Goal: Task Accomplishment & Management: Use online tool/utility

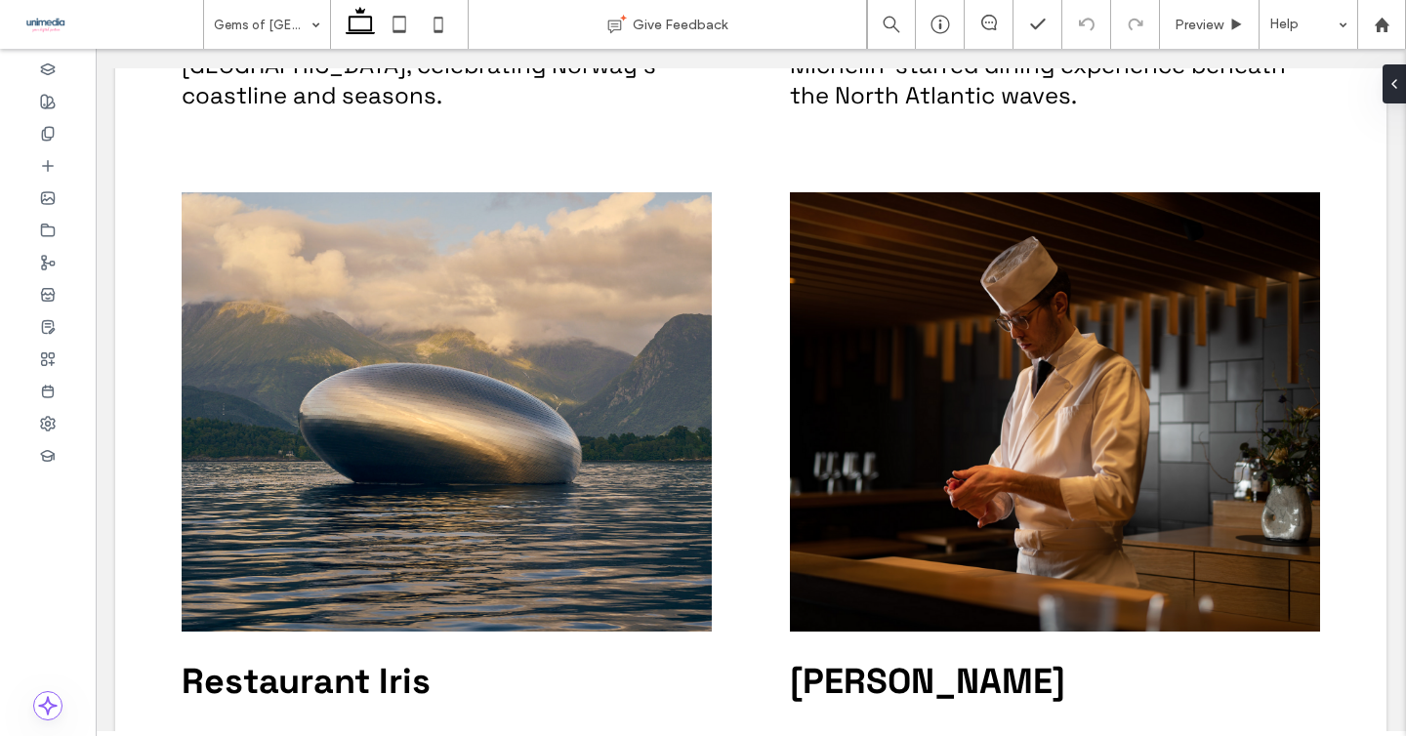
scroll to position [1189, 0]
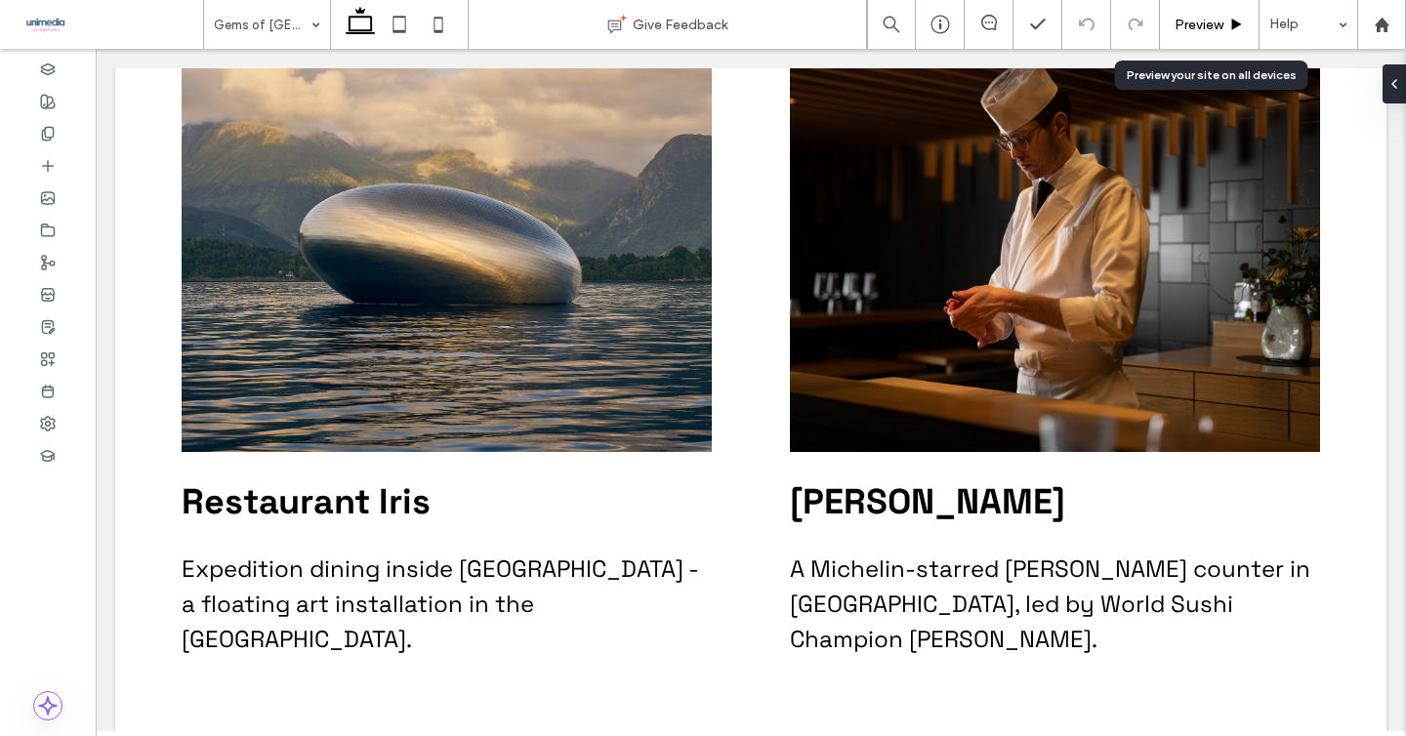
click at [1226, 33] on div "Preview" at bounding box center [1210, 24] width 100 height 49
click at [1206, 27] on span "Preview" at bounding box center [1199, 25] width 49 height 17
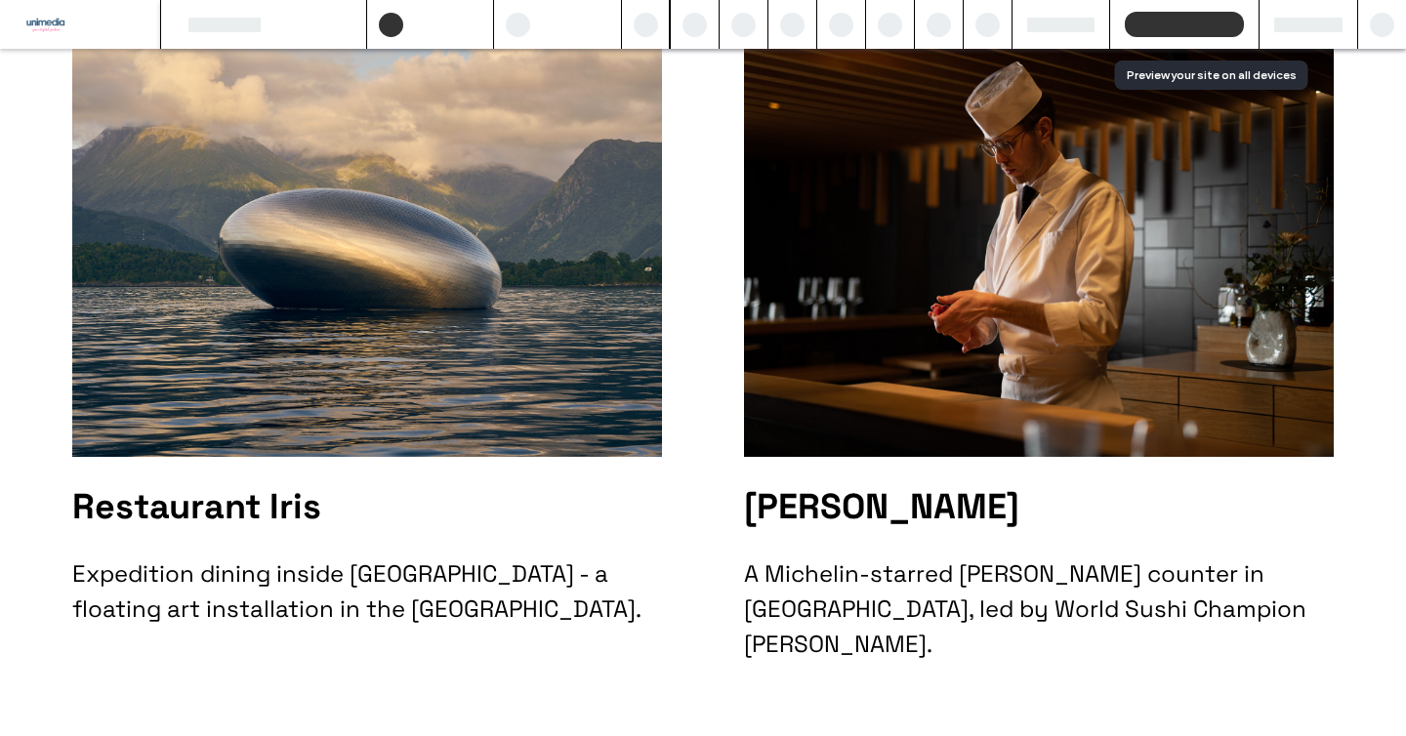
scroll to position [1147, 0]
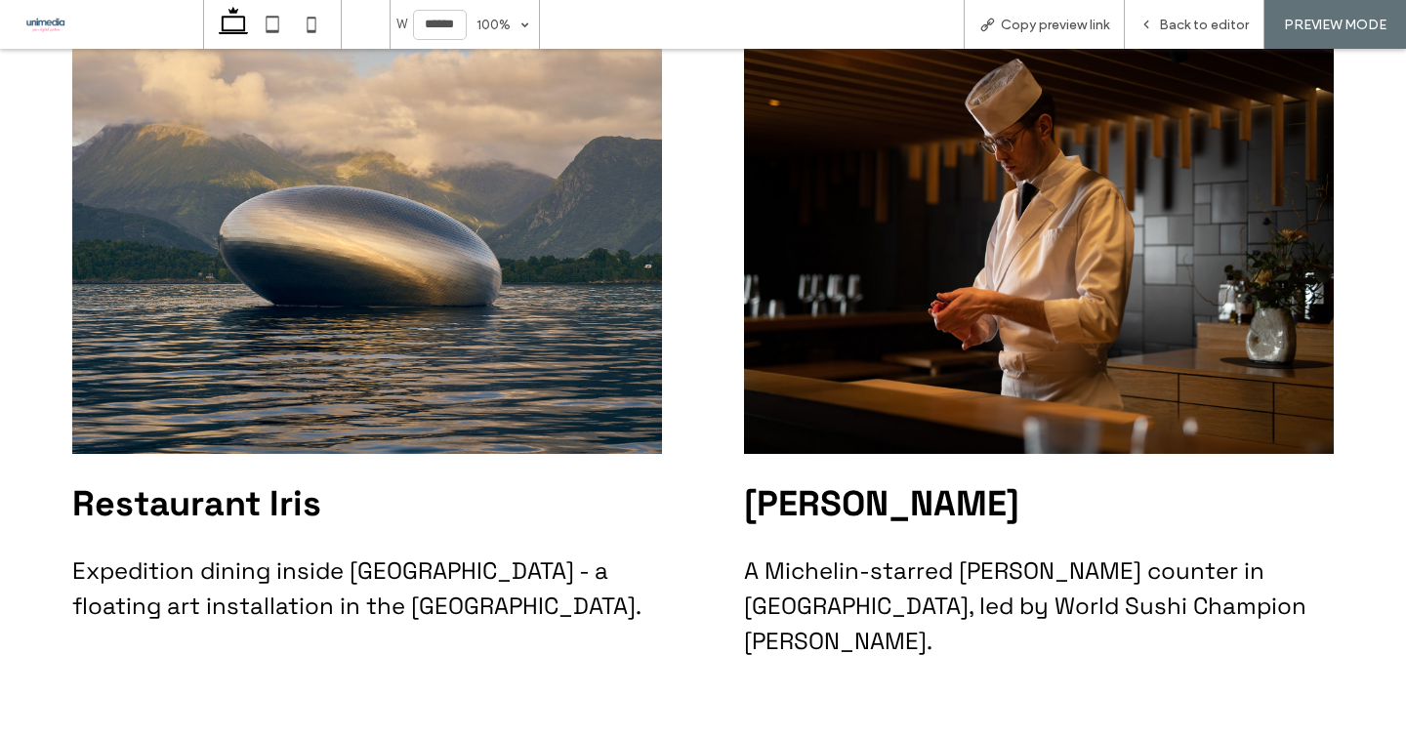
click at [1044, 292] on img at bounding box center [1039, 234] width 590 height 439
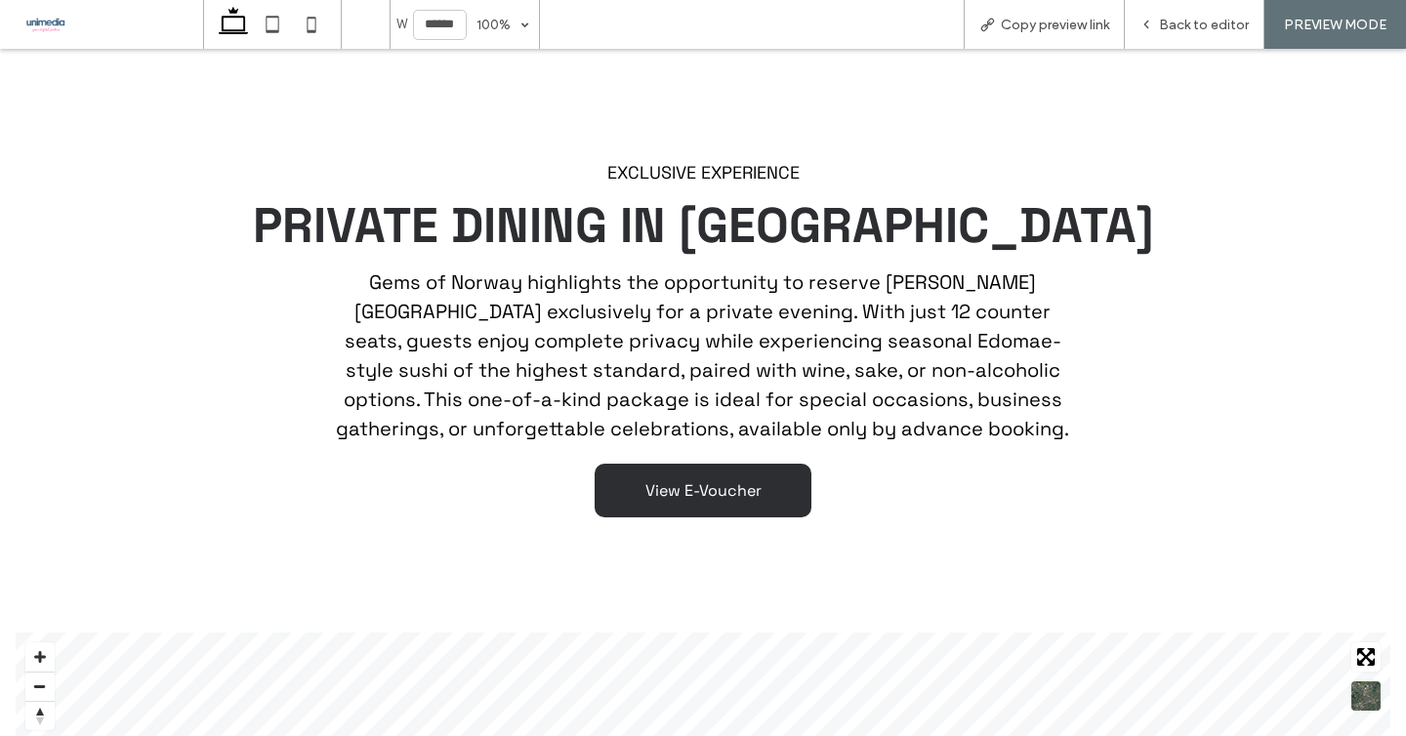
scroll to position [2045, 0]
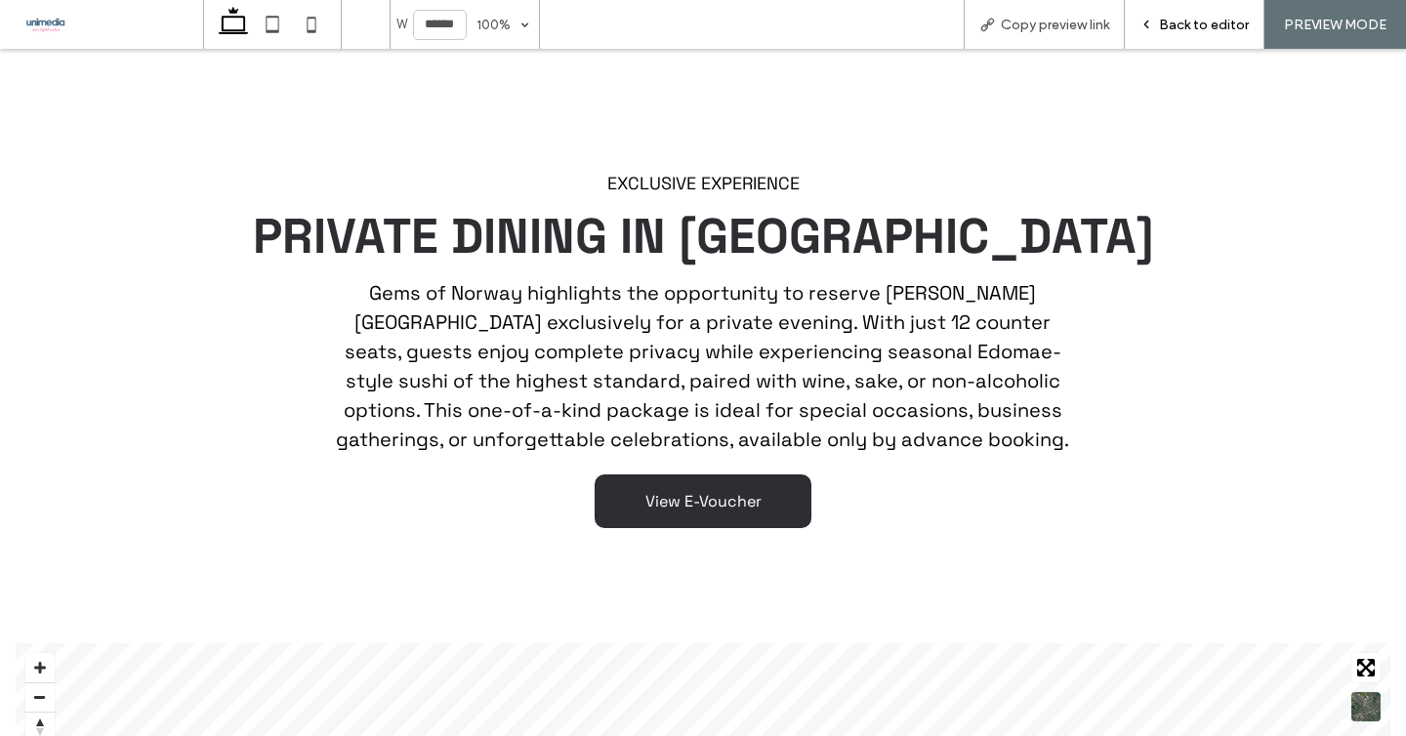
click at [1181, 21] on span "Back to editor" at bounding box center [1204, 25] width 90 height 17
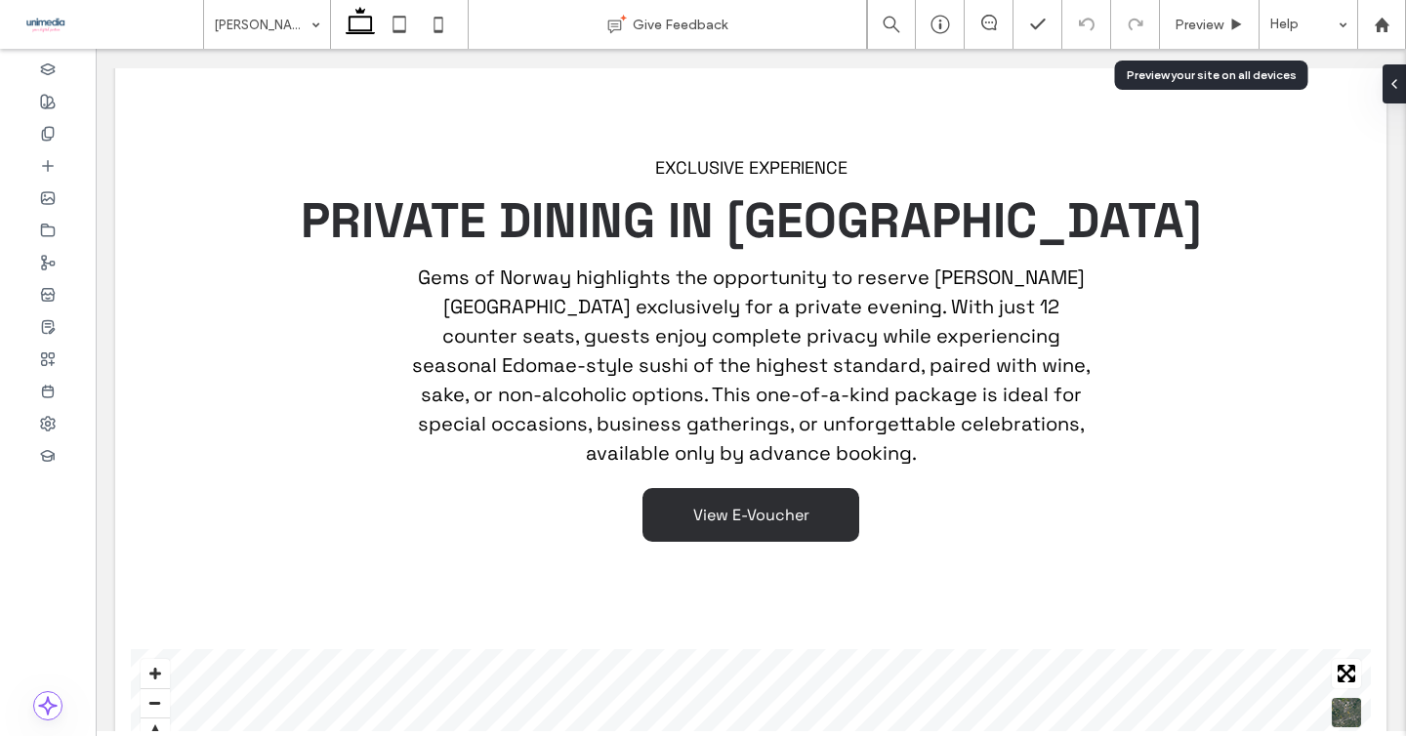
scroll to position [2074, 0]
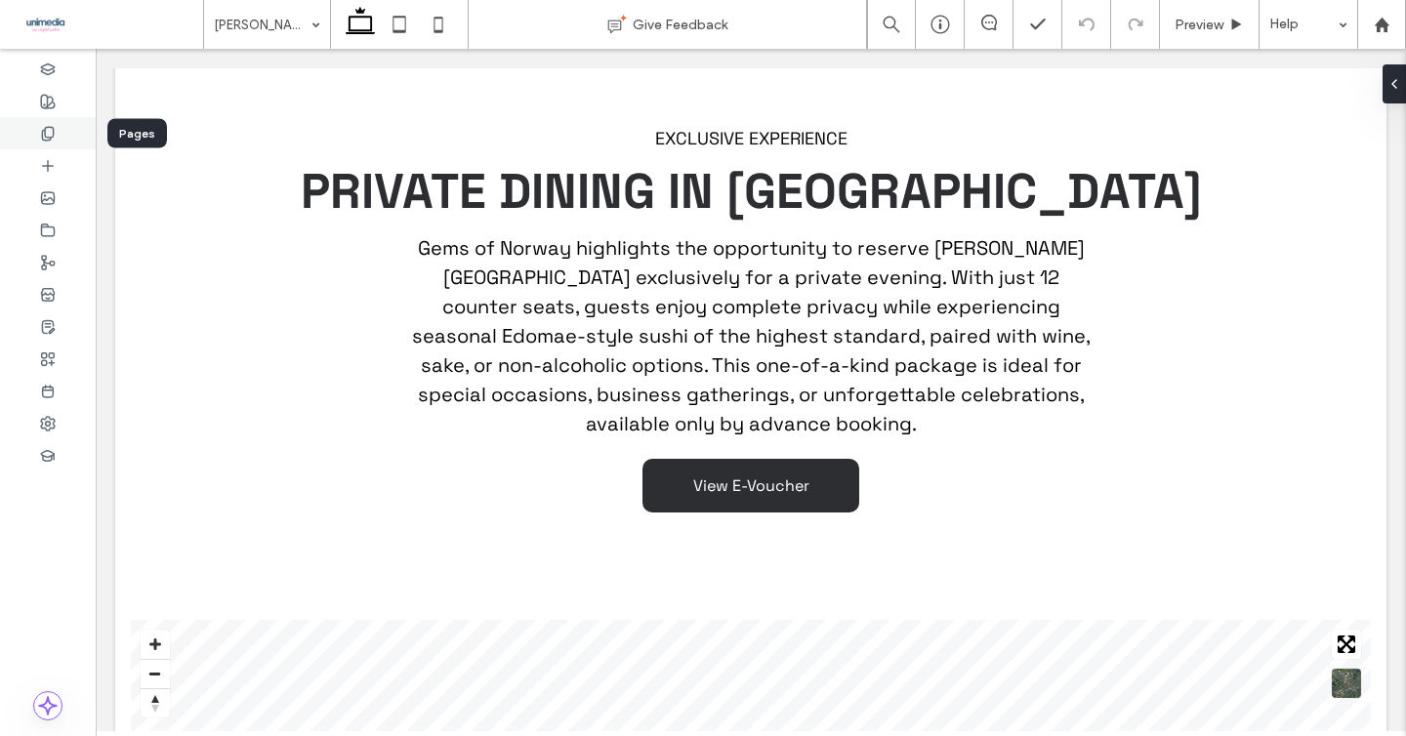
click at [45, 126] on icon at bounding box center [48, 134] width 16 height 16
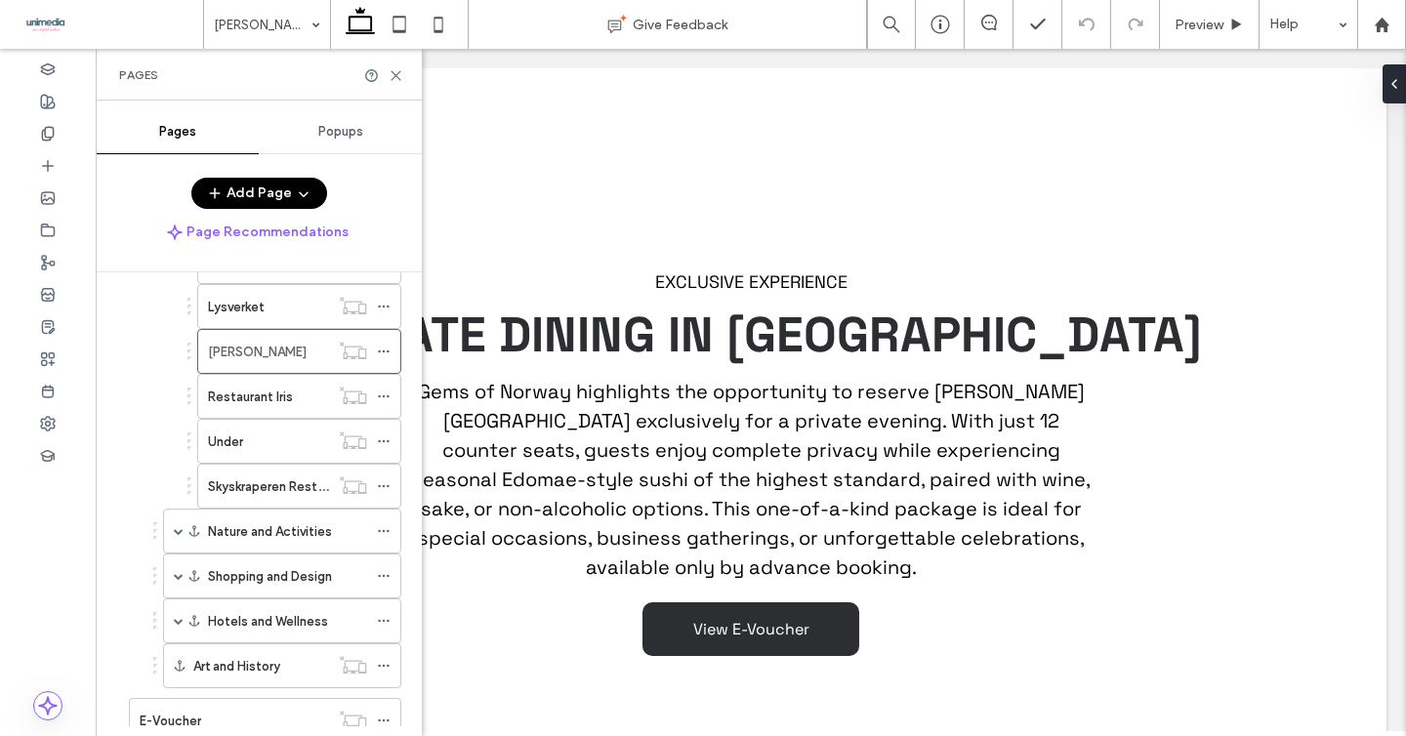
scroll to position [197, 0]
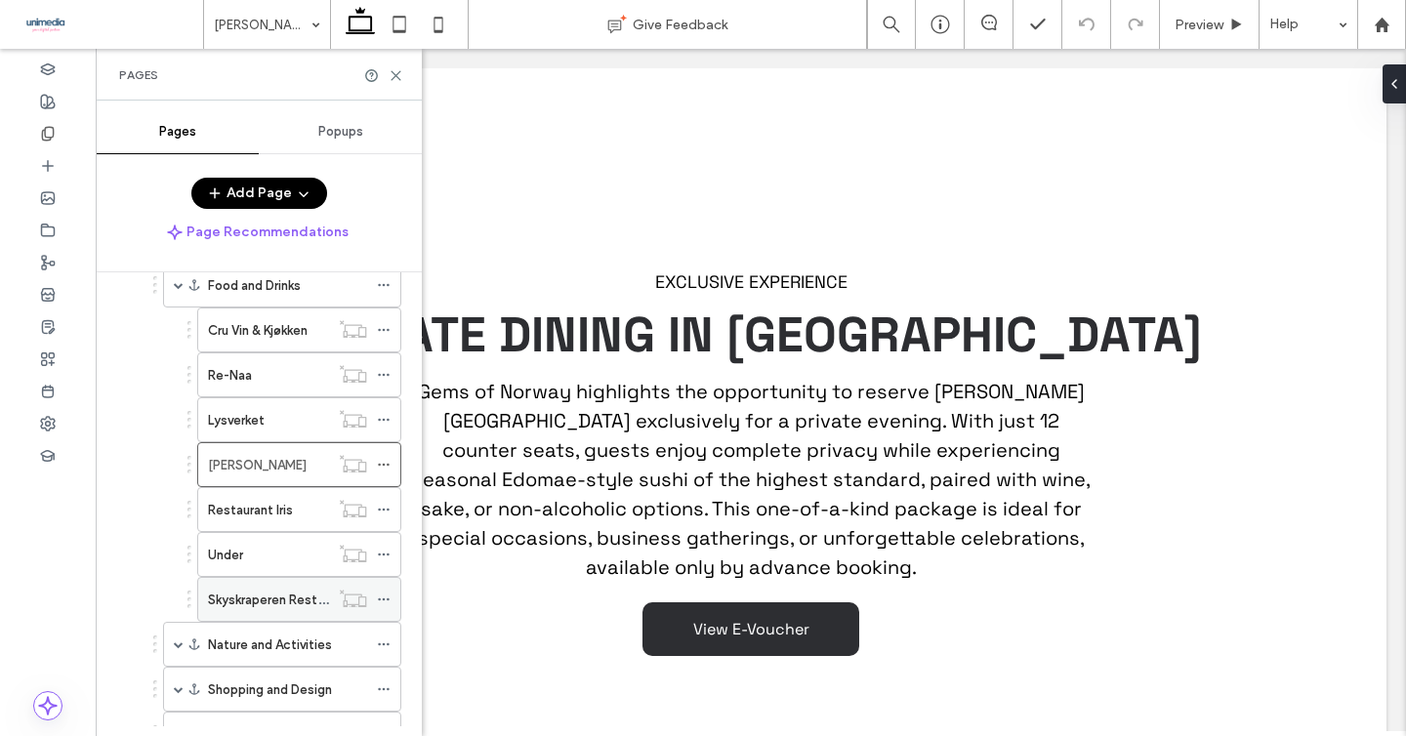
click at [271, 587] on div "Skyskraperen Restaurant" at bounding box center [268, 599] width 121 height 43
click at [397, 74] on icon at bounding box center [396, 75] width 15 height 15
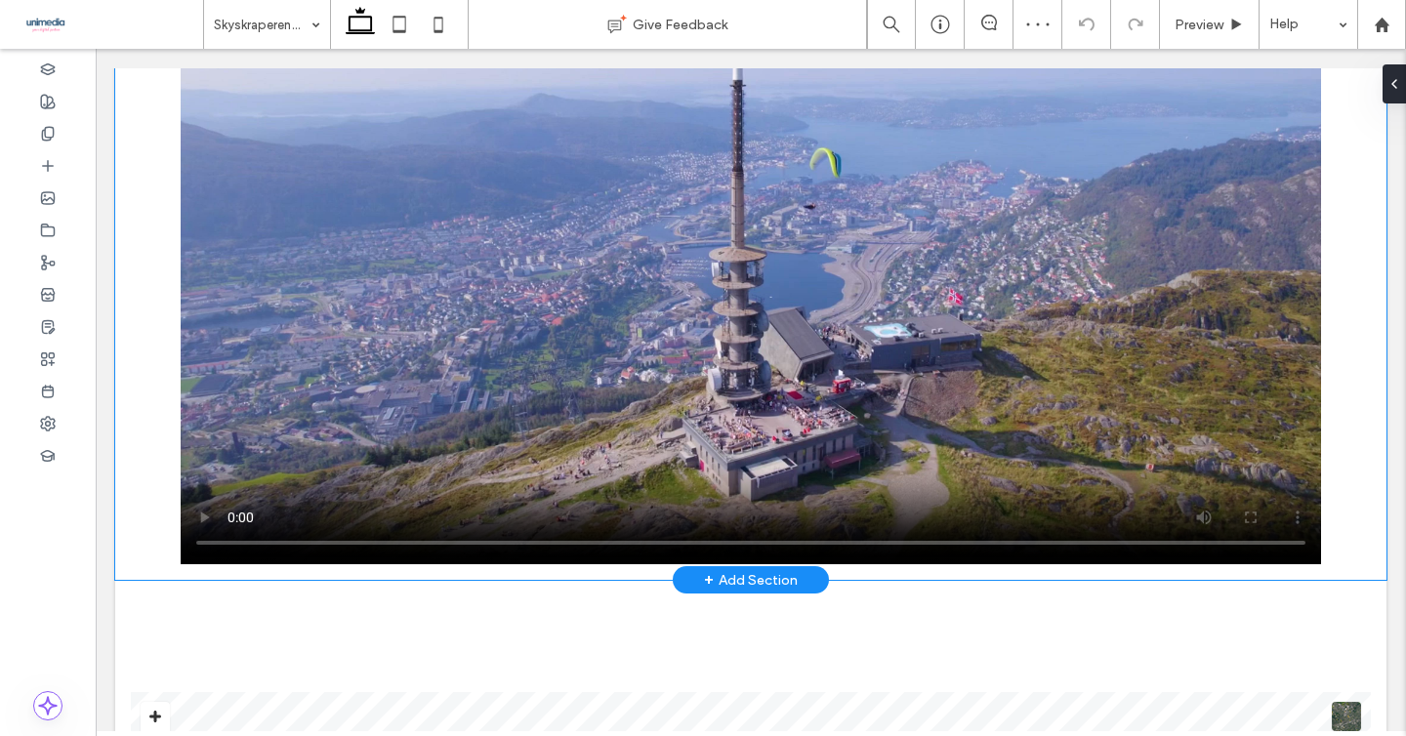
click at [127, 286] on div at bounding box center [750, 257] width 1271 height 646
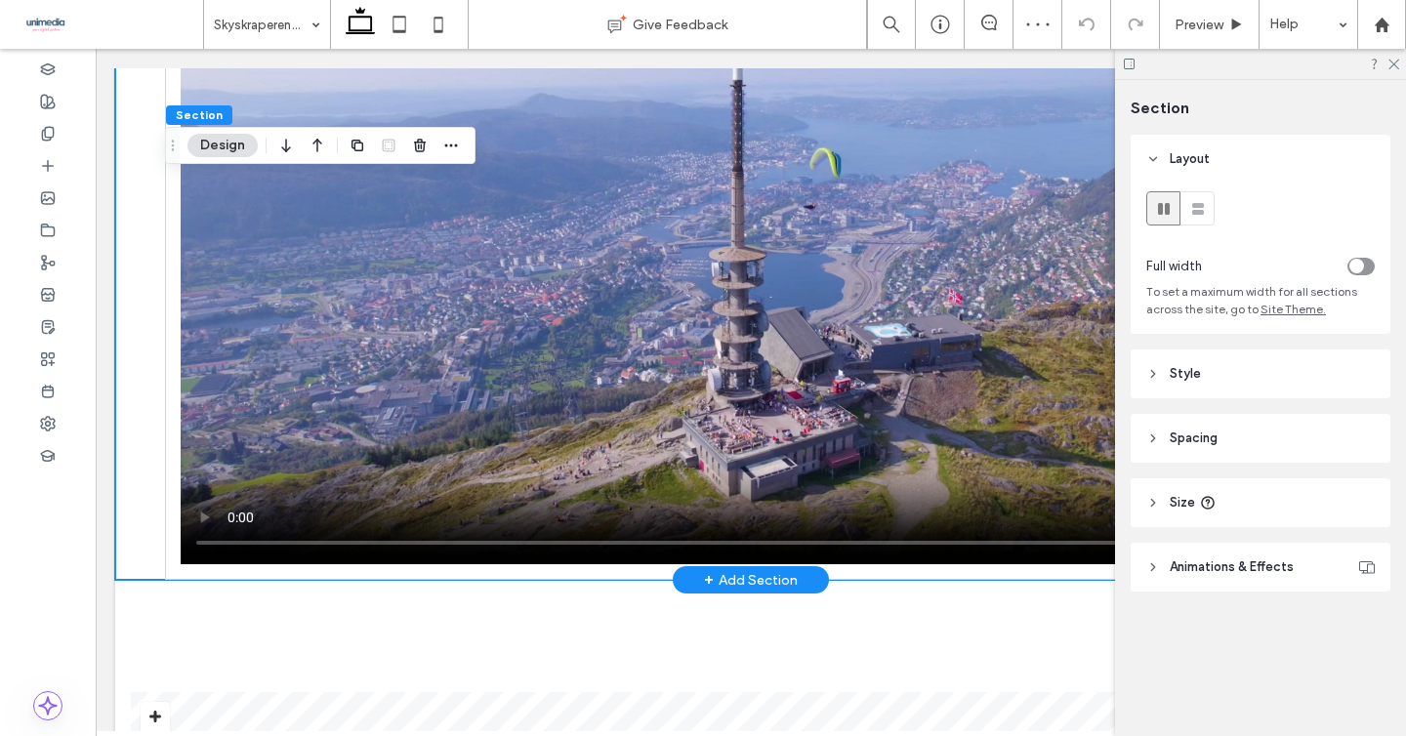
scroll to position [2089, 0]
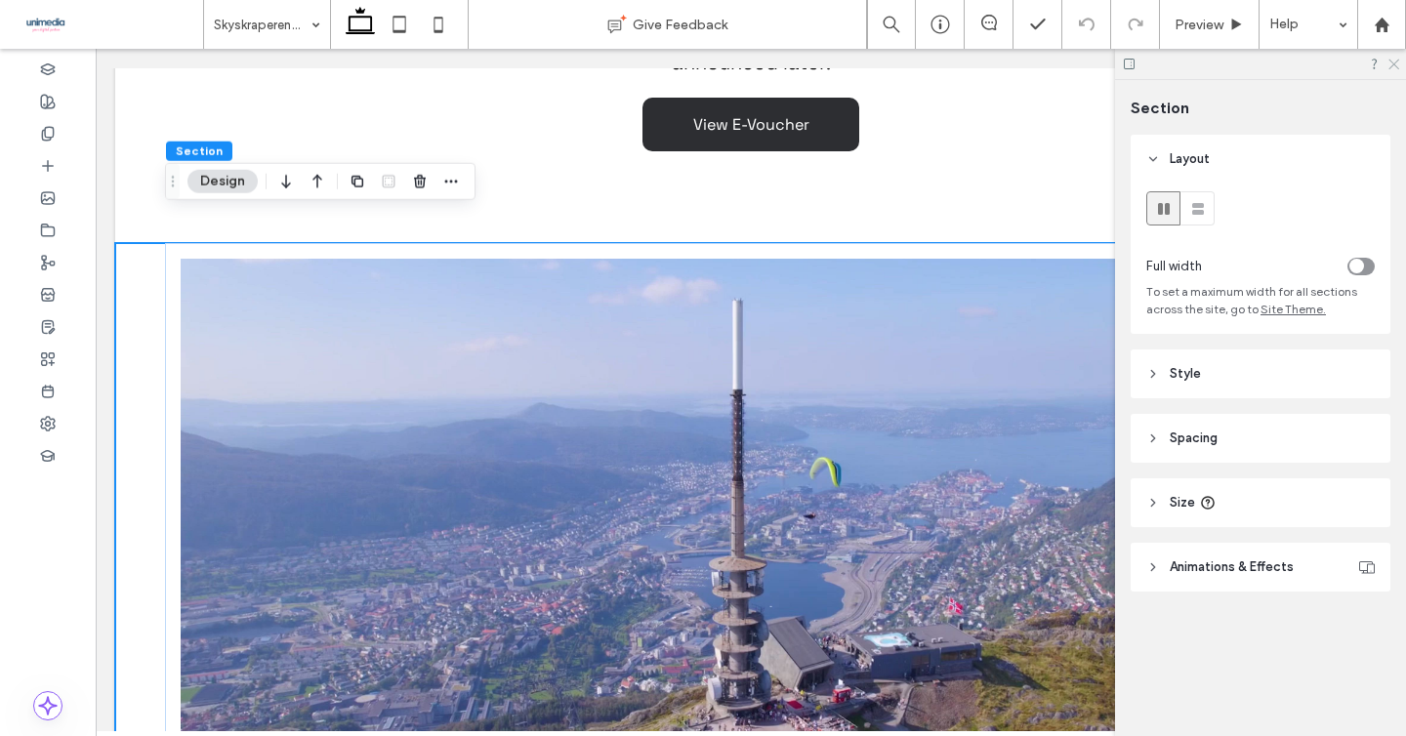
click at [1395, 62] on use at bounding box center [1393, 65] width 11 height 11
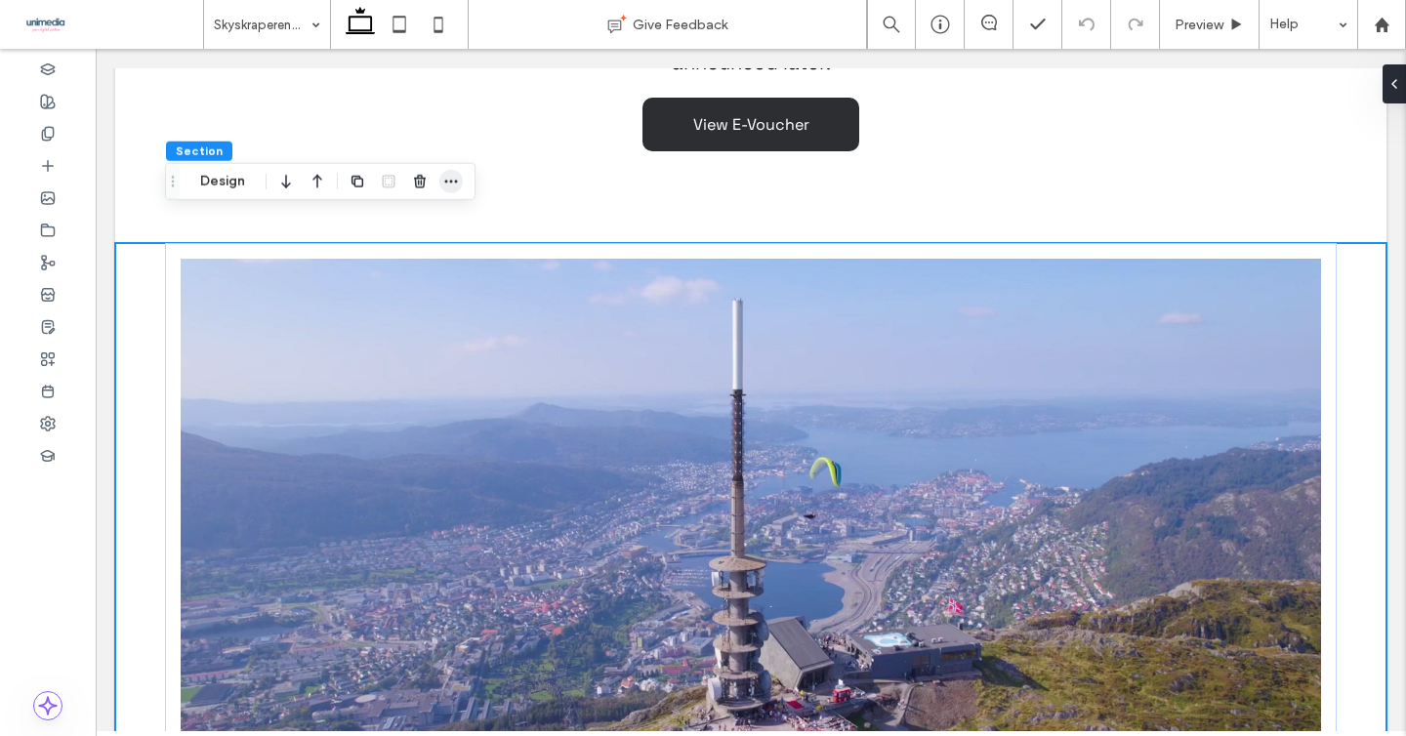
click at [439, 184] on span "button" at bounding box center [450, 181] width 23 height 23
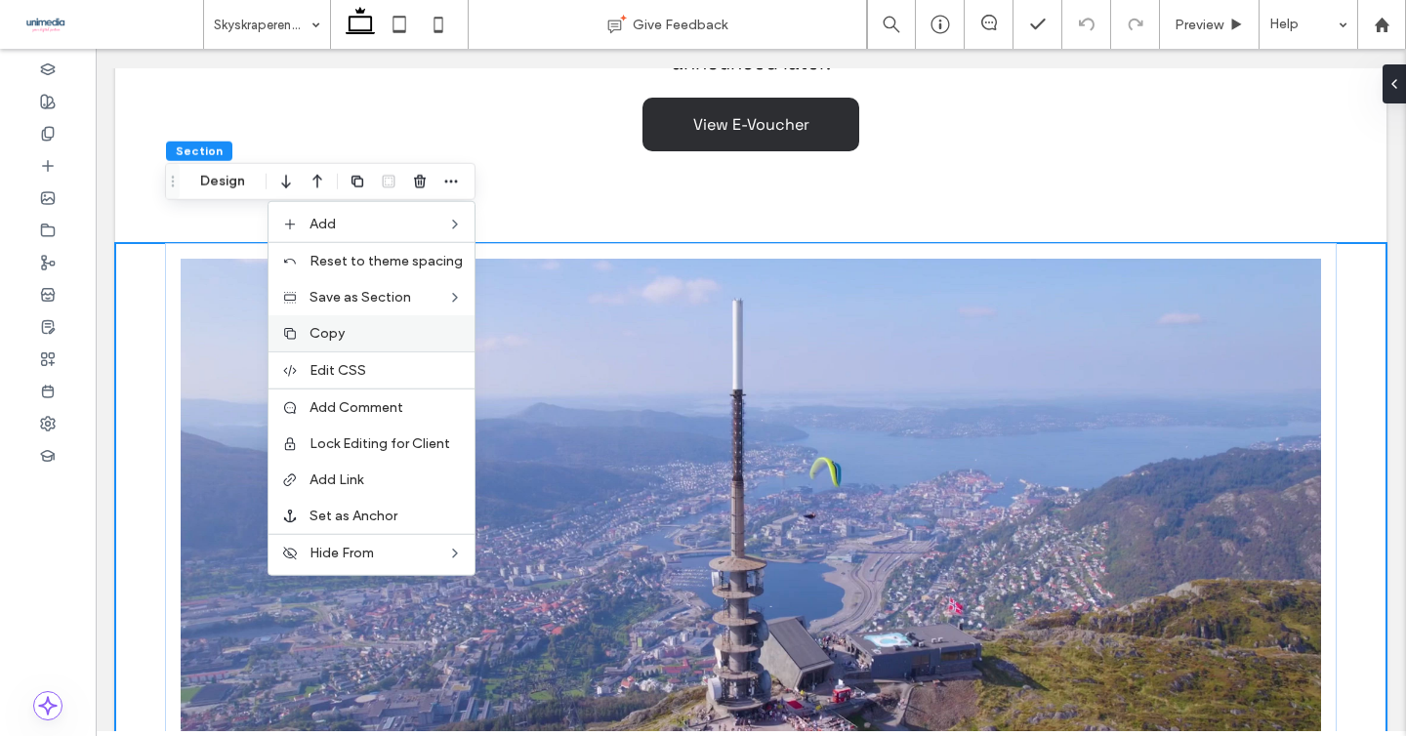
click at [361, 341] on label "Copy" at bounding box center [386, 333] width 153 height 17
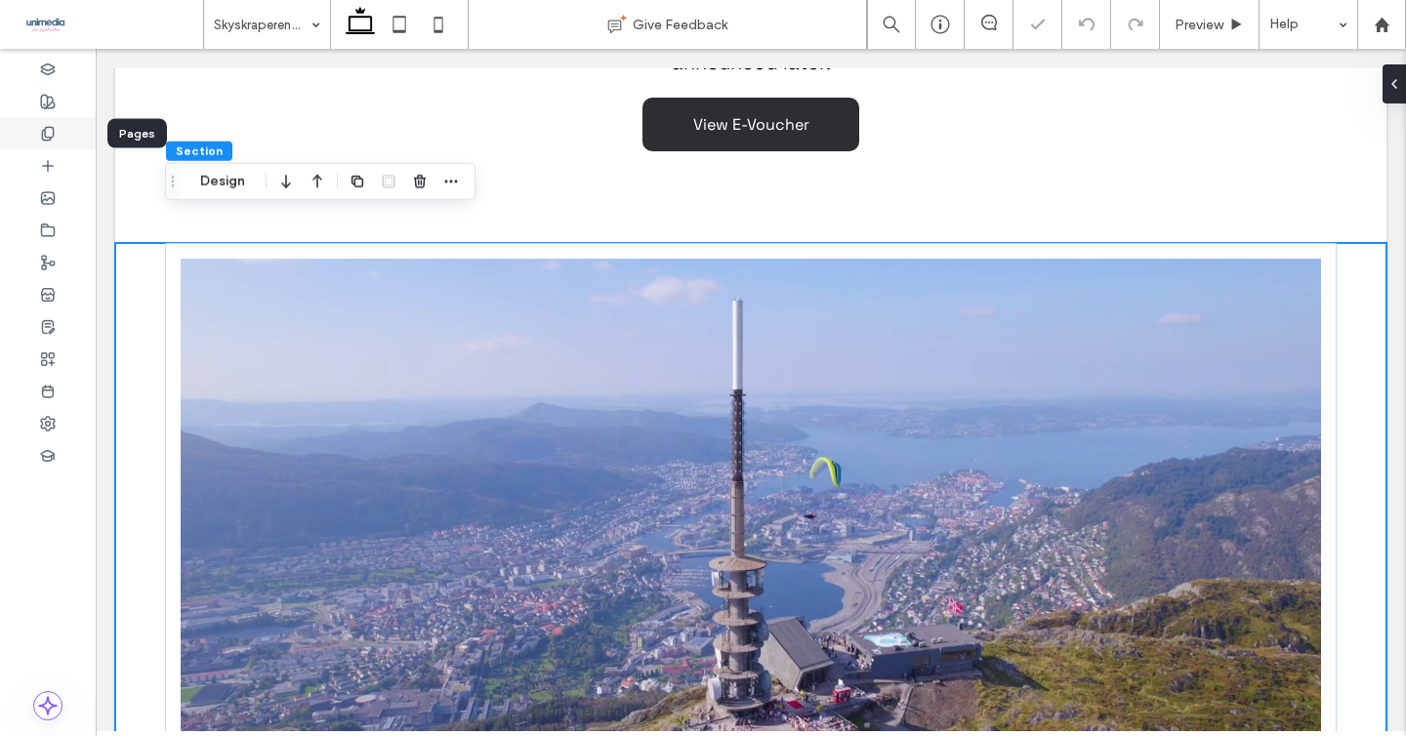
click at [49, 133] on icon at bounding box center [48, 134] width 16 height 16
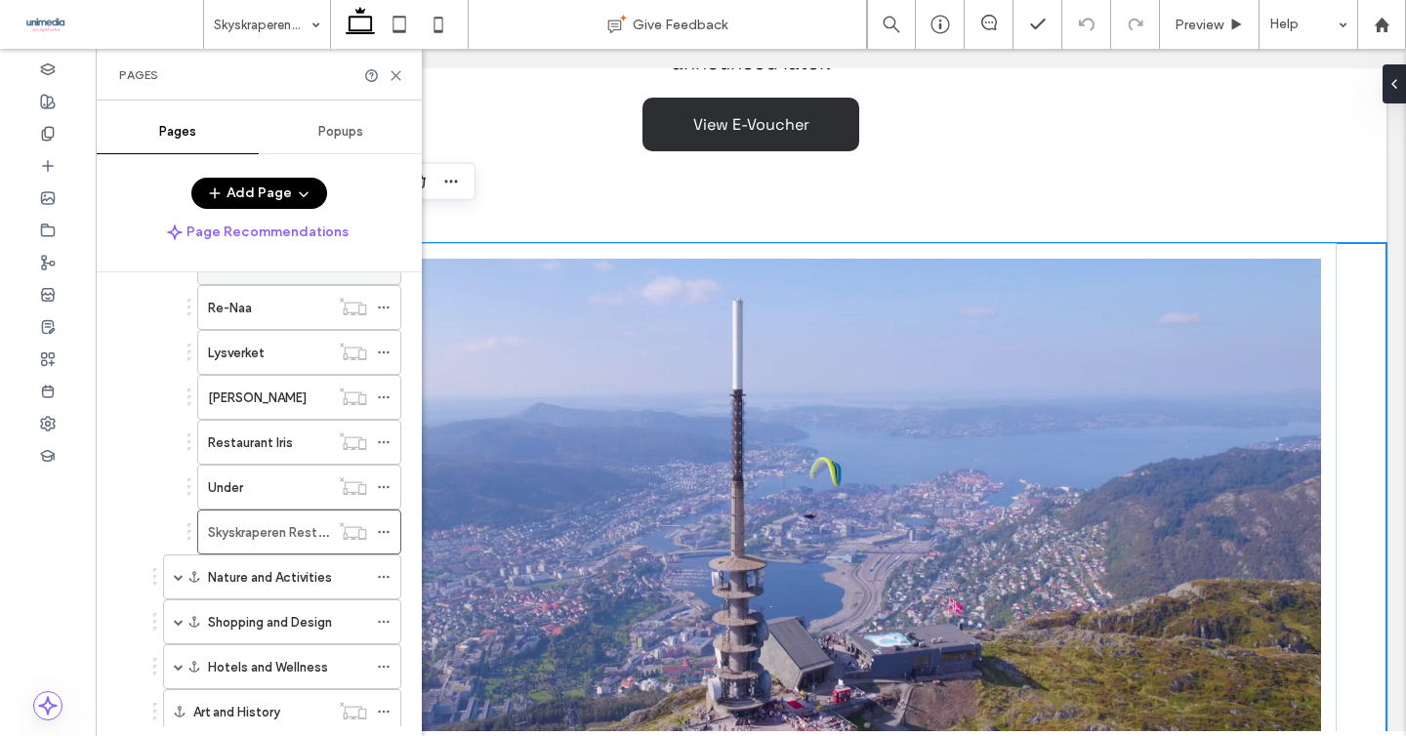
scroll to position [281, 0]
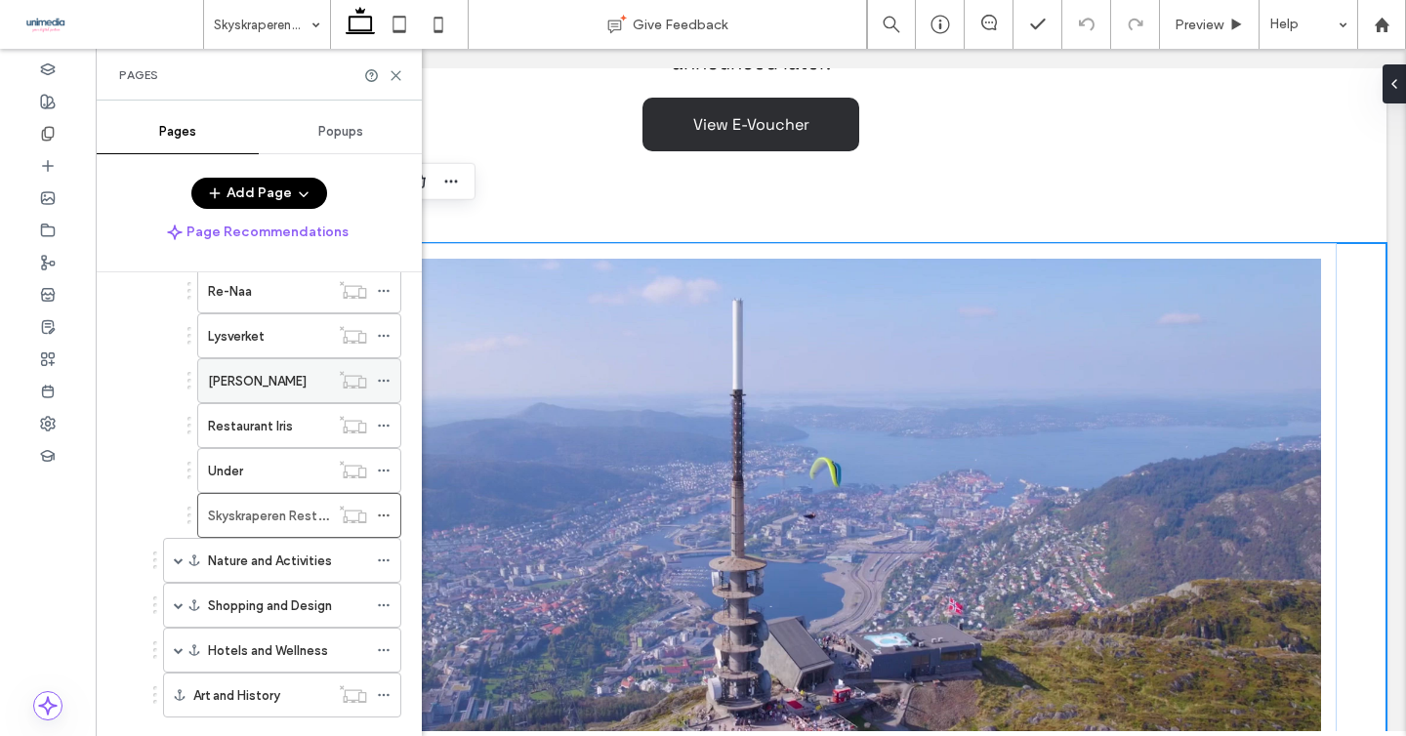
click at [262, 382] on label "[PERSON_NAME]" at bounding box center [257, 381] width 99 height 34
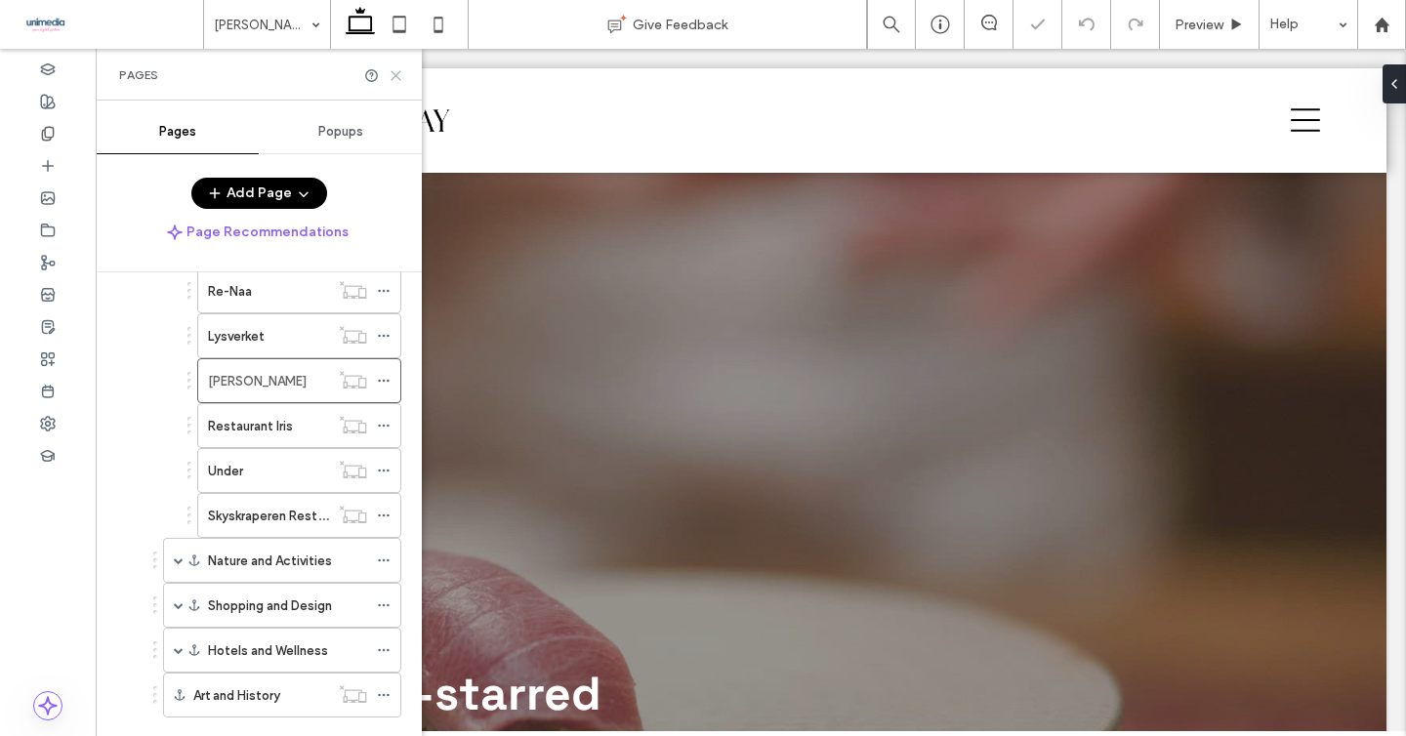
click at [393, 71] on icon at bounding box center [396, 75] width 15 height 15
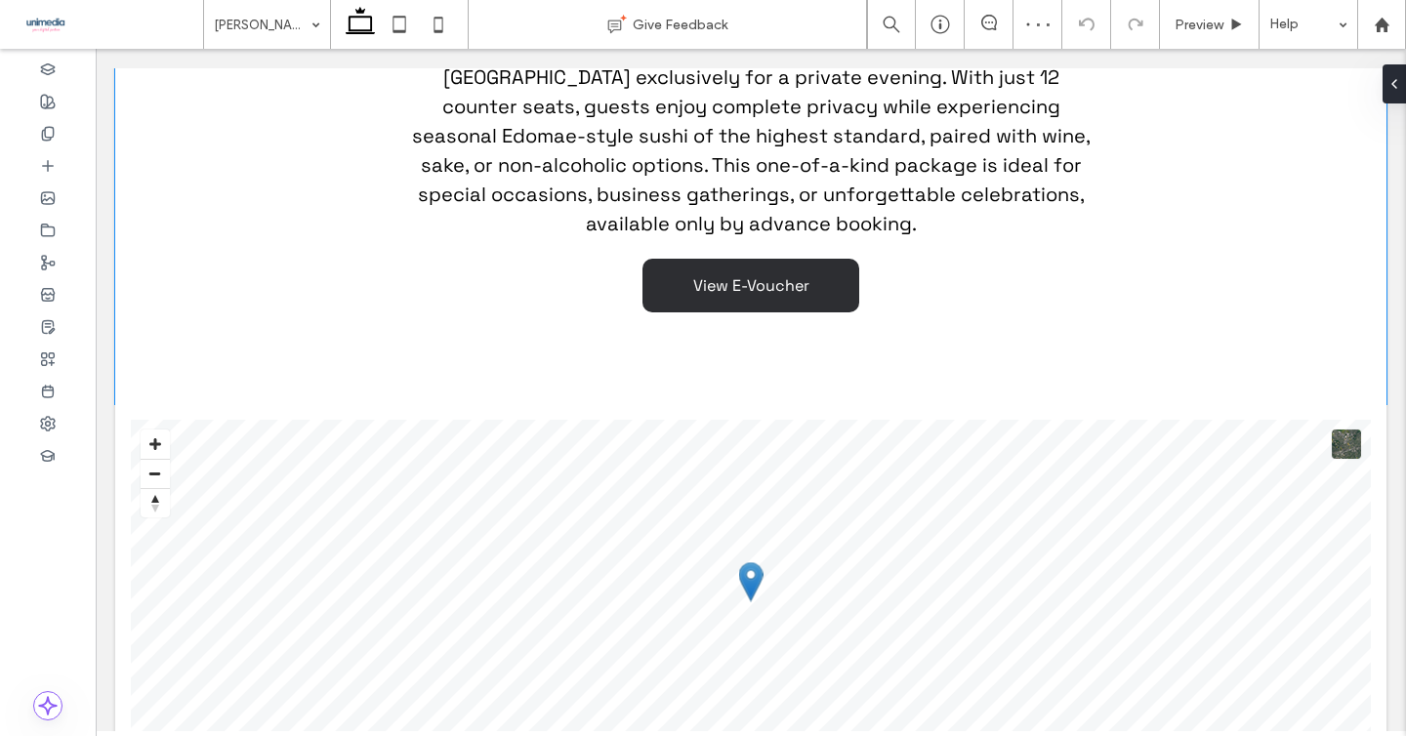
scroll to position [2068, 0]
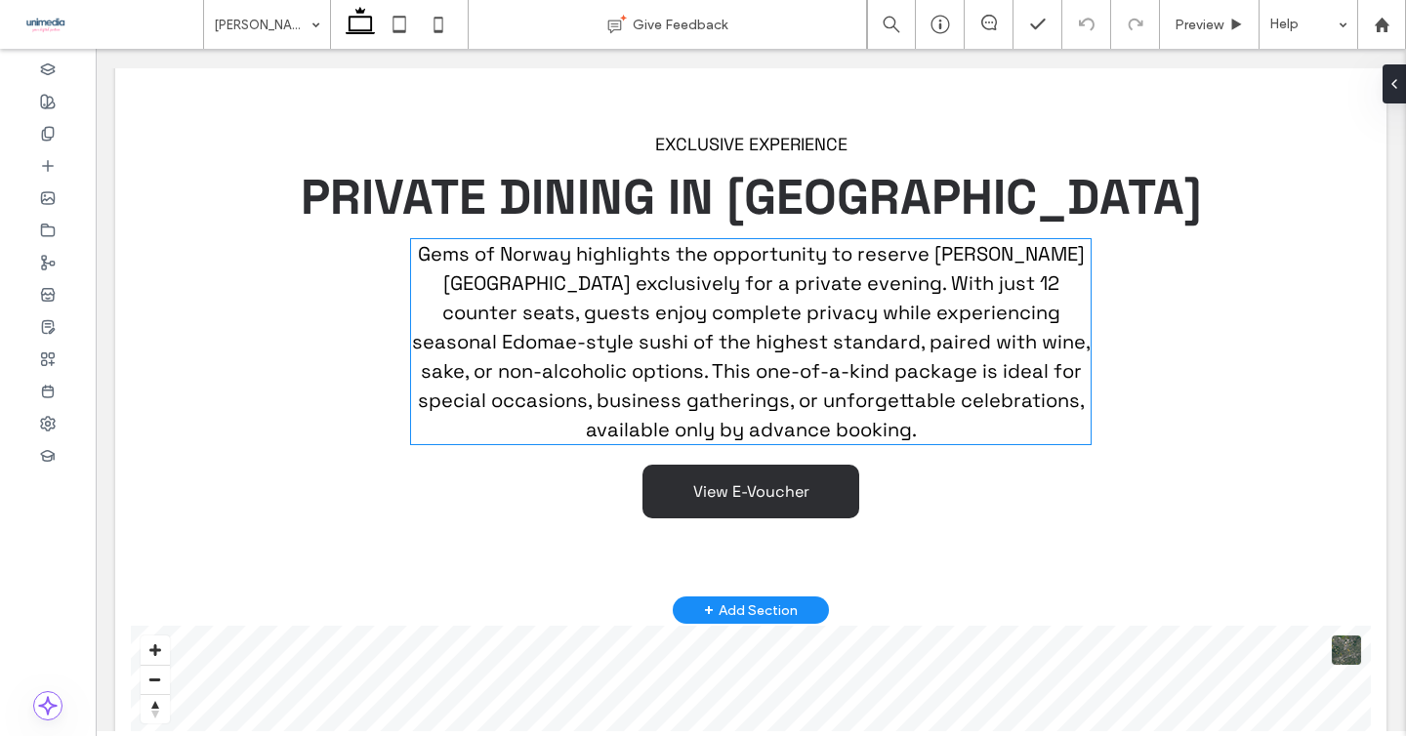
click at [735, 241] on span "Gems of Norway highlights the opportunity to reserve Sabi Omakase Oslo exclusiv…" at bounding box center [751, 341] width 679 height 201
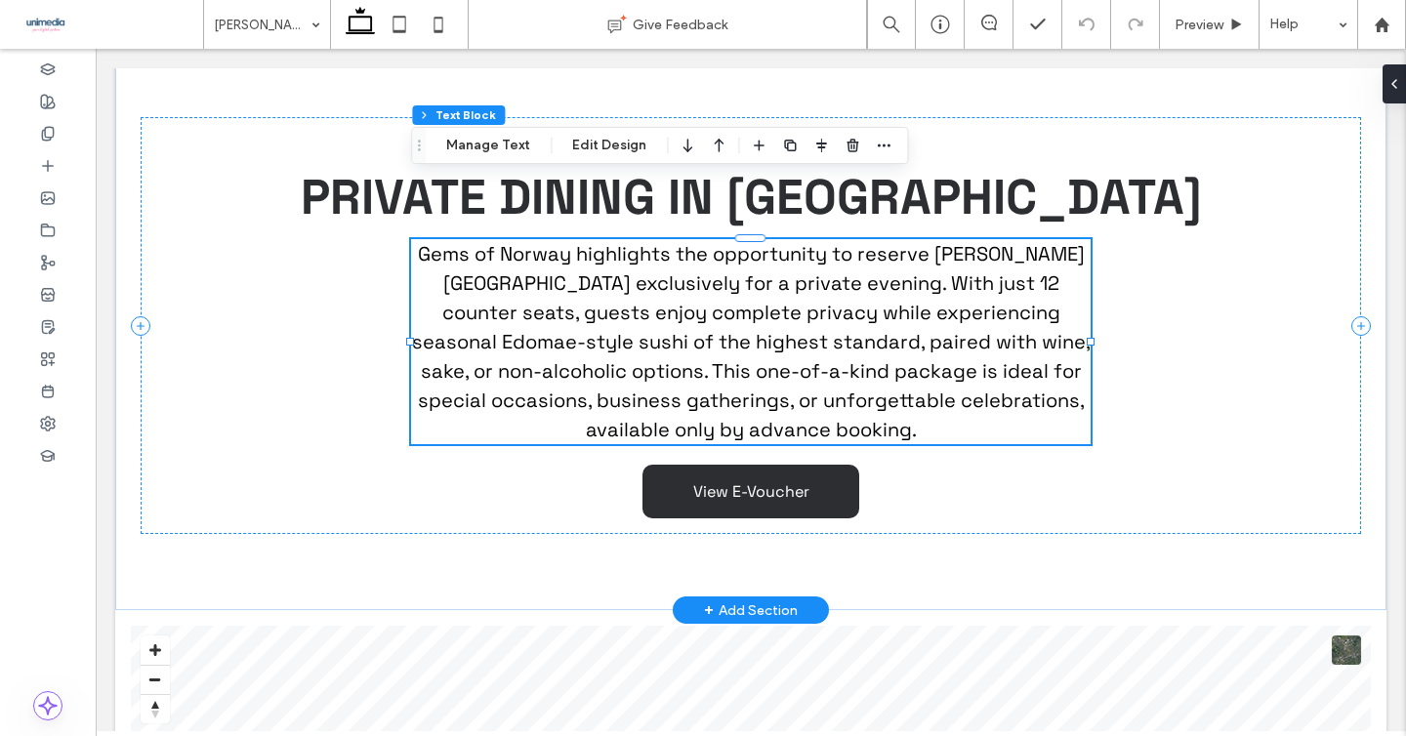
click at [636, 241] on span "Gems of Norway highlights the opportunity to reserve Sabi Omakase Oslo exclusiv…" at bounding box center [751, 341] width 679 height 201
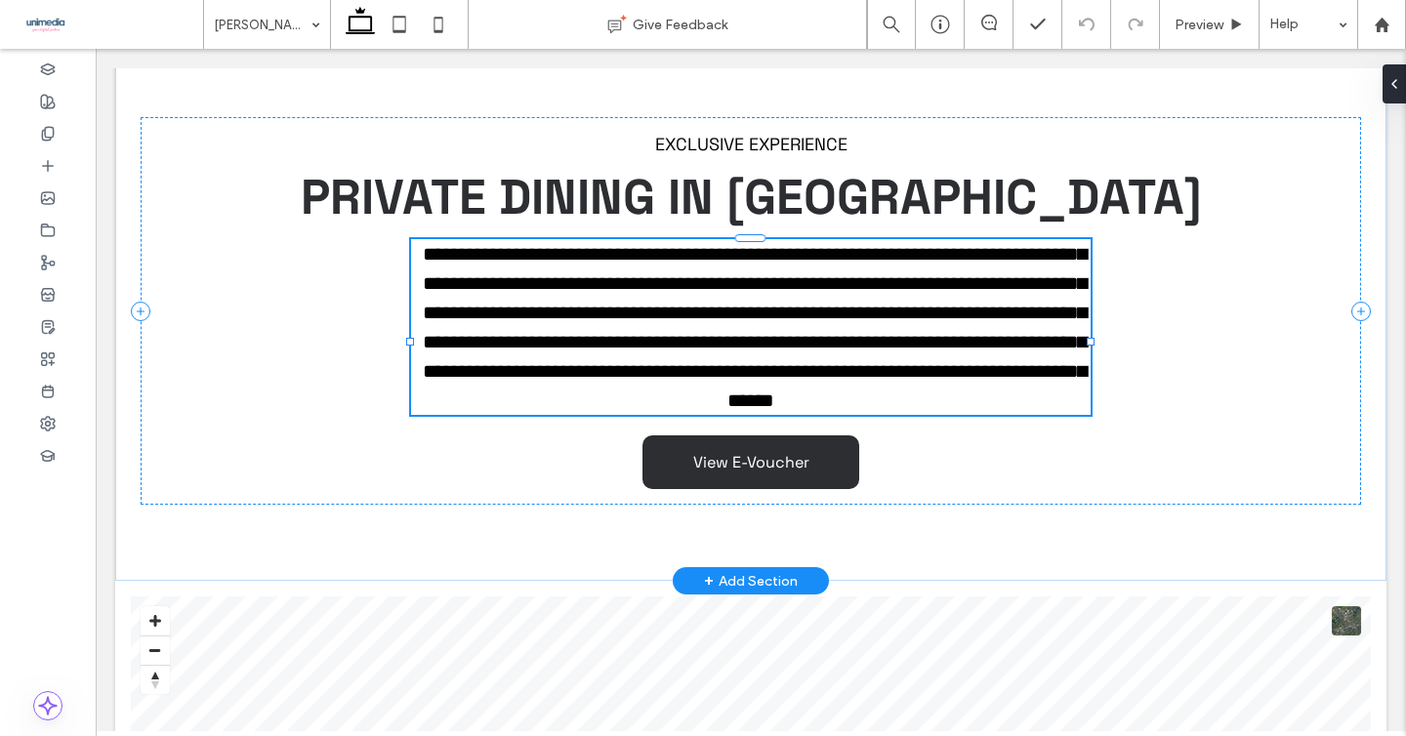
type input "**********"
type input "**"
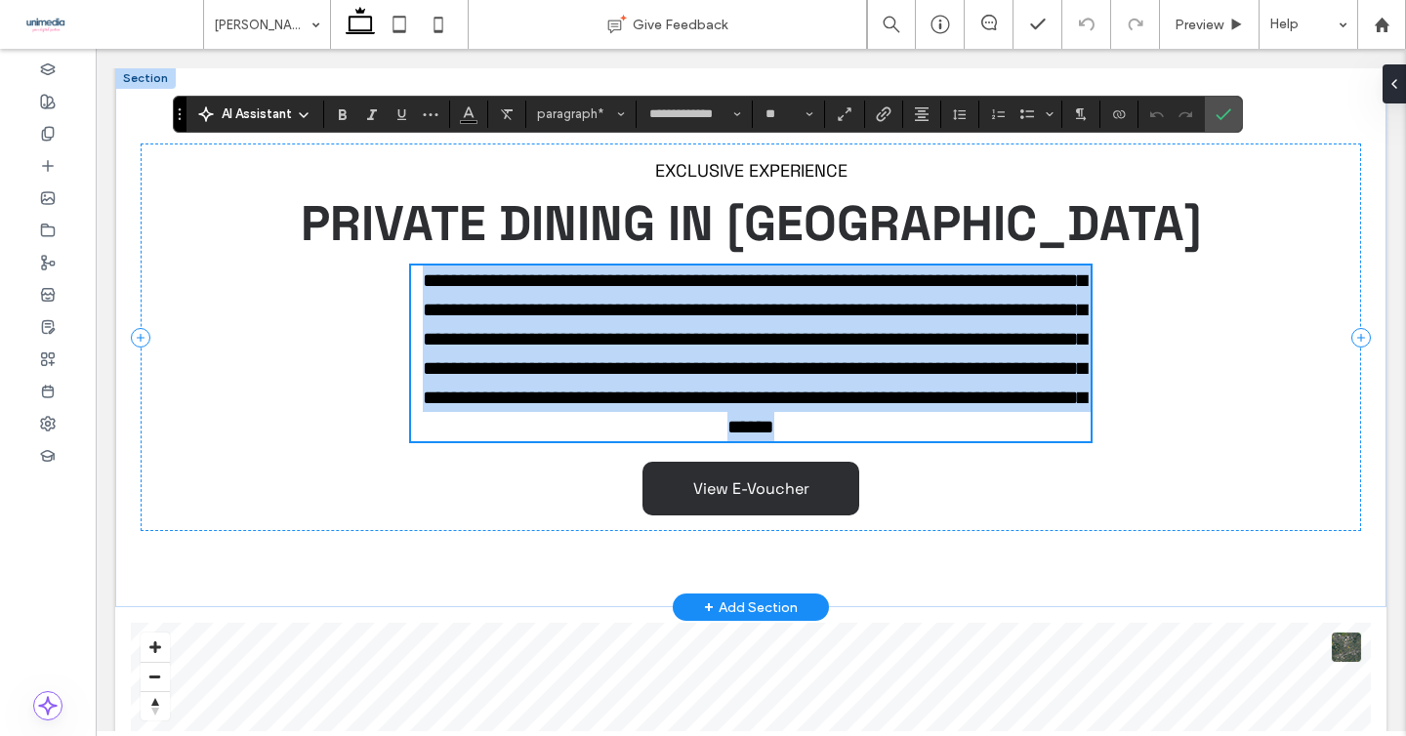
scroll to position [2038, 0]
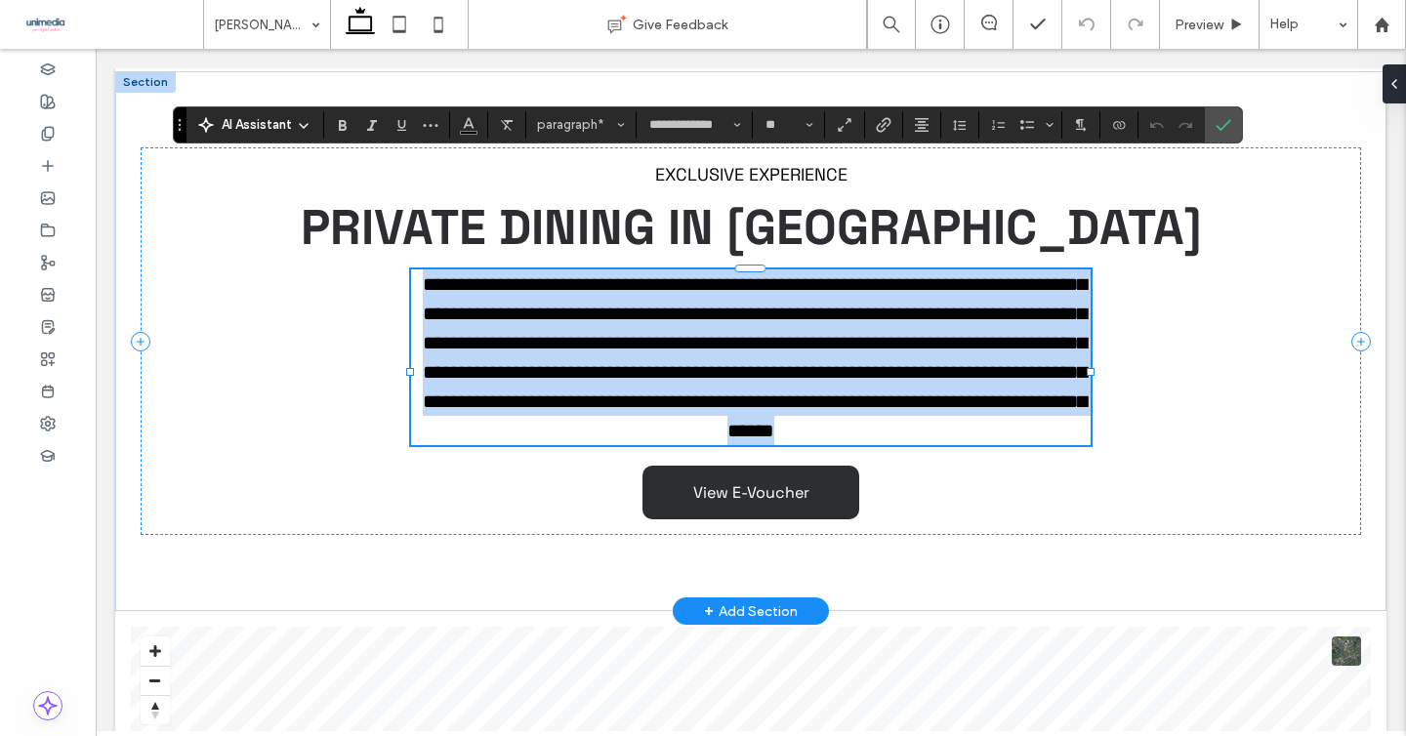
click at [634, 274] on span "**********" at bounding box center [755, 357] width 664 height 166
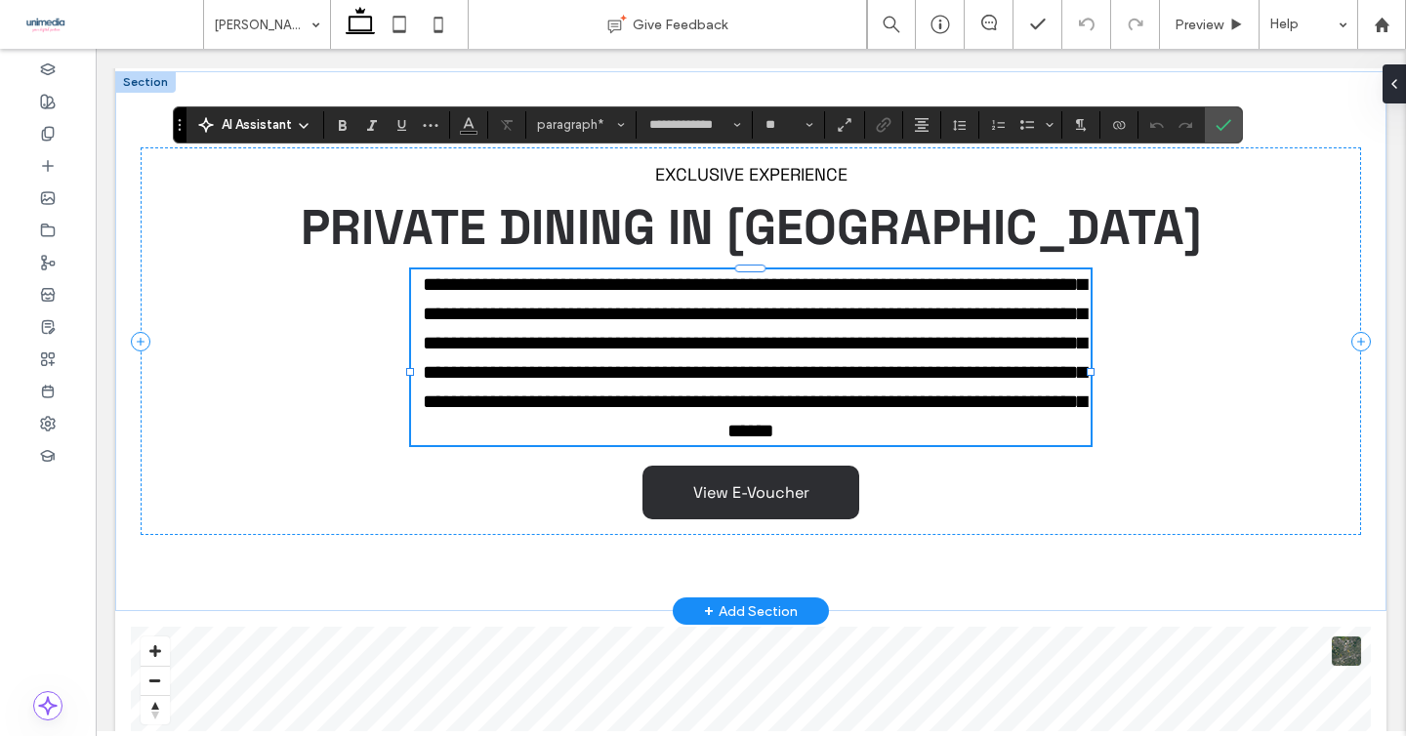
click at [632, 274] on span "**********" at bounding box center [755, 357] width 664 height 166
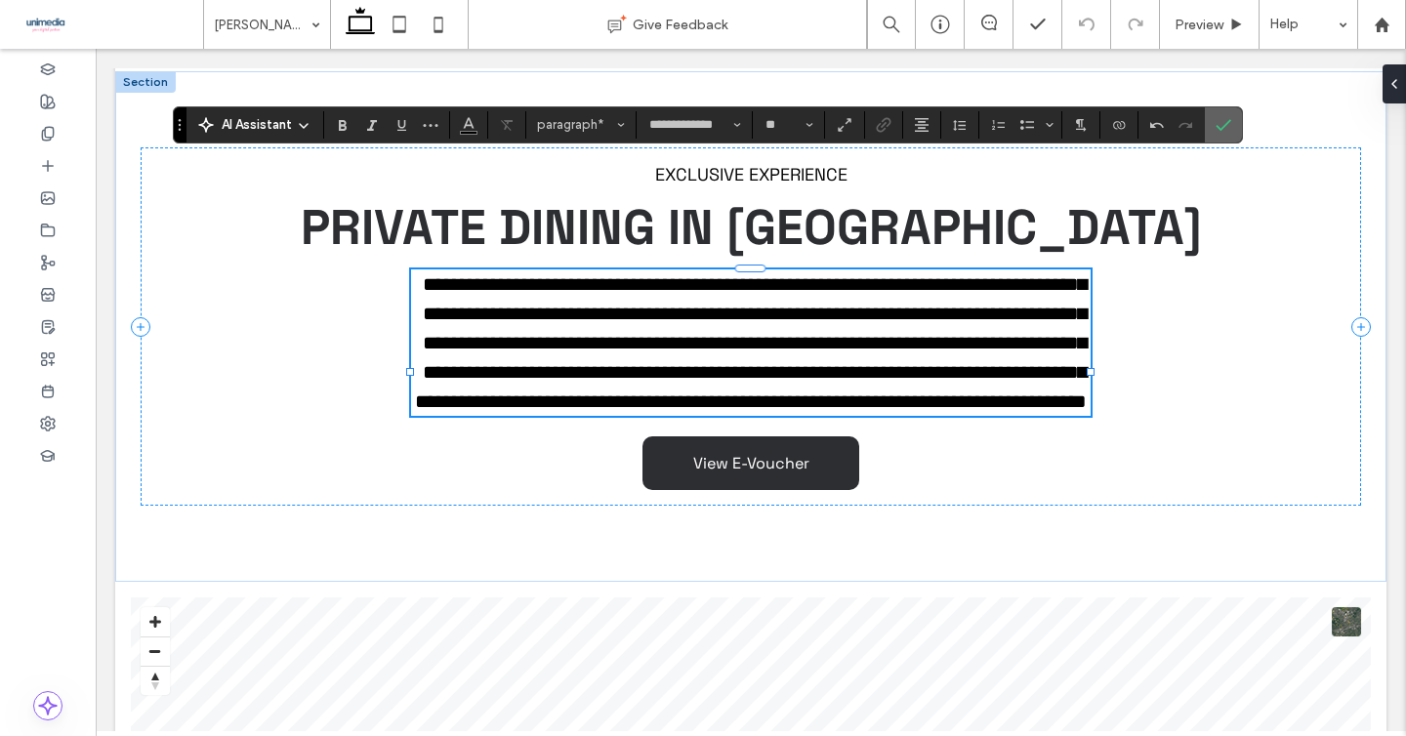
click at [1220, 137] on span "Confirm" at bounding box center [1220, 124] width 9 height 35
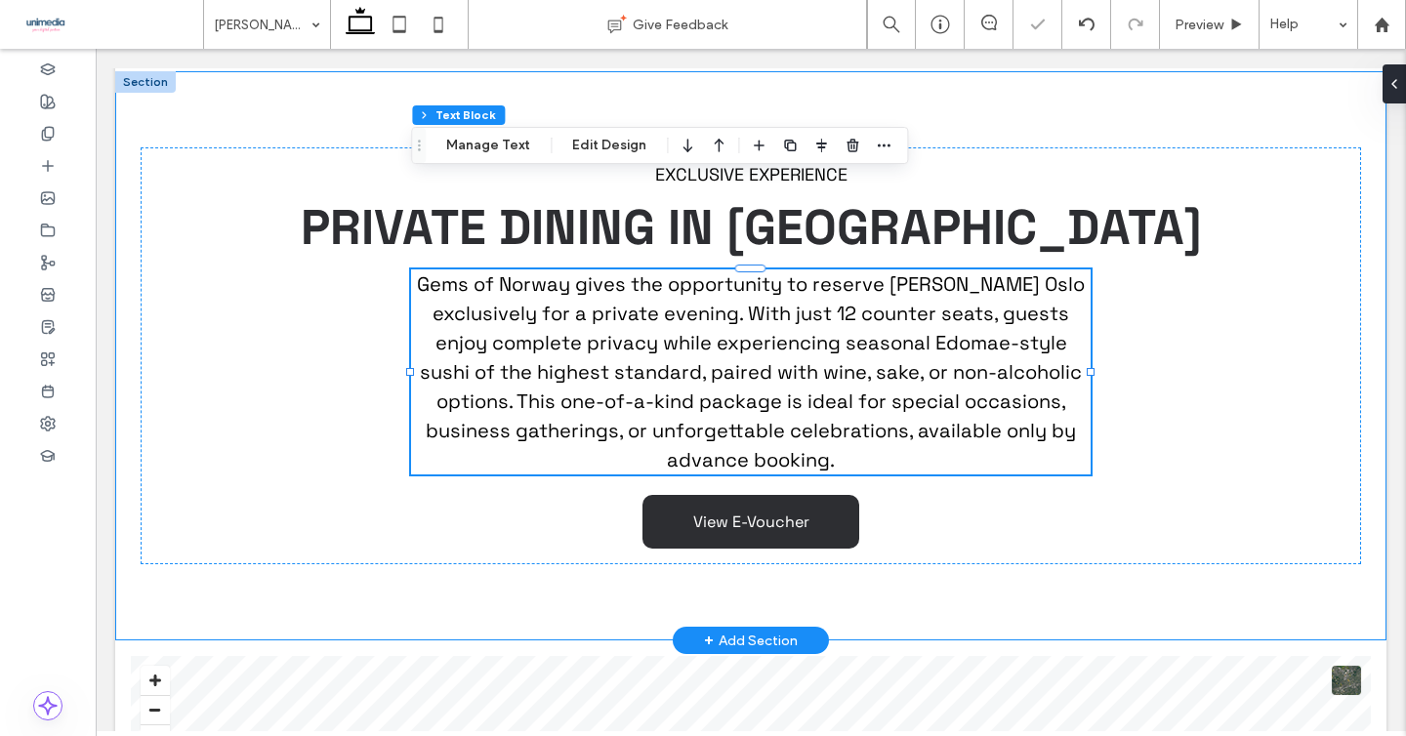
click at [156, 489] on div "EXCLUSIVE EXPERIENCE PRIVATE DINING IN OSLO Gems of Norway gives the opportunit…" at bounding box center [750, 355] width 1271 height 569
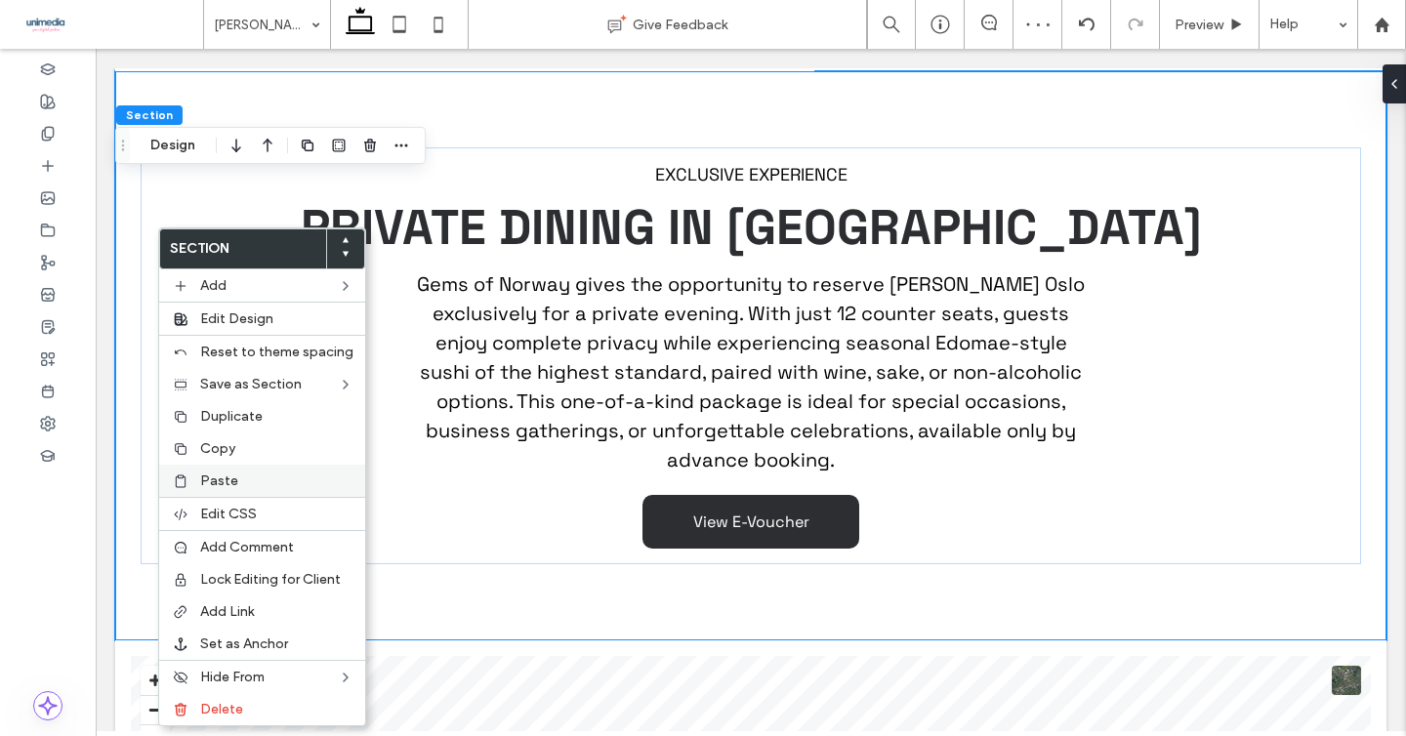
click at [232, 485] on span "Paste" at bounding box center [219, 481] width 38 height 17
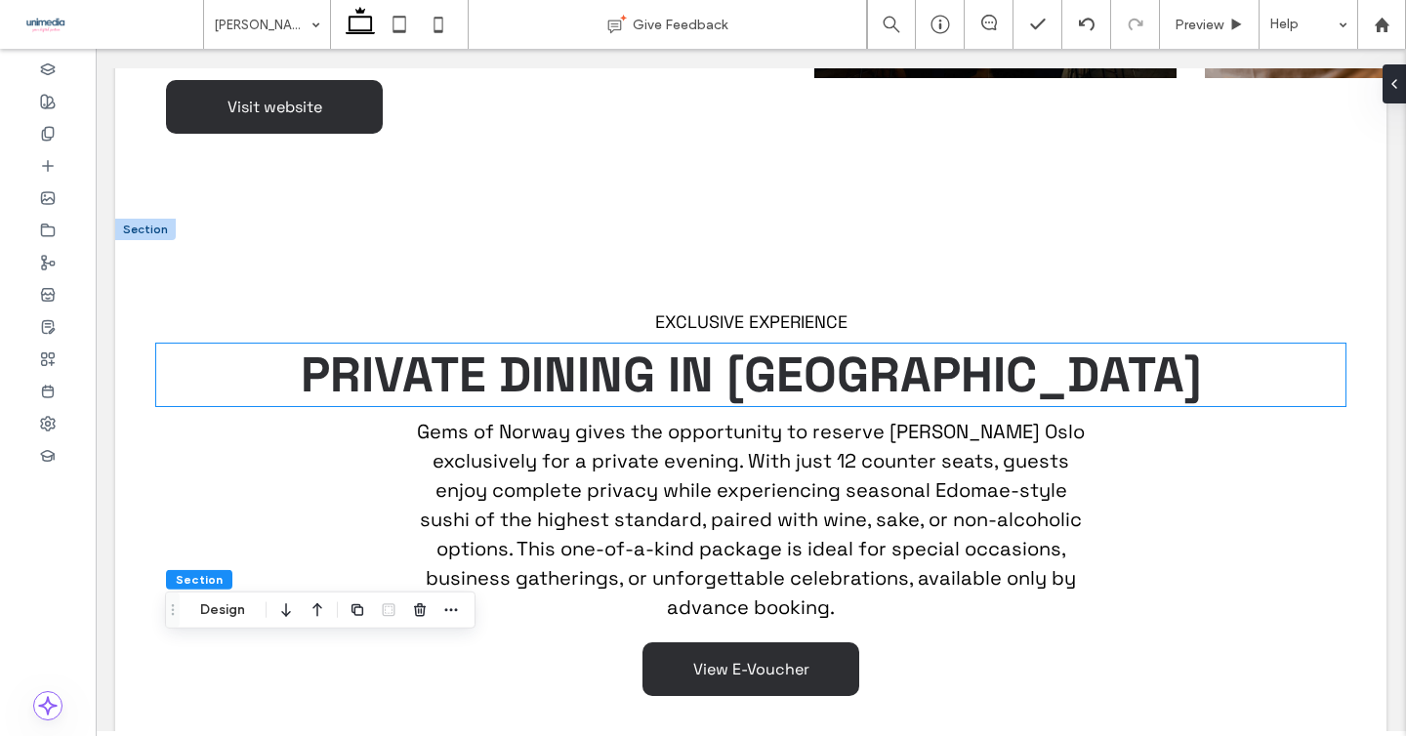
scroll to position [1927, 0]
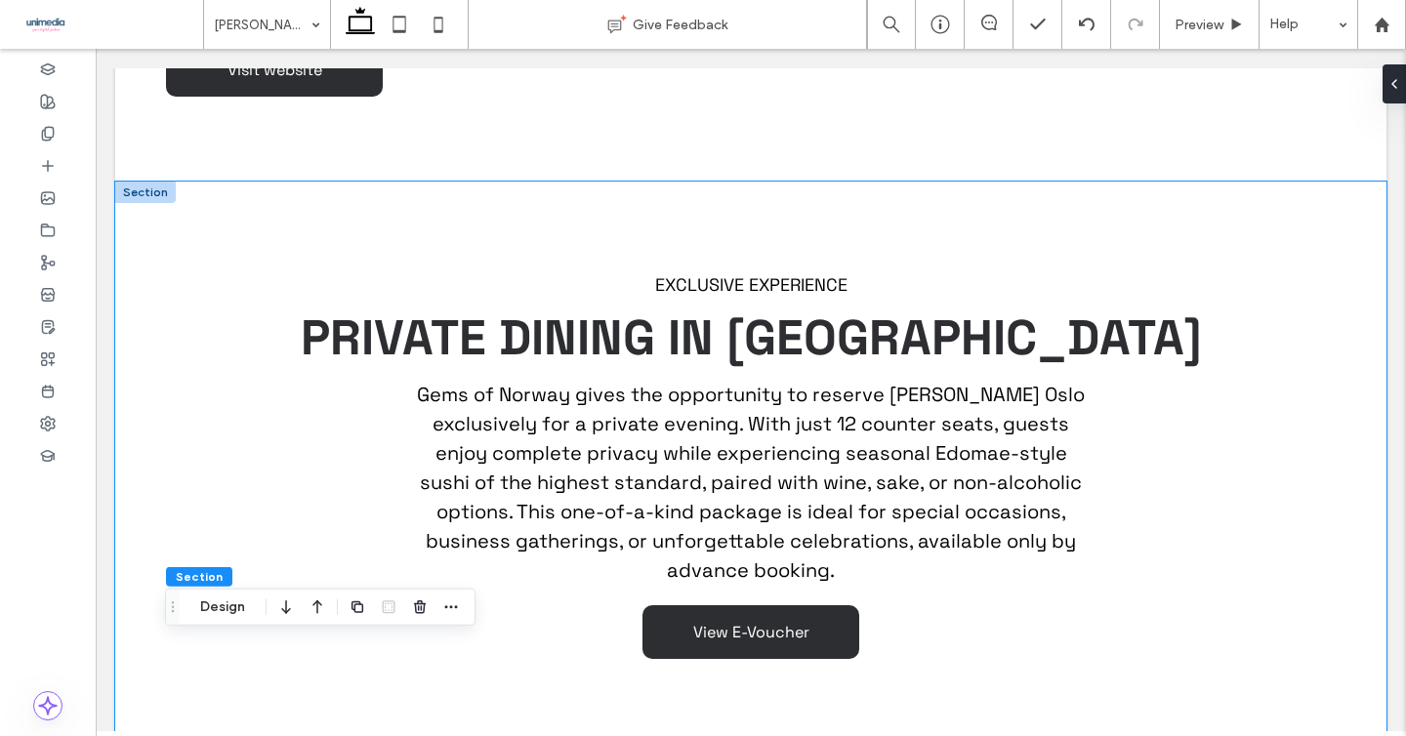
click at [124, 446] on div "EXCLUSIVE EXPERIENCE PRIVATE DINING IN OSLO Gems of Norway gives the opportunit…" at bounding box center [750, 466] width 1271 height 569
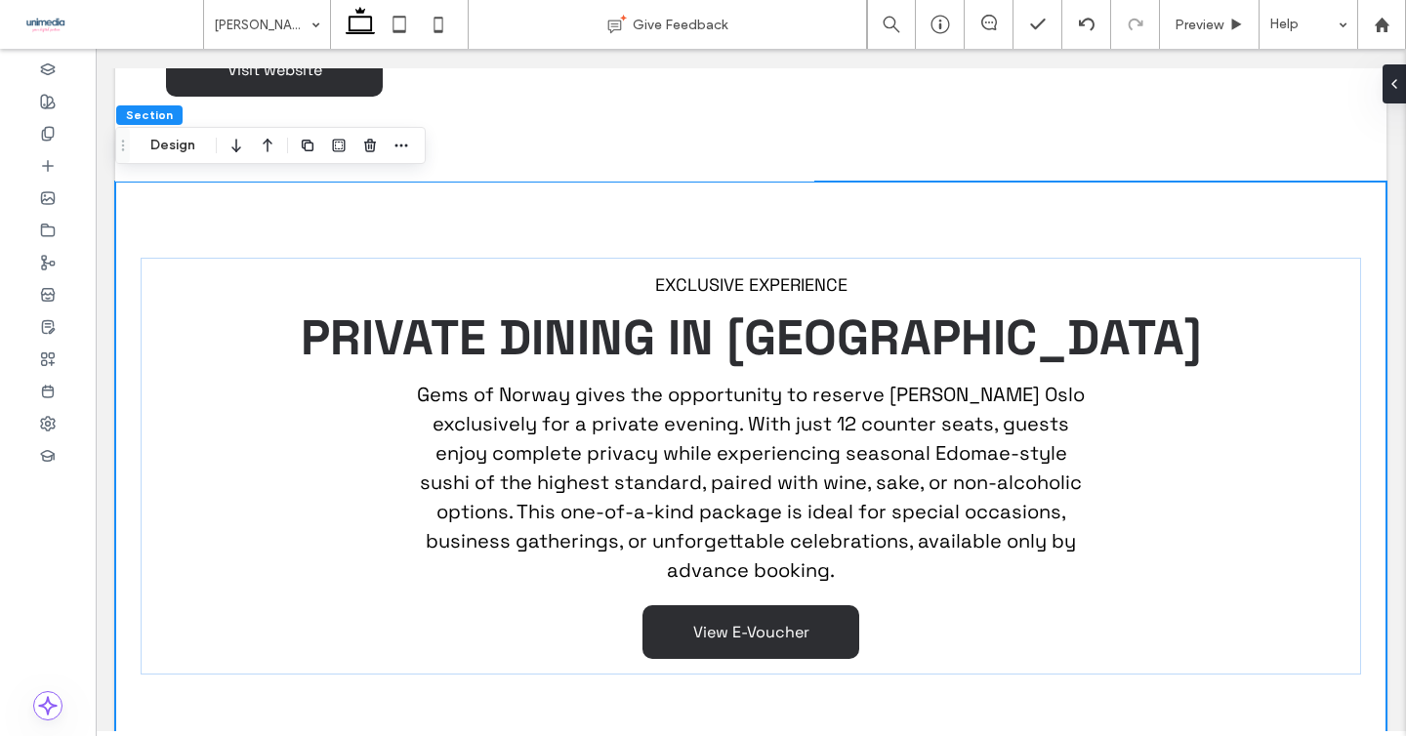
click at [108, 659] on div at bounding box center [39, 688] width 250 height 59
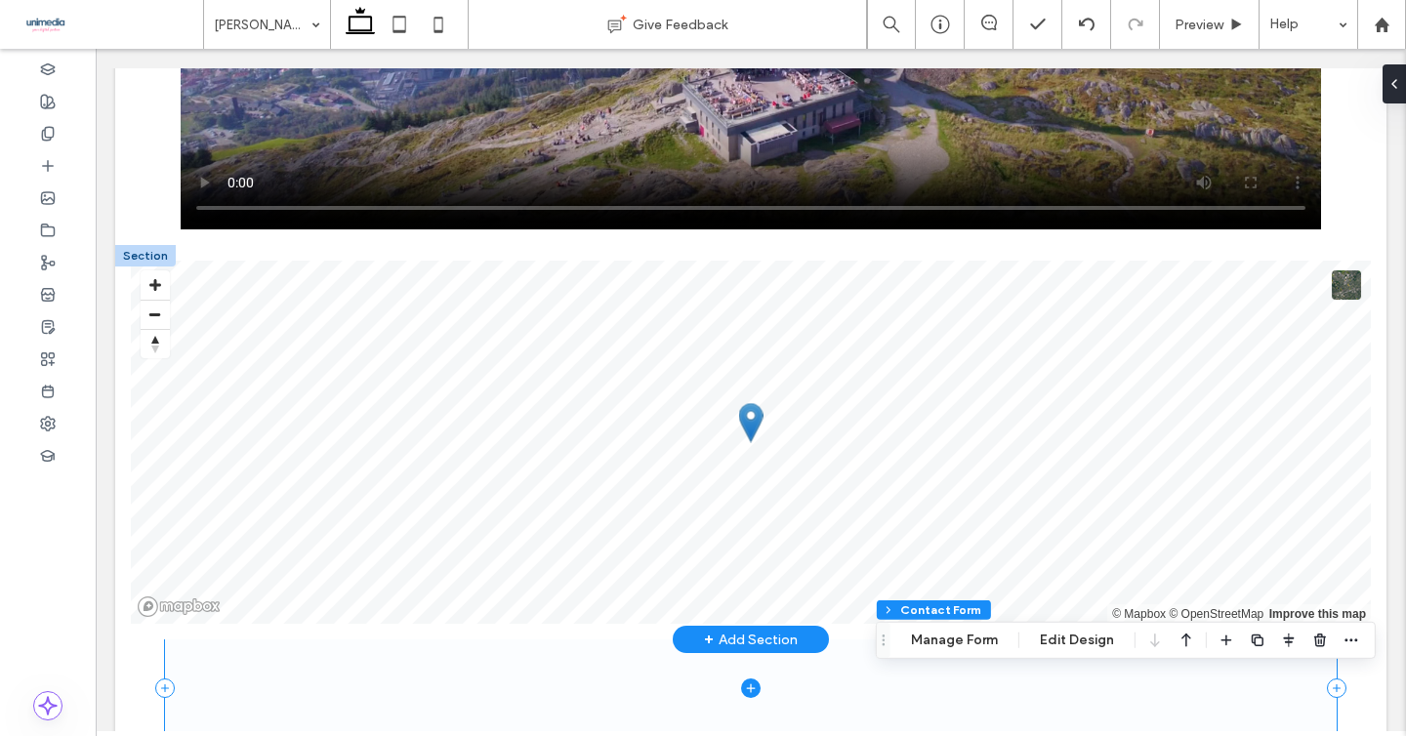
scroll to position [3264, 0]
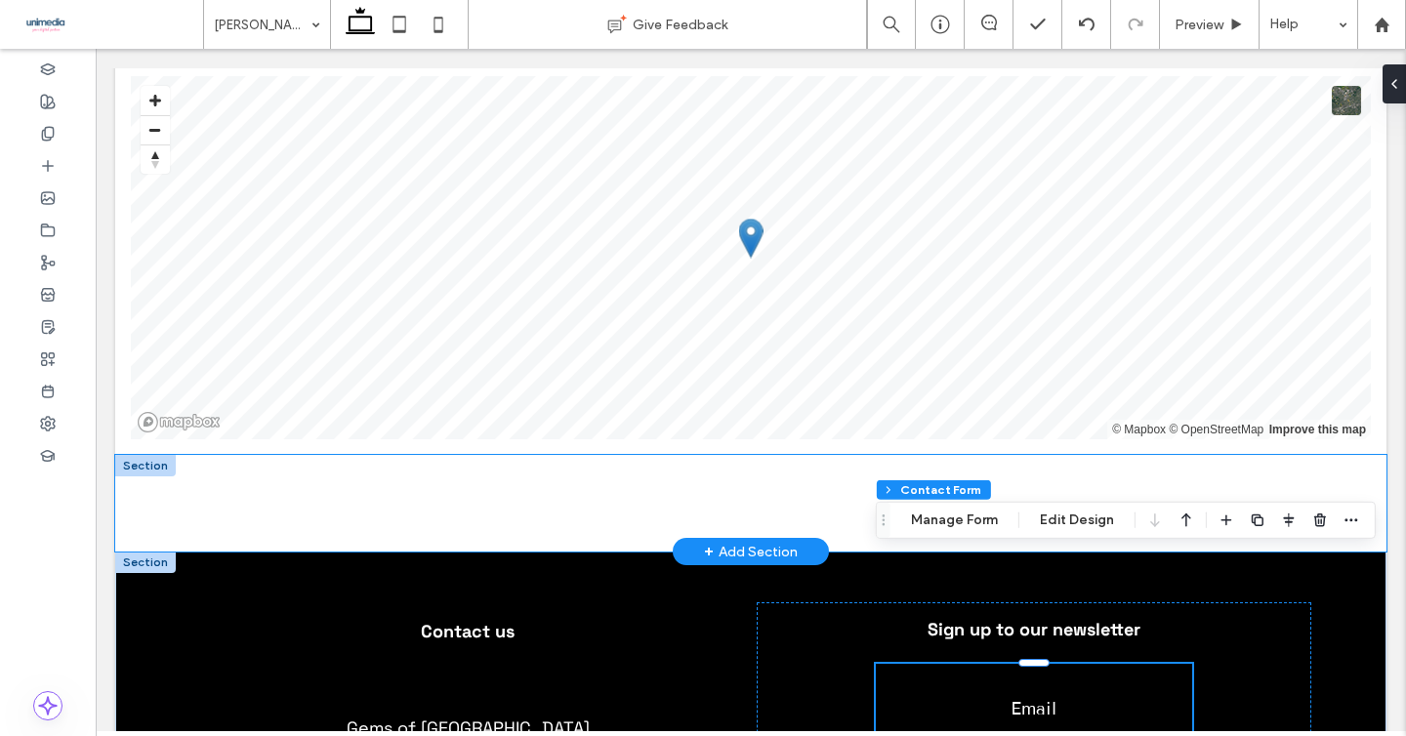
click at [135, 455] on div at bounding box center [750, 503] width 1271 height 97
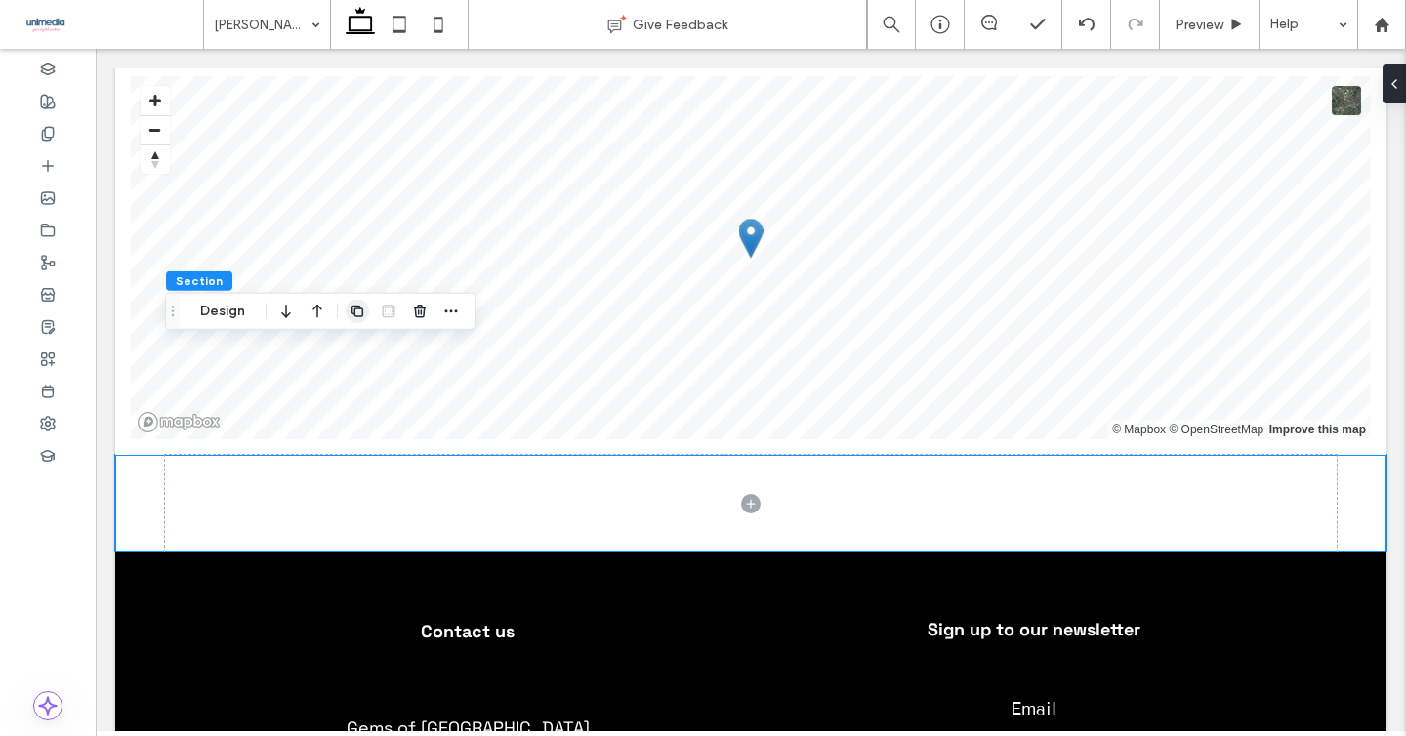
click at [354, 309] on use "button" at bounding box center [358, 312] width 12 height 12
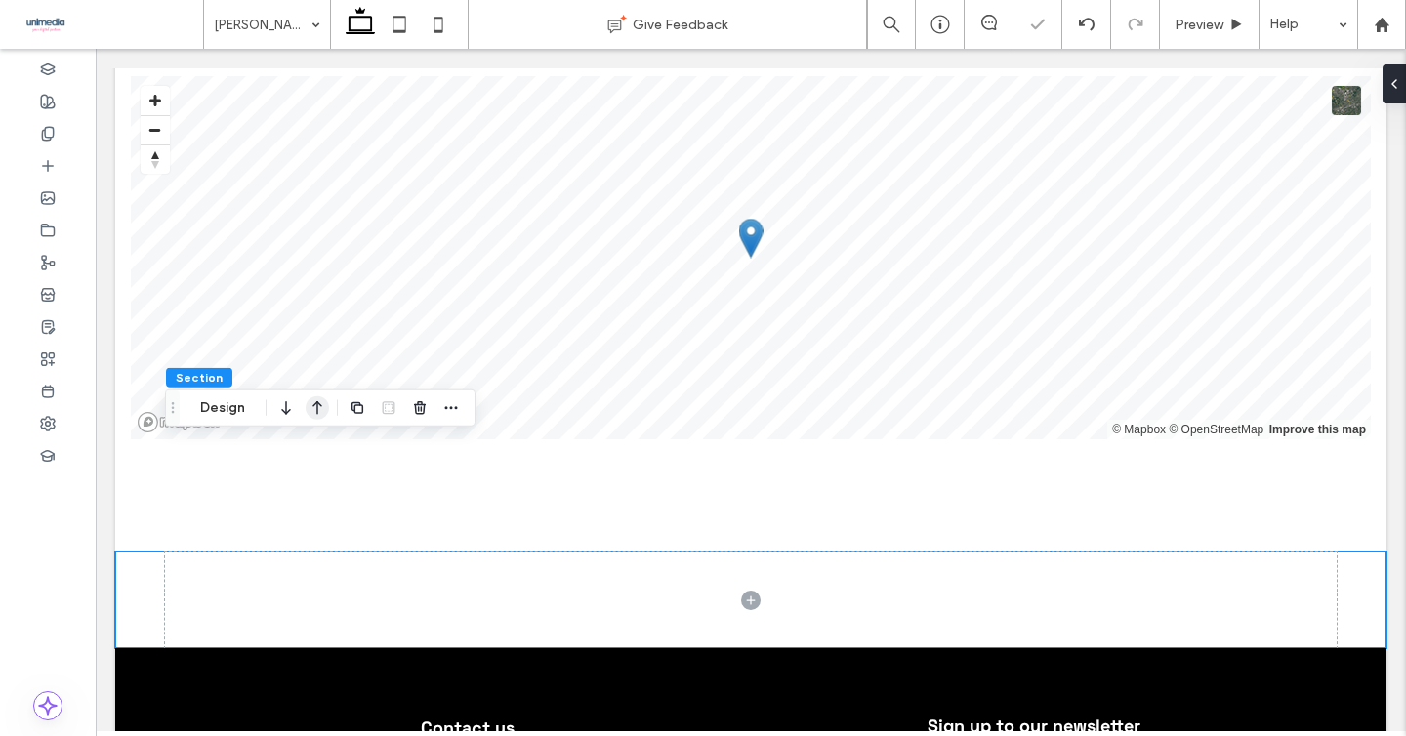
click at [315, 400] on icon "button" at bounding box center [317, 408] width 23 height 35
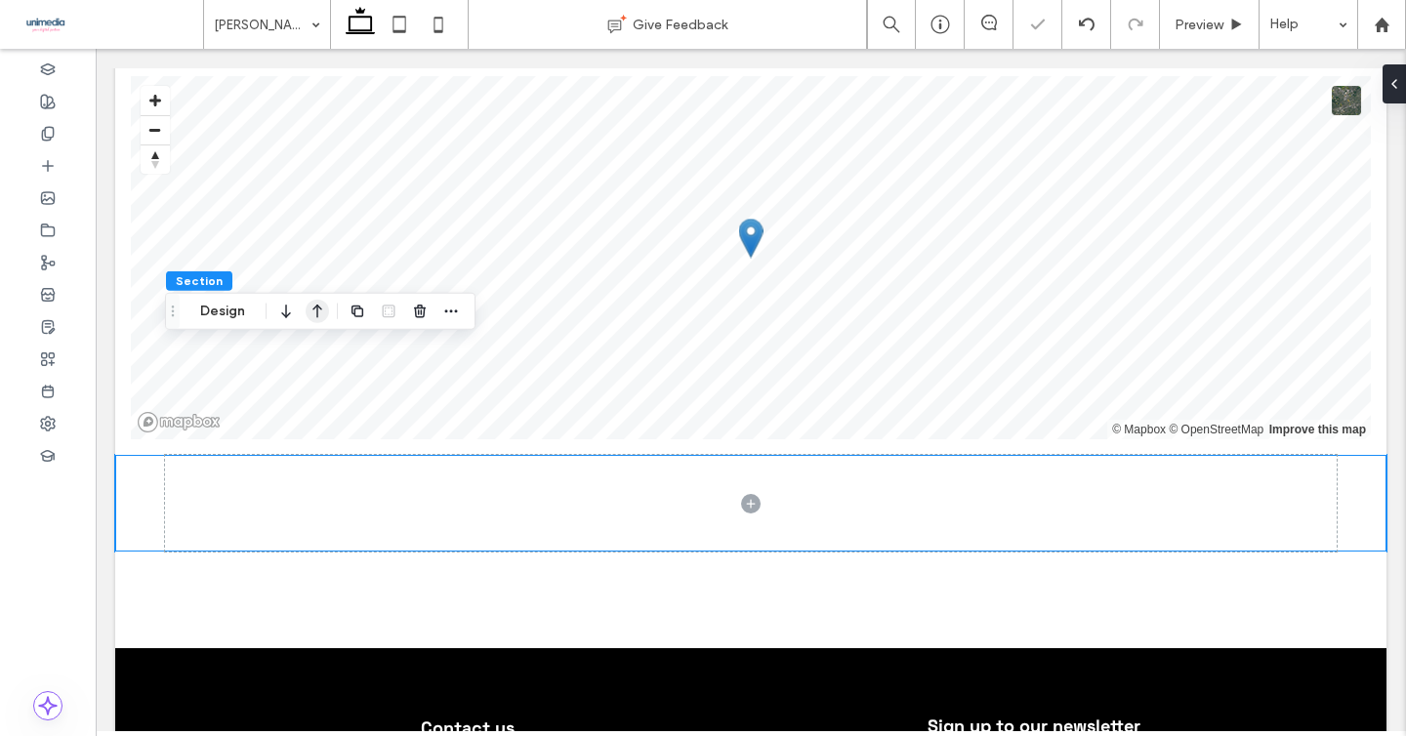
click at [315, 315] on icon "button" at bounding box center [317, 311] width 23 height 35
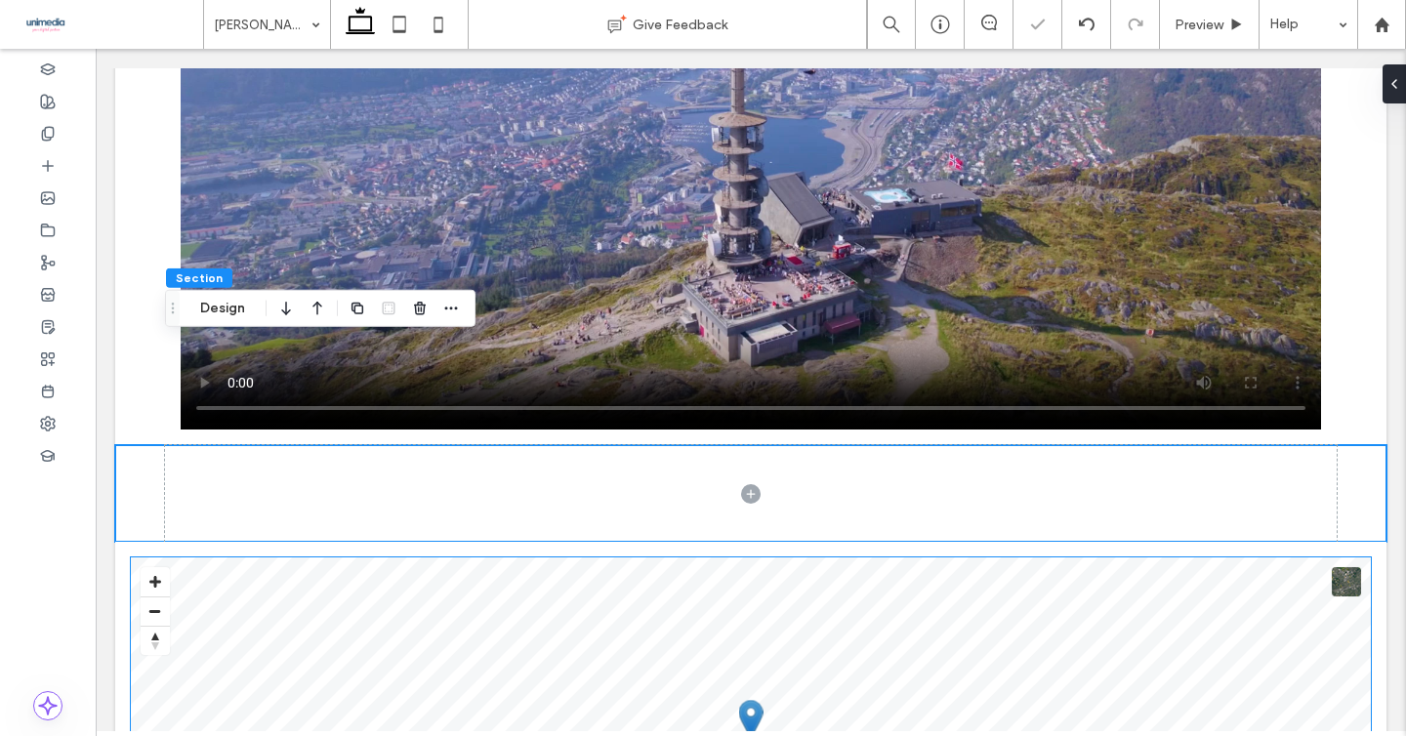
scroll to position [2871, 0]
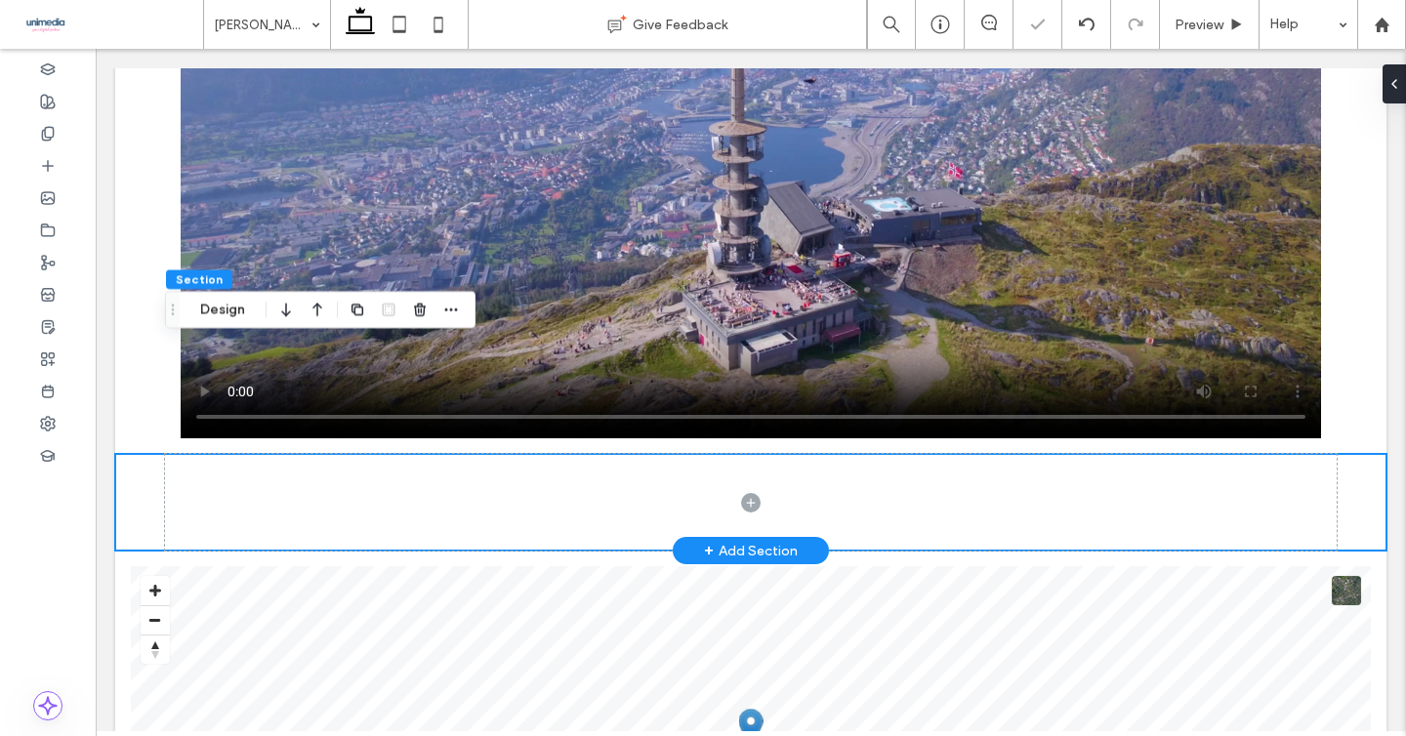
click at [125, 454] on div at bounding box center [750, 502] width 1271 height 97
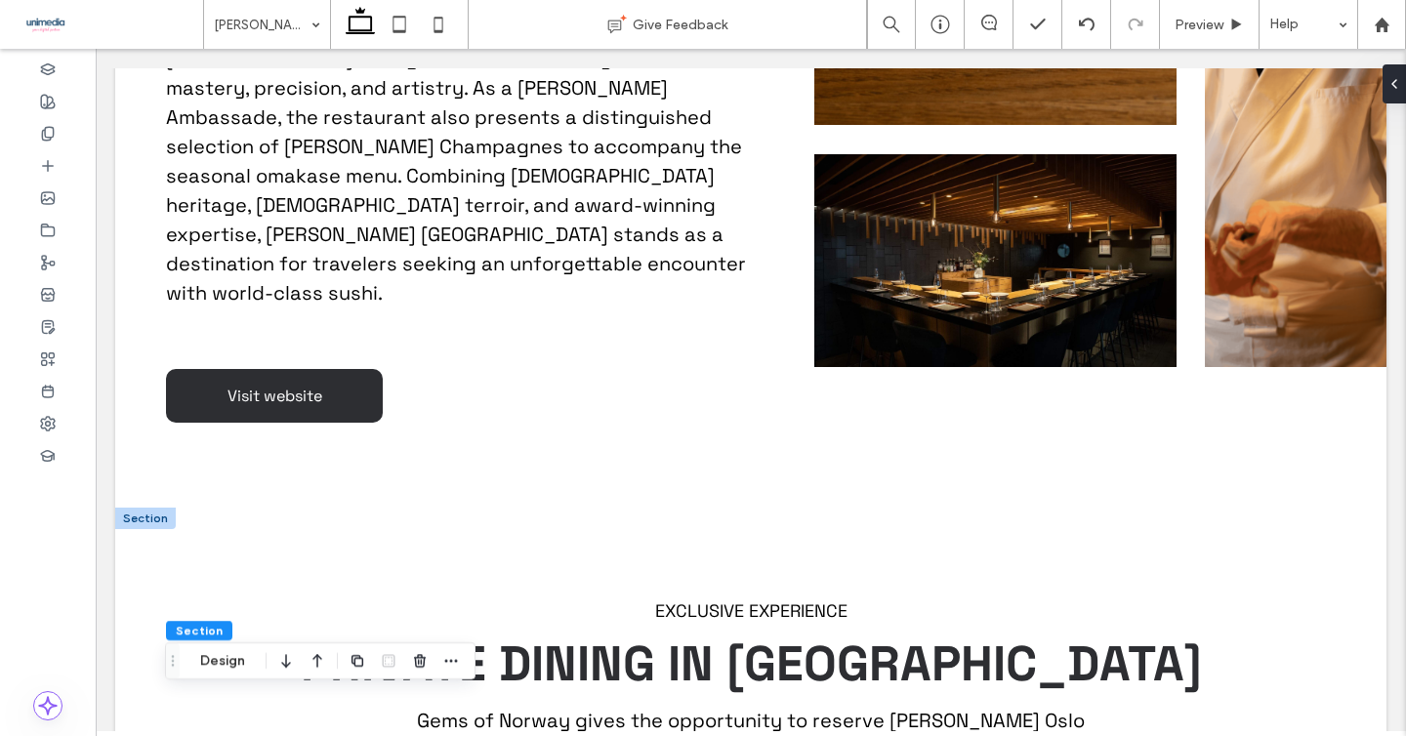
scroll to position [1599, 0]
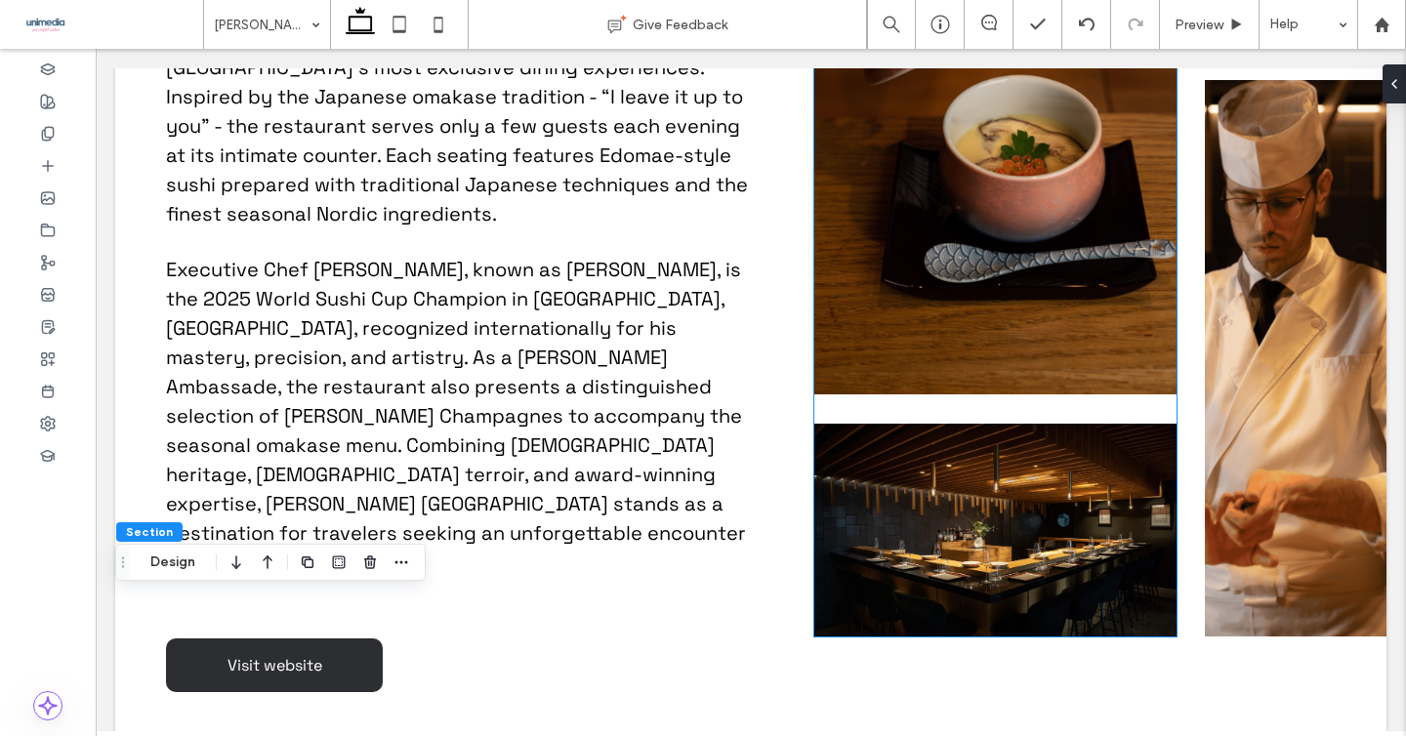
scroll to position [1566, 0]
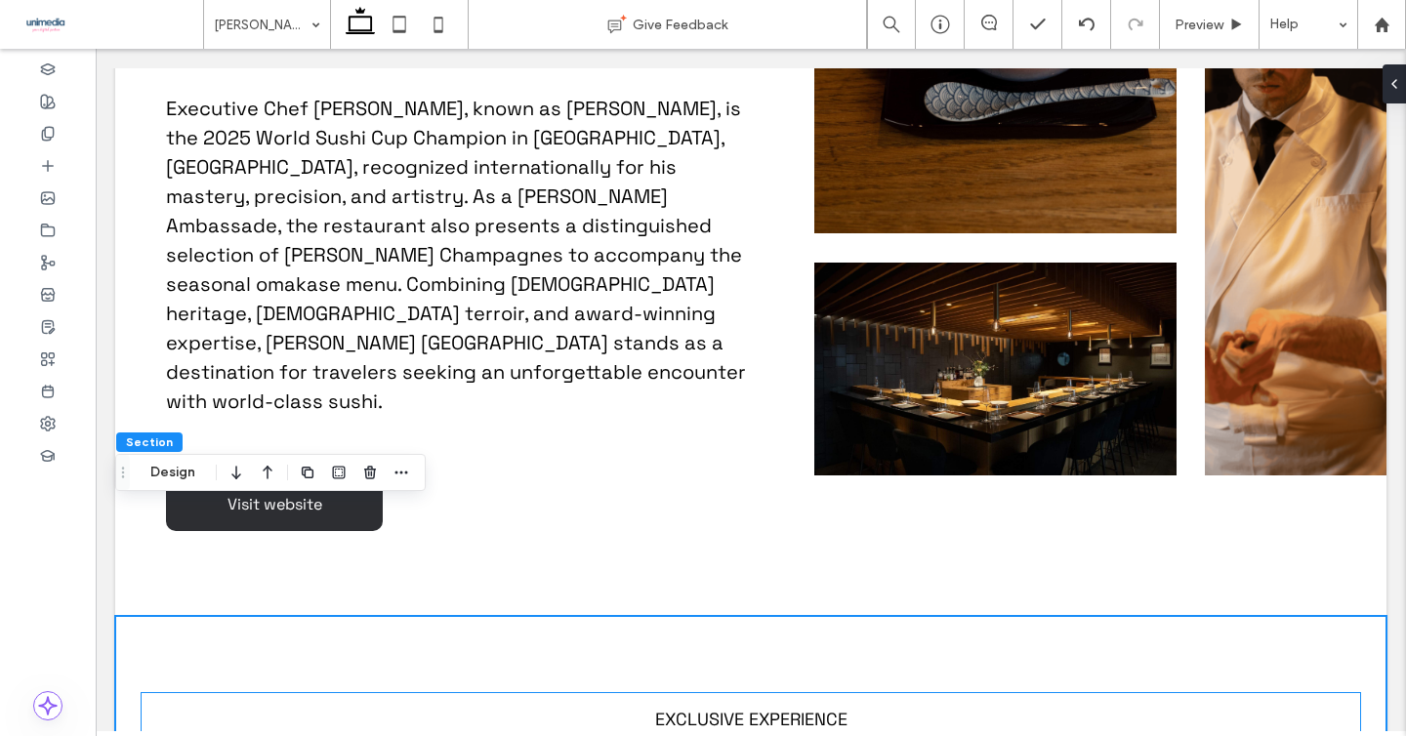
scroll to position [1637, 0]
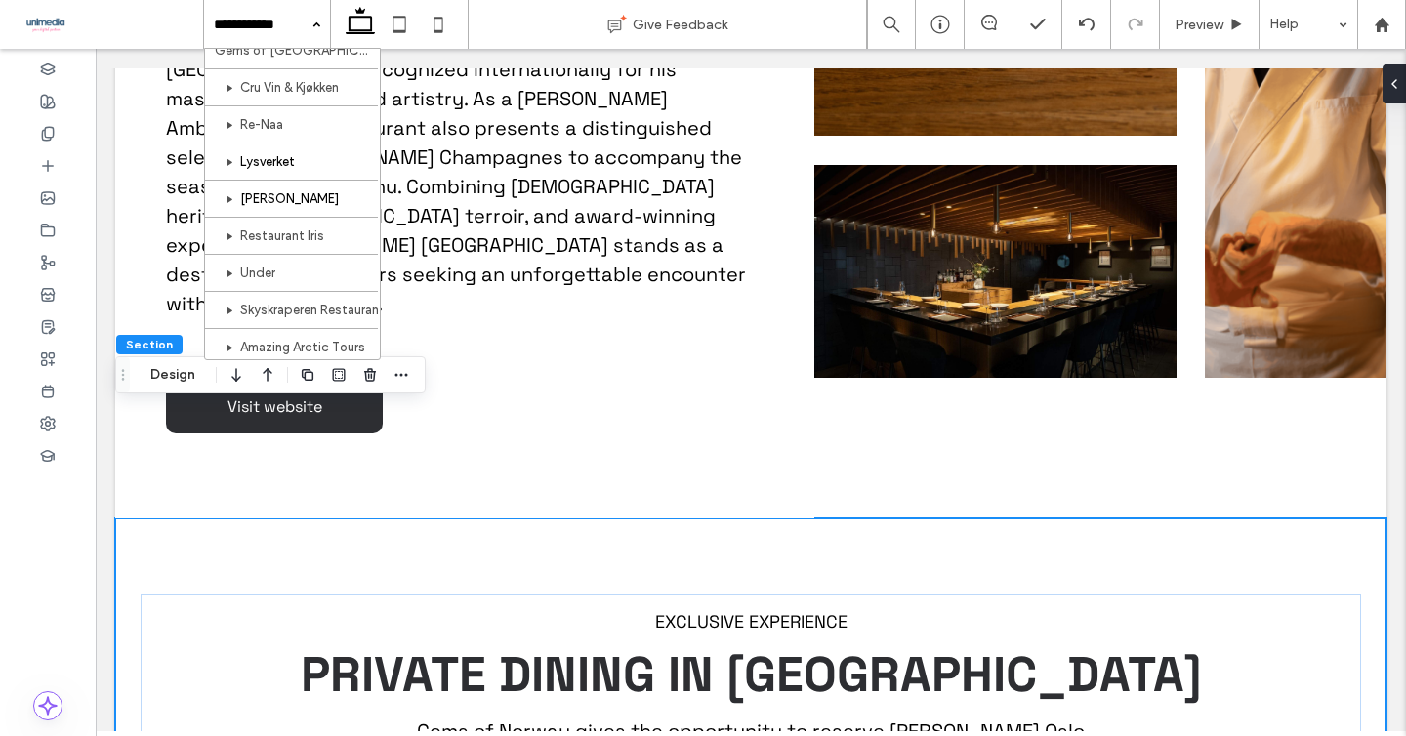
scroll to position [92, 0]
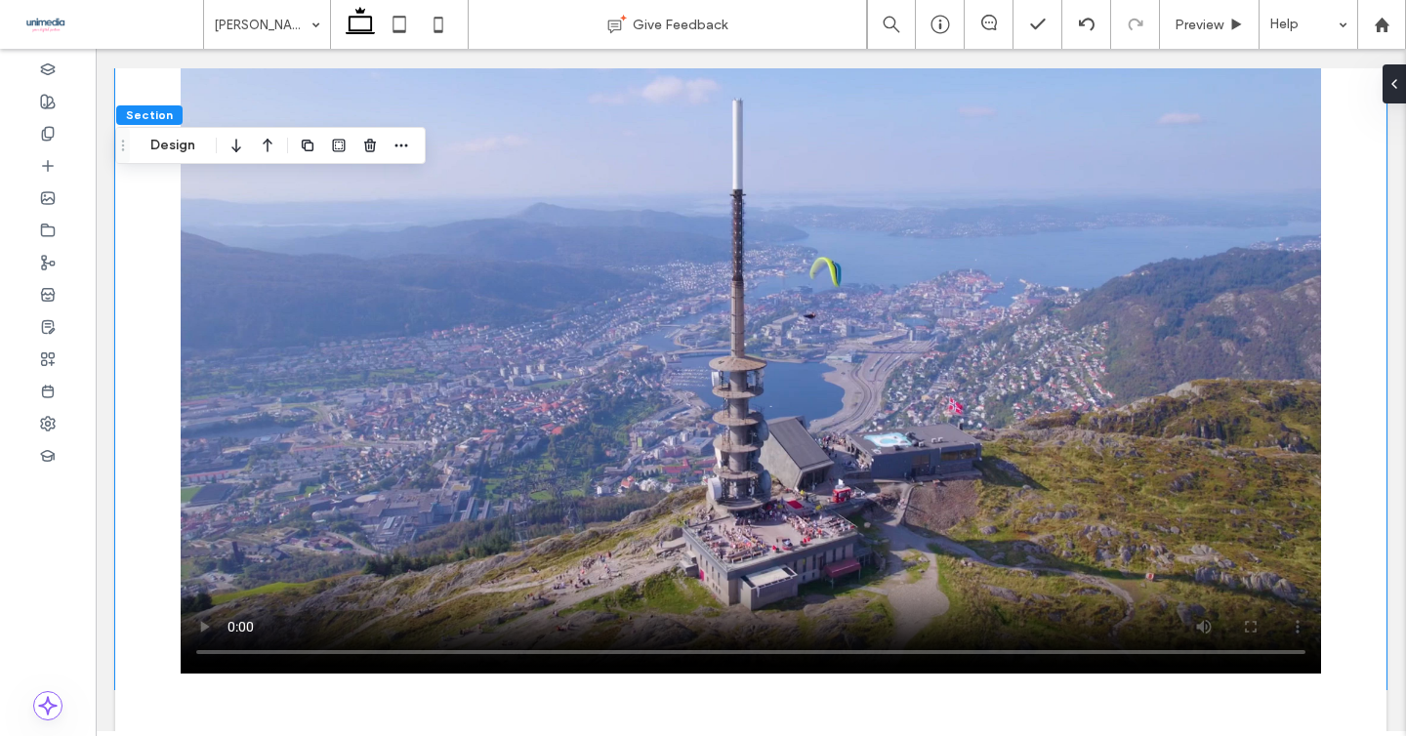
scroll to position [2636, 0]
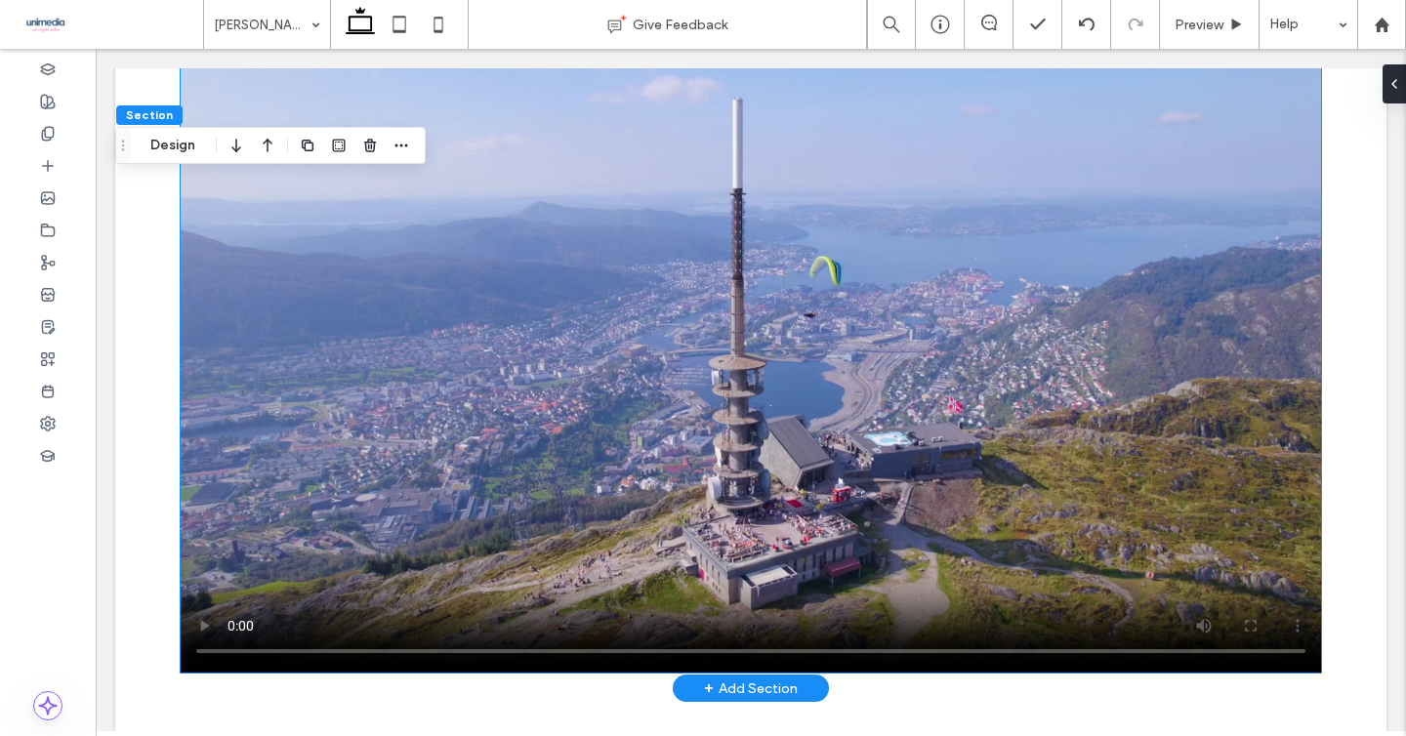
click at [545, 323] on video at bounding box center [751, 365] width 1140 height 615
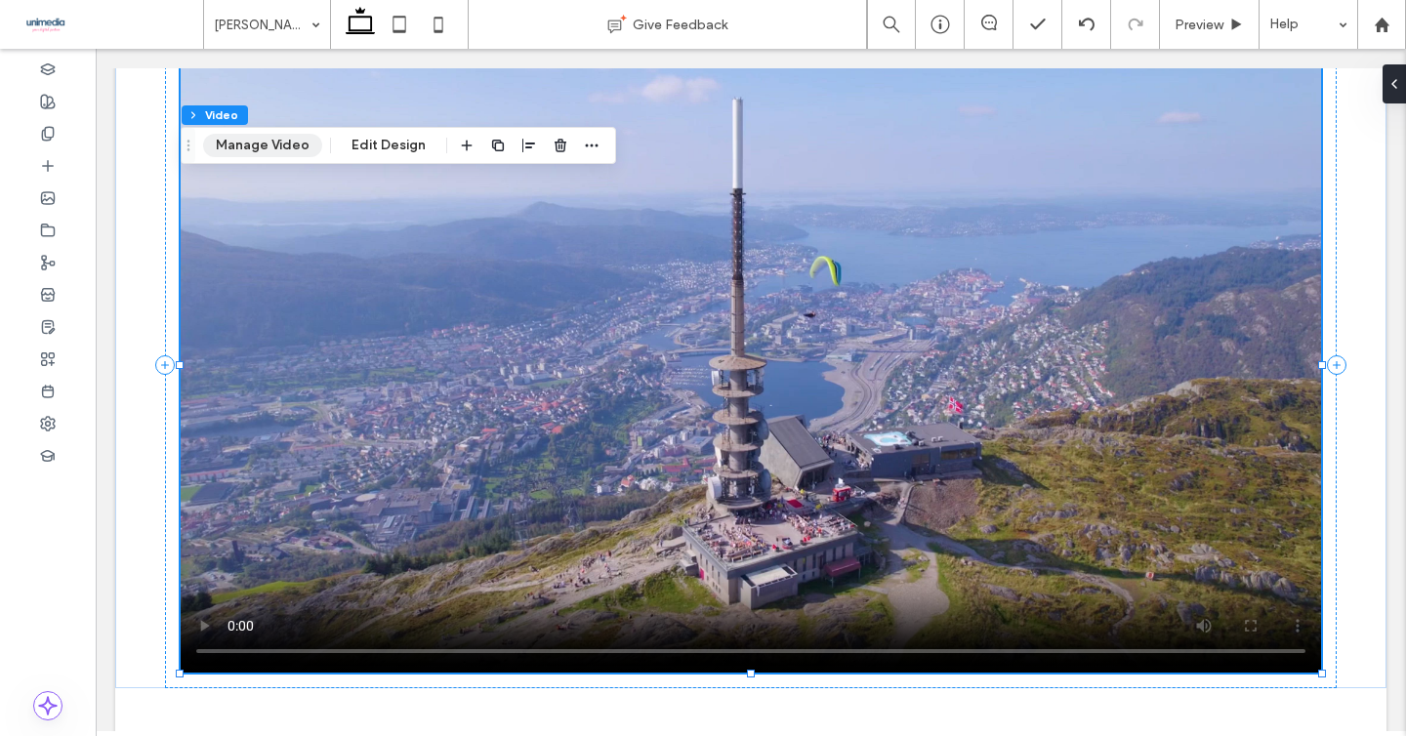
click at [253, 147] on button "Manage Video" at bounding box center [262, 145] width 119 height 23
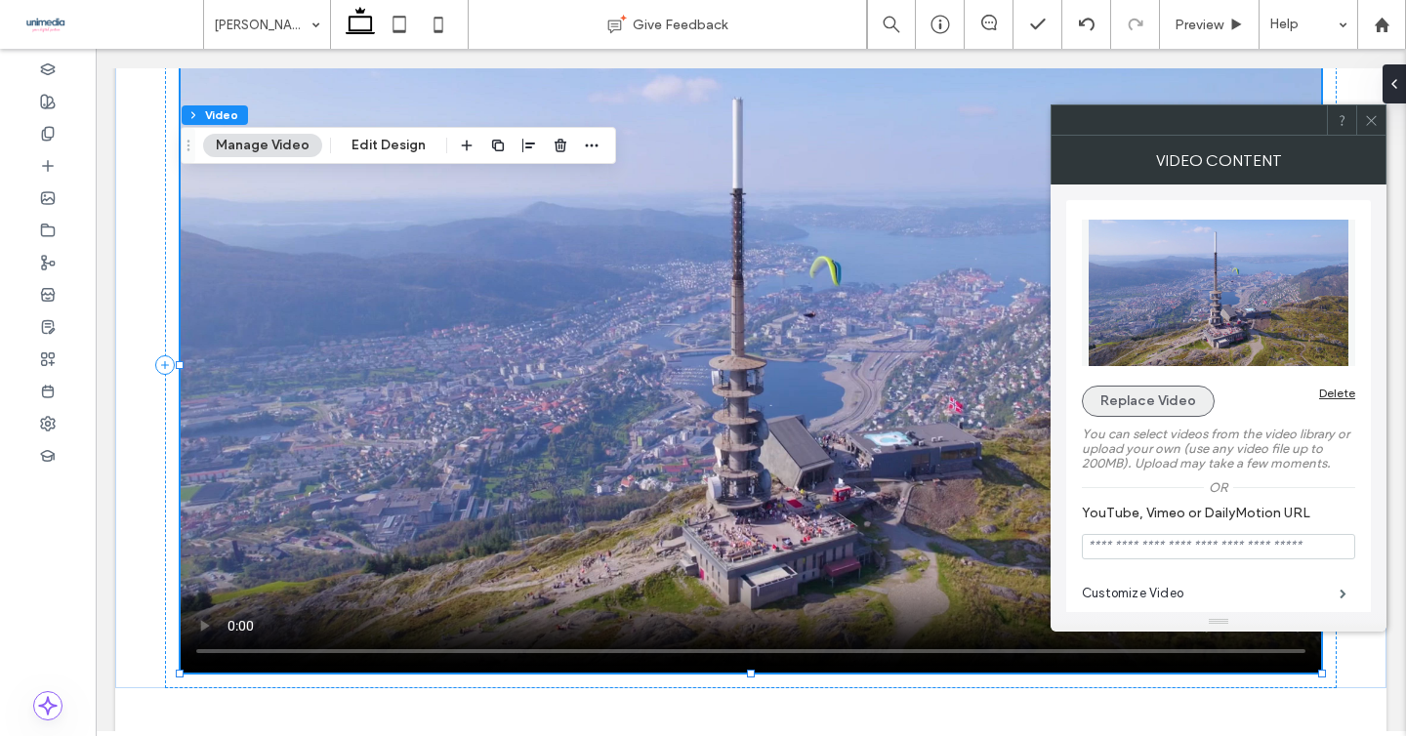
click at [1161, 411] on button "Replace Video" at bounding box center [1148, 401] width 133 height 31
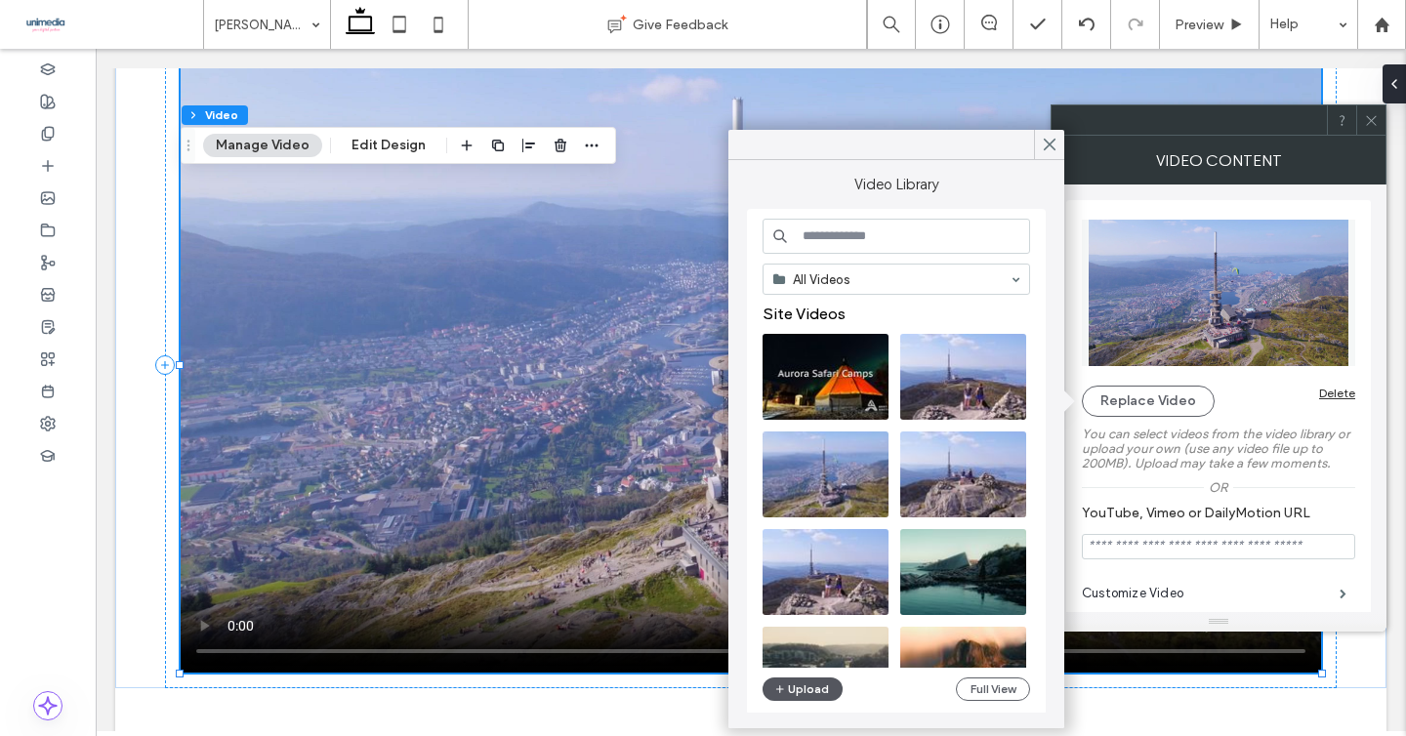
click at [784, 687] on icon "button" at bounding box center [780, 690] width 12 height 16
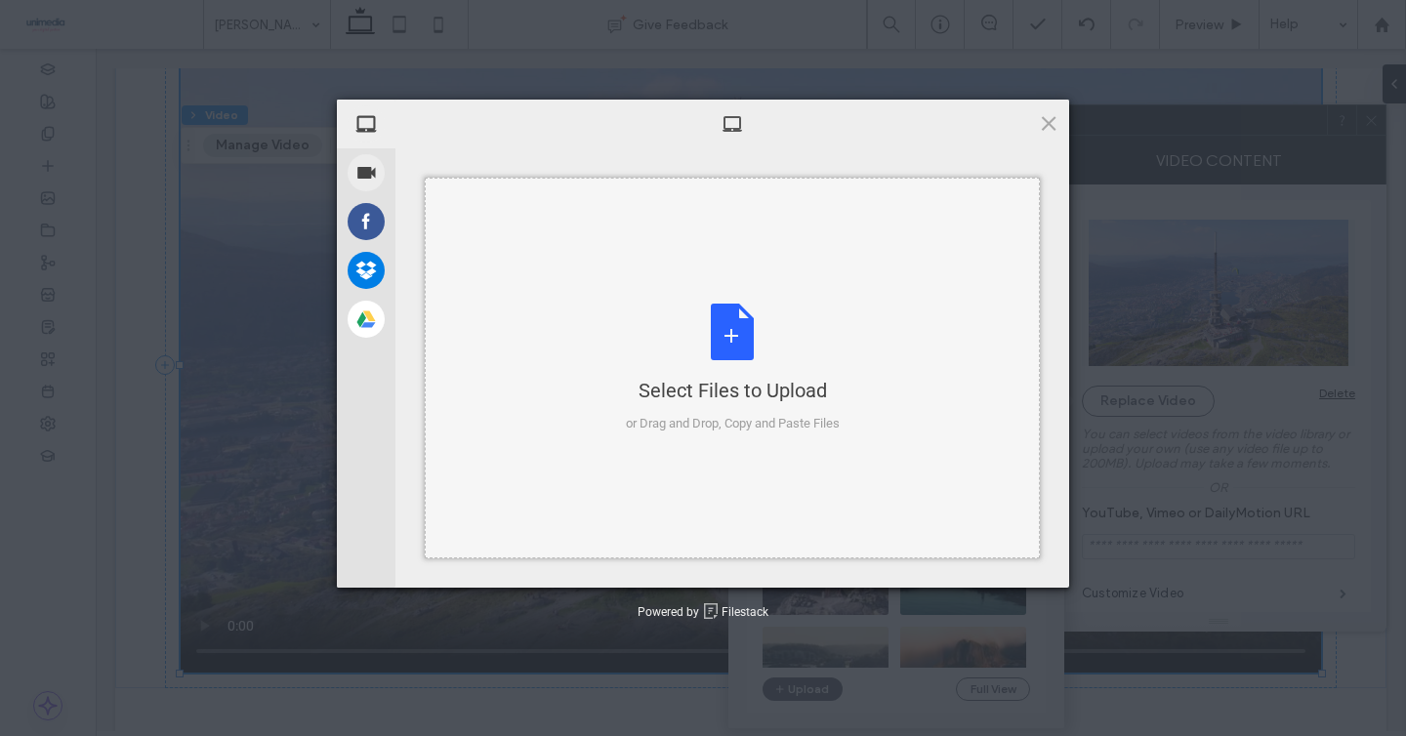
click at [746, 347] on div "Select Files to Upload or Drag and Drop, Copy and Paste Files" at bounding box center [733, 369] width 214 height 130
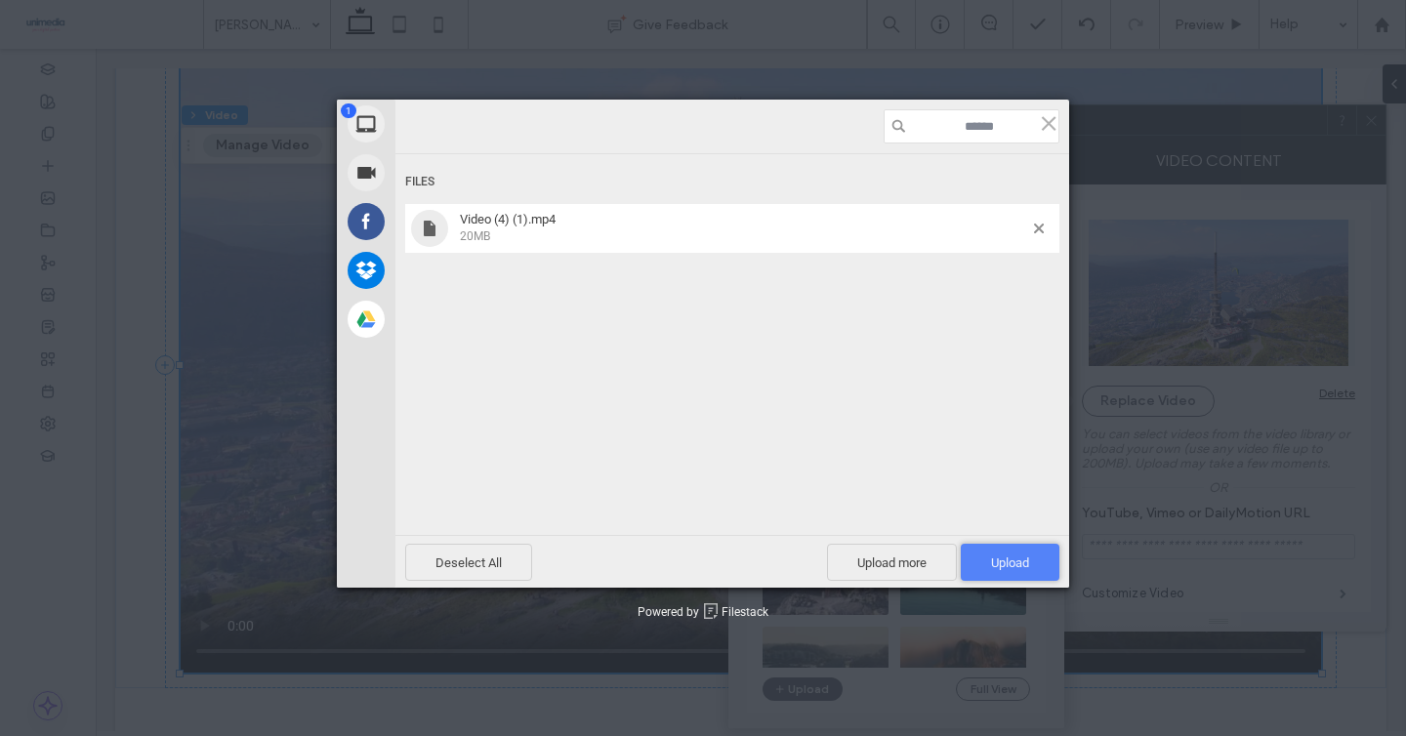
click at [1017, 566] on span "Upload 1" at bounding box center [1010, 563] width 38 height 15
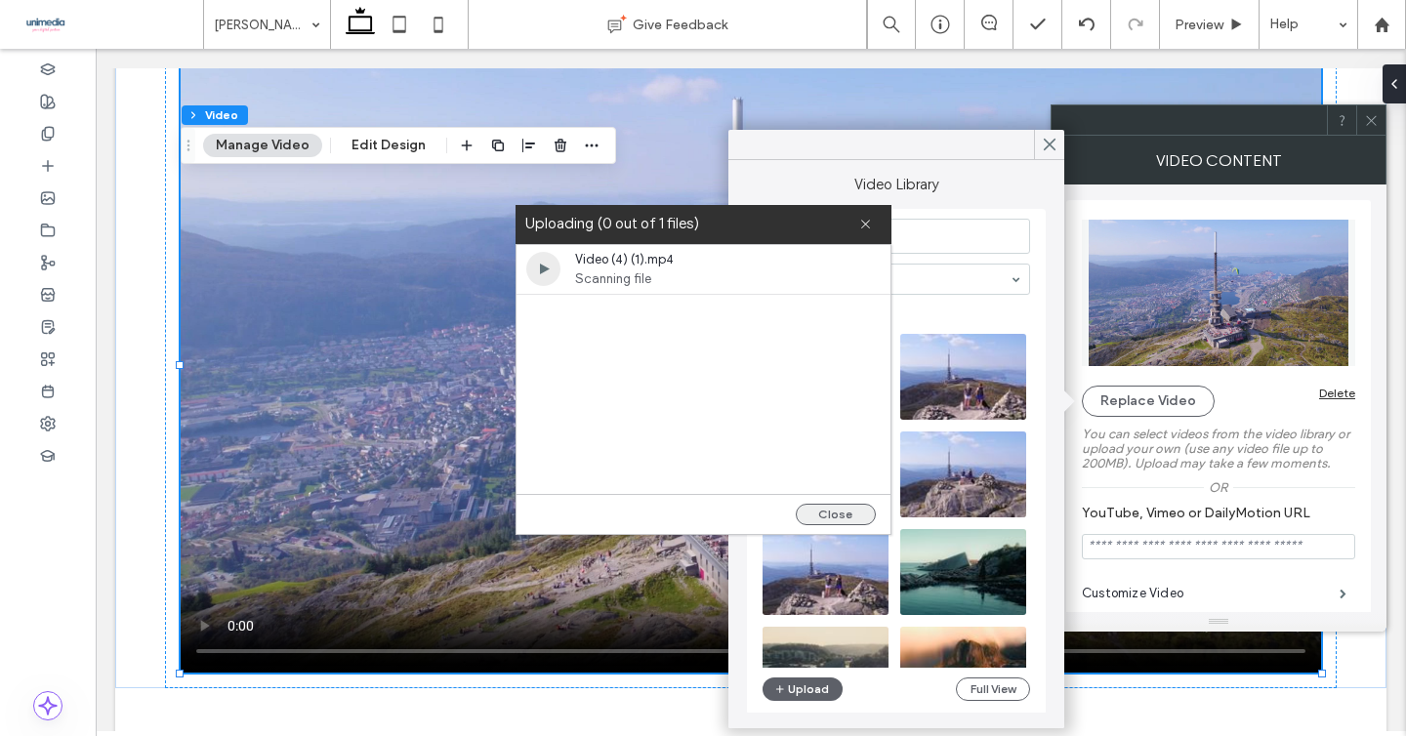
click at [854, 514] on button "Close" at bounding box center [836, 514] width 80 height 21
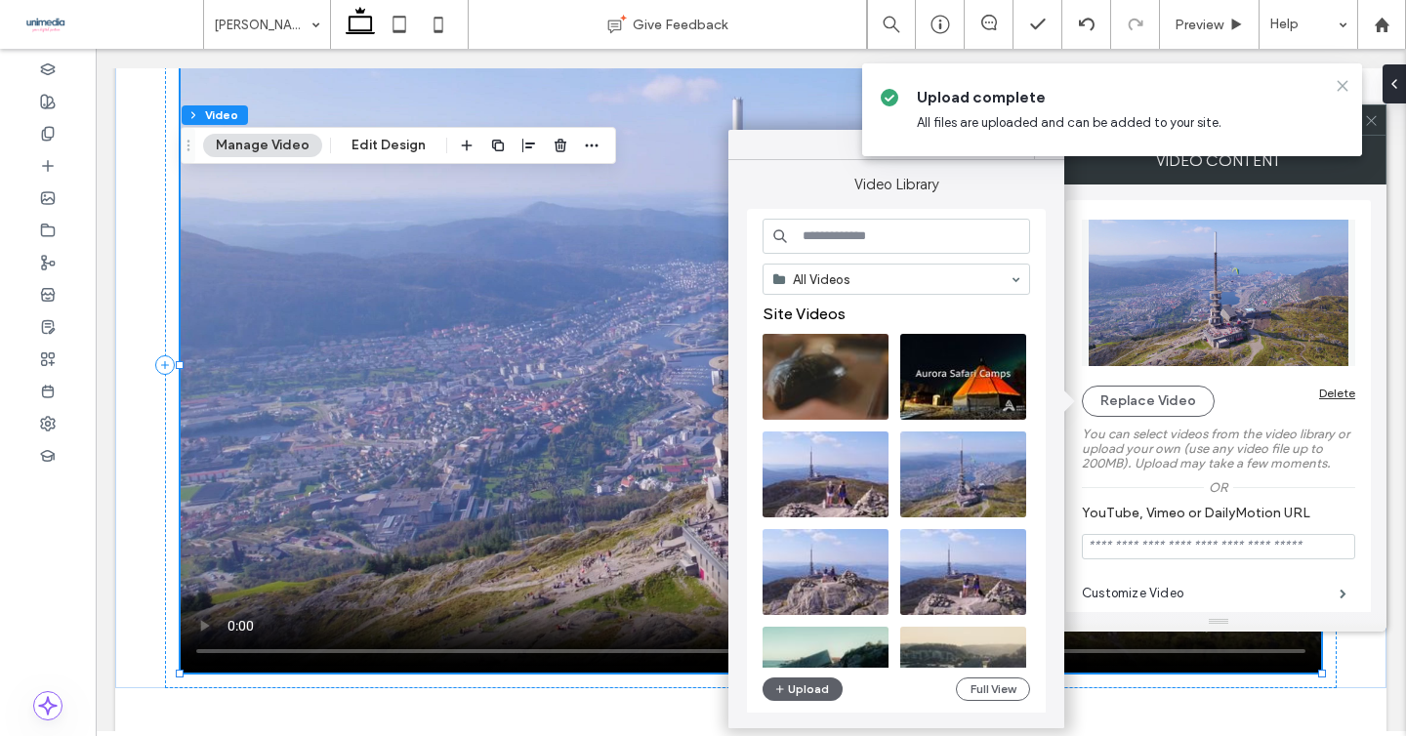
click at [1343, 80] on icon at bounding box center [1343, 86] width 16 height 16
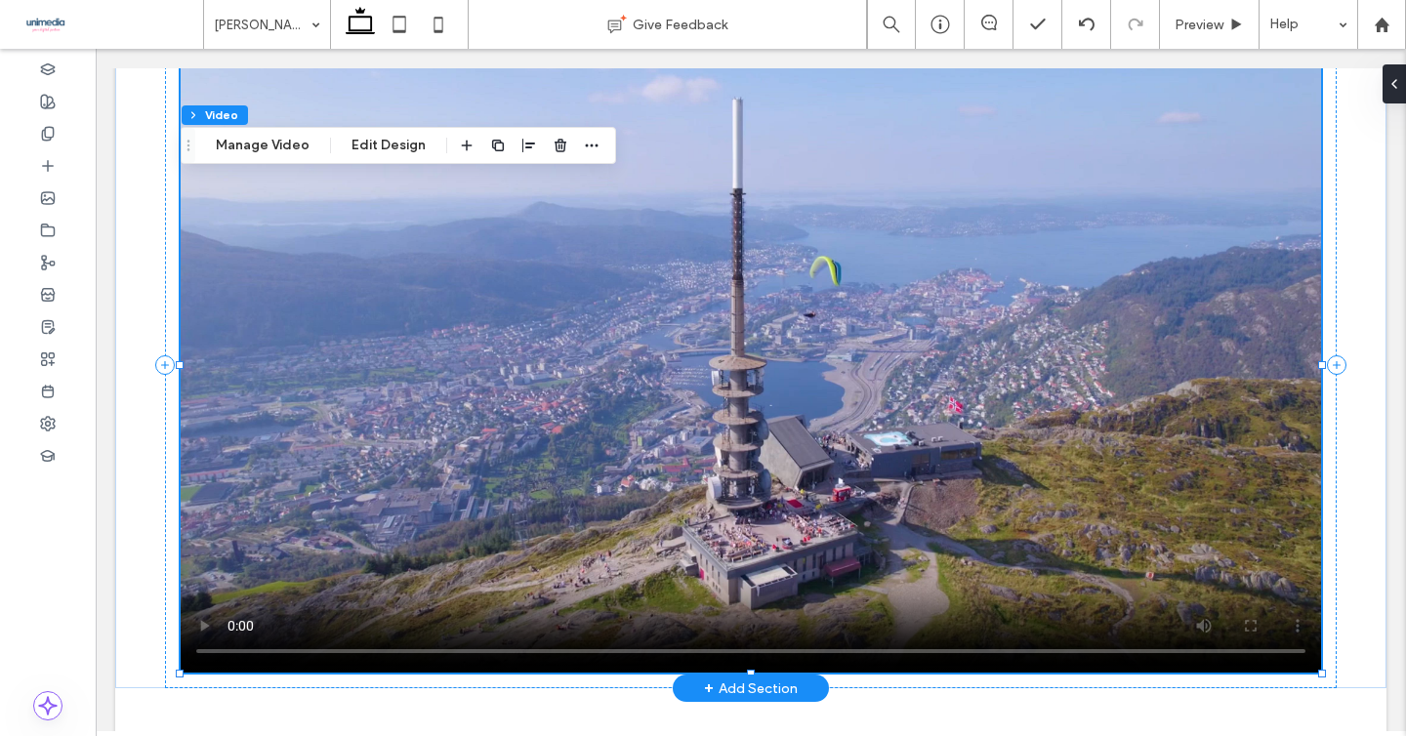
click at [350, 216] on video at bounding box center [751, 365] width 1140 height 615
click at [253, 137] on button "Manage Video" at bounding box center [262, 145] width 119 height 23
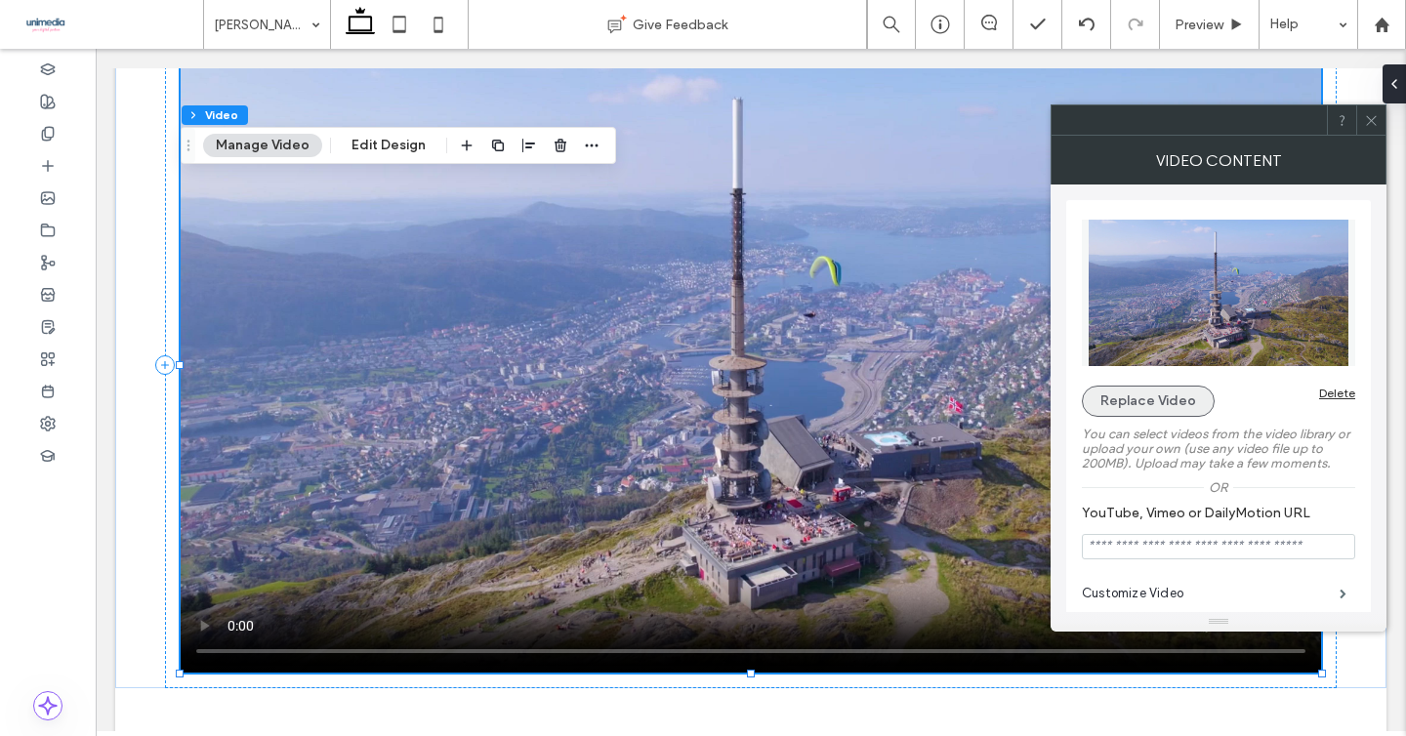
click at [1155, 405] on button "Replace Video" at bounding box center [1148, 401] width 133 height 31
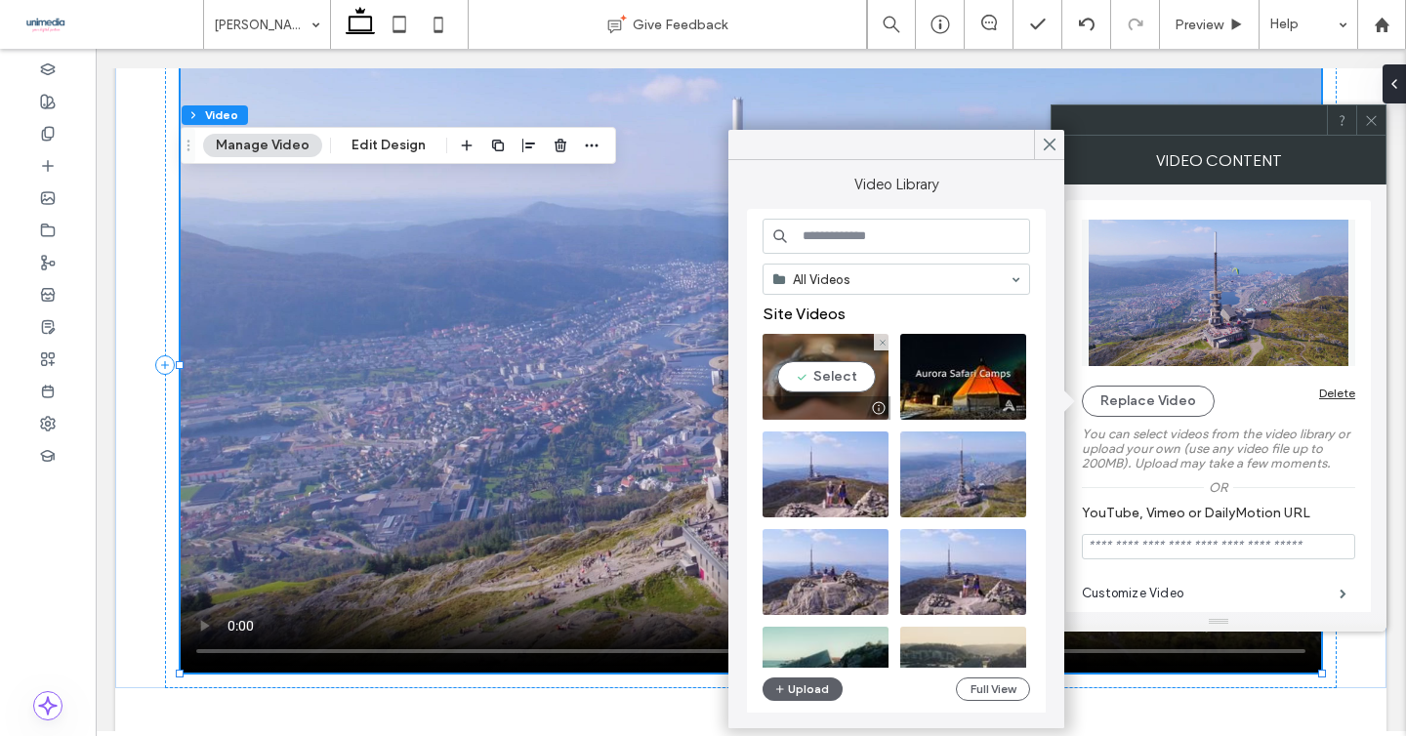
click at [837, 367] on video at bounding box center [826, 377] width 126 height 86
type input "**********"
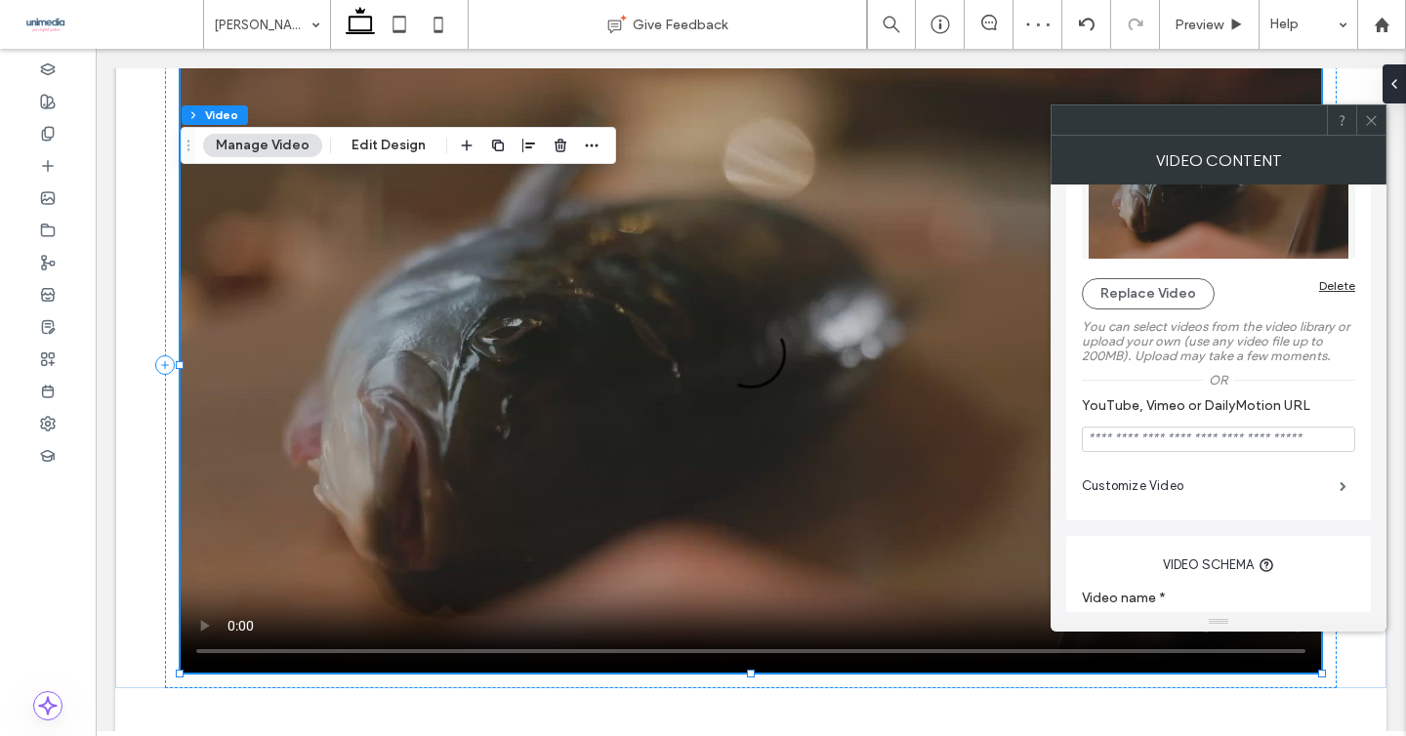
scroll to position [114, 0]
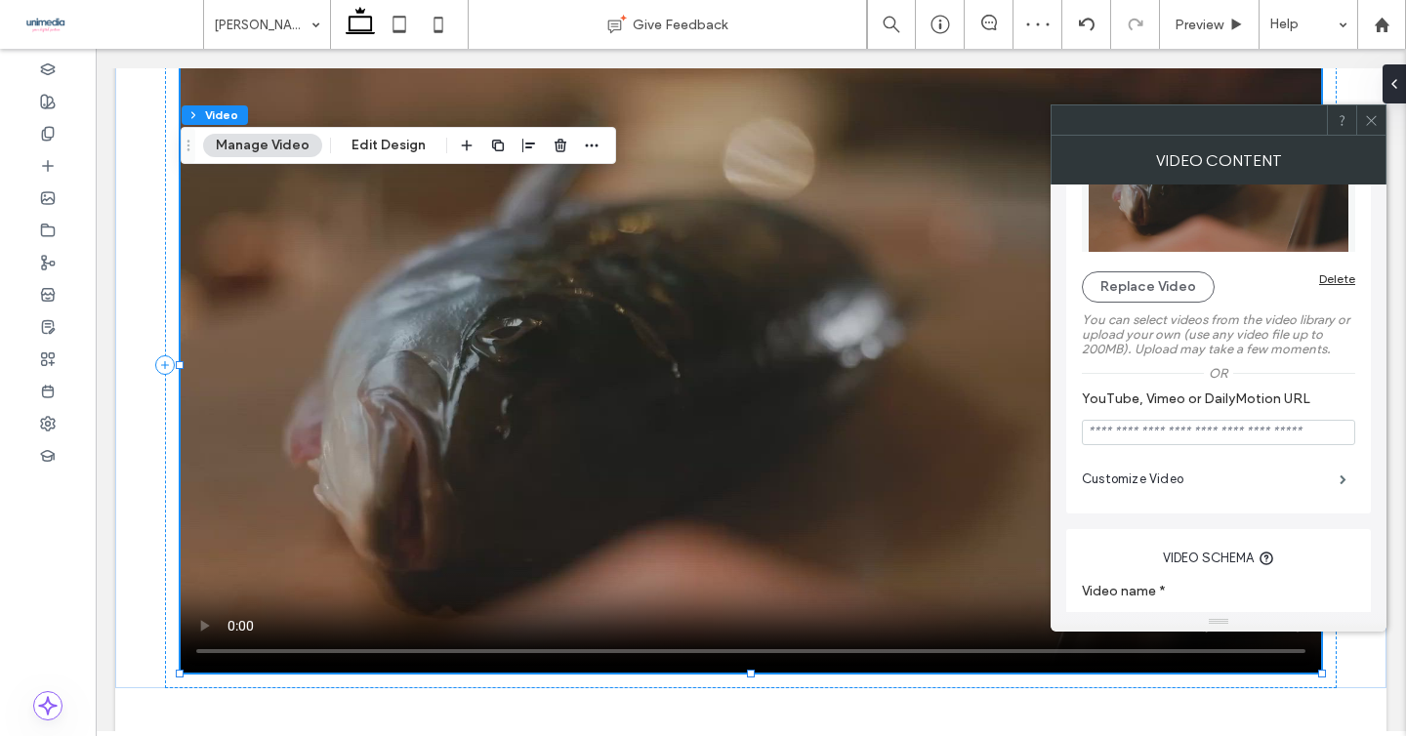
click at [1366, 119] on icon at bounding box center [1371, 120] width 15 height 15
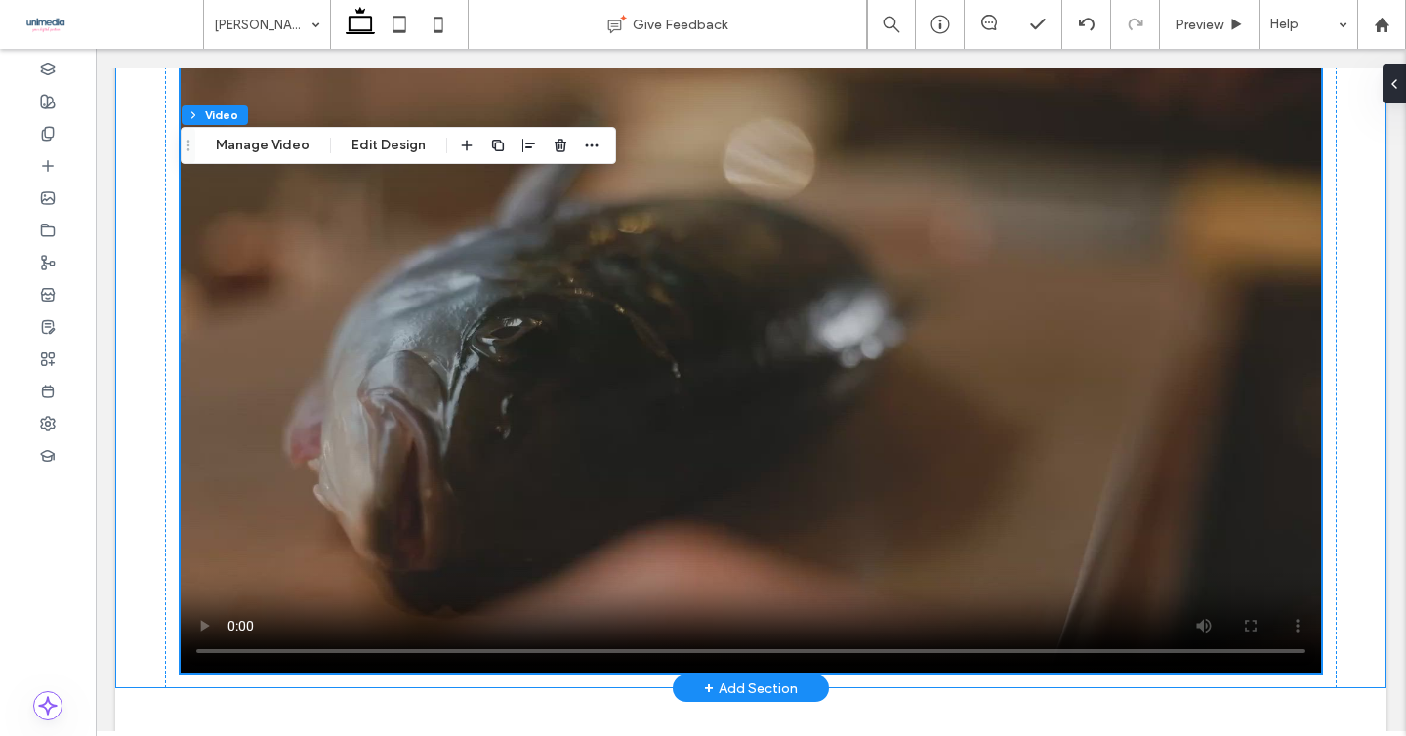
scroll to position [2372, 0]
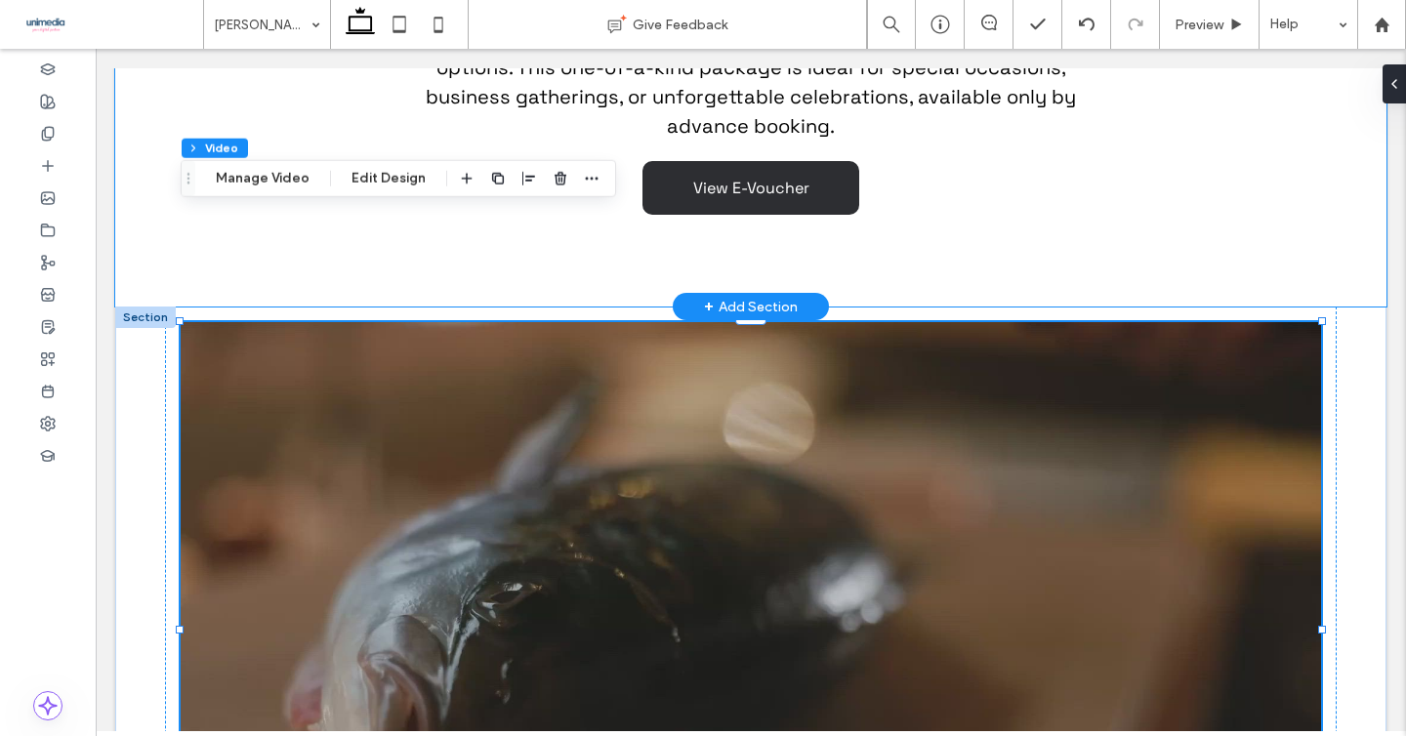
click at [1319, 152] on div "EXCLUSIVE EXPERIENCE PRIVATE DINING IN OSLO Gems of Norway gives the opportunit…" at bounding box center [750, 21] width 1271 height 569
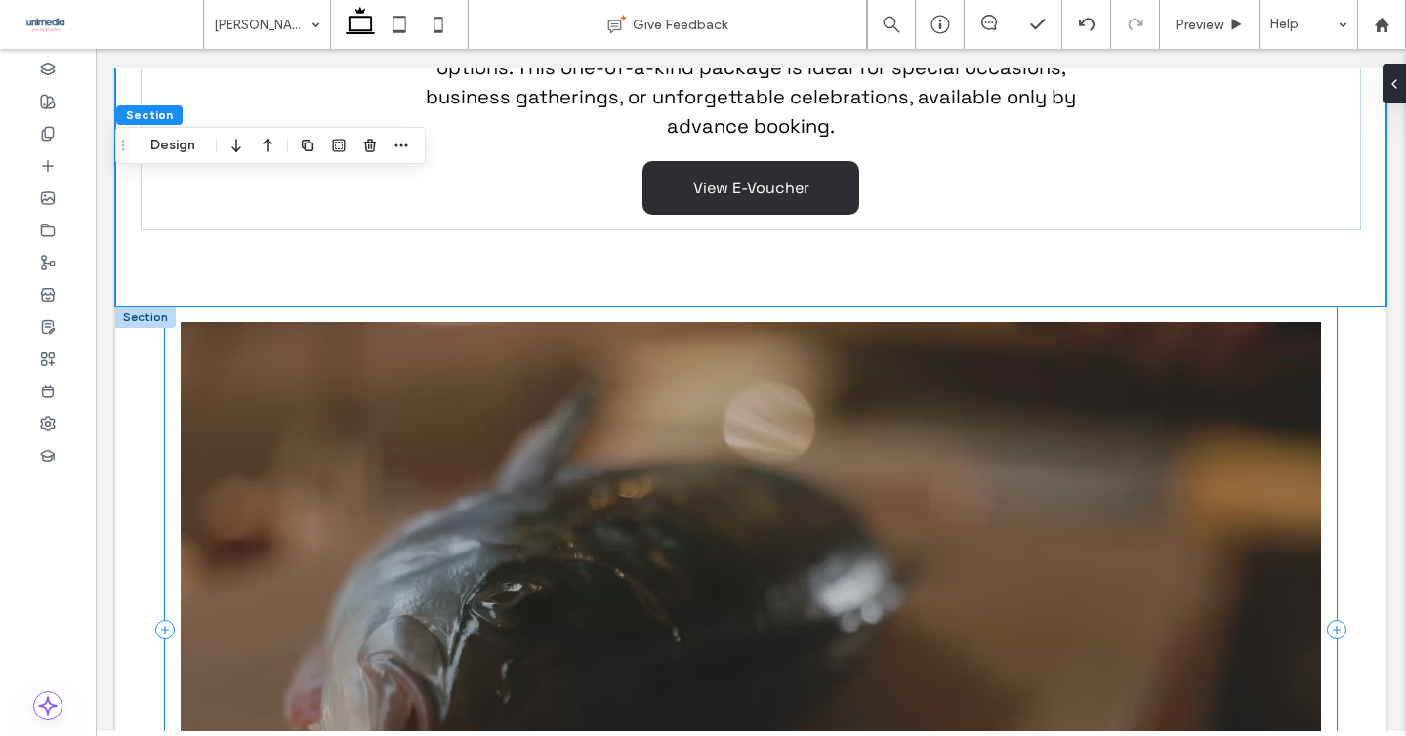
click at [1335, 346] on div at bounding box center [751, 630] width 1172 height 646
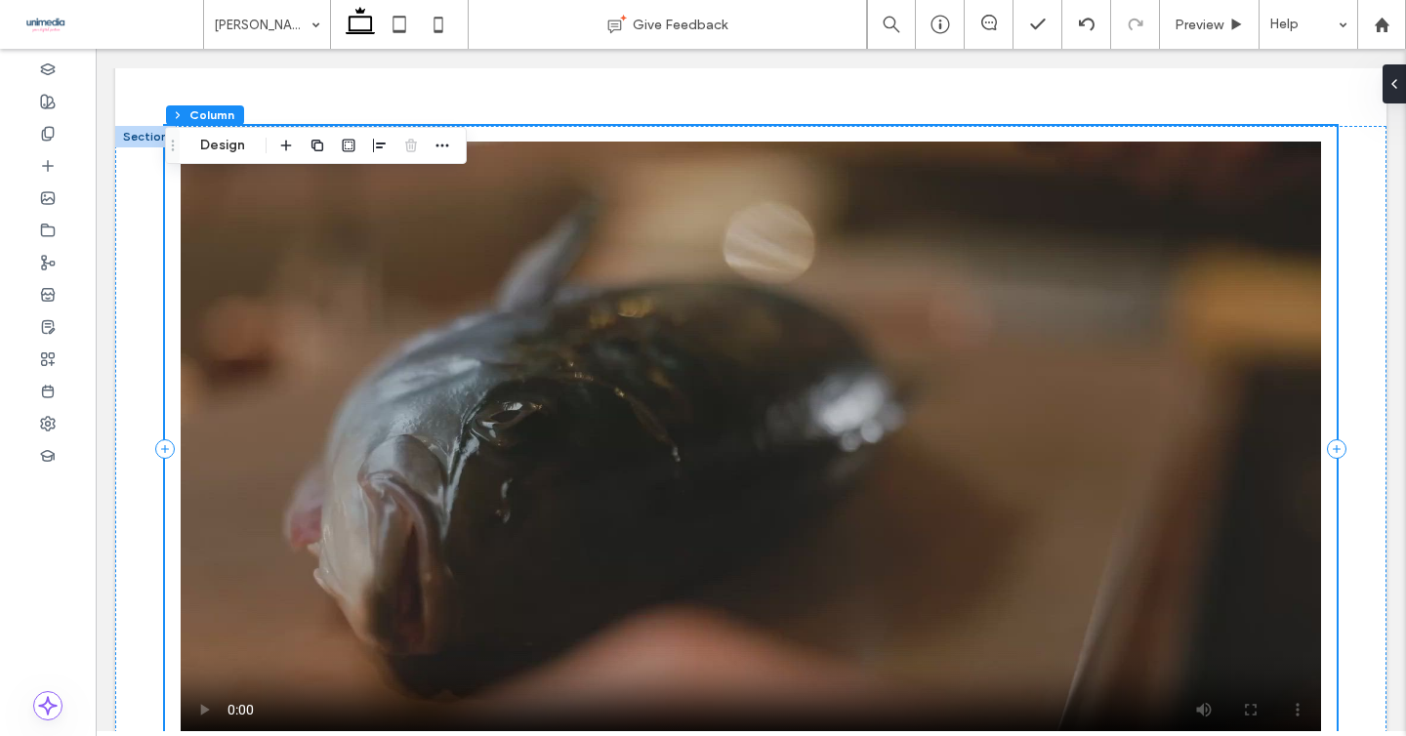
scroll to position [2616, 0]
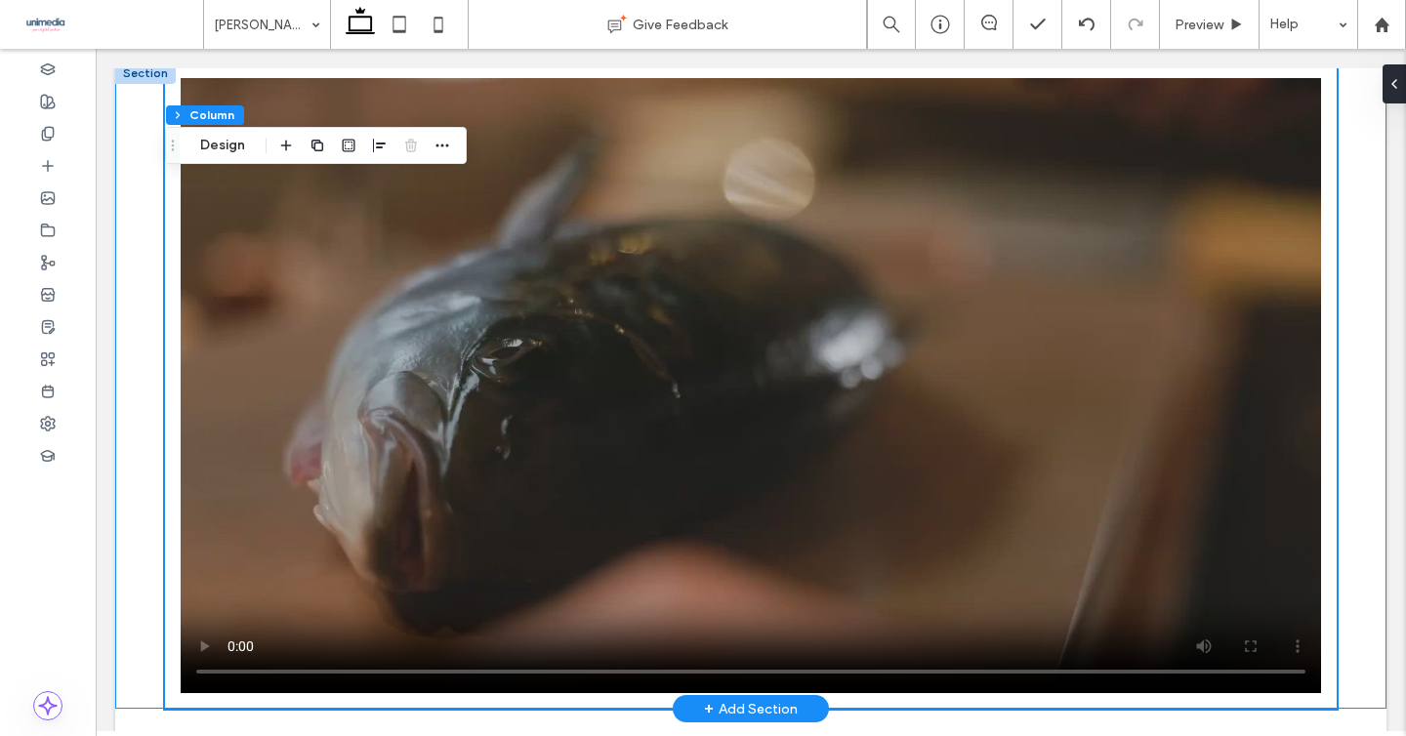
click at [1358, 312] on div at bounding box center [750, 385] width 1271 height 646
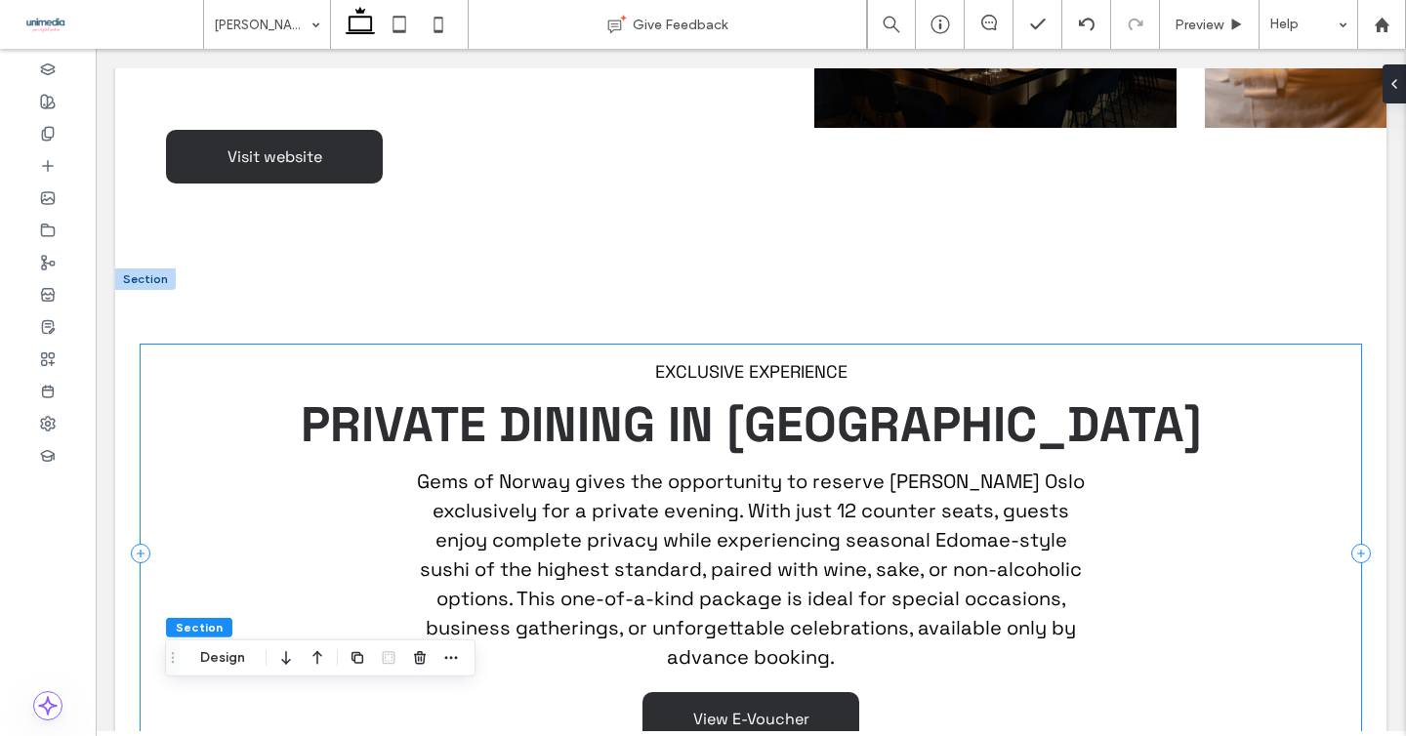
scroll to position [1877, 0]
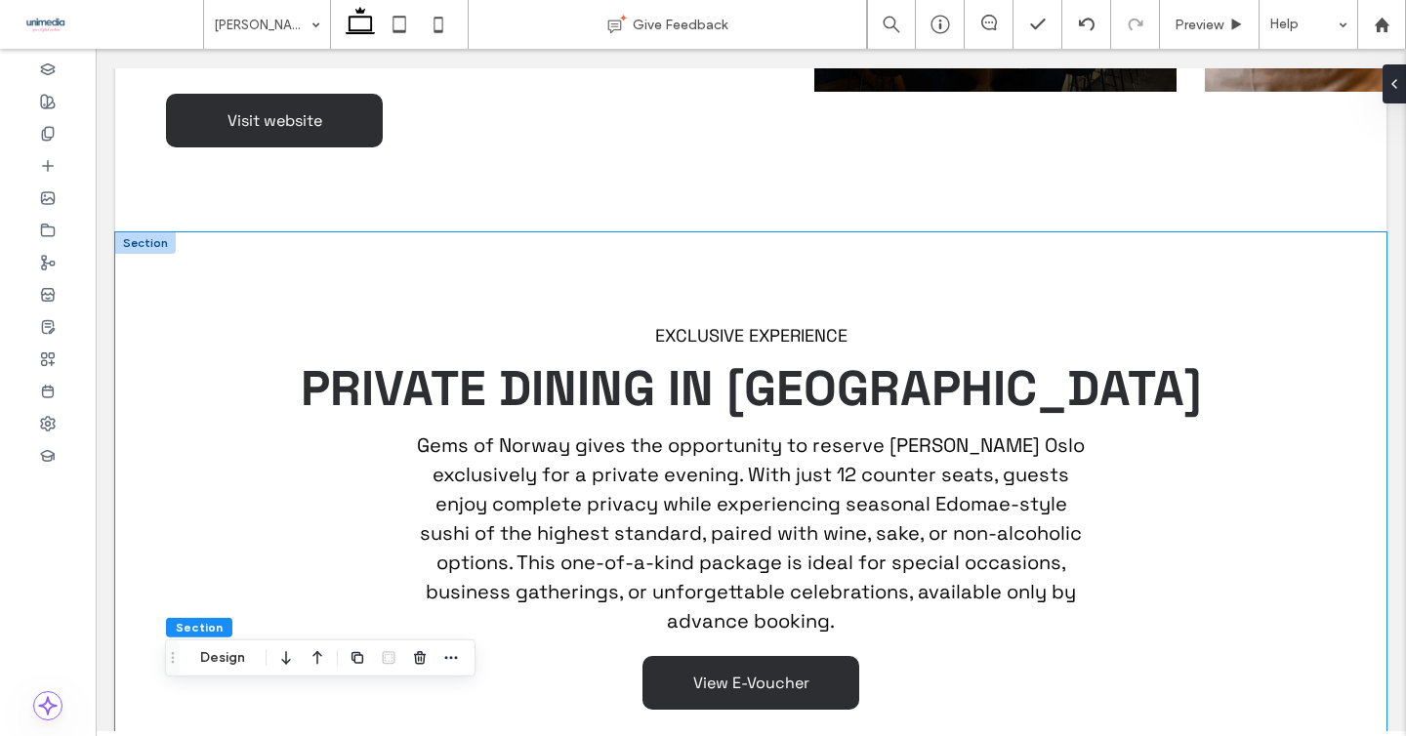
click at [139, 317] on div "EXCLUSIVE EXPERIENCE PRIVATE DINING IN OSLO Gems of Norway gives the opportunit…" at bounding box center [750, 516] width 1271 height 569
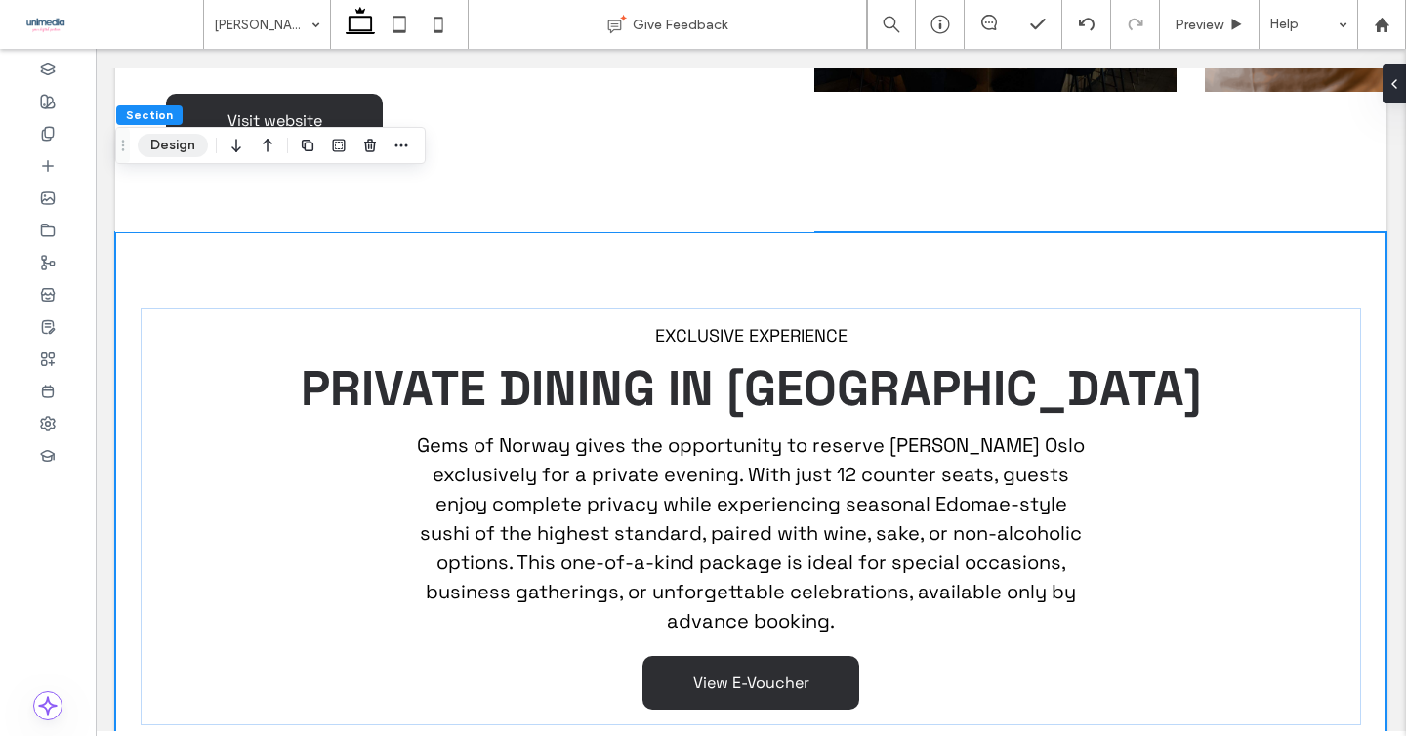
click at [176, 142] on button "Design" at bounding box center [173, 145] width 70 height 23
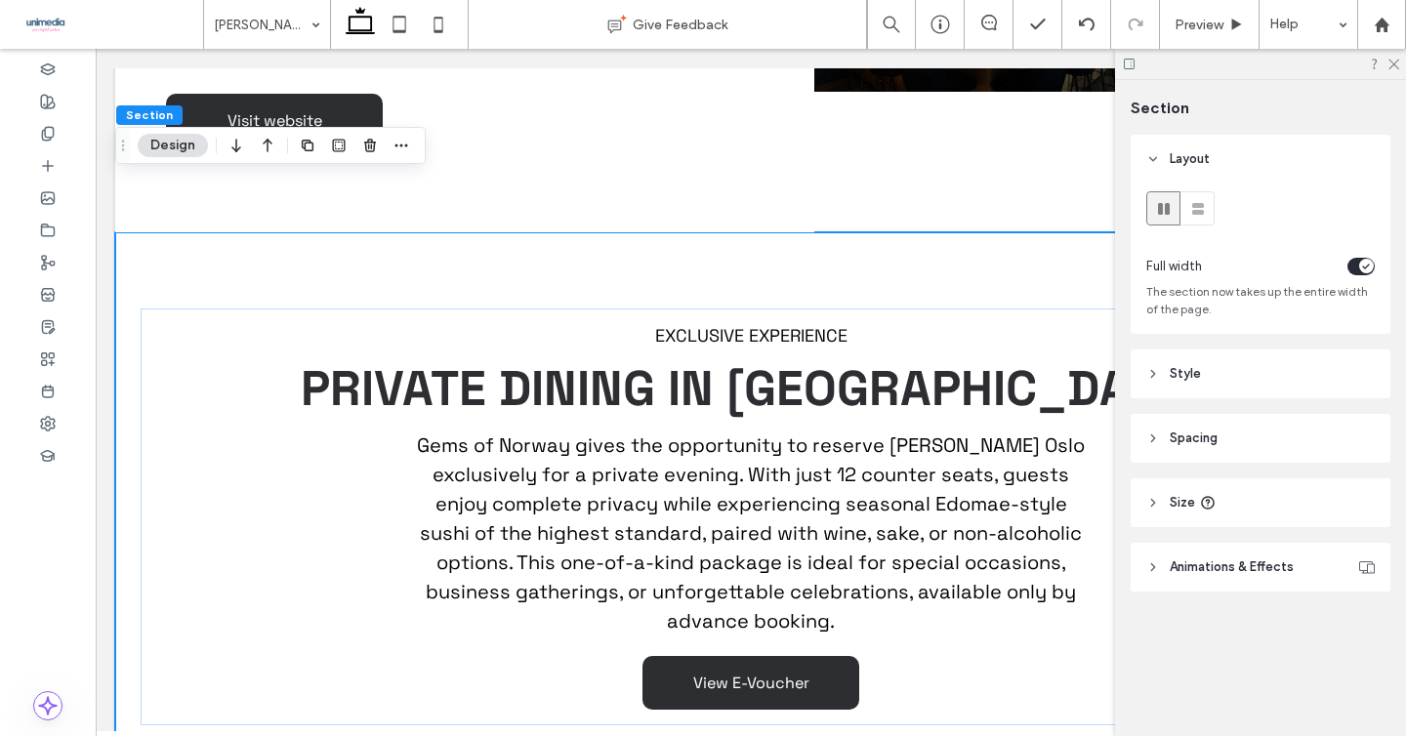
click at [1166, 430] on header "Spacing" at bounding box center [1261, 438] width 260 height 49
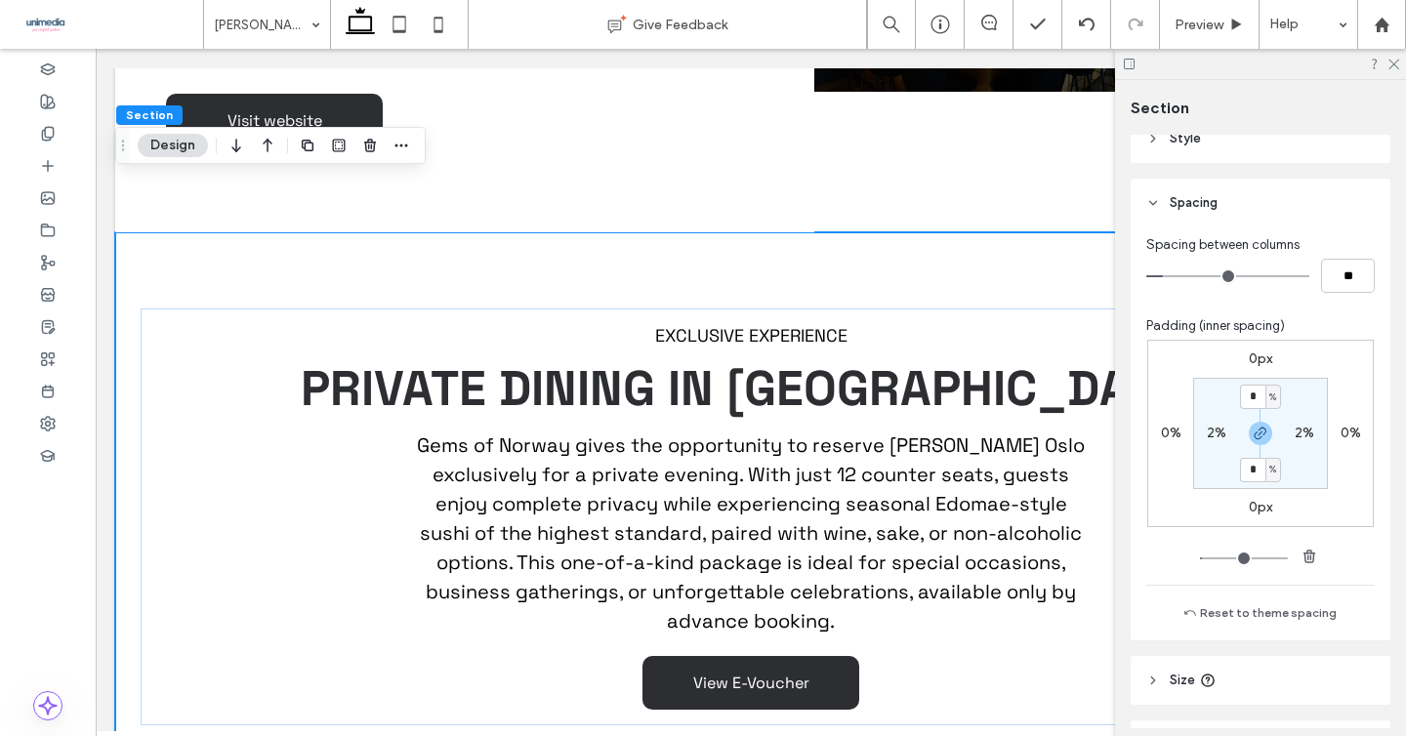
scroll to position [238, 0]
click at [1258, 433] on icon "button" at bounding box center [1261, 431] width 16 height 16
click at [1252, 391] on input "*" at bounding box center [1252, 394] width 25 height 24
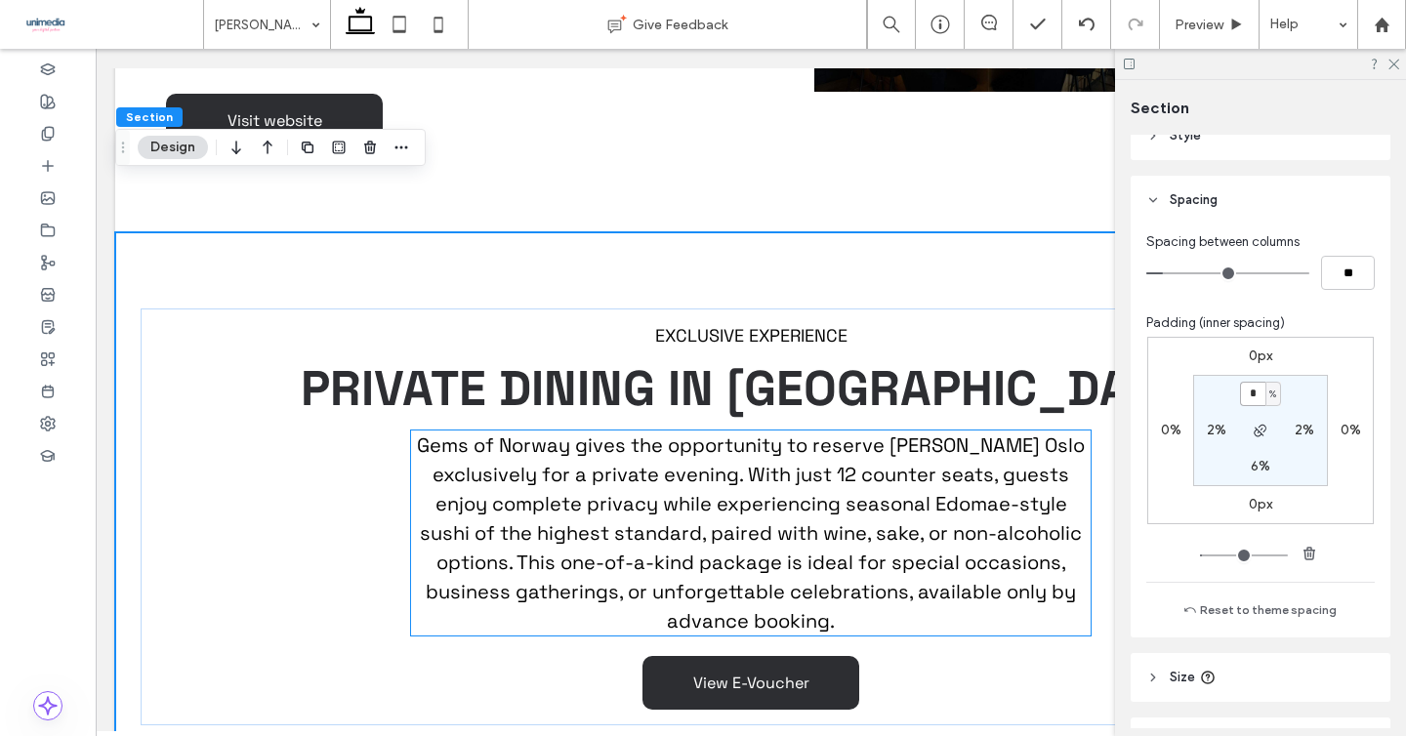
scroll to position [1728, 0]
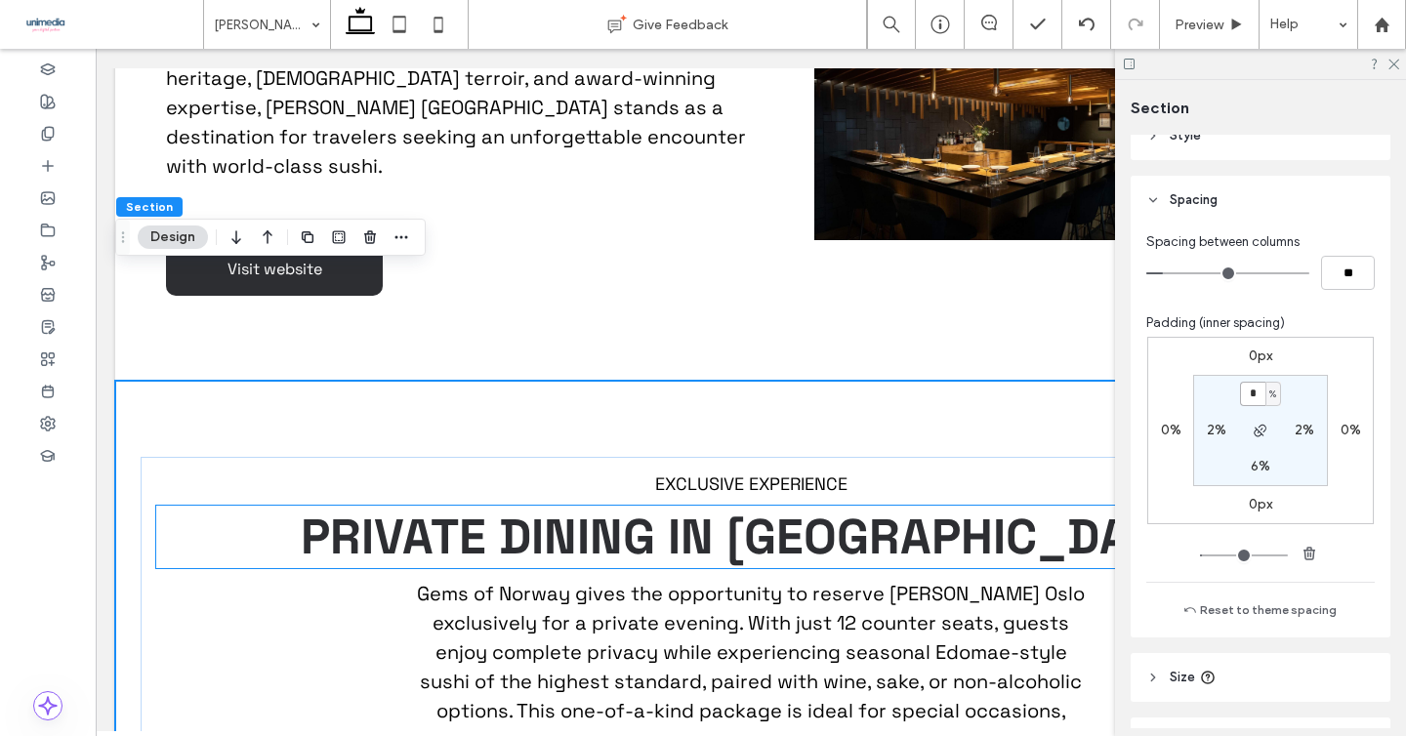
type input "*"
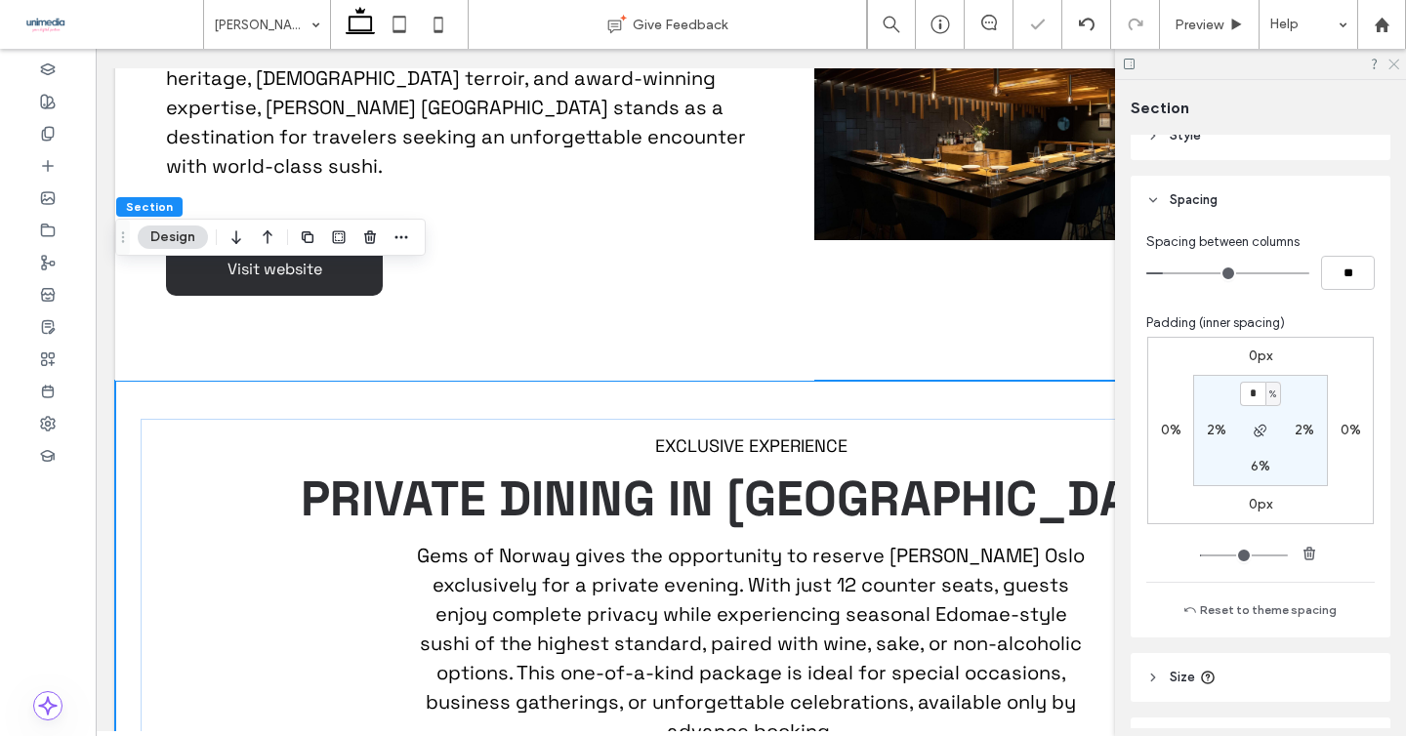
click at [1396, 64] on icon at bounding box center [1392, 63] width 13 height 13
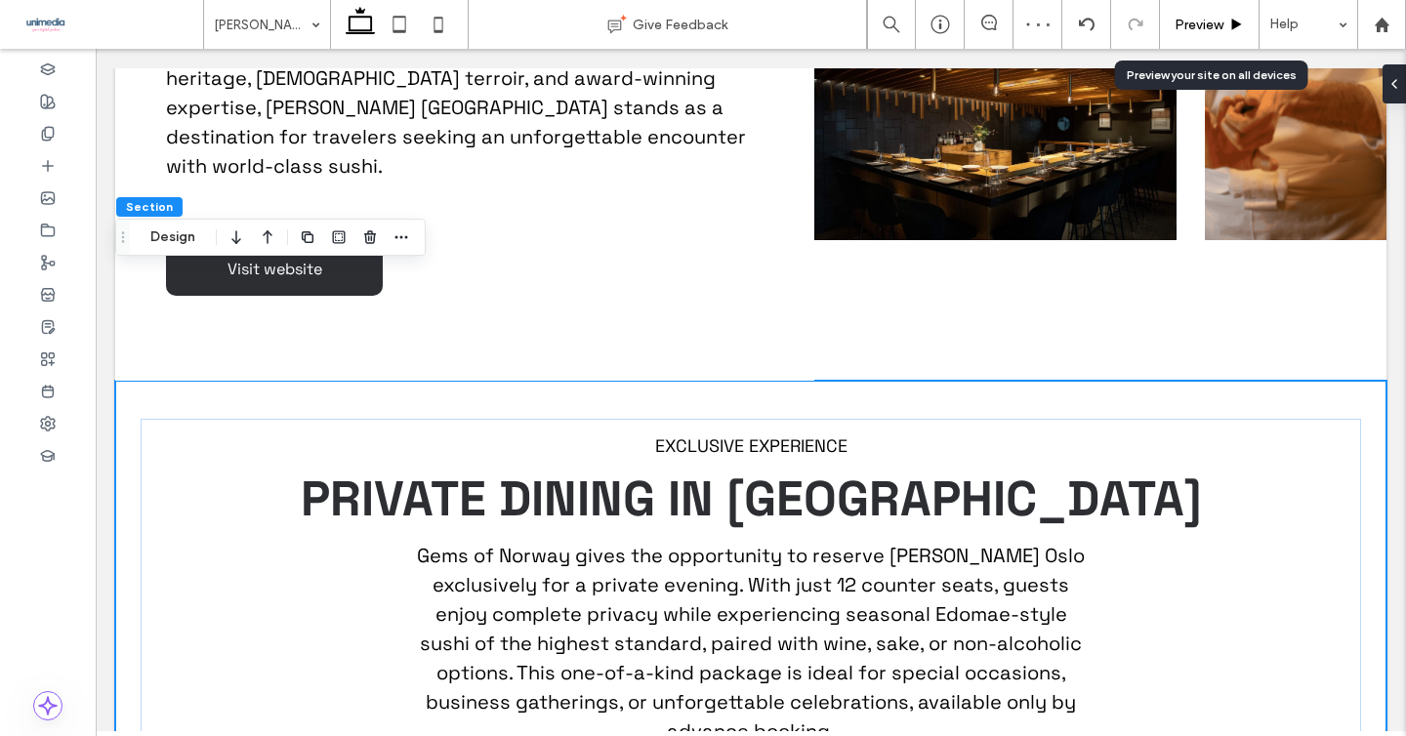
click at [1211, 15] on div "Preview" at bounding box center [1210, 24] width 100 height 49
click at [1201, 27] on span "Preview" at bounding box center [1199, 25] width 49 height 17
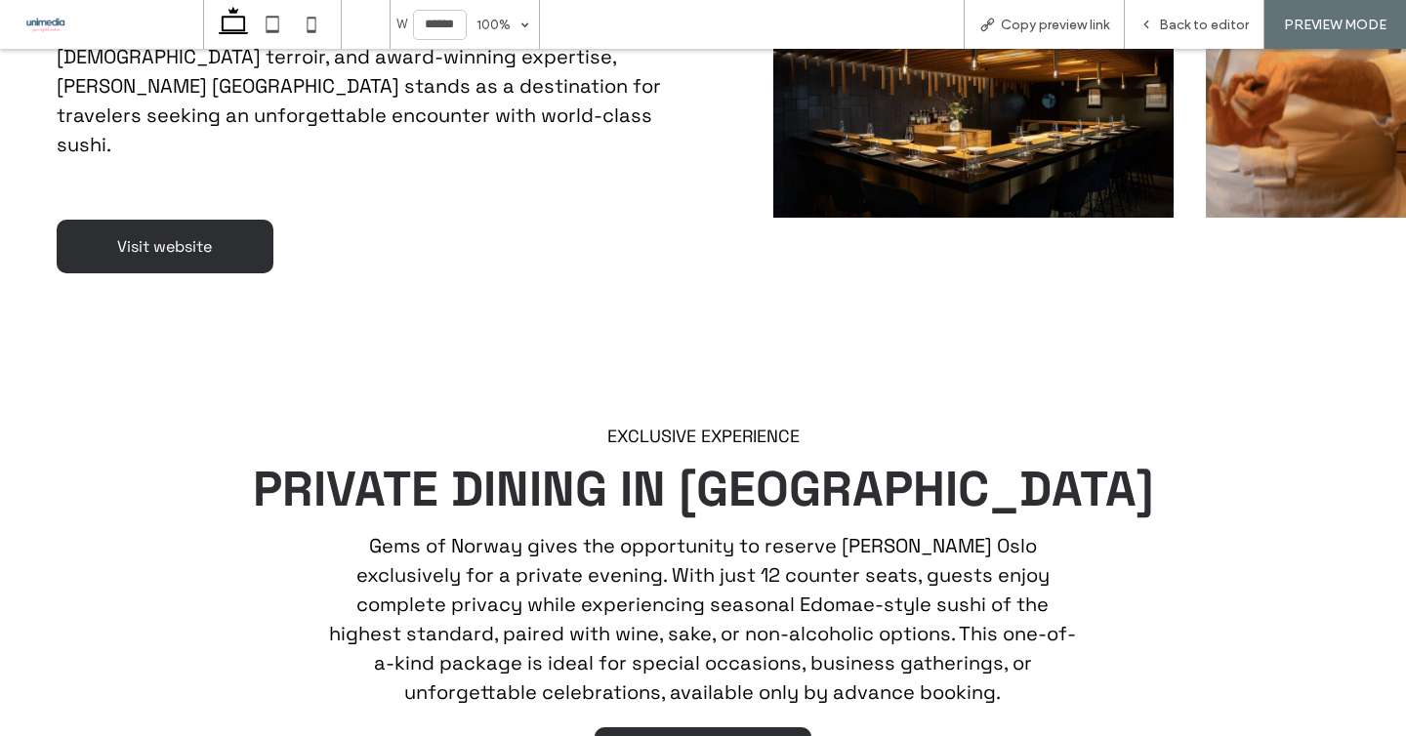
scroll to position [1732, 0]
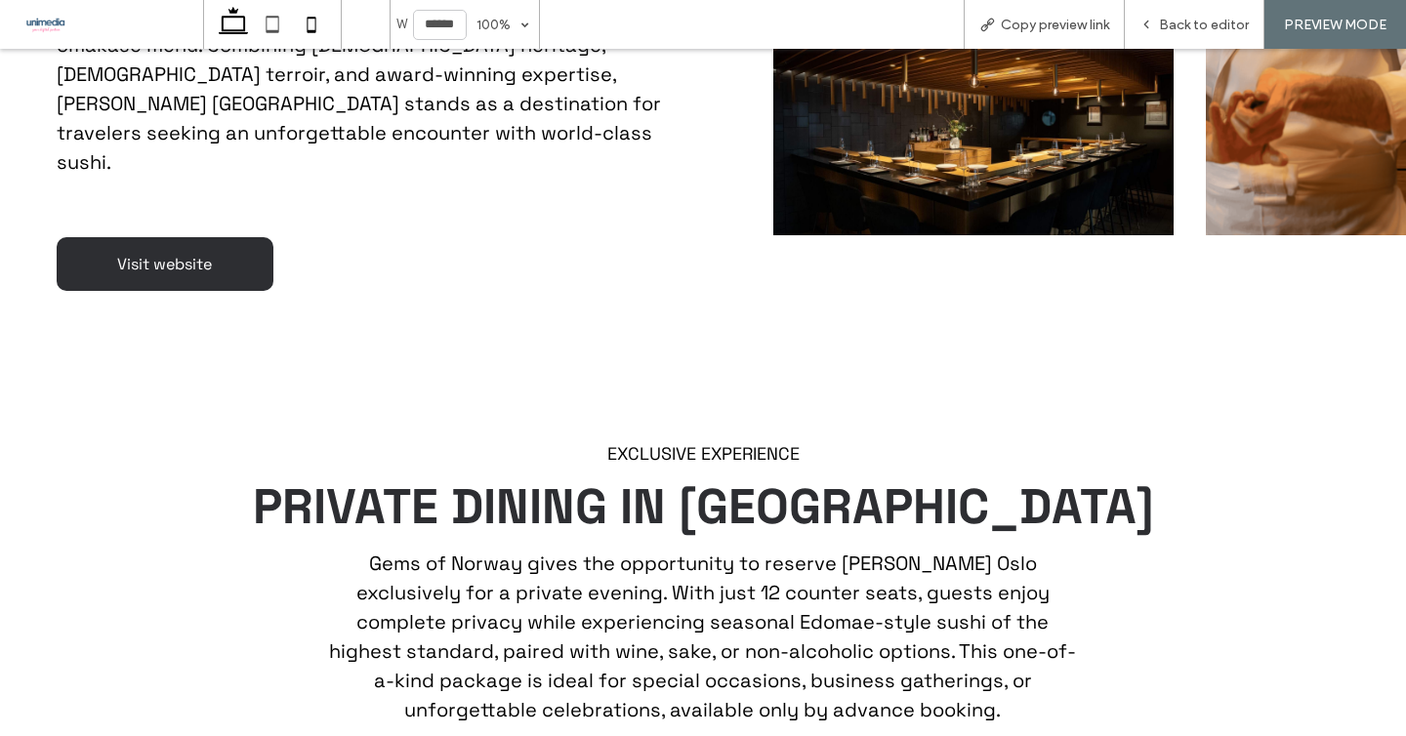
click at [325, 30] on icon at bounding box center [311, 24] width 39 height 39
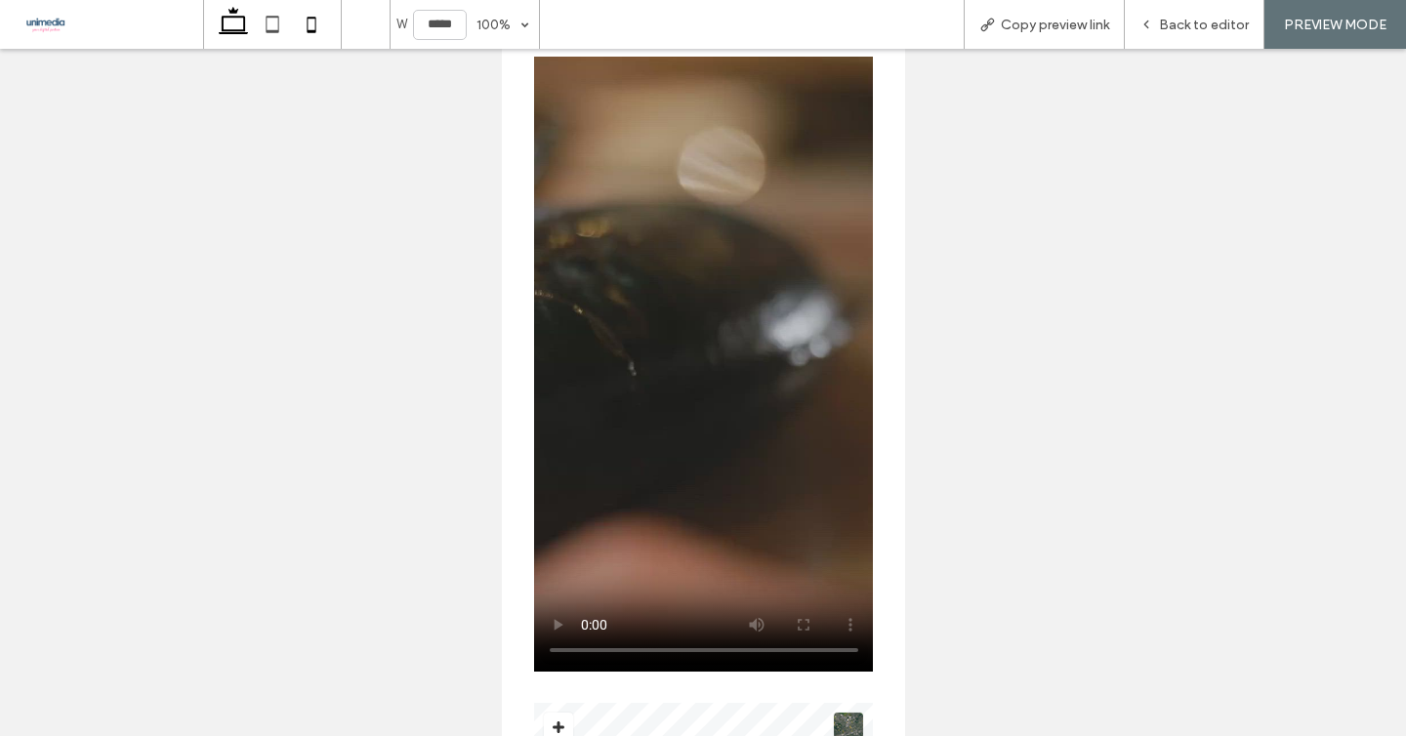
click at [235, 33] on use at bounding box center [233, 20] width 29 height 27
type input "******"
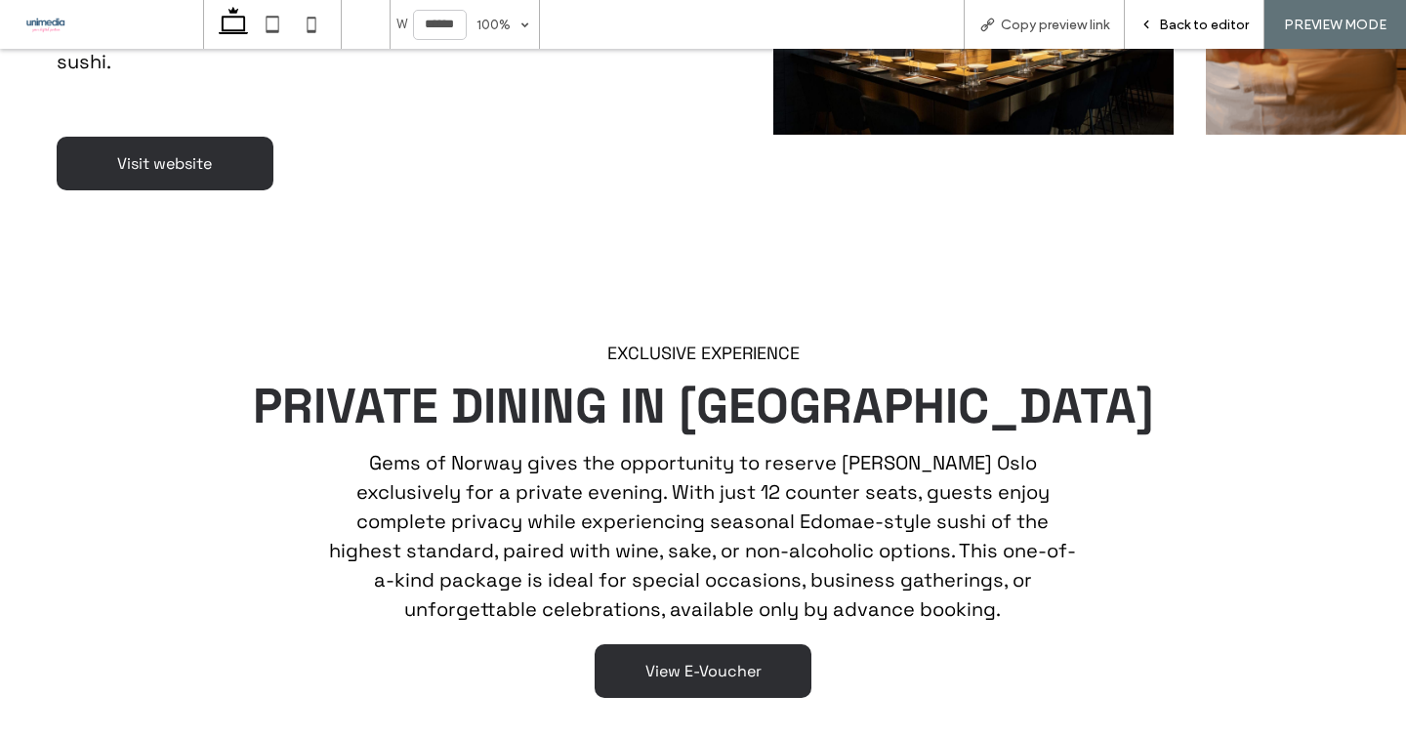
click at [1173, 21] on span "Back to editor" at bounding box center [1204, 25] width 90 height 17
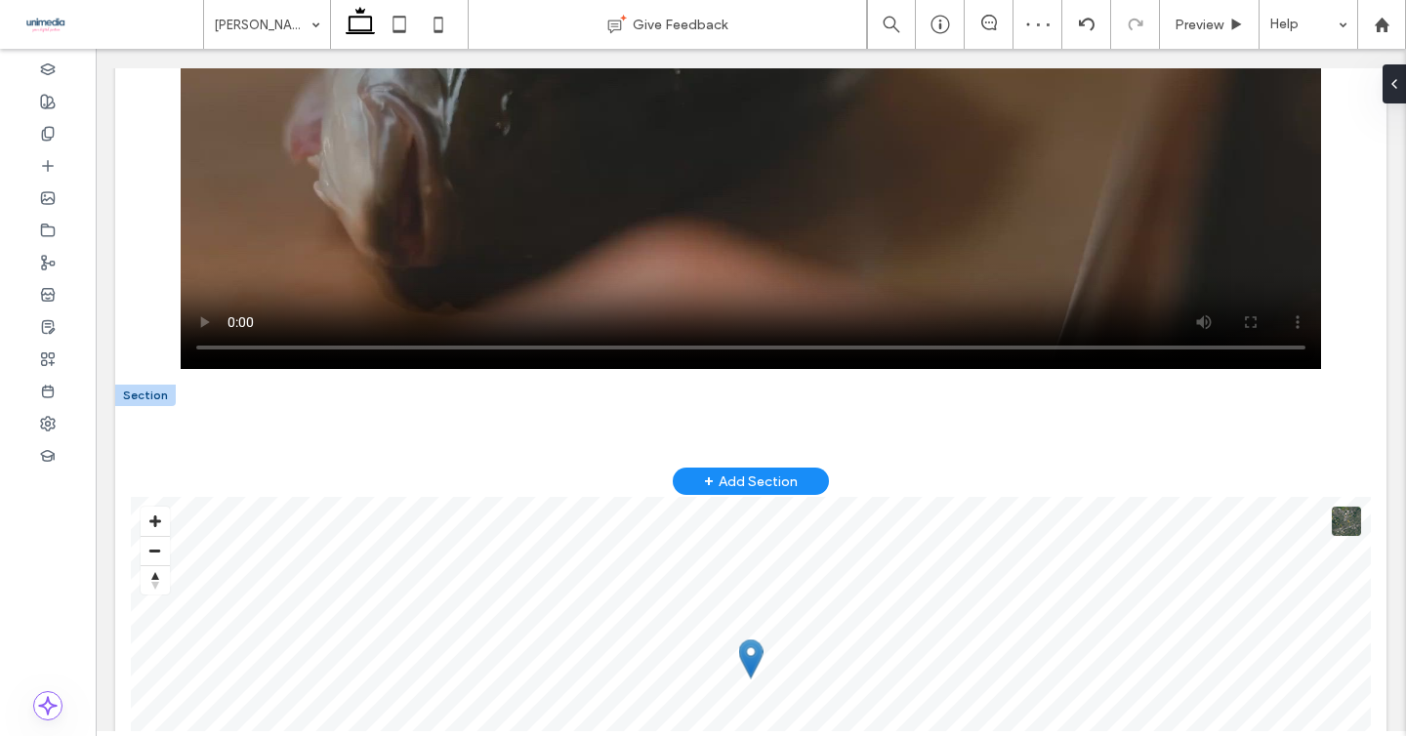
scroll to position [2905, 0]
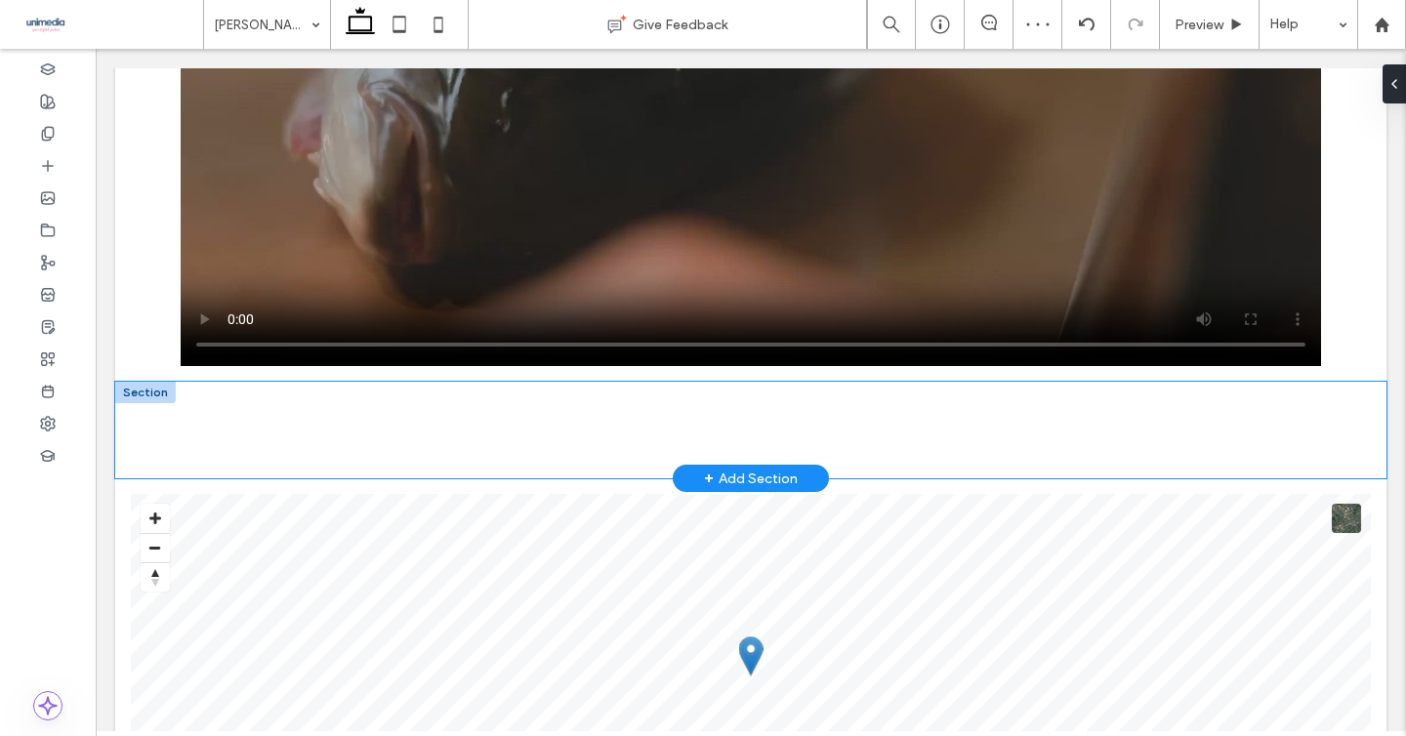
click at [141, 382] on div at bounding box center [750, 430] width 1271 height 97
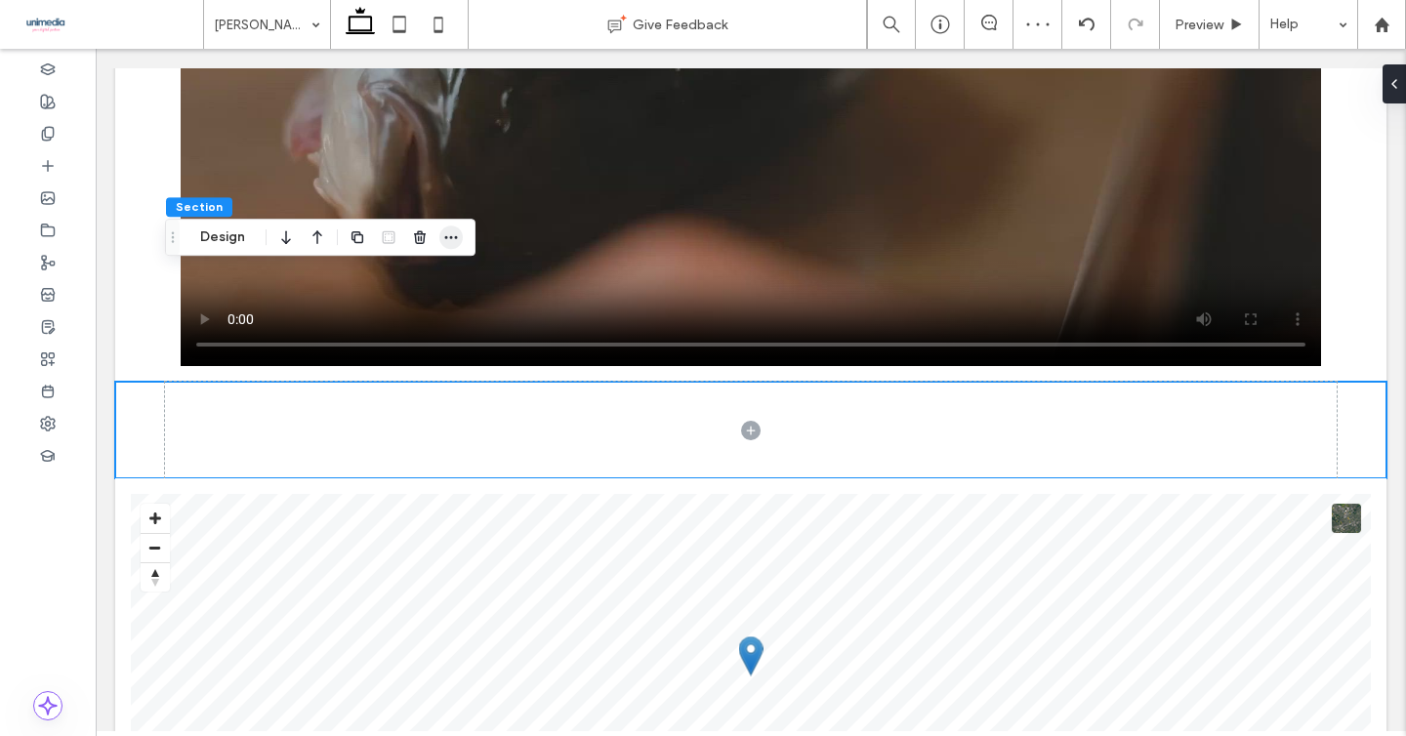
click at [447, 238] on use "button" at bounding box center [451, 237] width 13 height 3
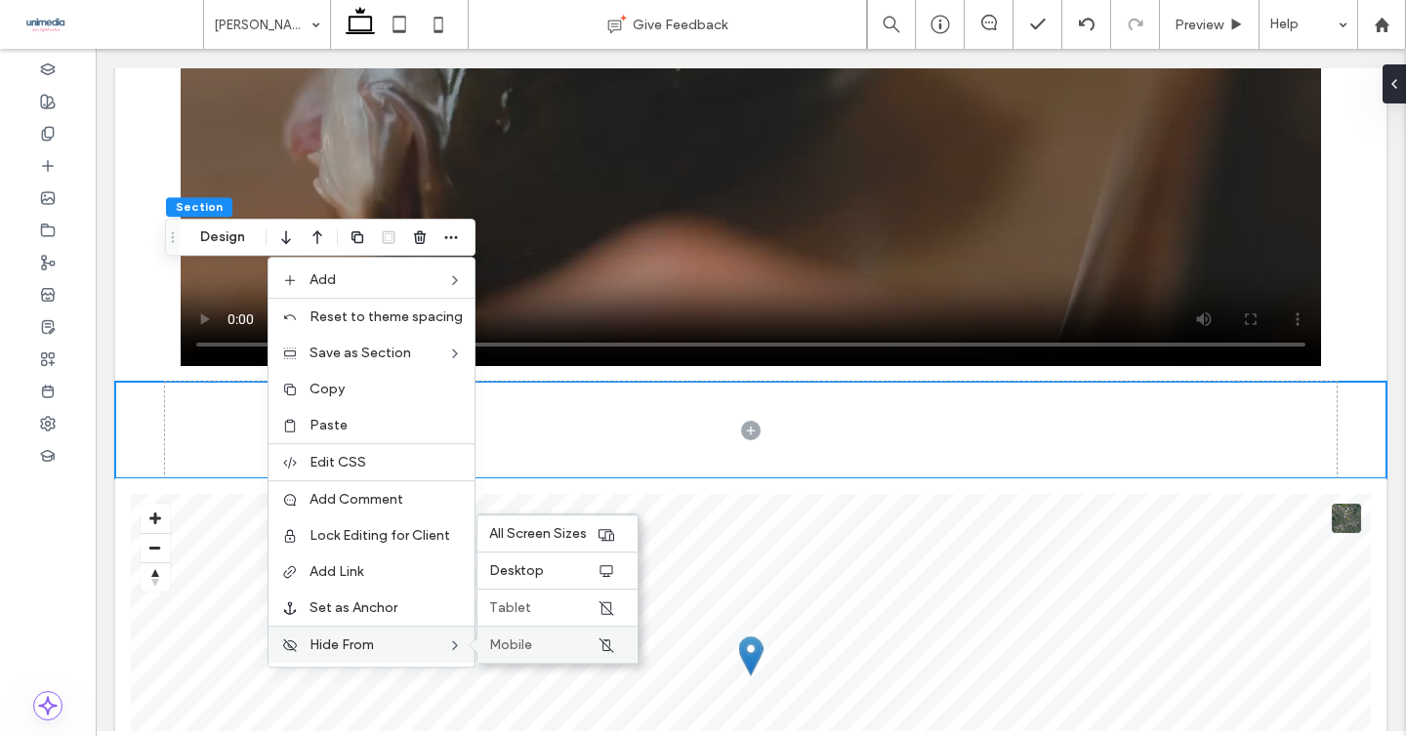
click at [557, 637] on label "Mobile" at bounding box center [542, 645] width 107 height 17
click at [569, 606] on label "Tablet" at bounding box center [542, 608] width 107 height 17
click at [393, 22] on icon at bounding box center [399, 24] width 39 height 39
type input "**"
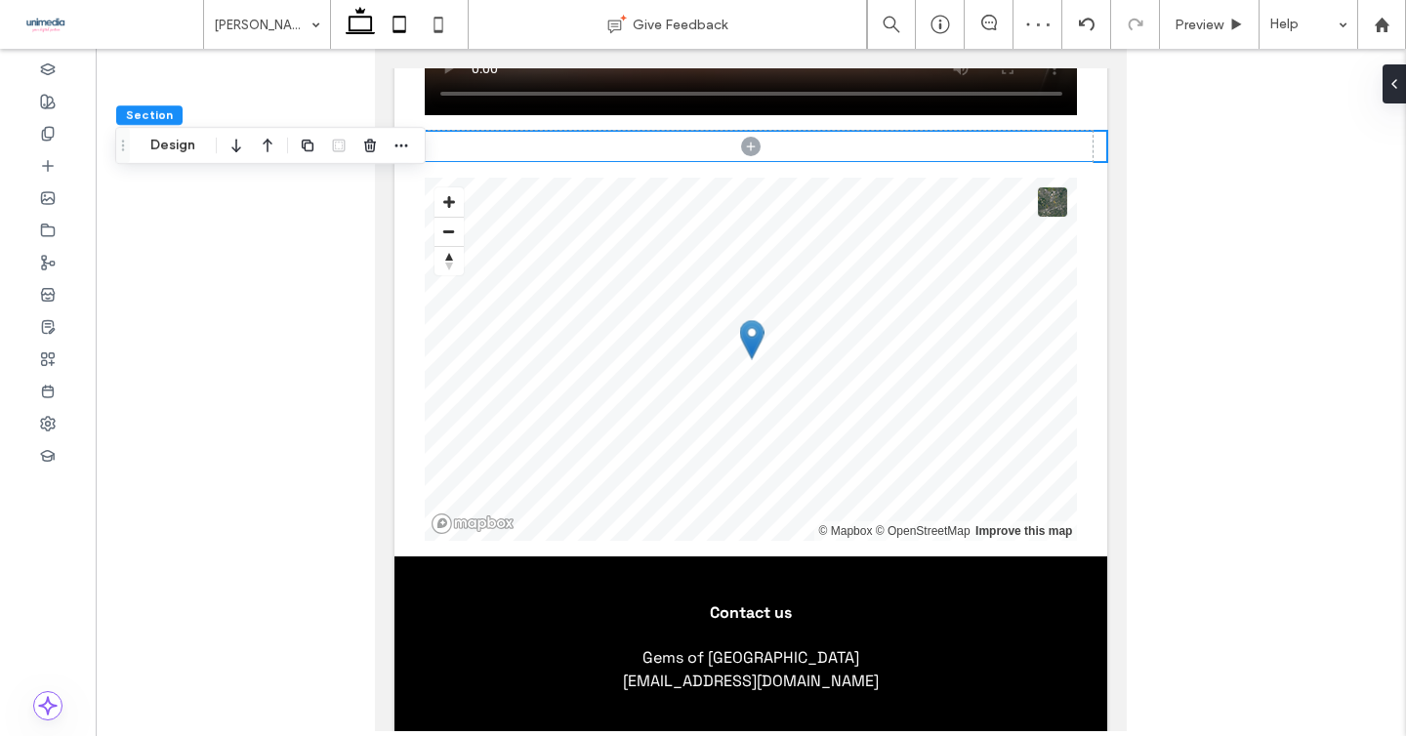
click at [364, 24] on icon at bounding box center [360, 24] width 39 height 39
type input "**"
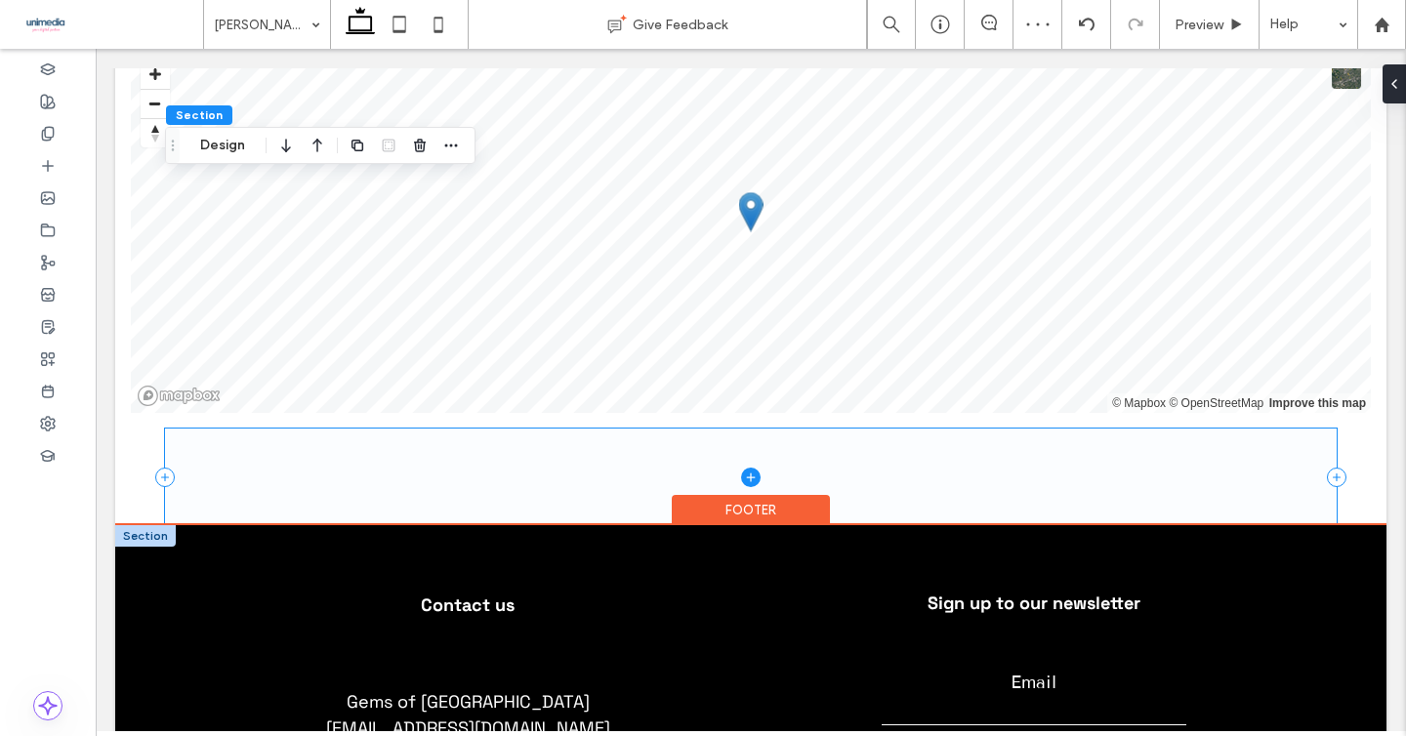
scroll to position [3416, 0]
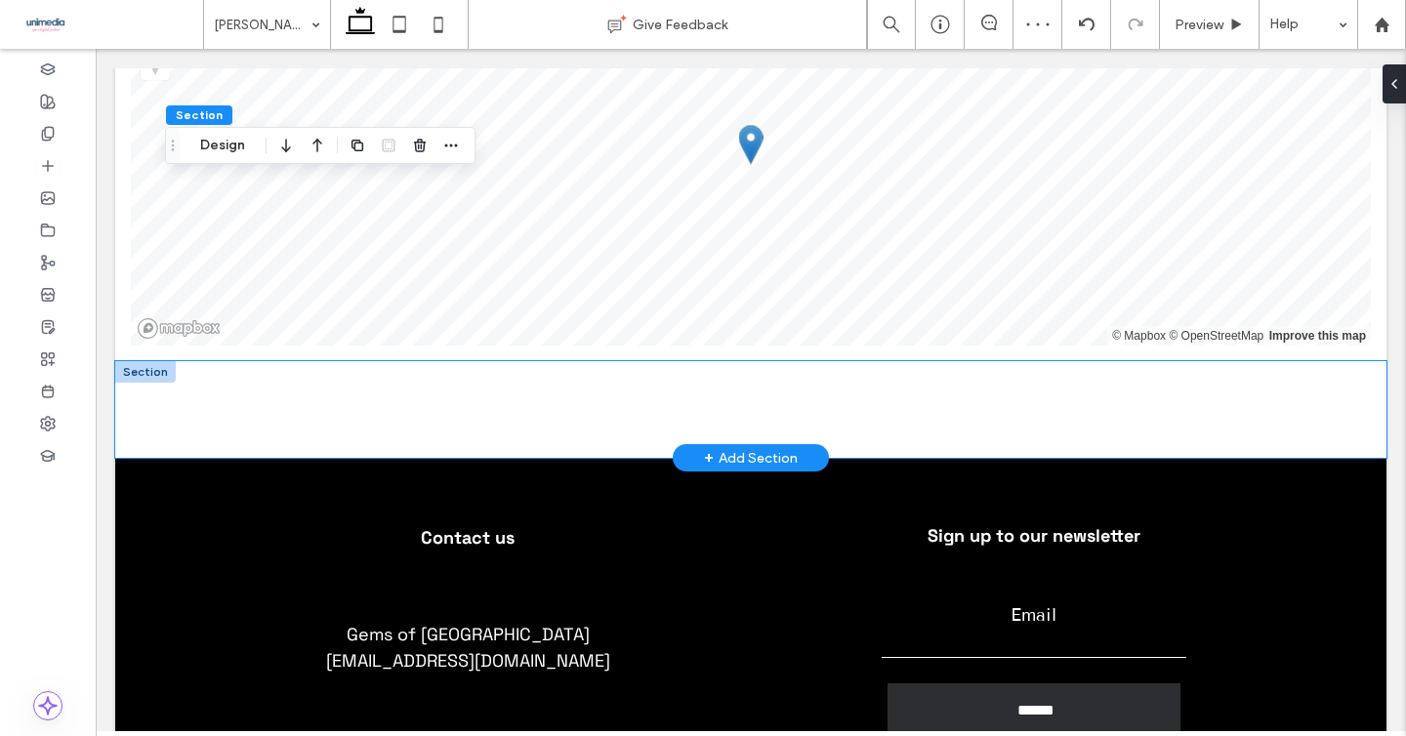
click at [129, 361] on div at bounding box center [750, 409] width 1271 height 97
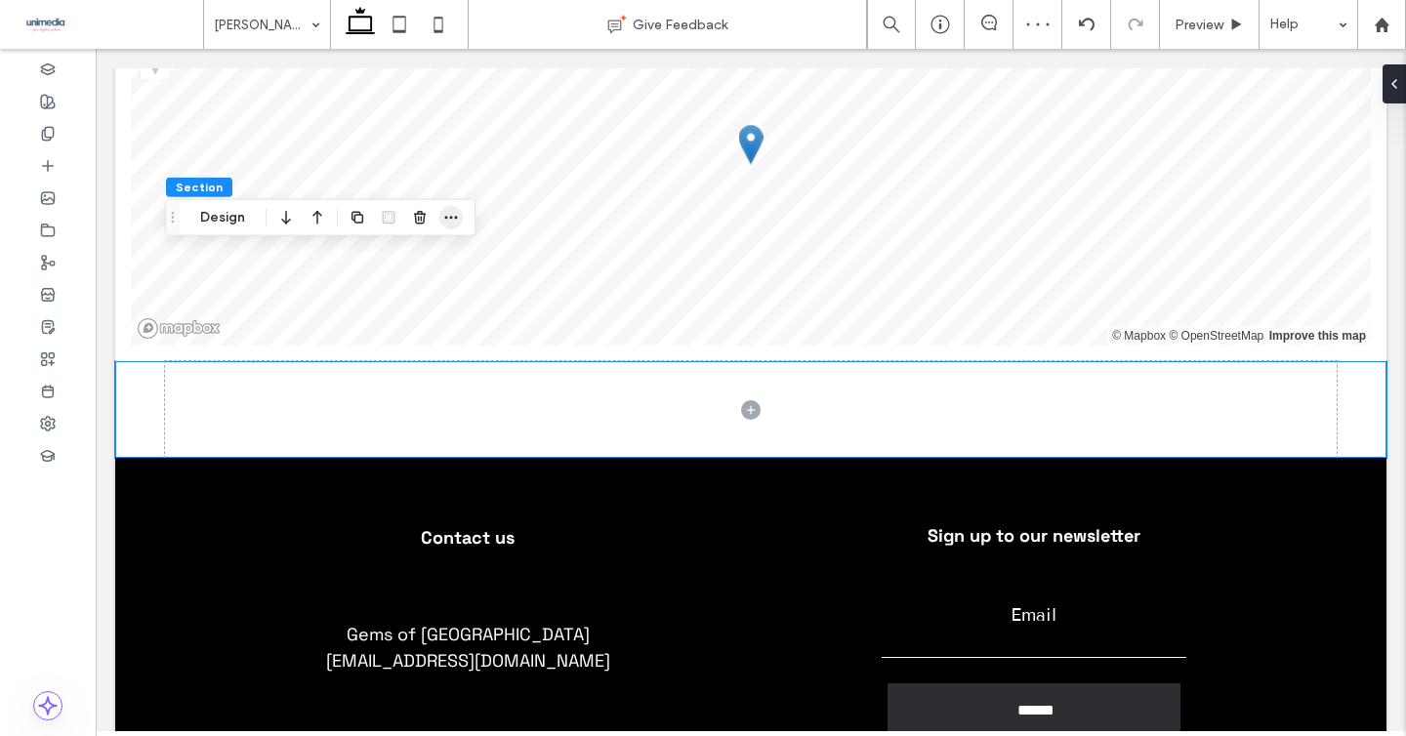
click at [450, 215] on icon "button" at bounding box center [451, 218] width 16 height 16
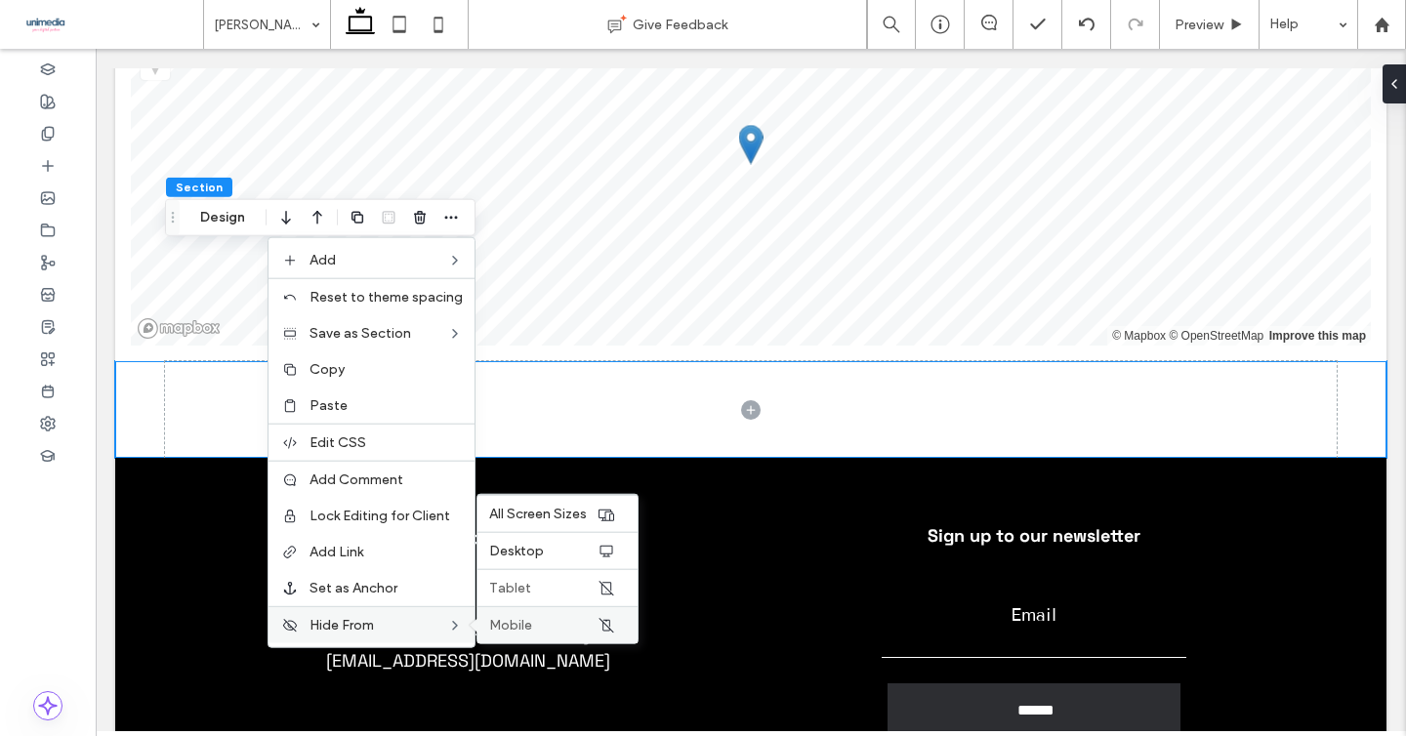
click at [539, 611] on div "Mobile" at bounding box center [557, 624] width 160 height 37
click at [552, 591] on label "Tablet" at bounding box center [542, 588] width 107 height 17
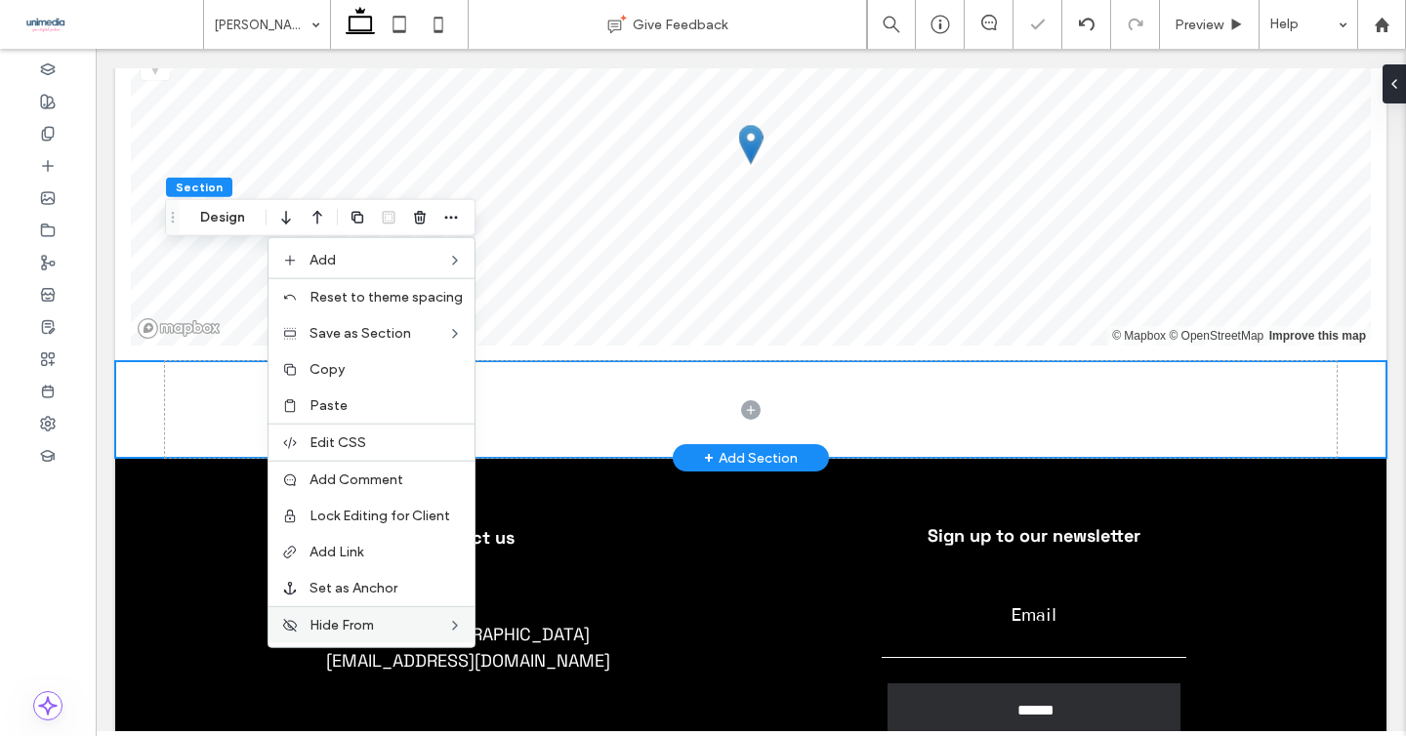
click at [143, 361] on div at bounding box center [750, 409] width 1271 height 97
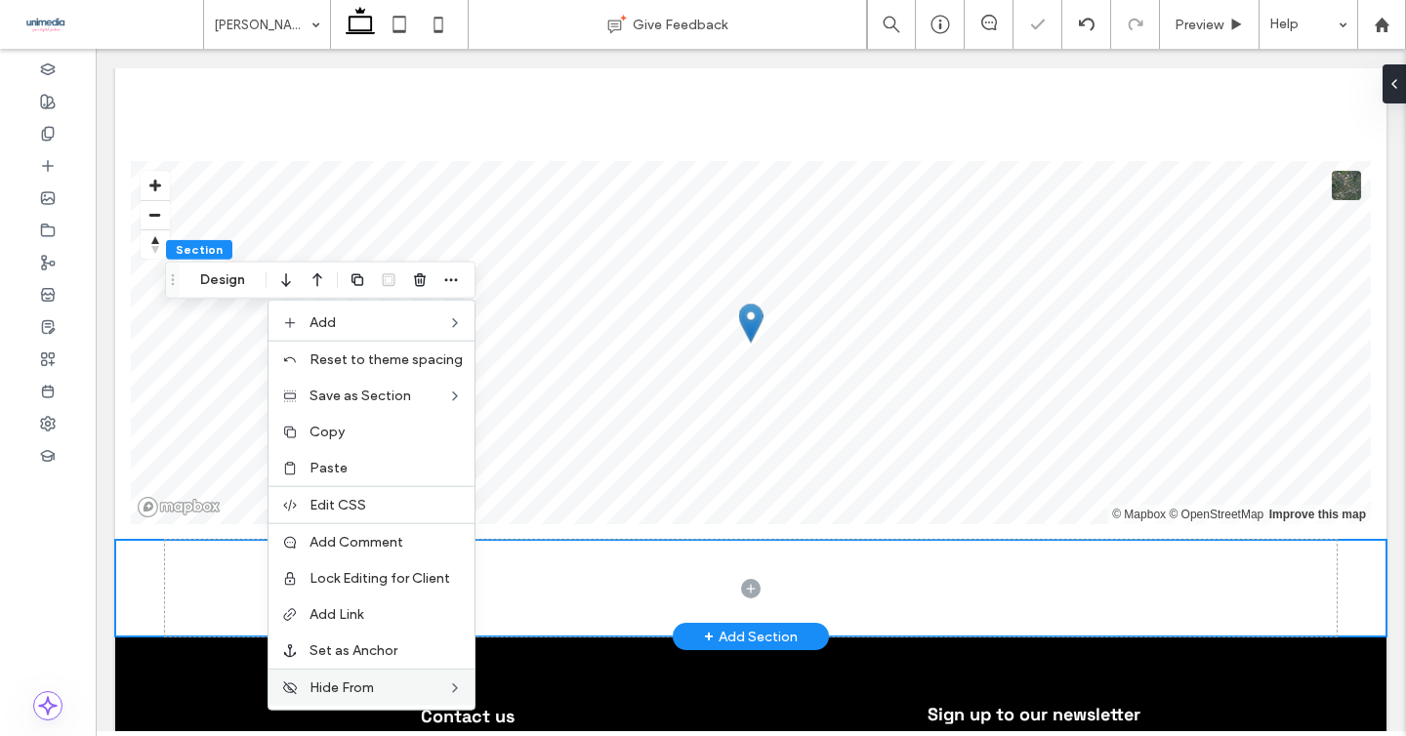
scroll to position [3164, 0]
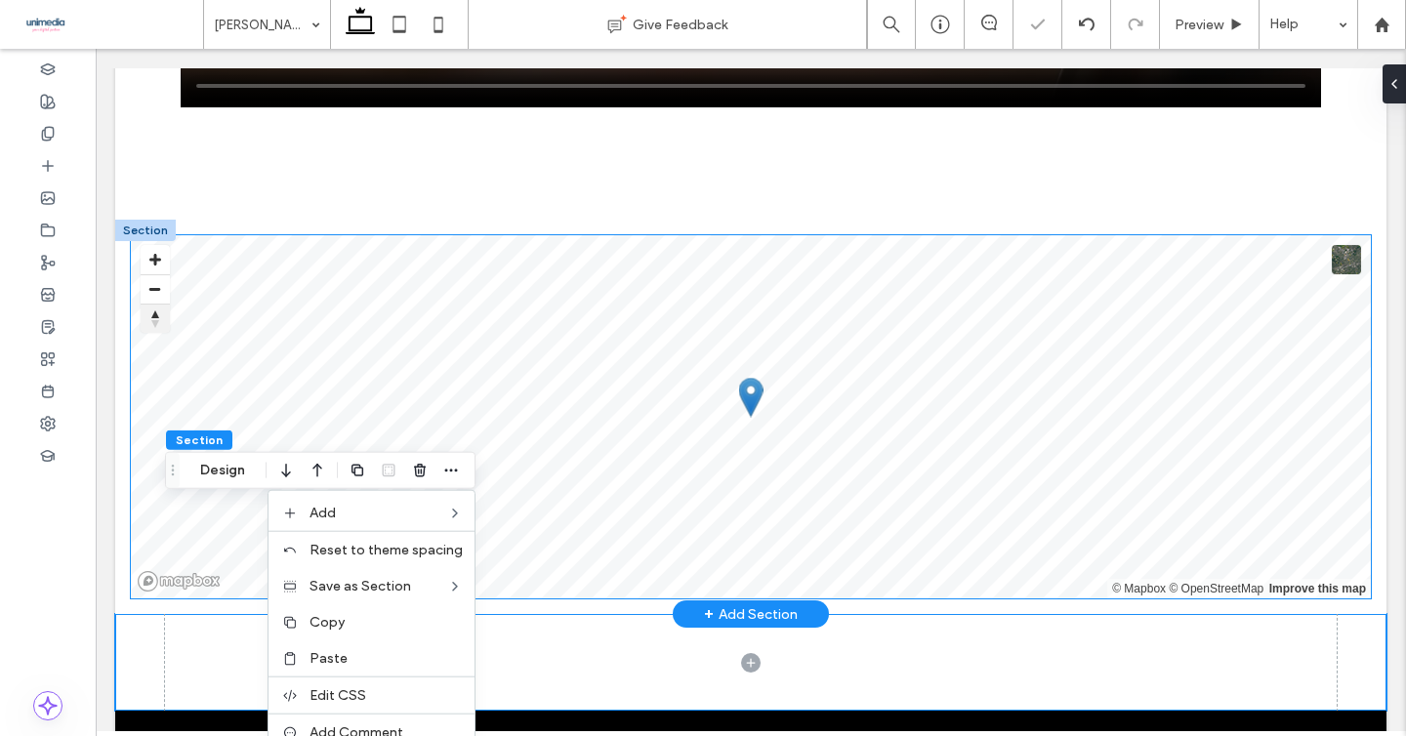
click at [163, 310] on span "Reset bearing to north" at bounding box center [155, 320] width 20 height 20
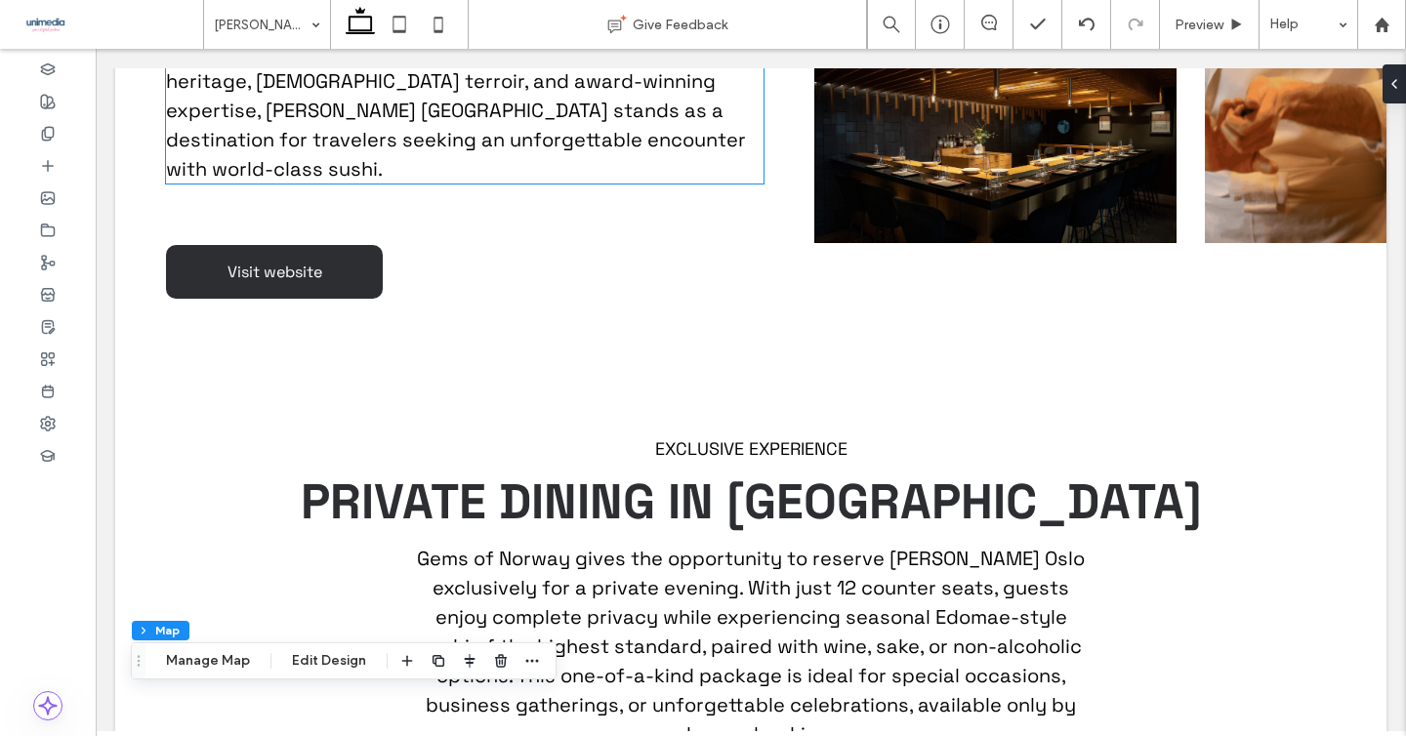
scroll to position [1595, 0]
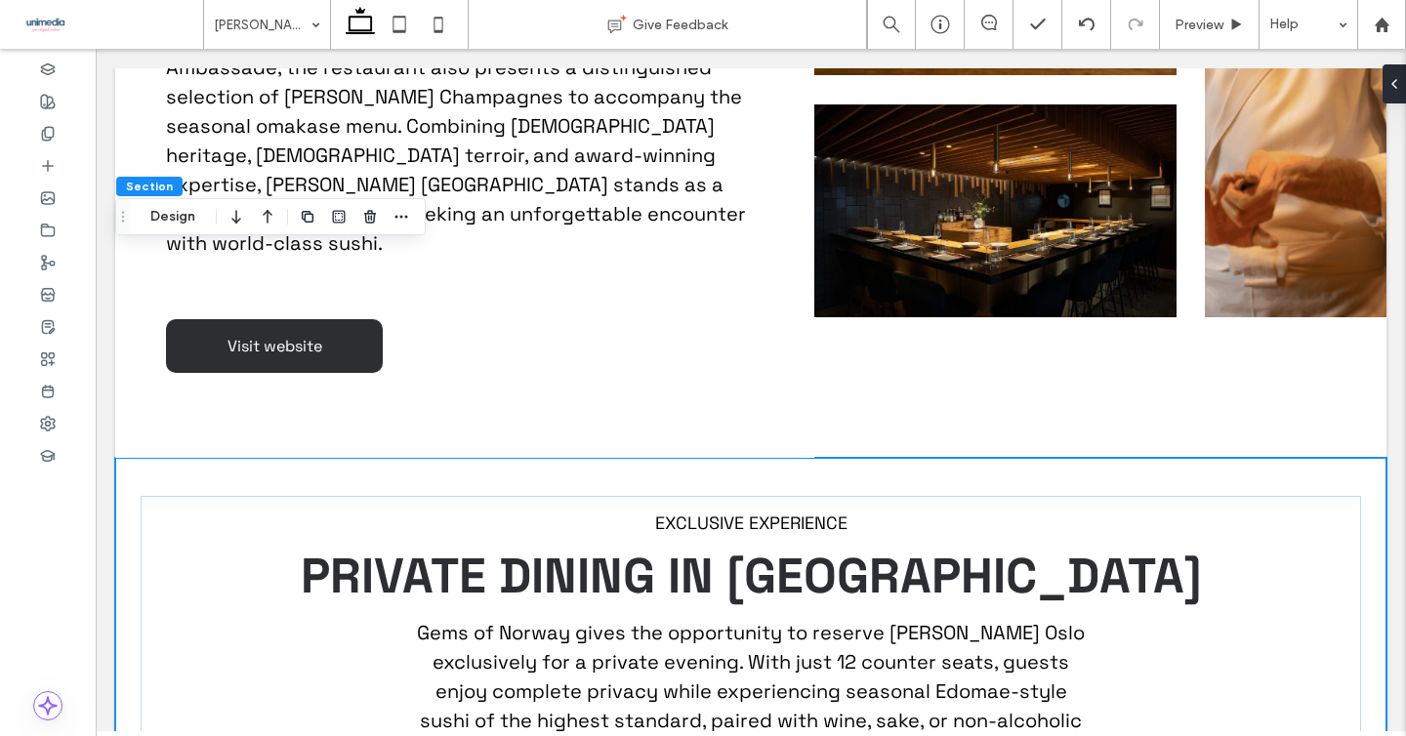
scroll to position [1515, 0]
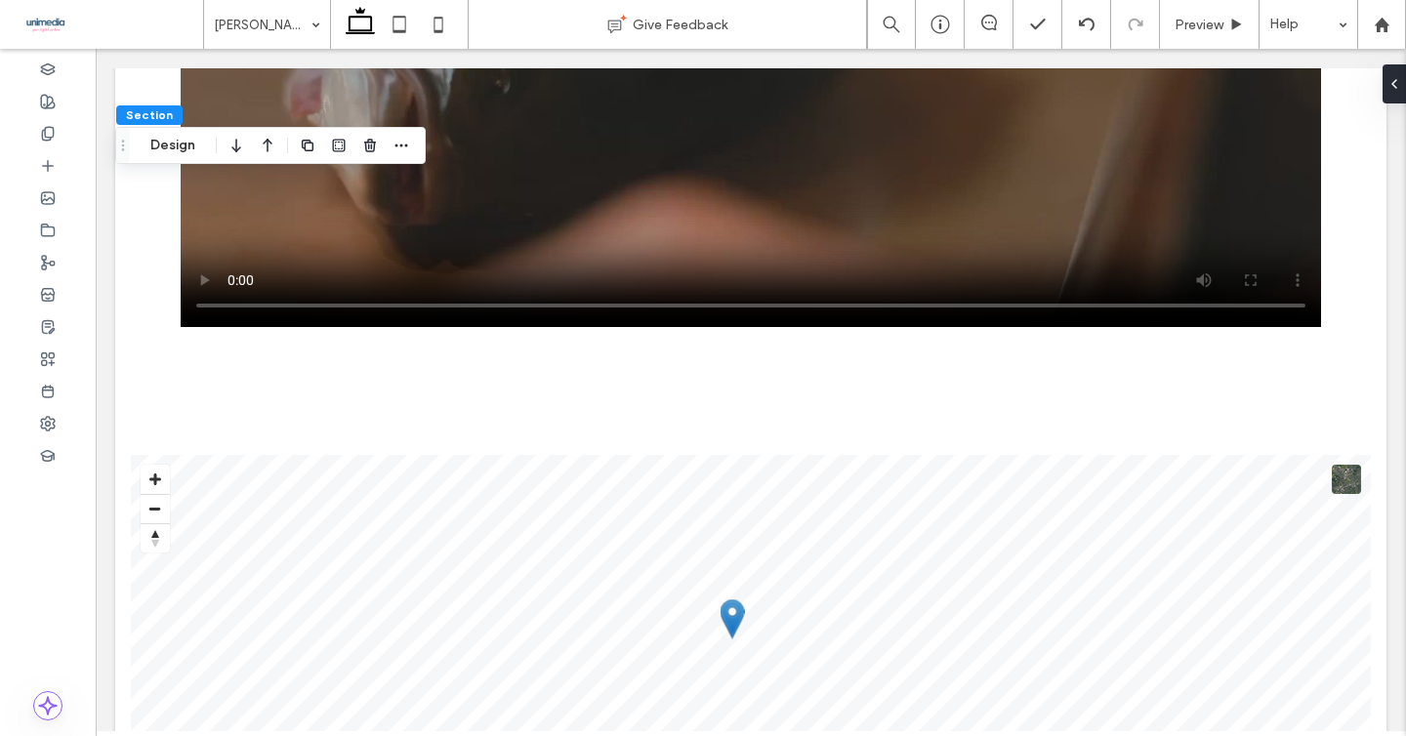
scroll to position [3363, 0]
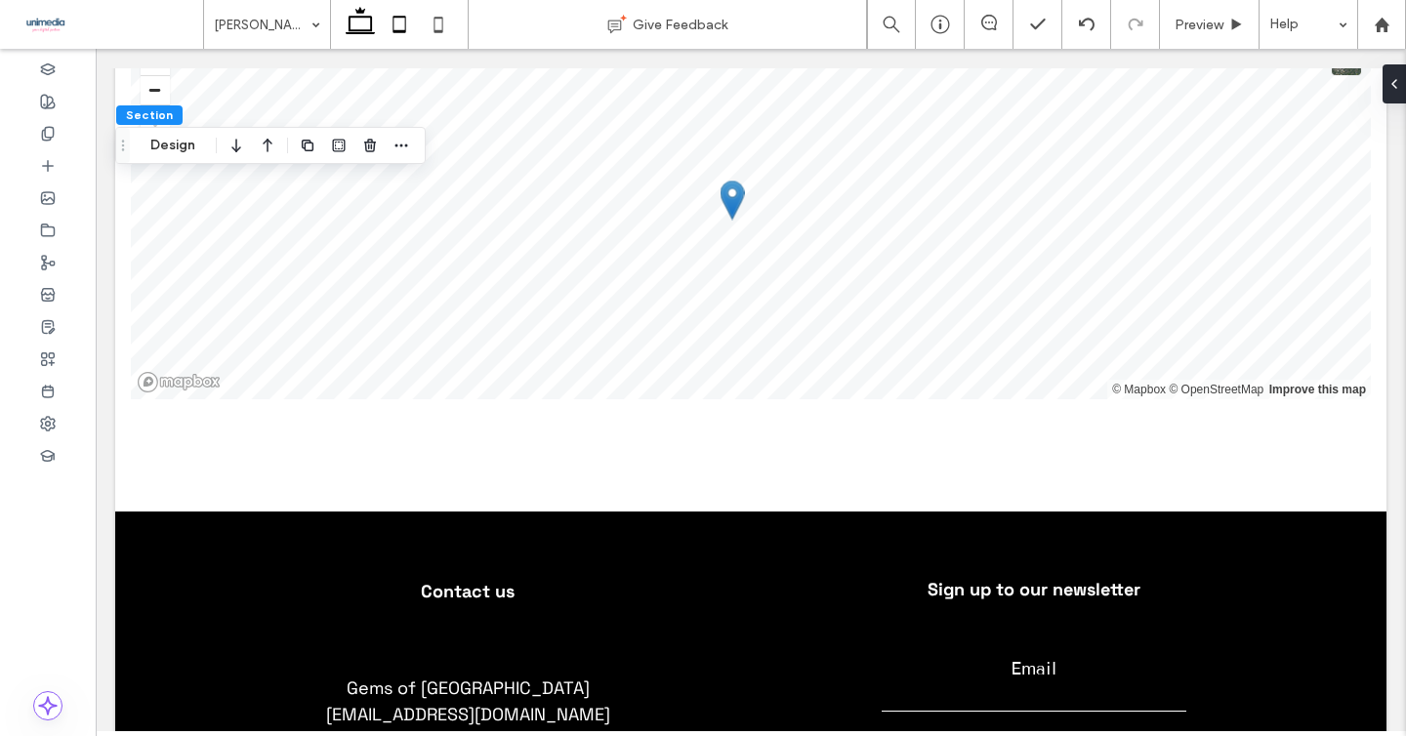
click at [405, 19] on icon at bounding box center [399, 24] width 39 height 39
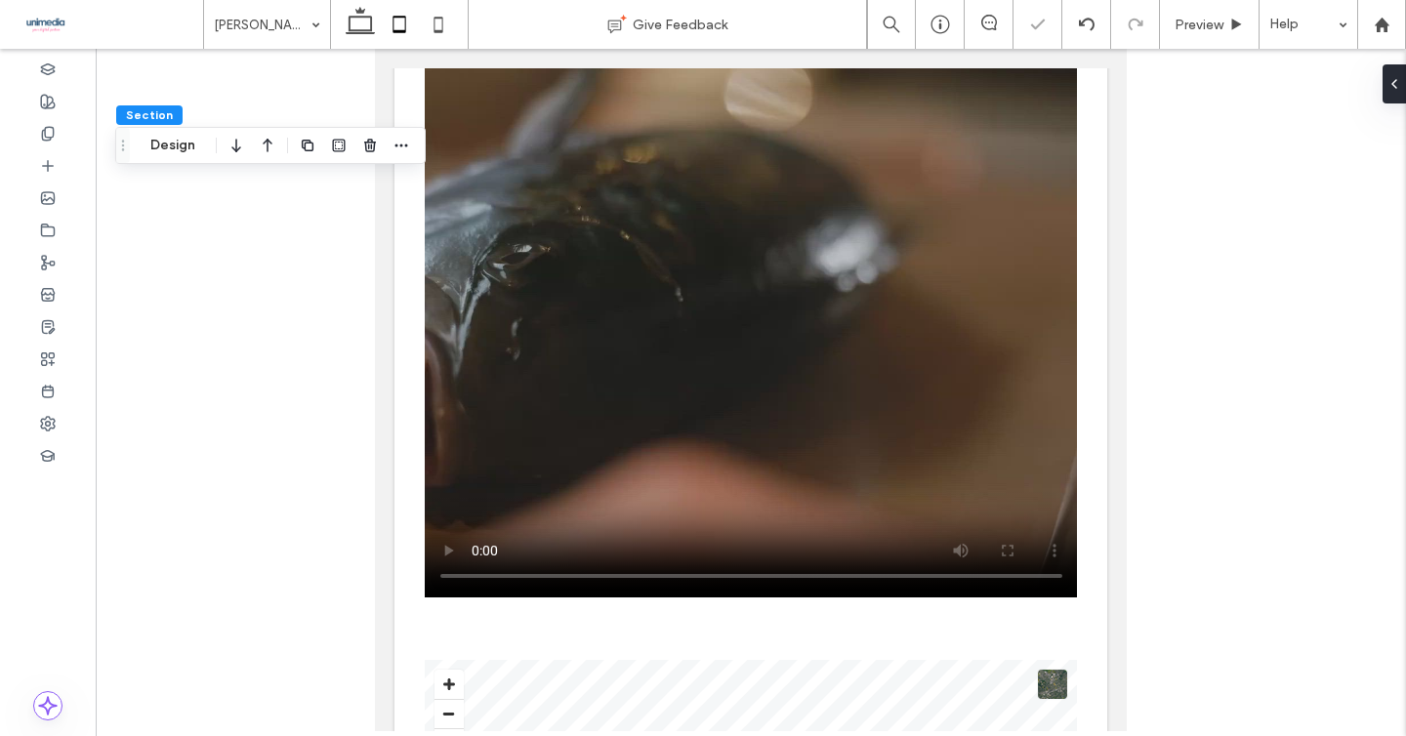
type input "*"
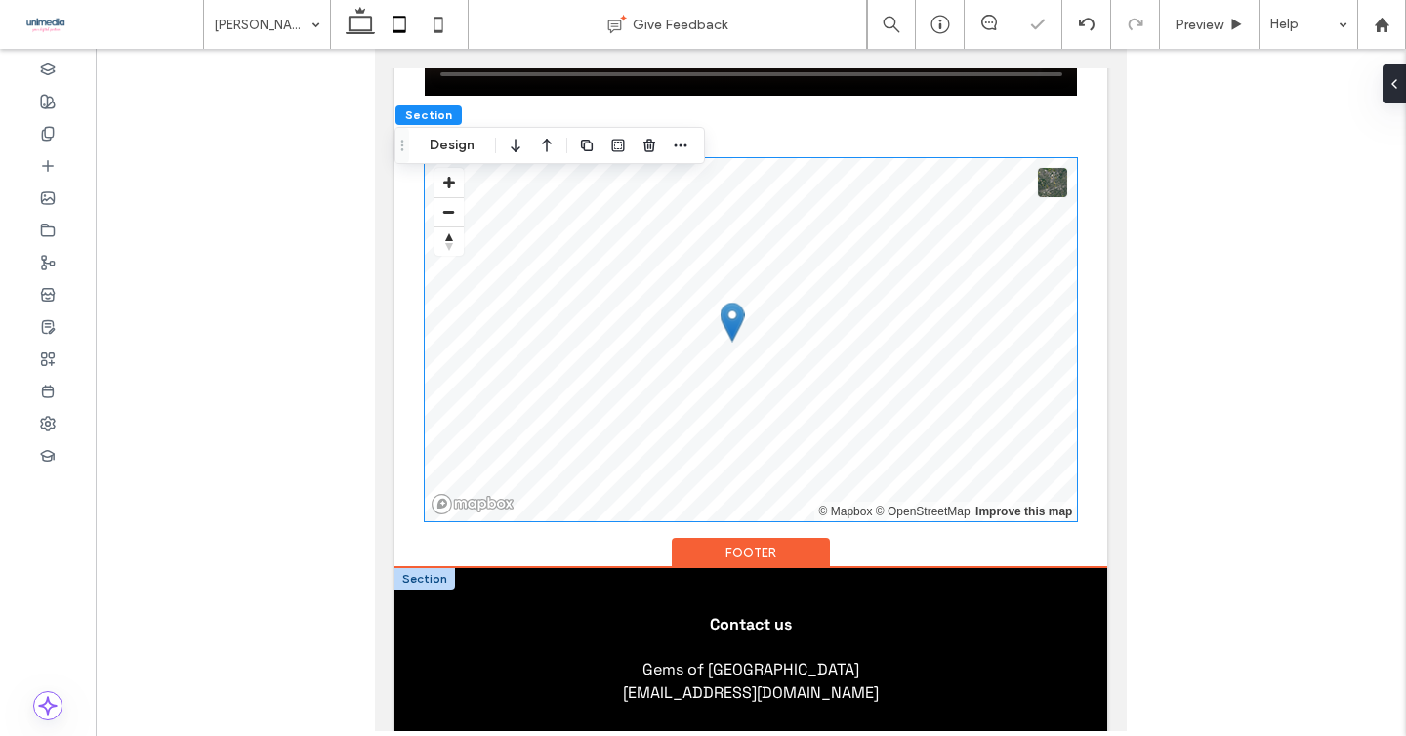
scroll to position [3628, 0]
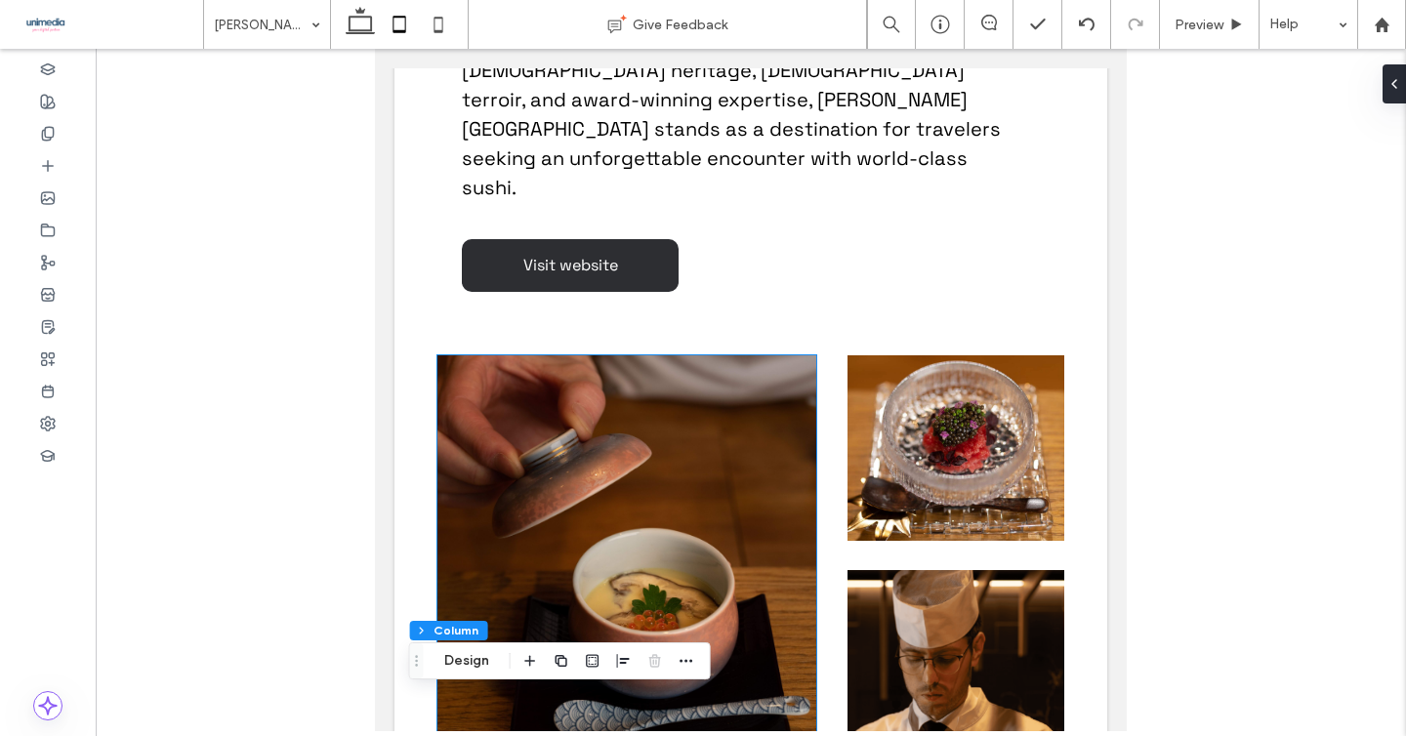
scroll to position [1692, 0]
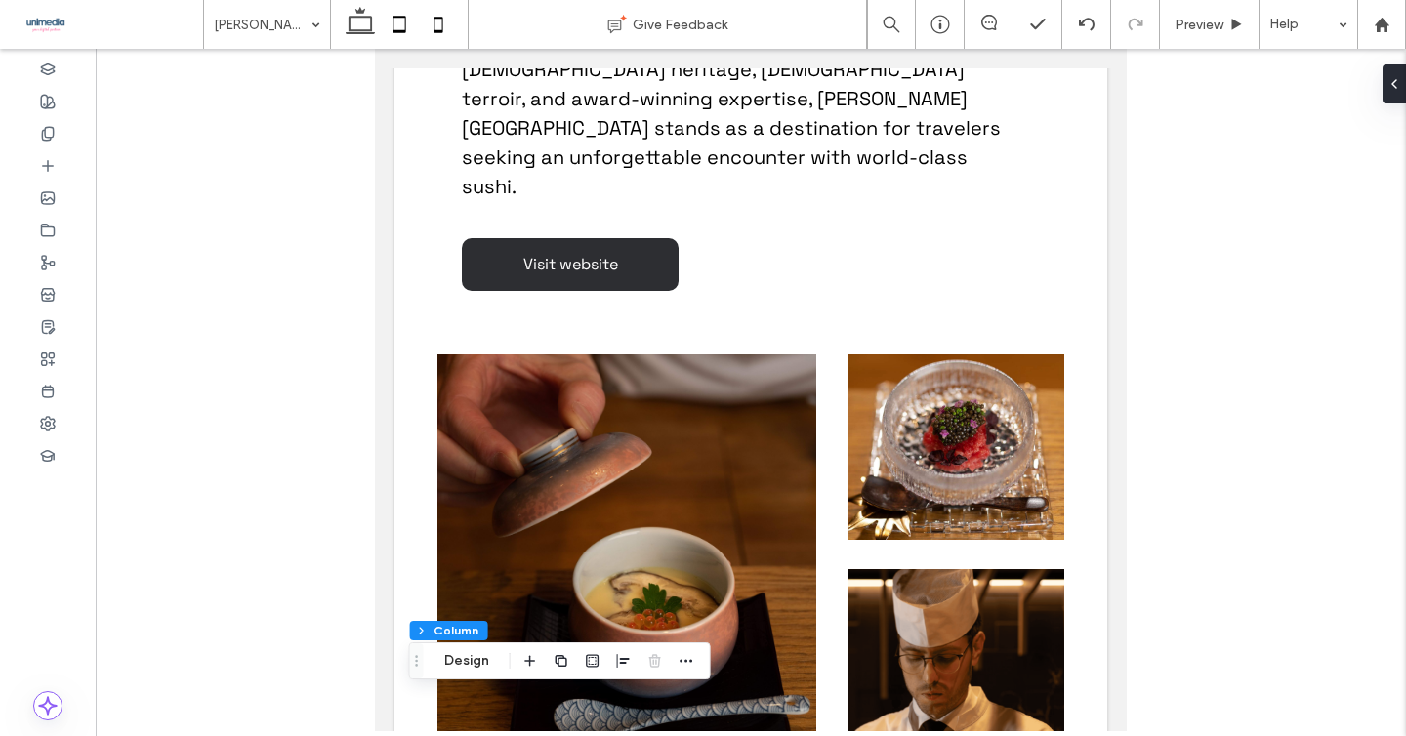
click at [435, 24] on icon at bounding box center [438, 24] width 39 height 39
type input "**"
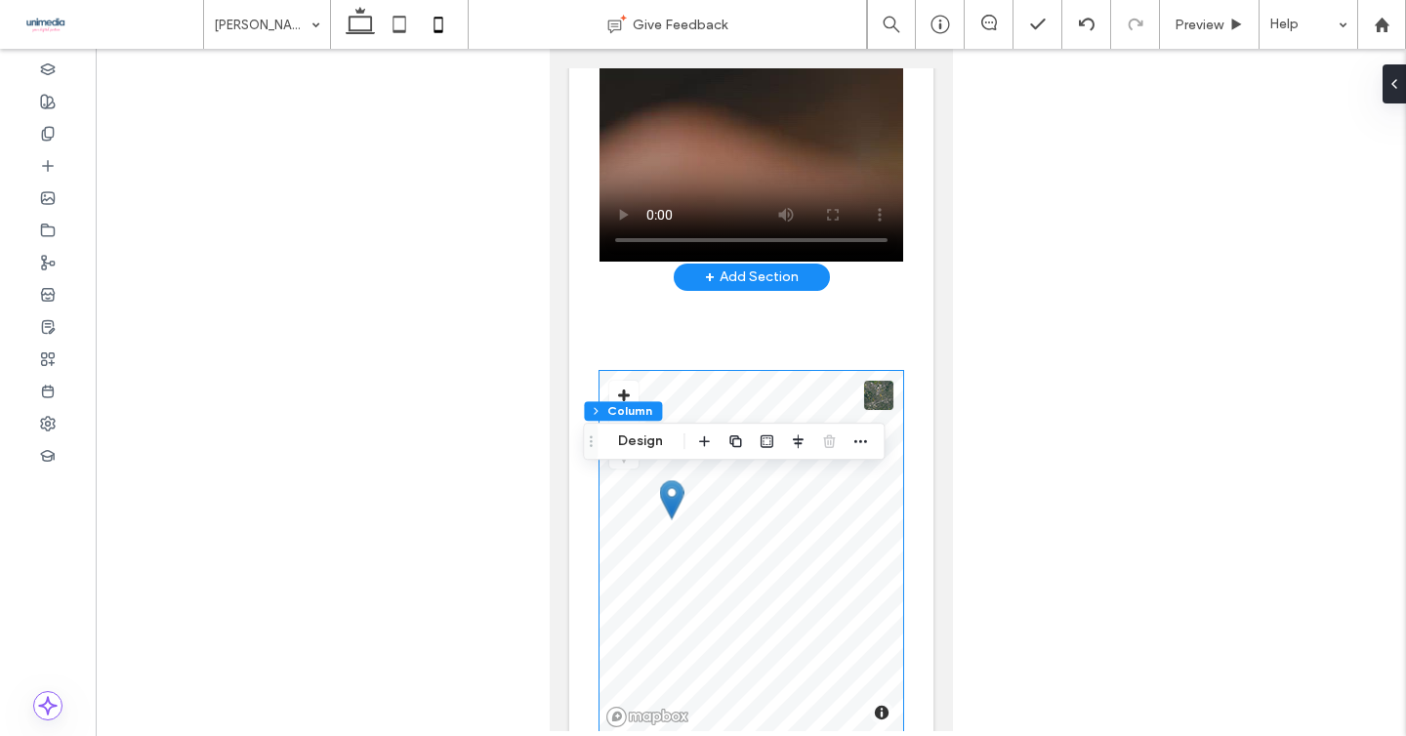
scroll to position [3114, 0]
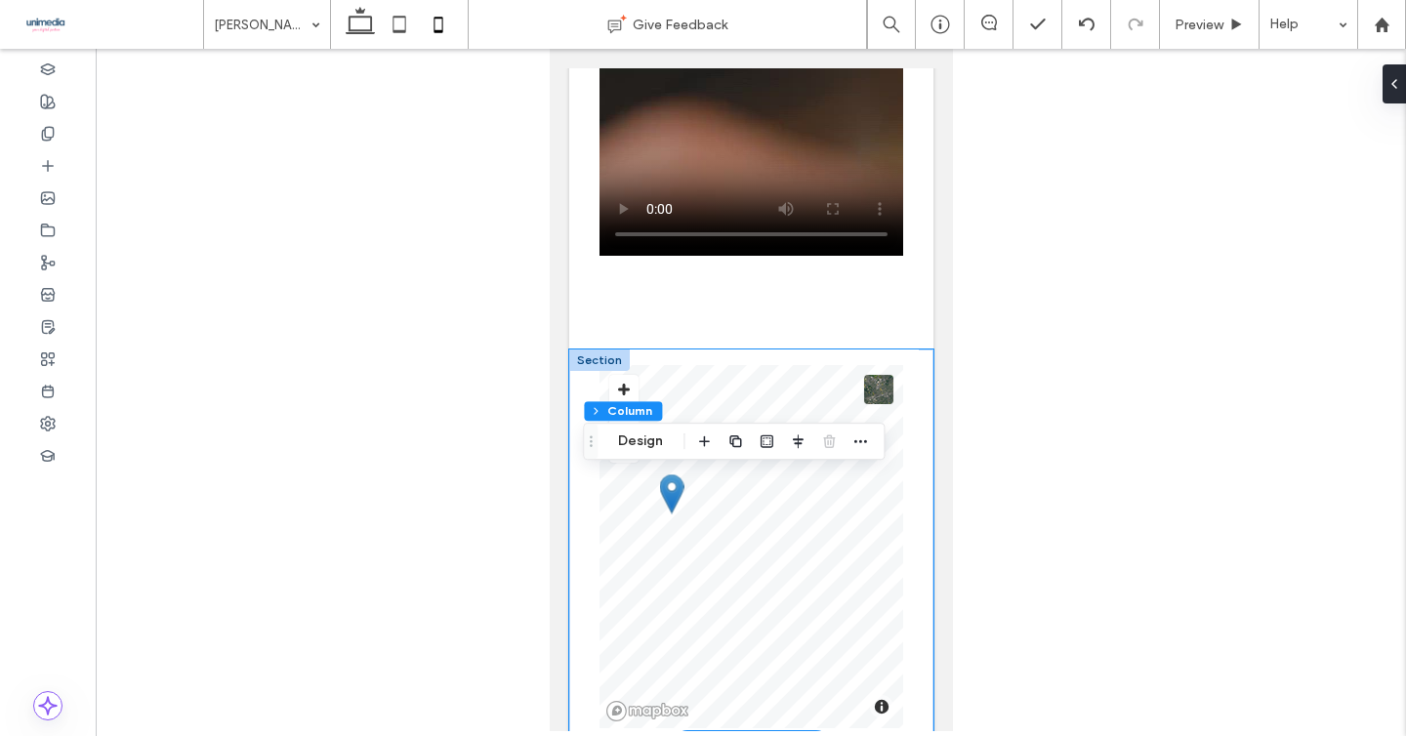
click at [575, 363] on div "© Mapbox © OpenStreetMap Improve this map" at bounding box center [750, 547] width 364 height 394
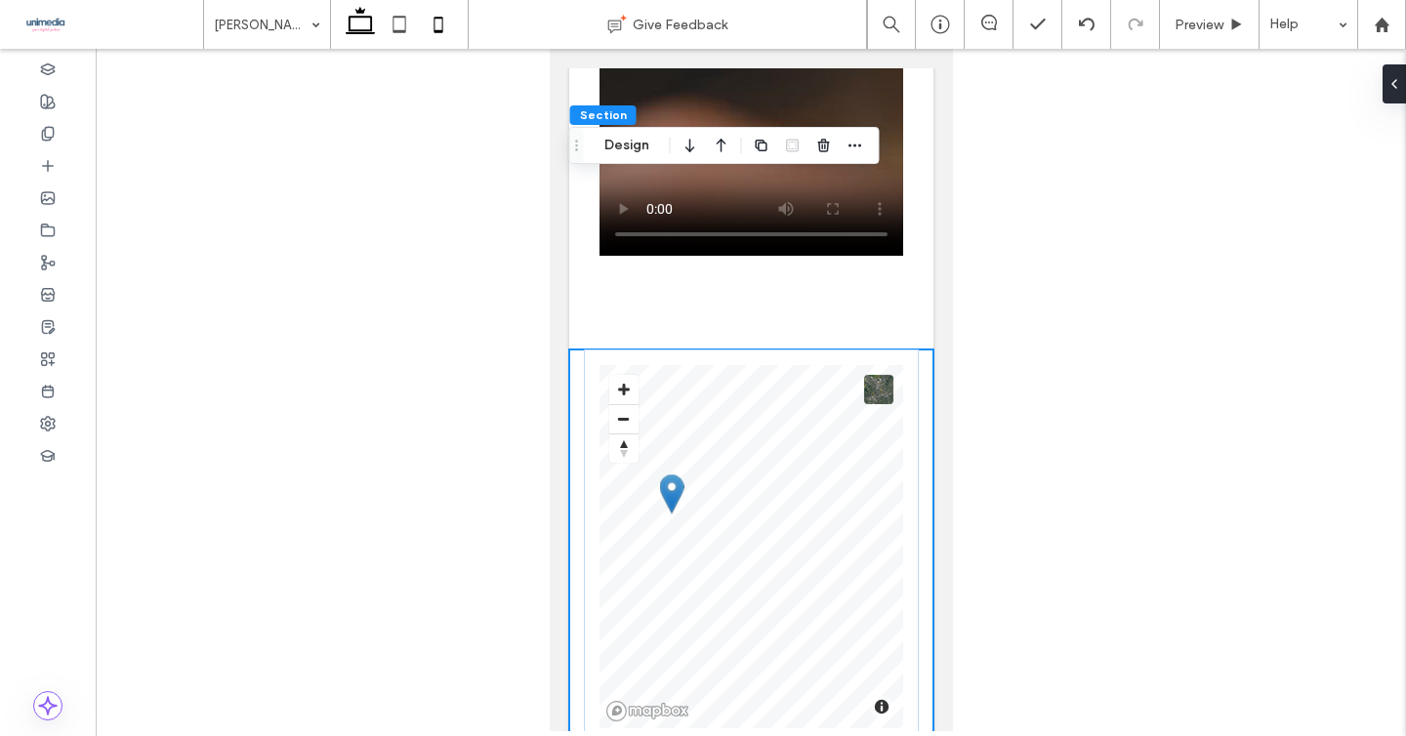
click at [365, 30] on use at bounding box center [360, 20] width 29 height 27
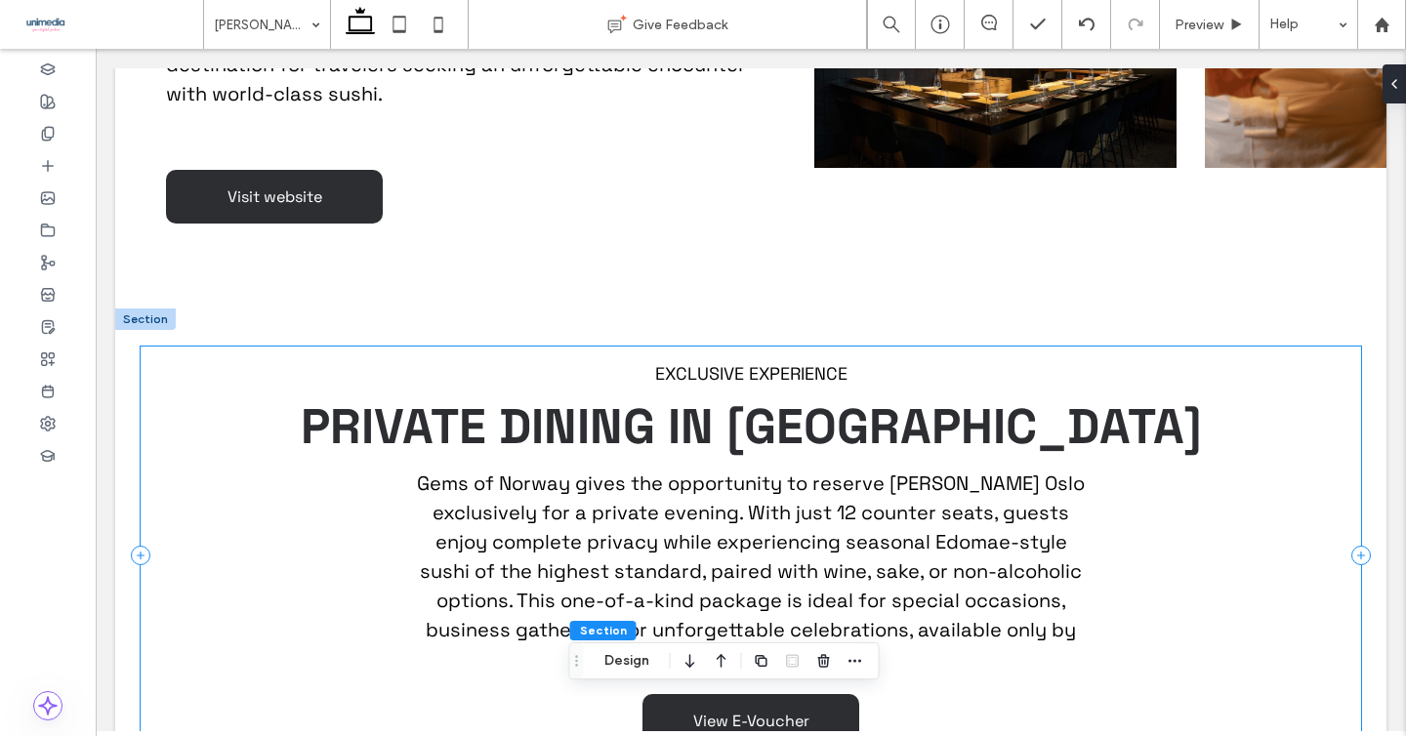
scroll to position [1556, 0]
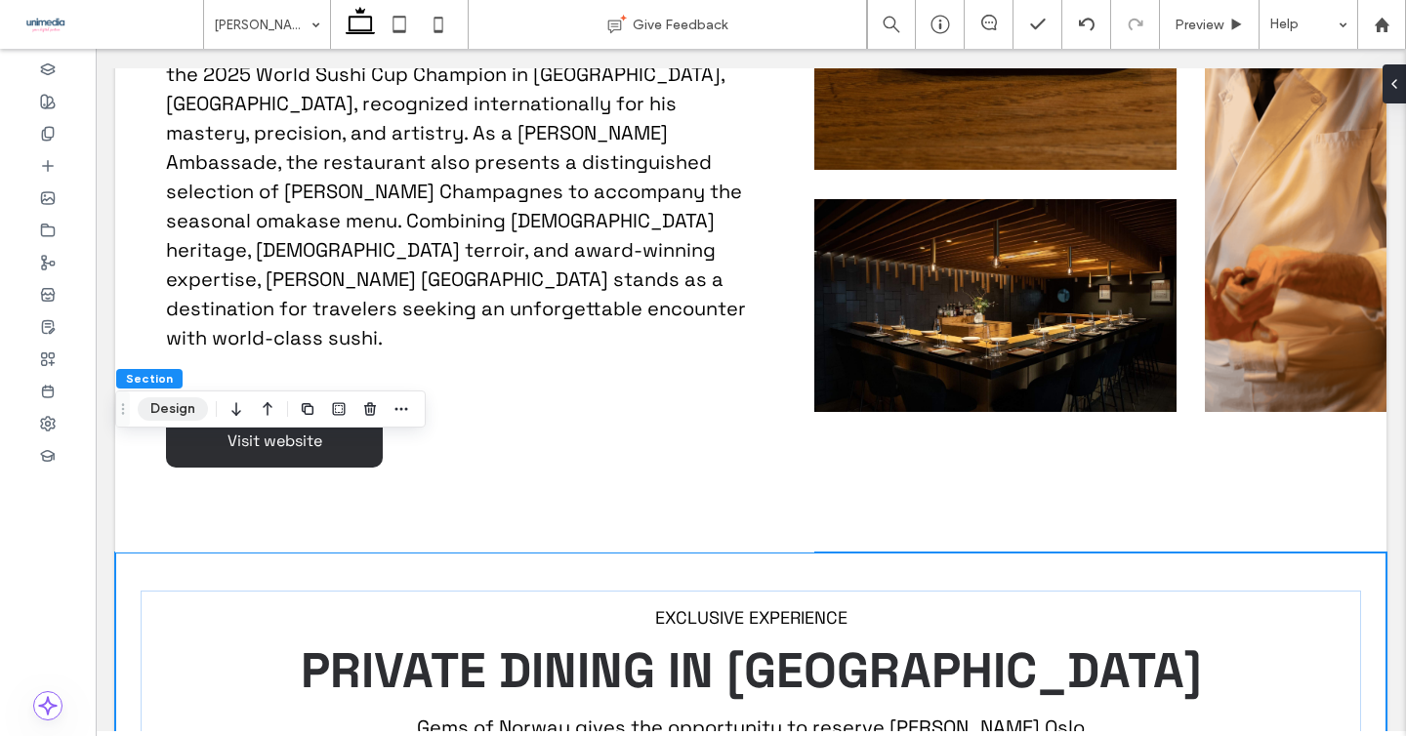
click at [186, 409] on button "Design" at bounding box center [173, 408] width 70 height 23
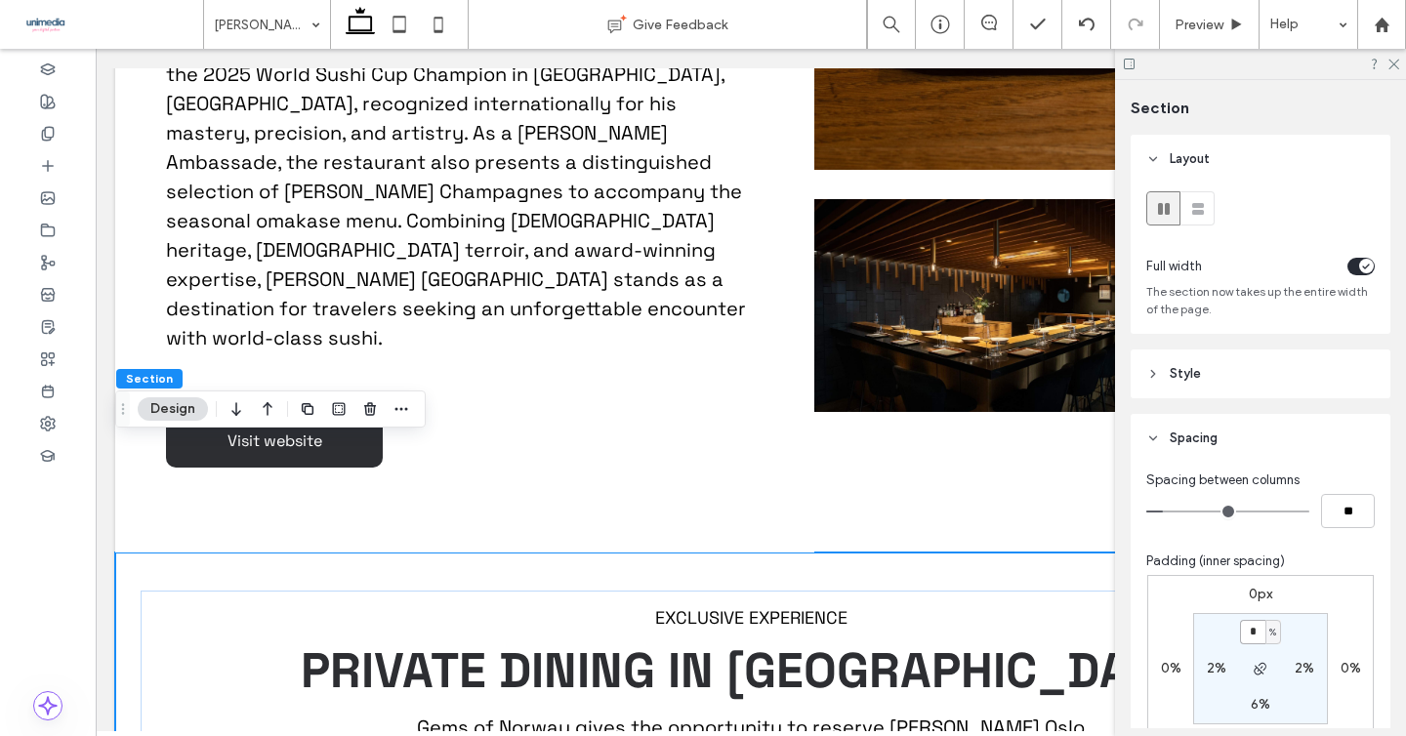
click at [1257, 634] on input "*" at bounding box center [1252, 632] width 25 height 24
type input "*"
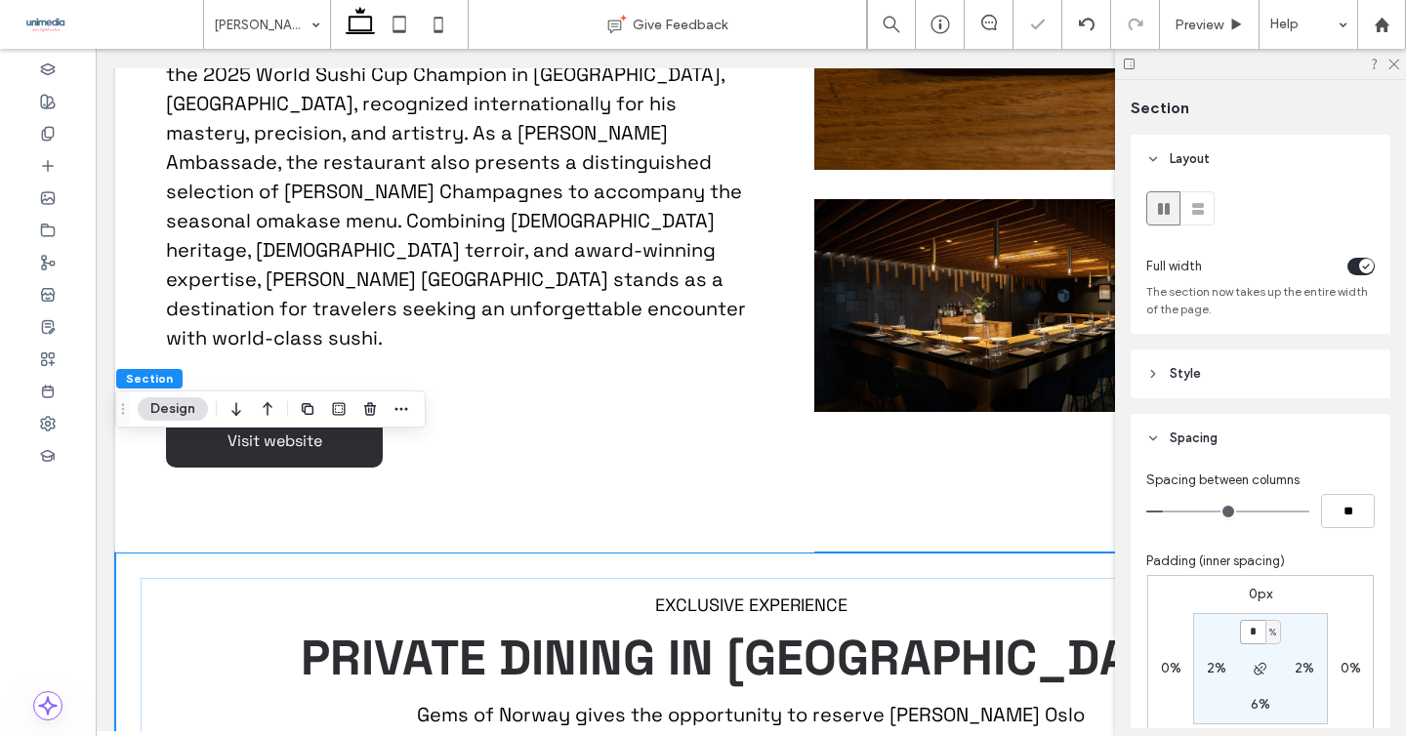
type input "*"
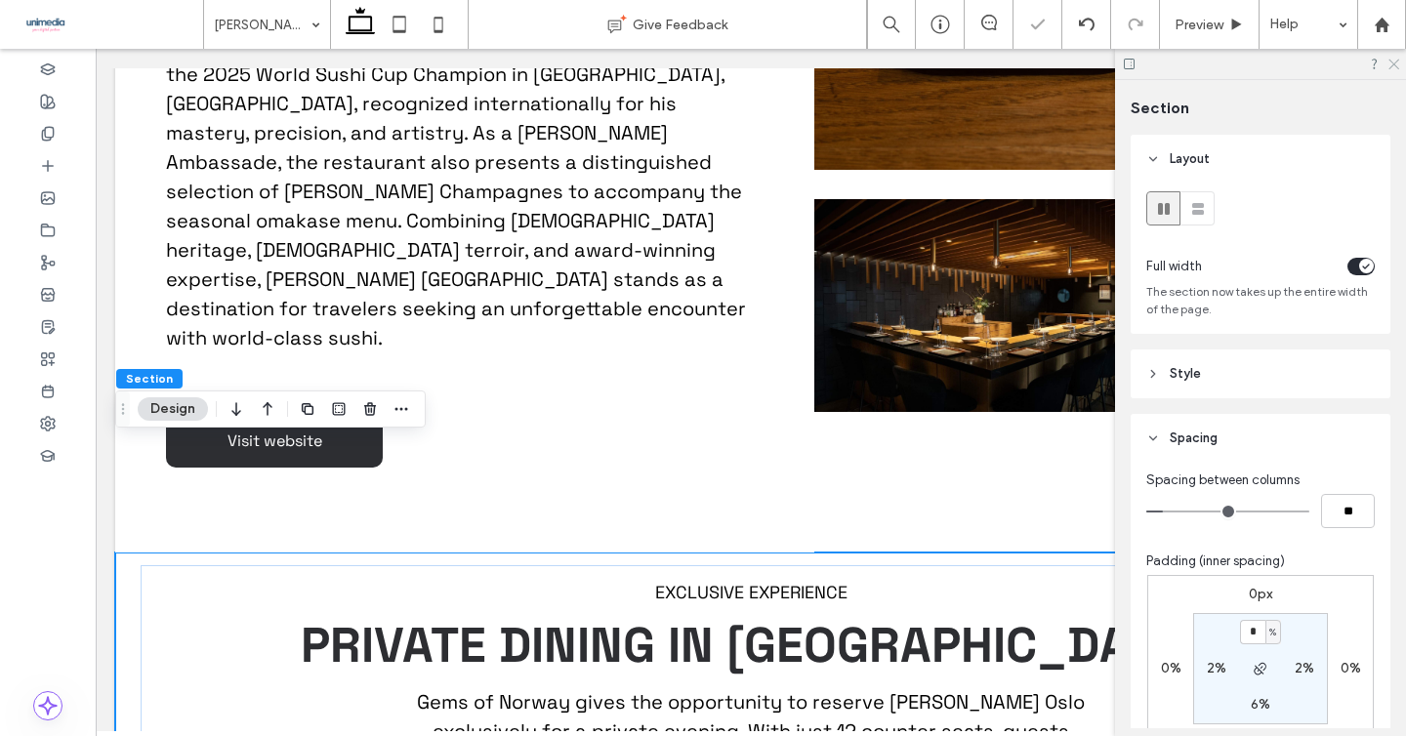
click at [1393, 62] on icon at bounding box center [1392, 63] width 13 height 13
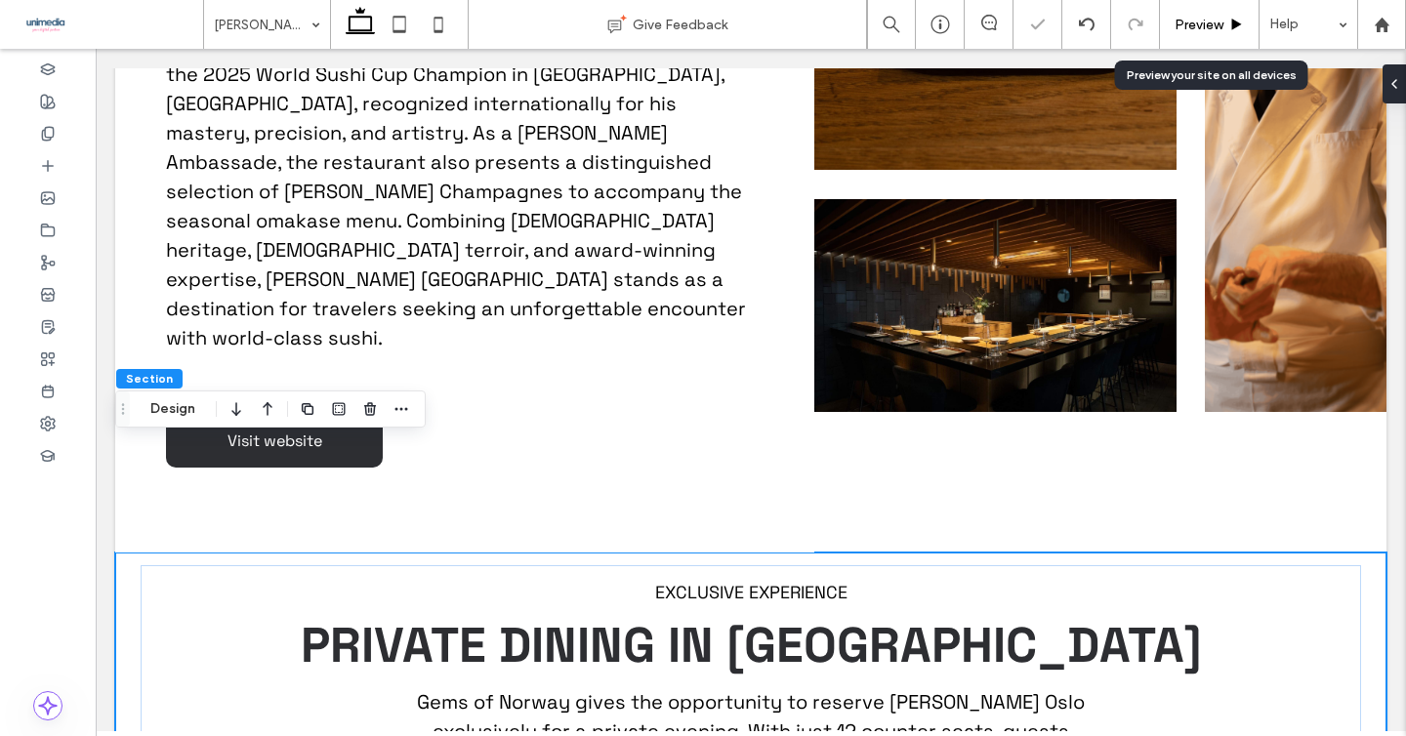
click at [1229, 25] on icon at bounding box center [1236, 25] width 15 height 15
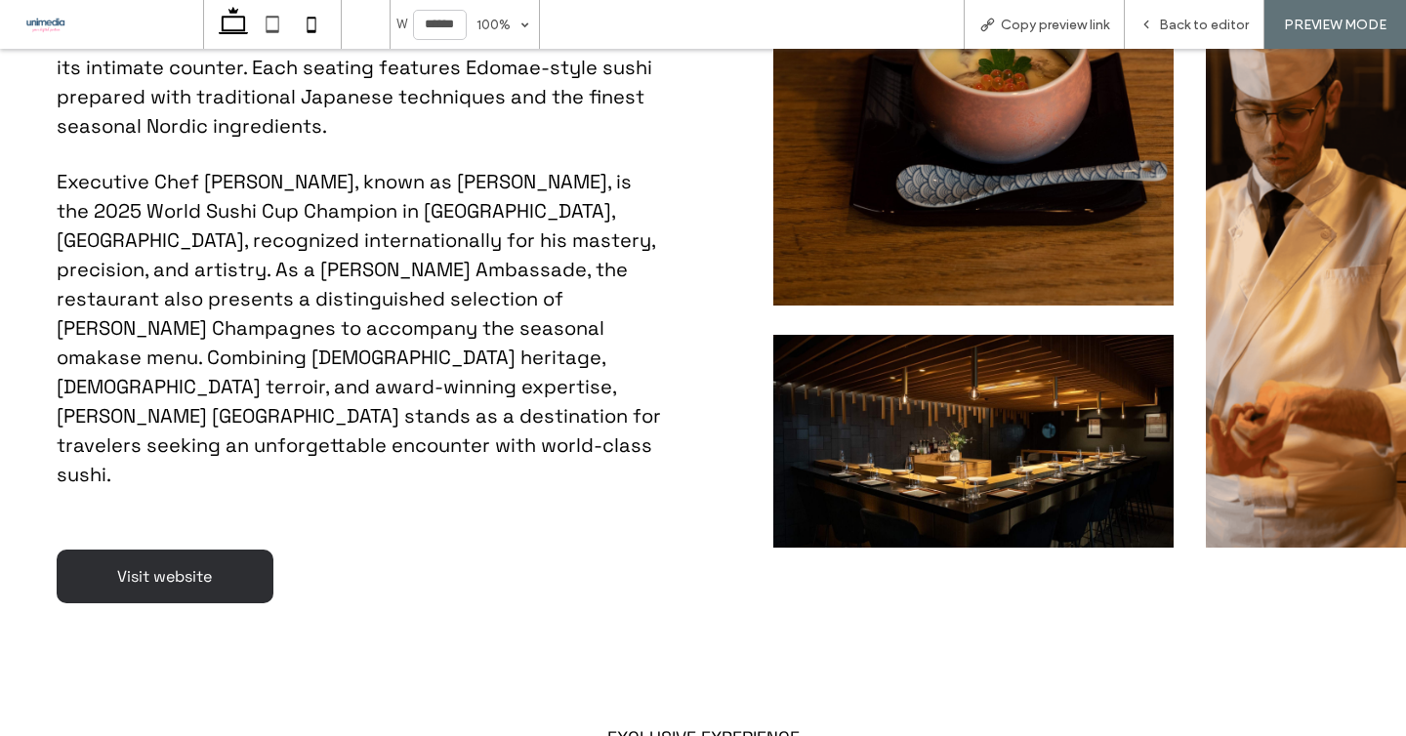
click at [327, 28] on icon at bounding box center [311, 24] width 39 height 39
type input "*****"
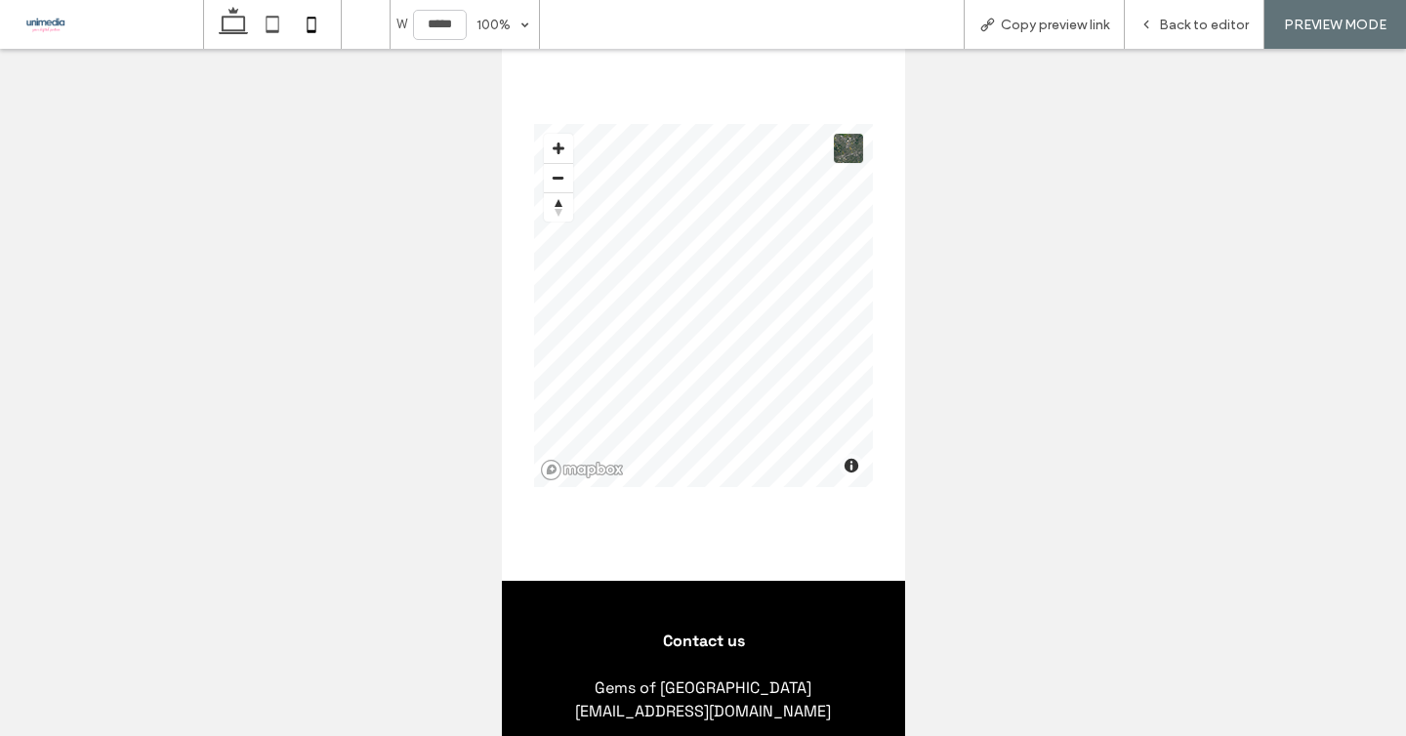
scroll to position [3382, 0]
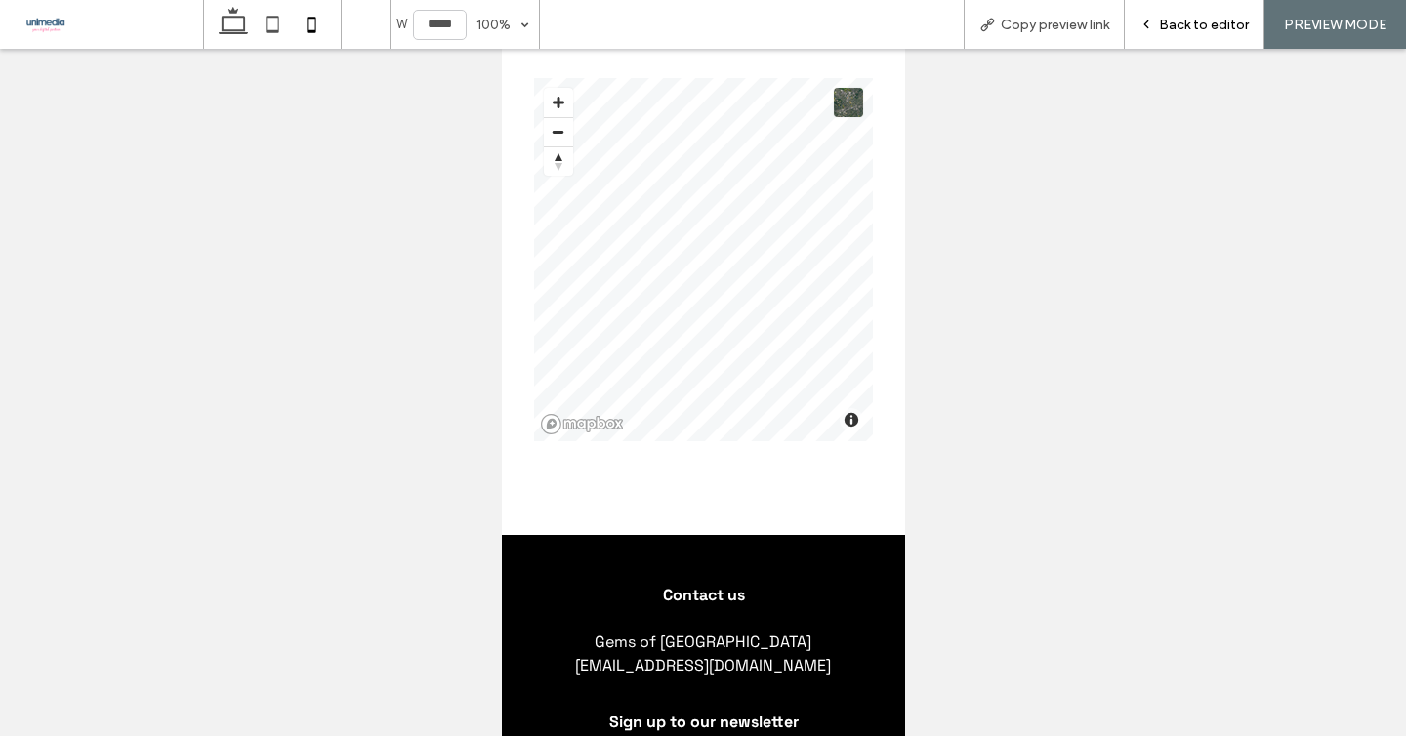
click at [1172, 23] on span "Back to editor" at bounding box center [1204, 25] width 90 height 17
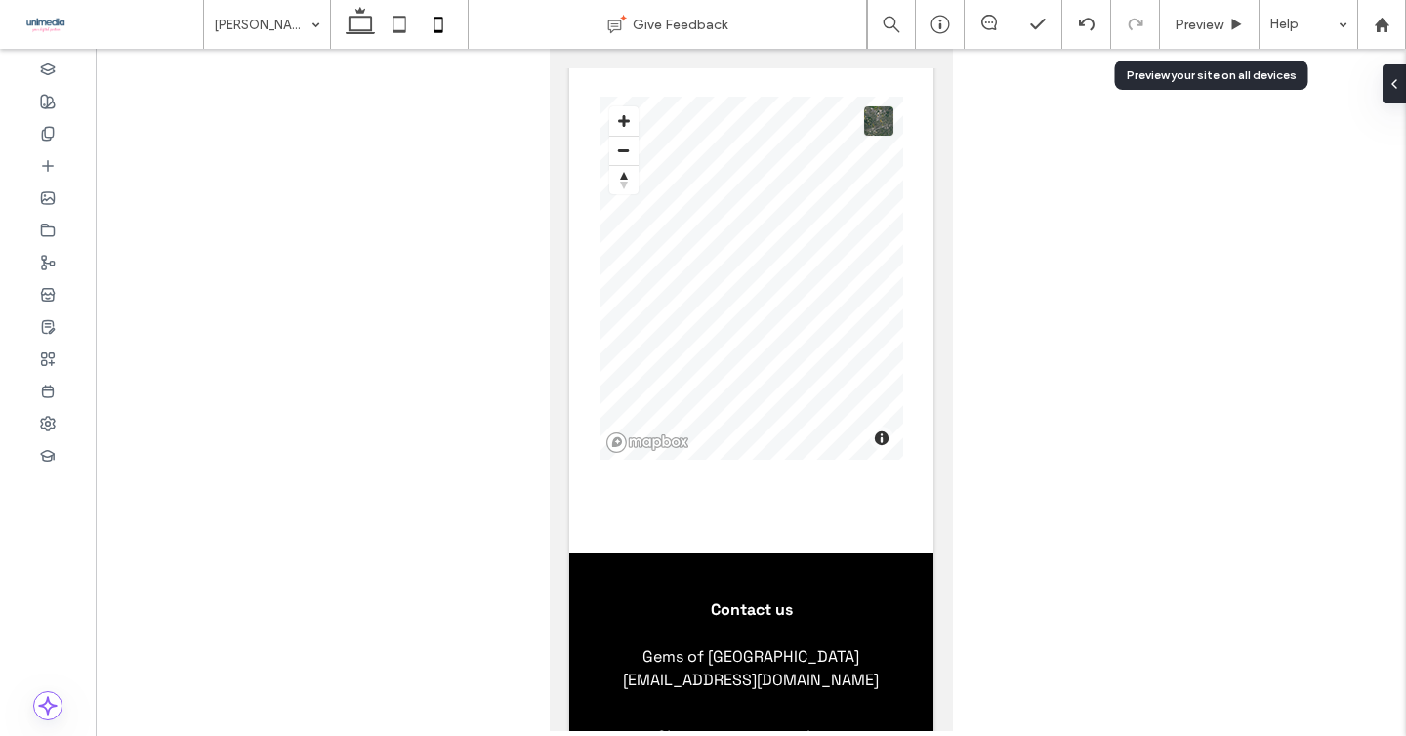
scroll to position [3421, 0]
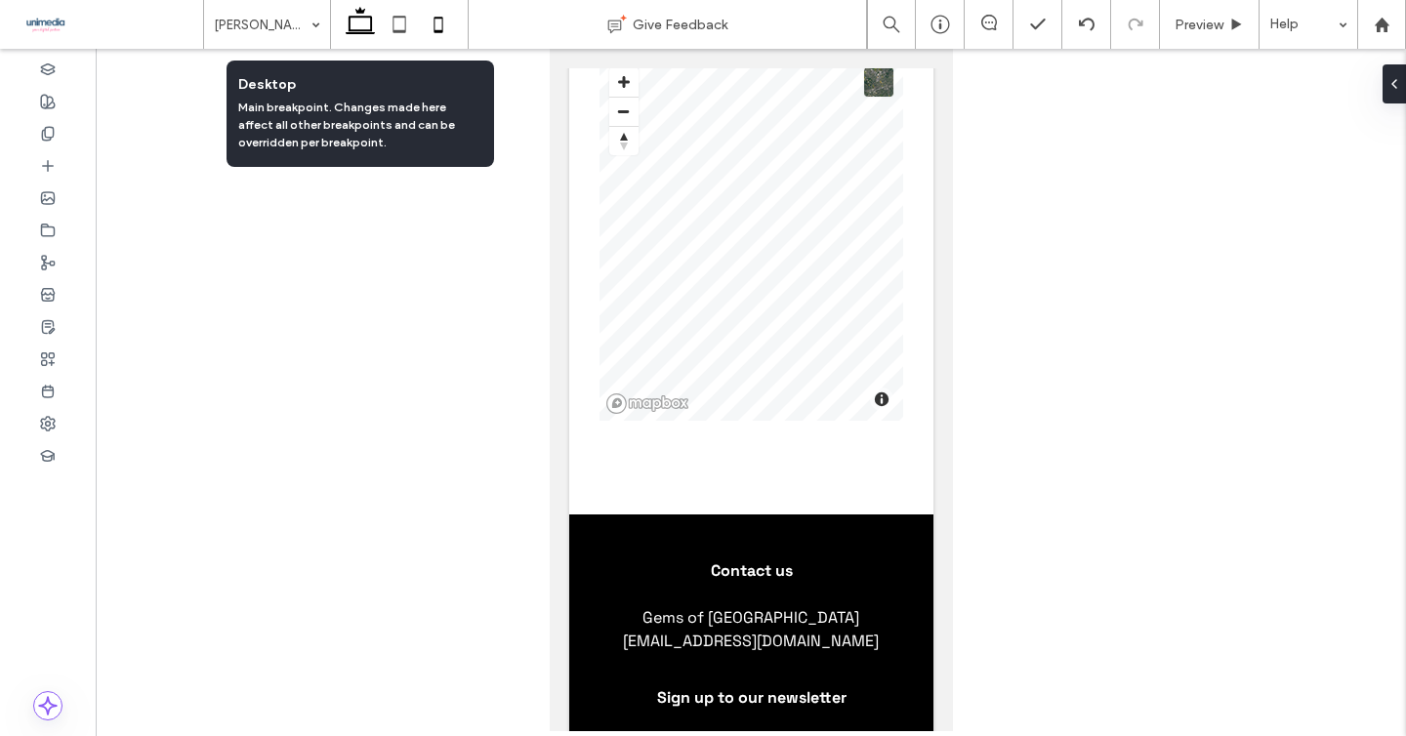
click at [349, 30] on use at bounding box center [360, 20] width 29 height 27
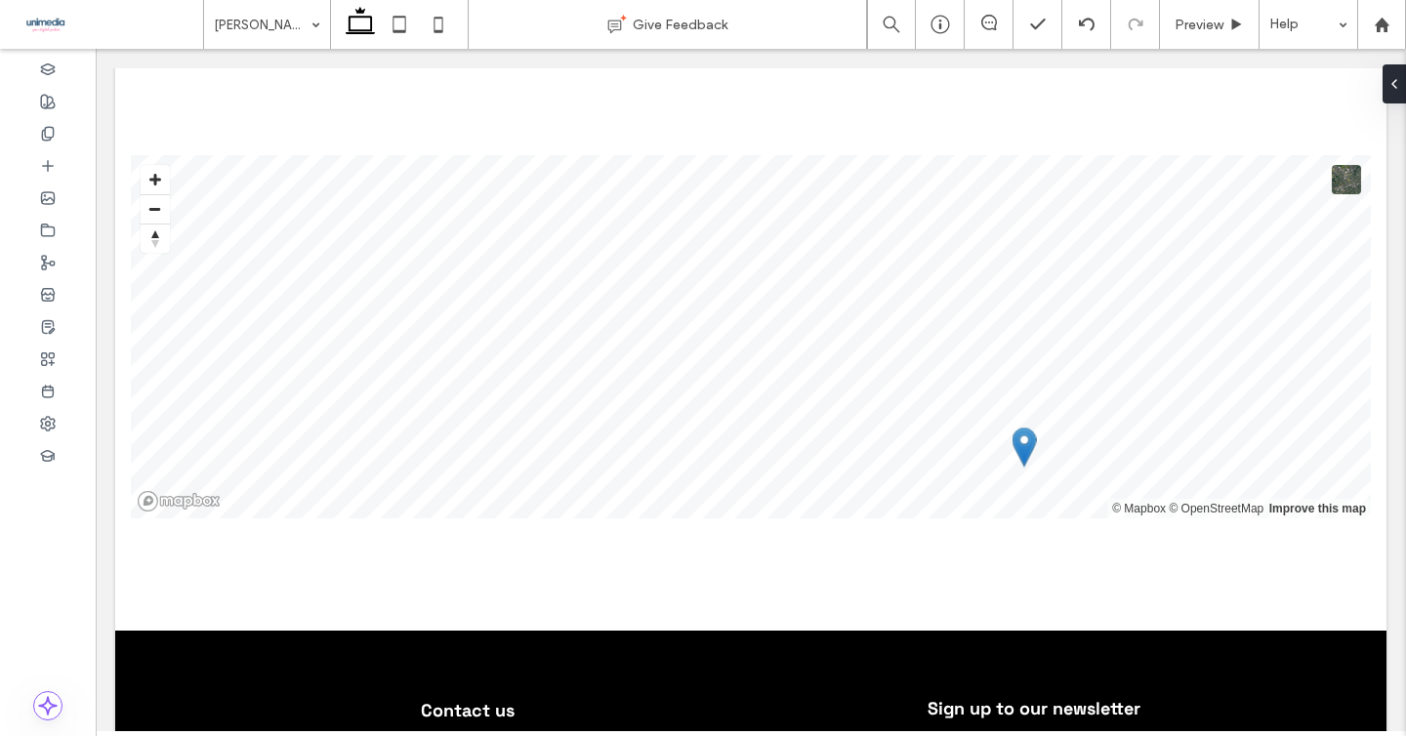
scroll to position [3390, 0]
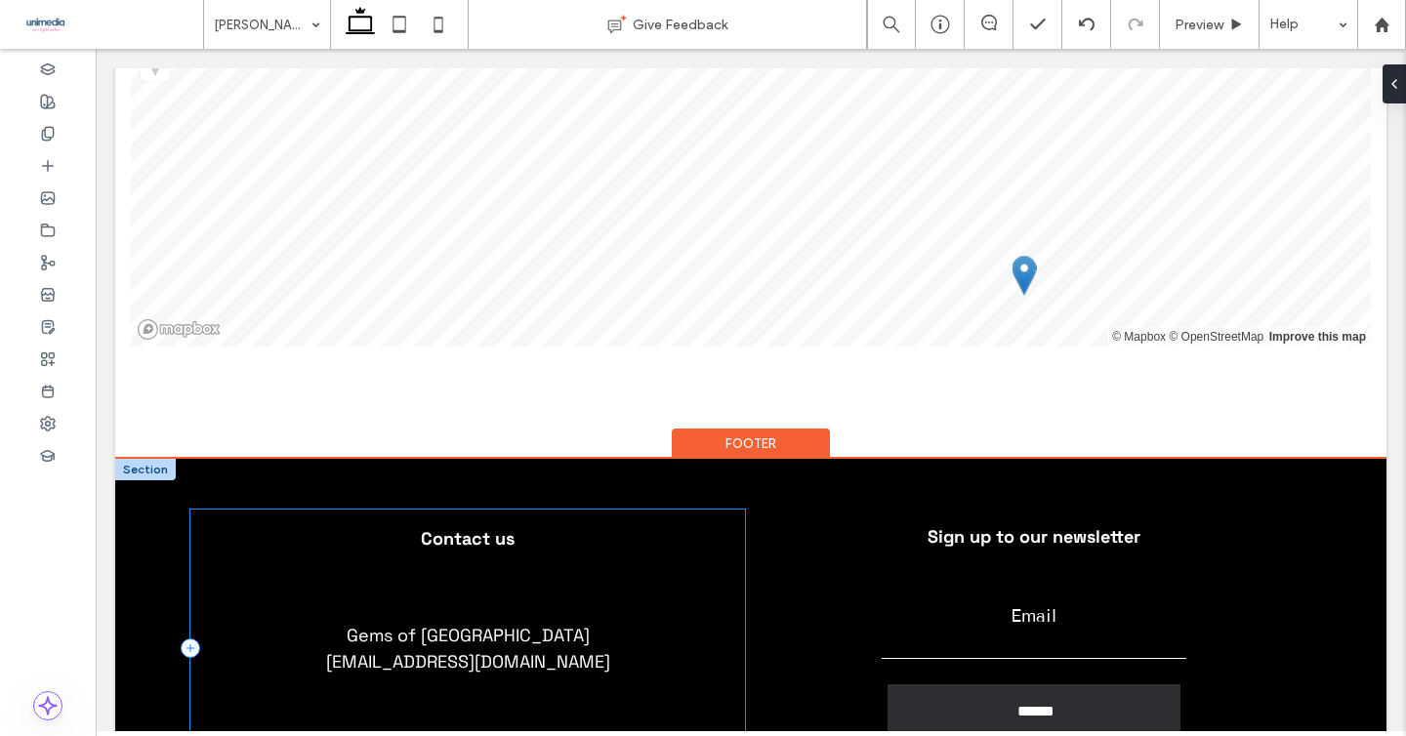
click at [494, 510] on div "Contact us Gems of Norway norway@gemsofeurope.com" at bounding box center [467, 648] width 555 height 277
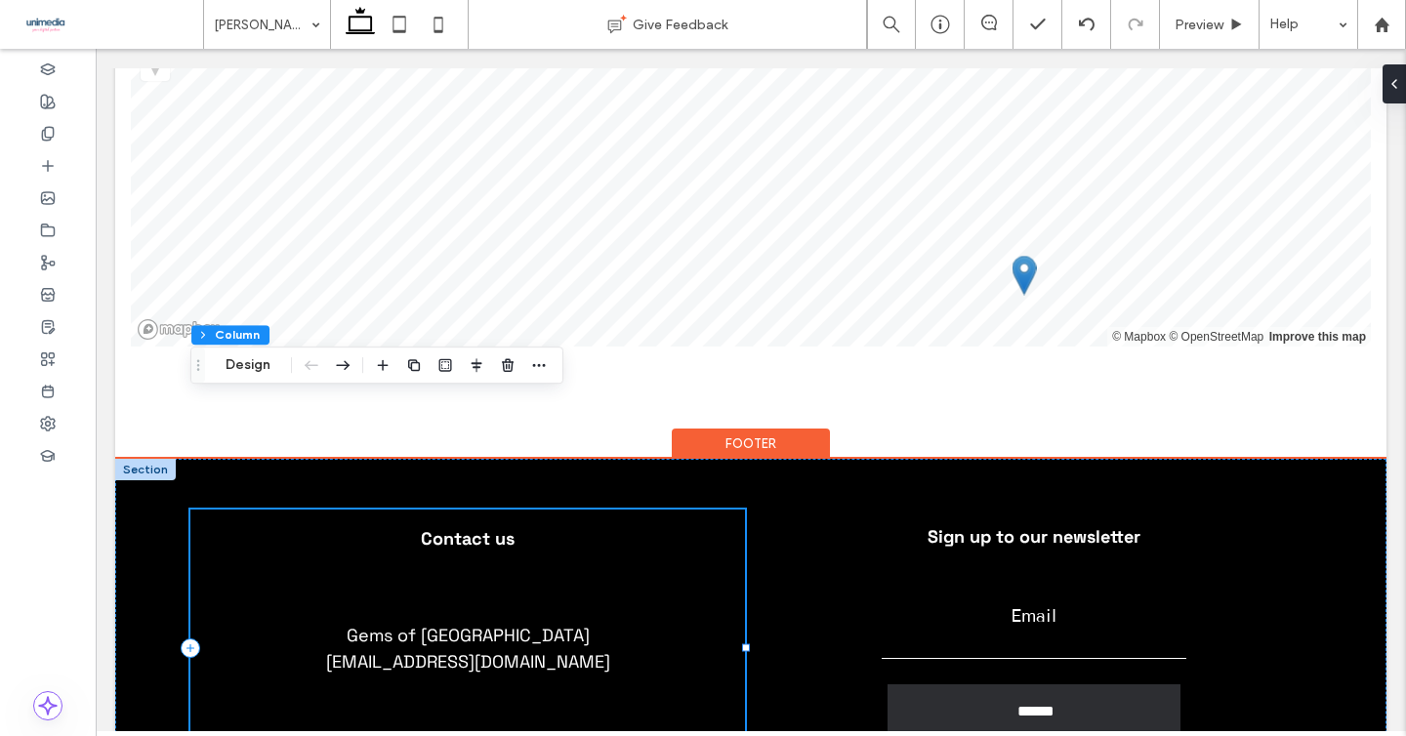
click at [494, 510] on div "Contact us Gems of Norway norway@gemsofeurope.com" at bounding box center [467, 648] width 555 height 277
click at [471, 624] on span "Gems of Norway norway@gemsofeurope.com" at bounding box center [468, 648] width 284 height 49
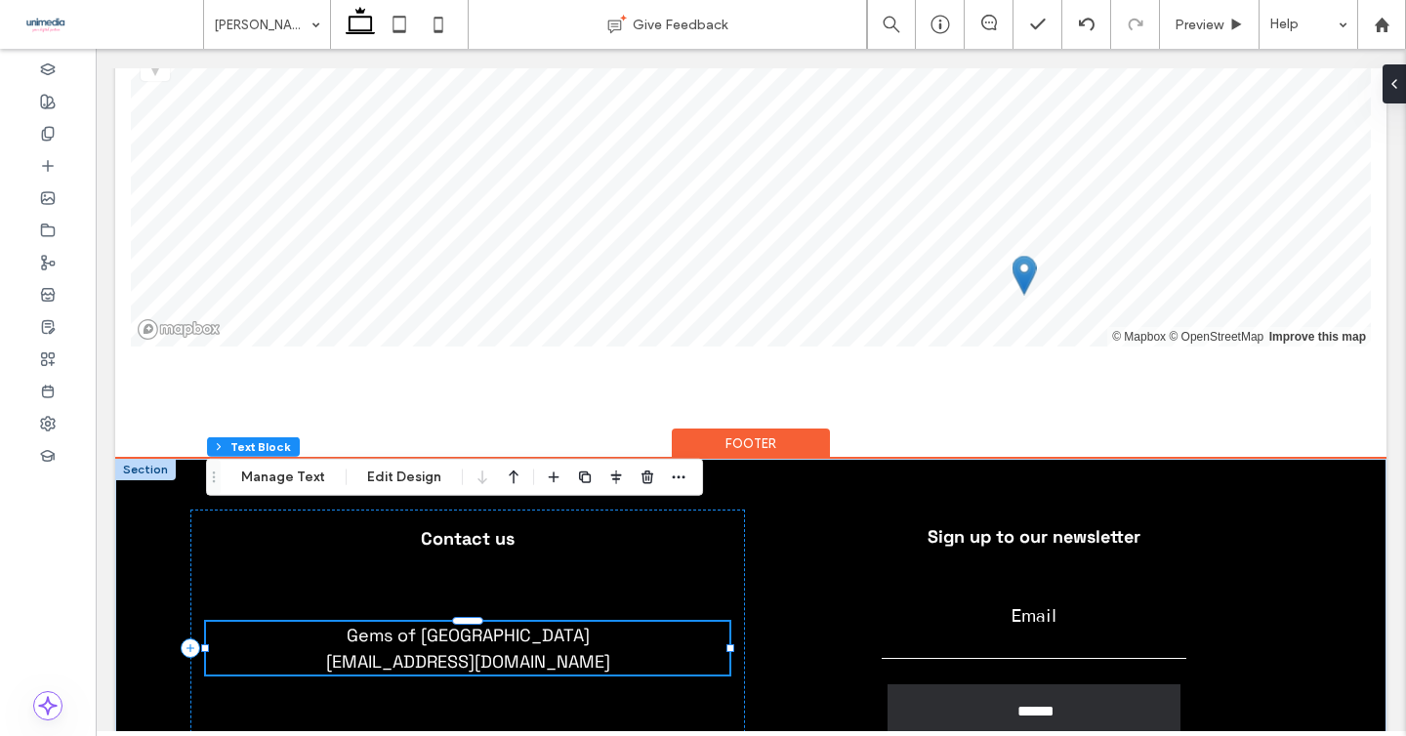
click at [409, 624] on span "Gems of Norway norway@gemsofeurope.com" at bounding box center [468, 648] width 284 height 49
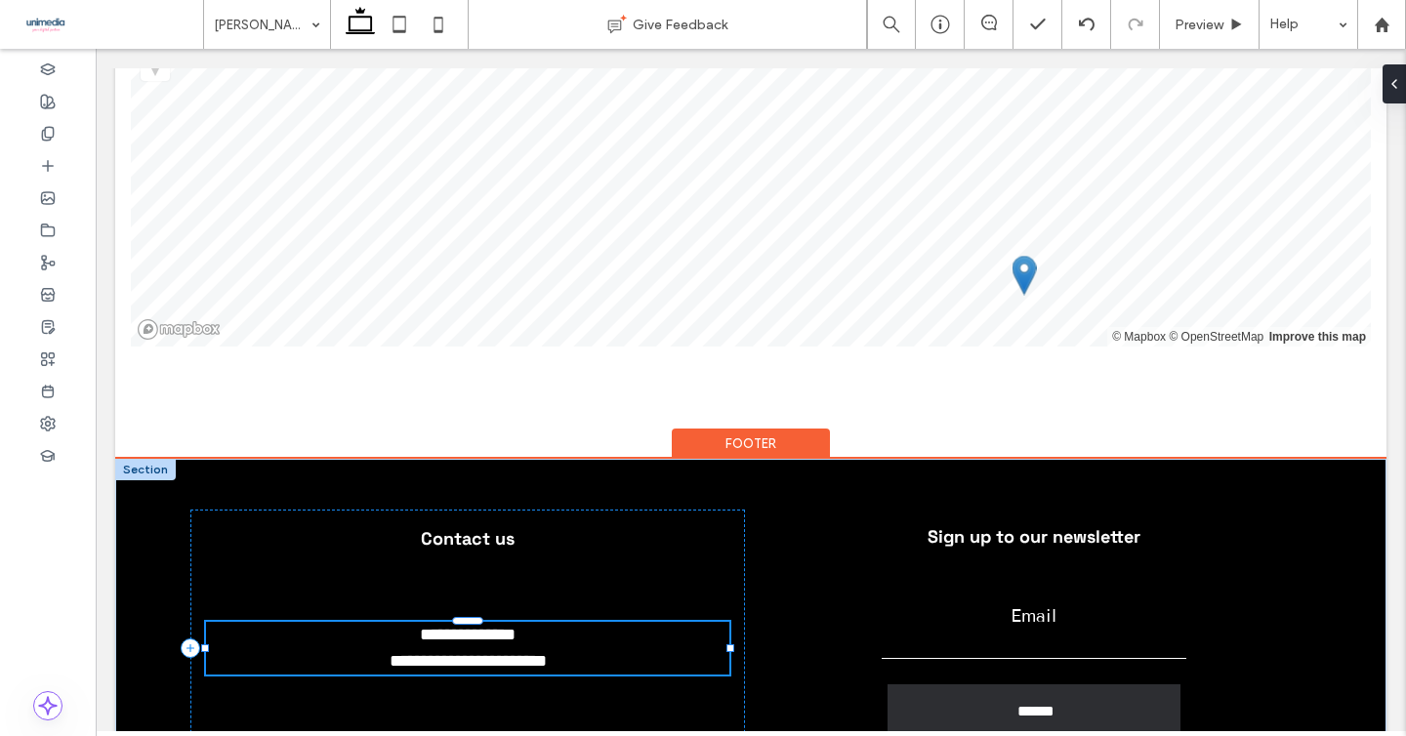
type input "**********"
type input "**"
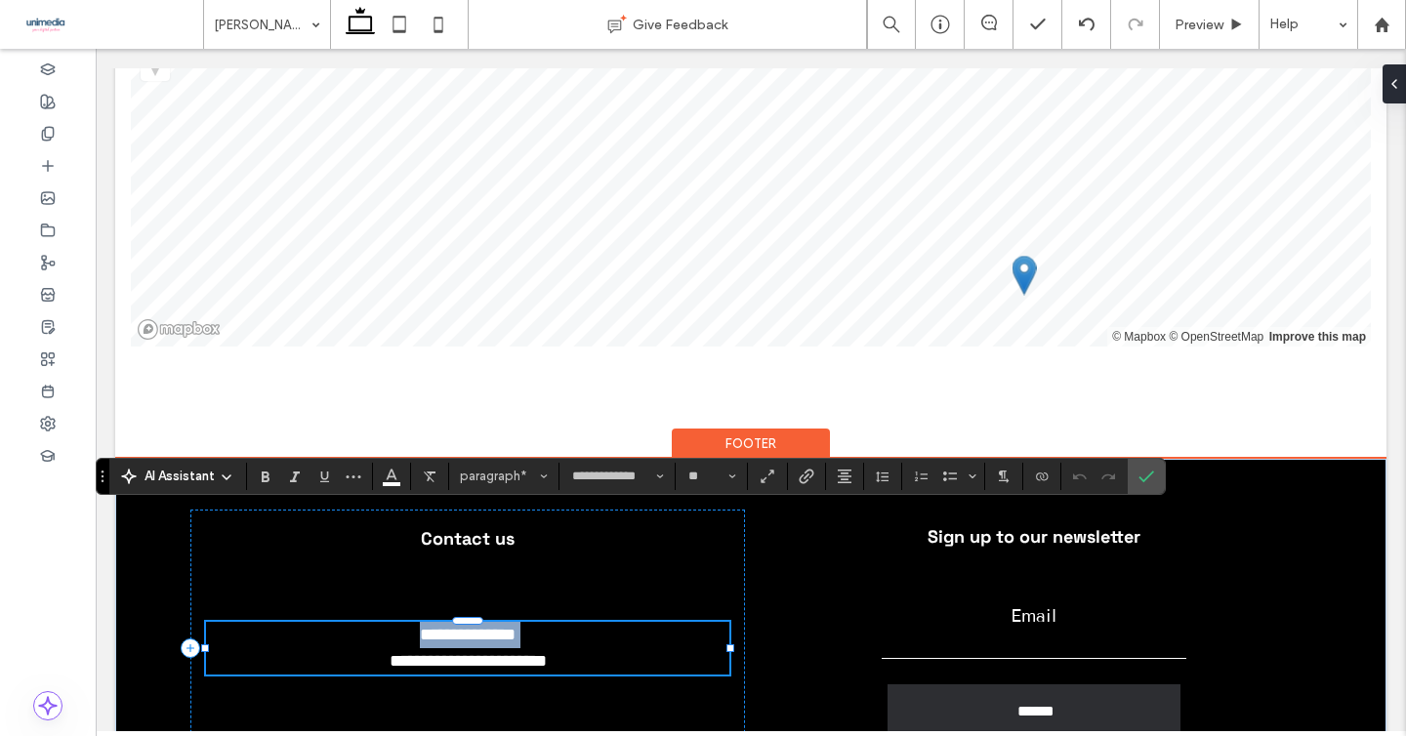
click at [395, 622] on p "**********" at bounding box center [467, 648] width 523 height 53
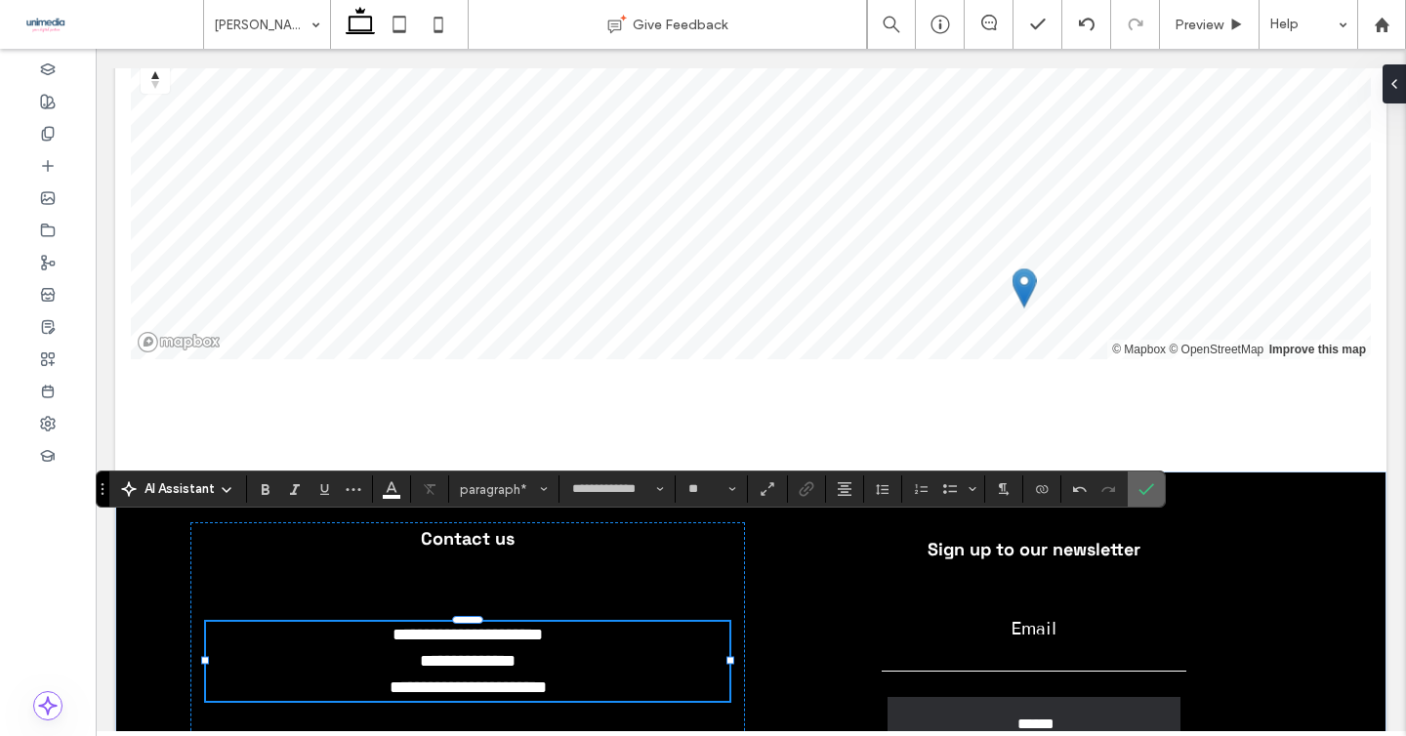
click at [1139, 489] on use "Confirm" at bounding box center [1147, 490] width 16 height 12
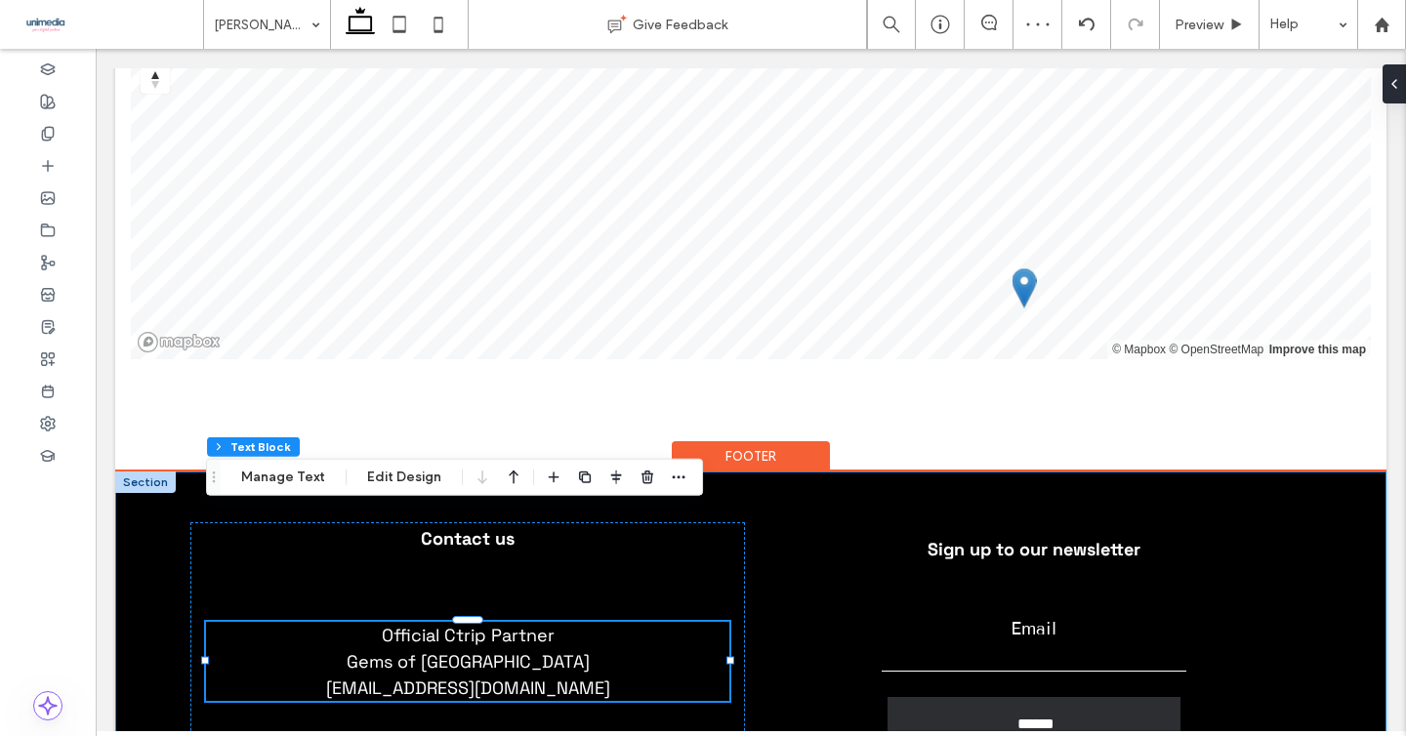
click at [953, 472] on div "Contact us Official Ctrip Partner Gems of Norway norway@gemsofeurope.com Sign u…" at bounding box center [751, 636] width 1172 height 328
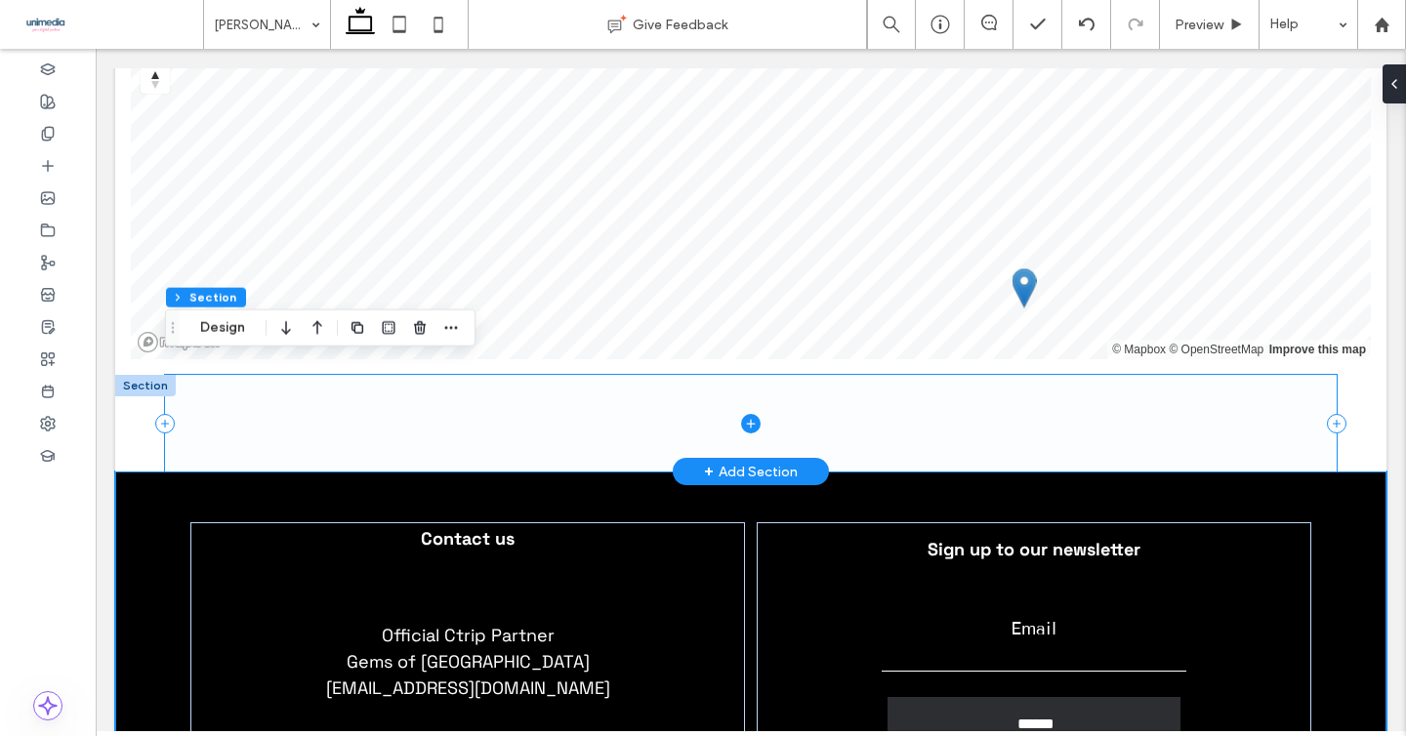
click at [1097, 375] on span at bounding box center [751, 423] width 1172 height 97
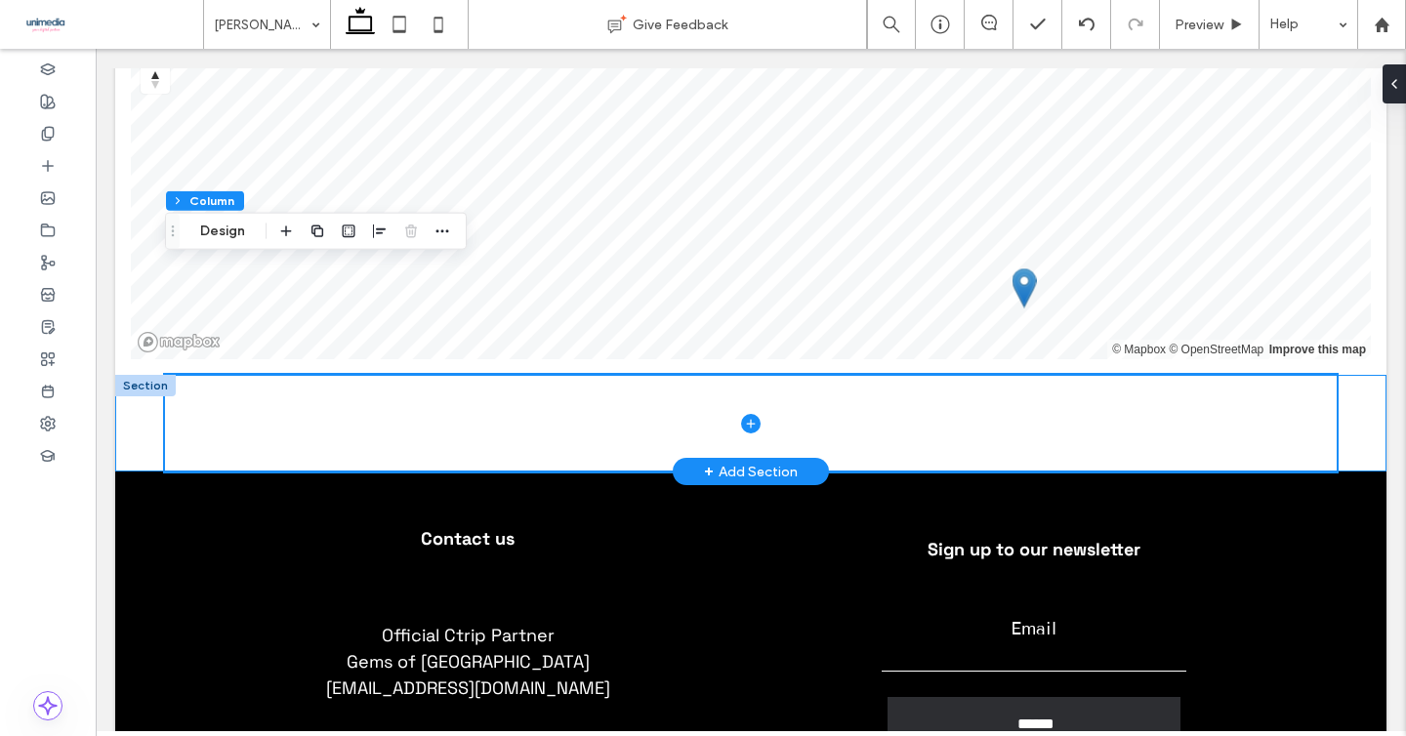
click at [1353, 375] on div at bounding box center [750, 423] width 1271 height 97
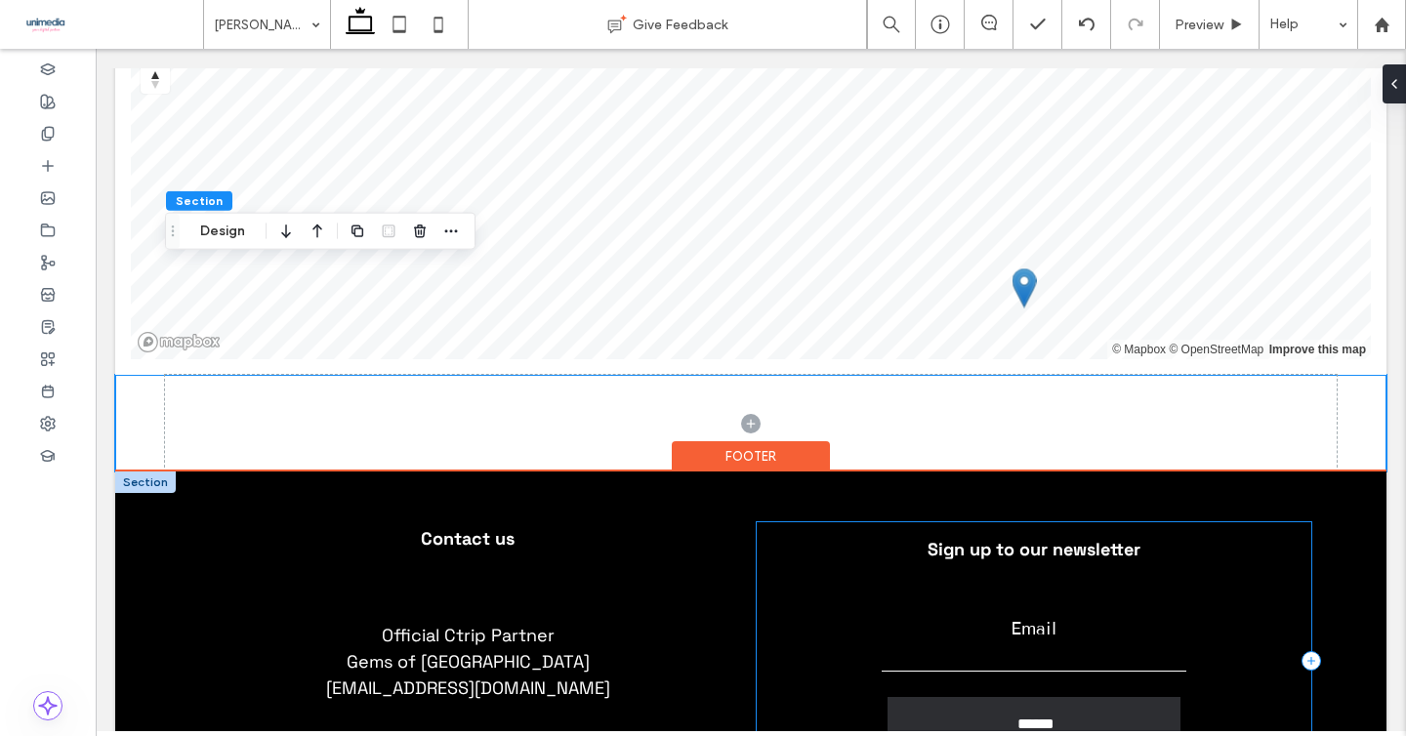
click at [1228, 522] on div "Sign up to our newsletter Contact Us Email ****** Thank you for contacting us. …" at bounding box center [1034, 660] width 555 height 277
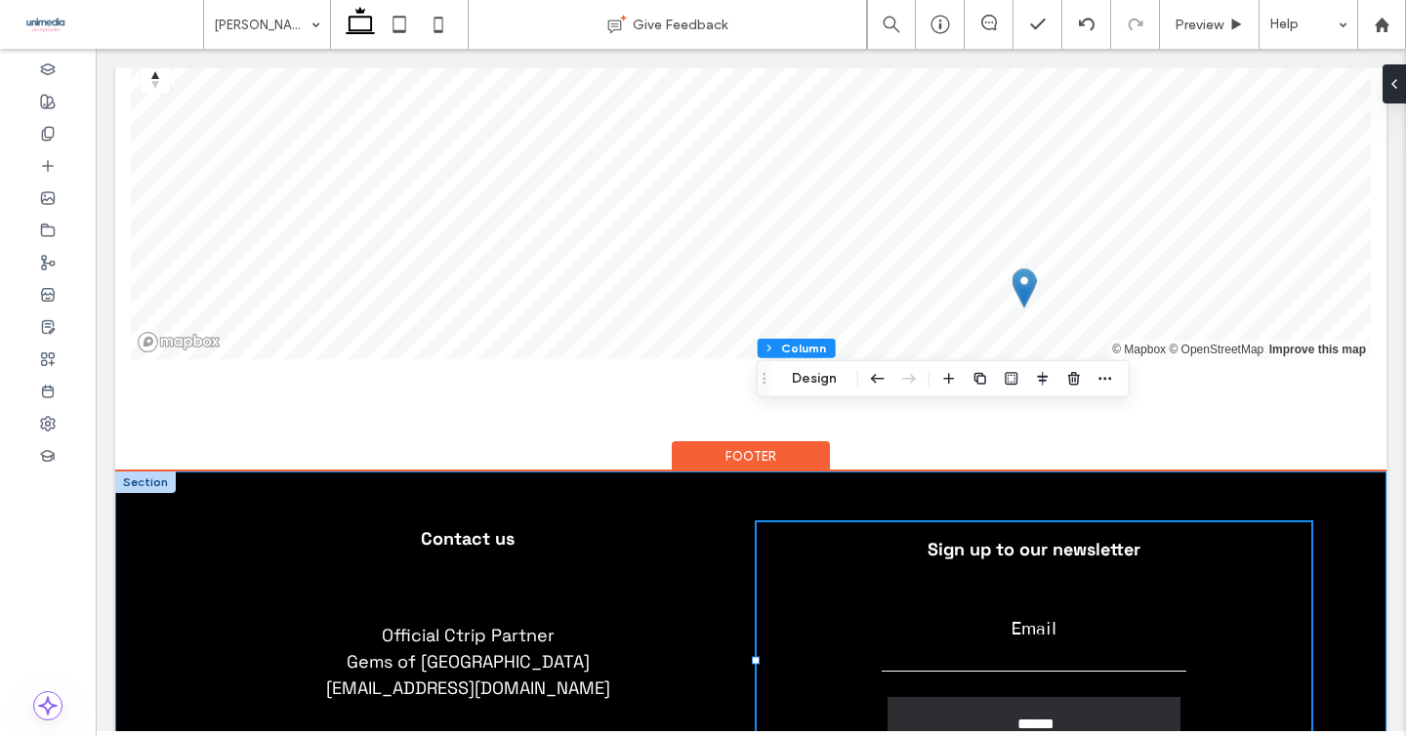
click at [1360, 472] on div "Contact us Official Ctrip Partner Gems of Norway norway@gemsofeurope.com Sign u…" at bounding box center [750, 636] width 1271 height 328
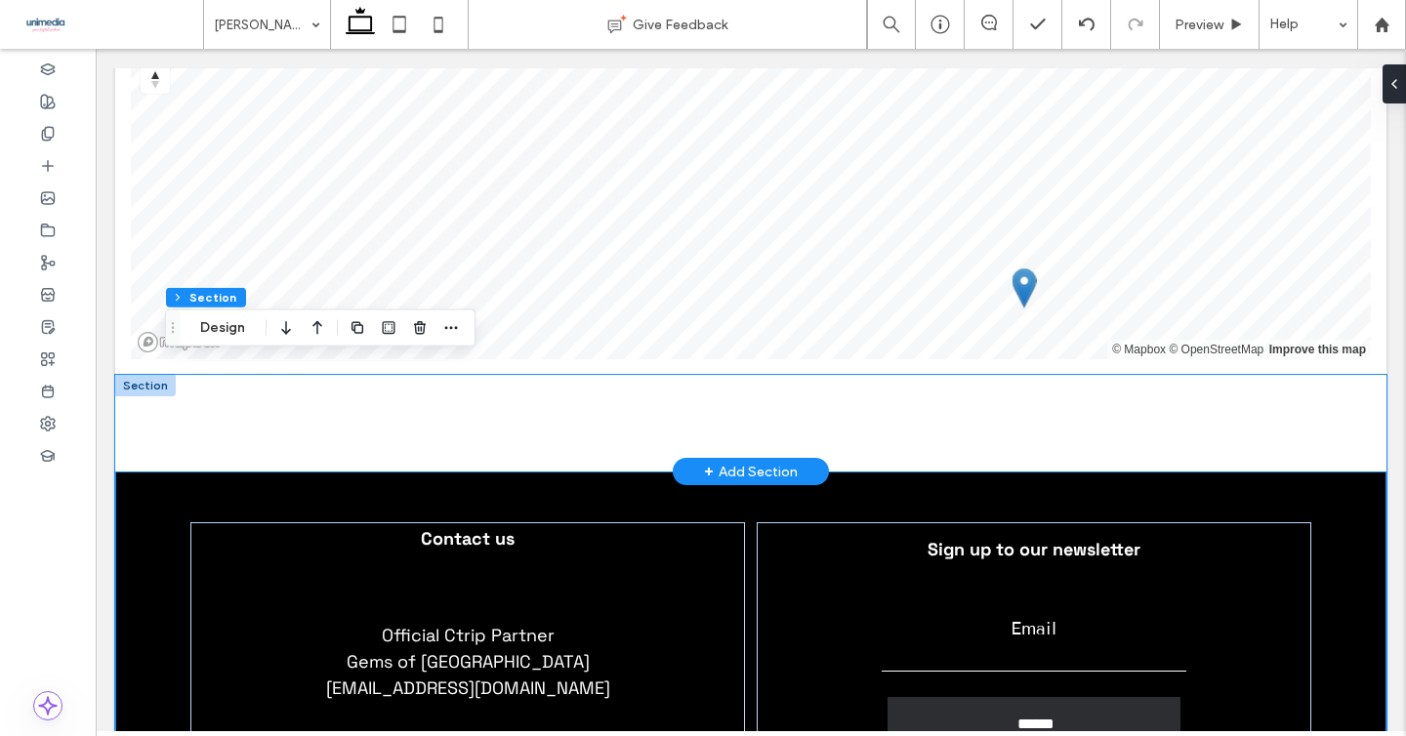
click at [1374, 375] on div at bounding box center [750, 423] width 1271 height 97
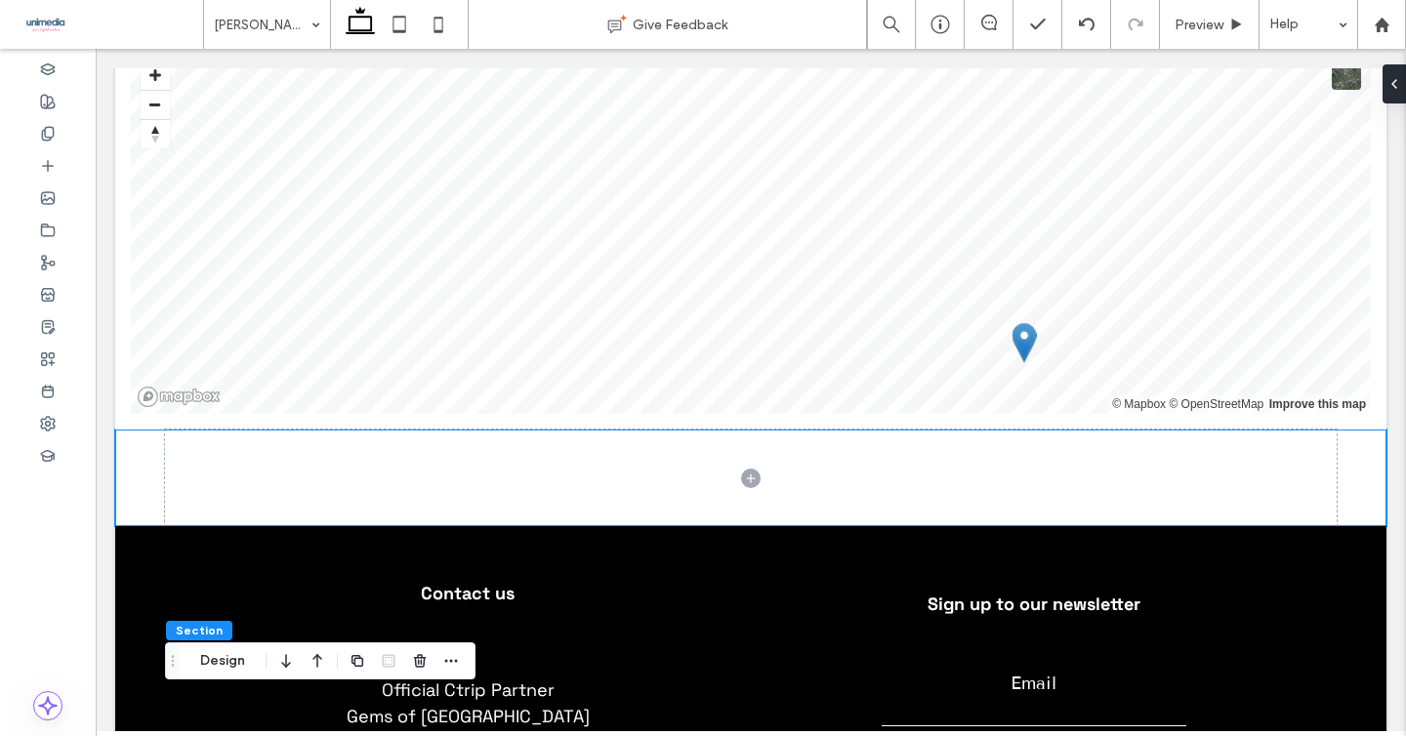
scroll to position [3390, 0]
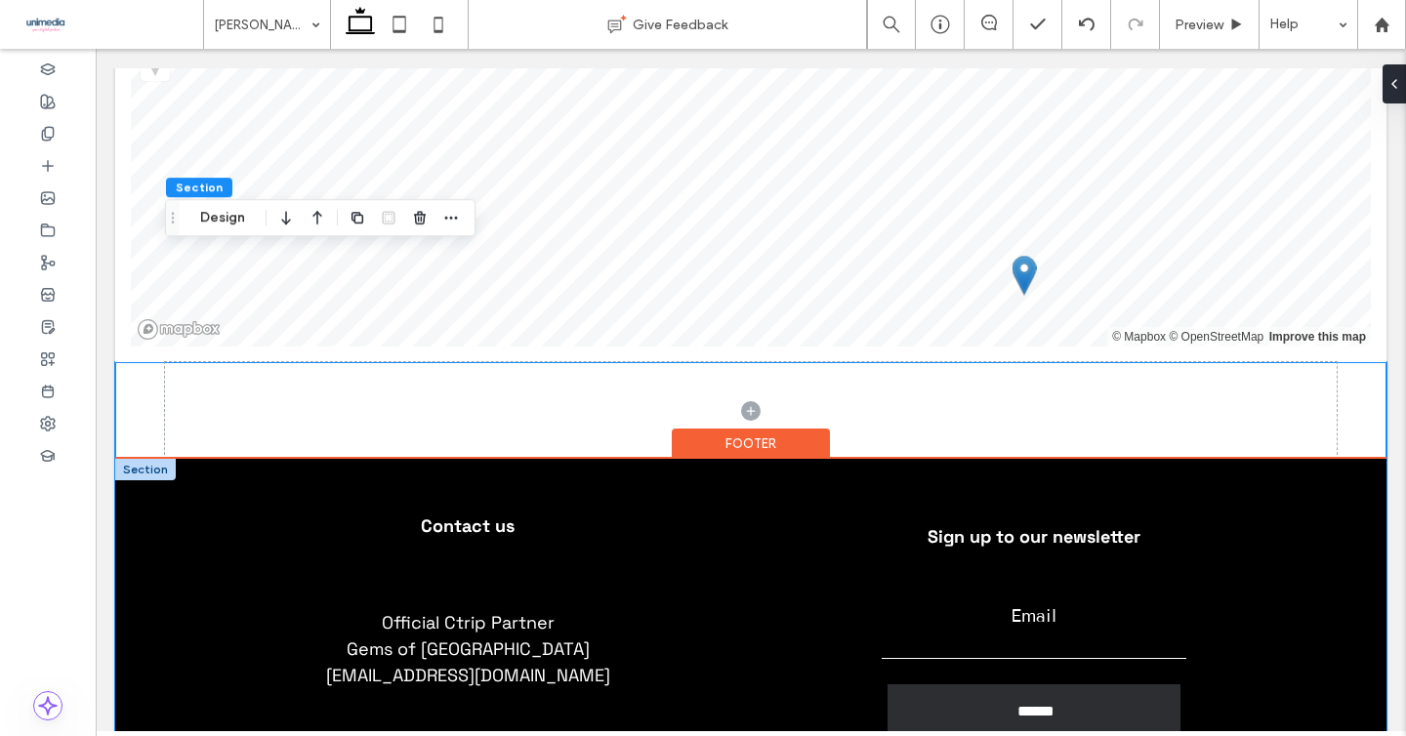
click at [143, 474] on div "Contact us Official Ctrip Partner Gems of Norway norway@gemsofeurope.com Sign u…" at bounding box center [750, 623] width 1271 height 328
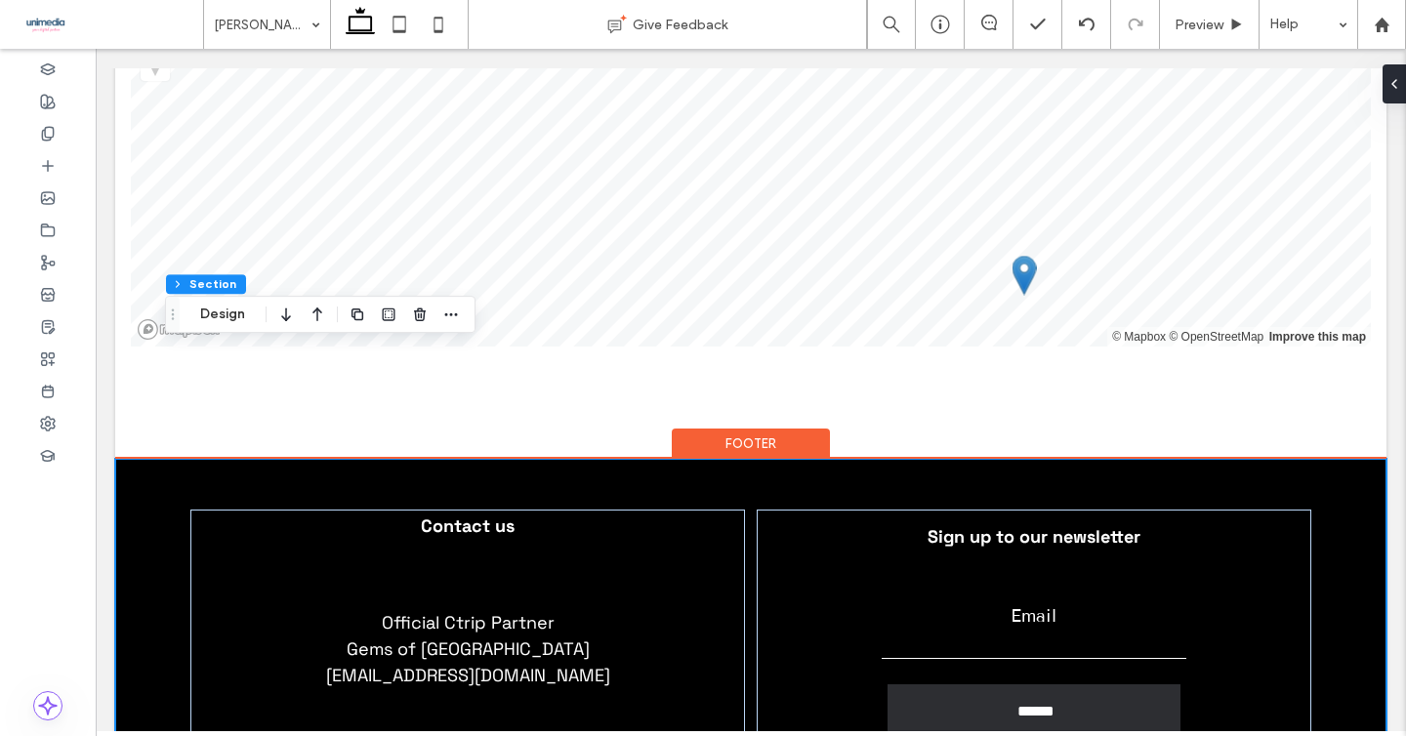
click at [143, 474] on div "Contact us Official Ctrip Partner Gems of Norway norway@gemsofeurope.com Sign u…" at bounding box center [750, 623] width 1271 height 328
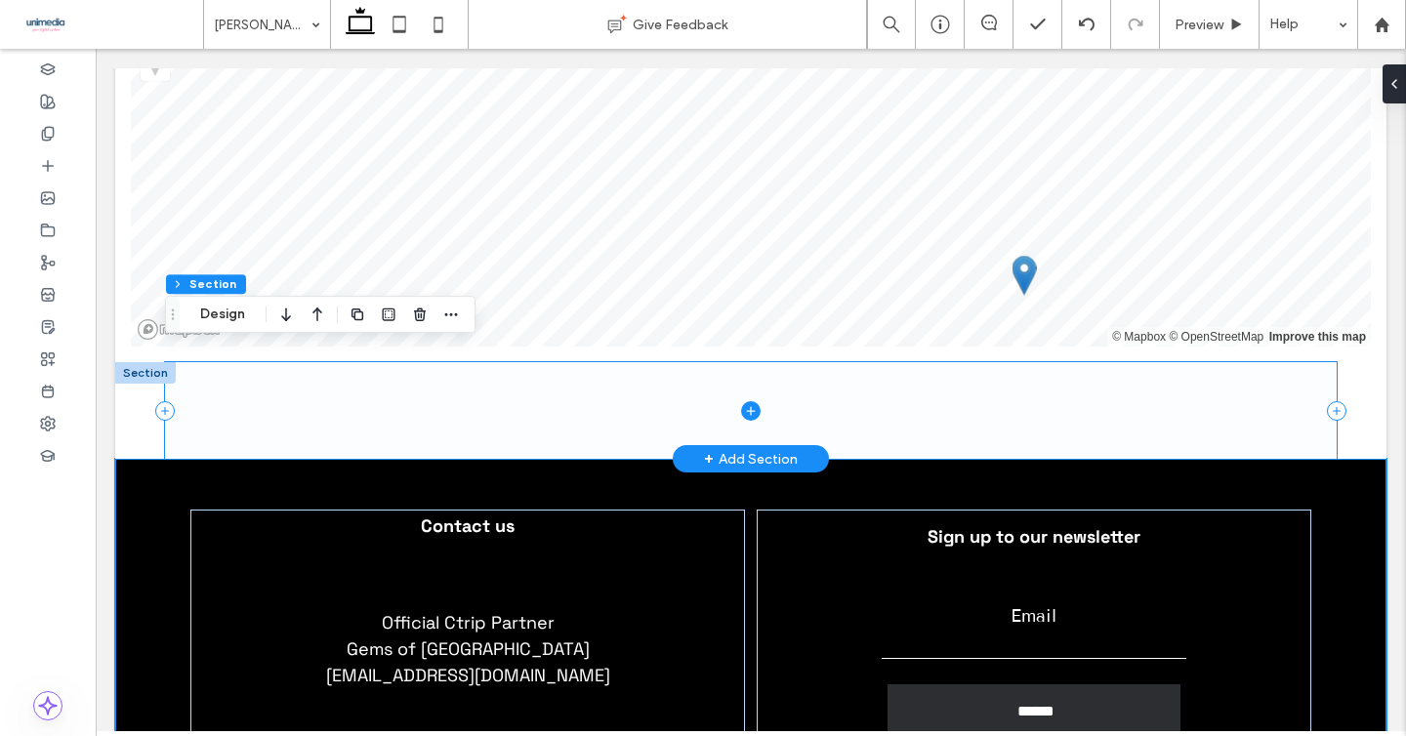
click at [573, 362] on span at bounding box center [751, 410] width 1172 height 97
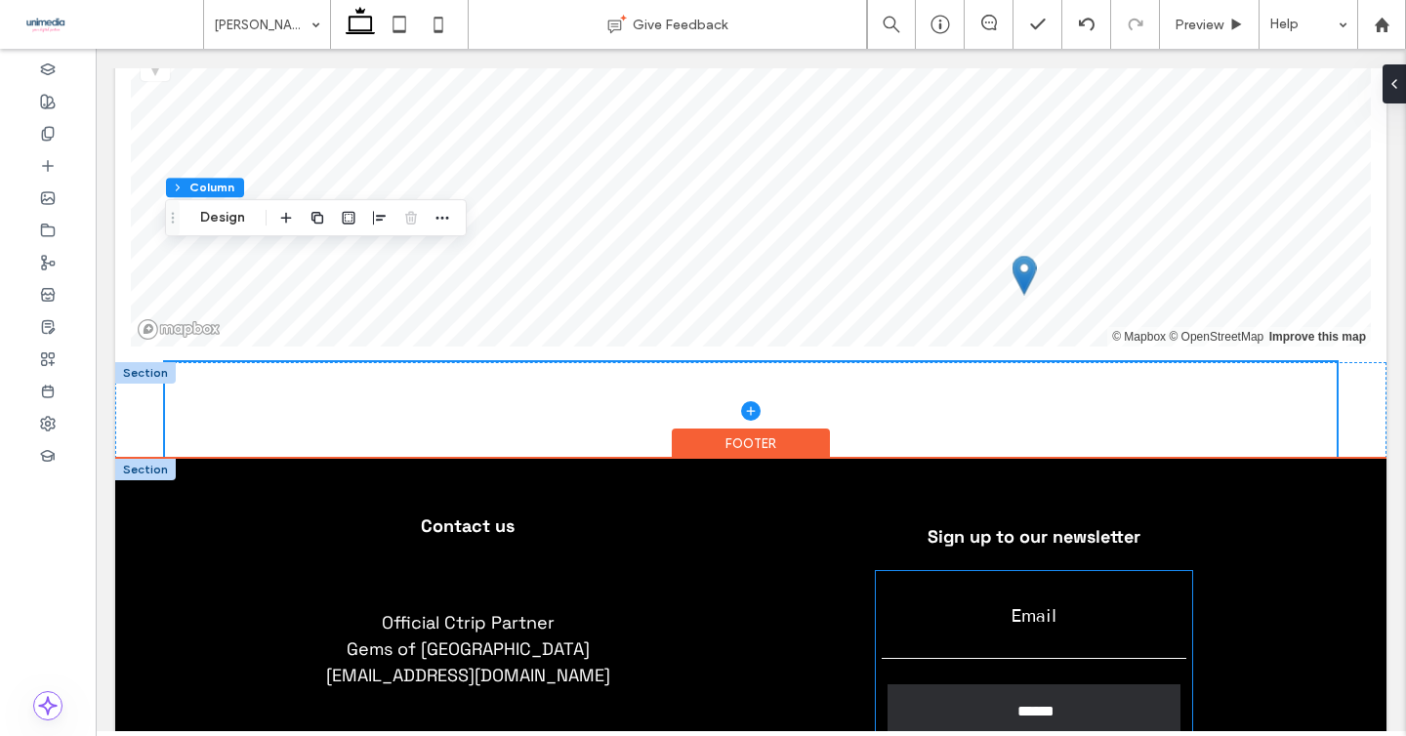
click at [1125, 625] on form "Email ******" at bounding box center [1034, 671] width 316 height 200
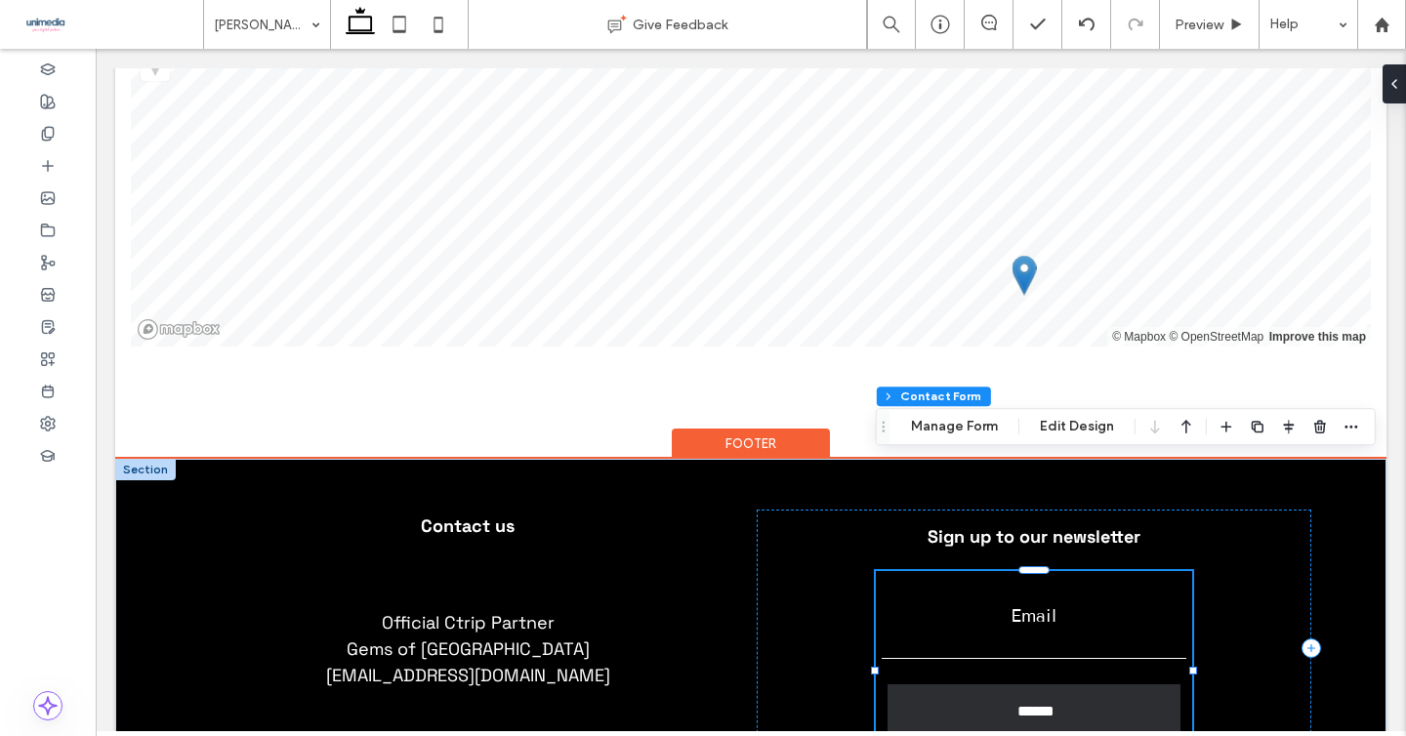
type input "*"
type input "***"
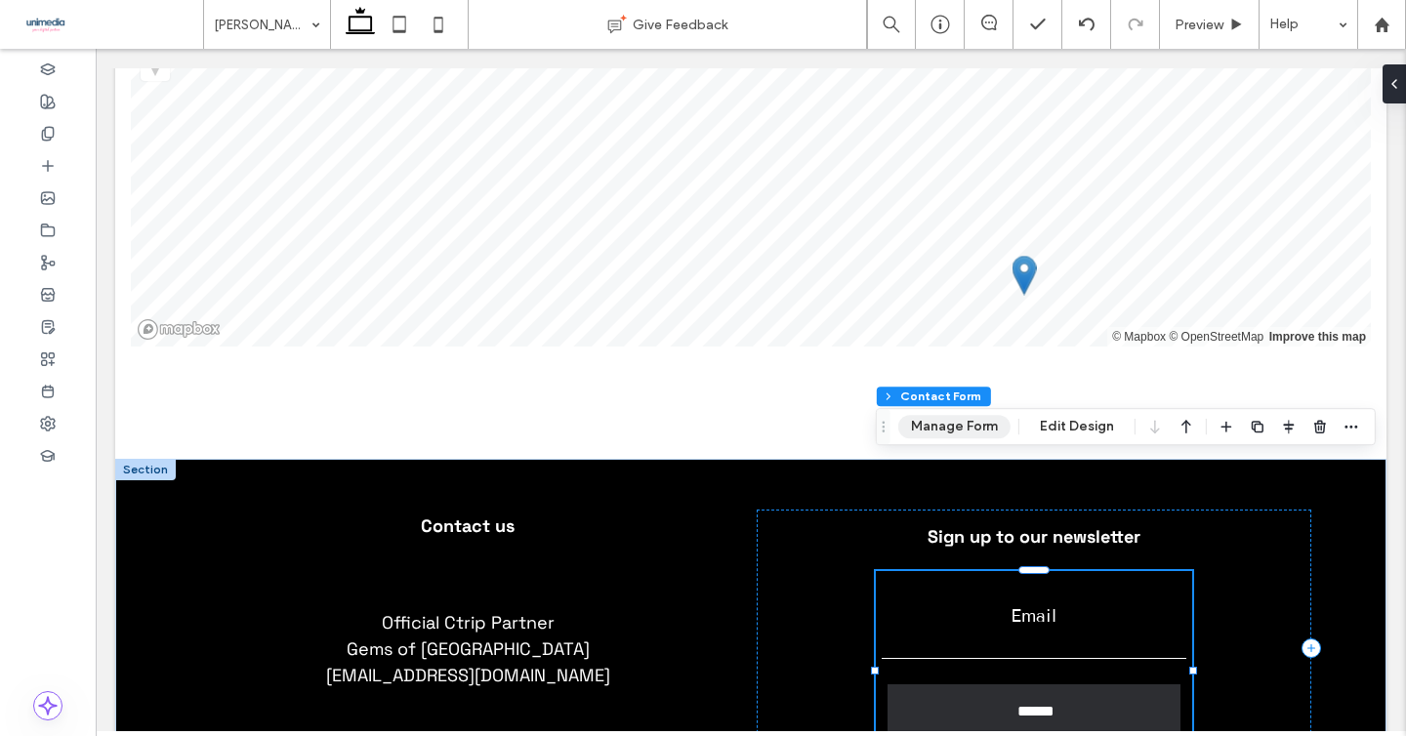
click at [971, 426] on button "Manage Form" at bounding box center [954, 426] width 112 height 23
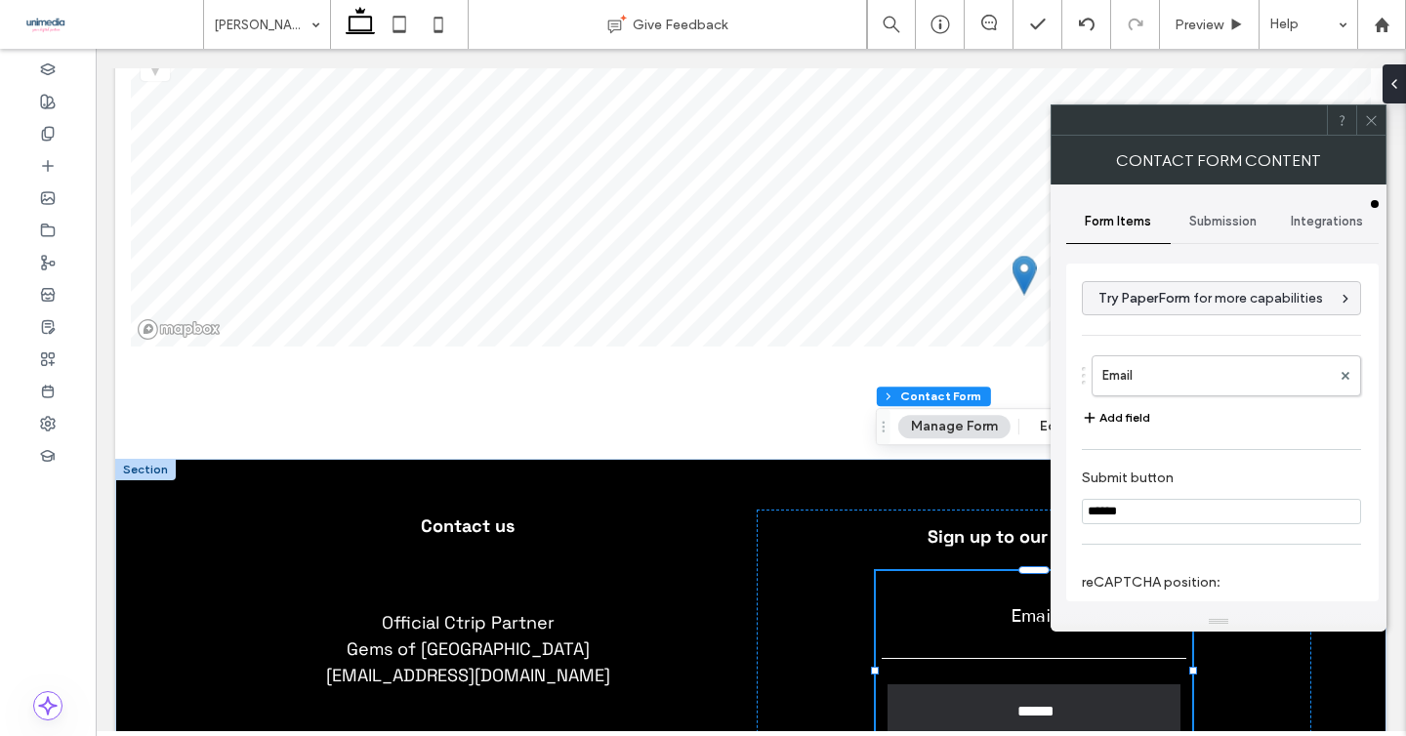
click at [1375, 123] on use at bounding box center [1371, 120] width 10 height 10
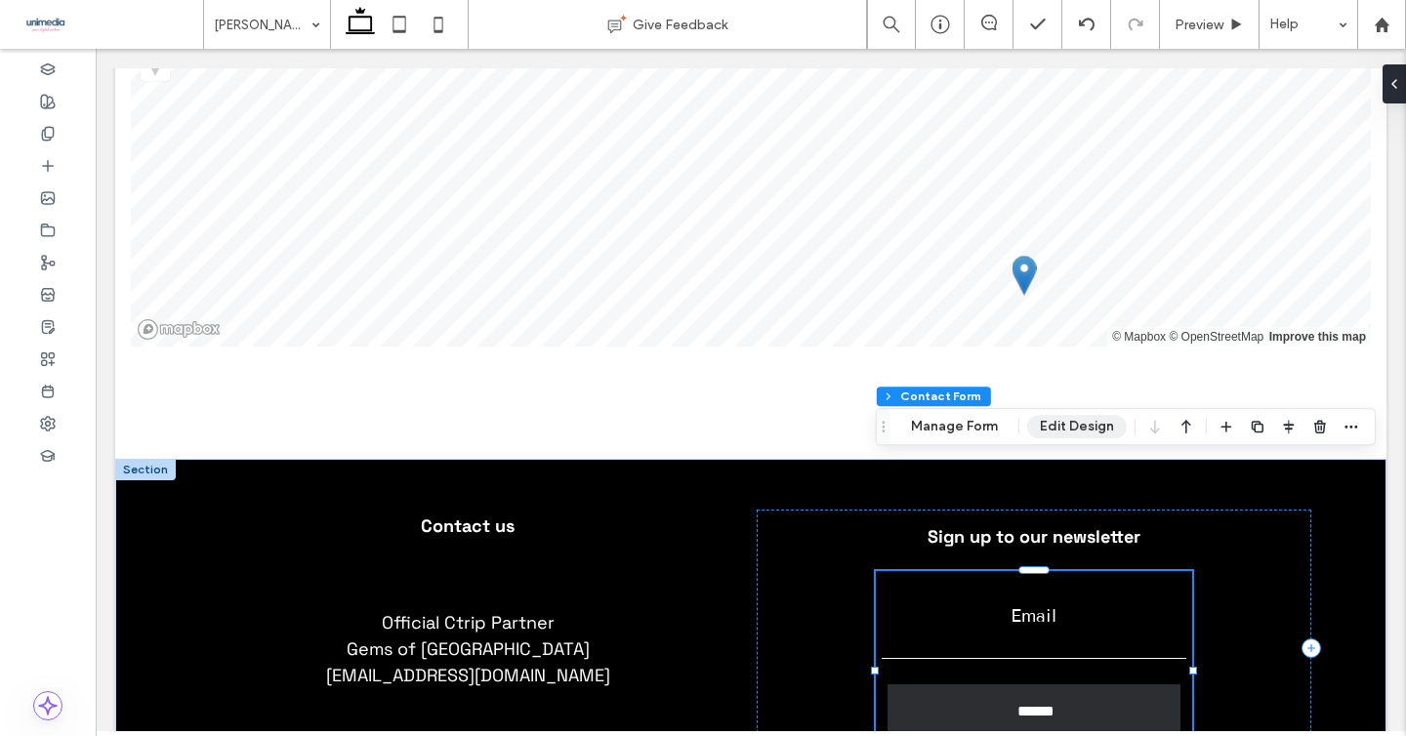
click at [1045, 432] on button "Edit Design" at bounding box center [1077, 426] width 100 height 23
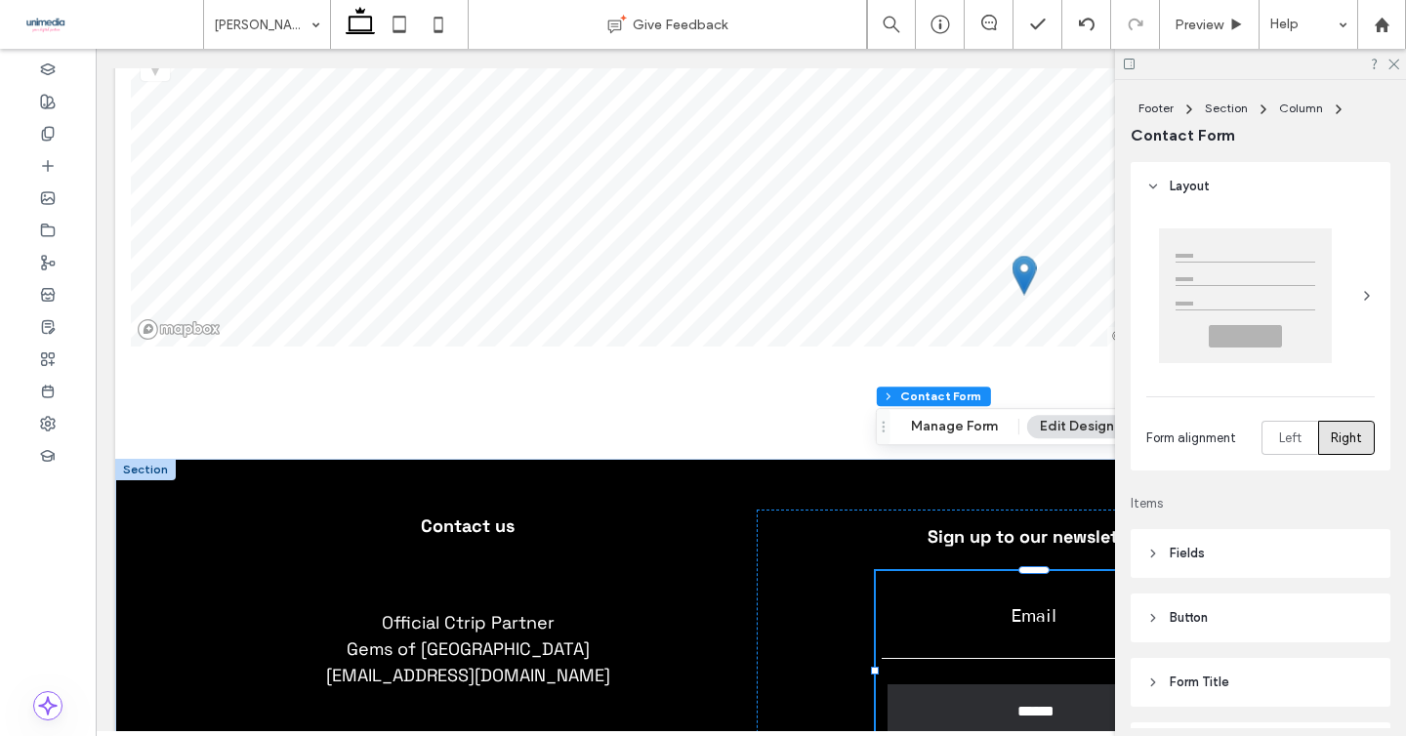
click at [1236, 295] on div at bounding box center [1245, 295] width 173 height 135
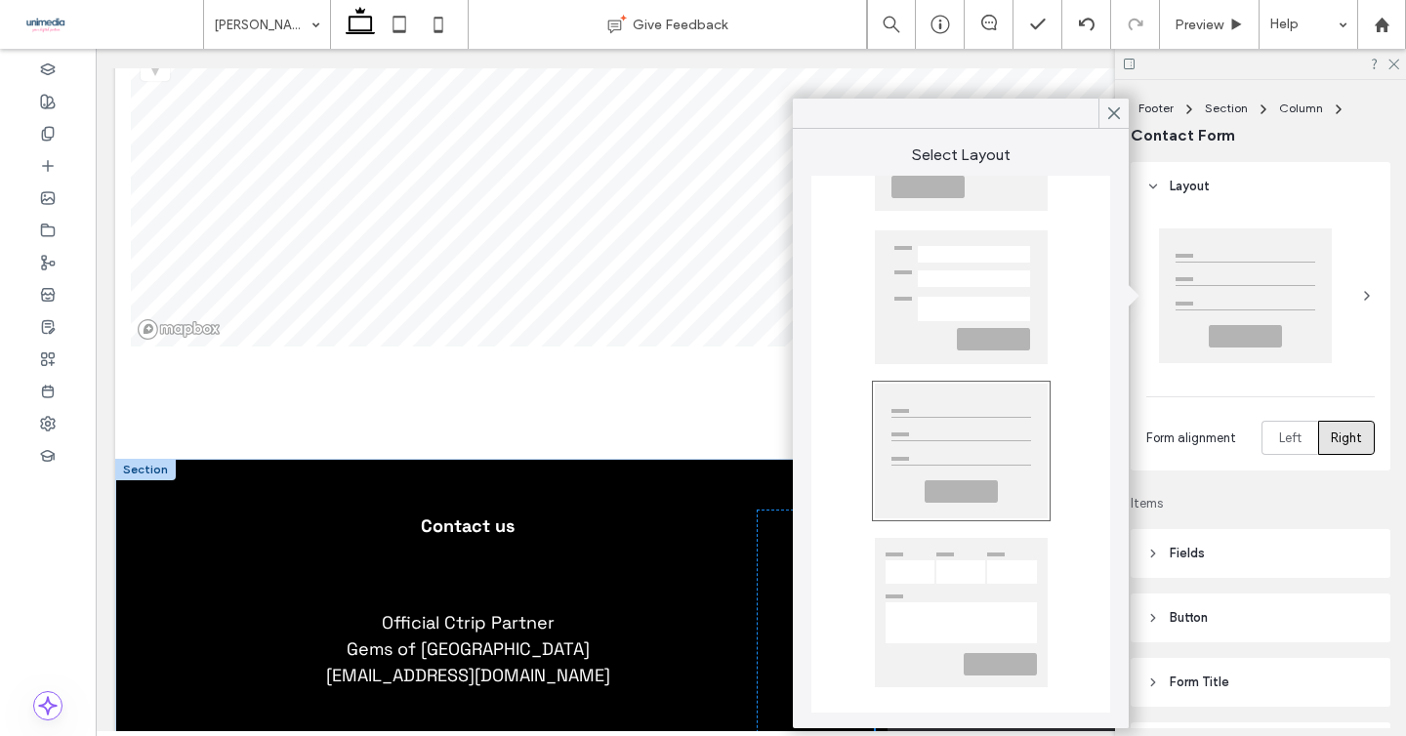
scroll to position [0, 0]
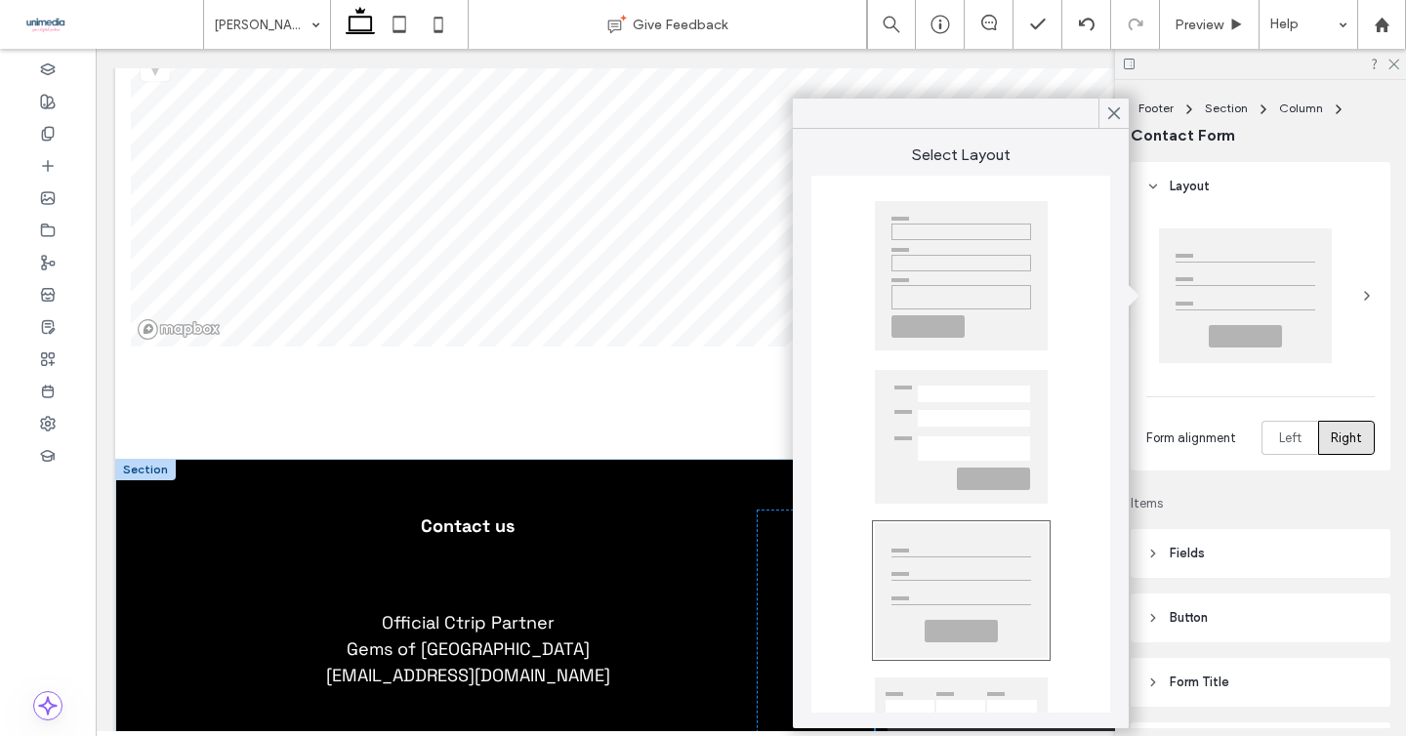
click at [1328, 157] on div "Footer Section Column Contact Form" at bounding box center [1261, 121] width 260 height 82
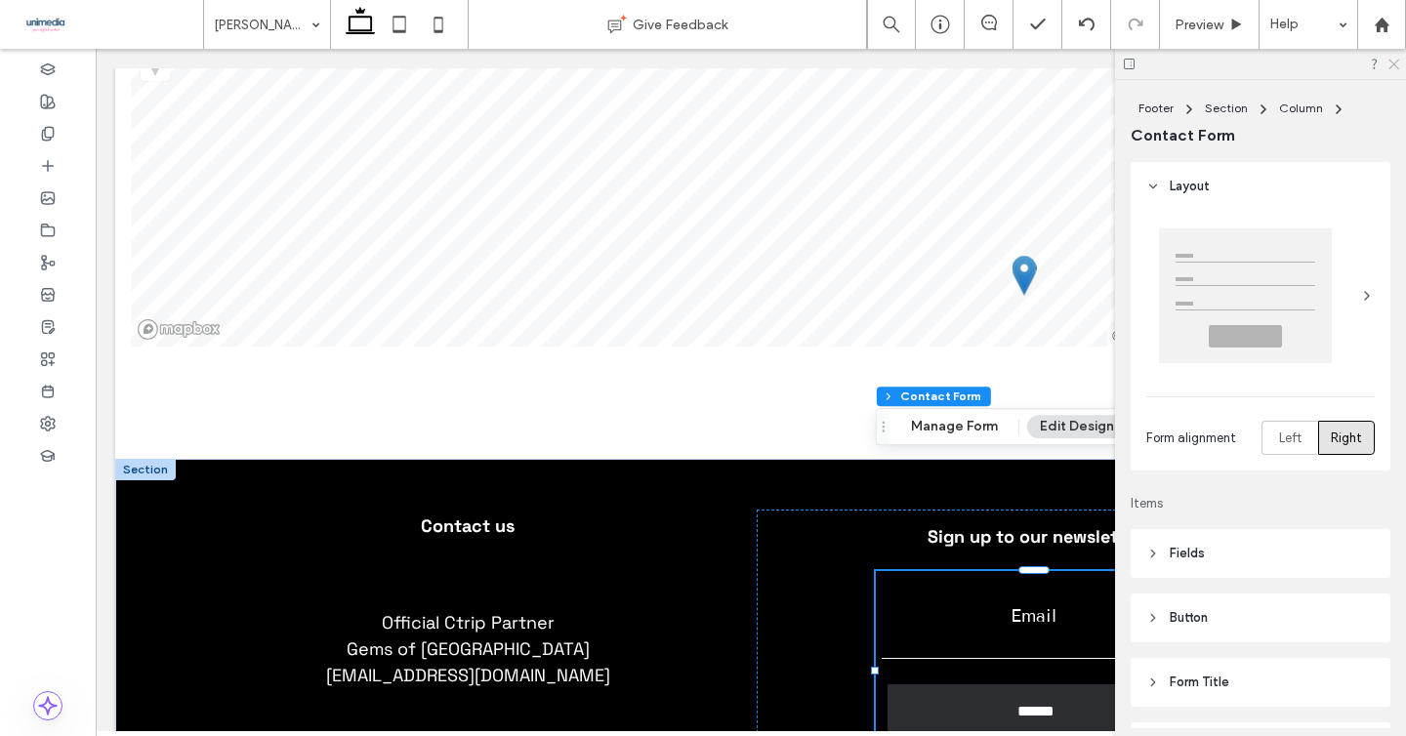
click at [1392, 62] on icon at bounding box center [1392, 63] width 13 height 13
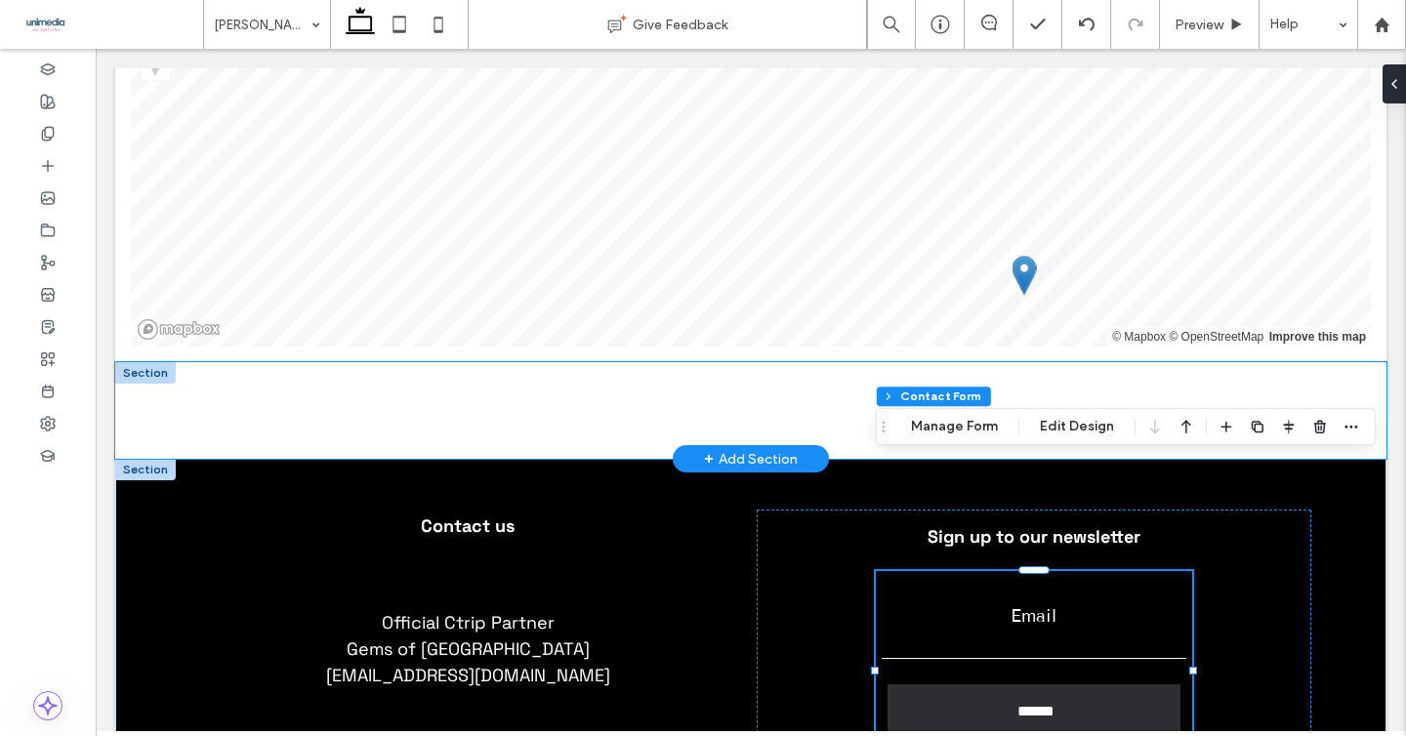
click at [1371, 362] on div at bounding box center [750, 410] width 1271 height 97
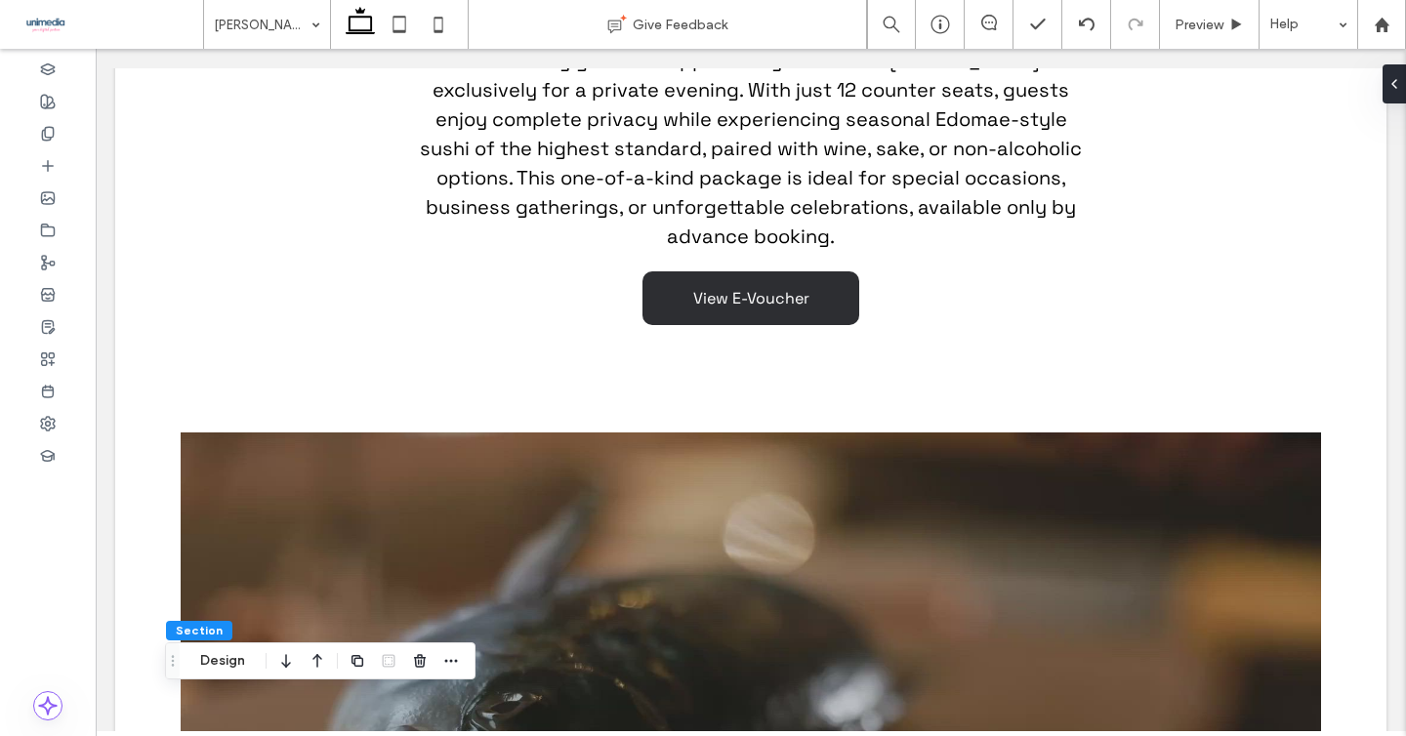
scroll to position [3390, 0]
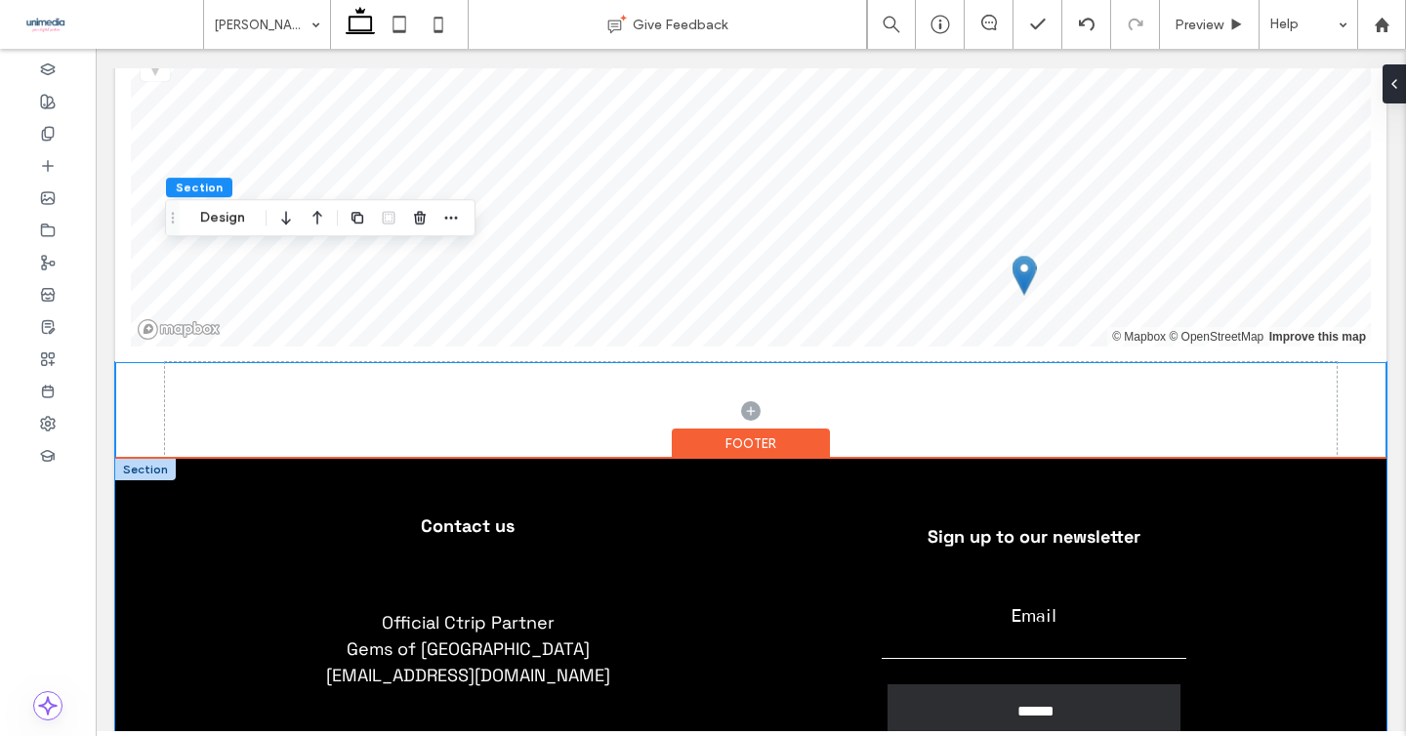
click at [1371, 459] on div "Contact us Official Ctrip Partner Gems of Norway norway@gemsofeurope.com Sign u…" at bounding box center [750, 623] width 1271 height 328
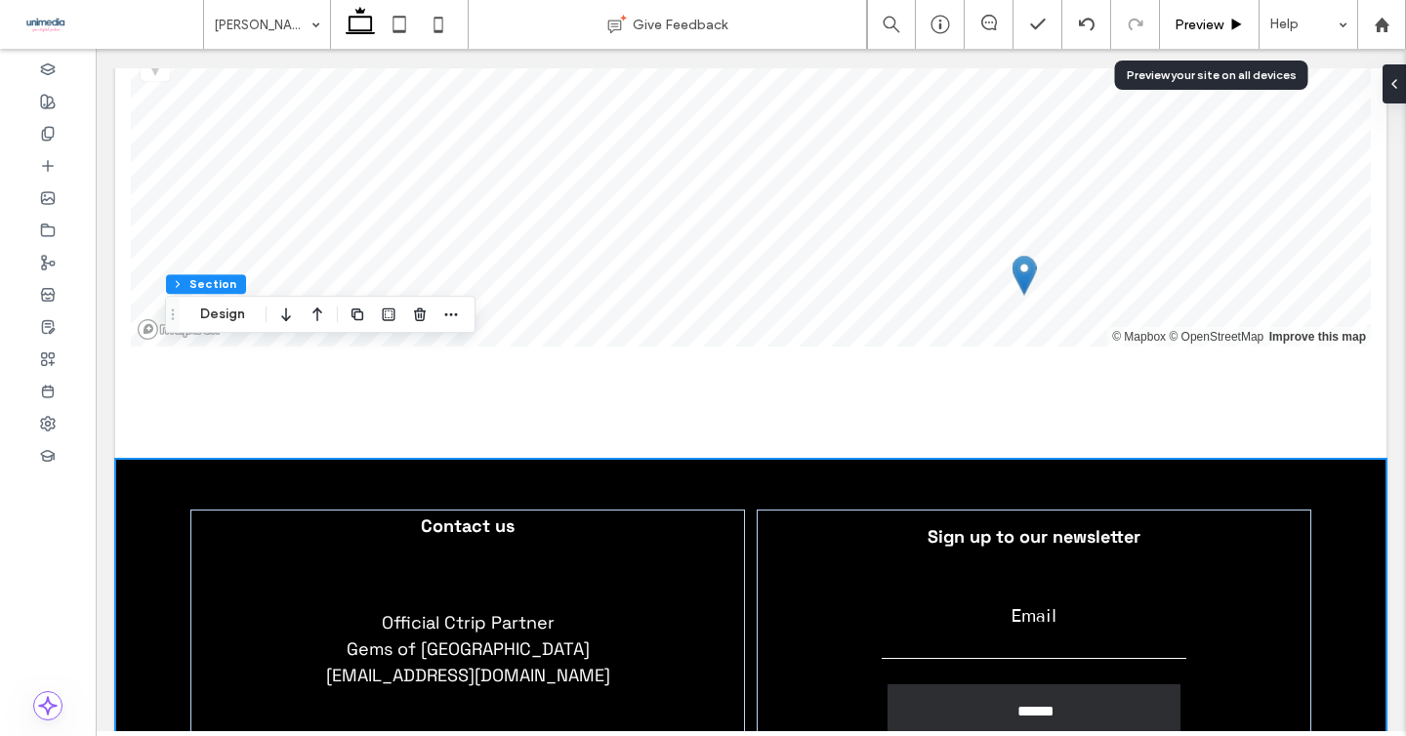
click at [1196, 41] on div "Preview" at bounding box center [1210, 24] width 100 height 49
click at [1197, 21] on span "Preview" at bounding box center [1199, 25] width 49 height 17
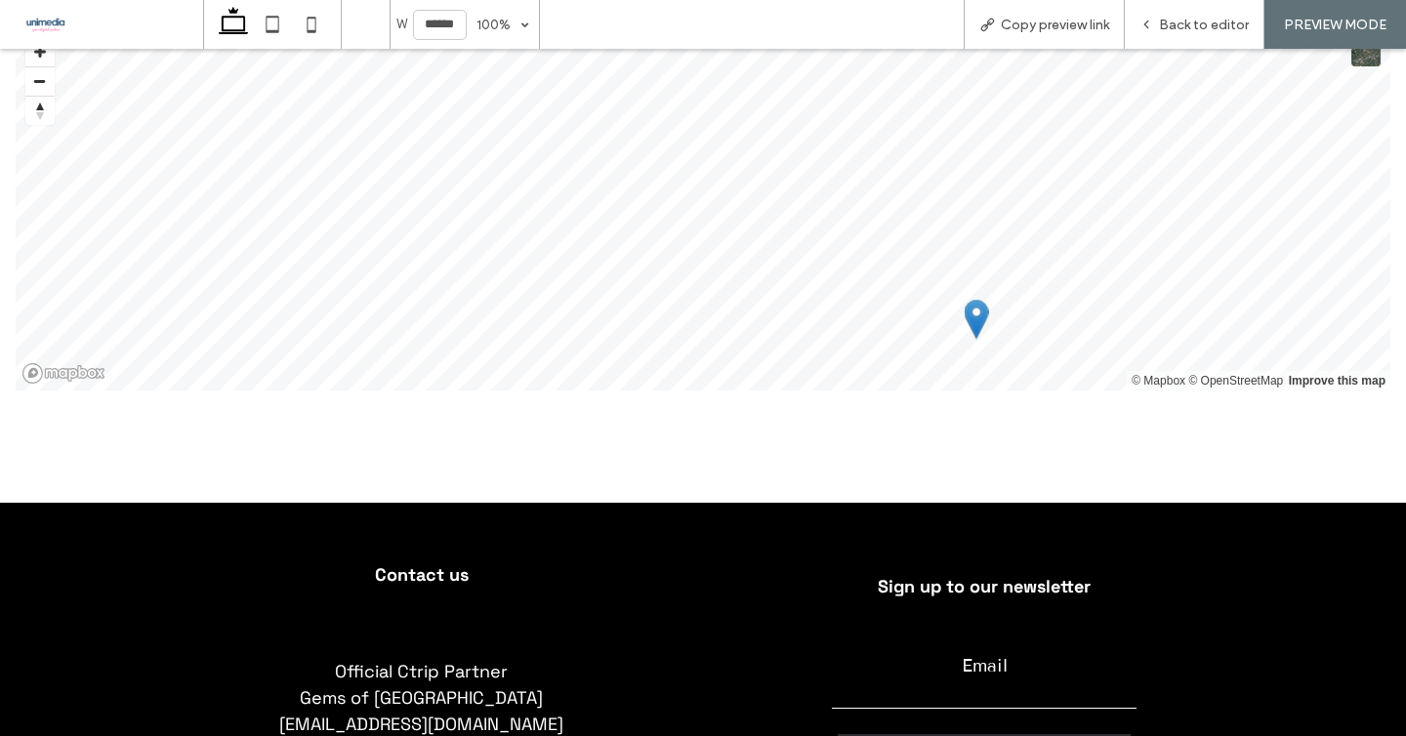
scroll to position [3337, 0]
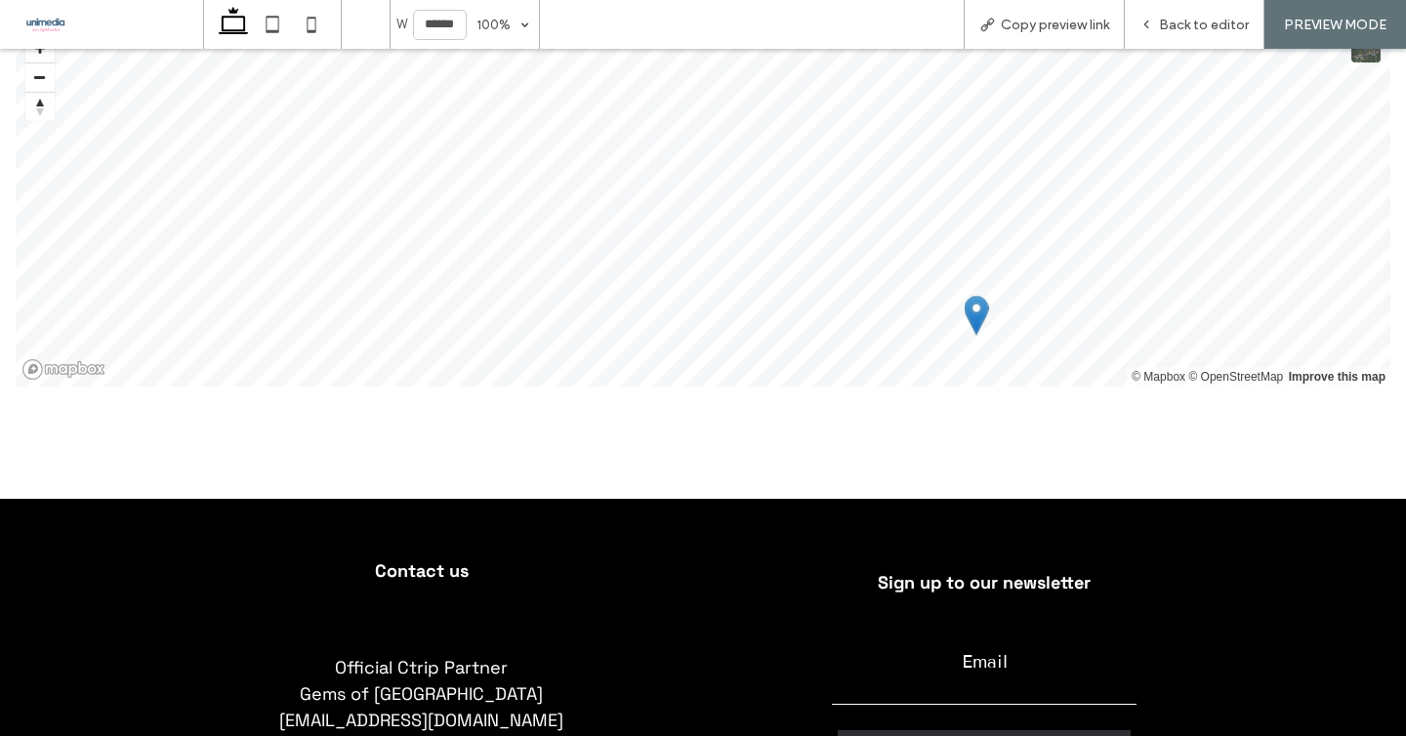
click at [704, 402] on div at bounding box center [703, 450] width 1172 height 97
click at [685, 402] on div at bounding box center [703, 450] width 1172 height 97
click at [675, 402] on div at bounding box center [703, 450] width 1172 height 97
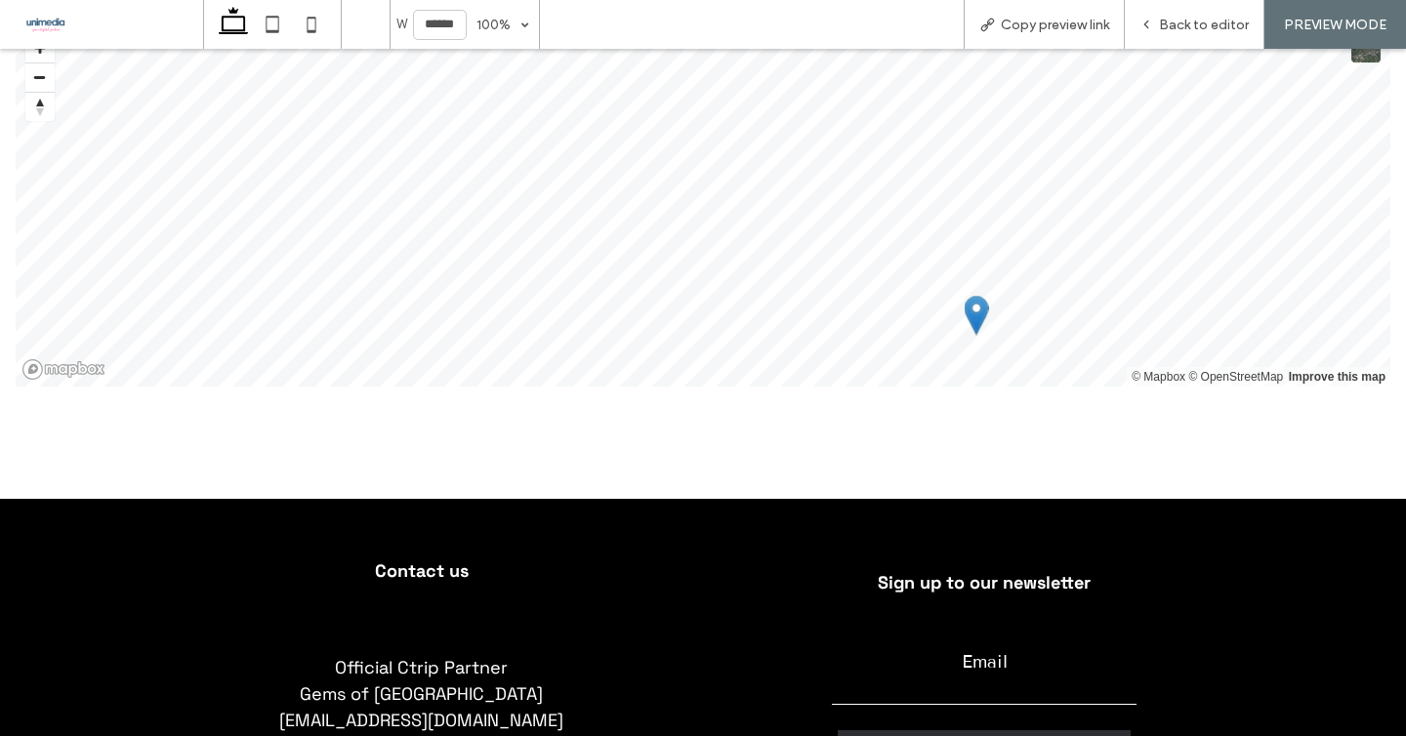
click at [675, 402] on div at bounding box center [703, 450] width 1172 height 97
click at [1188, 23] on span "Back to editor" at bounding box center [1204, 25] width 90 height 17
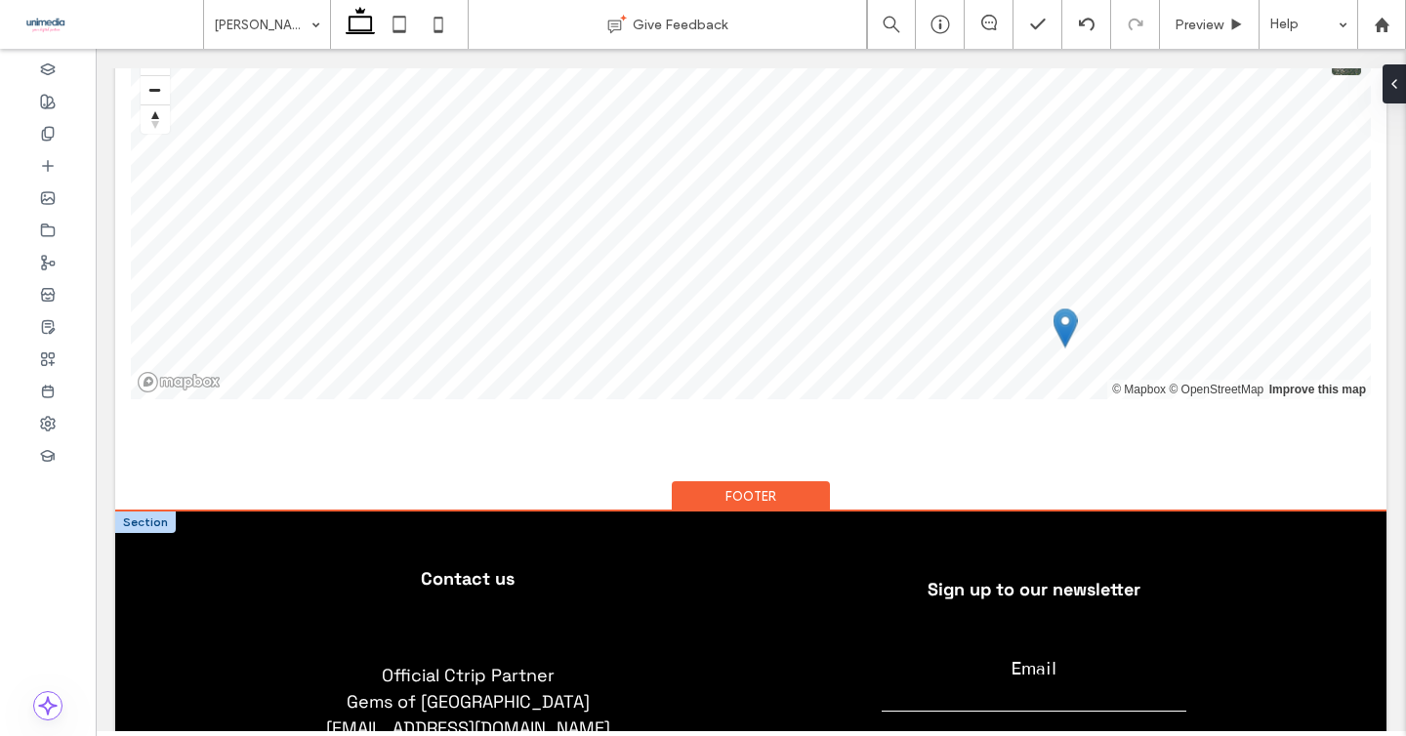
scroll to position [3386, 0]
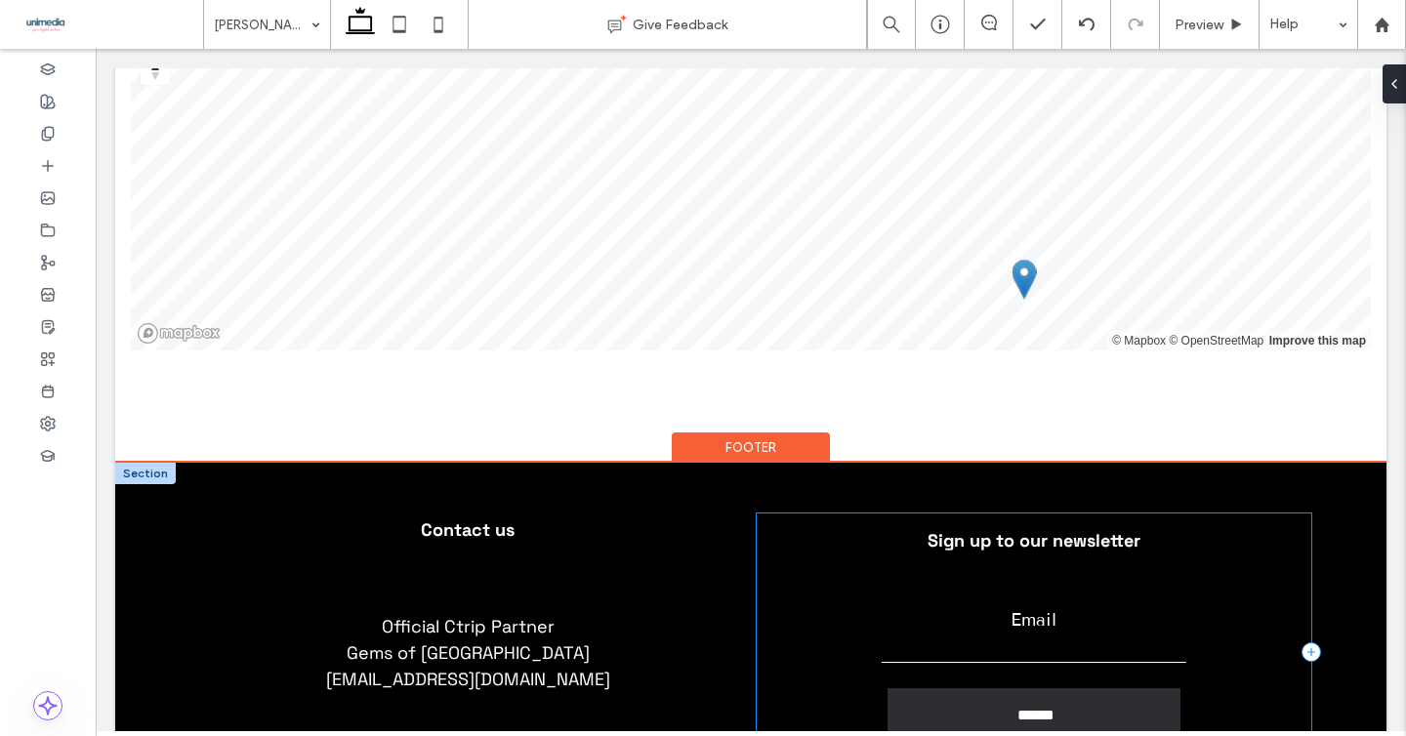
click at [1221, 514] on div "Sign up to our newsletter Contact Us Email ****** Thank you for contacting us. …" at bounding box center [1034, 652] width 555 height 277
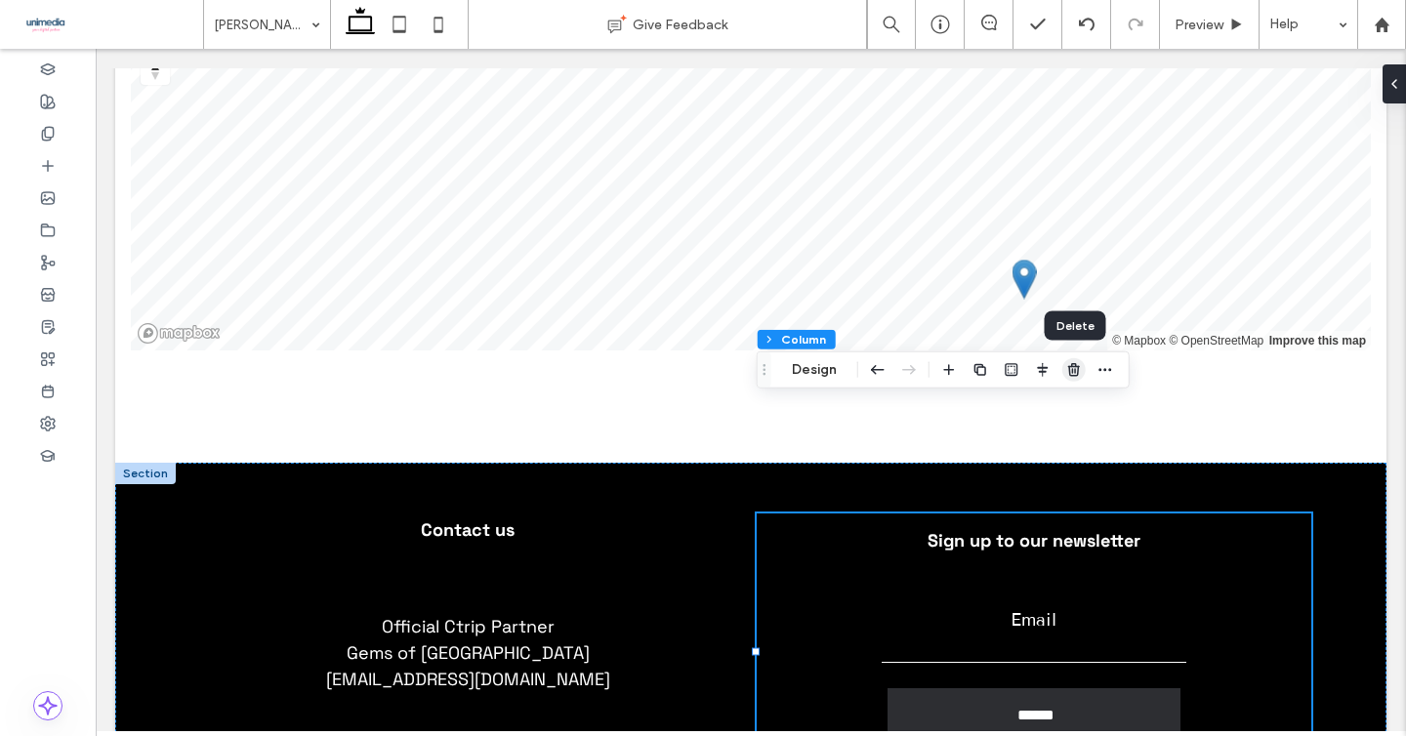
click at [1070, 363] on icon "button" at bounding box center [1074, 370] width 16 height 16
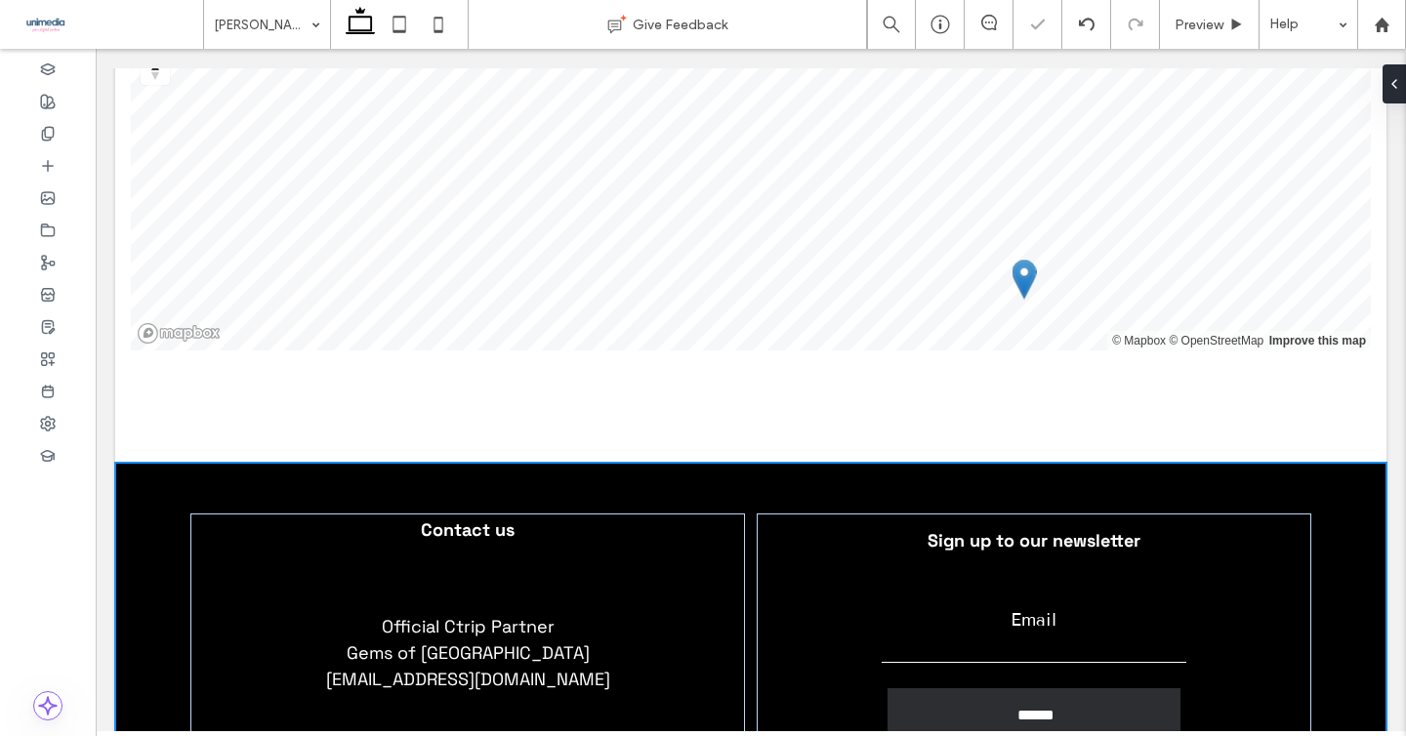
scroll to position [3228, 0]
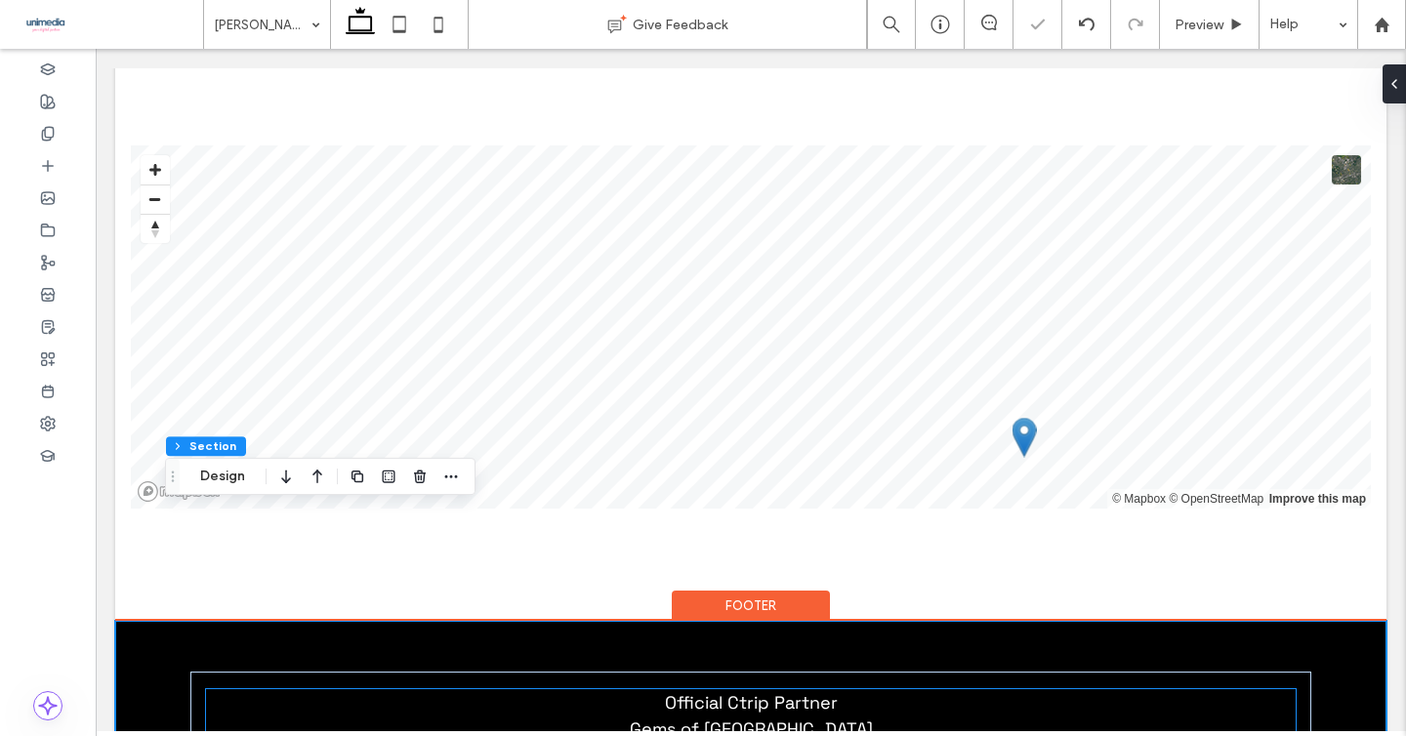
click at [754, 691] on span "Official Ctrip Partner Gems of Norway norway@gemsofeurope.com" at bounding box center [751, 728] width 284 height 75
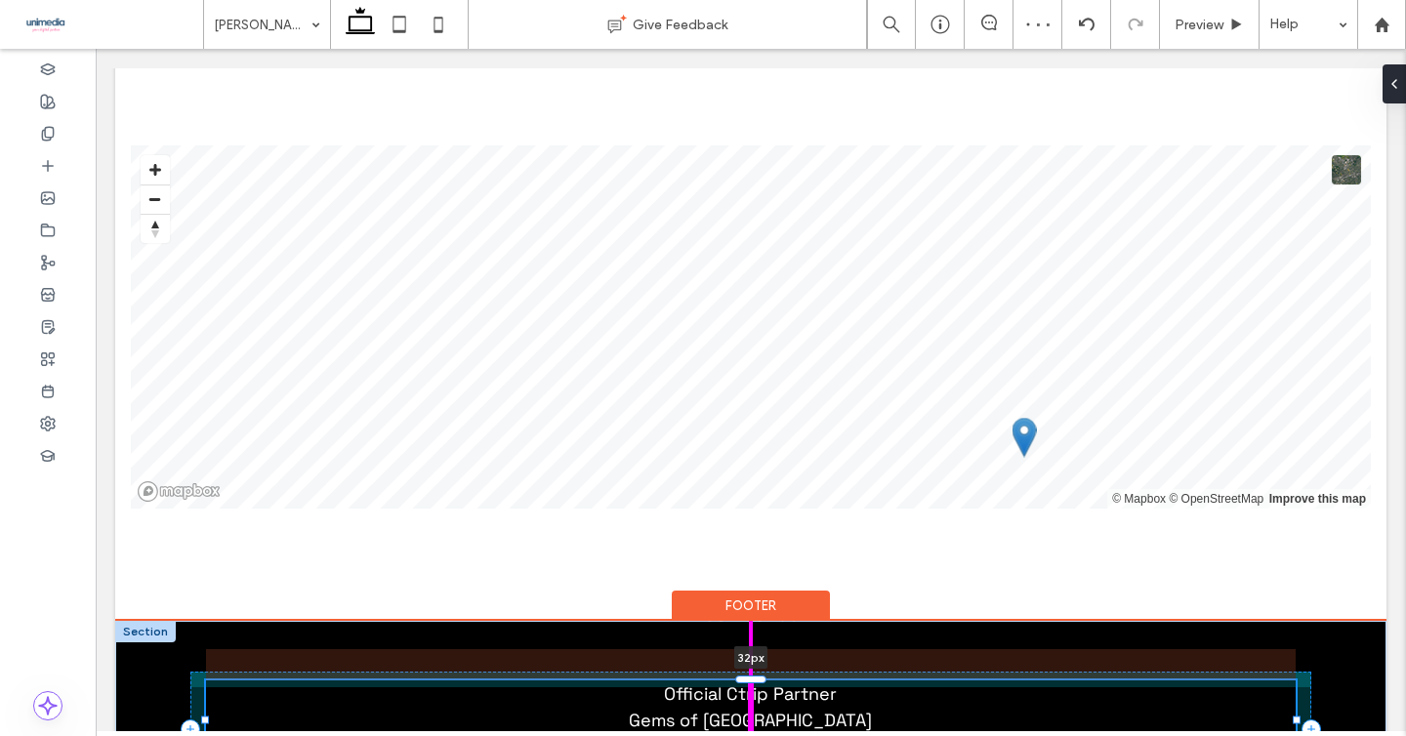
drag, startPoint x: 754, startPoint y: 575, endPoint x: 752, endPoint y: 558, distance: 17.7
click at [752, 621] on div "Contact us Official Ctrip Partner Gems of Norway norway@gemsofeurope.com 32px" at bounding box center [751, 703] width 1172 height 165
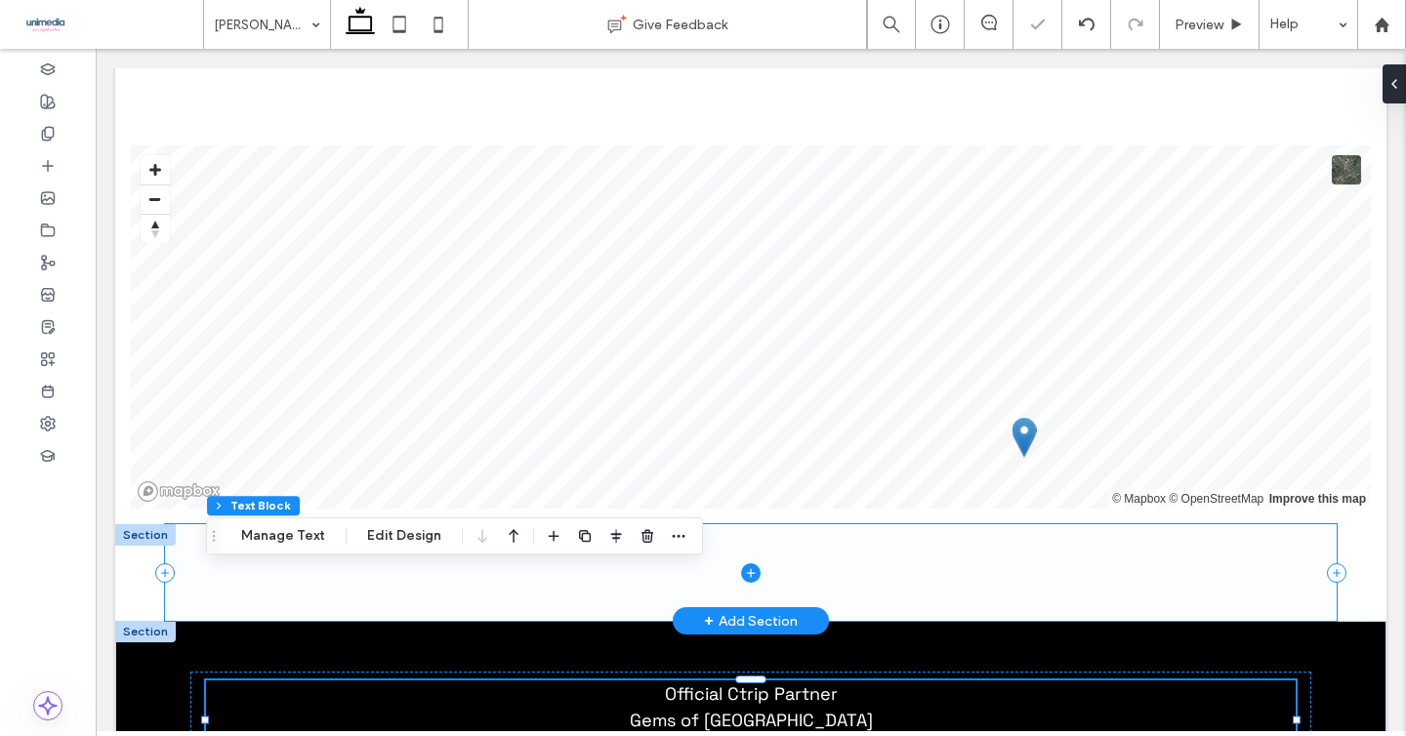
click at [1019, 524] on span at bounding box center [751, 572] width 1172 height 97
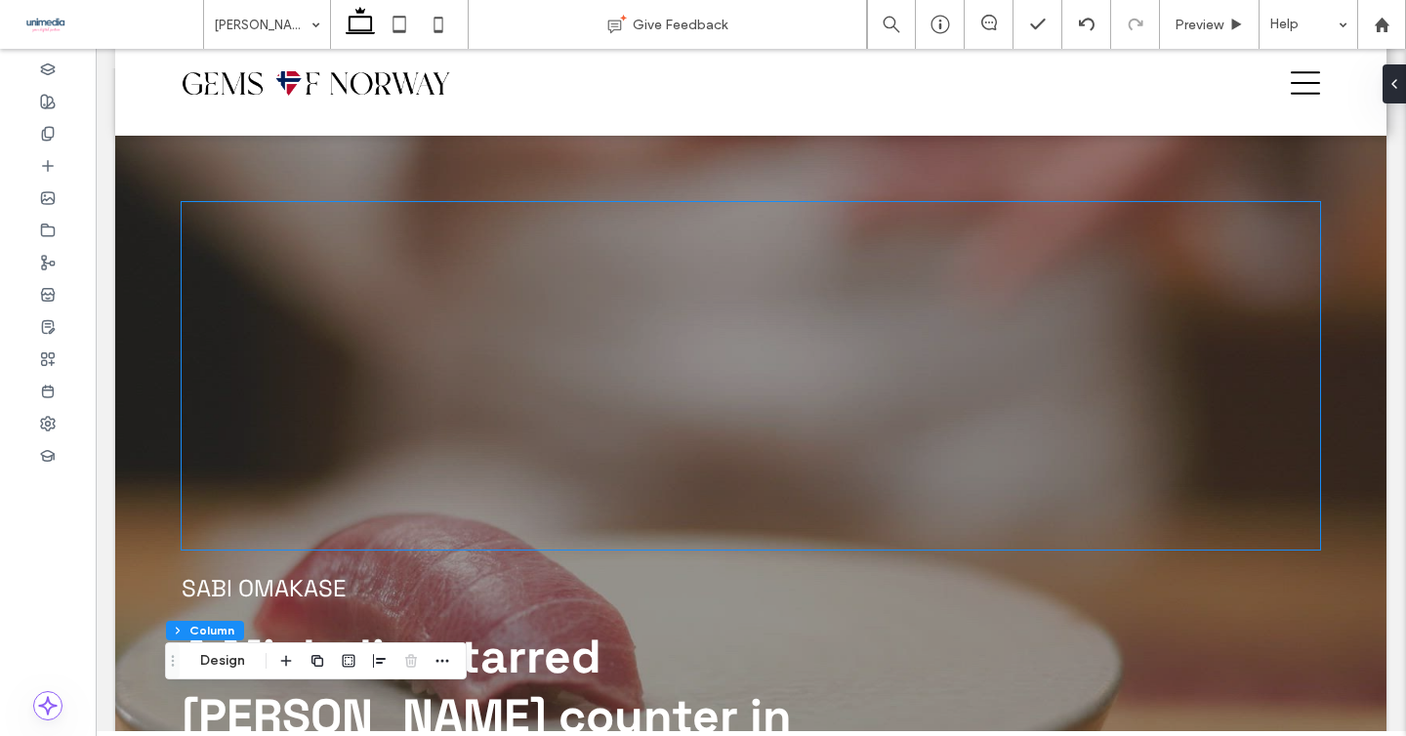
scroll to position [0, 0]
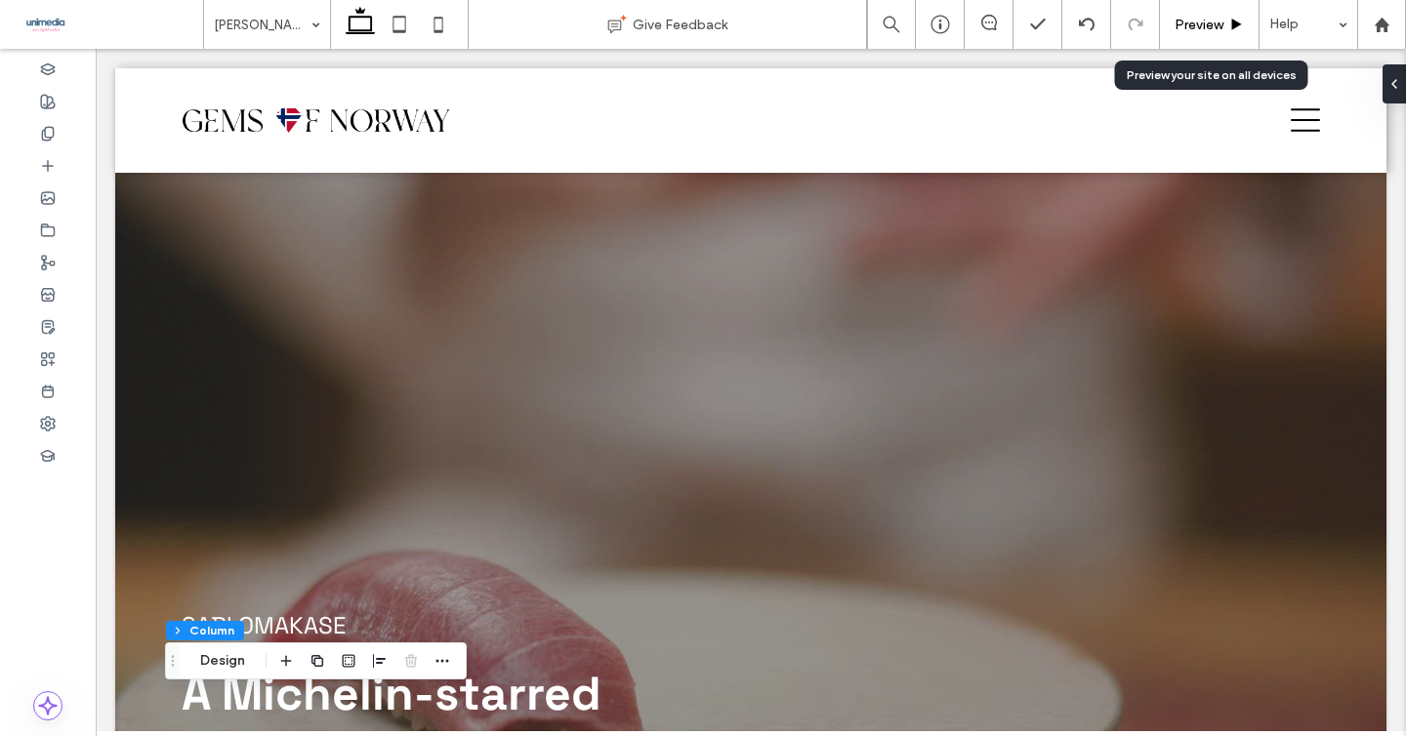
click at [1205, 34] on div "Preview" at bounding box center [1210, 24] width 100 height 49
click at [1197, 27] on span "Preview" at bounding box center [1199, 25] width 49 height 17
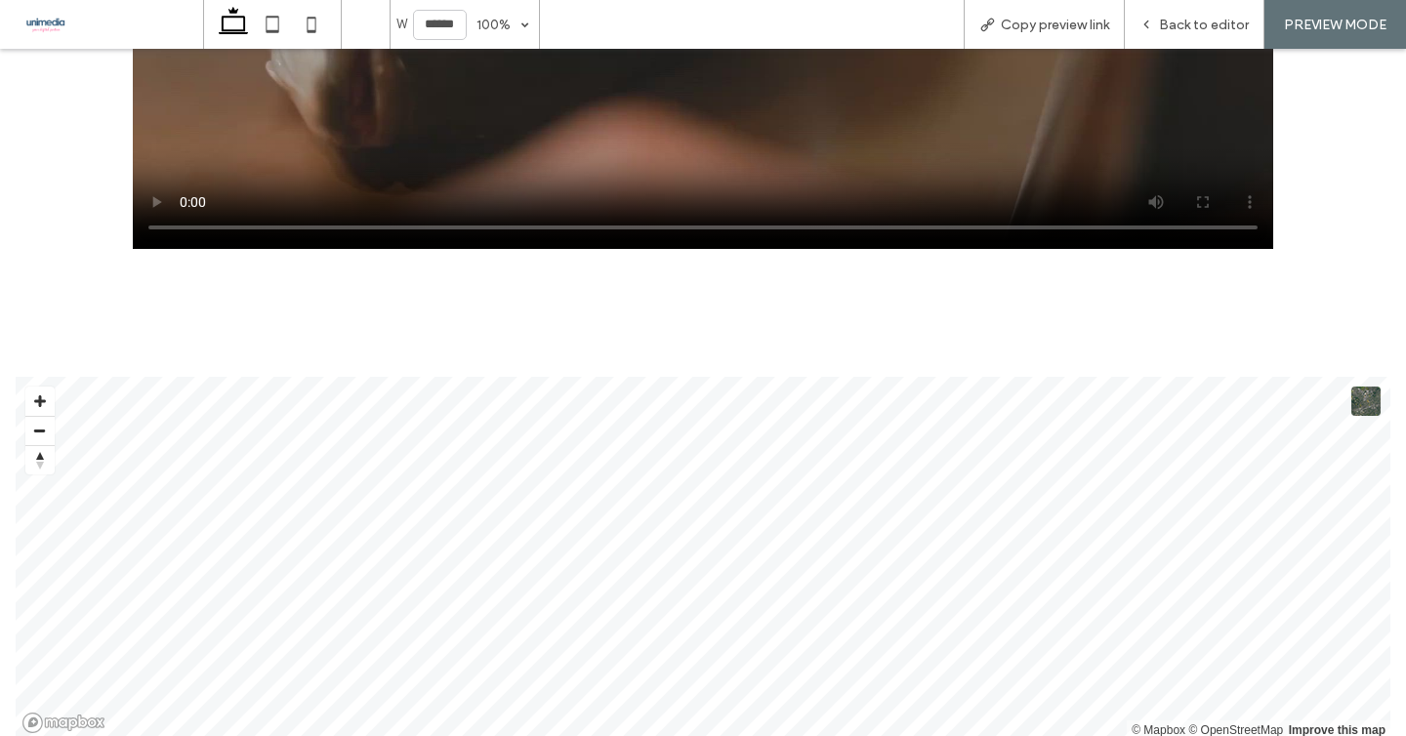
scroll to position [2993, 0]
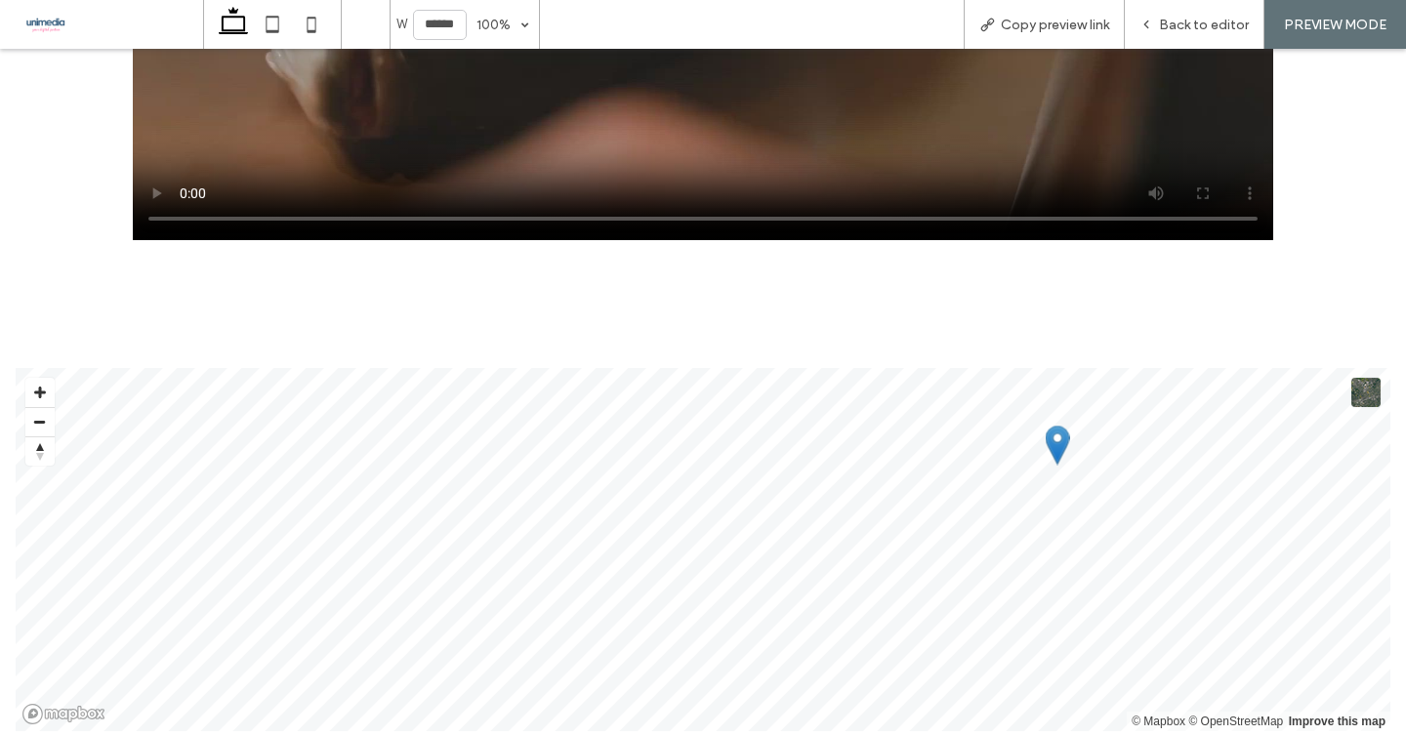
click at [960, 256] on div at bounding box center [703, 304] width 1172 height 97
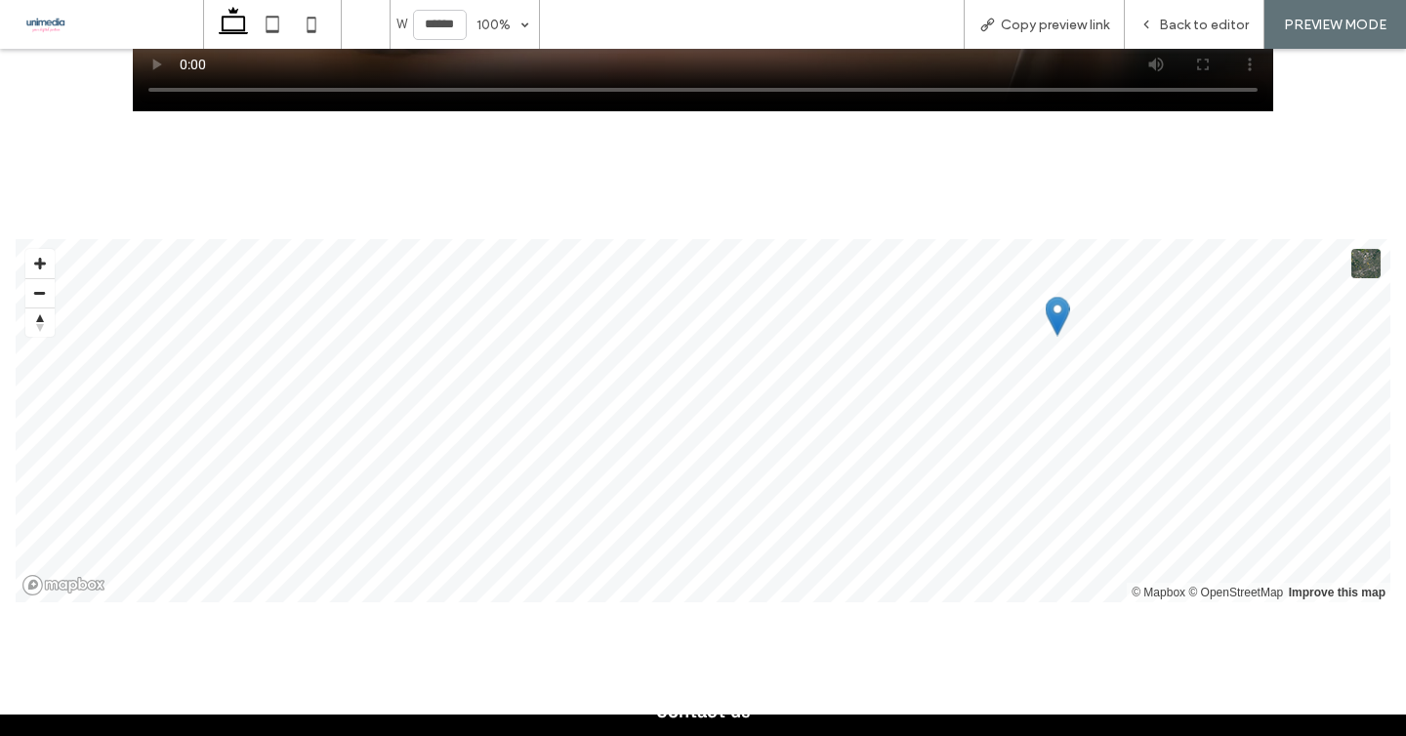
scroll to position [3169, 0]
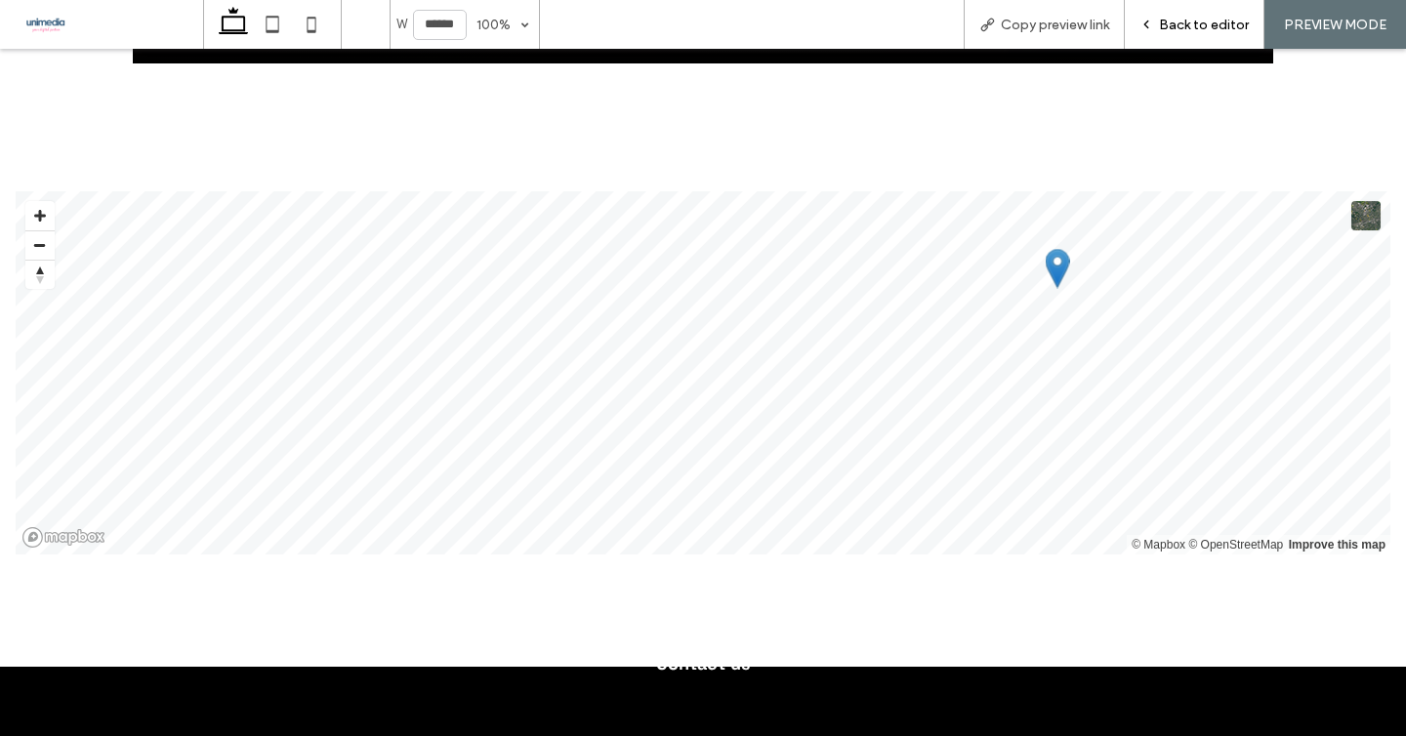
click at [1210, 35] on div "Back to editor" at bounding box center [1195, 24] width 140 height 49
click at [1195, 21] on span "Back to editor" at bounding box center [1204, 25] width 90 height 17
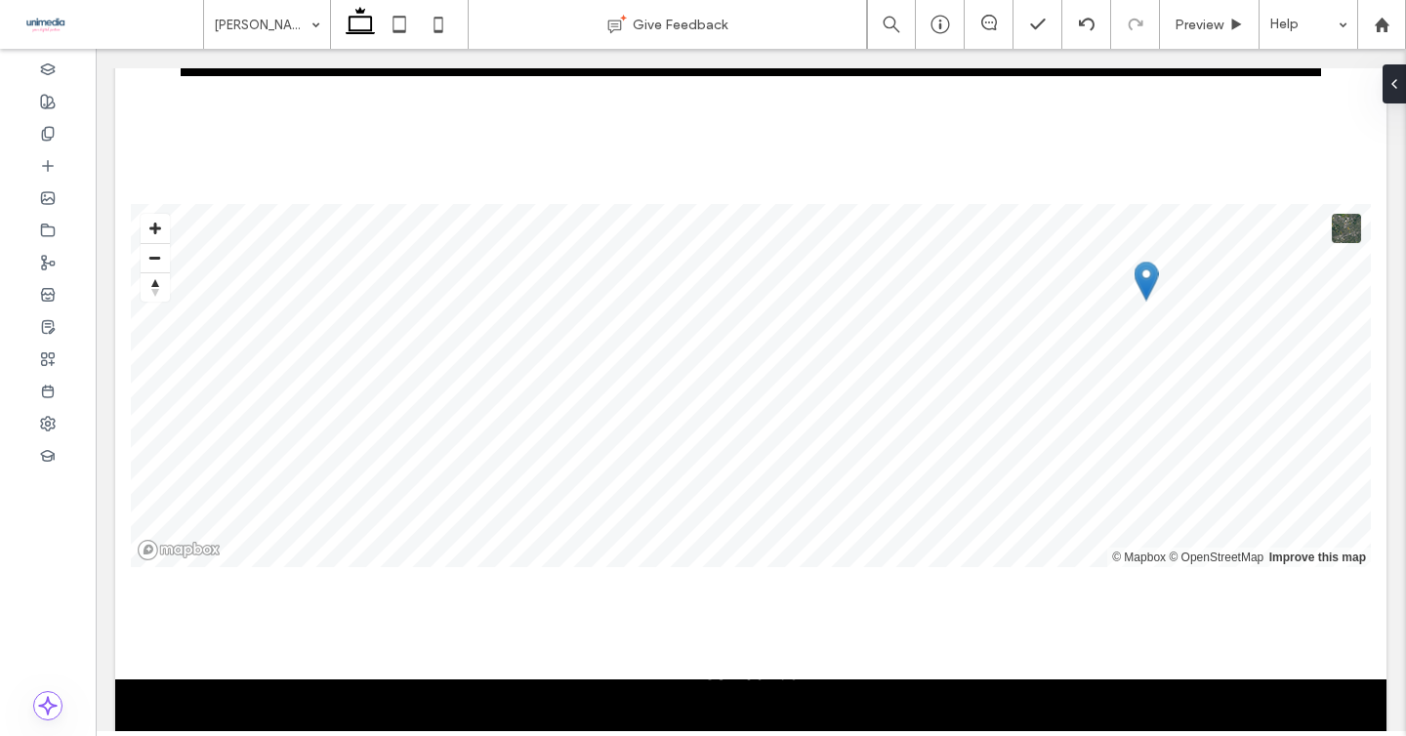
scroll to position [3218, 0]
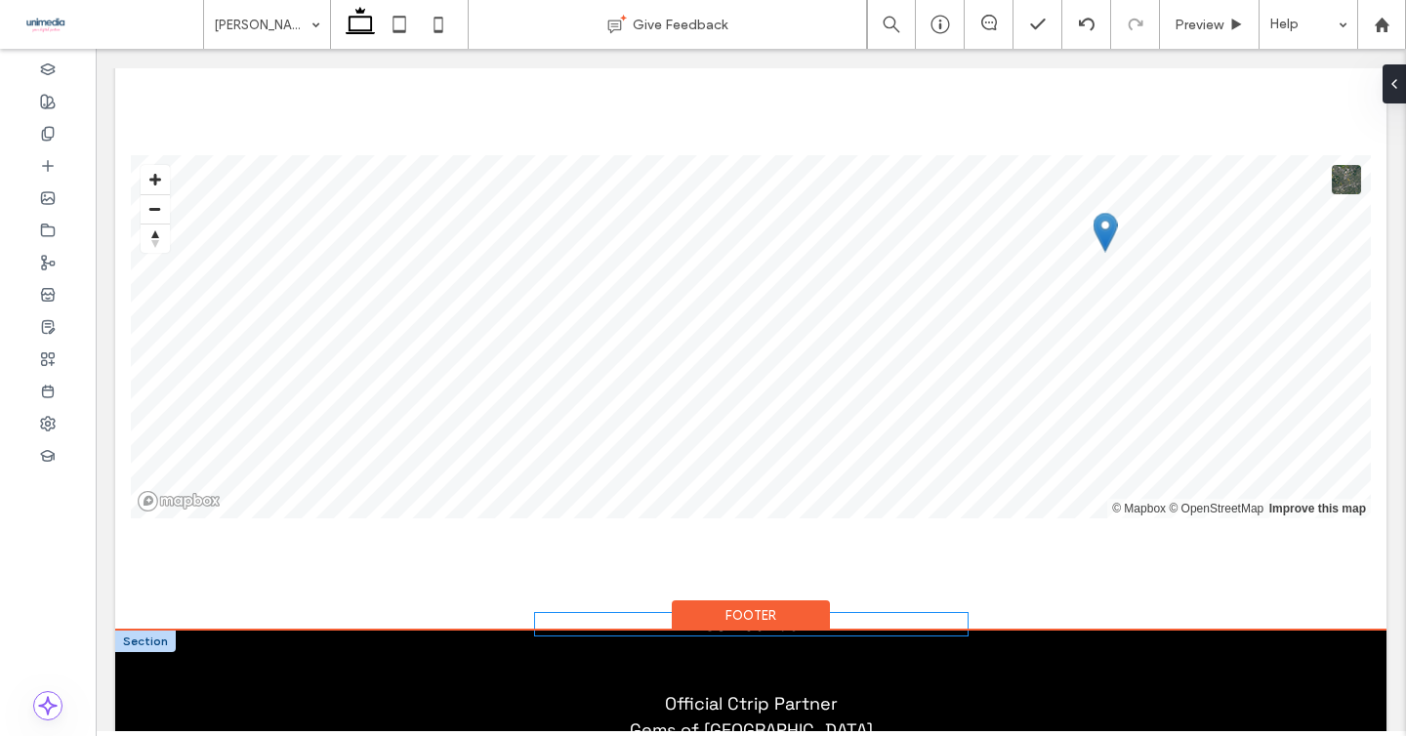
click at [774, 613] on strong "Contact us" at bounding box center [751, 624] width 94 height 22
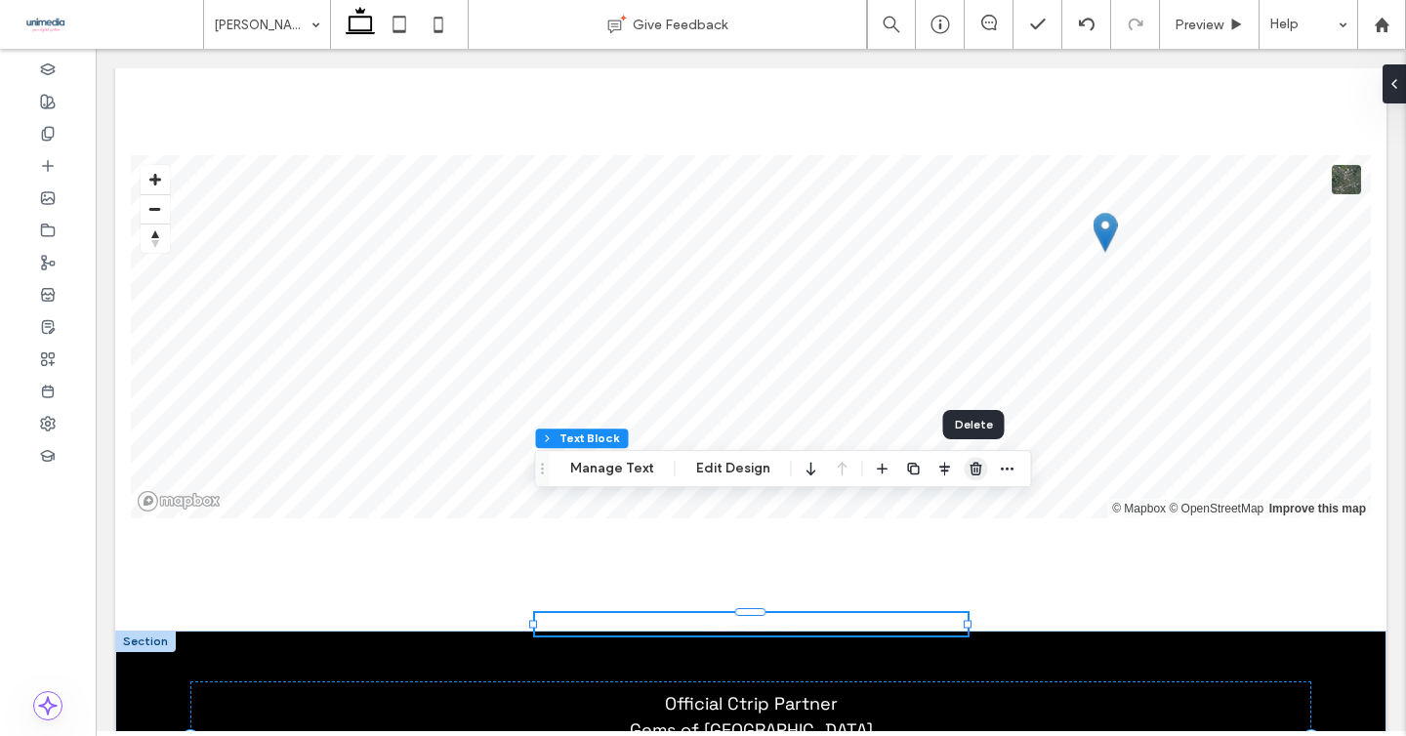
click at [972, 471] on icon "button" at bounding box center [977, 469] width 16 height 16
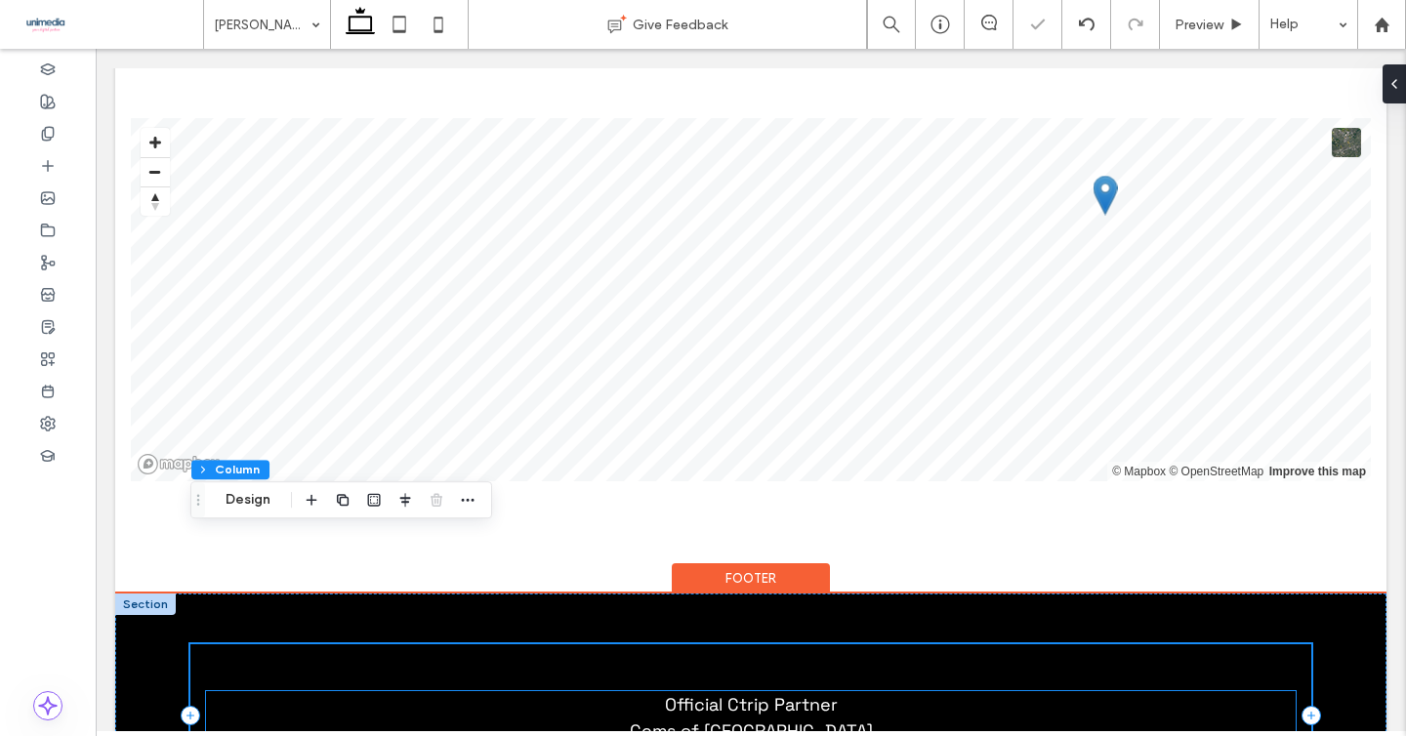
click at [635, 691] on p "Official Ctrip Partner Gems of Norway norway@gemsofeurope.com" at bounding box center [751, 730] width 1090 height 79
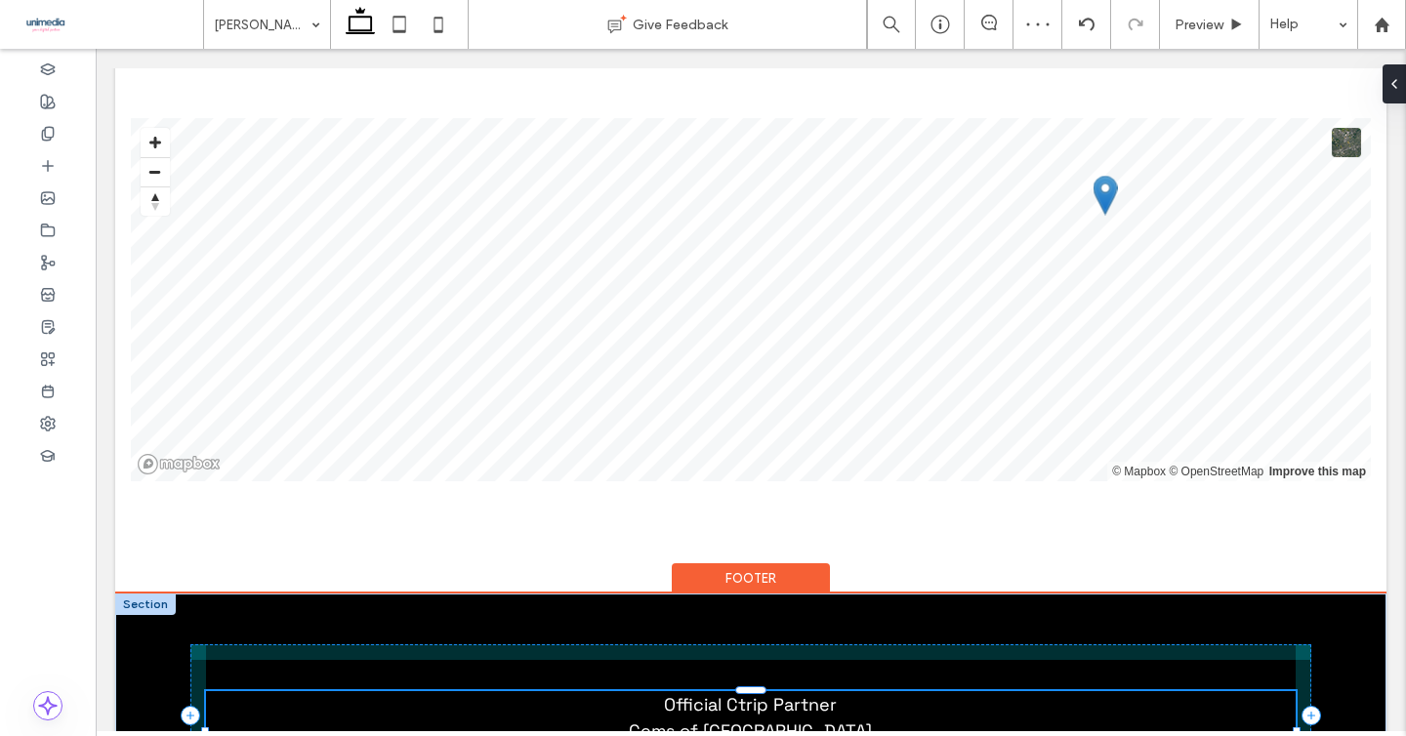
click at [207, 727] on div at bounding box center [205, 731] width 8 height 8
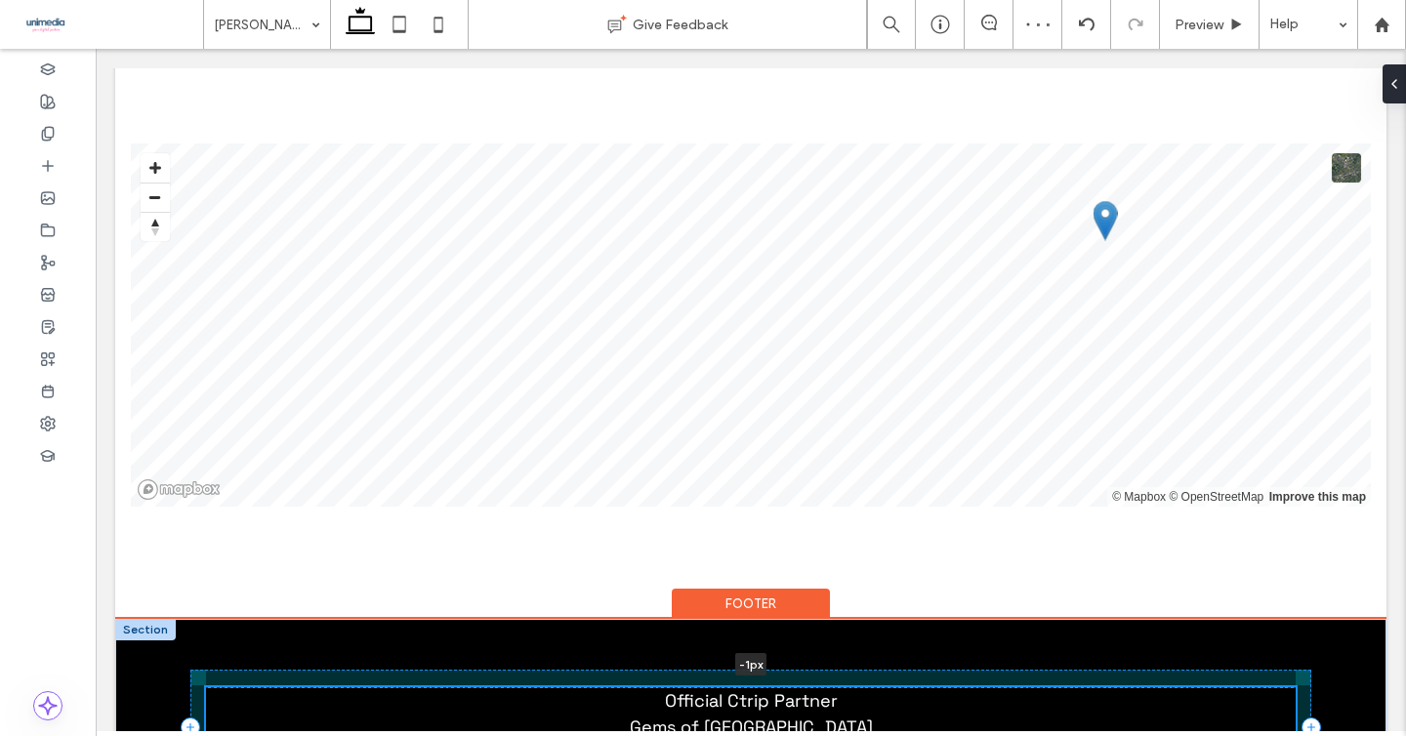
scroll to position [3228, 0]
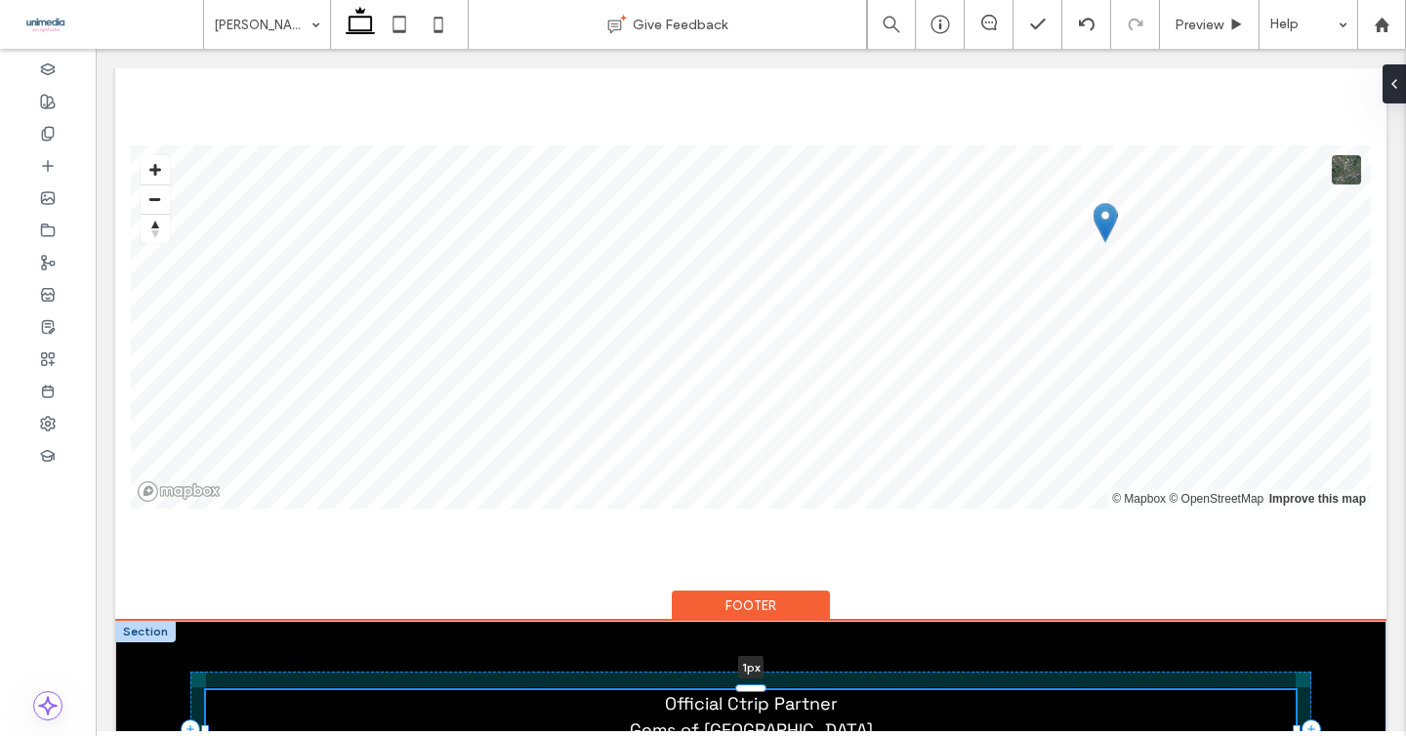
drag, startPoint x: 753, startPoint y: 578, endPoint x: 750, endPoint y: 549, distance: 29.4
click at [750, 621] on div "Official Ctrip Partner Gems of Norway norway@gemsofeurope.com 1px" at bounding box center [751, 703] width 1172 height 165
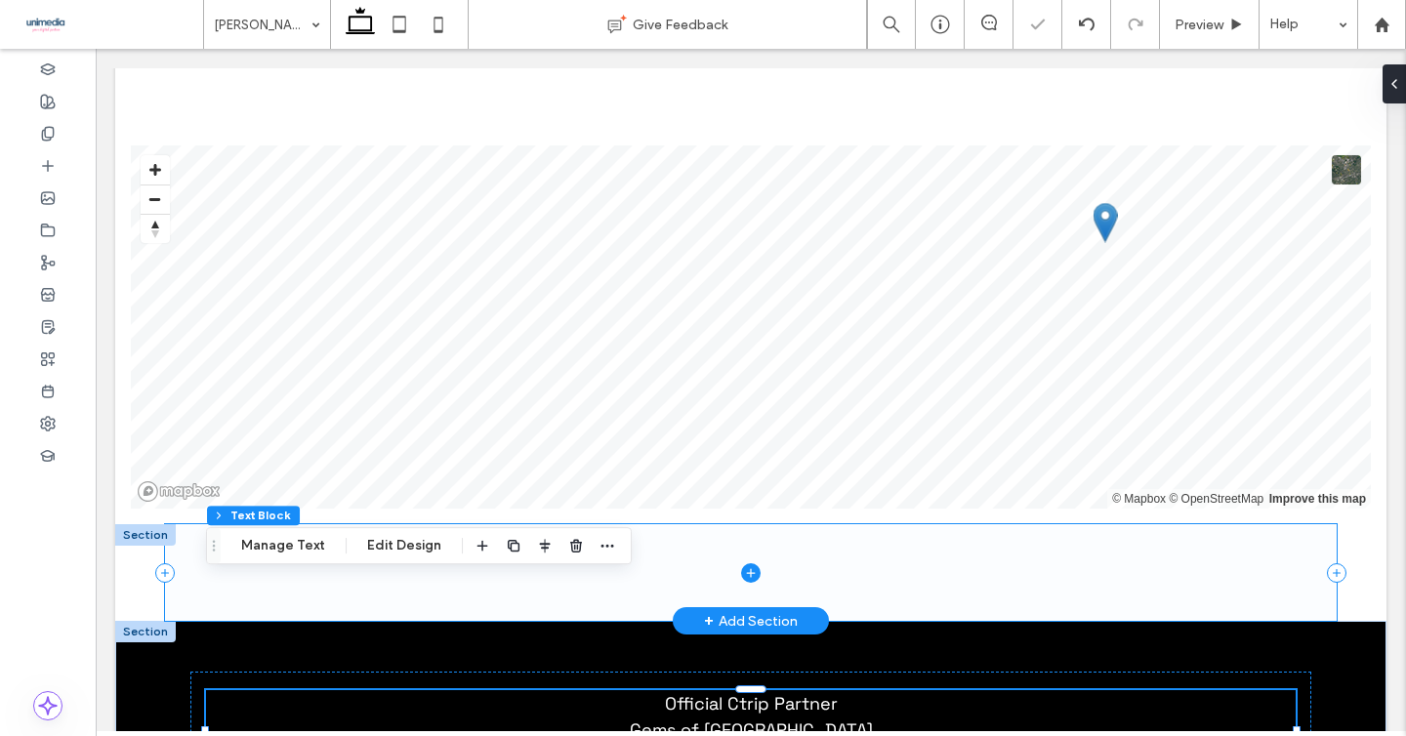
click at [1081, 524] on span at bounding box center [751, 572] width 1172 height 97
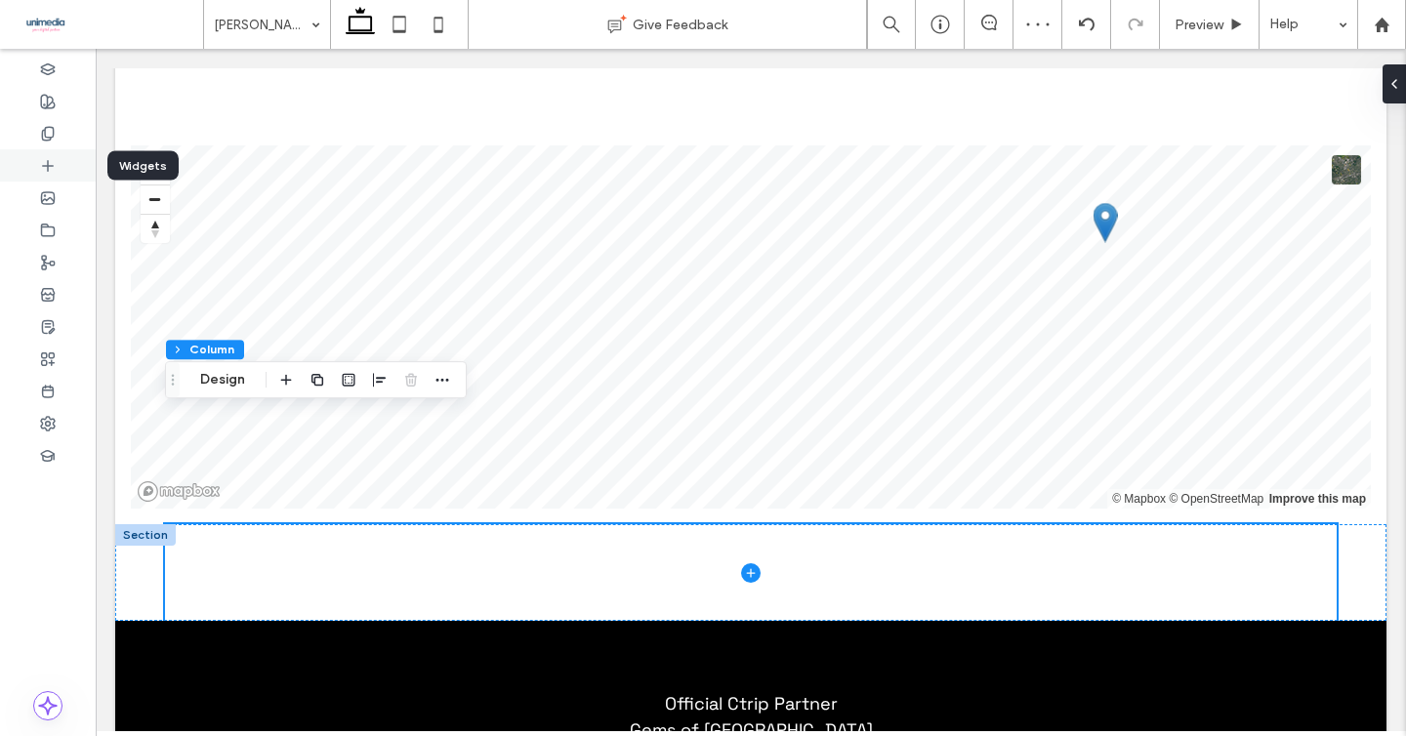
click at [48, 158] on icon at bounding box center [48, 166] width 16 height 16
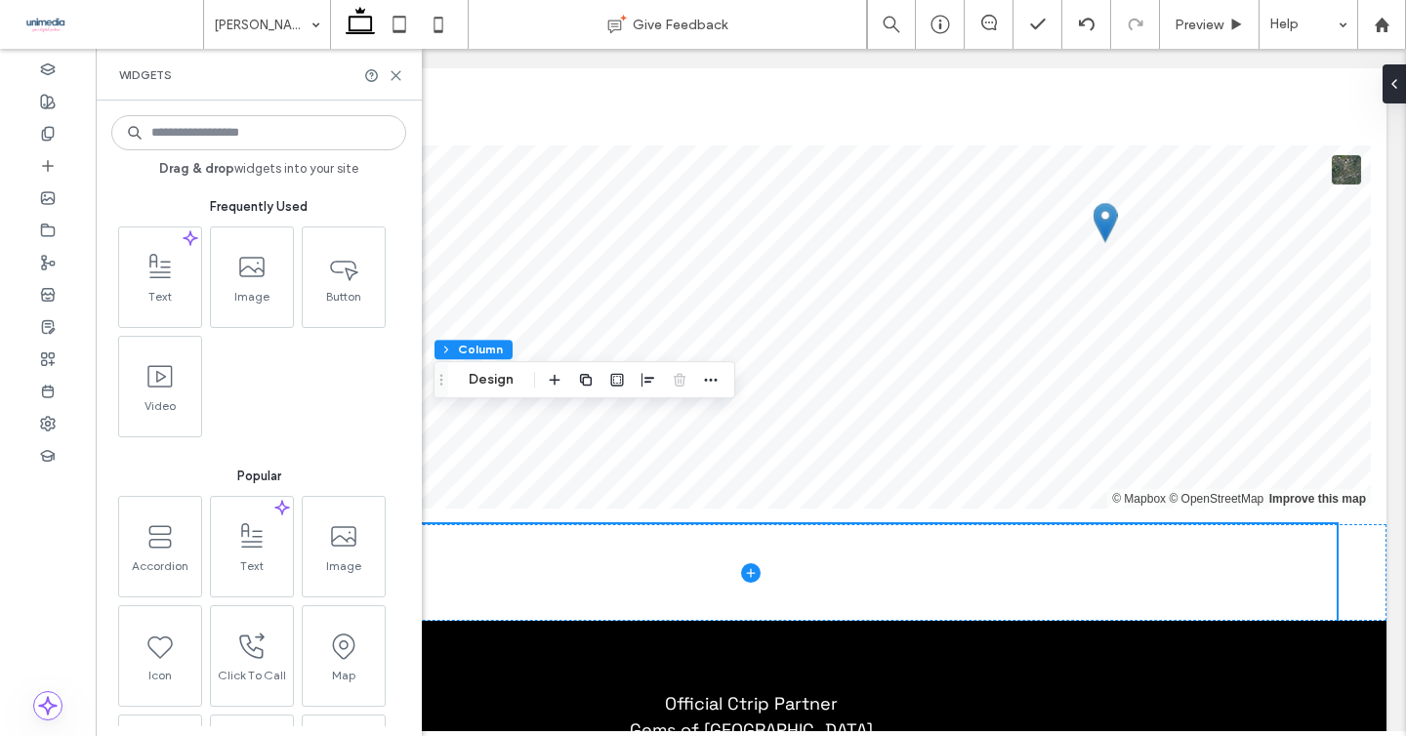
click at [275, 135] on input at bounding box center [258, 132] width 295 height 35
type input "****"
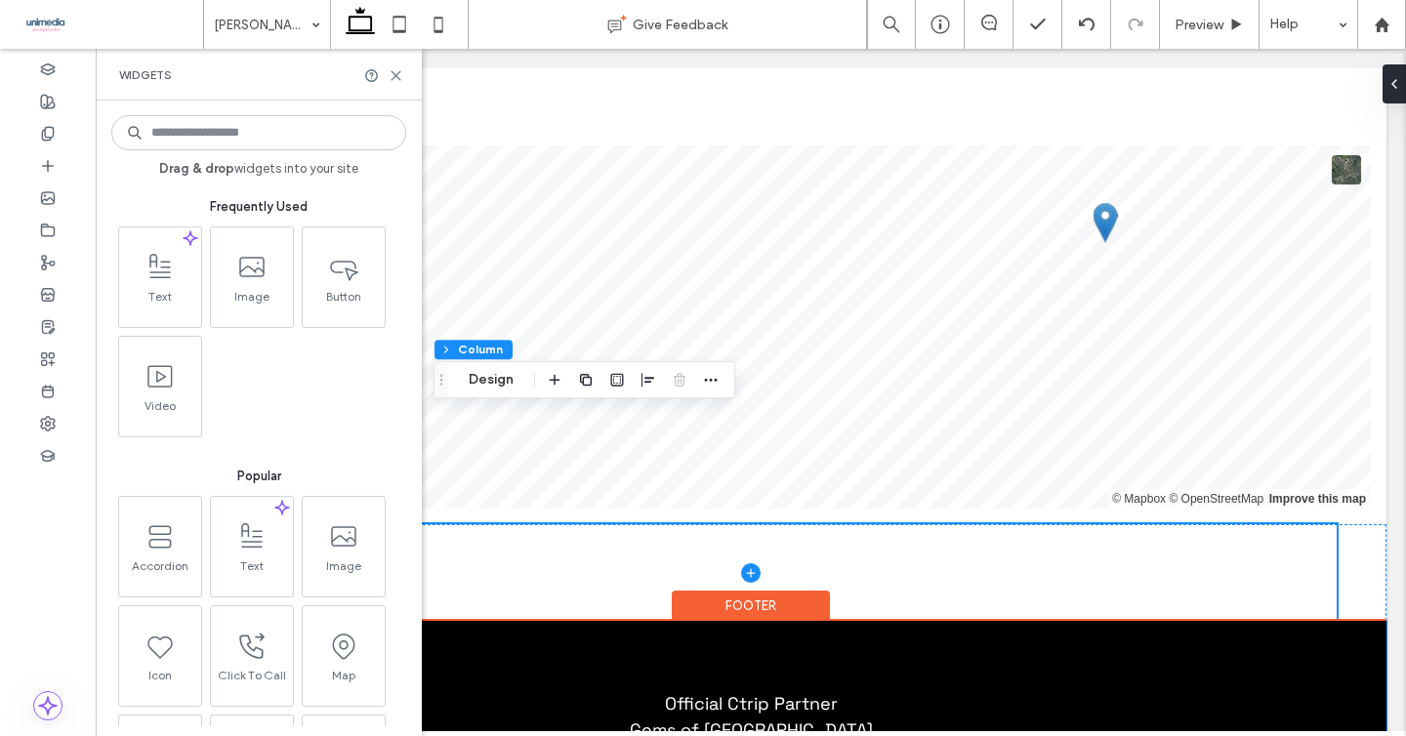
click at [862, 621] on div "Official Ctrip Partner Gems of Norway norway@gemsofeurope.com" at bounding box center [751, 703] width 1172 height 165
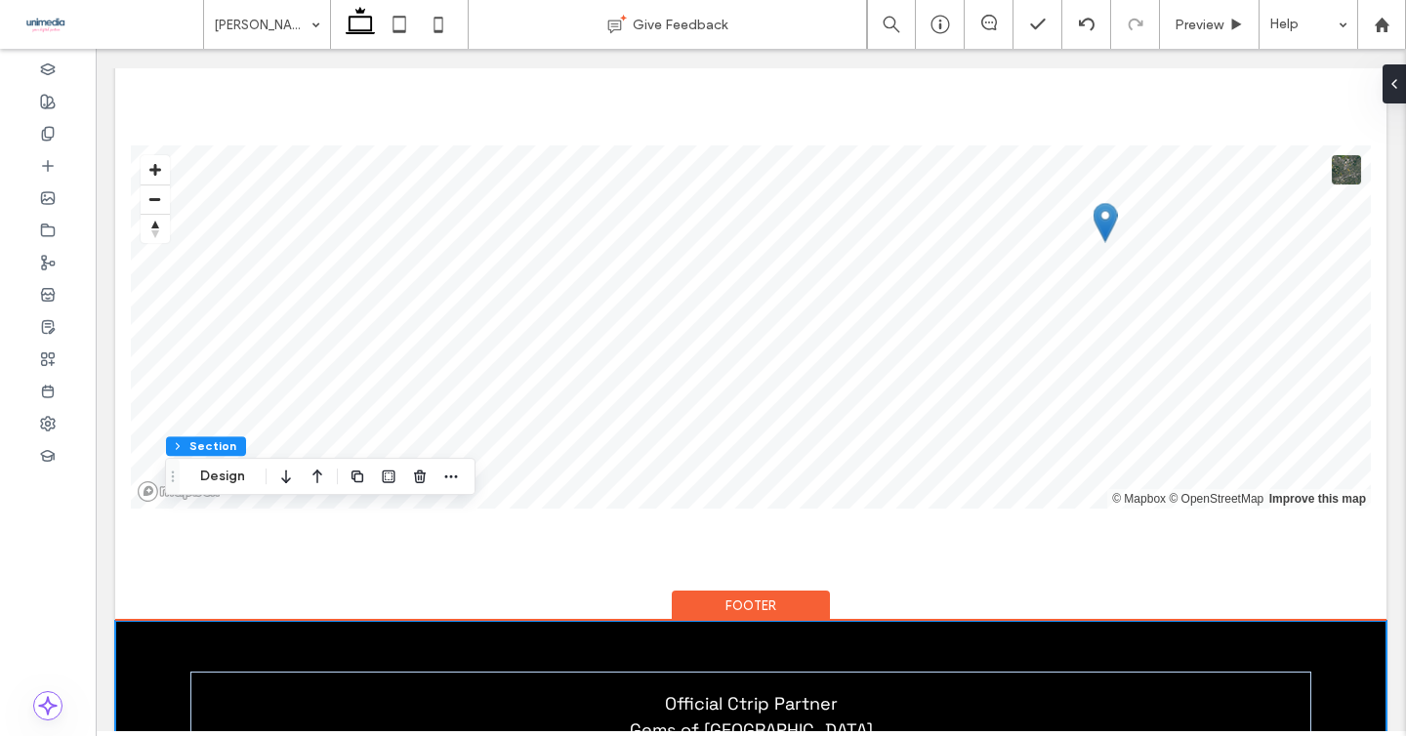
click at [752, 591] on div "Footer" at bounding box center [751, 606] width 158 height 30
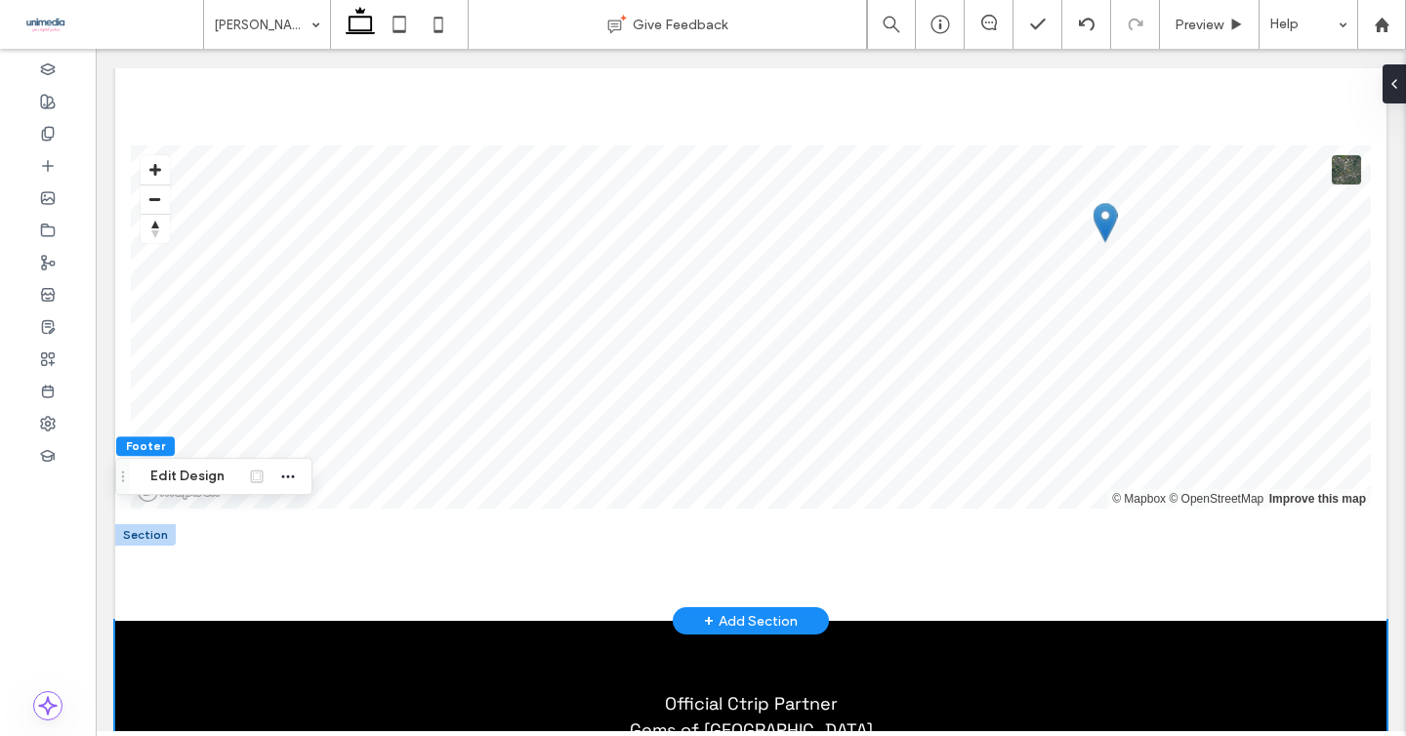
click at [731, 610] on div "+ Add Section" at bounding box center [751, 620] width 94 height 21
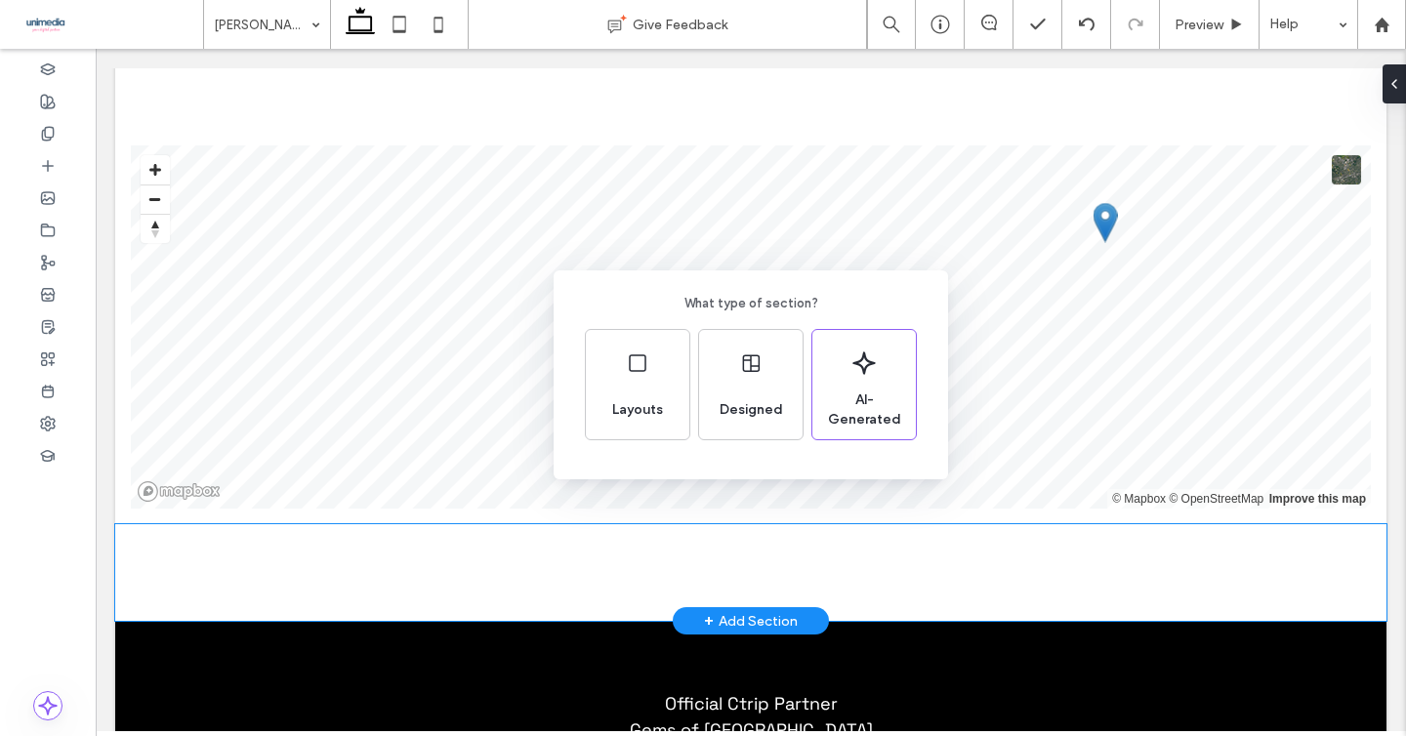
click at [1136, 416] on div "What type of section? Layouts Designed AI-Generated" at bounding box center [703, 416] width 1406 height 832
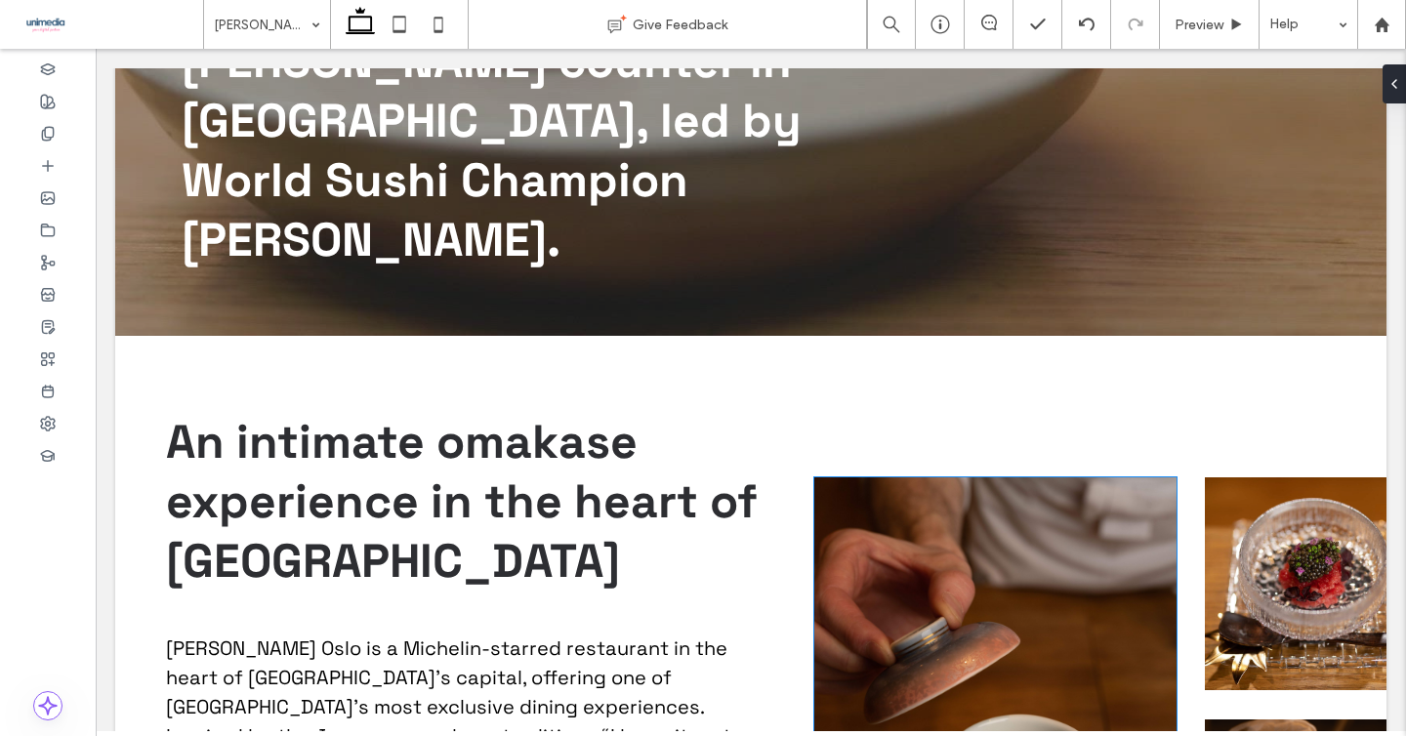
scroll to position [0, 0]
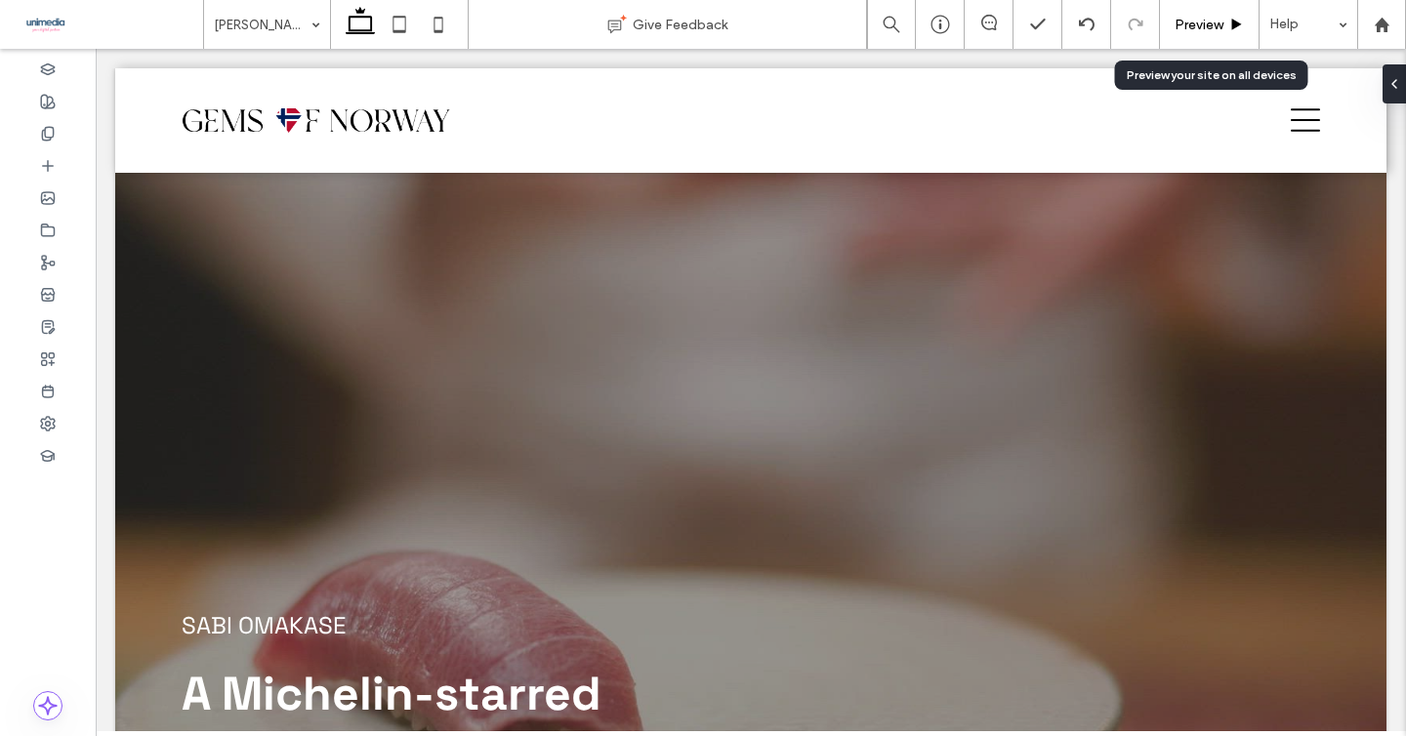
click at [1206, 17] on span "Preview" at bounding box center [1199, 25] width 49 height 17
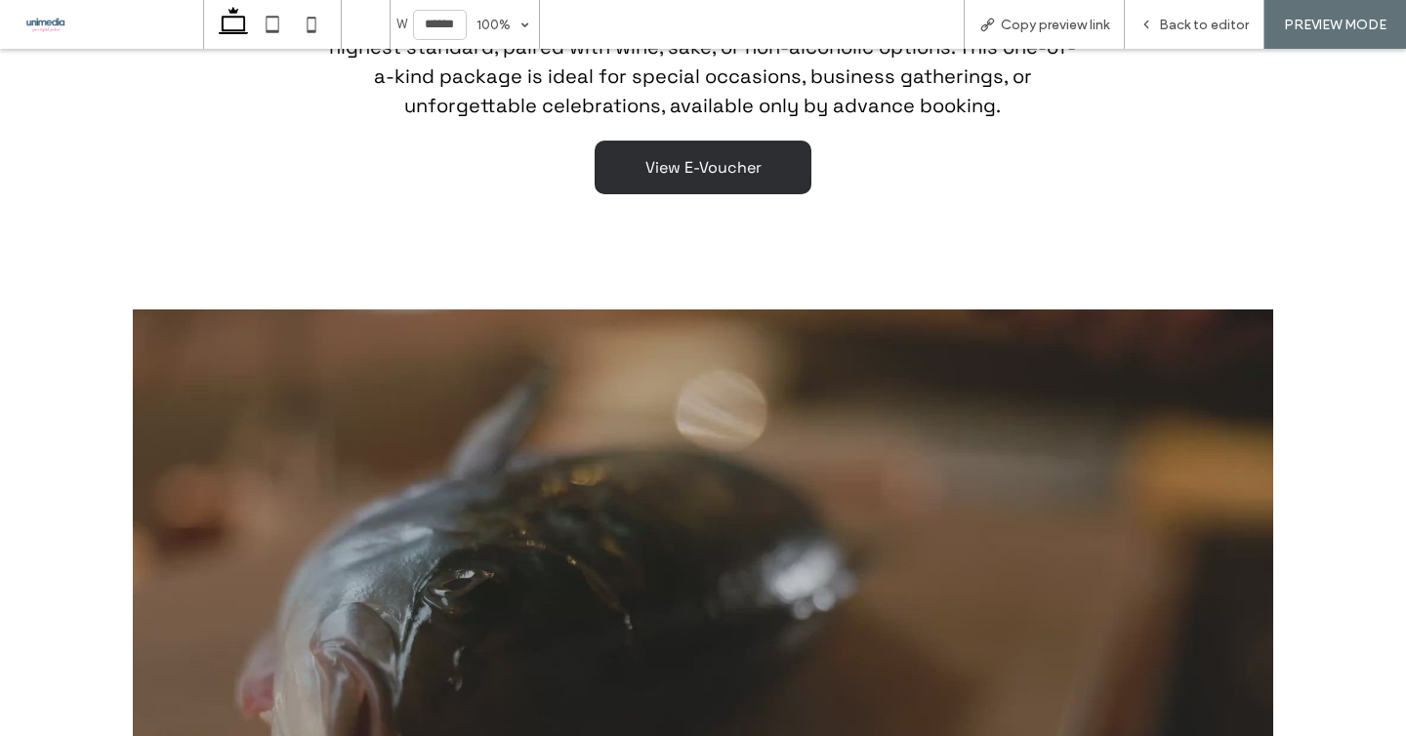
scroll to position [2653, 0]
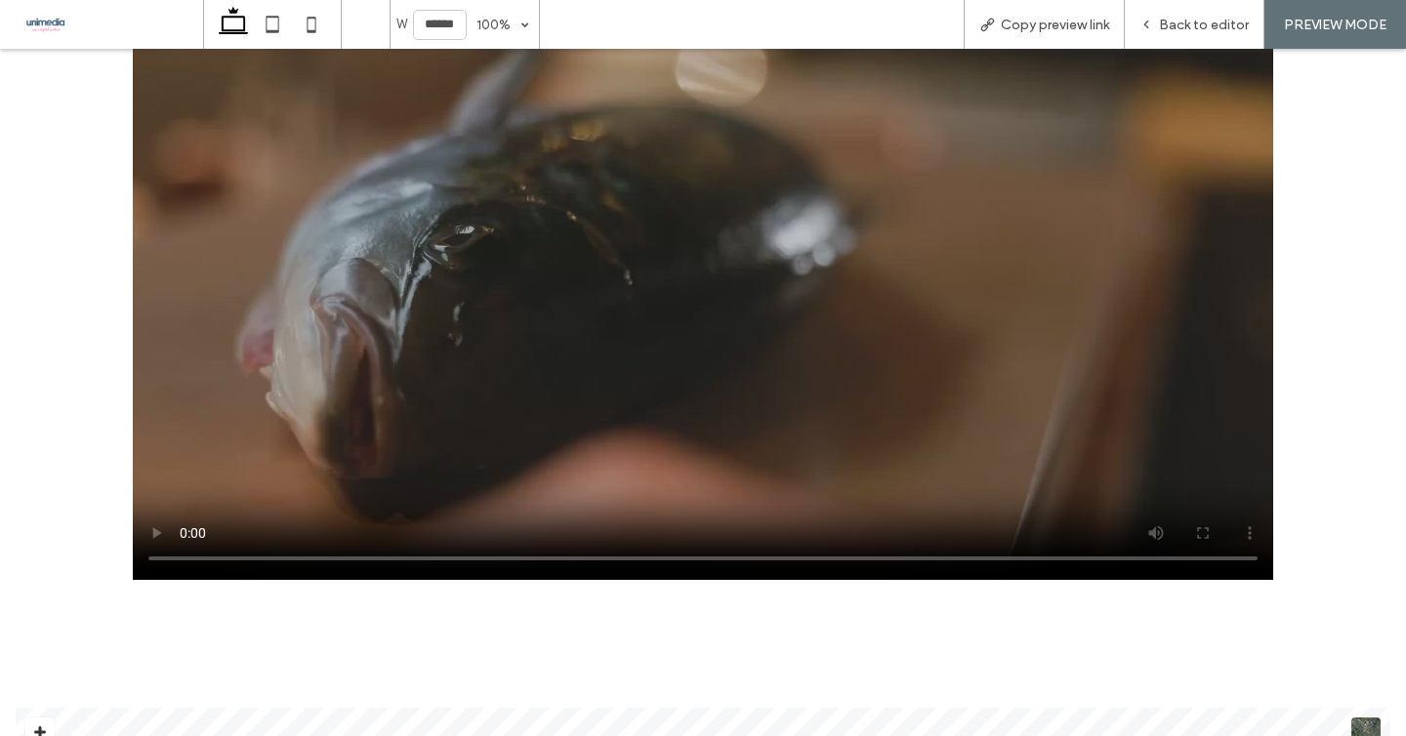
click at [1318, 320] on div at bounding box center [703, 272] width 1406 height 646
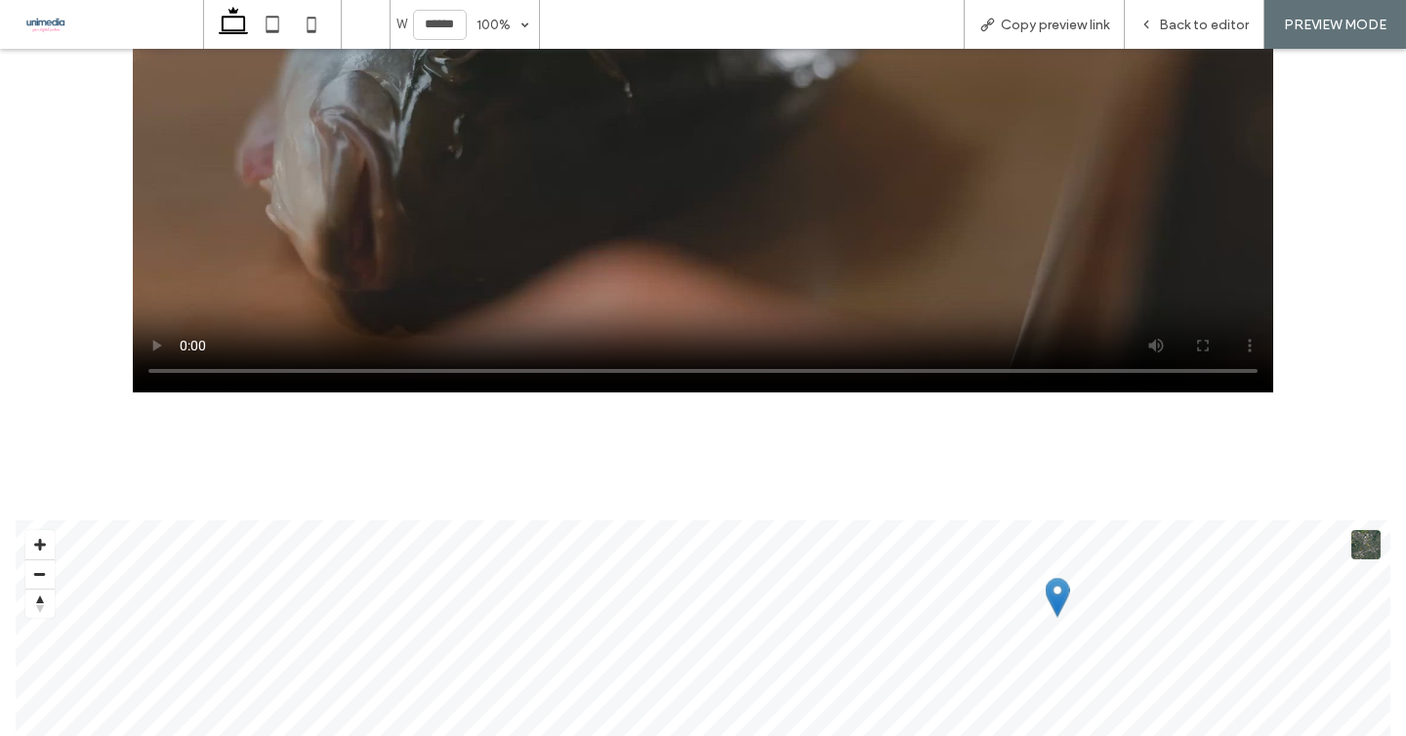
scroll to position [3173, 0]
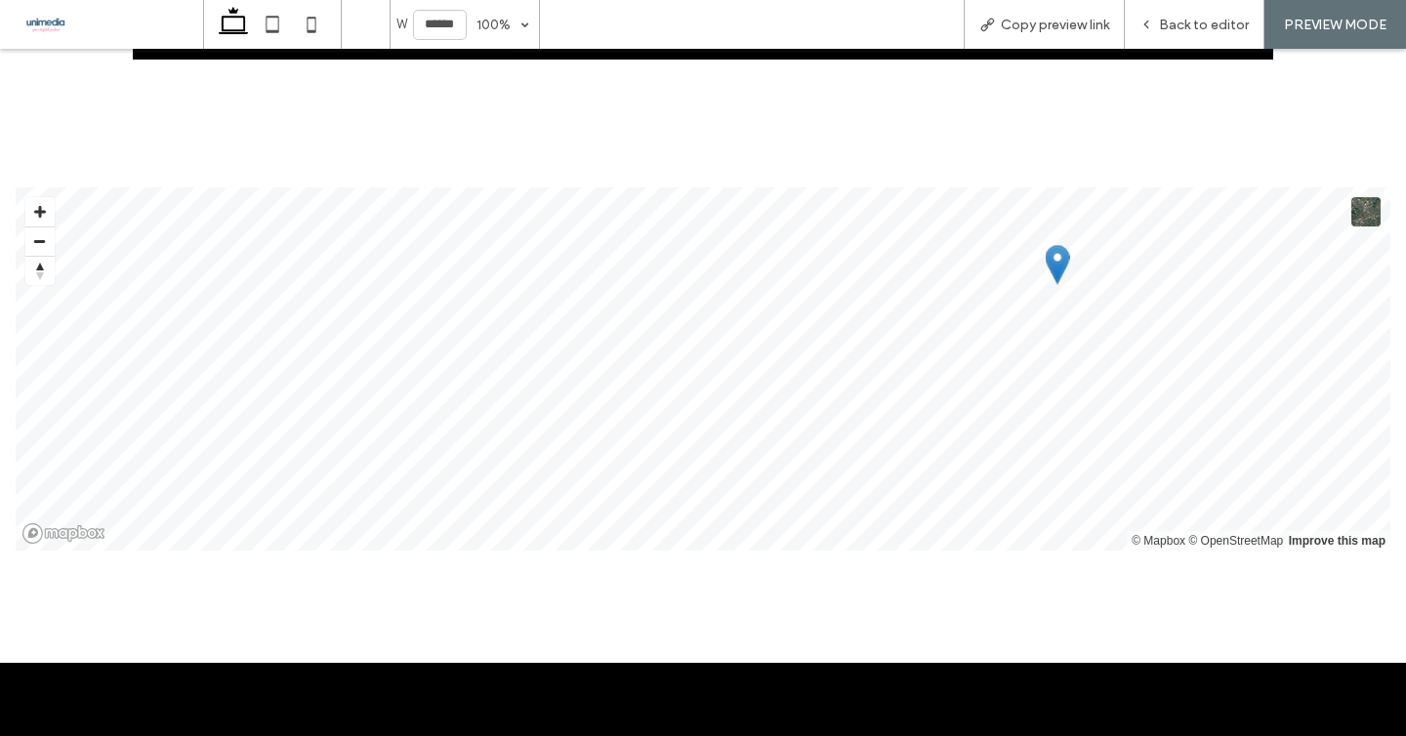
click at [1158, 566] on div at bounding box center [703, 614] width 1172 height 97
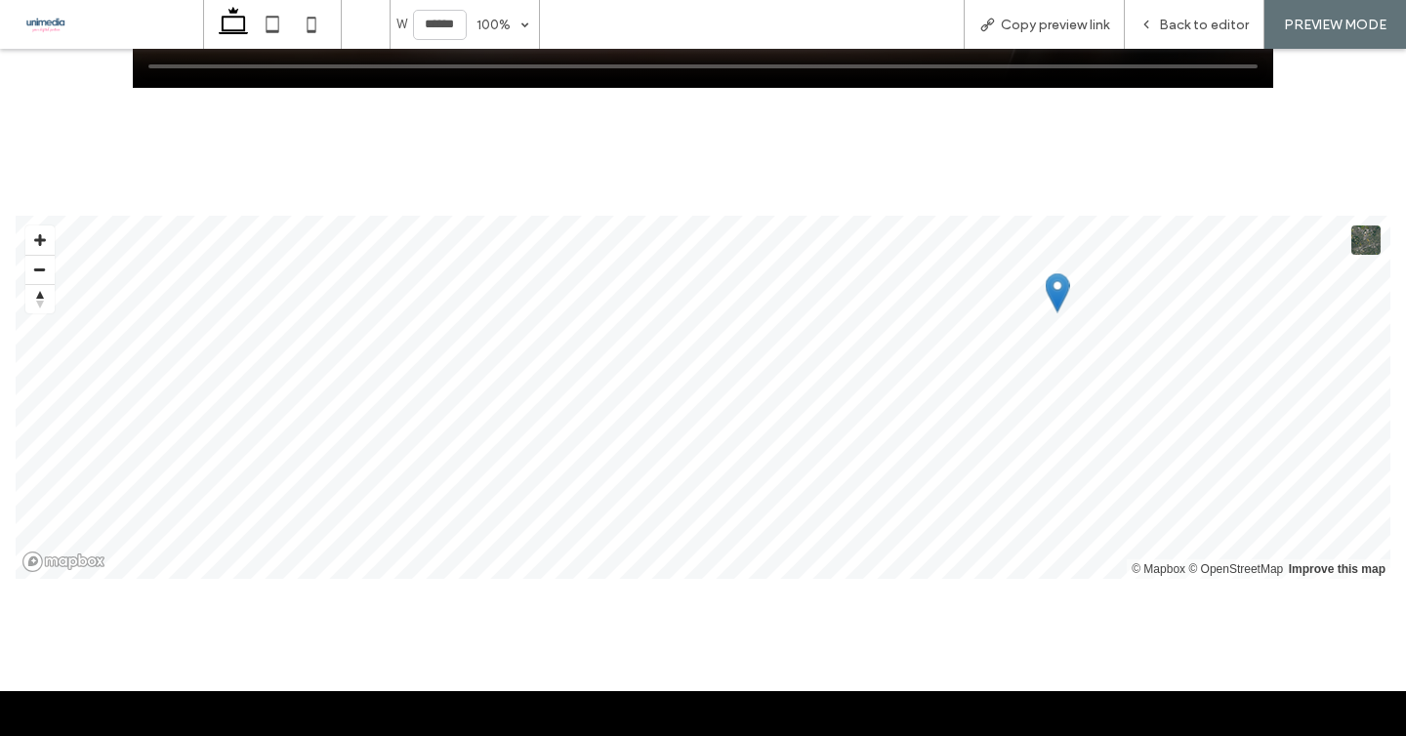
scroll to position [3143, 0]
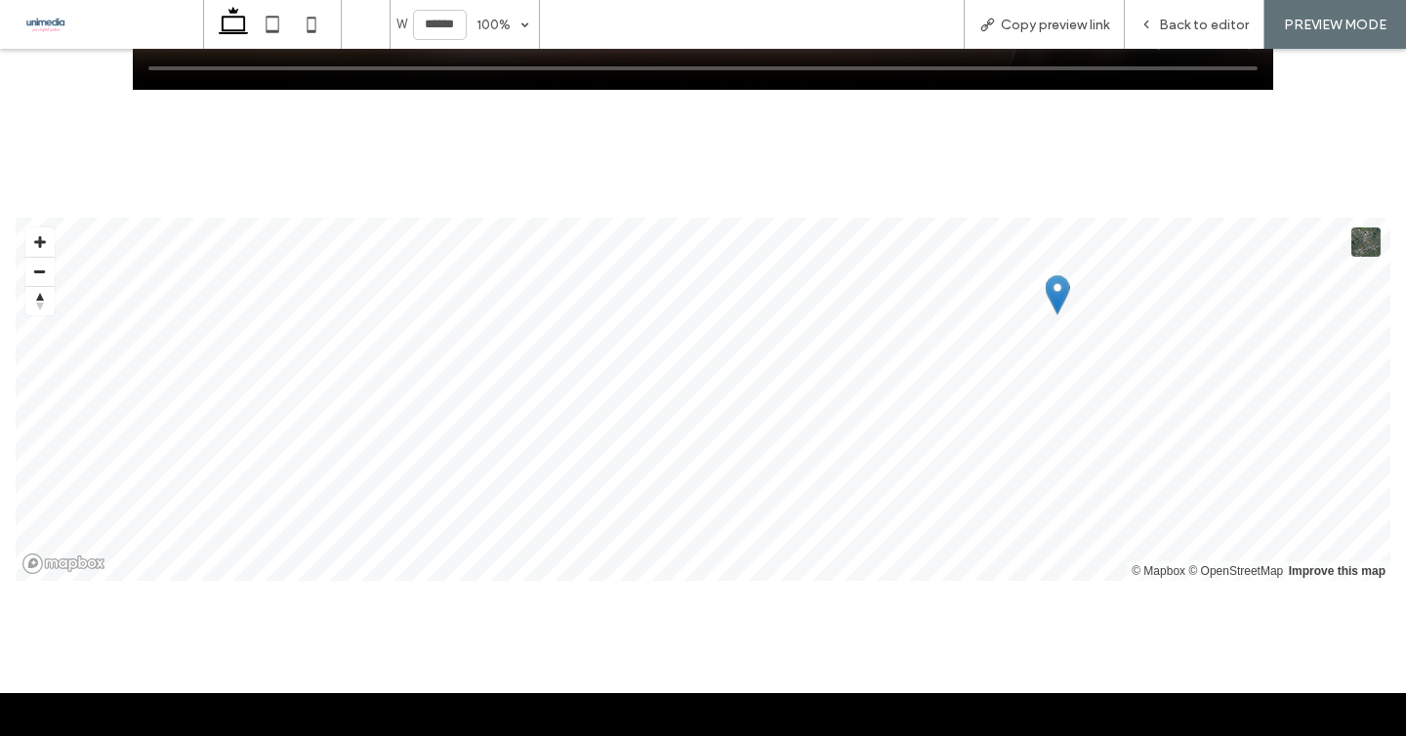
click at [809, 597] on div at bounding box center [703, 645] width 1172 height 97
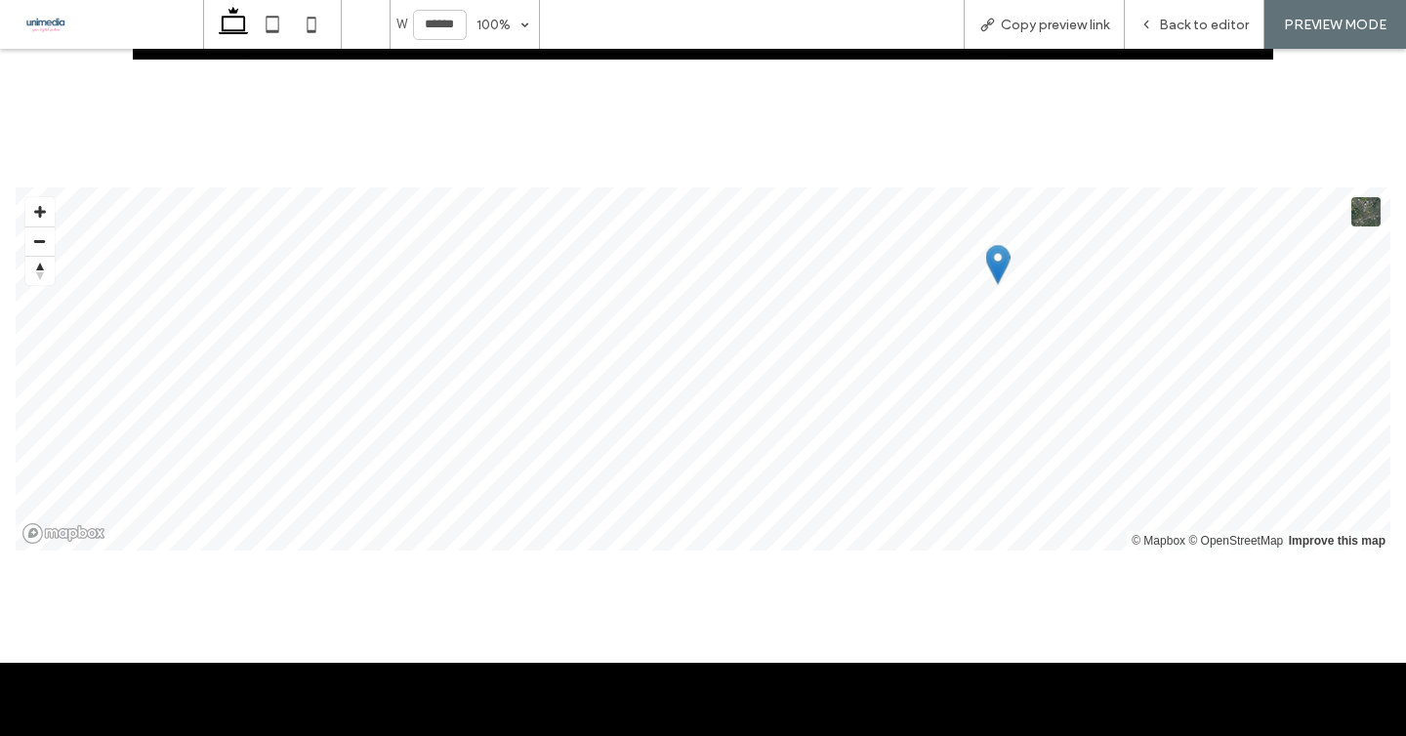
click at [779, 566] on div at bounding box center [703, 614] width 1172 height 97
click at [1172, 24] on span "Back to editor" at bounding box center [1204, 25] width 90 height 17
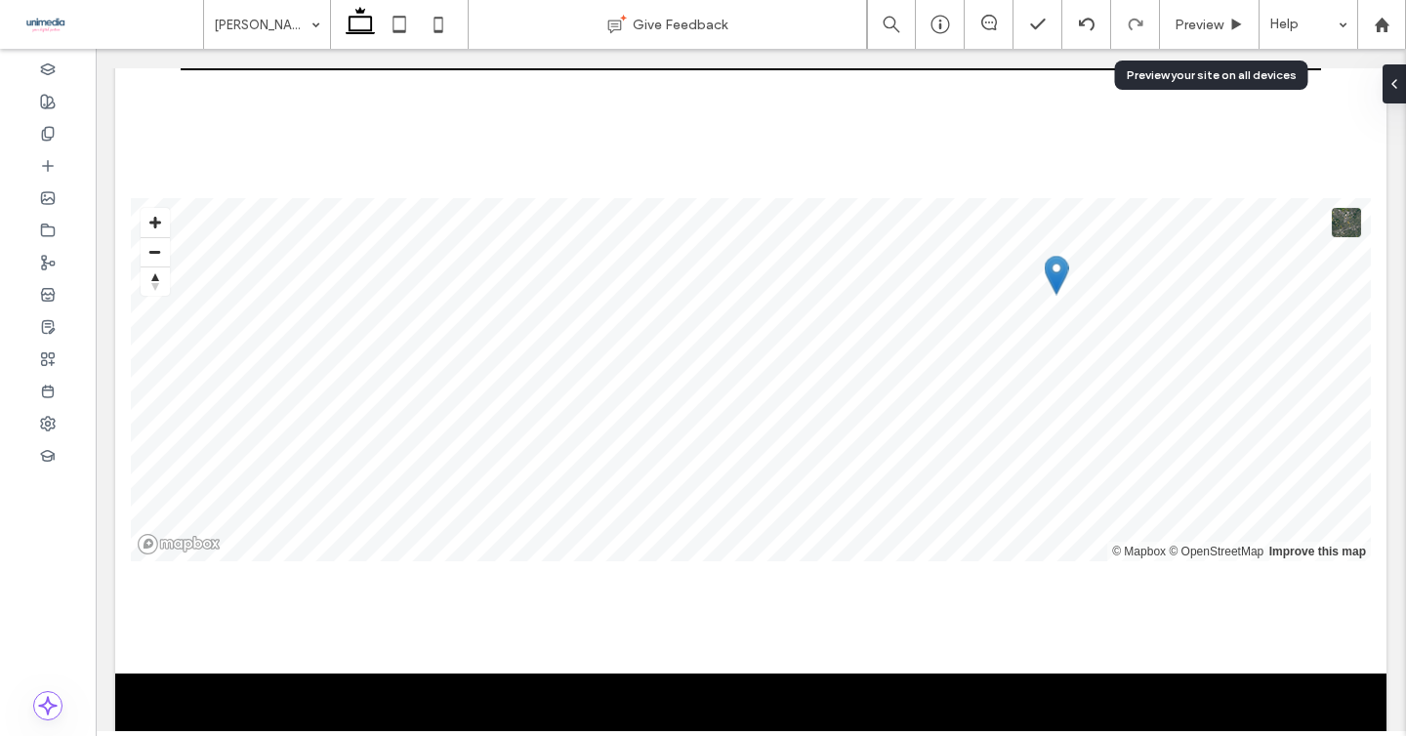
scroll to position [3222, 0]
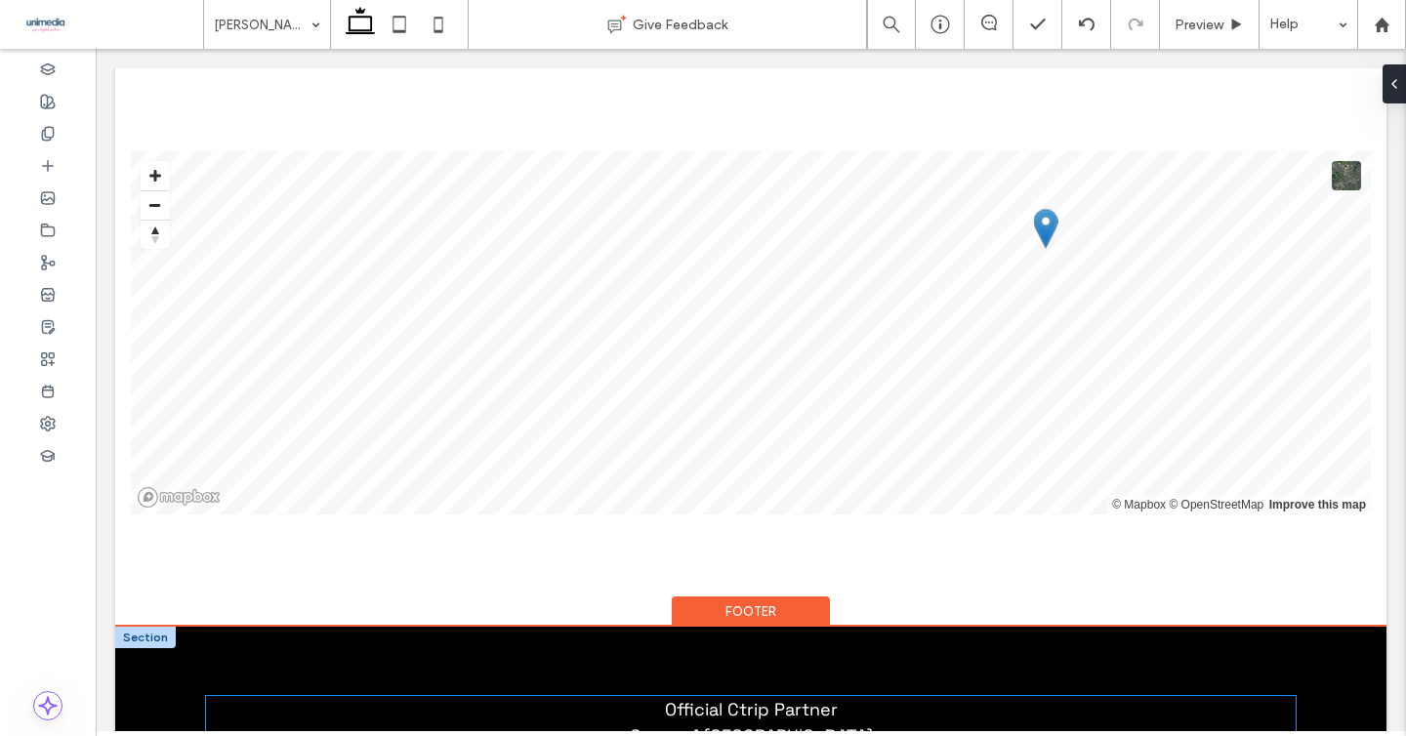
click at [813, 698] on span "Official Ctrip Partner Gems of Norway norway@gemsofeurope.com" at bounding box center [751, 735] width 284 height 75
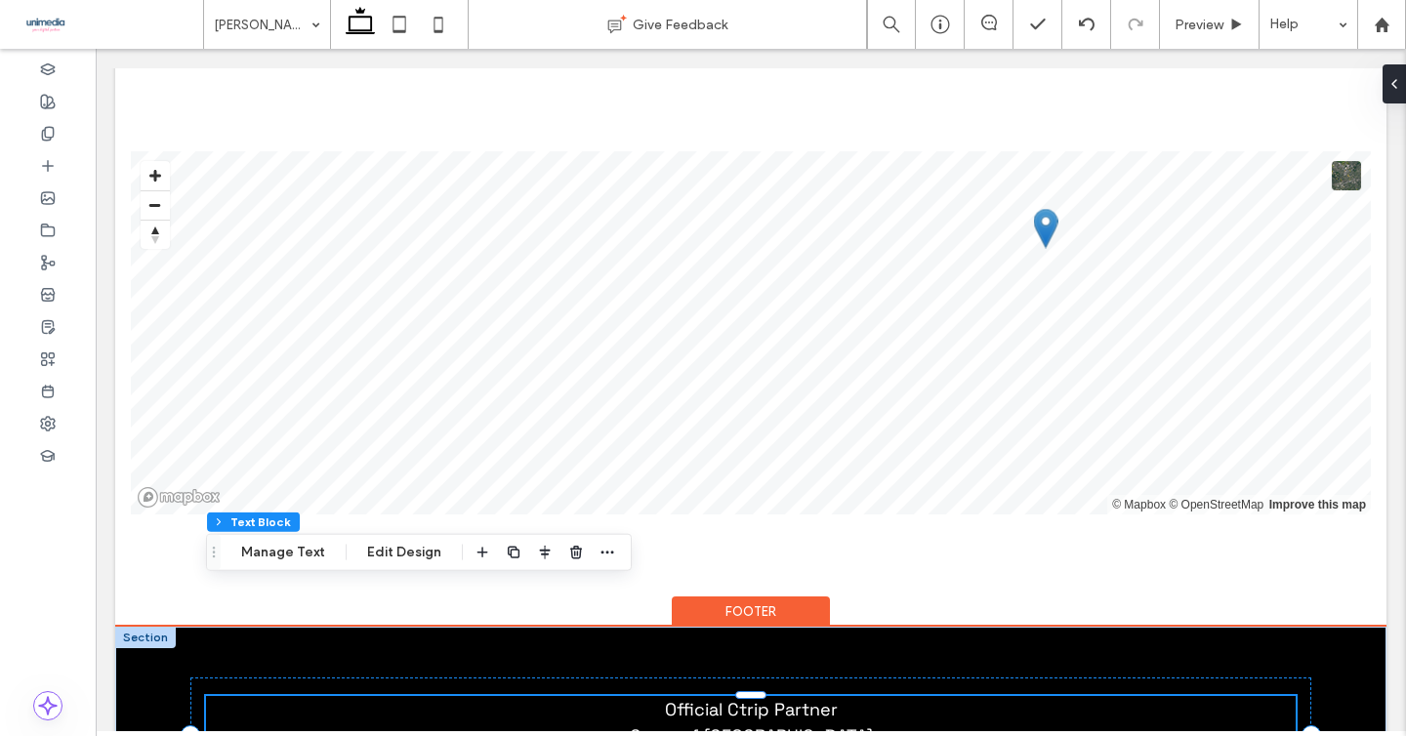
click at [813, 698] on span "Official Ctrip Partner Gems of Norway norway@gemsofeurope.com" at bounding box center [751, 735] width 284 height 75
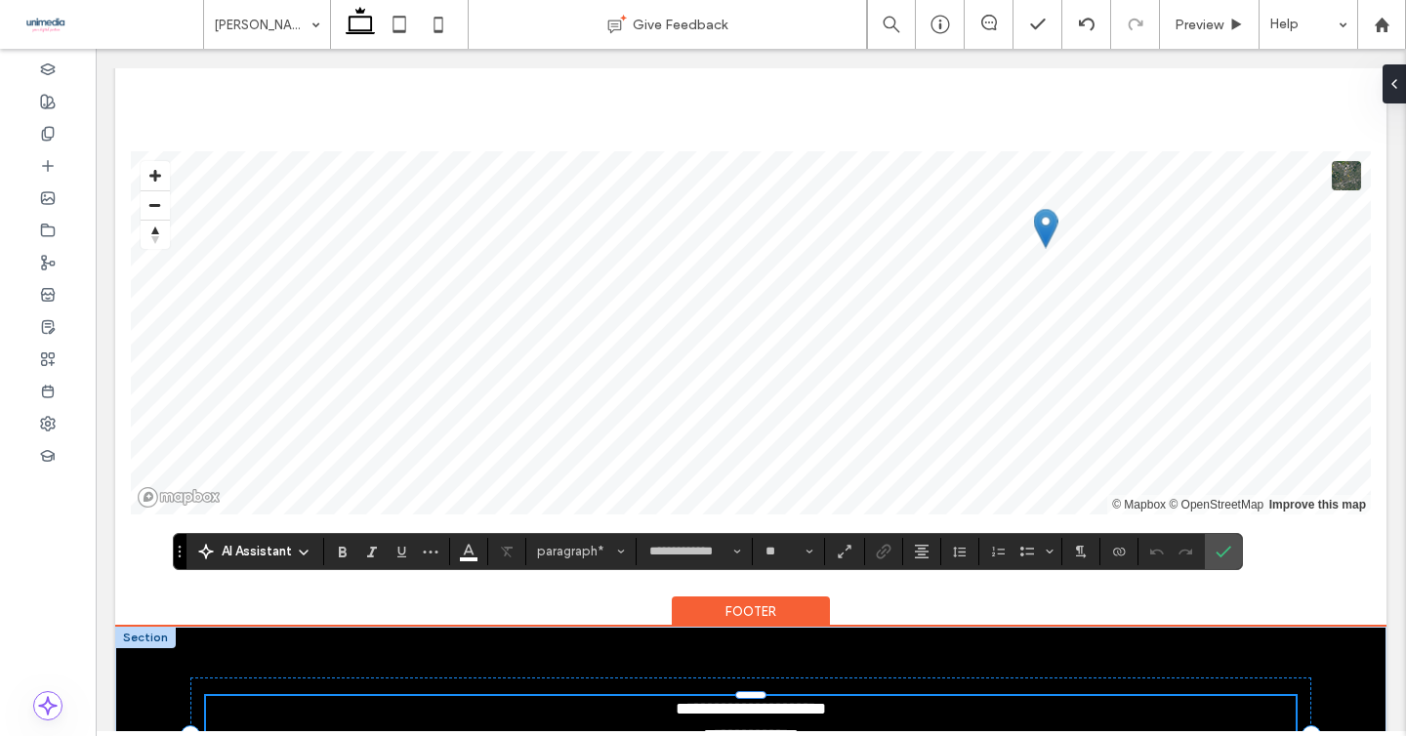
click at [813, 700] on span "**********" at bounding box center [751, 735] width 157 height 70
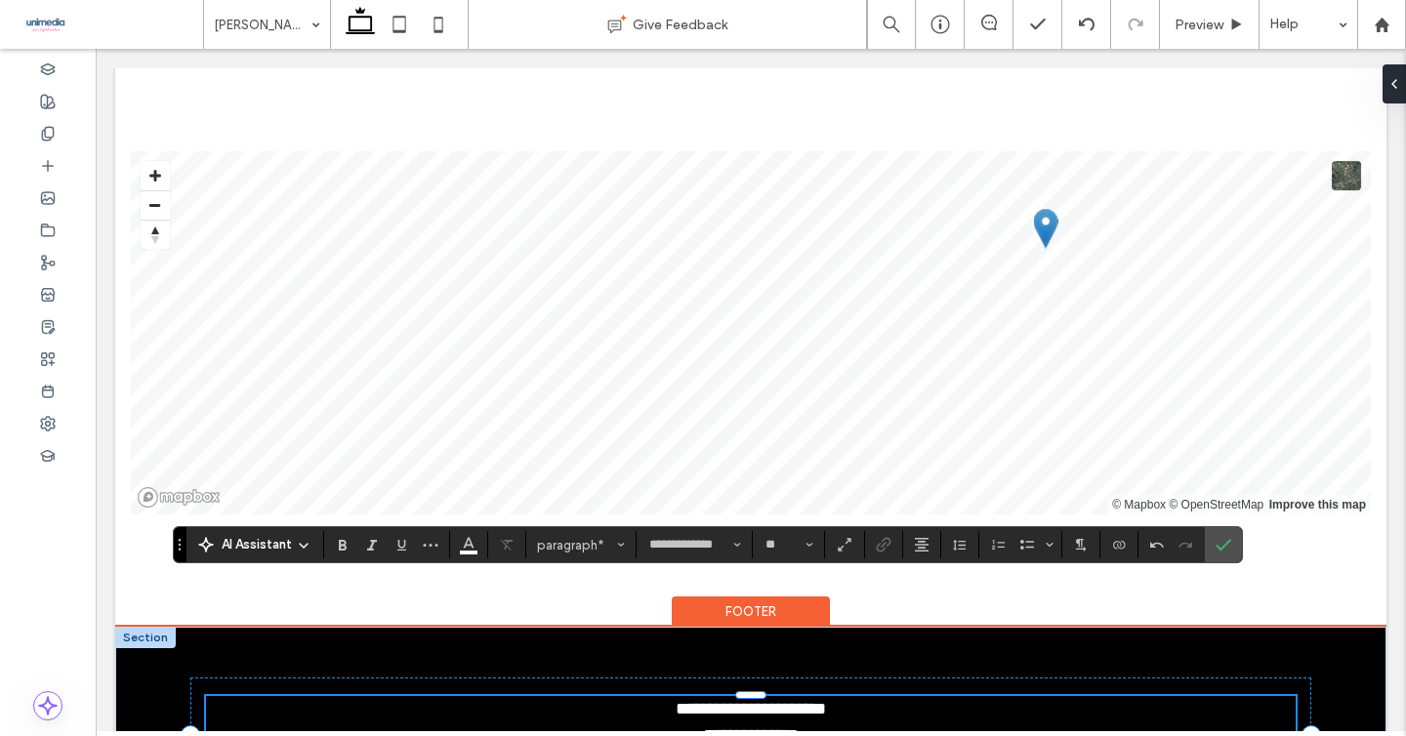
scroll to position [3228, 0]
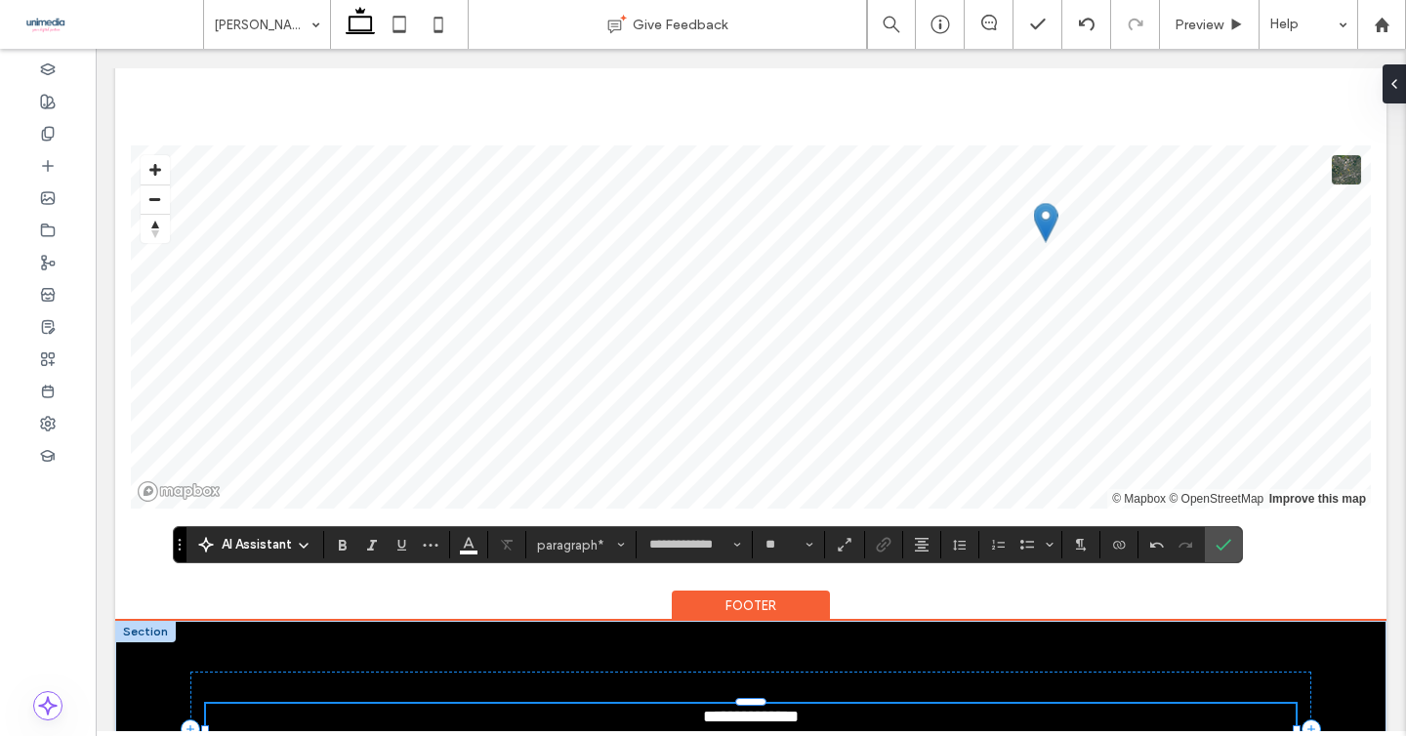
click at [839, 704] on p "**********" at bounding box center [751, 730] width 1090 height 53
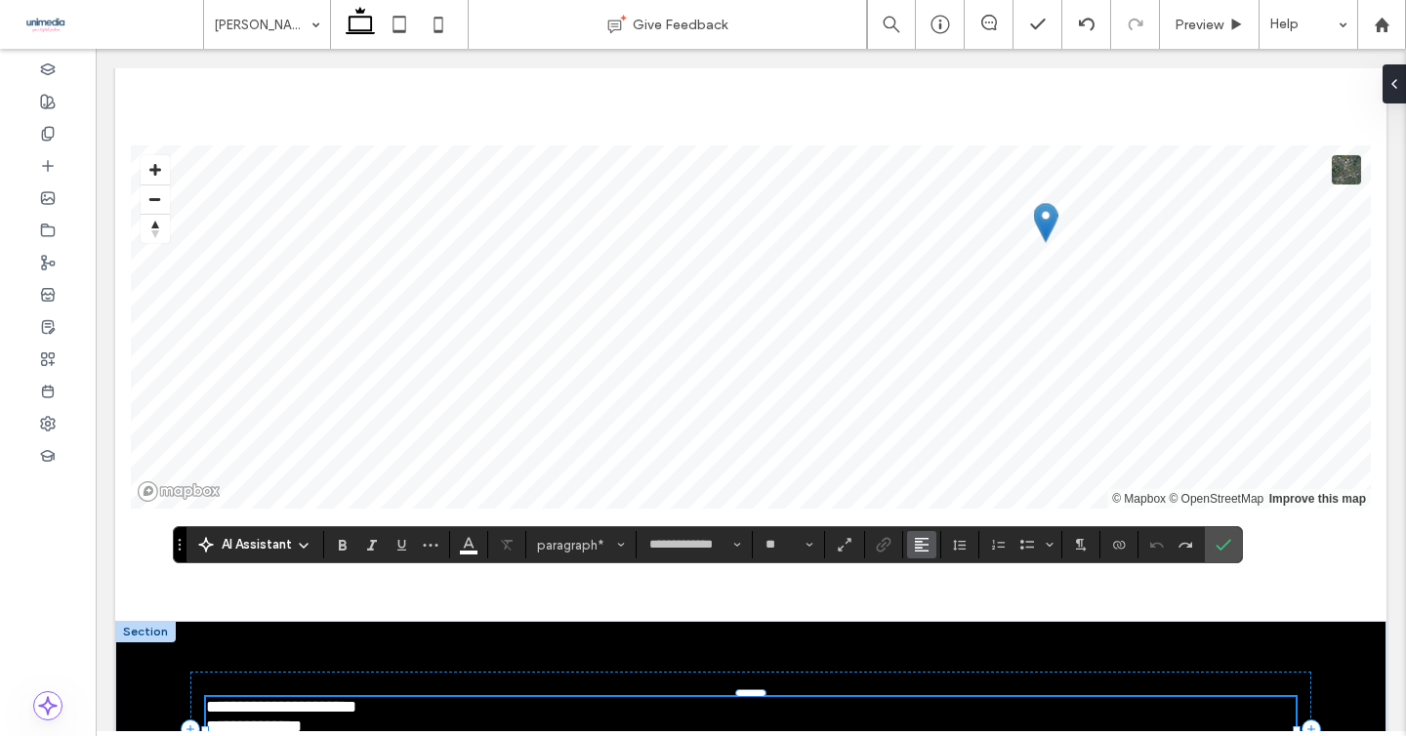
click at [928, 545] on use "Alignment" at bounding box center [922, 545] width 14 height 14
click at [939, 452] on icon "ui.textEditor.alignment.center" at bounding box center [937, 457] width 16 height 16
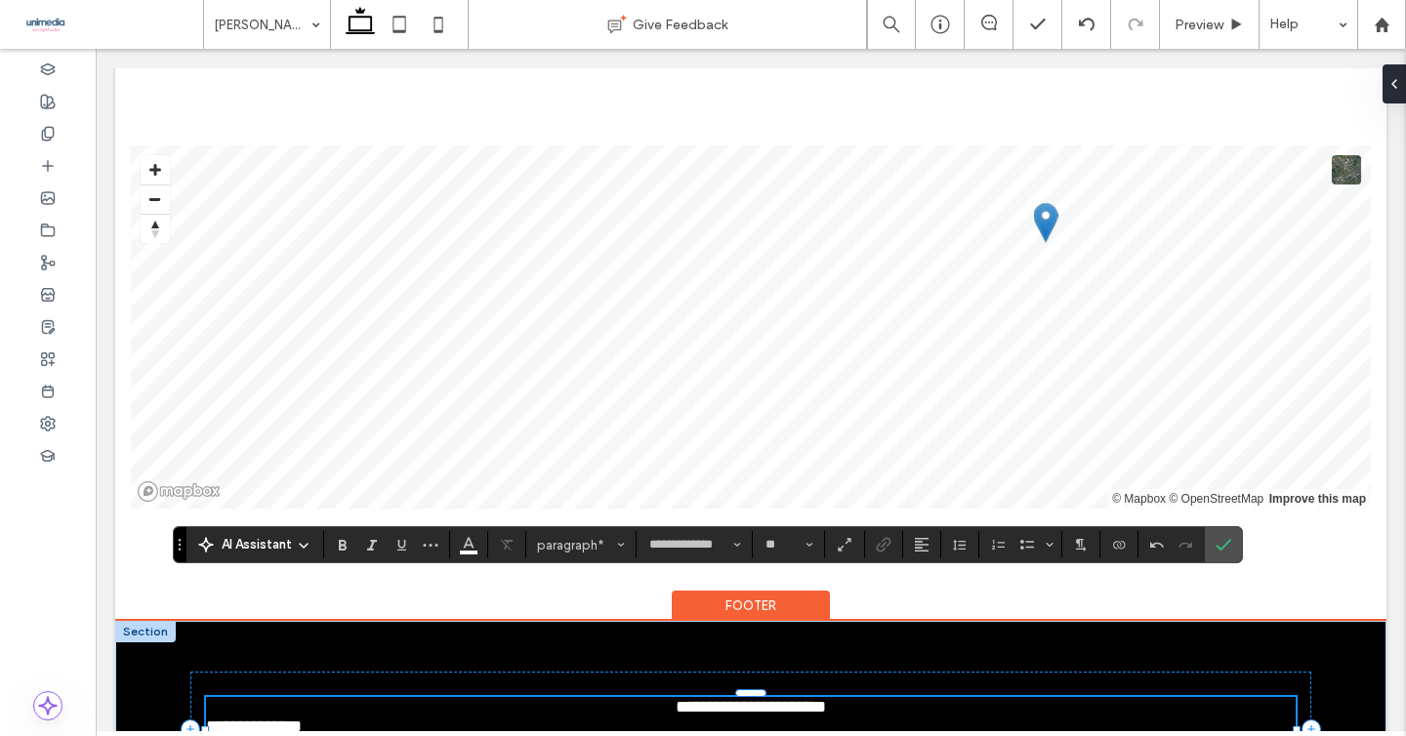
click at [707, 717] on p "**********" at bounding box center [751, 727] width 1090 height 20
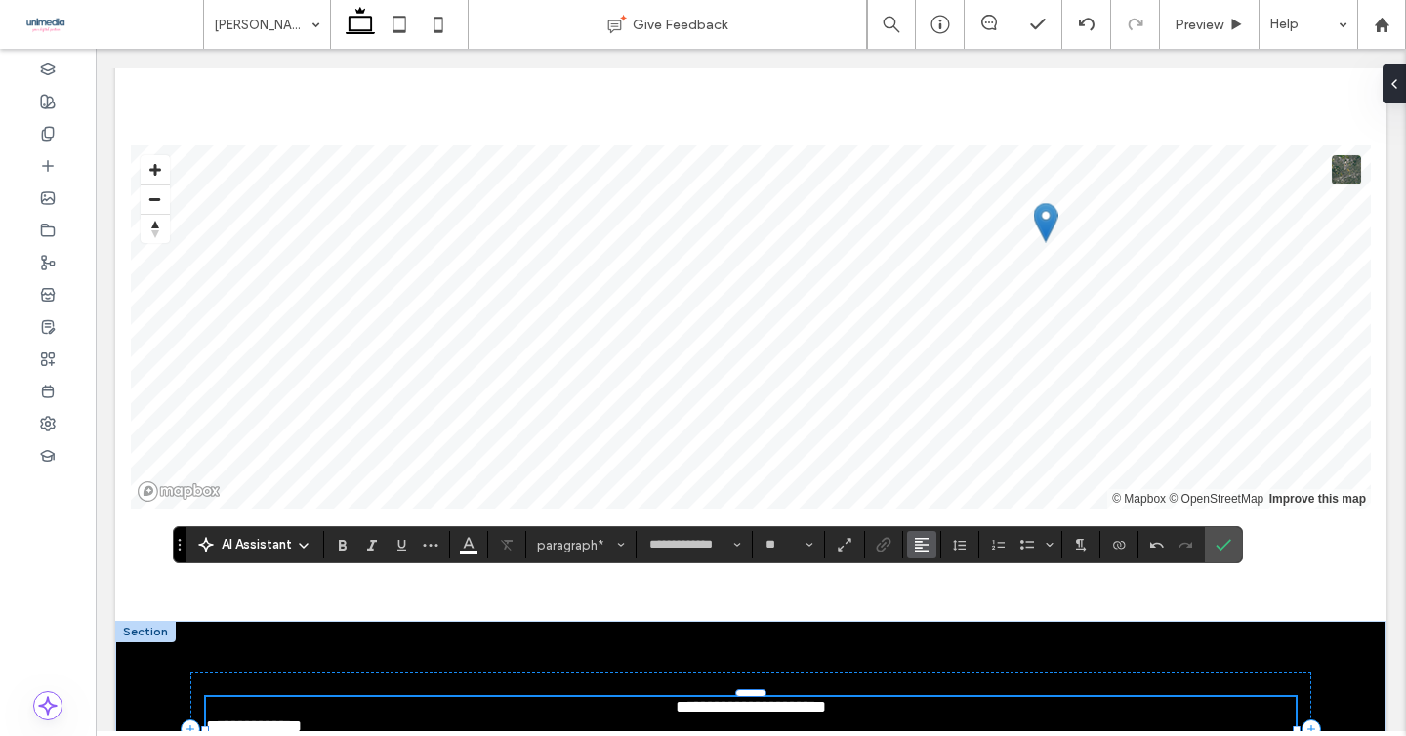
click at [910, 541] on button "Alignment" at bounding box center [921, 544] width 29 height 27
click at [934, 454] on use "ui.textEditor.alignment.center" at bounding box center [937, 457] width 14 height 14
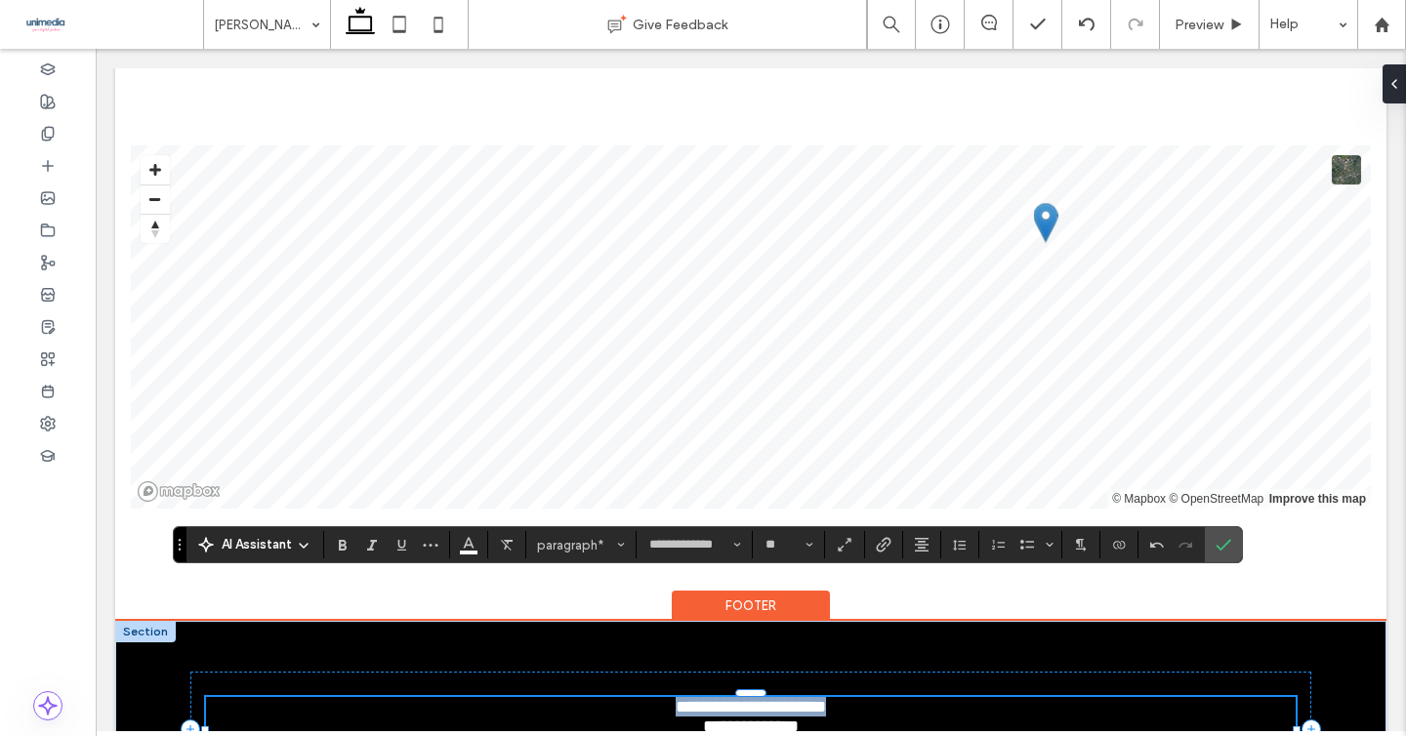
drag, startPoint x: 842, startPoint y: 598, endPoint x: 652, endPoint y: 598, distance: 189.4
click at [652, 697] on p "**********" at bounding box center [751, 707] width 1090 height 20
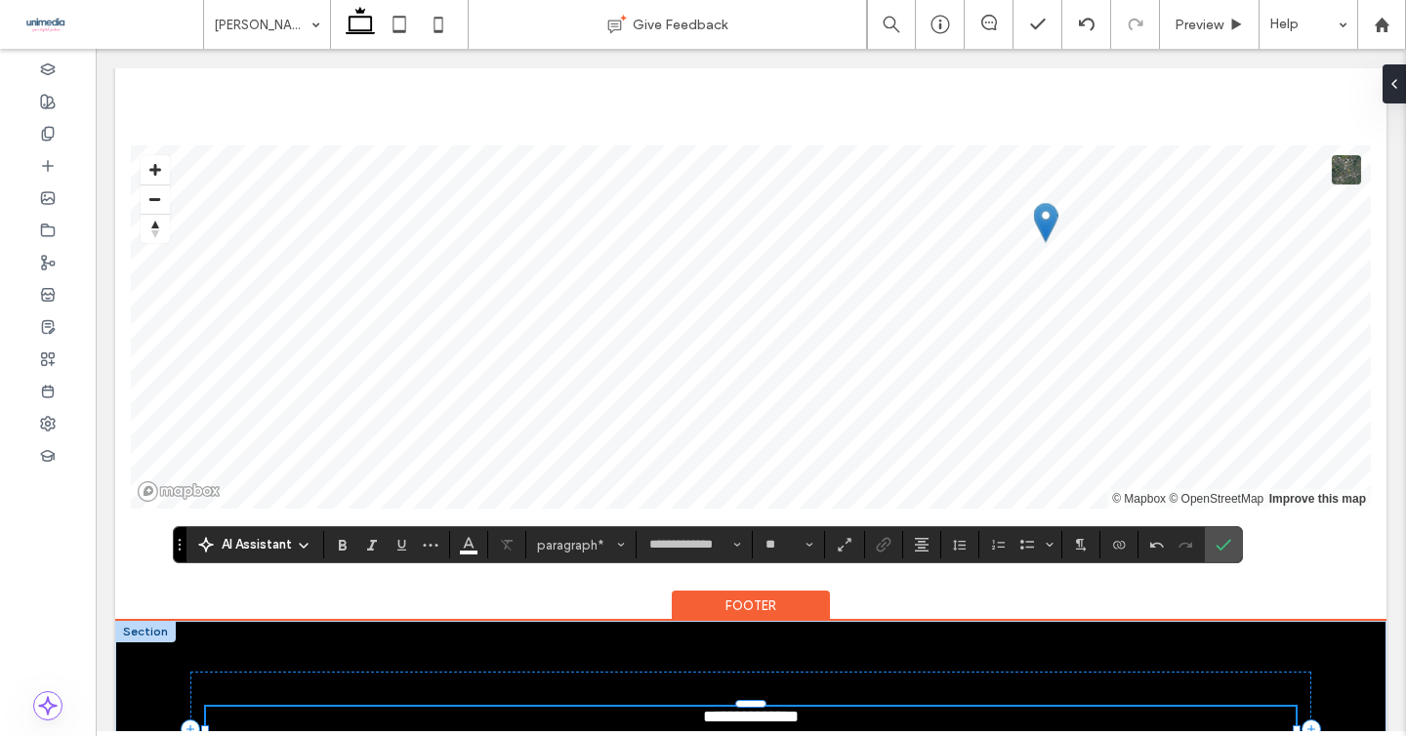
click at [863, 707] on p "**********" at bounding box center [751, 717] width 1090 height 20
click at [737, 708] on span "**********" at bounding box center [751, 717] width 246 height 18
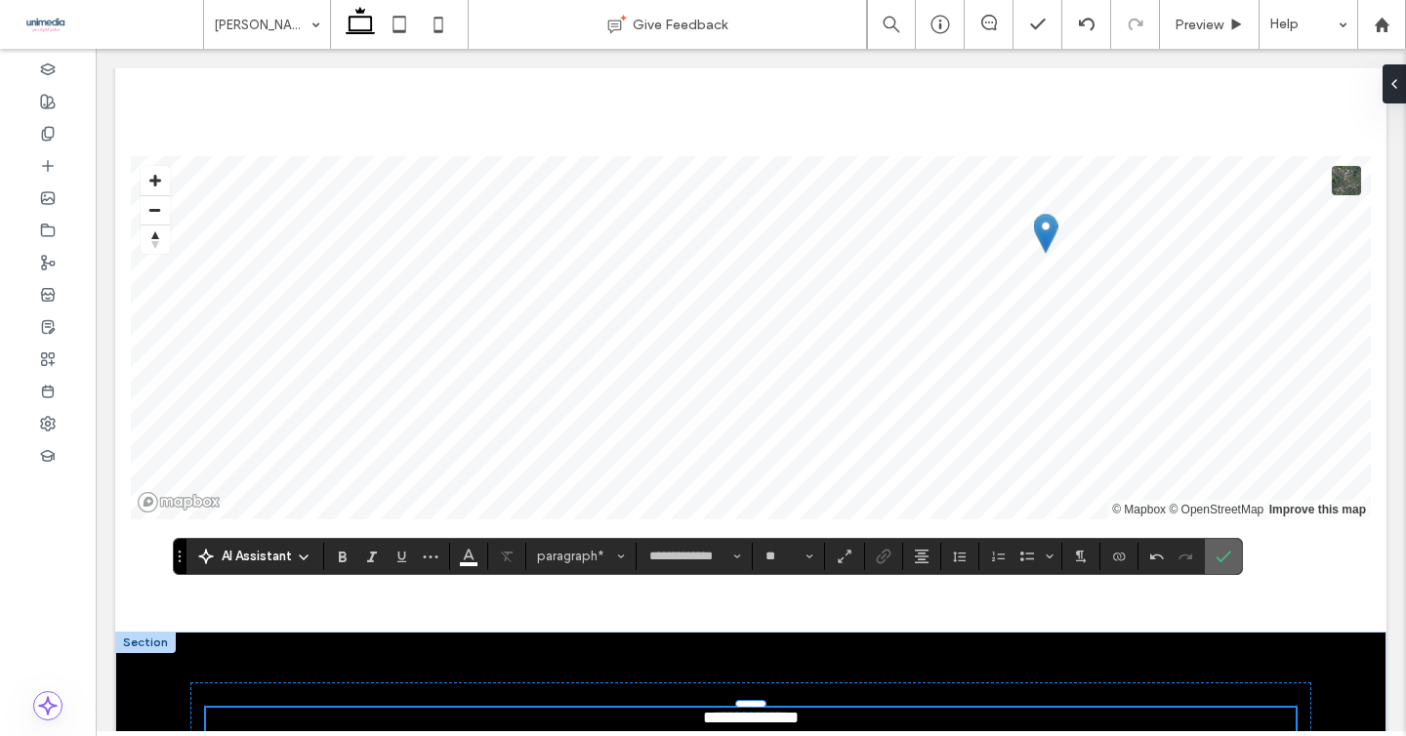
click at [1221, 552] on icon "Confirm" at bounding box center [1224, 557] width 16 height 16
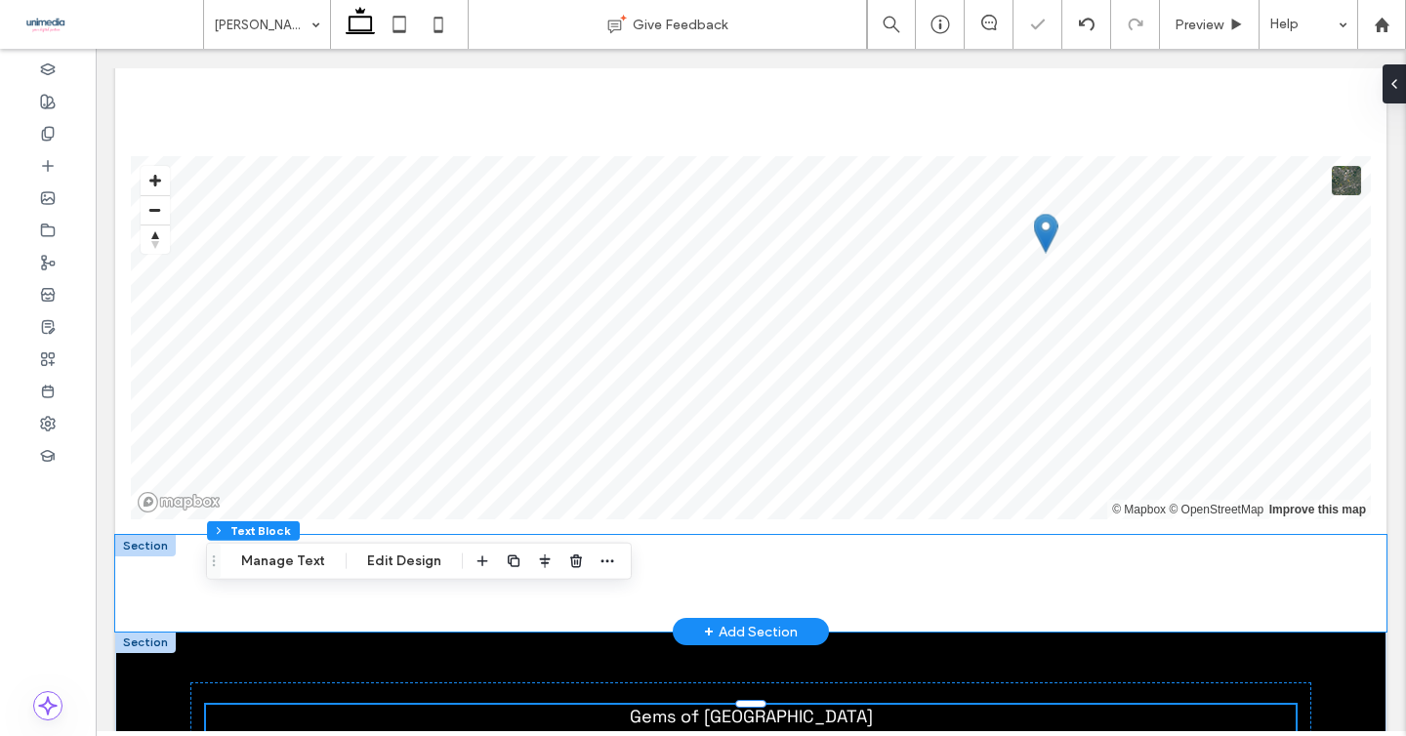
click at [1357, 535] on div at bounding box center [750, 583] width 1271 height 97
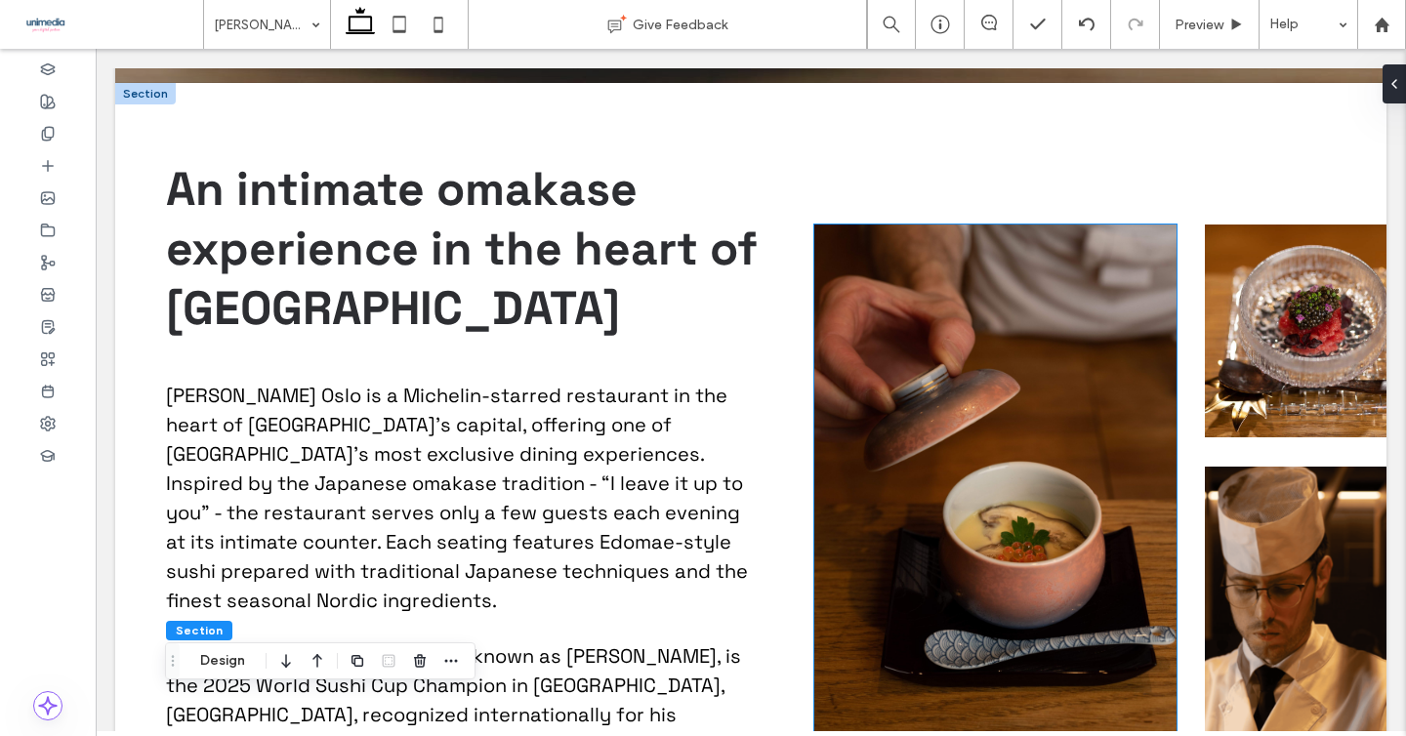
scroll to position [0, 0]
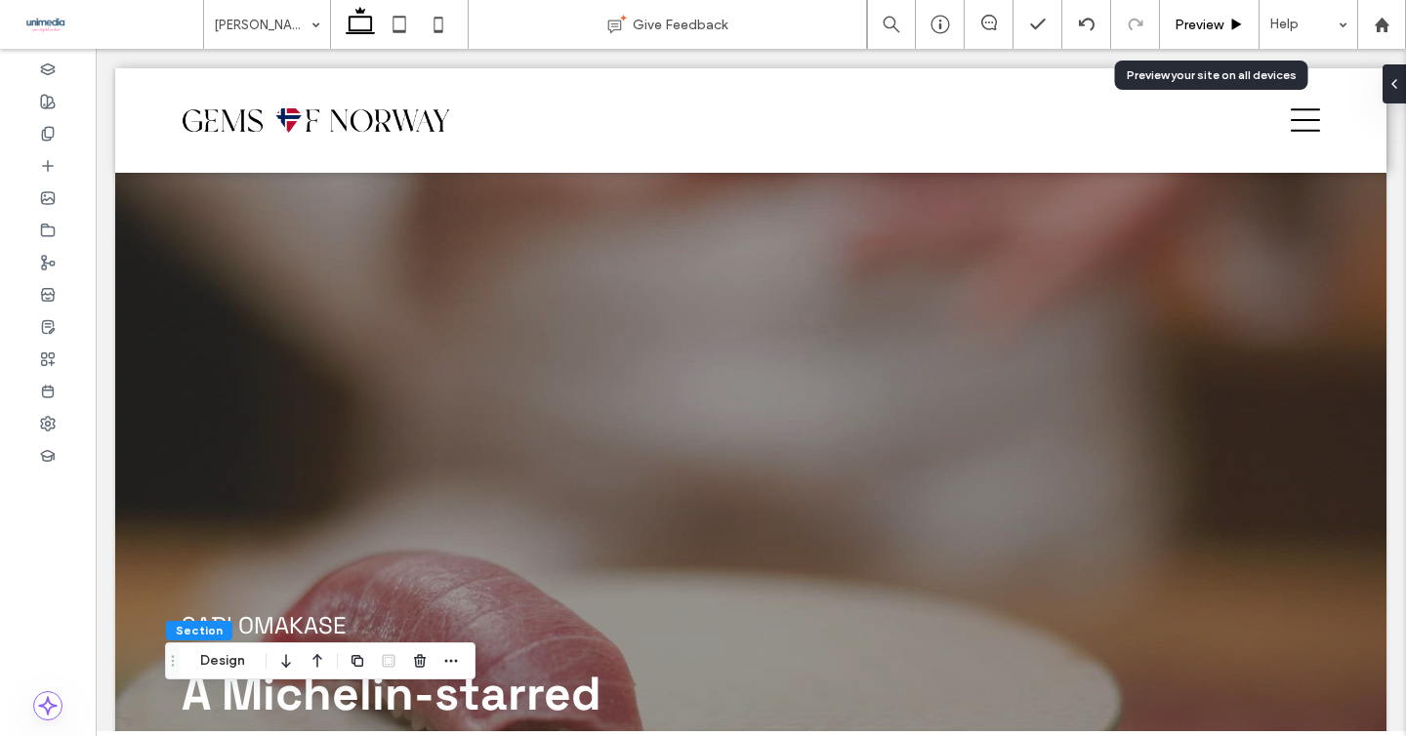
click at [1212, 34] on div "Preview" at bounding box center [1210, 24] width 100 height 49
click at [1212, 22] on span "Preview" at bounding box center [1199, 25] width 49 height 17
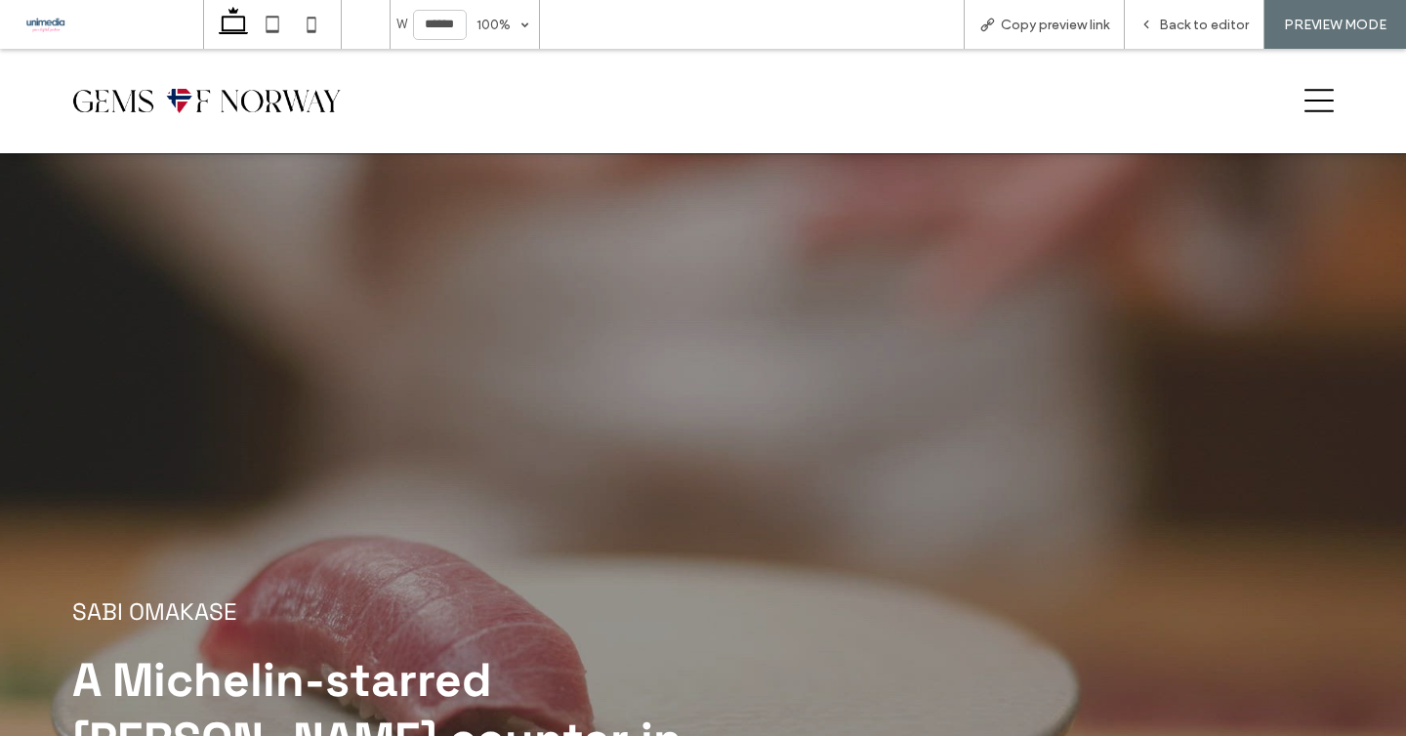
click at [122, 110] on img at bounding box center [213, 101] width 283 height 62
click at [1182, 21] on span "Back to editor" at bounding box center [1204, 25] width 90 height 17
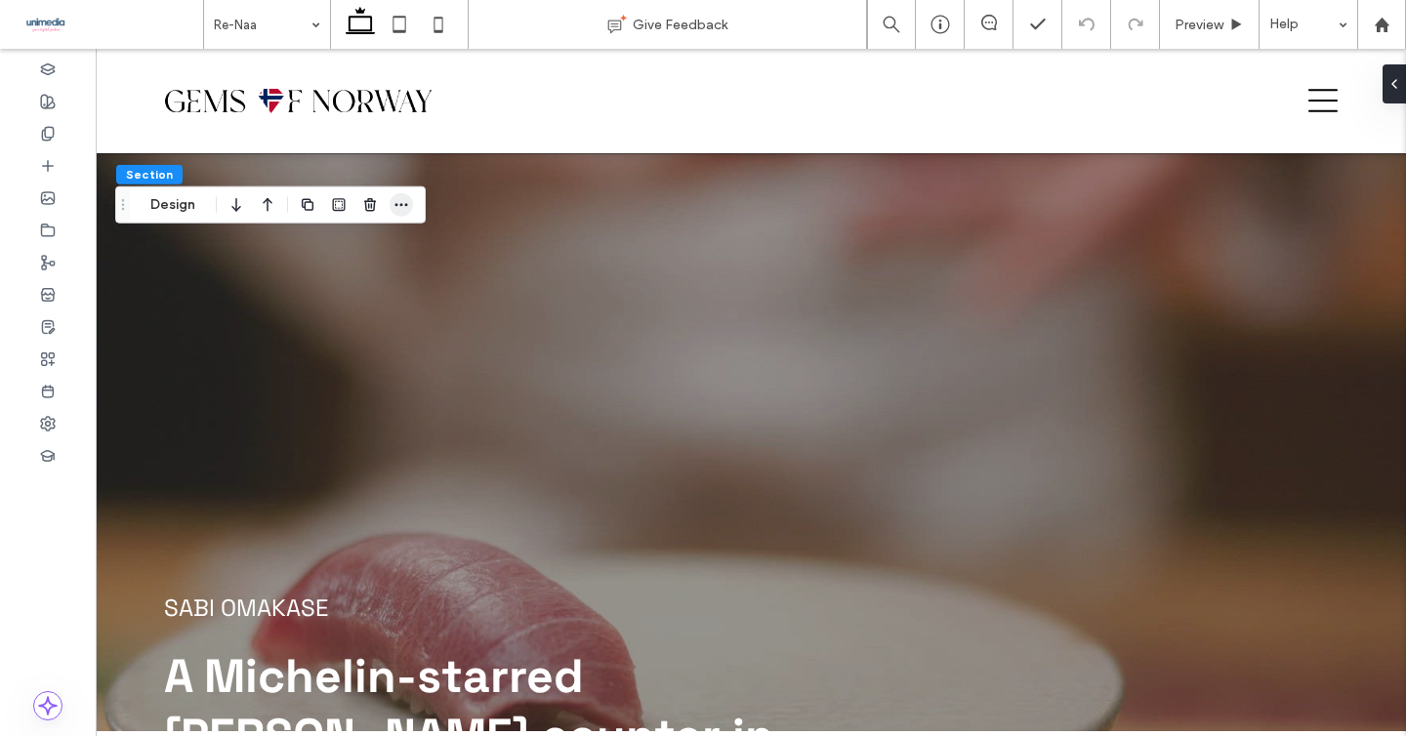
click at [397, 206] on icon "button" at bounding box center [401, 205] width 16 height 16
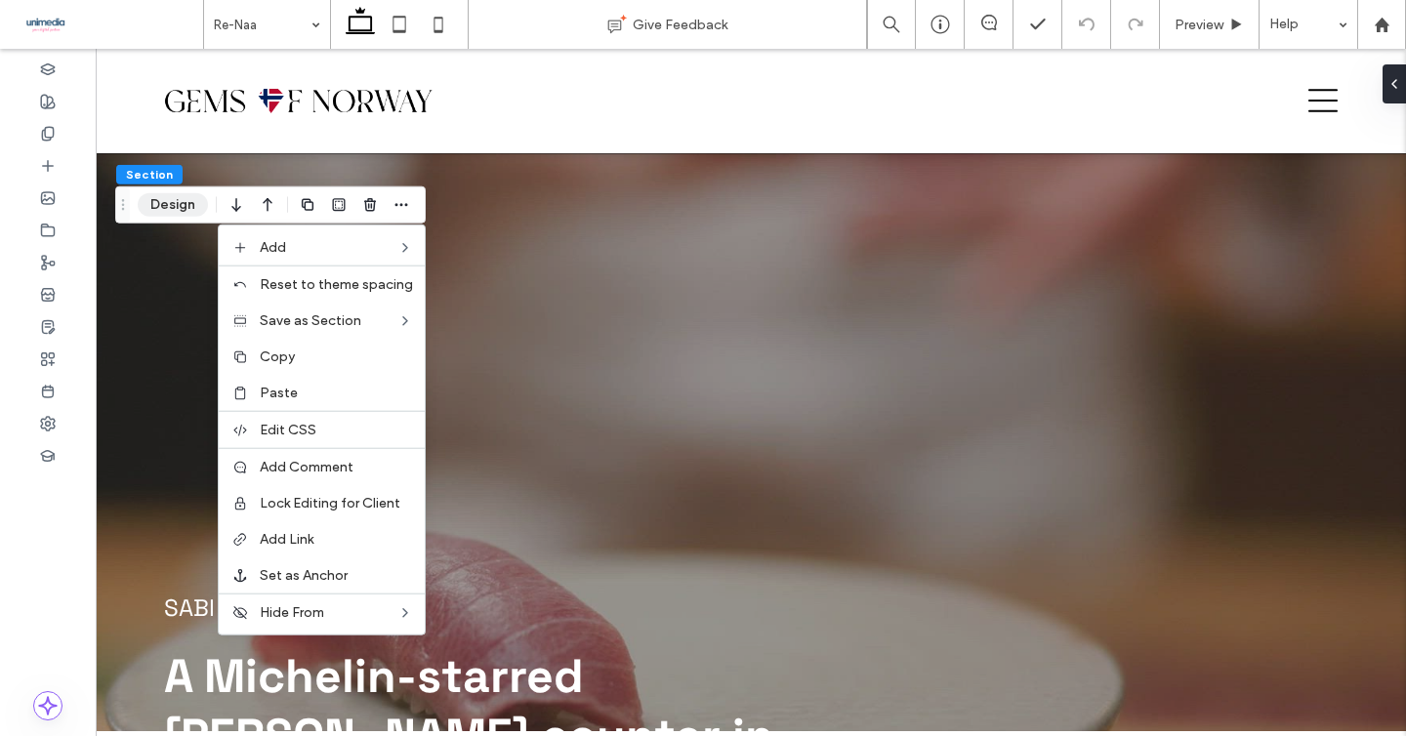
click at [182, 207] on button "Design" at bounding box center [173, 204] width 70 height 23
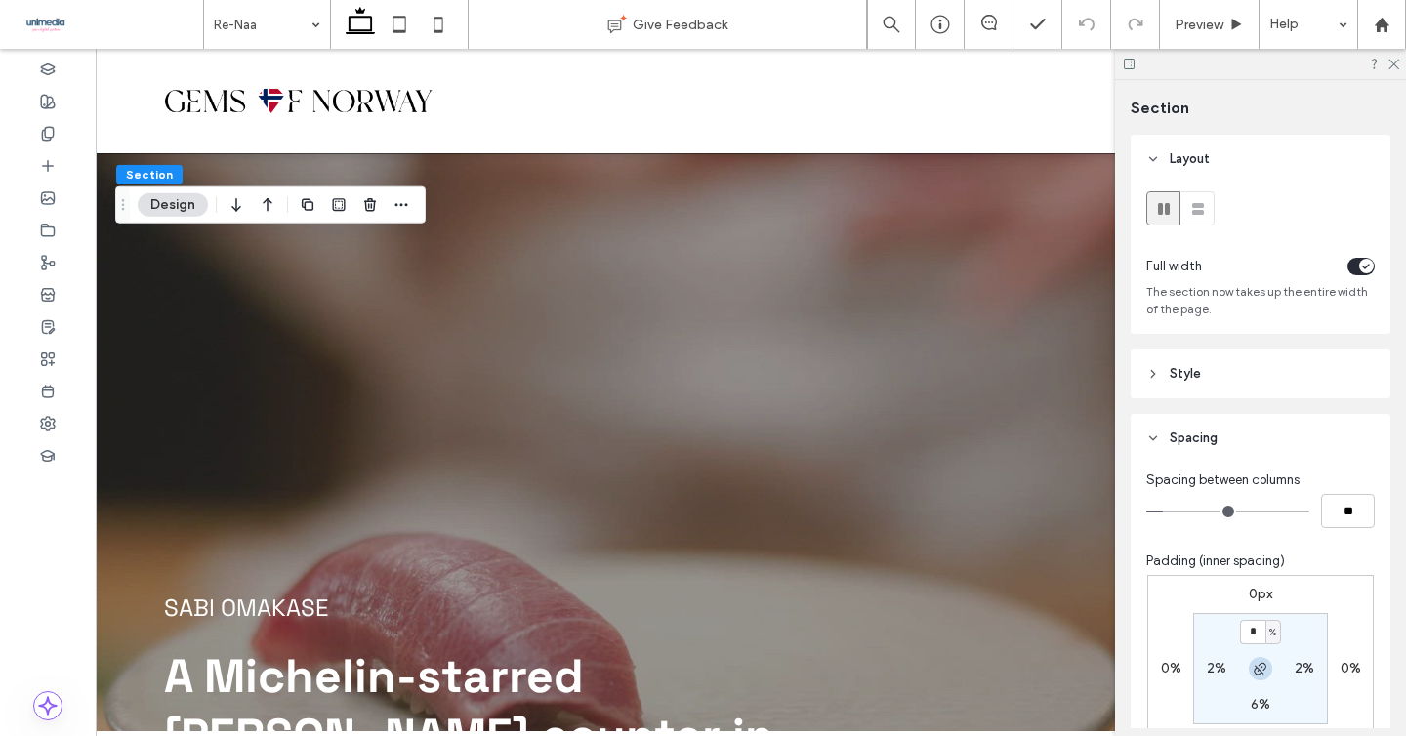
click at [1257, 678] on span "button" at bounding box center [1260, 668] width 23 height 23
click at [1254, 630] on input "*" at bounding box center [1252, 632] width 25 height 24
type input "*"
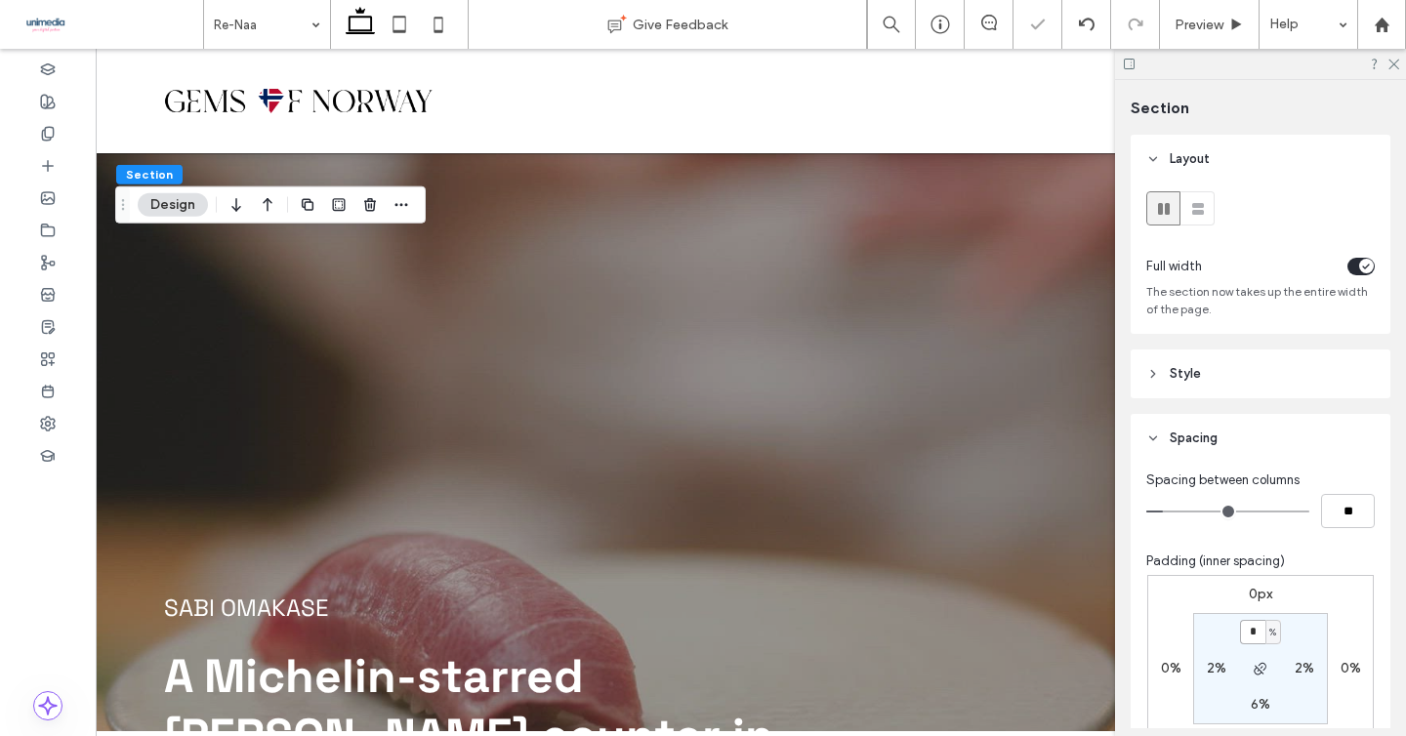
type input "*"
click at [1396, 66] on use at bounding box center [1393, 65] width 11 height 11
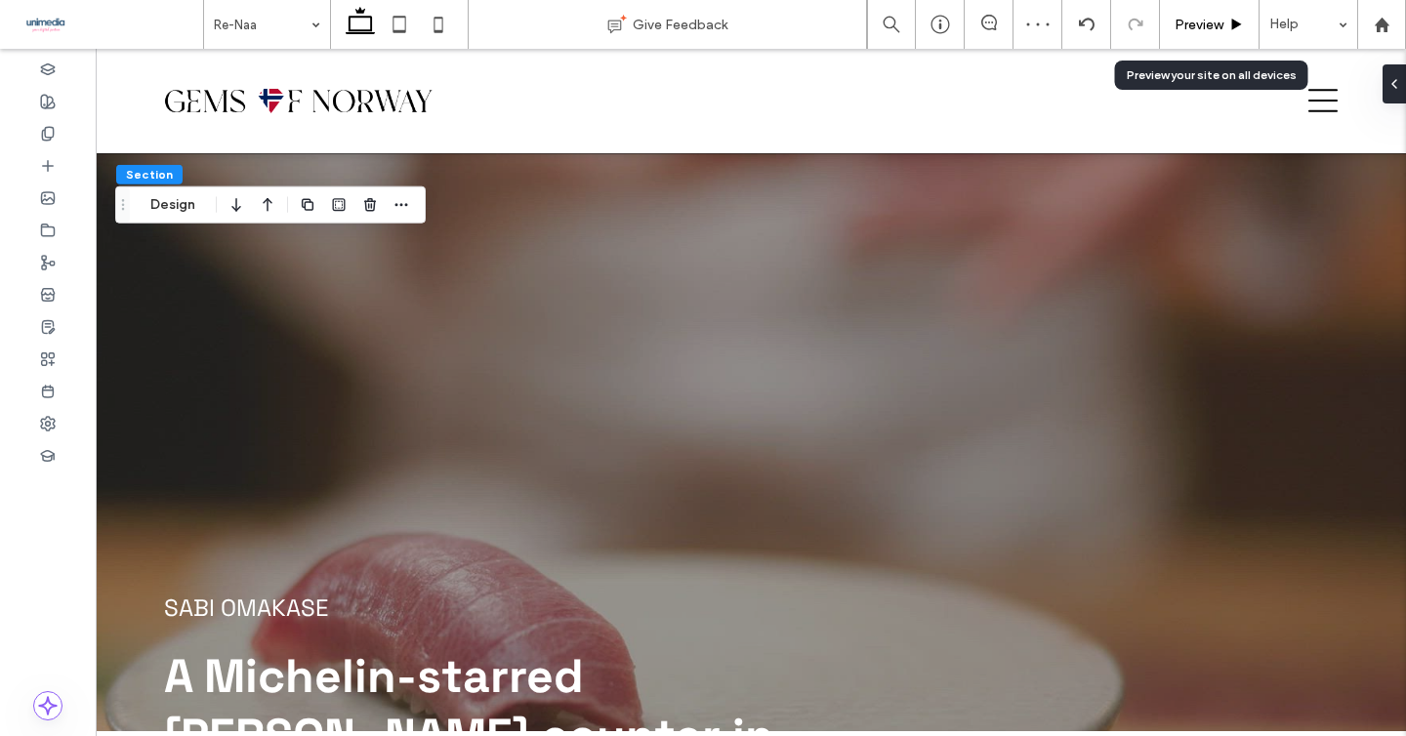
click at [1213, 30] on span "Preview" at bounding box center [1199, 25] width 49 height 17
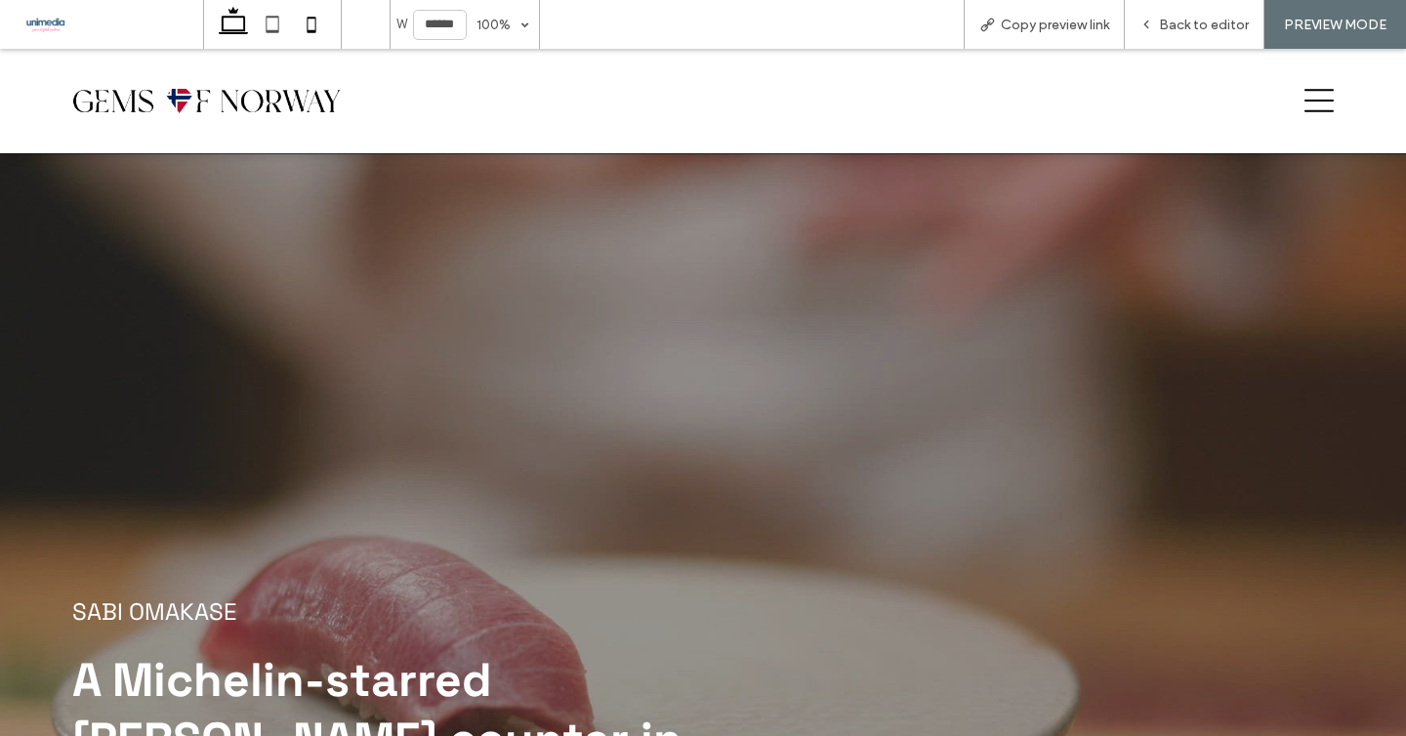
click at [306, 27] on icon at bounding box center [311, 24] width 39 height 39
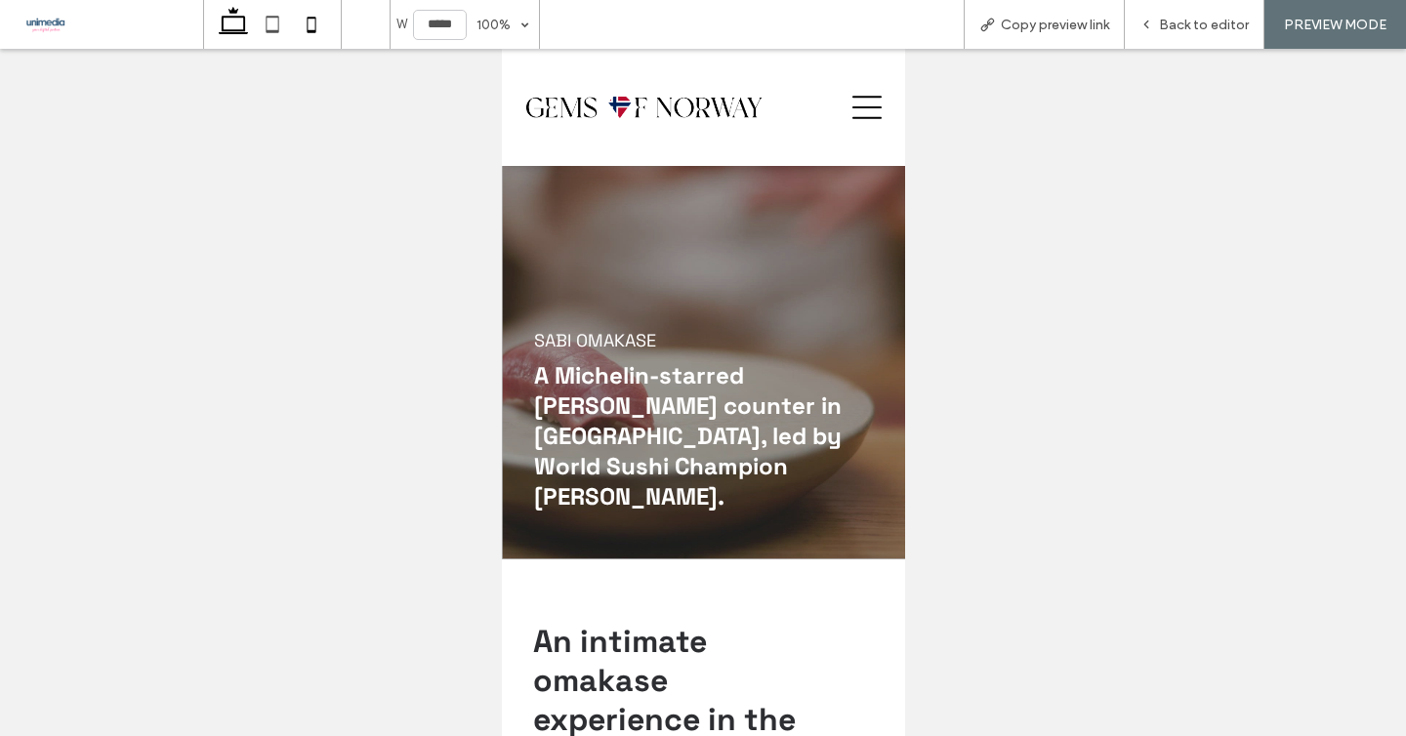
click at [243, 17] on use at bounding box center [233, 20] width 29 height 27
type input "******"
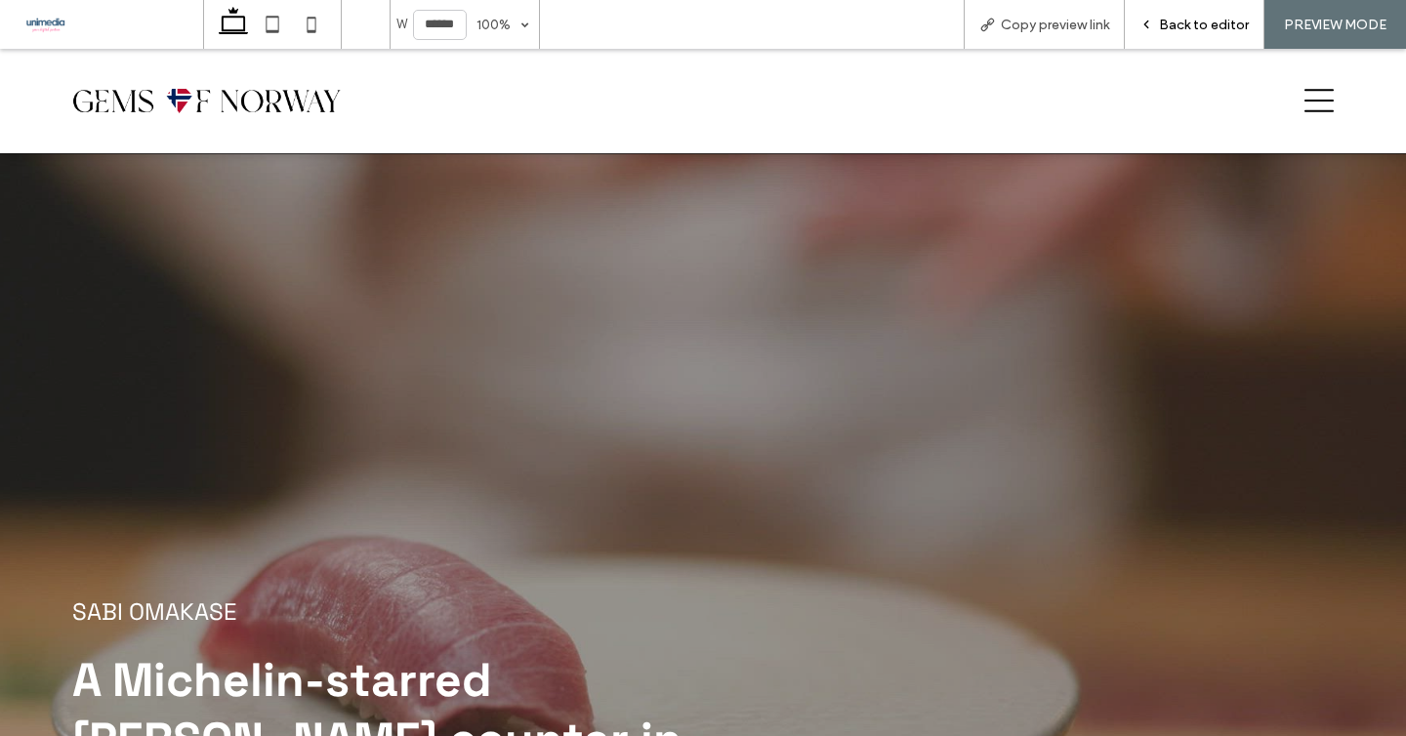
click at [1188, 24] on span "Back to editor" at bounding box center [1204, 25] width 90 height 17
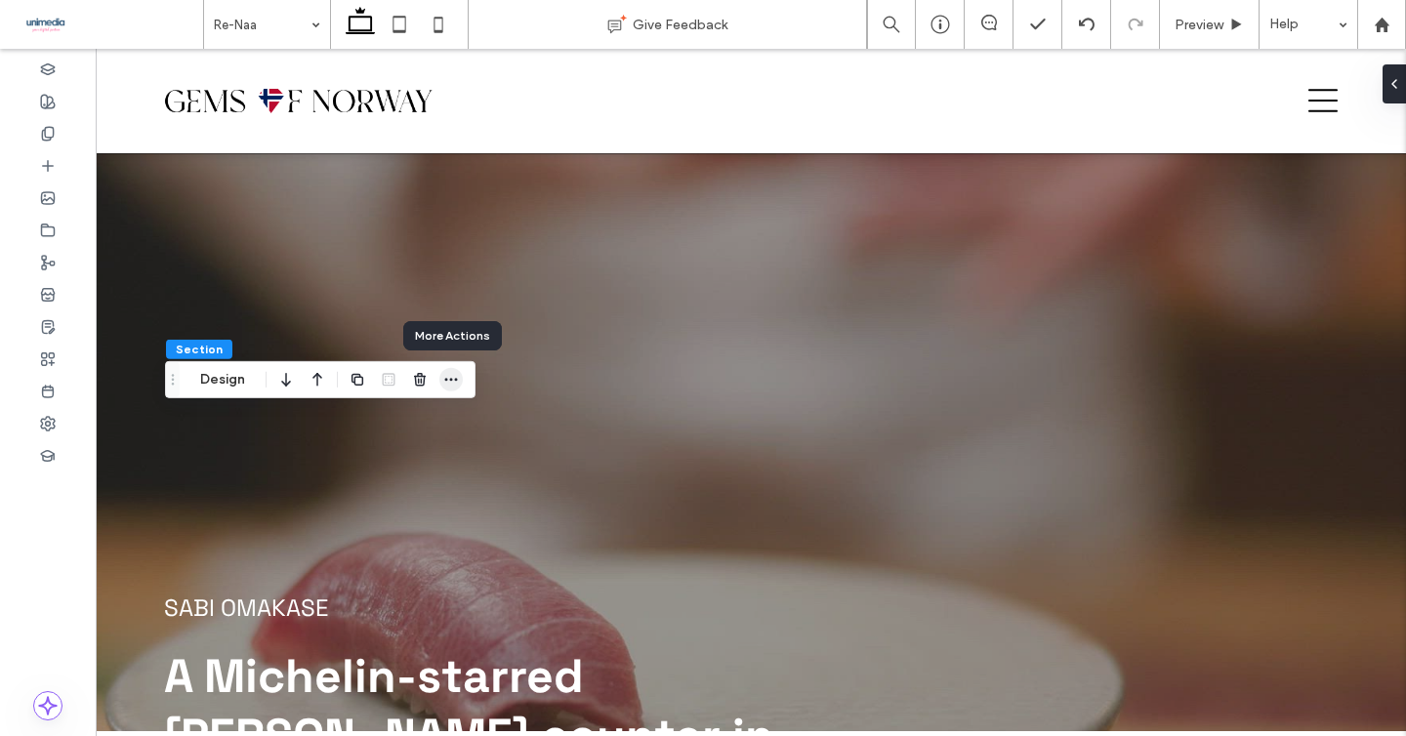
click at [446, 388] on span "button" at bounding box center [450, 379] width 23 height 23
click at [449, 369] on span "button" at bounding box center [450, 379] width 23 height 23
click at [441, 378] on span "button" at bounding box center [450, 379] width 23 height 23
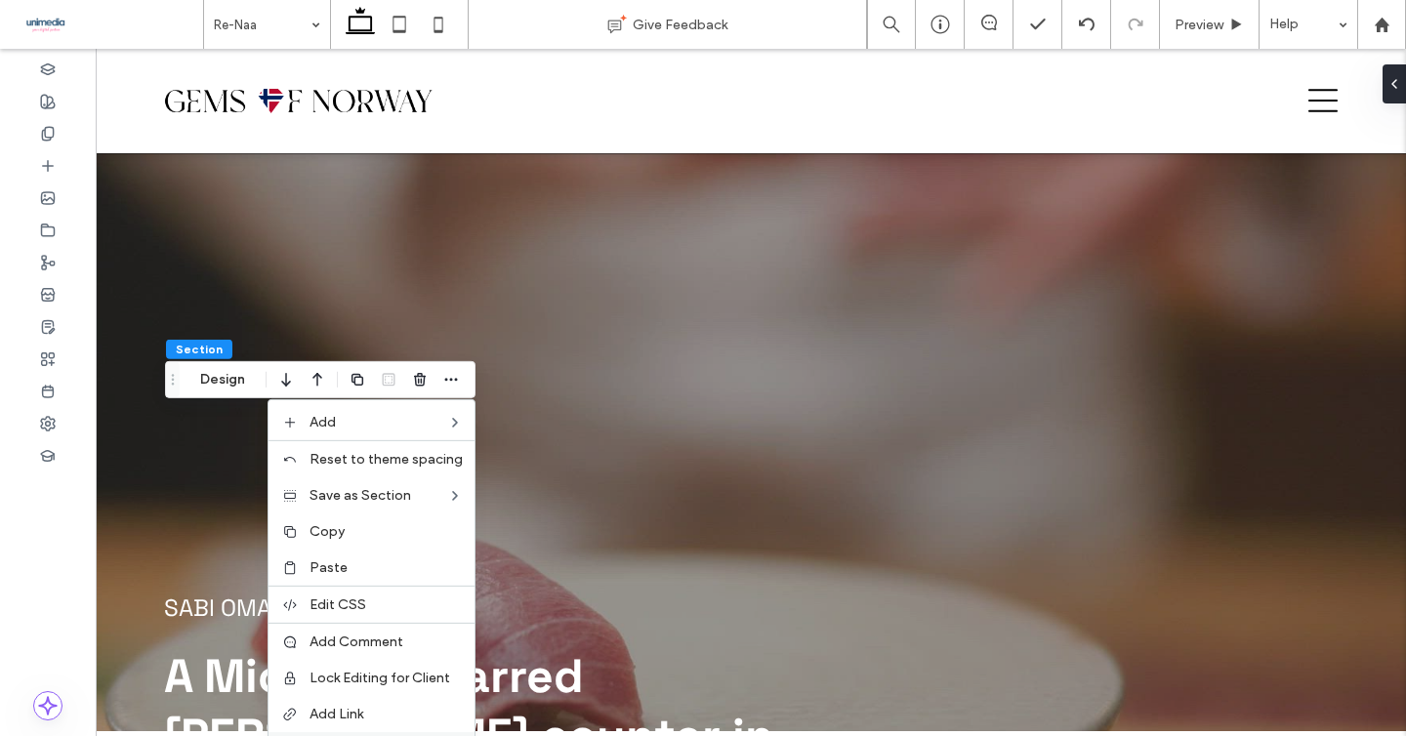
click at [327, 732] on div "Set as Anchor" at bounding box center [372, 750] width 206 height 36
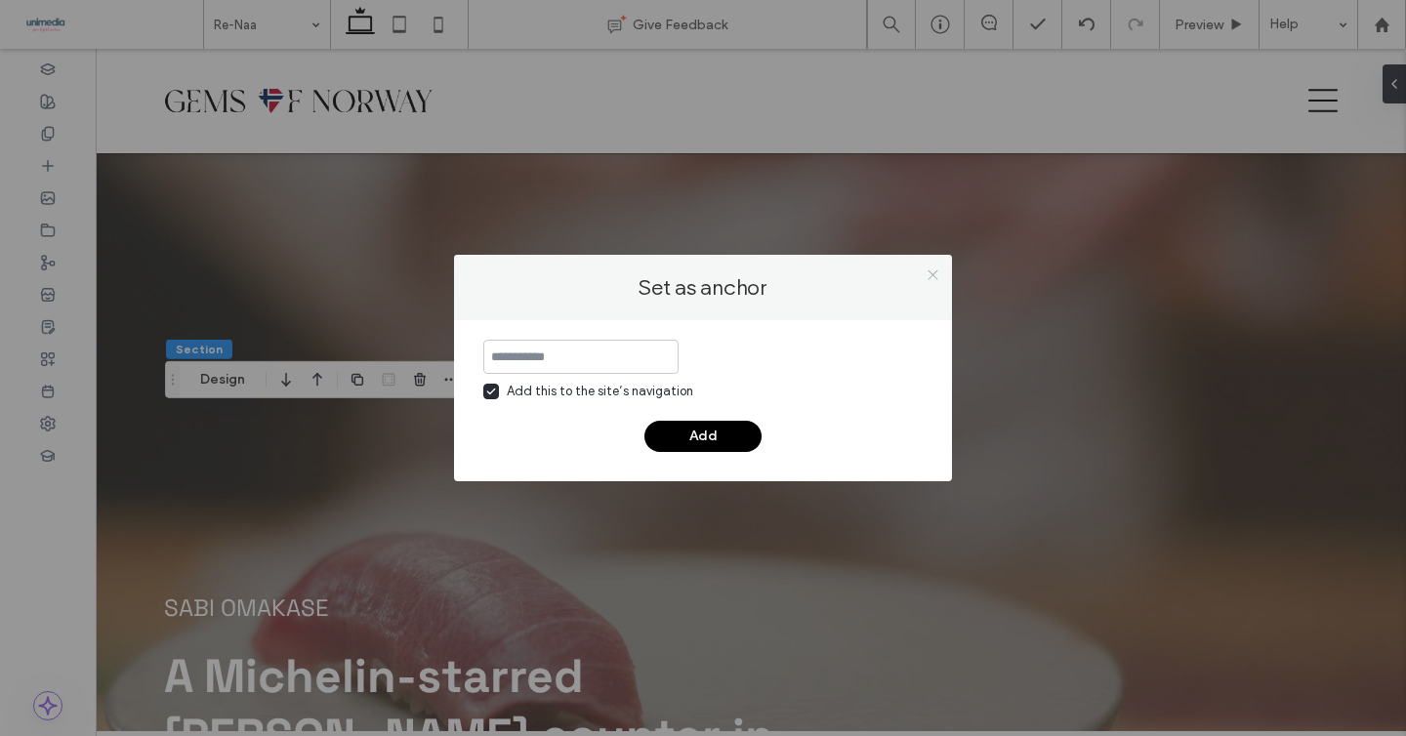
click at [936, 273] on icon at bounding box center [933, 275] width 15 height 15
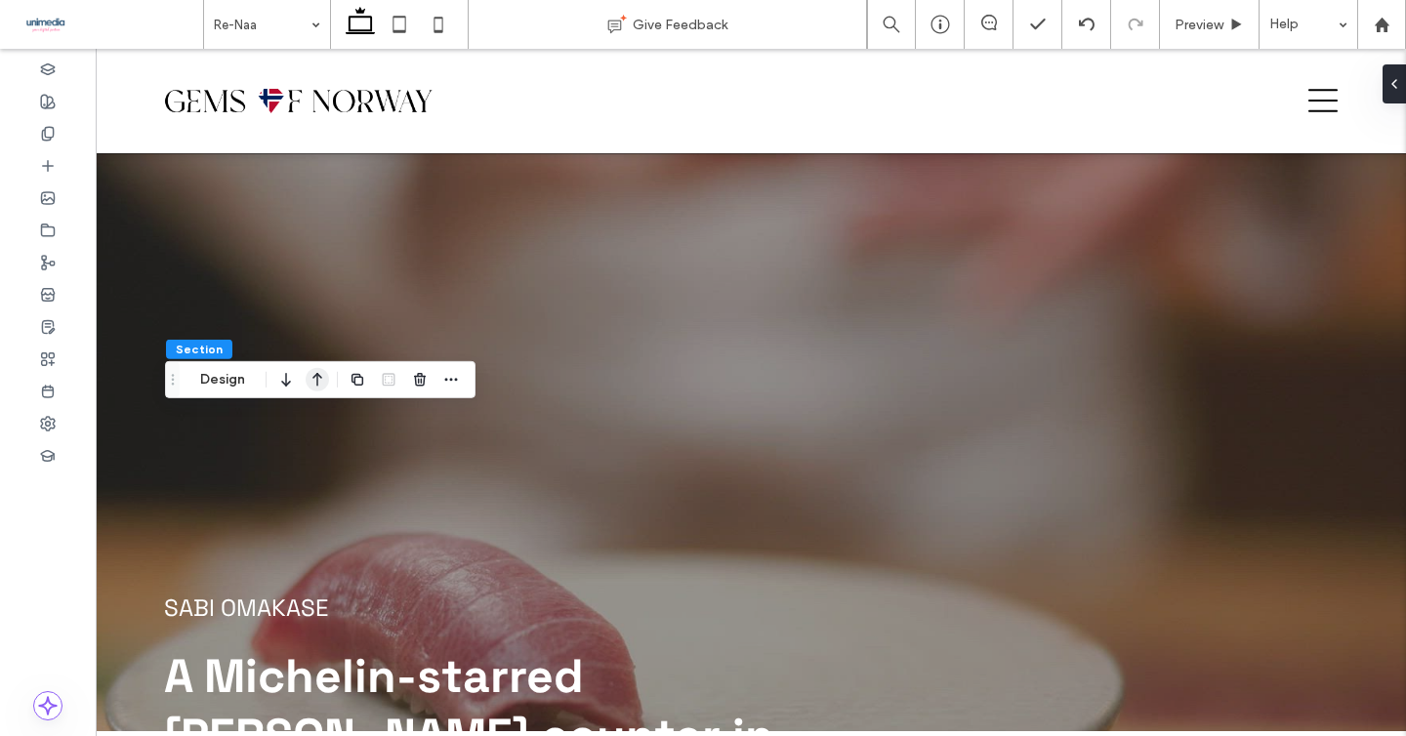
click at [313, 382] on icon "button" at bounding box center [317, 379] width 23 height 35
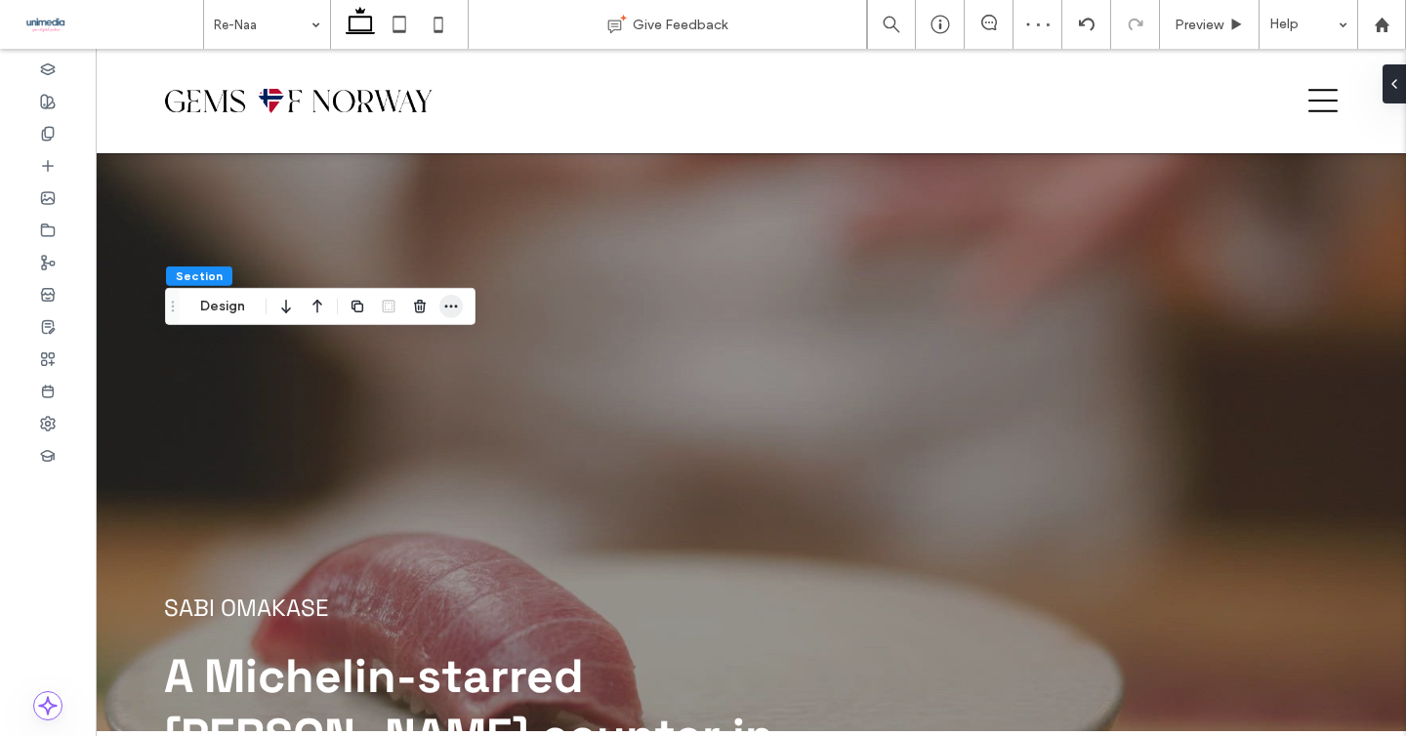
click at [443, 309] on icon "button" at bounding box center [451, 307] width 16 height 16
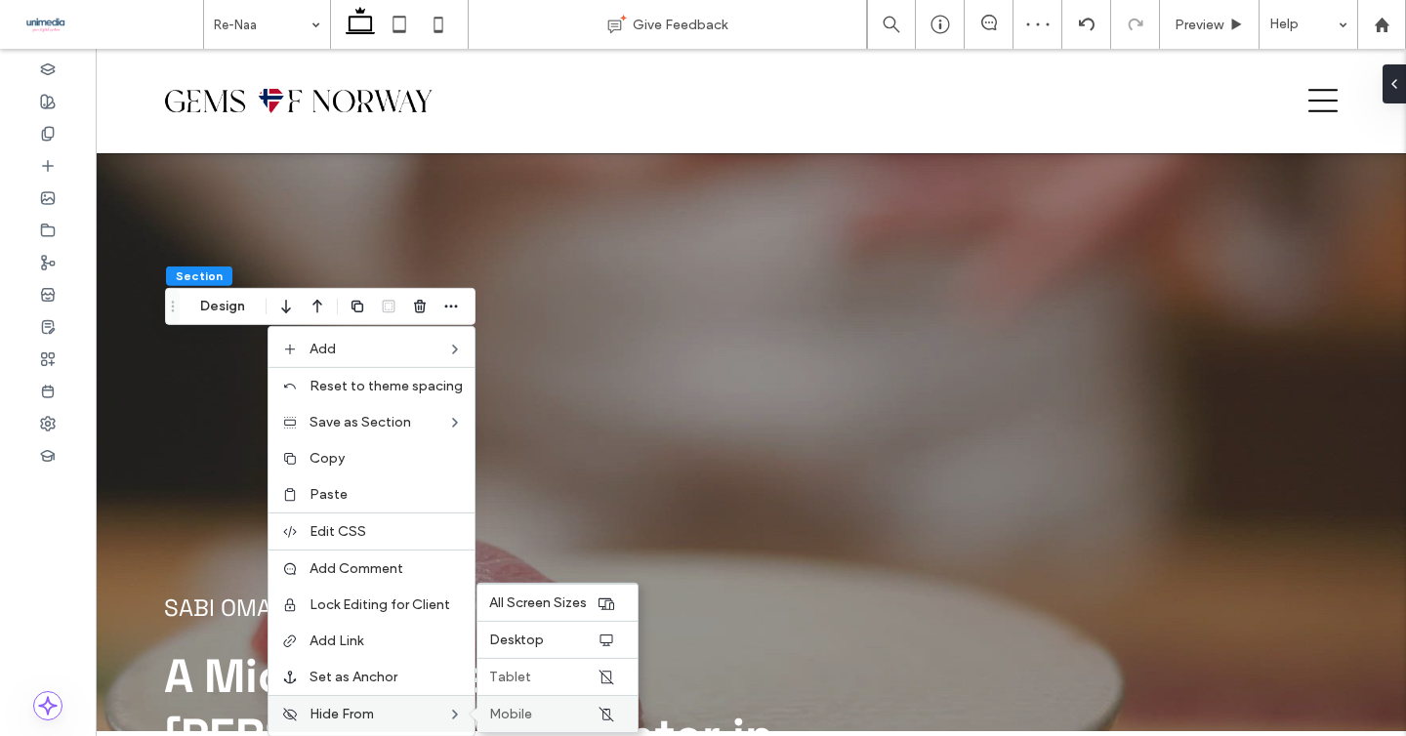
click at [555, 708] on label "Mobile" at bounding box center [542, 714] width 107 height 17
click at [568, 678] on label "Tablet" at bounding box center [542, 677] width 107 height 17
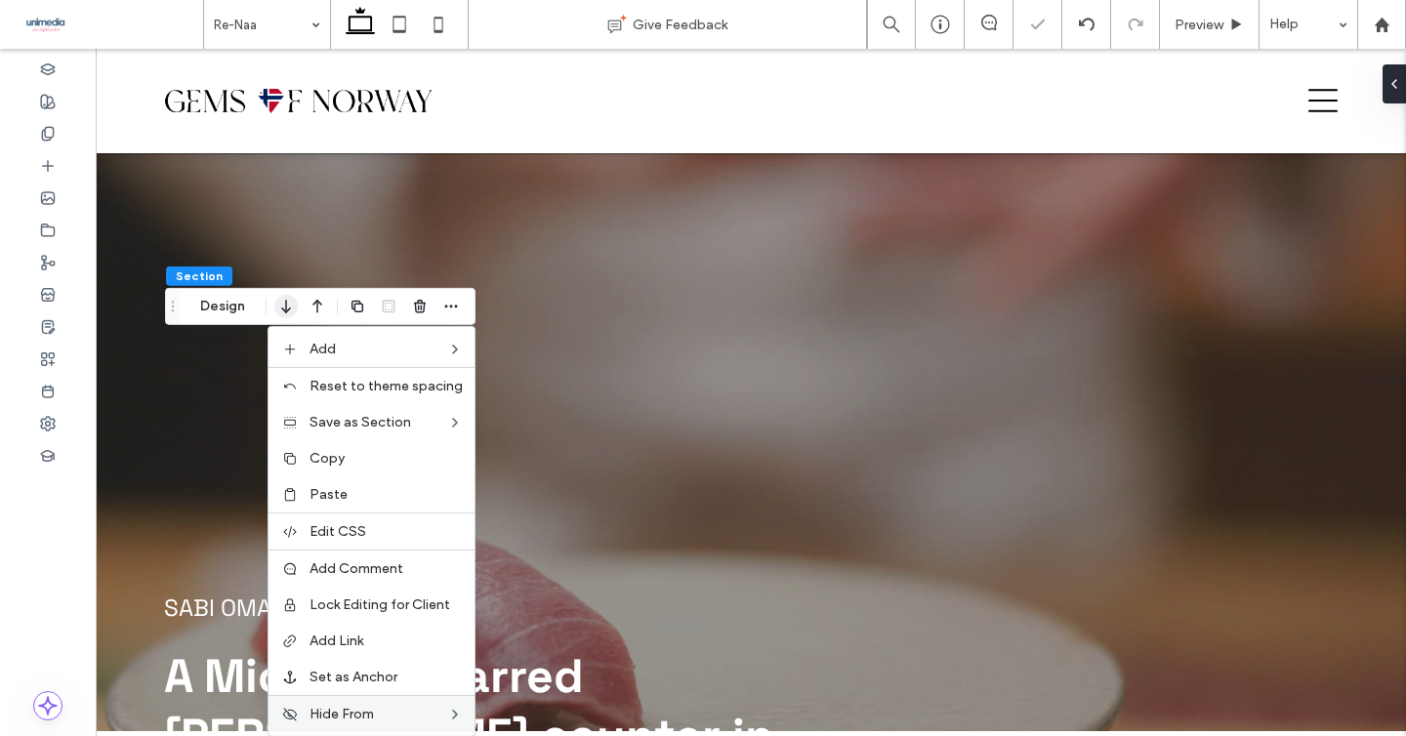
click at [275, 310] on icon "button" at bounding box center [285, 306] width 23 height 35
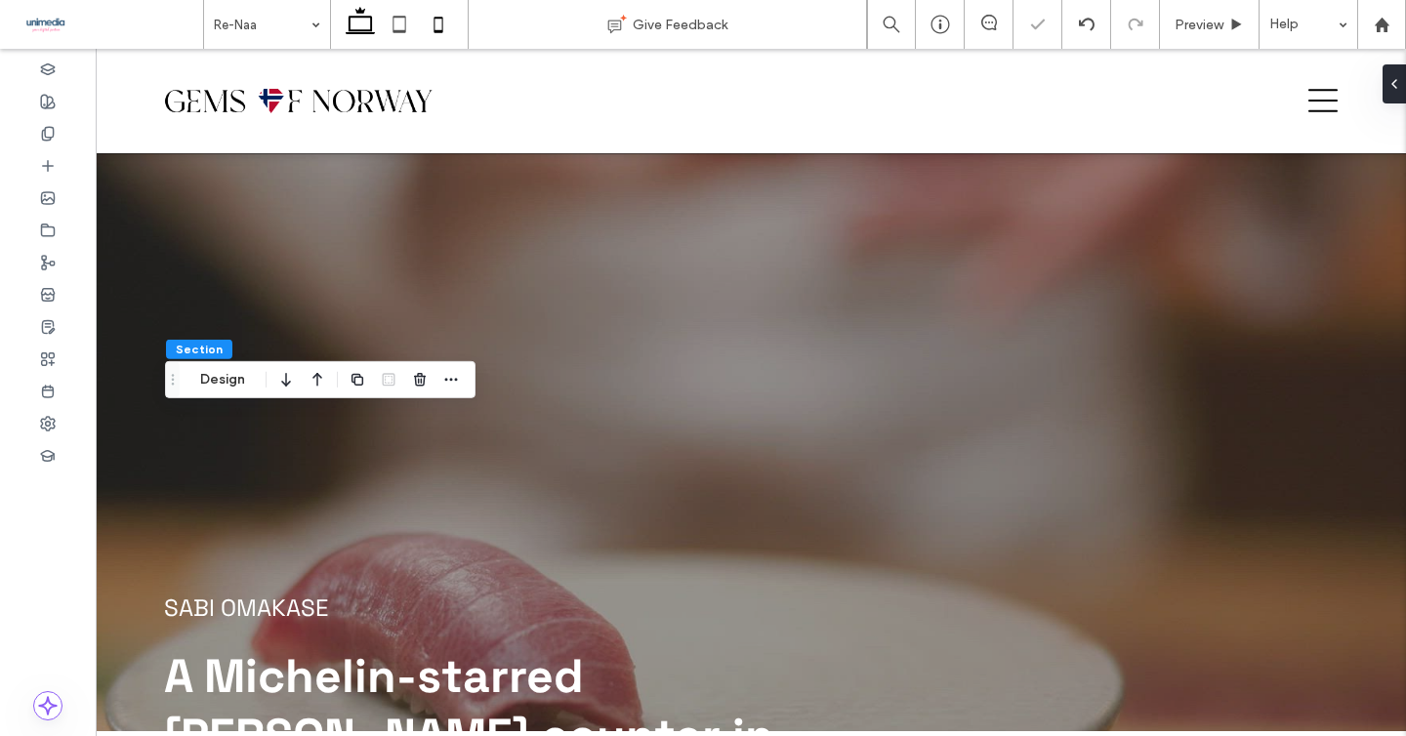
click at [442, 34] on icon at bounding box center [438, 24] width 39 height 39
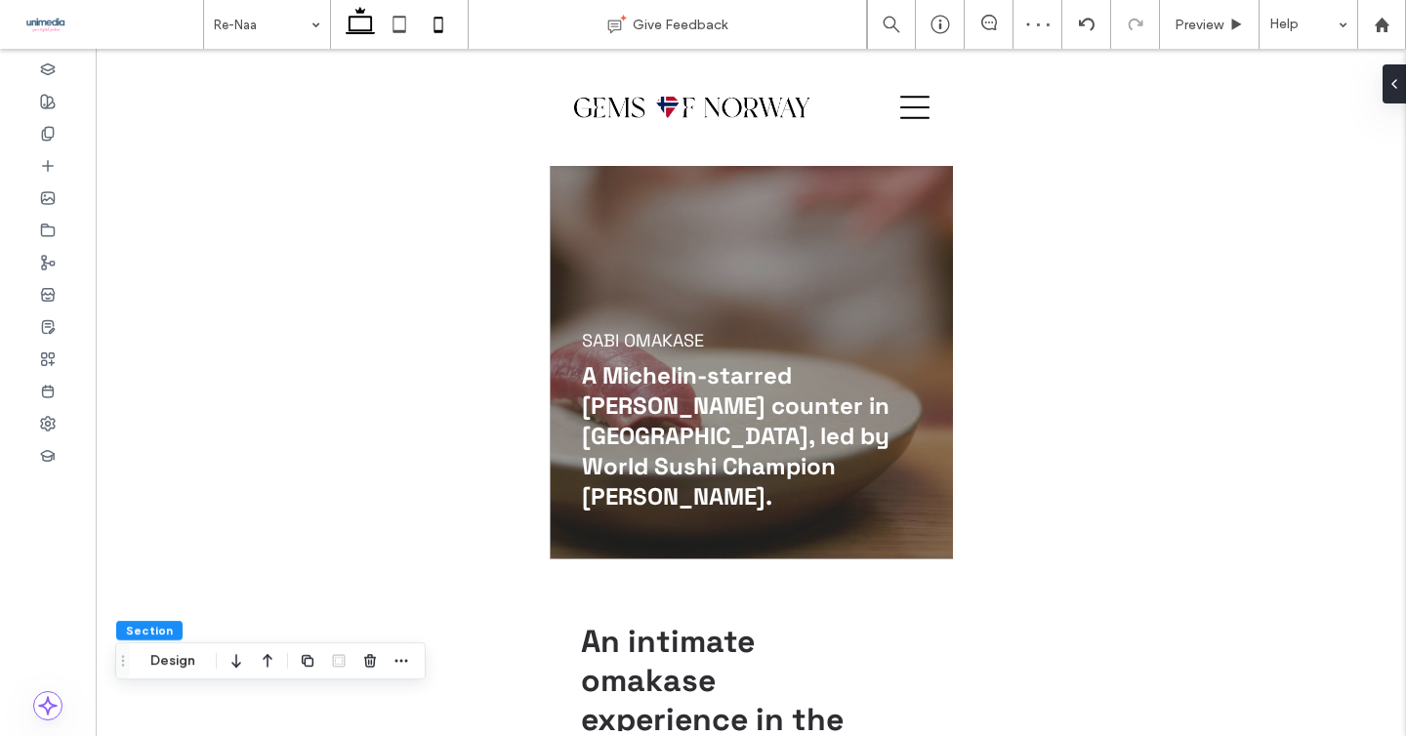
click at [373, 20] on icon at bounding box center [360, 24] width 39 height 39
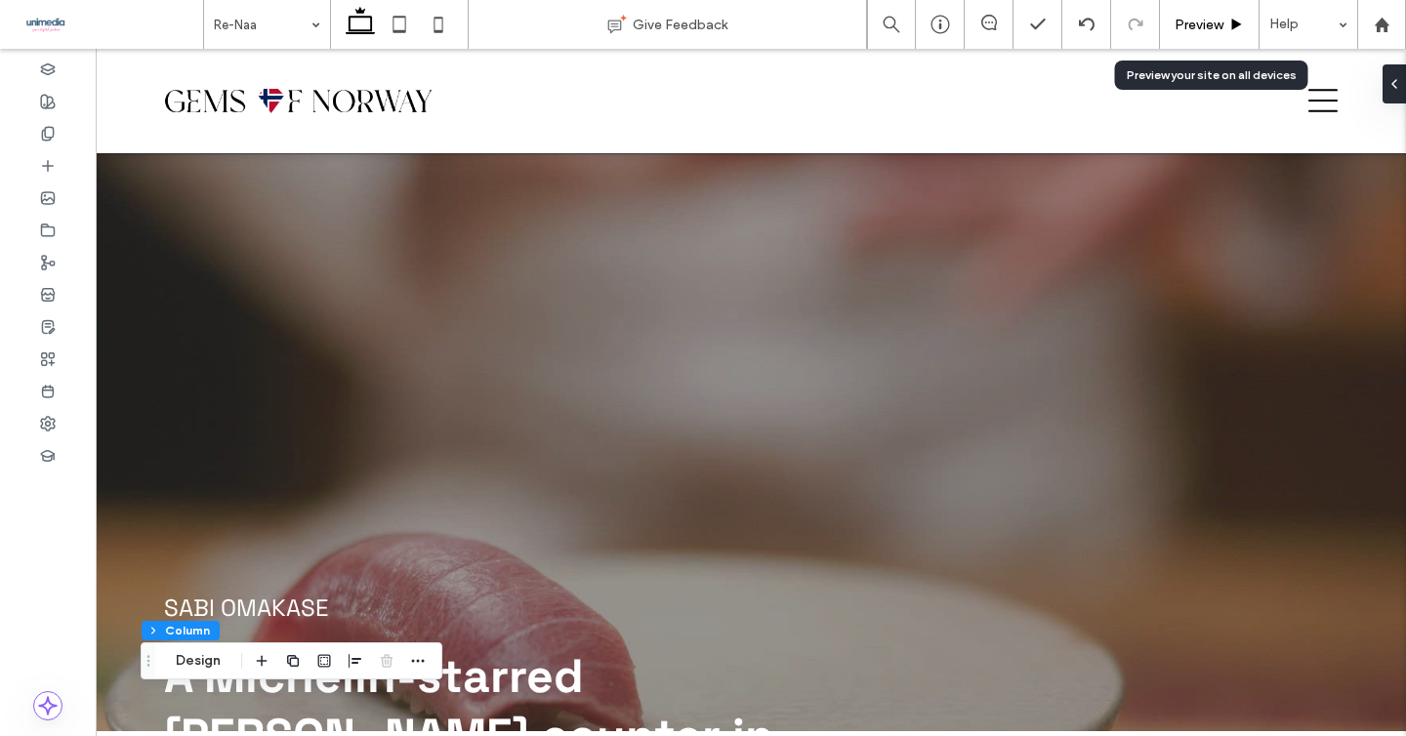
click at [1225, 21] on div "Preview" at bounding box center [1209, 25] width 99 height 17
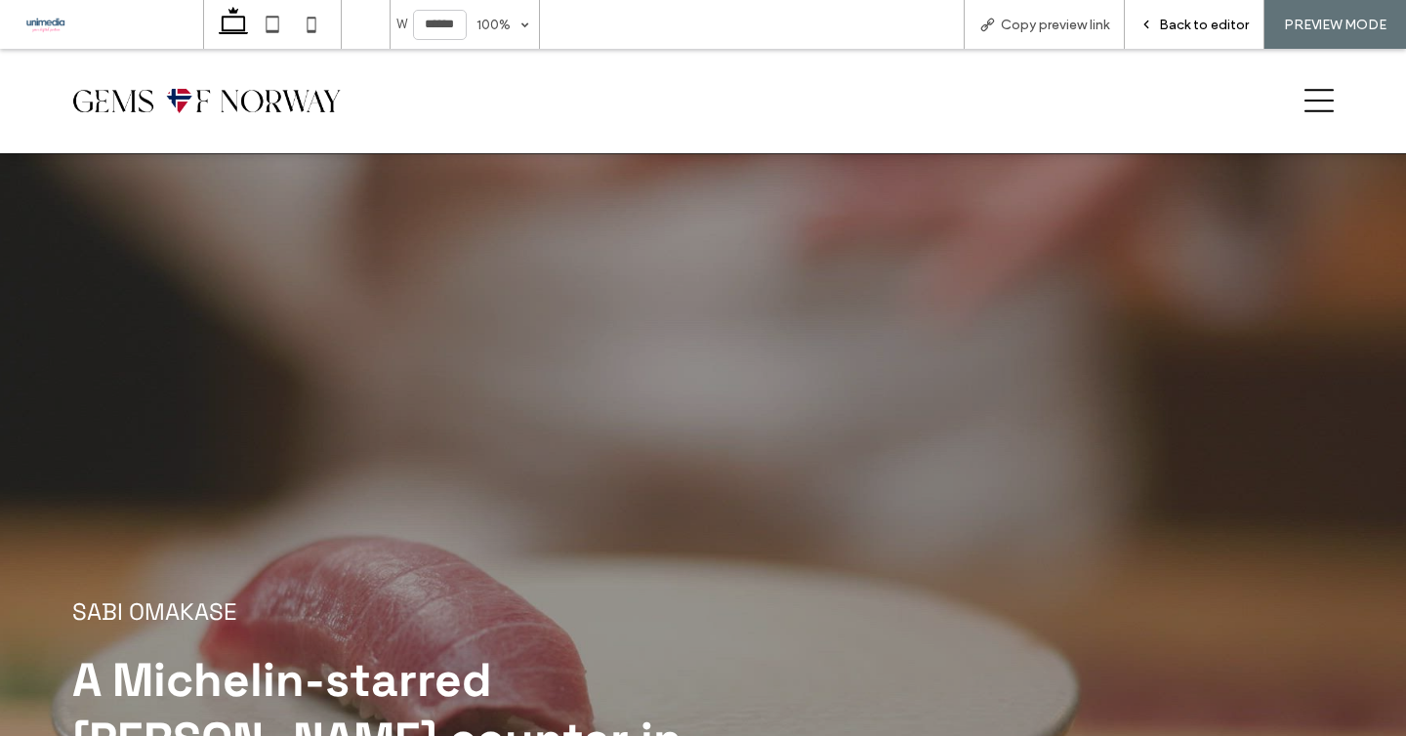
click at [1189, 24] on span "Back to editor" at bounding box center [1204, 25] width 90 height 17
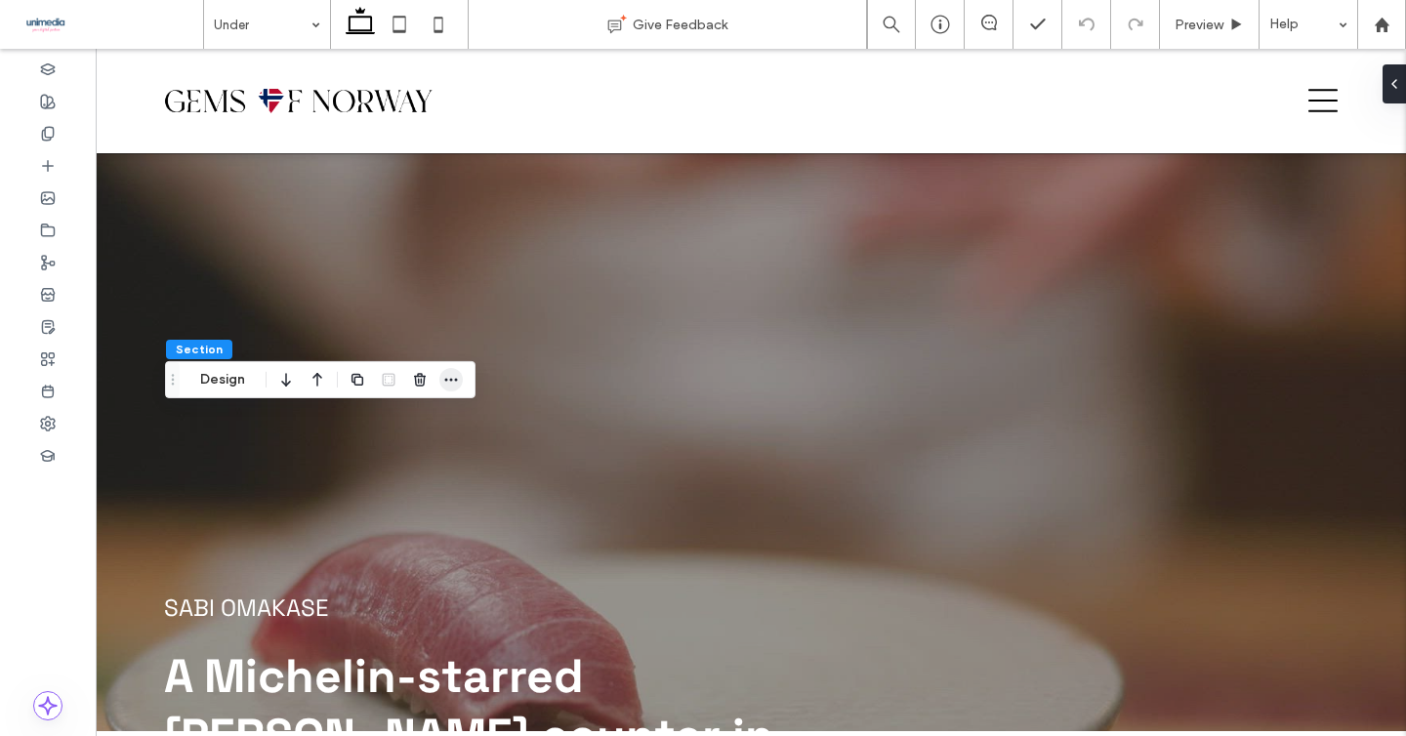
click at [455, 383] on icon "button" at bounding box center [451, 380] width 16 height 16
click at [363, 384] on icon "button" at bounding box center [358, 380] width 16 height 16
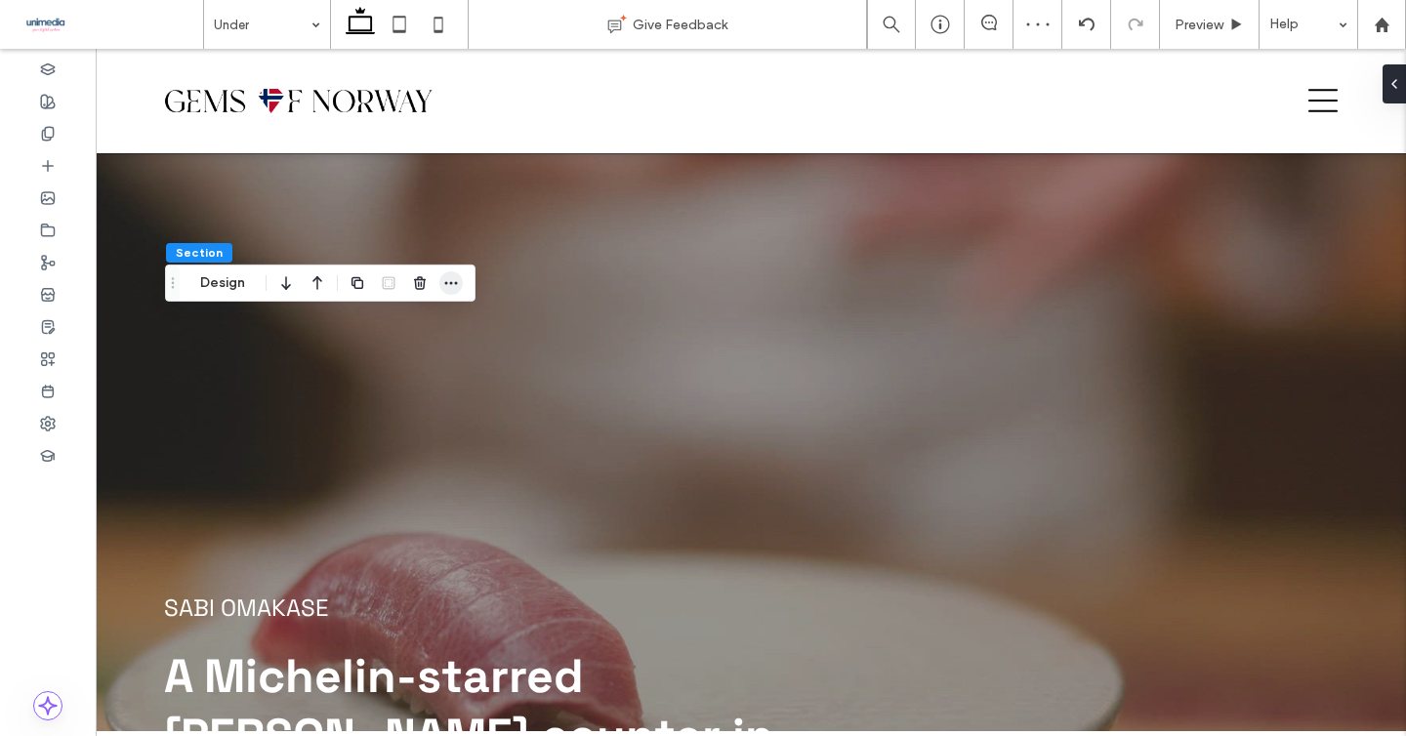
click at [452, 283] on use "button" at bounding box center [451, 282] width 13 height 3
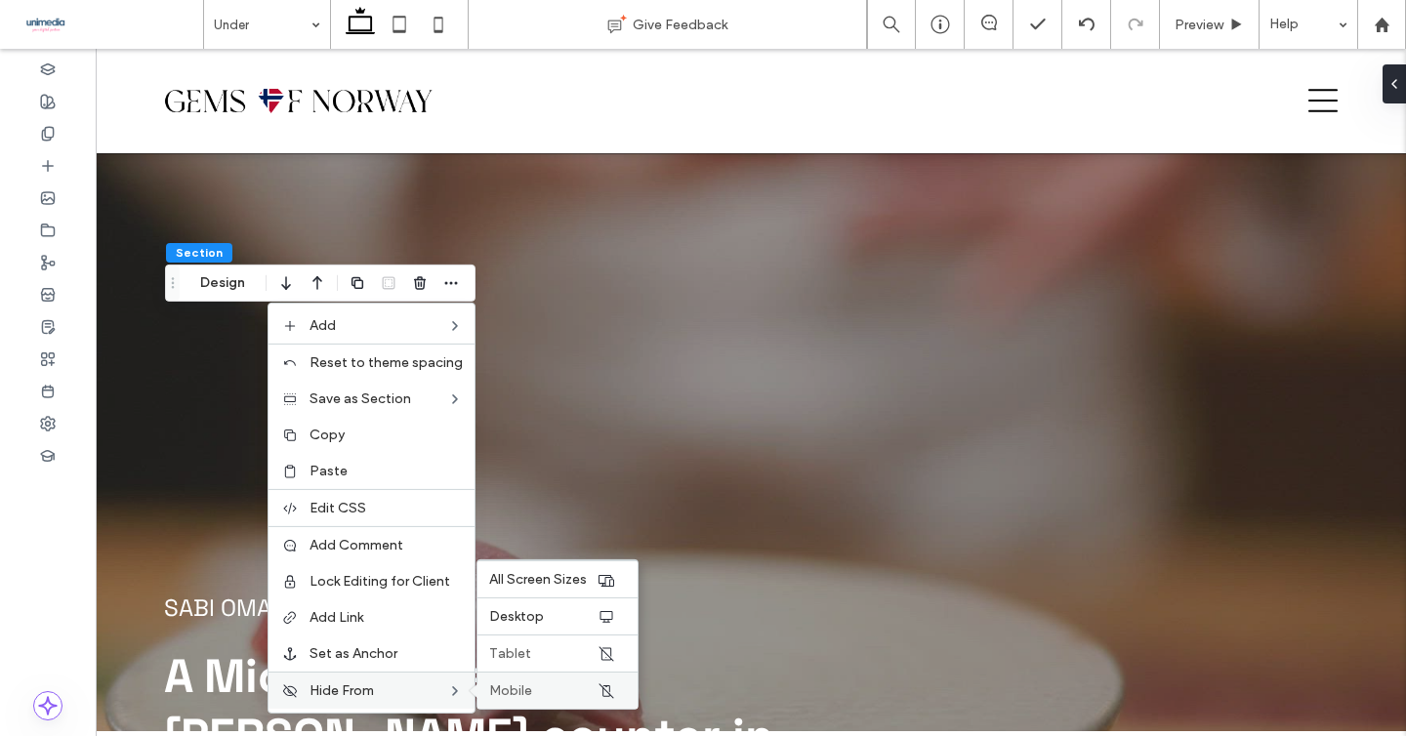
click at [516, 688] on span "Mobile" at bounding box center [510, 691] width 43 height 17
click at [539, 661] on label "Tablet" at bounding box center [542, 653] width 107 height 17
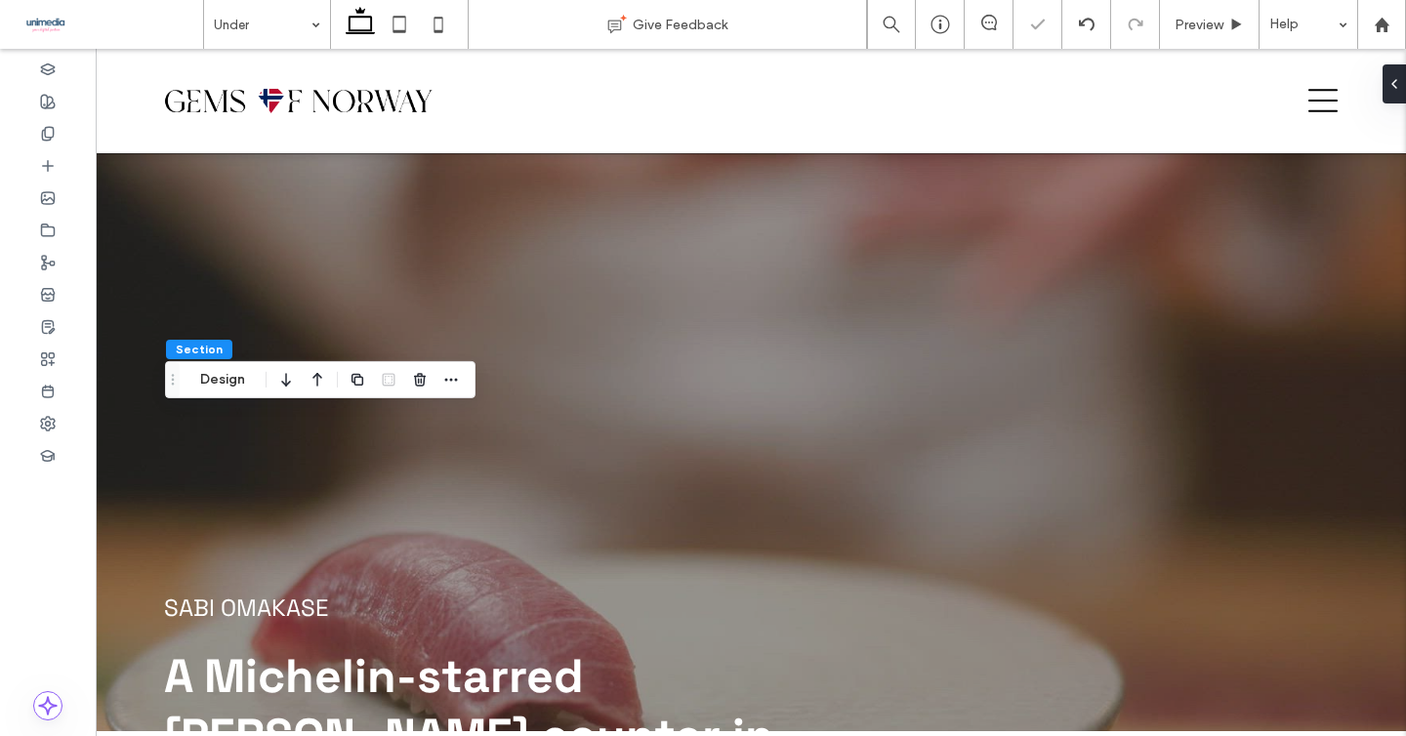
click at [467, 378] on div "Section Design" at bounding box center [320, 379] width 310 height 37
click at [454, 379] on use "button" at bounding box center [451, 379] width 13 height 3
click at [320, 378] on icon "button" at bounding box center [317, 379] width 23 height 35
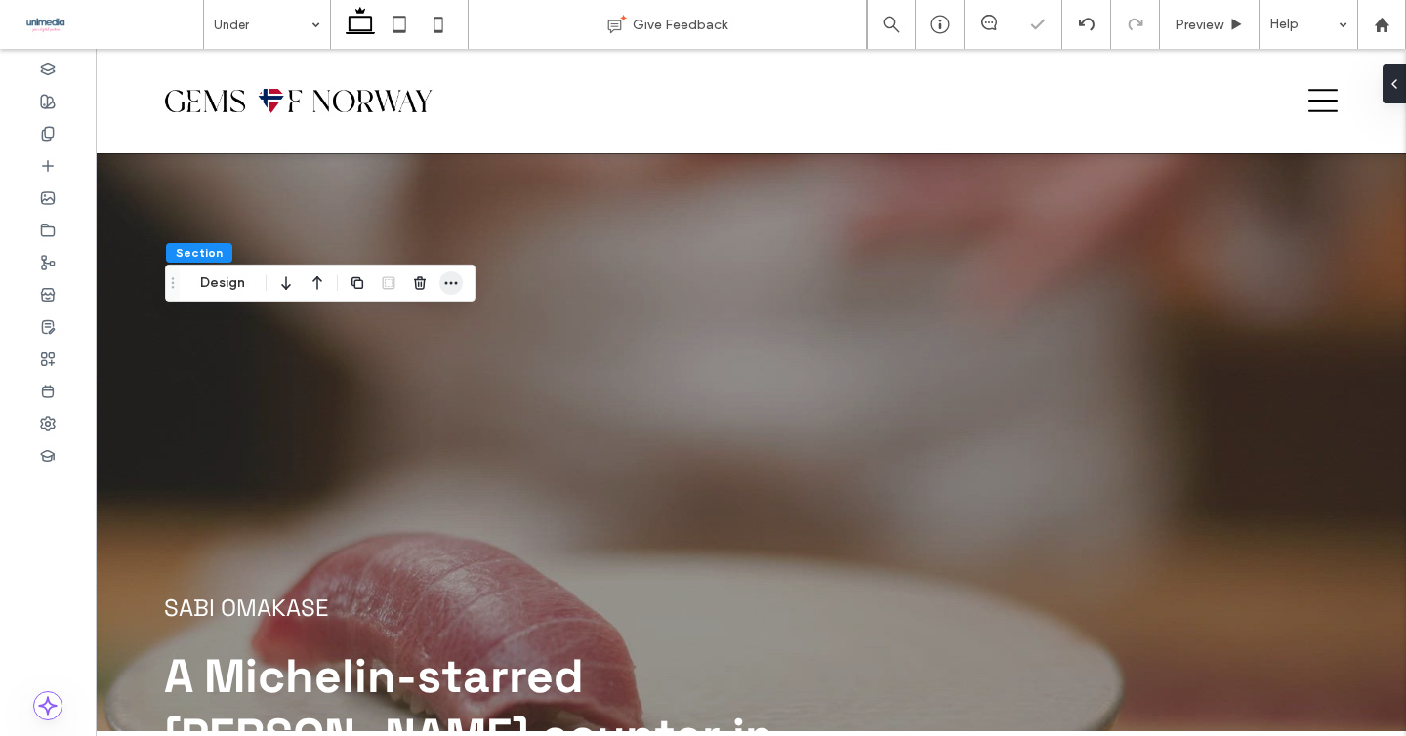
click at [449, 280] on icon "button" at bounding box center [451, 283] width 16 height 16
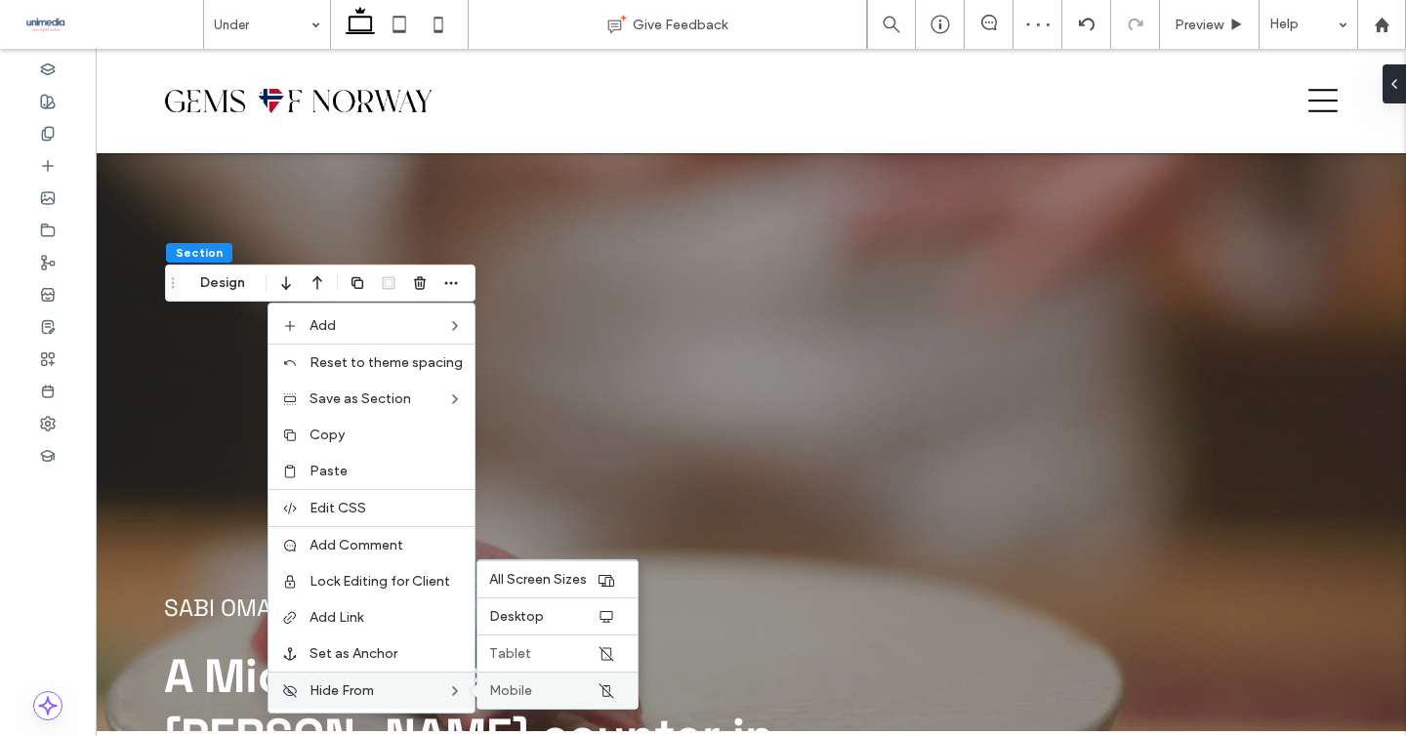
click at [513, 688] on span "Mobile" at bounding box center [510, 691] width 43 height 17
click at [543, 656] on label "Tablet" at bounding box center [542, 653] width 107 height 17
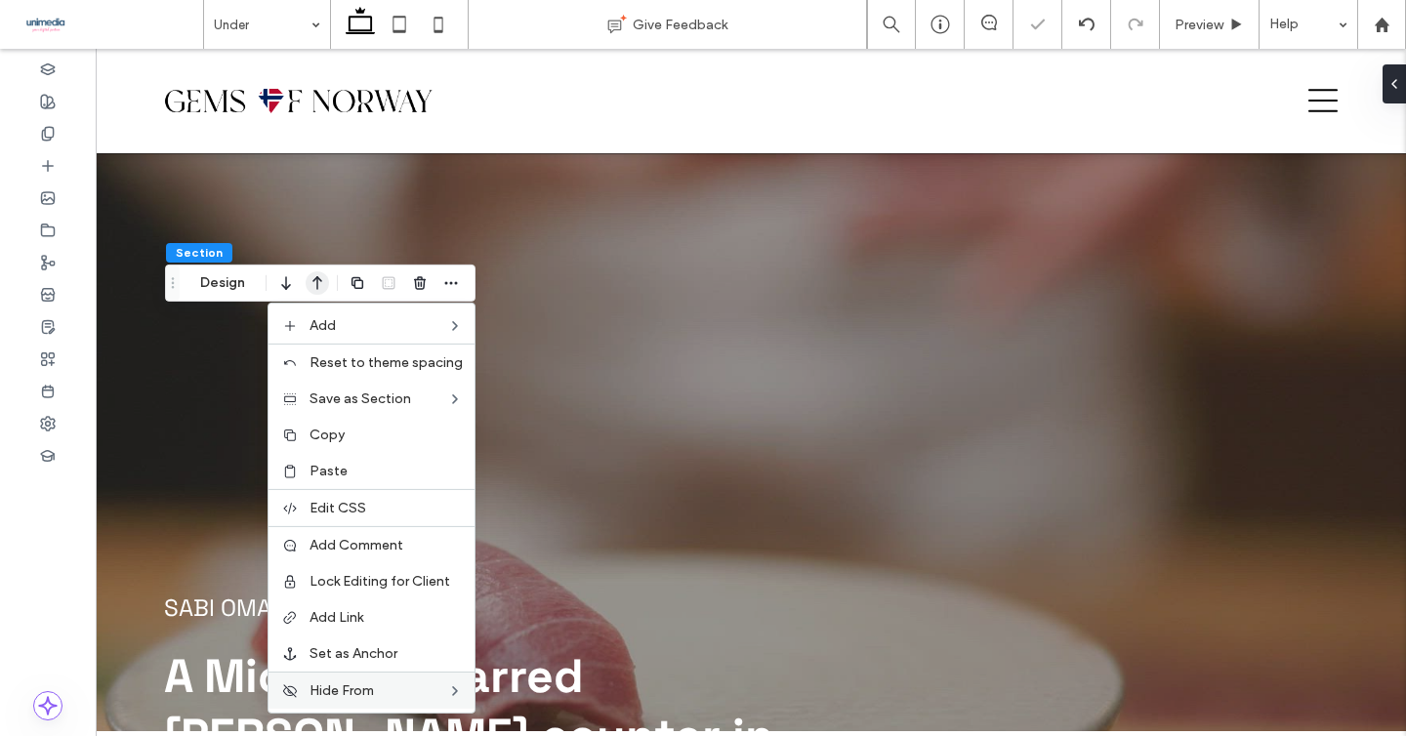
click at [313, 285] on icon "button" at bounding box center [317, 283] width 23 height 35
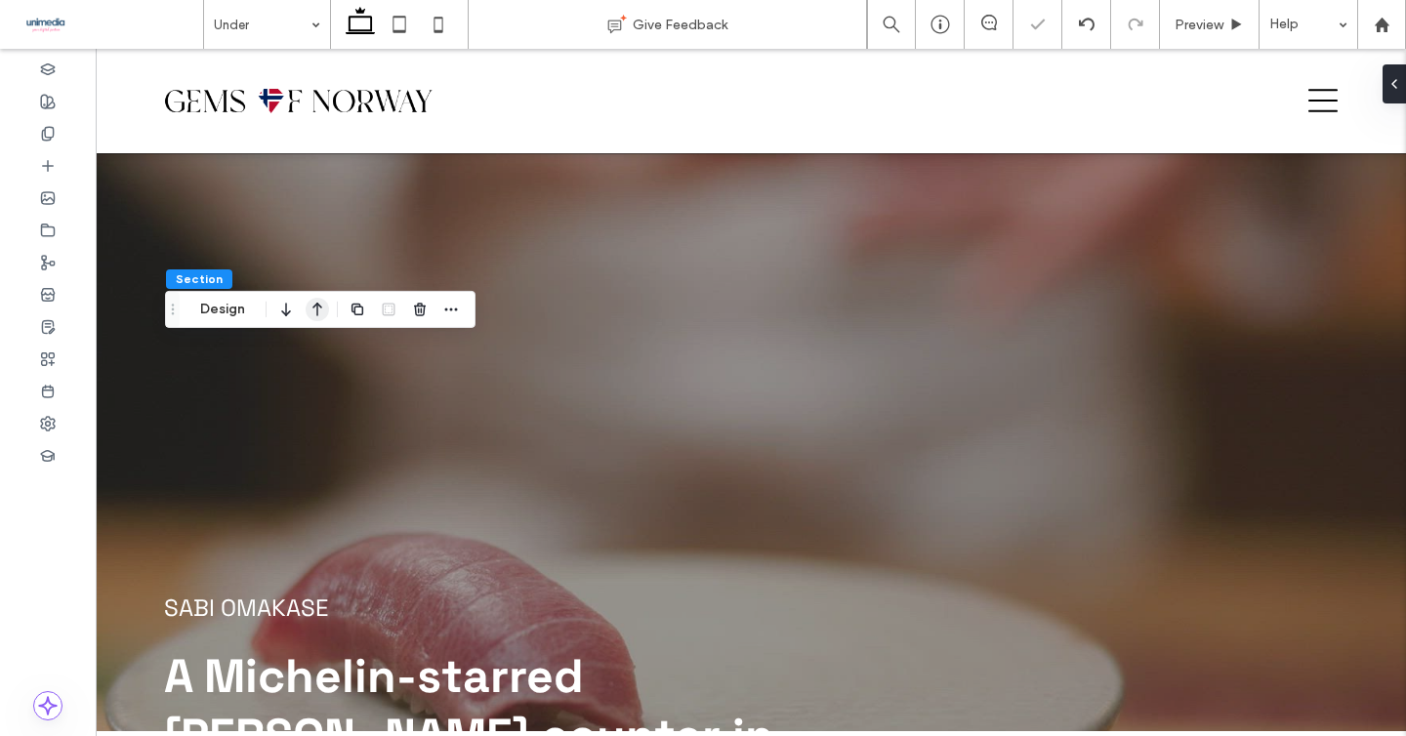
click at [314, 312] on icon "button" at bounding box center [317, 309] width 23 height 35
click at [322, 314] on icon "button" at bounding box center [317, 310] width 23 height 35
click at [1222, 30] on div "Preview" at bounding box center [1209, 25] width 99 height 17
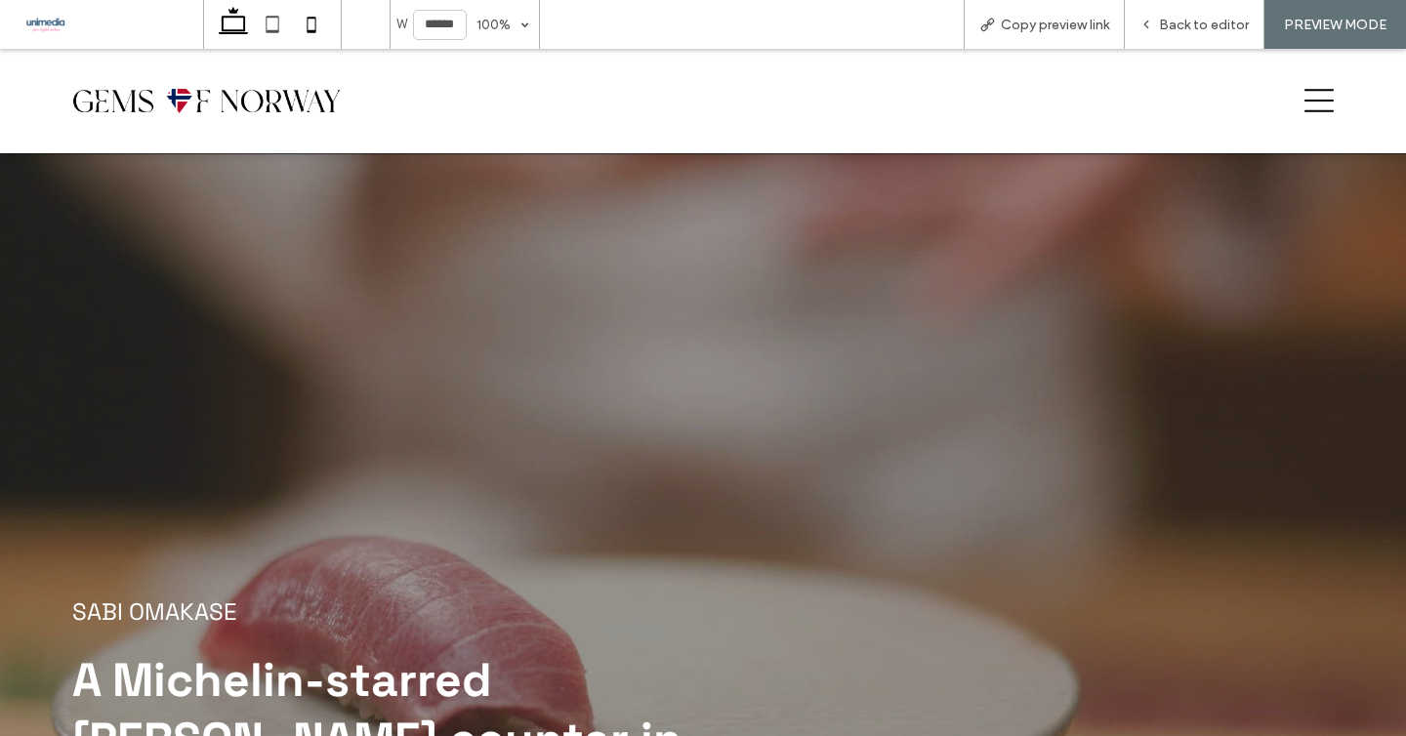
click at [323, 23] on icon at bounding box center [311, 24] width 39 height 39
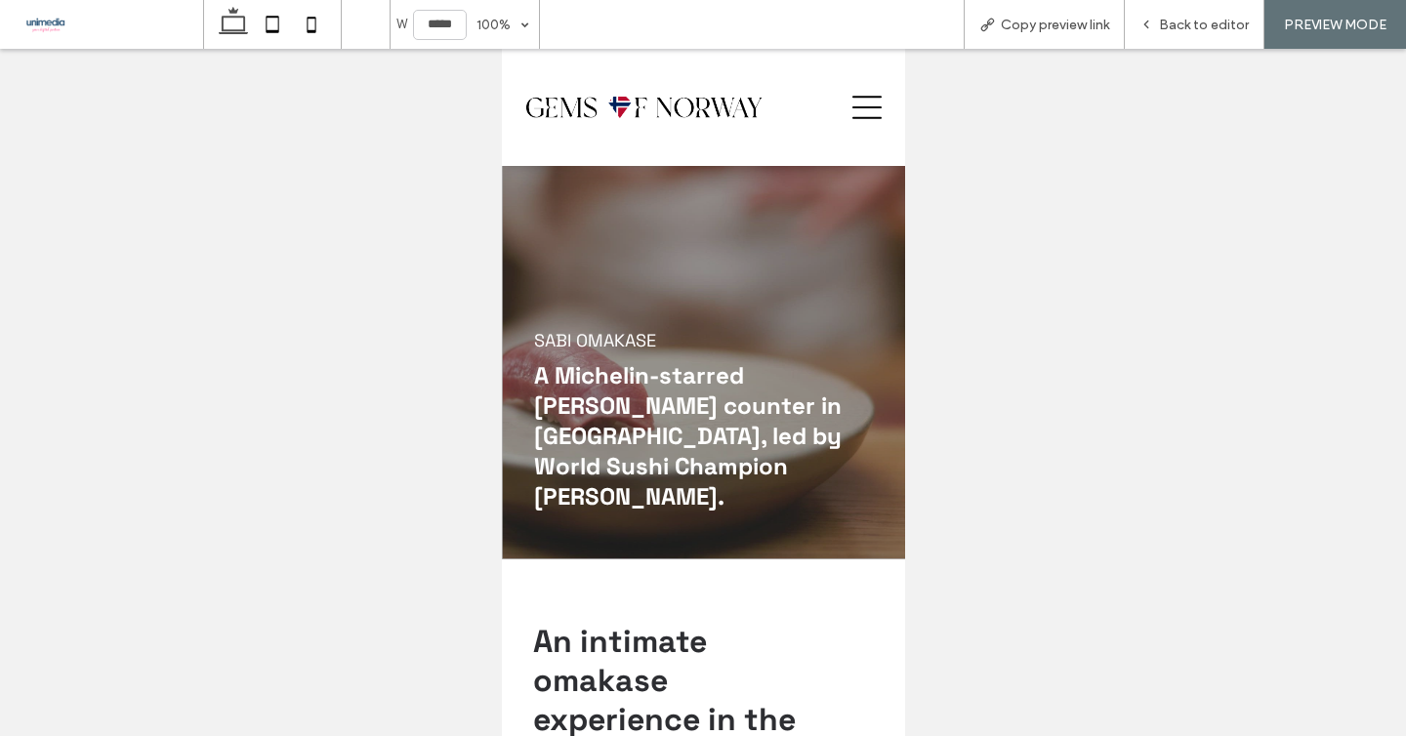
click at [269, 33] on icon at bounding box center [272, 24] width 39 height 39
type input "*****"
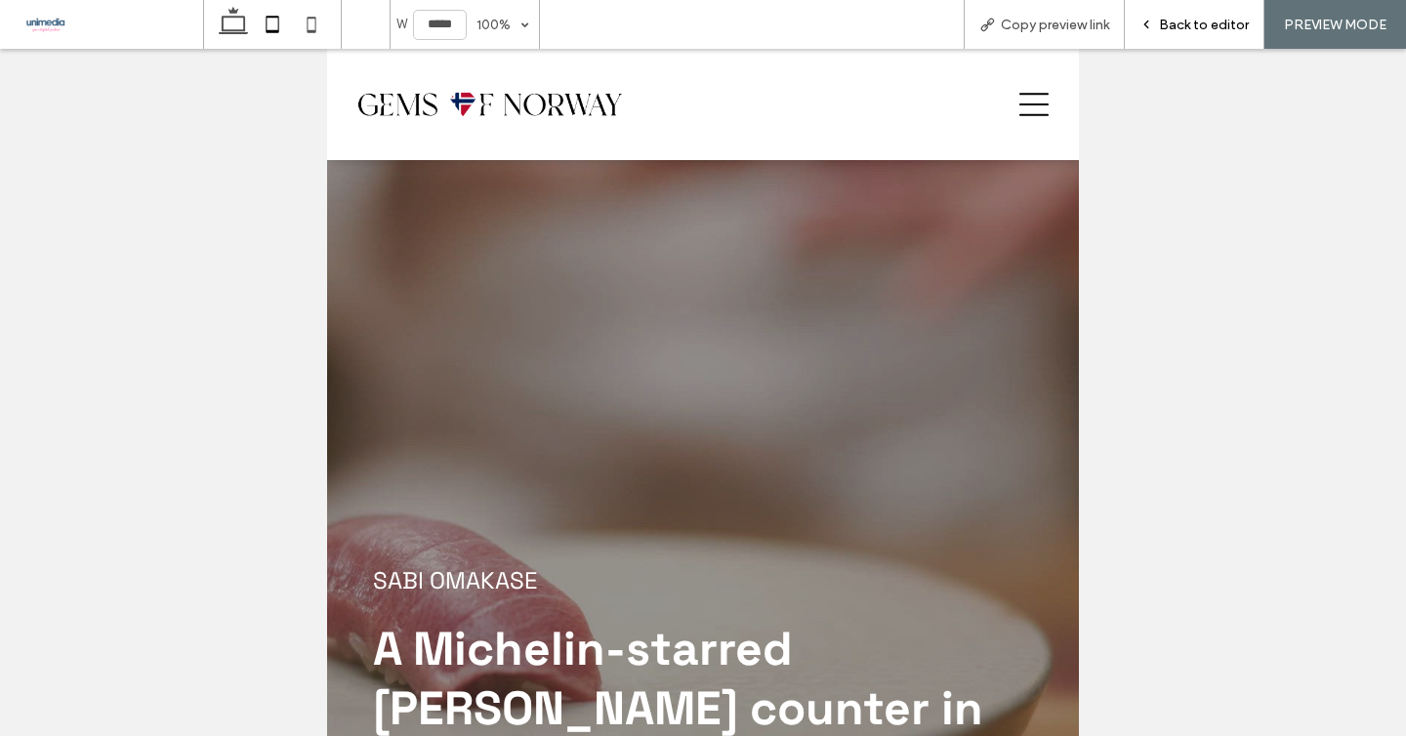
click at [1206, 32] on span "Back to editor" at bounding box center [1204, 25] width 90 height 17
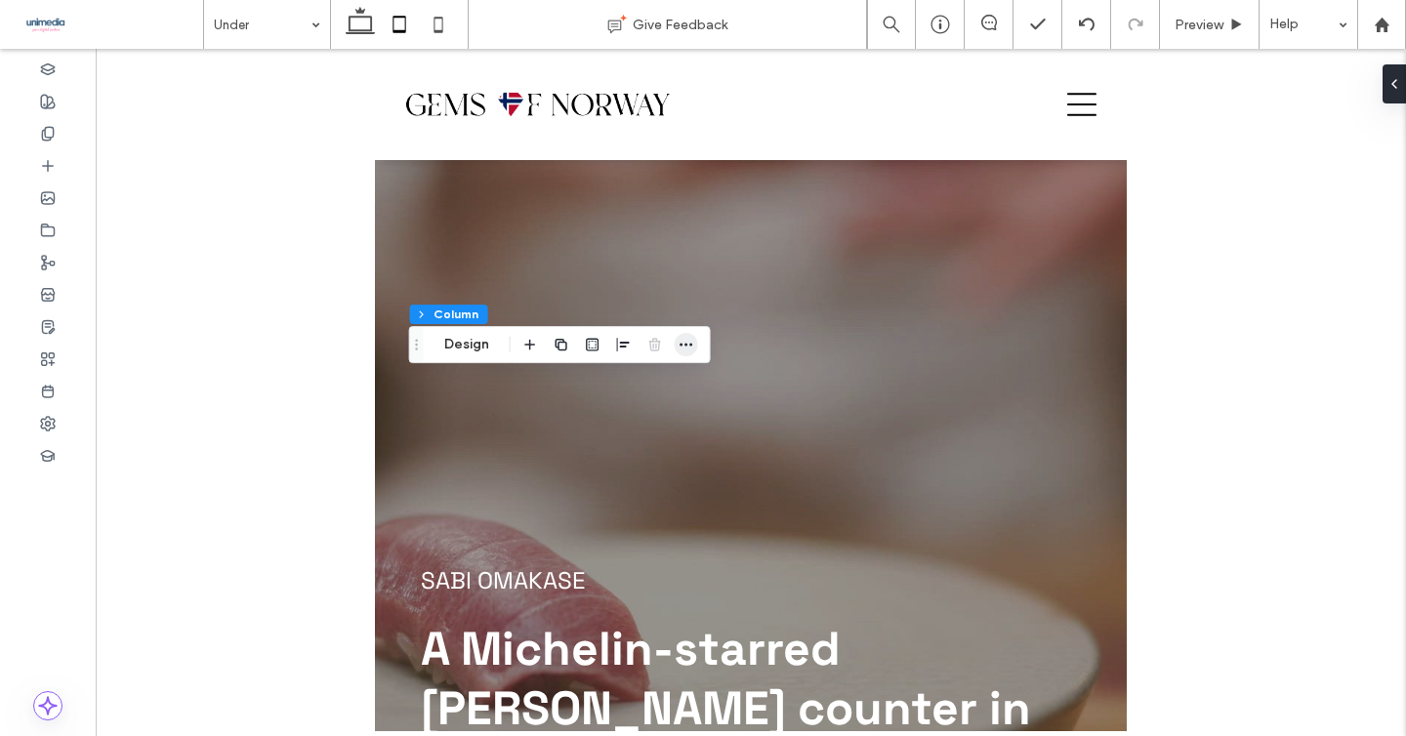
click at [687, 352] on span "button" at bounding box center [686, 344] width 23 height 23
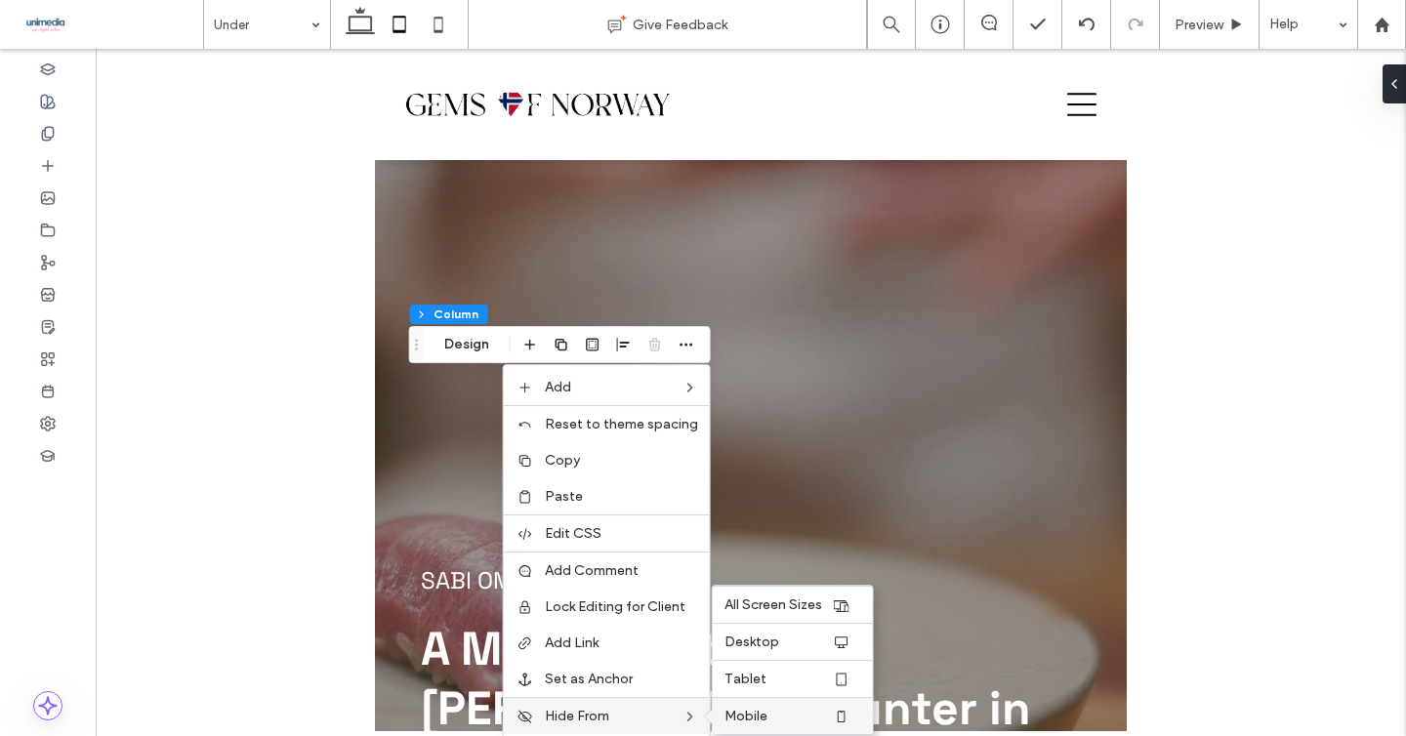
click at [733, 717] on span "Mobile" at bounding box center [745, 716] width 43 height 17
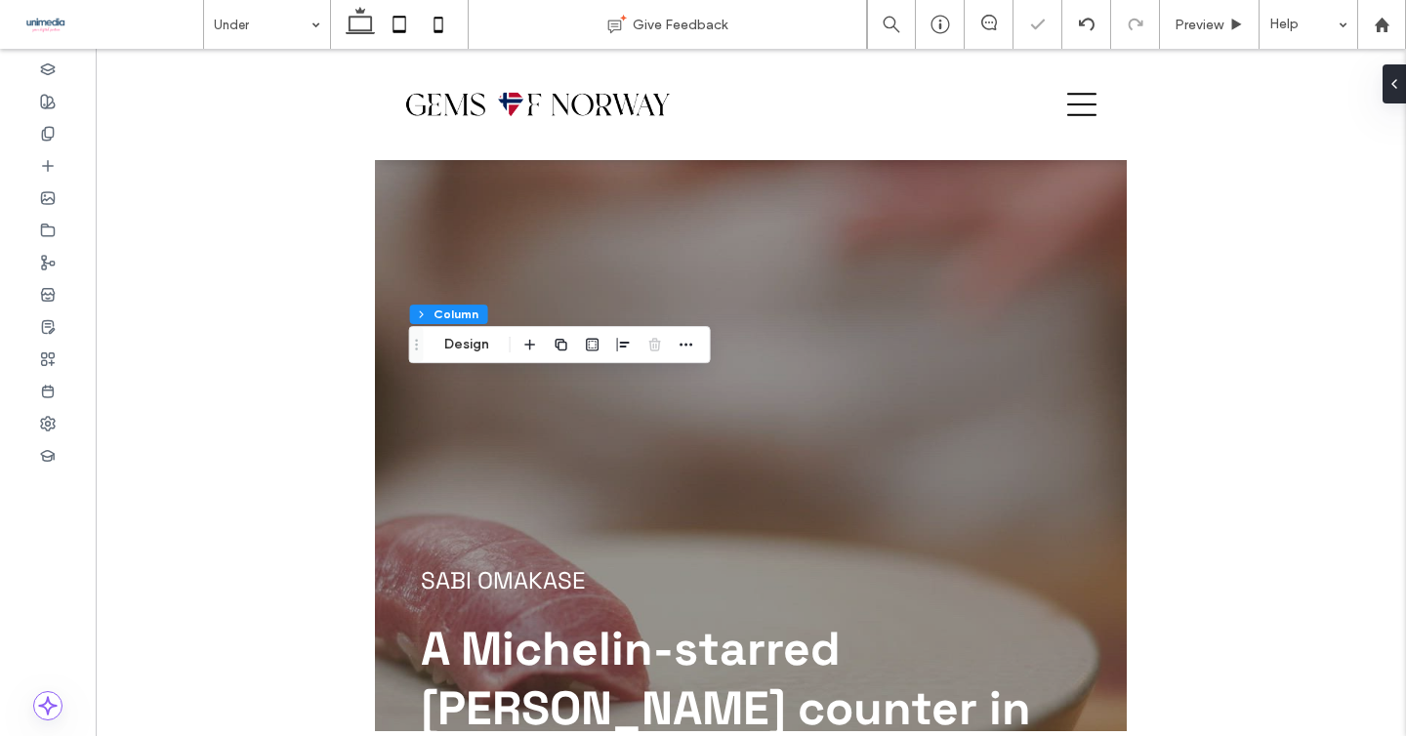
click at [435, 30] on use at bounding box center [438, 25] width 9 height 16
type input "**"
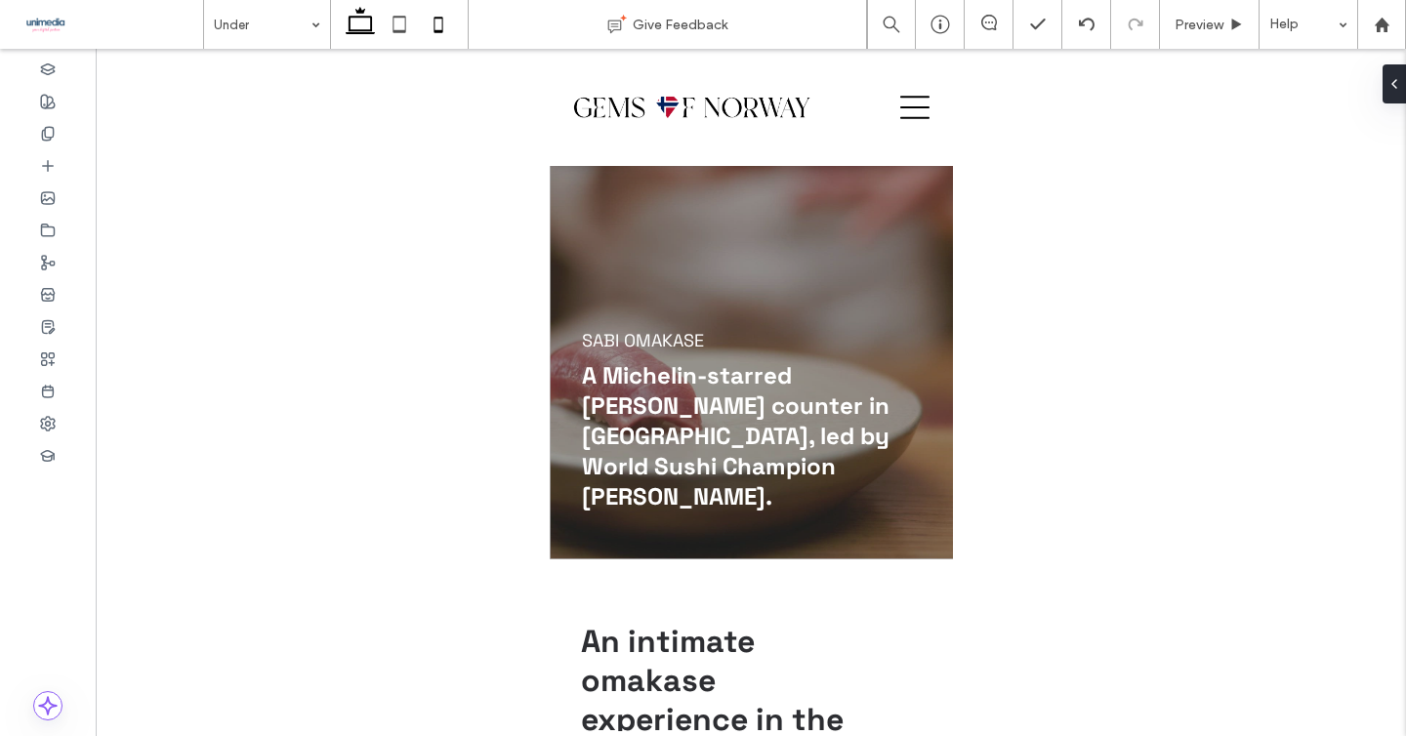
click at [366, 33] on use at bounding box center [360, 20] width 29 height 27
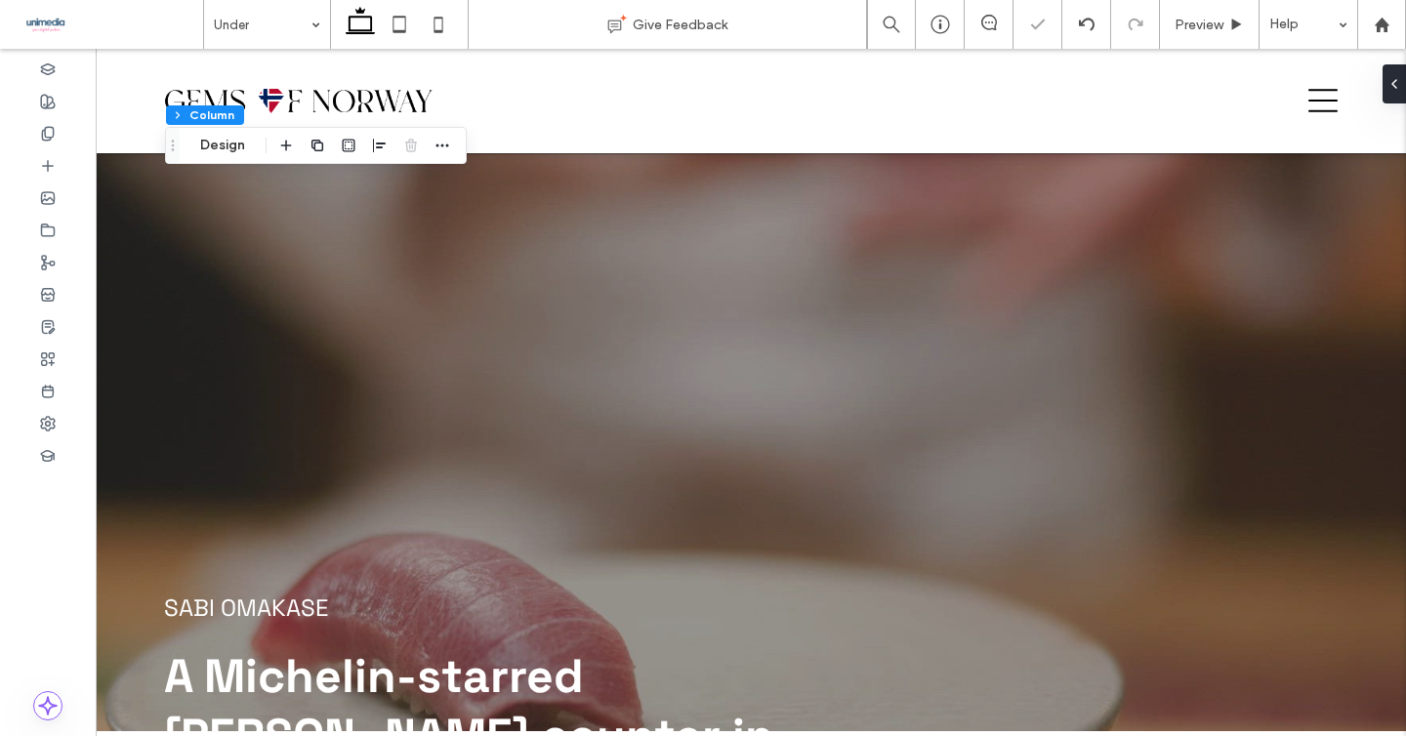
type input "***"
type input "****"
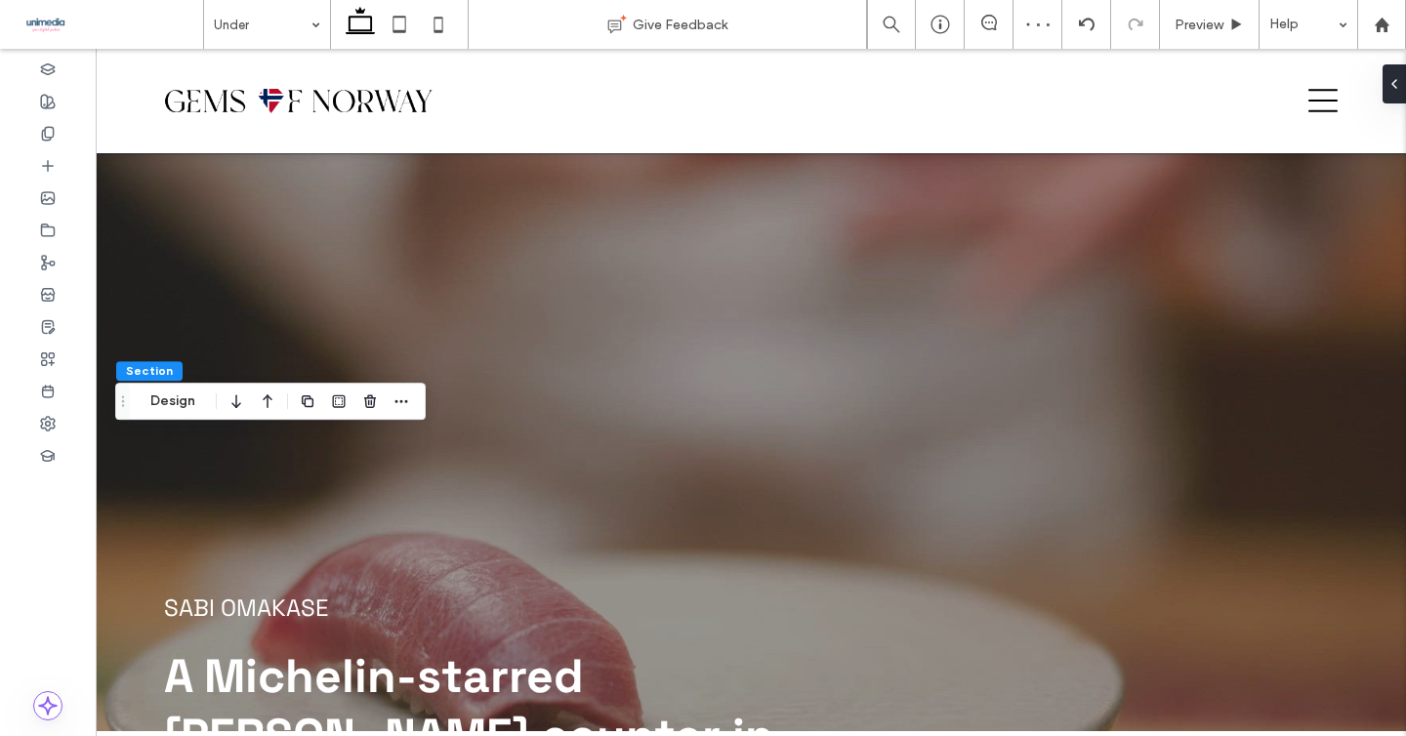
click at [174, 418] on div "Section Design" at bounding box center [270, 401] width 310 height 37
click at [173, 406] on button "Design" at bounding box center [173, 401] width 70 height 23
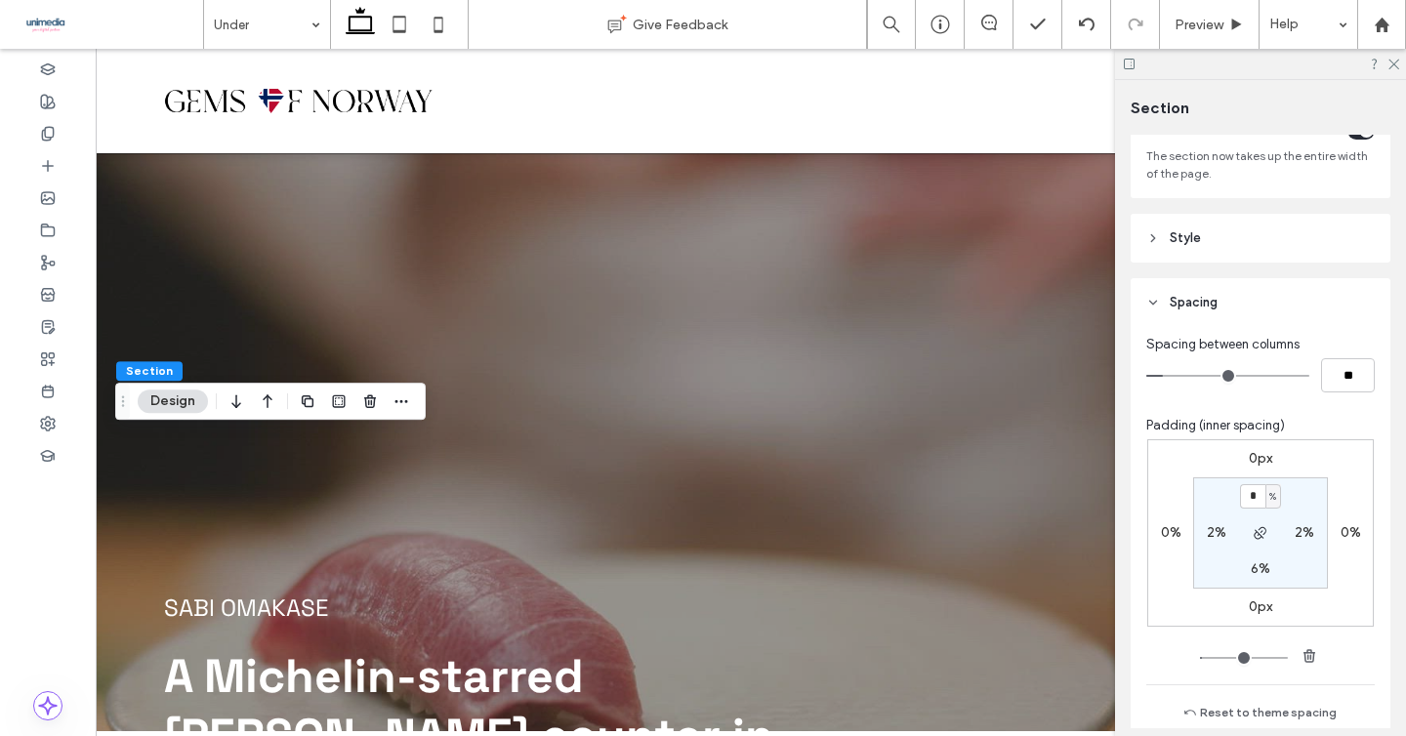
scroll to position [137, 0]
click at [1254, 498] on input "*" at bounding box center [1252, 495] width 25 height 24
type input "*"
click at [1223, 34] on div "Preview" at bounding box center [1210, 24] width 100 height 49
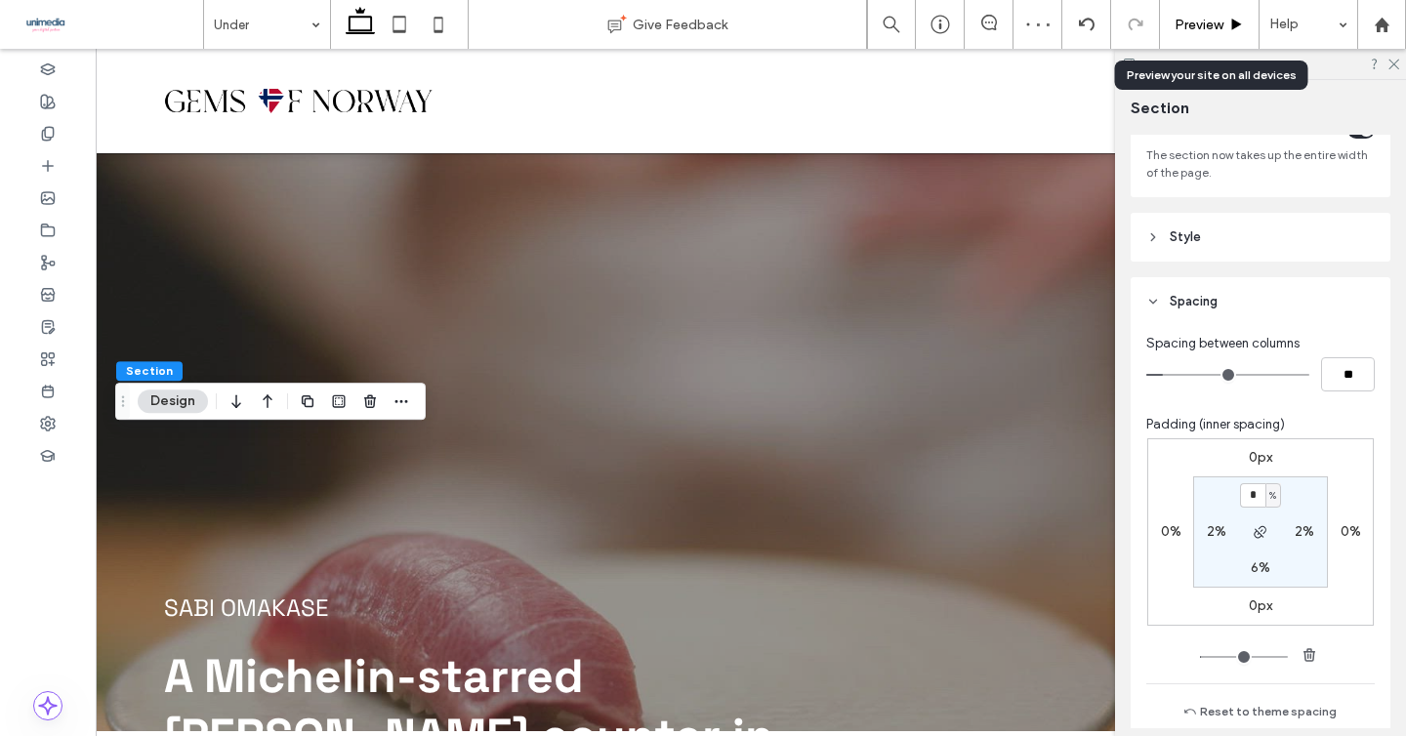
click at [1214, 26] on span "Preview" at bounding box center [1199, 25] width 49 height 17
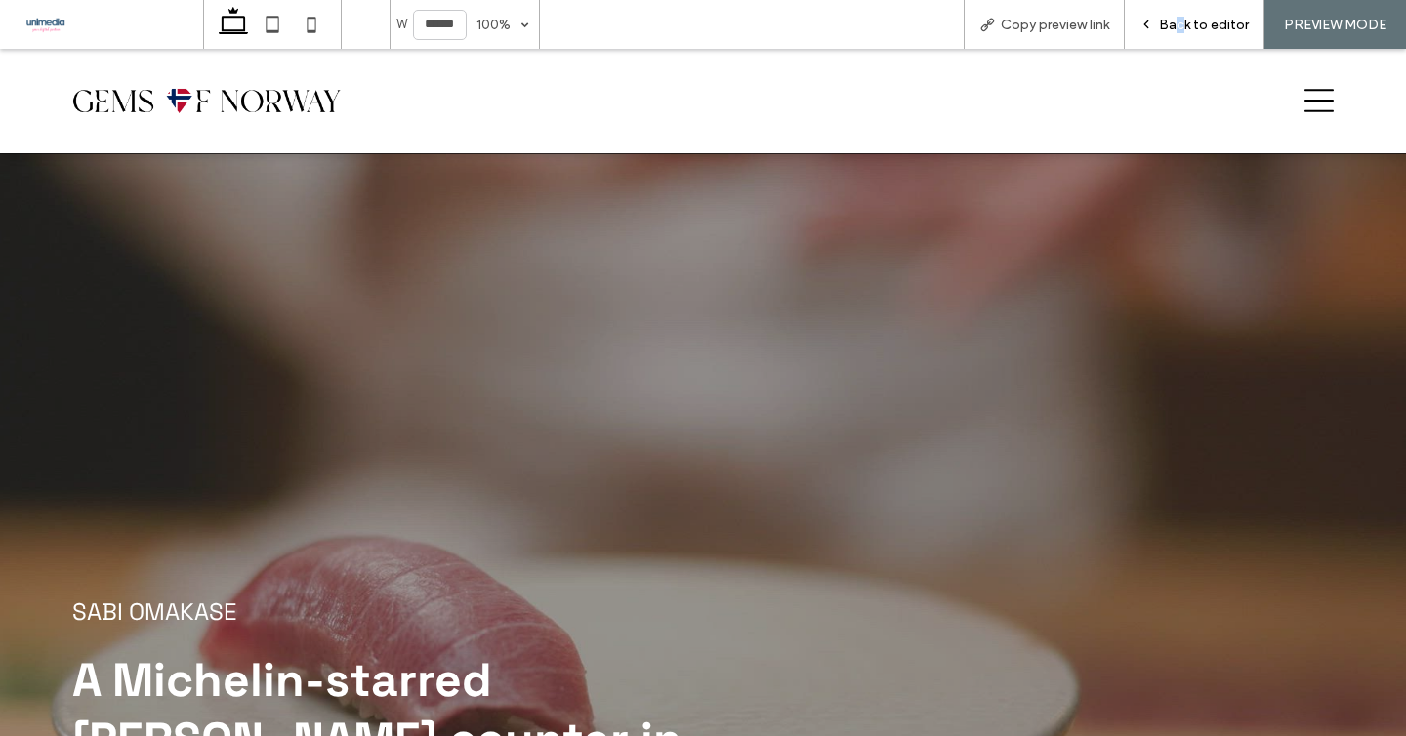
click at [1182, 22] on span "Back to editor" at bounding box center [1204, 25] width 90 height 17
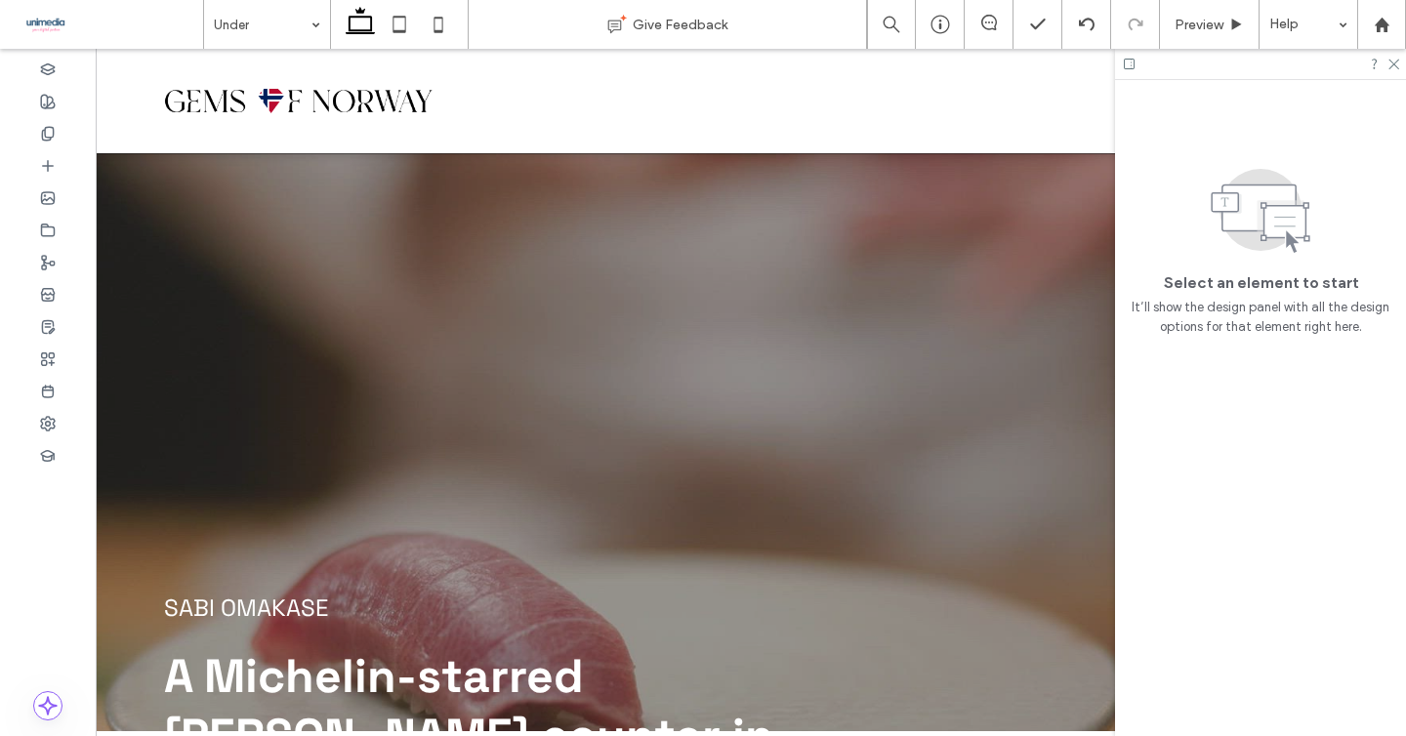
click at [1389, 69] on div at bounding box center [1260, 64] width 291 height 30
click at [1392, 61] on icon at bounding box center [1392, 63] width 13 height 13
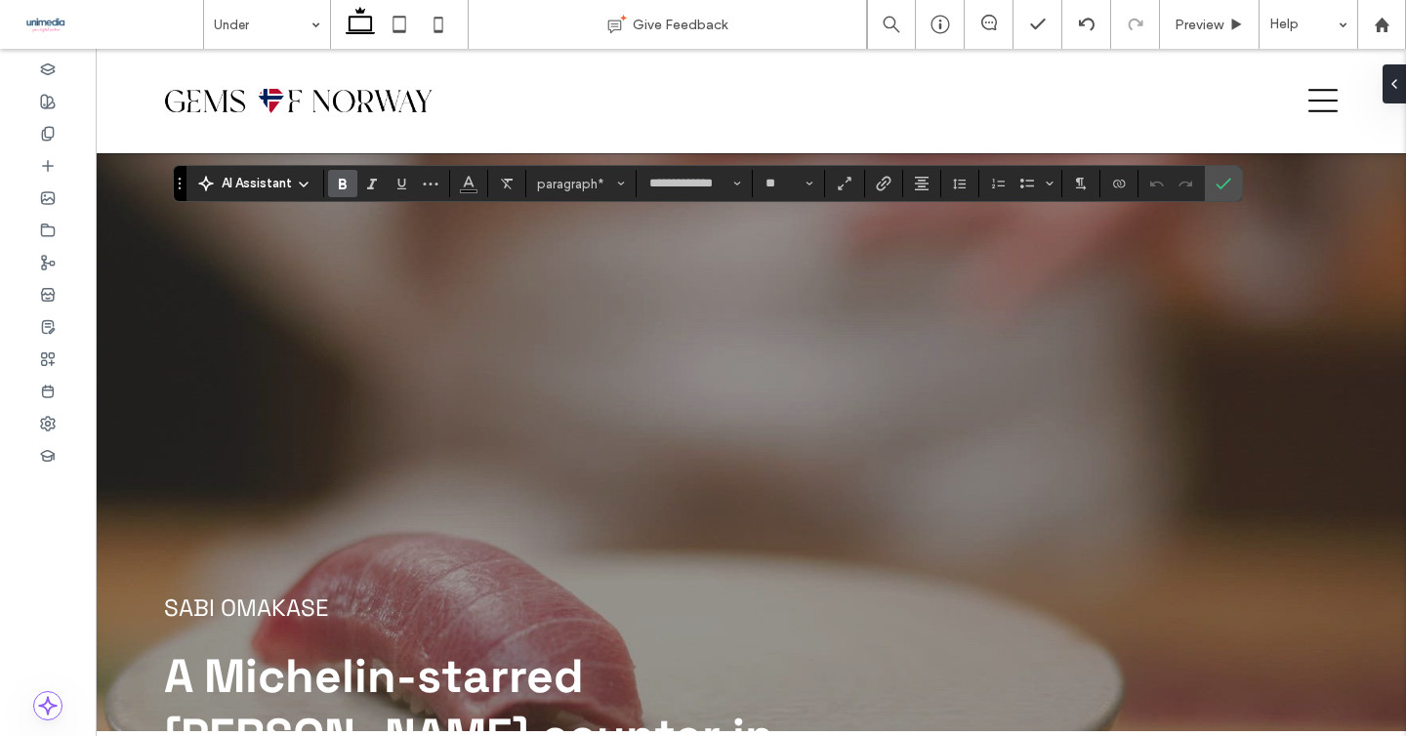
click at [336, 191] on span "Bold" at bounding box center [339, 183] width 9 height 27
click at [1211, 191] on label "Confirm" at bounding box center [1223, 183] width 29 height 35
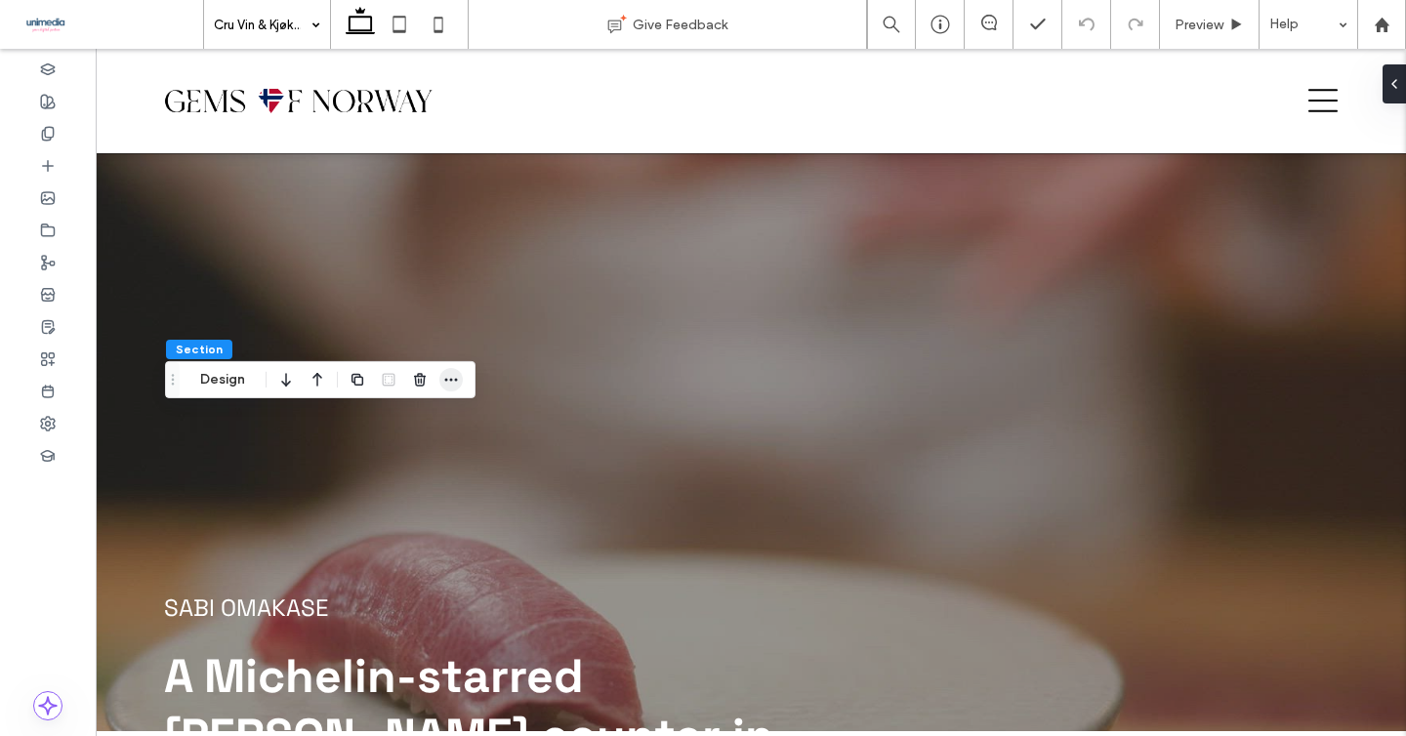
click at [451, 378] on icon "button" at bounding box center [451, 380] width 16 height 16
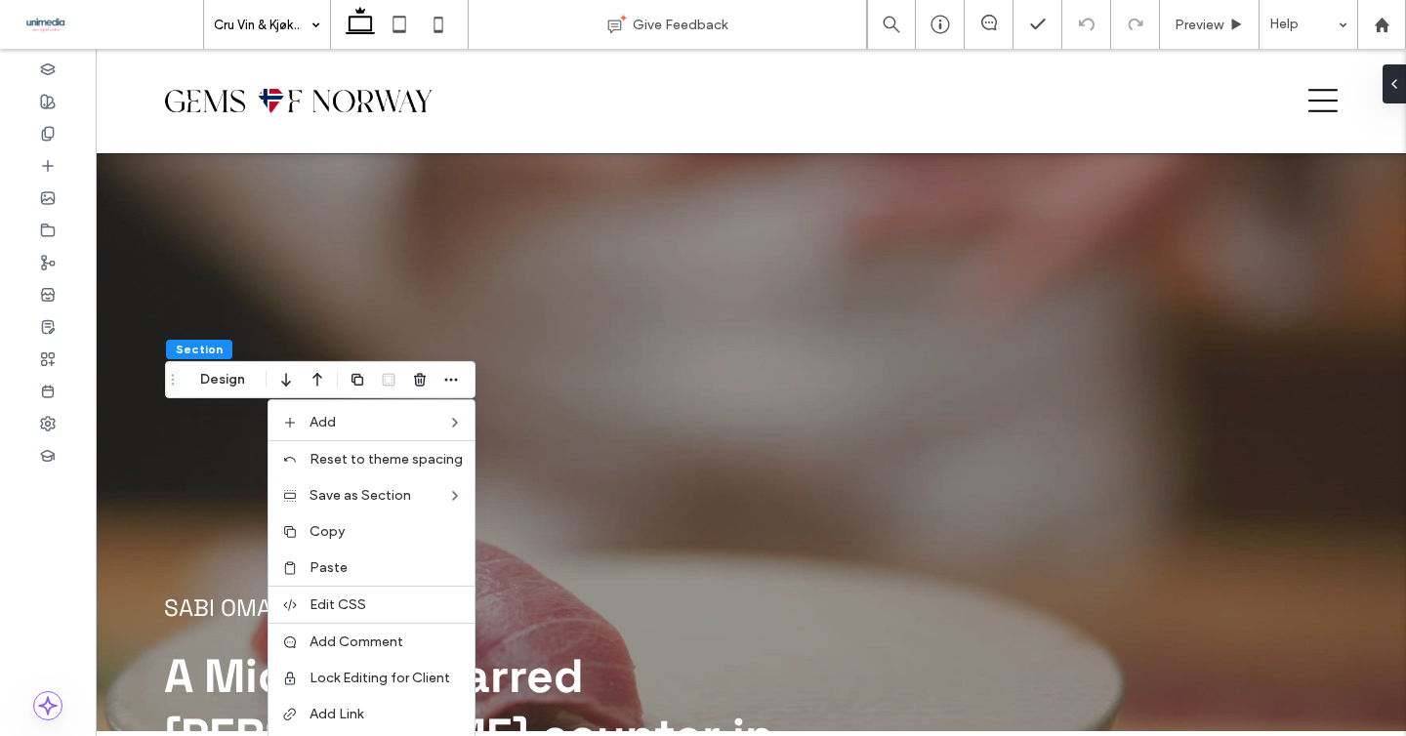
click at [333, 385] on div "Section Design Add Reset to theme spacing Save as Section Copy Paste Edit CSS A…" at bounding box center [320, 379] width 310 height 37
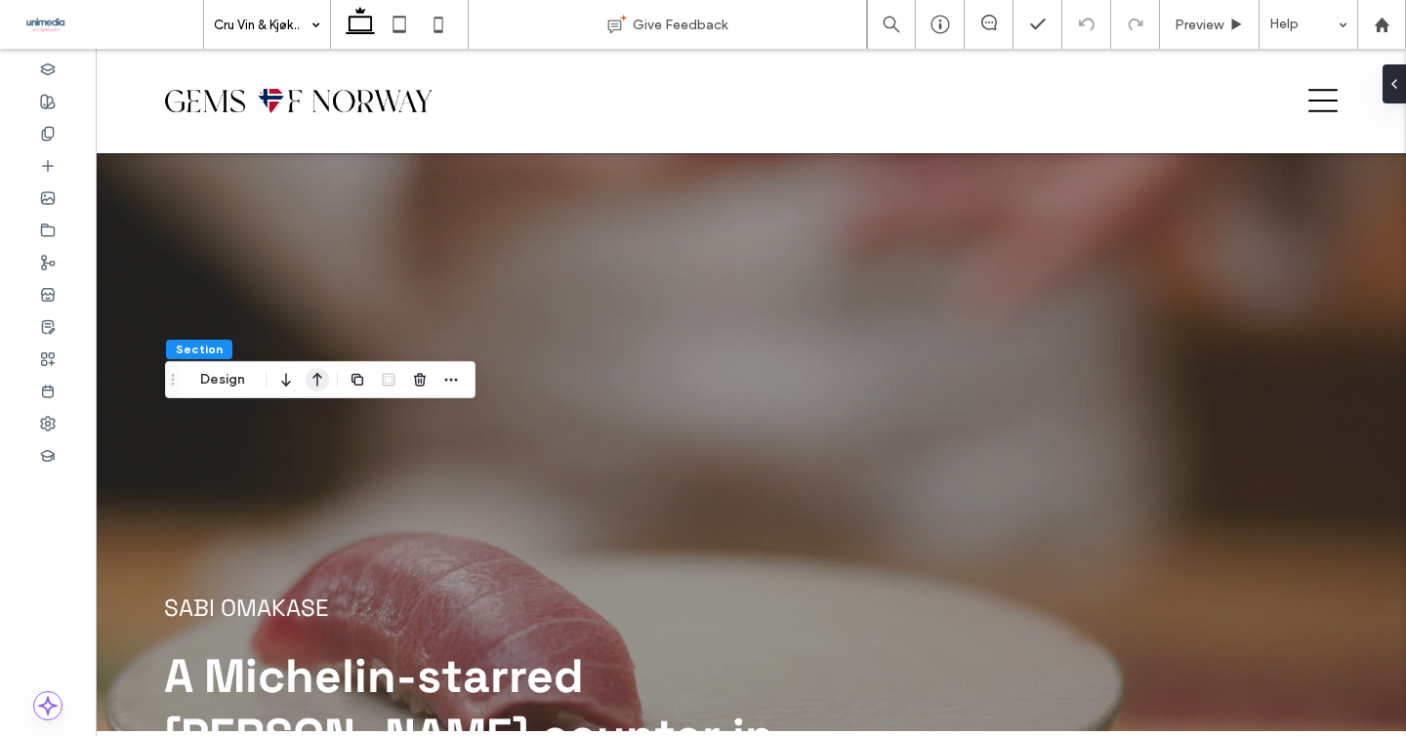
click at [318, 382] on icon "button" at bounding box center [317, 379] width 23 height 35
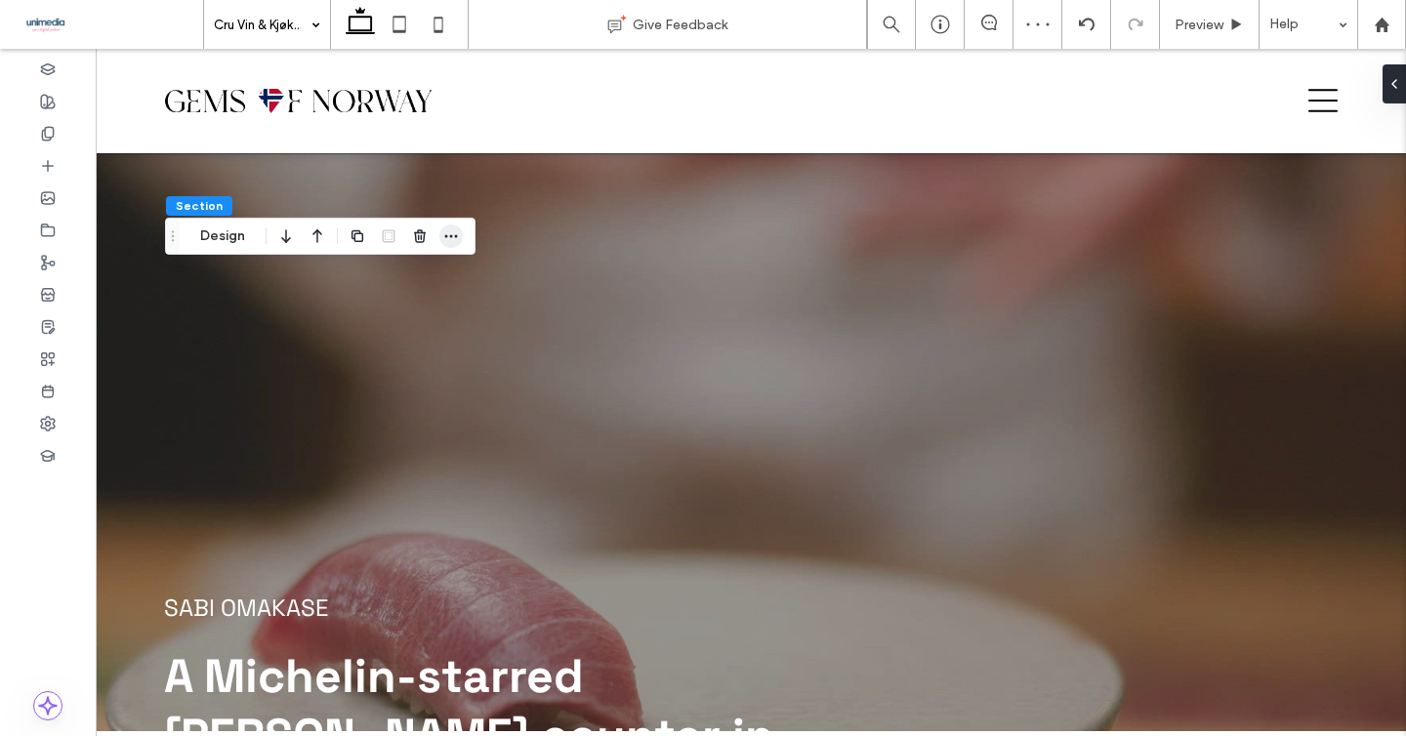
click at [450, 237] on icon "button" at bounding box center [451, 236] width 16 height 16
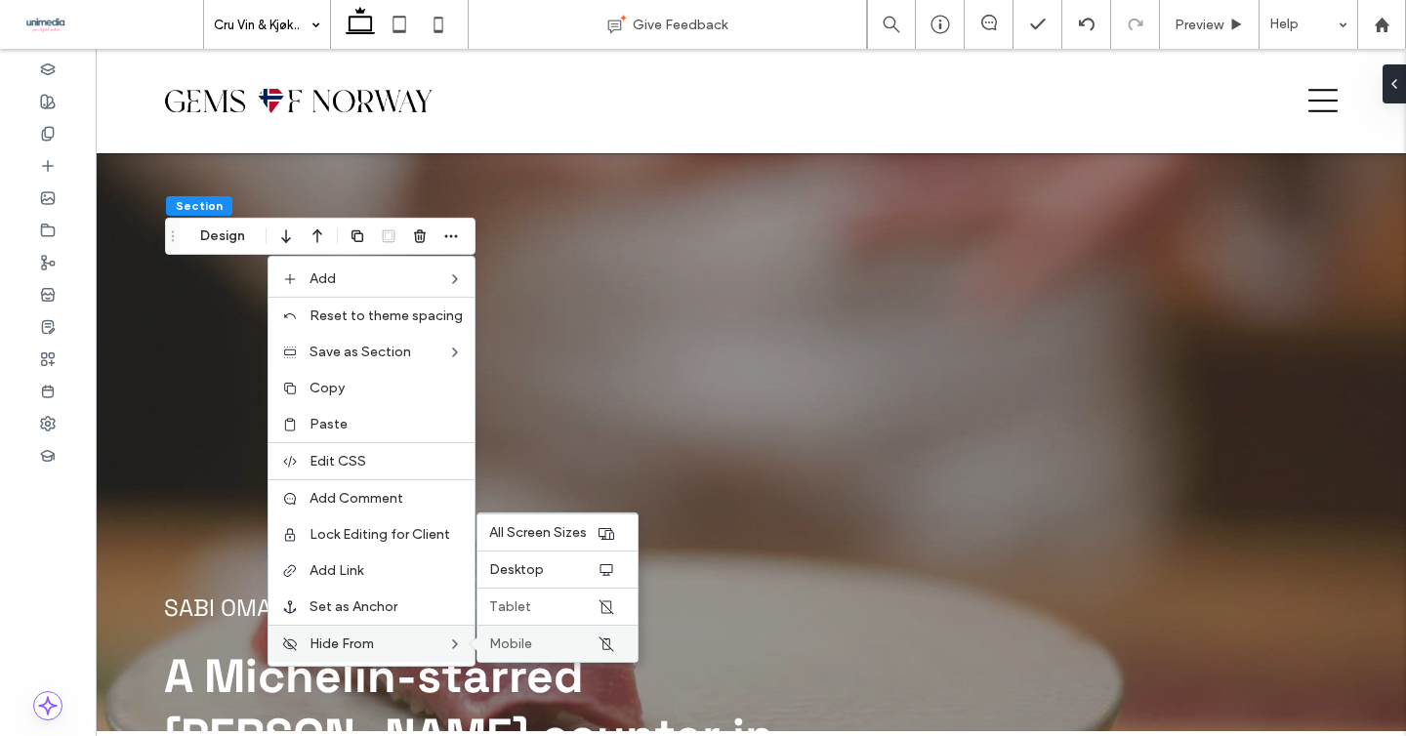
click at [542, 654] on div "Mobile" at bounding box center [557, 643] width 160 height 37
click at [557, 612] on label "Tablet" at bounding box center [542, 607] width 107 height 17
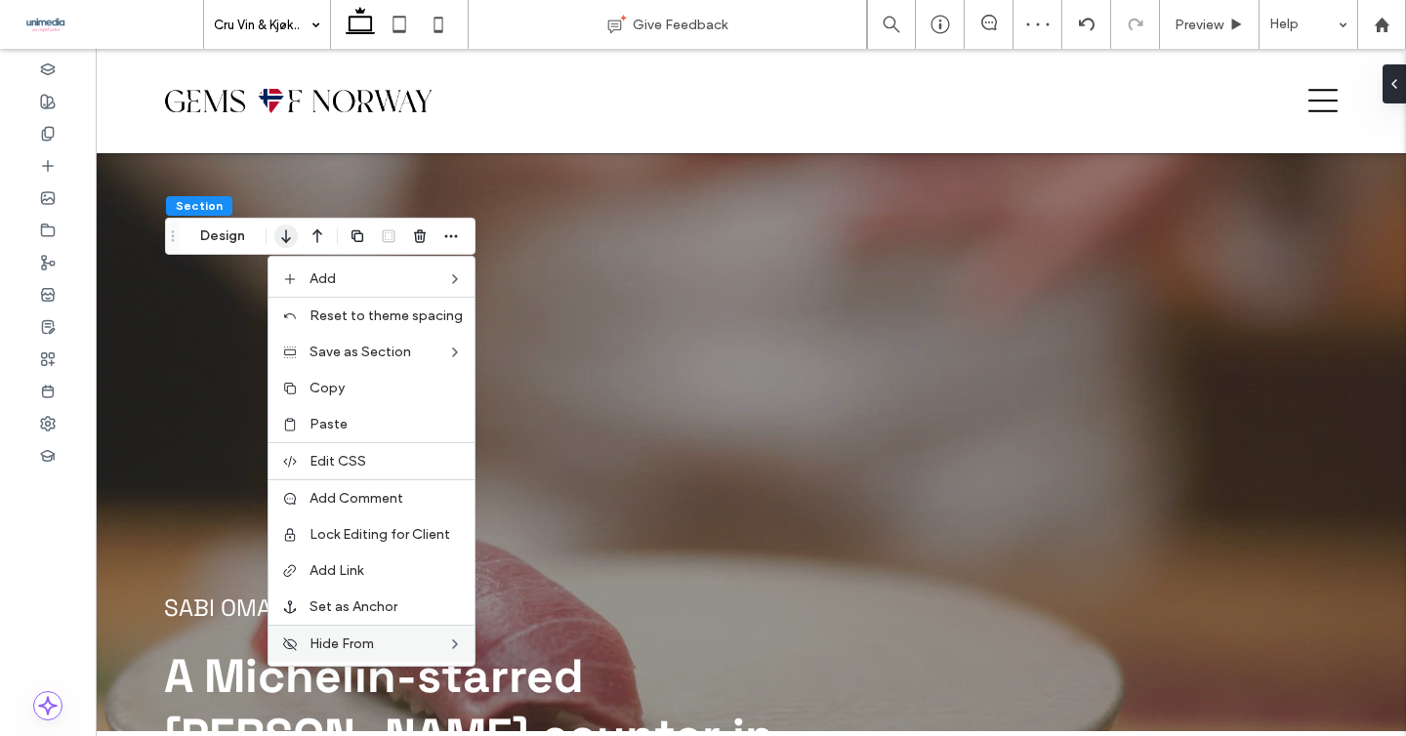
click at [281, 234] on icon "button" at bounding box center [285, 236] width 23 height 35
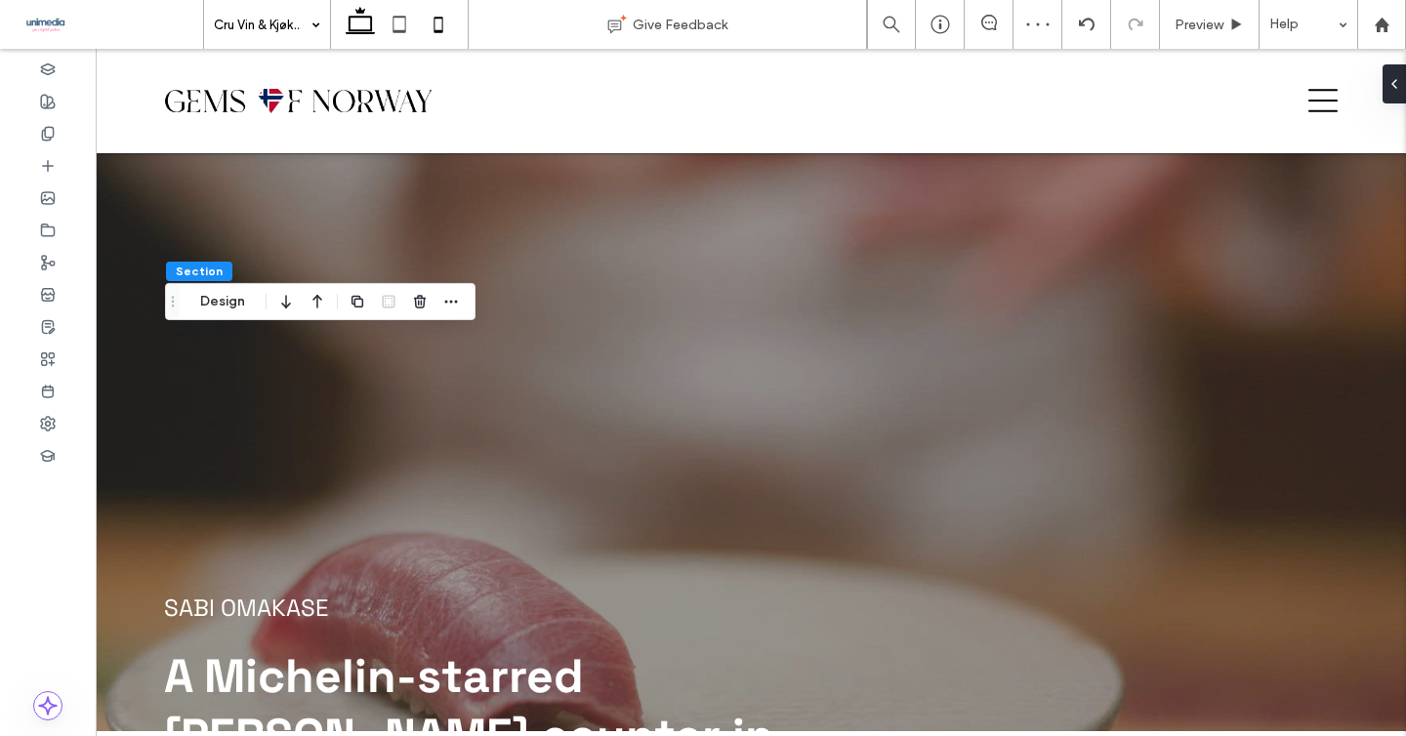
click at [440, 21] on icon at bounding box center [438, 24] width 39 height 39
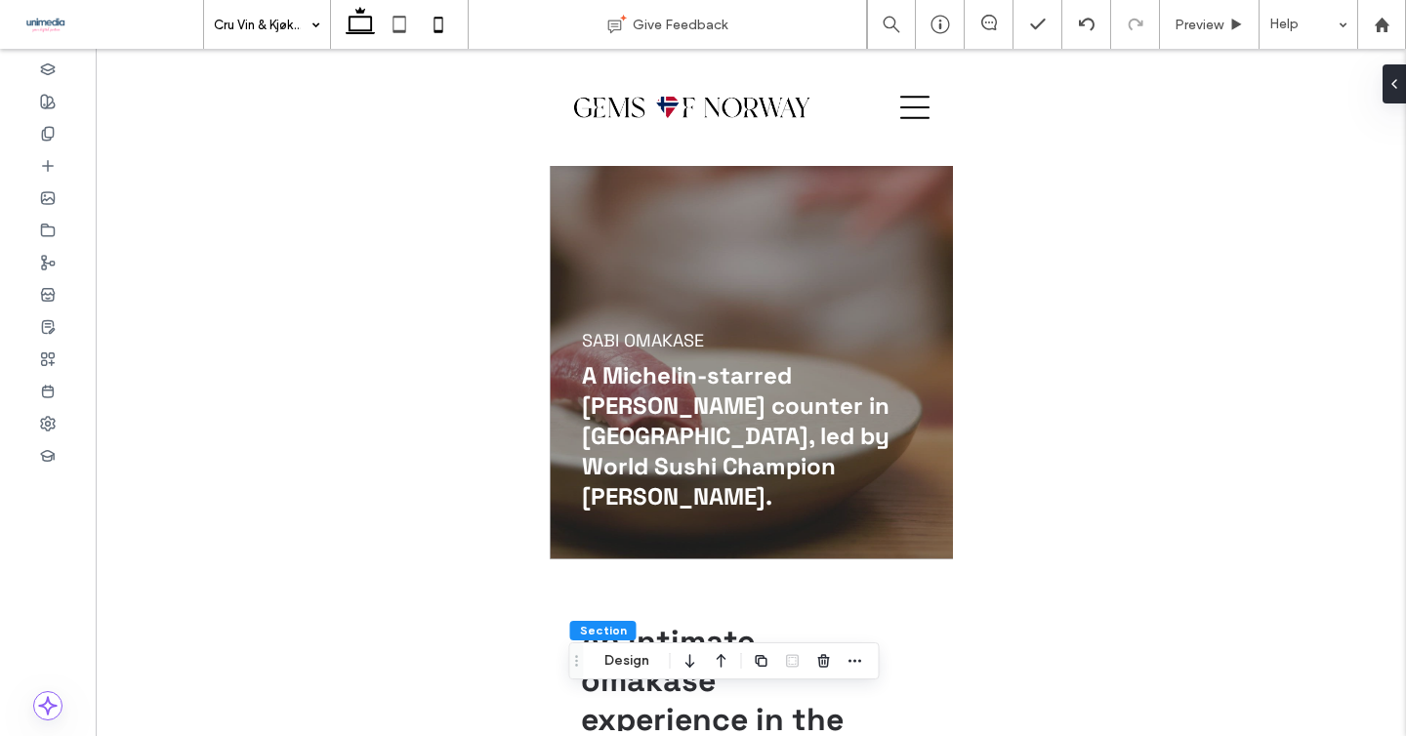
click at [358, 24] on icon at bounding box center [360, 24] width 39 height 39
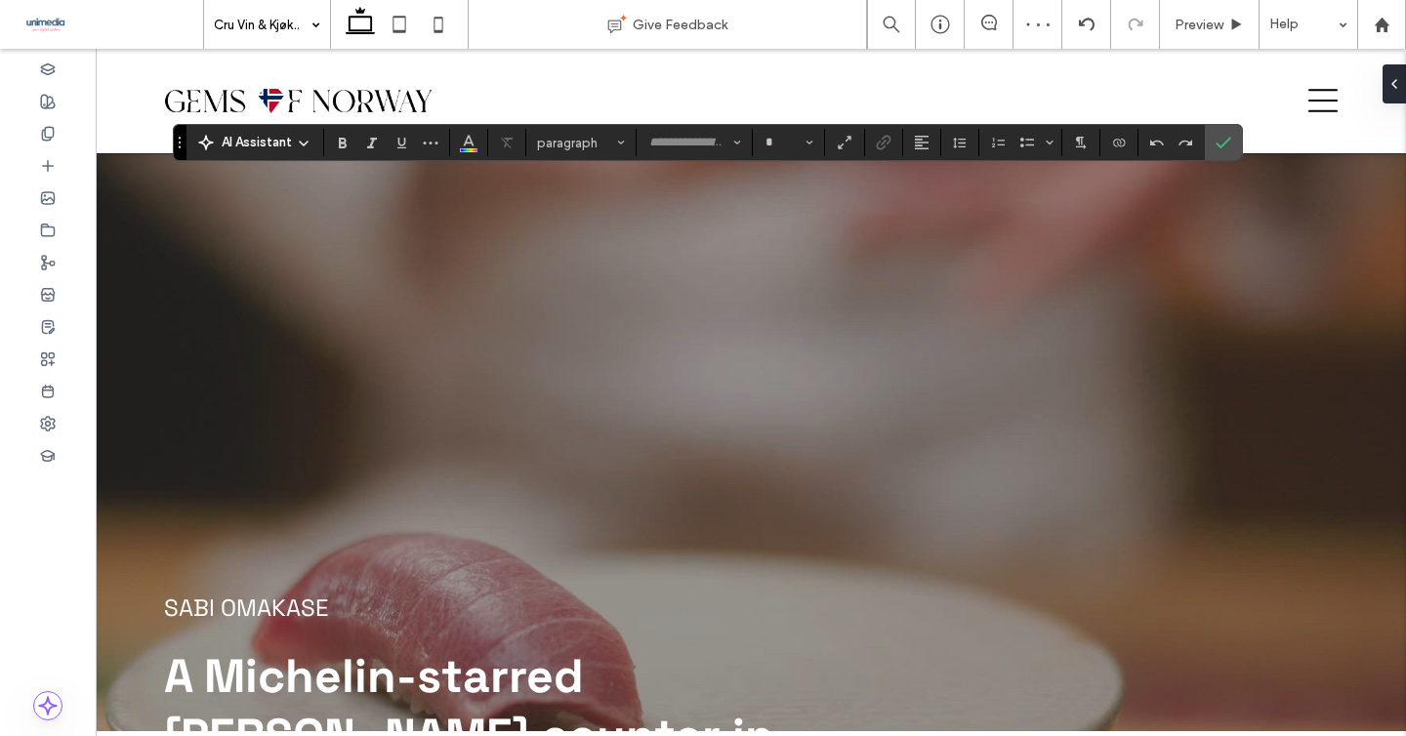
type input "**********"
type input "**"
click at [340, 150] on icon "Bold" at bounding box center [343, 143] width 16 height 16
click at [1220, 143] on icon "Confirm" at bounding box center [1224, 143] width 16 height 16
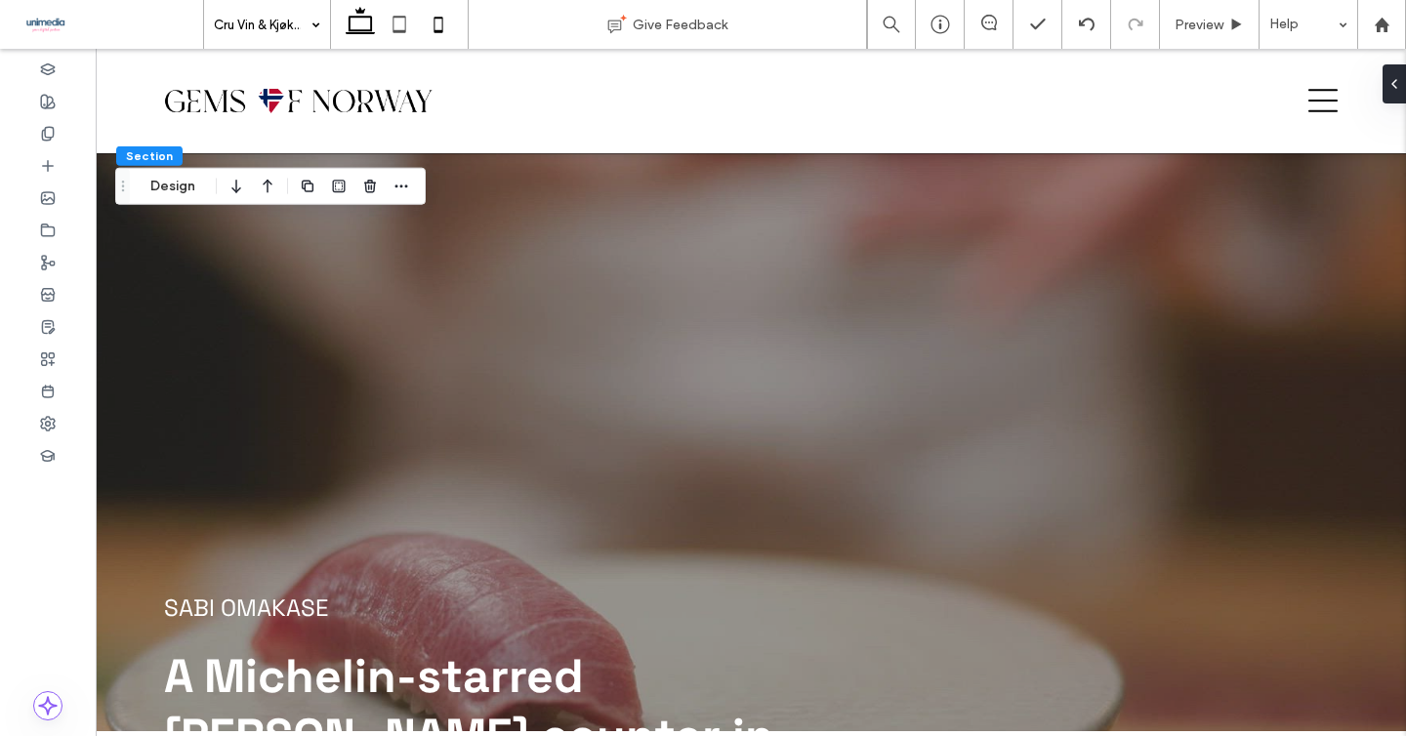
click at [435, 24] on icon at bounding box center [438, 24] width 39 height 39
type input "*"
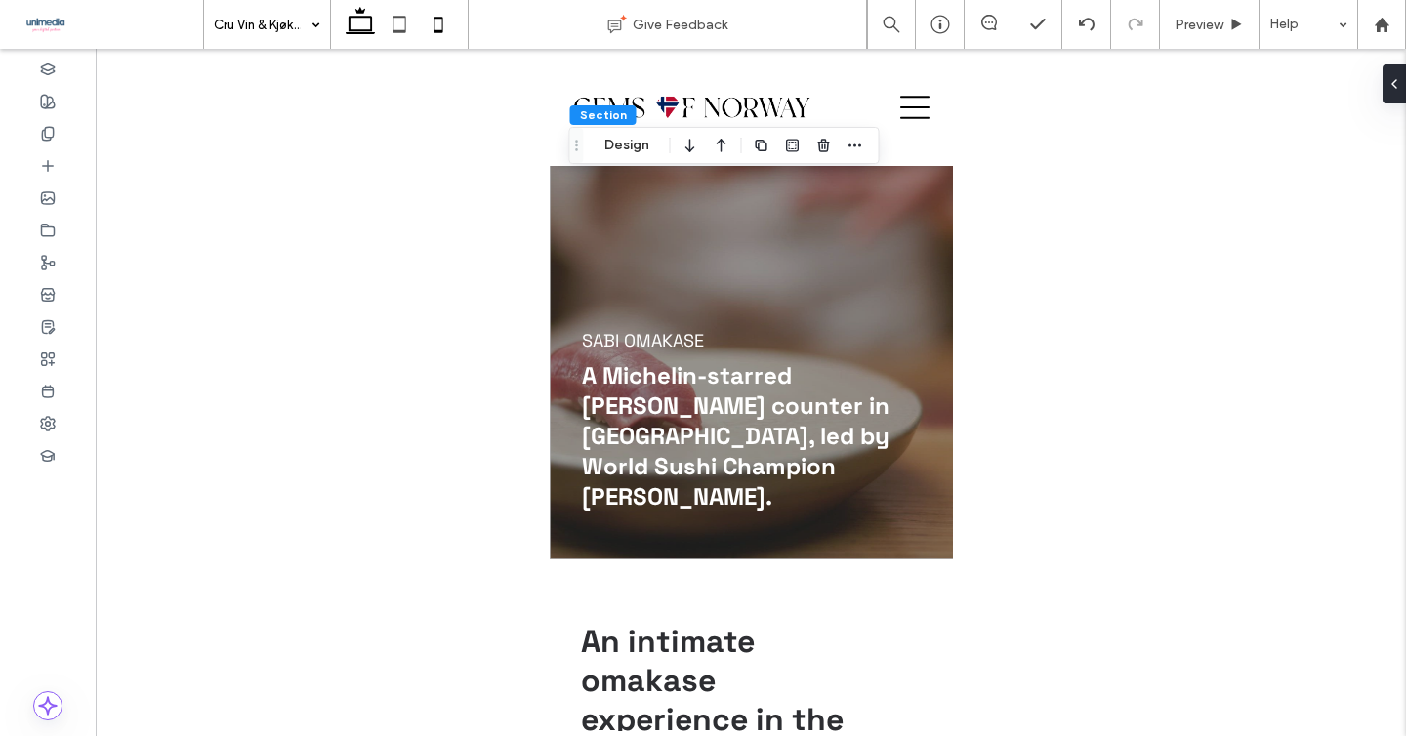
click at [373, 33] on use at bounding box center [360, 20] width 29 height 27
type input "*"
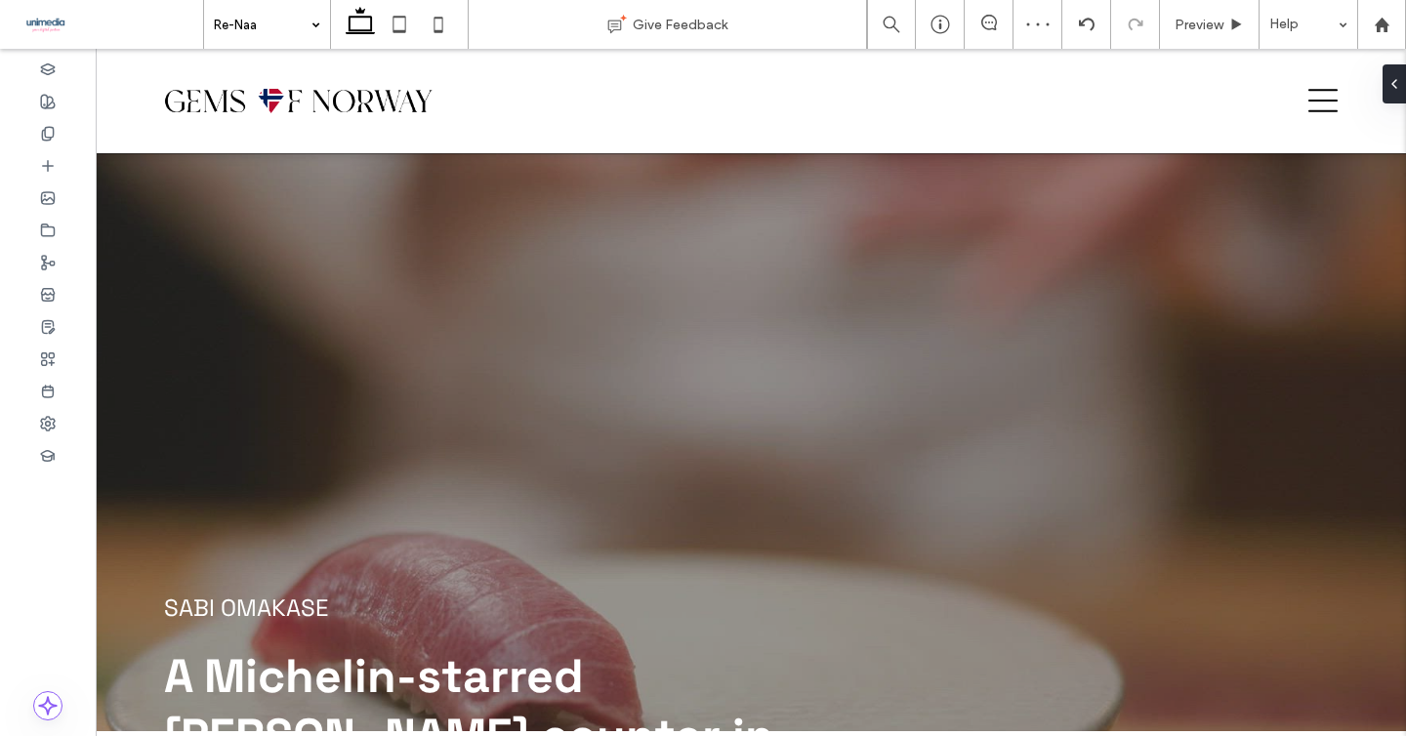
click at [259, 21] on input at bounding box center [262, 24] width 97 height 49
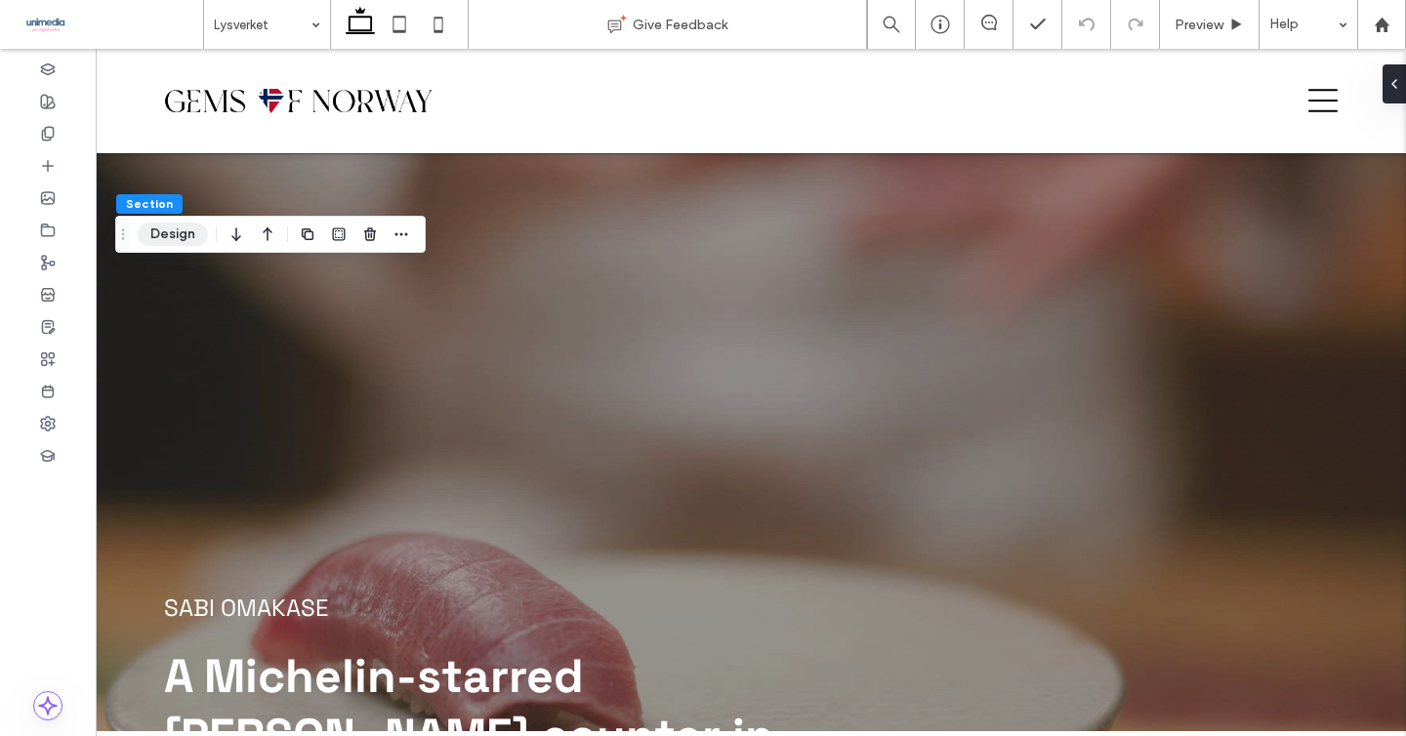
click at [175, 235] on button "Design" at bounding box center [173, 234] width 70 height 23
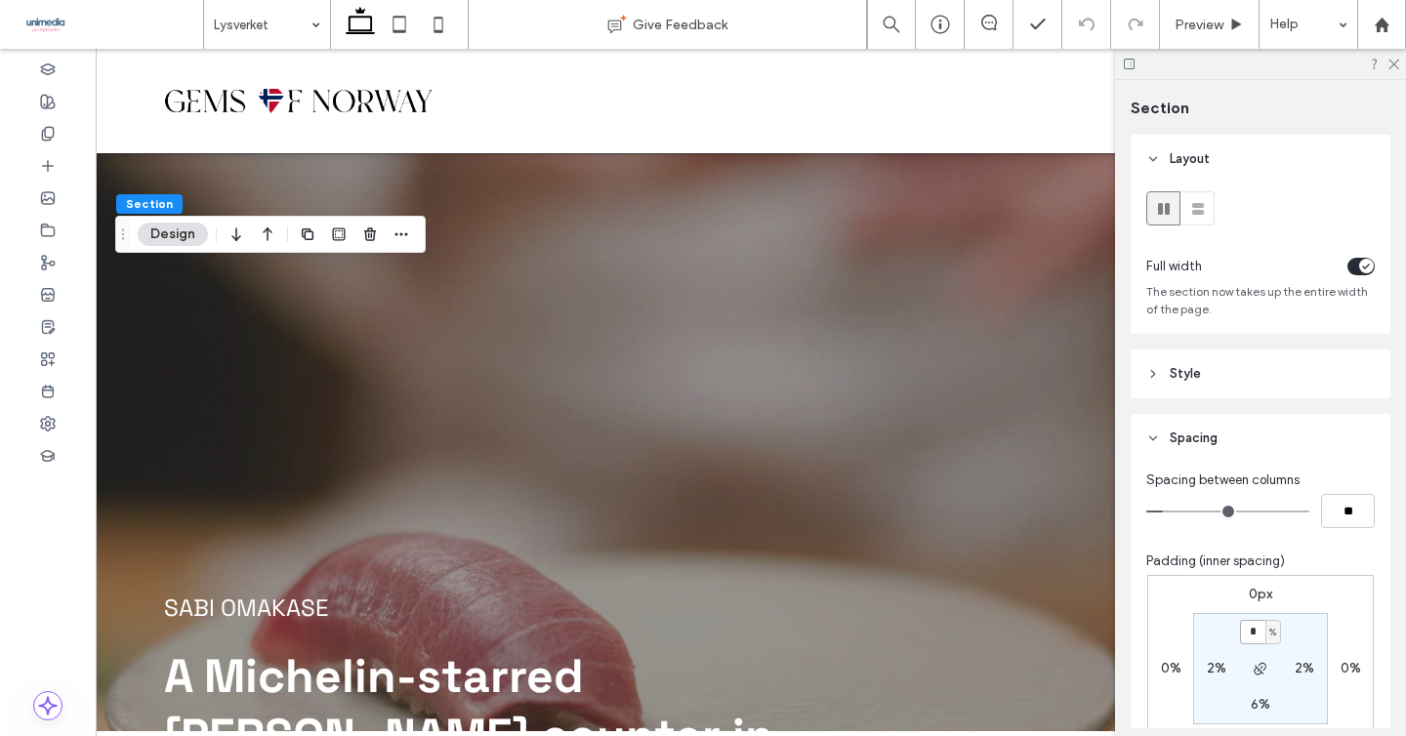
click at [1252, 638] on input "*" at bounding box center [1252, 632] width 25 height 24
type input "*"
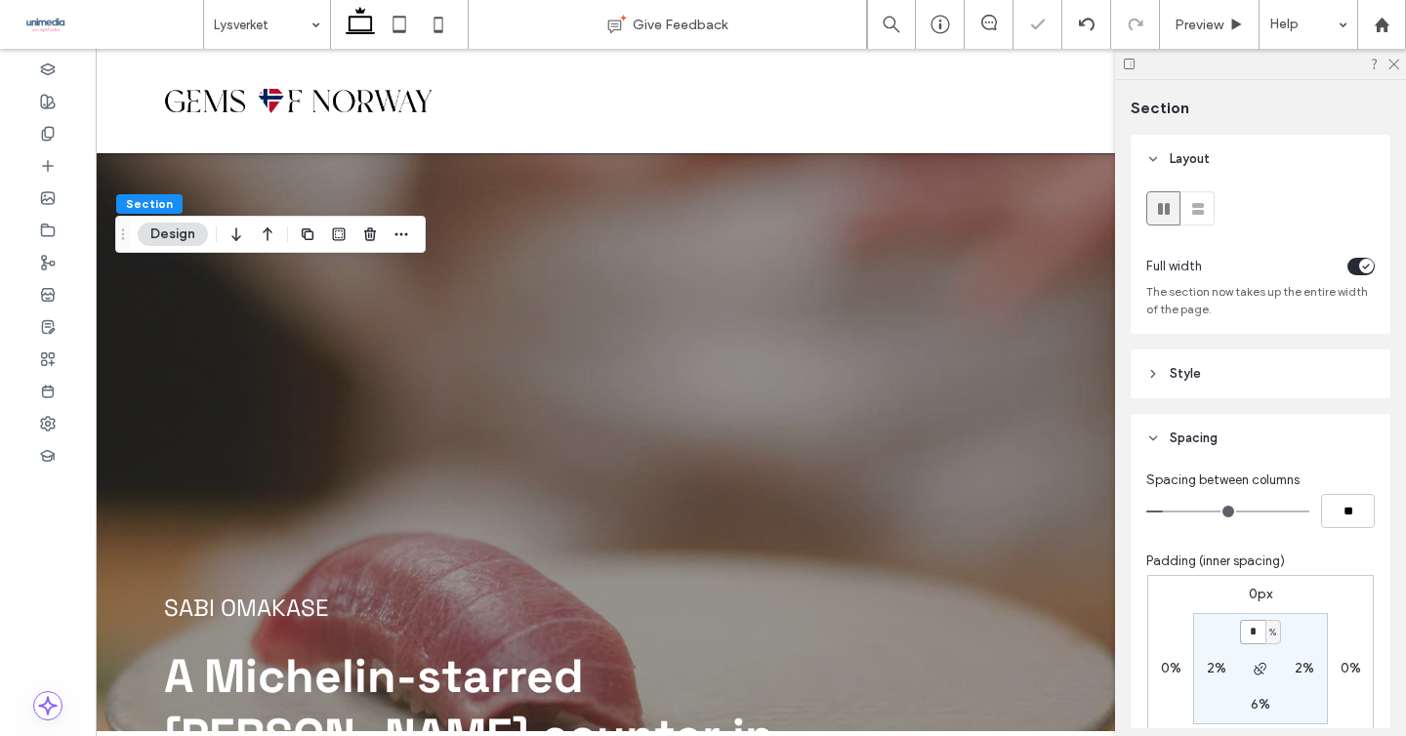
type input "*"
click at [1394, 63] on icon at bounding box center [1392, 63] width 13 height 13
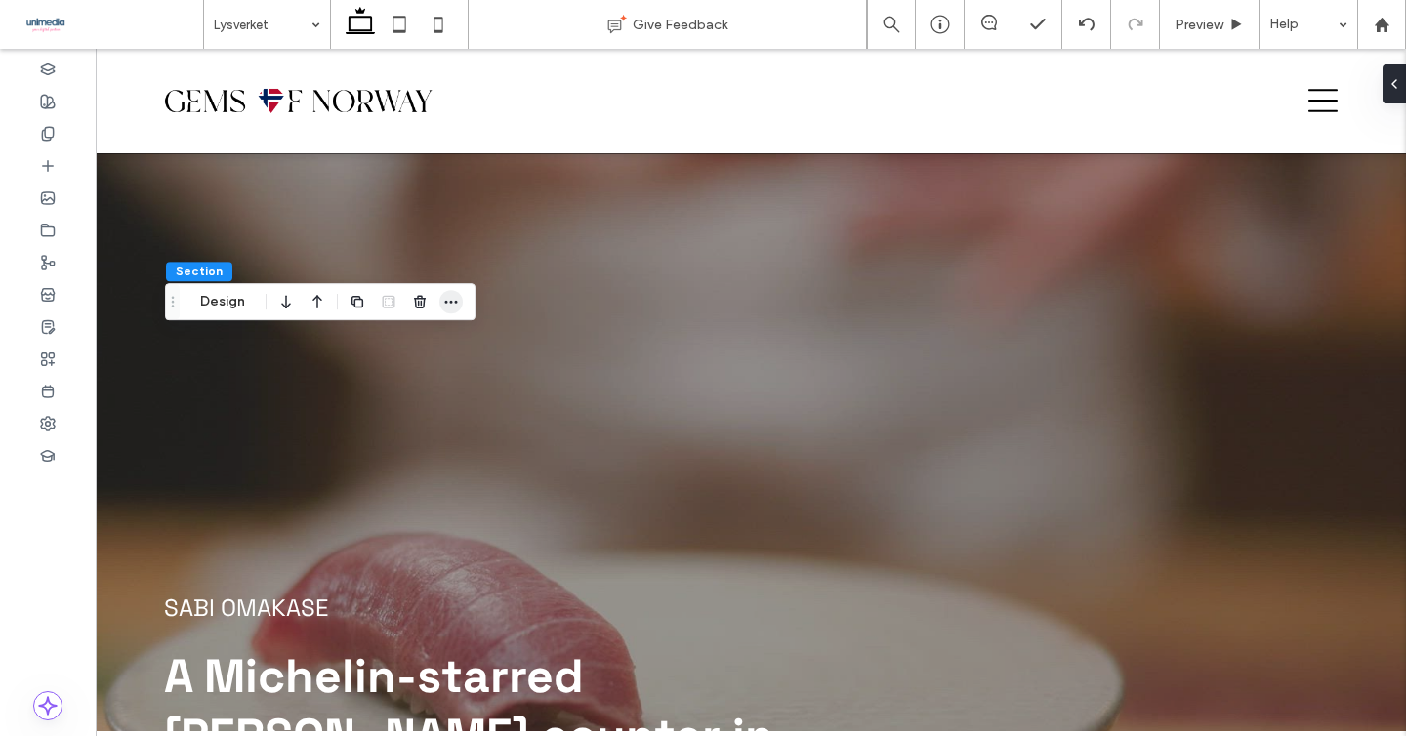
click at [445, 300] on icon "button" at bounding box center [451, 302] width 16 height 16
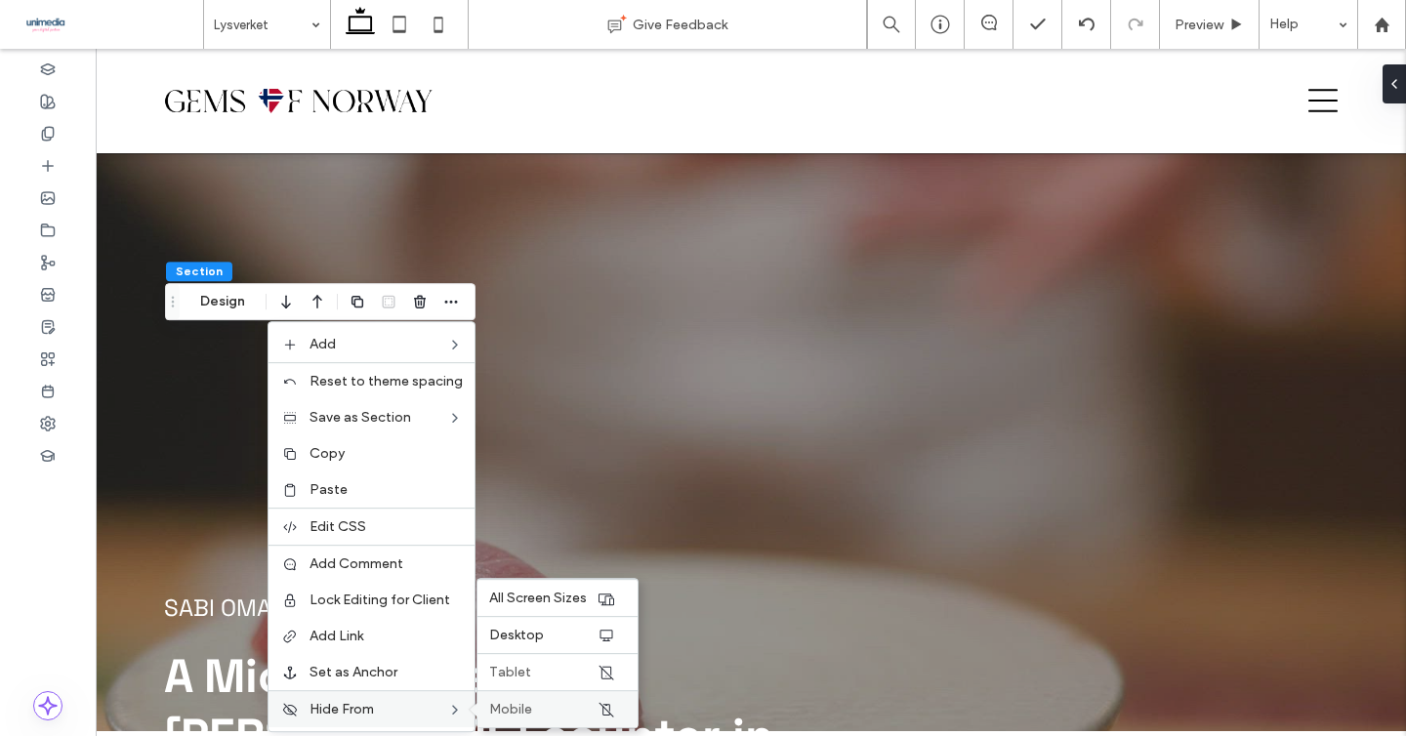
click at [556, 702] on label "Mobile" at bounding box center [542, 709] width 107 height 17
click at [562, 673] on label "Tablet" at bounding box center [542, 672] width 107 height 17
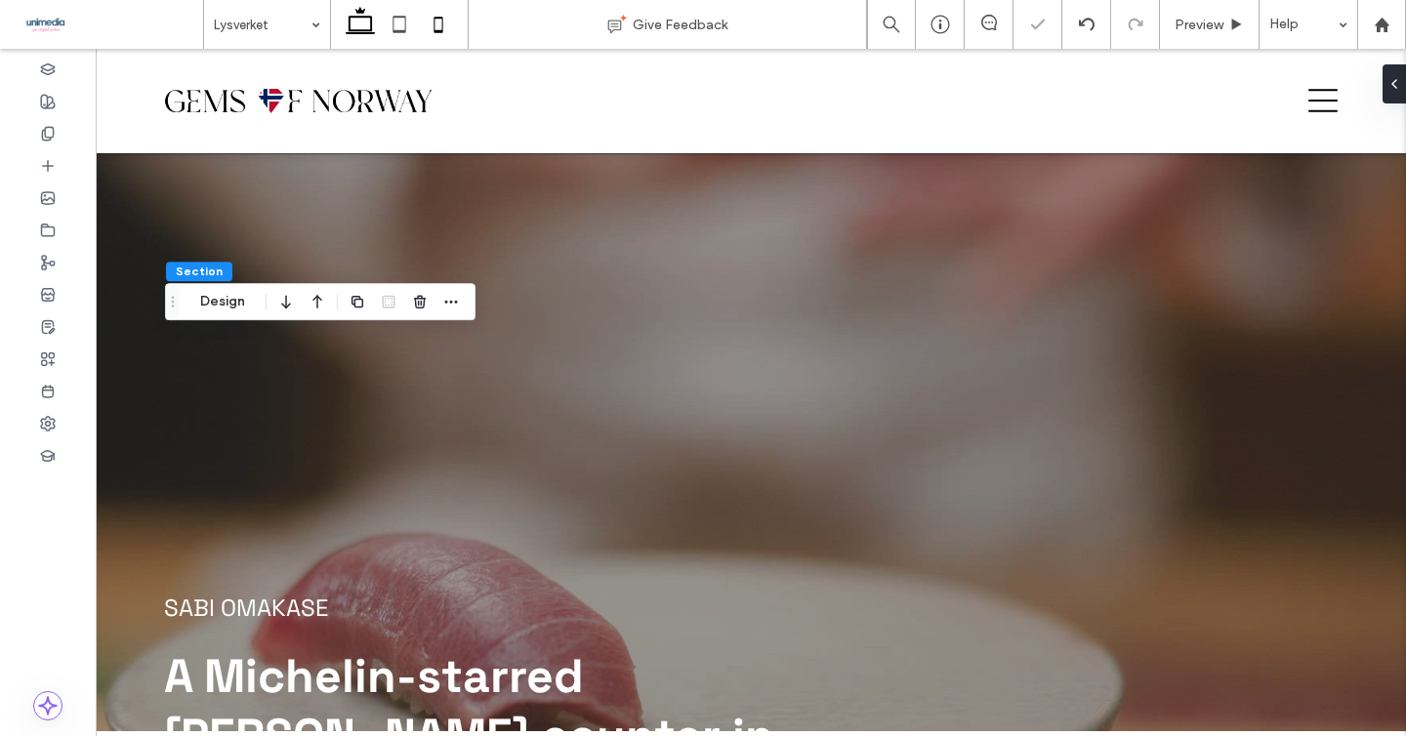
click at [448, 22] on icon at bounding box center [438, 24] width 39 height 39
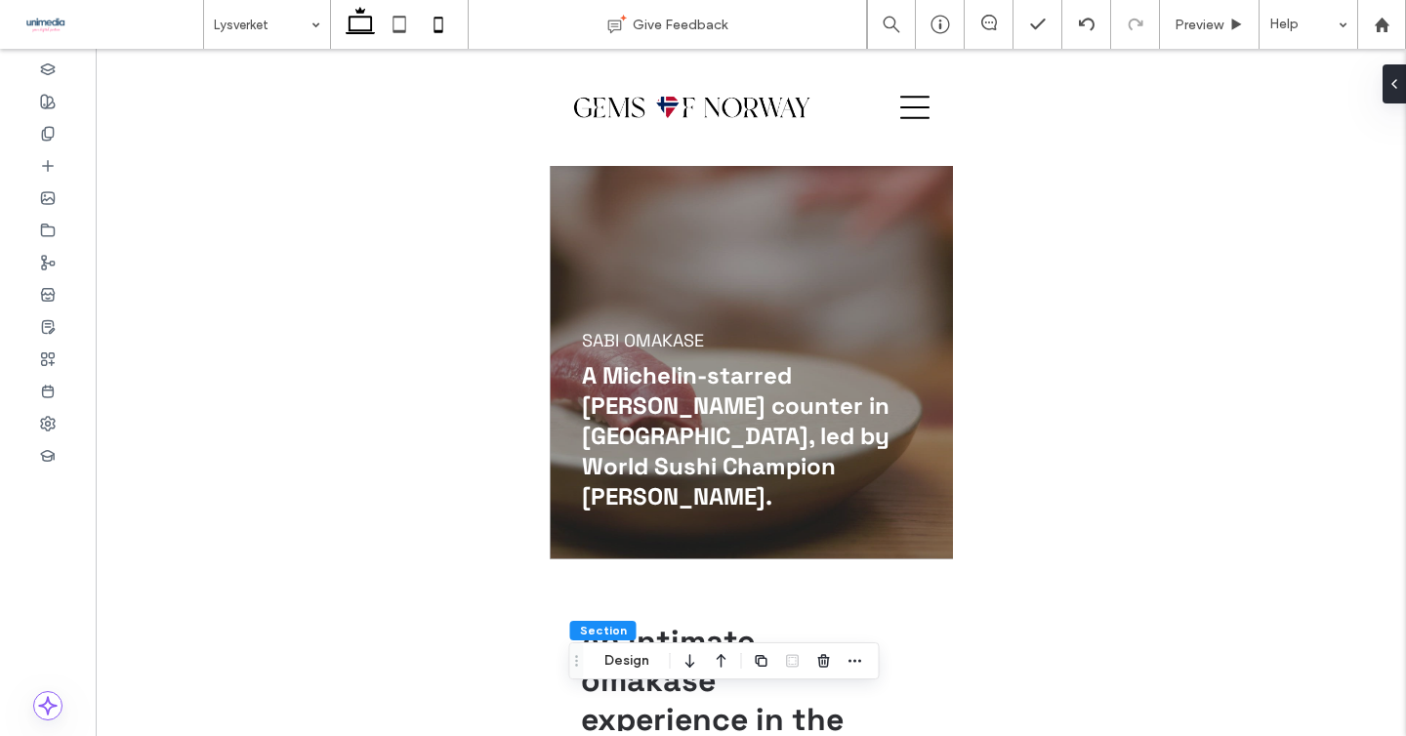
click at [353, 4] on span at bounding box center [360, 24] width 39 height 49
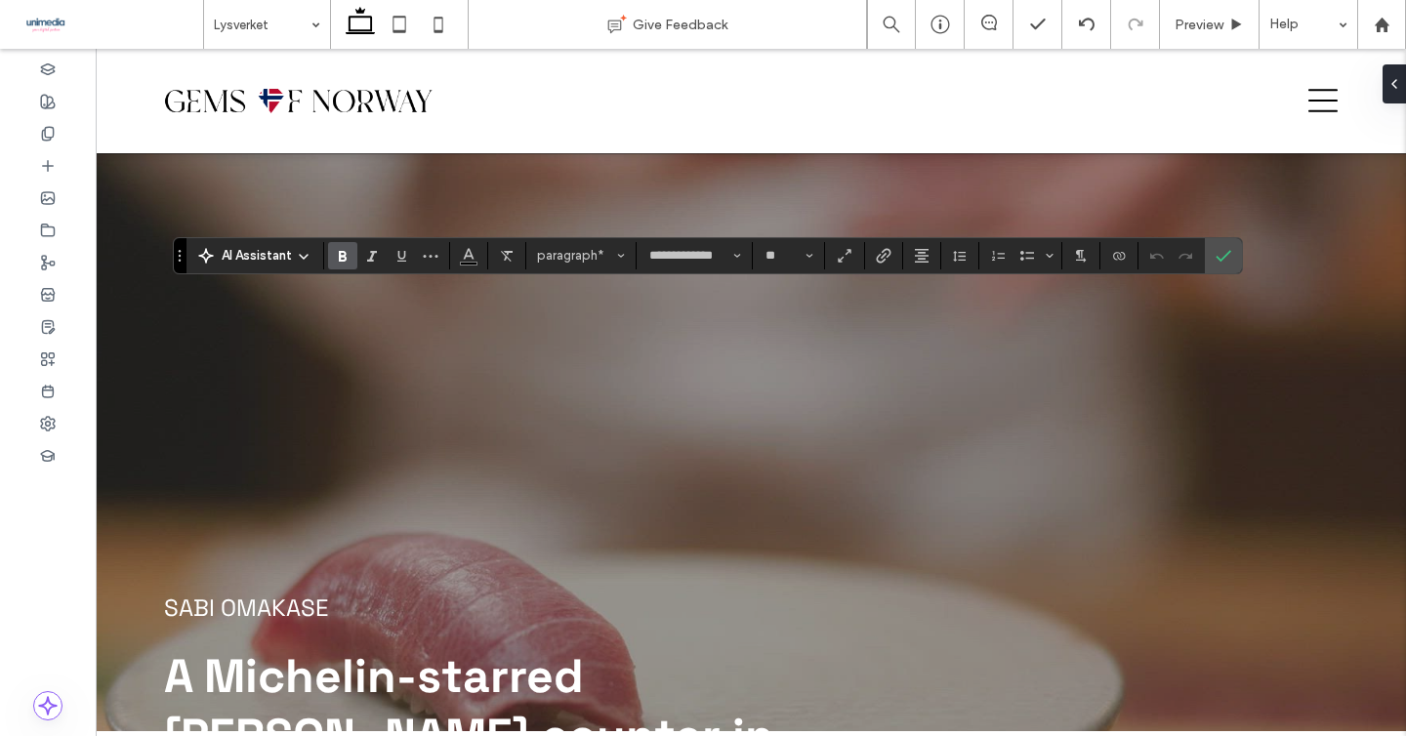
click at [342, 256] on use "Bold" at bounding box center [343, 256] width 8 height 11
click at [348, 259] on icon "Bold" at bounding box center [343, 256] width 16 height 16
click at [1225, 259] on icon "Confirm" at bounding box center [1224, 256] width 16 height 16
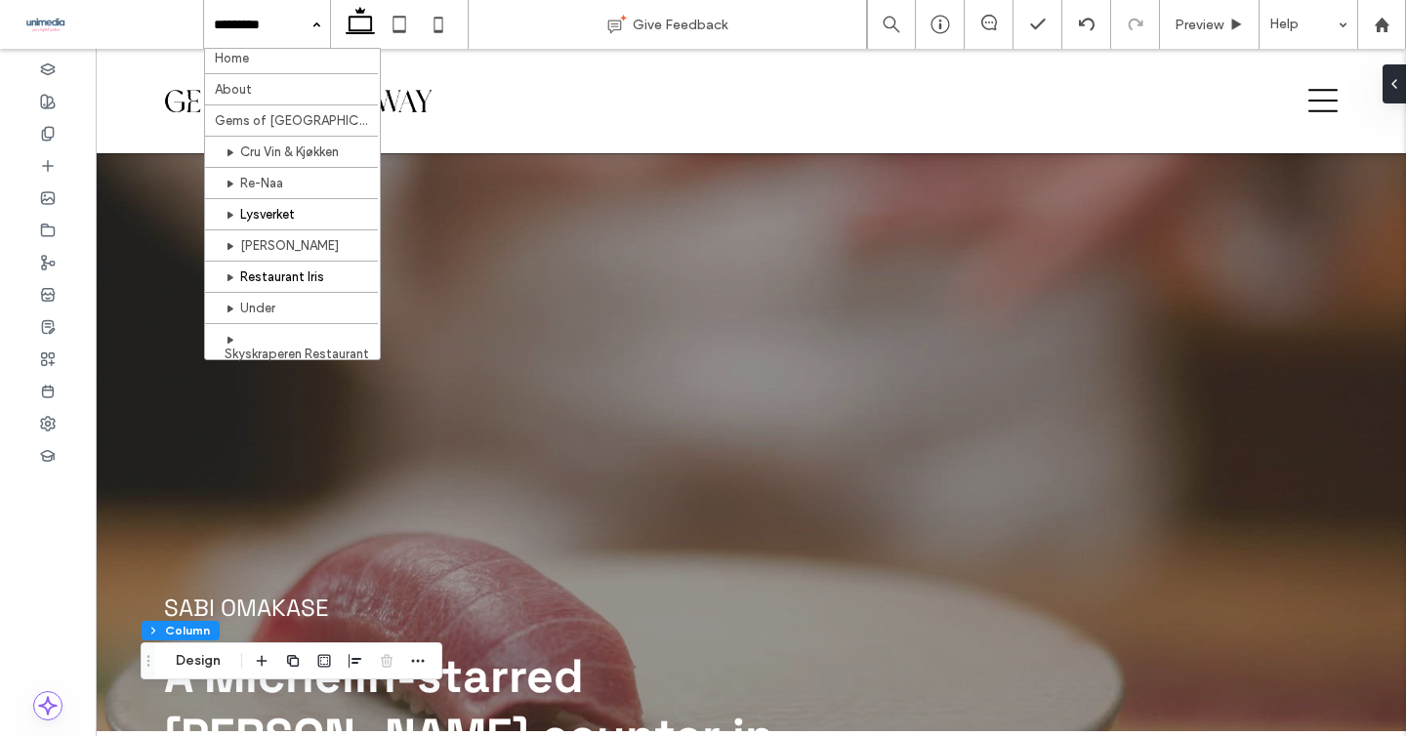
scroll to position [8, 0]
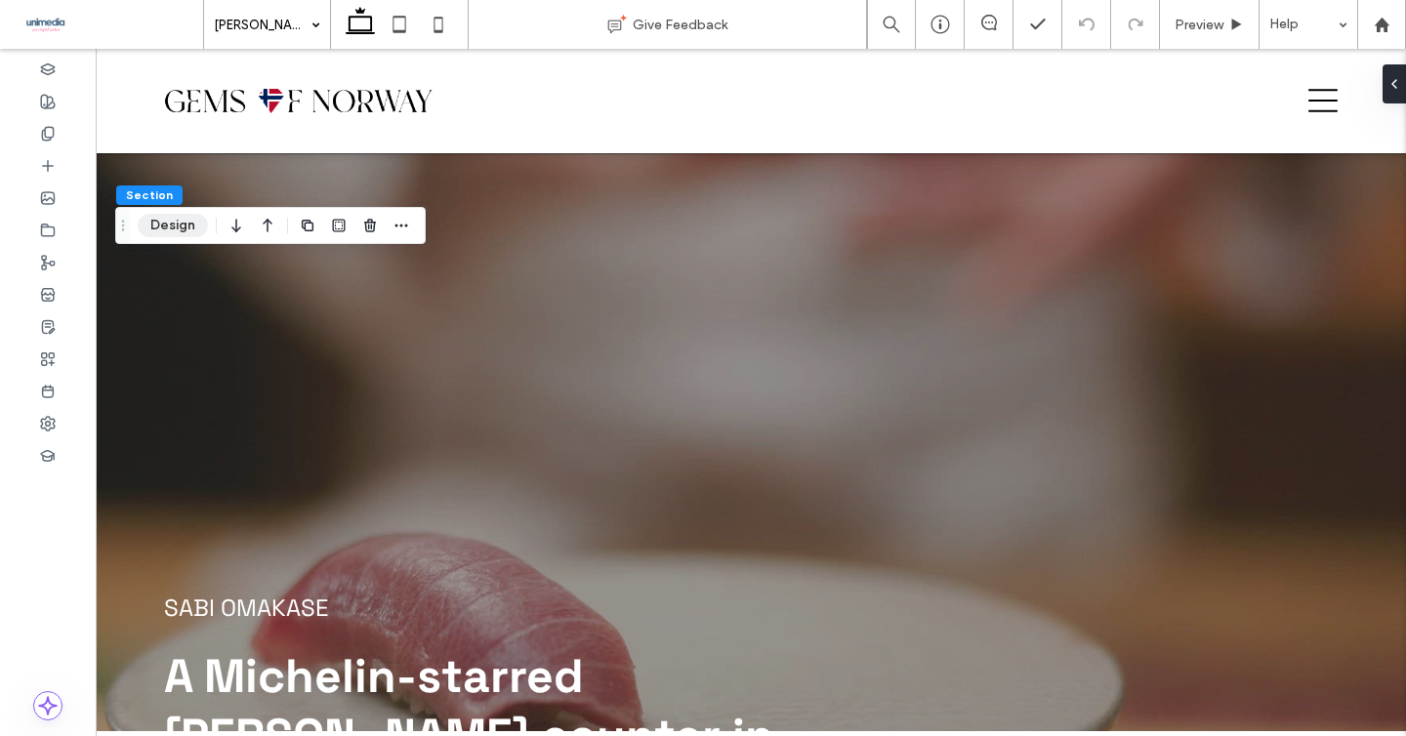
click at [173, 226] on button "Design" at bounding box center [173, 225] width 70 height 23
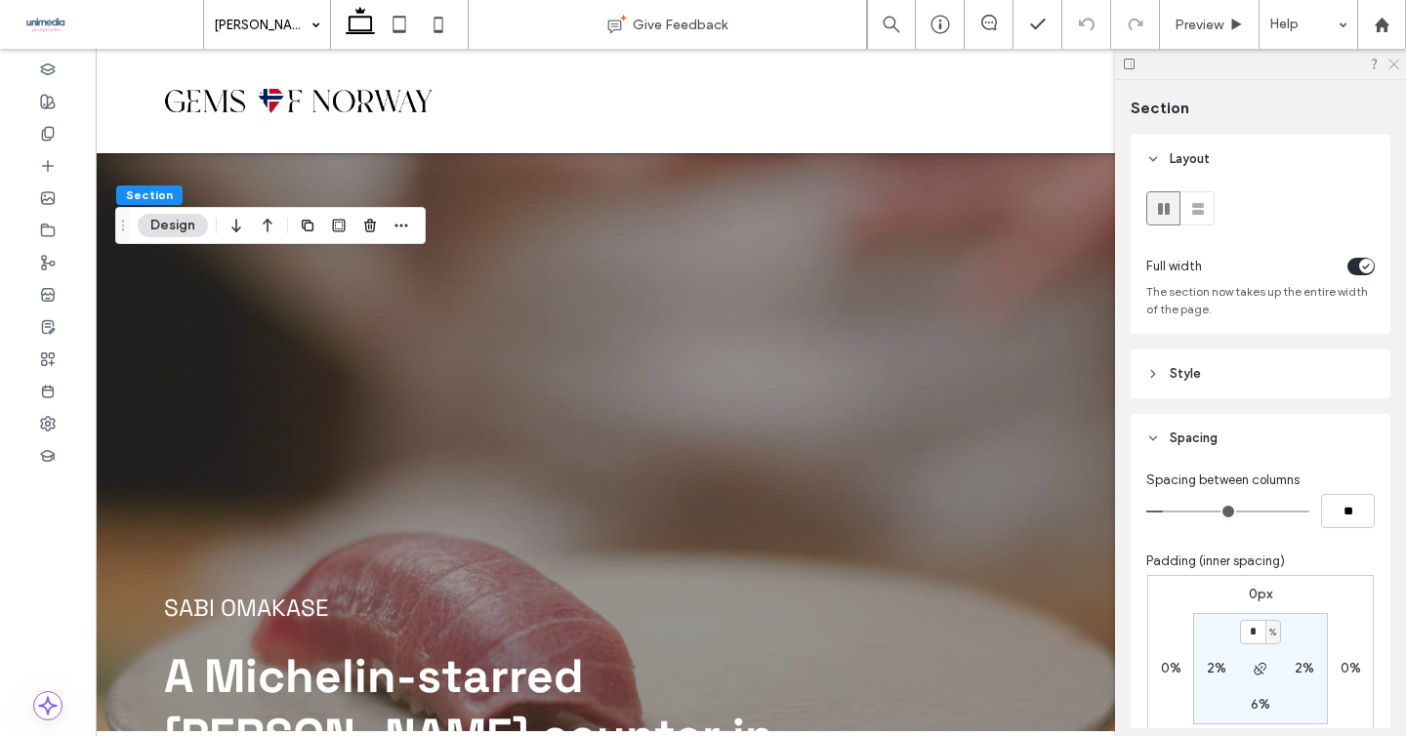
click at [1395, 58] on icon at bounding box center [1392, 63] width 13 height 13
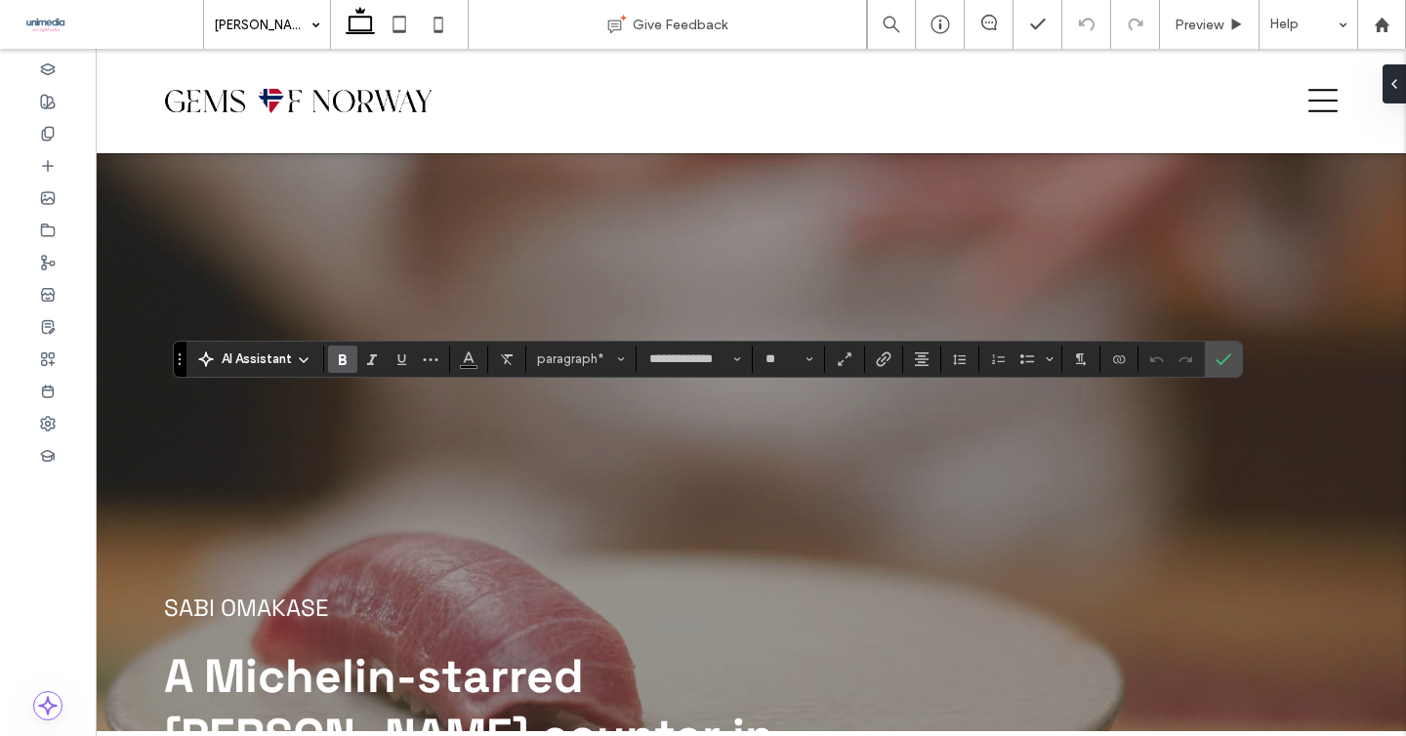
click at [333, 360] on label "Bold" at bounding box center [342, 359] width 29 height 27
click at [1213, 358] on label "Confirm" at bounding box center [1223, 359] width 29 height 35
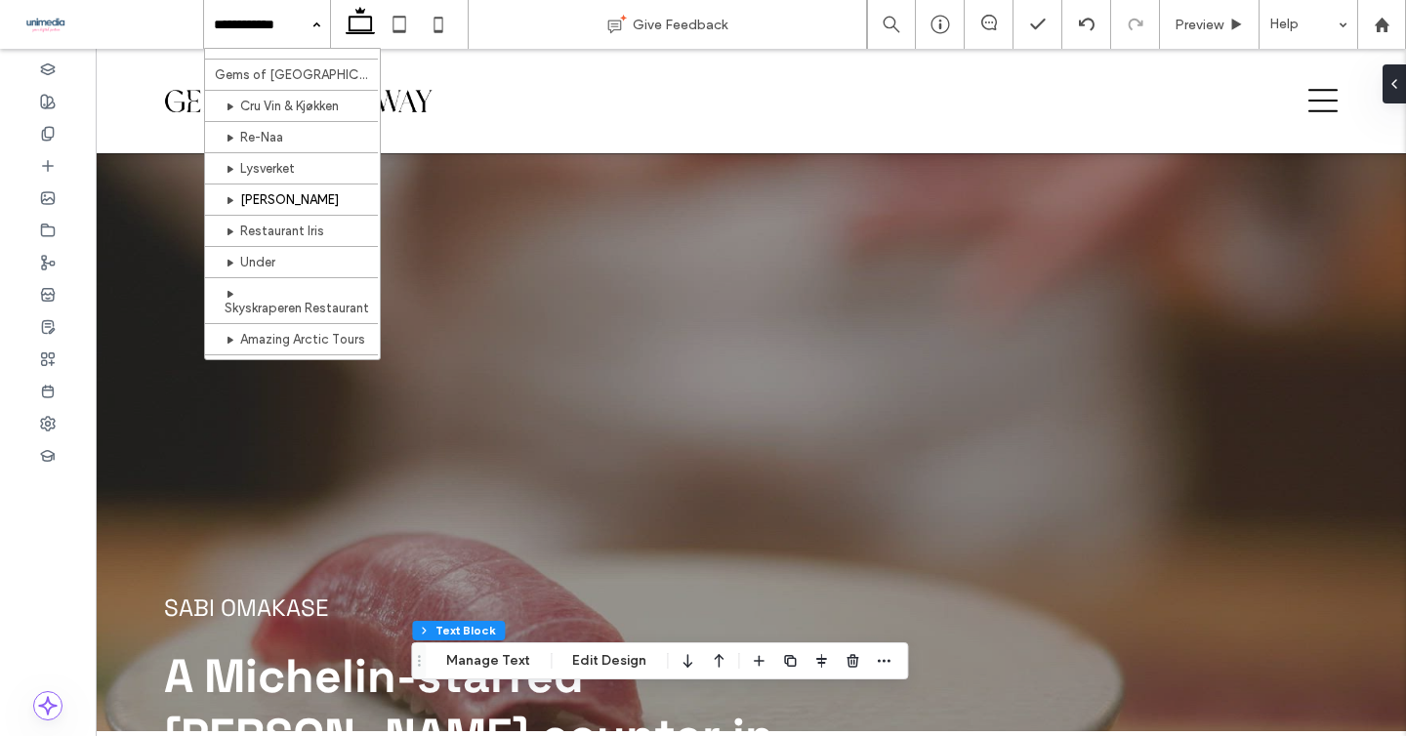
scroll to position [54, 0]
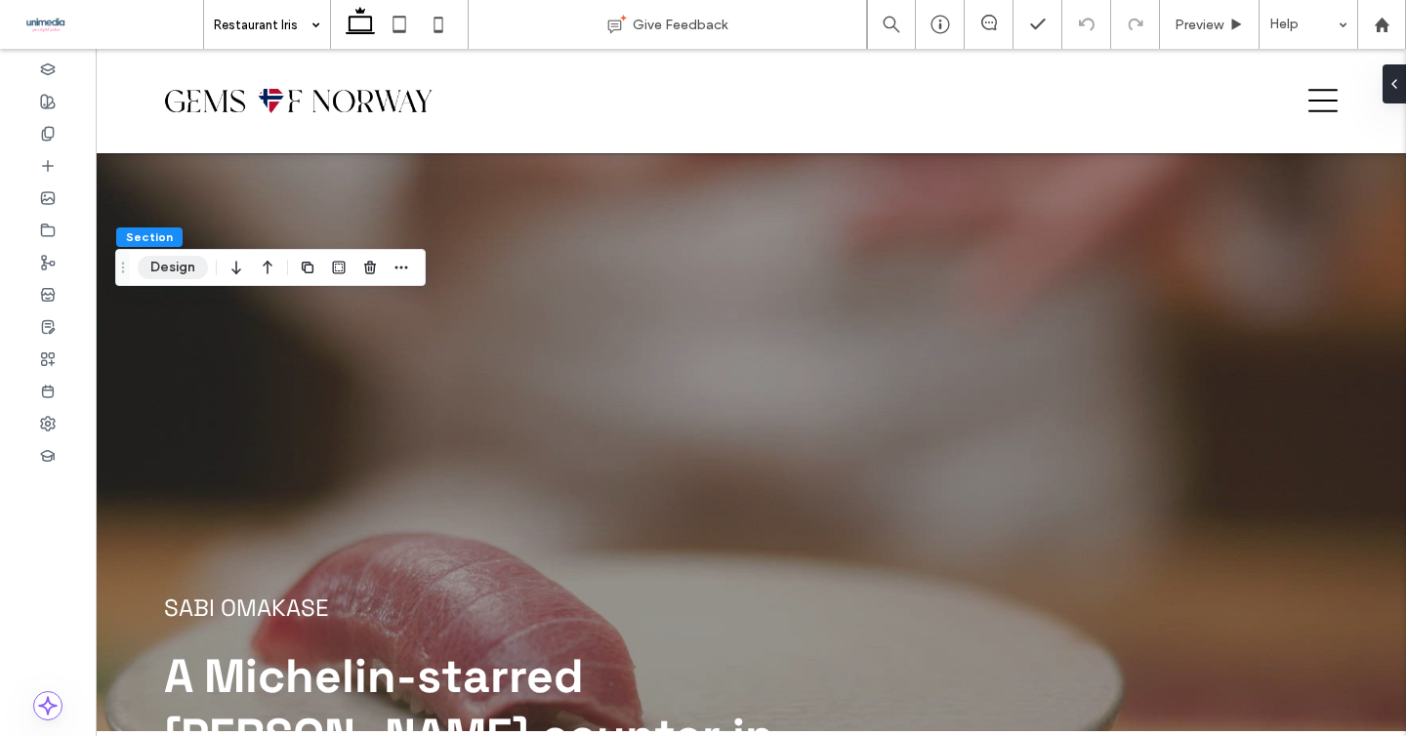
click at [153, 275] on button "Design" at bounding box center [173, 267] width 70 height 23
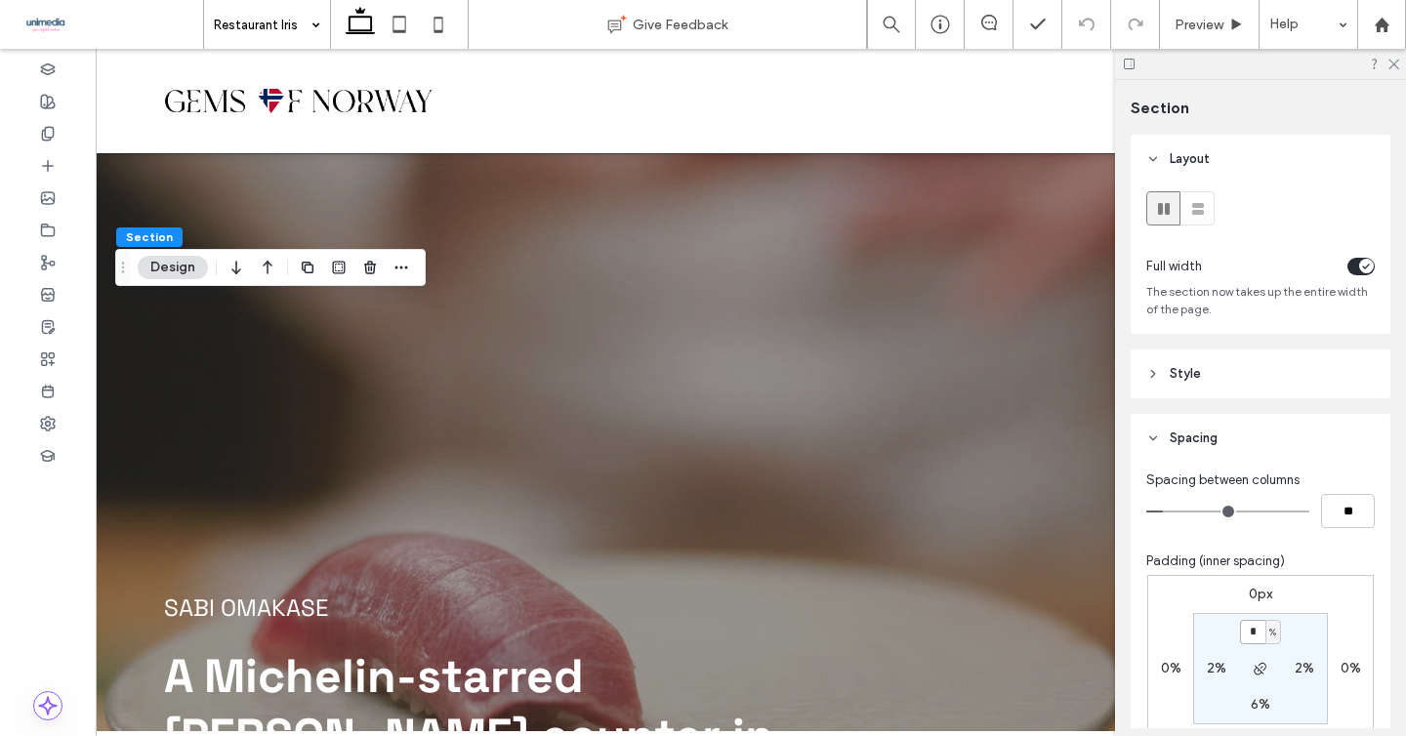
click at [1253, 630] on input "*" at bounding box center [1252, 632] width 25 height 24
type input "*"
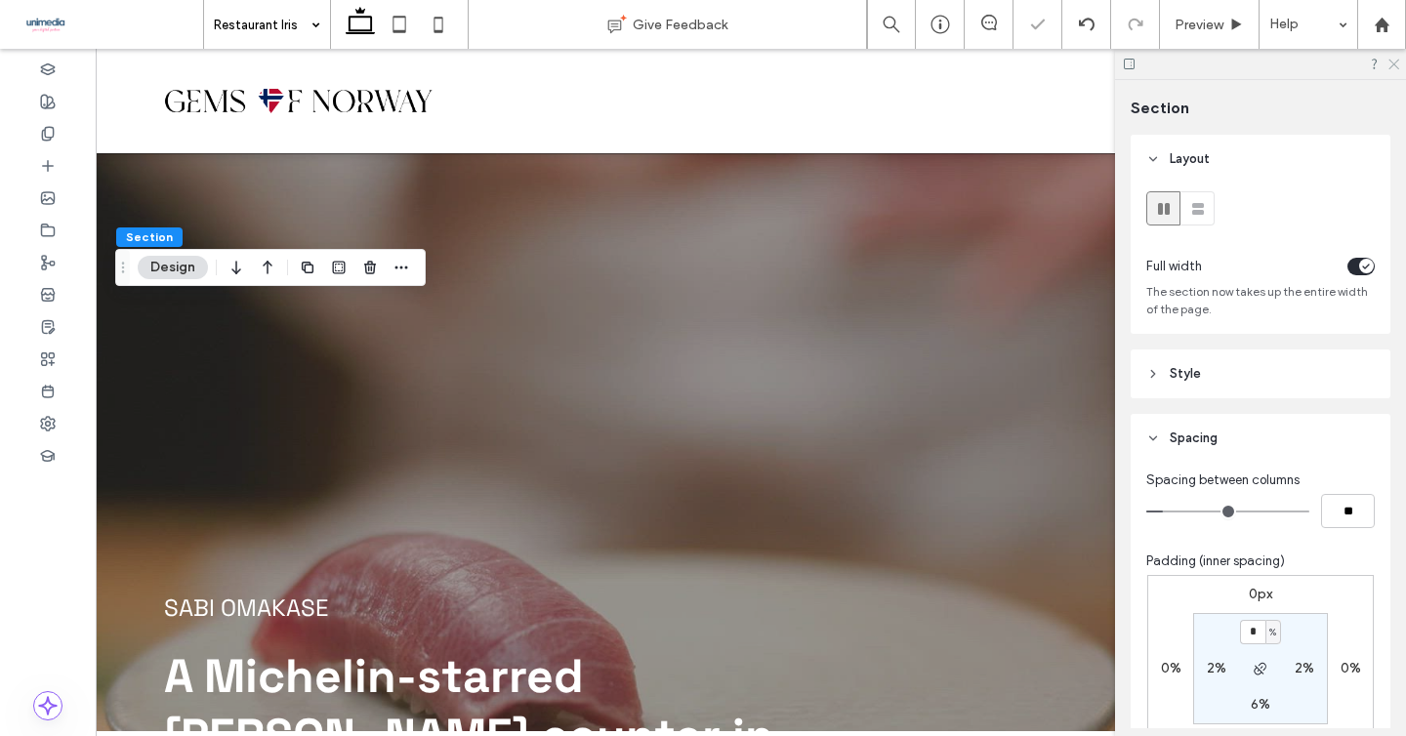
click at [1390, 65] on icon at bounding box center [1392, 63] width 13 height 13
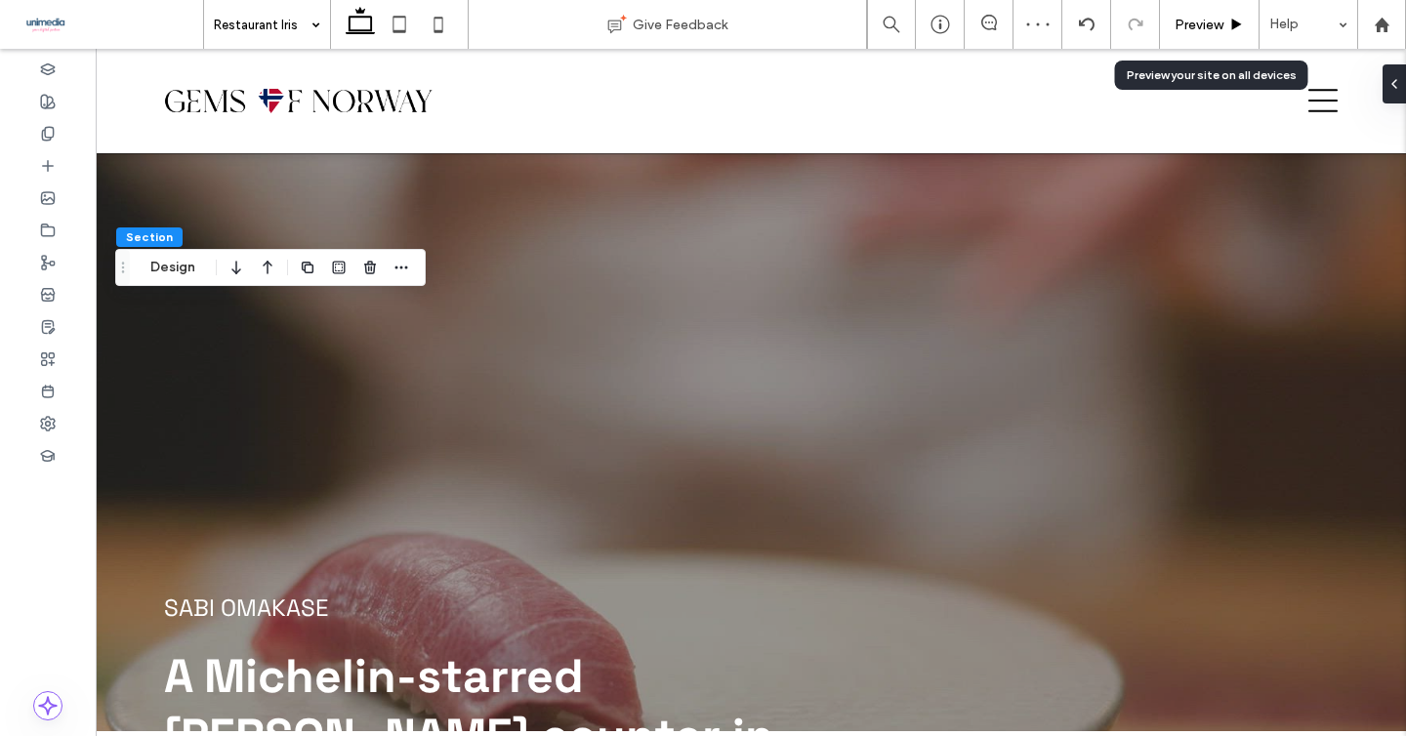
click at [1206, 33] on div "Preview" at bounding box center [1210, 24] width 100 height 49
click at [1205, 28] on span "Preview" at bounding box center [1199, 25] width 49 height 17
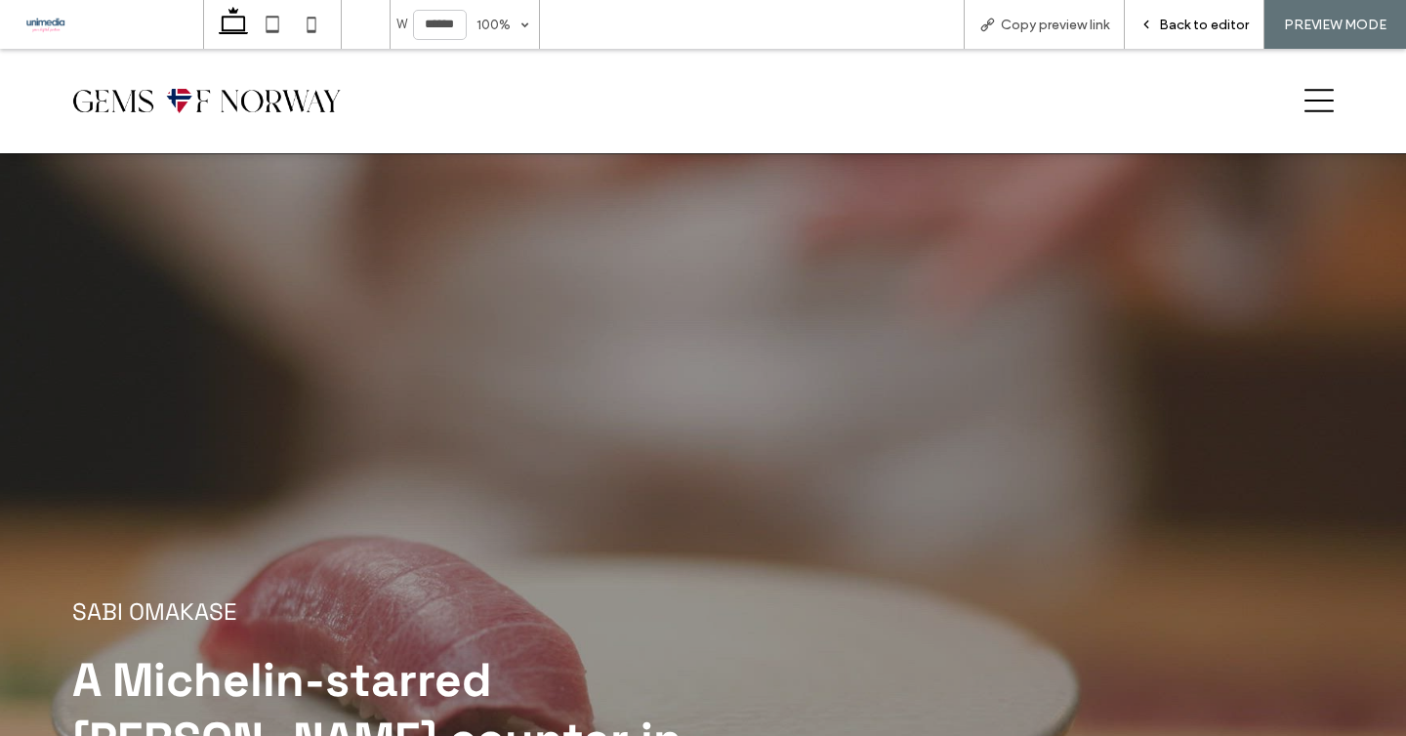
click at [1176, 17] on span "Back to editor" at bounding box center [1204, 25] width 90 height 17
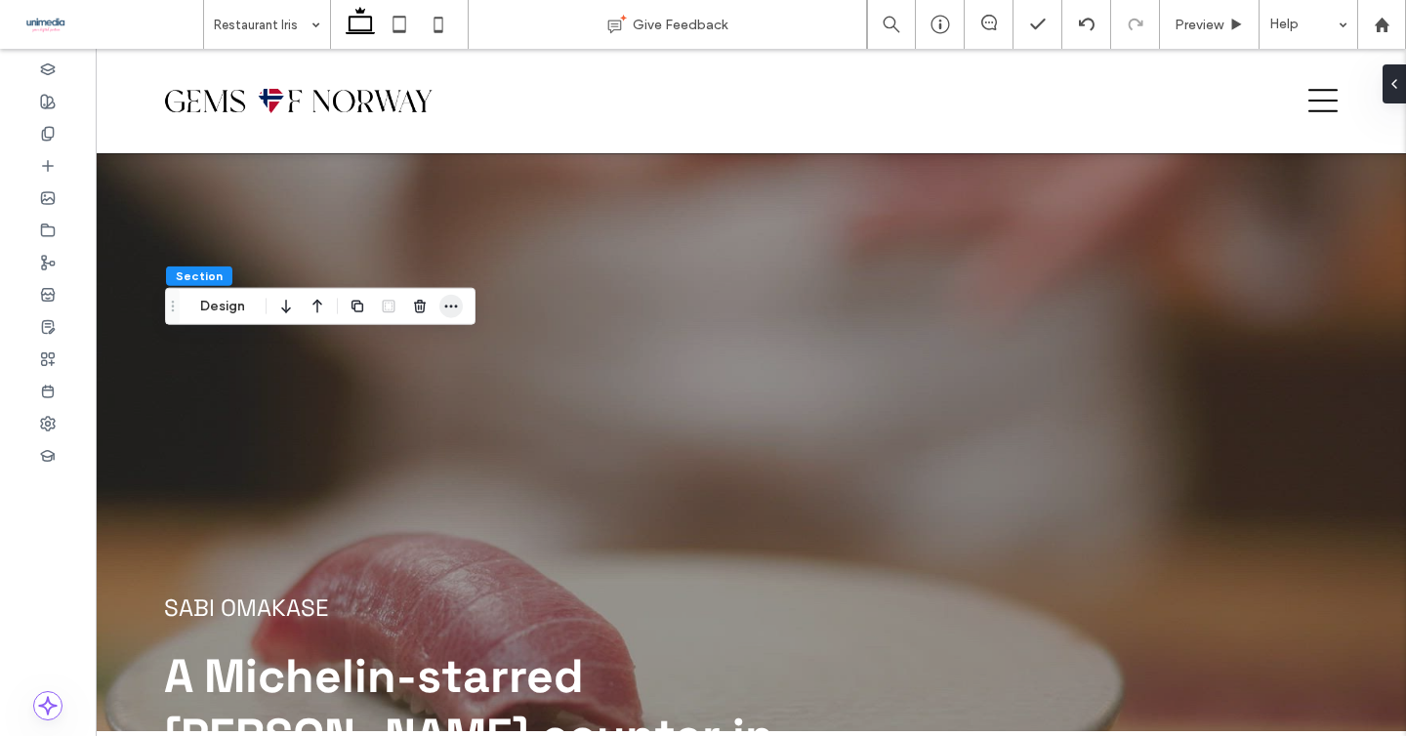
click at [454, 308] on icon "button" at bounding box center [451, 307] width 16 height 16
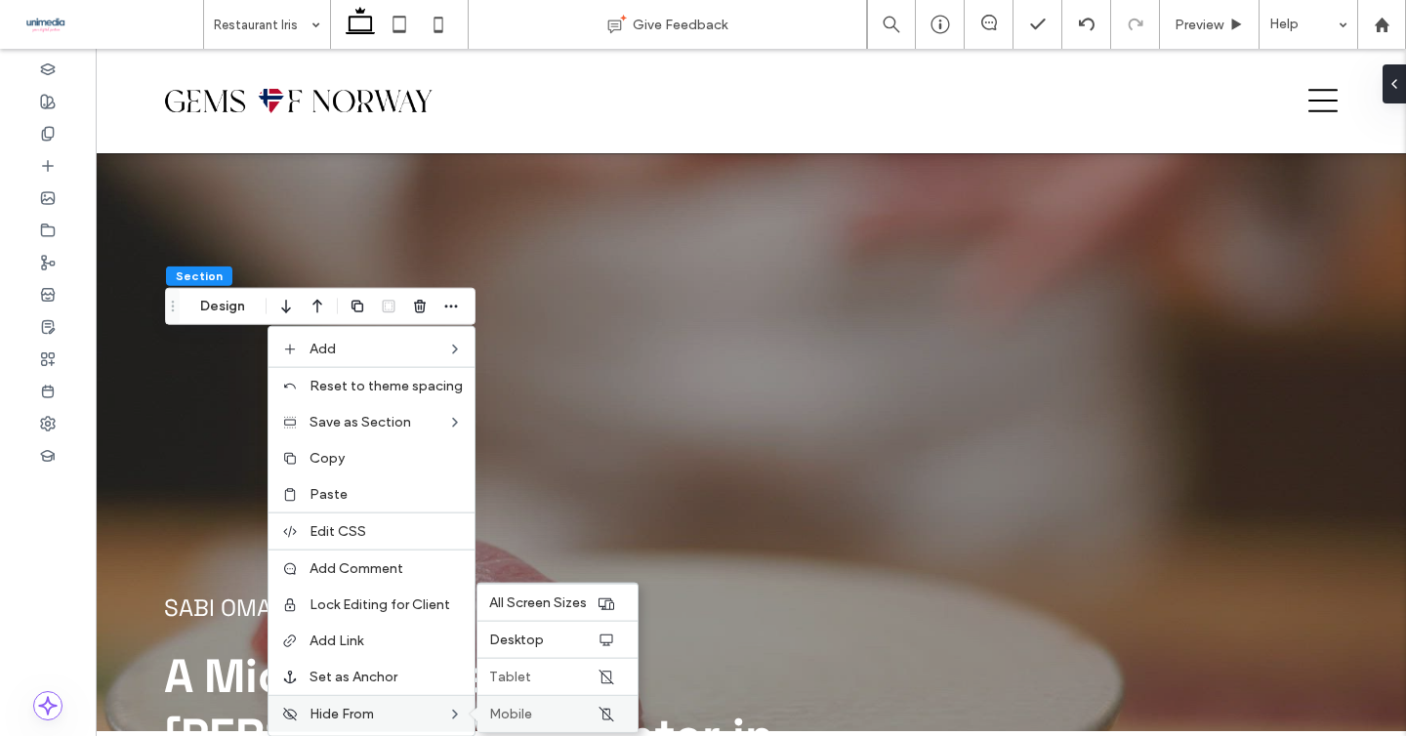
click at [508, 710] on span "Mobile" at bounding box center [510, 714] width 43 height 17
click at [524, 682] on span "Tablet" at bounding box center [510, 677] width 42 height 17
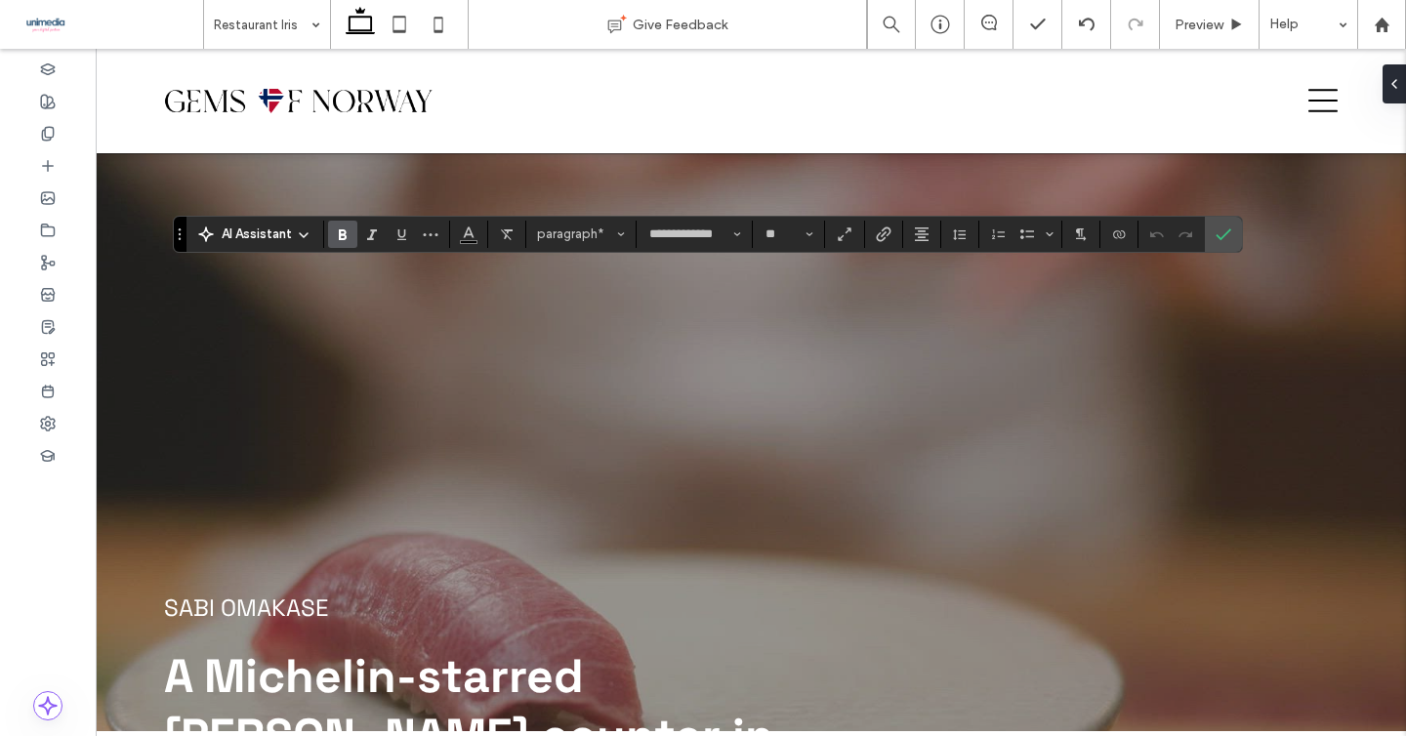
click at [338, 227] on icon "Bold" at bounding box center [343, 235] width 16 height 16
click at [1221, 228] on icon "Confirm" at bounding box center [1224, 235] width 16 height 16
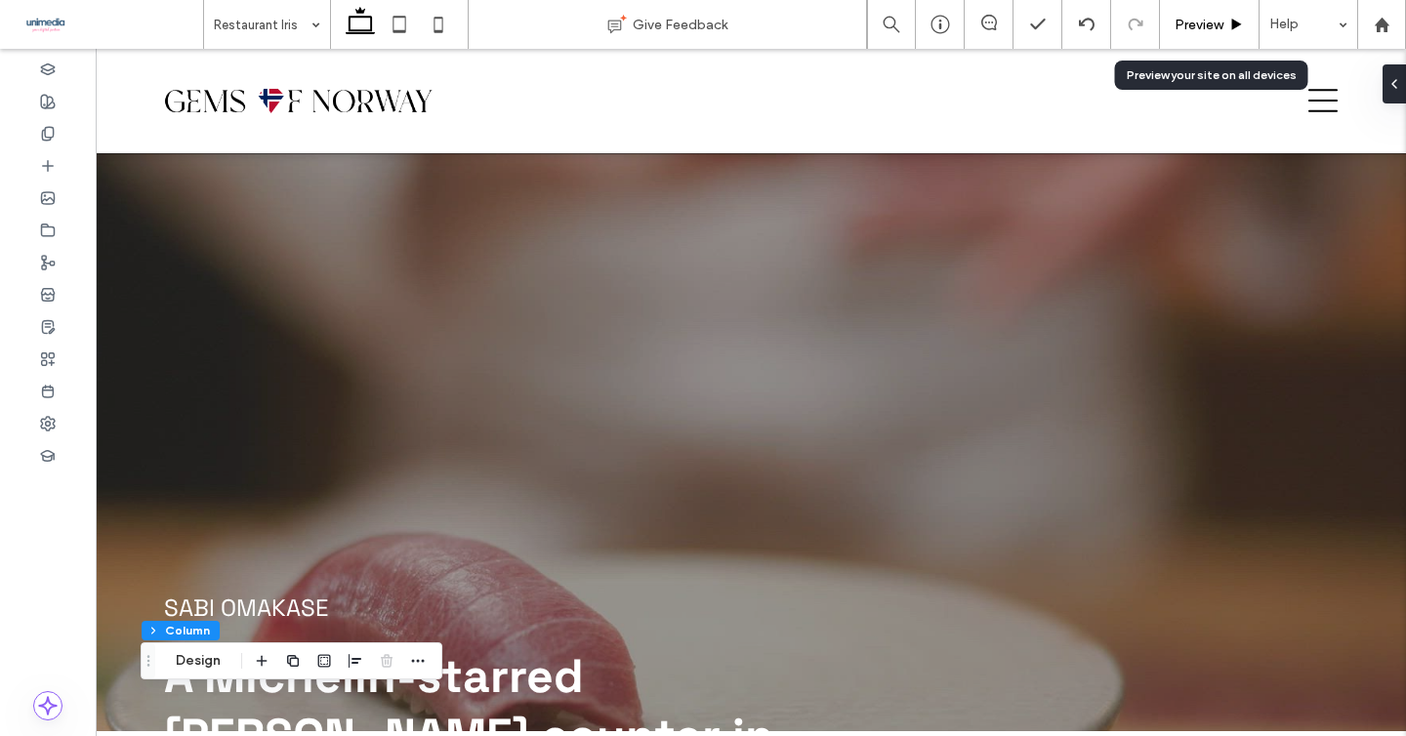
click at [1193, 21] on span "Preview" at bounding box center [1199, 25] width 49 height 17
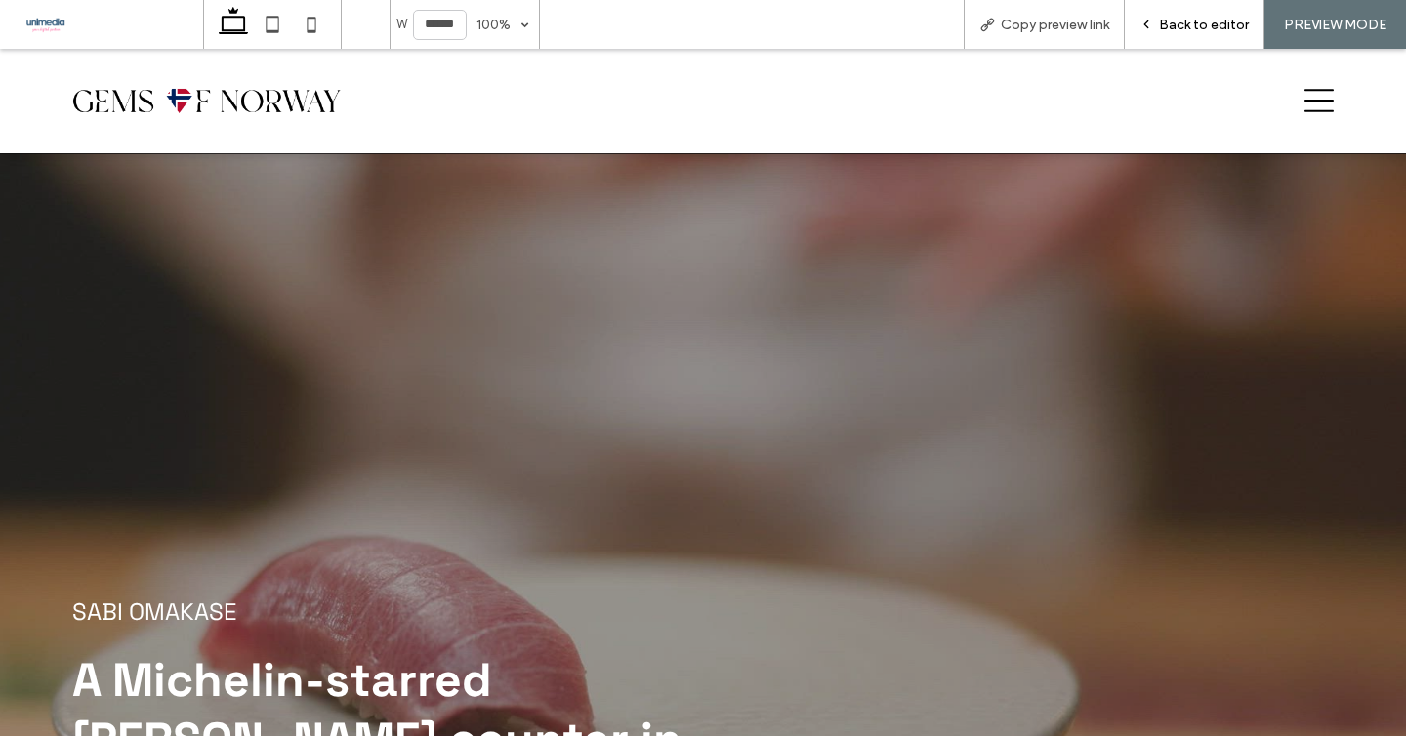
click at [1163, 33] on div "Back to editor" at bounding box center [1195, 24] width 140 height 49
click at [1183, 21] on span "Back to editor" at bounding box center [1204, 25] width 90 height 17
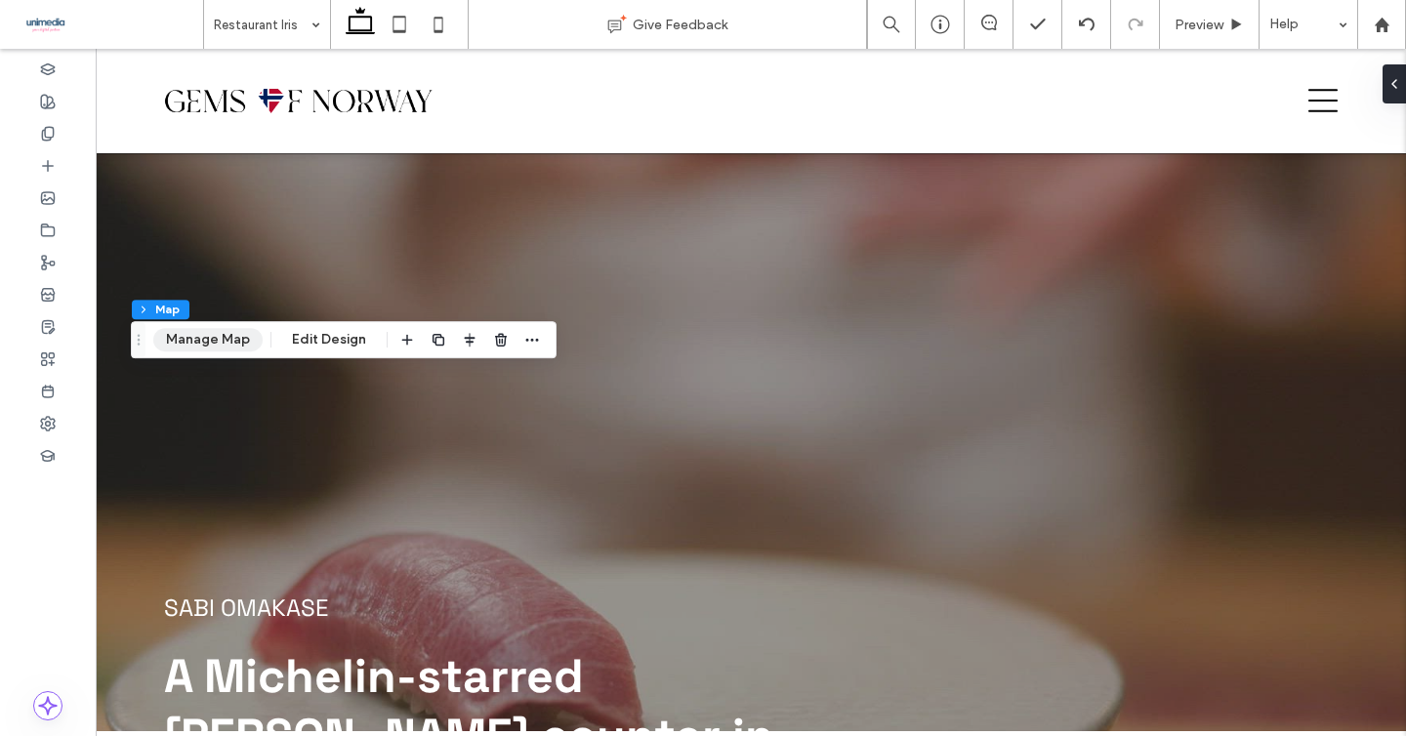
click at [219, 347] on button "Manage Map" at bounding box center [207, 339] width 109 height 23
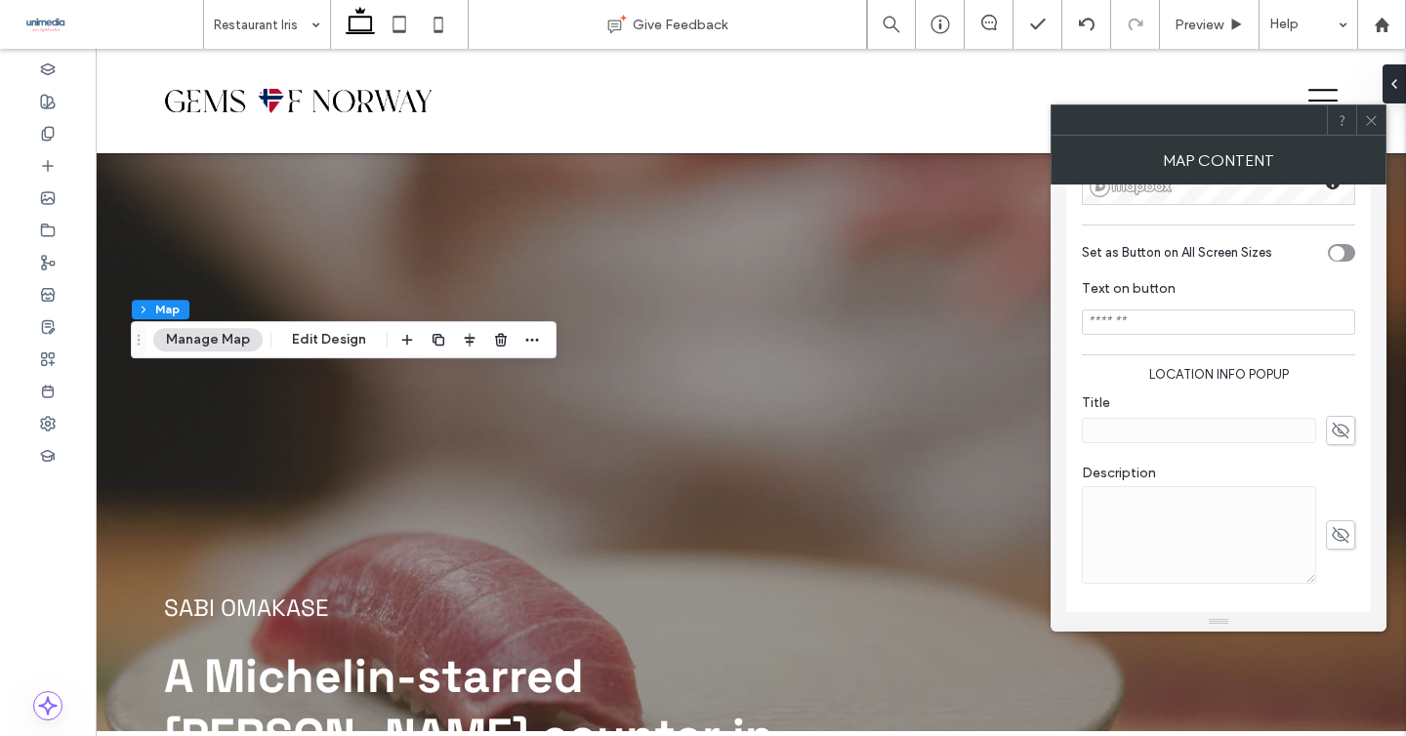
scroll to position [446, 0]
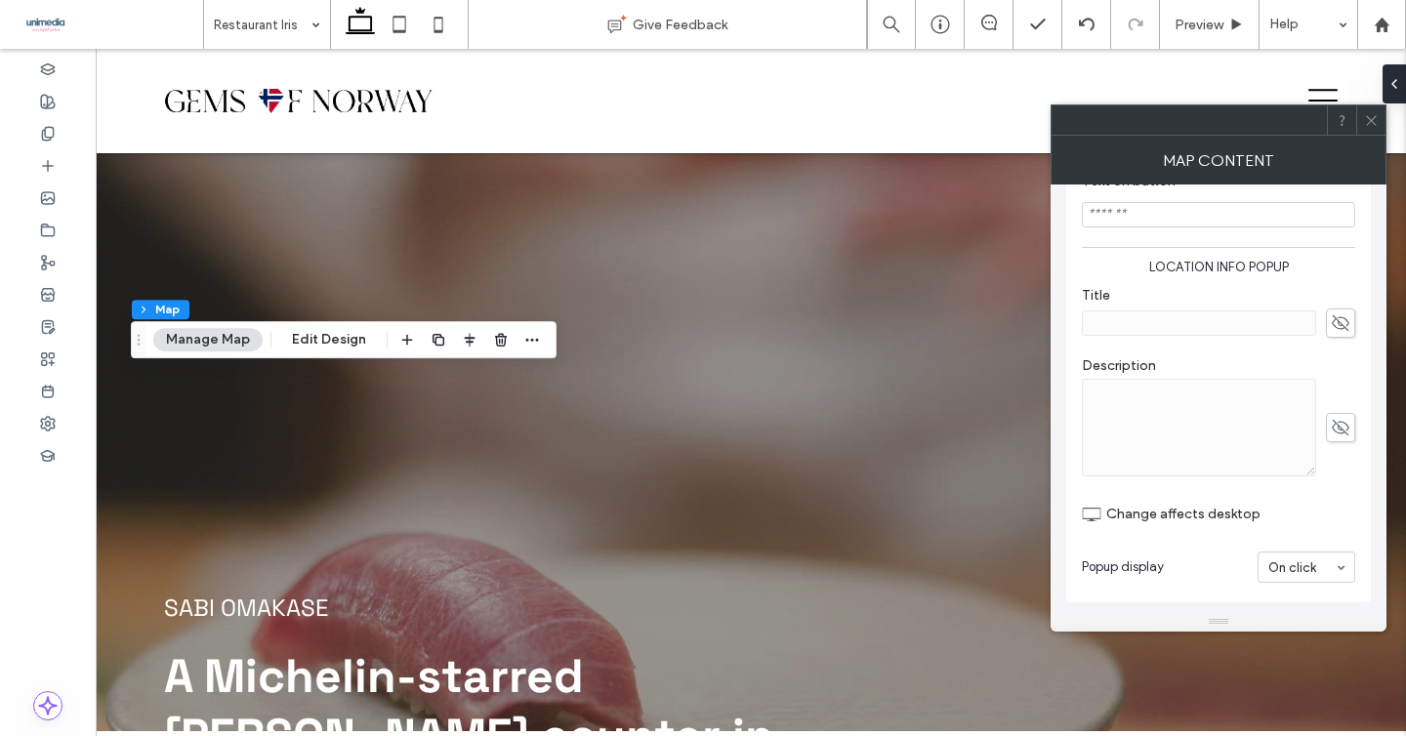
click at [1369, 113] on icon at bounding box center [1371, 120] width 15 height 15
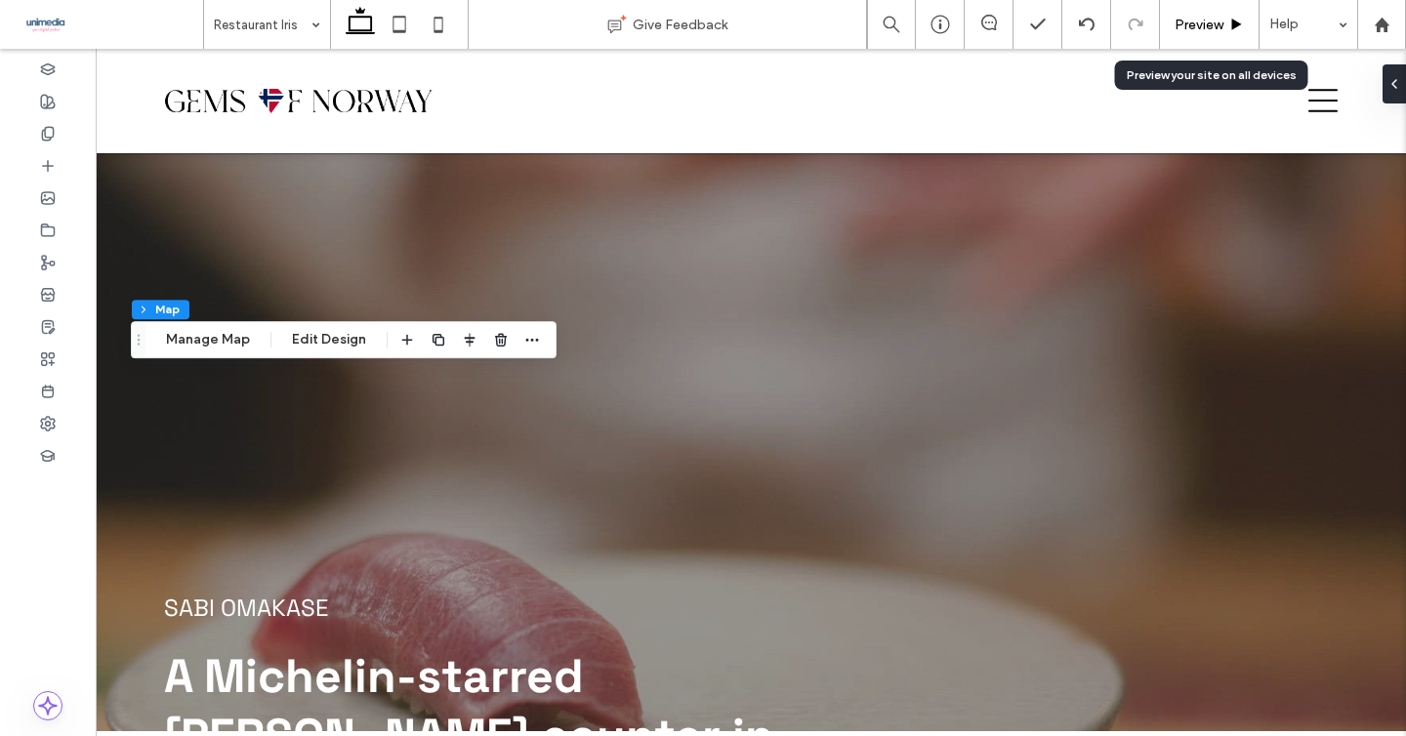
click at [1188, 21] on span "Preview" at bounding box center [1199, 25] width 49 height 17
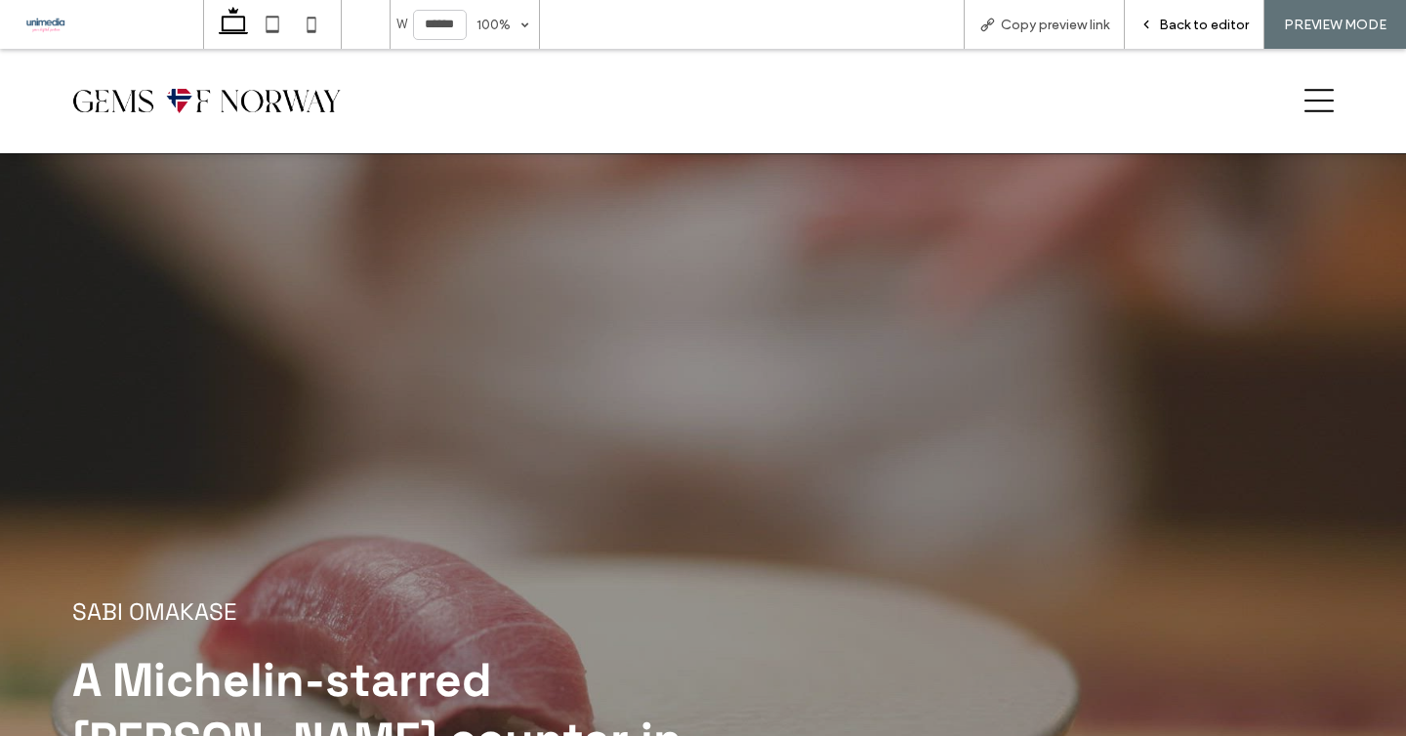
click at [1153, 10] on div "Back to editor" at bounding box center [1195, 24] width 140 height 49
click at [1168, 21] on span "Back to editor" at bounding box center [1204, 25] width 90 height 17
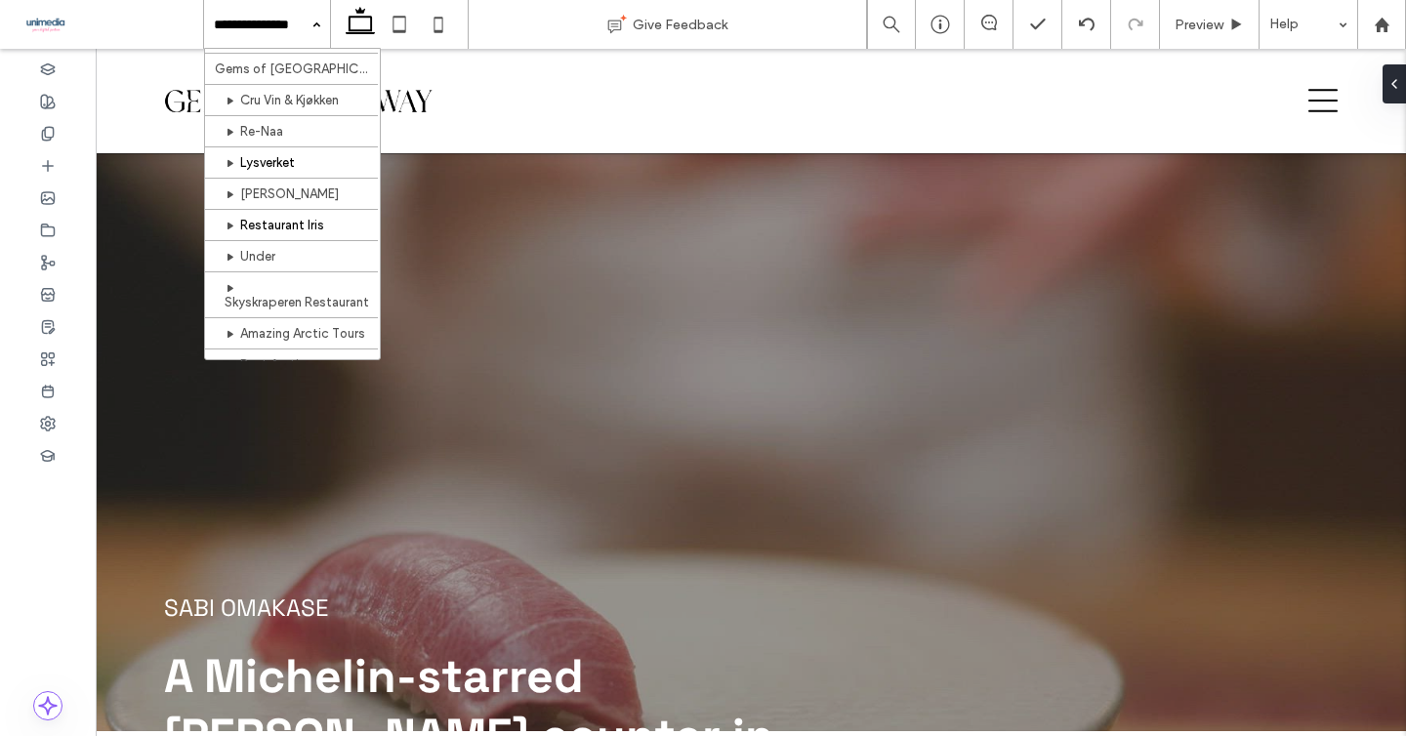
scroll to position [65, 0]
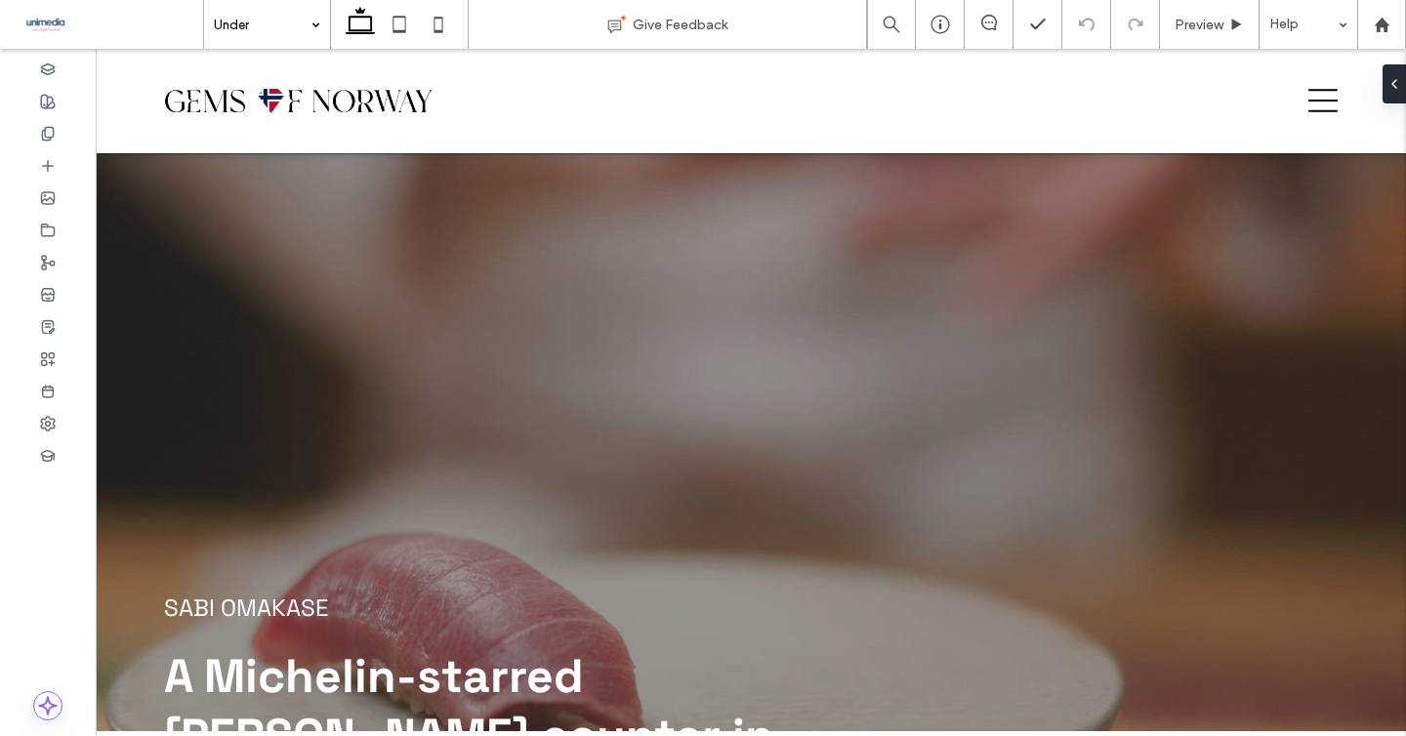
type input "**"
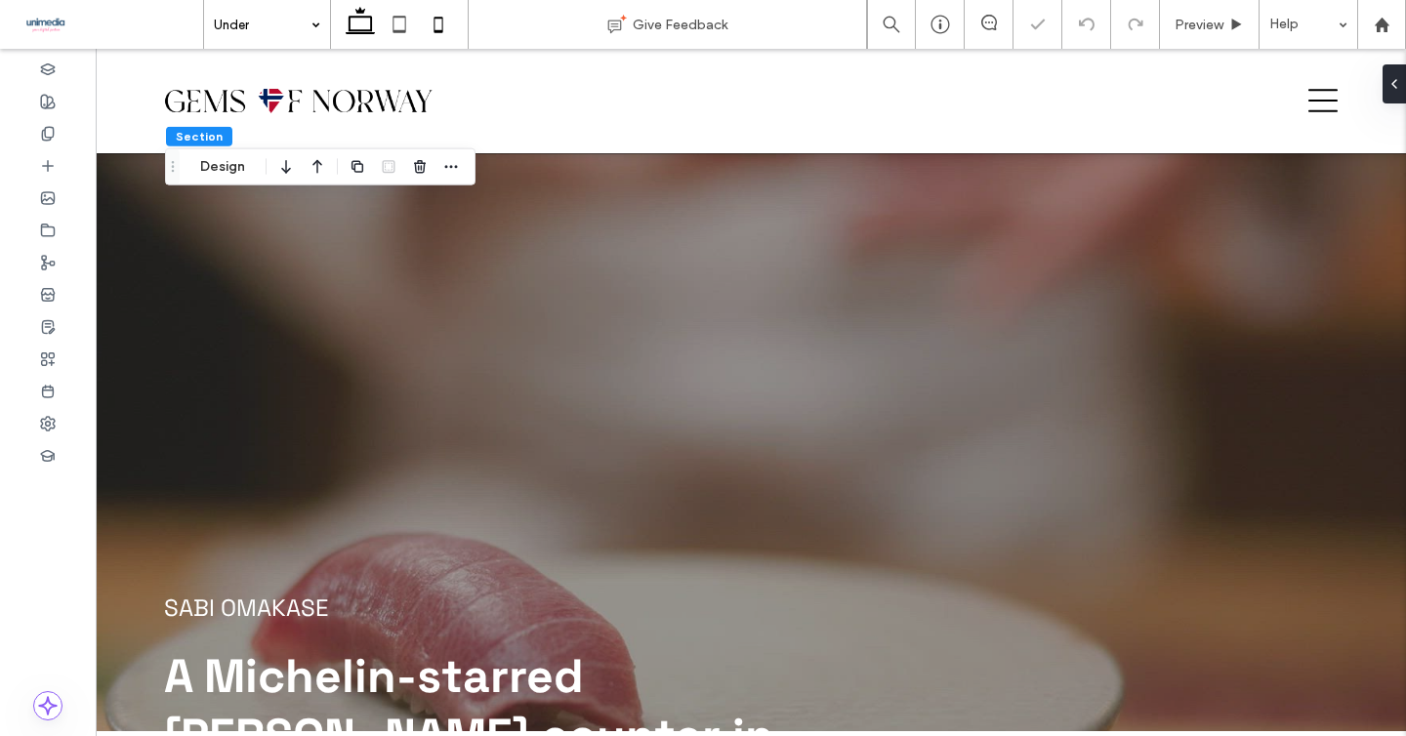
click at [431, 23] on icon at bounding box center [438, 24] width 39 height 39
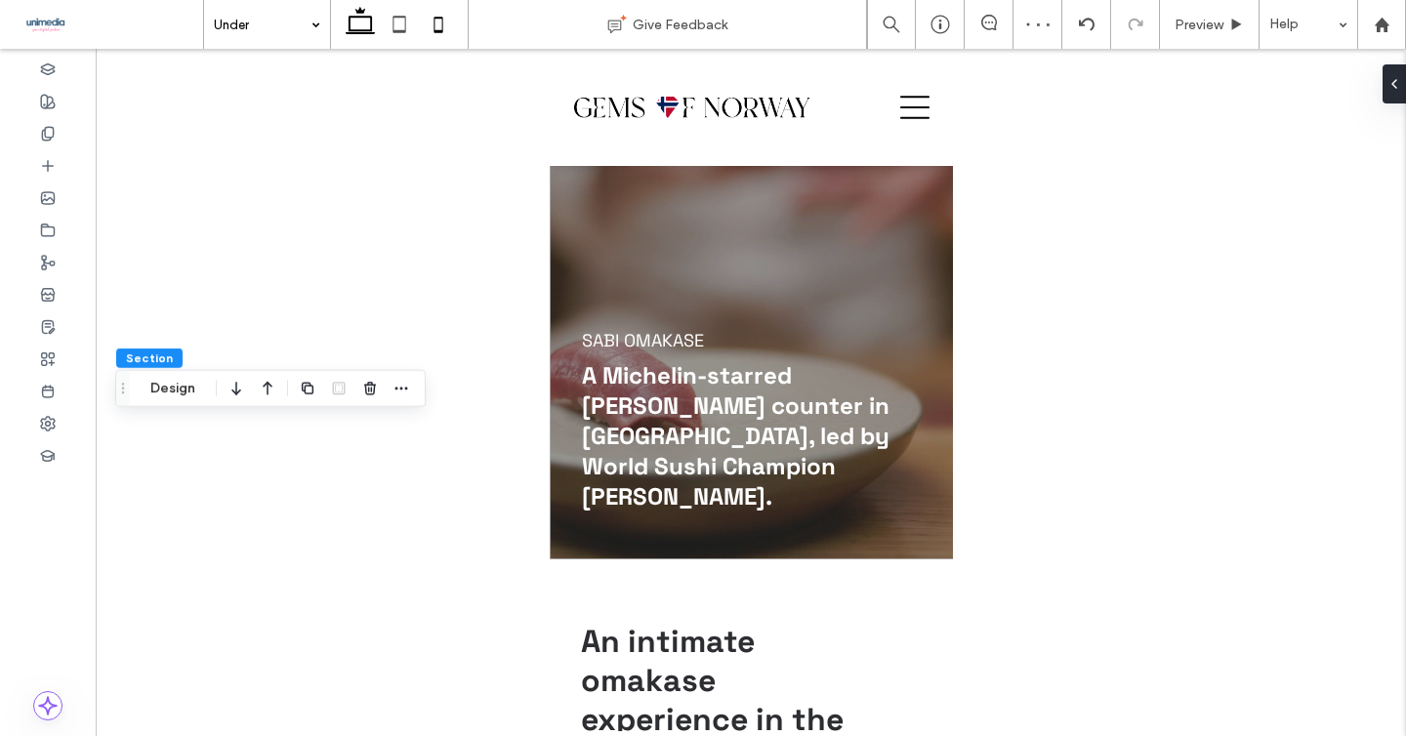
click at [362, 27] on icon at bounding box center [360, 24] width 39 height 39
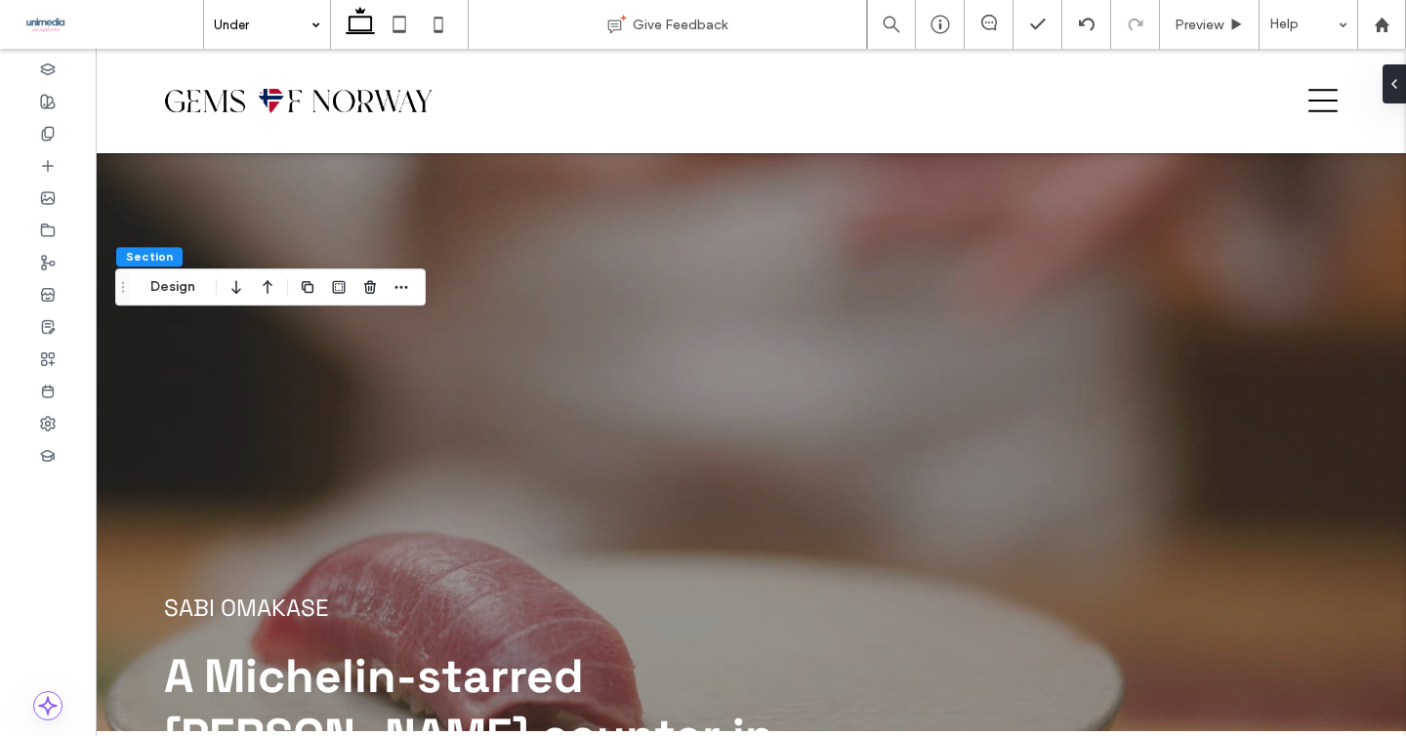
click at [154, 299] on div "Section Design" at bounding box center [270, 287] width 310 height 37
click at [162, 293] on button "Design" at bounding box center [173, 286] width 70 height 23
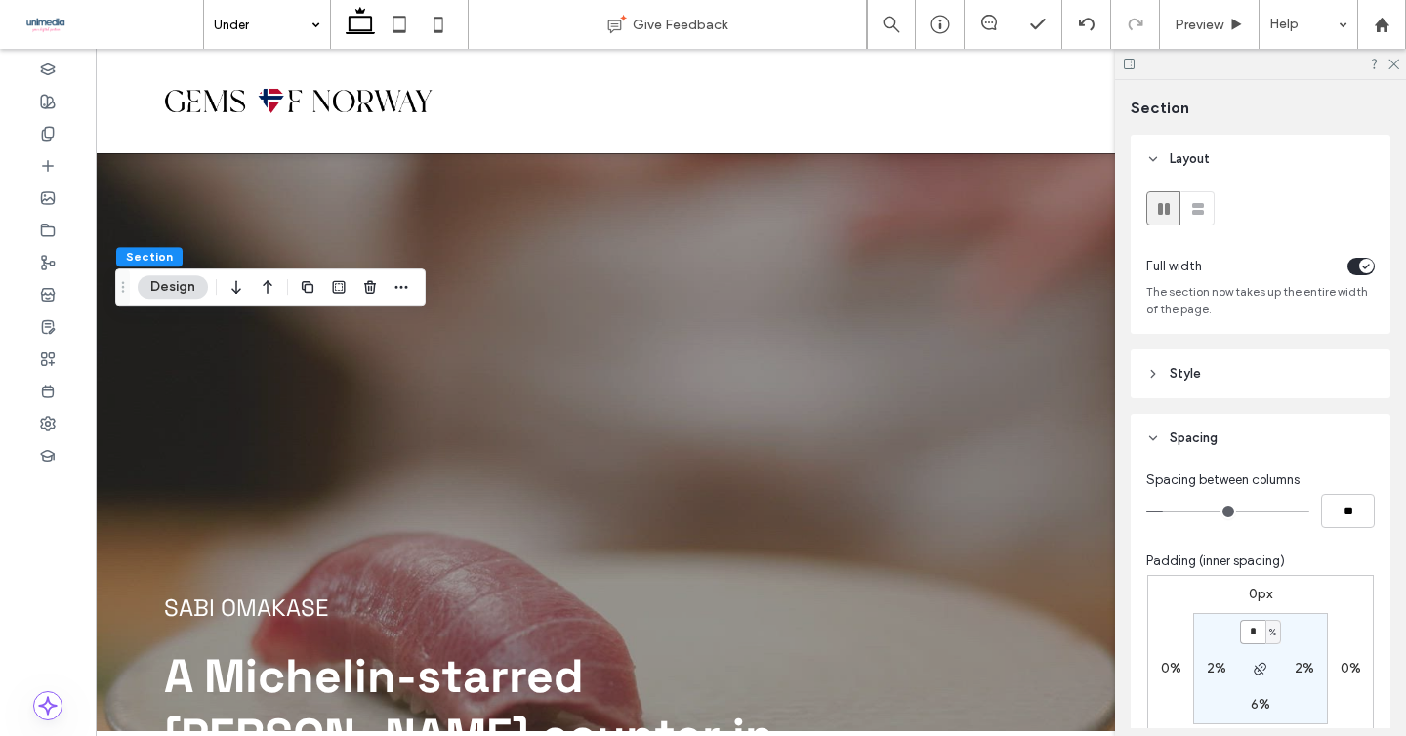
click at [1255, 625] on input "*" at bounding box center [1252, 632] width 25 height 24
type input "*"
click at [1391, 62] on icon at bounding box center [1392, 63] width 13 height 13
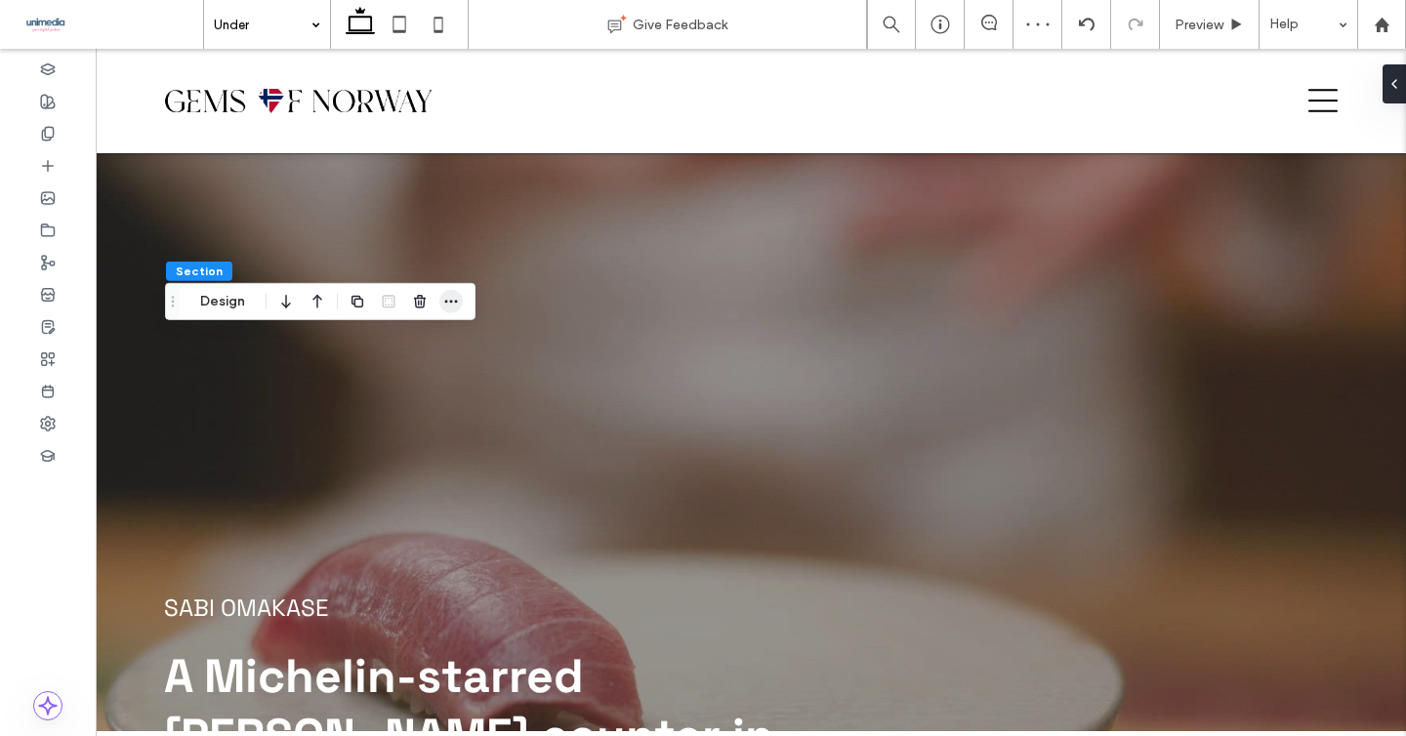
click at [446, 306] on icon "button" at bounding box center [451, 302] width 16 height 16
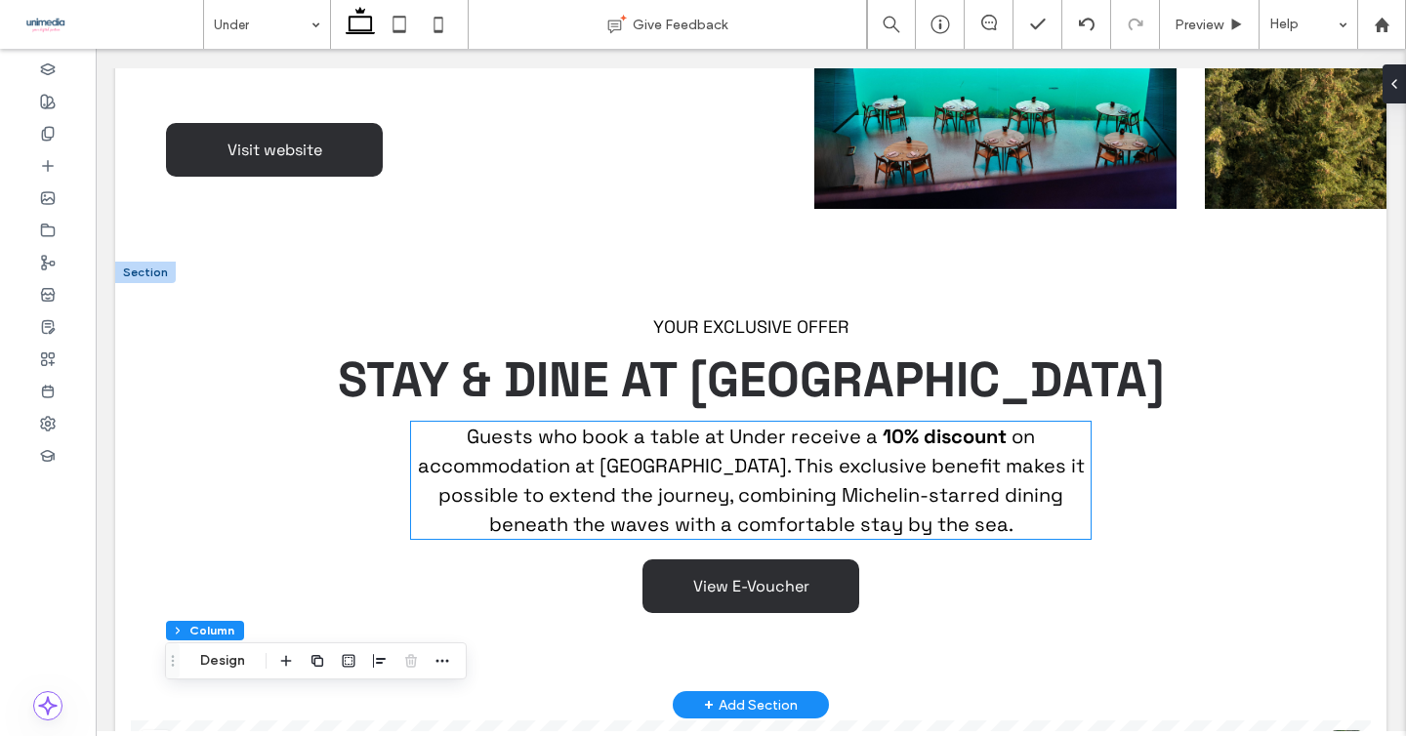
click at [653, 424] on span "on accommodation at [GEOGRAPHIC_DATA]. This exclusive benefit makes it possible…" at bounding box center [751, 480] width 667 height 113
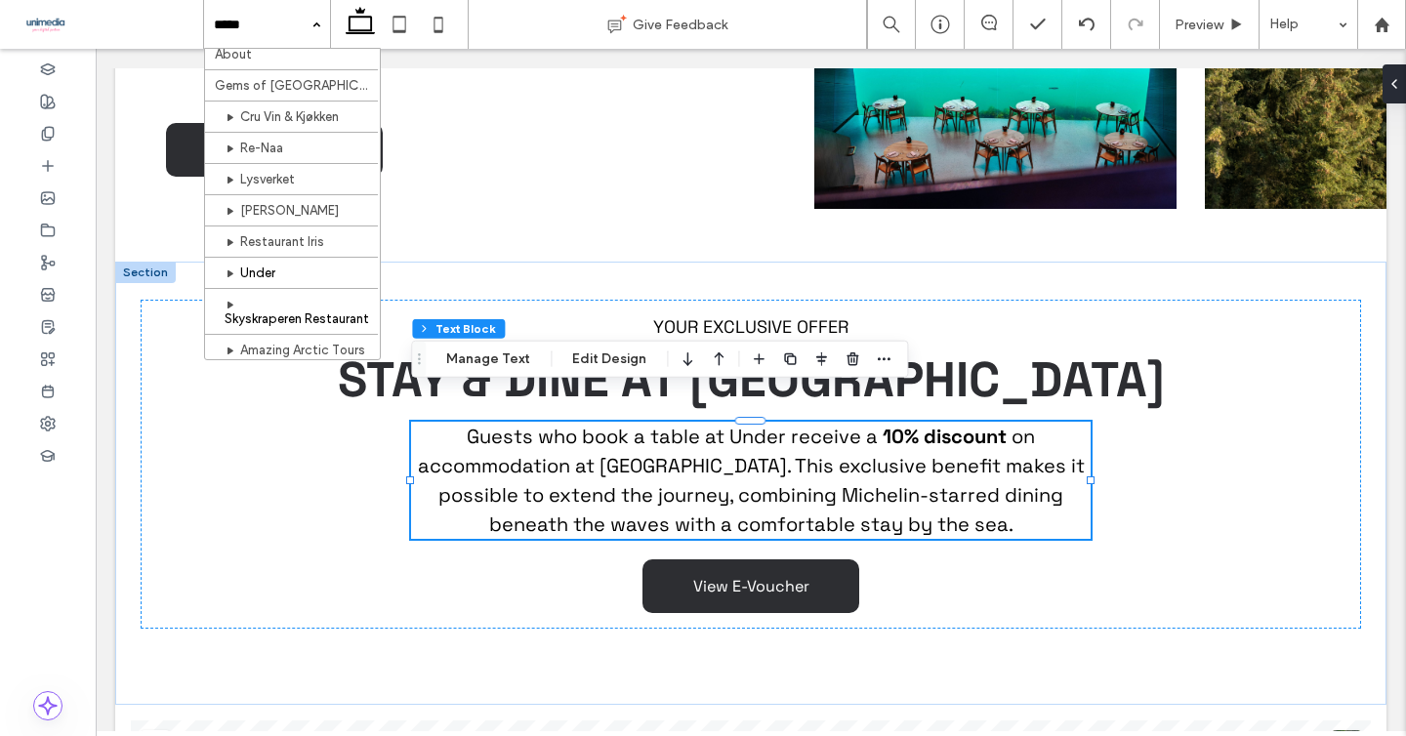
scroll to position [42, 0]
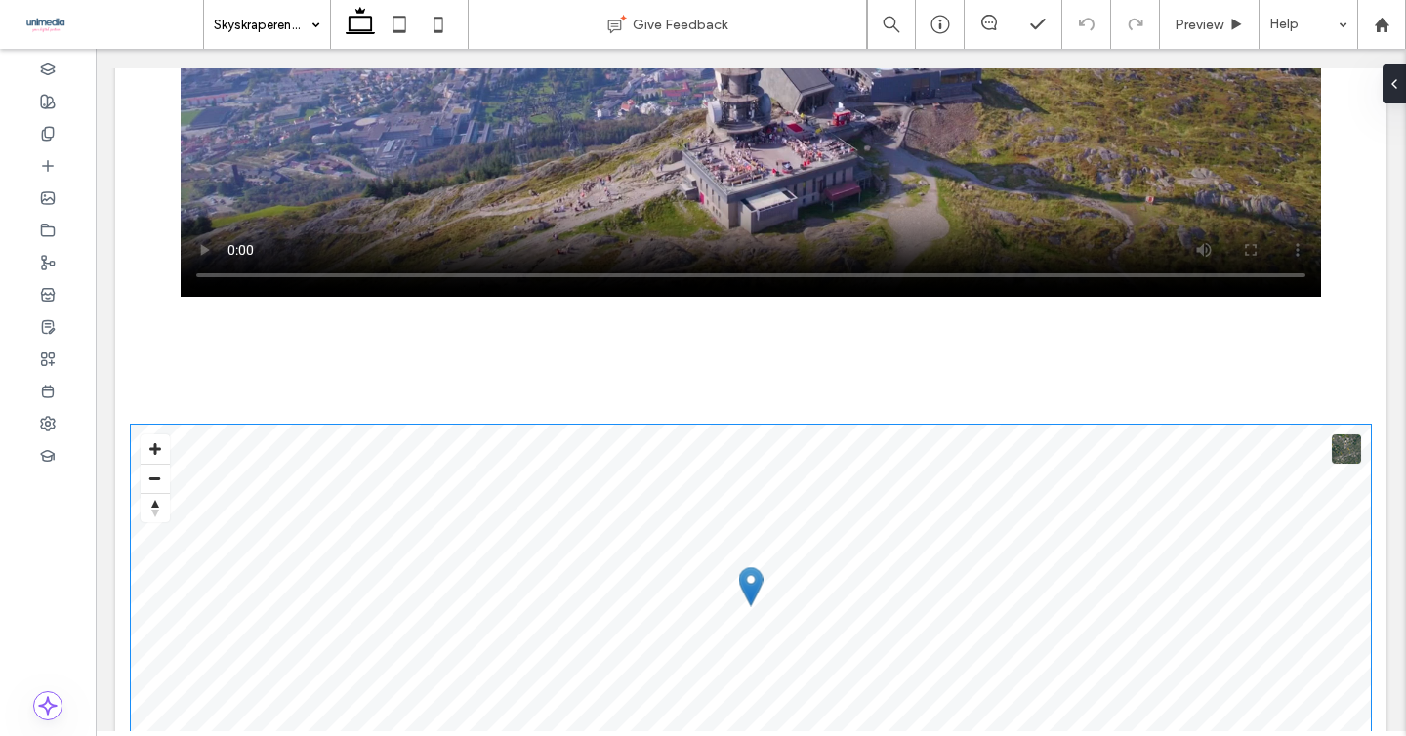
scroll to position [2727, 0]
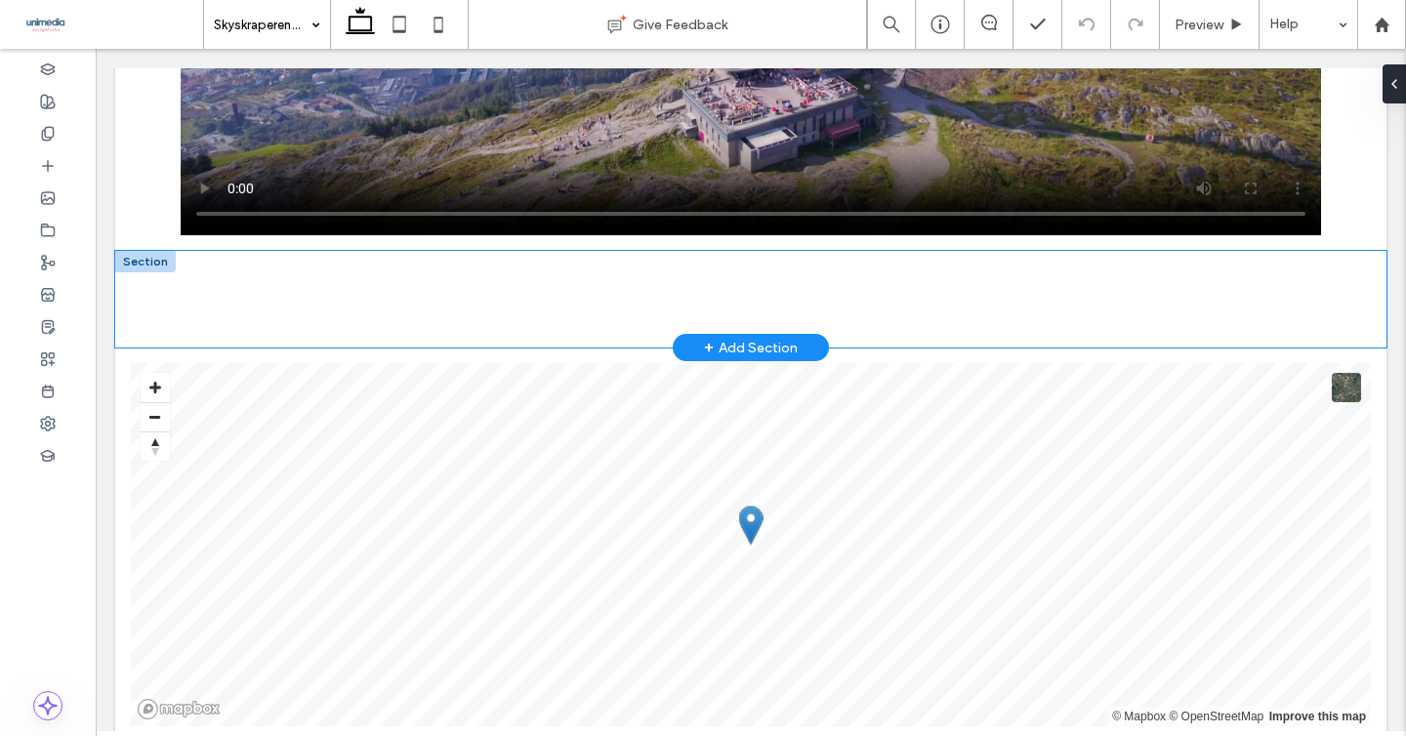
click at [129, 287] on div at bounding box center [750, 299] width 1271 height 97
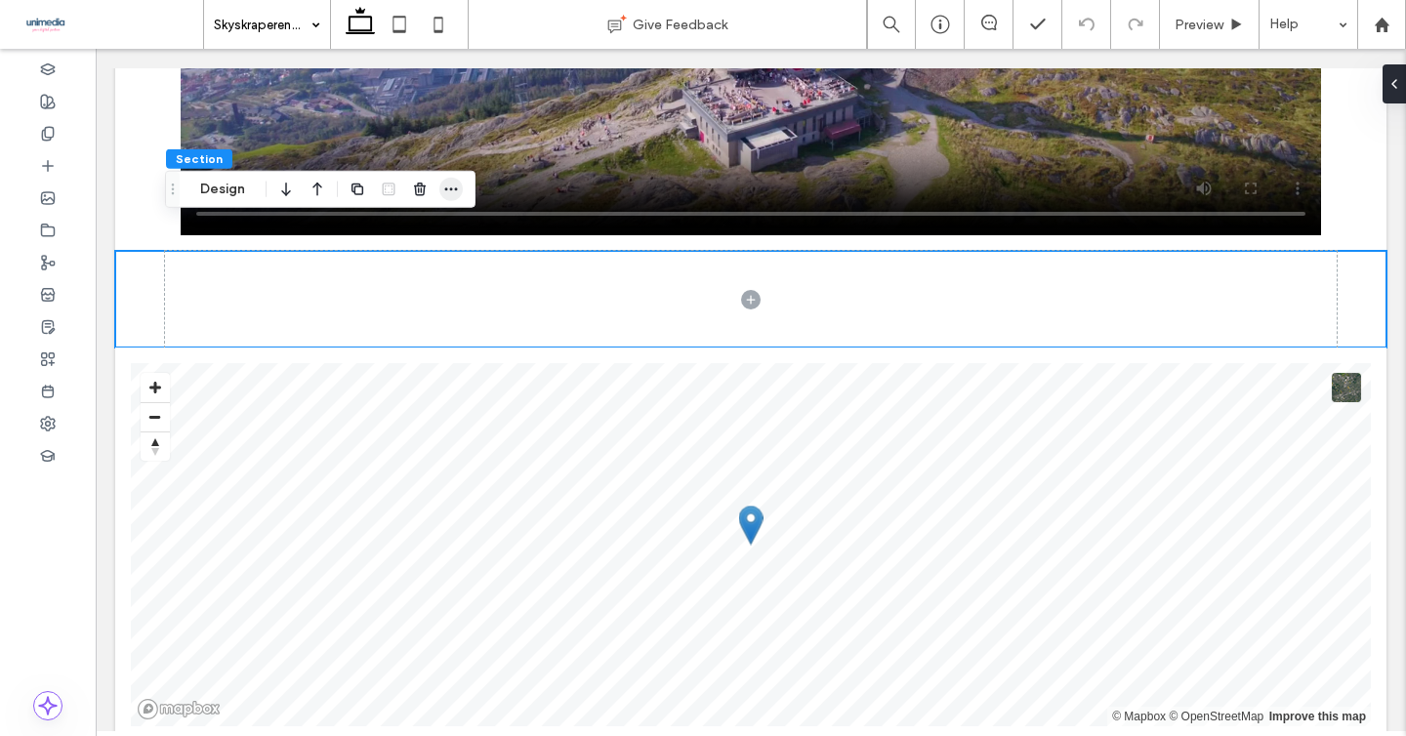
click at [458, 187] on icon "button" at bounding box center [451, 190] width 16 height 16
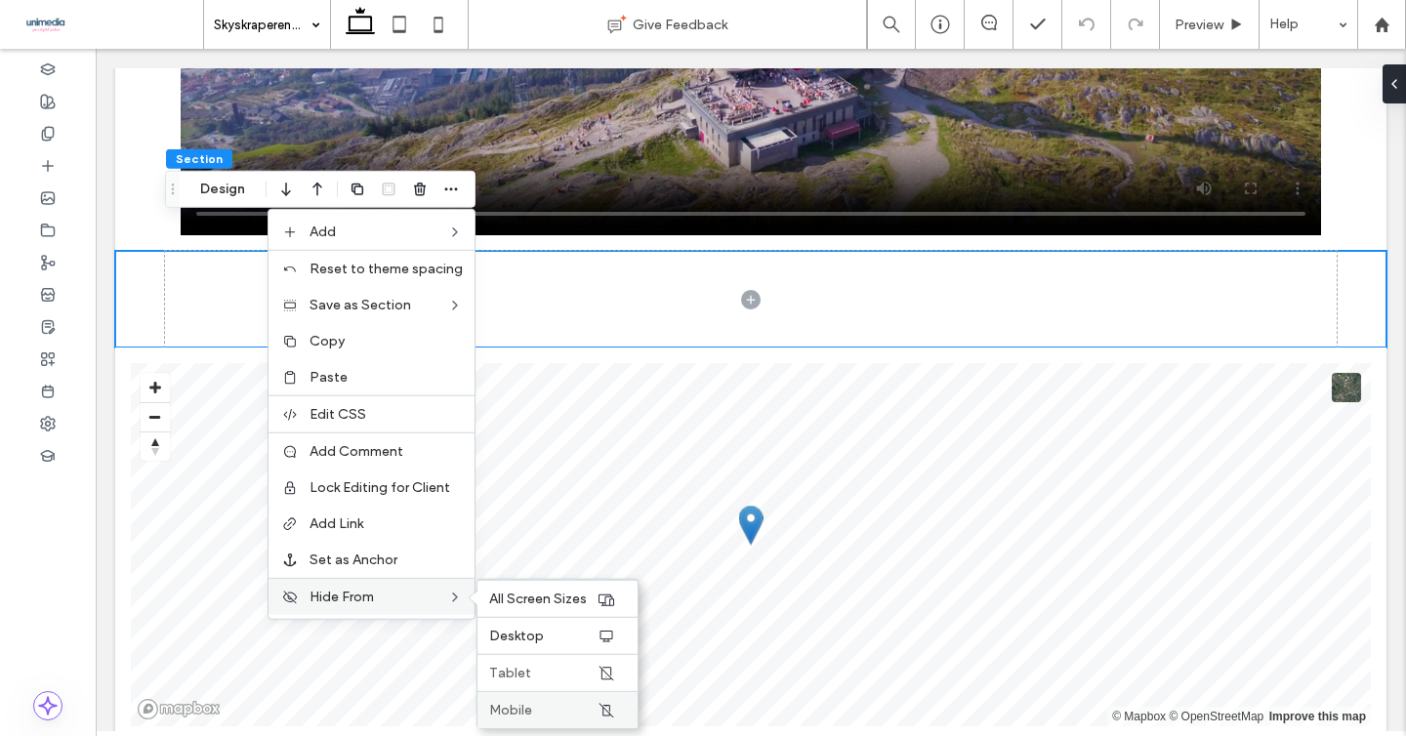
click at [557, 702] on label "Mobile" at bounding box center [542, 710] width 107 height 17
click at [565, 683] on div "Tablet" at bounding box center [557, 672] width 160 height 37
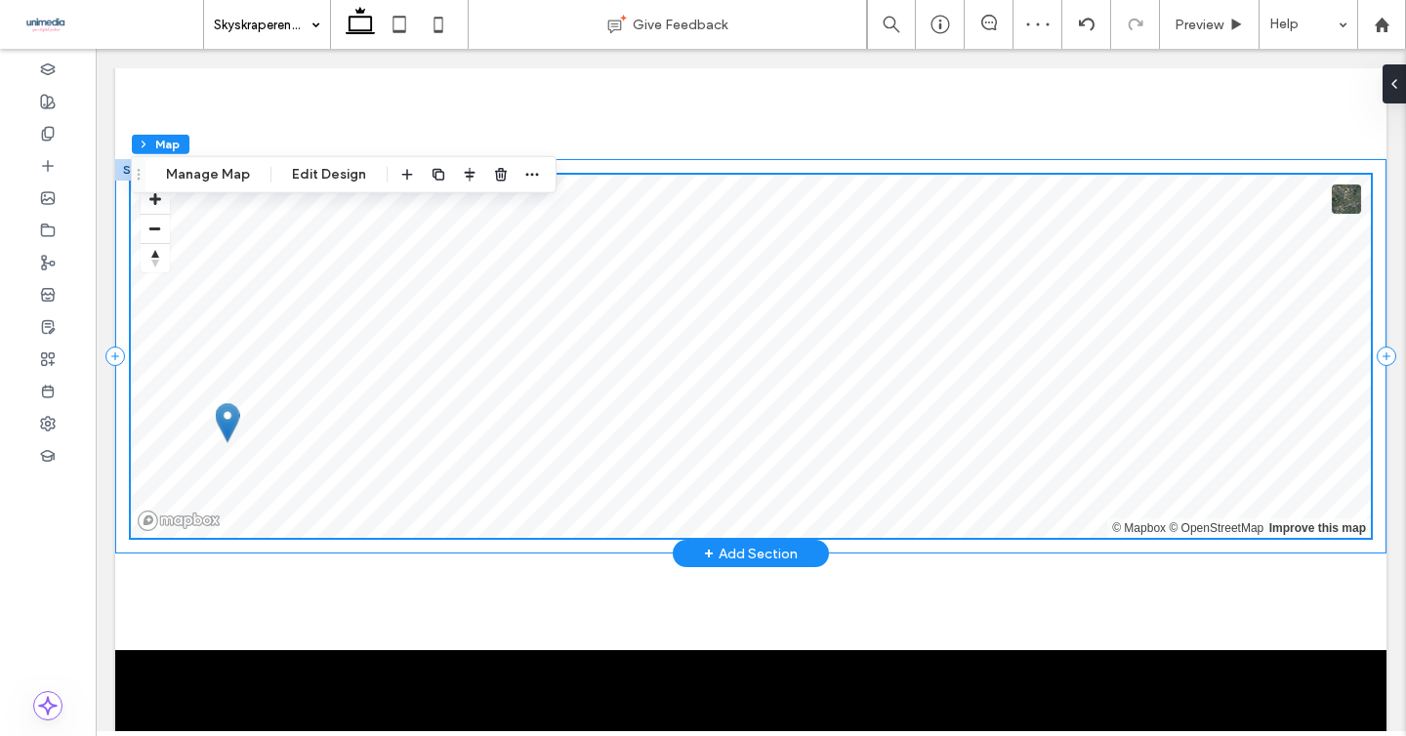
scroll to position [3106, 0]
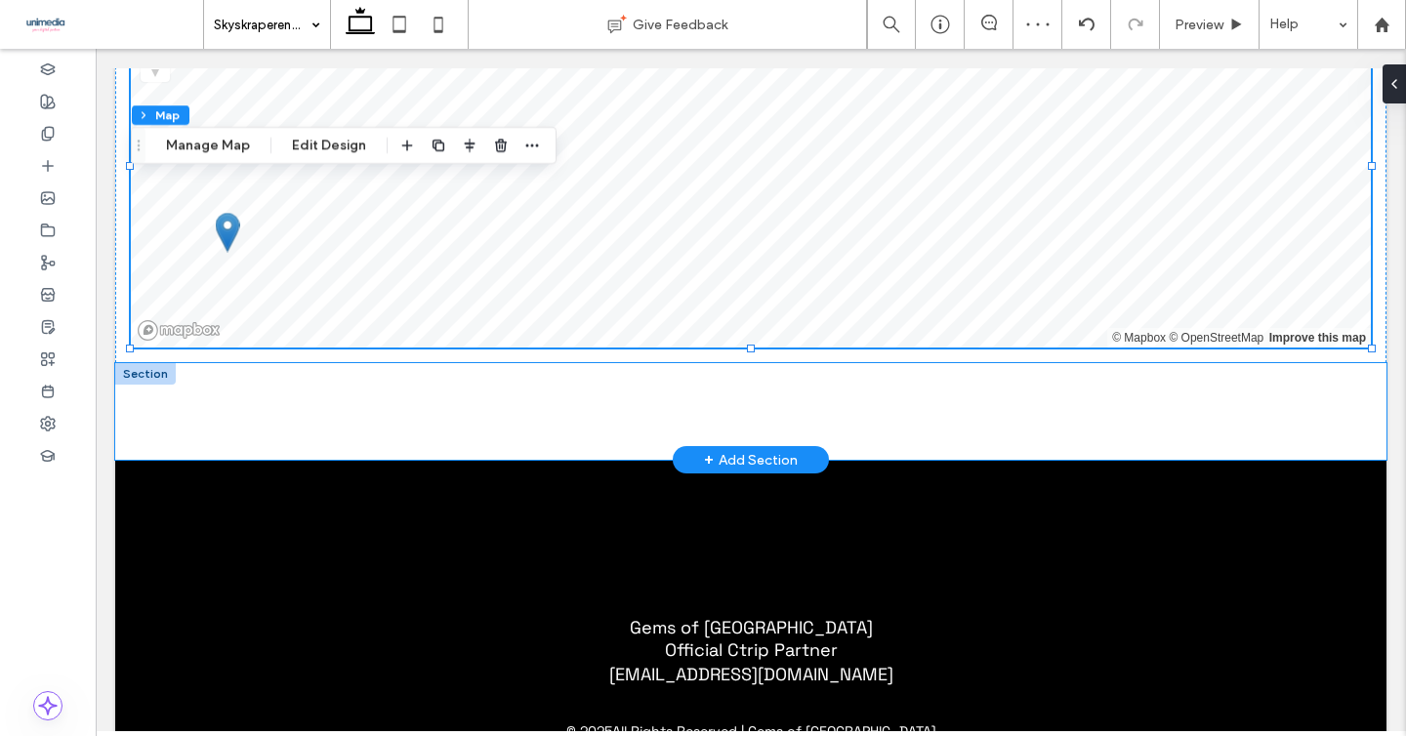
click at [126, 401] on div at bounding box center [750, 411] width 1271 height 97
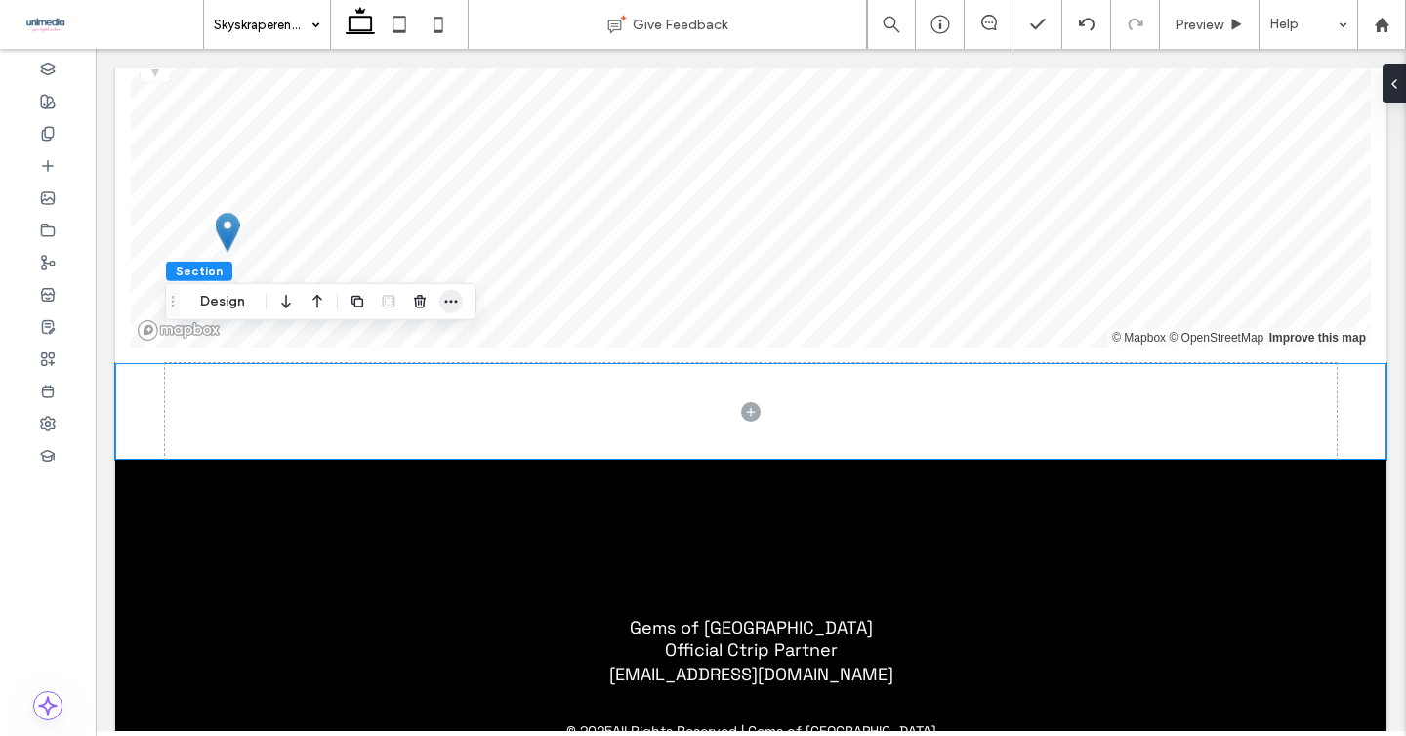
click at [456, 295] on icon "button" at bounding box center [451, 302] width 16 height 16
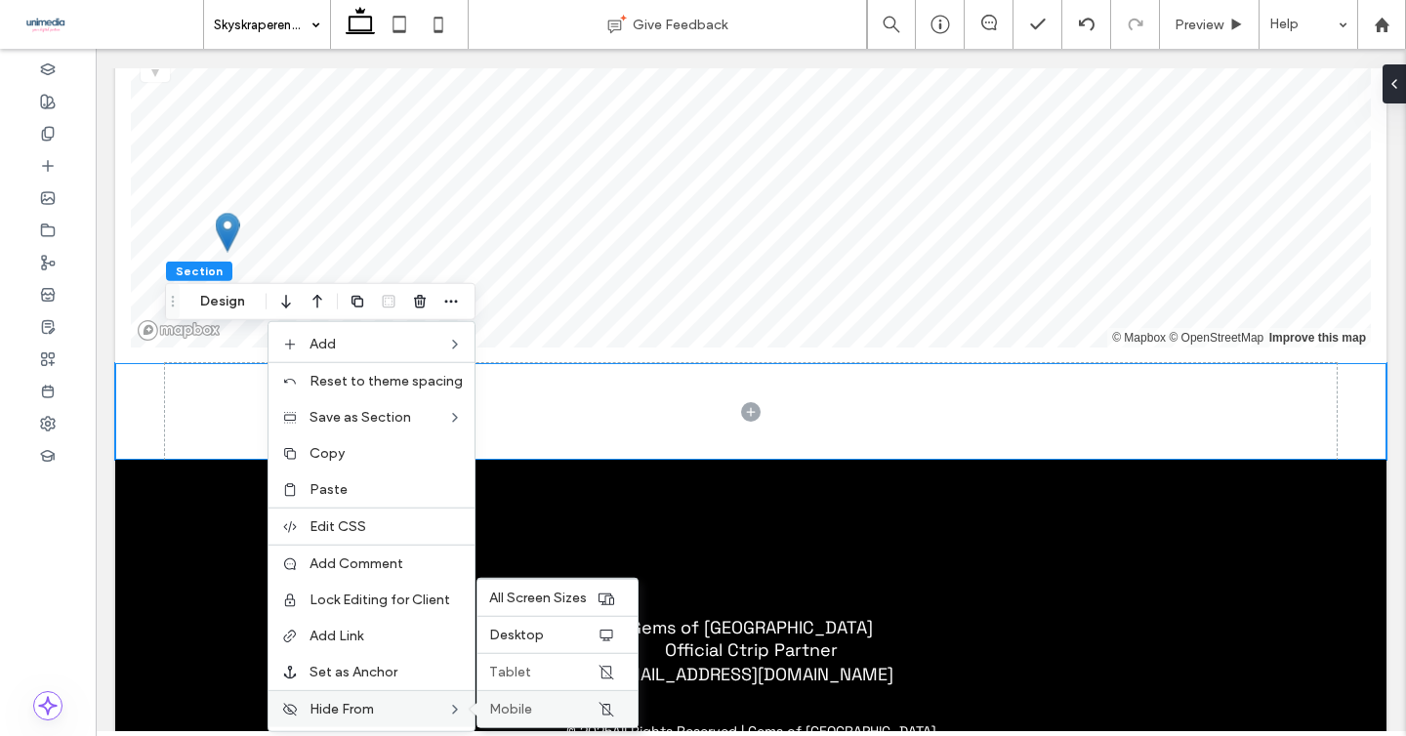
click at [521, 707] on span "Mobile" at bounding box center [510, 709] width 43 height 17
click at [547, 671] on label "Tablet" at bounding box center [542, 672] width 107 height 17
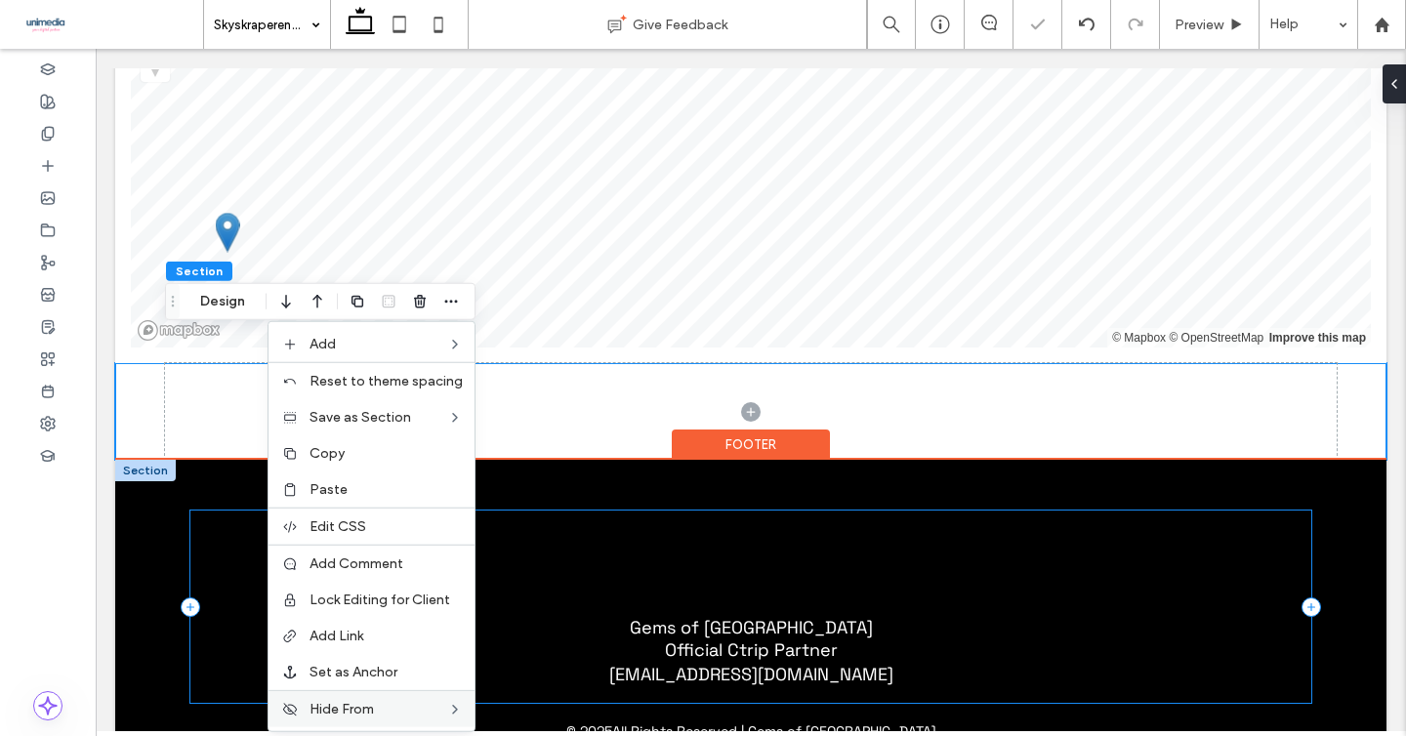
click at [232, 579] on div "Gems of Norway Official Ctrip Partner norway@gemsofeurope.com" at bounding box center [750, 607] width 1121 height 192
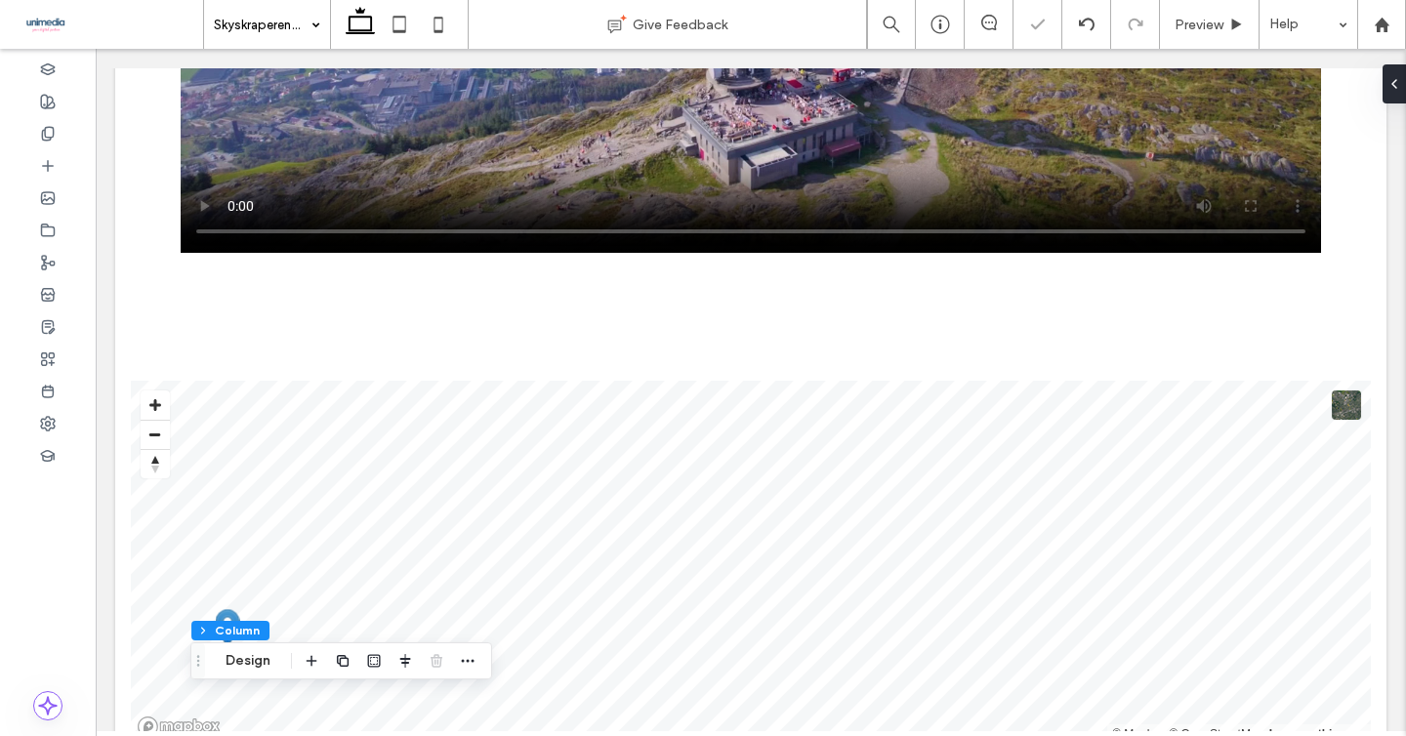
scroll to position [2464, 0]
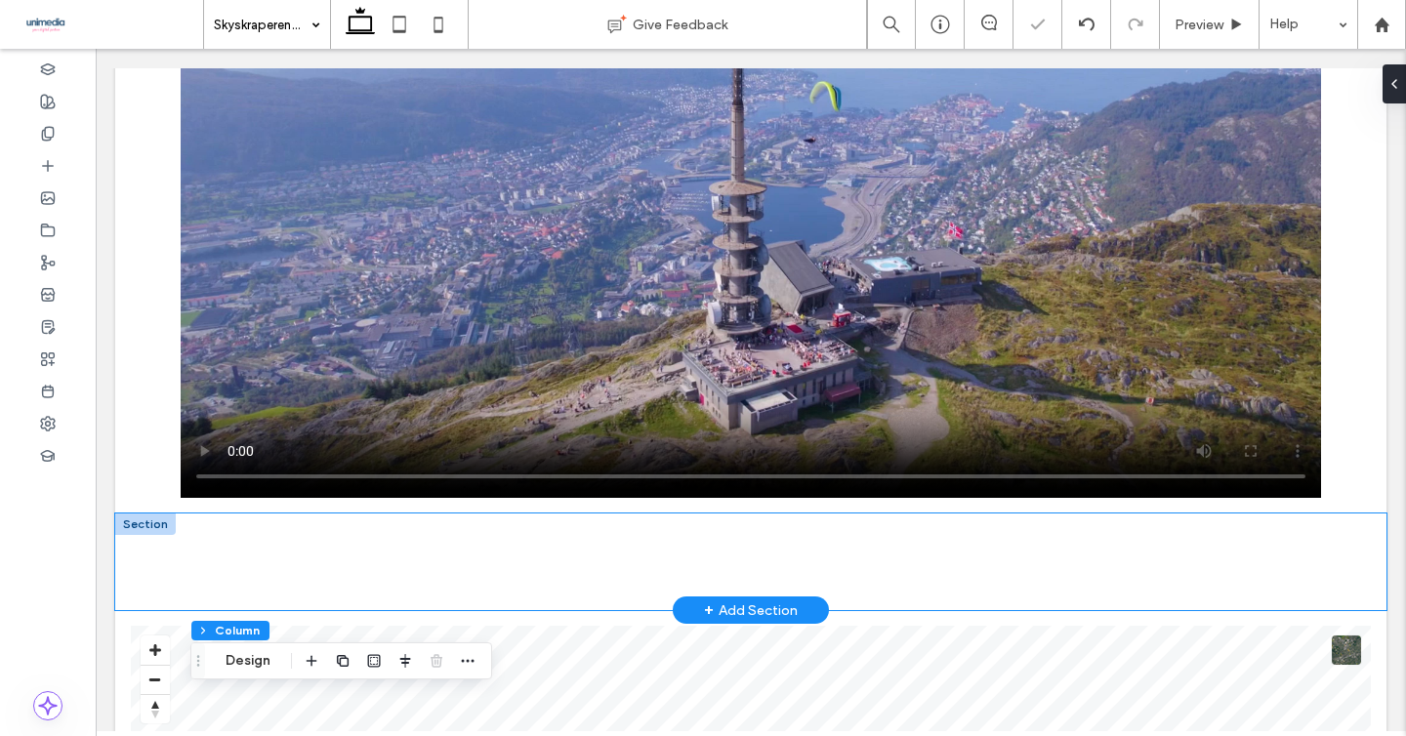
click at [124, 555] on div at bounding box center [750, 562] width 1271 height 97
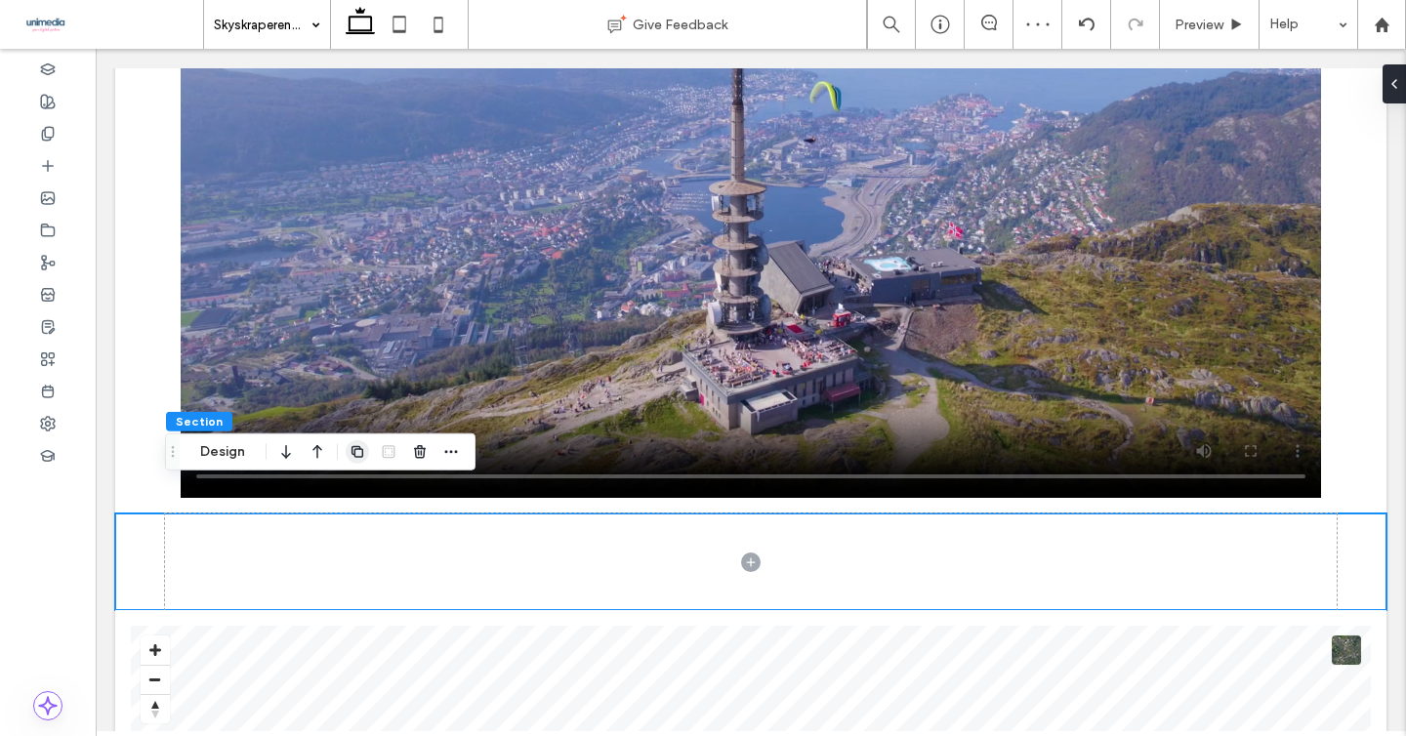
click at [350, 455] on icon "button" at bounding box center [358, 452] width 16 height 16
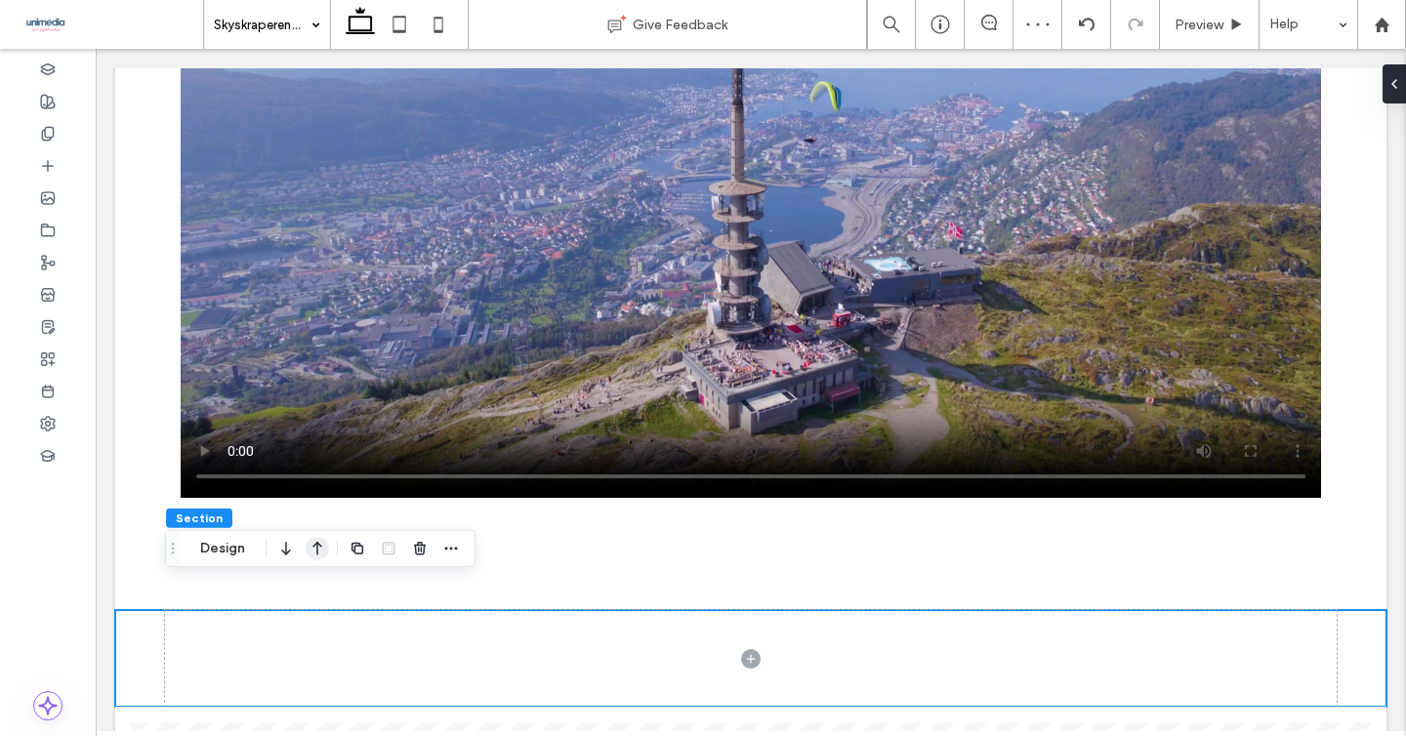
click at [315, 544] on use "button" at bounding box center [317, 549] width 10 height 14
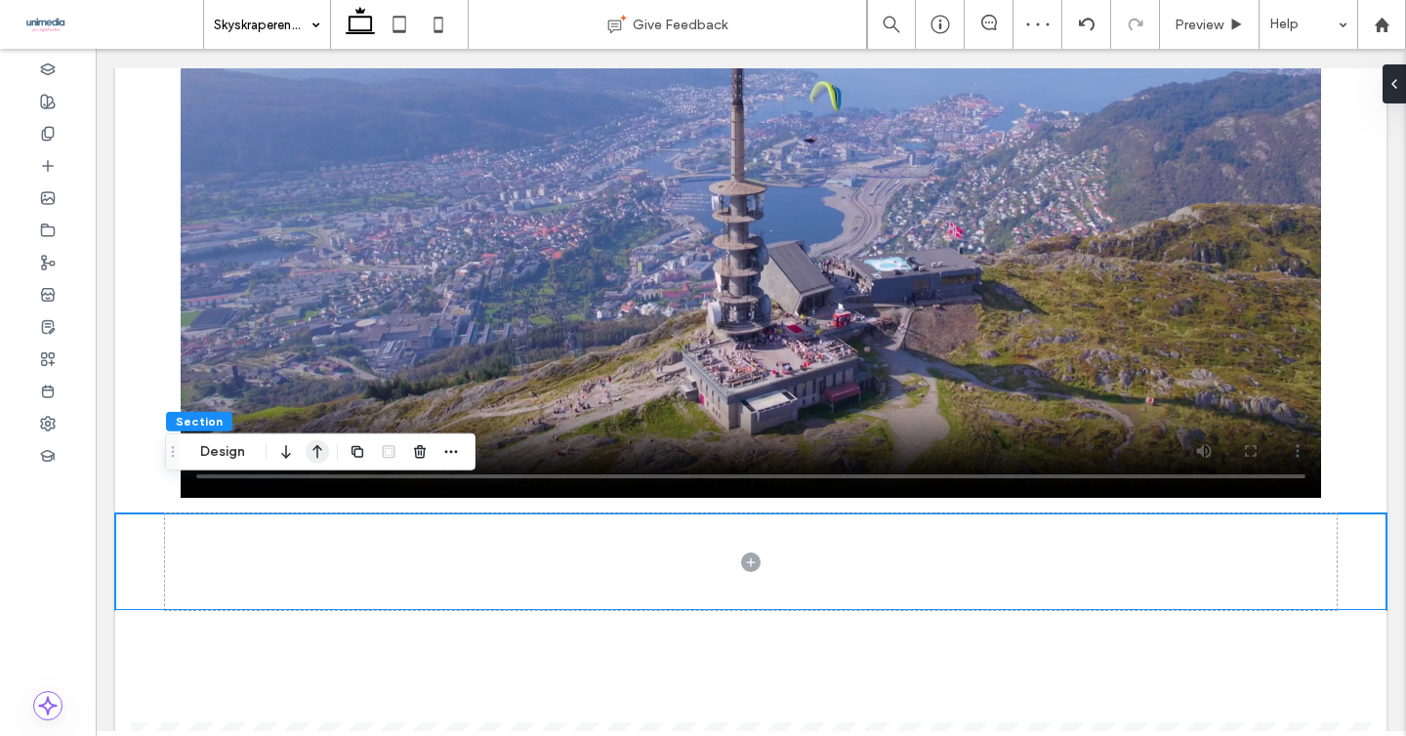
click at [312, 456] on icon "button" at bounding box center [317, 452] width 23 height 35
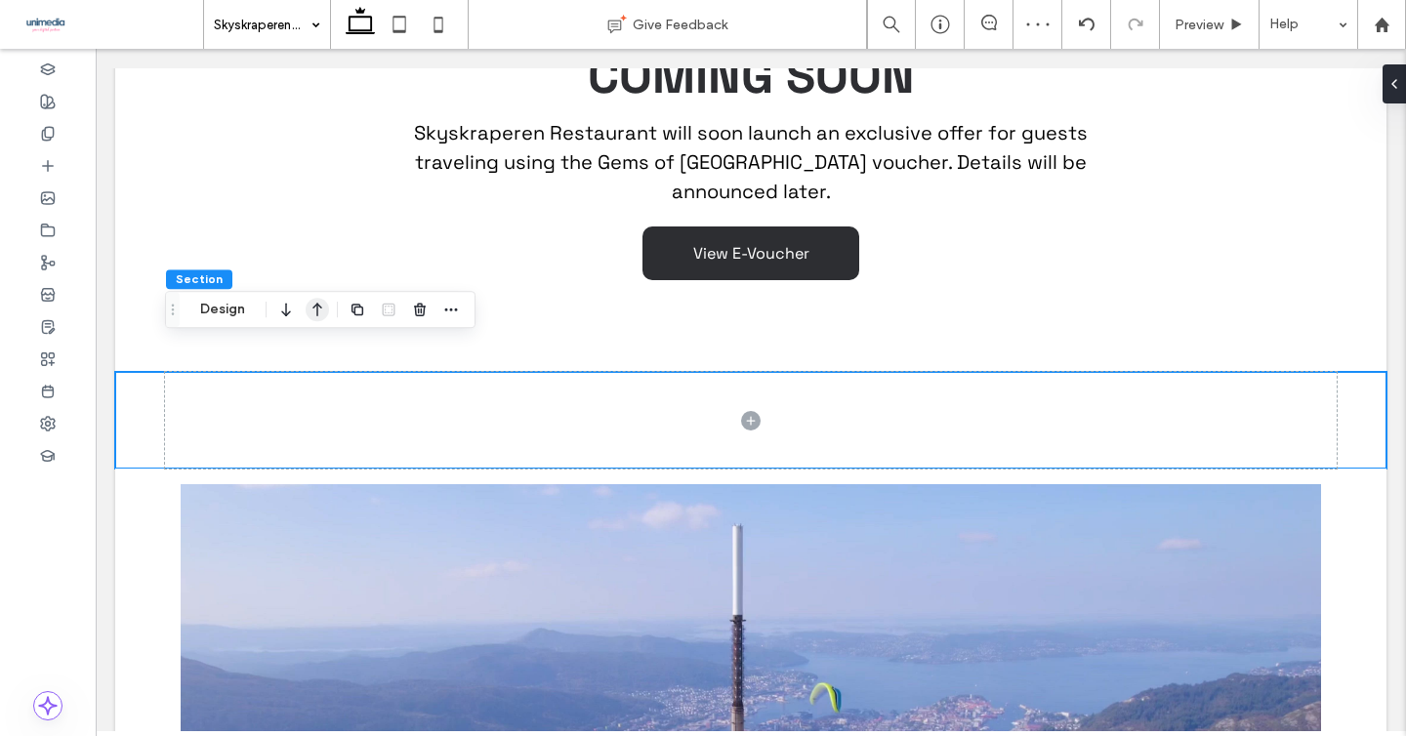
click at [317, 311] on use "button" at bounding box center [317, 310] width 10 height 14
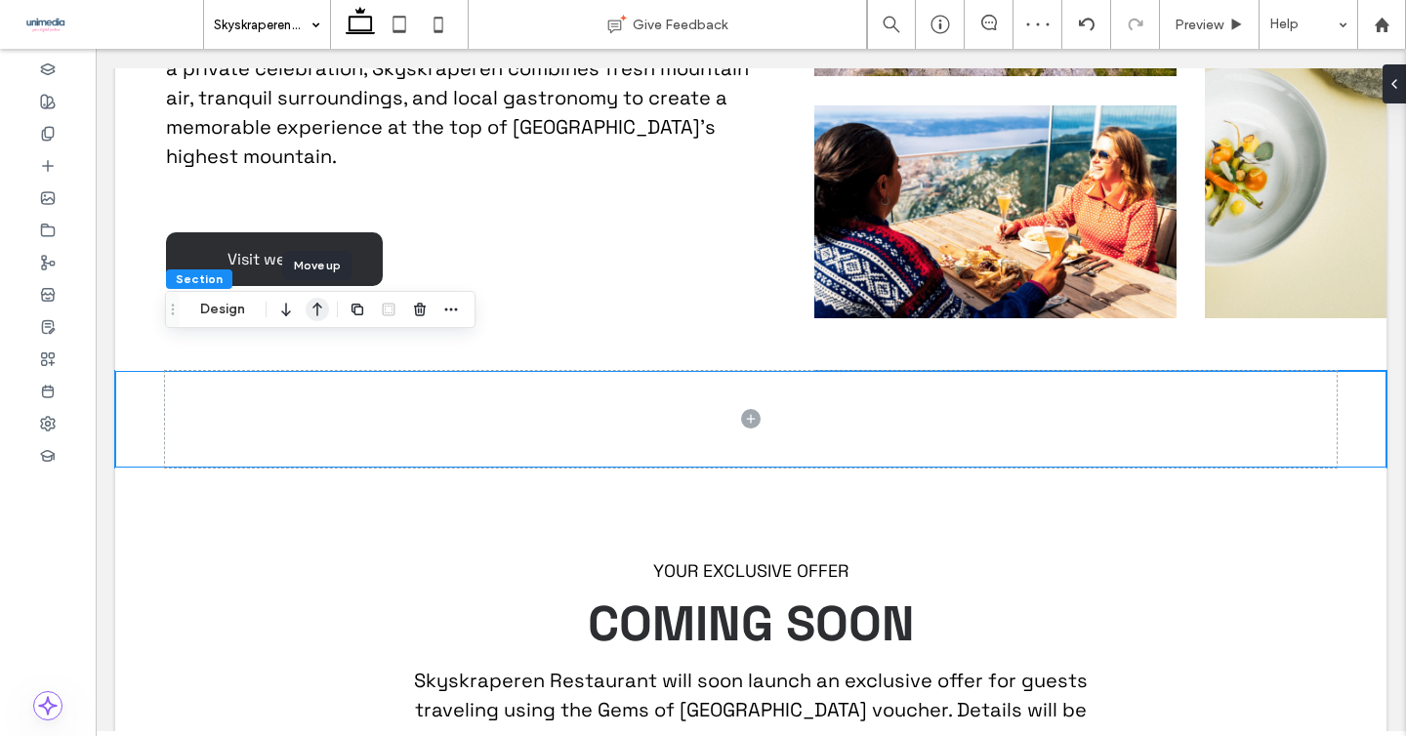
click at [311, 316] on icon "button" at bounding box center [317, 309] width 23 height 35
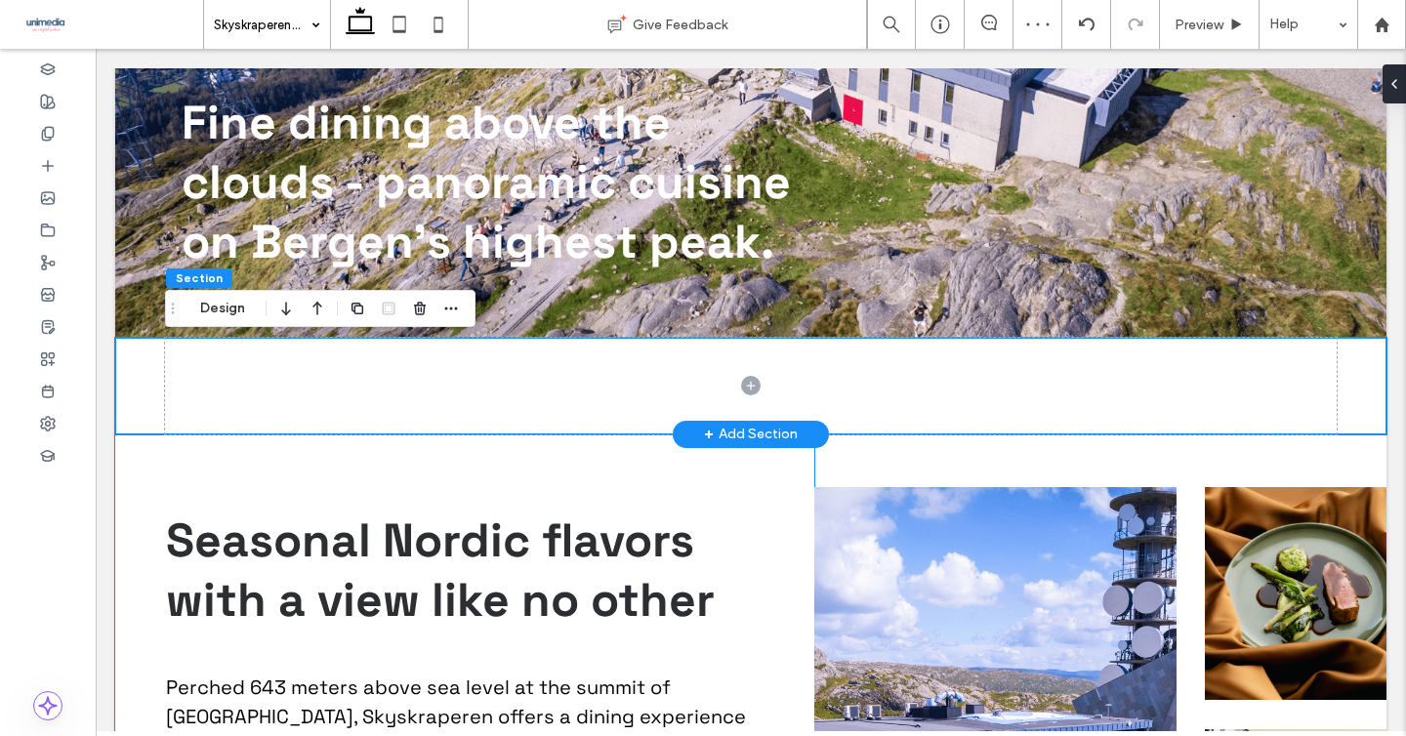
scroll to position [634, 0]
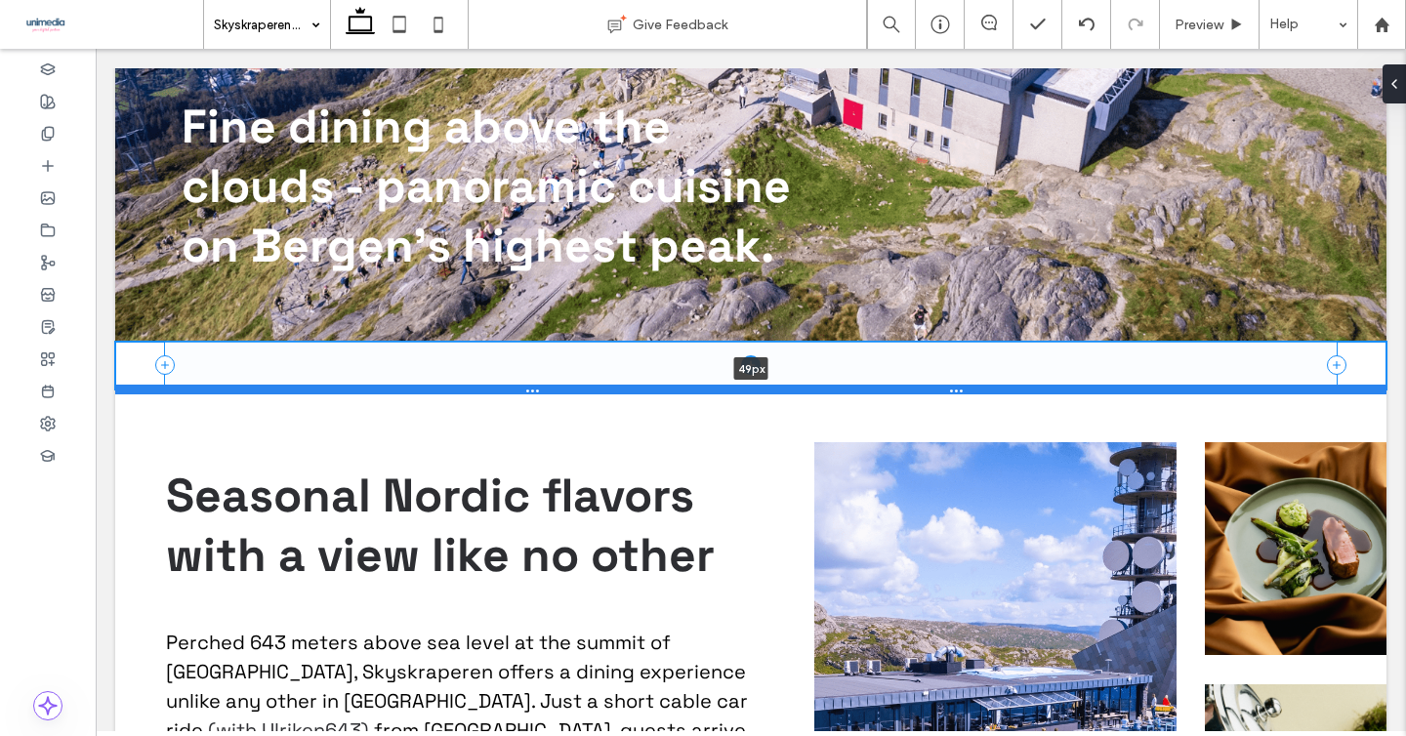
drag, startPoint x: 201, startPoint y: 436, endPoint x: 204, endPoint y: 388, distance: 48.9
click at [204, 388] on div at bounding box center [750, 390] width 1271 height 10
type input "**"
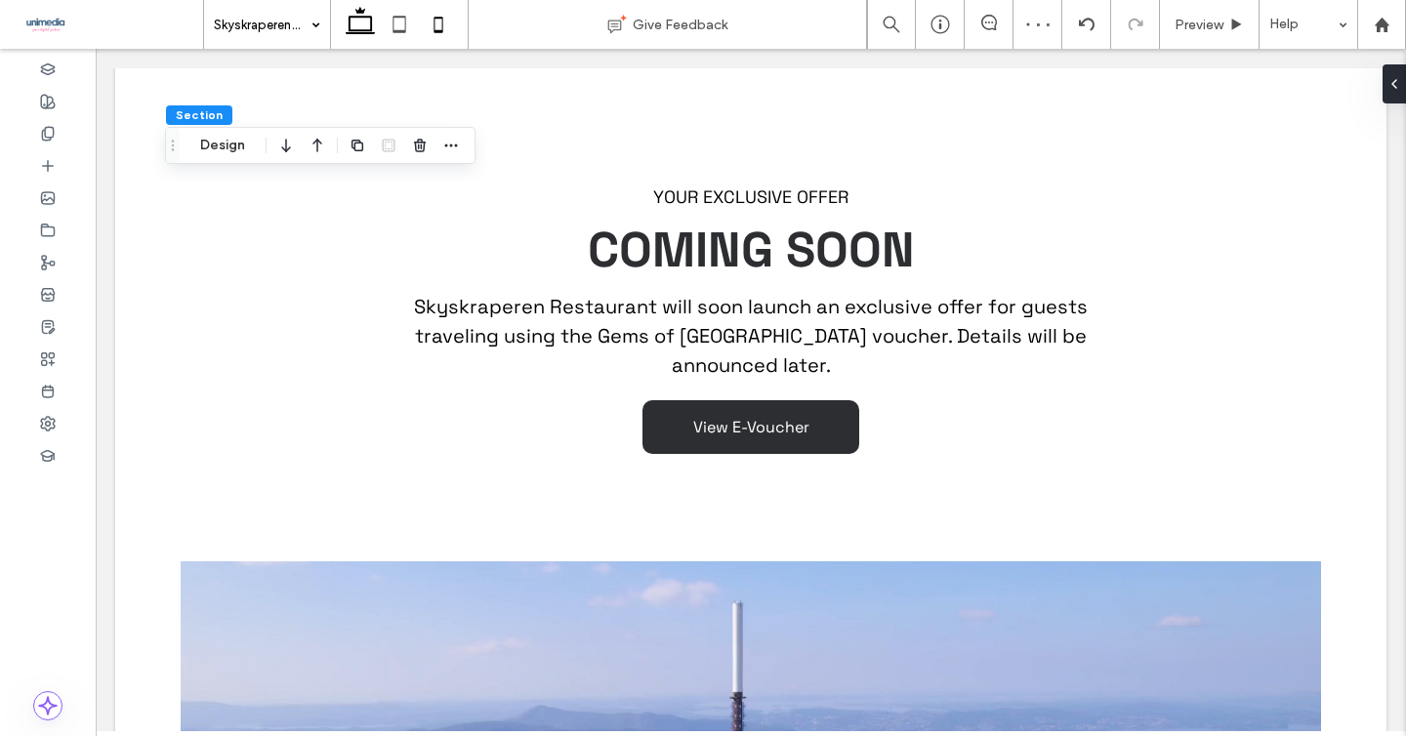
click at [437, 32] on use at bounding box center [438, 25] width 9 height 16
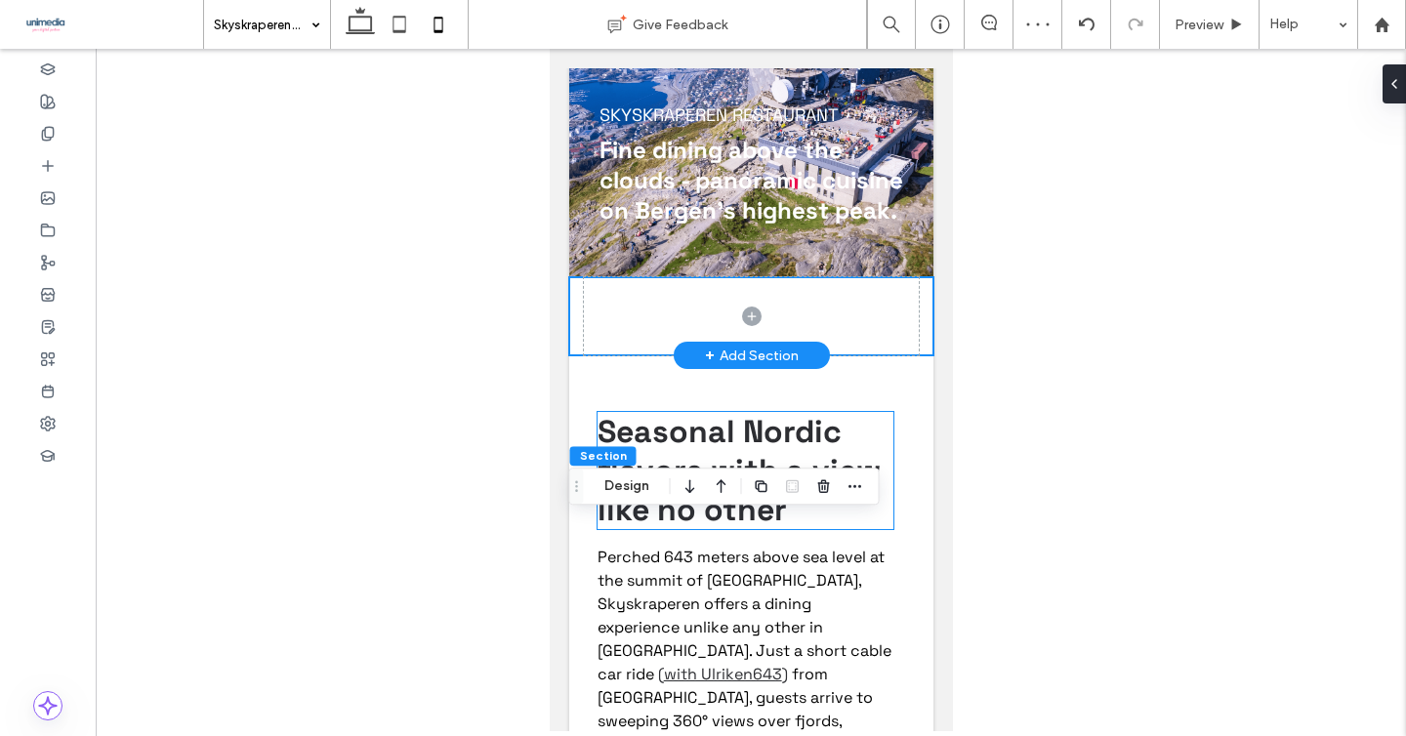
scroll to position [0, 0]
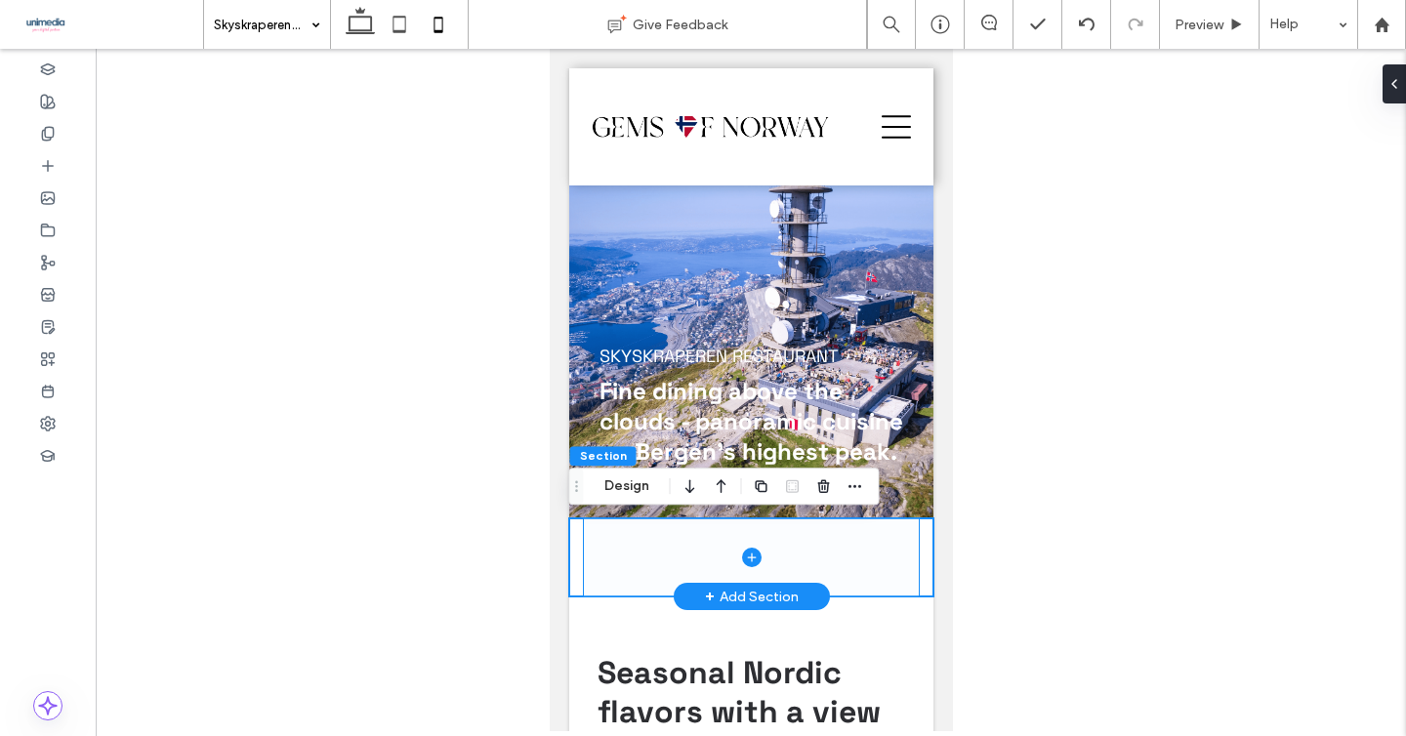
click at [609, 596] on span at bounding box center [750, 557] width 335 height 78
click at [579, 588] on div at bounding box center [750, 557] width 364 height 78
click at [848, 488] on icon "button" at bounding box center [856, 486] width 16 height 16
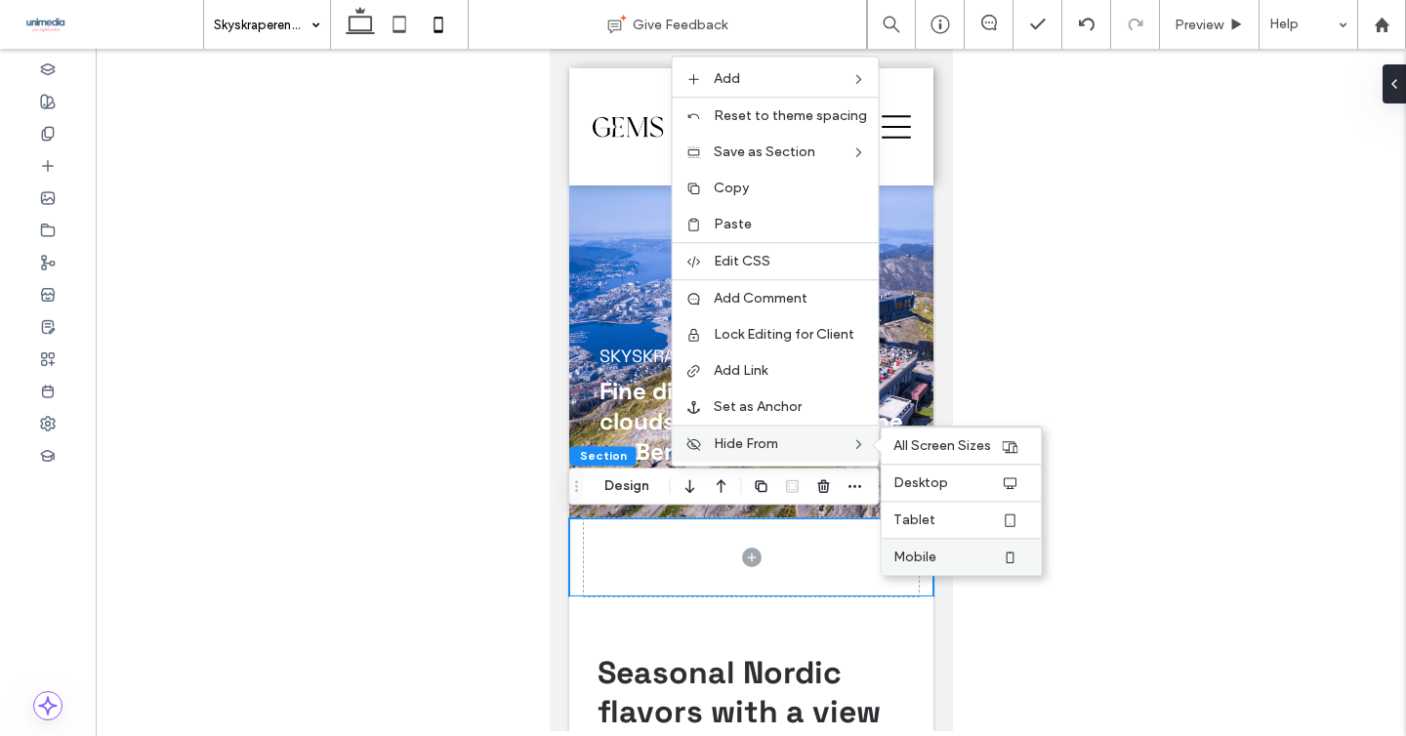
click at [904, 549] on span "Mobile" at bounding box center [914, 557] width 43 height 17
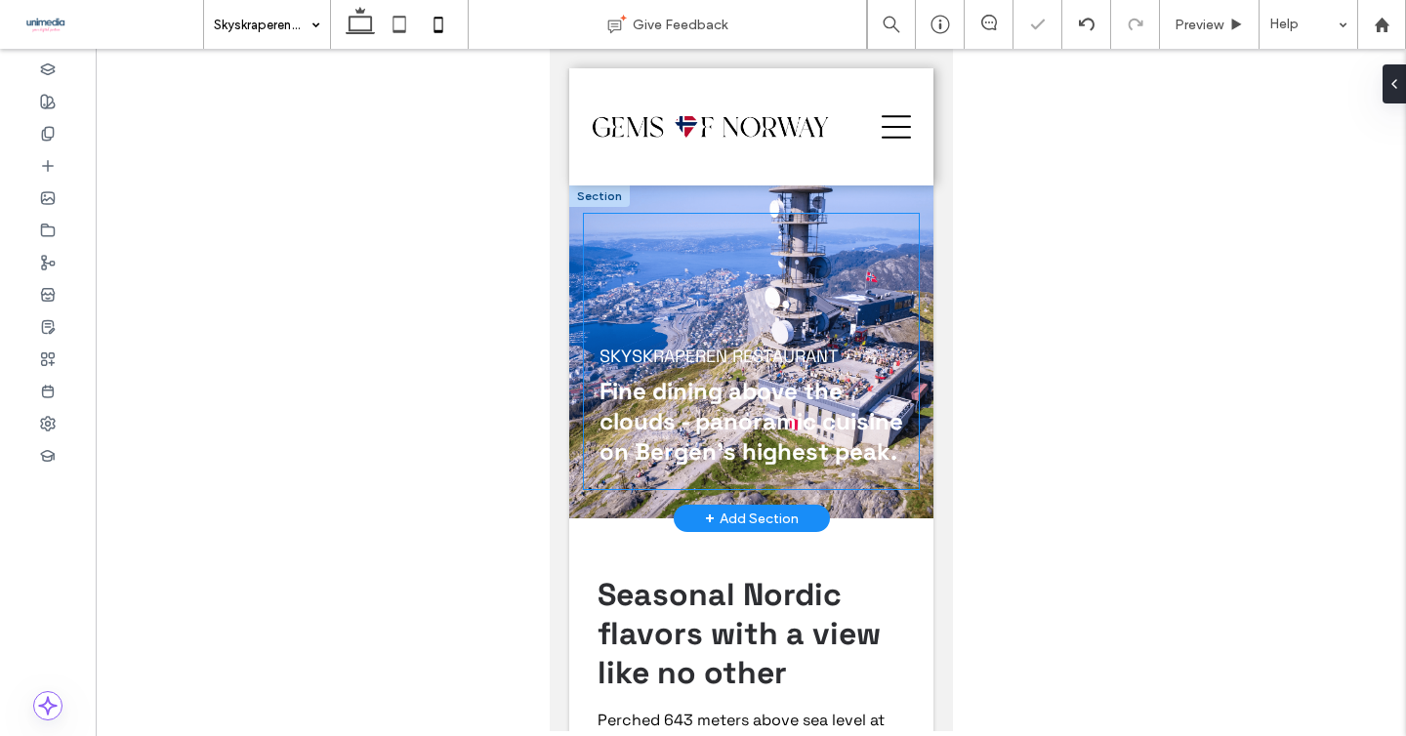
click at [910, 446] on div "SKYSKRAPEREN RESTAURANT Fine dining above the clouds - panoramic cuisine on Ber…" at bounding box center [750, 351] width 335 height 275
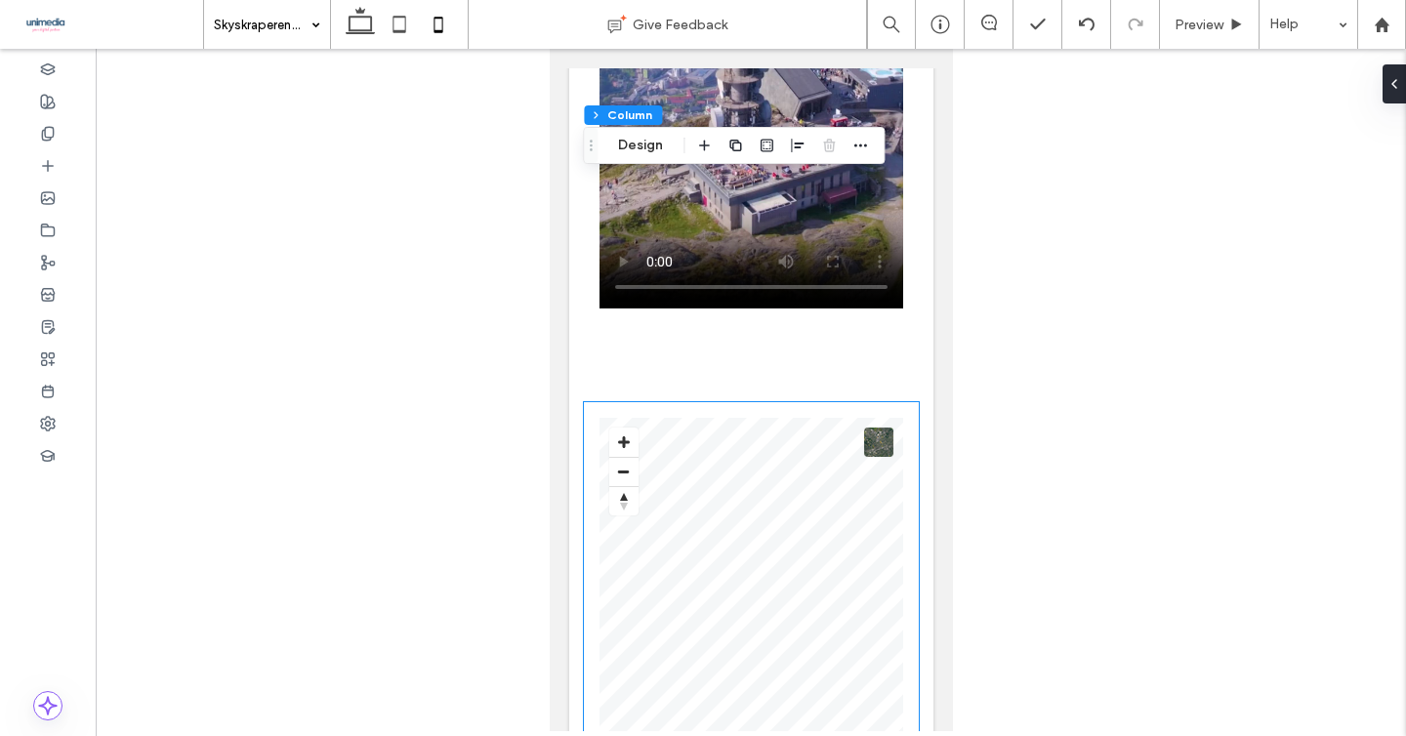
scroll to position [2325, 0]
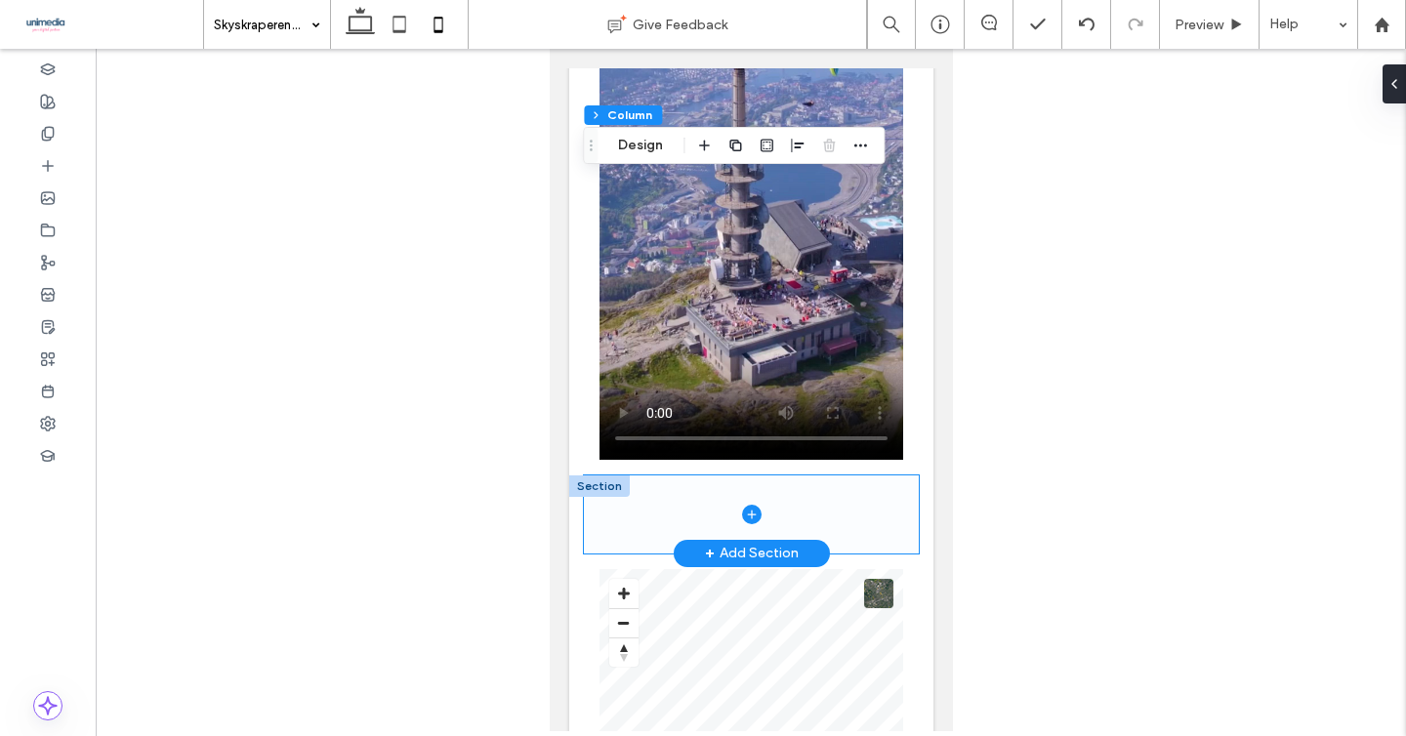
click at [888, 476] on span at bounding box center [750, 515] width 335 height 78
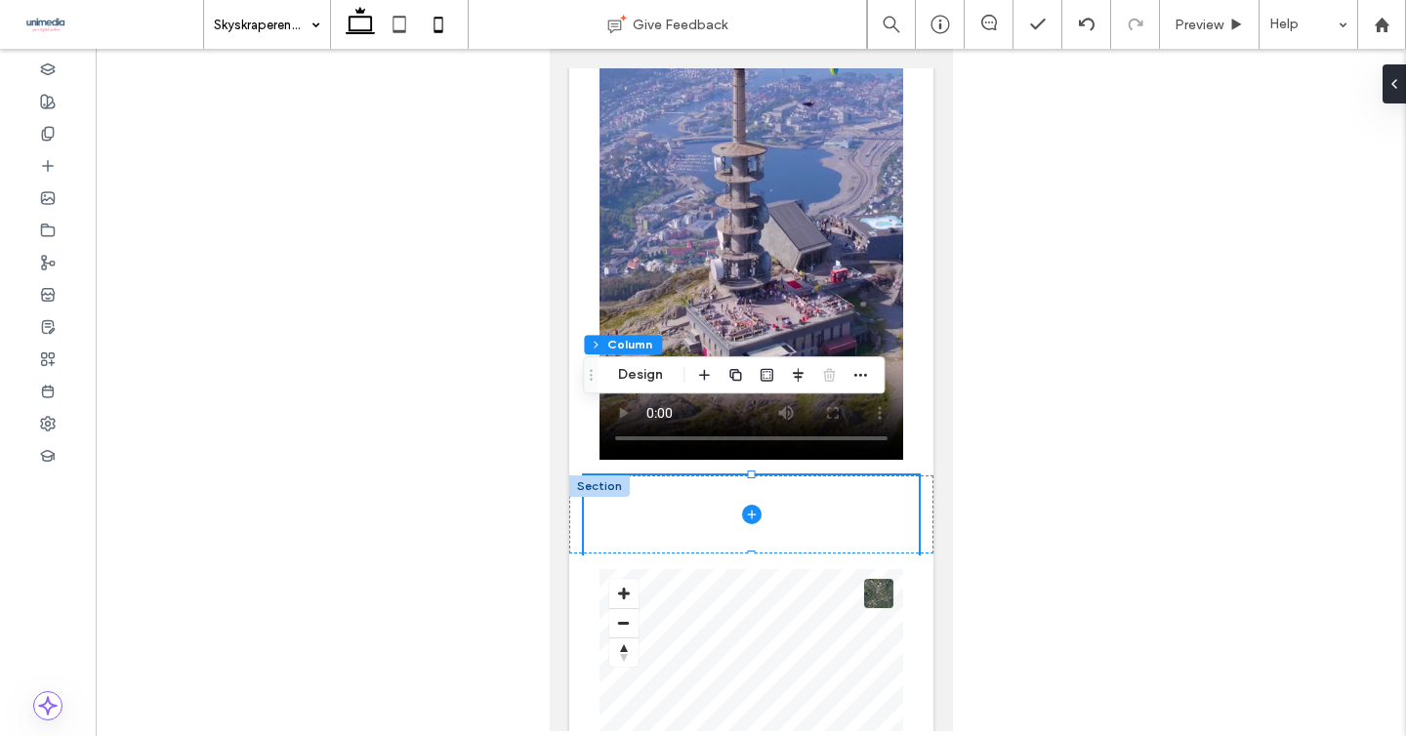
click at [355, 32] on use at bounding box center [360, 20] width 29 height 27
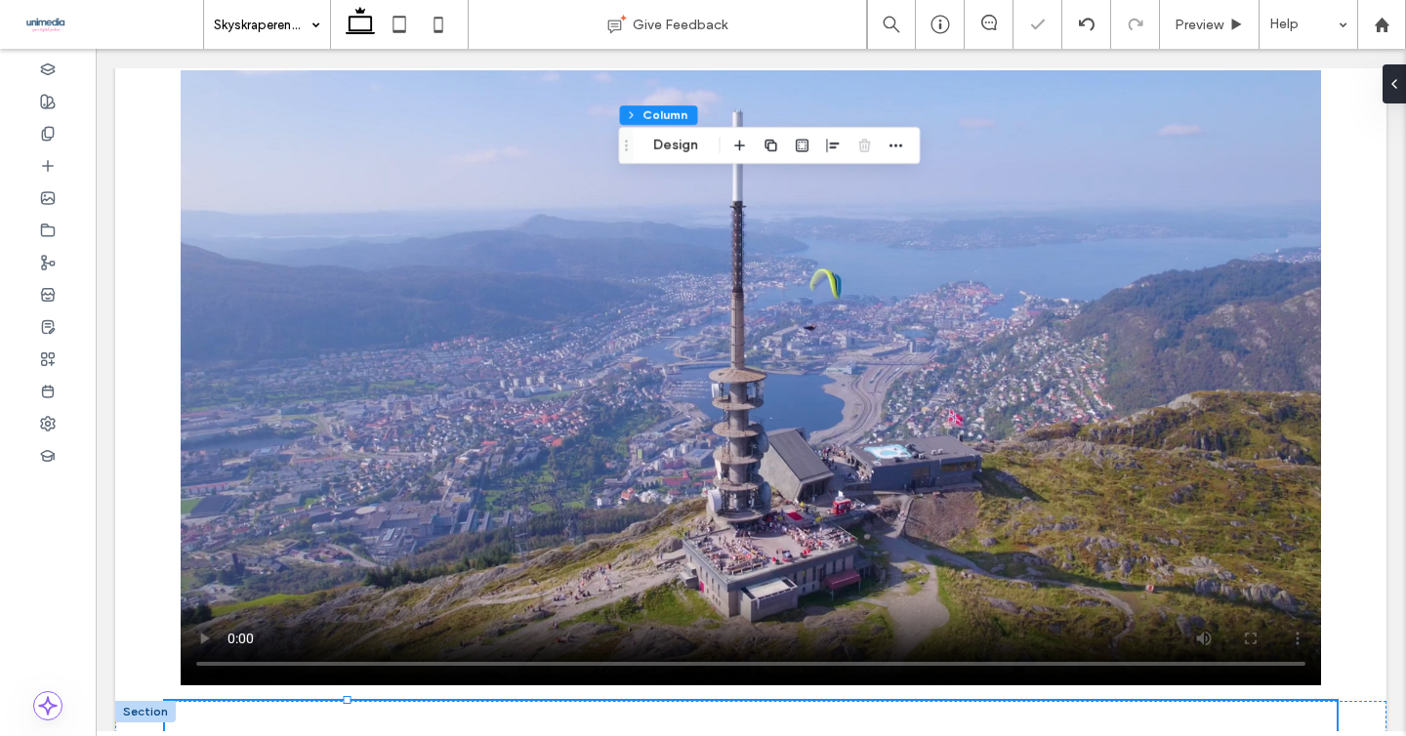
type input "***"
type input "****"
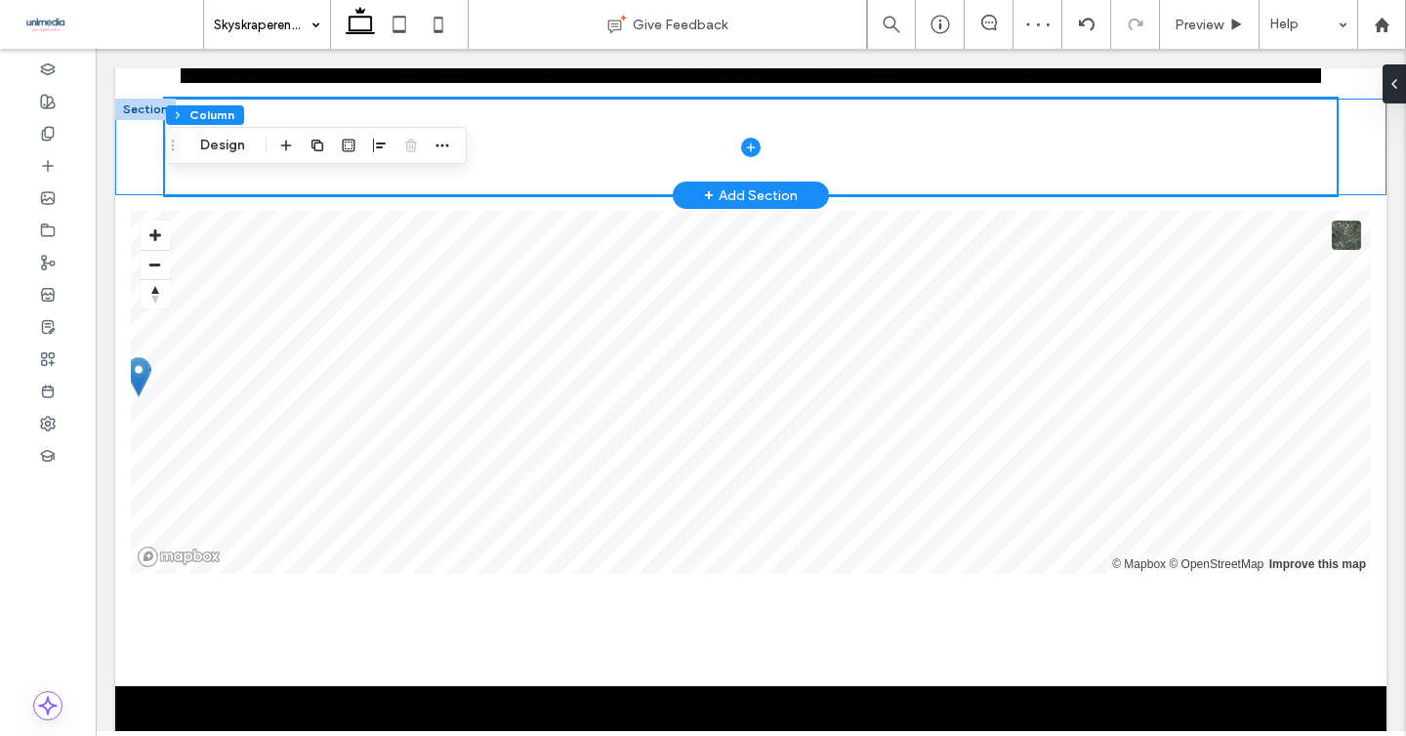
click at [136, 127] on div at bounding box center [750, 147] width 1271 height 97
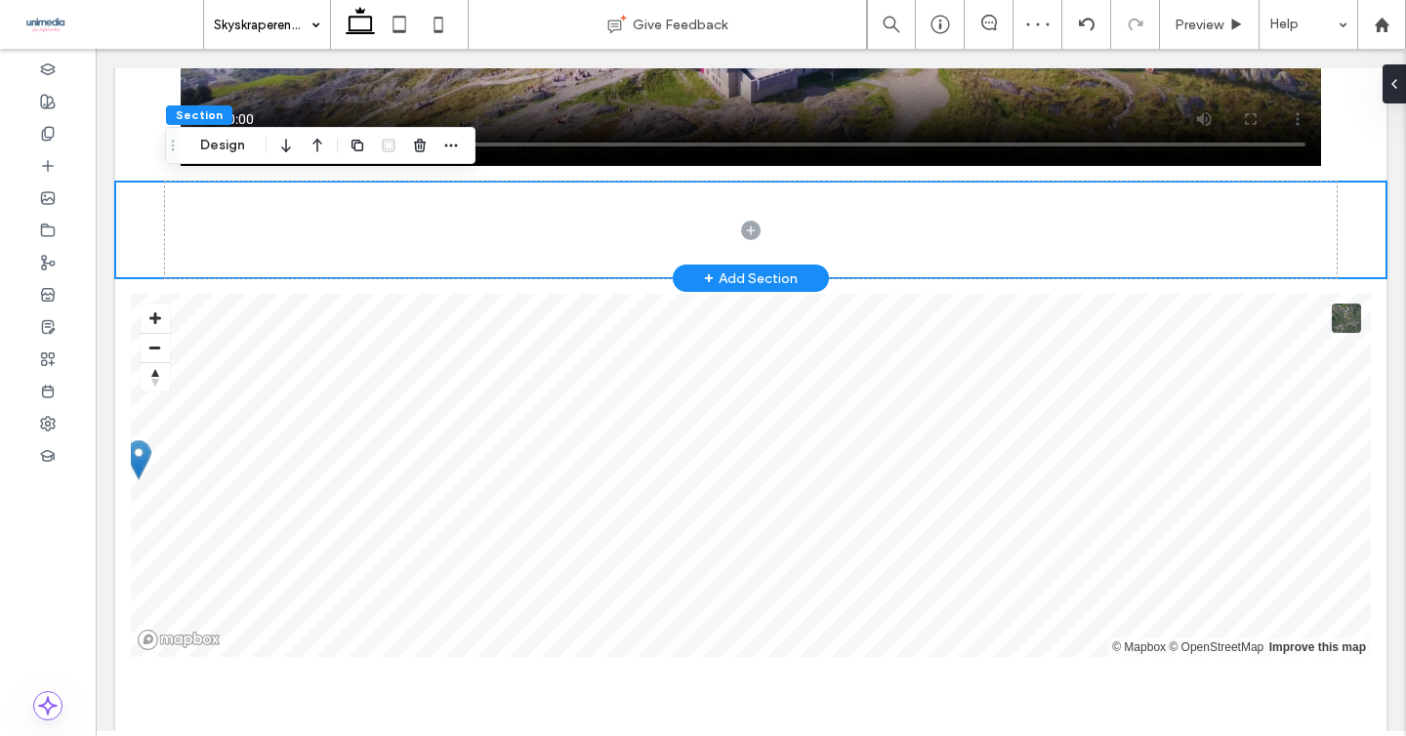
scroll to position [2845, 0]
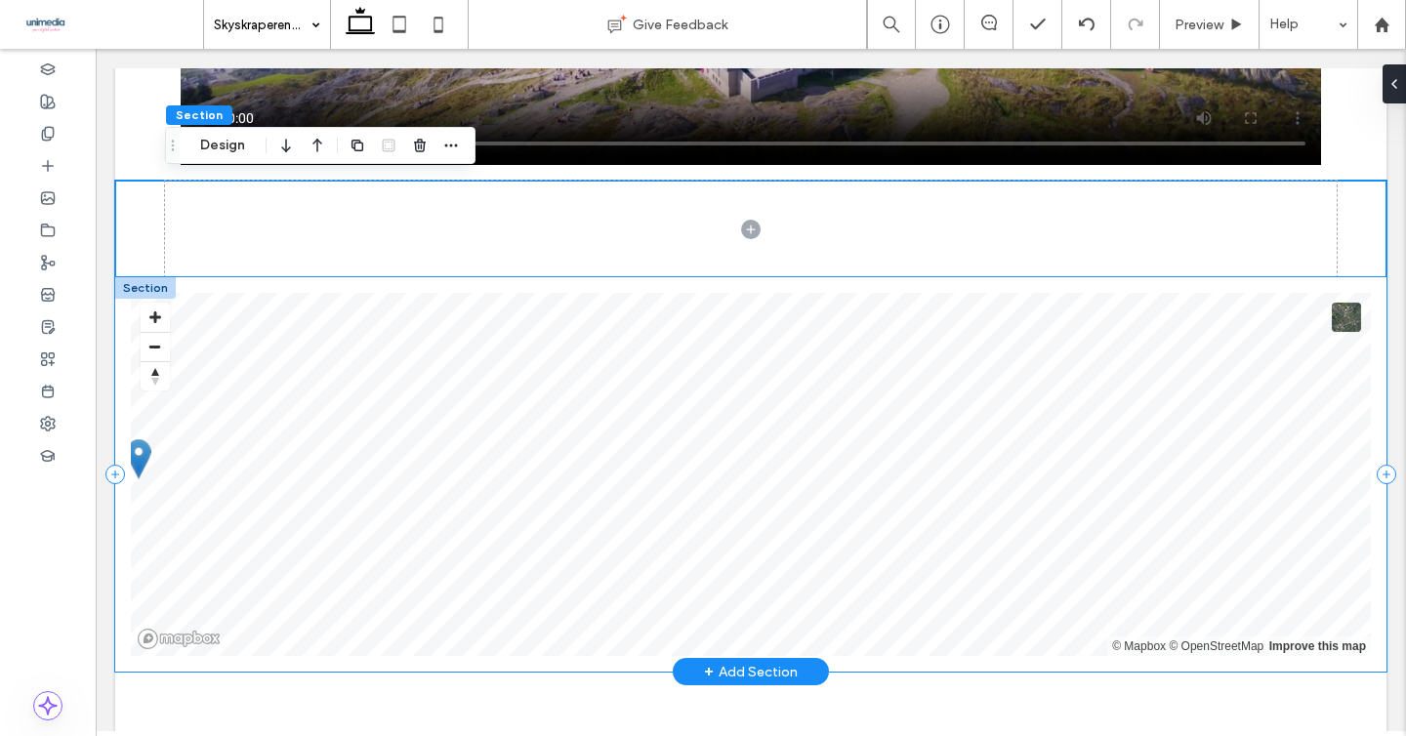
click at [853, 277] on div "© Mapbox © OpenStreetMap Improve this map" at bounding box center [750, 474] width 1271 height 394
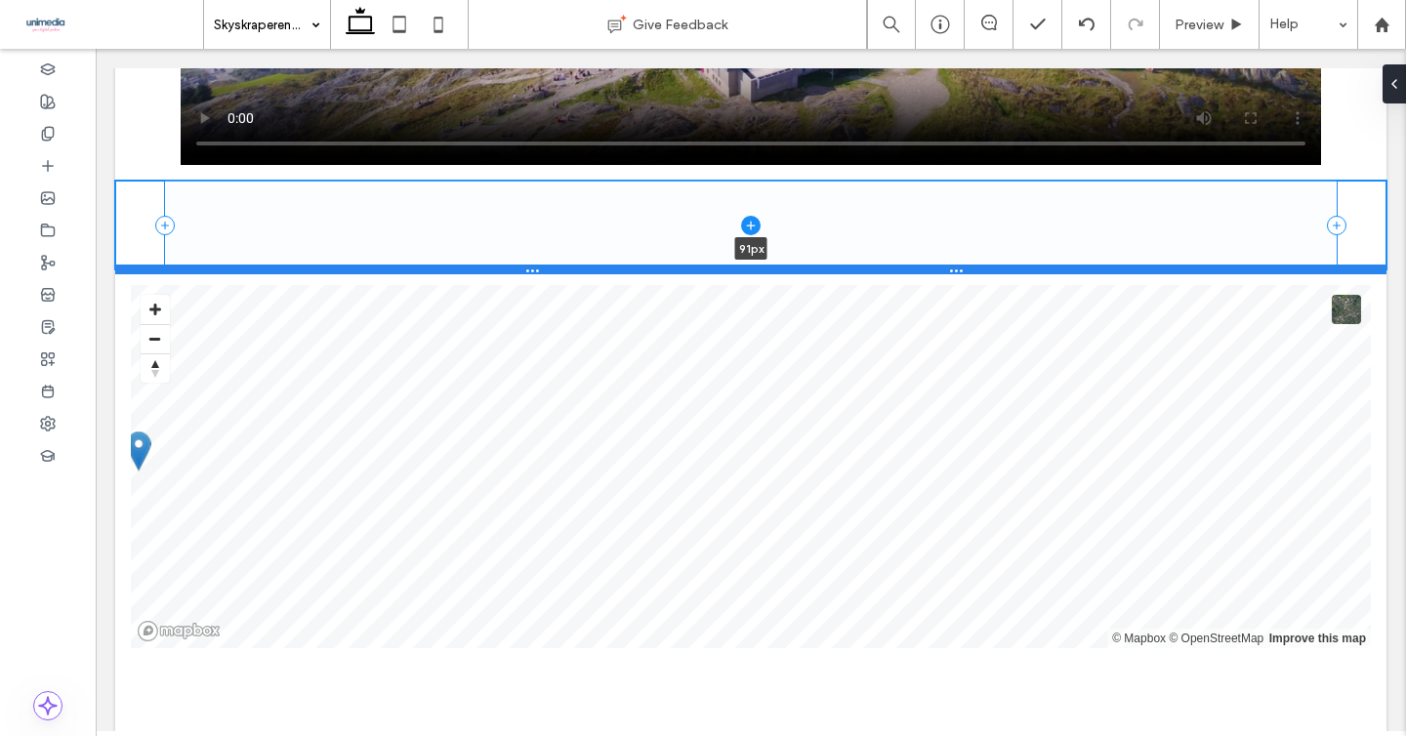
click at [848, 265] on div at bounding box center [750, 270] width 1271 height 10
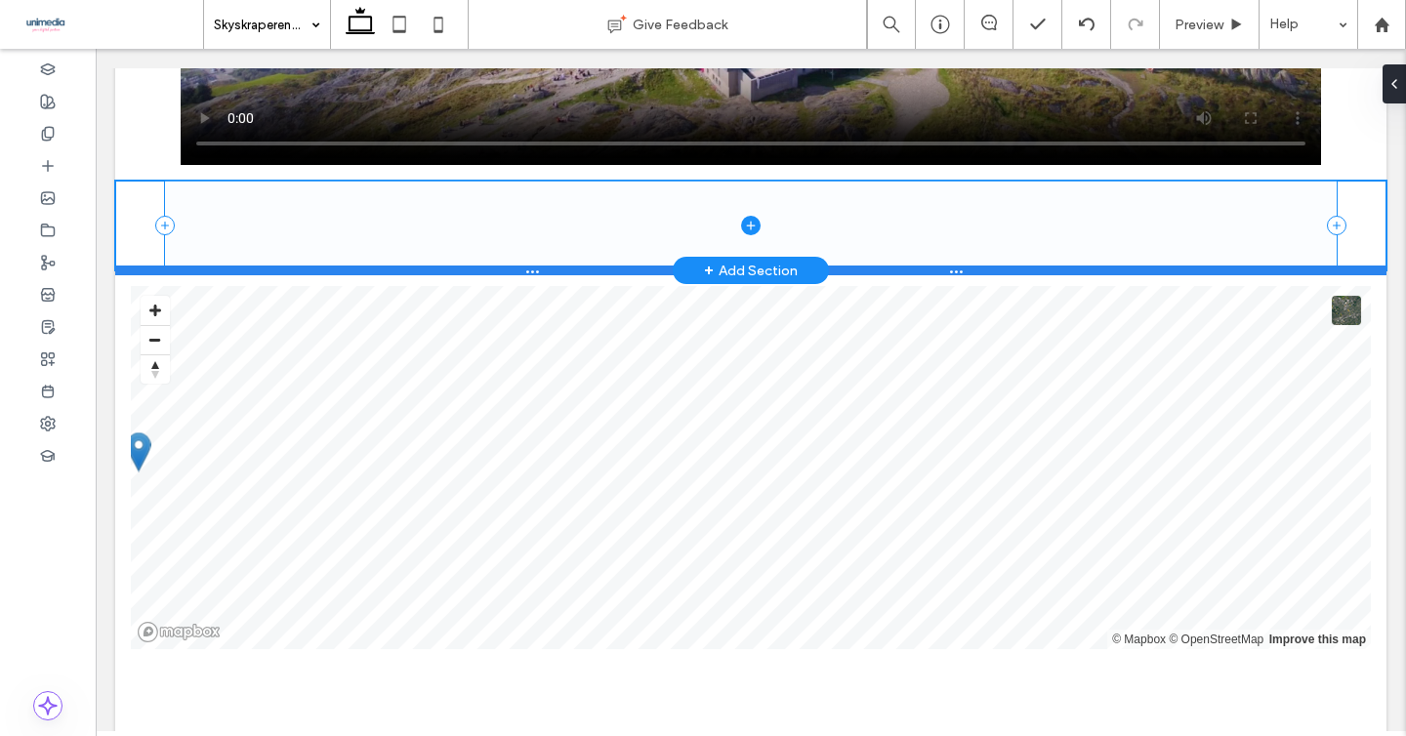
type input "**"
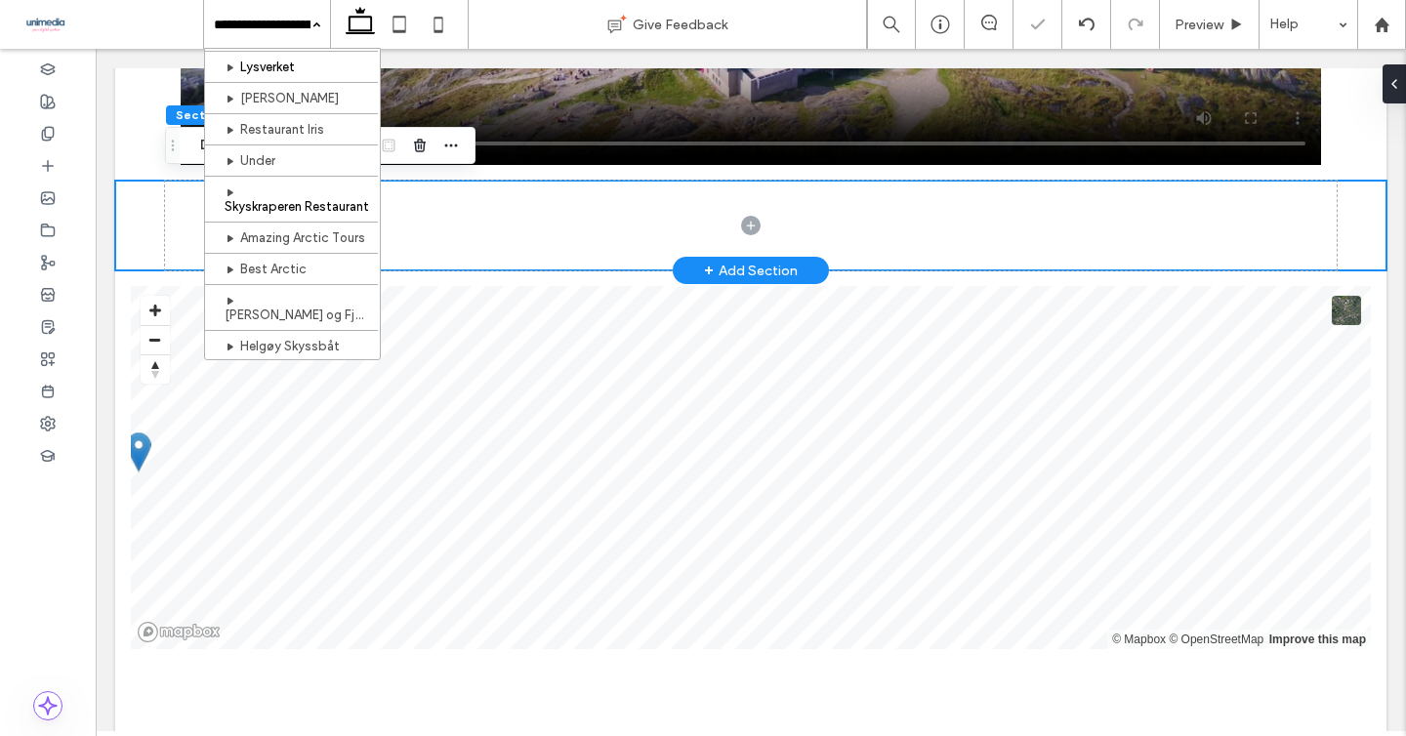
scroll to position [174, 0]
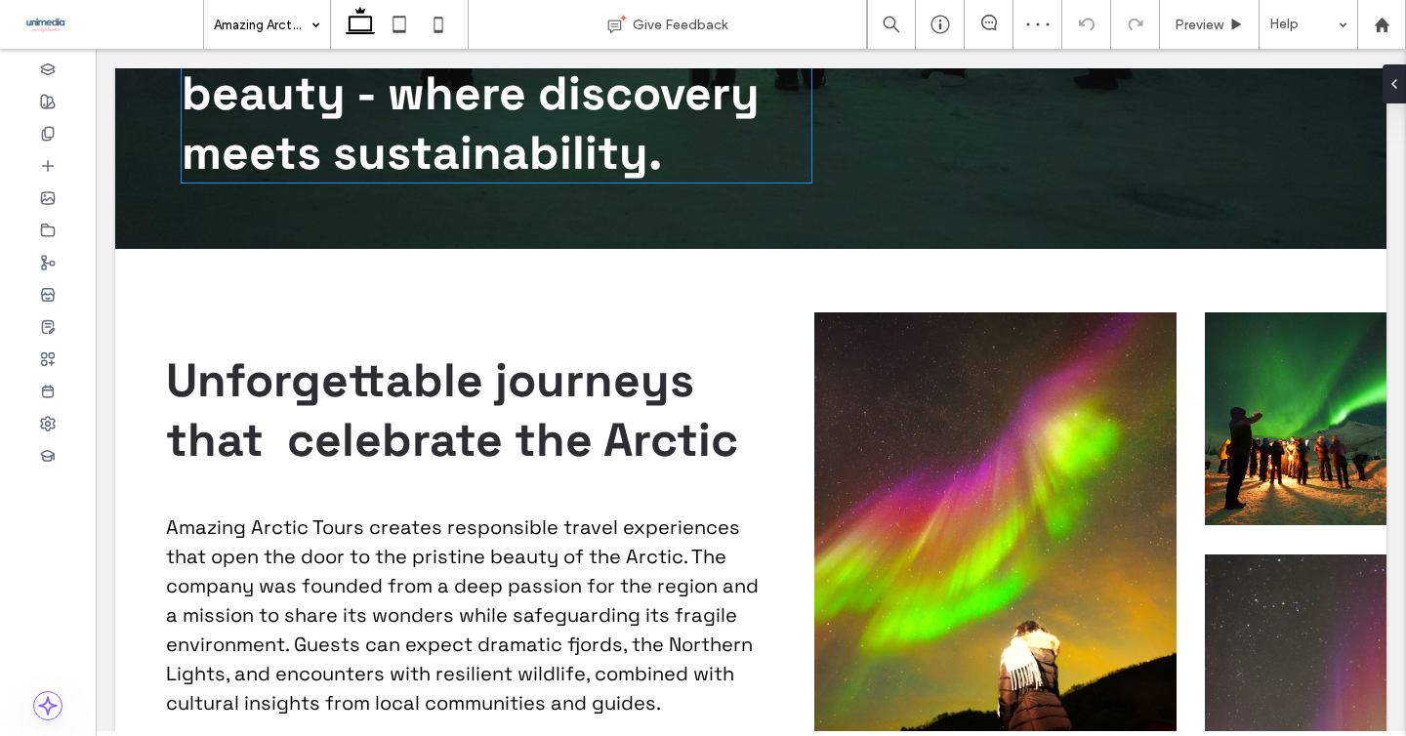
scroll to position [793, 0]
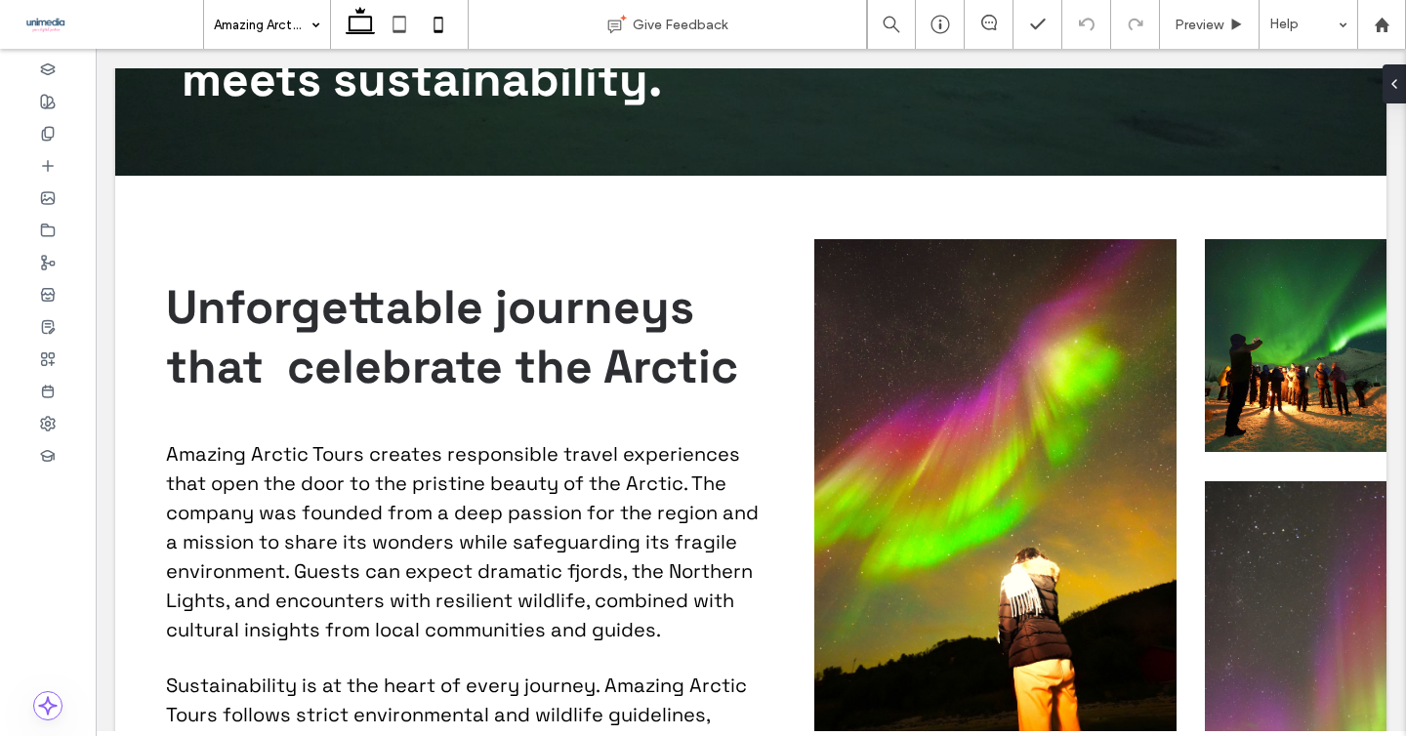
click at [435, 21] on icon at bounding box center [438, 24] width 39 height 39
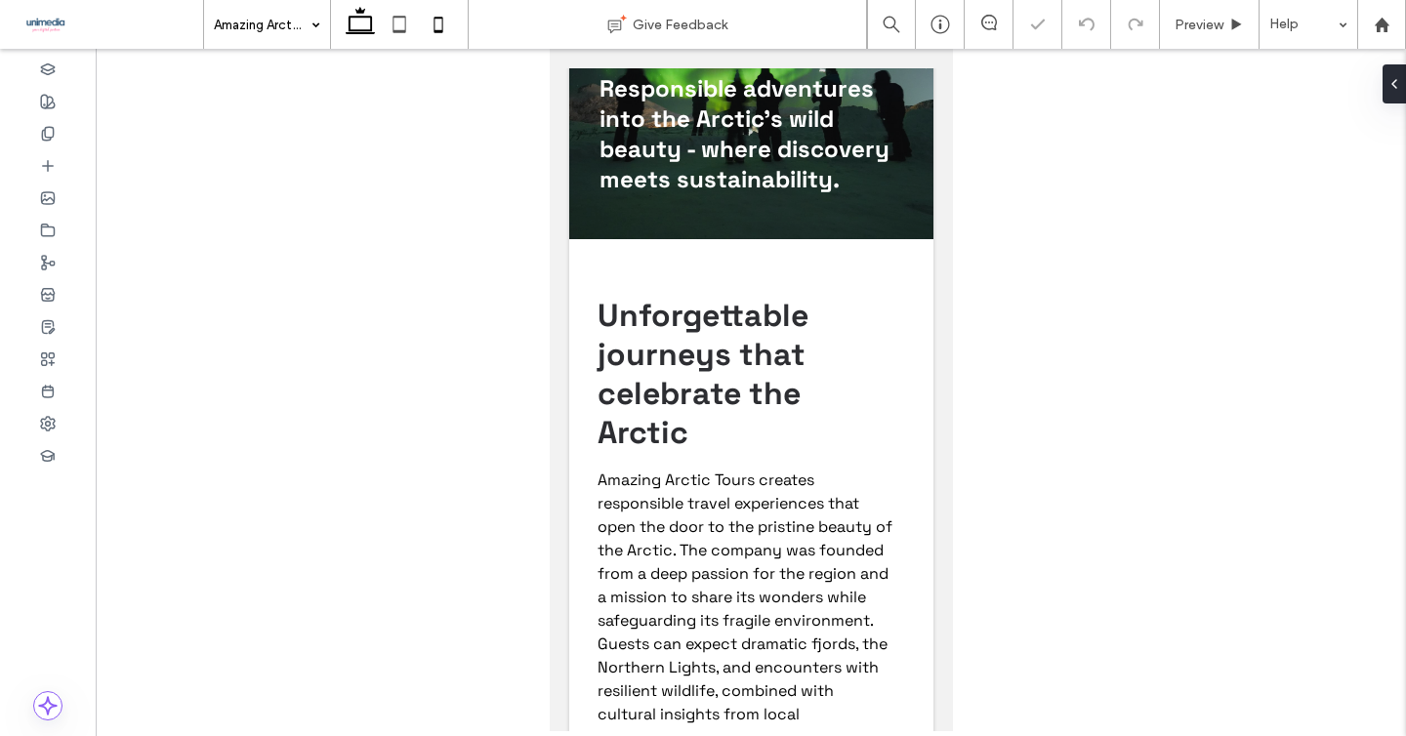
click at [353, 10] on icon at bounding box center [360, 24] width 39 height 39
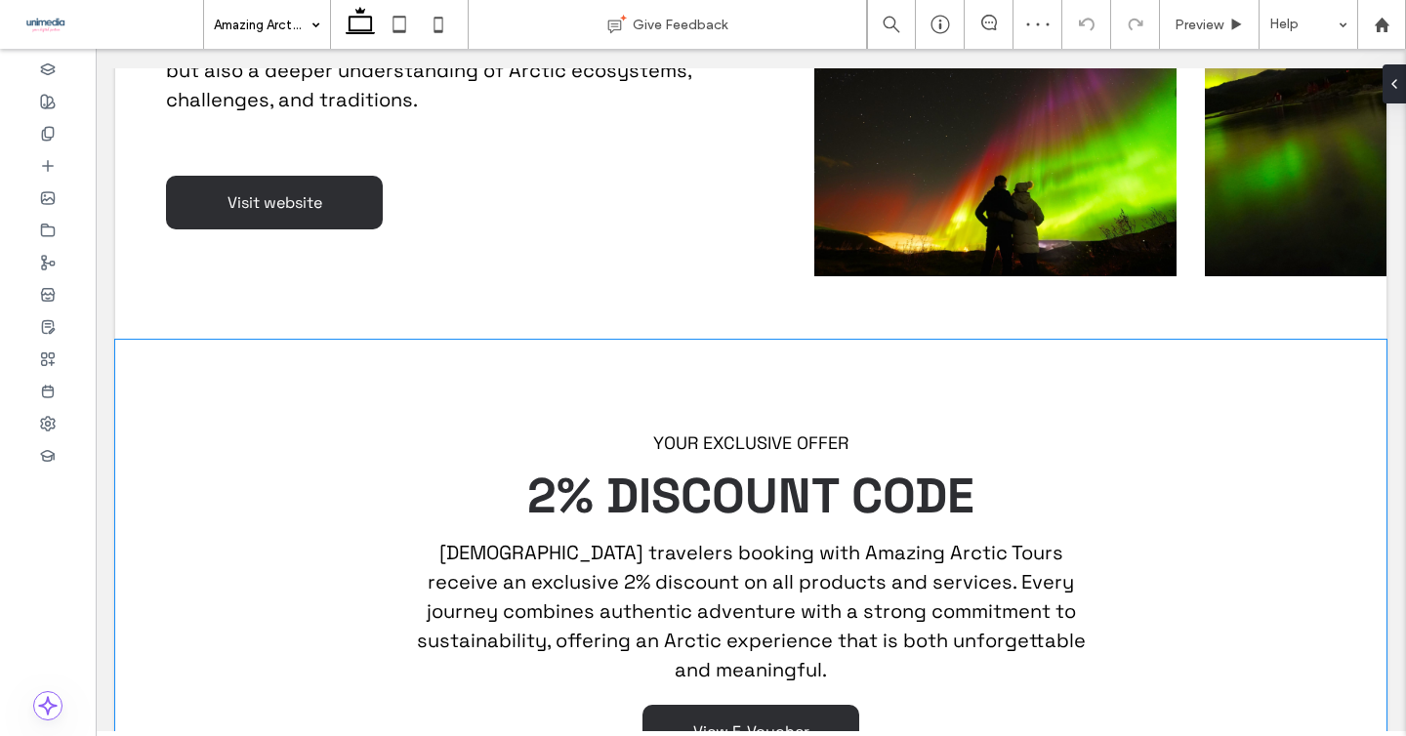
scroll to position [1559, 0]
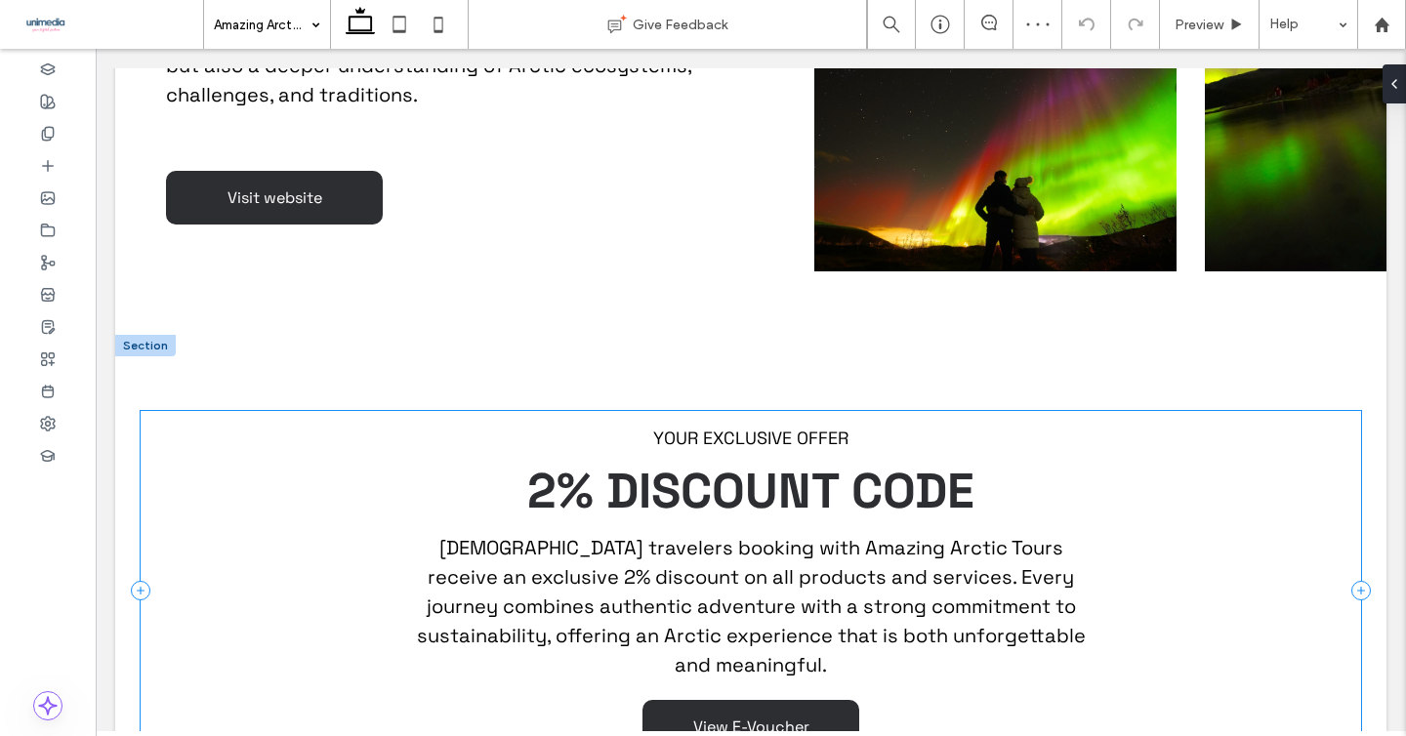
click at [141, 494] on div "YOUR EXCLUSIVE OFFER 2% DISCOUNT CODE Chinese travelers booking with Amazing Ar…" at bounding box center [751, 590] width 1221 height 358
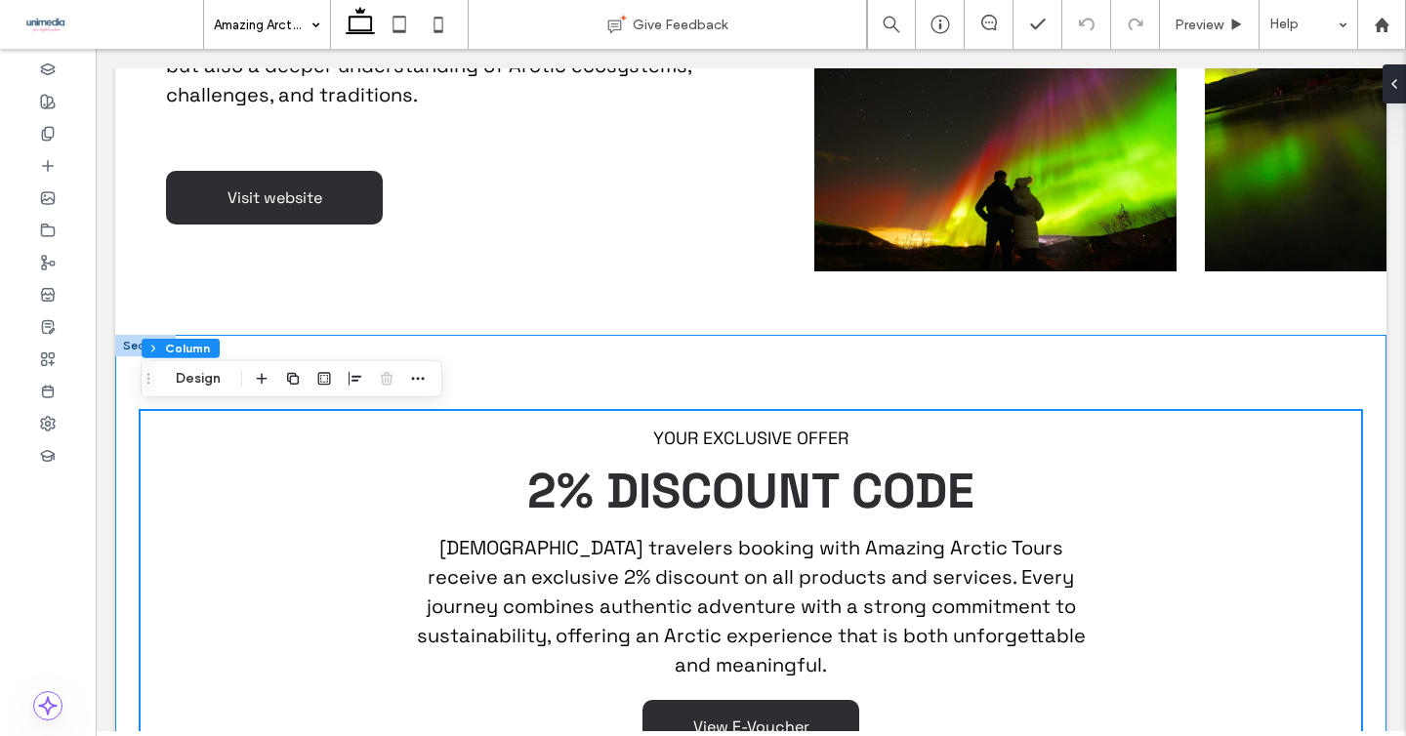
click at [124, 482] on div "YOUR EXCLUSIVE OFFER 2% DISCOUNT CODE Chinese travelers booking with Amazing Ar…" at bounding box center [750, 590] width 1271 height 511
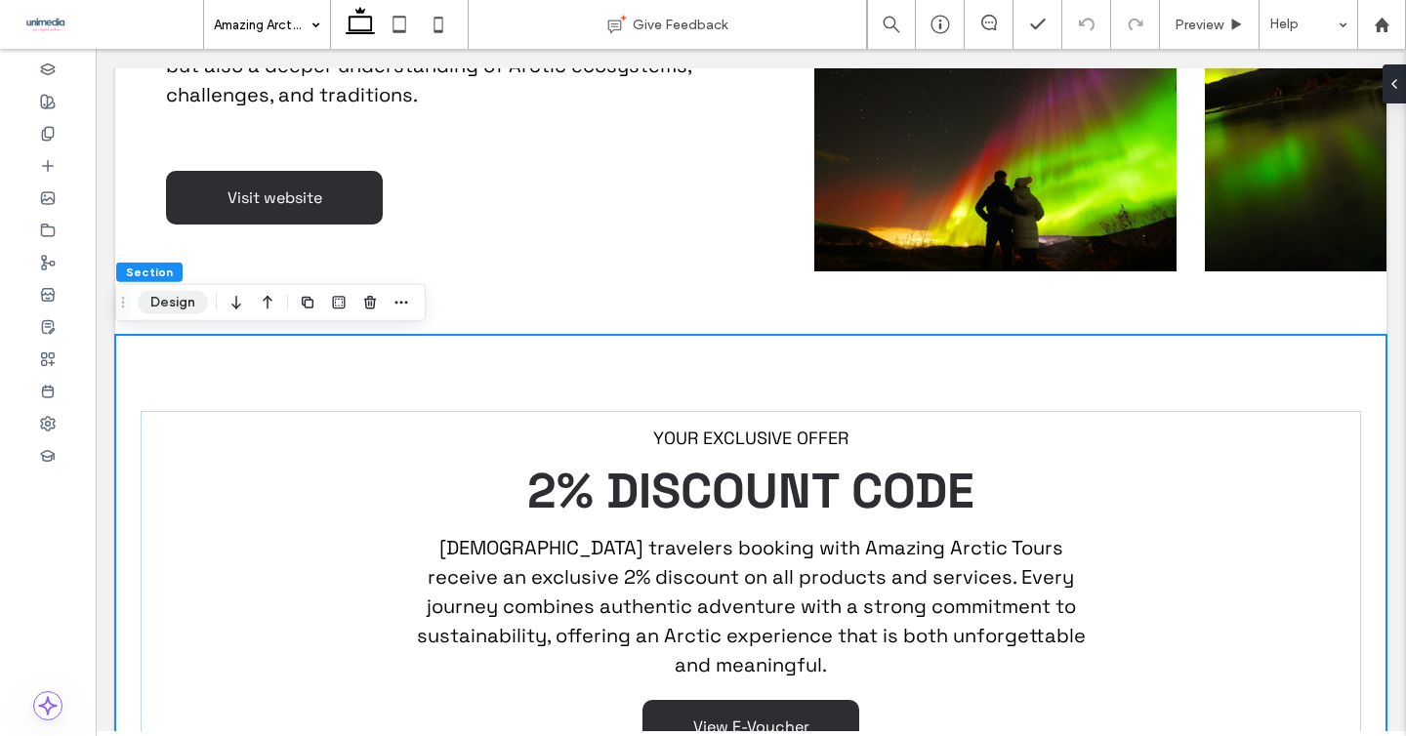
click at [198, 304] on button "Design" at bounding box center [173, 302] width 70 height 23
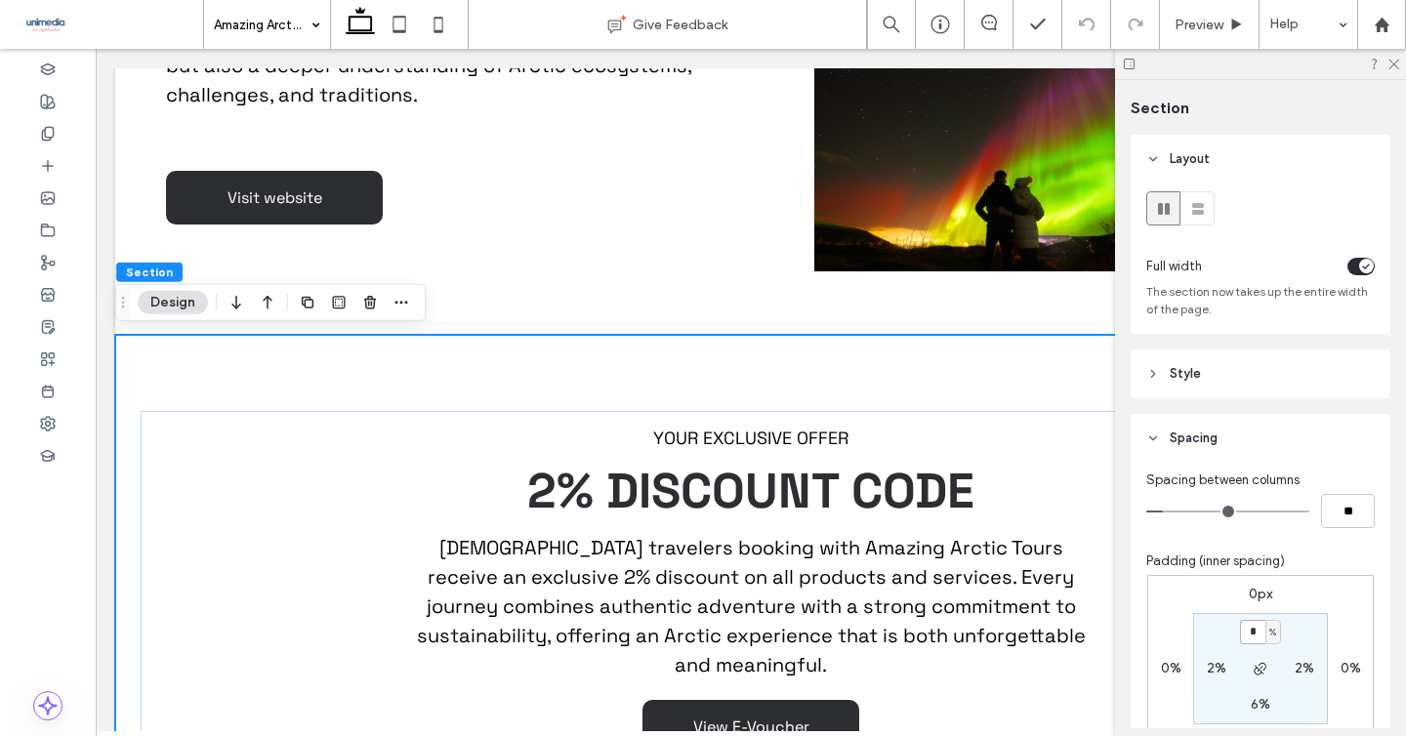
click at [1247, 628] on input "*" at bounding box center [1252, 632] width 25 height 24
type input "*"
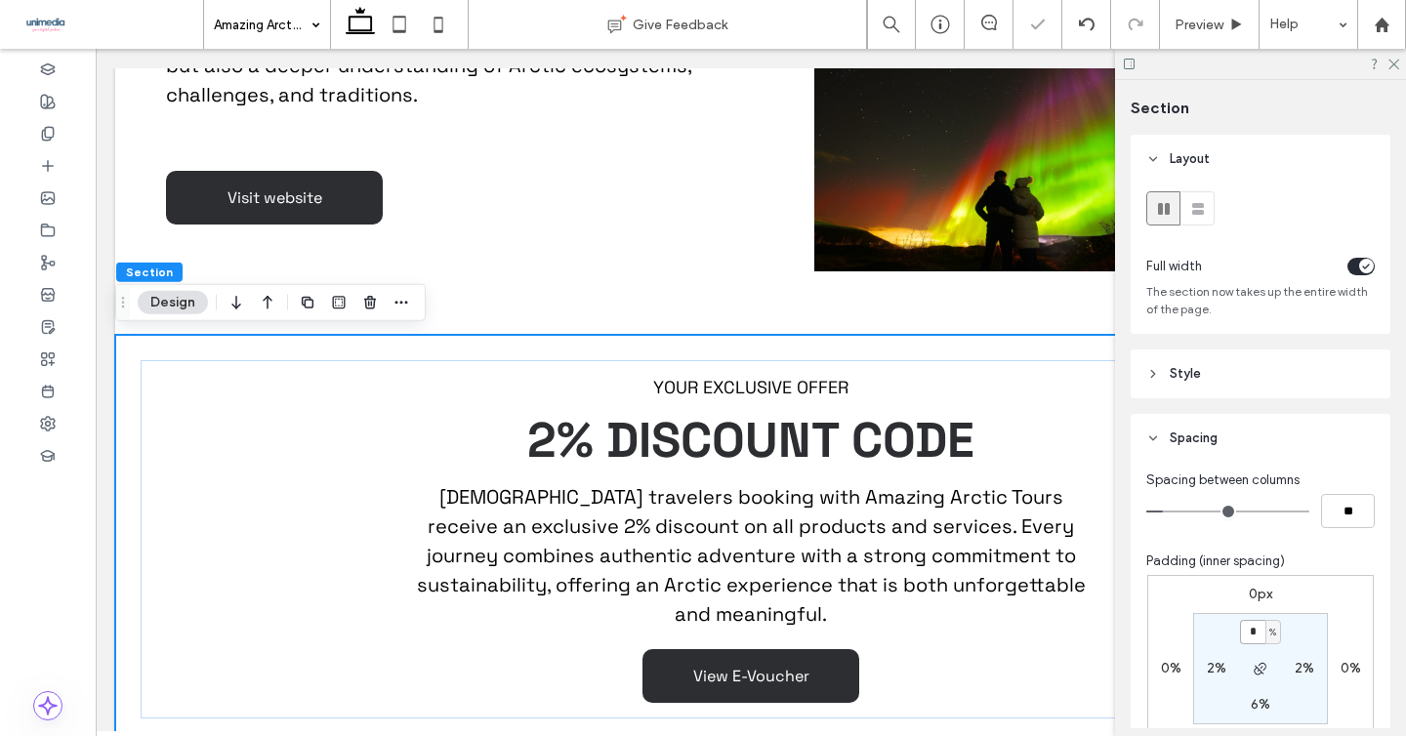
type input "*"
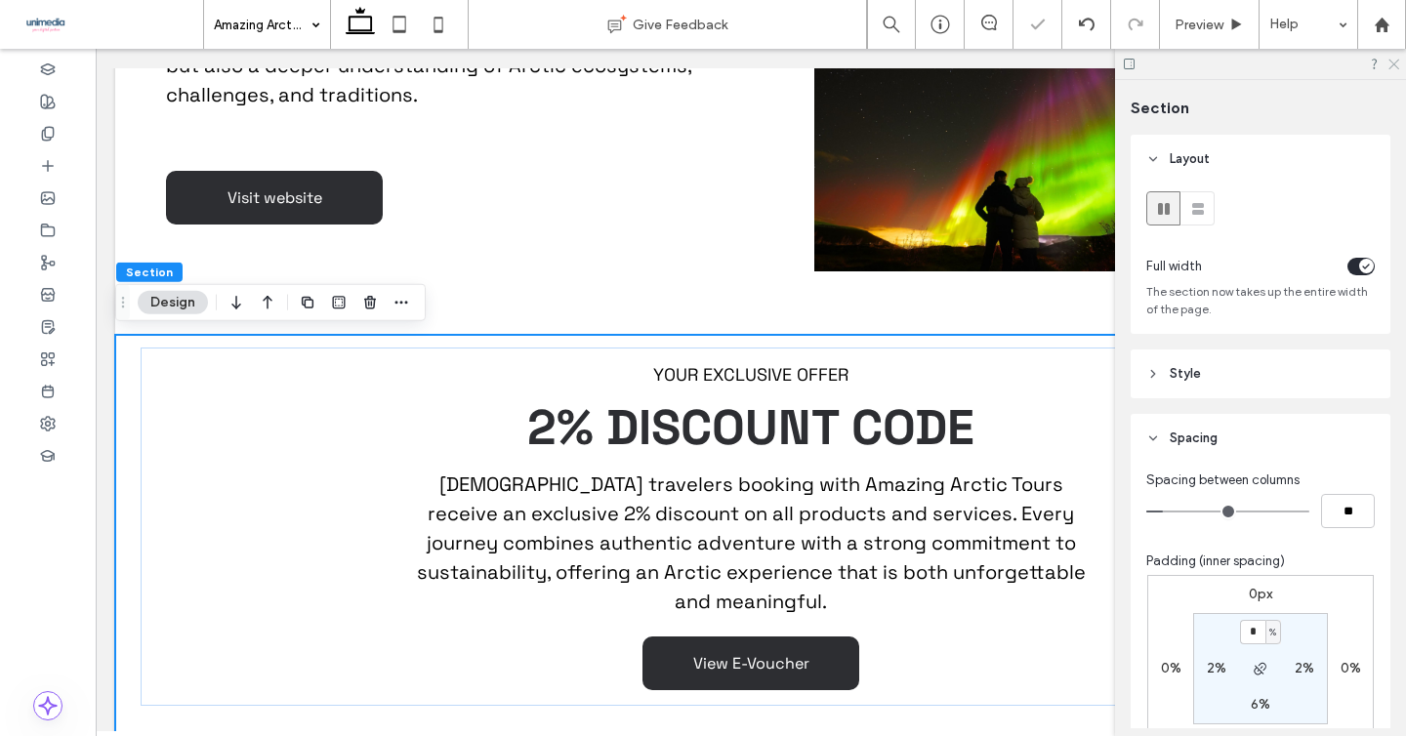
click at [1391, 65] on use at bounding box center [1393, 65] width 11 height 11
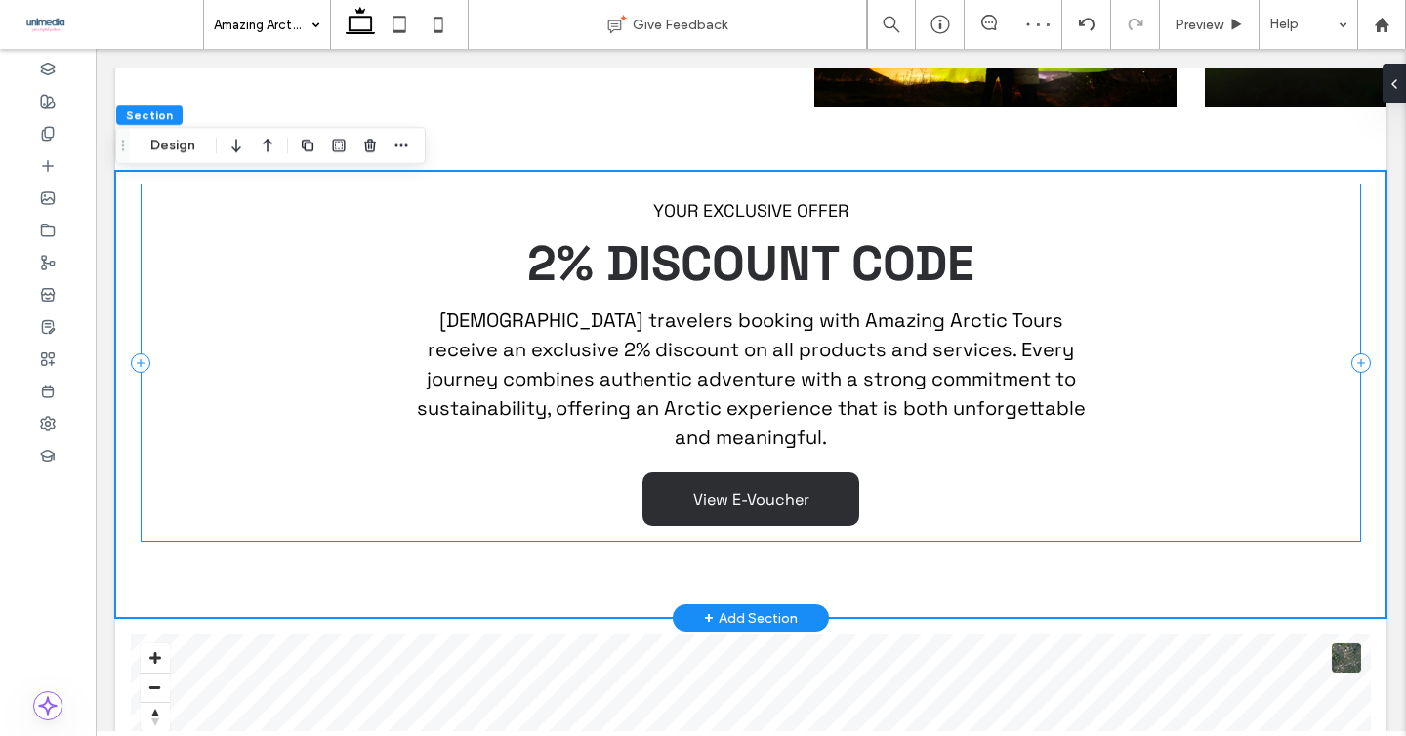
scroll to position [1691, 0]
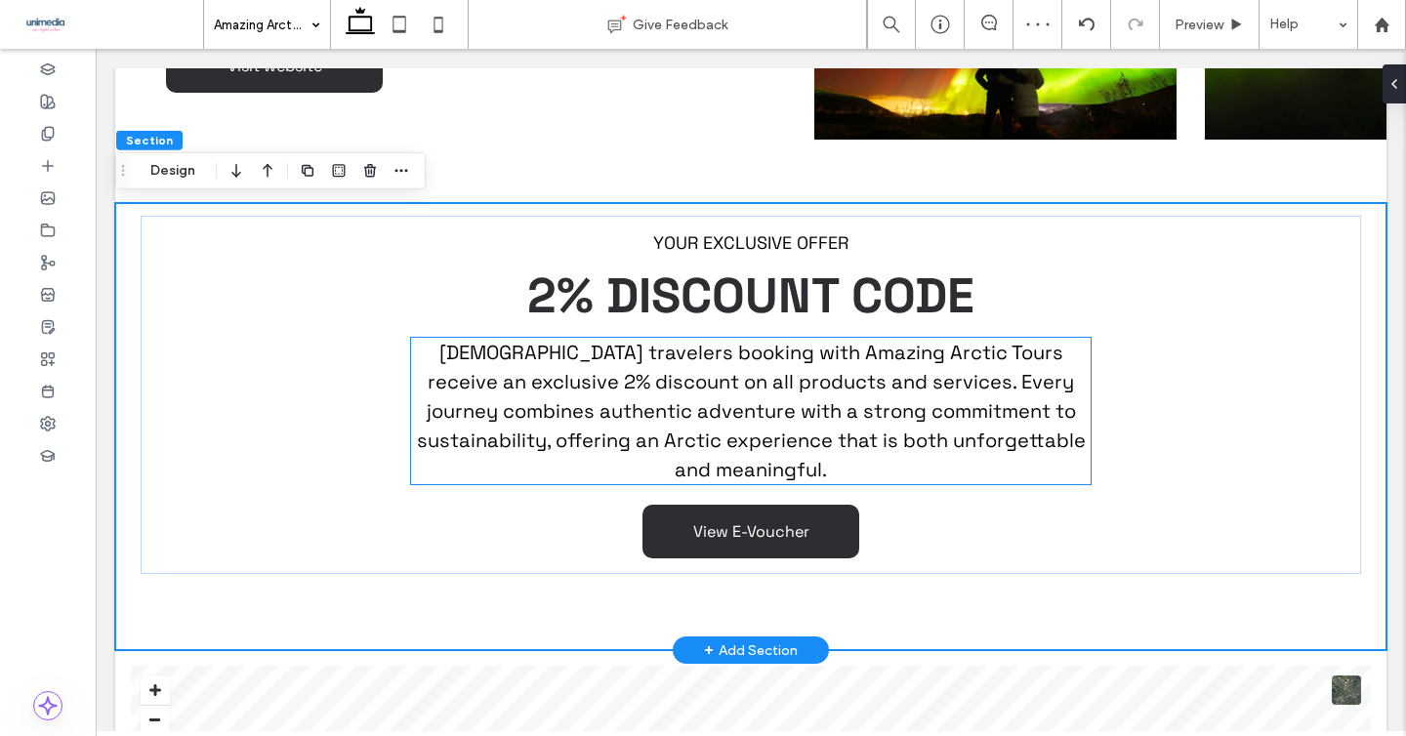
click at [912, 394] on p "Chinese travelers booking with Amazing Arctic Tours receive an exclusive 2% dis…" at bounding box center [750, 411] width 679 height 146
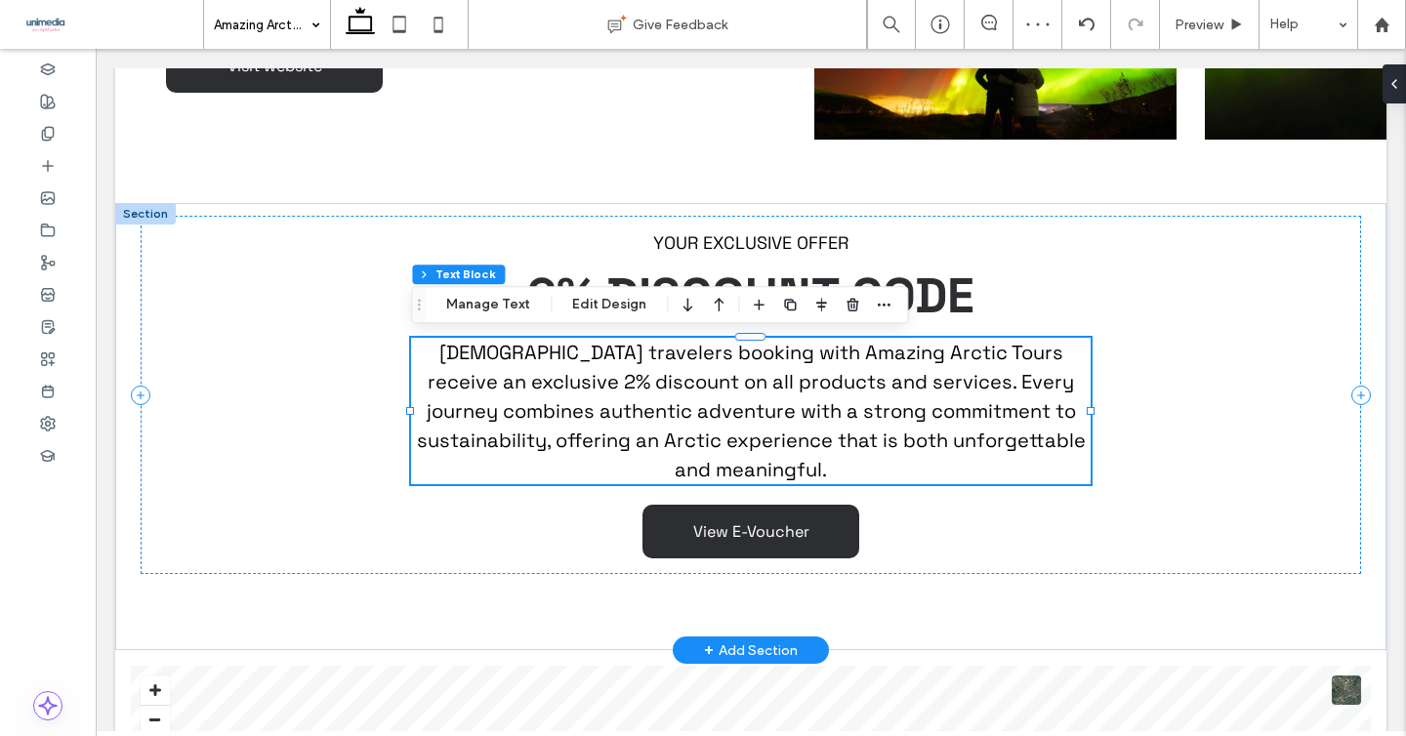
click at [912, 394] on p "Chinese travelers booking with Amazing Arctic Tours receive an exclusive 2% dis…" at bounding box center [750, 411] width 679 height 146
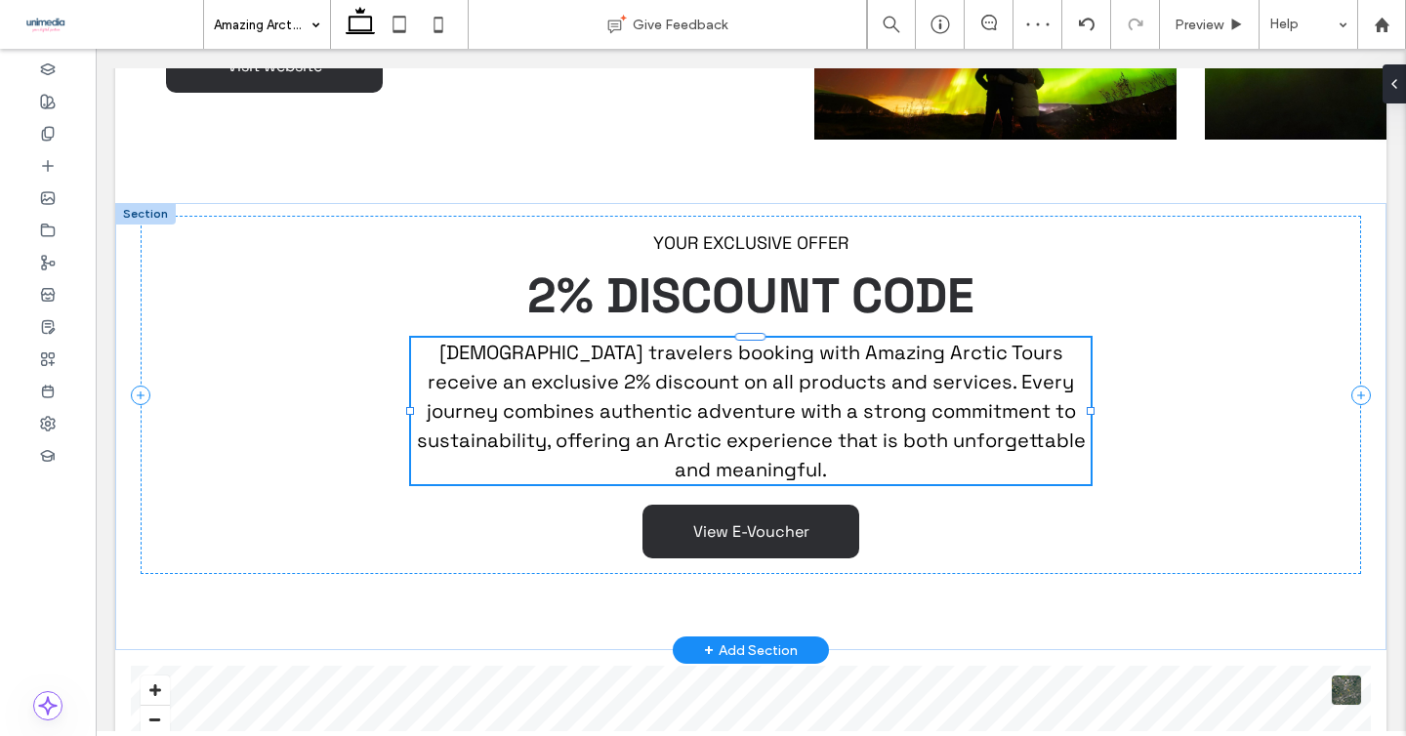
type input "**********"
type input "**"
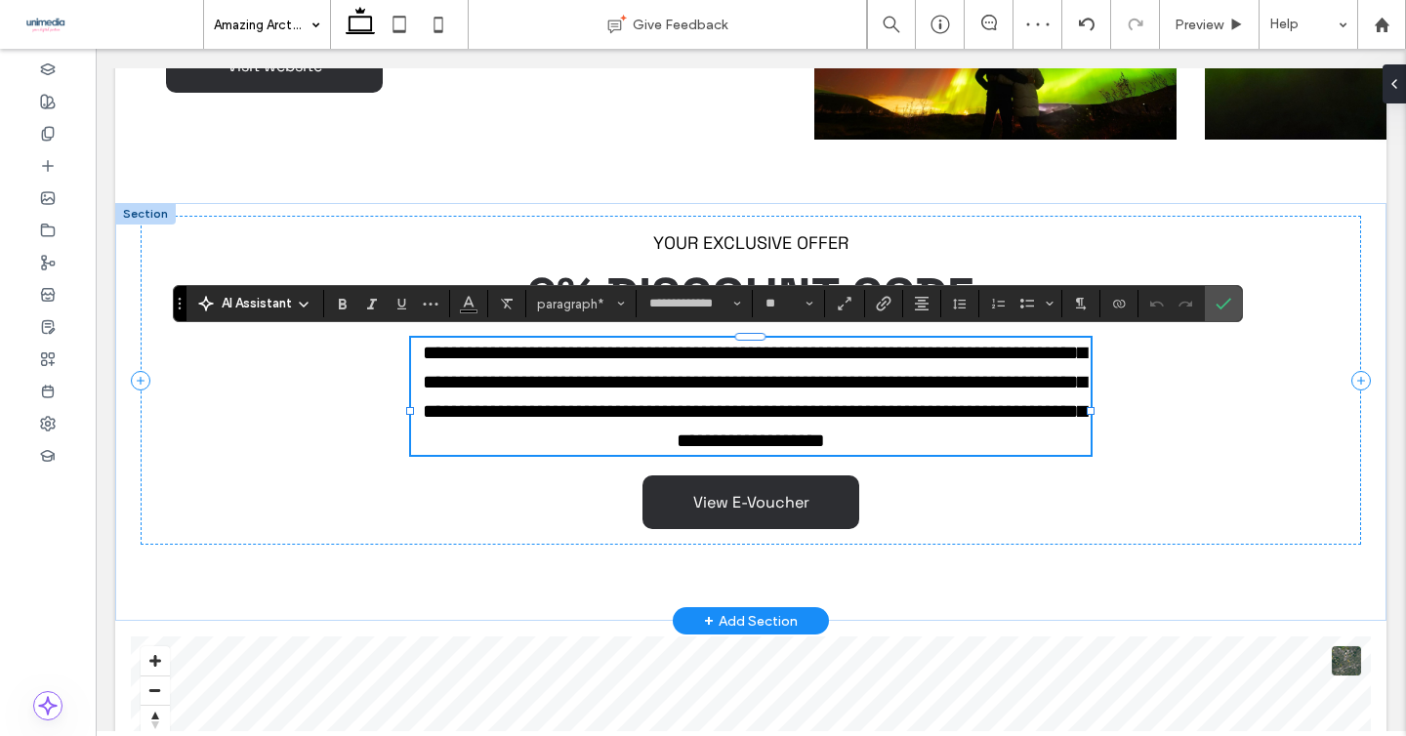
click at [644, 392] on span "**********" at bounding box center [755, 396] width 664 height 107
drag, startPoint x: 650, startPoint y: 383, endPoint x: 535, endPoint y: 383, distance: 115.2
click at [535, 383] on span "**********" at bounding box center [755, 396] width 664 height 107
click at [345, 303] on use "Bold" at bounding box center [343, 304] width 8 height 11
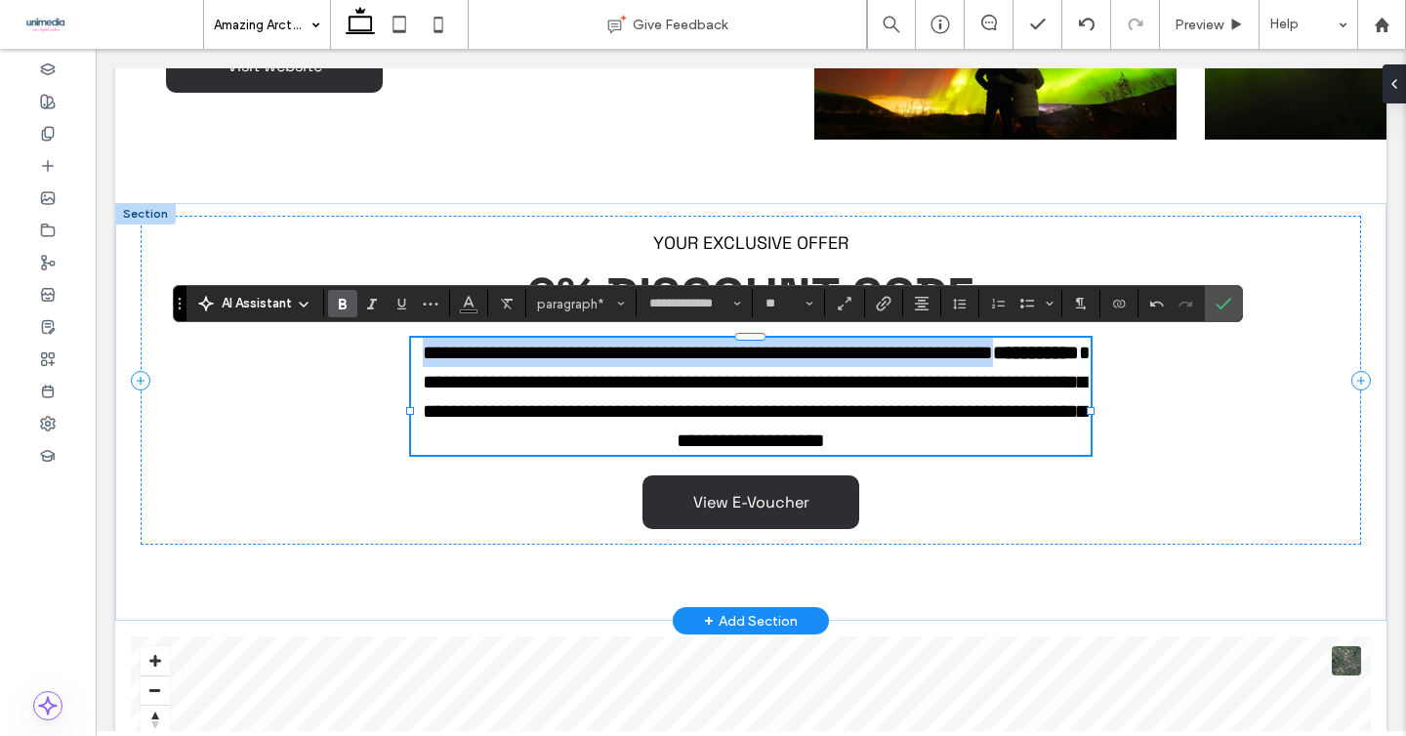
click at [825, 390] on span "**********" at bounding box center [757, 396] width 668 height 107
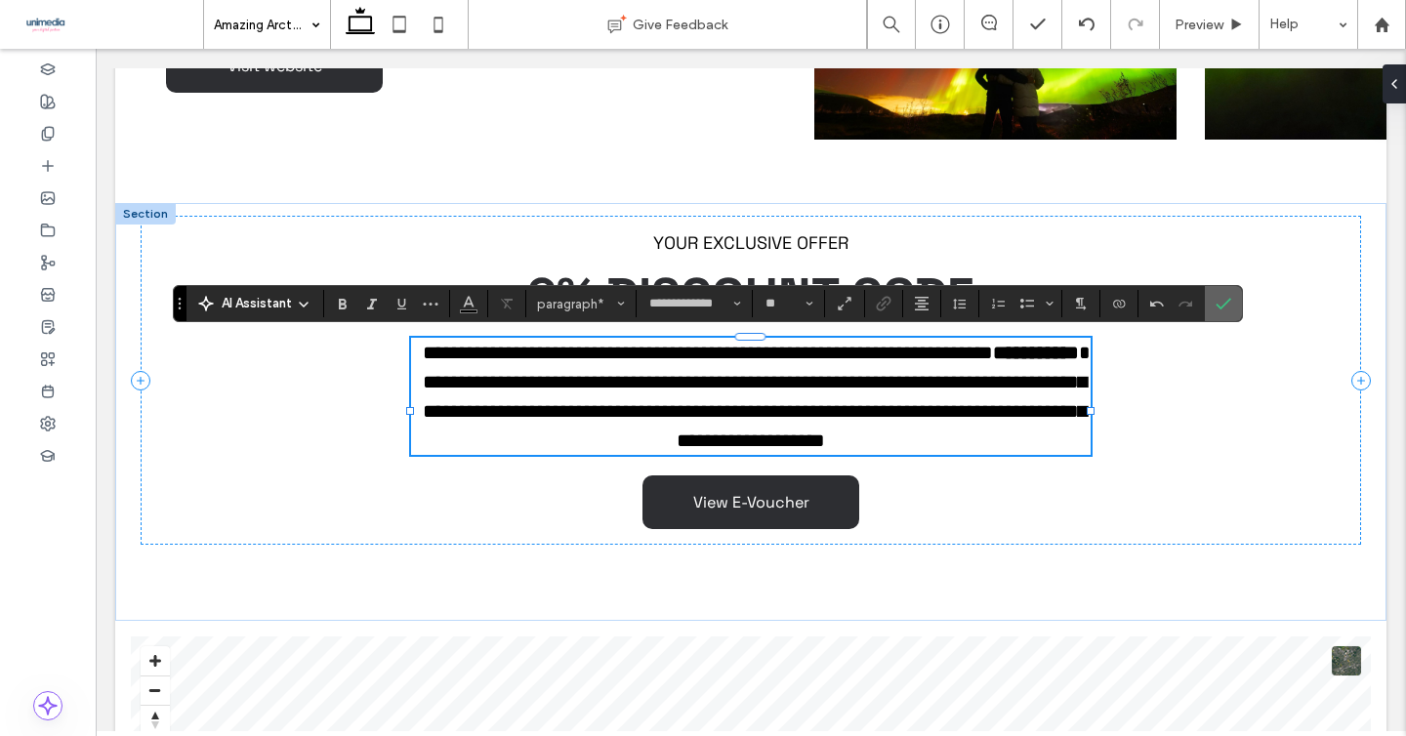
click at [1223, 310] on icon "Confirm" at bounding box center [1224, 304] width 16 height 16
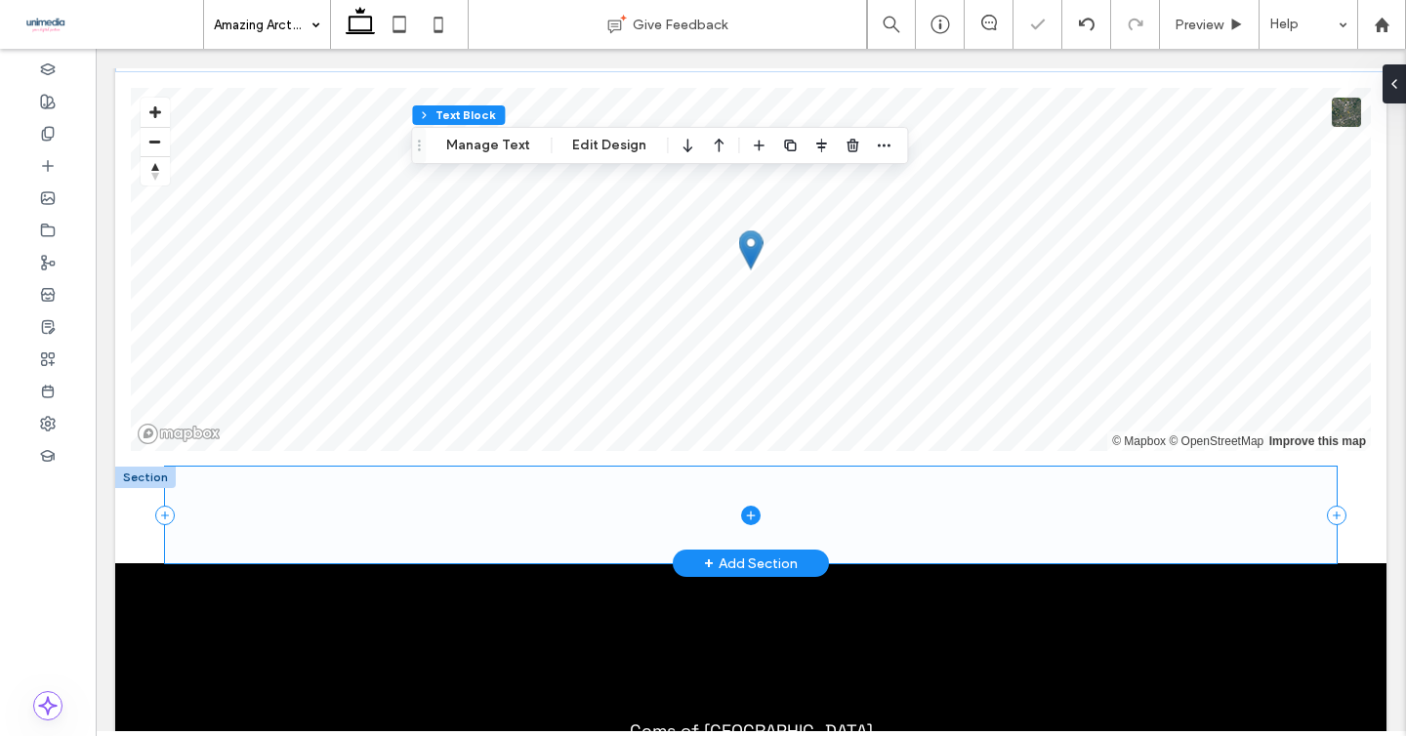
scroll to position [2401, 0]
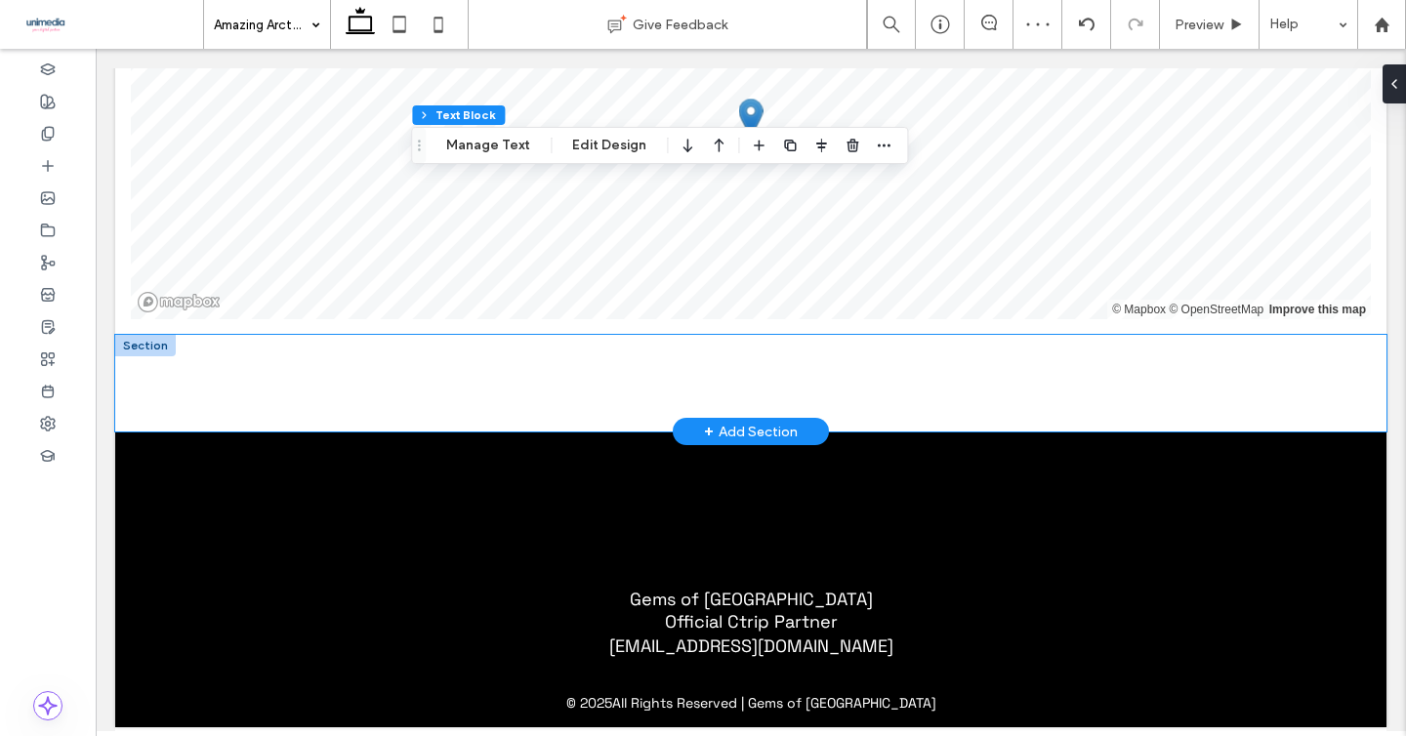
click at [124, 402] on div at bounding box center [750, 383] width 1271 height 97
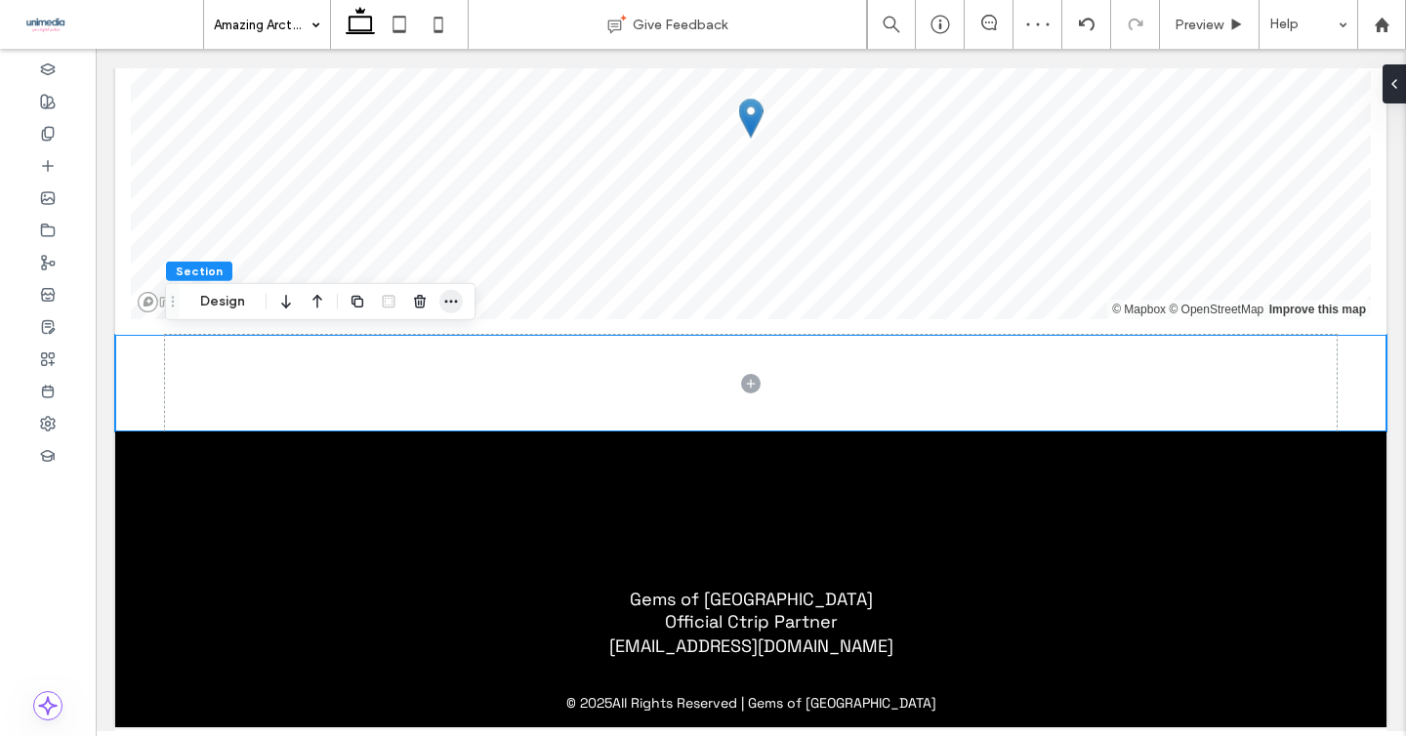
click at [451, 308] on icon "button" at bounding box center [451, 302] width 16 height 16
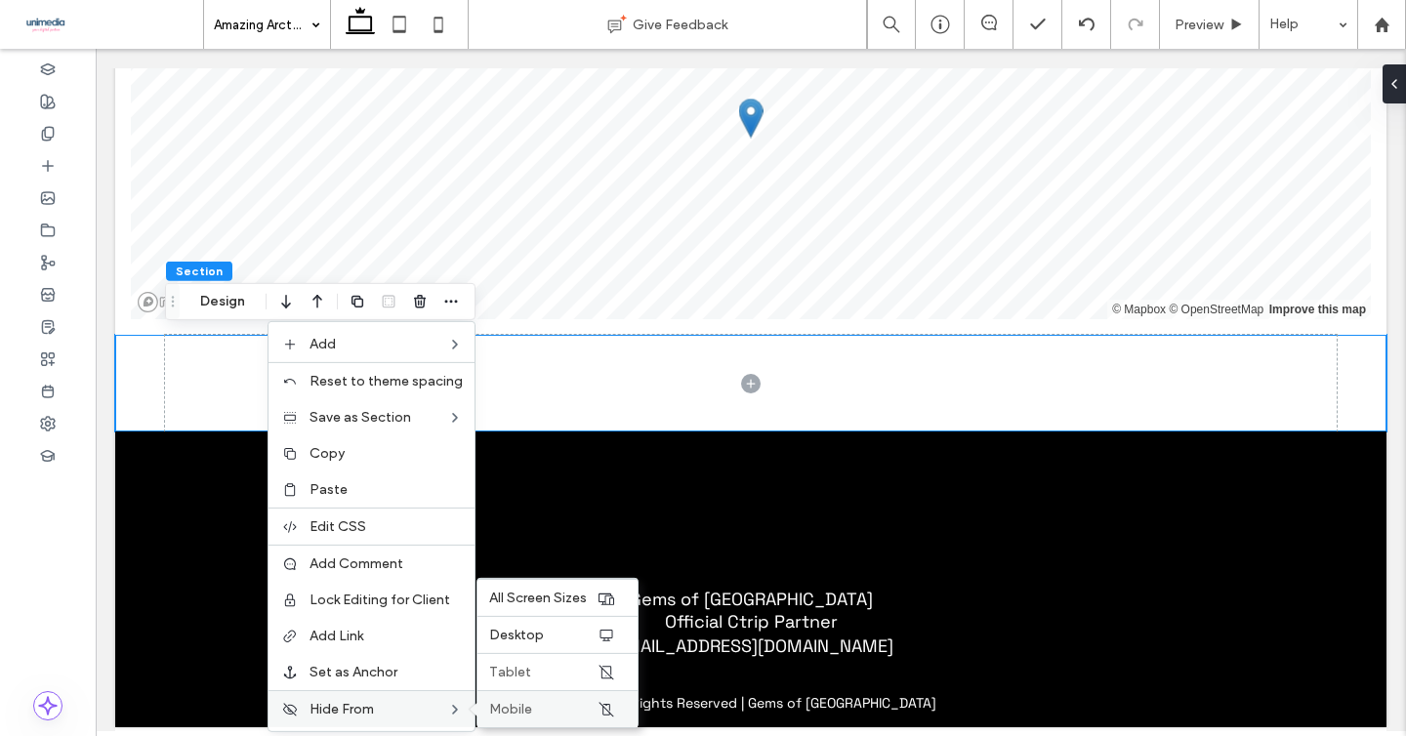
click at [515, 704] on span "Mobile" at bounding box center [510, 709] width 43 height 17
click at [533, 680] on label "Tablet" at bounding box center [542, 672] width 107 height 17
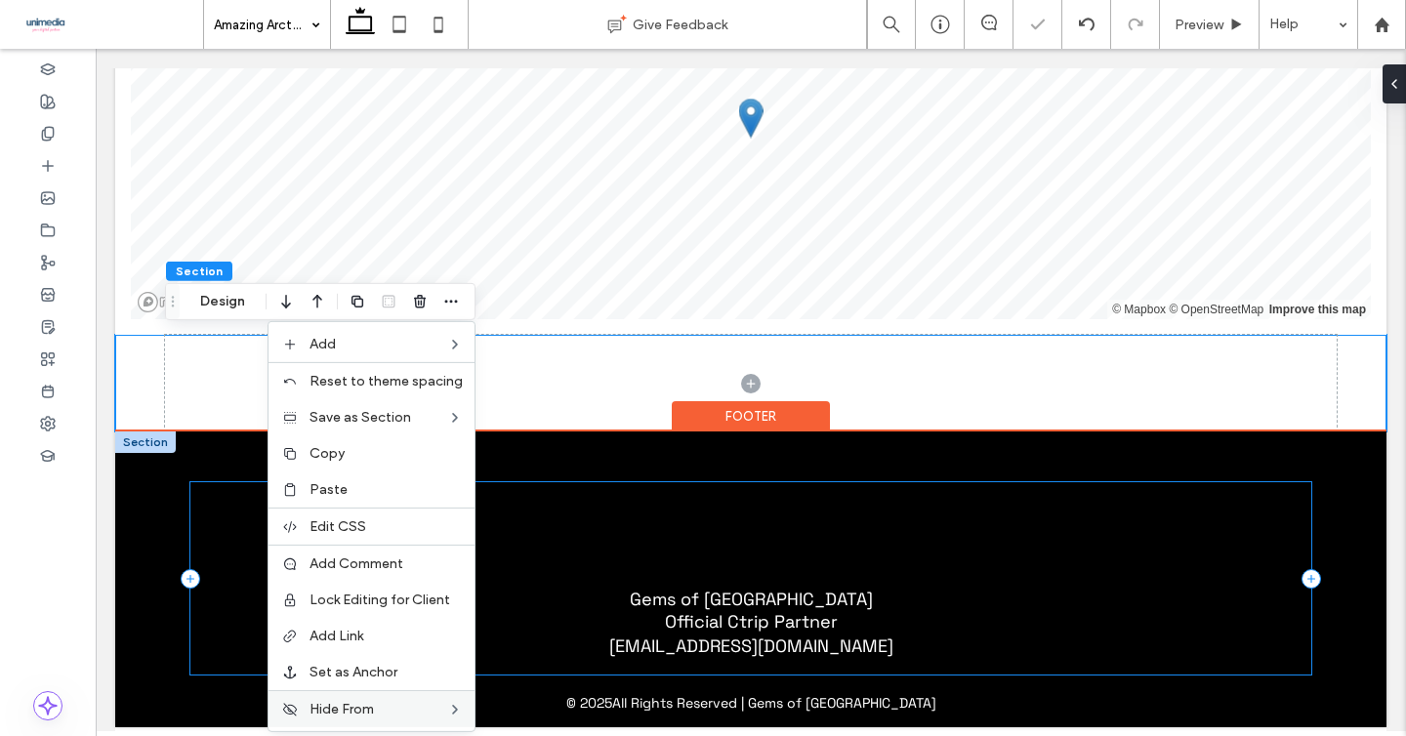
click at [1114, 530] on div "Gems of Norway Official Ctrip Partner norway@gemsofeurope.com" at bounding box center [750, 578] width 1121 height 192
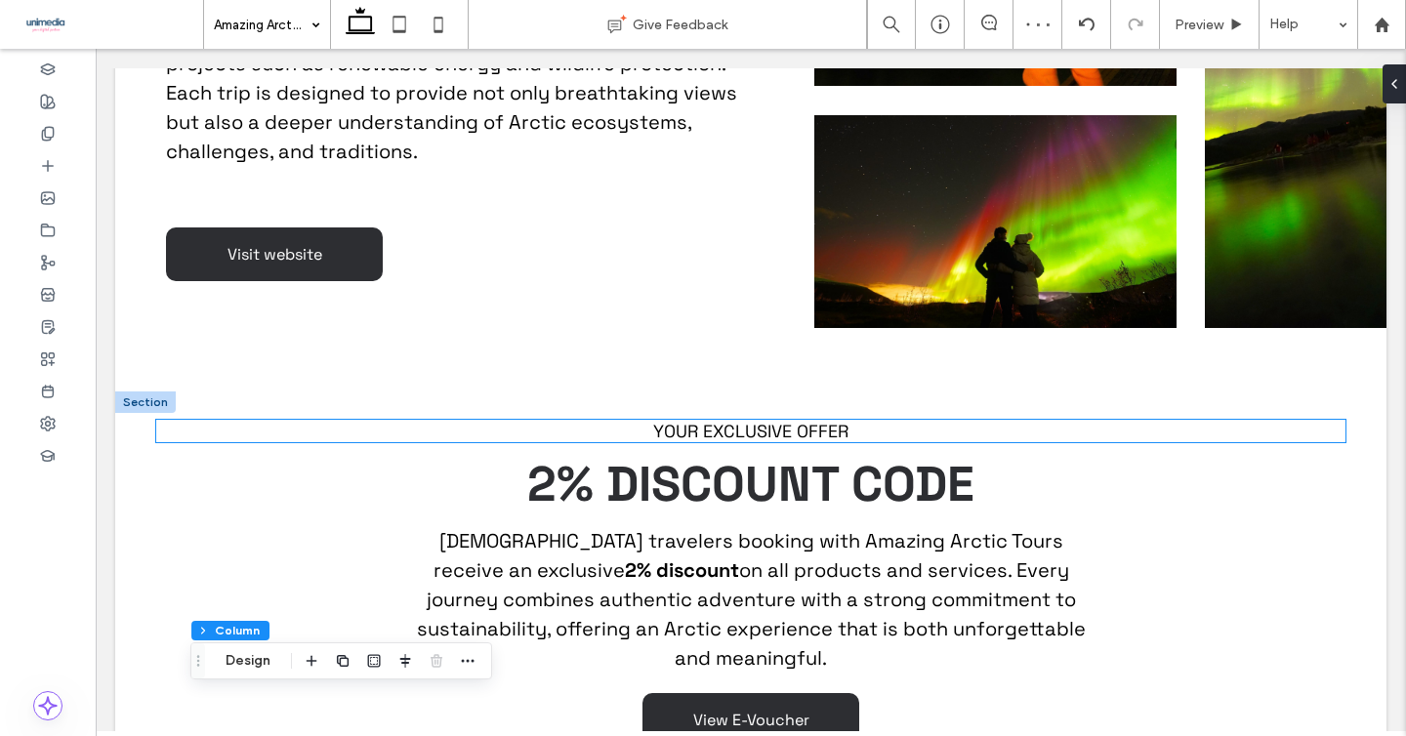
scroll to position [1500, 0]
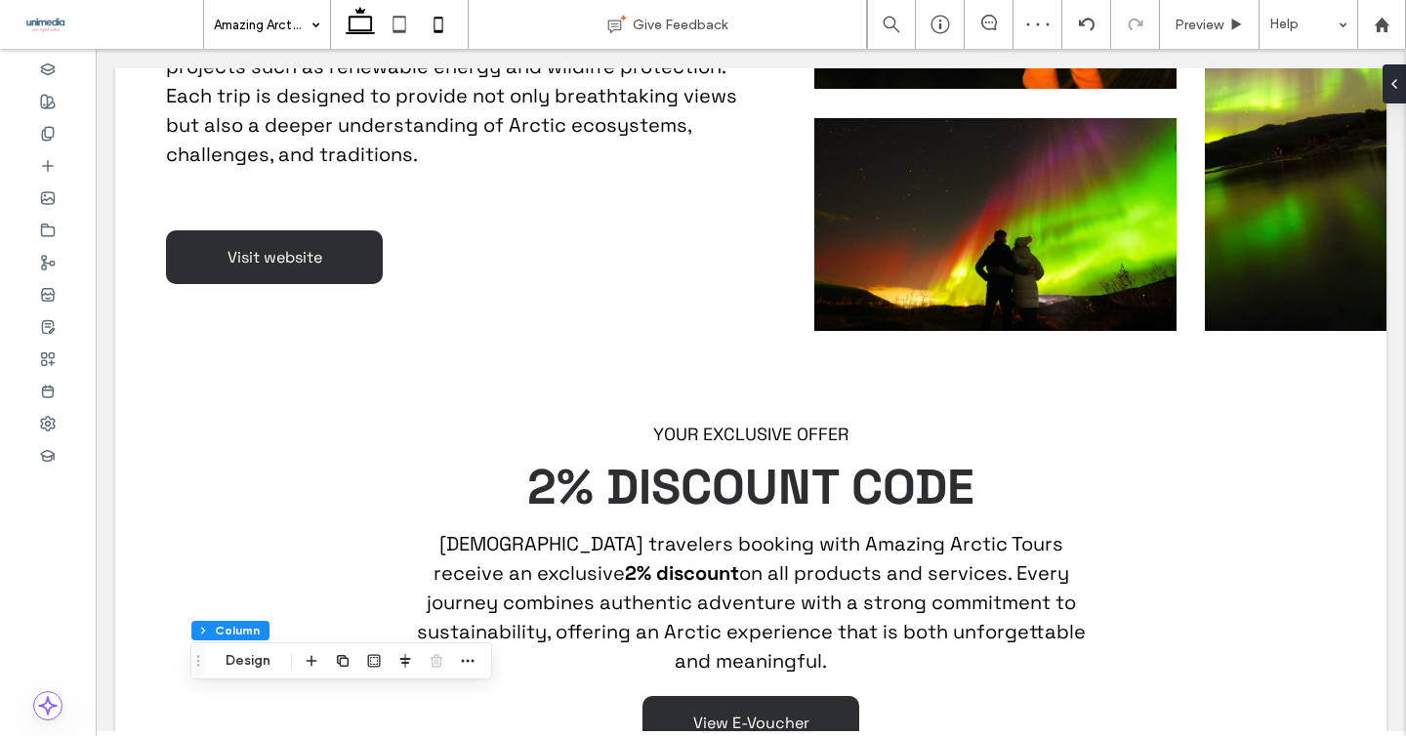
click at [435, 31] on use at bounding box center [438, 25] width 9 height 16
type input "**"
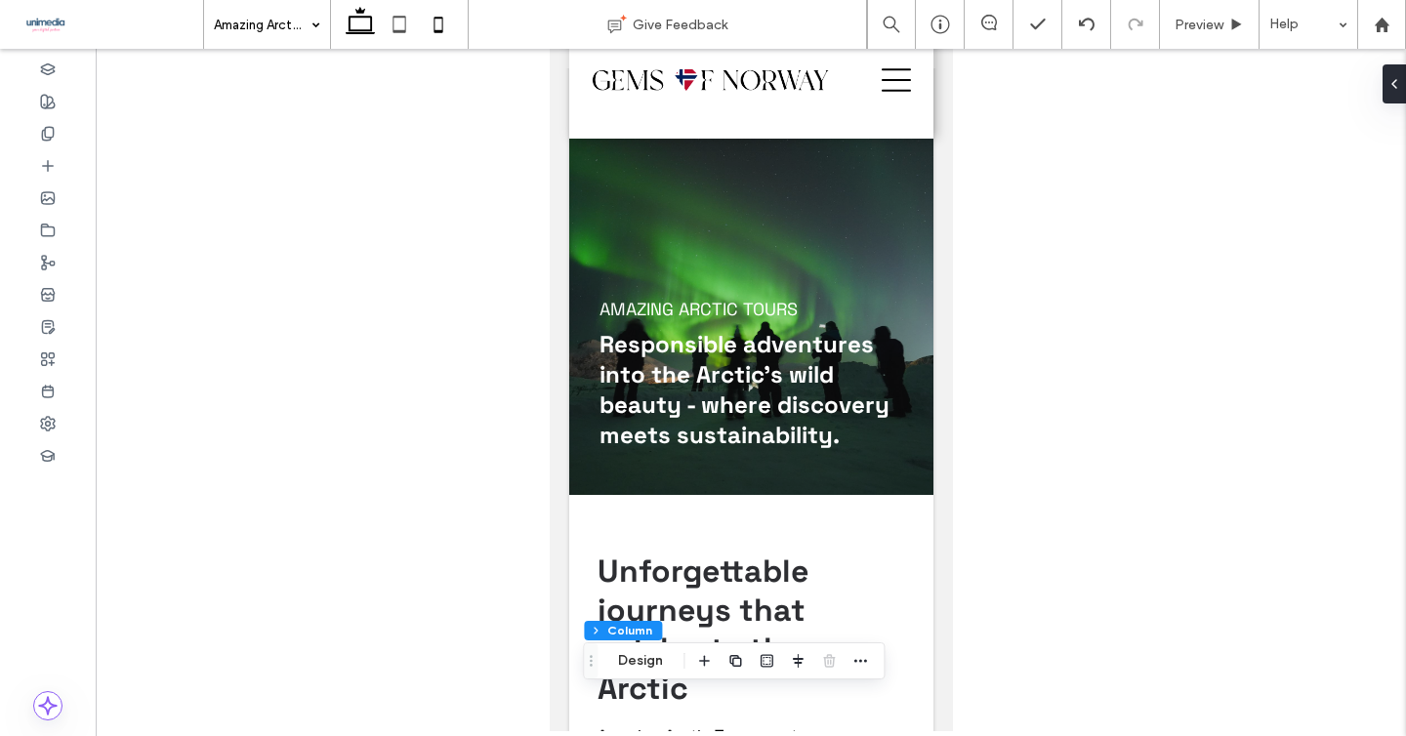
click at [370, 34] on icon at bounding box center [360, 24] width 39 height 39
type input "***"
type input "****"
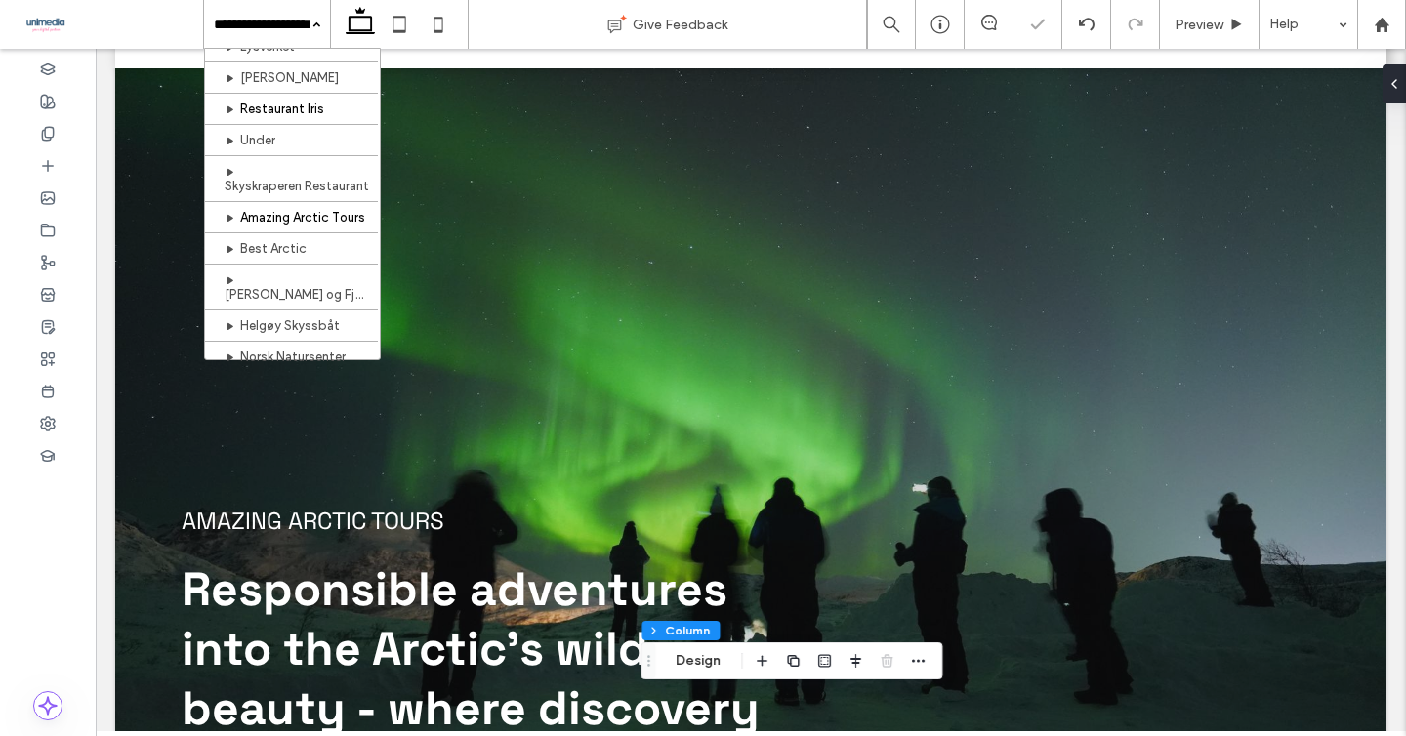
scroll to position [175, 0]
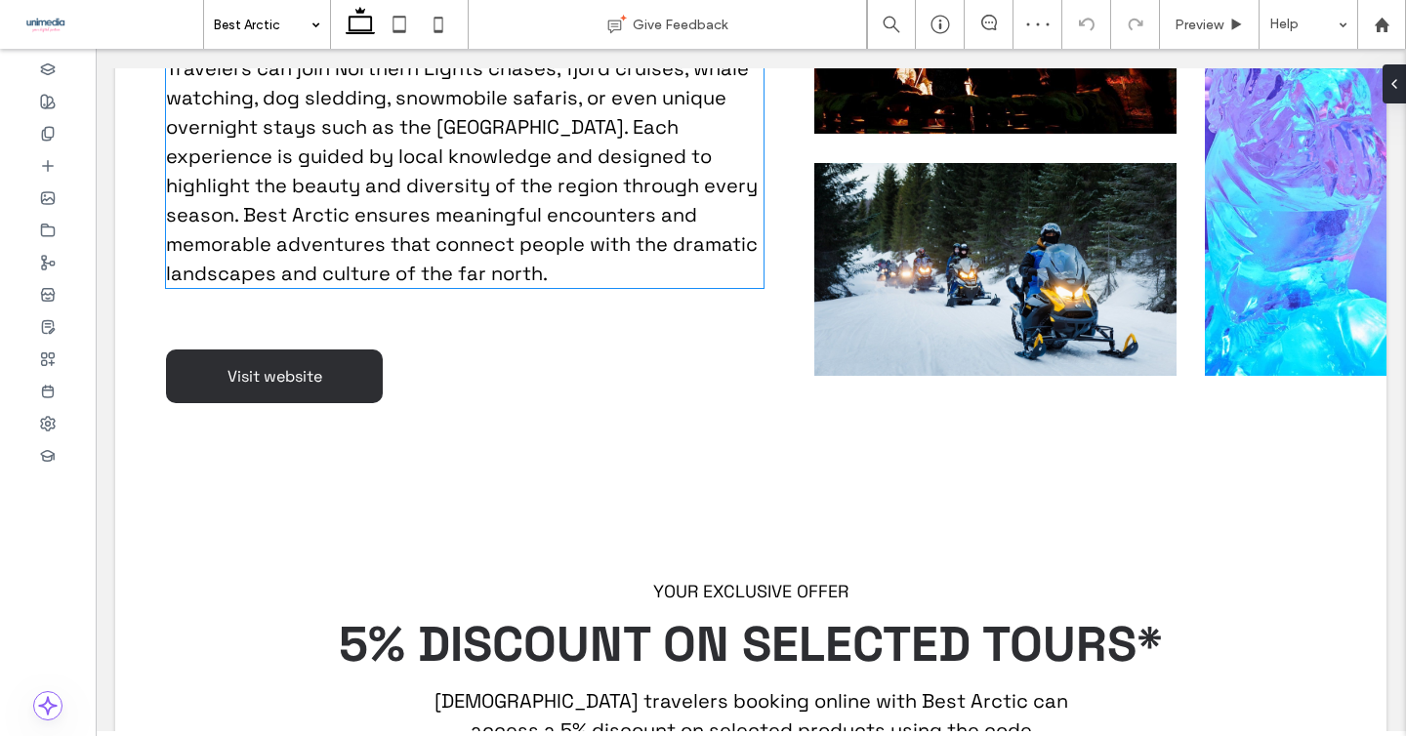
scroll to position [1672, 0]
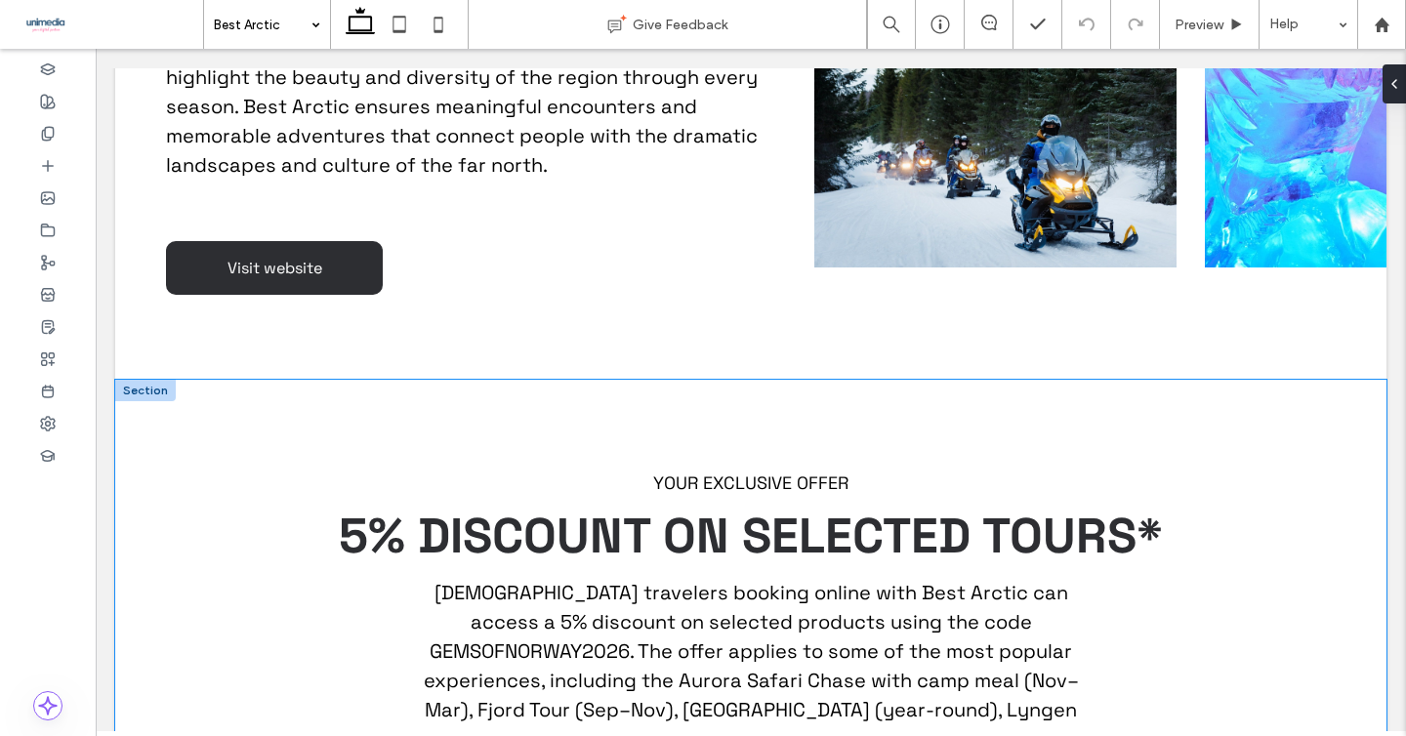
click at [133, 380] on div "YOUR EXCLUSIVE OFFER 5% DISCOUNT ON SELECTED TOURS* Chinese travelers booking o…" at bounding box center [750, 650] width 1271 height 540
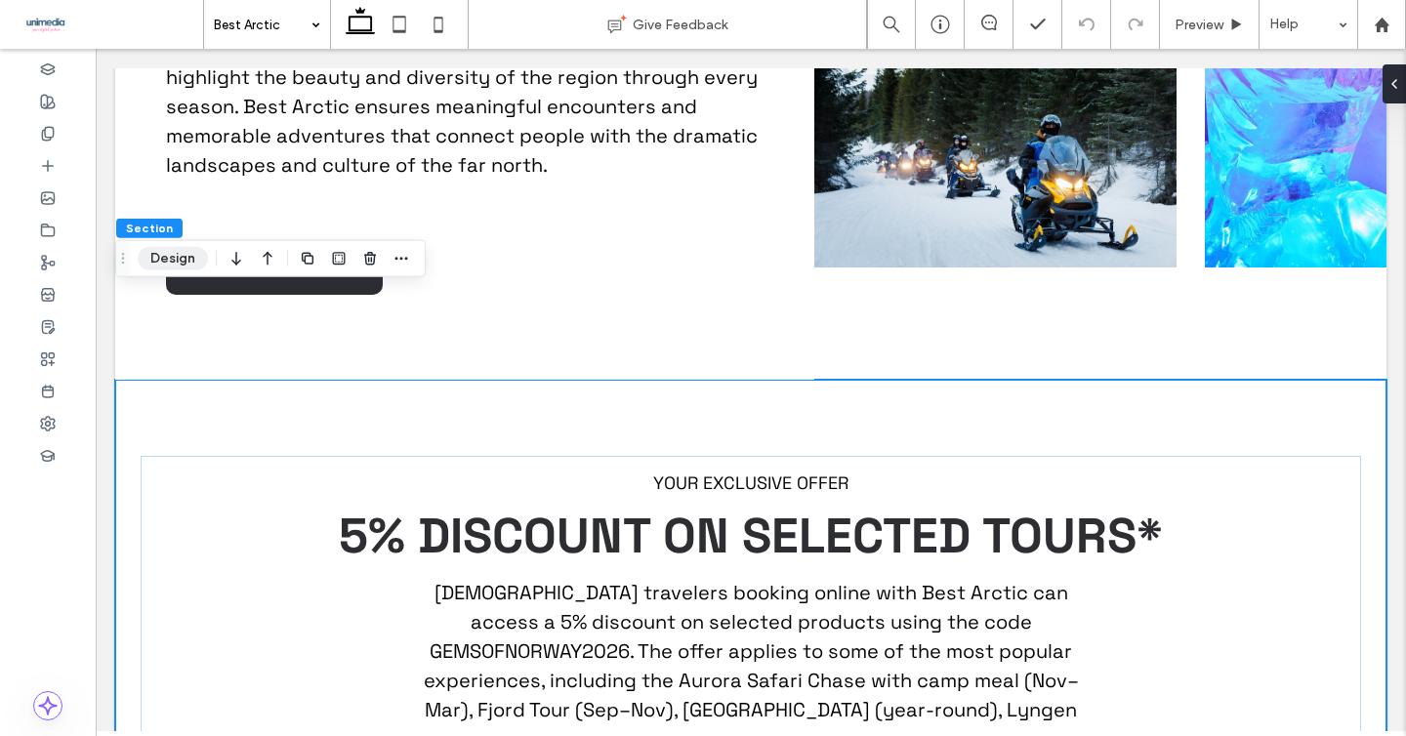
click at [181, 255] on button "Design" at bounding box center [173, 258] width 70 height 23
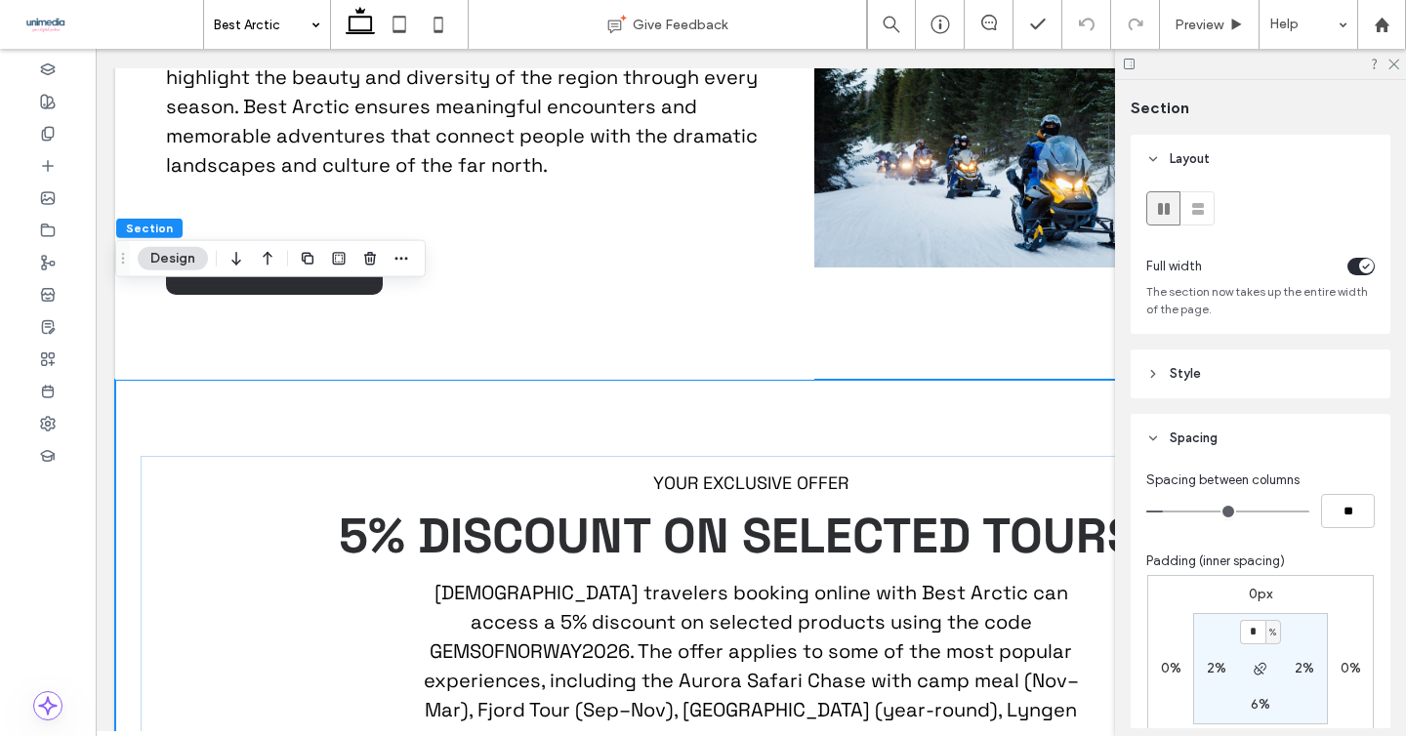
scroll to position [64, 0]
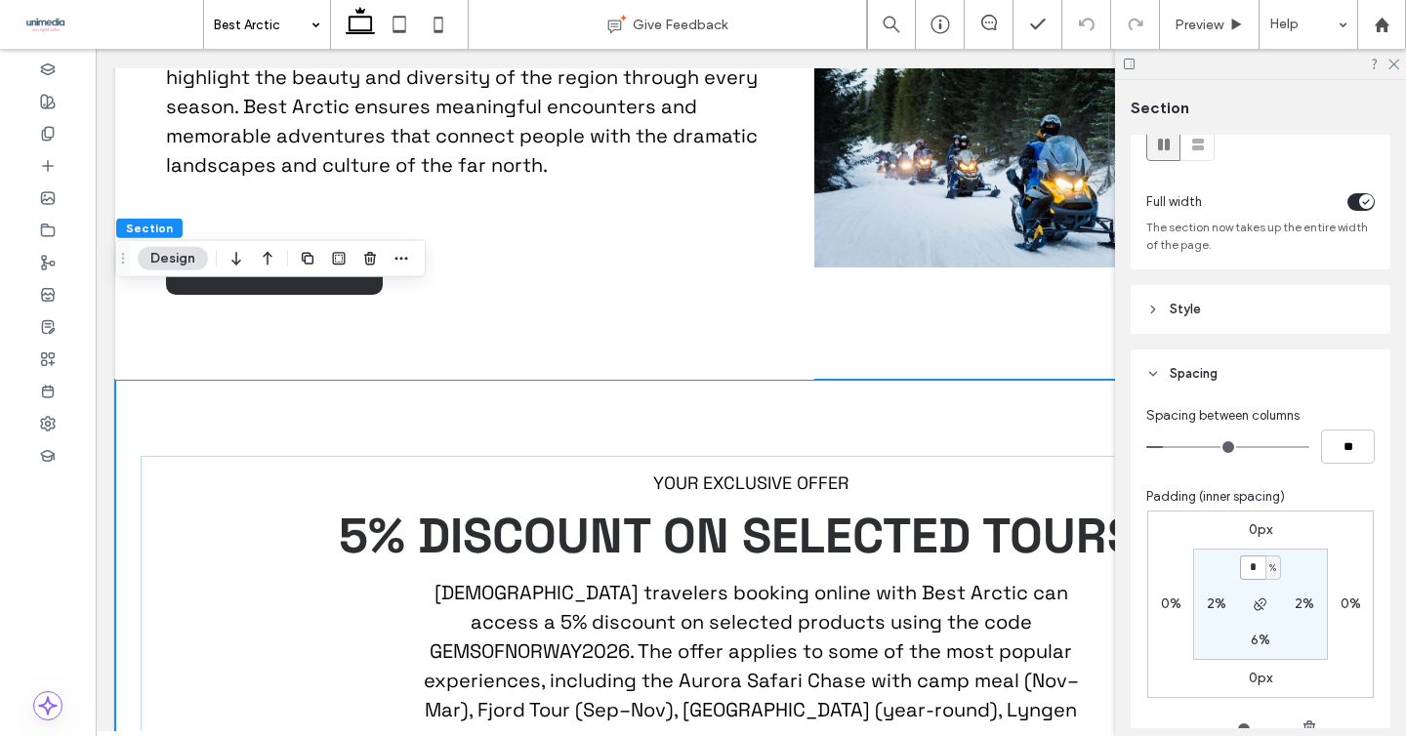
click at [1255, 563] on input "*" at bounding box center [1252, 568] width 25 height 24
type input "*"
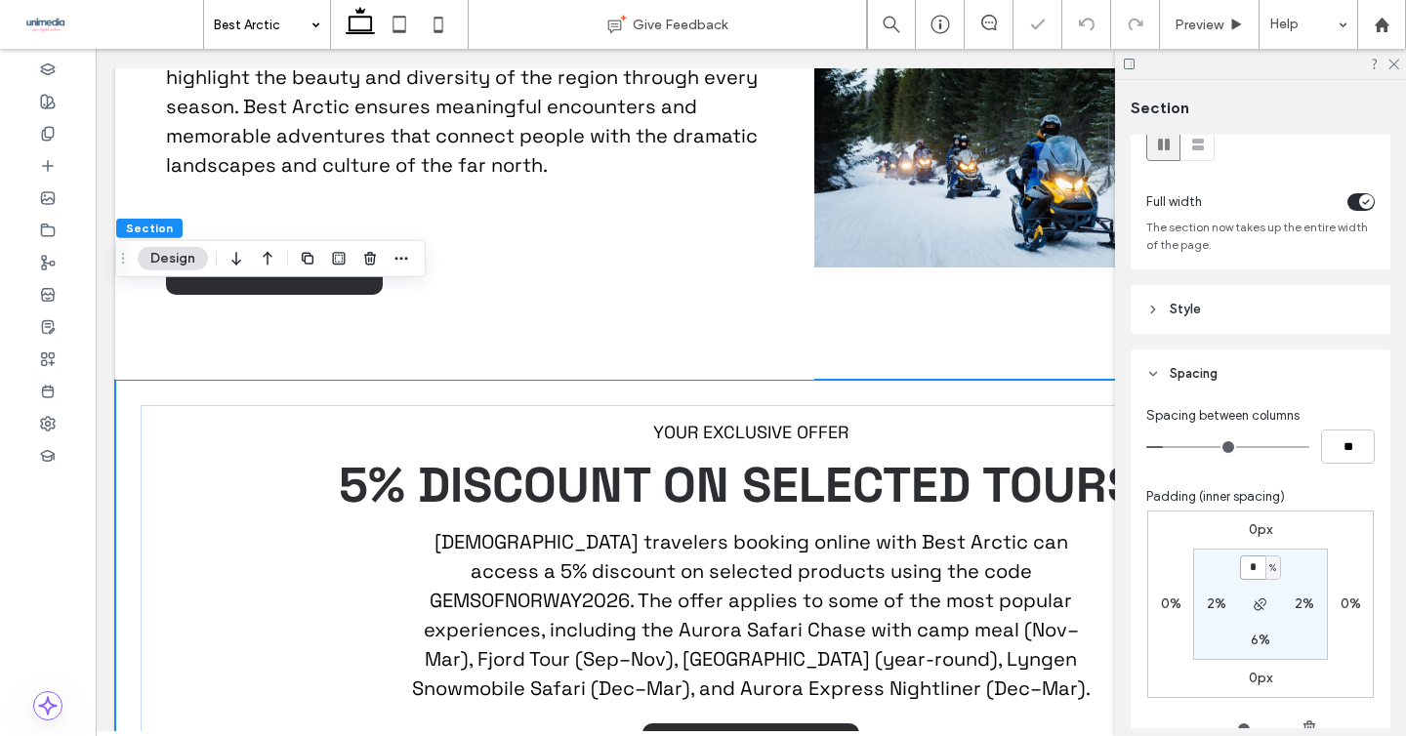
type input "*"
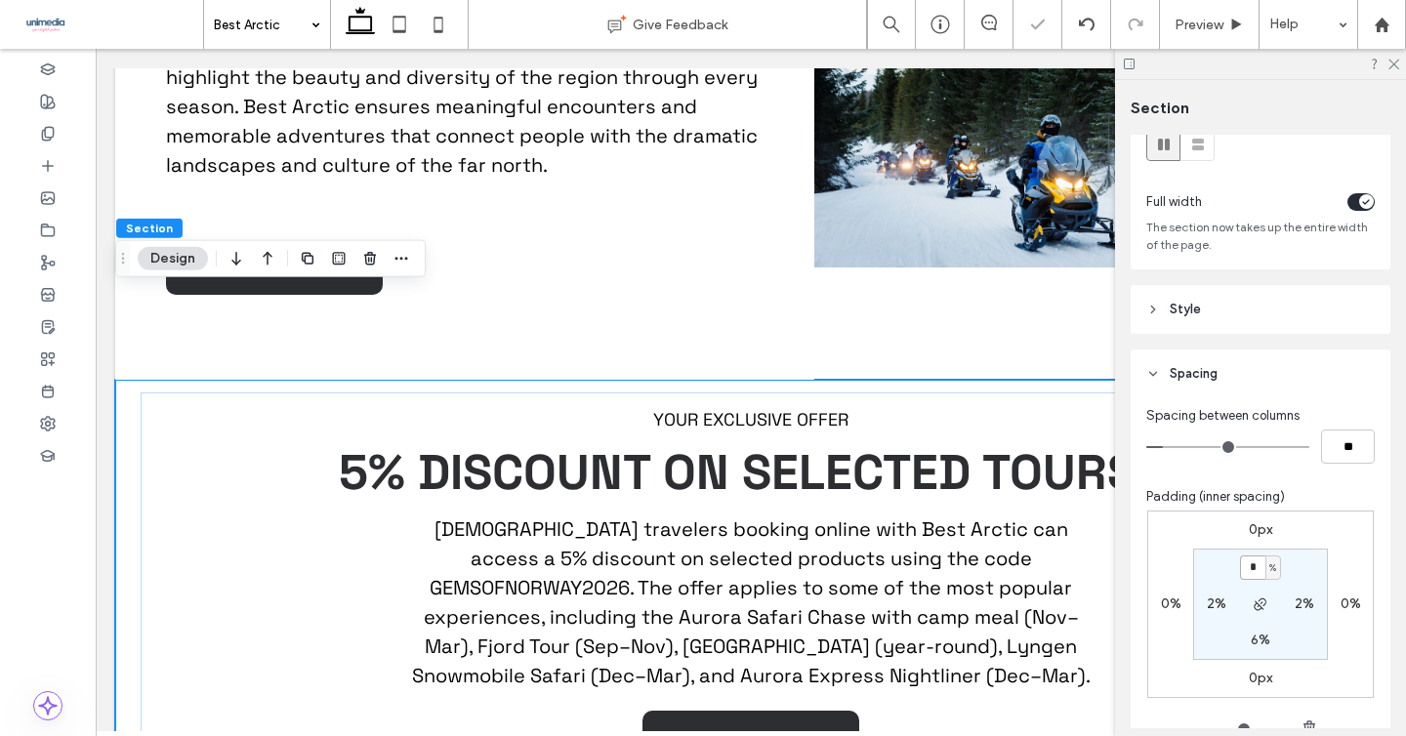
type input "*"
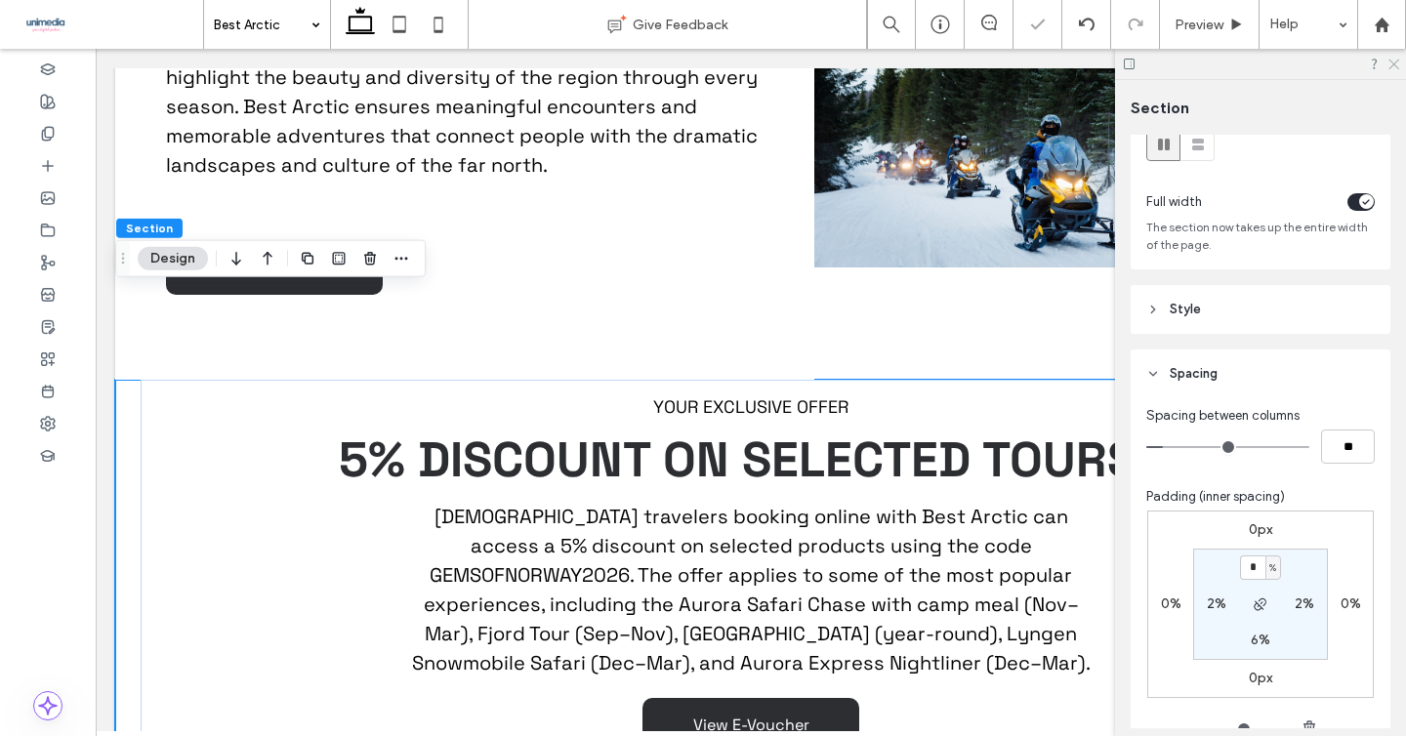
click at [1393, 62] on icon at bounding box center [1392, 63] width 13 height 13
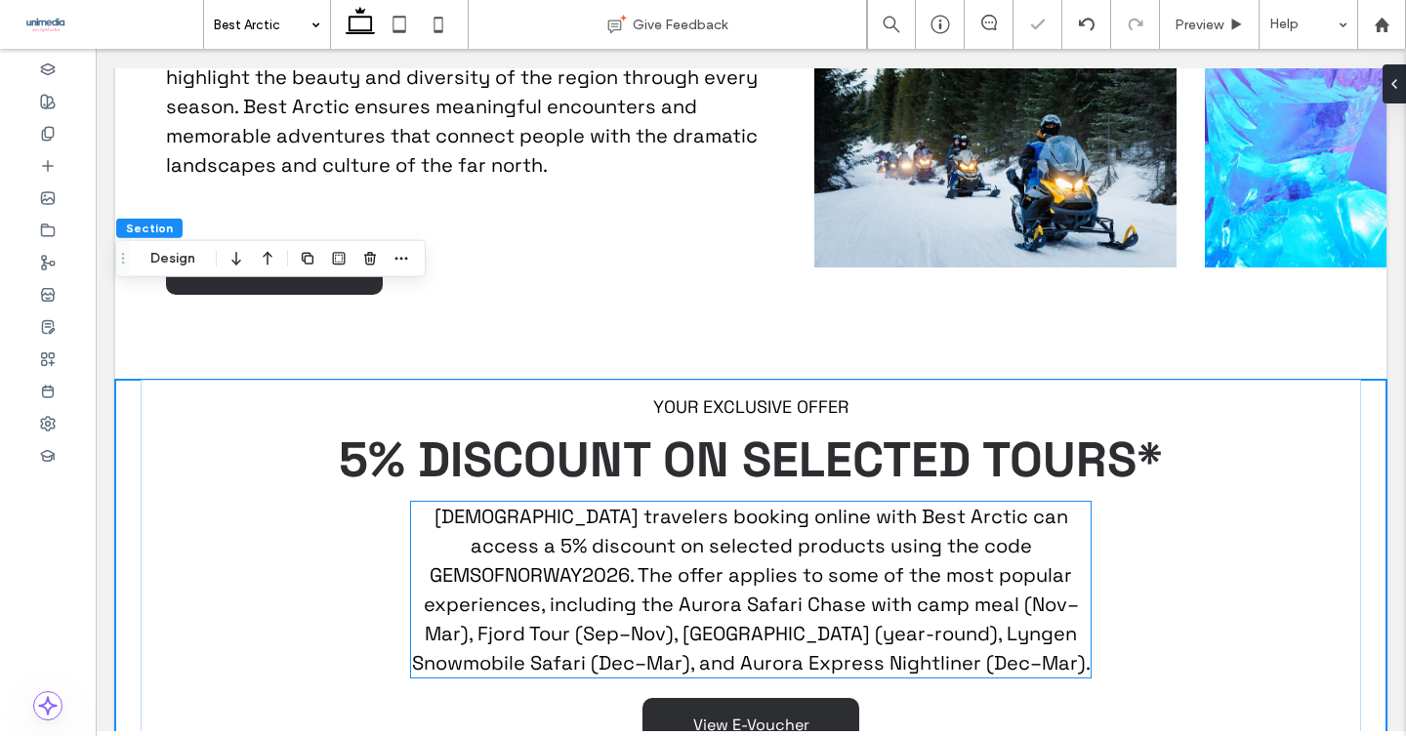
click at [889, 502] on p "Chinese travelers booking online with Best Arctic can access a 5% discount on s…" at bounding box center [750, 590] width 679 height 176
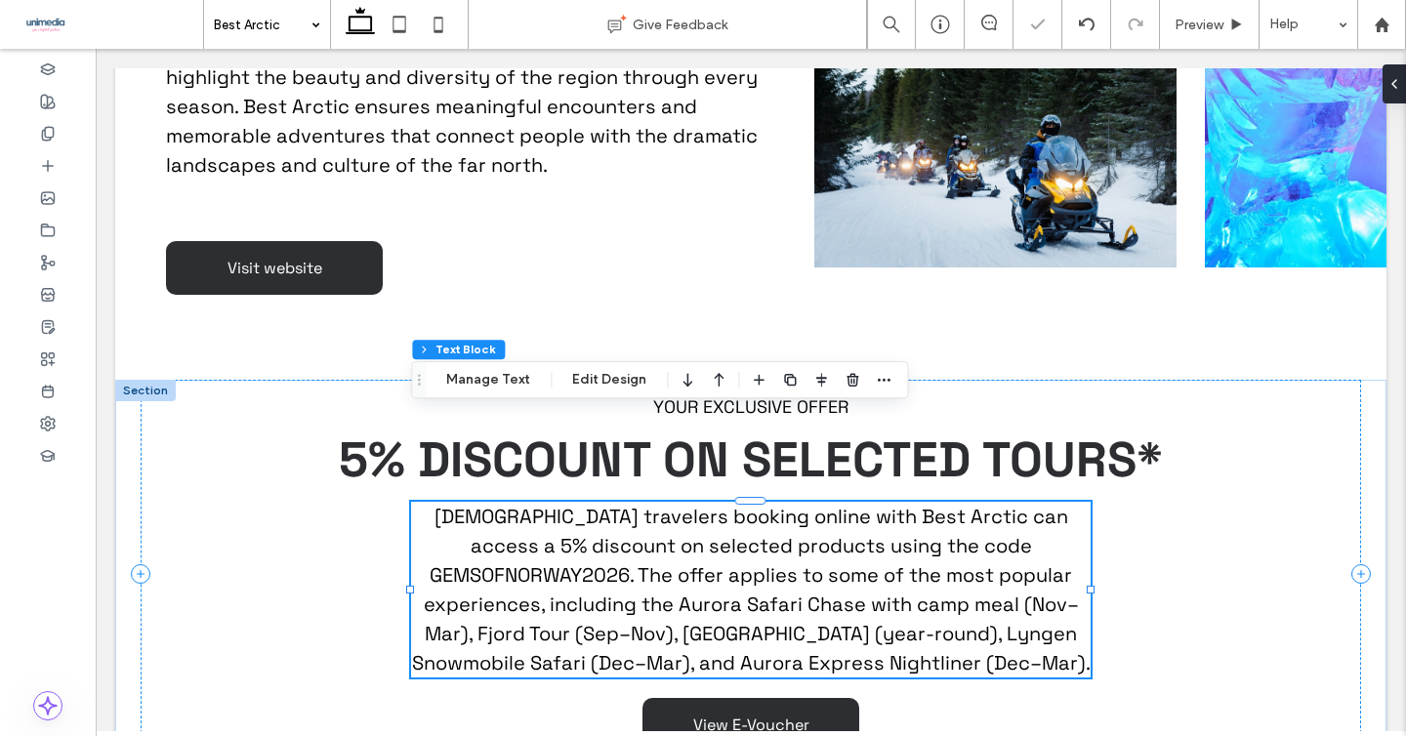
click at [889, 502] on p "Chinese travelers booking online with Best Arctic can access a 5% discount on s…" at bounding box center [750, 590] width 679 height 176
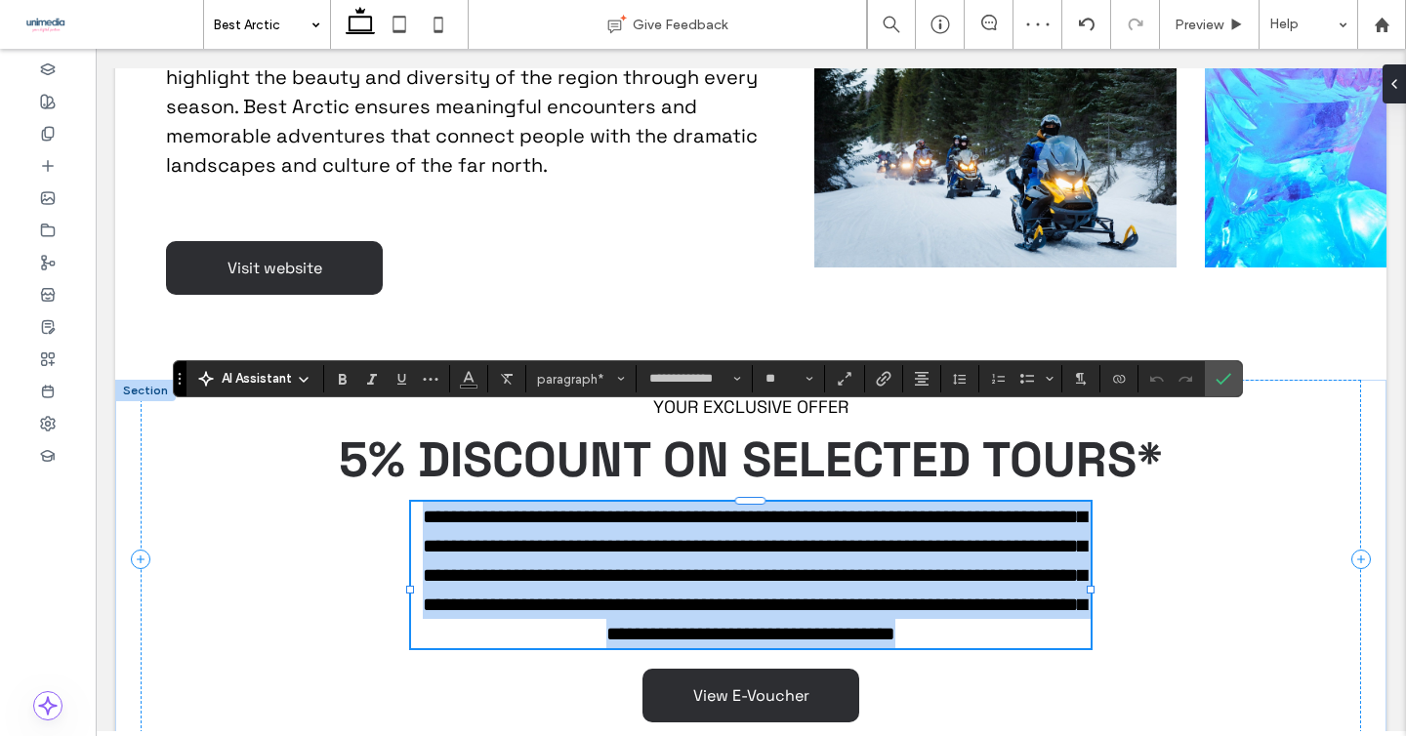
click at [1007, 507] on span "**********" at bounding box center [755, 575] width 664 height 137
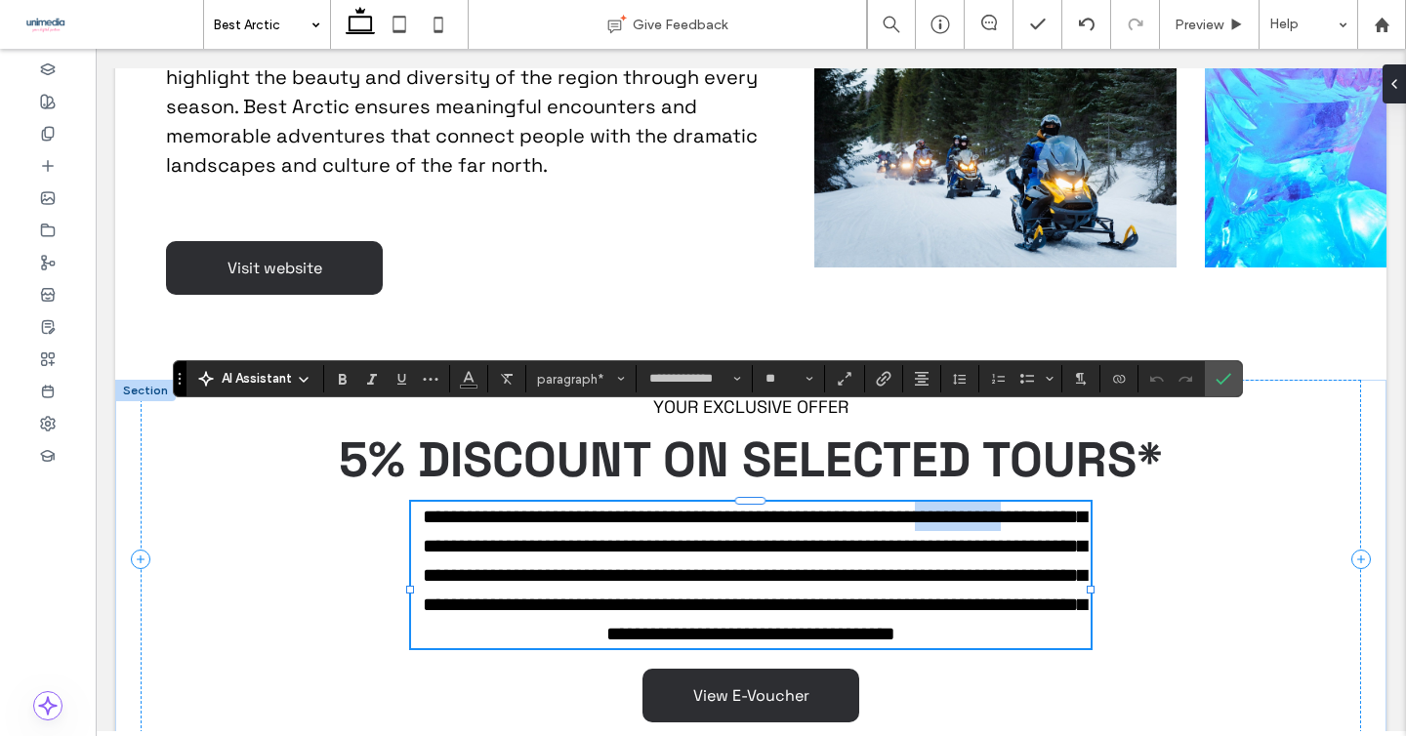
drag, startPoint x: 1038, startPoint y: 423, endPoint x: 509, endPoint y: 462, distance: 530.7
click at [509, 507] on span "**********" at bounding box center [755, 575] width 664 height 137
click at [350, 373] on icon "Bold" at bounding box center [343, 379] width 16 height 16
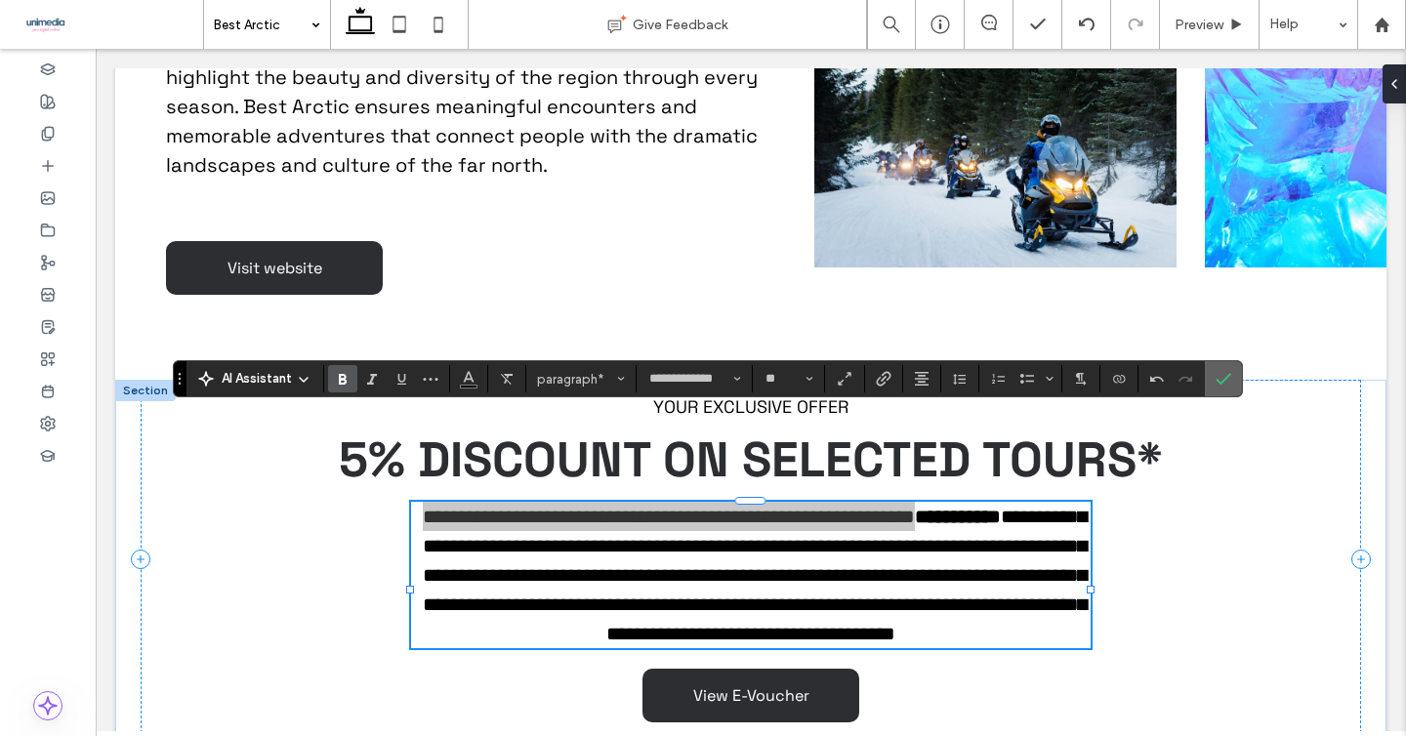
click at [1224, 379] on use "Confirm" at bounding box center [1224, 379] width 16 height 12
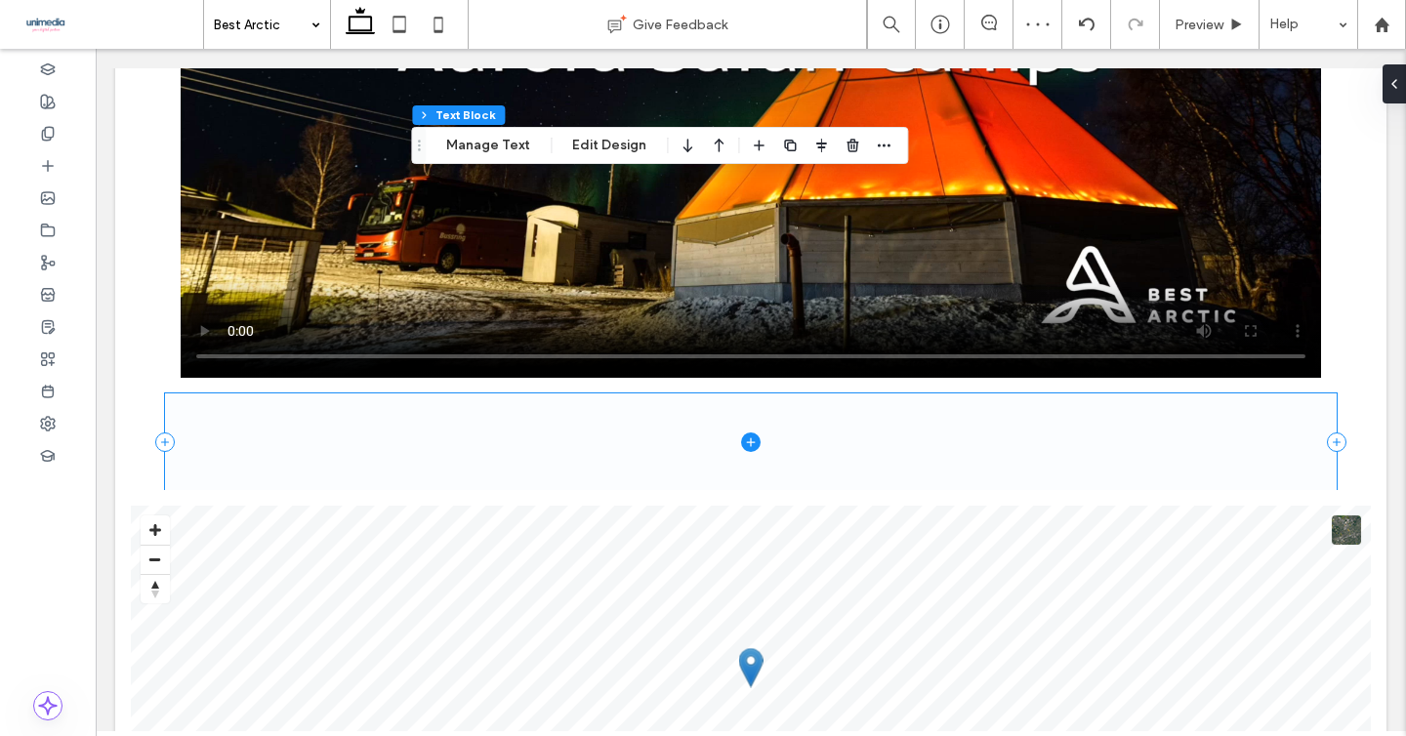
scroll to position [2809, 0]
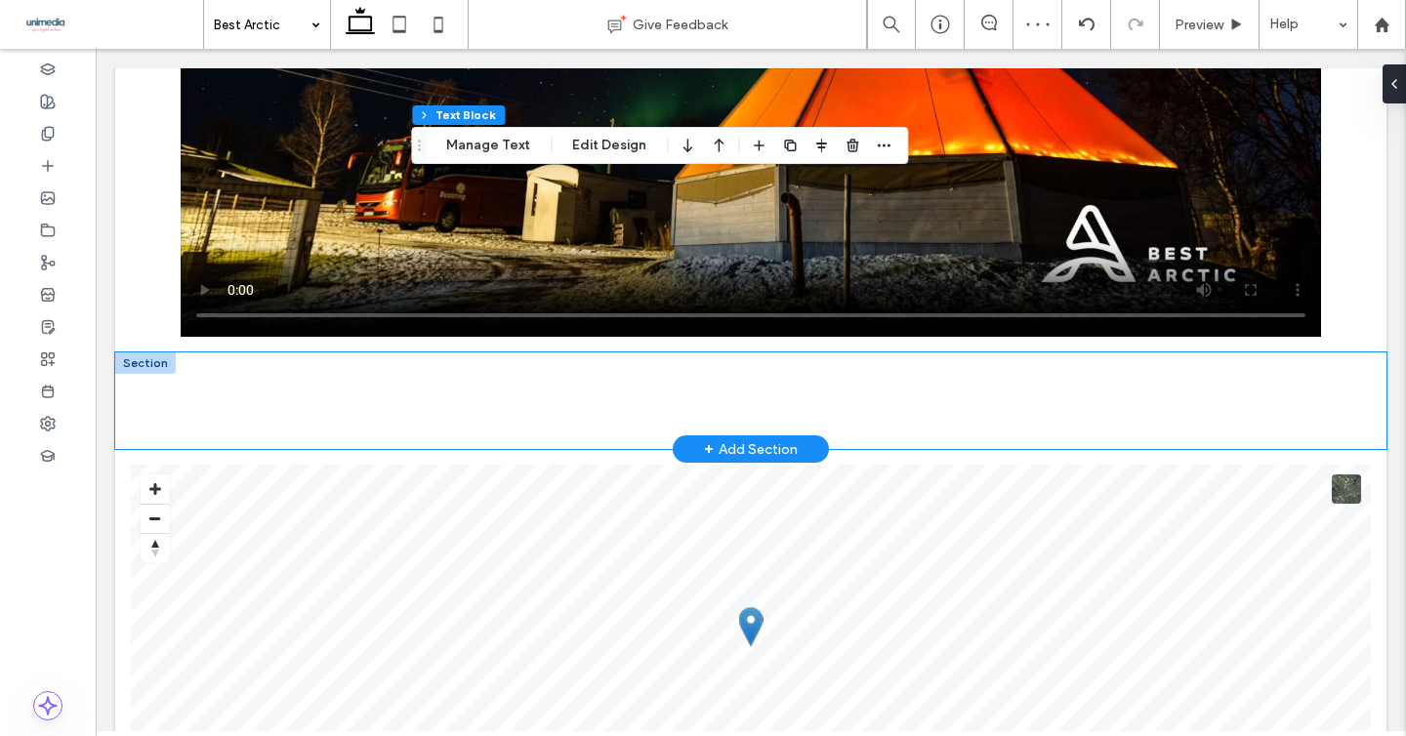
click at [145, 352] on div at bounding box center [750, 400] width 1271 height 97
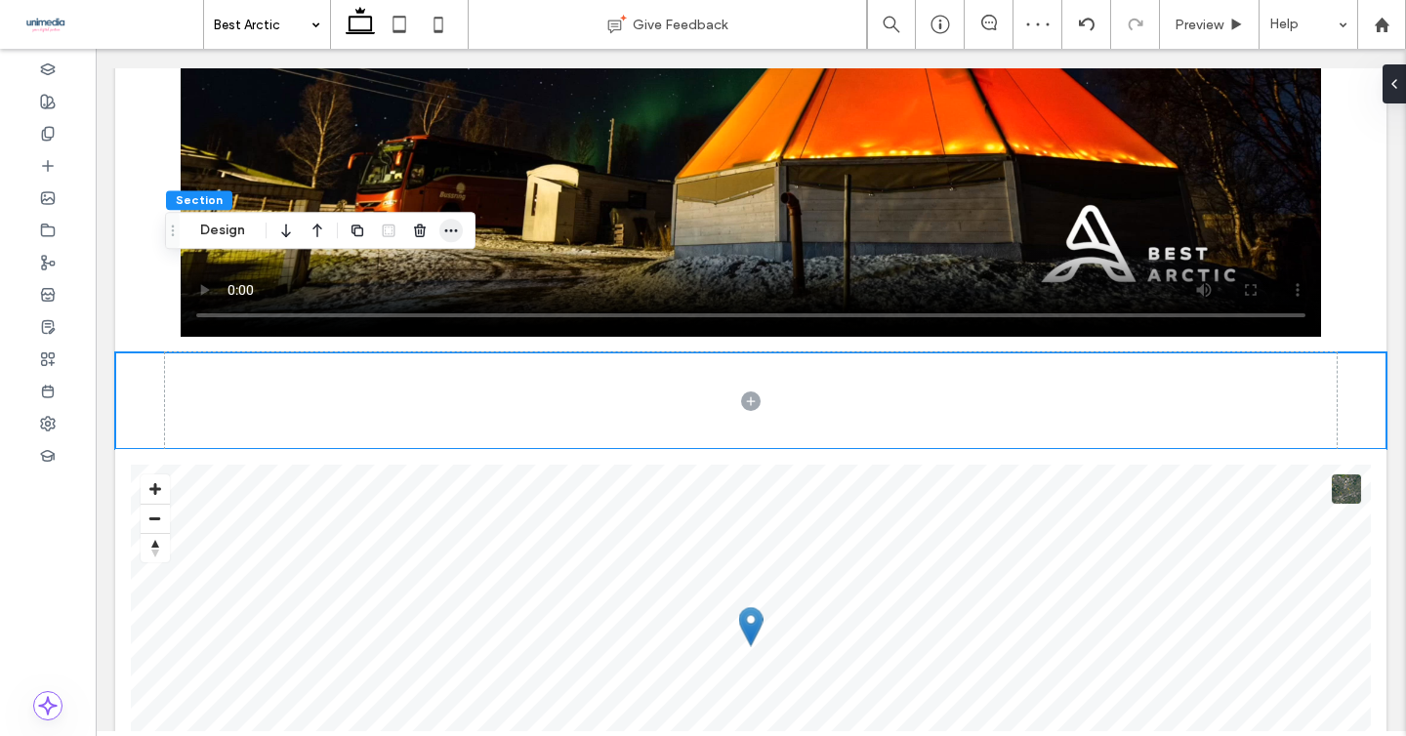
click at [461, 231] on span "button" at bounding box center [450, 230] width 23 height 23
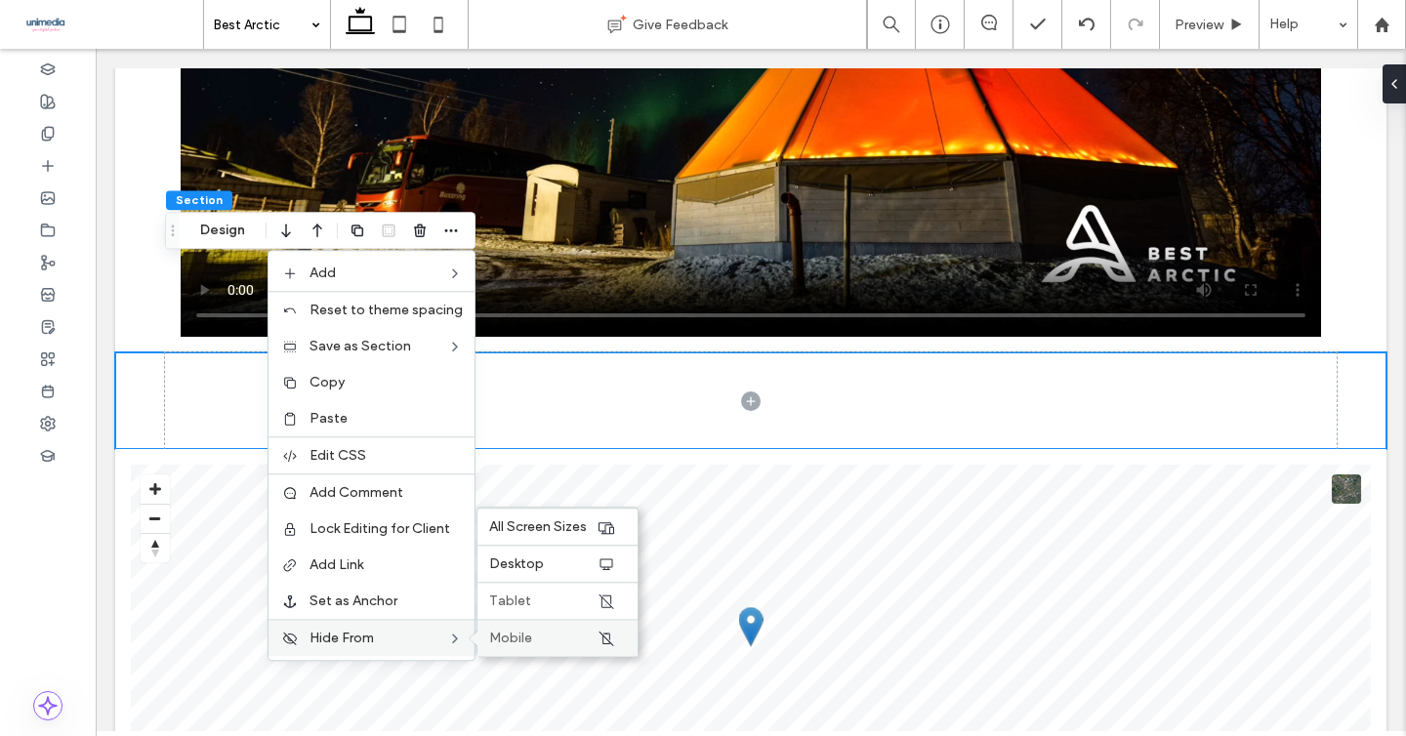
click at [501, 627] on div "Mobile" at bounding box center [557, 637] width 160 height 37
click at [531, 587] on div "Tablet" at bounding box center [557, 600] width 160 height 37
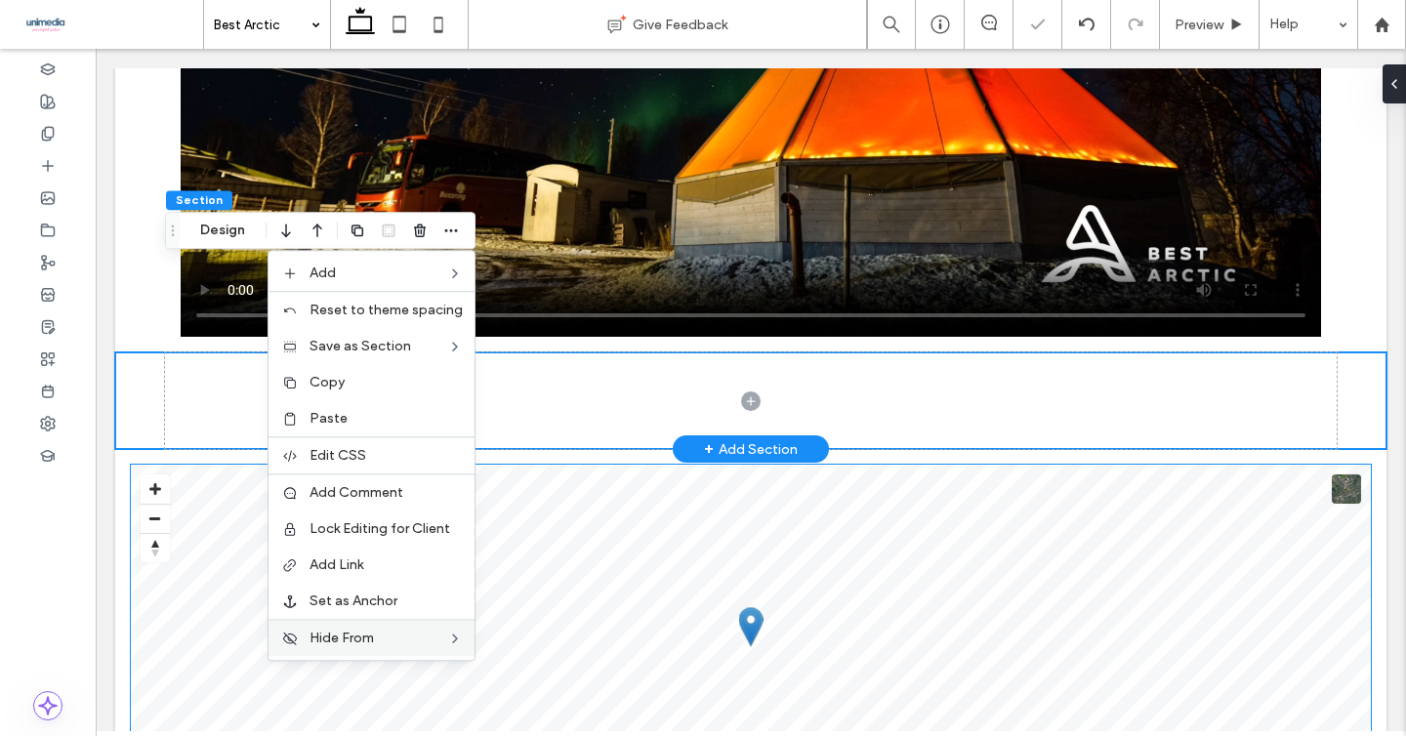
scroll to position [3229, 0]
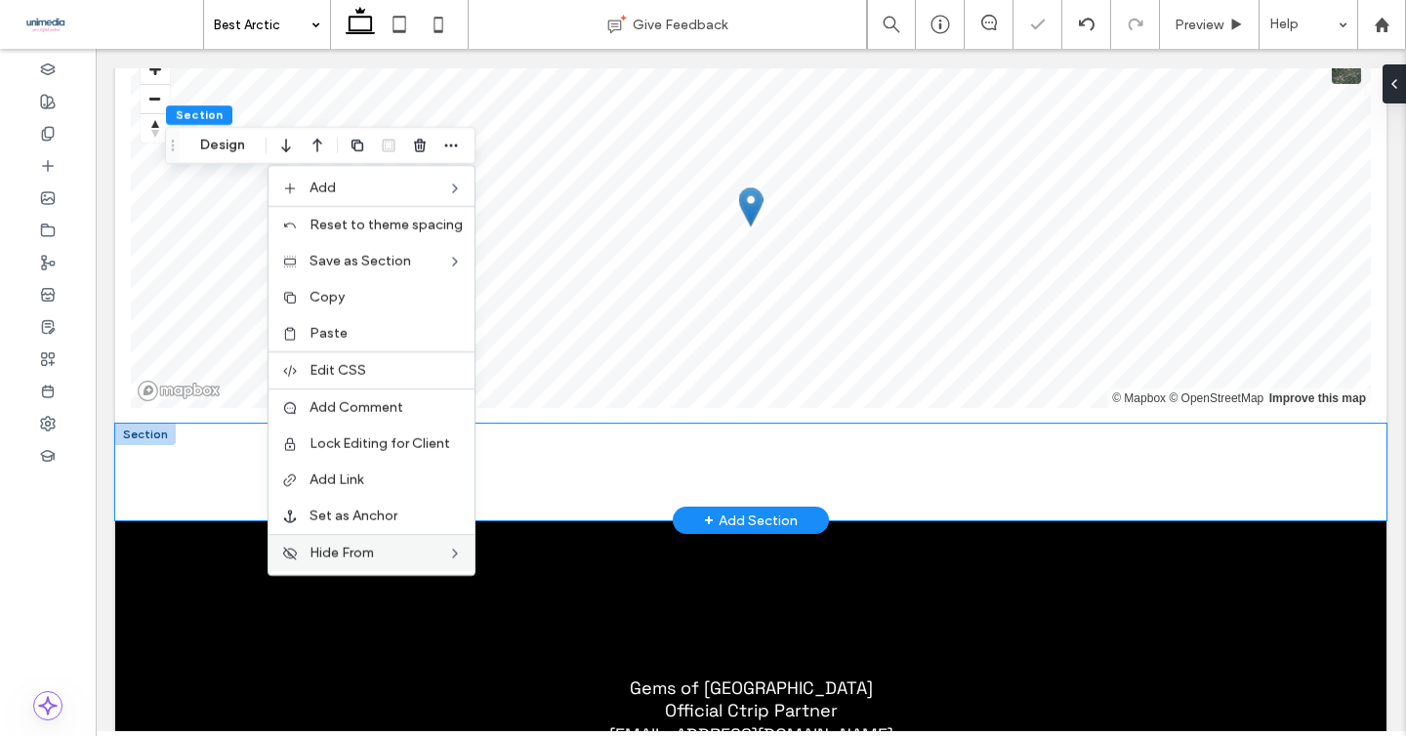
click at [125, 424] on div at bounding box center [750, 472] width 1271 height 97
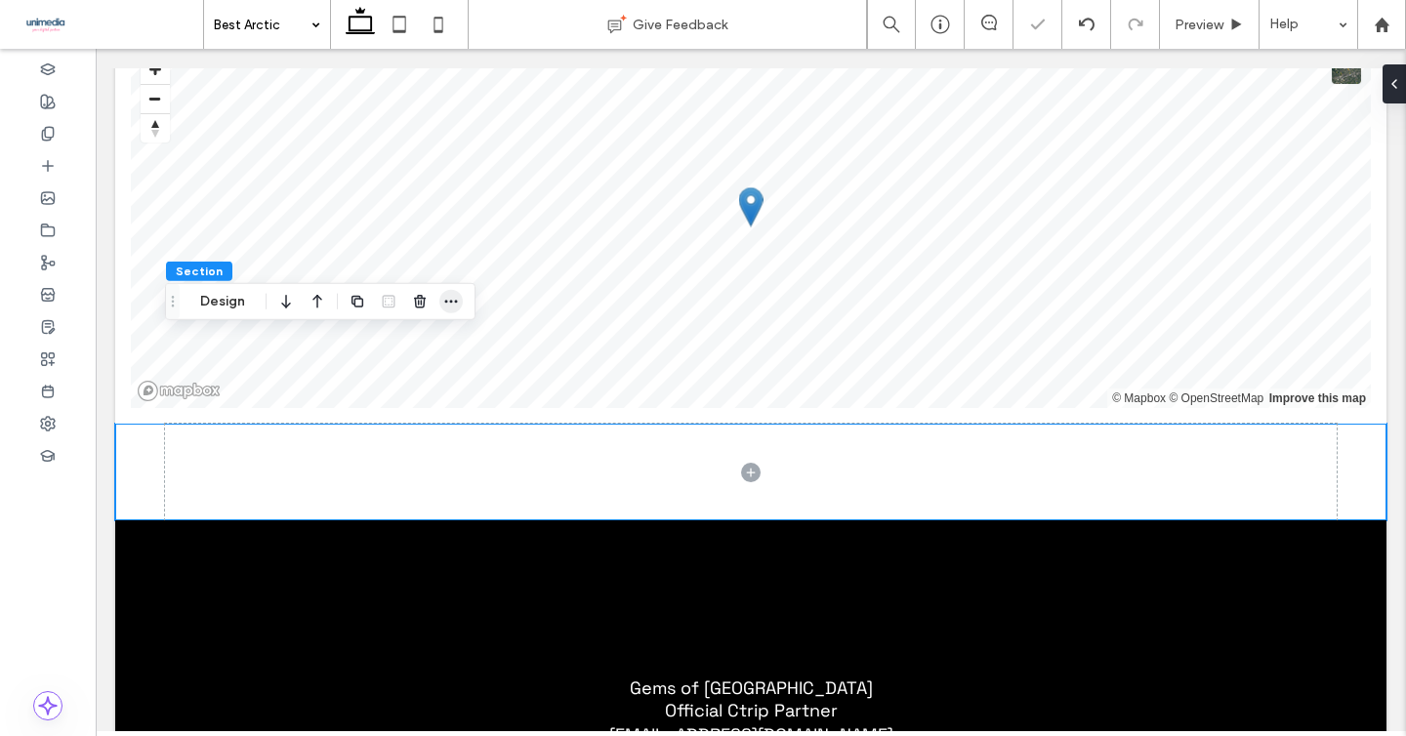
click at [447, 304] on icon "button" at bounding box center [451, 302] width 16 height 16
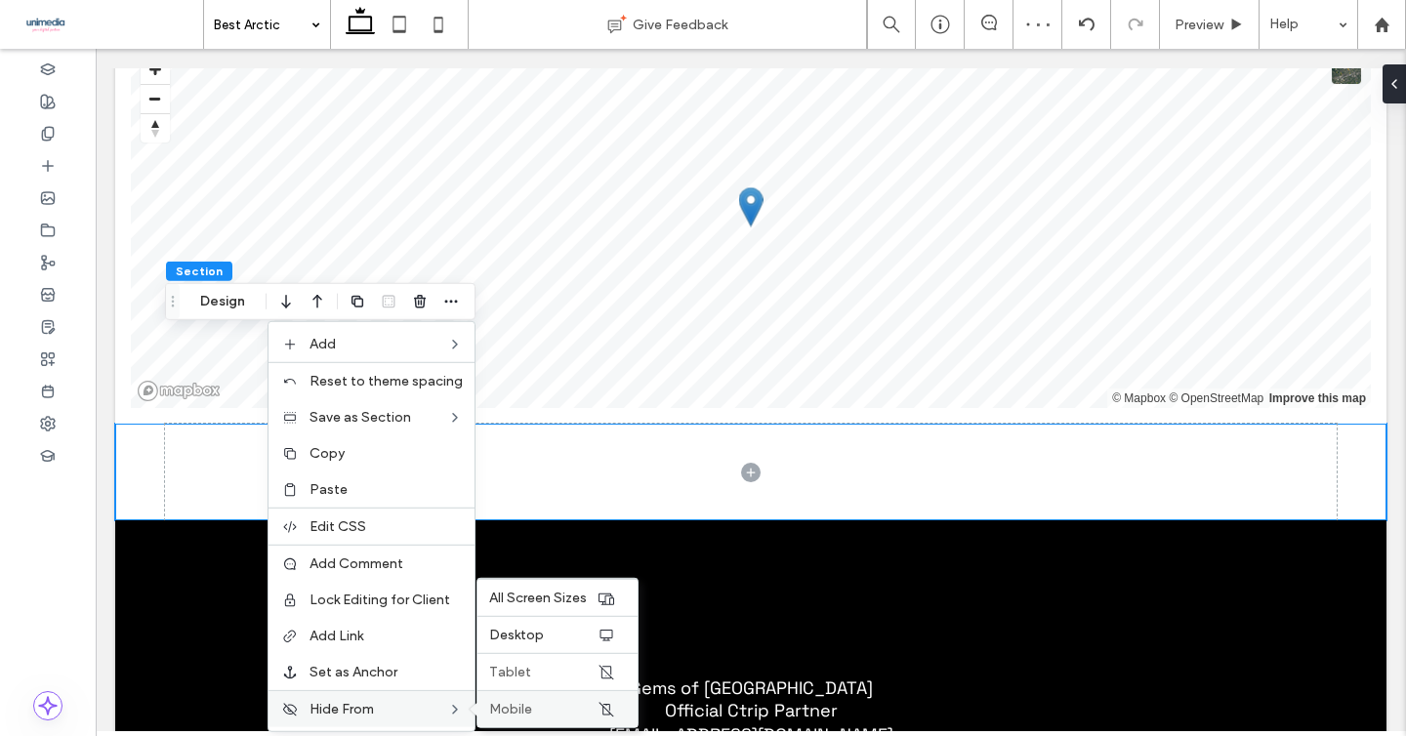
click at [513, 708] on span "Mobile" at bounding box center [510, 709] width 43 height 17
click at [539, 683] on div "Tablet" at bounding box center [557, 671] width 160 height 37
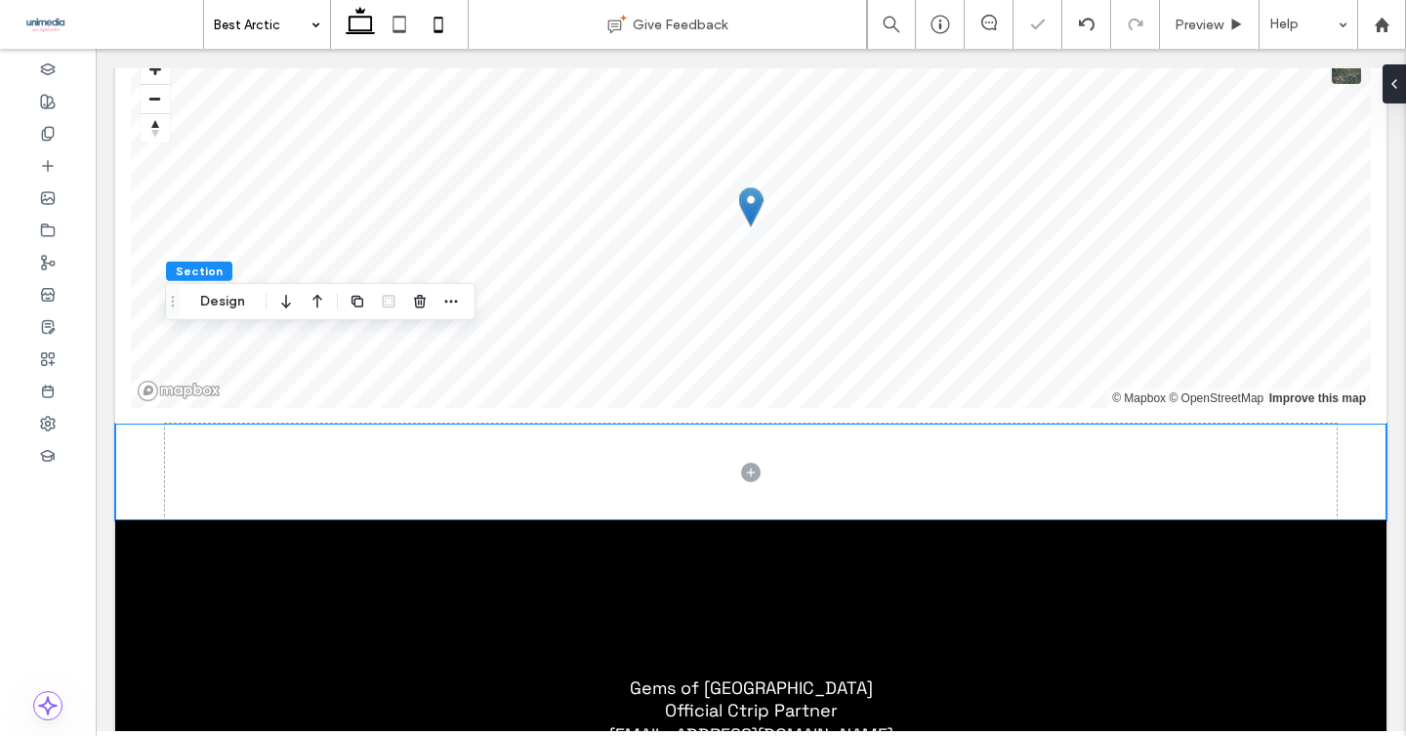
click at [439, 9] on icon at bounding box center [438, 24] width 39 height 39
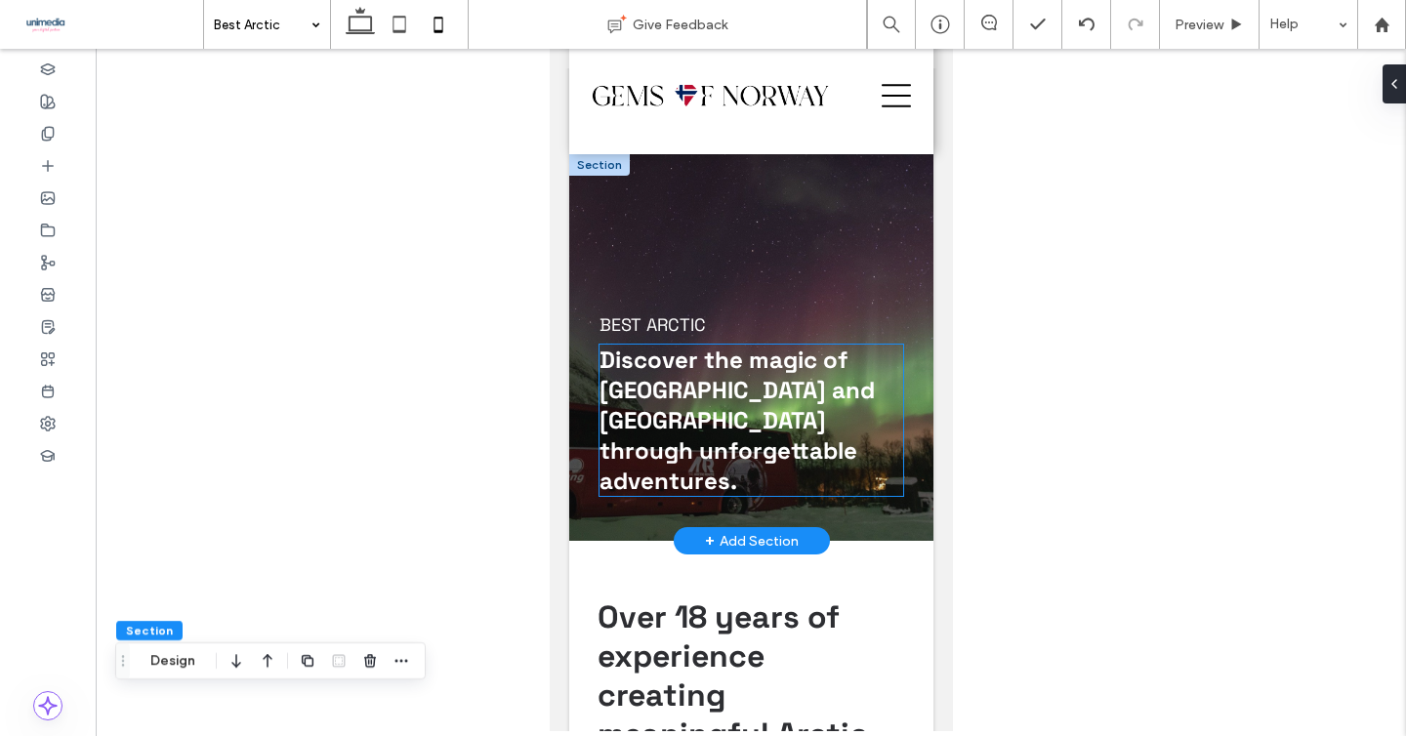
scroll to position [0, 0]
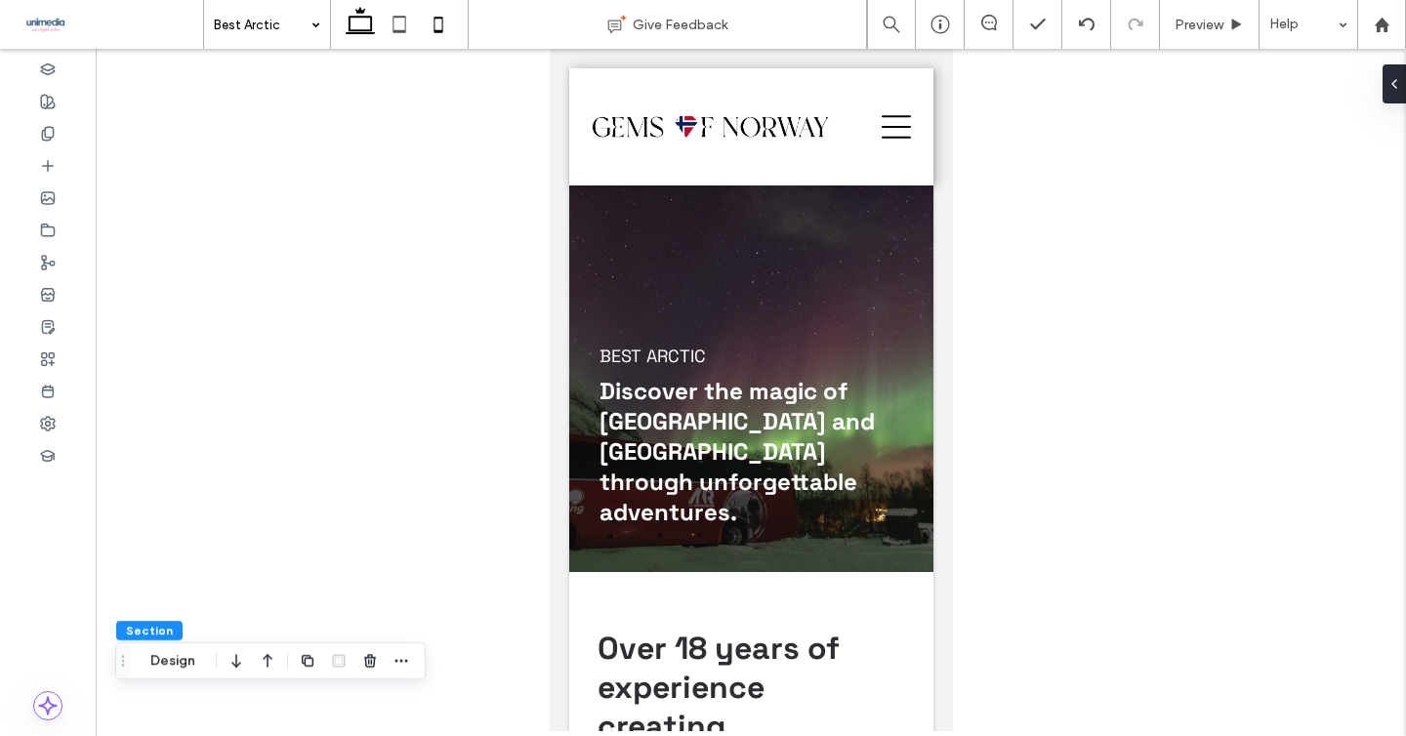
click at [355, 34] on icon at bounding box center [360, 24] width 39 height 39
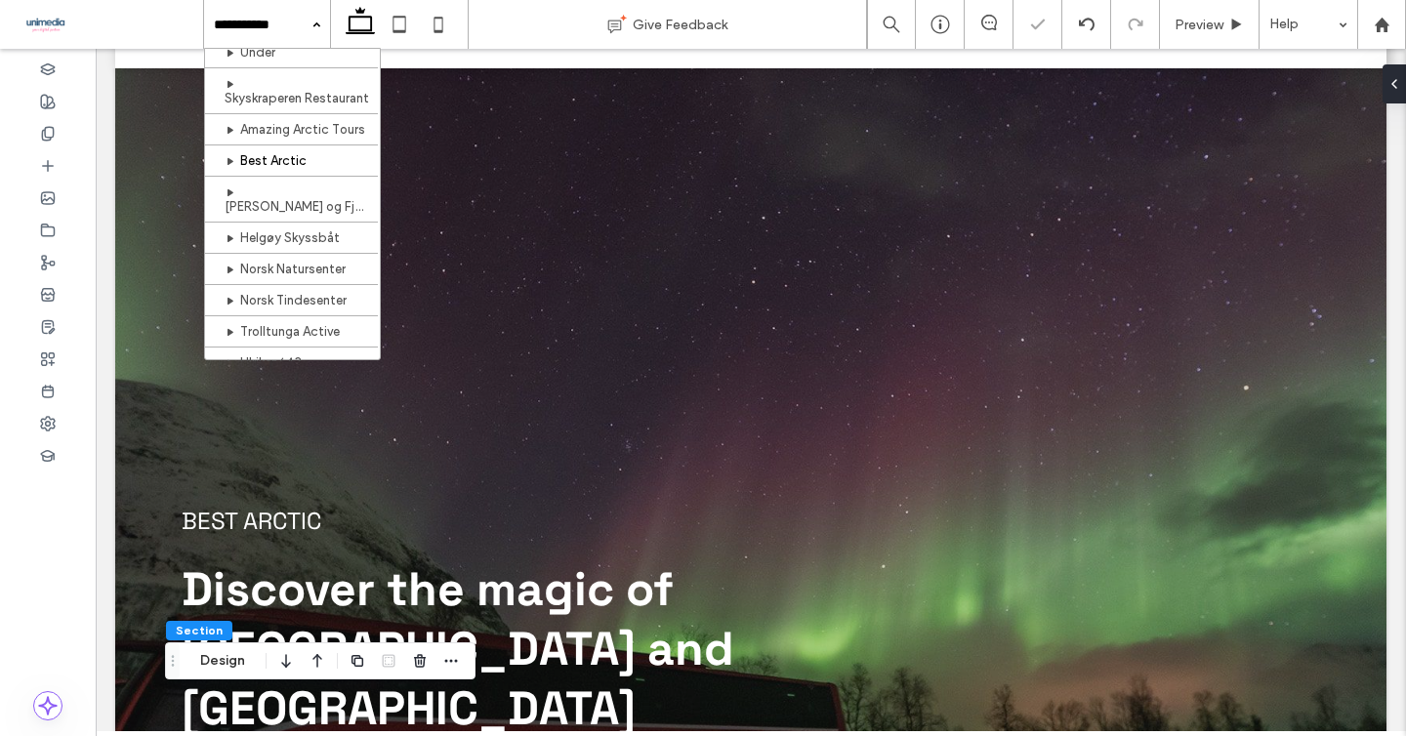
scroll to position [265, 0]
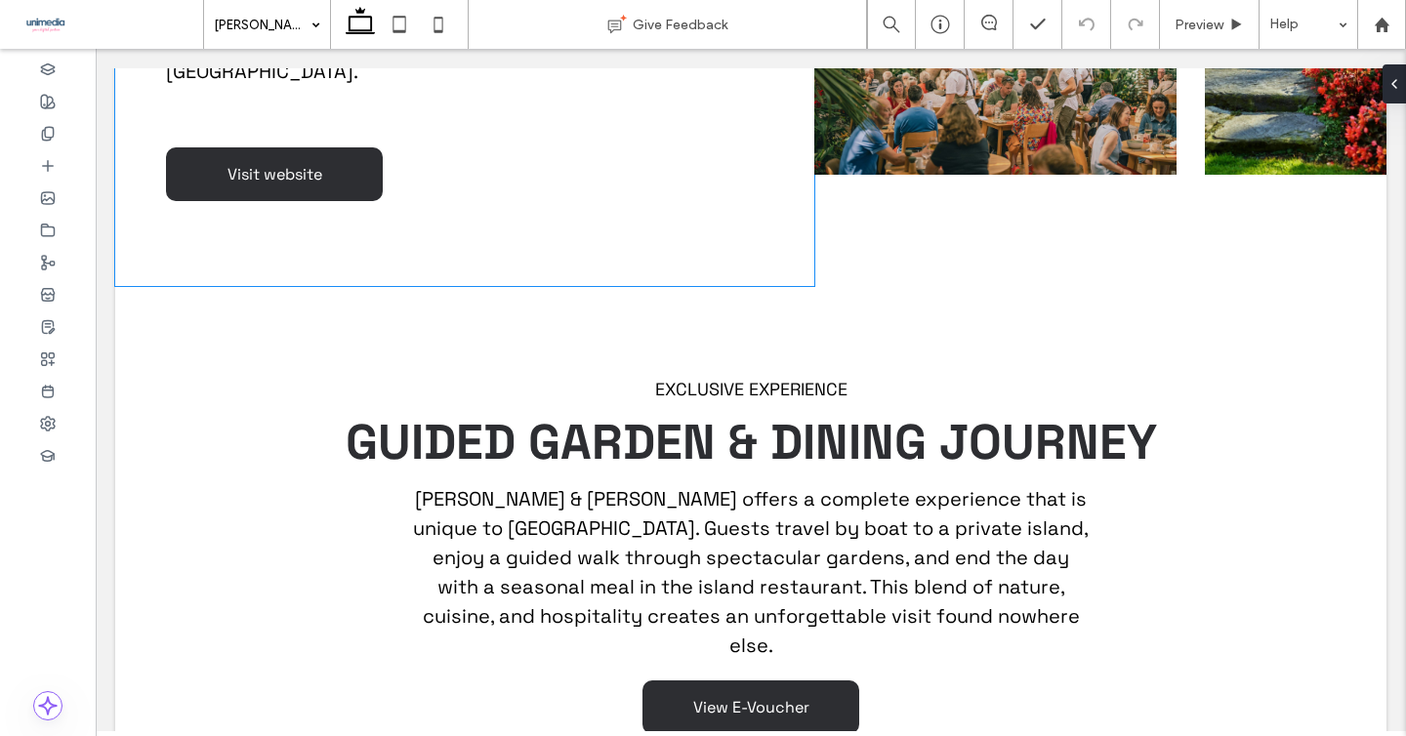
scroll to position [1713, 0]
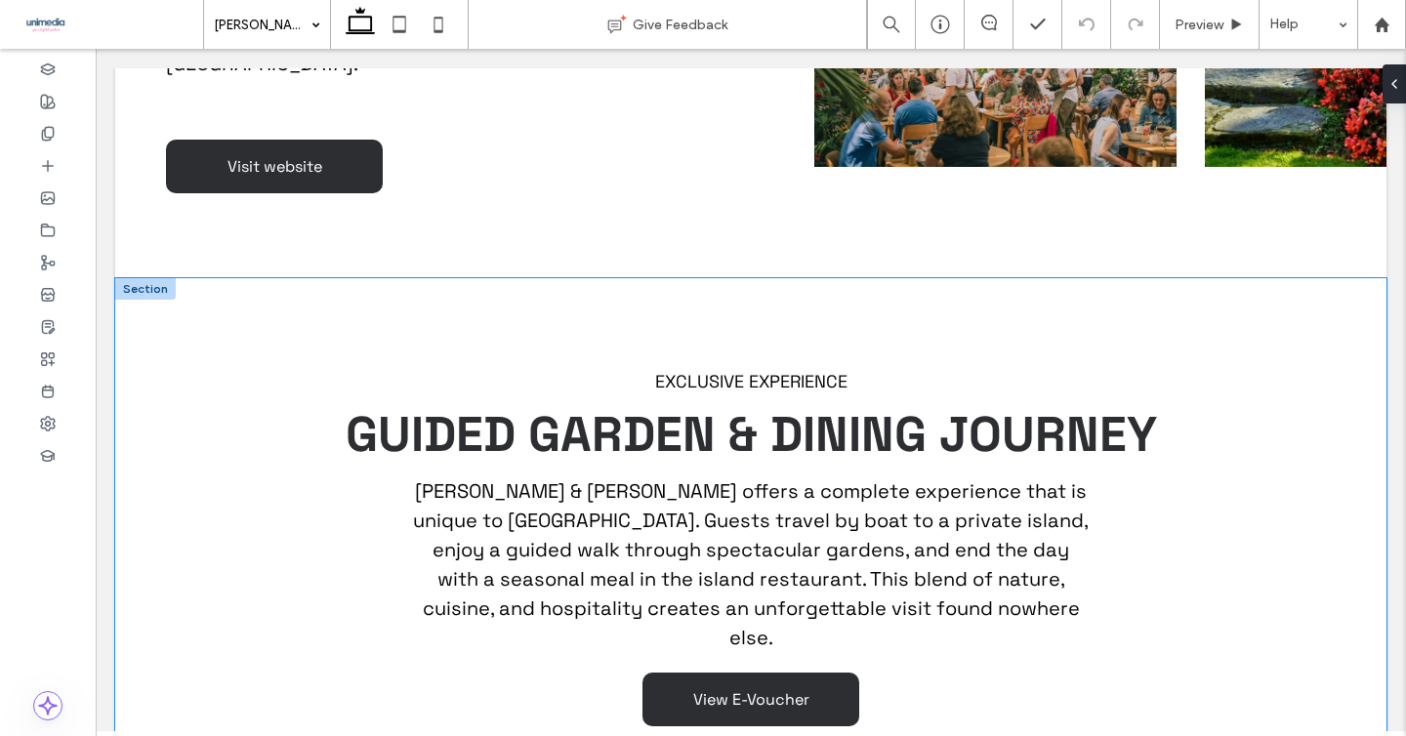
click at [124, 393] on div "EXCLUSIVE EXPERIENCE GUIDED GARDEN & DINING JOURNEY Flor & Fjære offers a compl…" at bounding box center [750, 548] width 1271 height 540
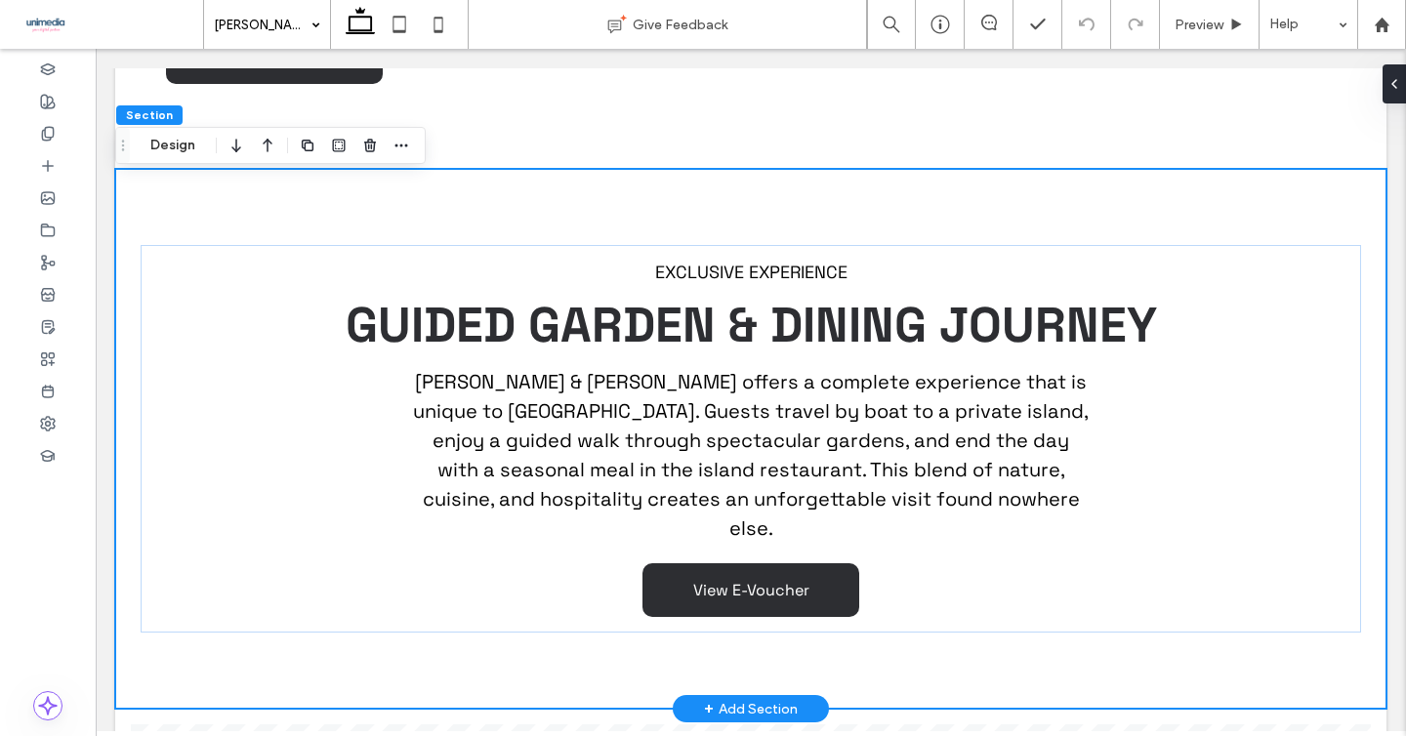
scroll to position [1821, 0]
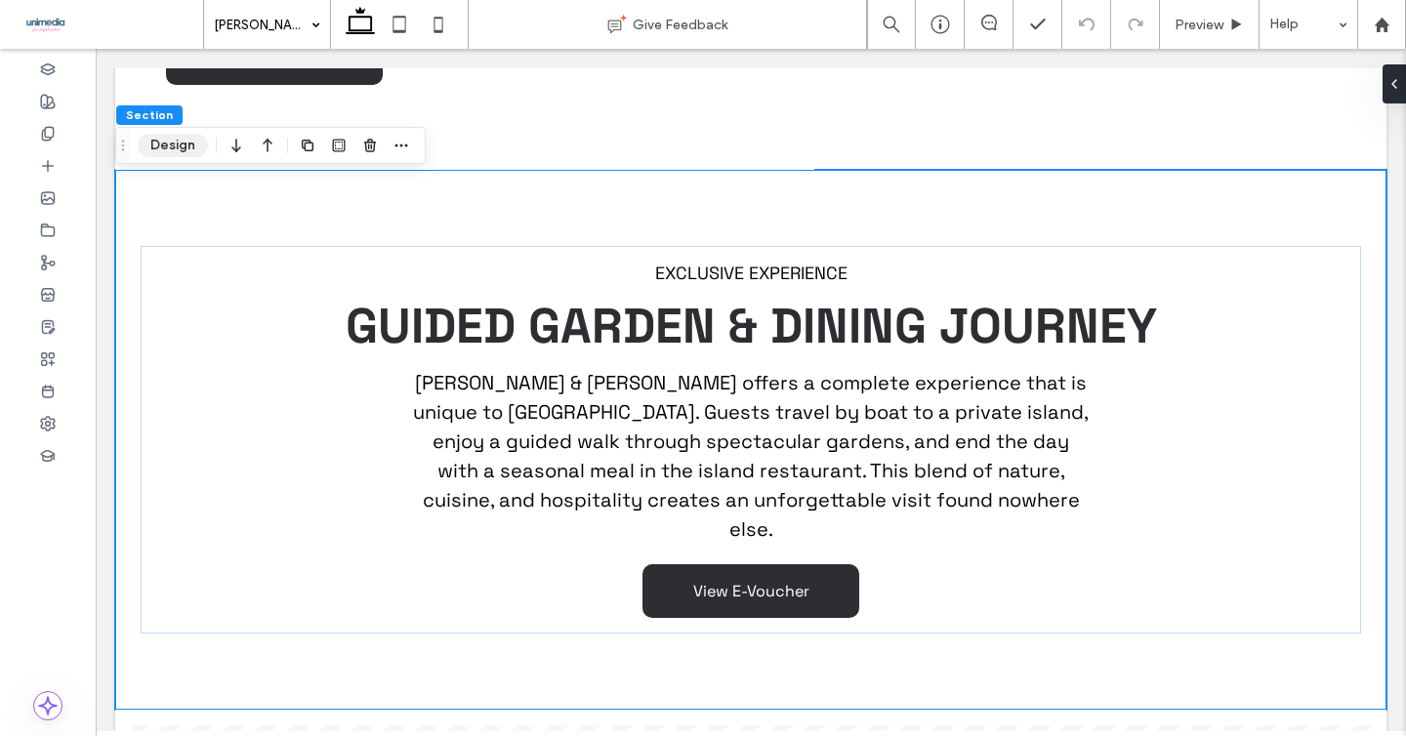
click at [172, 146] on button "Design" at bounding box center [173, 145] width 70 height 23
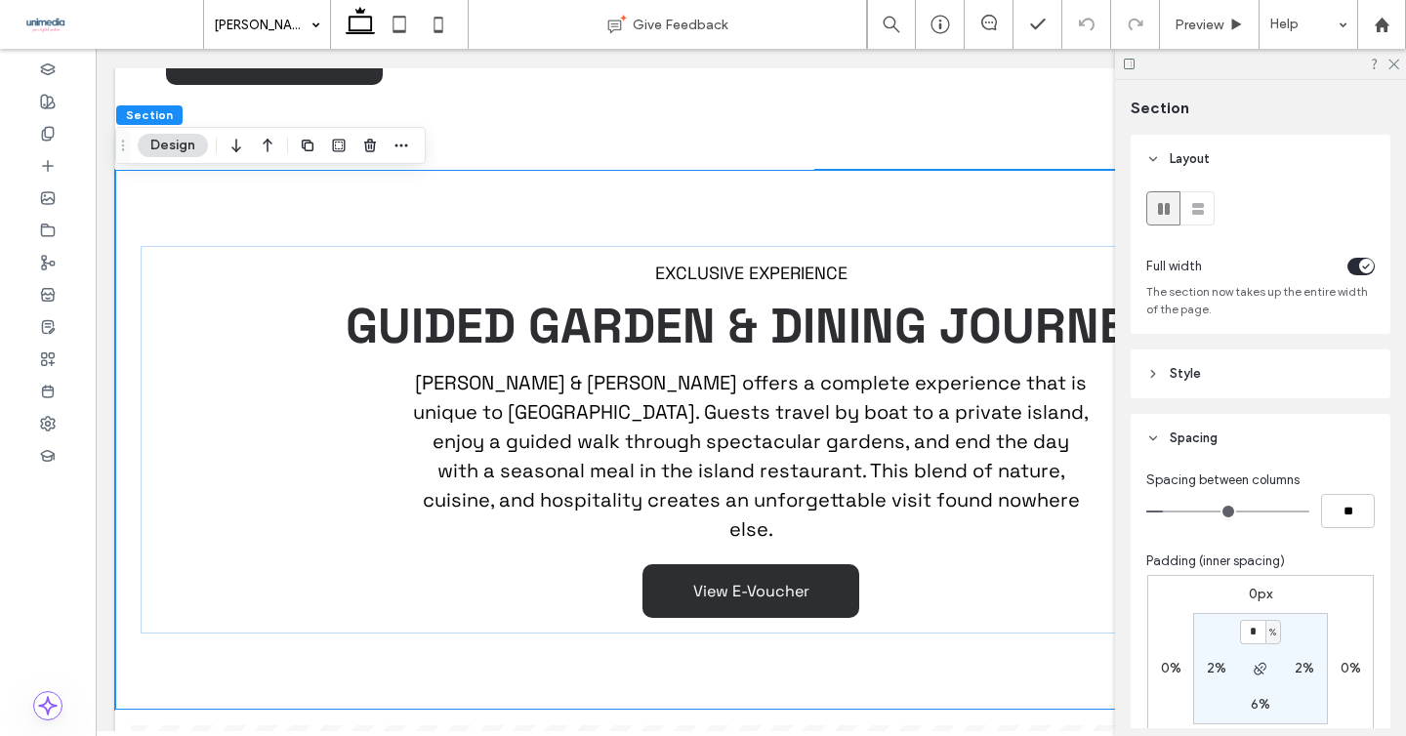
scroll to position [89, 0]
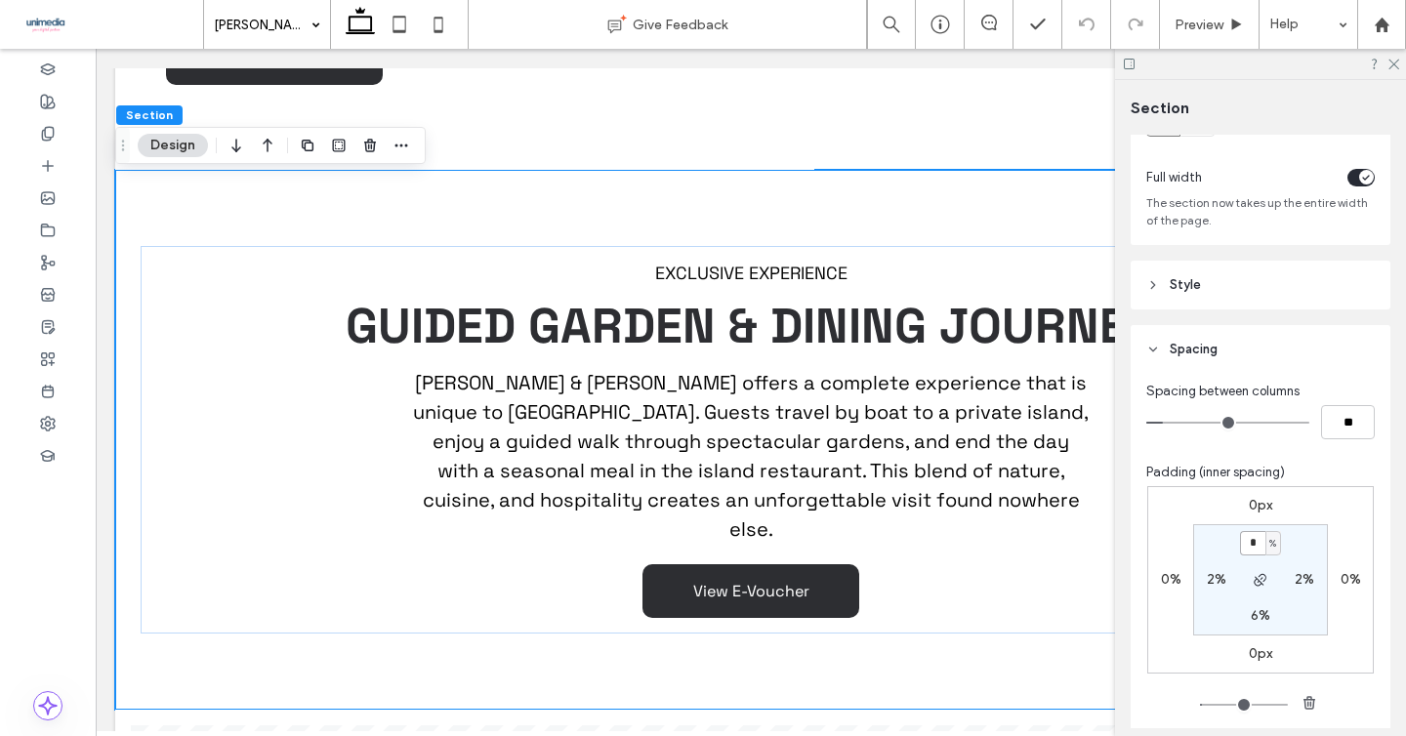
click at [1255, 546] on input "*" at bounding box center [1252, 543] width 25 height 24
type input "*"
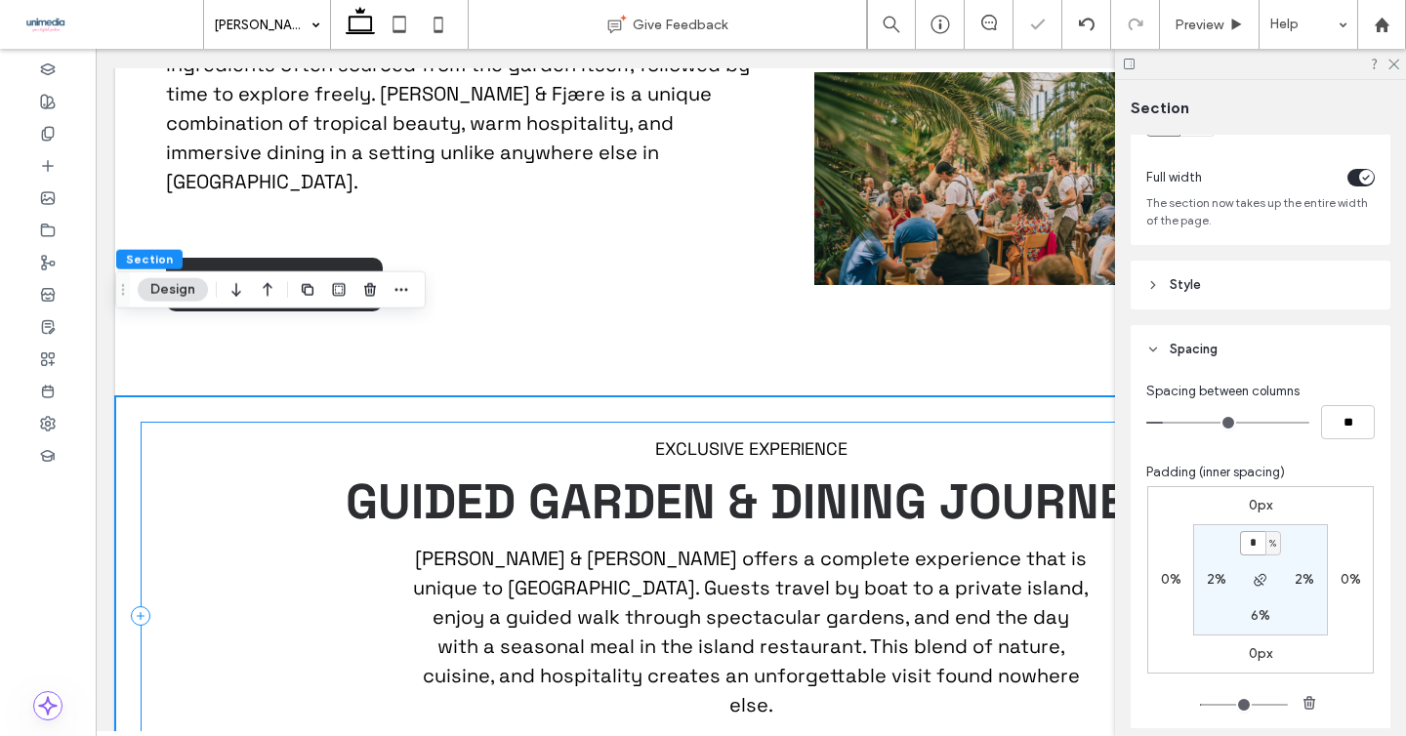
scroll to position [1585, 0]
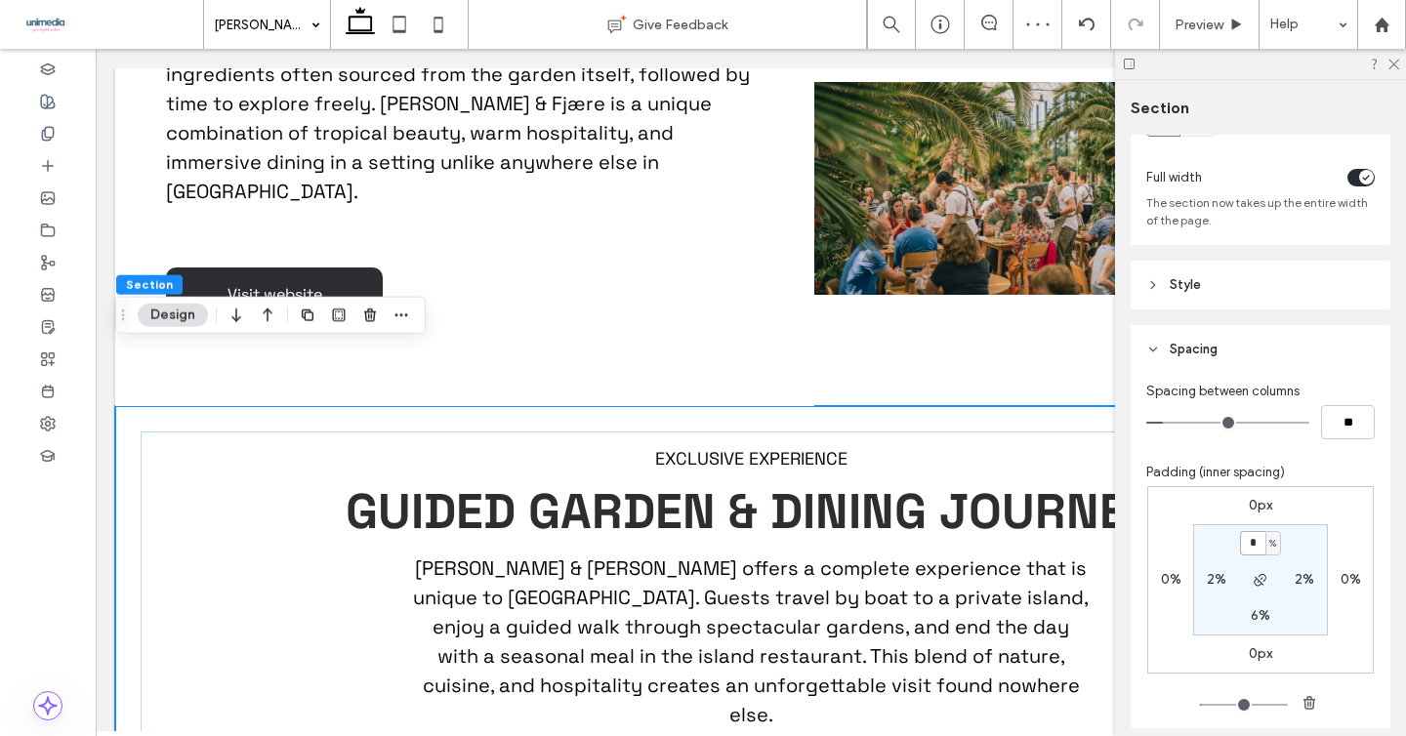
type input "*"
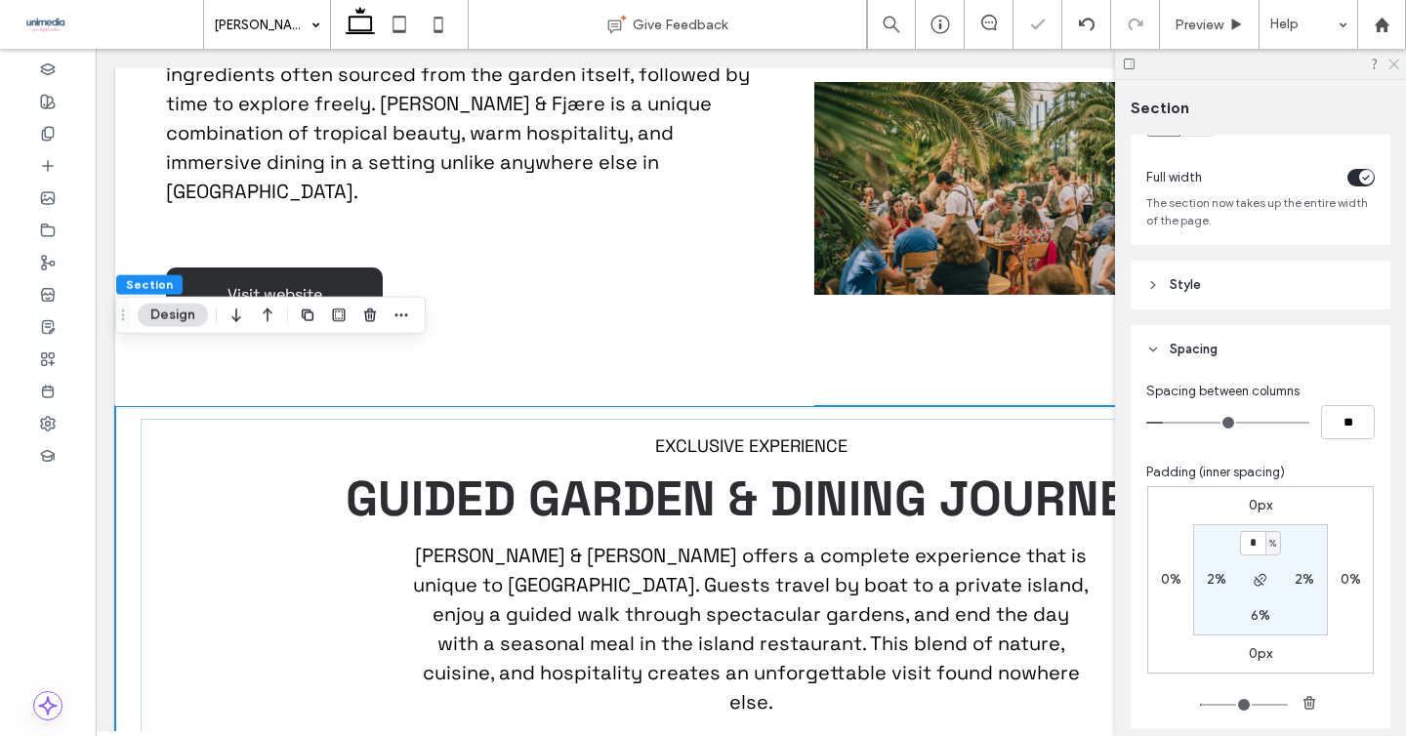
click at [1388, 60] on use at bounding box center [1393, 65] width 11 height 11
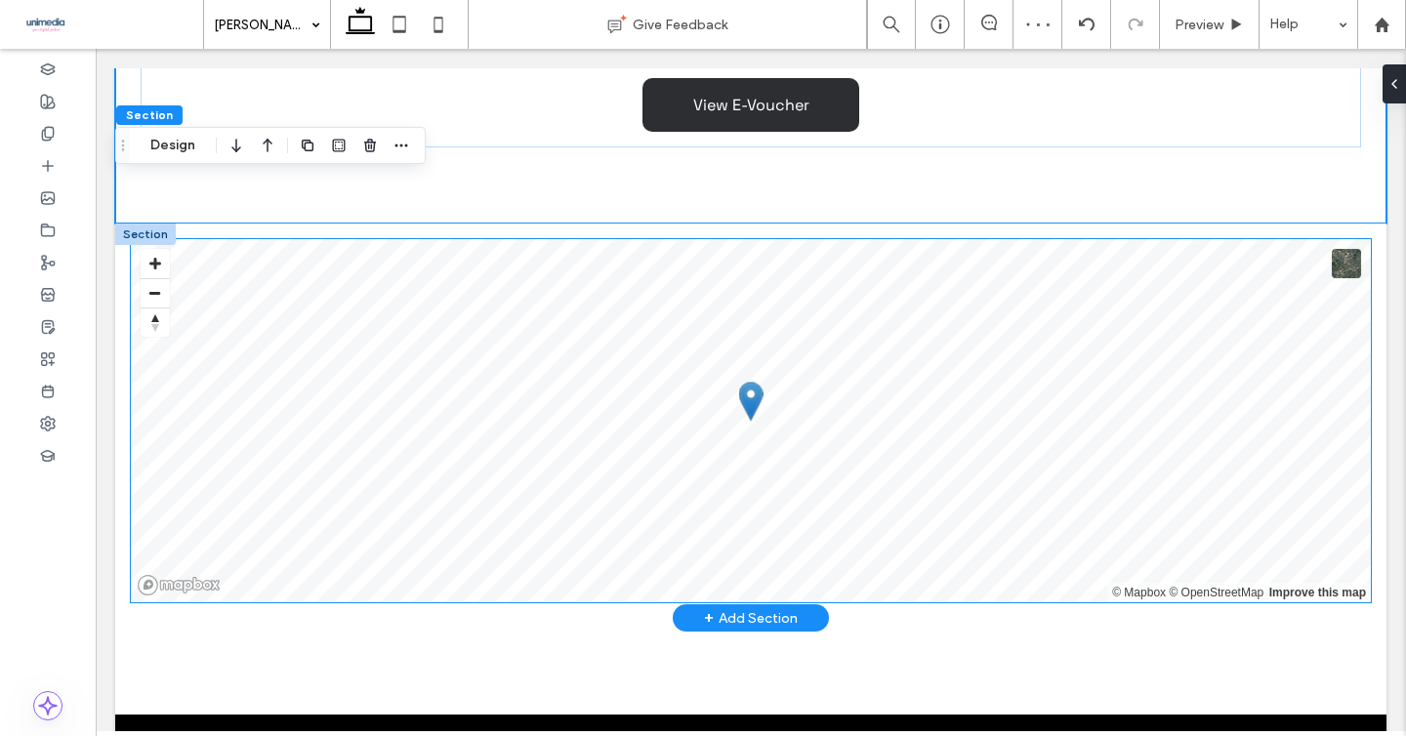
scroll to position [2439, 0]
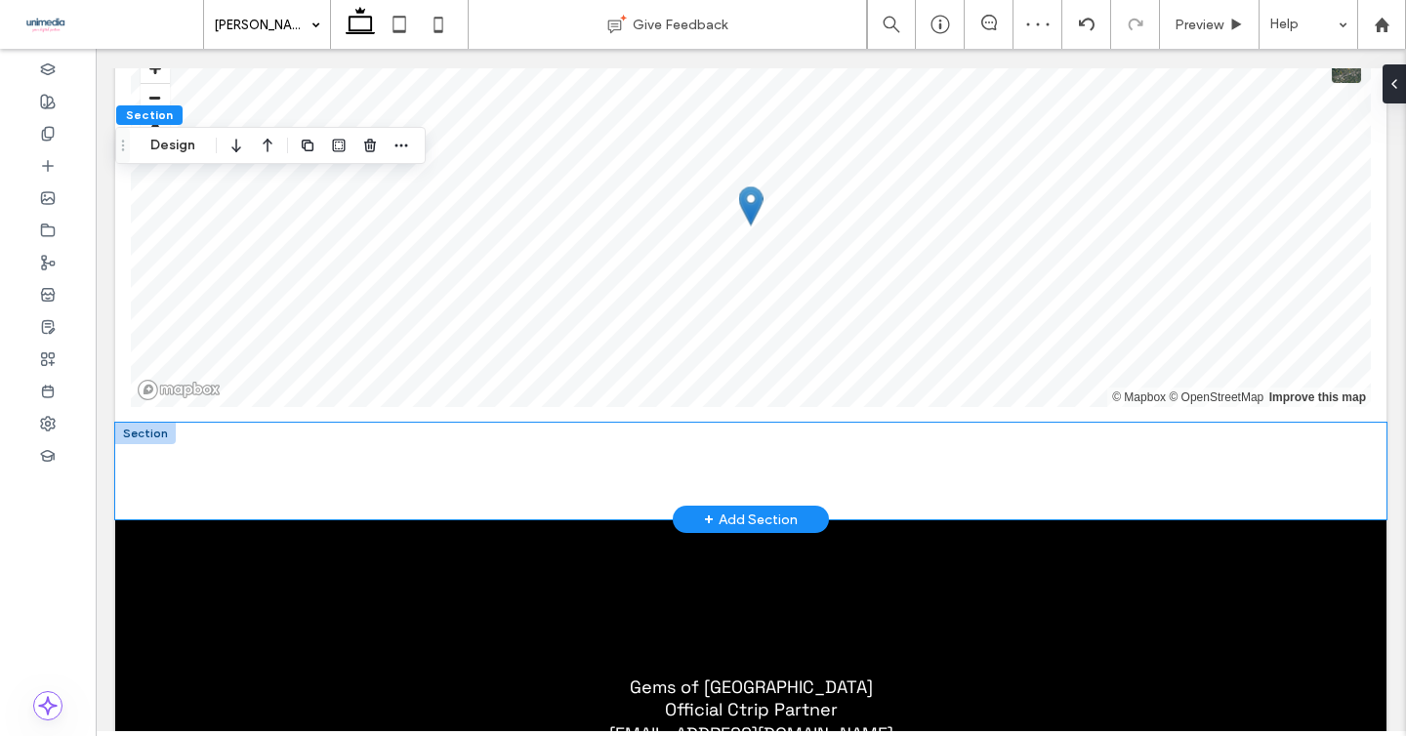
click at [130, 423] on div at bounding box center [750, 471] width 1271 height 97
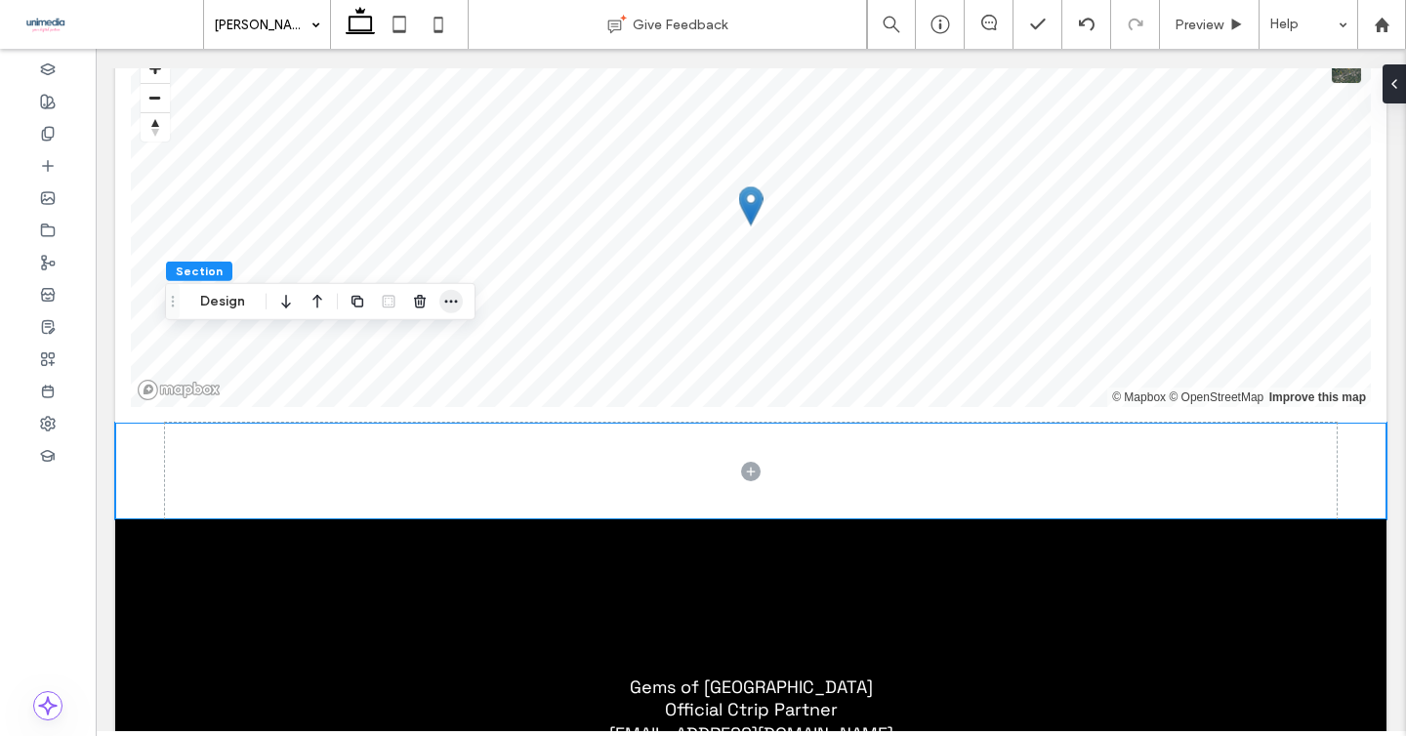
click at [456, 303] on icon "button" at bounding box center [451, 302] width 16 height 16
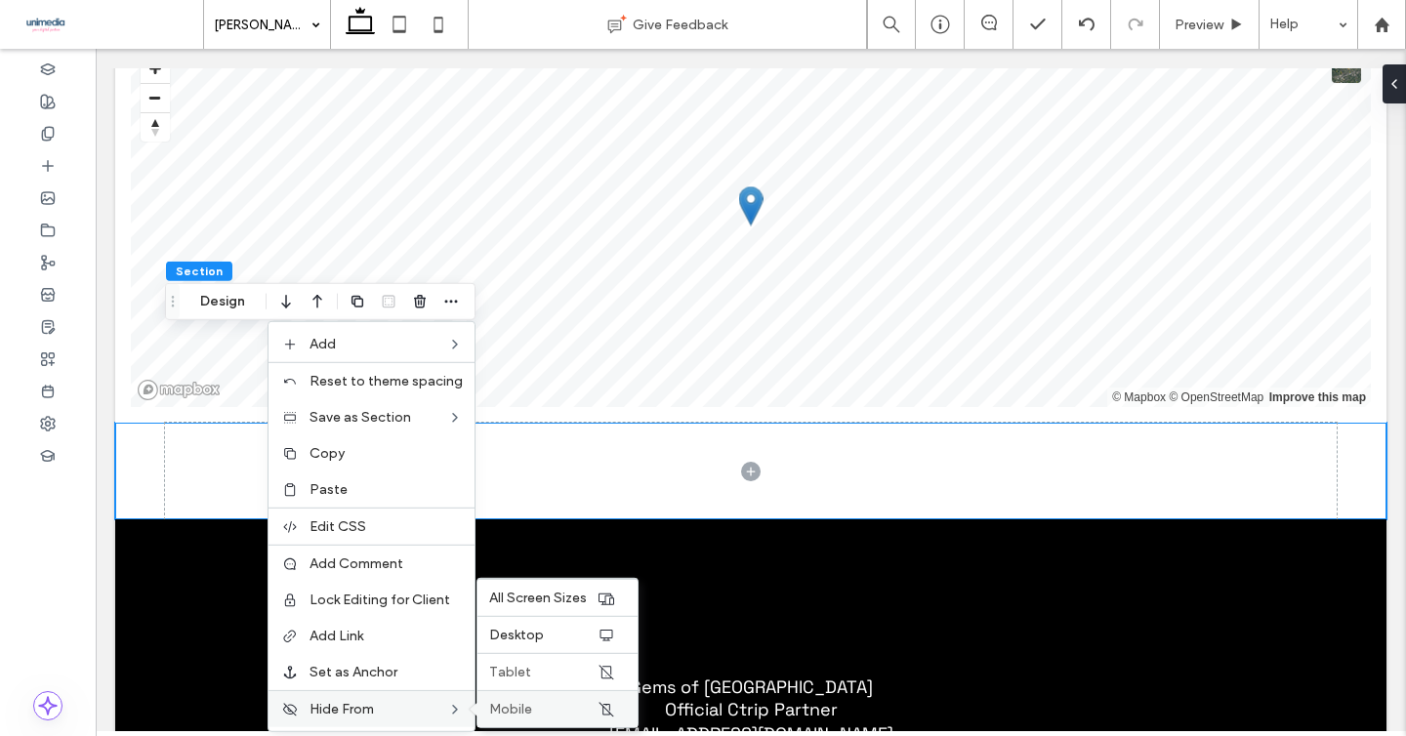
click at [517, 714] on span "Mobile" at bounding box center [510, 709] width 43 height 17
click at [528, 677] on span "Tablet" at bounding box center [510, 672] width 42 height 17
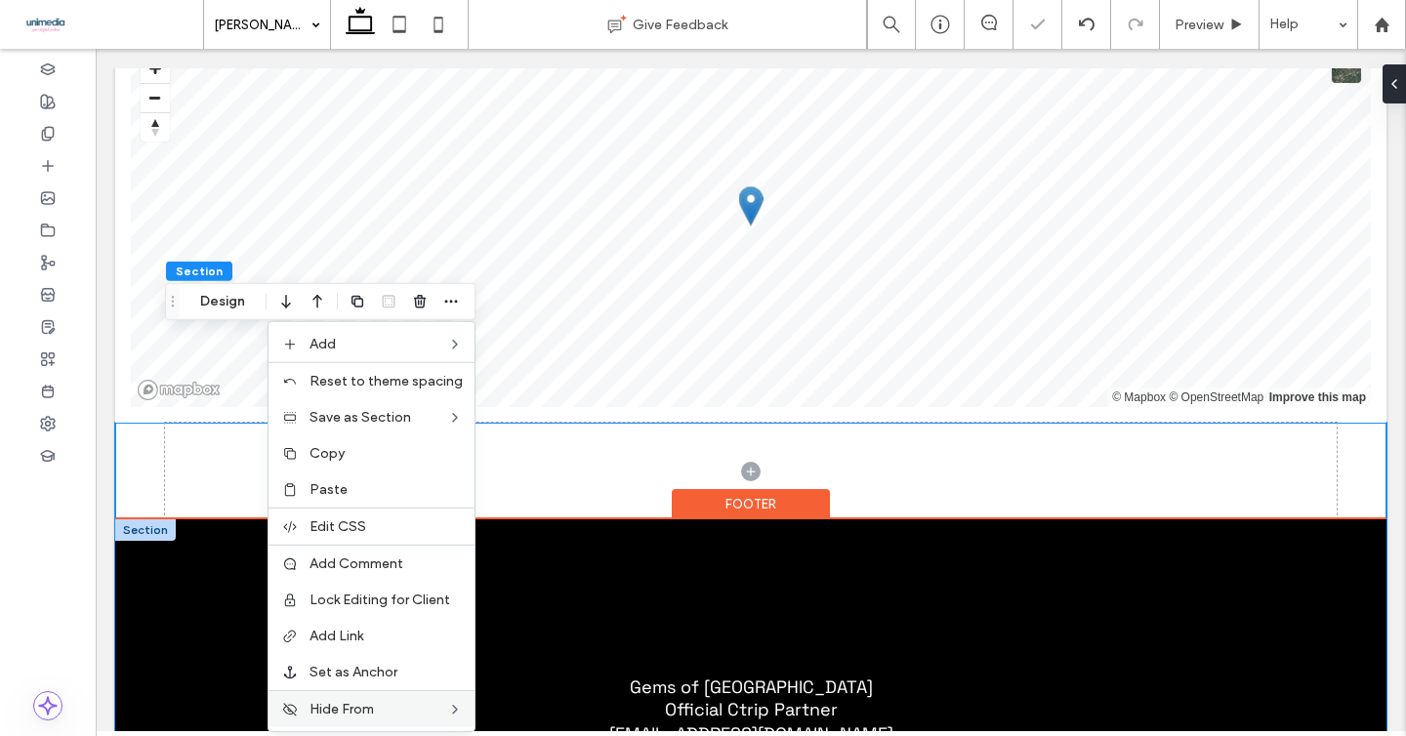
click at [154, 519] on div "Gems of Norway Official Ctrip Partner norway@gemsofeurope.com" at bounding box center [750, 640] width 1271 height 243
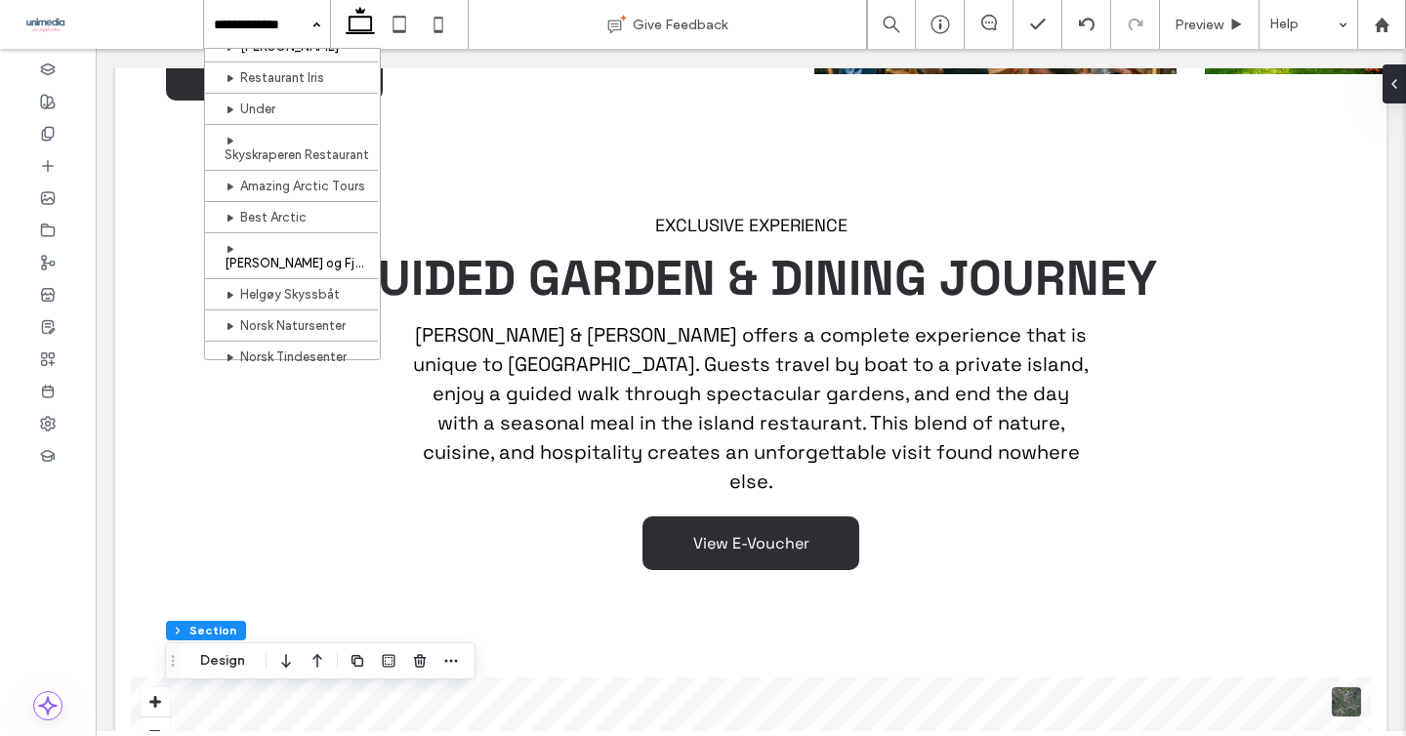
scroll to position [210, 0]
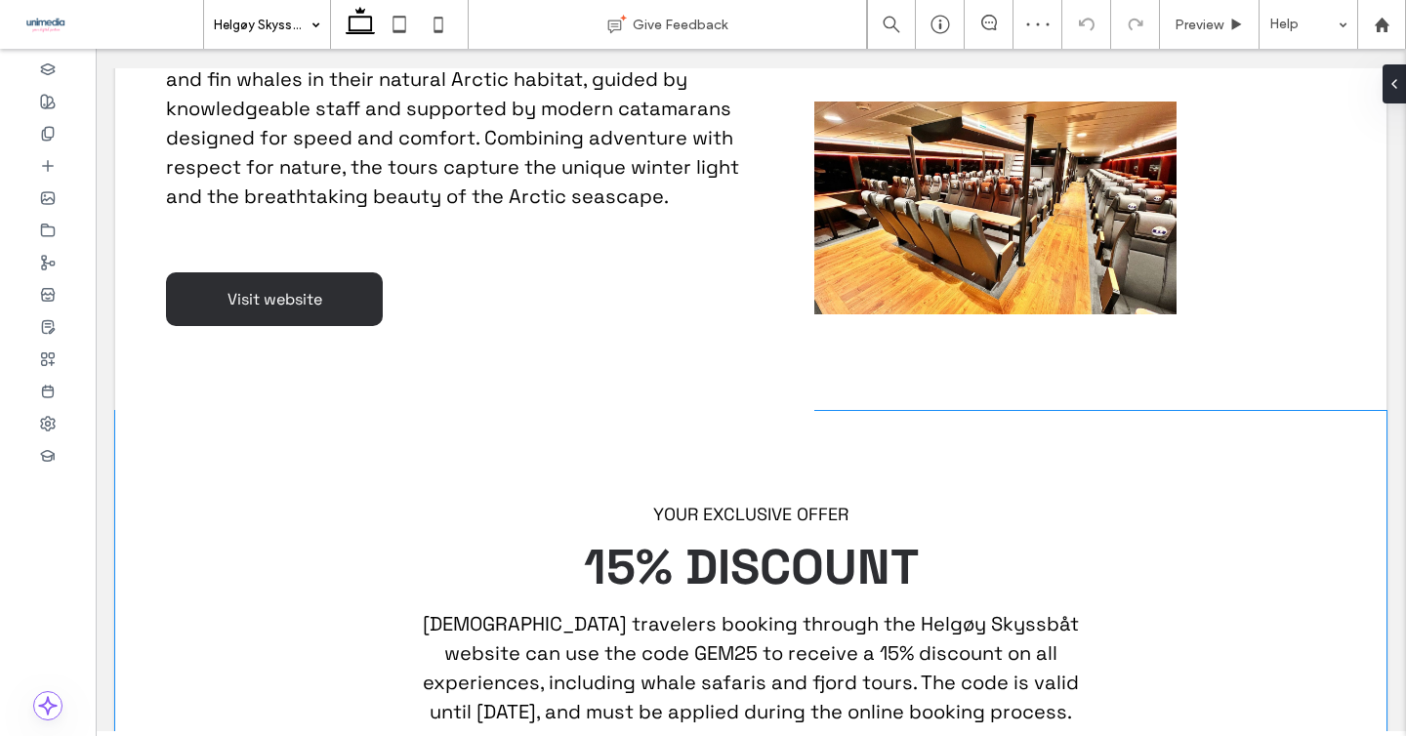
scroll to position [1621, 0]
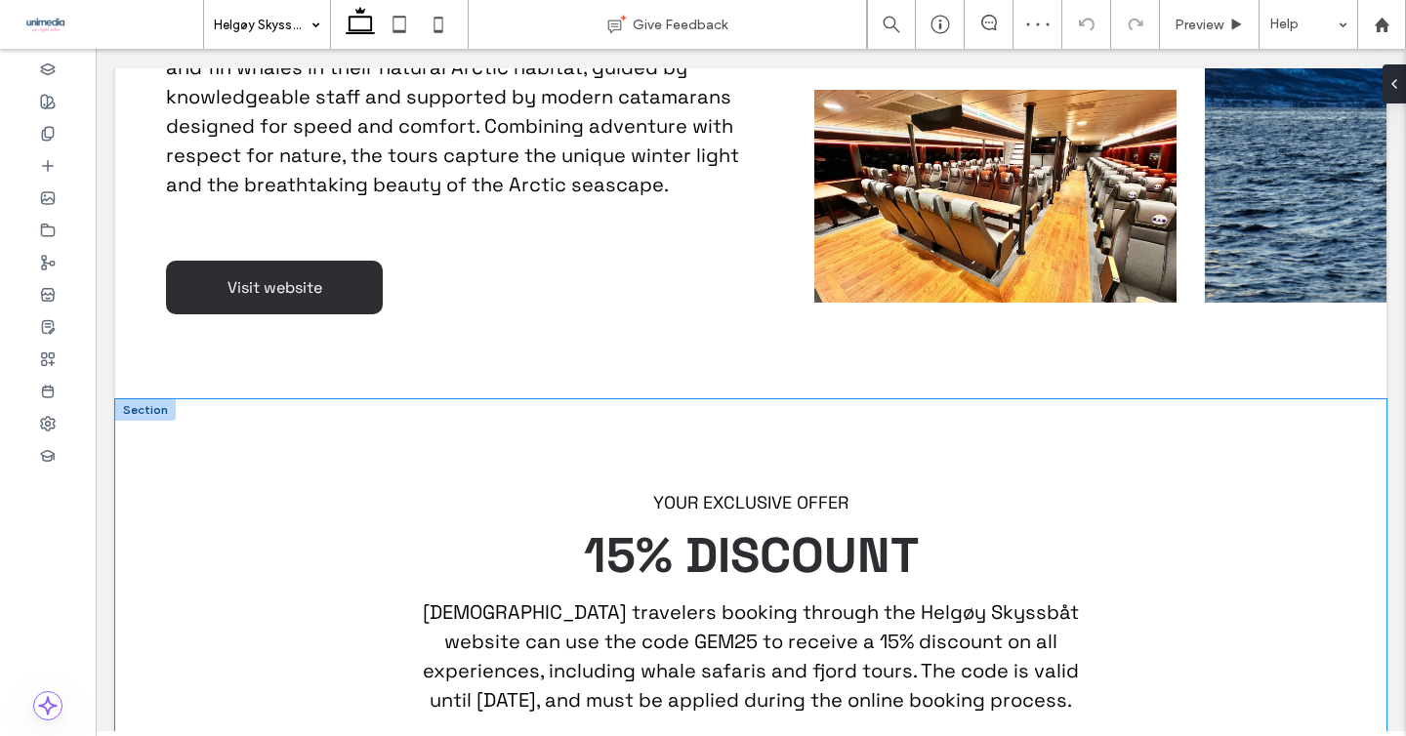
click at [117, 431] on div "YOUR EXCLUSIVE OFFER 15% DISCOUNT Chinese travelers booking through the Helgøy …" at bounding box center [750, 639] width 1271 height 481
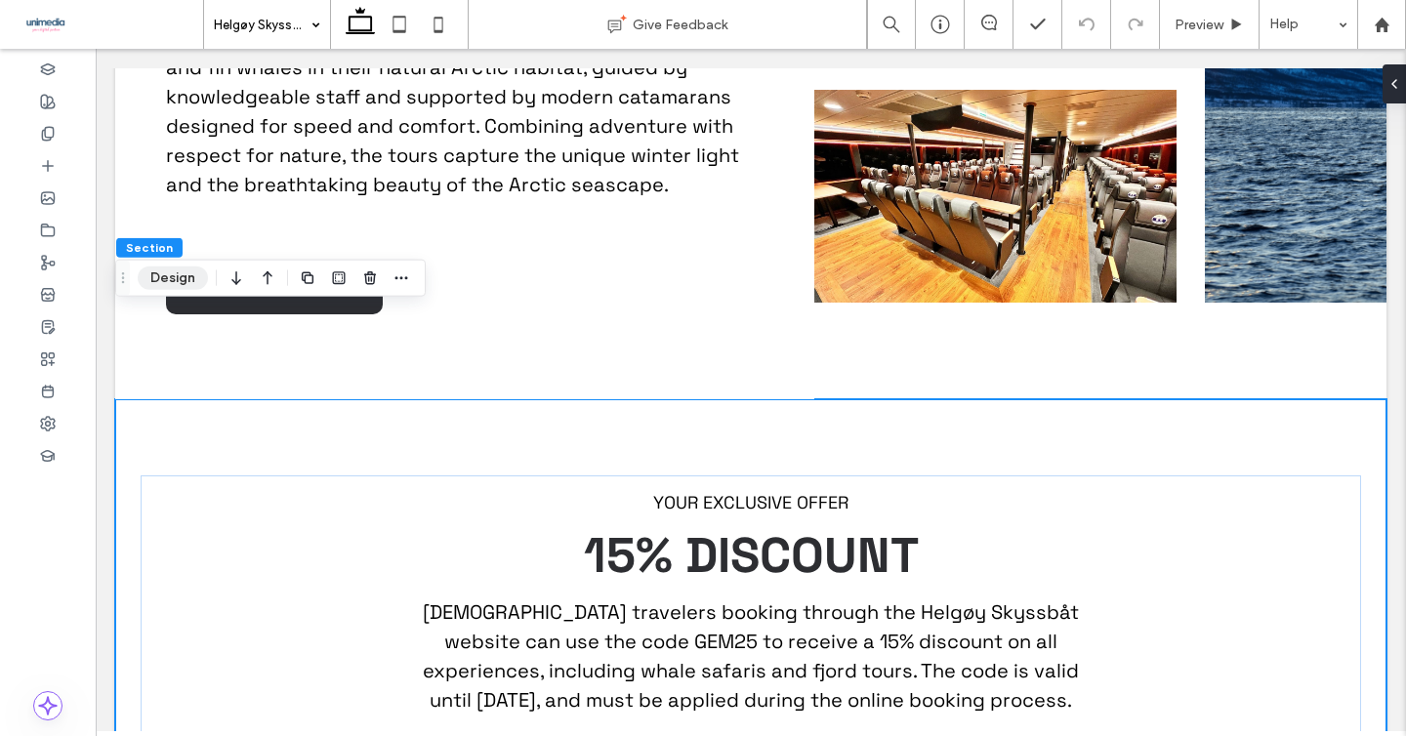
click at [178, 276] on button "Design" at bounding box center [173, 278] width 70 height 23
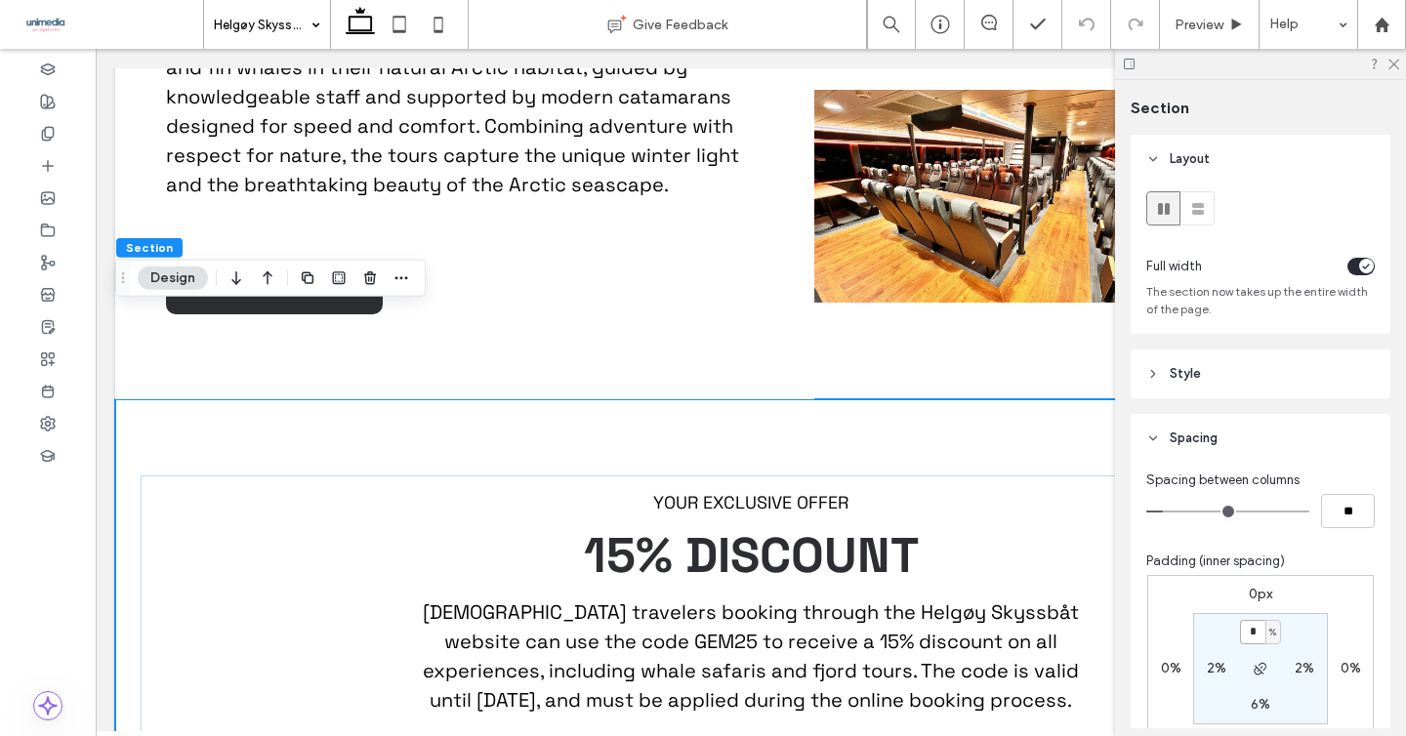
click at [1257, 638] on input "*" at bounding box center [1252, 632] width 25 height 24
type input "*"
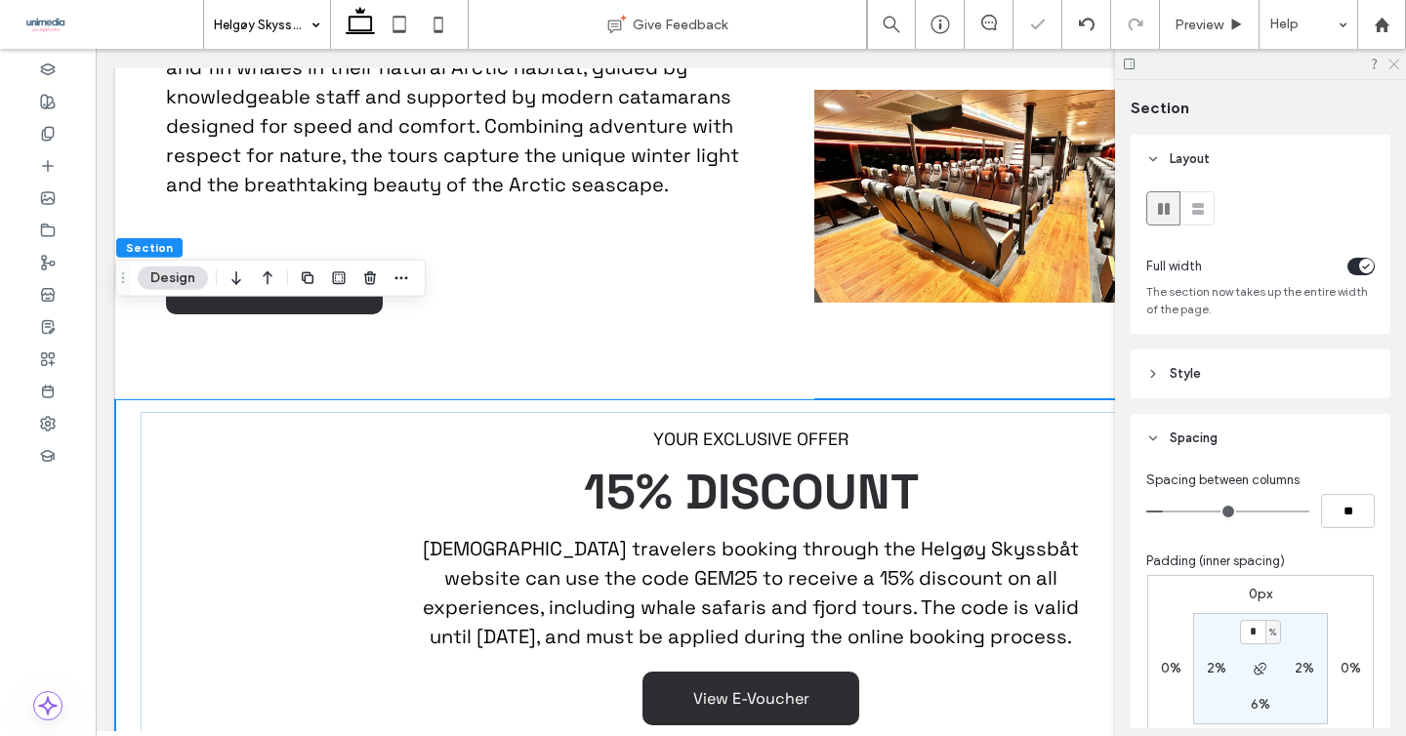
click at [1388, 63] on icon at bounding box center [1392, 63] width 13 height 13
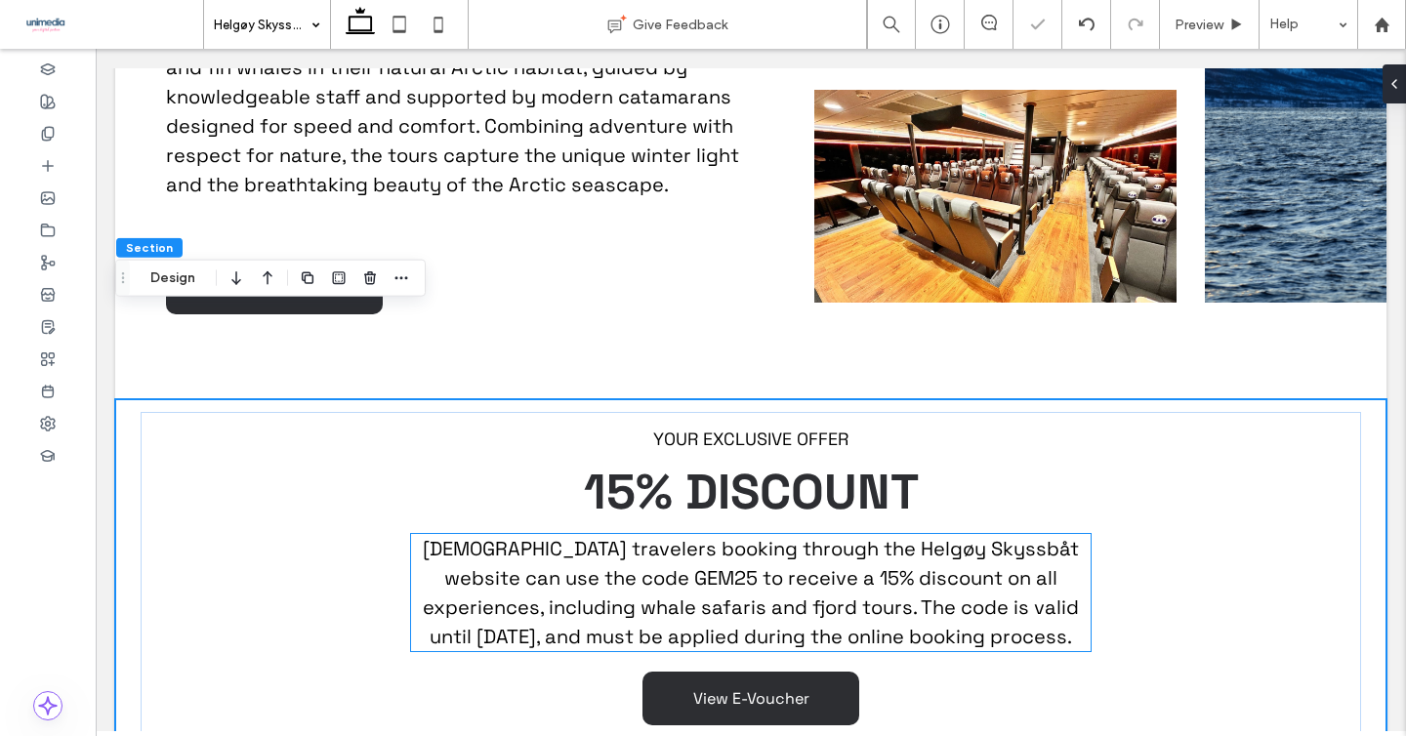
click at [869, 536] on span "Chinese travelers booking through the Helgøy Skyssbåt website can use the code …" at bounding box center [751, 592] width 656 height 113
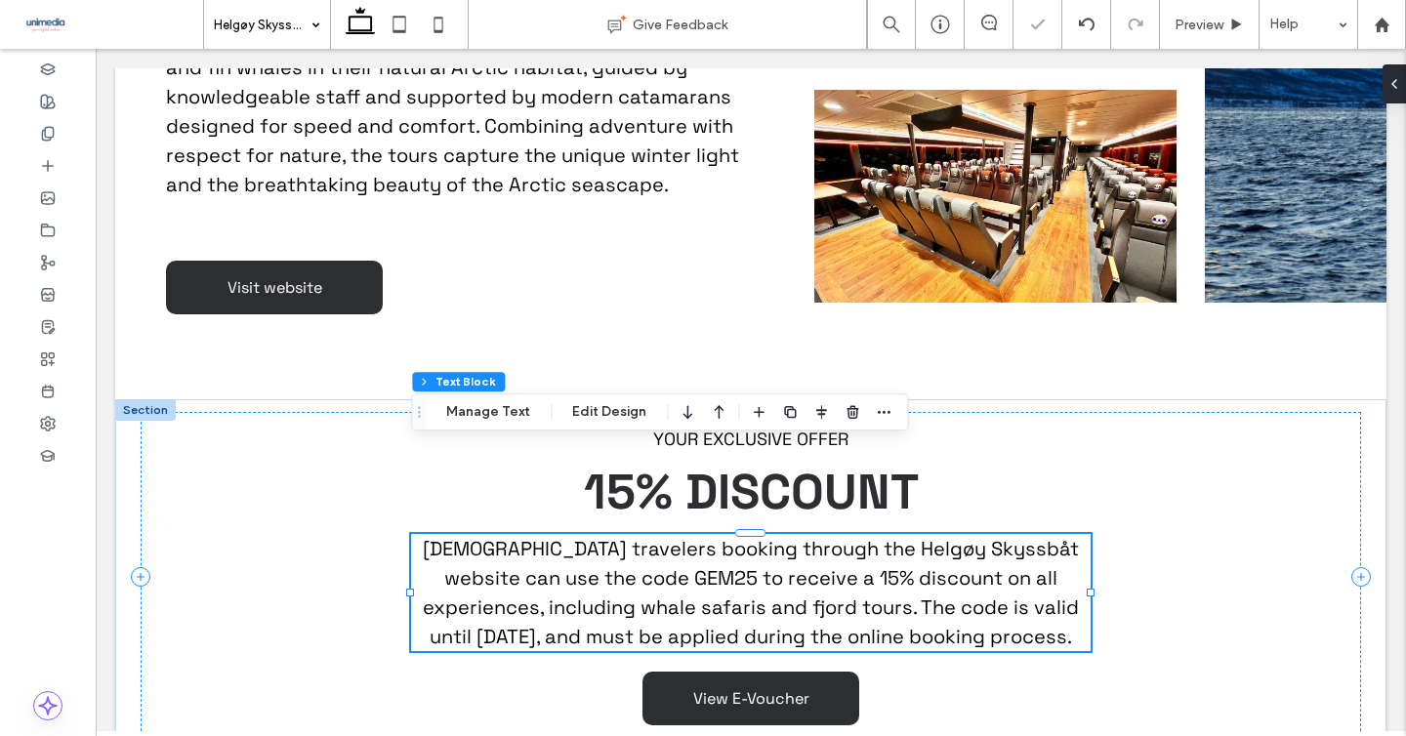
click at [869, 536] on span "Chinese travelers booking through the Helgøy Skyssbåt website can use the code …" at bounding box center [751, 592] width 656 height 113
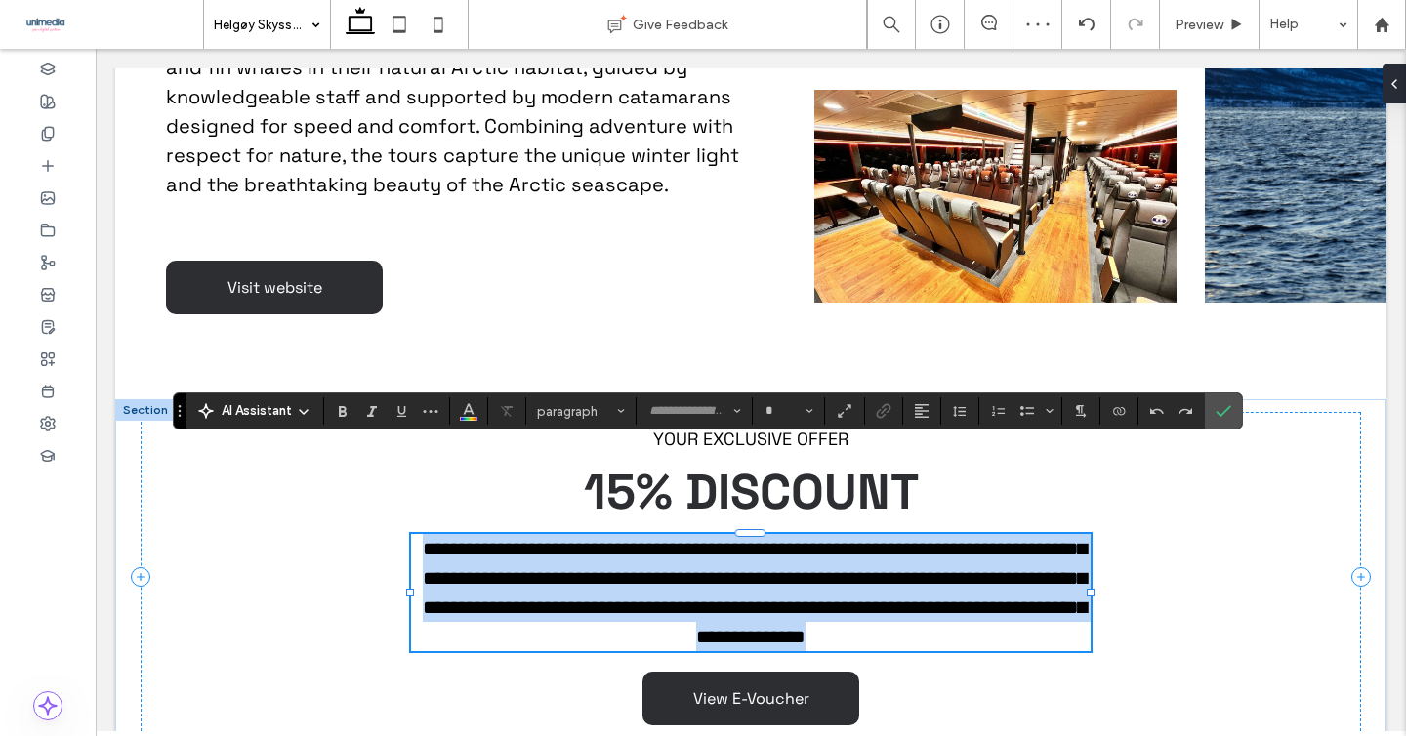
type input "**********"
type input "**"
click at [869, 539] on span "**********" at bounding box center [755, 592] width 664 height 107
click at [877, 539] on span "**********" at bounding box center [755, 592] width 664 height 107
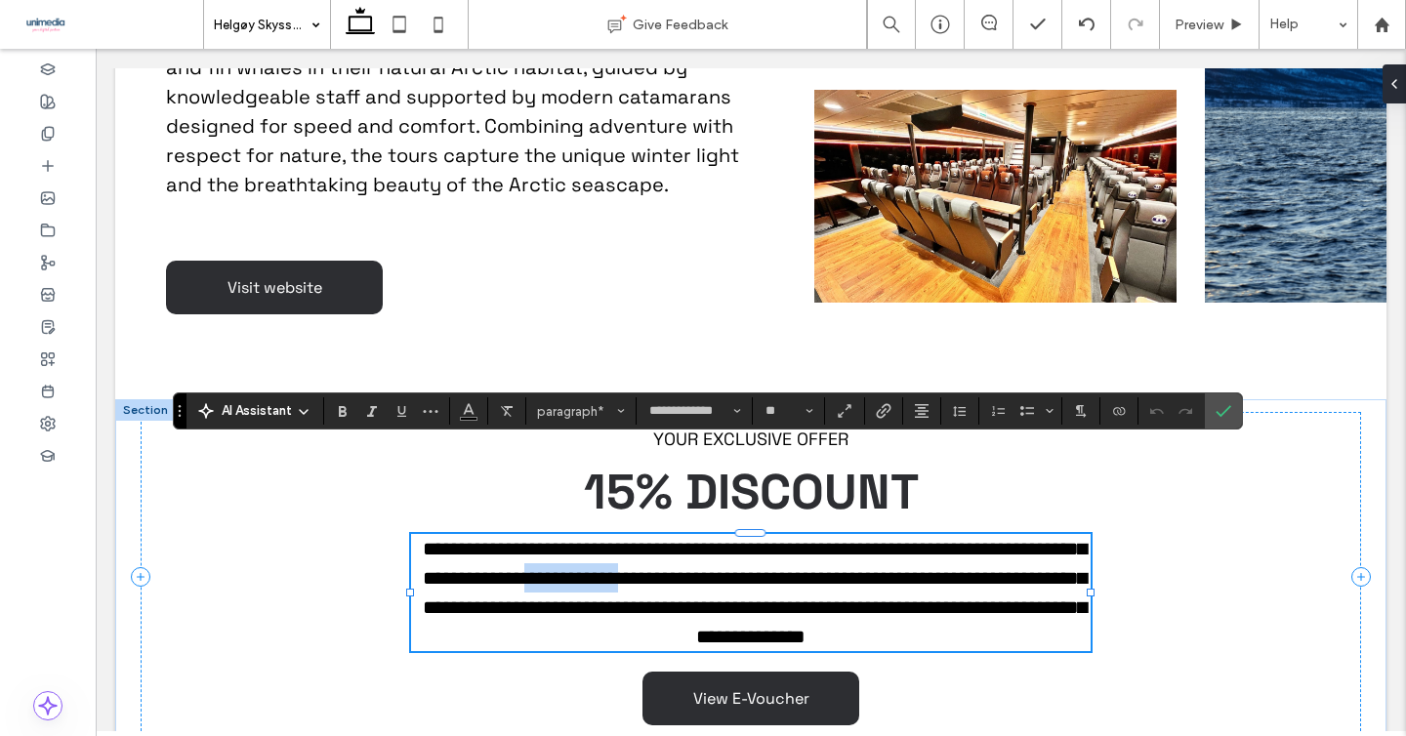
drag, startPoint x: 877, startPoint y: 489, endPoint x: 758, endPoint y: 487, distance: 119.1
click at [758, 539] on span "**********" at bounding box center [755, 592] width 664 height 107
click at [345, 411] on icon "Bold" at bounding box center [343, 411] width 16 height 16
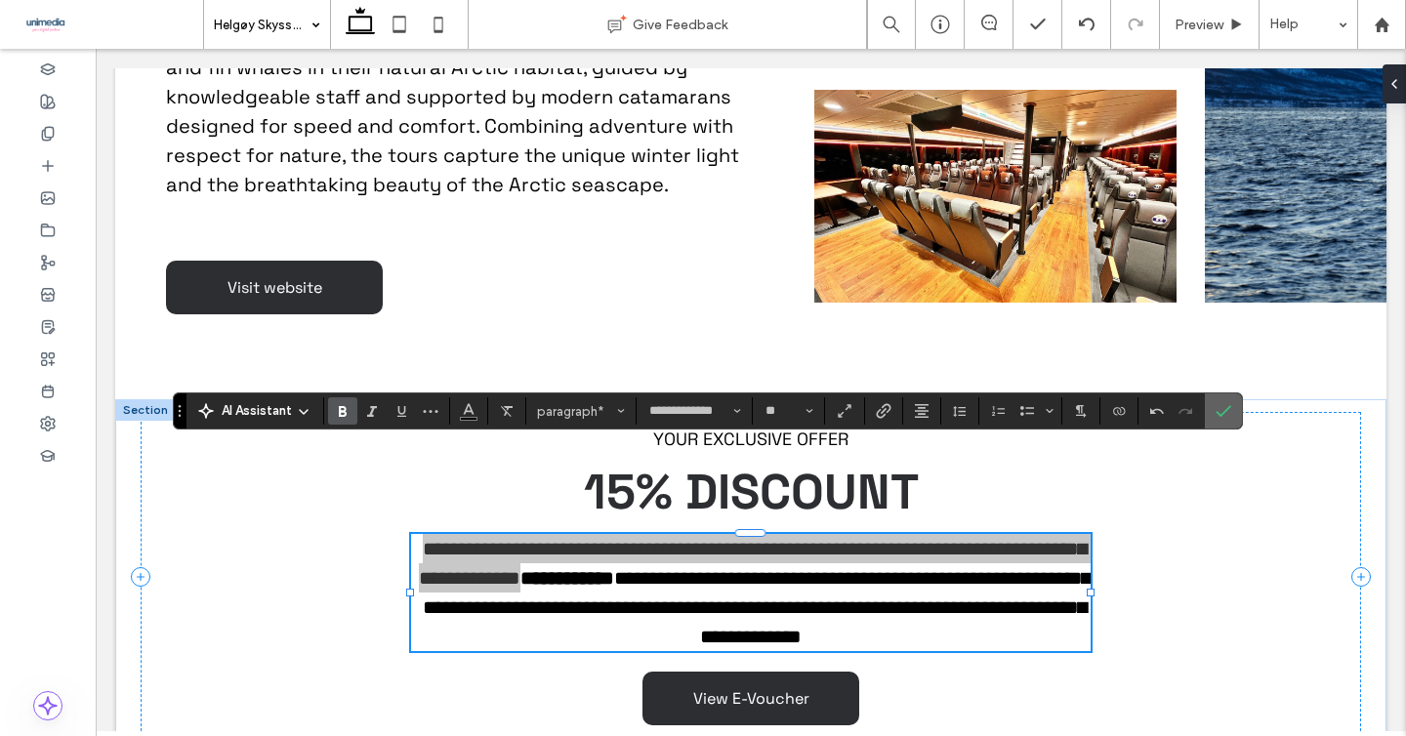
click at [1220, 408] on icon "Confirm" at bounding box center [1224, 411] width 16 height 16
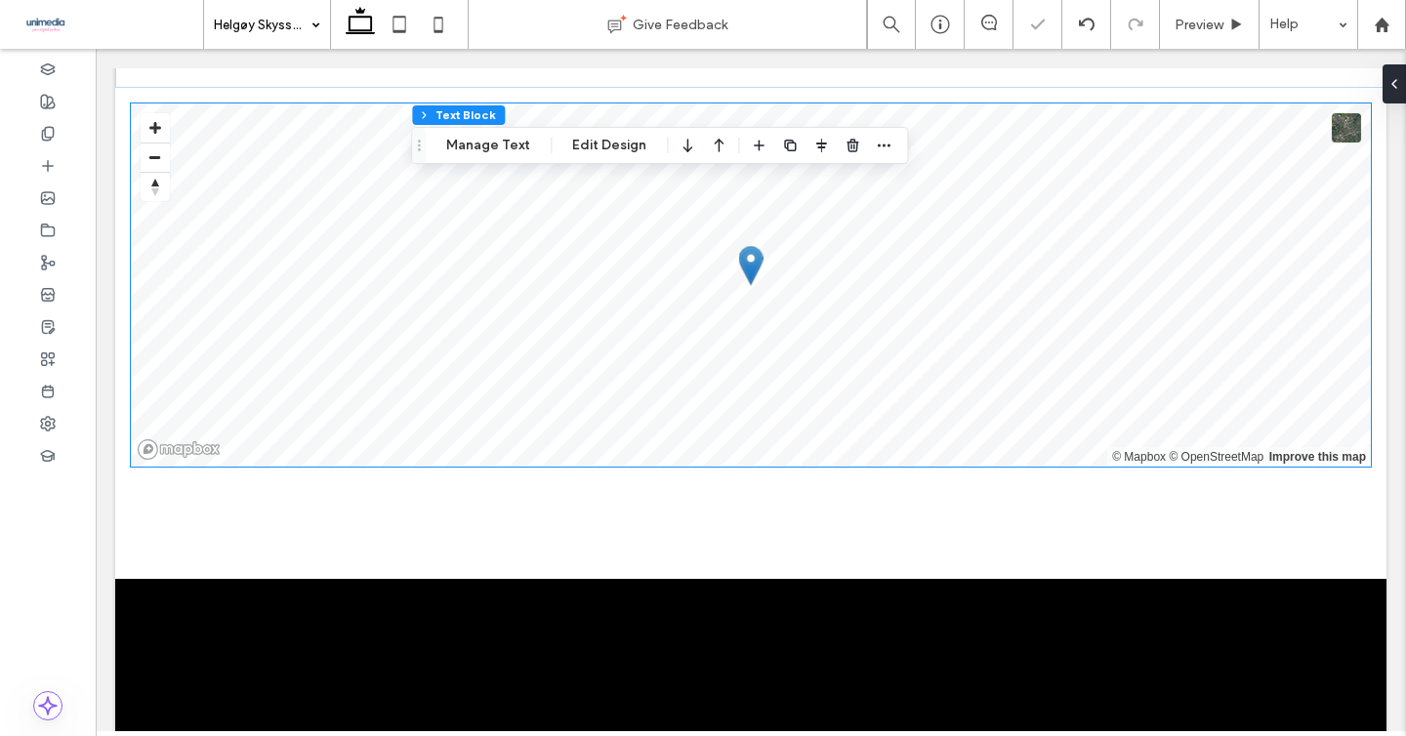
scroll to position [2409, 0]
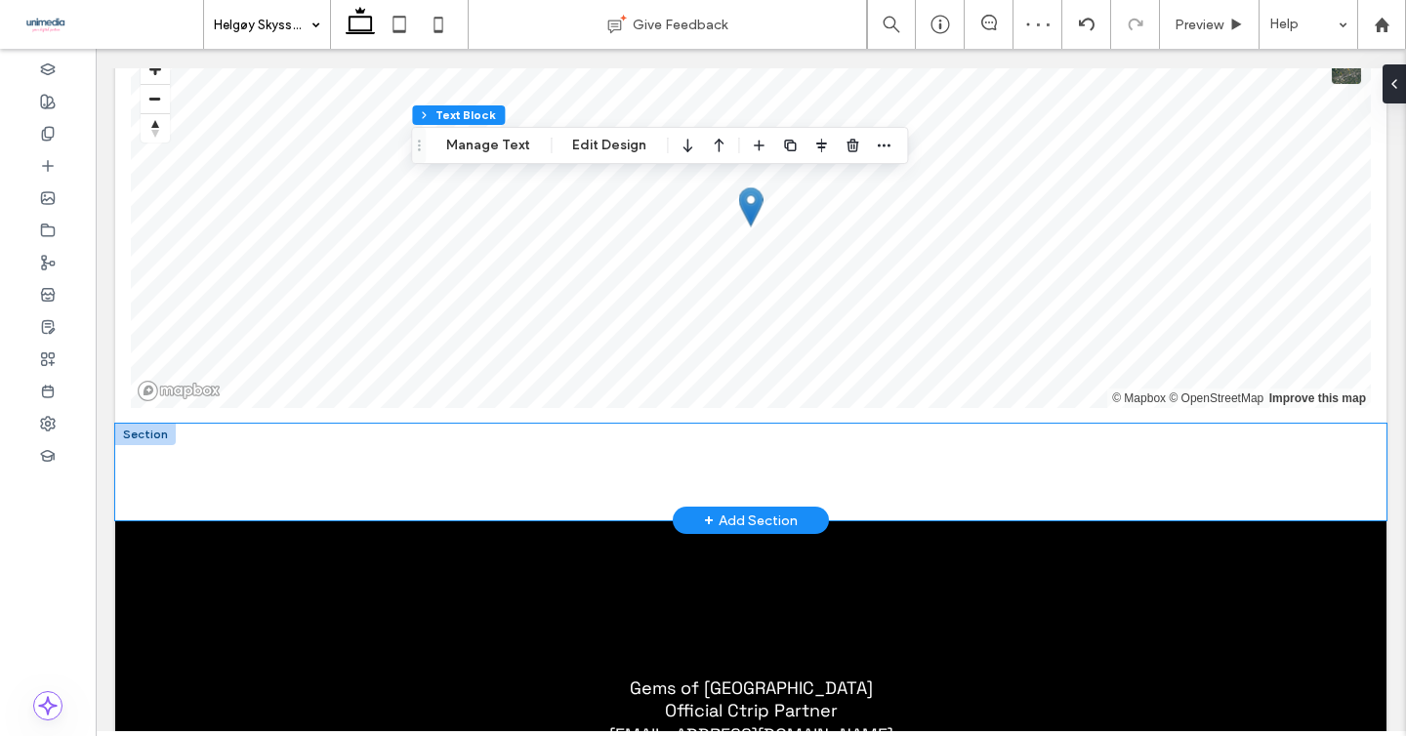
click at [136, 424] on div at bounding box center [750, 472] width 1271 height 97
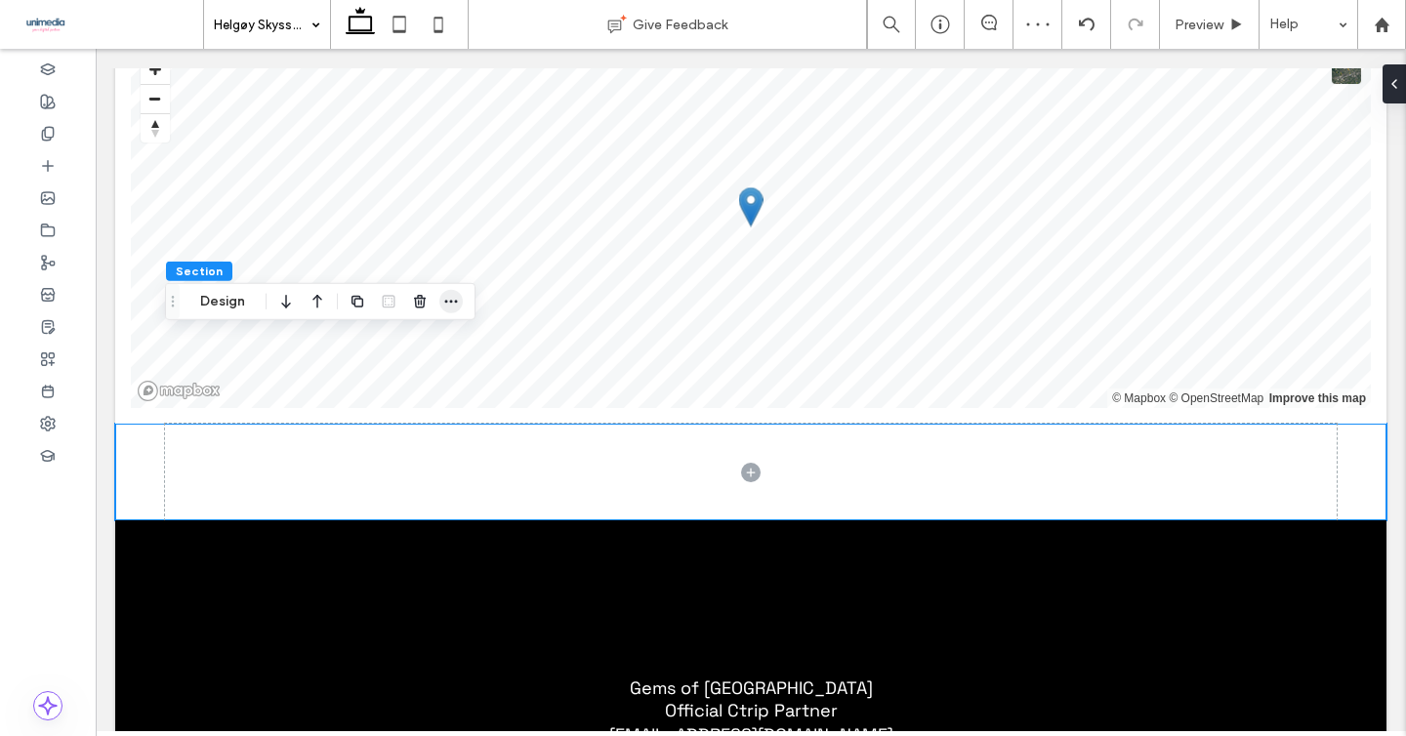
click at [456, 301] on use "button" at bounding box center [451, 301] width 13 height 3
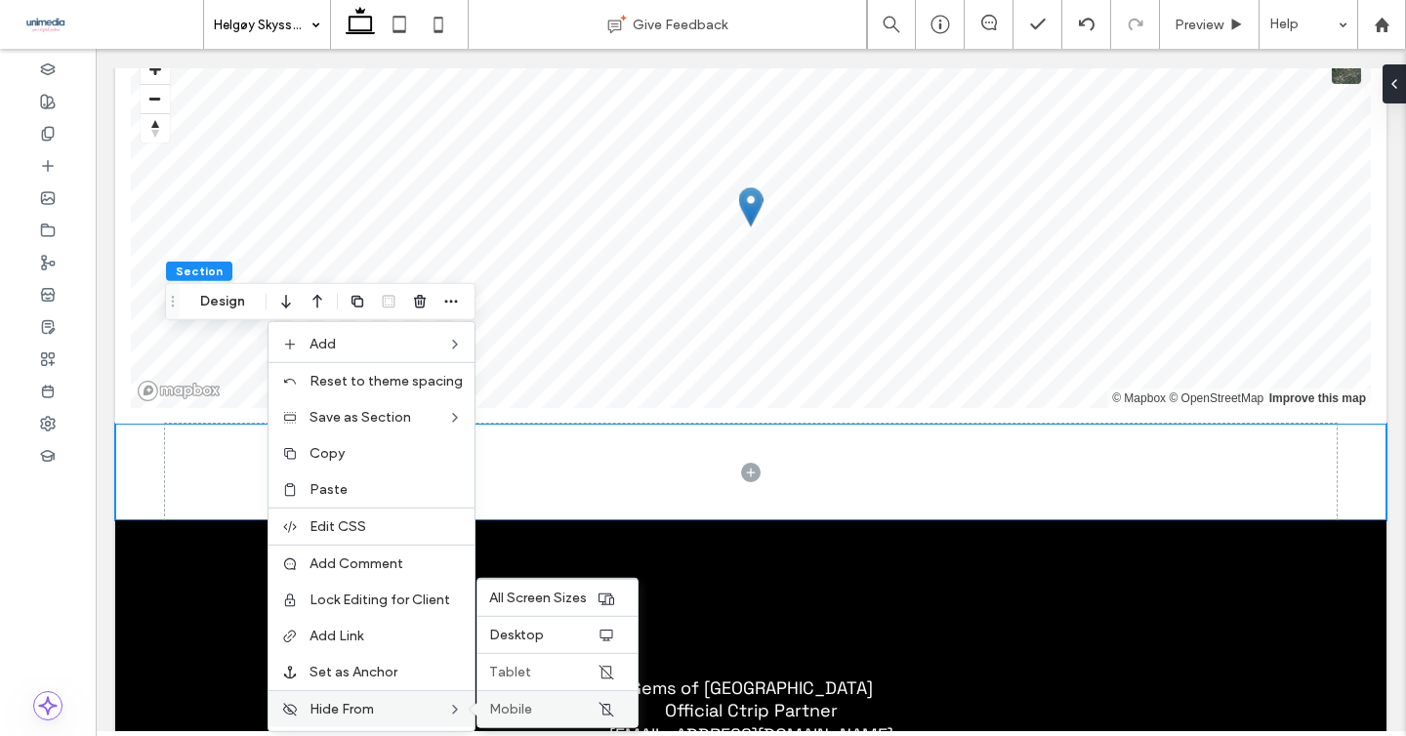
click at [520, 701] on span "Mobile" at bounding box center [510, 709] width 43 height 17
click at [539, 678] on label "Tablet" at bounding box center [542, 672] width 107 height 17
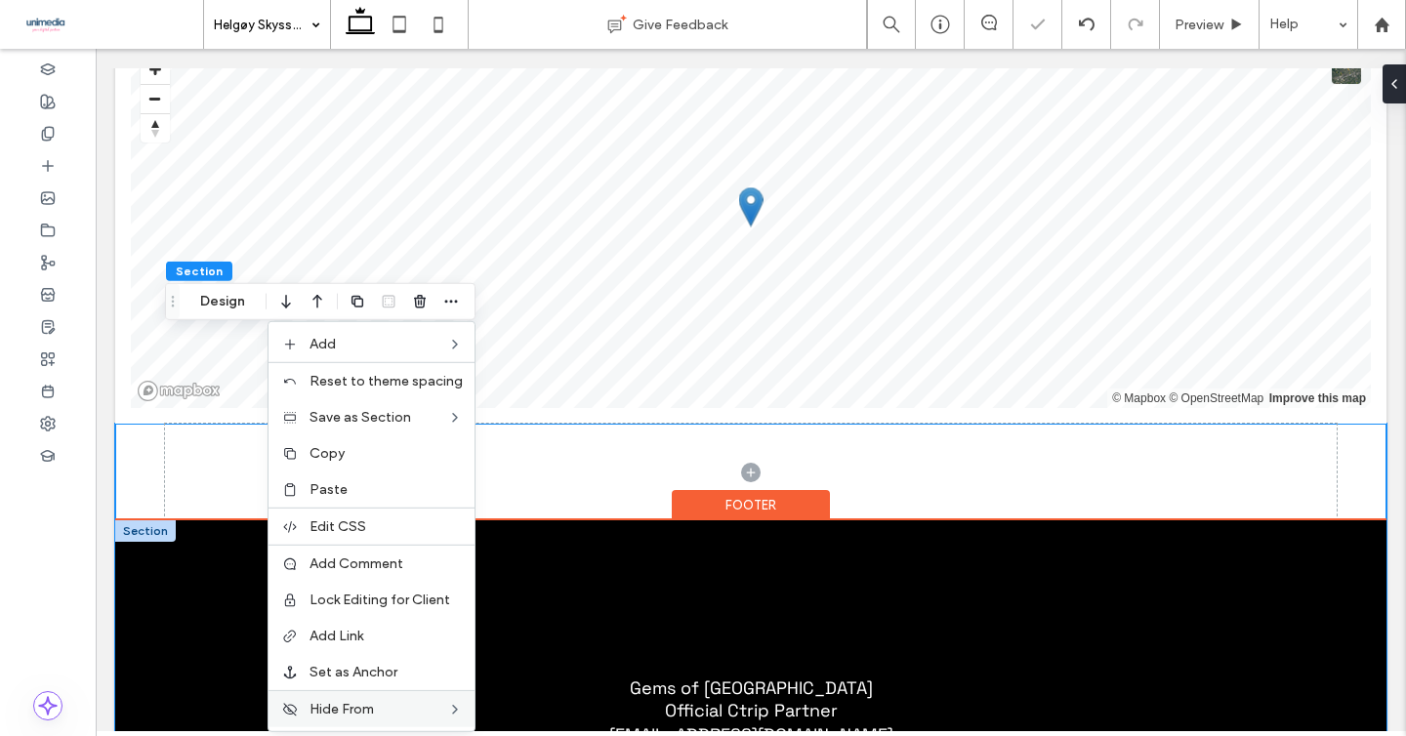
click at [153, 580] on div "Gems of Norway Official Ctrip Partner norway@gemsofeurope.com" at bounding box center [750, 641] width 1271 height 243
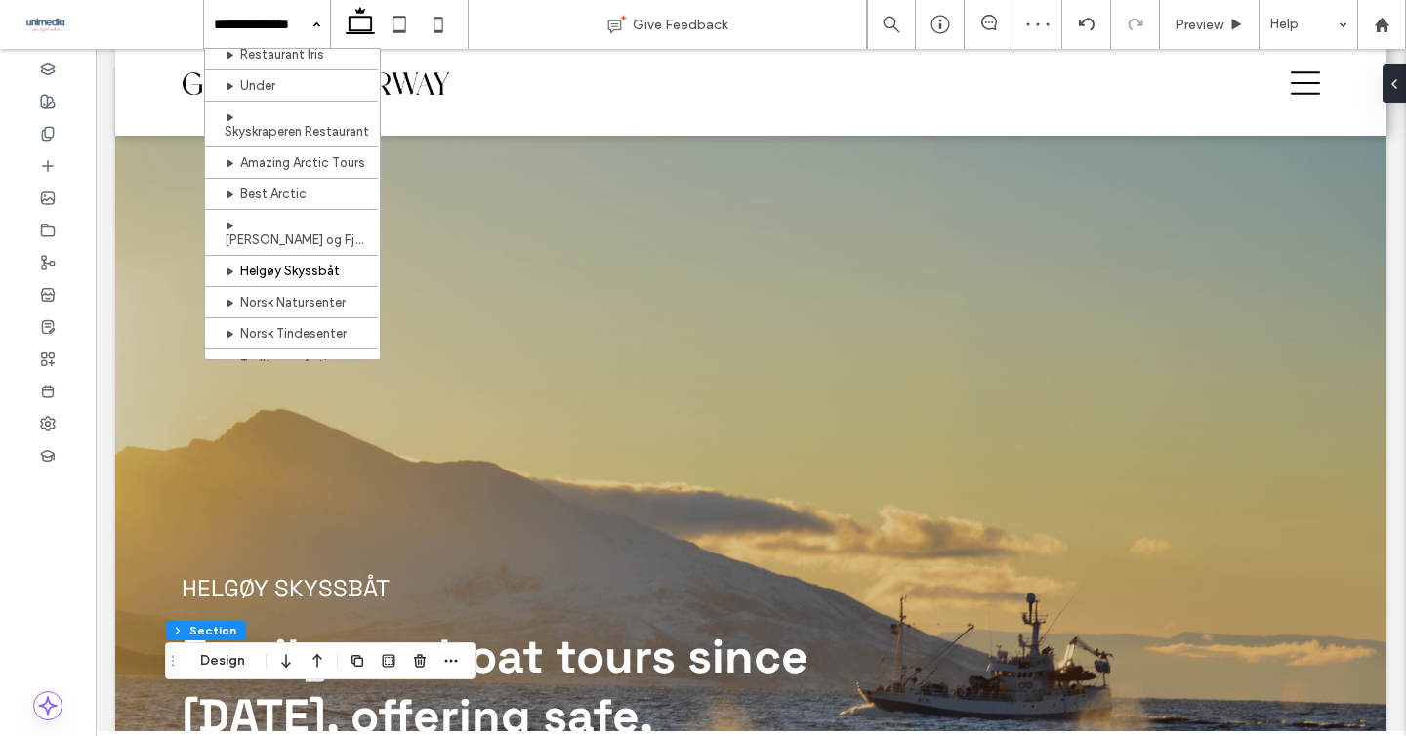
scroll to position [229, 0]
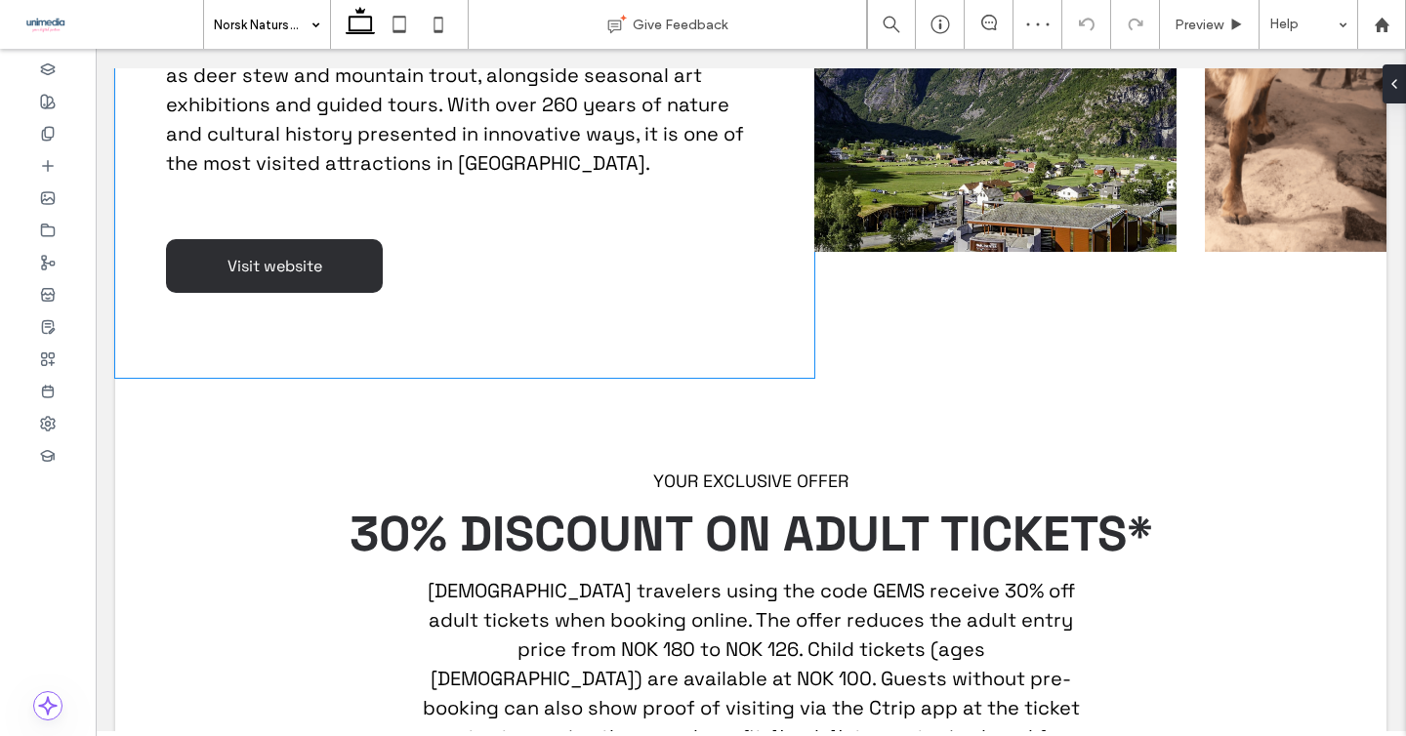
scroll to position [1759, 0]
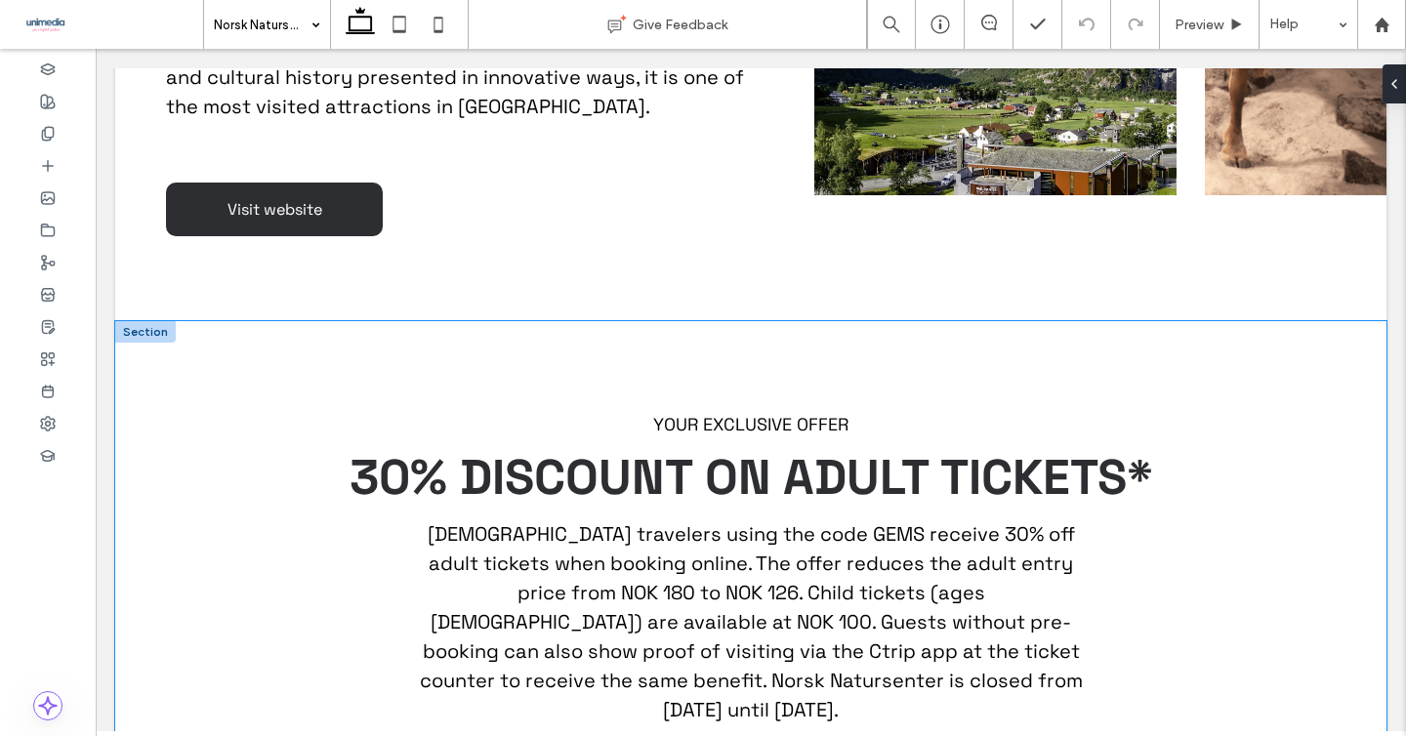
click at [145, 368] on div "YOUR EXCLUSIVE OFFER 30% DISCOUNT ON ADULT TICKETS* Chinese travelers using the…" at bounding box center [750, 605] width 1271 height 569
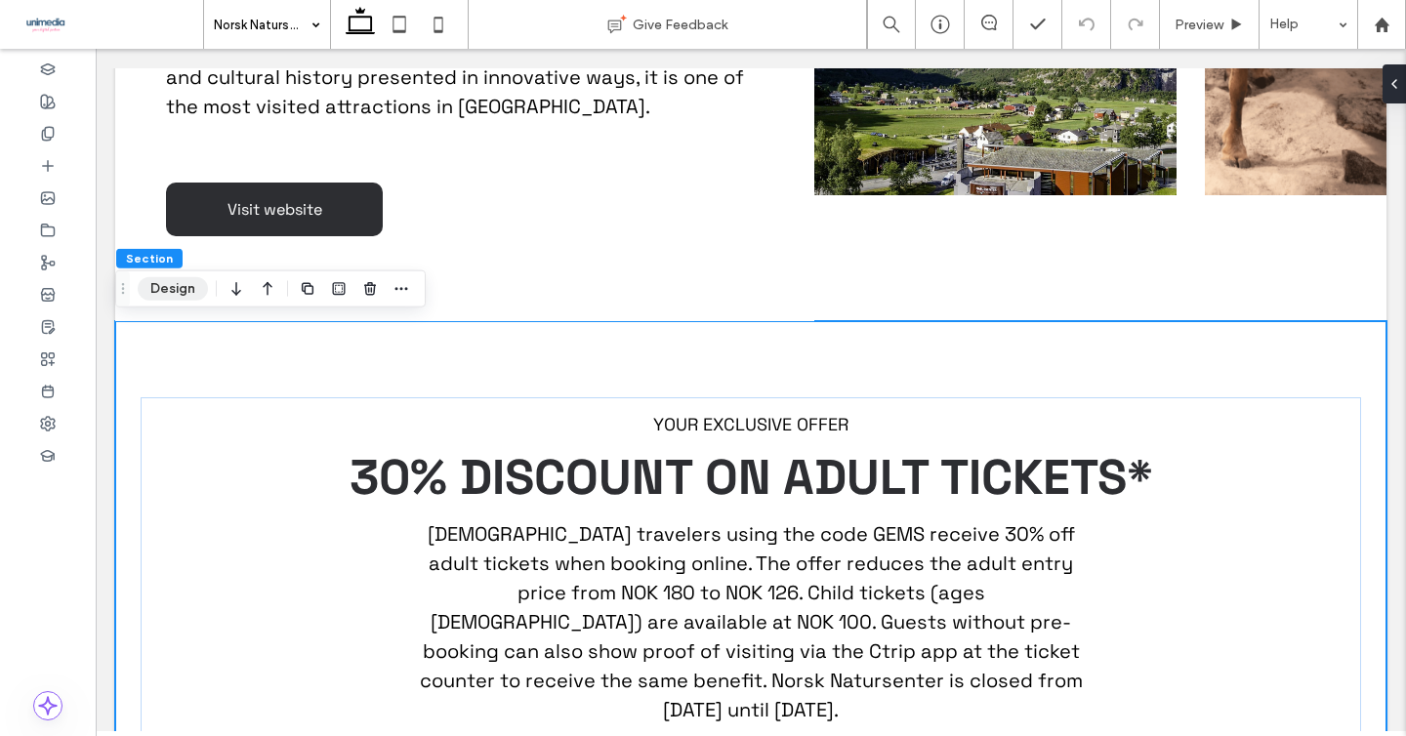
click at [180, 289] on button "Design" at bounding box center [173, 288] width 70 height 23
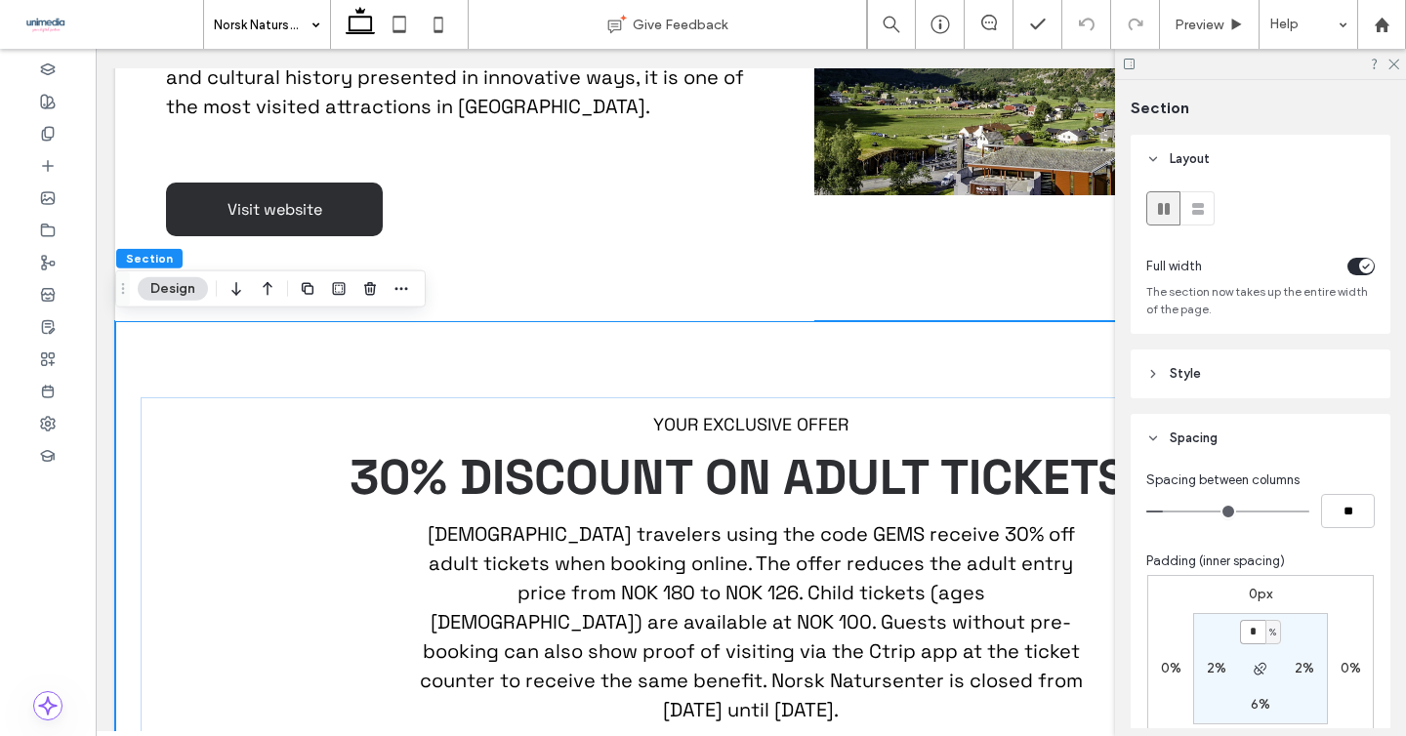
click at [1258, 634] on input "*" at bounding box center [1252, 632] width 25 height 24
type input "*"
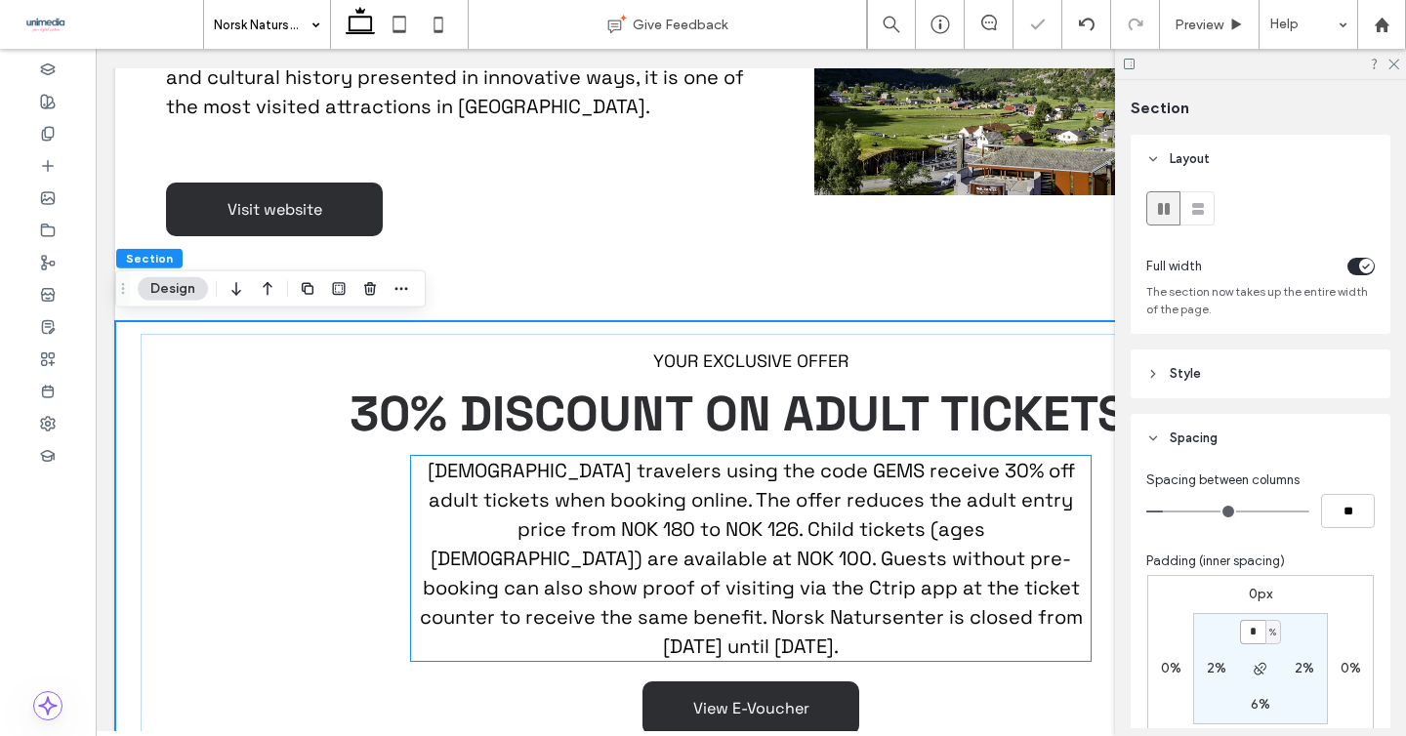
click at [901, 548] on span "Chinese travelers using the code GEMS receive 30% off adult tickets when bookin…" at bounding box center [751, 558] width 663 height 201
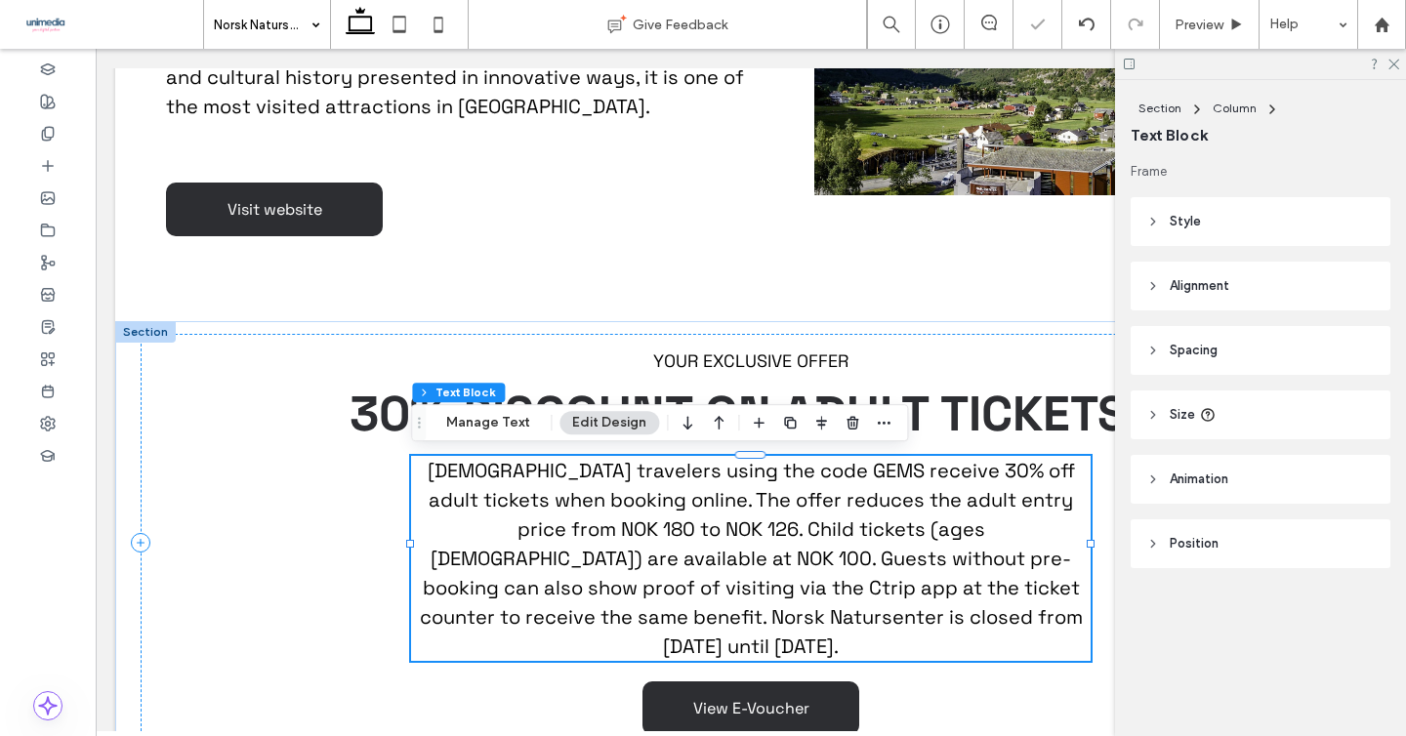
click at [931, 458] on span "Chinese travelers using the code GEMS receive 30% off adult tickets when bookin…" at bounding box center [751, 558] width 663 height 201
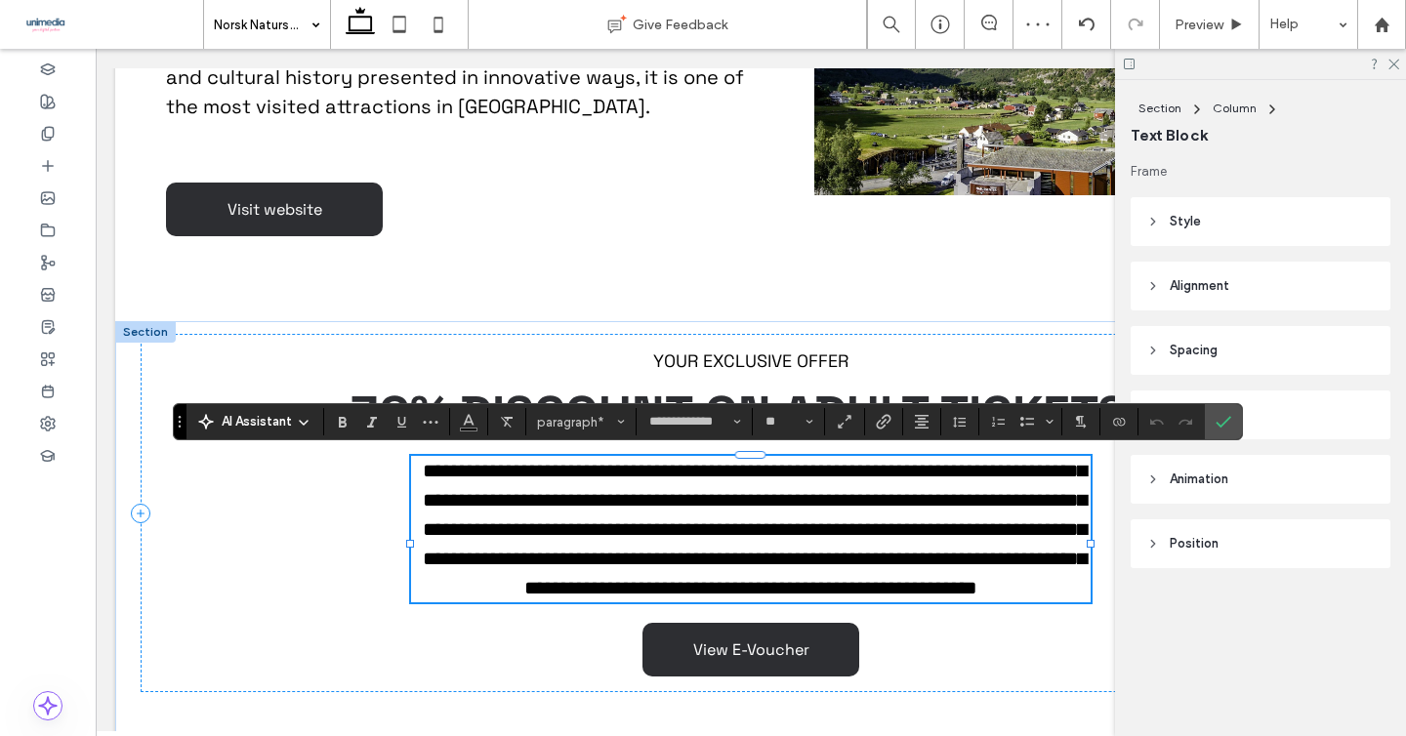
click at [886, 472] on span "**********" at bounding box center [755, 529] width 664 height 137
click at [868, 465] on span "**********" at bounding box center [755, 529] width 664 height 137
drag, startPoint x: 875, startPoint y: 465, endPoint x: 614, endPoint y: 494, distance: 262.3
click at [614, 494] on span "**********" at bounding box center [755, 529] width 664 height 137
click at [342, 422] on use "Bold" at bounding box center [343, 422] width 8 height 11
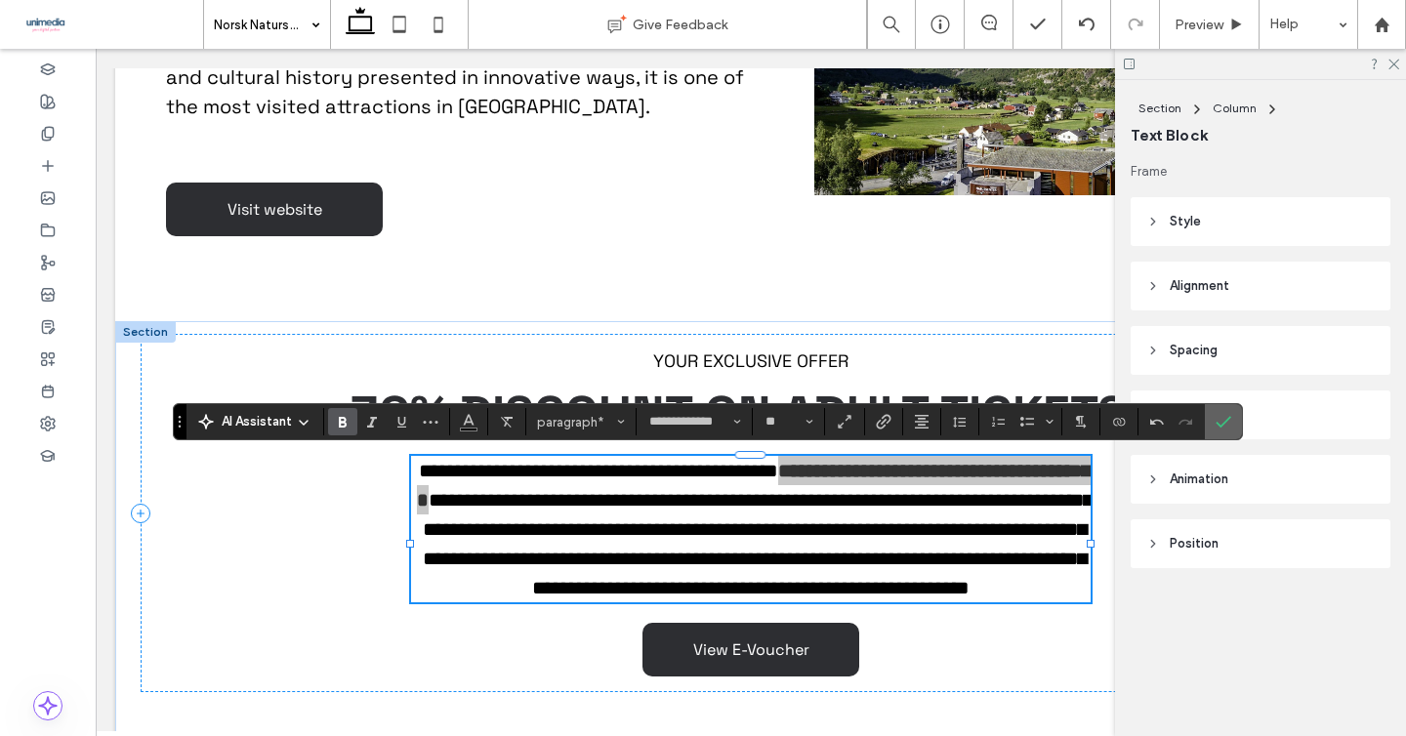
click at [1215, 420] on label "Confirm" at bounding box center [1223, 421] width 29 height 35
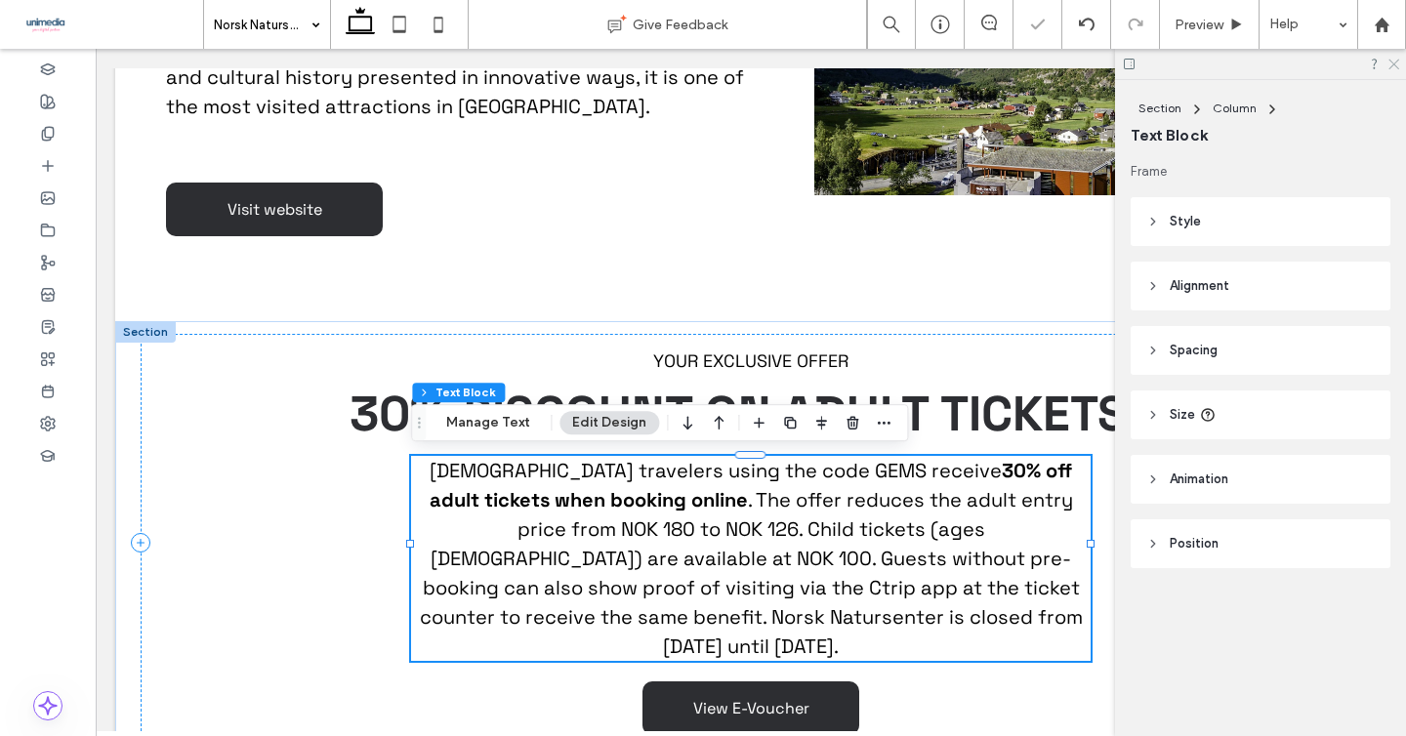
click at [1386, 63] on icon at bounding box center [1392, 63] width 13 height 13
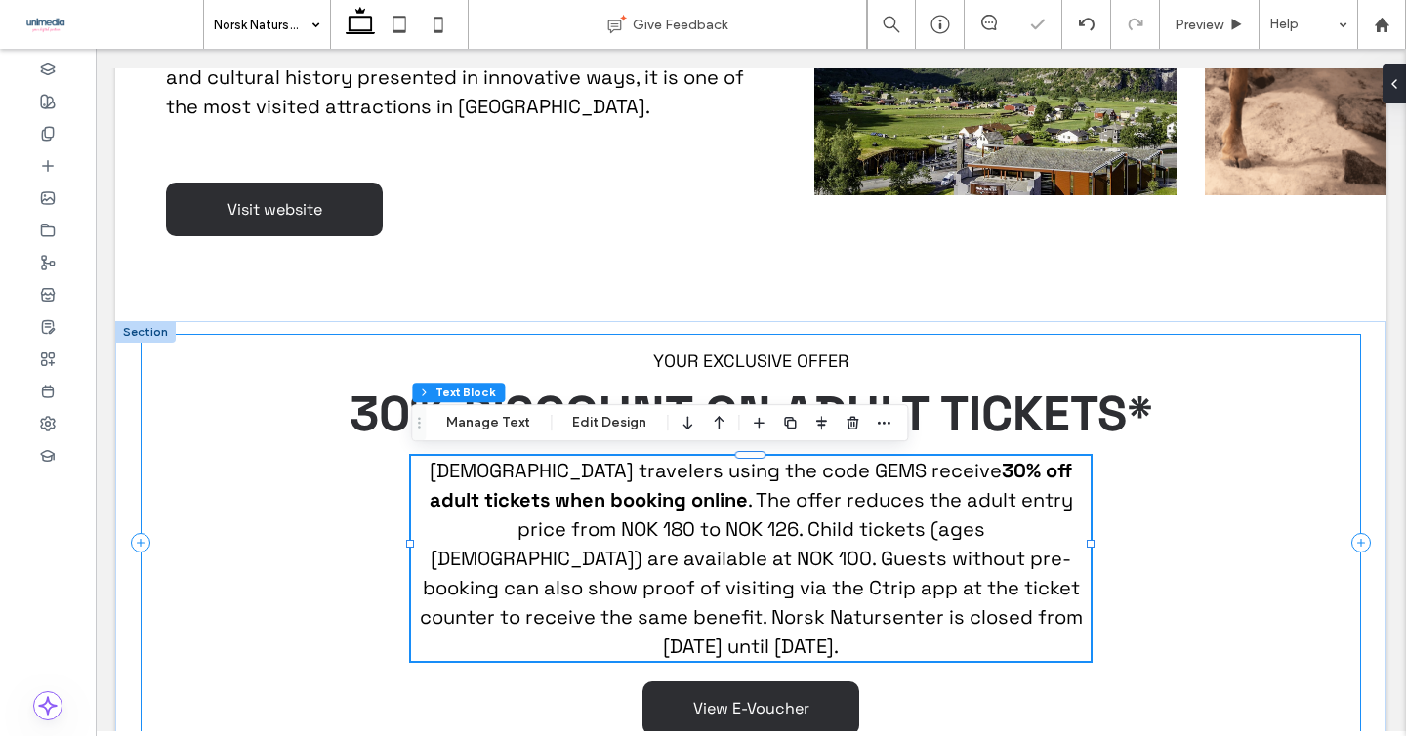
click at [1344, 470] on div "YOUR EXCLUSIVE OFFER 30% DISCOUNT ON ADULT TICKETS* Chinese travelers using the…" at bounding box center [751, 542] width 1221 height 417
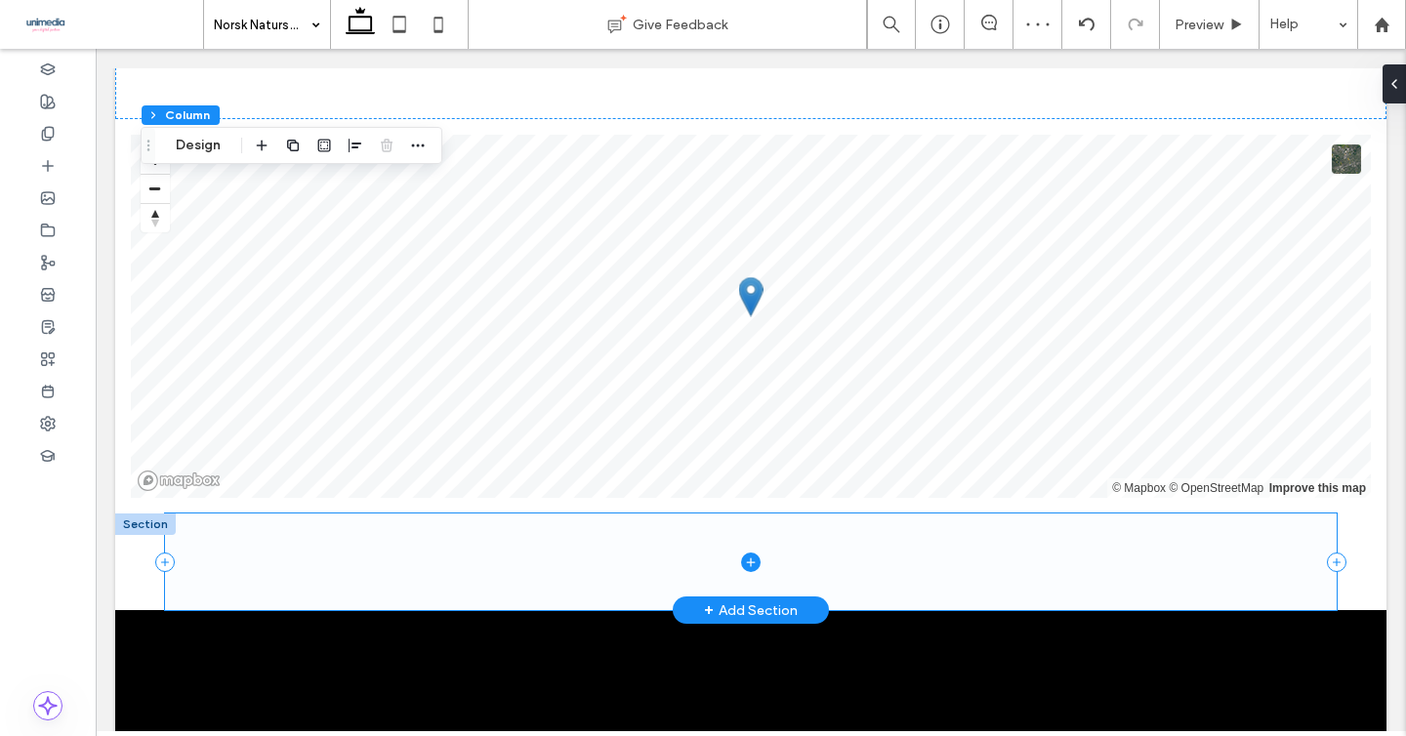
scroll to position [2616, 0]
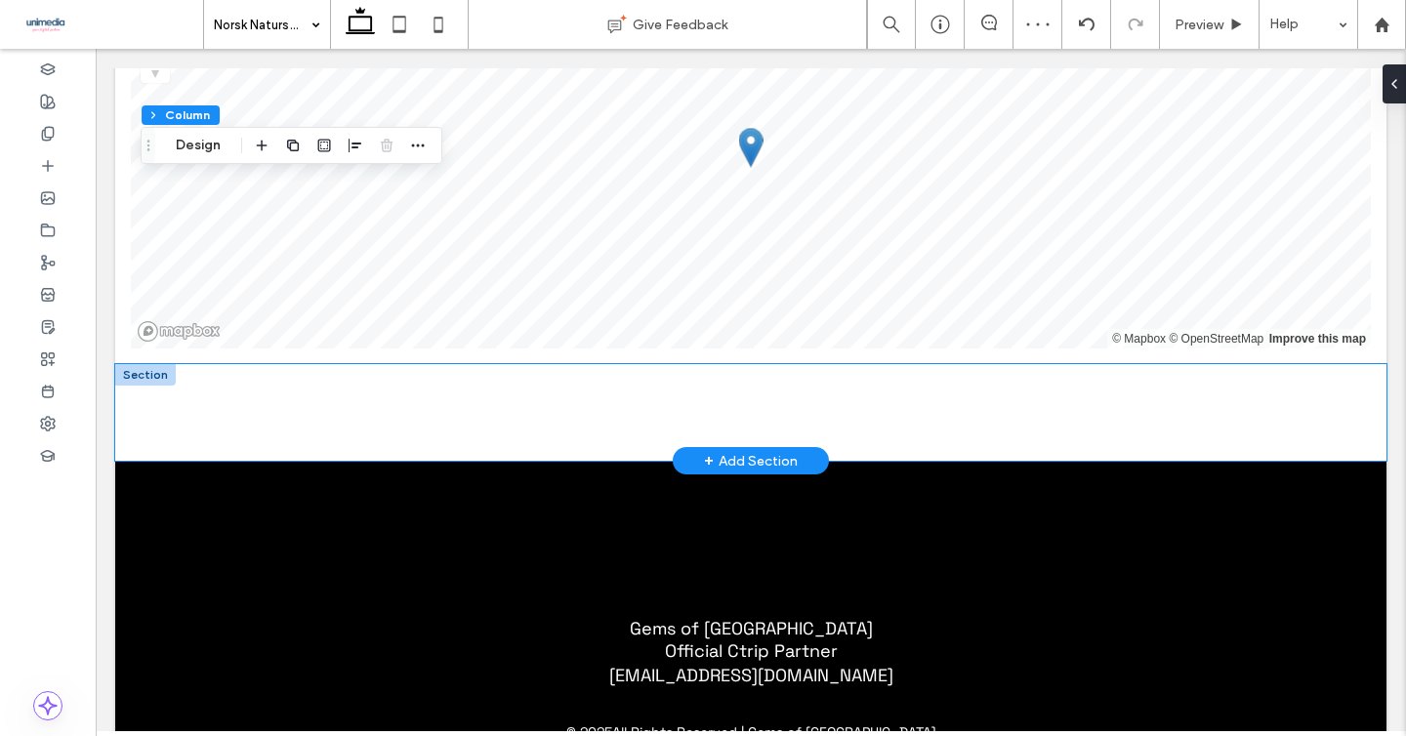
click at [121, 394] on div at bounding box center [750, 412] width 1271 height 97
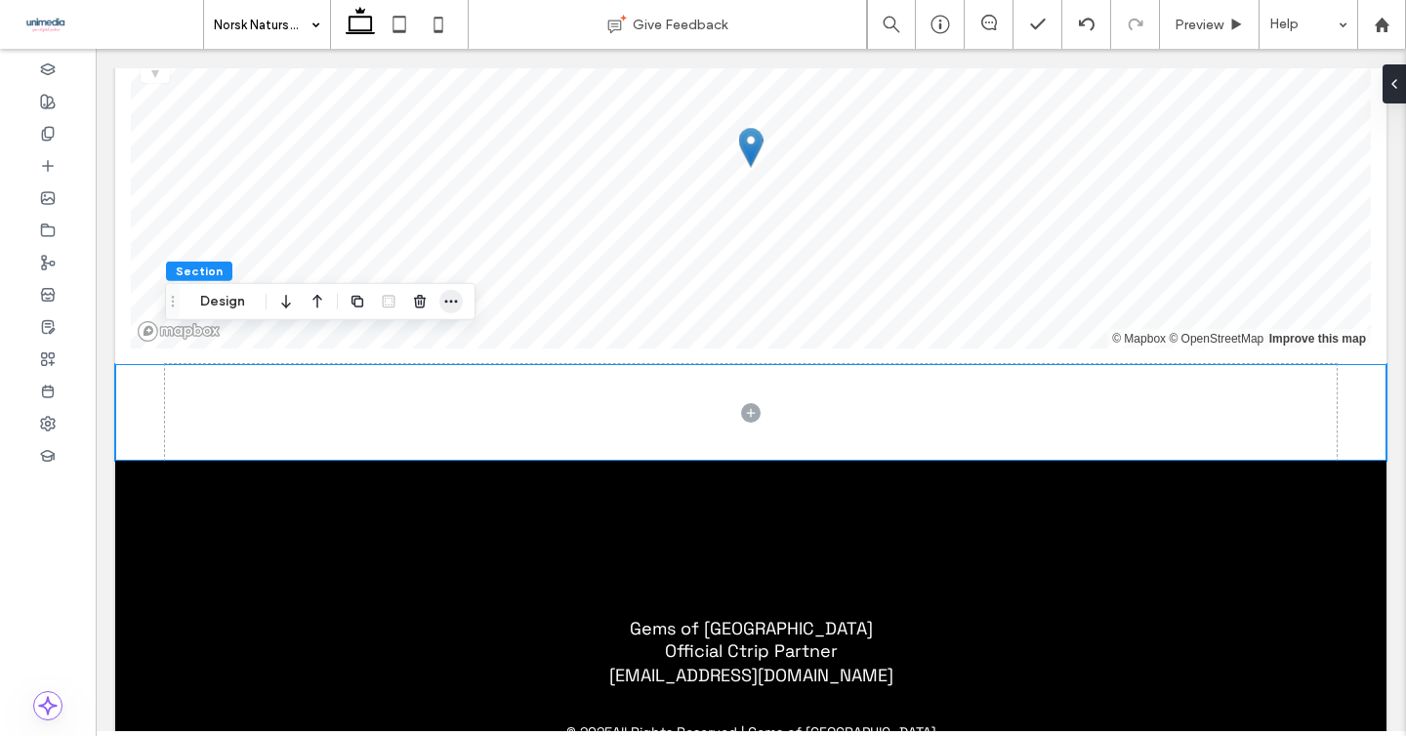
click at [453, 302] on icon "button" at bounding box center [451, 302] width 16 height 16
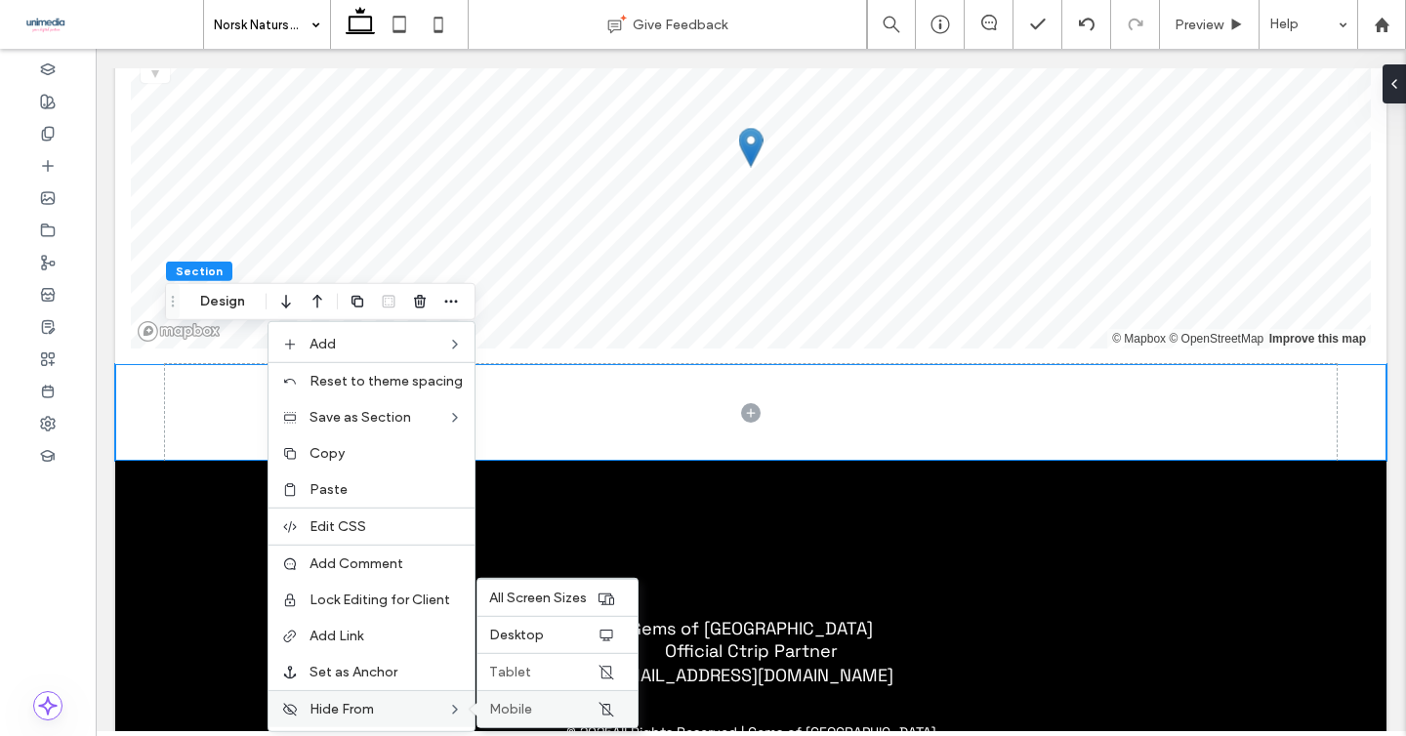
click at [522, 700] on div "Mobile" at bounding box center [557, 708] width 160 height 37
click at [536, 680] on label "Tablet" at bounding box center [542, 672] width 107 height 17
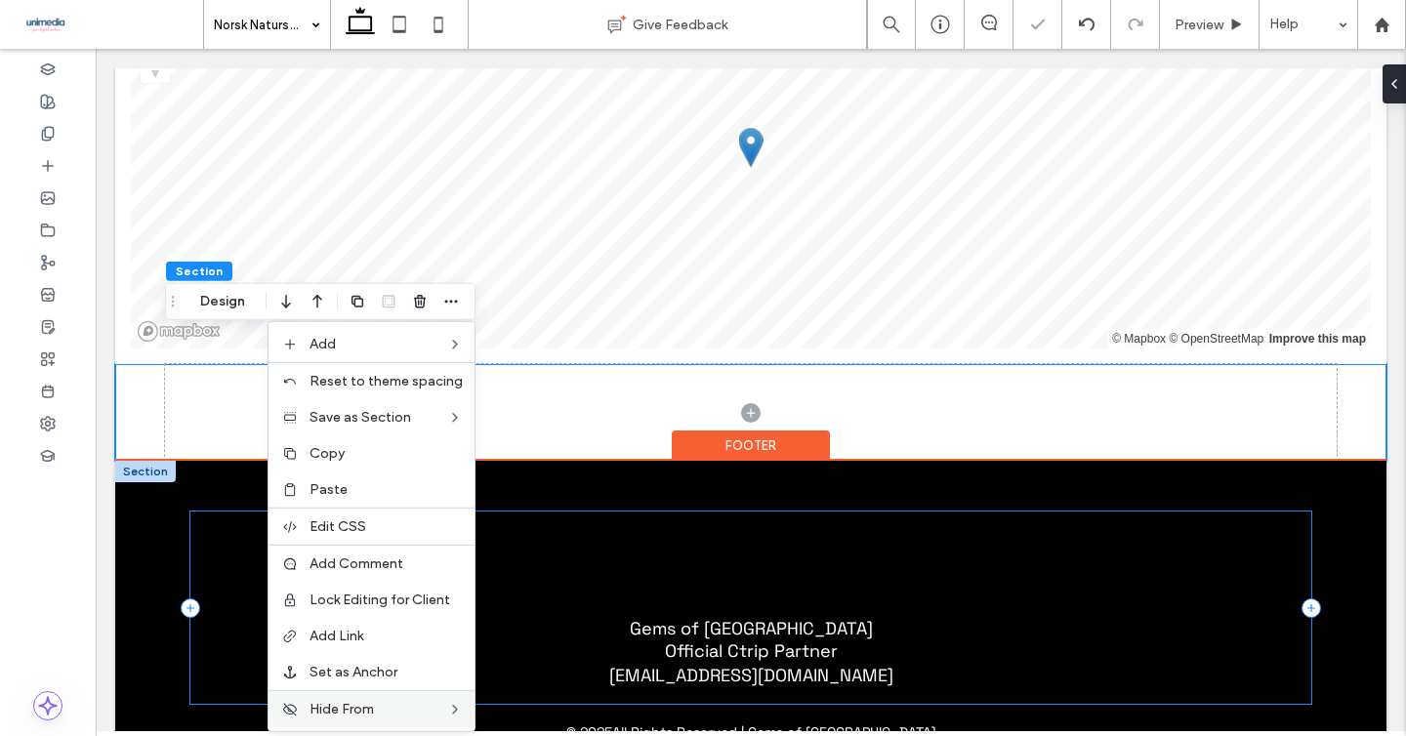
click at [221, 574] on div "Gems of Norway Official Ctrip Partner norway@gemsofeurope.com" at bounding box center [750, 608] width 1121 height 192
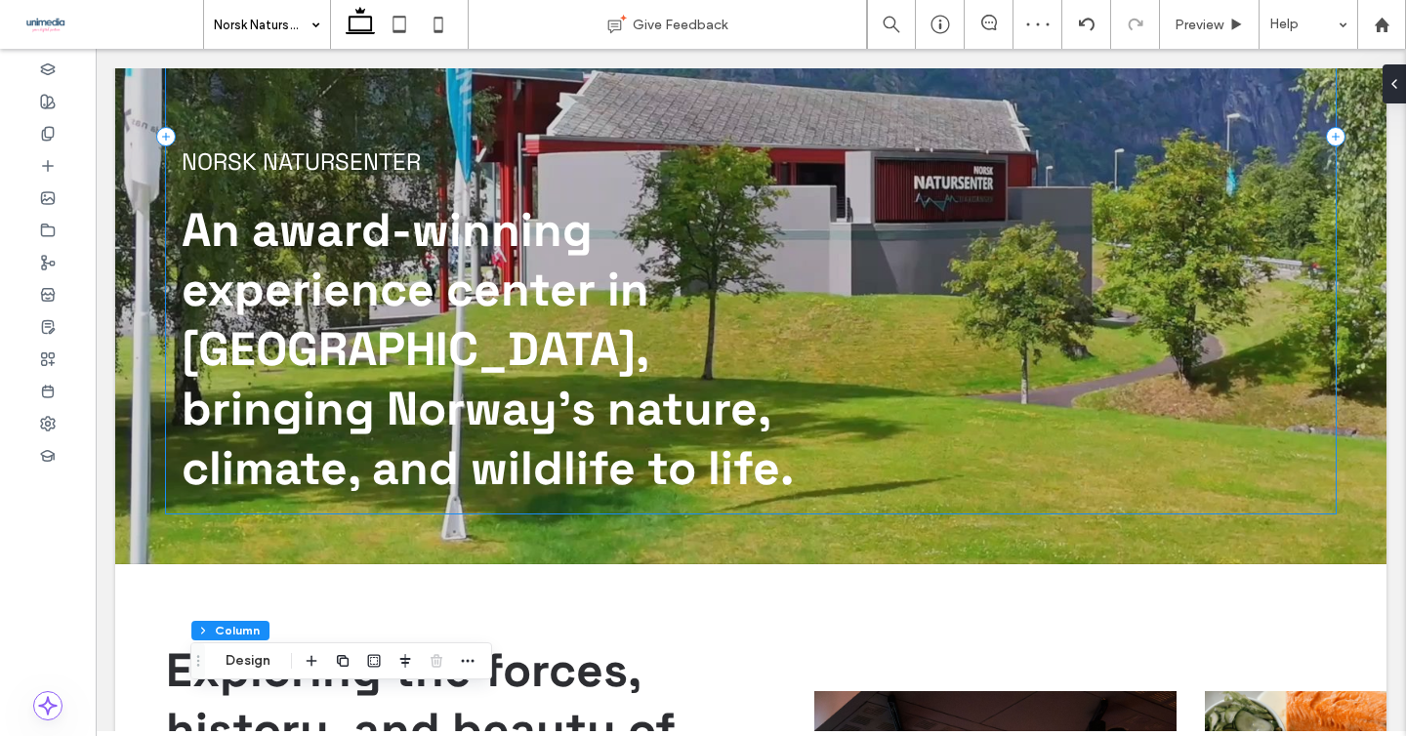
scroll to position [0, 0]
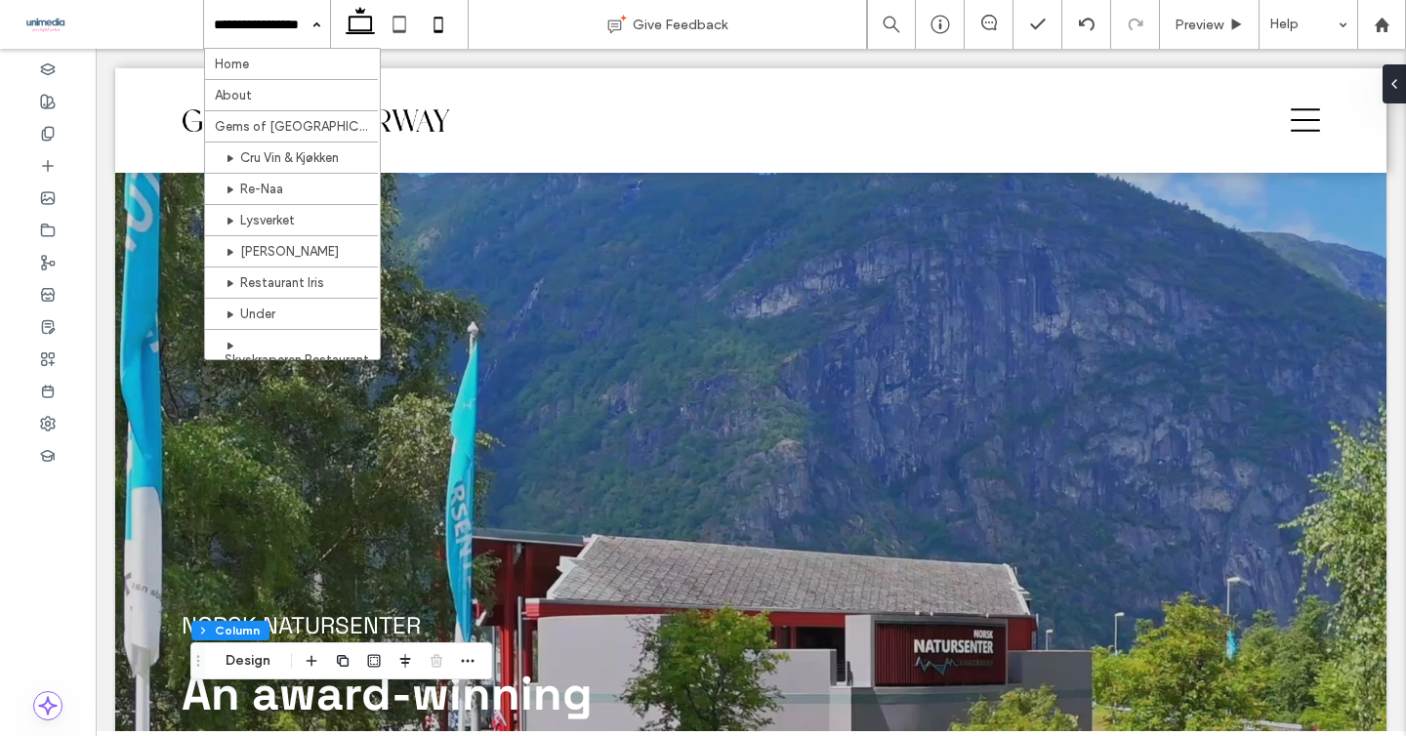
click at [435, 16] on icon at bounding box center [438, 24] width 39 height 39
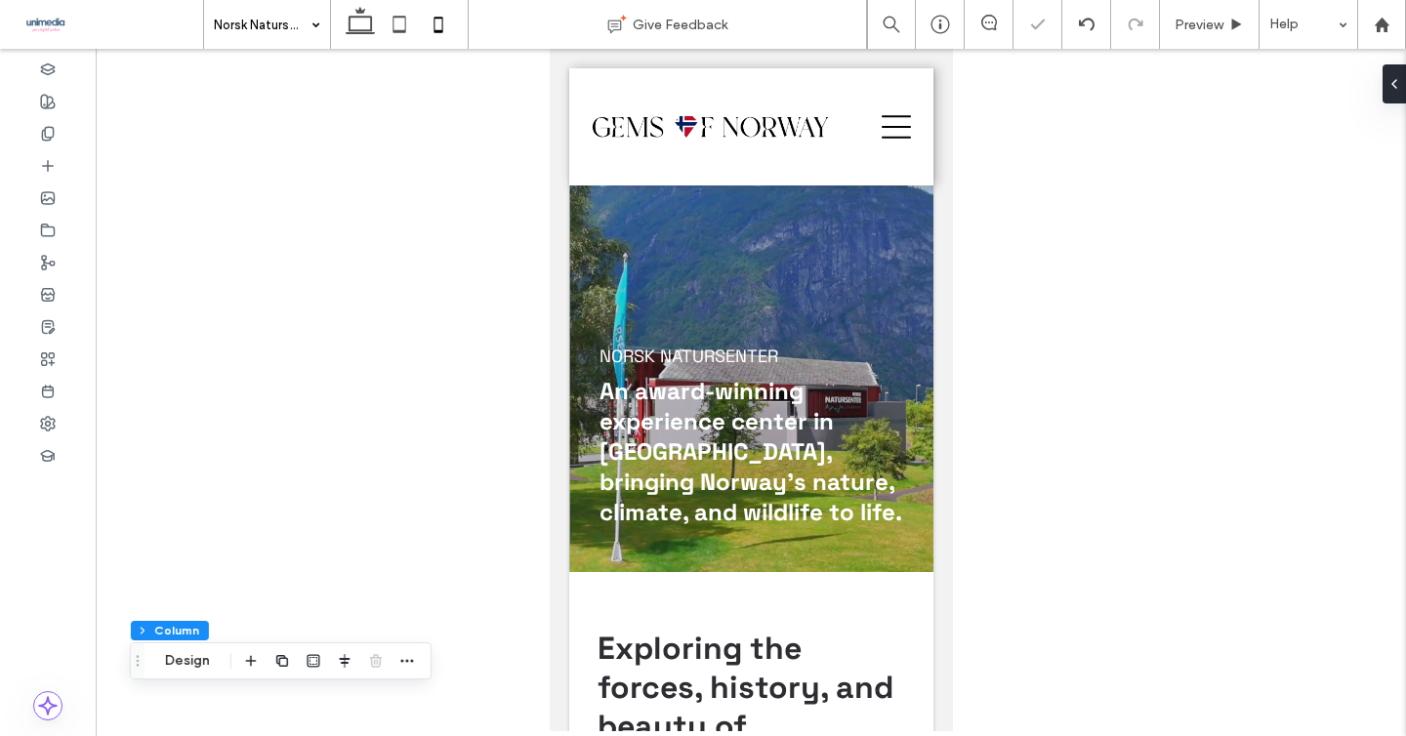
type input "**"
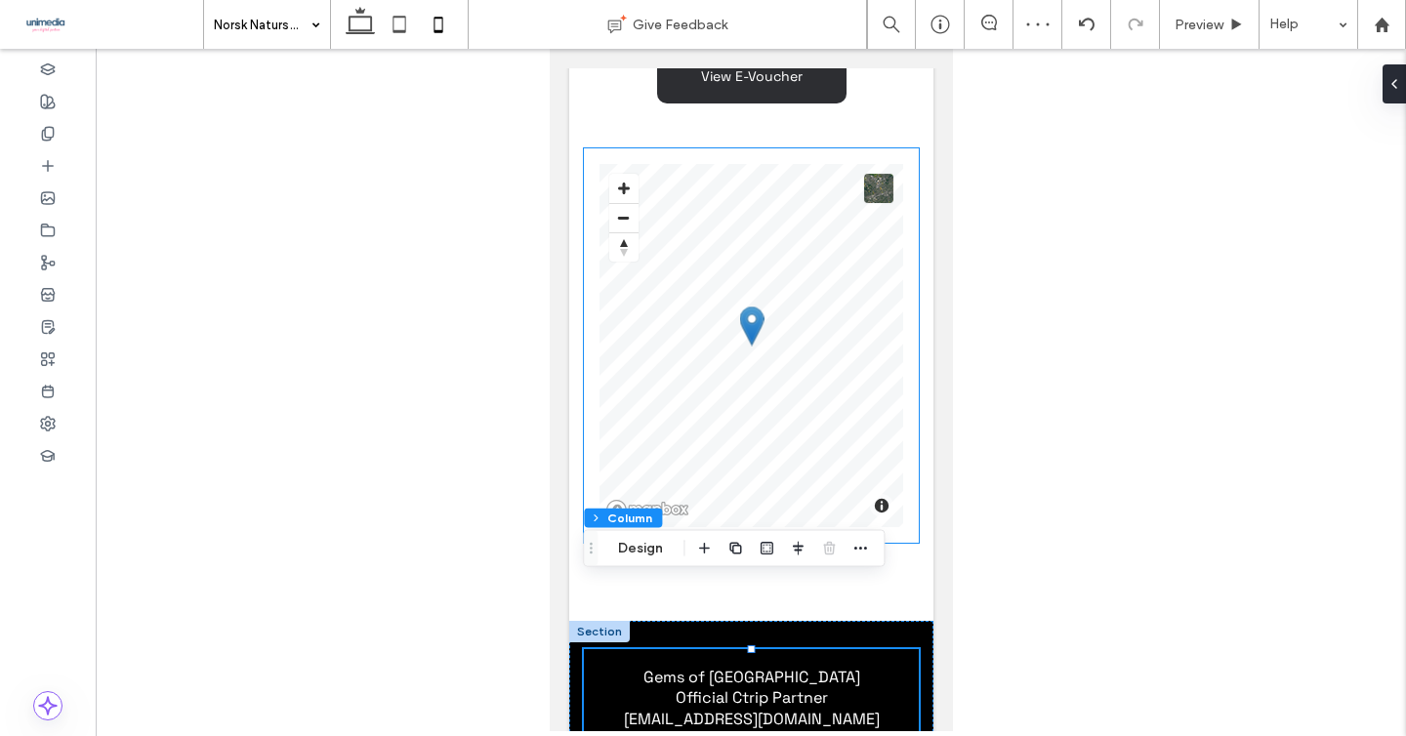
scroll to position [2490, 0]
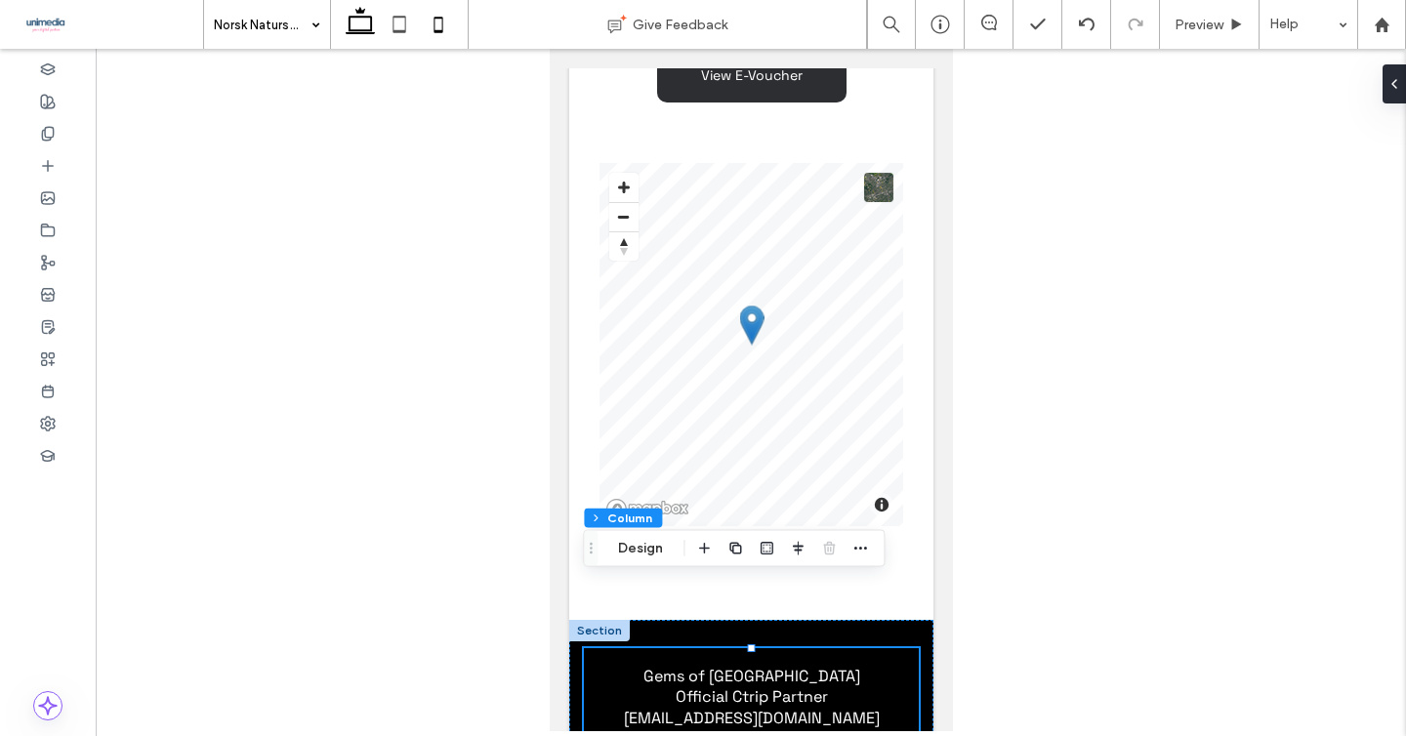
click at [359, 33] on use at bounding box center [360, 20] width 29 height 27
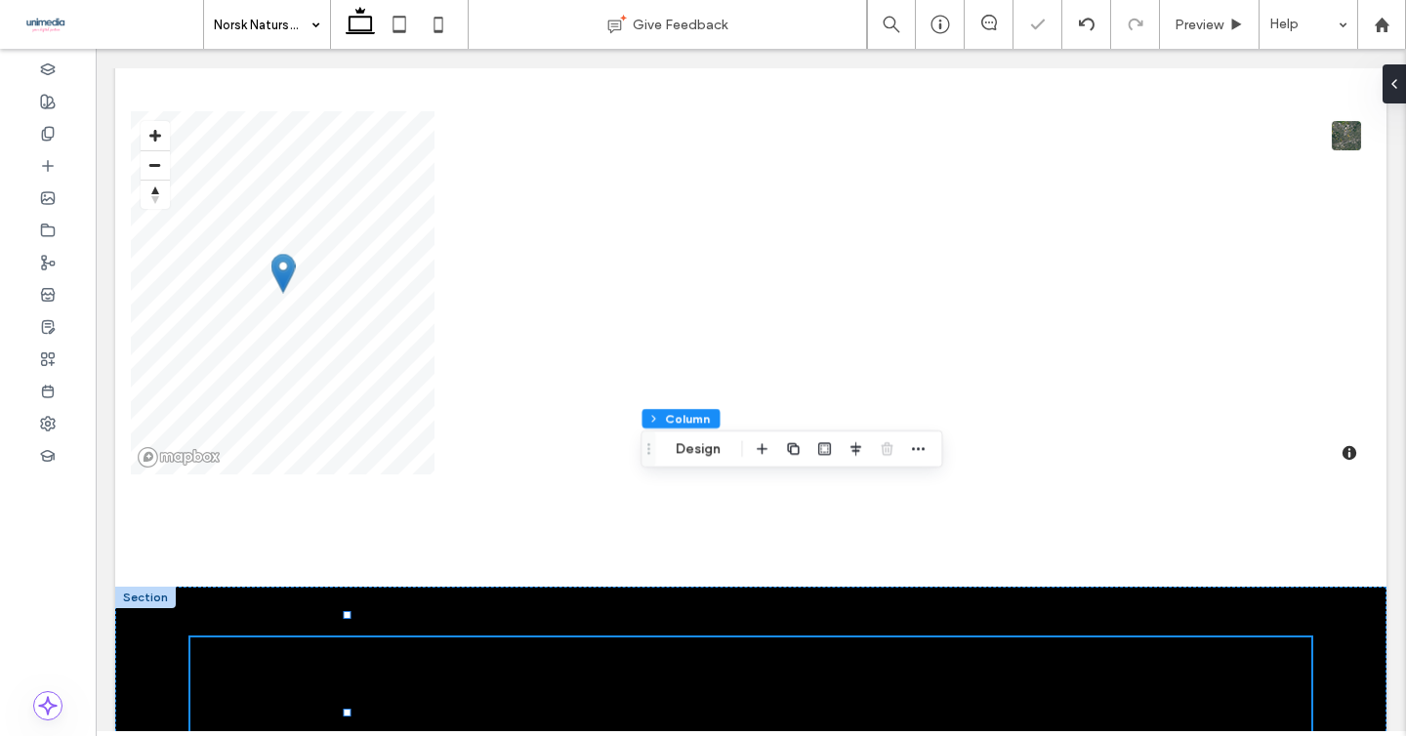
type input "***"
type input "****"
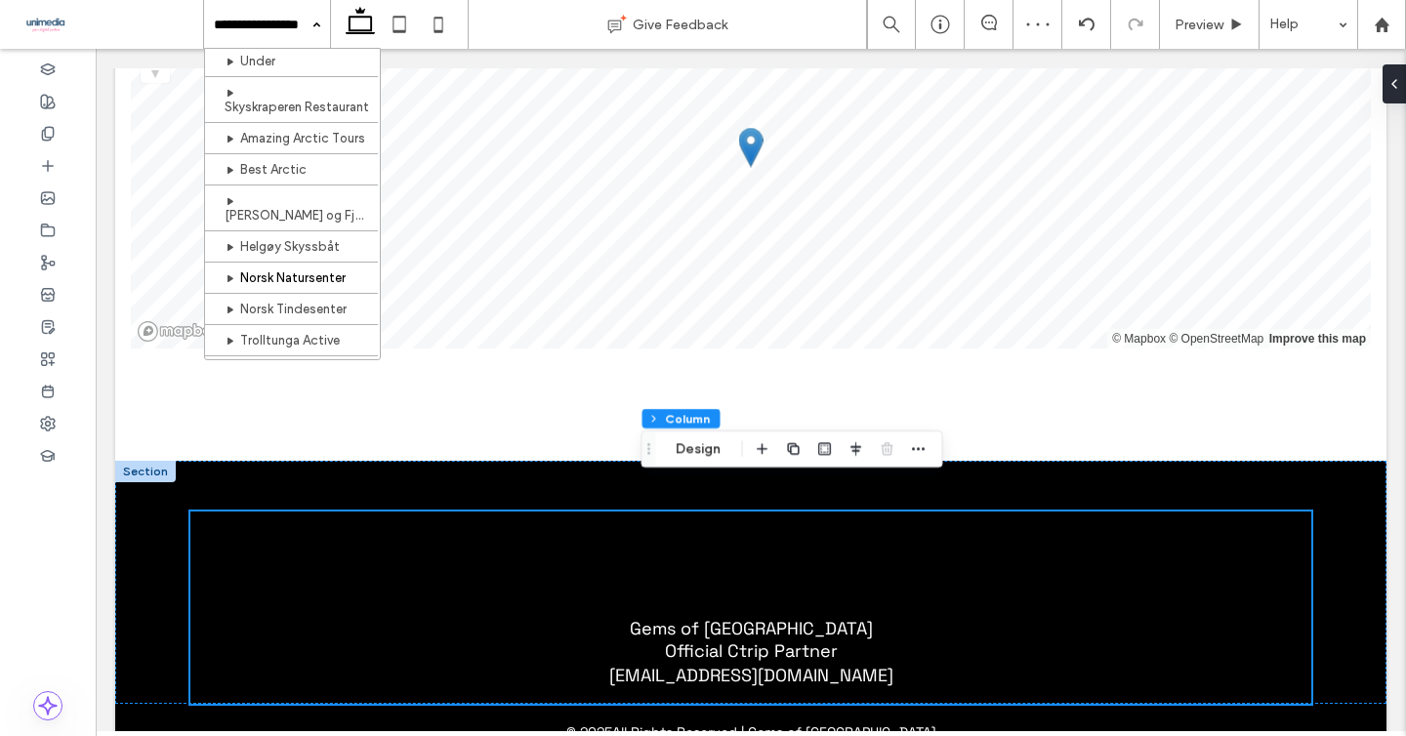
scroll to position [298, 0]
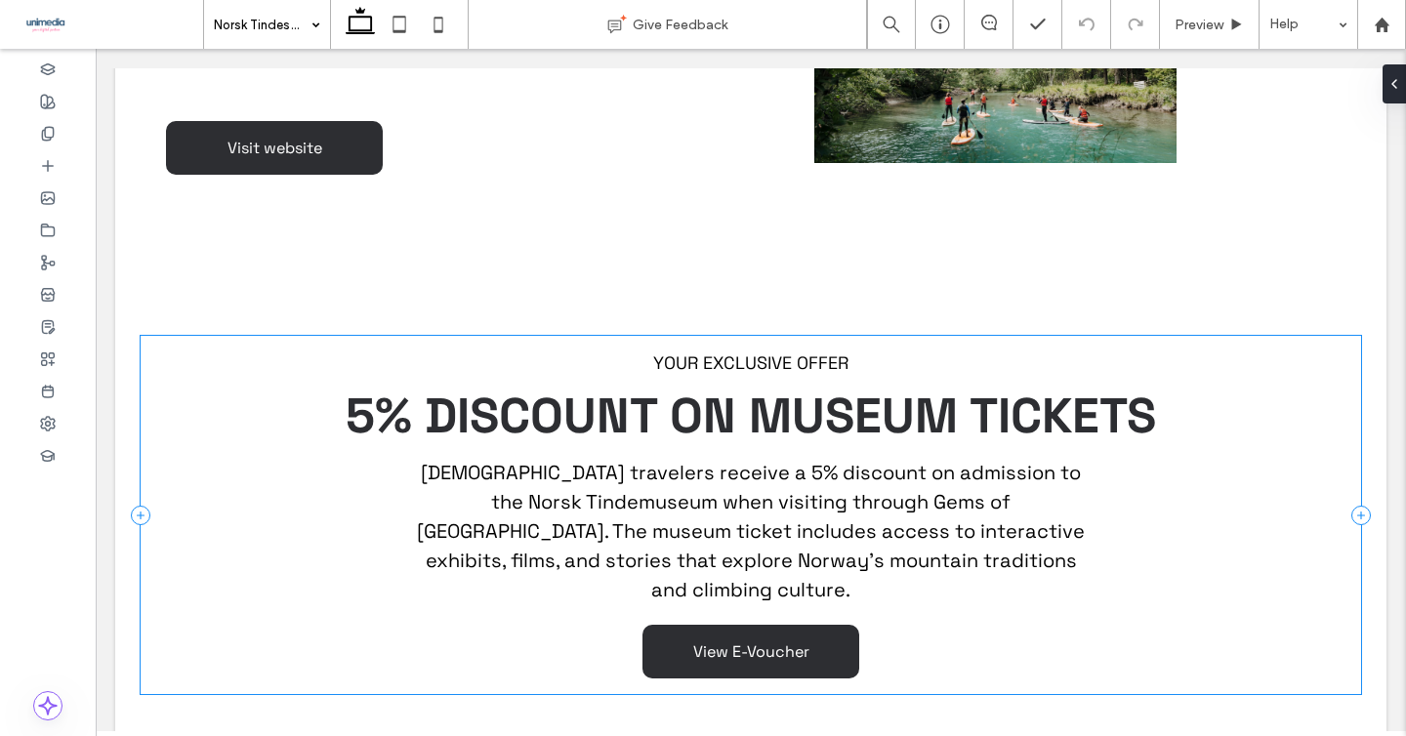
scroll to position [1759, 0]
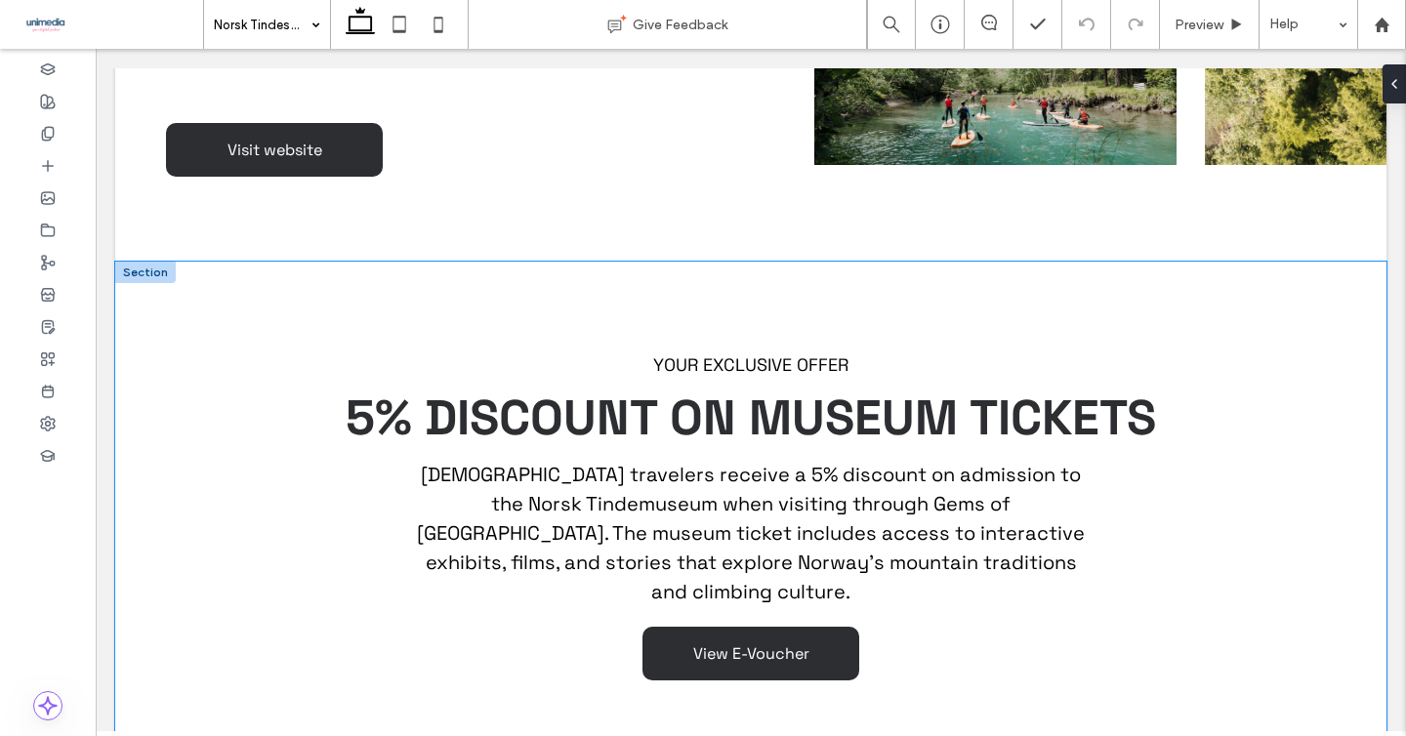
click at [129, 319] on div "YOUR EXCLUSIVE OFFER 5% DISCOUNT ON MUSEUM TICKETS Chinese travelers receive a …" at bounding box center [750, 517] width 1271 height 511
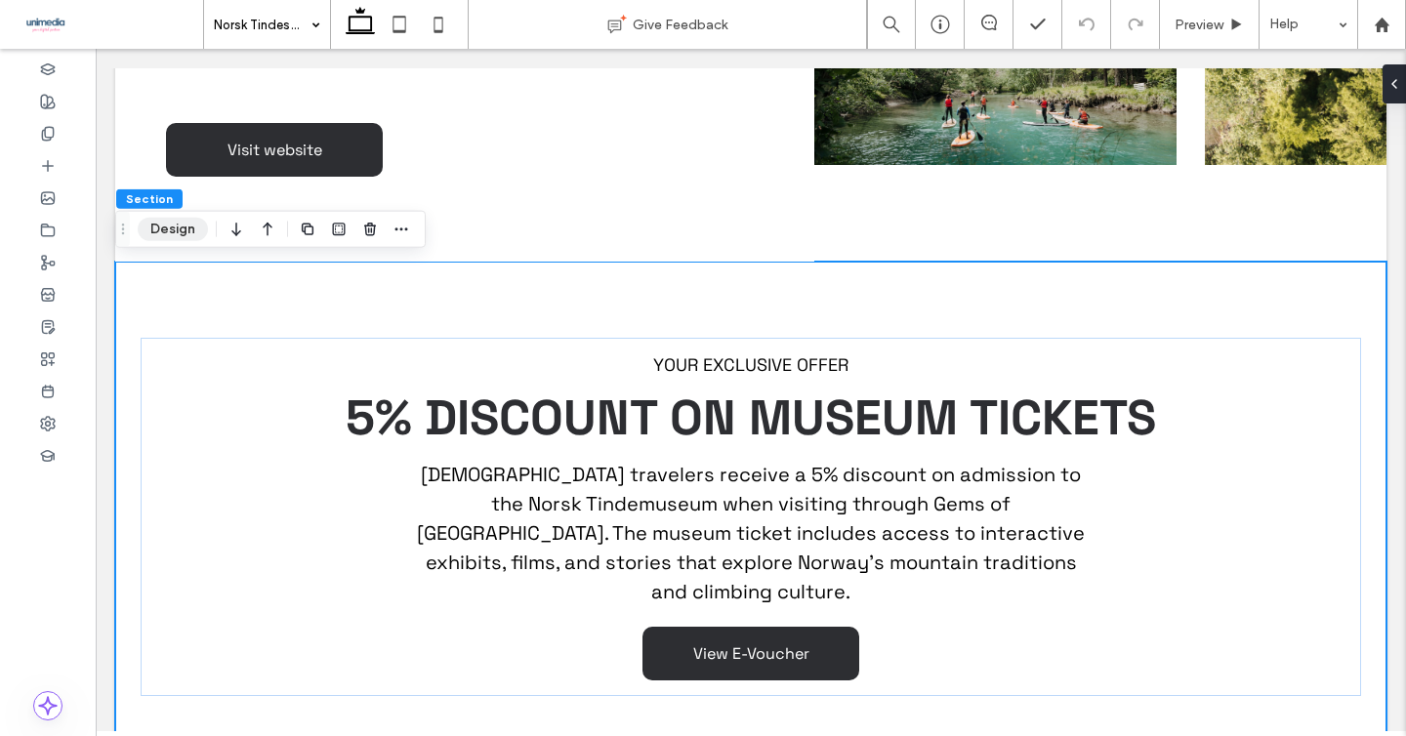
click at [165, 229] on button "Design" at bounding box center [173, 229] width 70 height 23
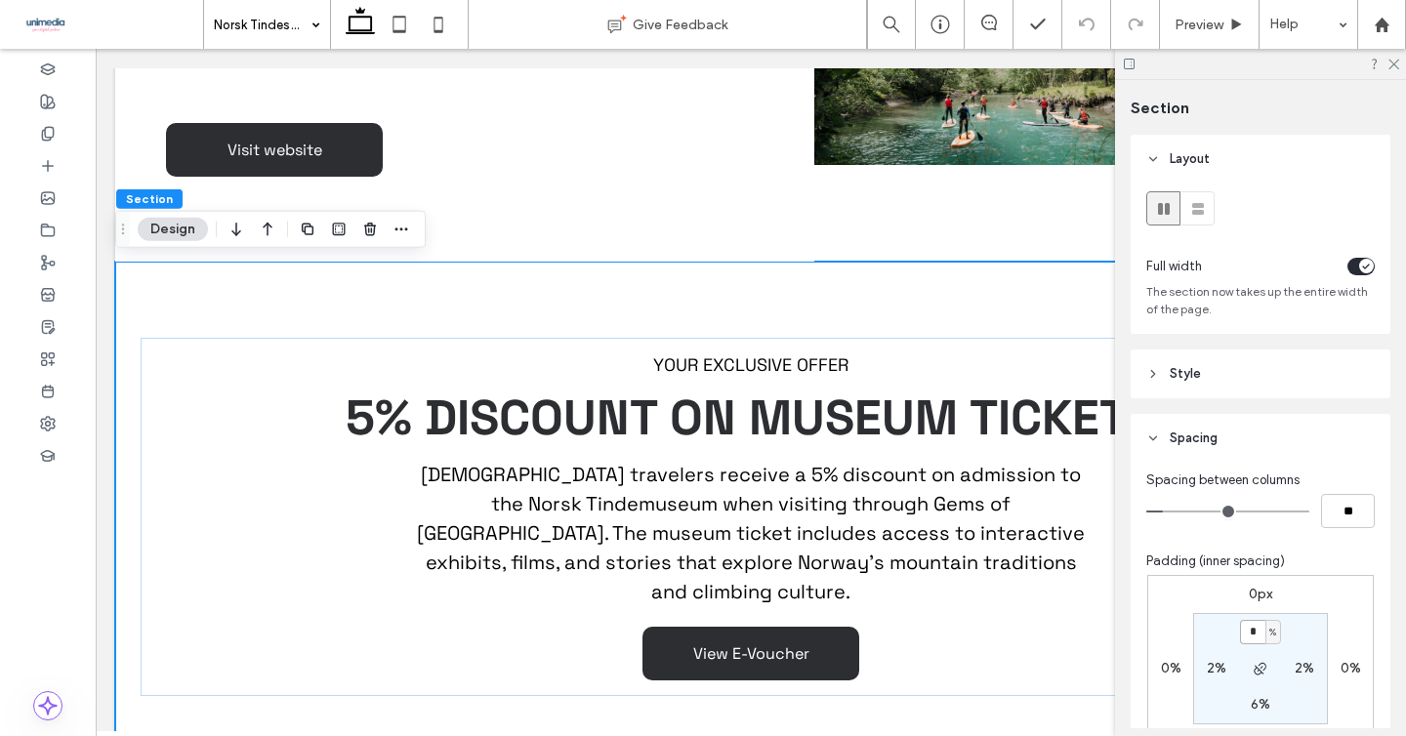
click at [1251, 631] on input "*" at bounding box center [1252, 632] width 25 height 24
type input "*"
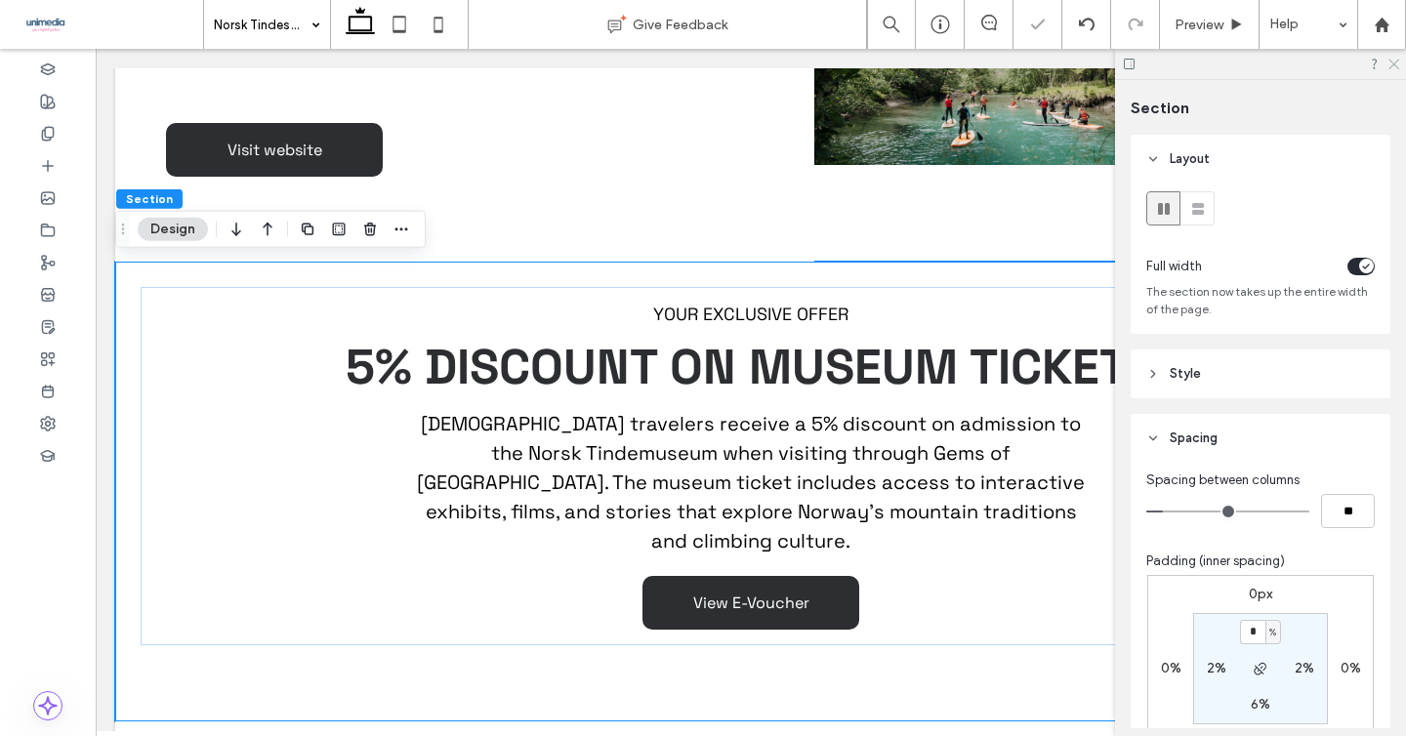
click at [1389, 62] on icon at bounding box center [1392, 63] width 13 height 13
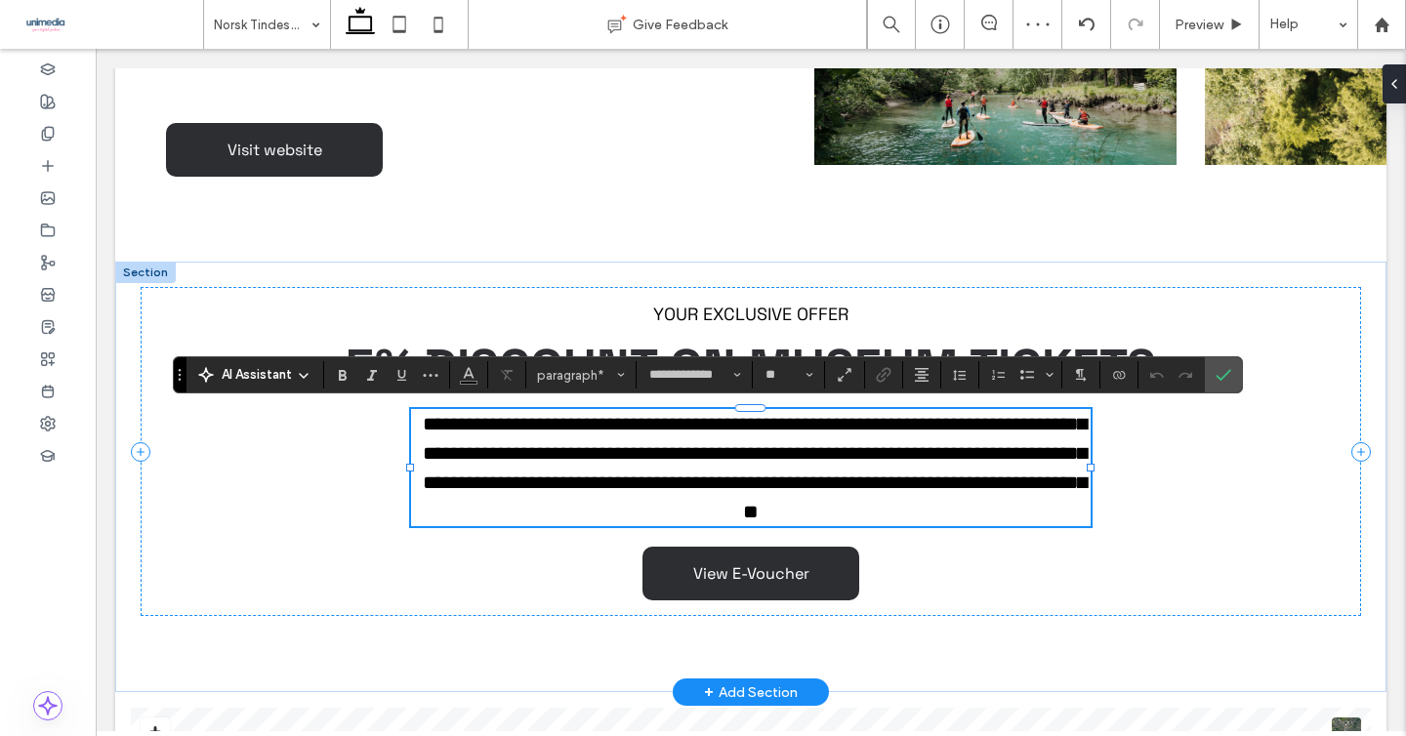
click at [829, 433] on span "**********" at bounding box center [755, 467] width 664 height 107
drag, startPoint x: 809, startPoint y: 420, endPoint x: 699, endPoint y: 421, distance: 110.3
click at [699, 421] on span "**********" at bounding box center [755, 467] width 664 height 107
click at [325, 372] on section at bounding box center [387, 374] width 126 height 27
click at [335, 373] on icon "Bold" at bounding box center [343, 375] width 16 height 16
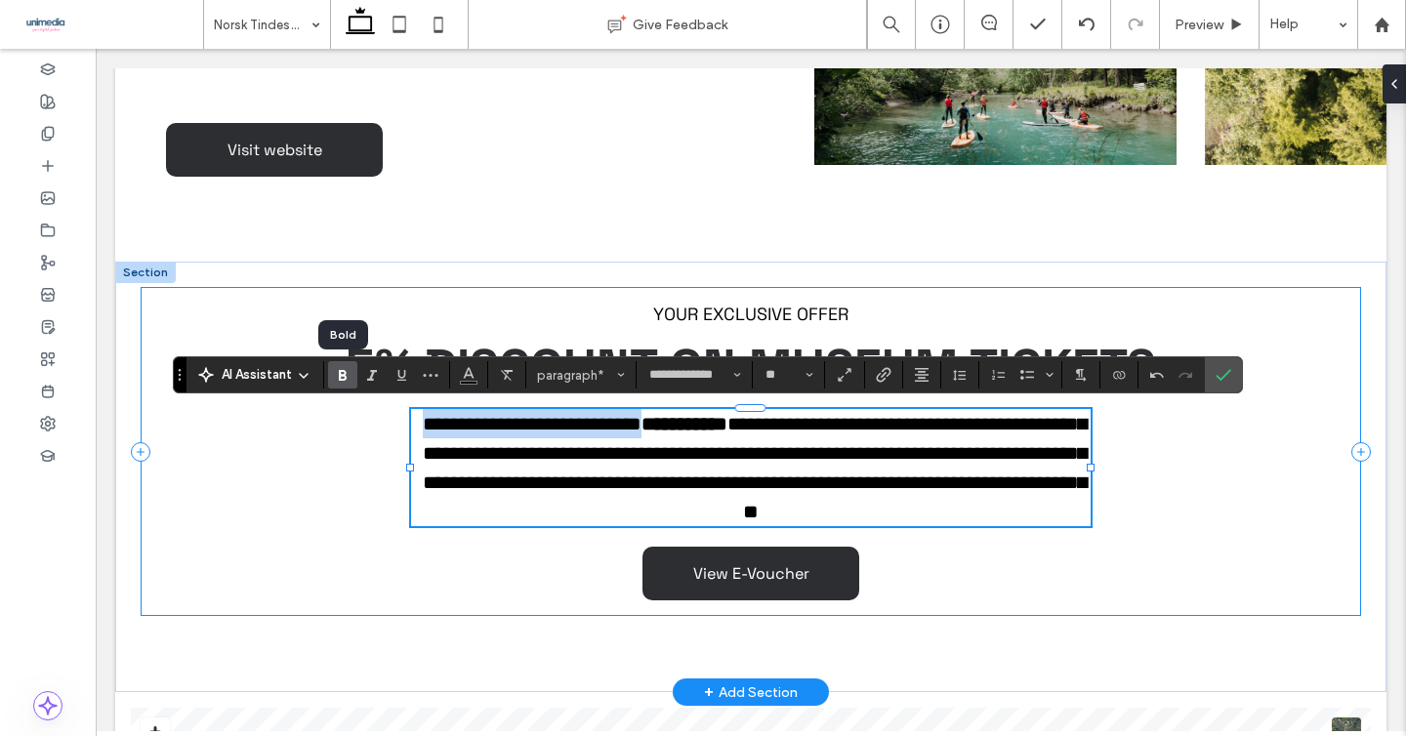
click at [283, 560] on div "**********" at bounding box center [751, 451] width 1221 height 329
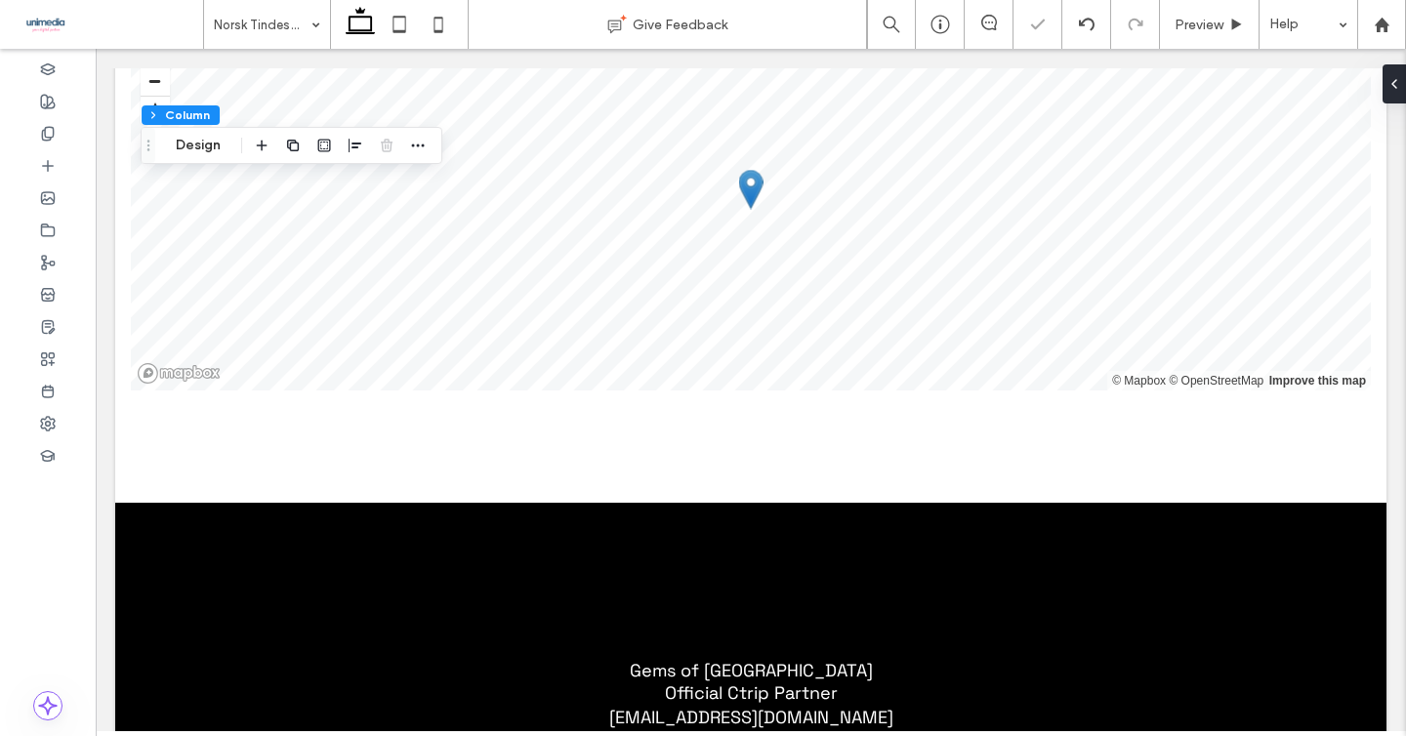
scroll to position [2511, 0]
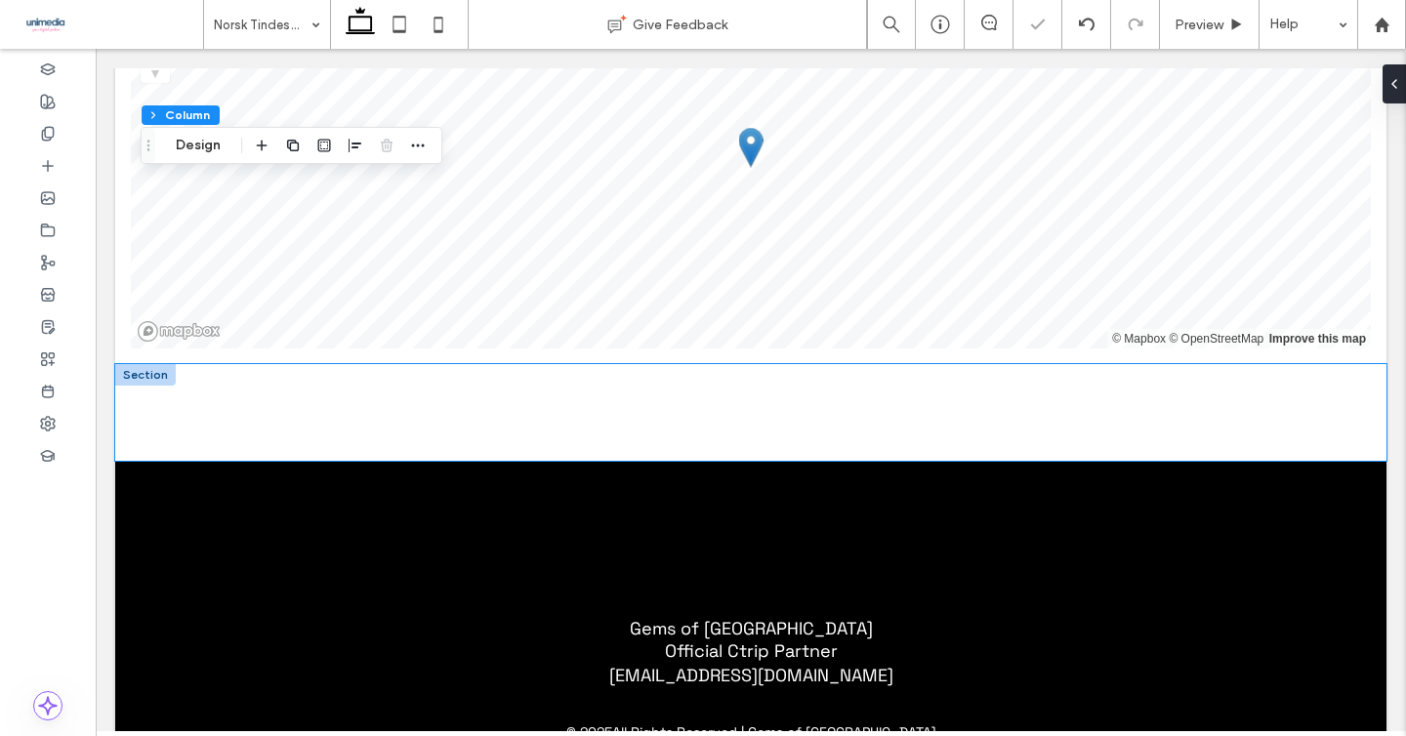
click at [139, 394] on div at bounding box center [750, 412] width 1271 height 97
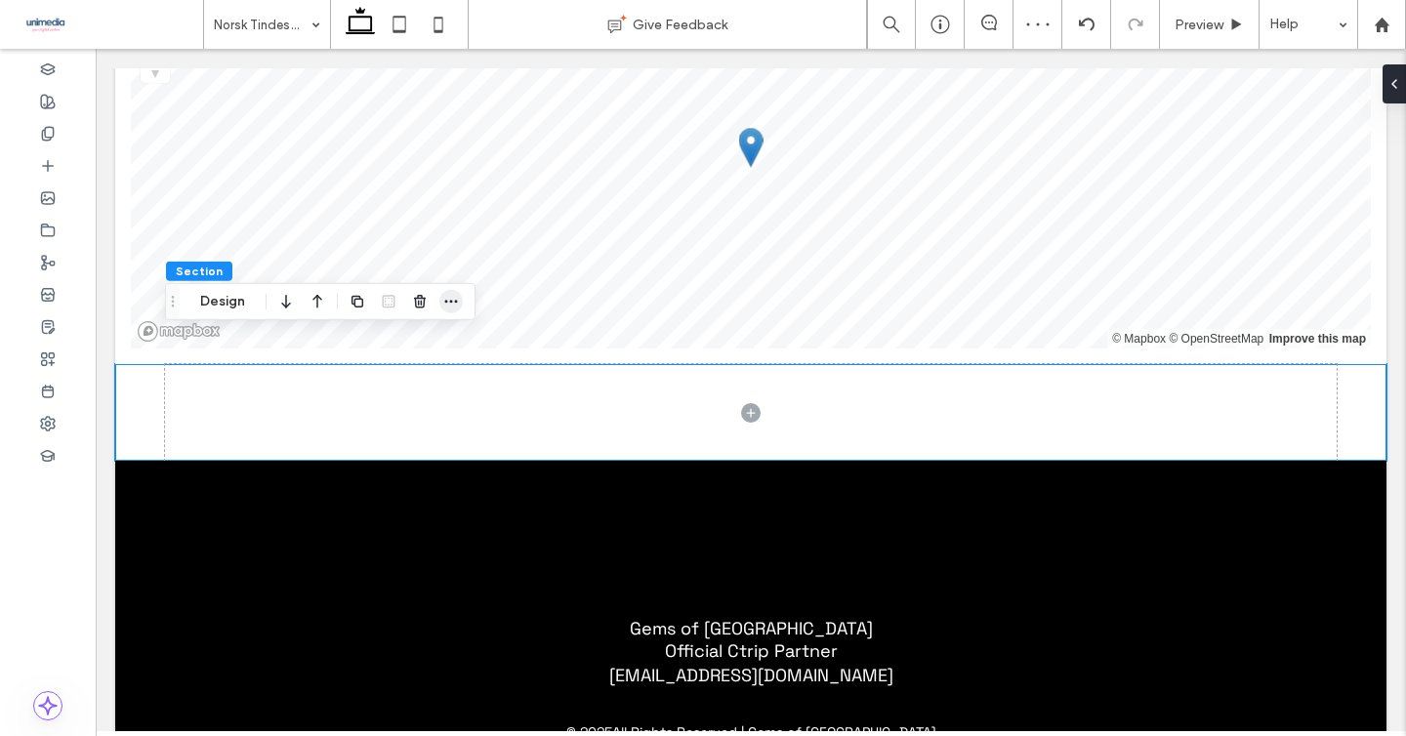
click at [458, 303] on icon "button" at bounding box center [451, 302] width 16 height 16
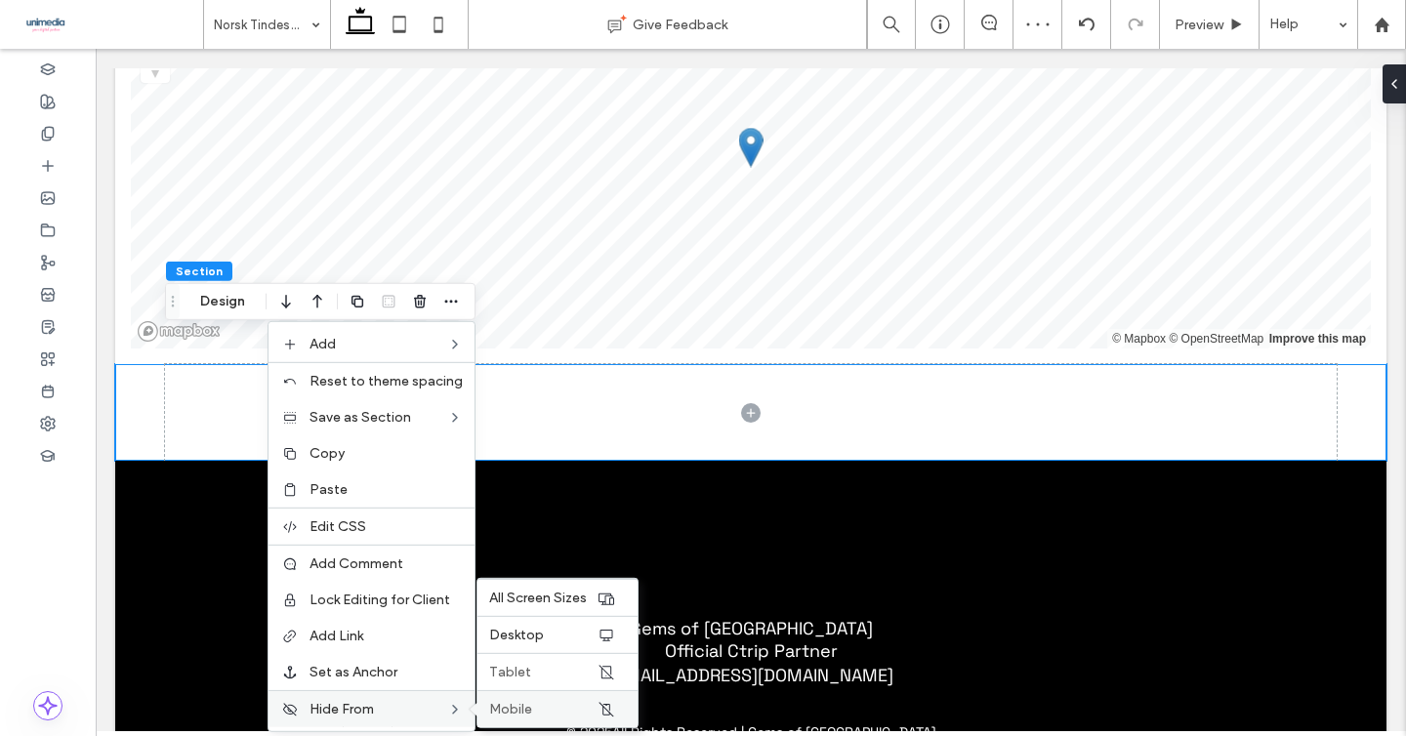
click at [512, 704] on span "Mobile" at bounding box center [510, 709] width 43 height 17
click at [530, 665] on label "Tablet" at bounding box center [542, 672] width 107 height 17
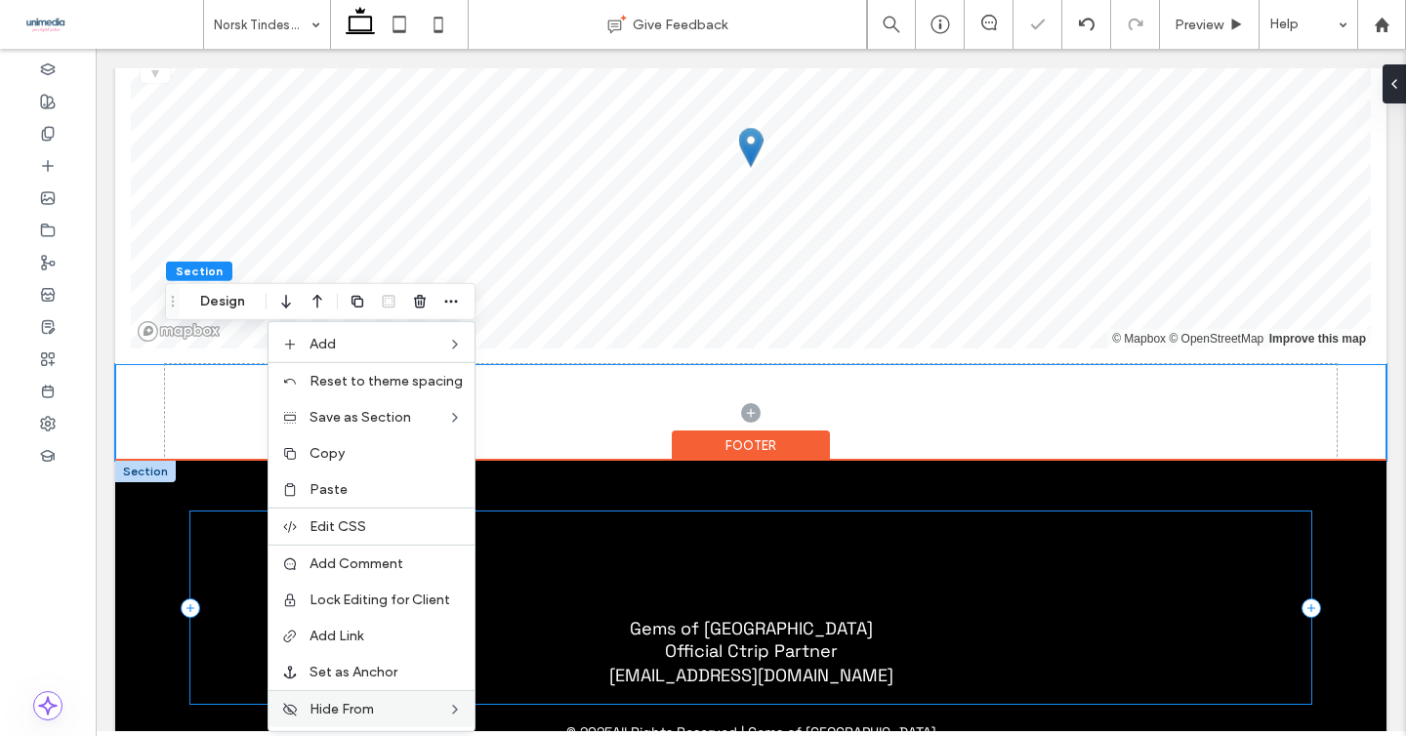
click at [213, 553] on div "Gems of Norway Official Ctrip Partner [EMAIL_ADDRESS][DOMAIN_NAME]" at bounding box center [750, 608] width 1121 height 192
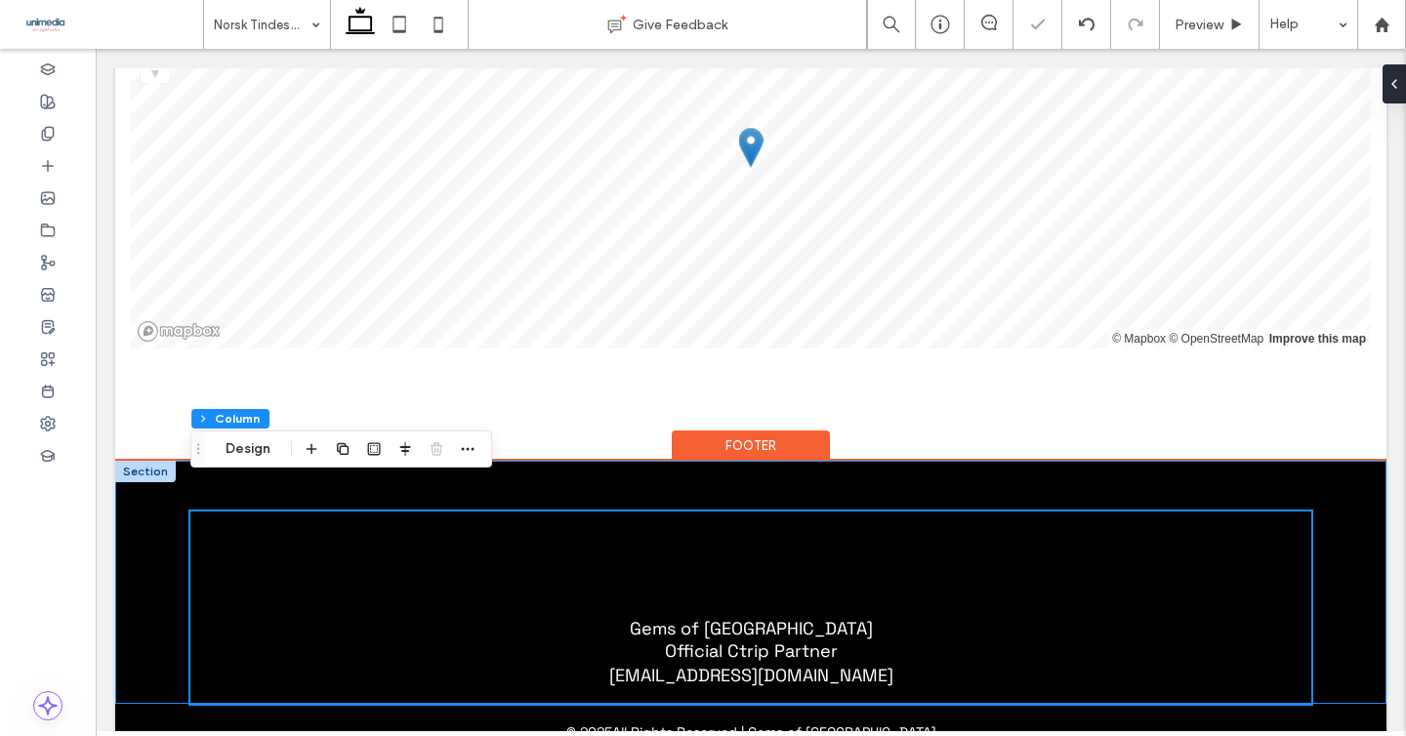
click at [152, 543] on div "Gems of Norway Official Ctrip Partner [EMAIL_ADDRESS][DOMAIN_NAME]" at bounding box center [750, 582] width 1271 height 243
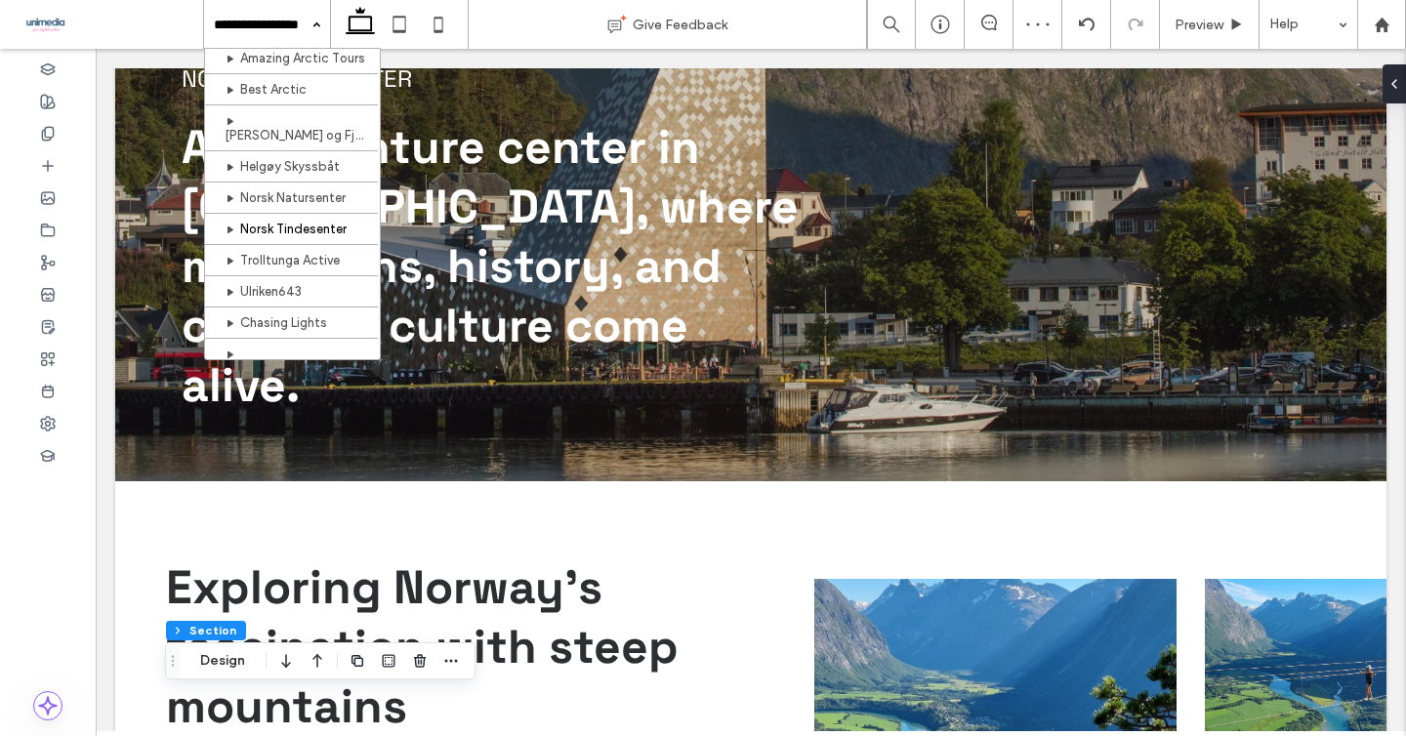
scroll to position [335, 0]
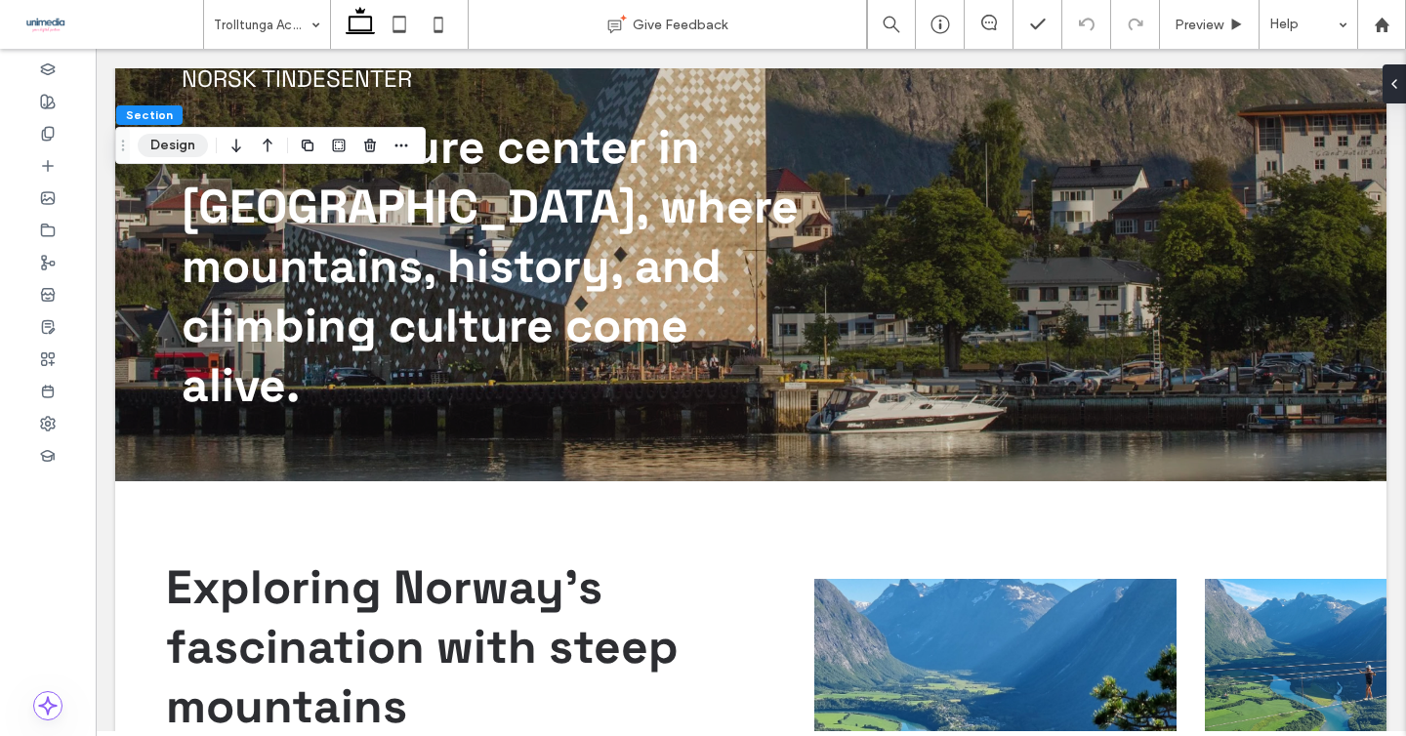
click at [166, 148] on button "Design" at bounding box center [173, 145] width 70 height 23
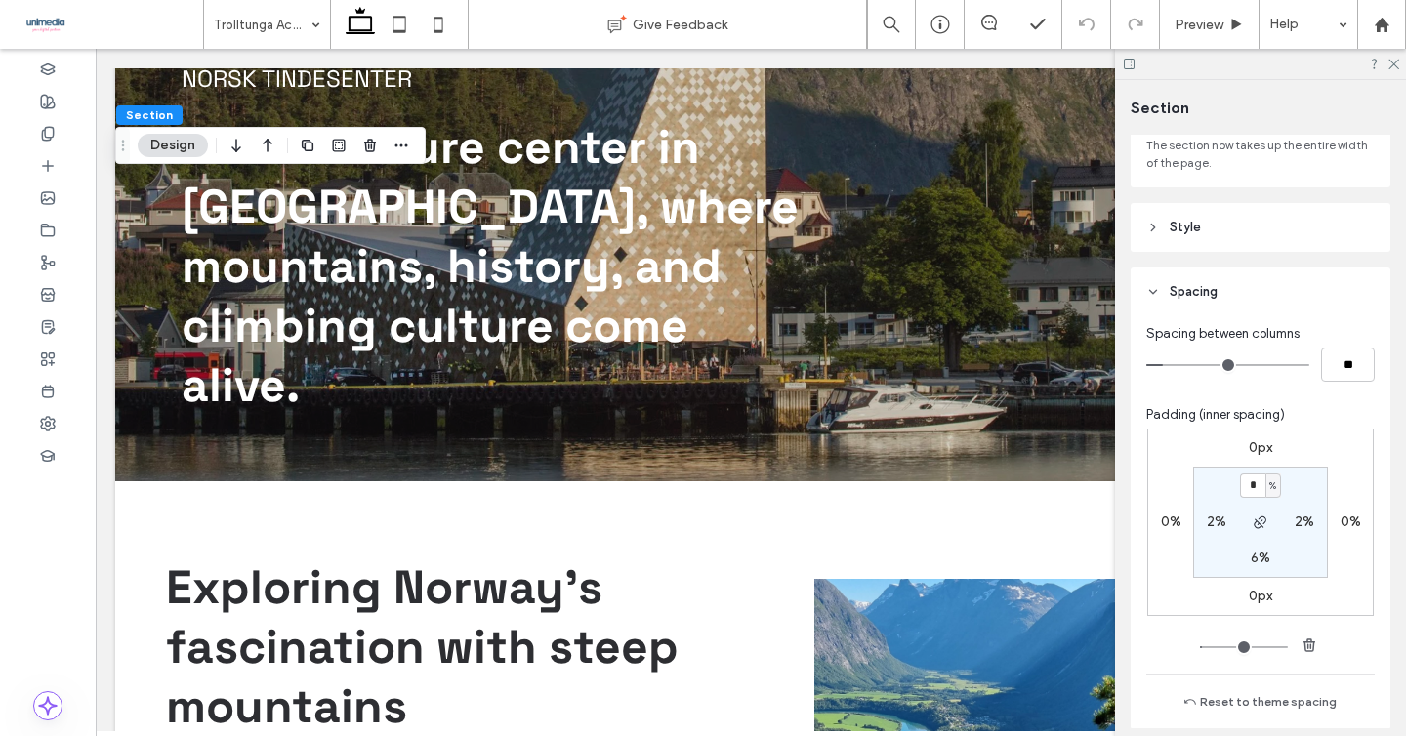
scroll to position [147, 0]
click at [1250, 485] on input "*" at bounding box center [1252, 485] width 25 height 24
type input "*"
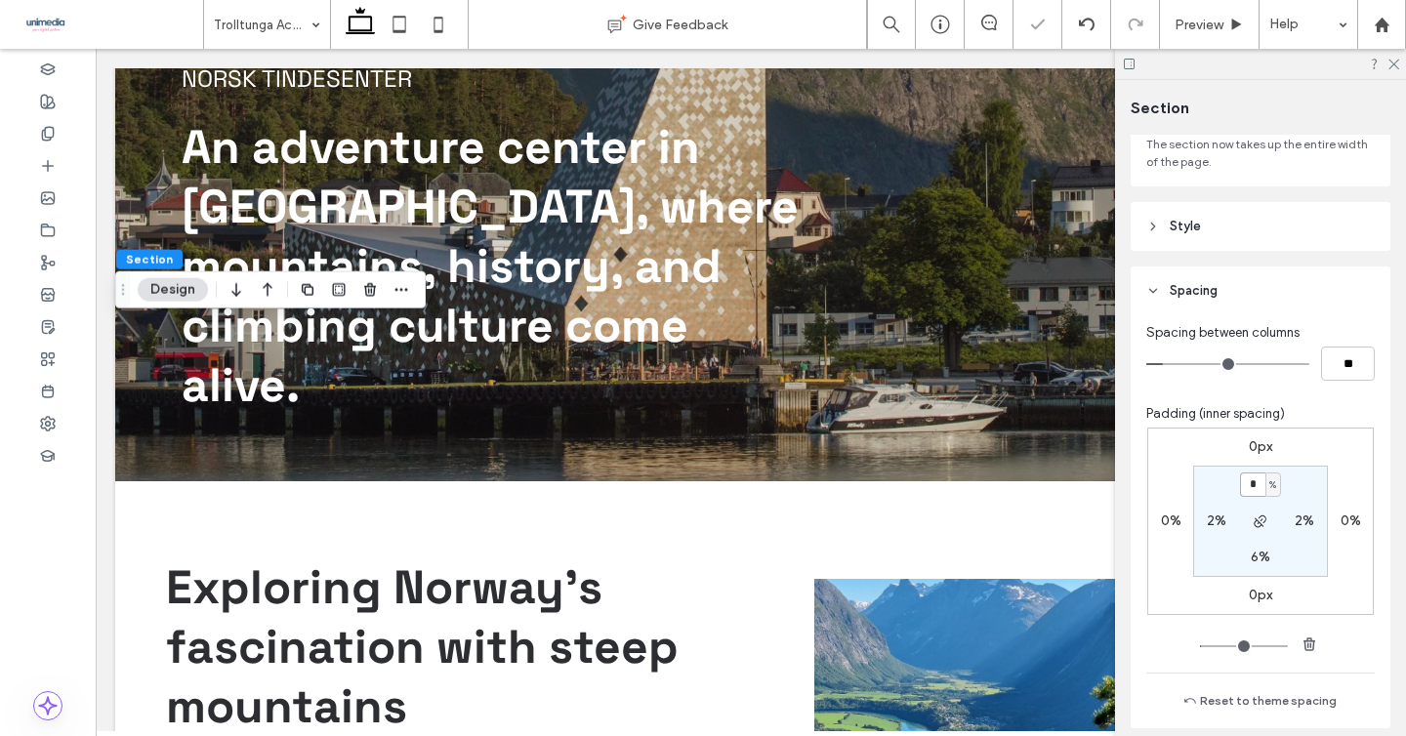
type input "*"
click at [1394, 64] on use at bounding box center [1393, 65] width 11 height 11
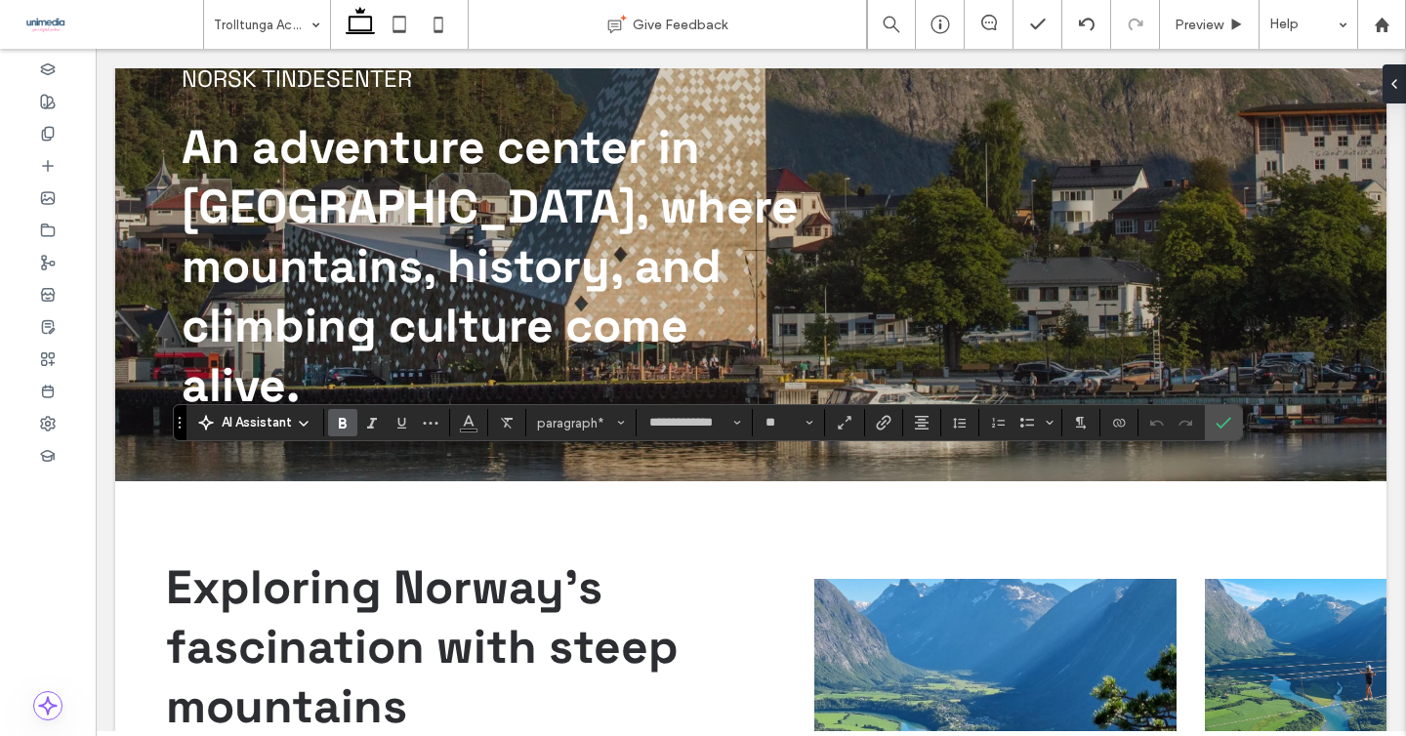
click at [328, 429] on label "Bold" at bounding box center [342, 422] width 29 height 27
click at [1224, 427] on icon "Confirm" at bounding box center [1224, 423] width 16 height 16
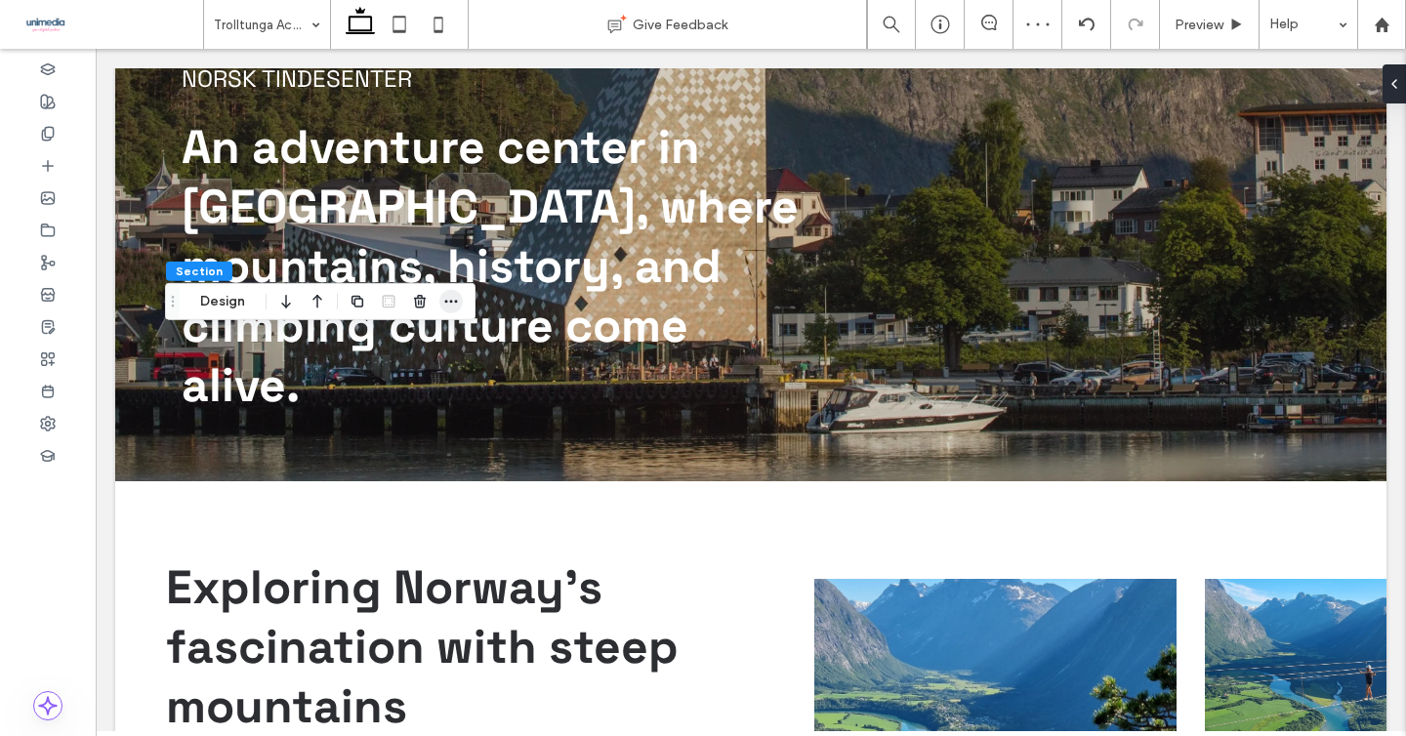
click at [459, 305] on span "button" at bounding box center [450, 301] width 23 height 23
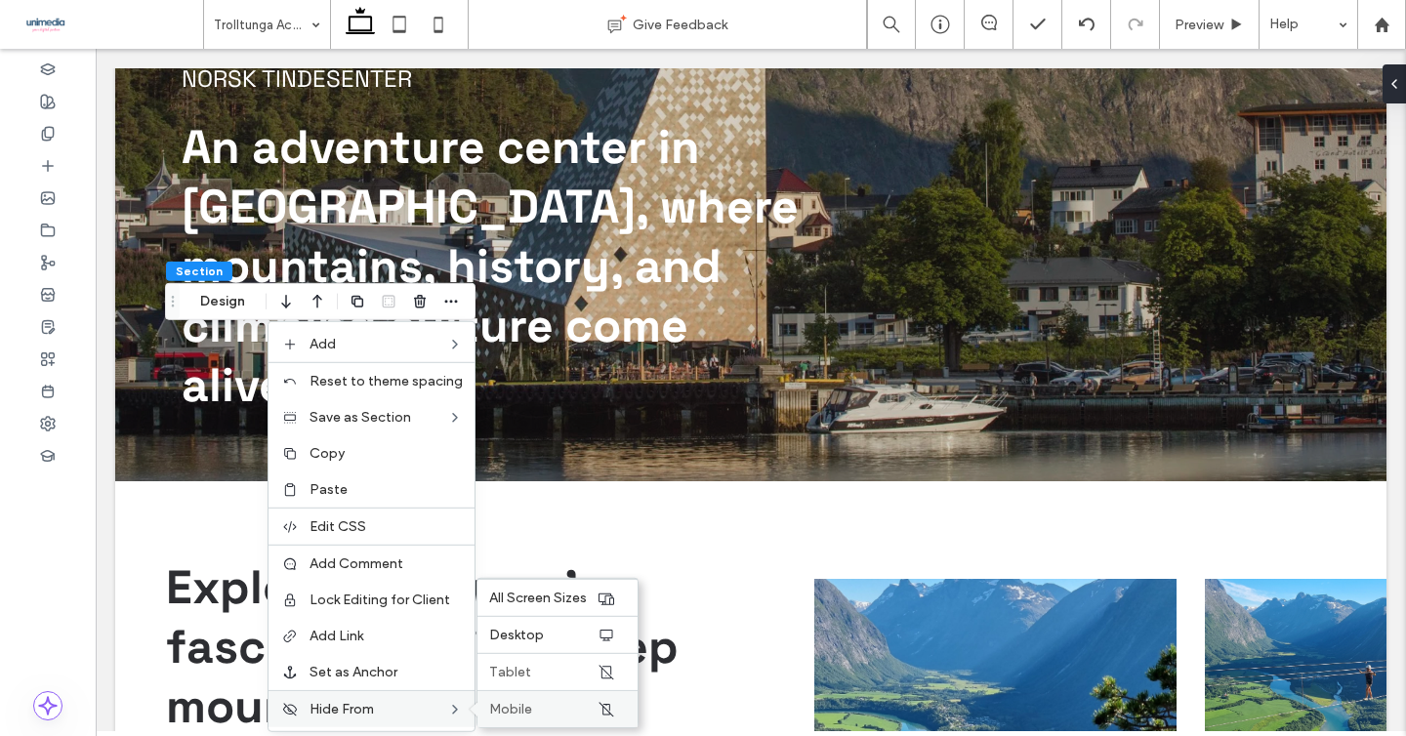
click at [517, 704] on span "Mobile" at bounding box center [510, 709] width 43 height 17
click at [520, 666] on span "Tablet" at bounding box center [510, 672] width 42 height 17
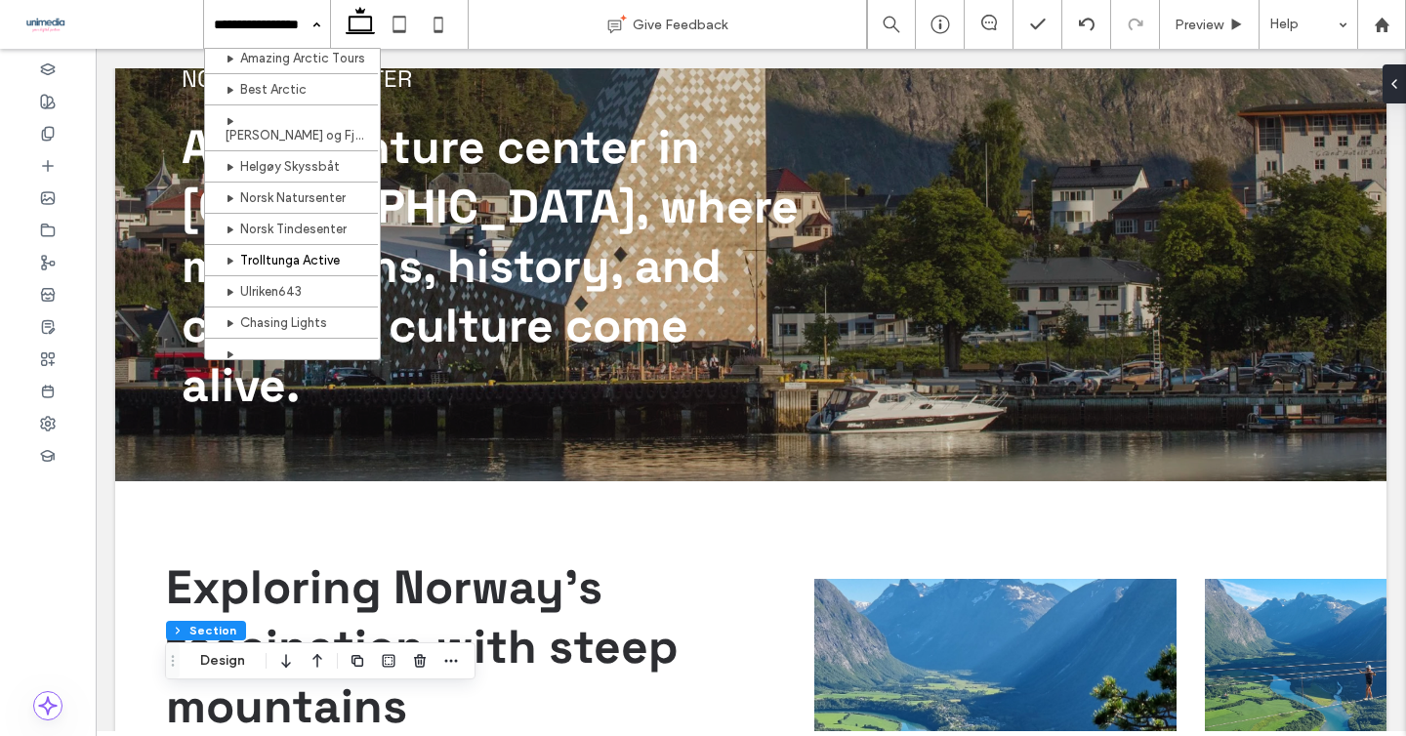
scroll to position [344, 0]
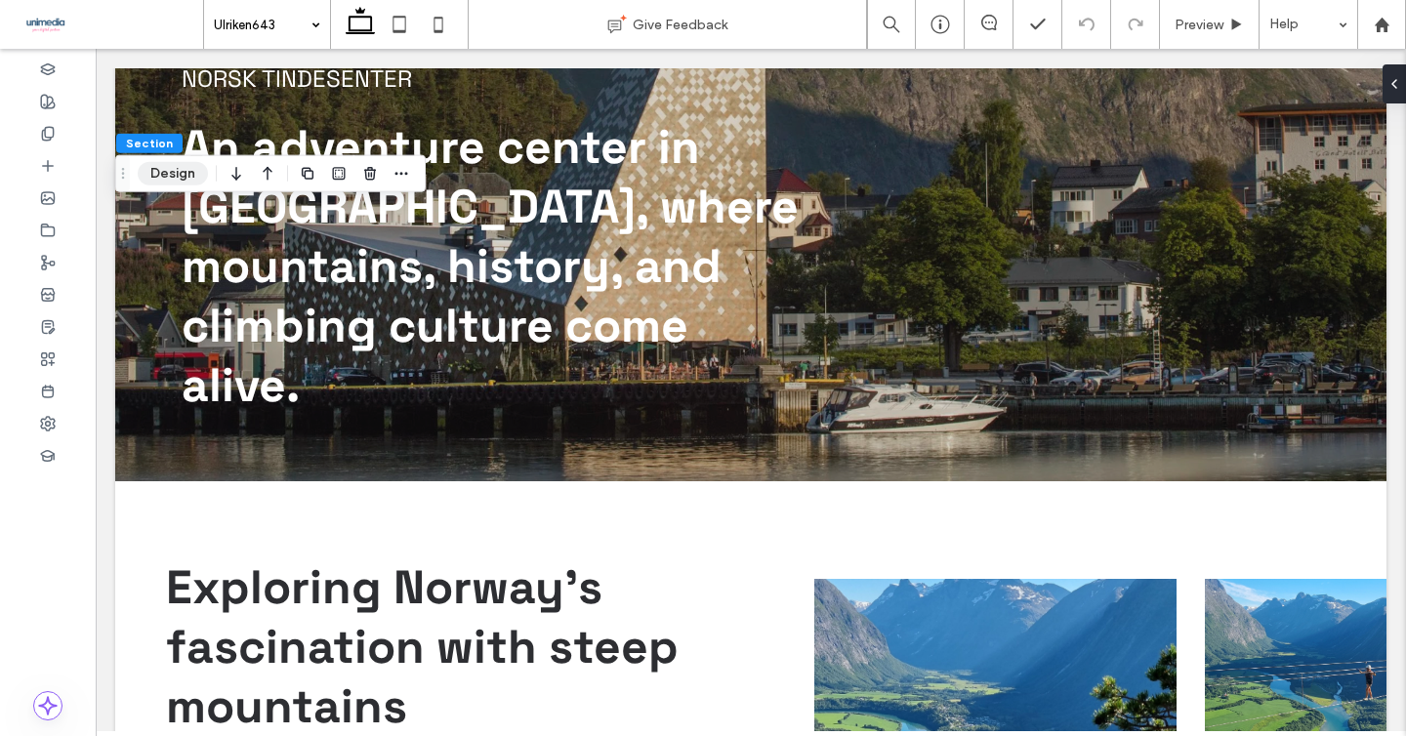
click at [165, 165] on button "Design" at bounding box center [173, 173] width 70 height 23
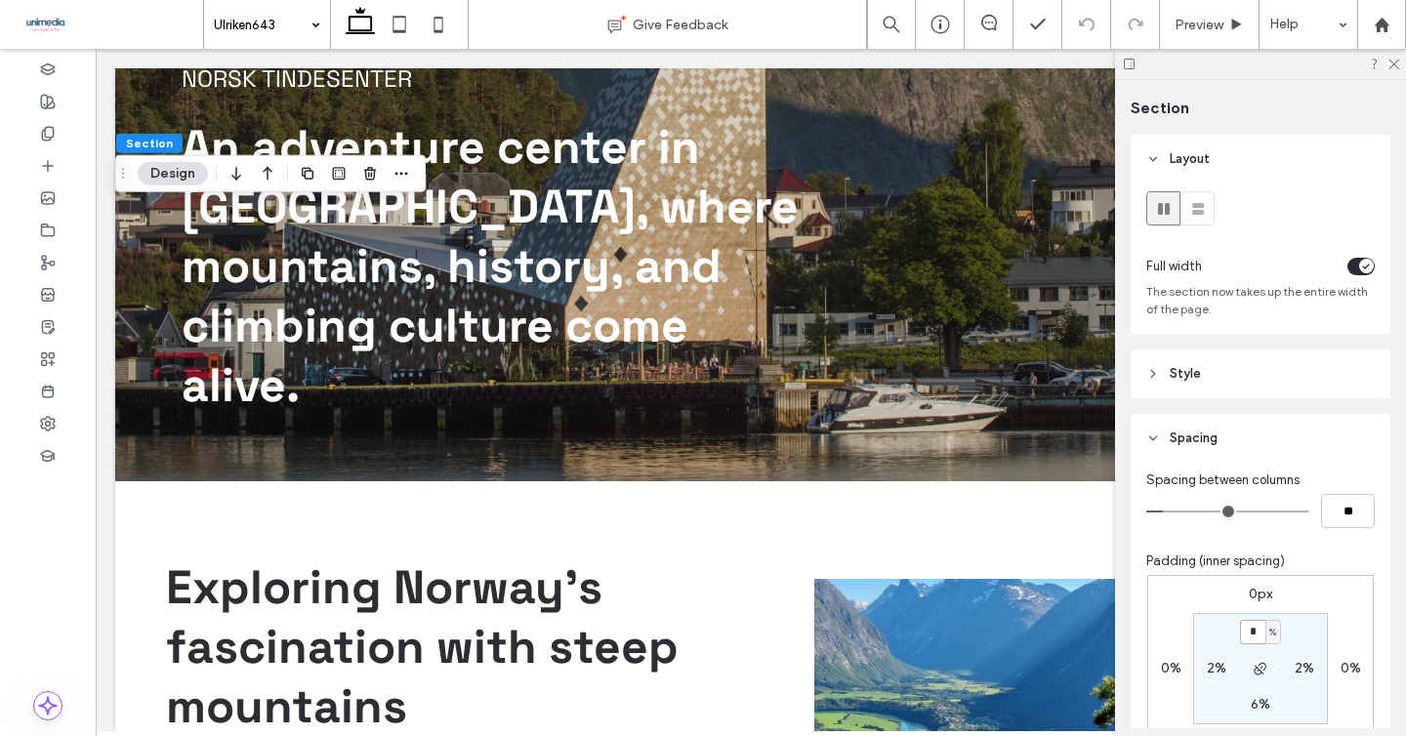
click at [1257, 632] on input "*" at bounding box center [1252, 632] width 25 height 24
type input "*"
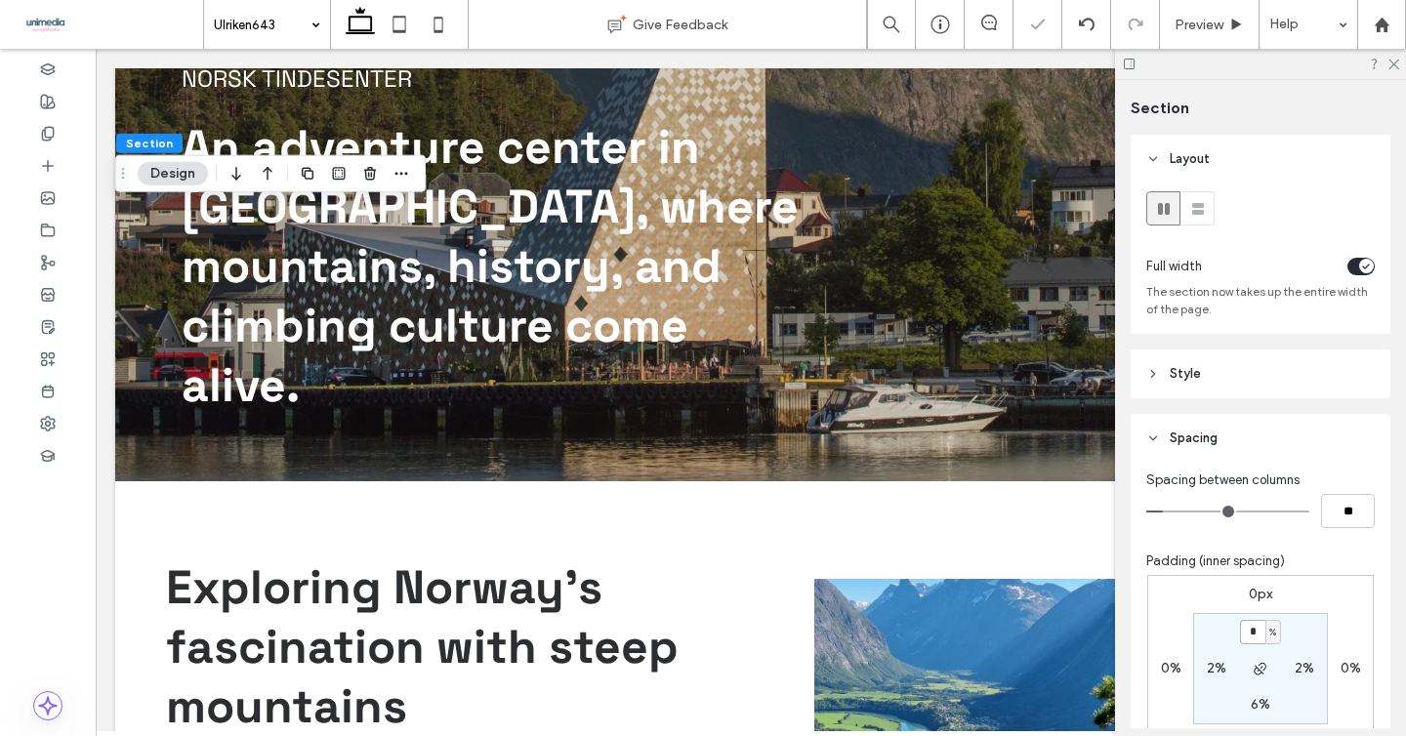
type input "*"
click at [1396, 59] on icon at bounding box center [1392, 63] width 13 height 13
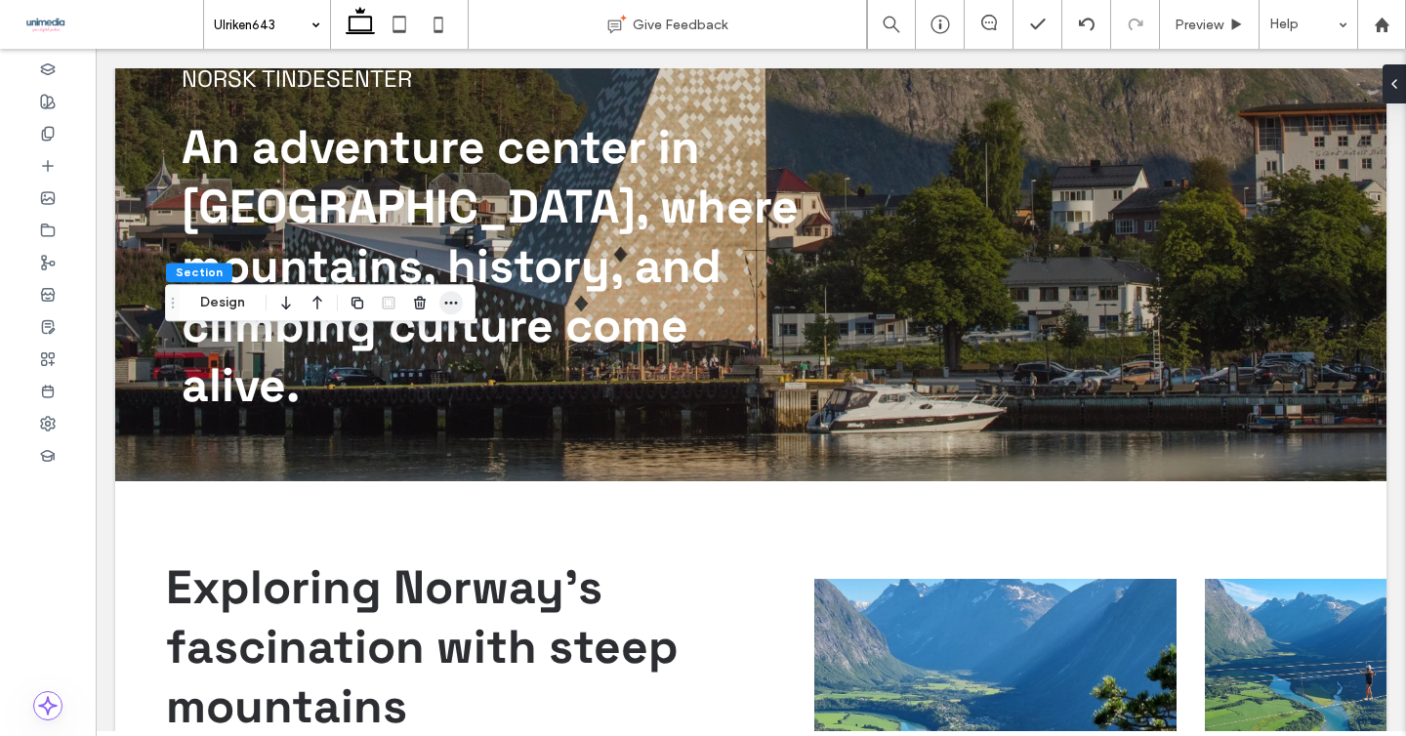
click at [450, 303] on use "button" at bounding box center [451, 303] width 13 height 3
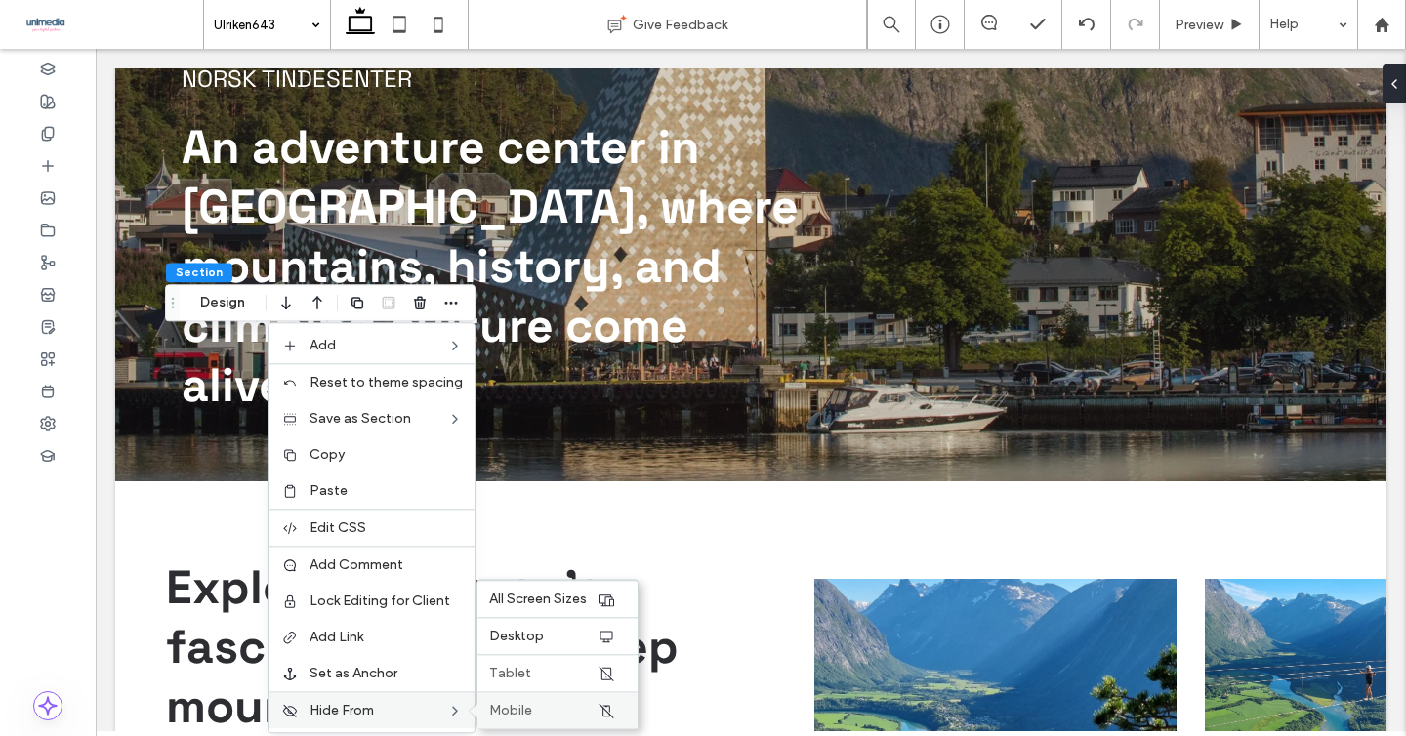
click at [510, 702] on span "Mobile" at bounding box center [510, 710] width 43 height 17
click at [523, 677] on span "Tablet" at bounding box center [510, 673] width 42 height 17
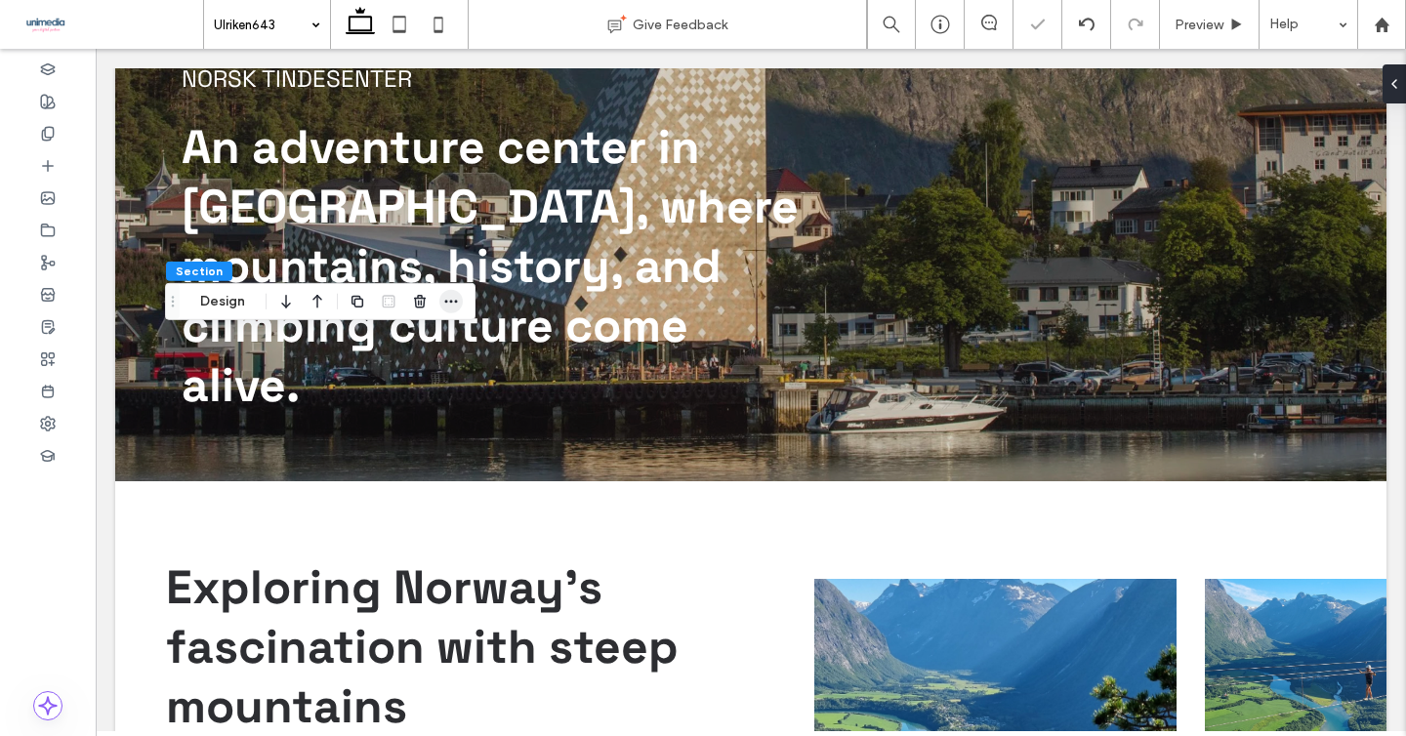
click at [443, 301] on icon "button" at bounding box center [451, 302] width 16 height 16
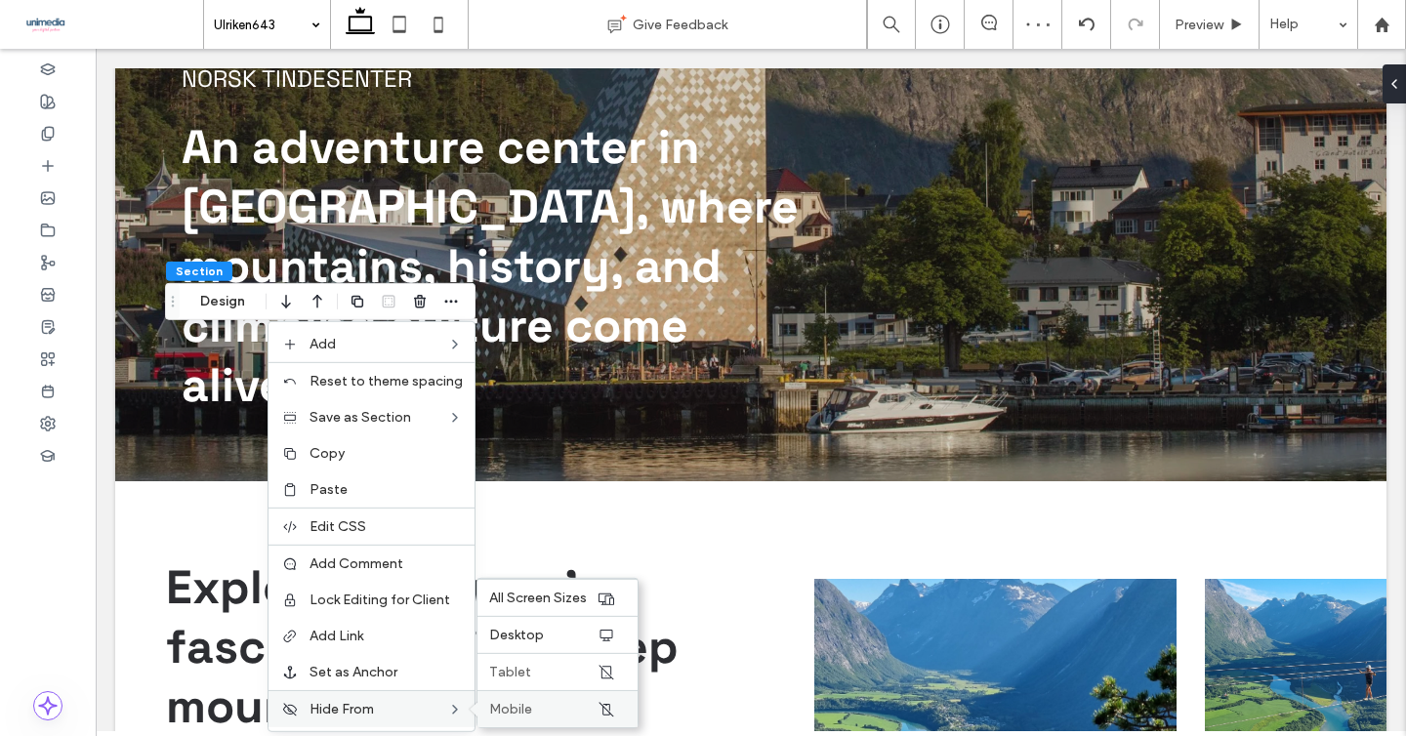
click at [513, 701] on span "Mobile" at bounding box center [510, 709] width 43 height 17
click at [540, 676] on label "Tablet" at bounding box center [542, 672] width 107 height 17
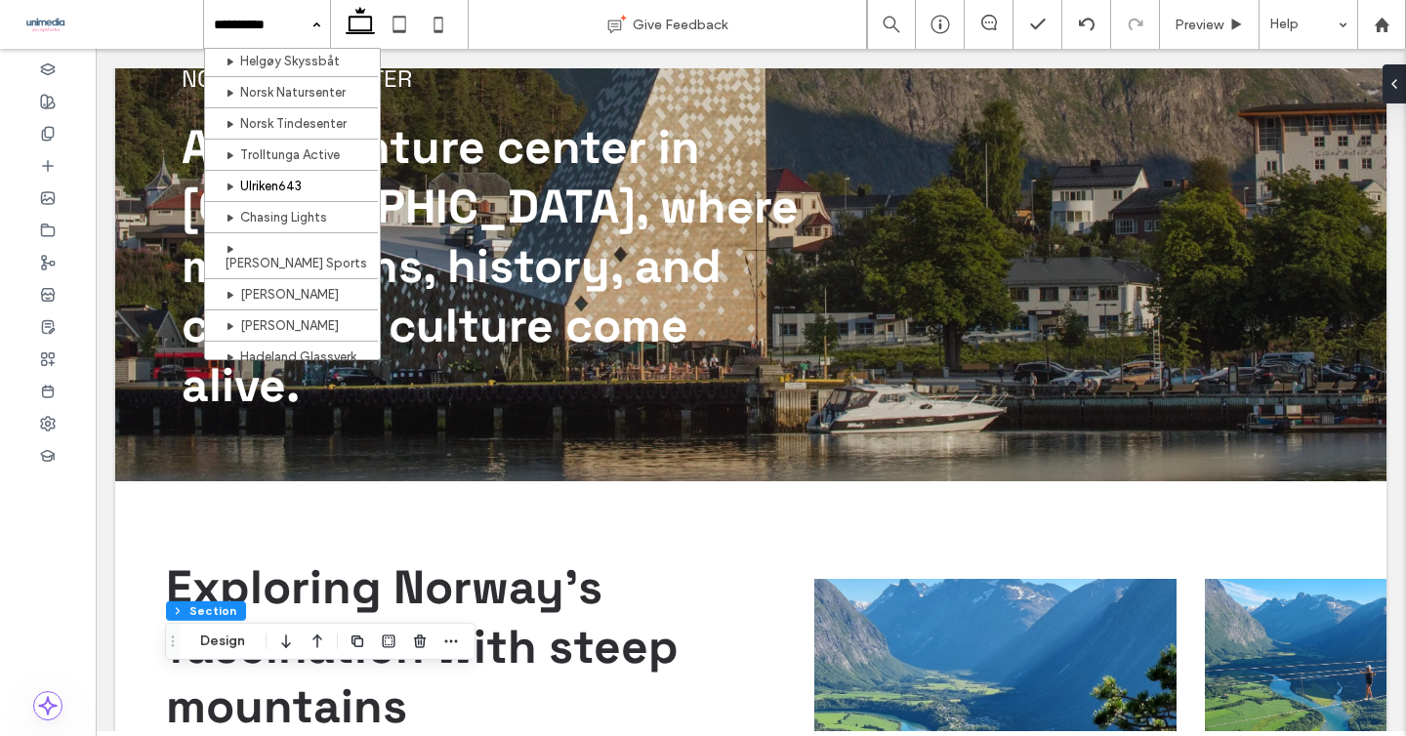
scroll to position [441, 0]
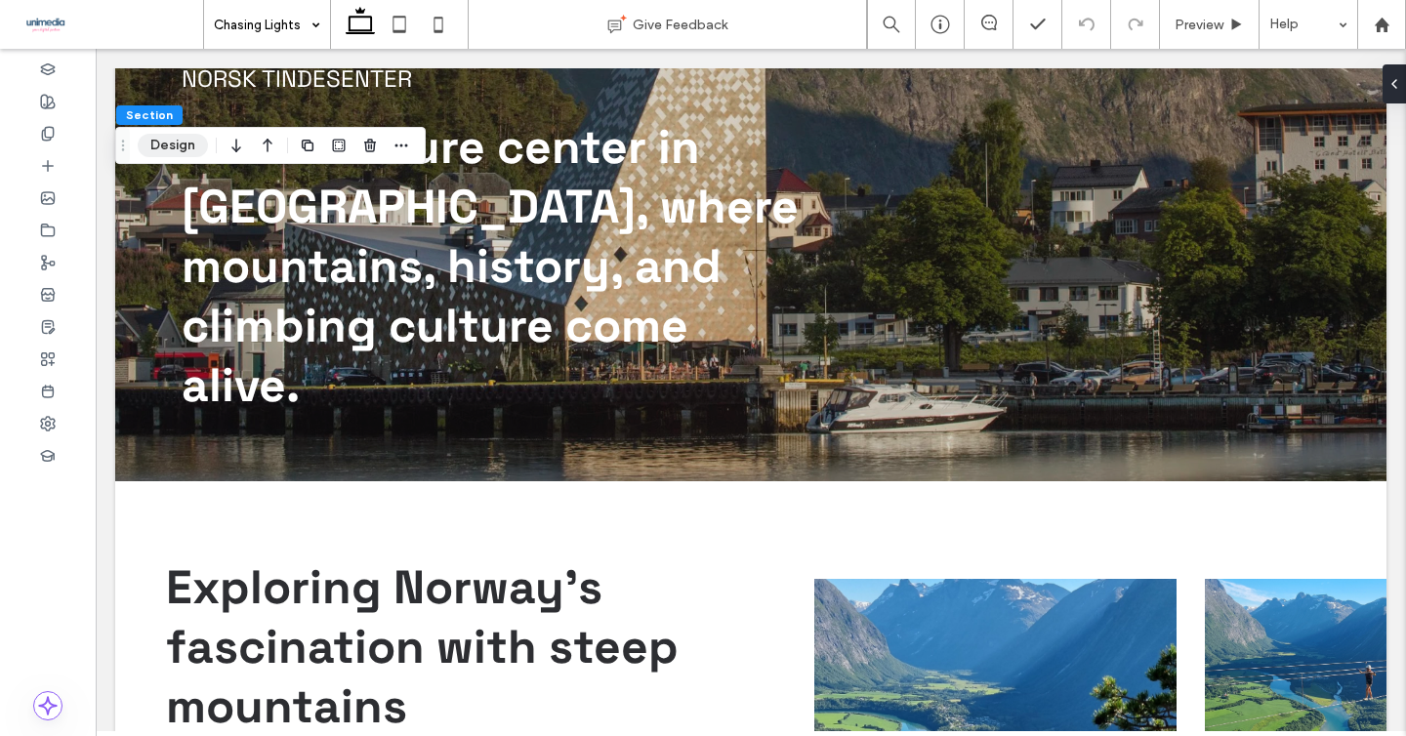
click at [175, 143] on button "Design" at bounding box center [173, 145] width 70 height 23
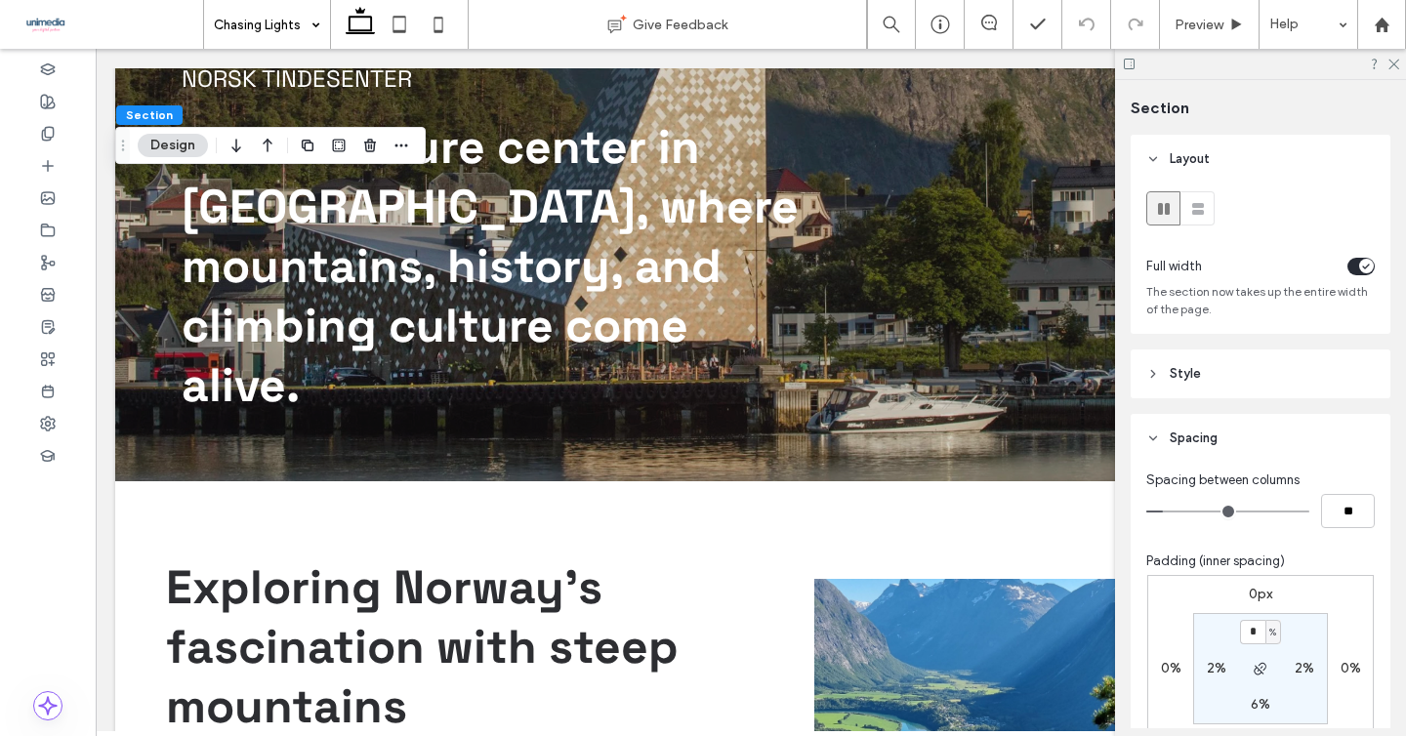
click at [1123, 490] on div "Section Layout Full width The section now takes up the entire width of the page…" at bounding box center [1260, 408] width 291 height 656
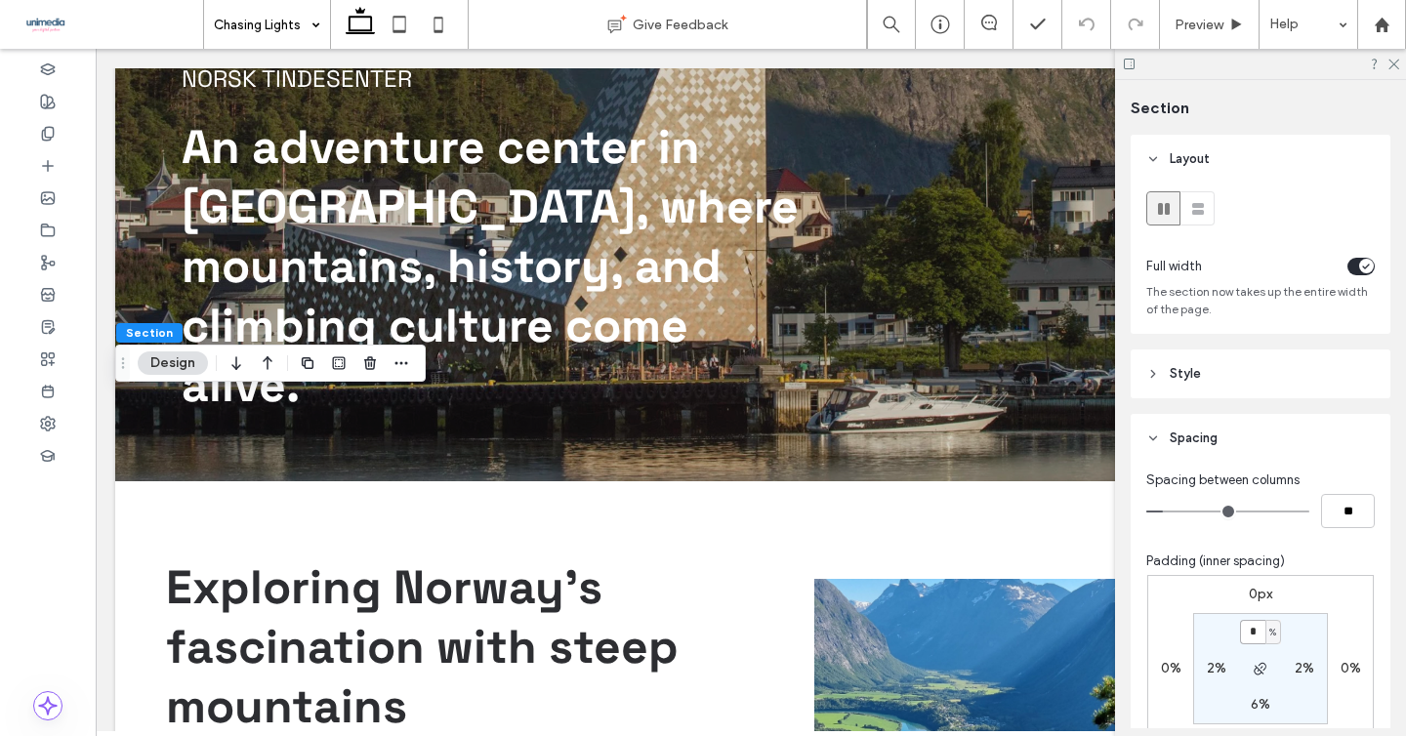
click at [1241, 636] on input "*" at bounding box center [1252, 632] width 25 height 24
type input "*"
click at [1392, 58] on icon at bounding box center [1392, 63] width 13 height 13
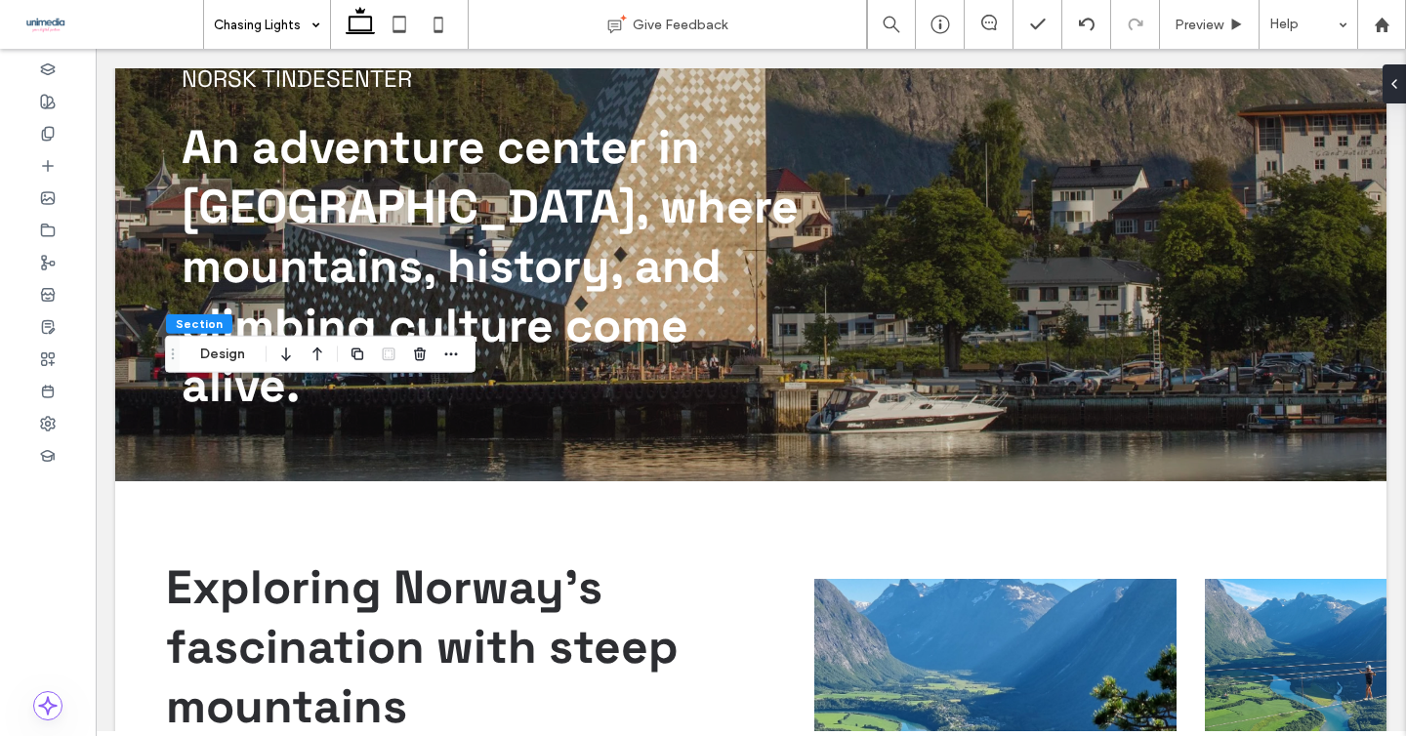
click at [463, 353] on div "Section Design" at bounding box center [320, 354] width 310 height 37
click at [453, 352] on icon "button" at bounding box center [451, 355] width 16 height 16
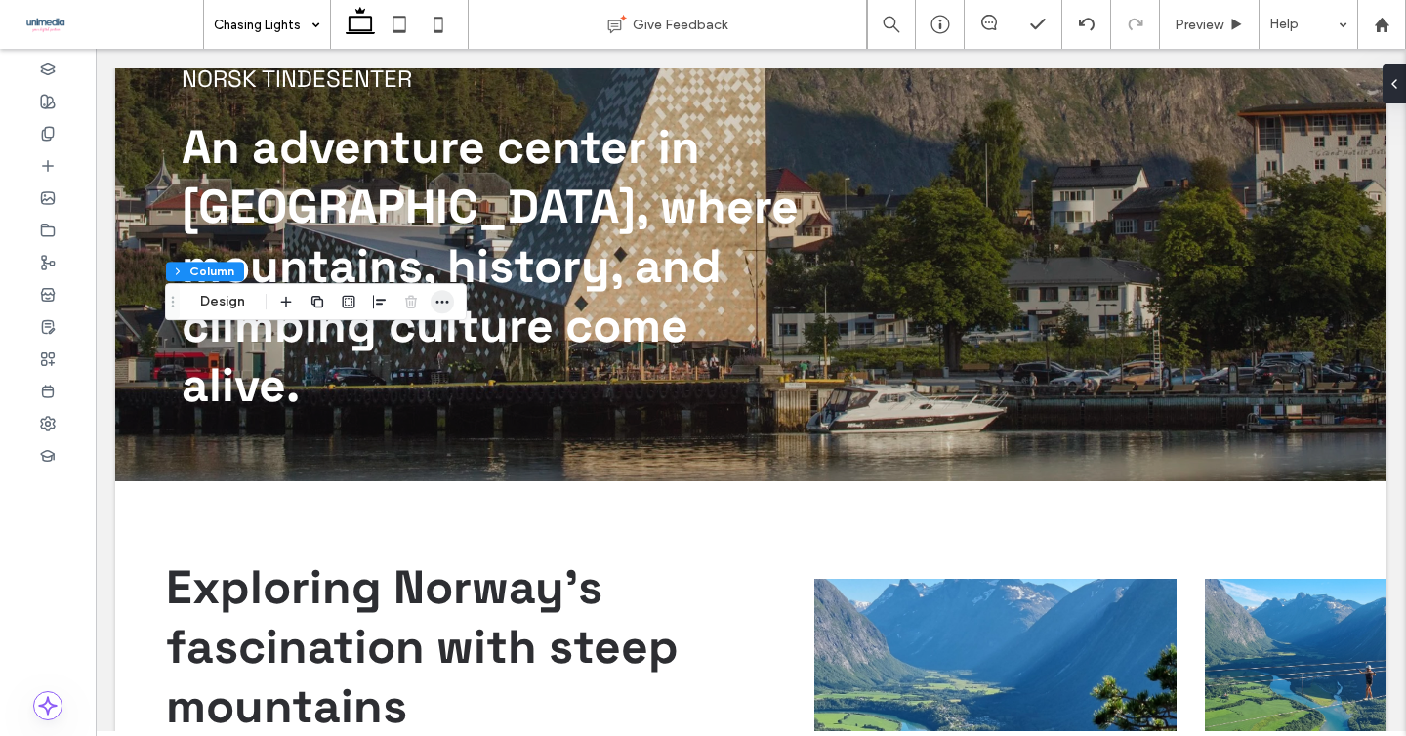
click at [437, 306] on icon "button" at bounding box center [443, 302] width 16 height 16
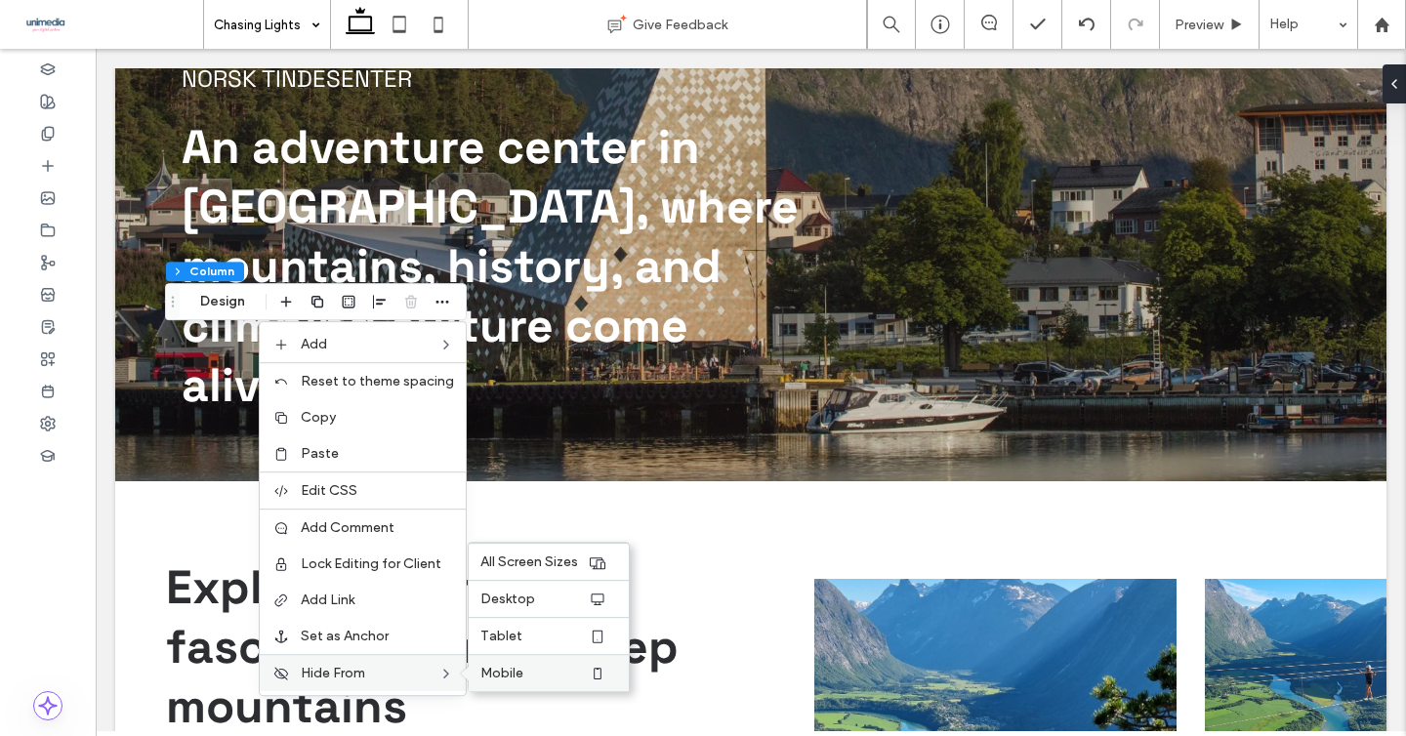
click at [526, 672] on label "Mobile" at bounding box center [533, 673] width 107 height 17
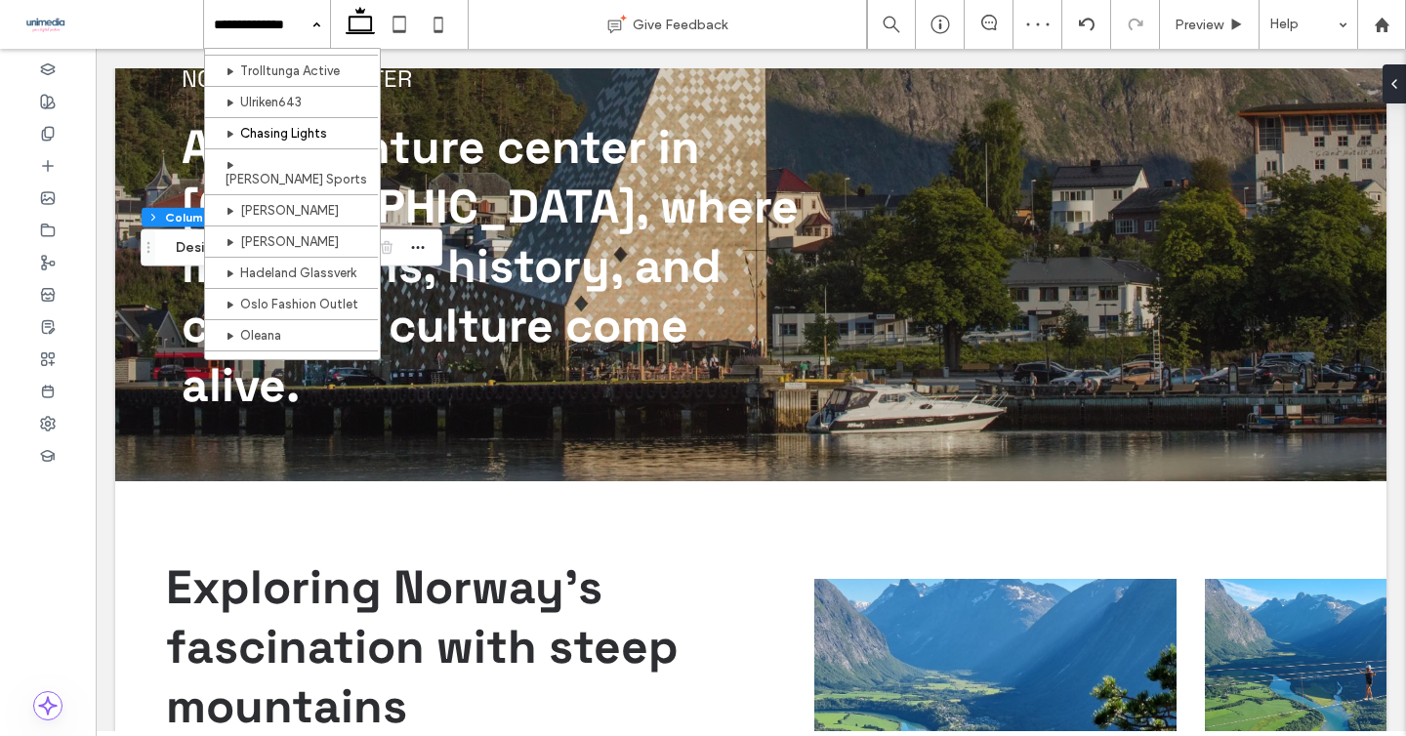
scroll to position [525, 0]
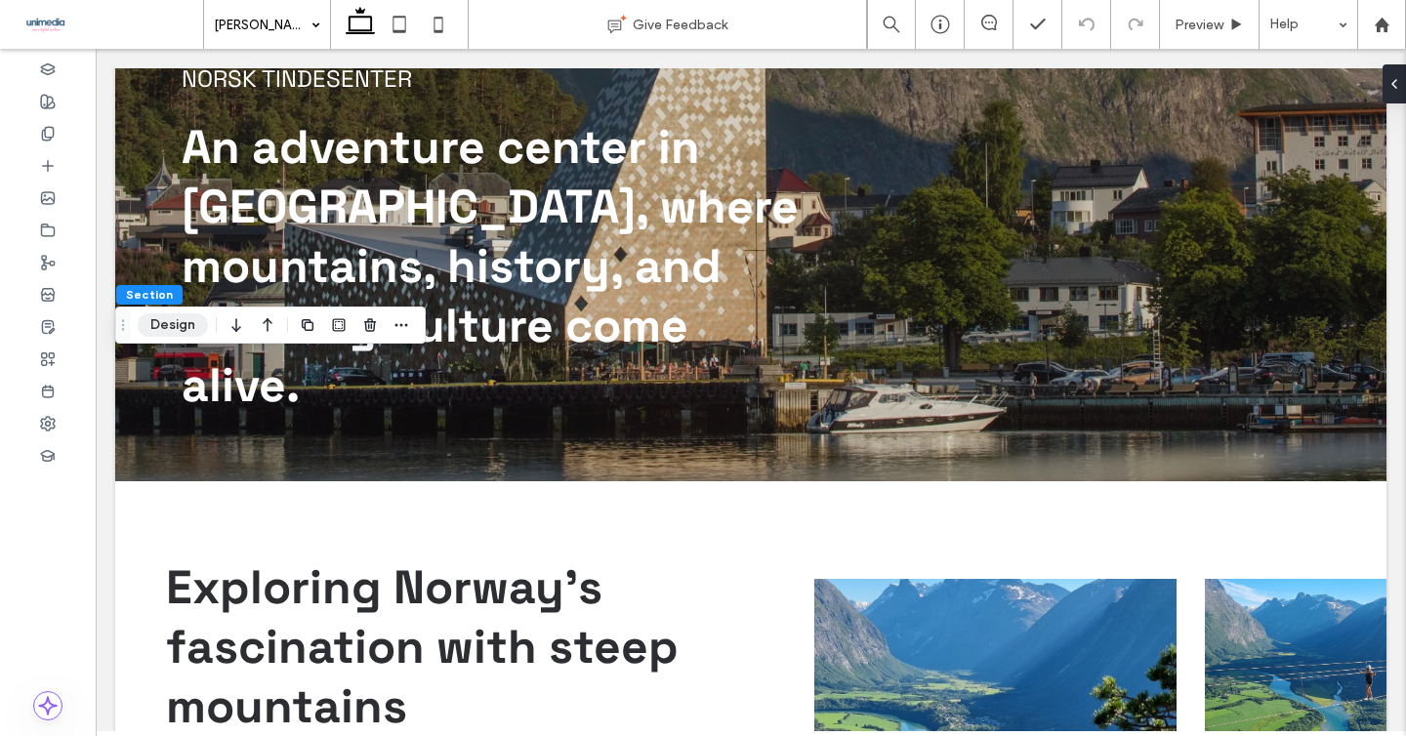
click at [167, 333] on button "Design" at bounding box center [173, 324] width 70 height 23
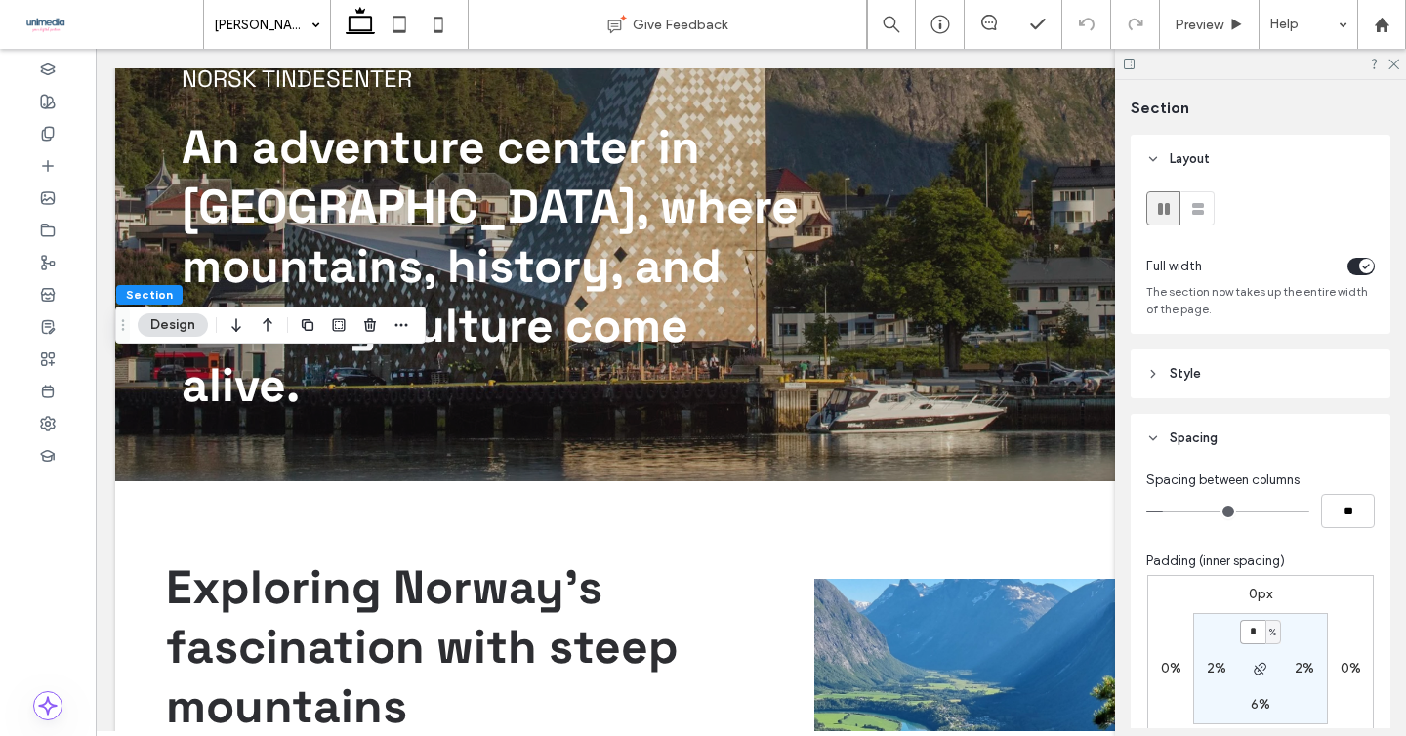
click at [1260, 636] on input "*" at bounding box center [1252, 632] width 25 height 24
type input "*"
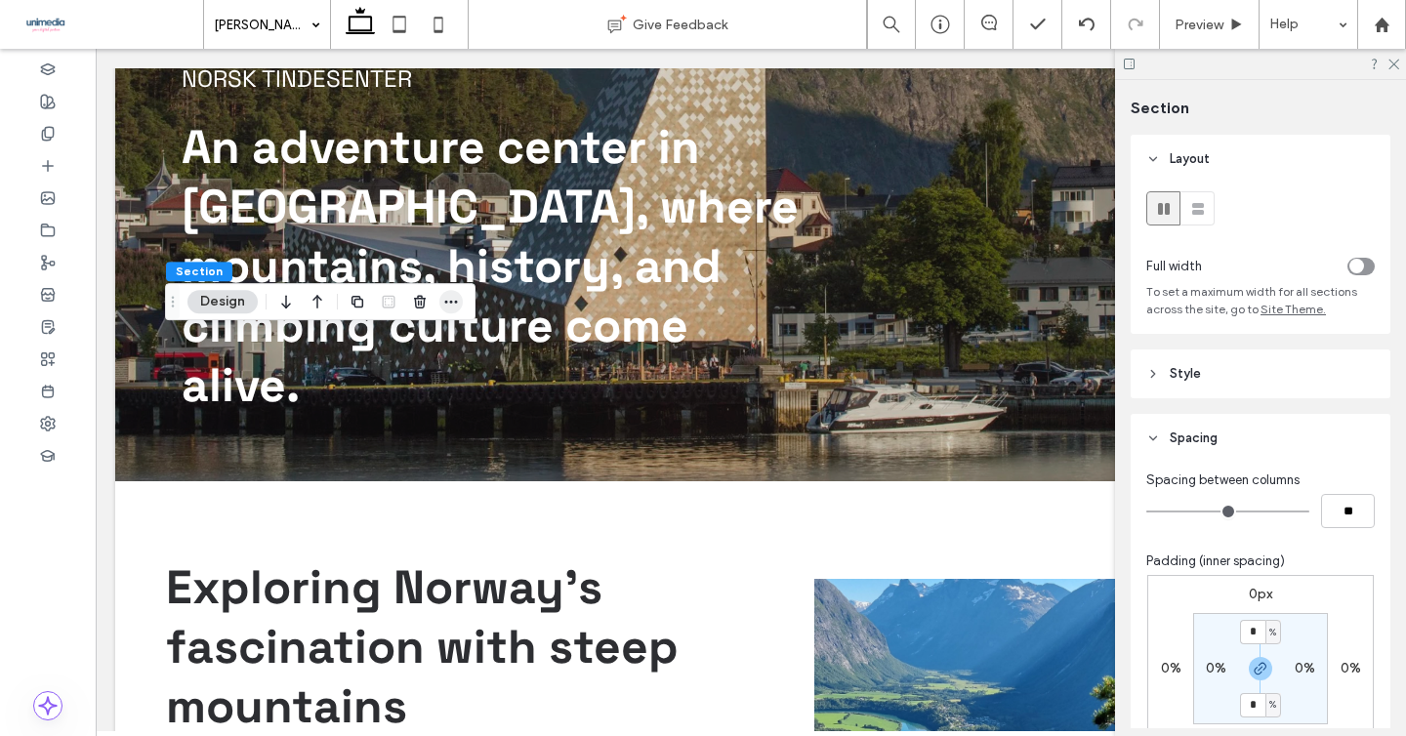
click at [452, 302] on use "button" at bounding box center [451, 302] width 13 height 3
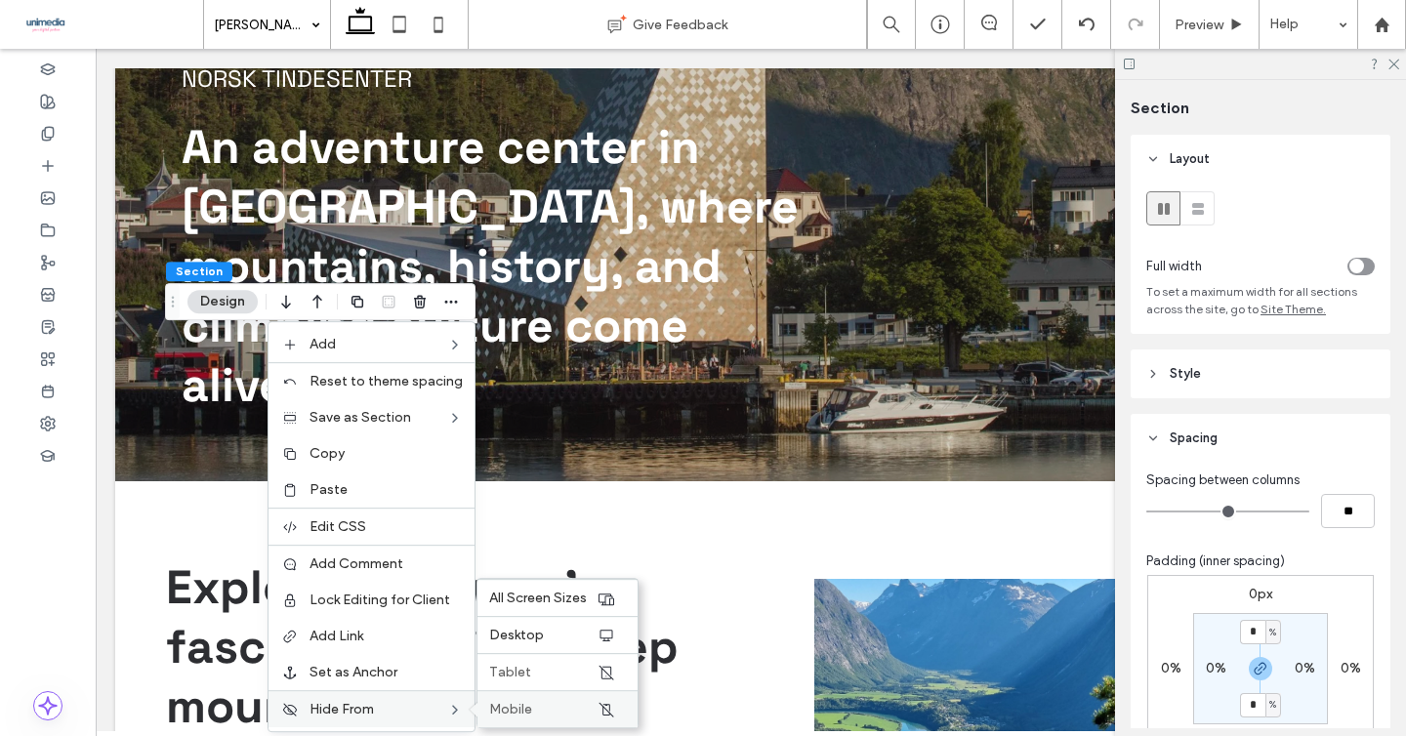
click at [503, 713] on span "Mobile" at bounding box center [510, 709] width 43 height 17
click at [520, 681] on span "Tablet" at bounding box center [510, 672] width 42 height 17
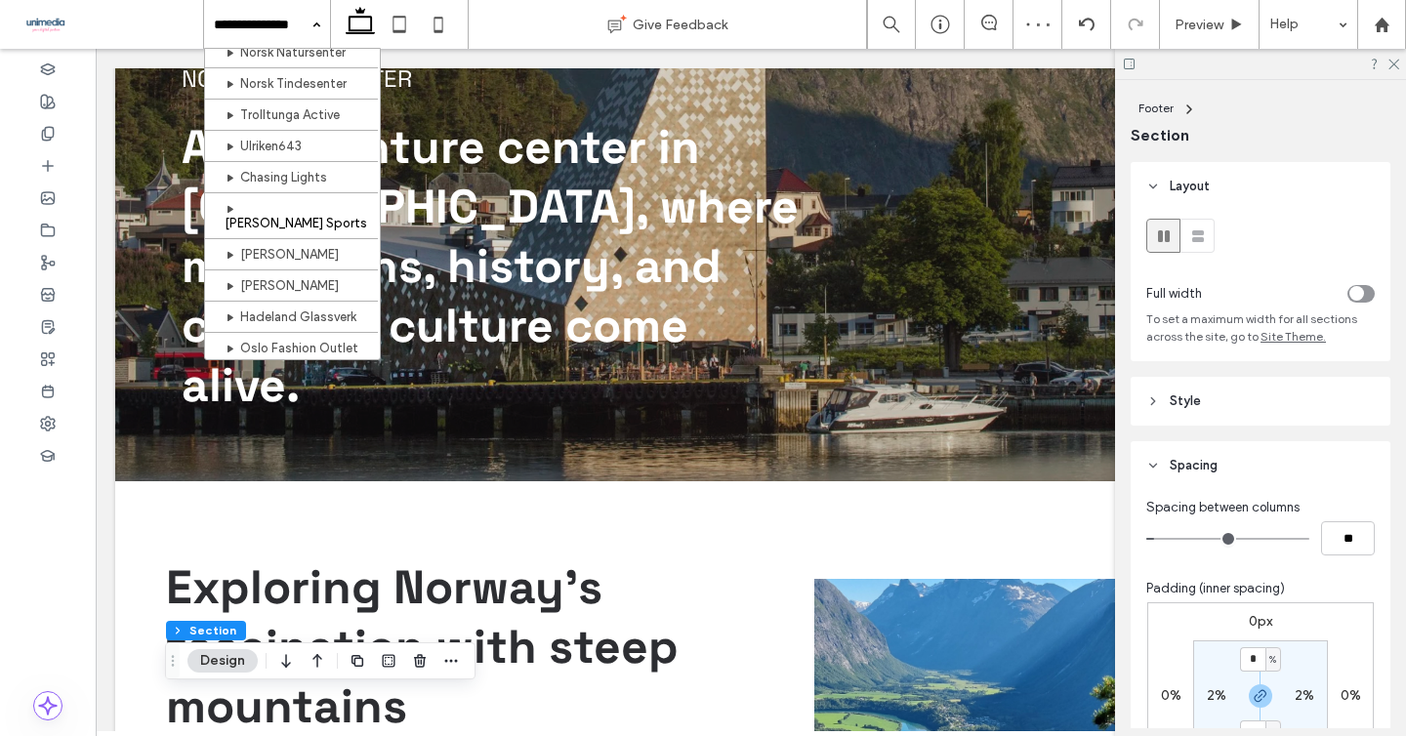
scroll to position [487, 0]
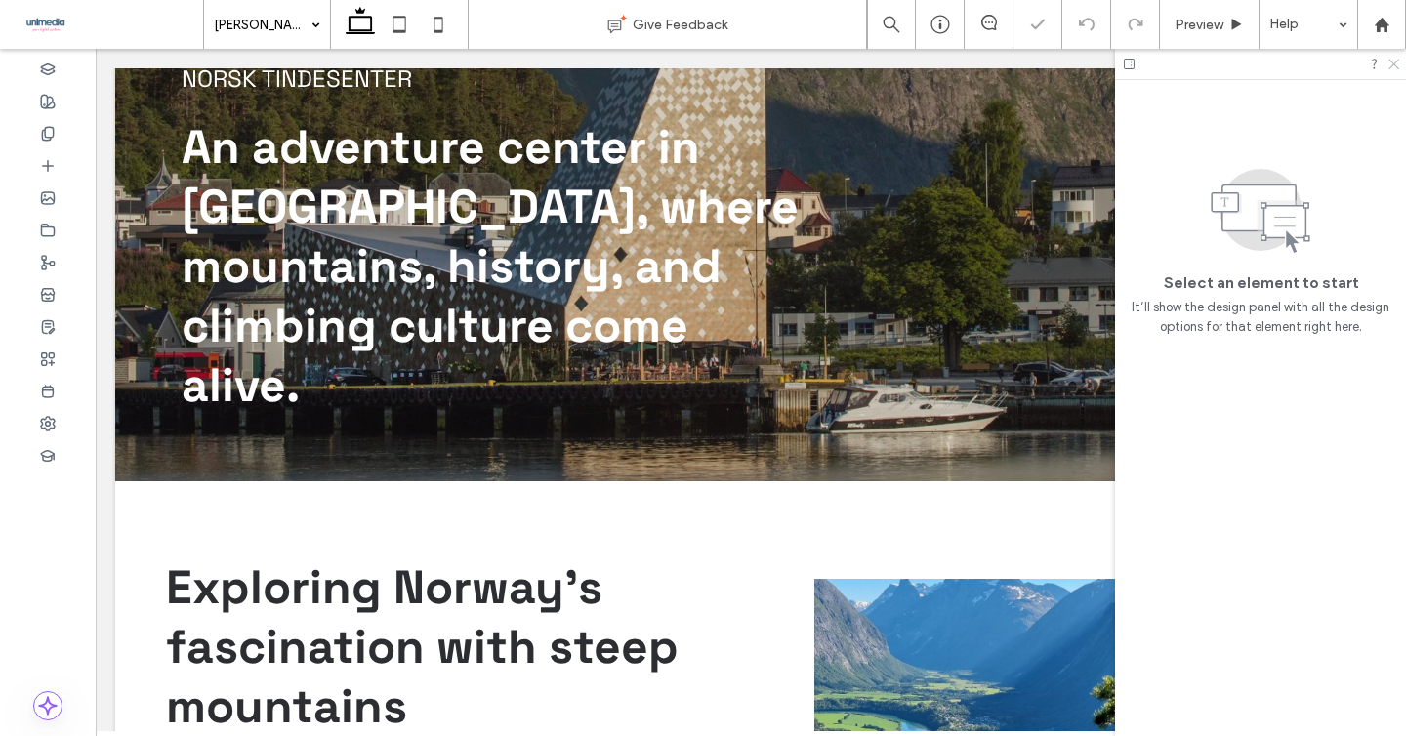
click at [1389, 62] on icon at bounding box center [1392, 63] width 13 height 13
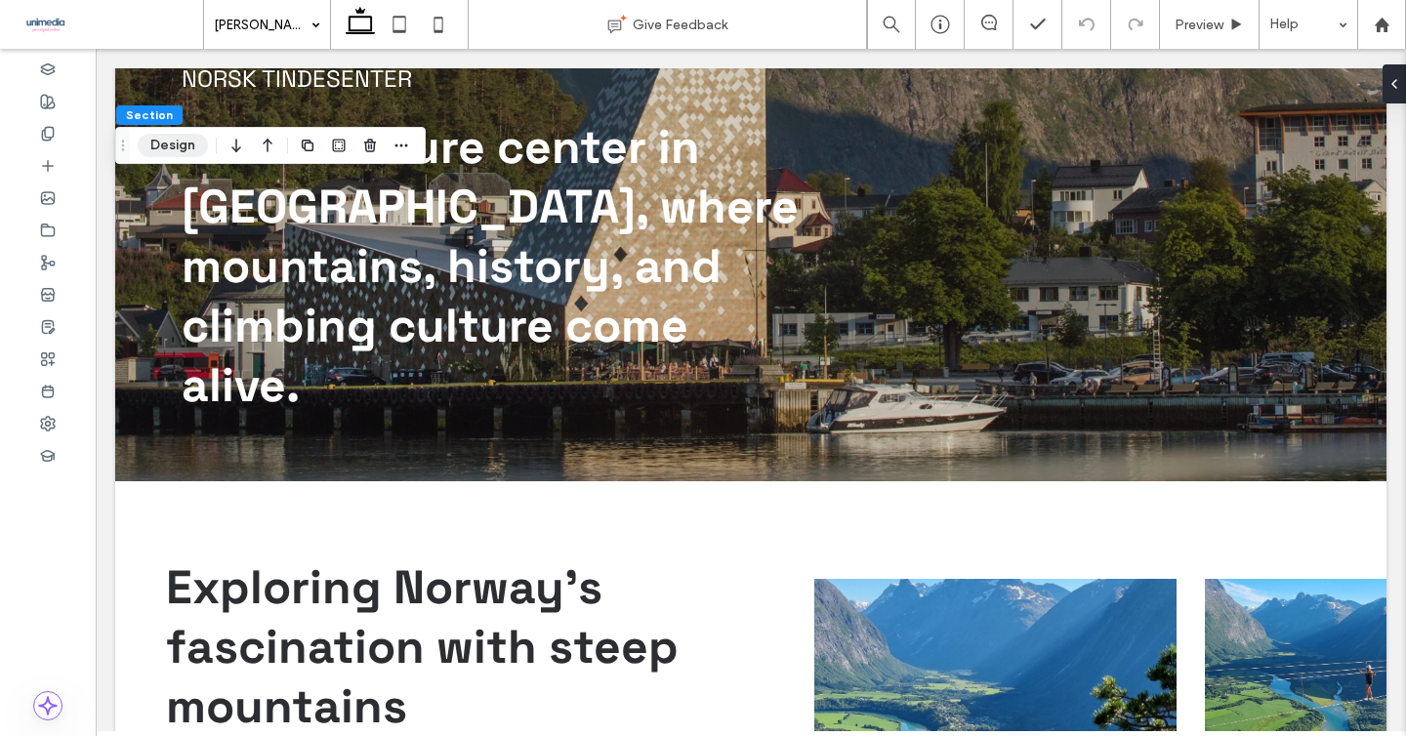
click at [169, 151] on button "Design" at bounding box center [173, 145] width 70 height 23
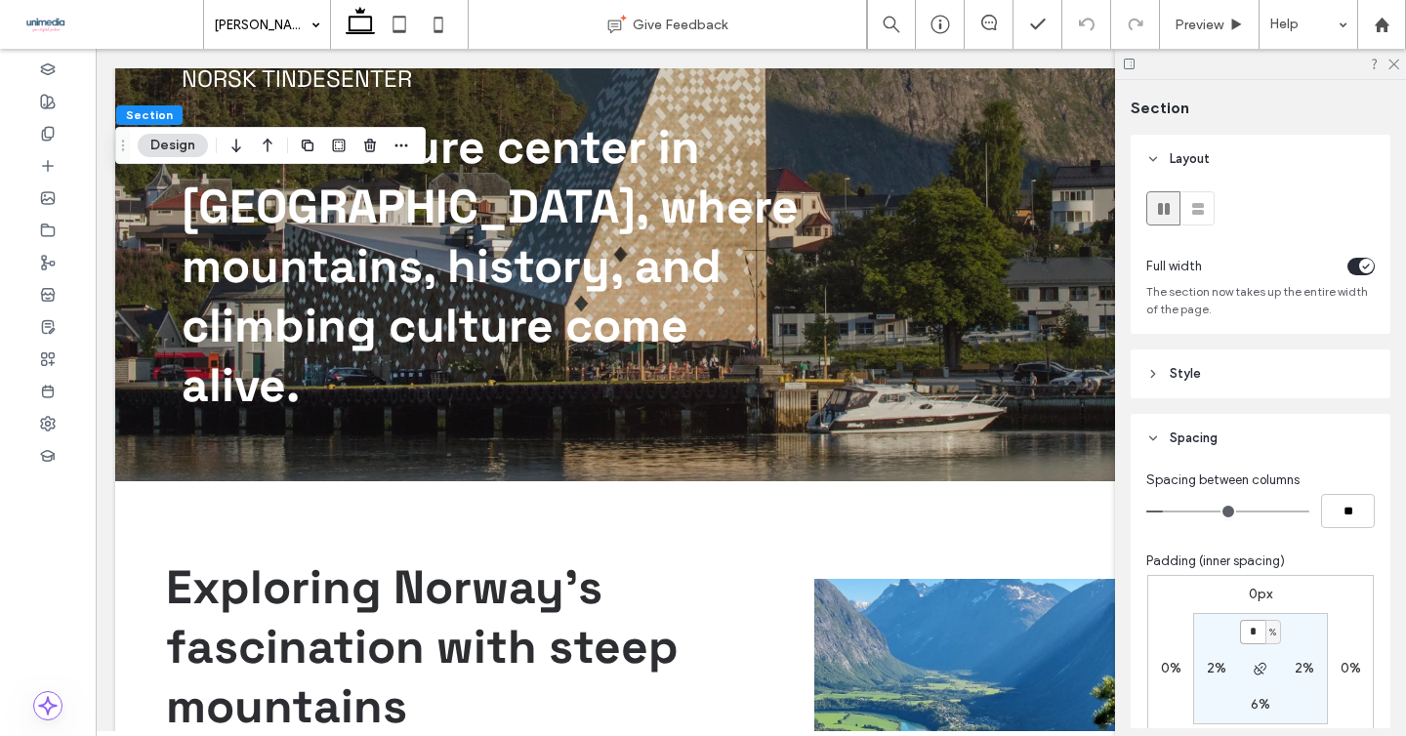
click at [1260, 628] on input "*" at bounding box center [1252, 632] width 25 height 24
type input "*"
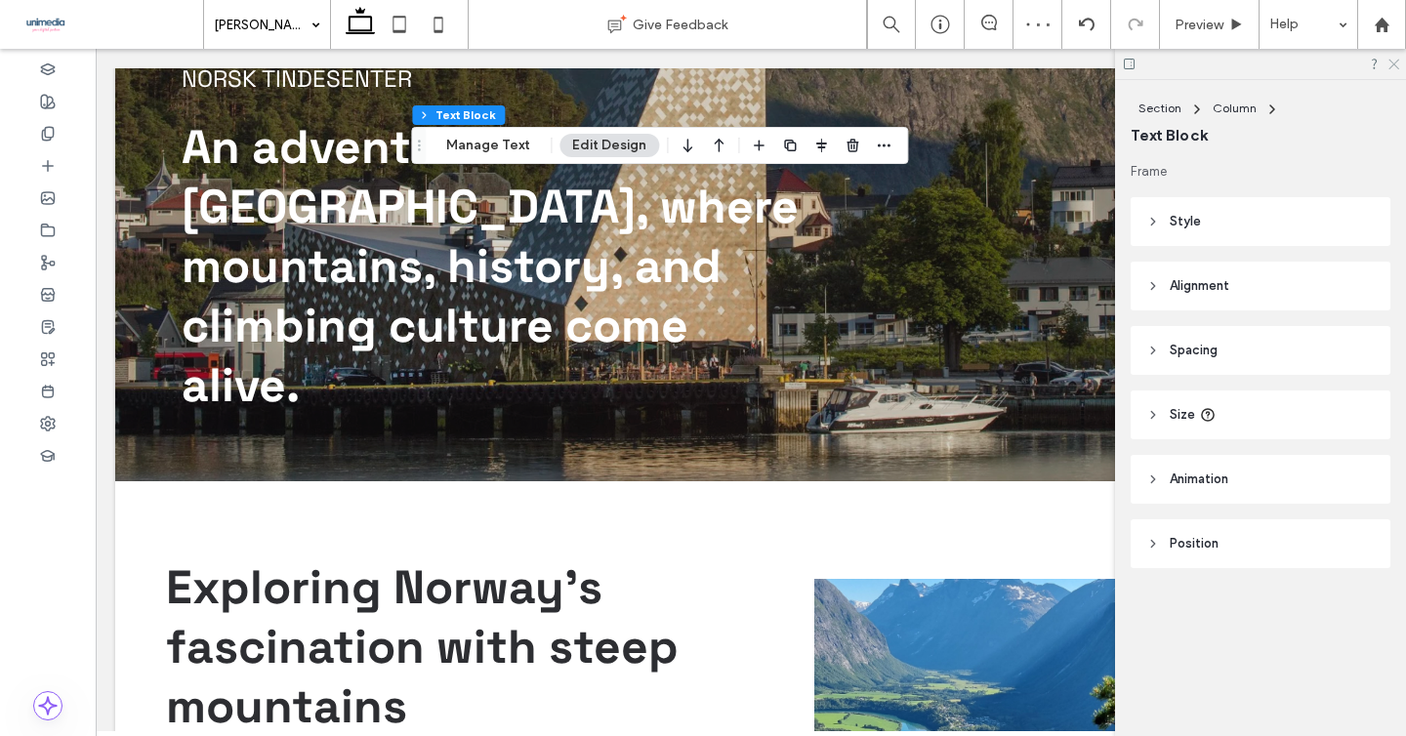
click at [1388, 62] on icon at bounding box center [1392, 63] width 13 height 13
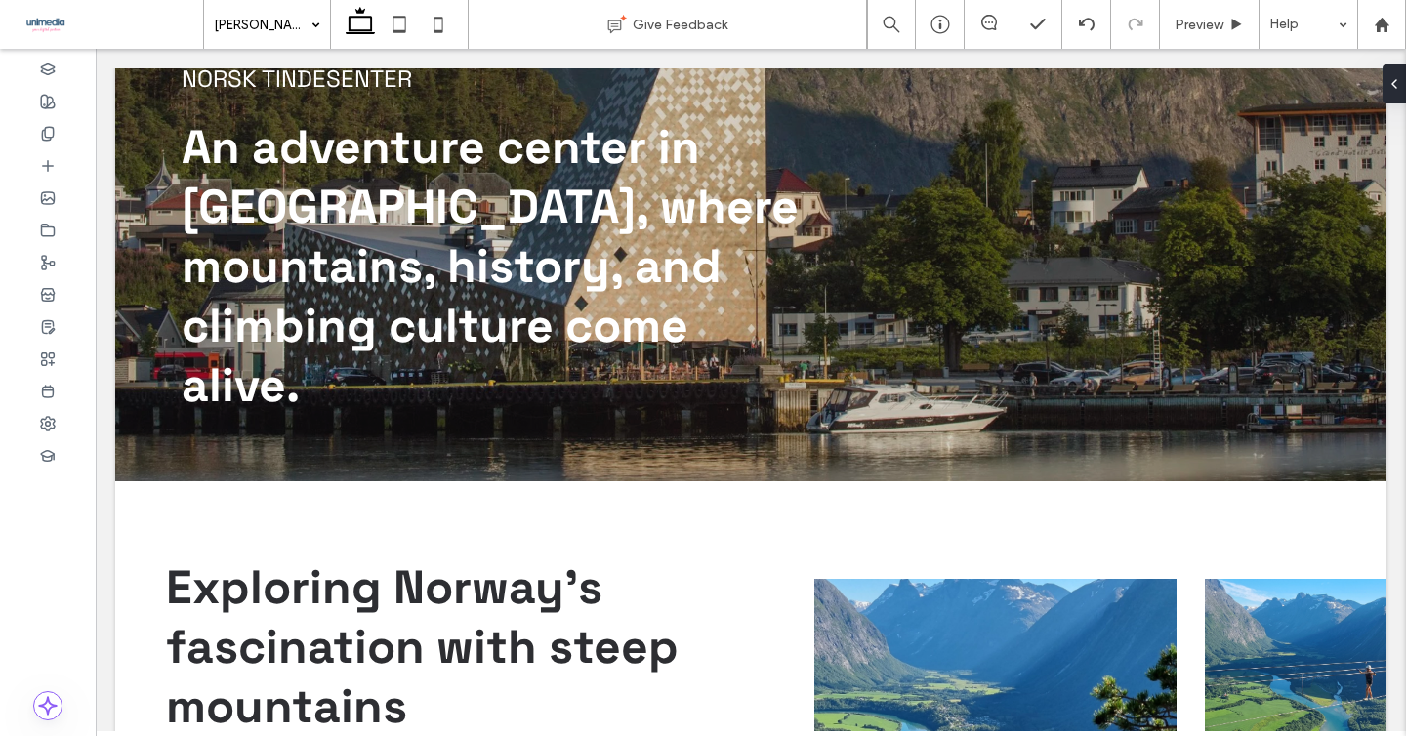
type input "**********"
type input "**"
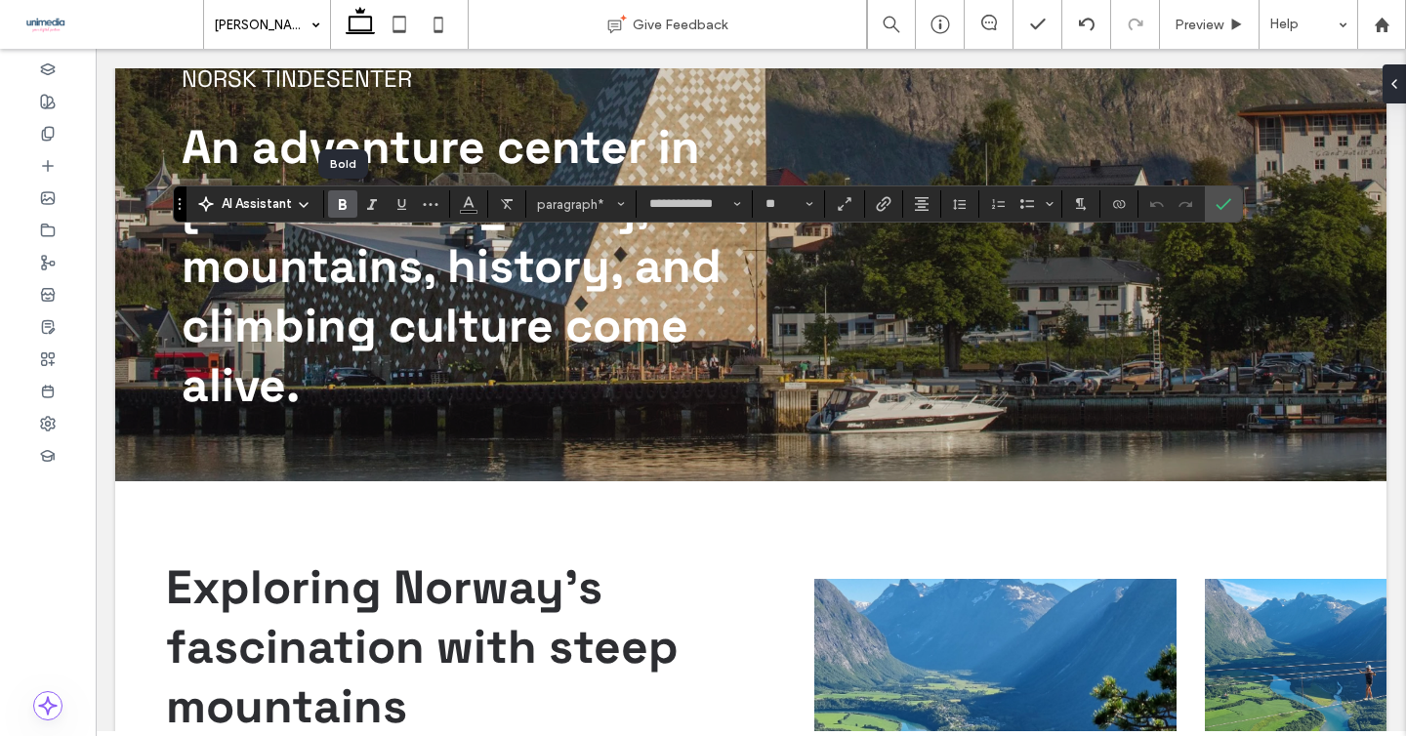
click at [338, 197] on icon "Bold" at bounding box center [343, 204] width 16 height 16
click at [349, 218] on div "**********" at bounding box center [708, 204] width 1070 height 37
click at [344, 211] on icon "Bold" at bounding box center [343, 204] width 16 height 16
click at [344, 205] on use "Bold" at bounding box center [343, 204] width 8 height 11
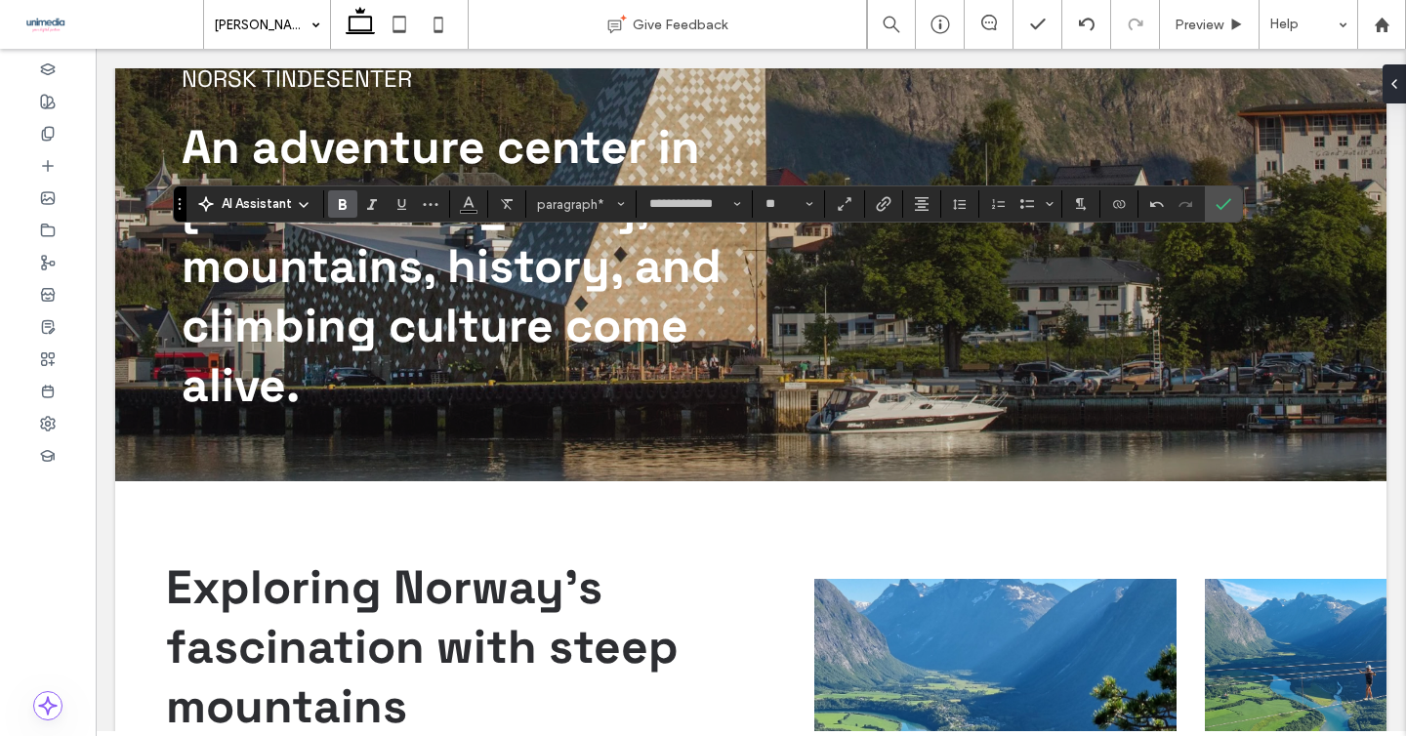
click at [343, 214] on span "Bold" at bounding box center [339, 203] width 9 height 27
click at [346, 213] on span "Bold" at bounding box center [343, 203] width 16 height 25
click at [1228, 202] on icon "Confirm" at bounding box center [1224, 204] width 16 height 16
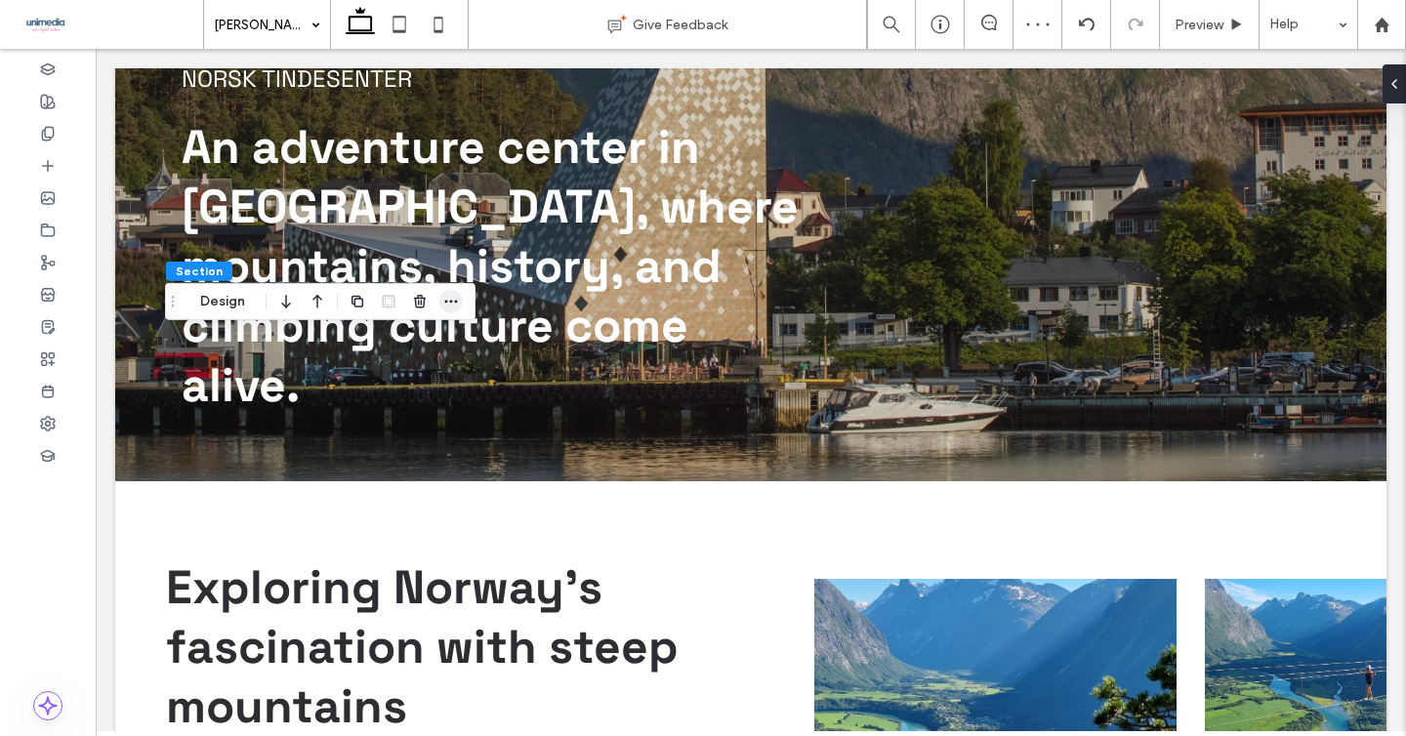
click at [445, 298] on icon "button" at bounding box center [451, 302] width 16 height 16
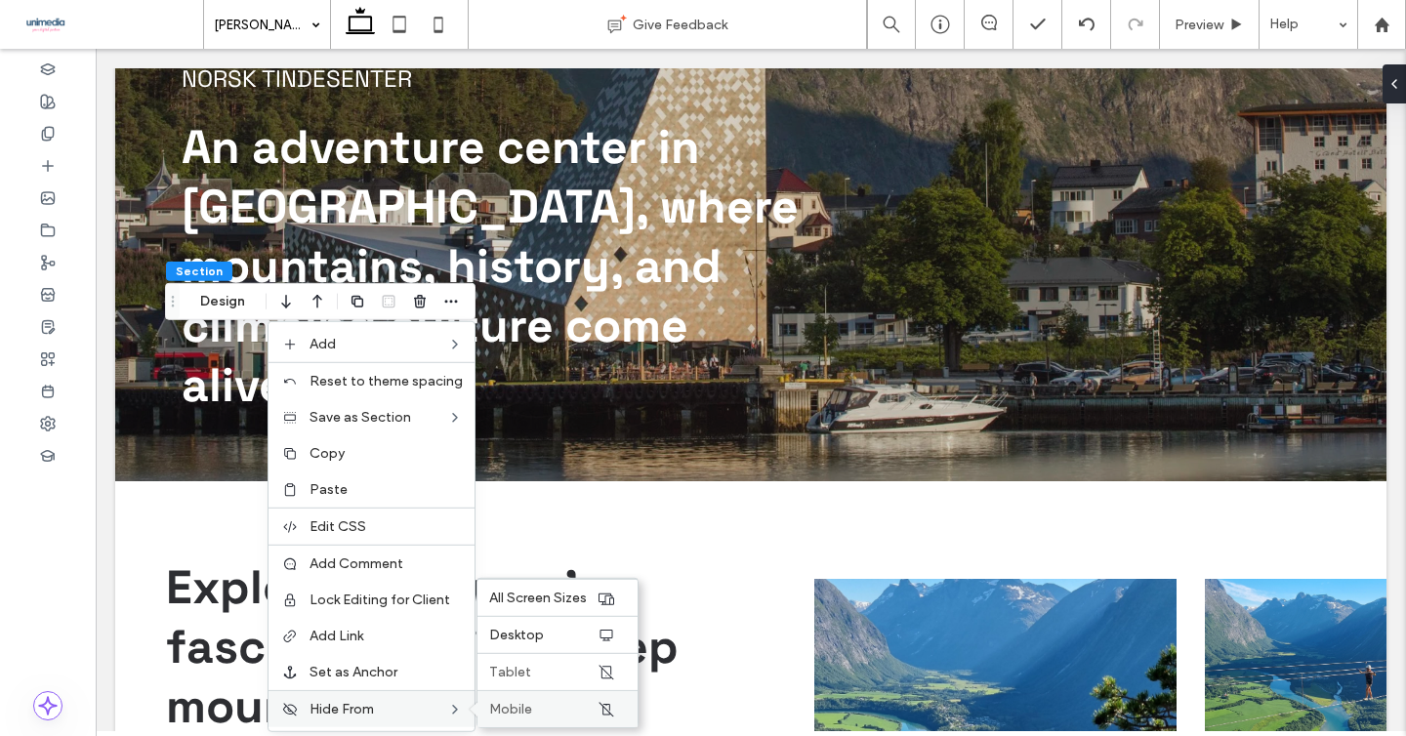
click at [518, 702] on span "Mobile" at bounding box center [510, 709] width 43 height 17
click at [538, 664] on label "Tablet" at bounding box center [542, 672] width 107 height 17
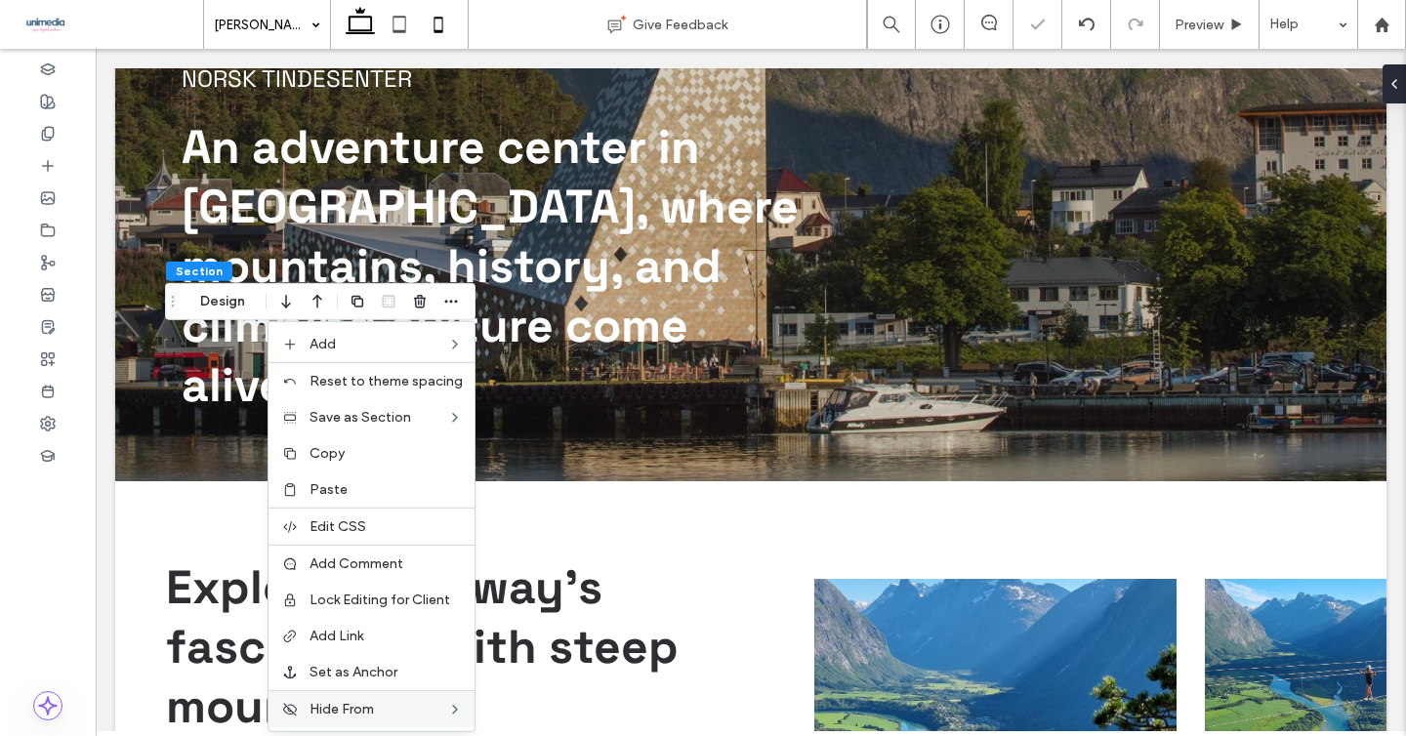
click at [435, 23] on icon at bounding box center [438, 24] width 39 height 39
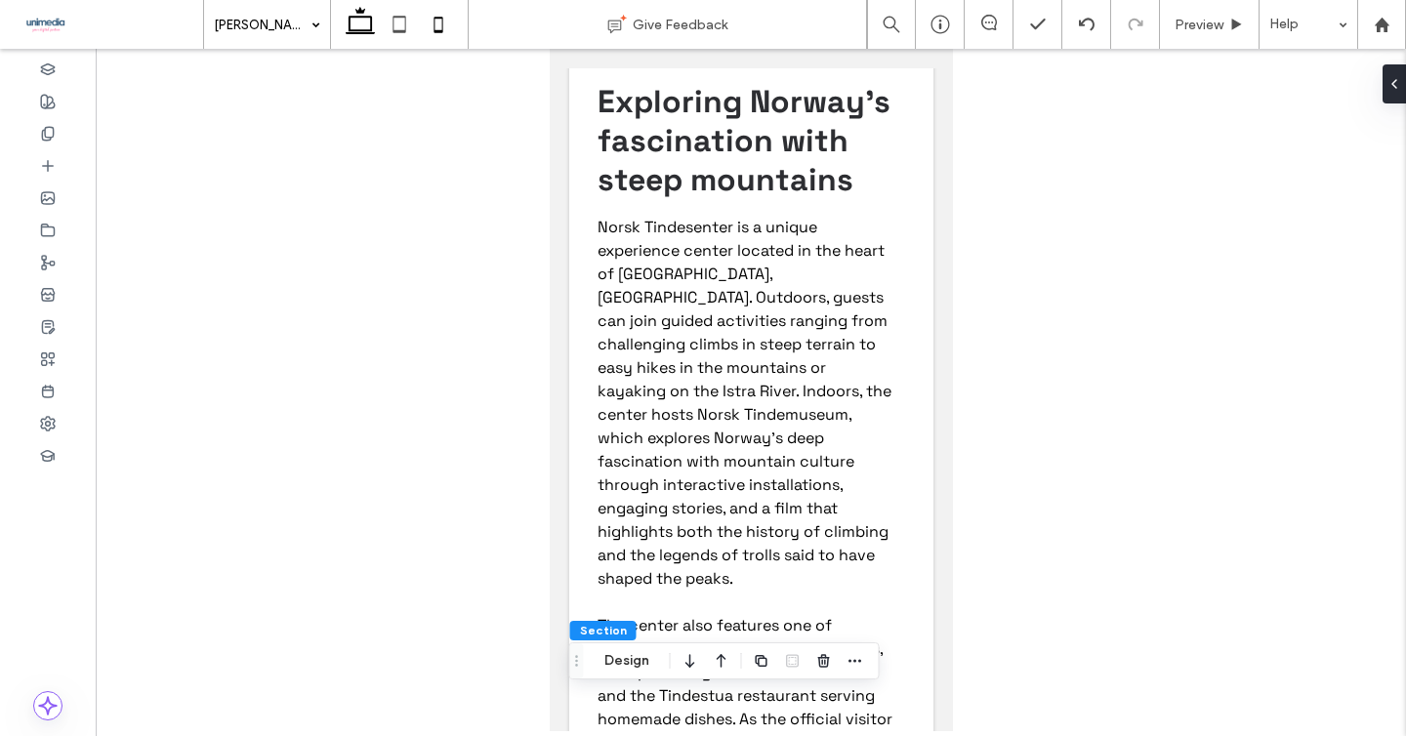
click at [350, 15] on icon at bounding box center [360, 24] width 39 height 39
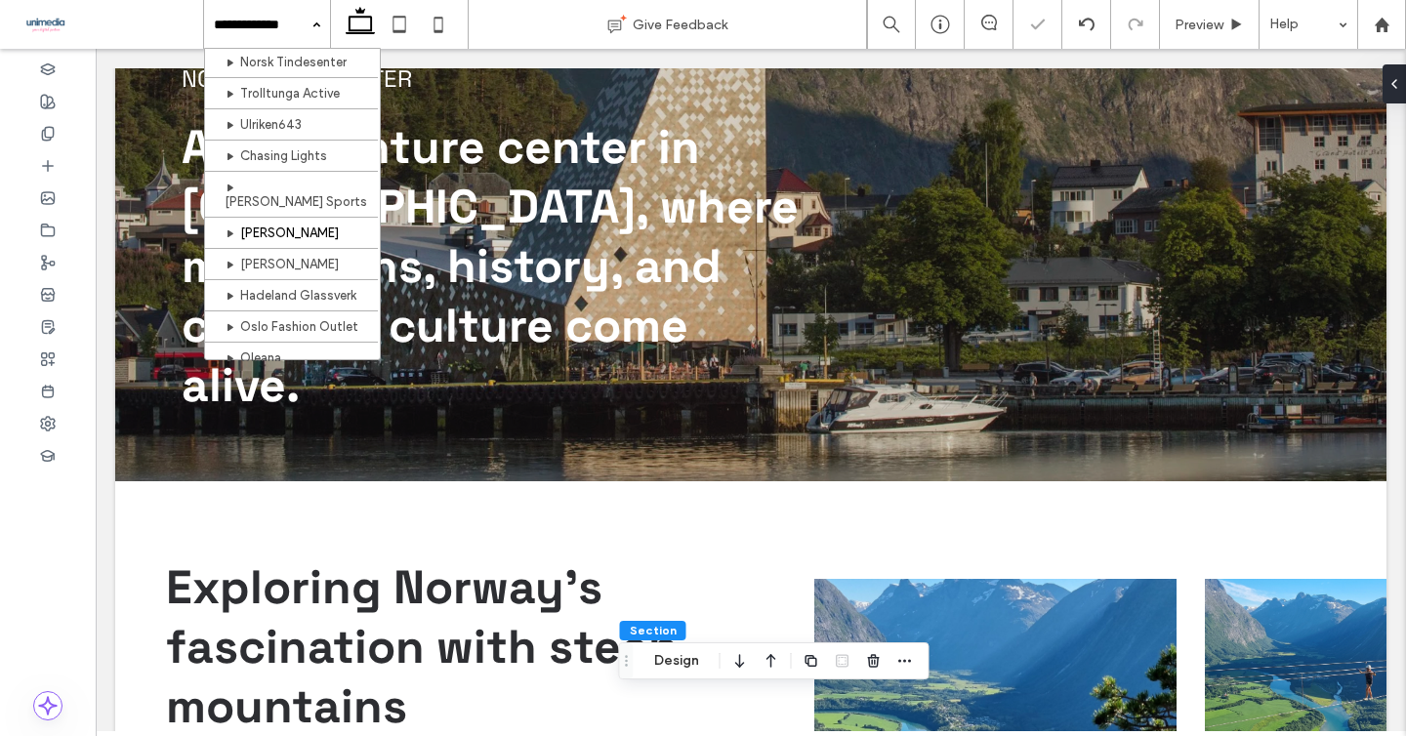
scroll to position [505, 0]
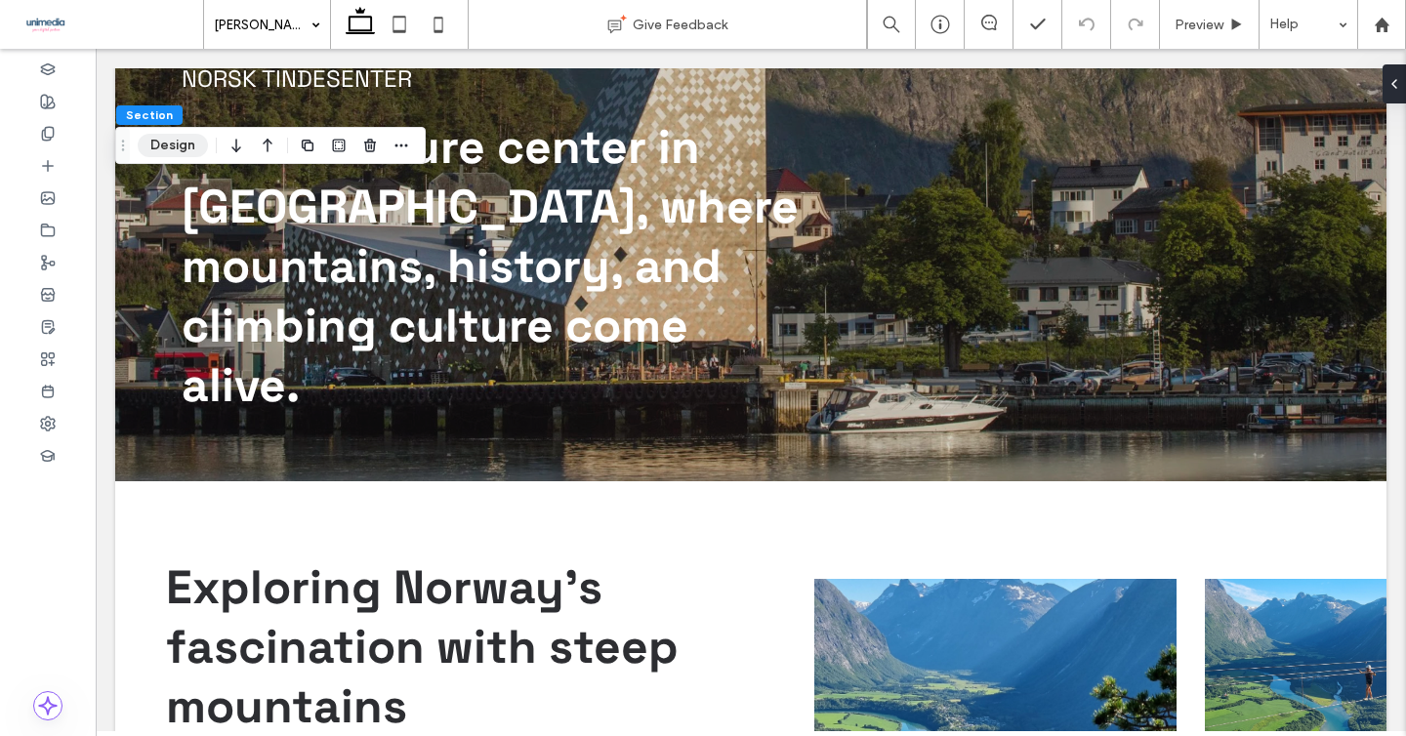
click at [169, 142] on button "Design" at bounding box center [173, 145] width 70 height 23
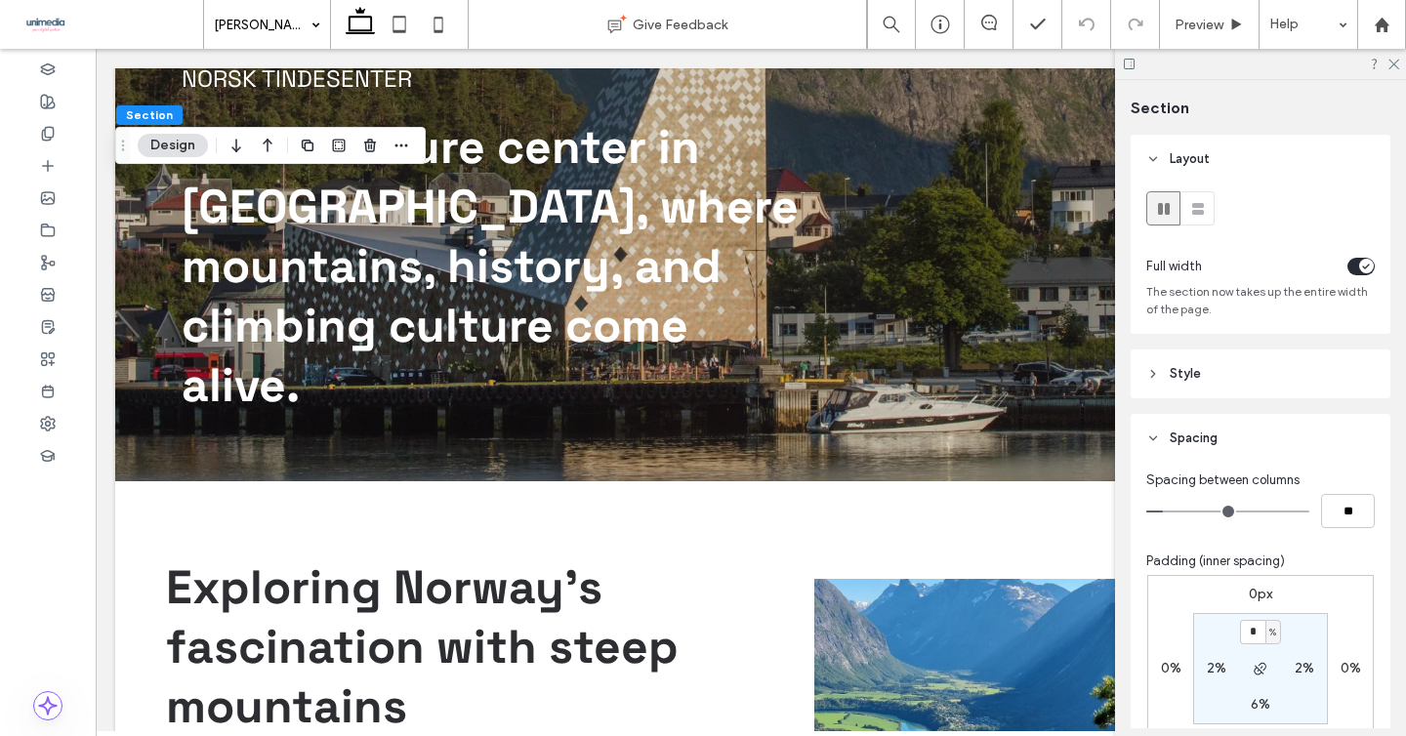
scroll to position [232, 0]
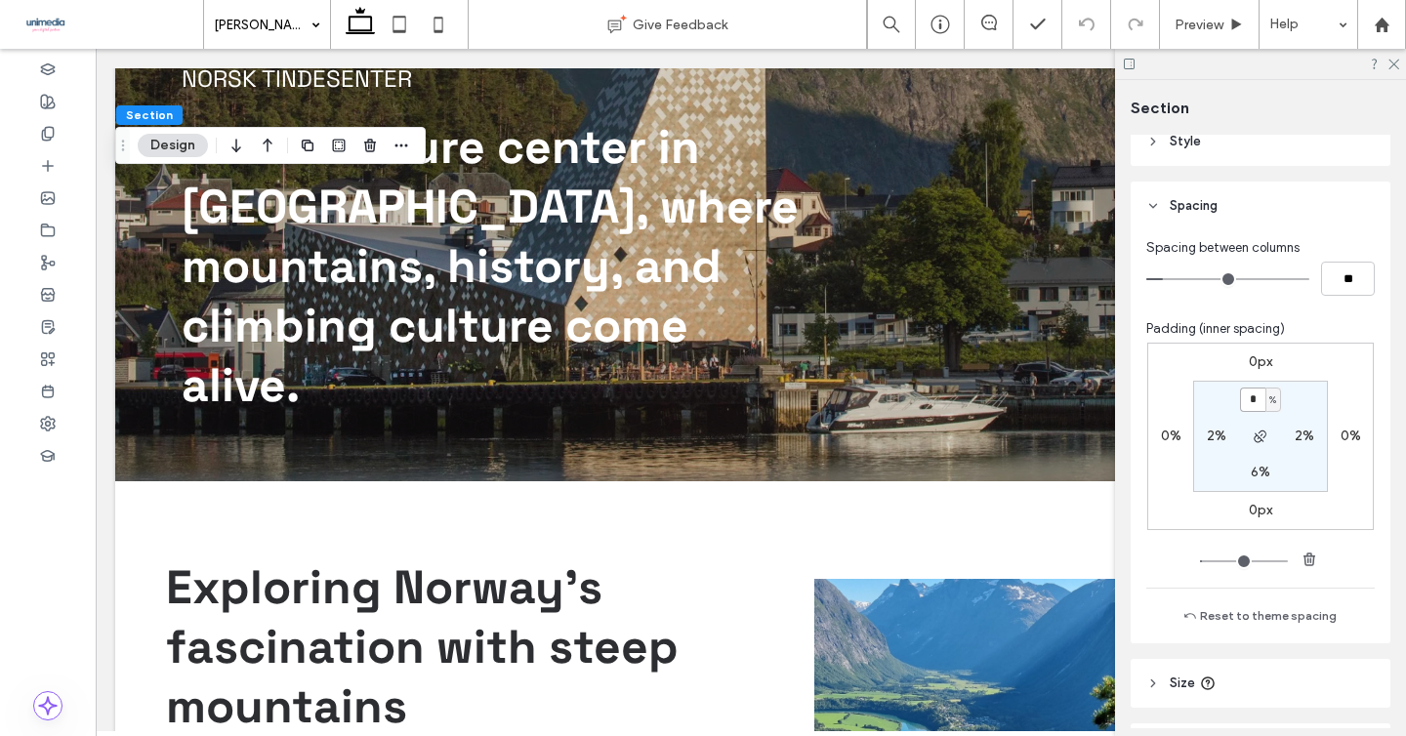
click at [1254, 400] on input "*" at bounding box center [1252, 400] width 25 height 24
type input "*"
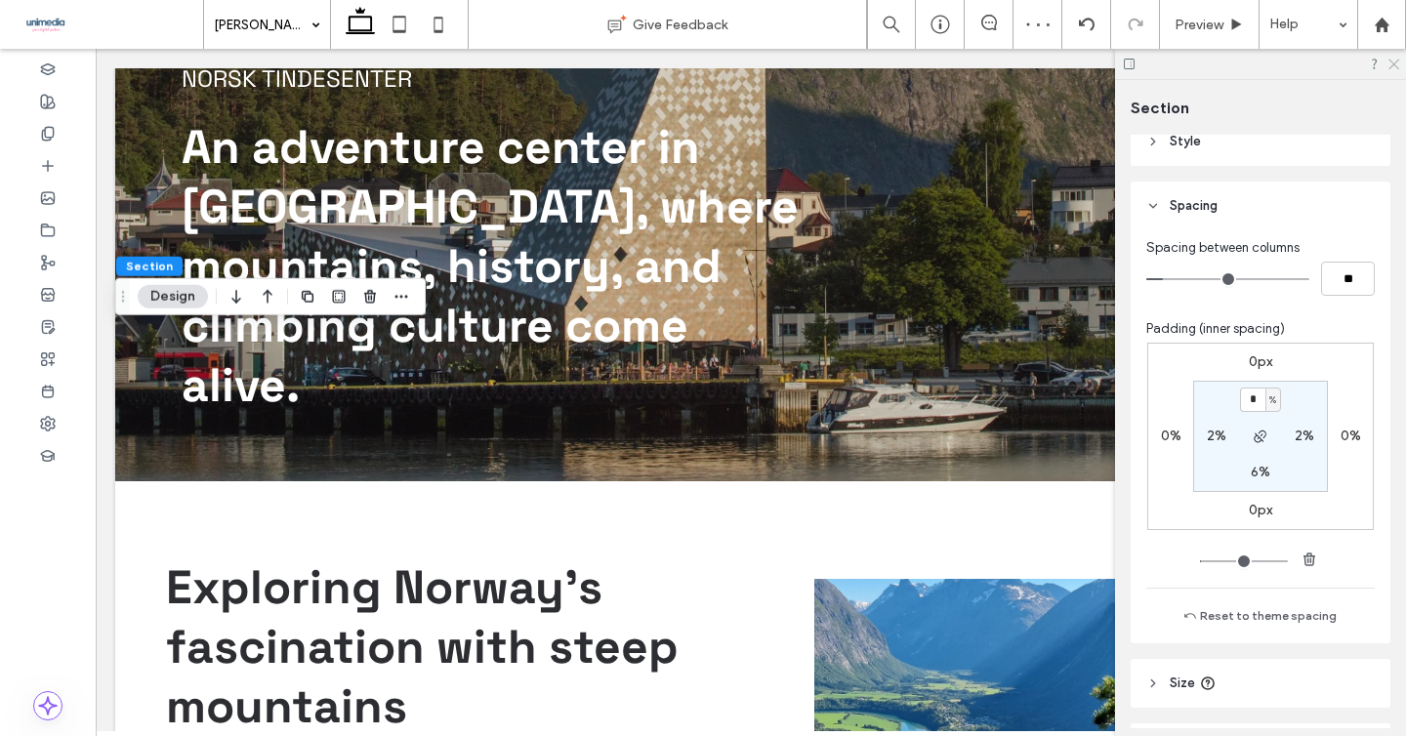
click at [1396, 63] on icon at bounding box center [1392, 63] width 13 height 13
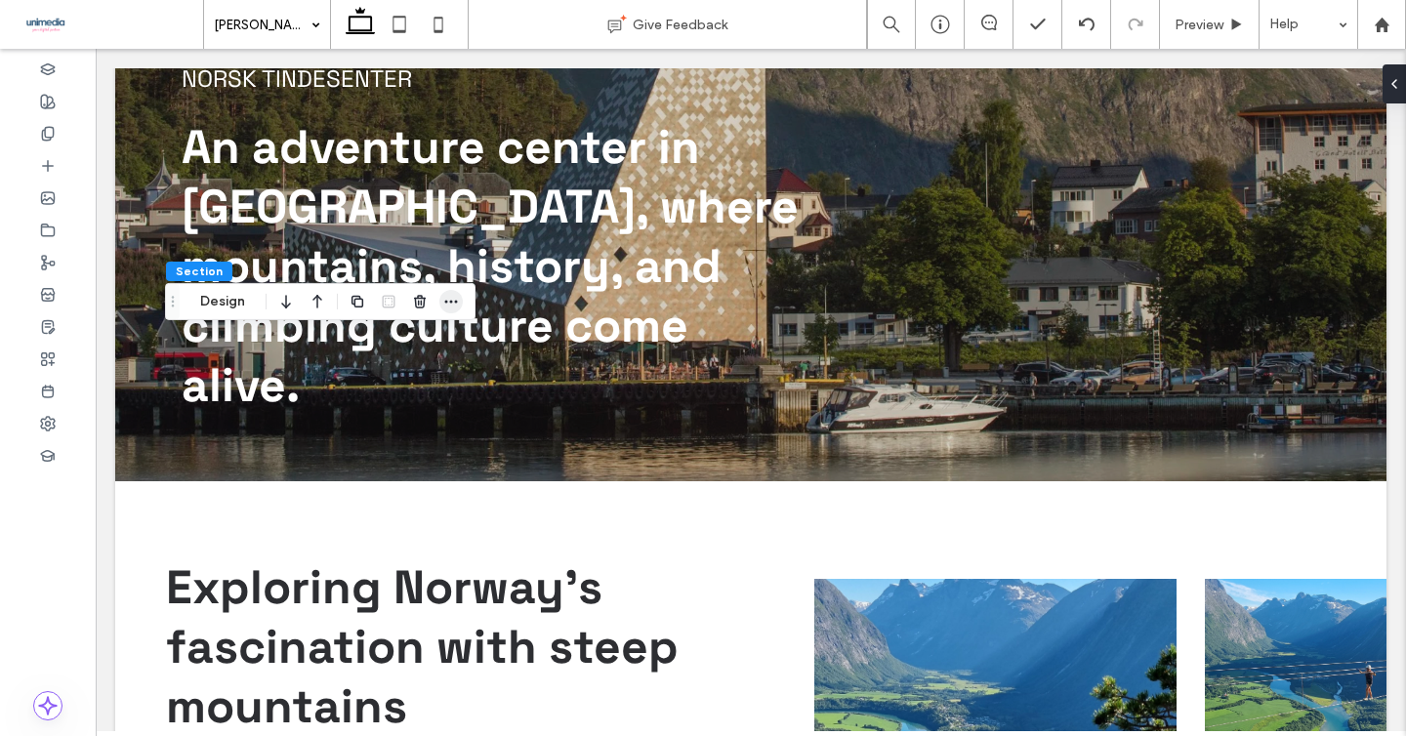
click at [444, 307] on icon "button" at bounding box center [451, 302] width 16 height 16
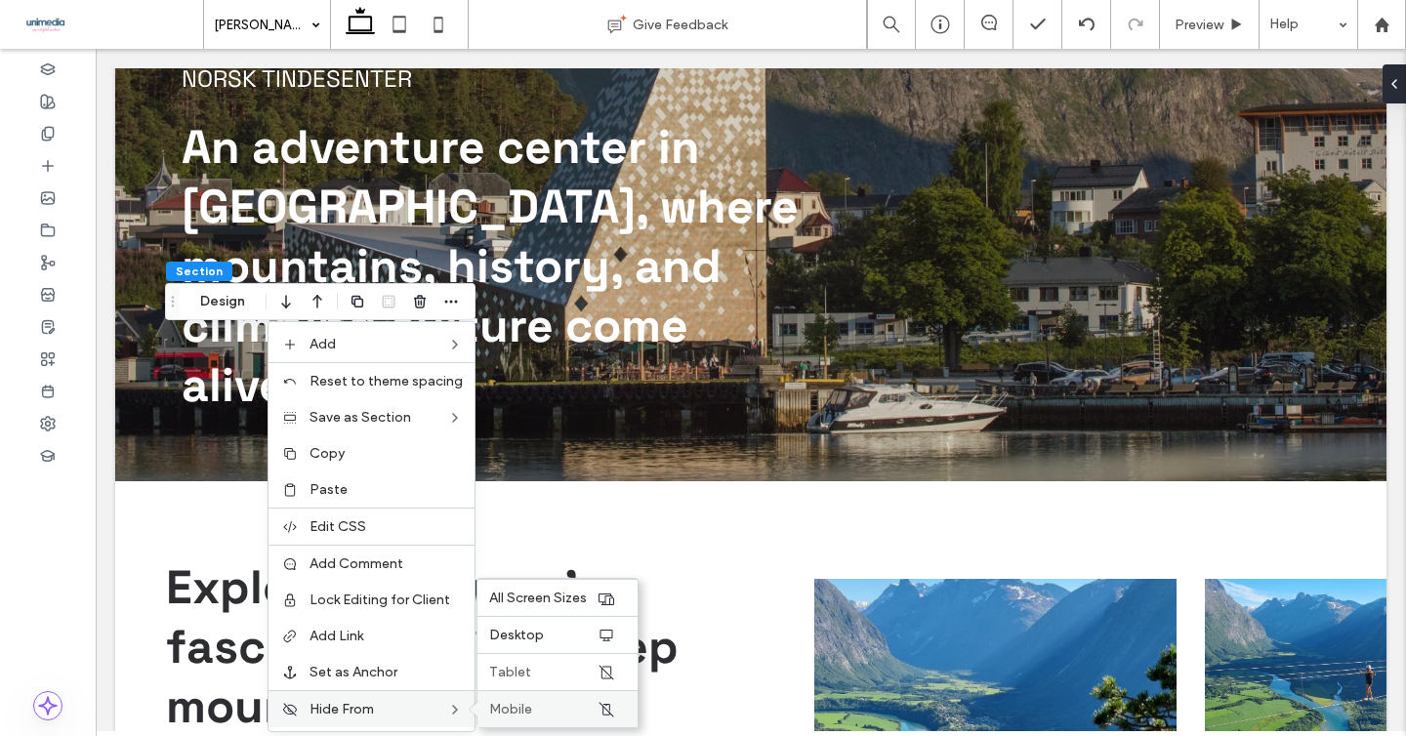
click at [508, 709] on span "Mobile" at bounding box center [510, 709] width 43 height 17
click at [518, 678] on span "Tablet" at bounding box center [510, 672] width 42 height 17
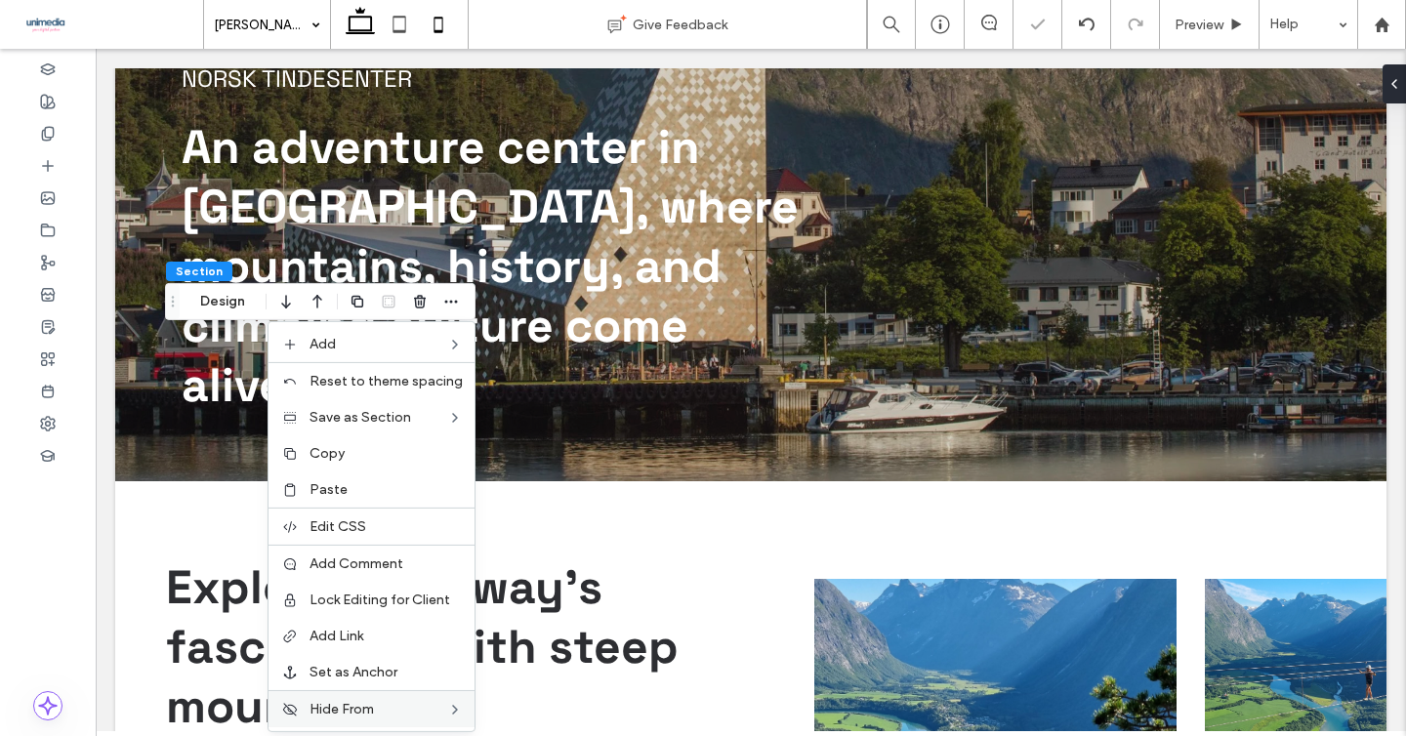
click at [432, 18] on icon at bounding box center [438, 24] width 39 height 39
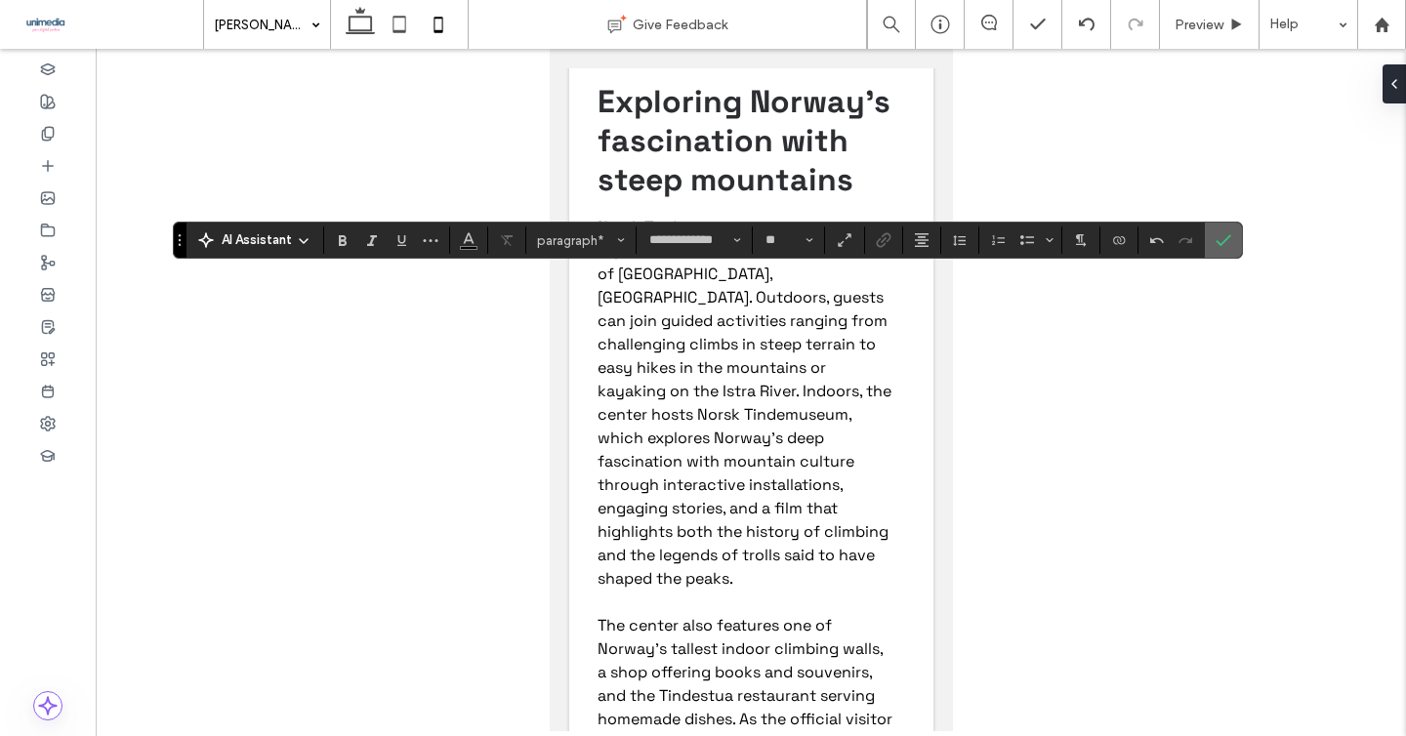
click at [1221, 240] on icon "Confirm" at bounding box center [1224, 240] width 16 height 16
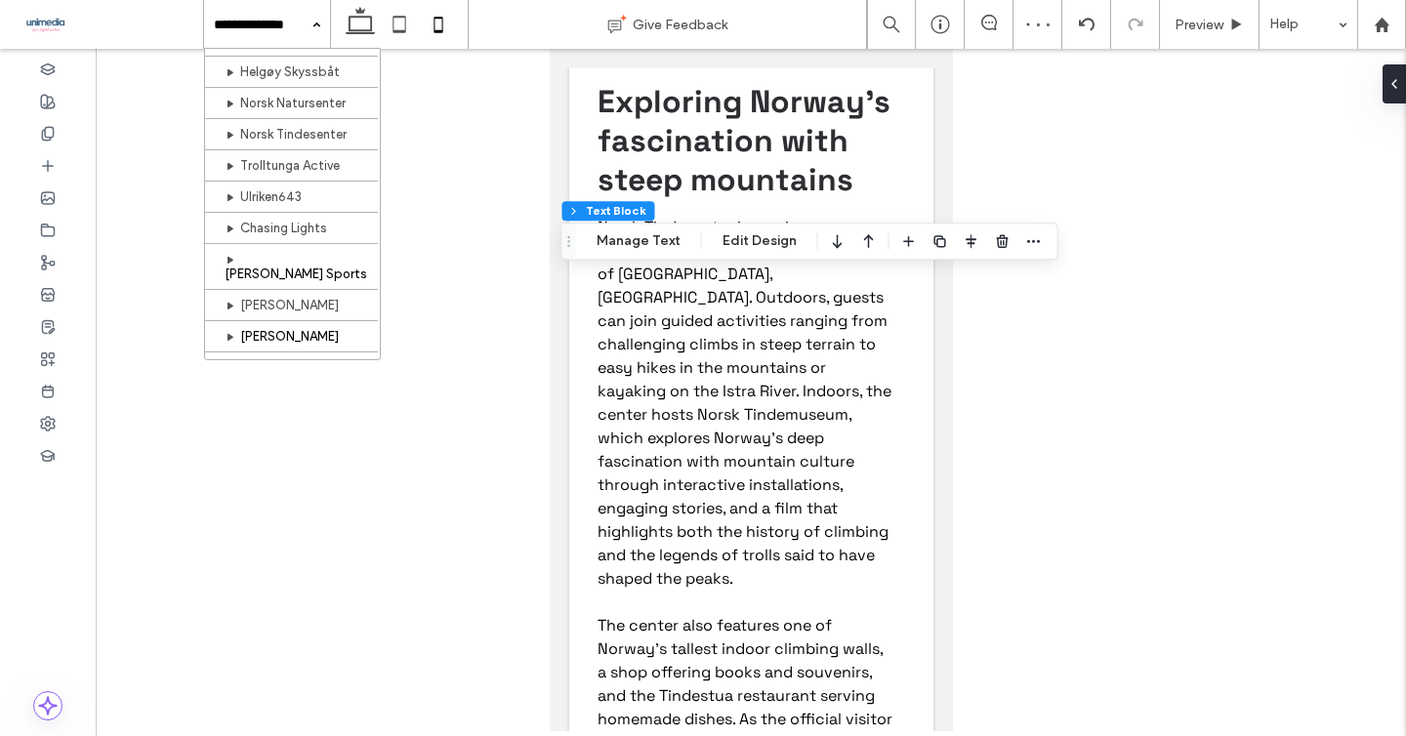
scroll to position [434, 0]
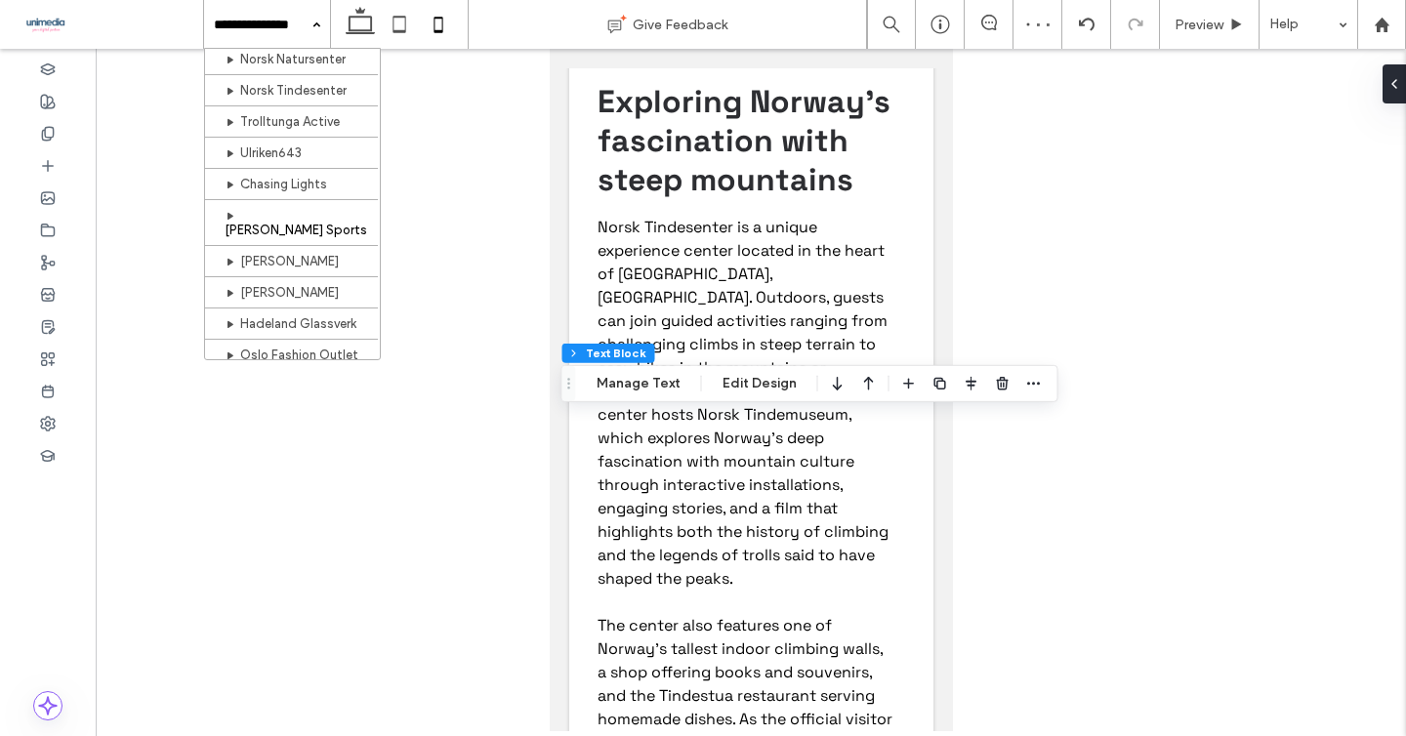
scroll to position [473, 0]
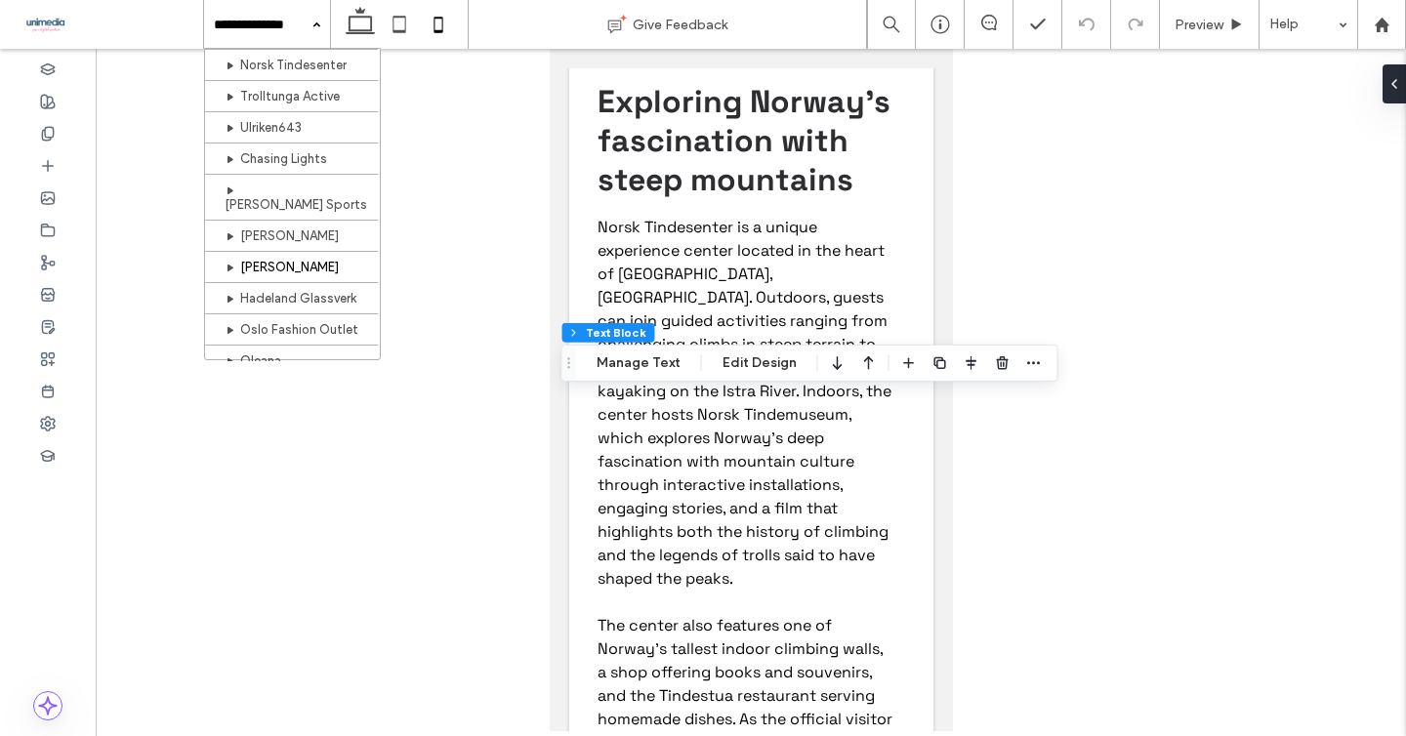
scroll to position [498, 0]
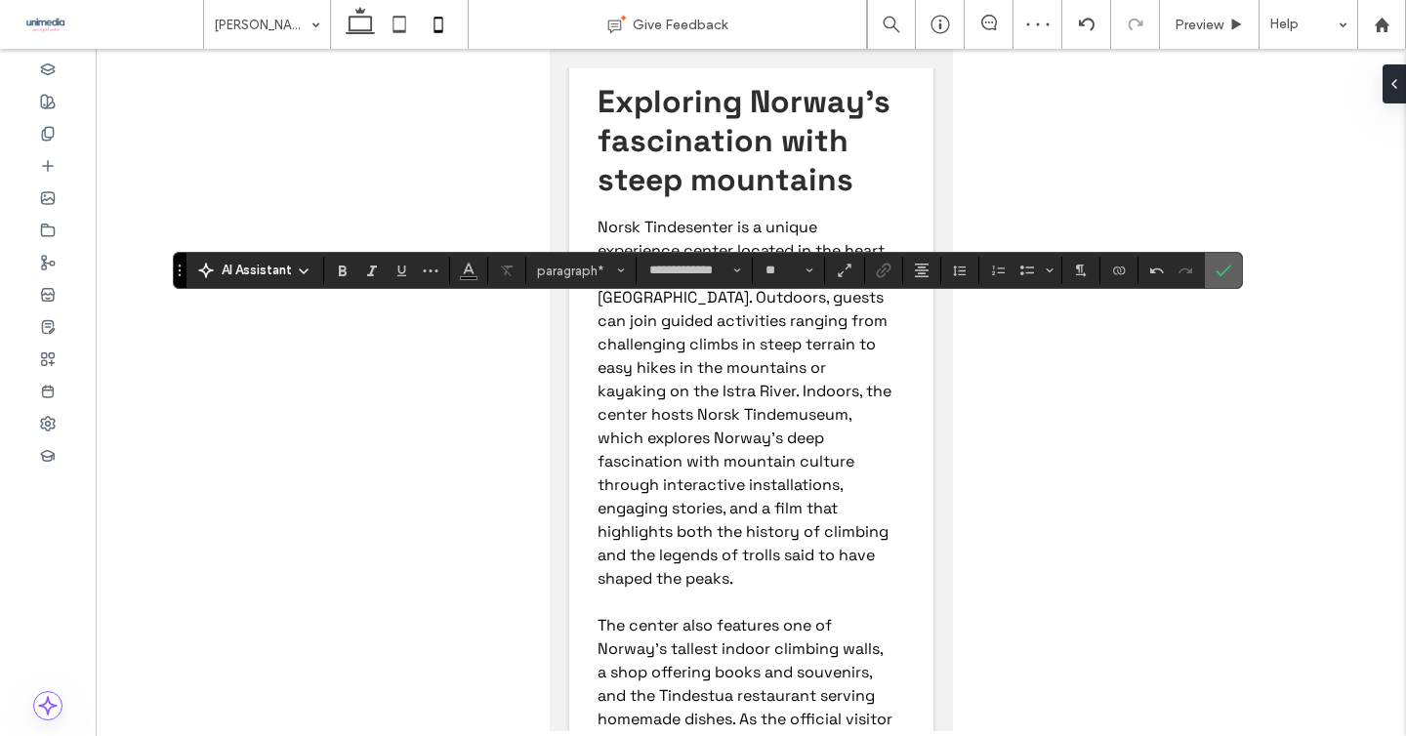
click at [1223, 266] on icon "Confirm" at bounding box center [1224, 271] width 16 height 16
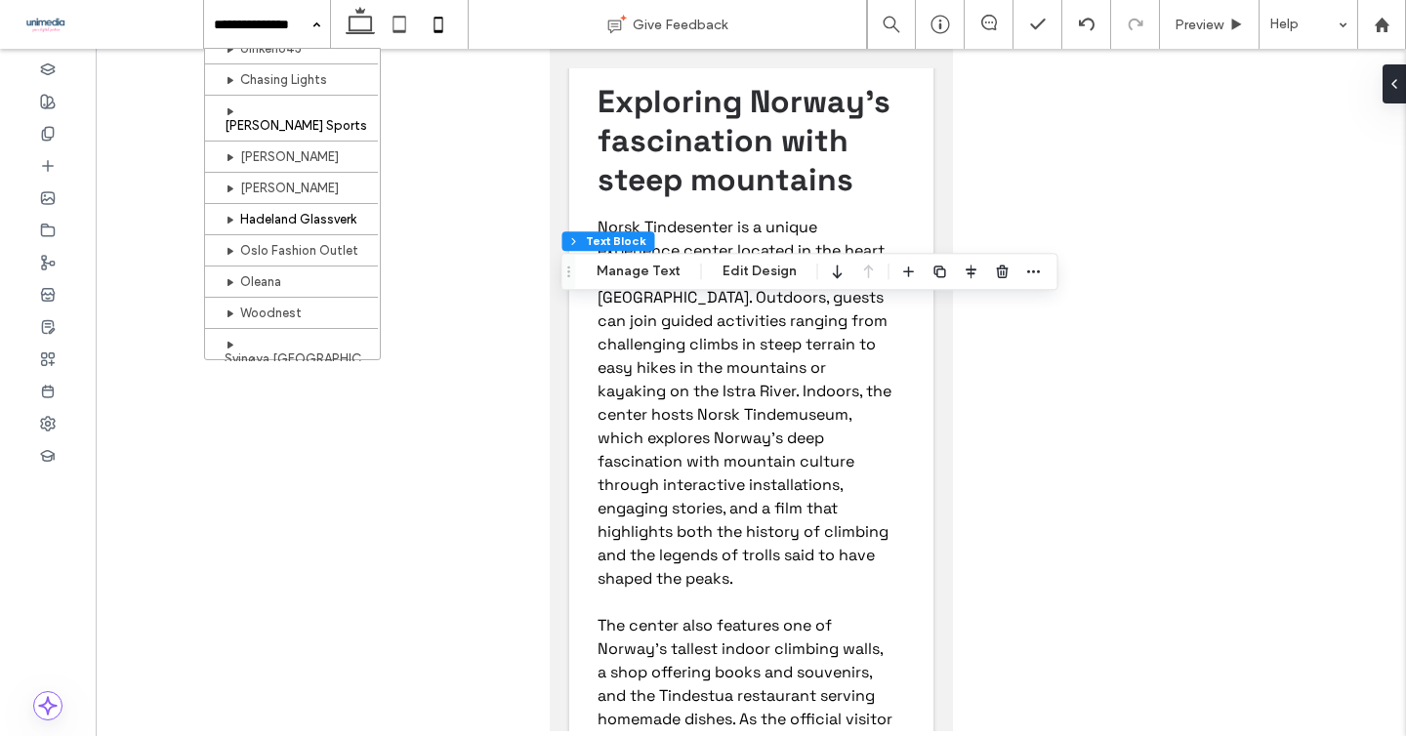
scroll to position [577, 0]
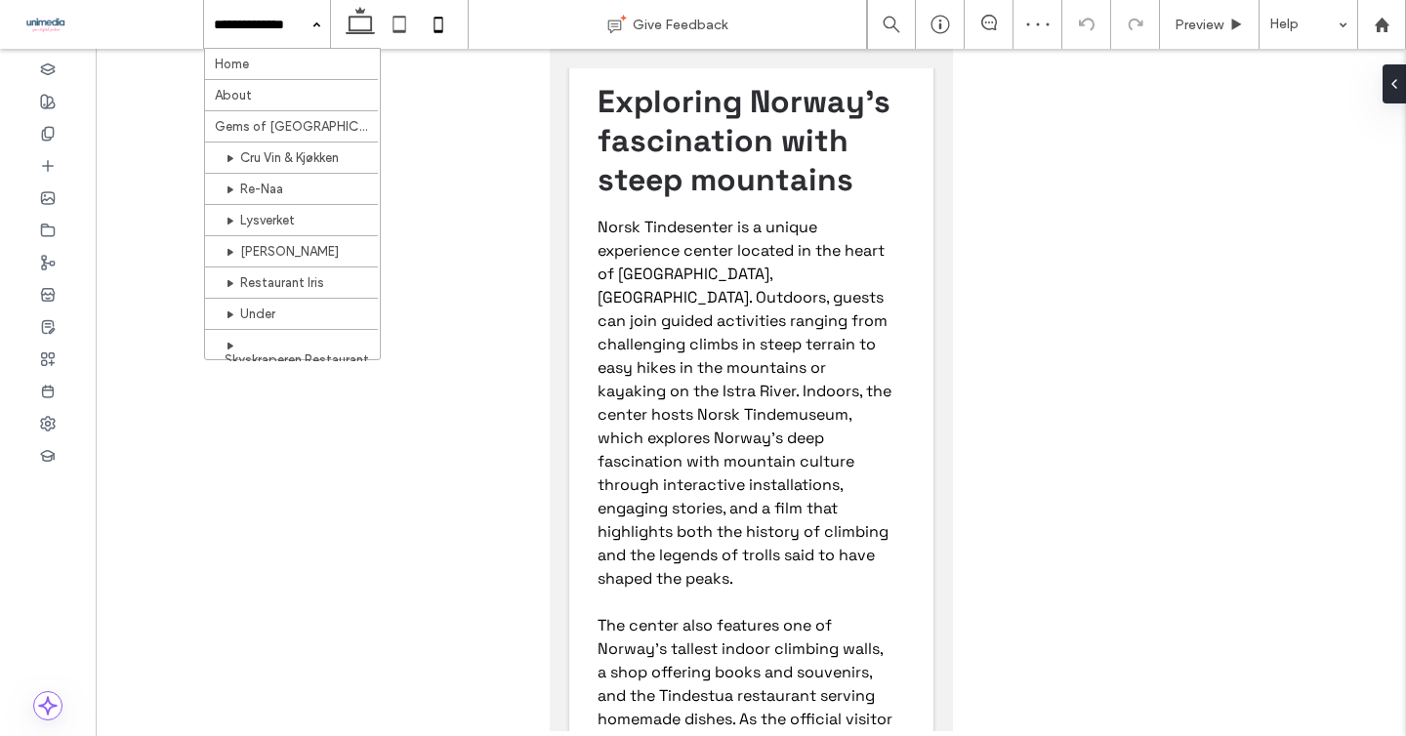
click at [274, 27] on input at bounding box center [262, 24] width 97 height 49
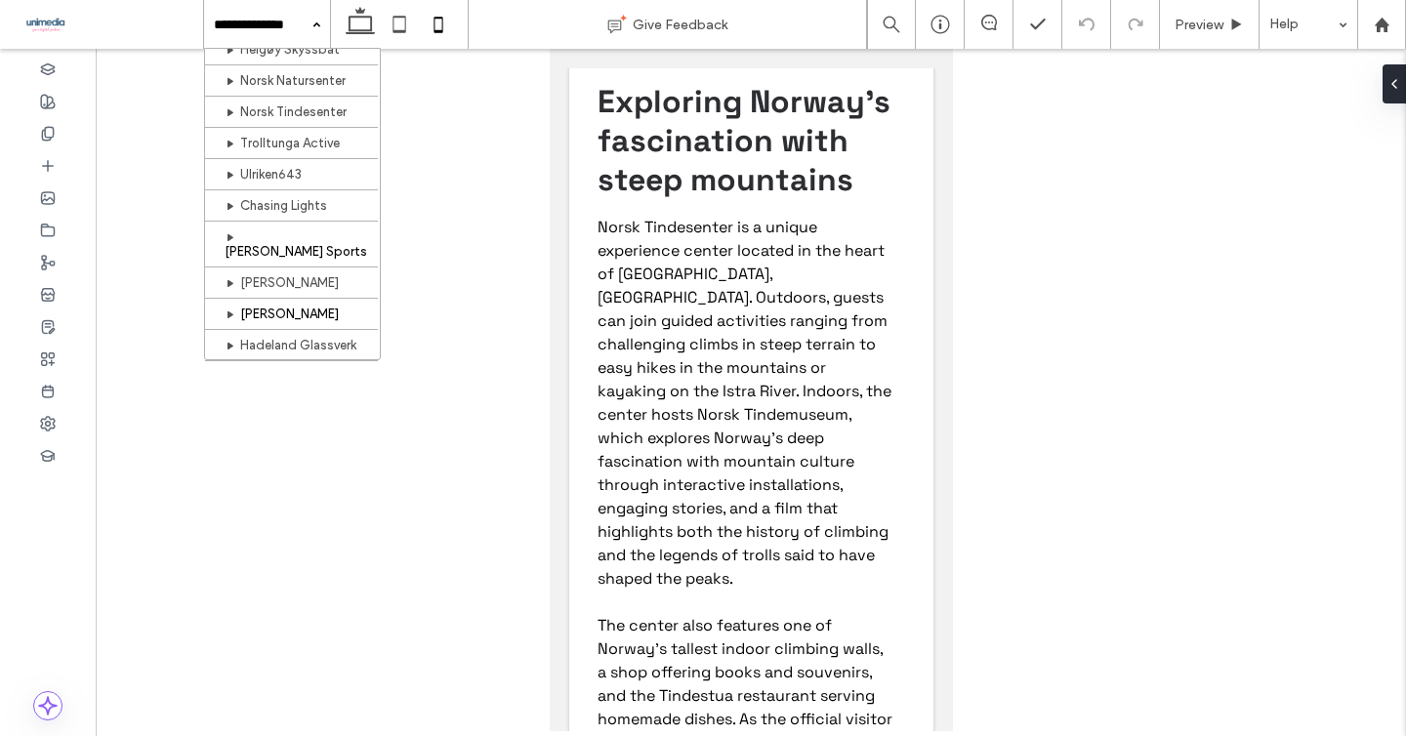
scroll to position [451, 0]
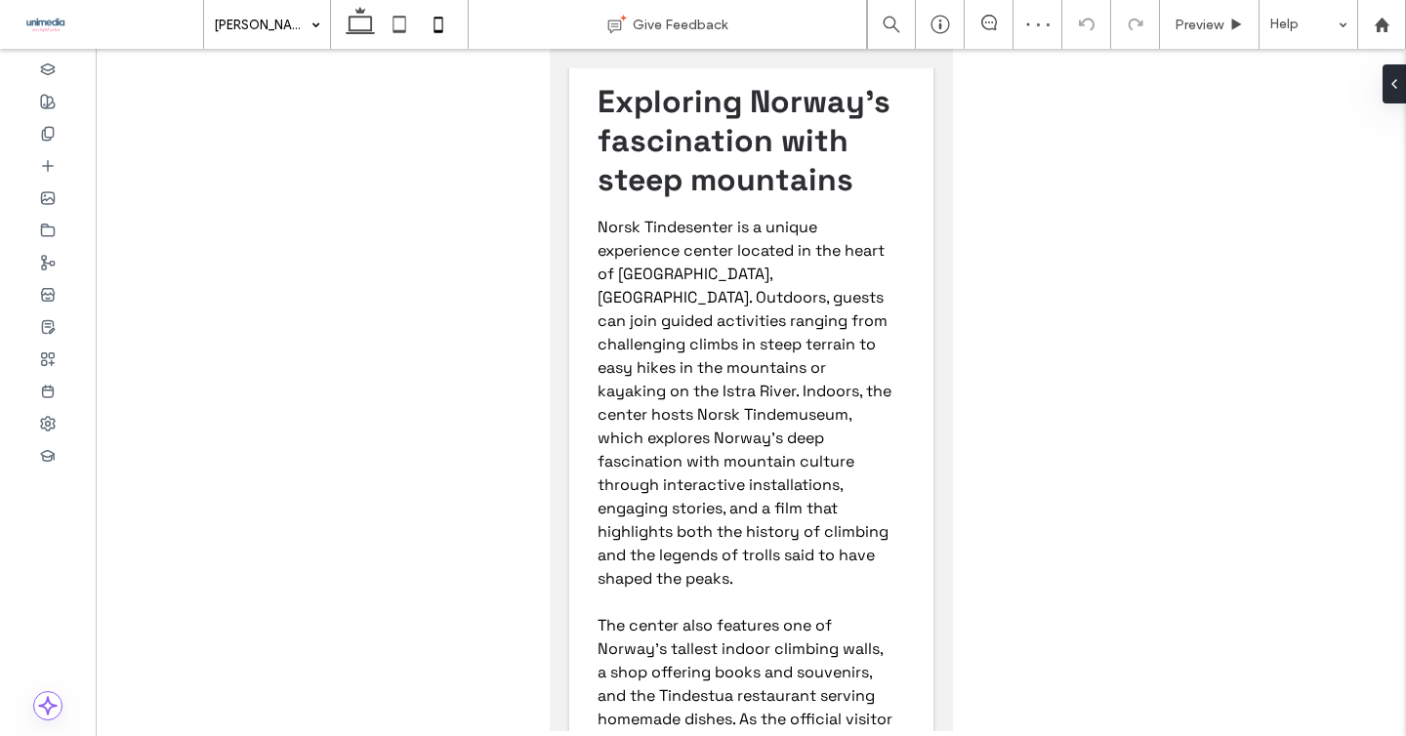
type input "**********"
type input "**"
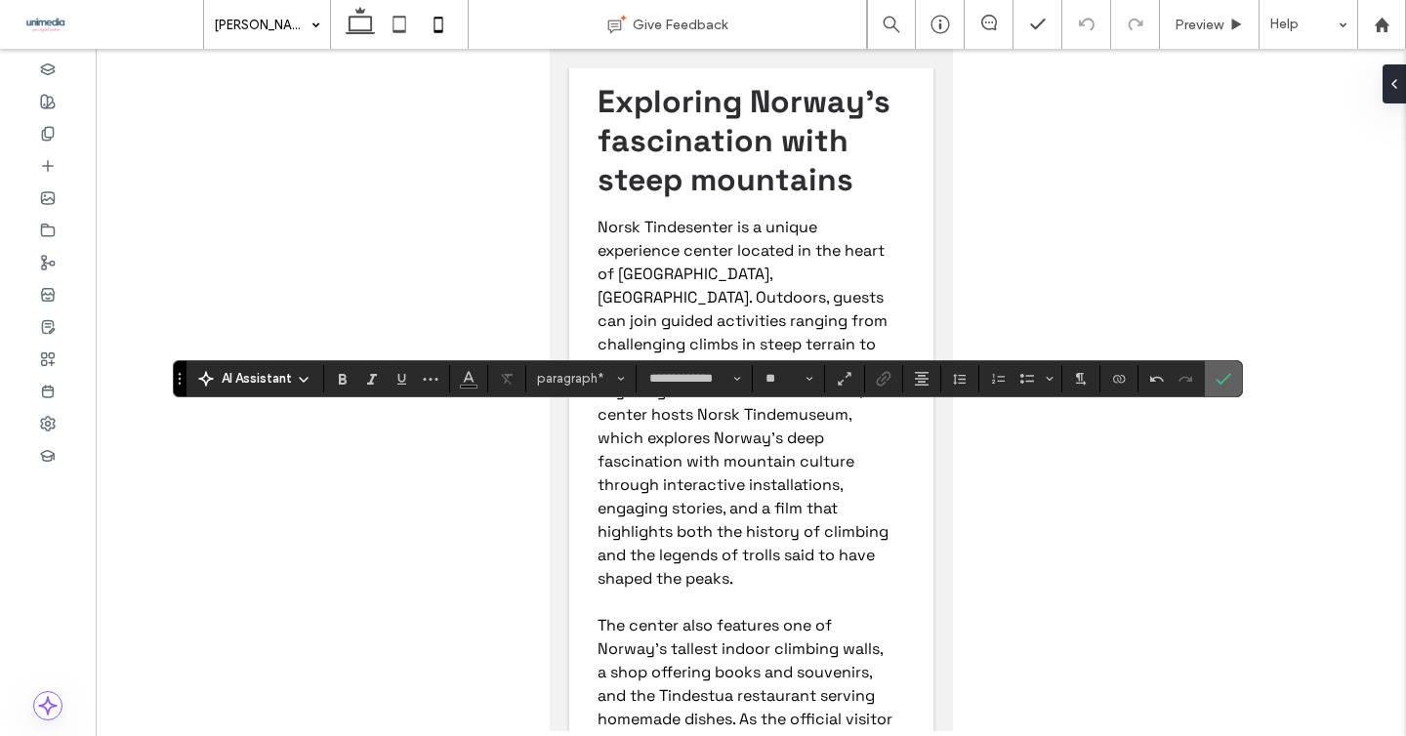
click at [1224, 375] on icon "Confirm" at bounding box center [1224, 379] width 16 height 16
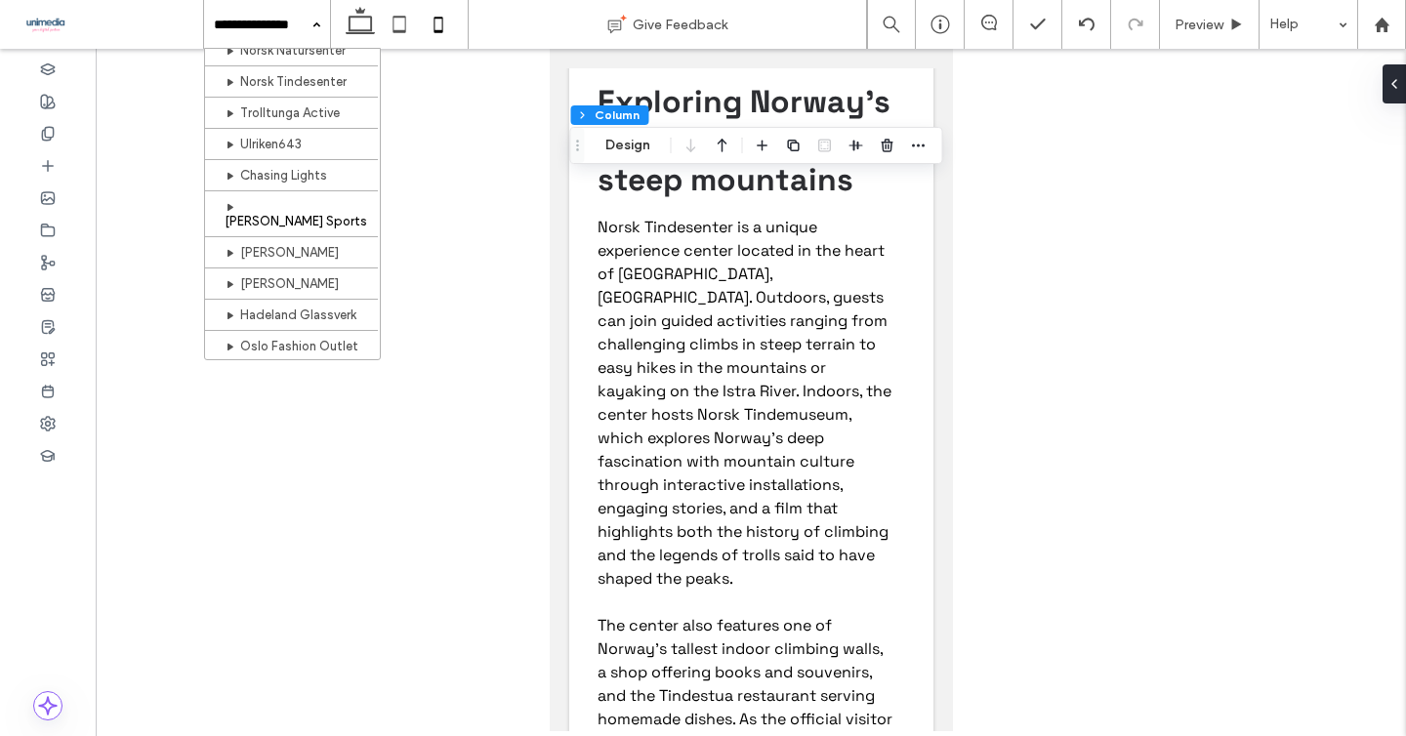
scroll to position [486, 0]
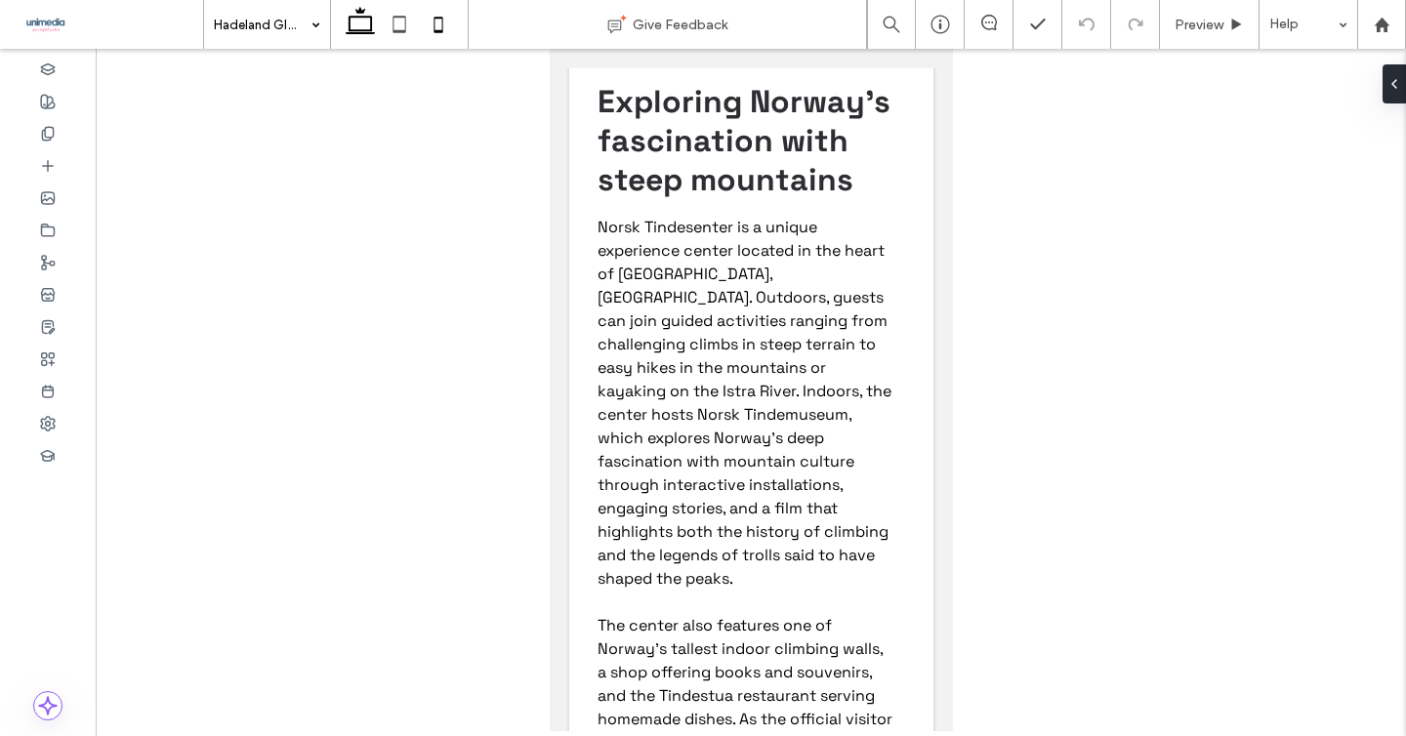
click at [353, 23] on icon at bounding box center [360, 24] width 39 height 39
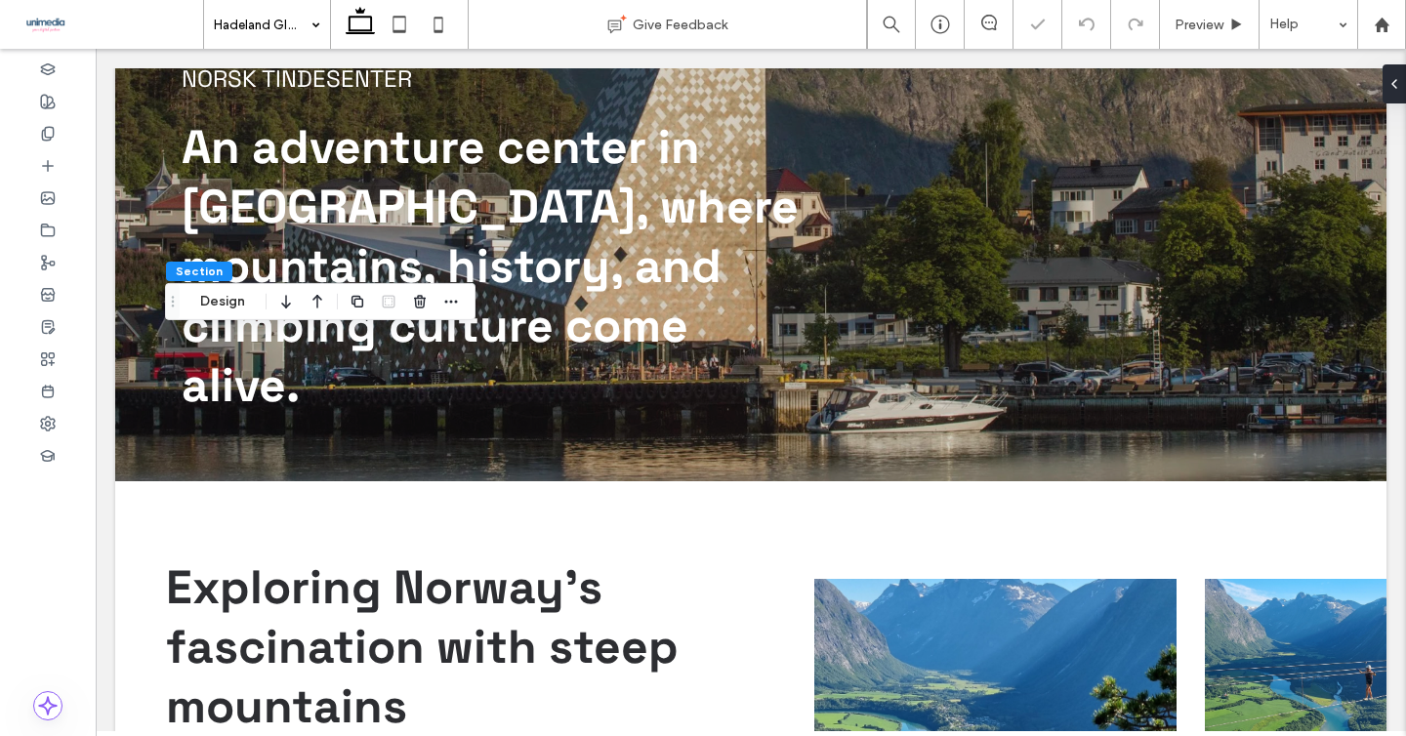
click at [464, 302] on div "Section Design" at bounding box center [320, 301] width 310 height 37
click at [445, 302] on use "button" at bounding box center [451, 301] width 13 height 3
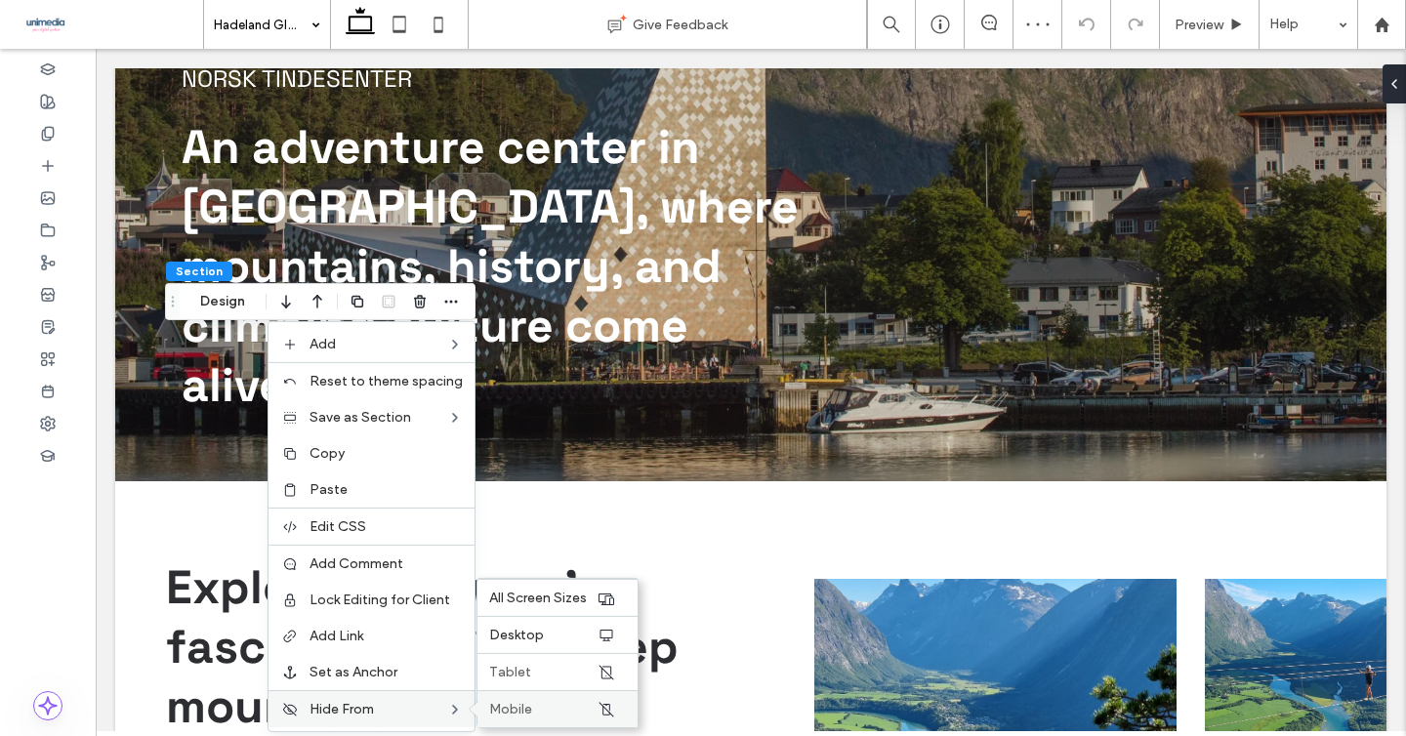
click at [526, 706] on span "Mobile" at bounding box center [510, 709] width 43 height 17
click at [531, 680] on label "Tablet" at bounding box center [542, 672] width 107 height 17
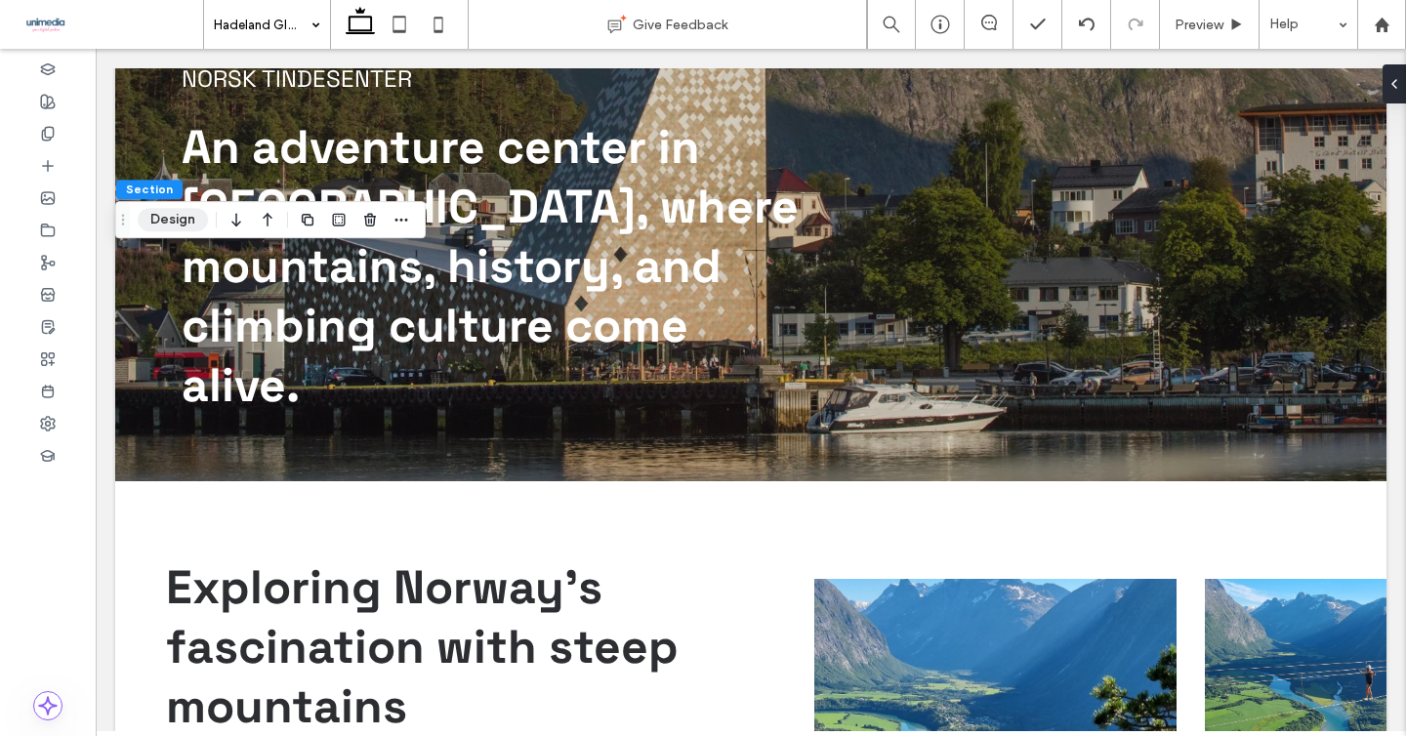
click at [182, 226] on button "Design" at bounding box center [173, 219] width 70 height 23
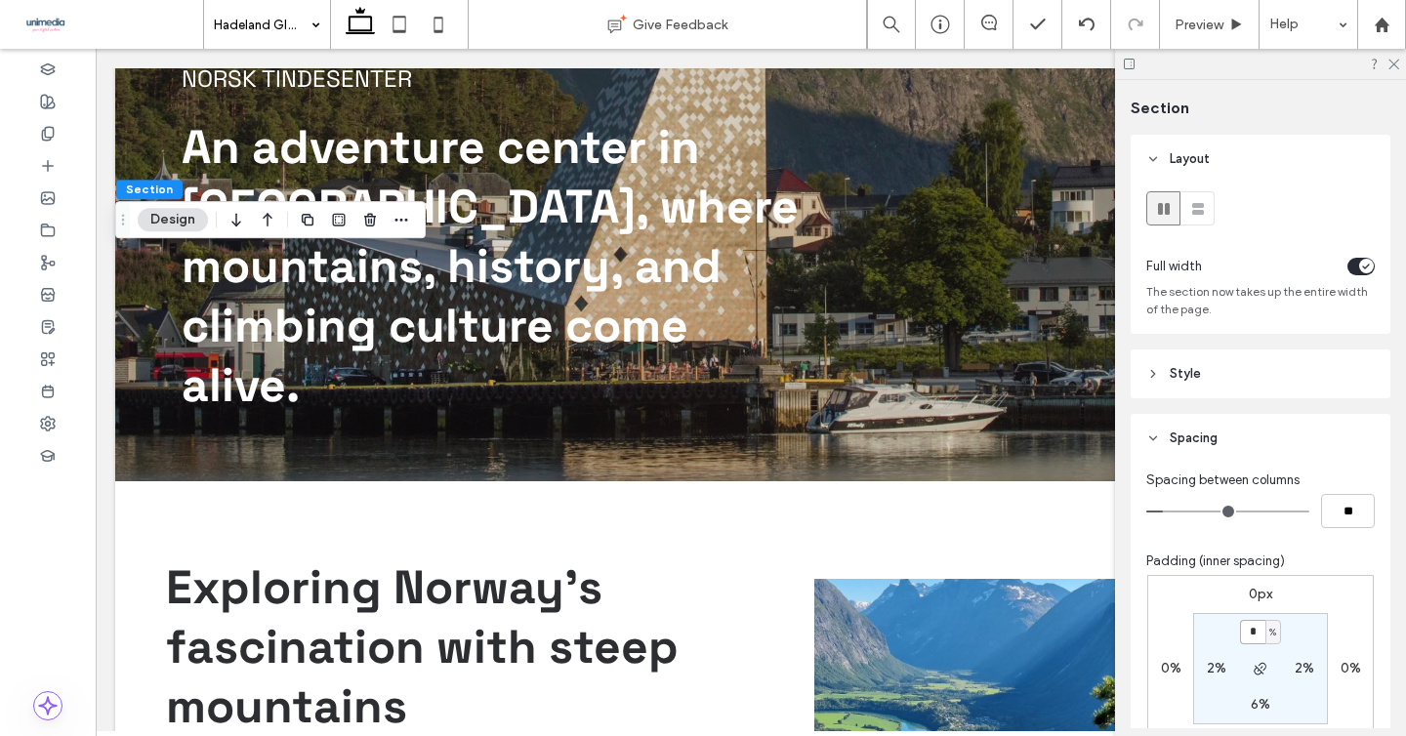
click at [1251, 632] on input "*" at bounding box center [1252, 632] width 25 height 24
type input "*"
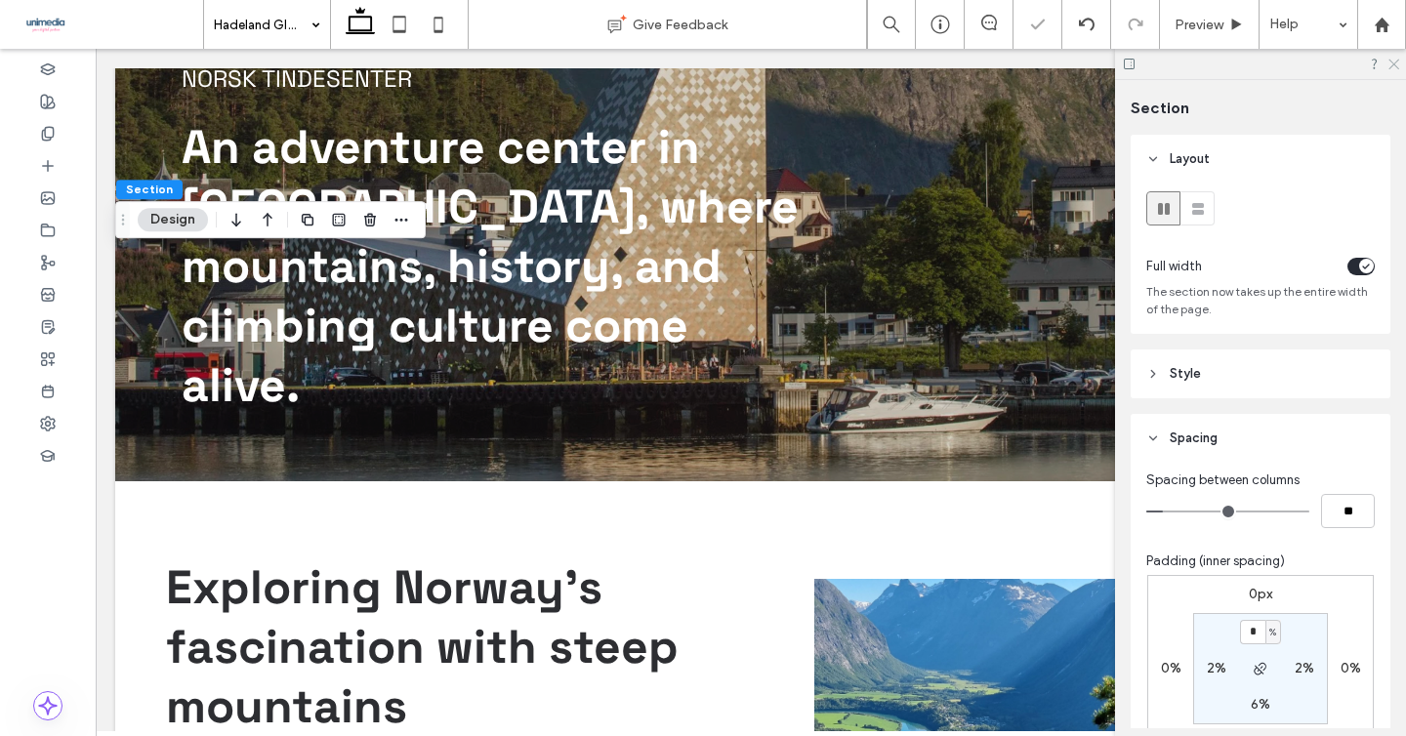
click at [1389, 64] on icon at bounding box center [1392, 63] width 13 height 13
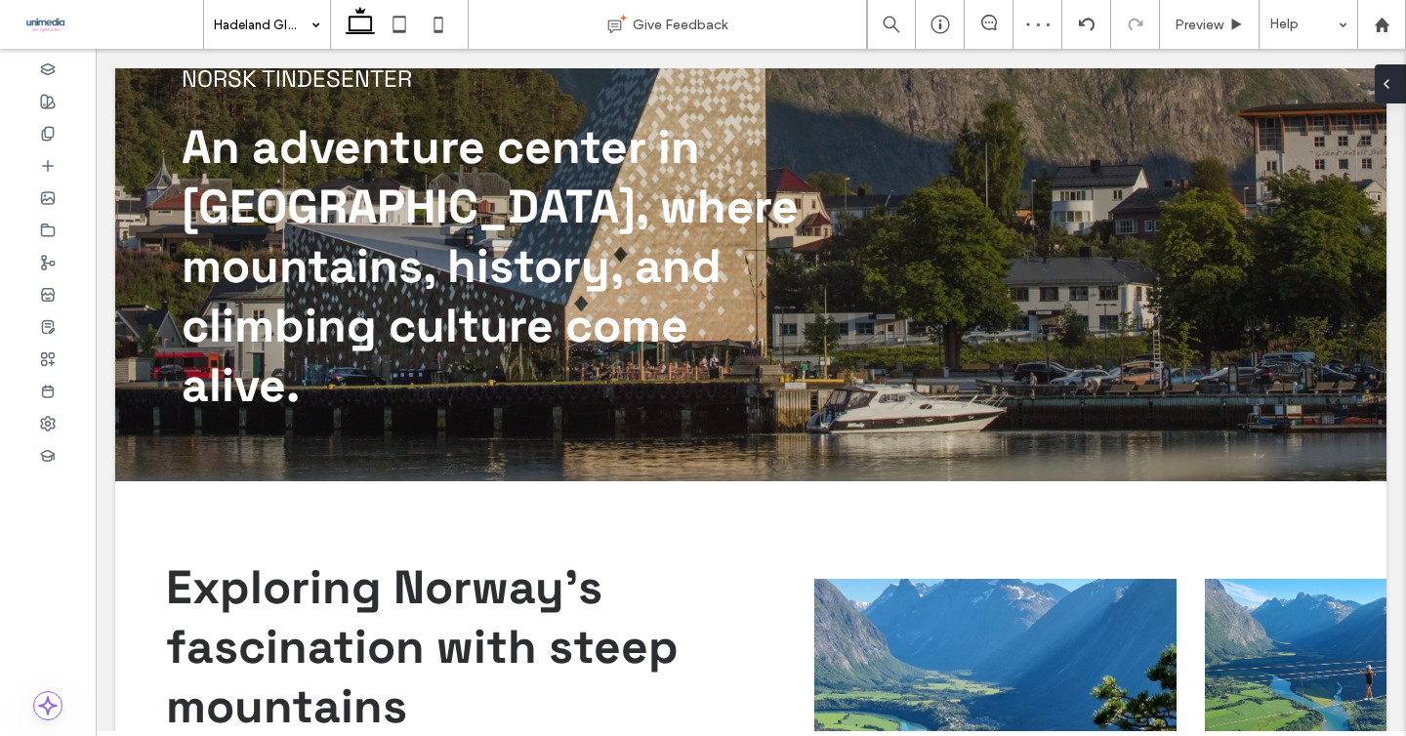
type input "**********"
type input "**"
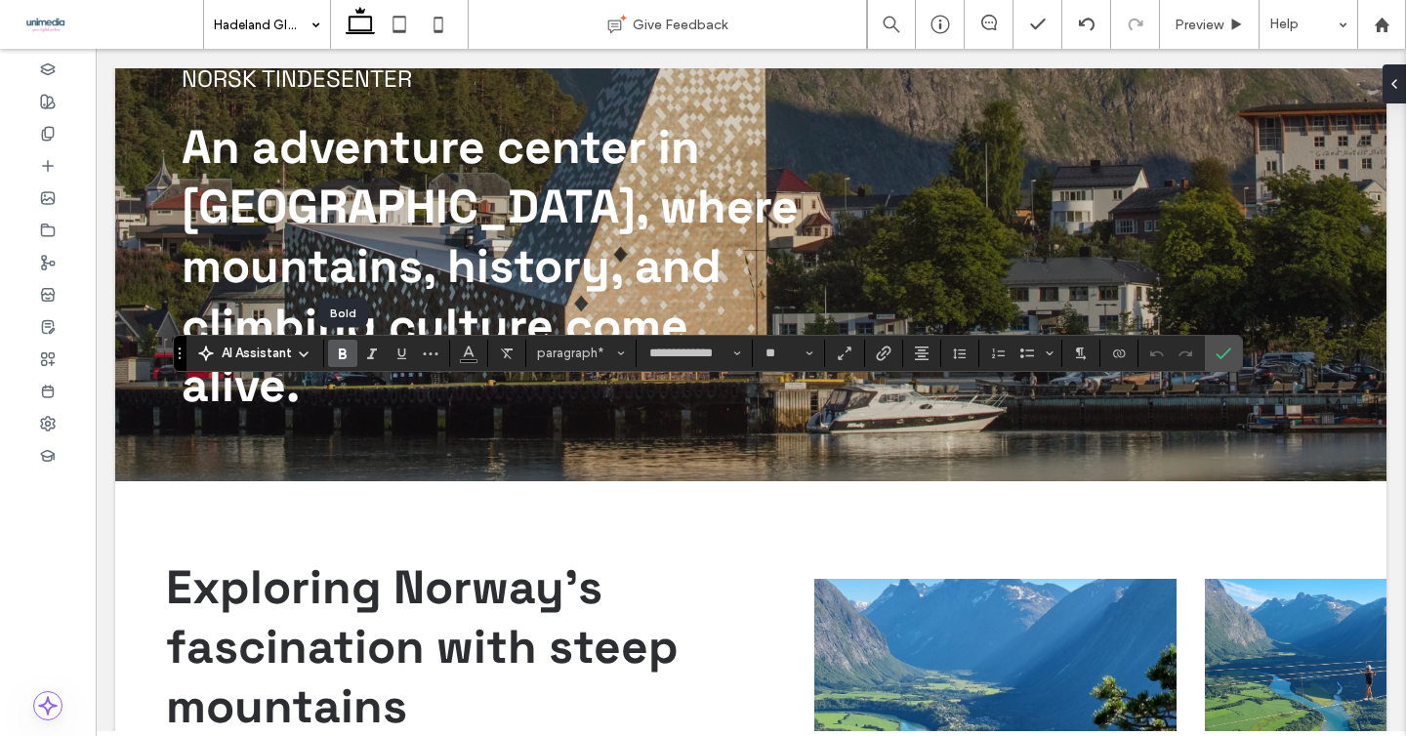
click at [344, 359] on icon "Bold" at bounding box center [343, 354] width 16 height 16
click at [1225, 359] on icon "Confirm" at bounding box center [1224, 354] width 16 height 16
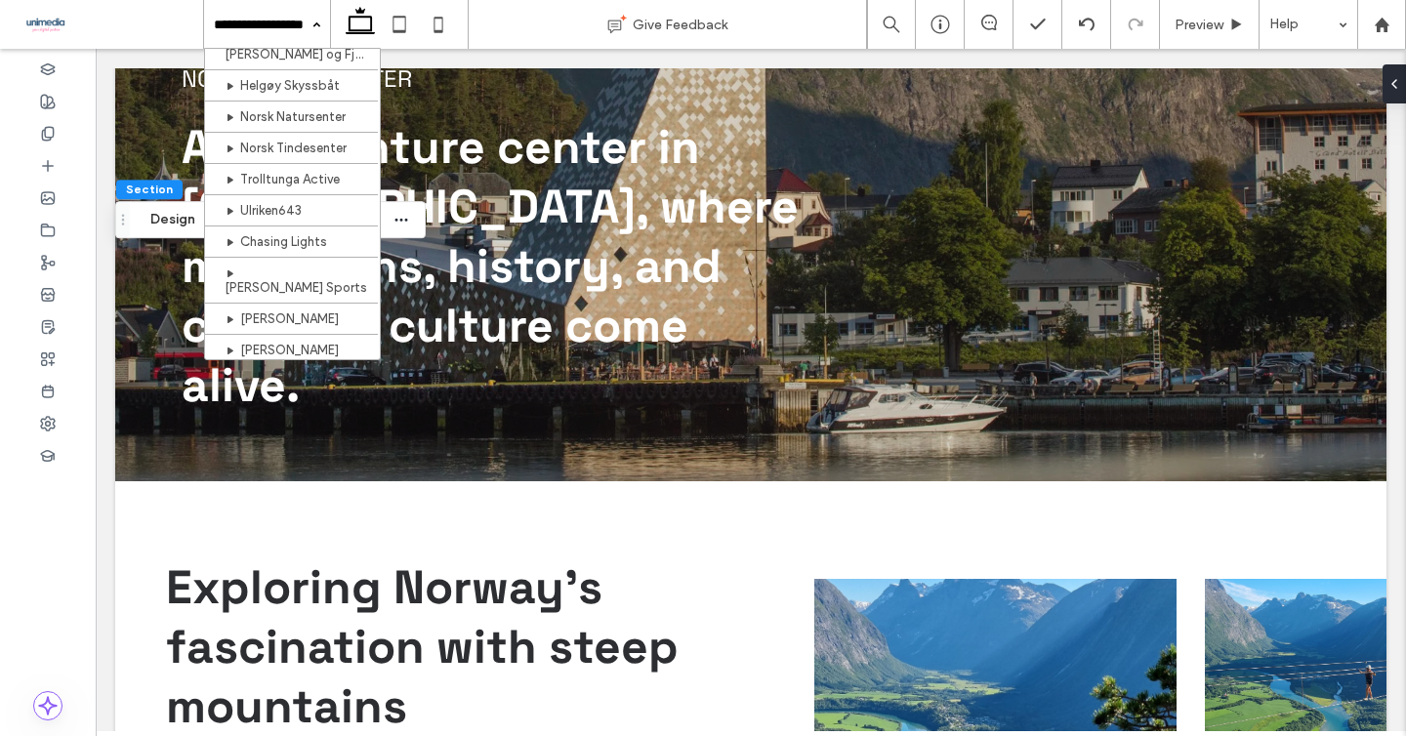
scroll to position [459, 0]
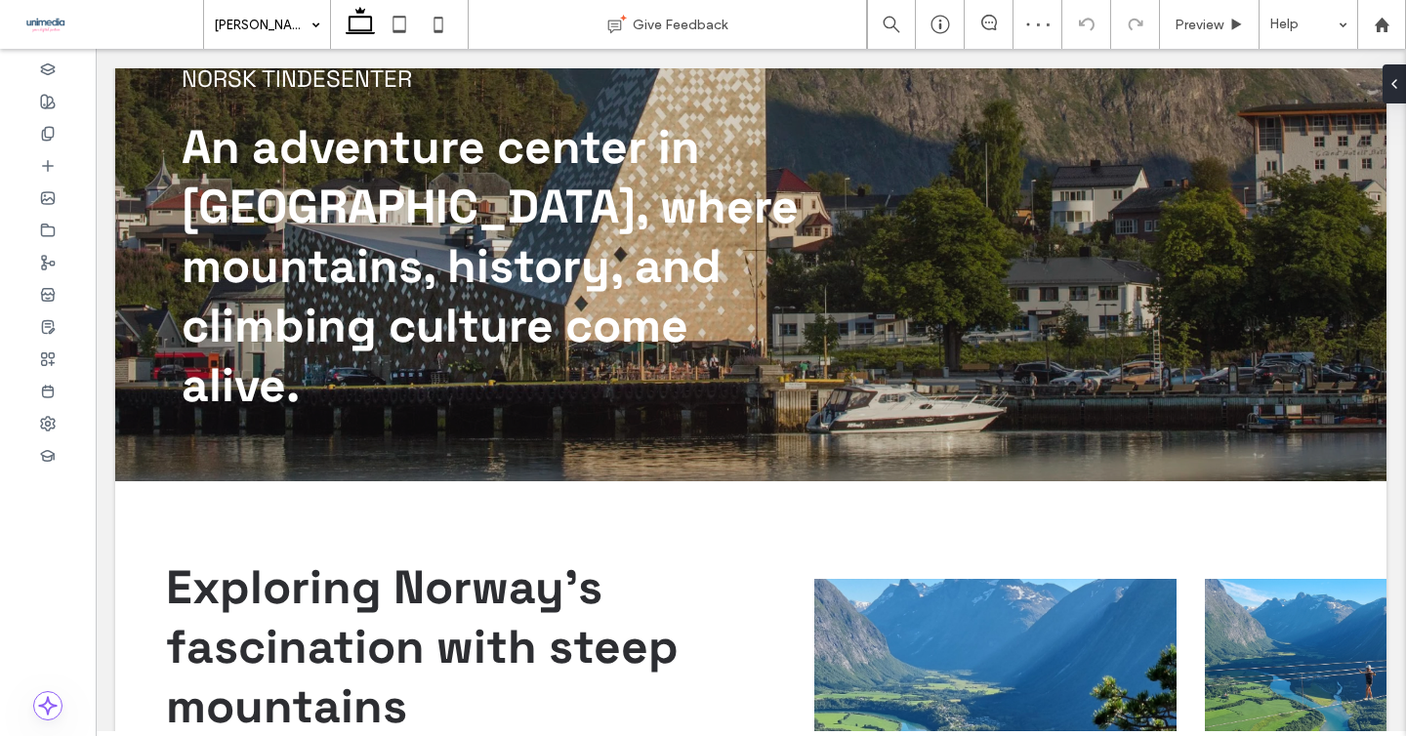
click at [241, 29] on input at bounding box center [262, 24] width 97 height 49
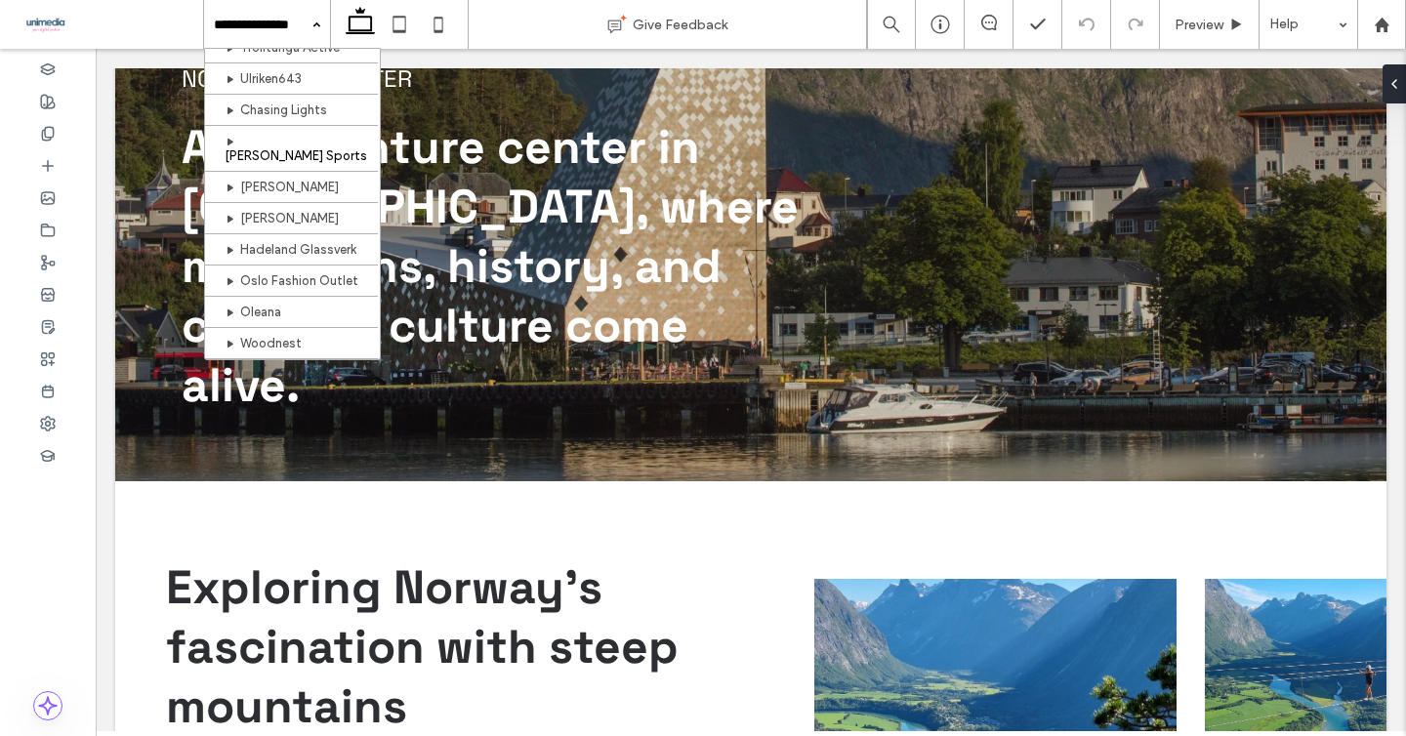
scroll to position [552, 0]
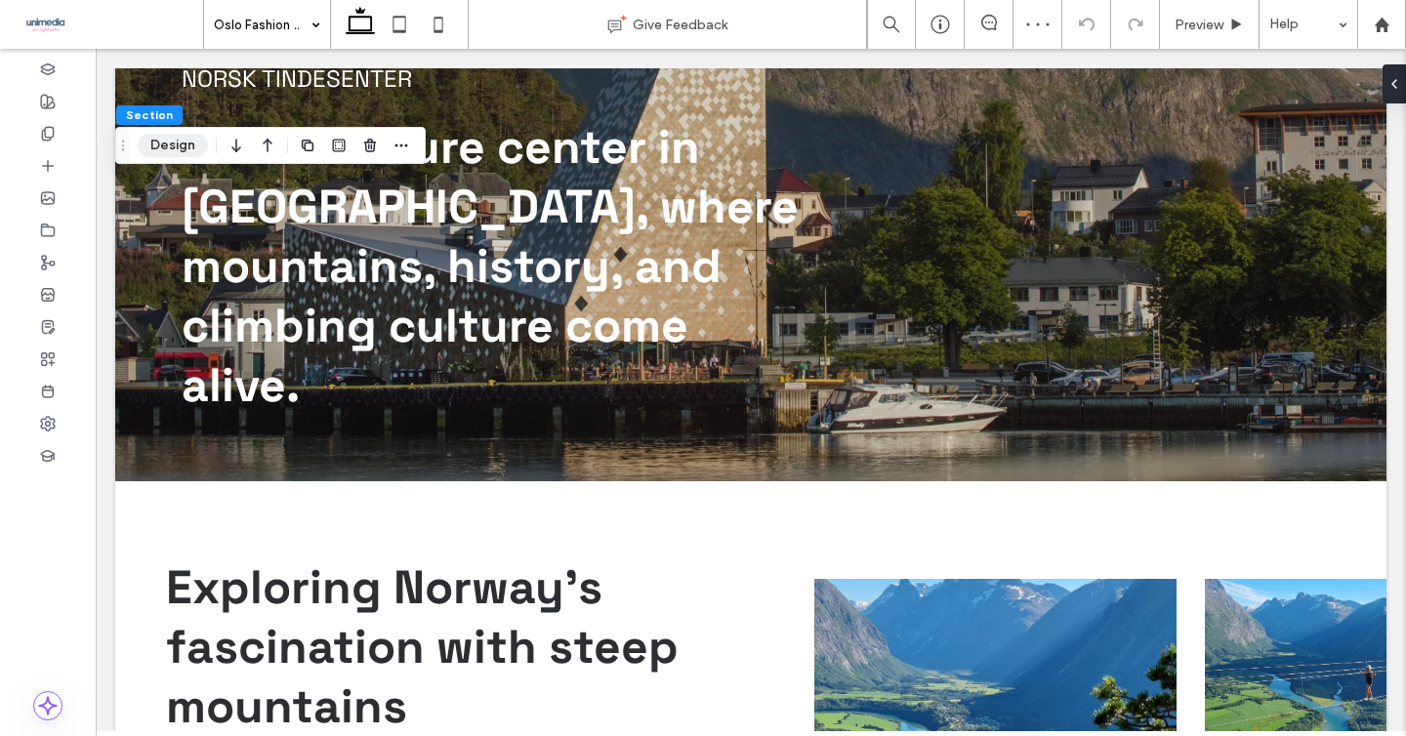
click at [173, 145] on button "Design" at bounding box center [173, 145] width 70 height 23
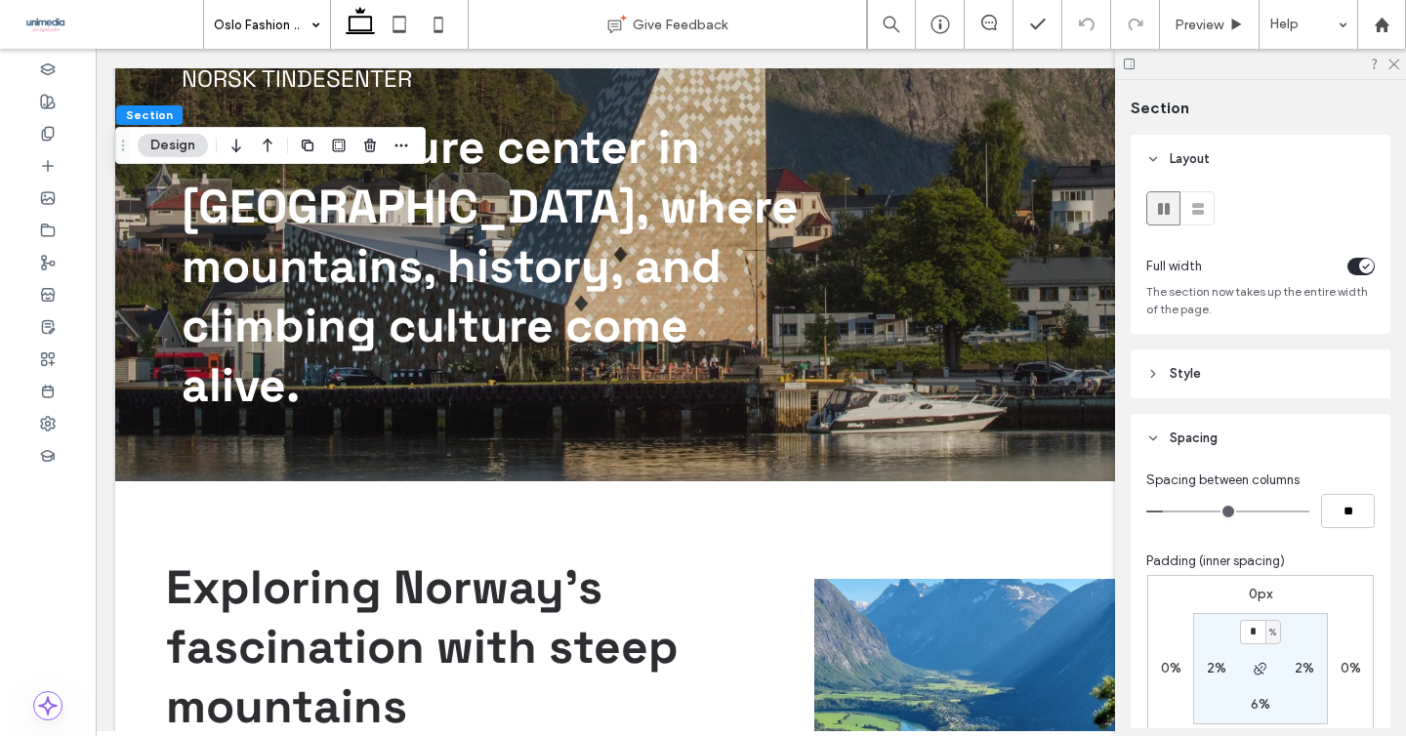
scroll to position [161, 0]
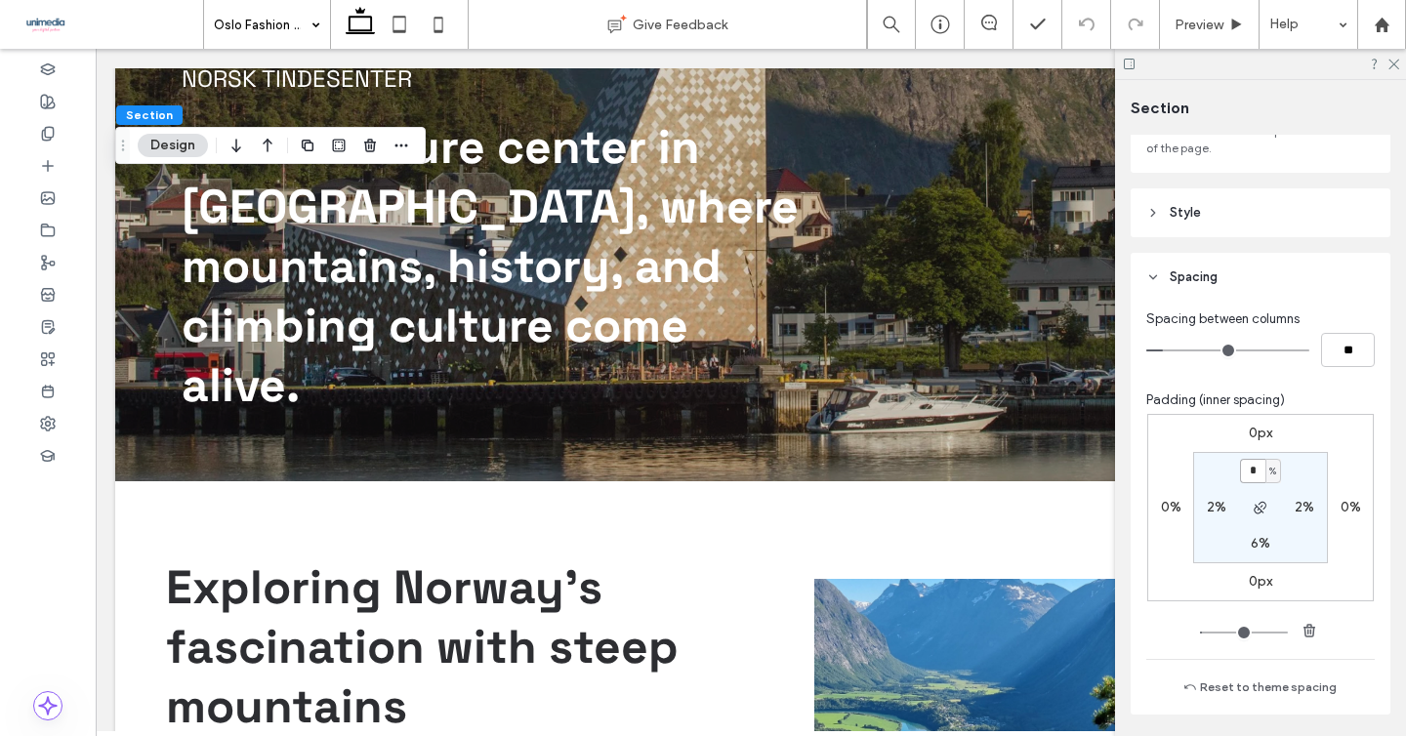
click at [1246, 461] on input "*" at bounding box center [1252, 471] width 25 height 24
type input "*"
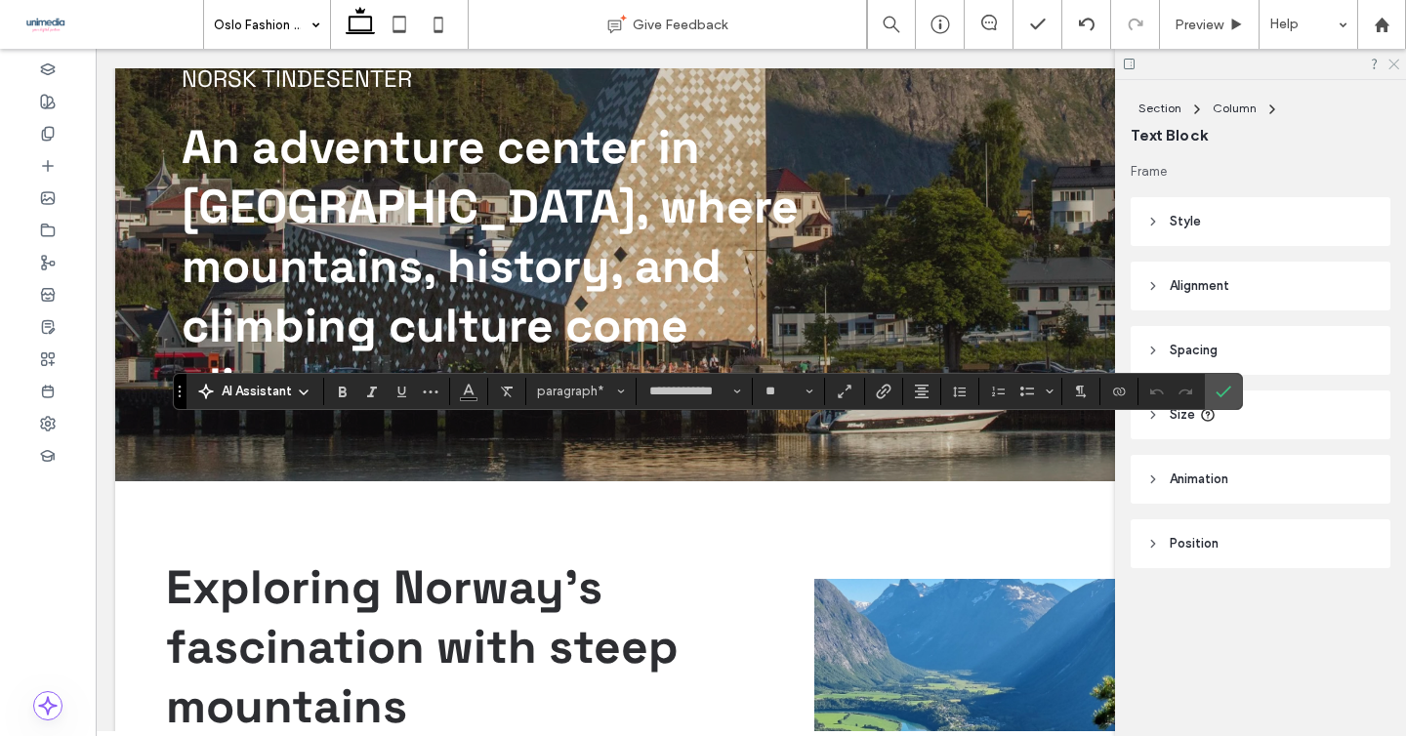
click at [1390, 62] on icon at bounding box center [1392, 63] width 13 height 13
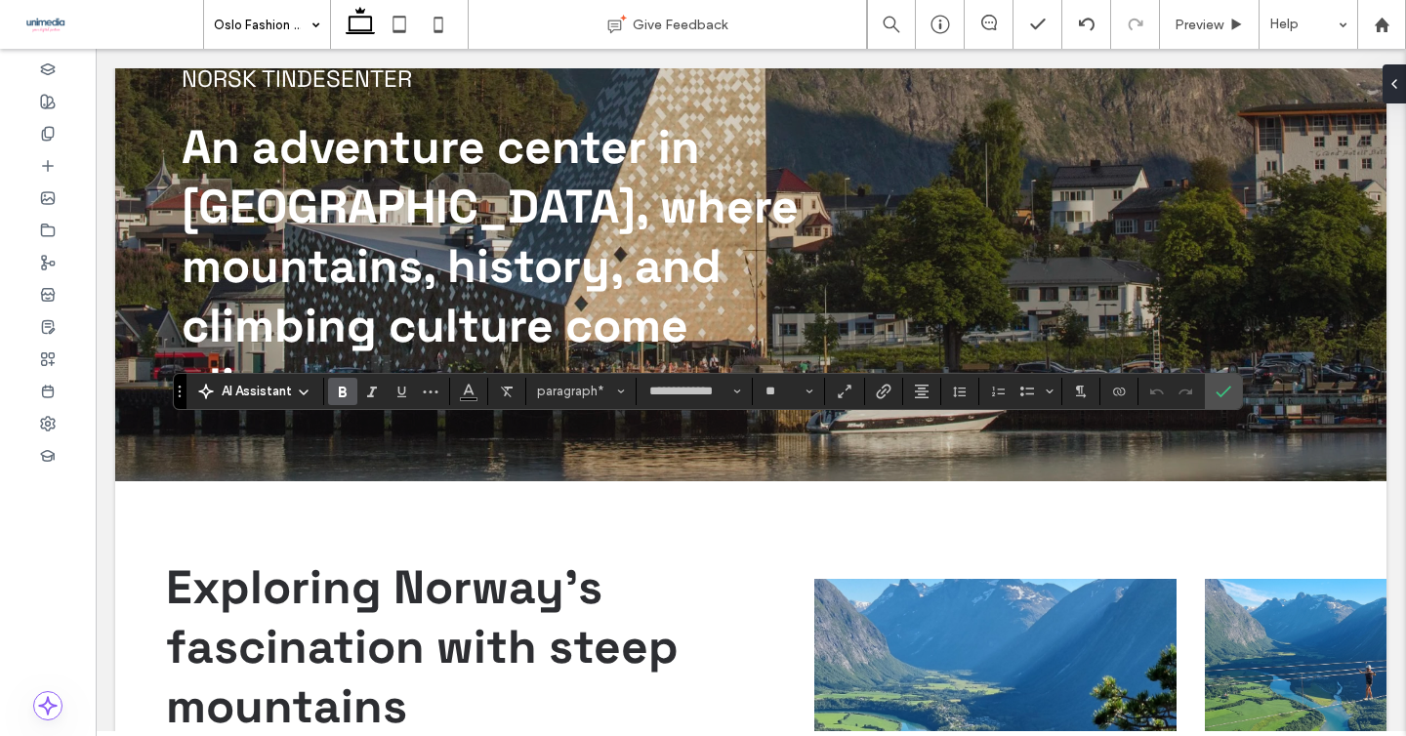
click at [342, 398] on icon "Bold" at bounding box center [343, 392] width 16 height 16
click at [342, 392] on use "Bold" at bounding box center [343, 392] width 8 height 11
click at [1222, 399] on span "Confirm" at bounding box center [1220, 391] width 9 height 35
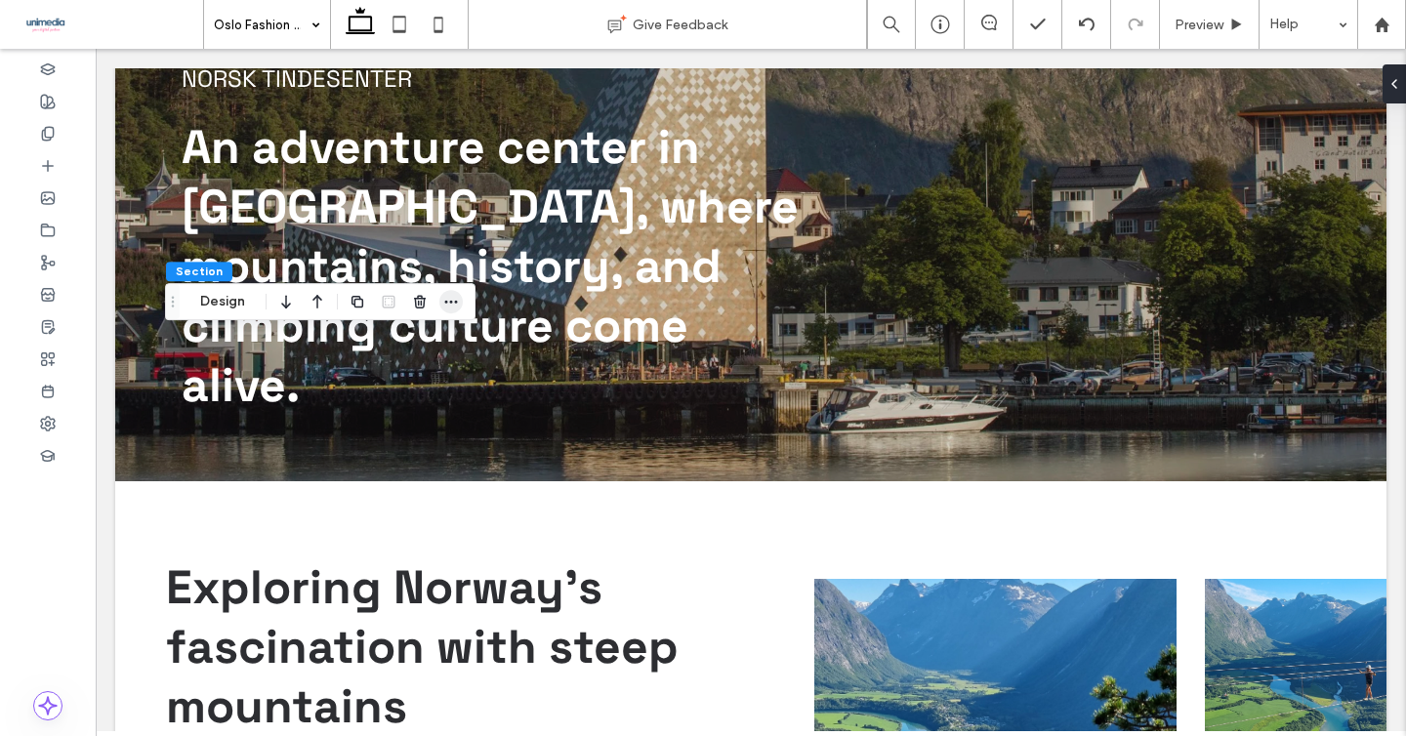
click at [461, 306] on span "button" at bounding box center [450, 301] width 23 height 23
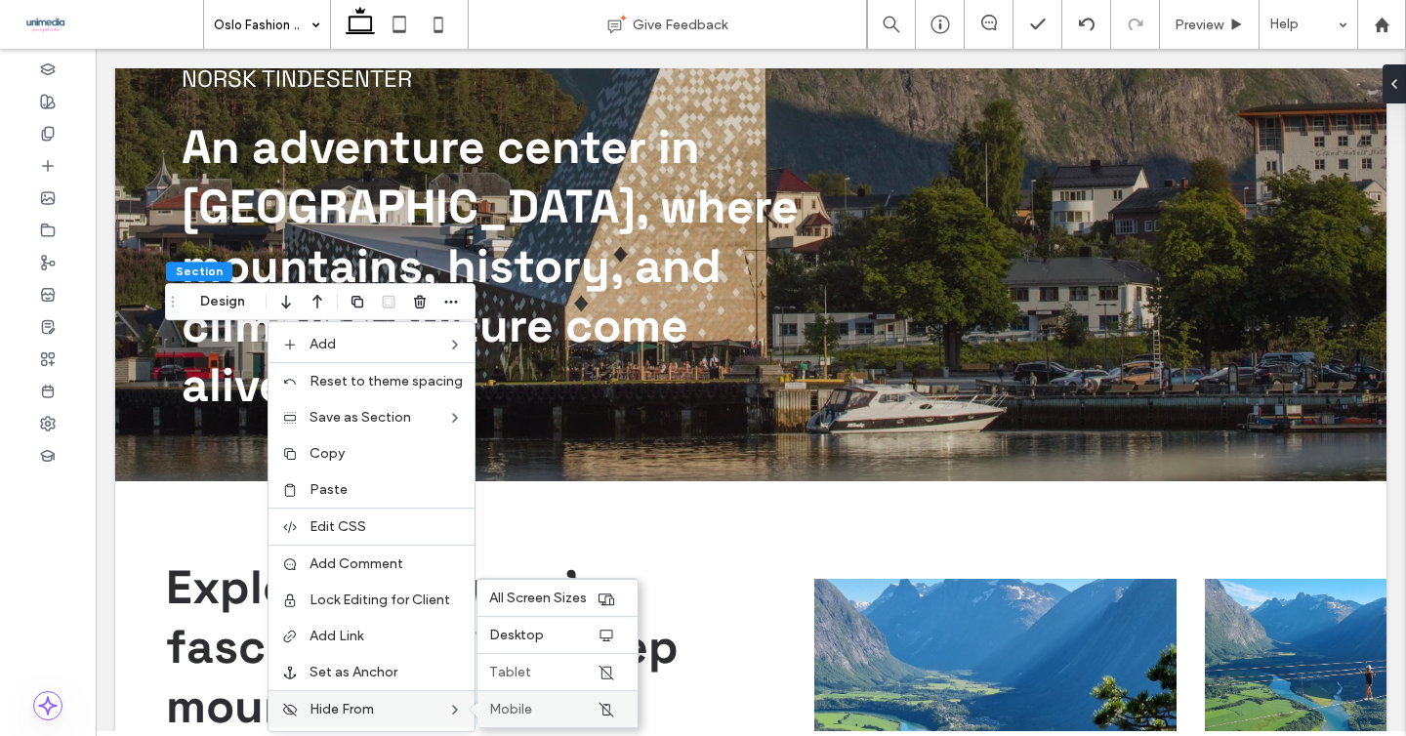
click at [521, 705] on span "Mobile" at bounding box center [510, 709] width 43 height 17
click at [535, 671] on label "Tablet" at bounding box center [542, 672] width 107 height 17
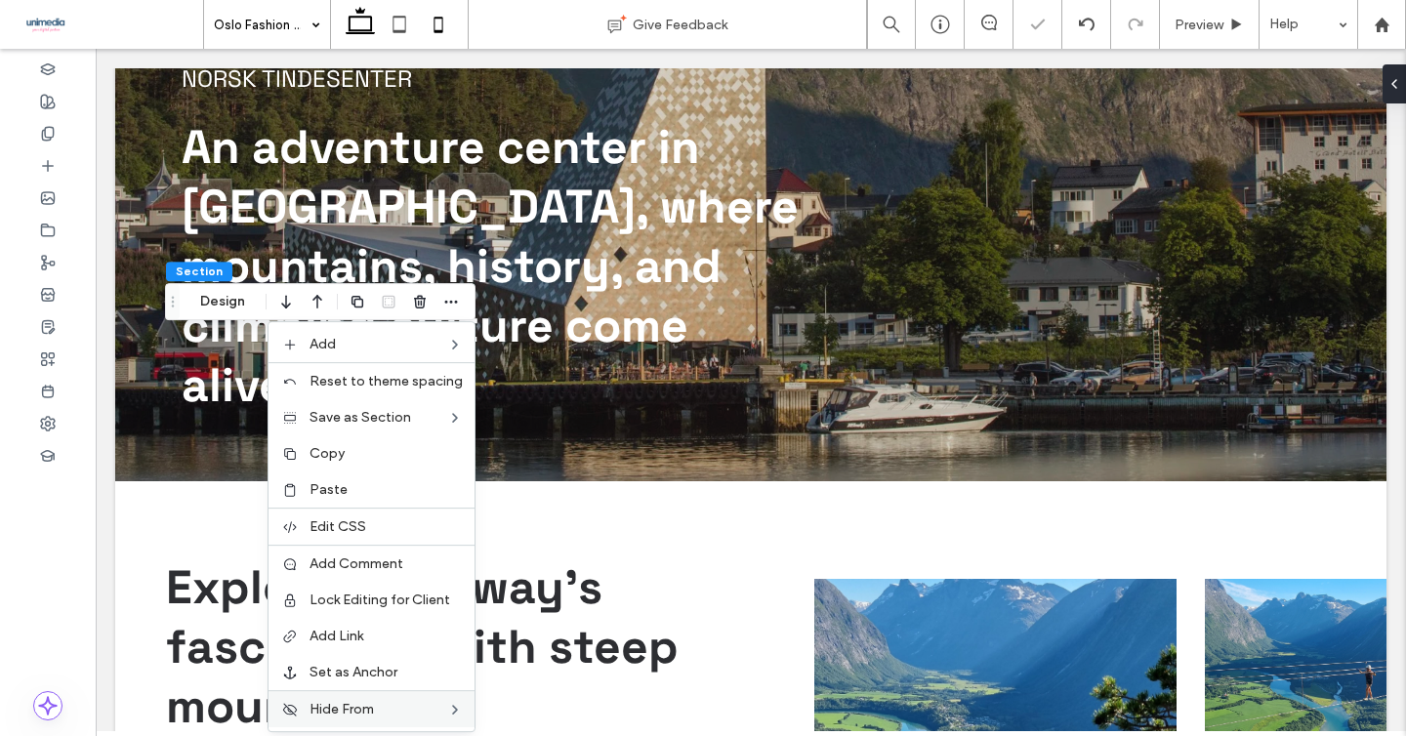
click at [435, 22] on icon at bounding box center [438, 24] width 39 height 39
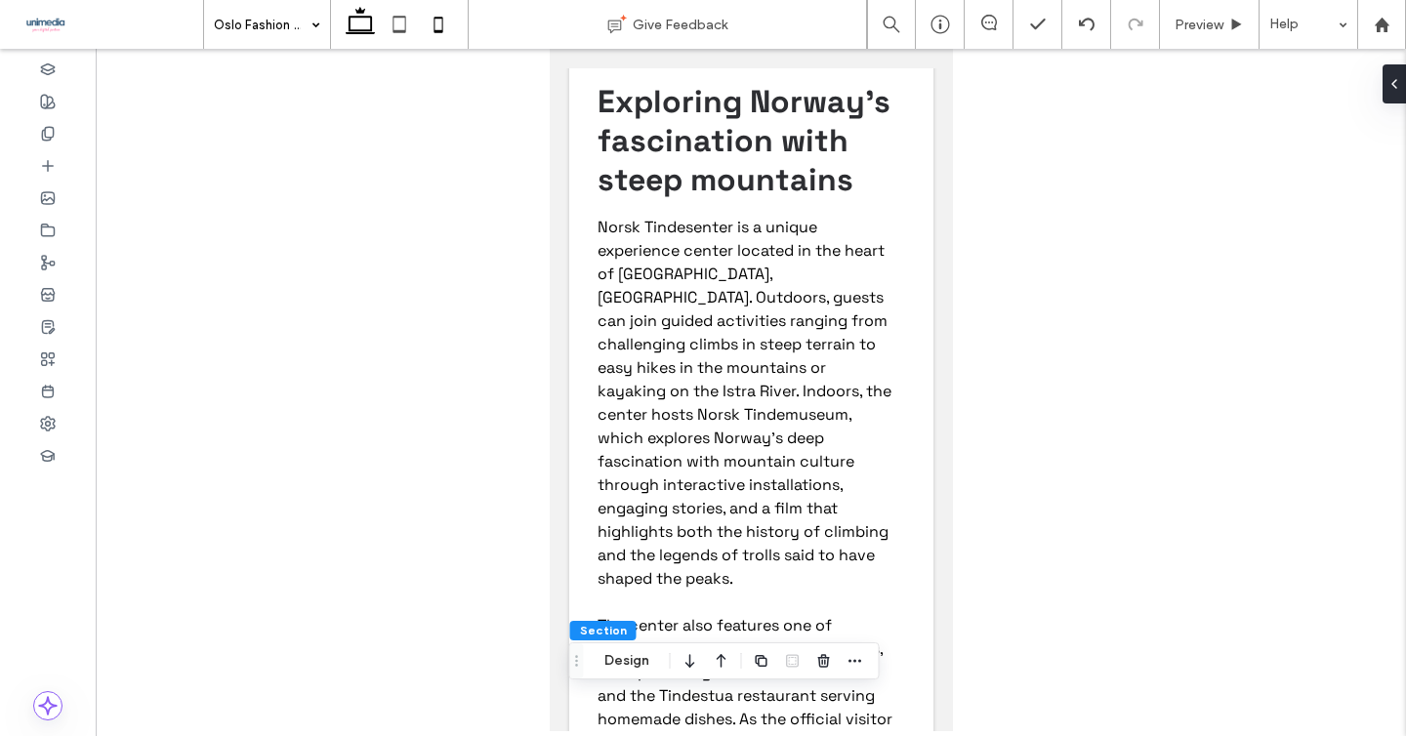
click at [346, 23] on icon at bounding box center [360, 24] width 39 height 39
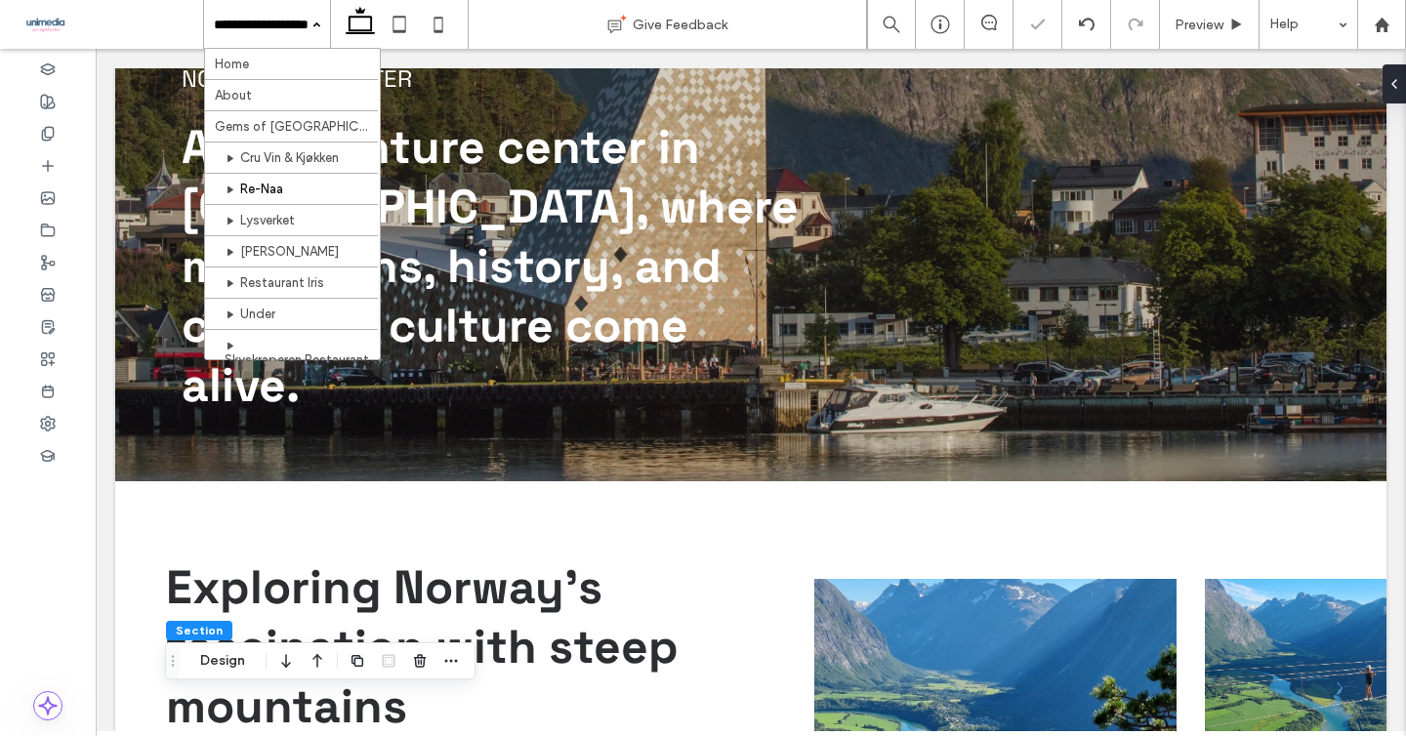
scroll to position [652, 0]
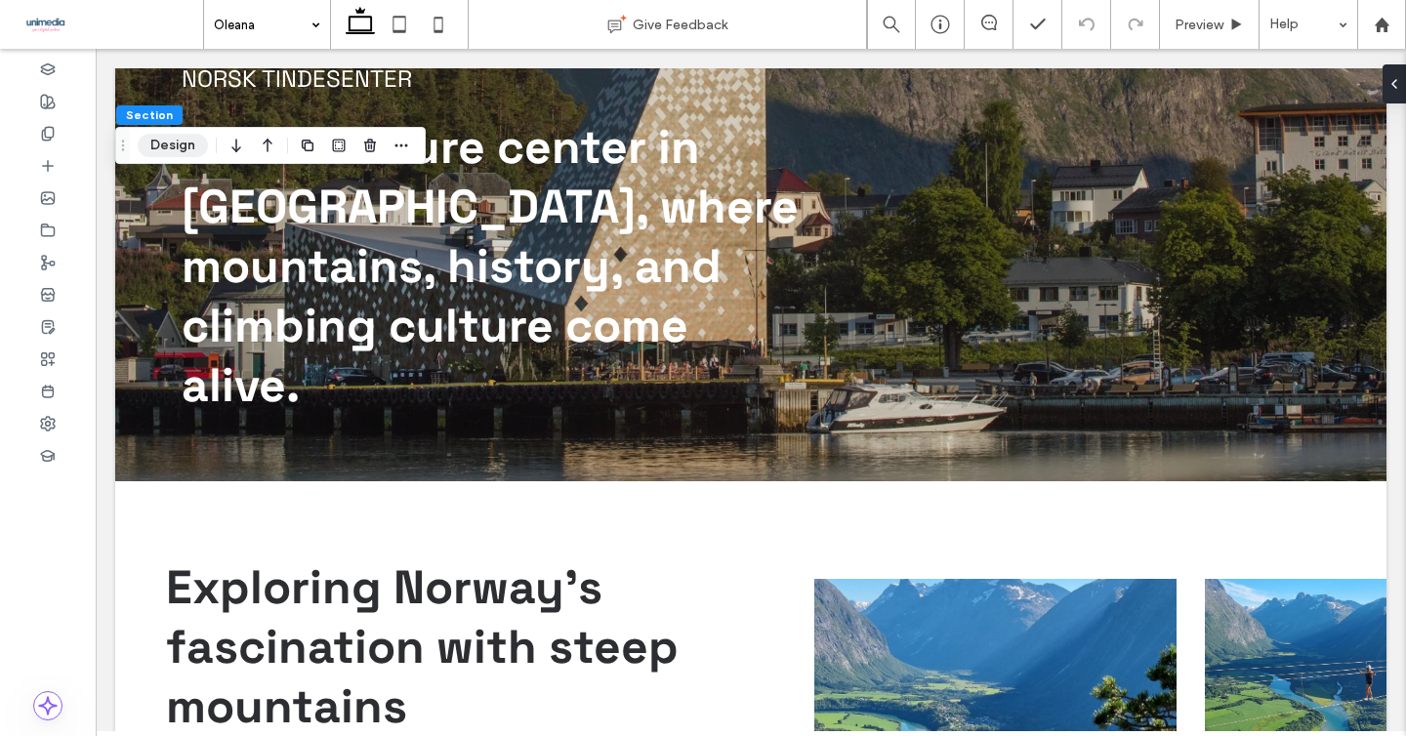
click at [178, 142] on button "Design" at bounding box center [173, 145] width 70 height 23
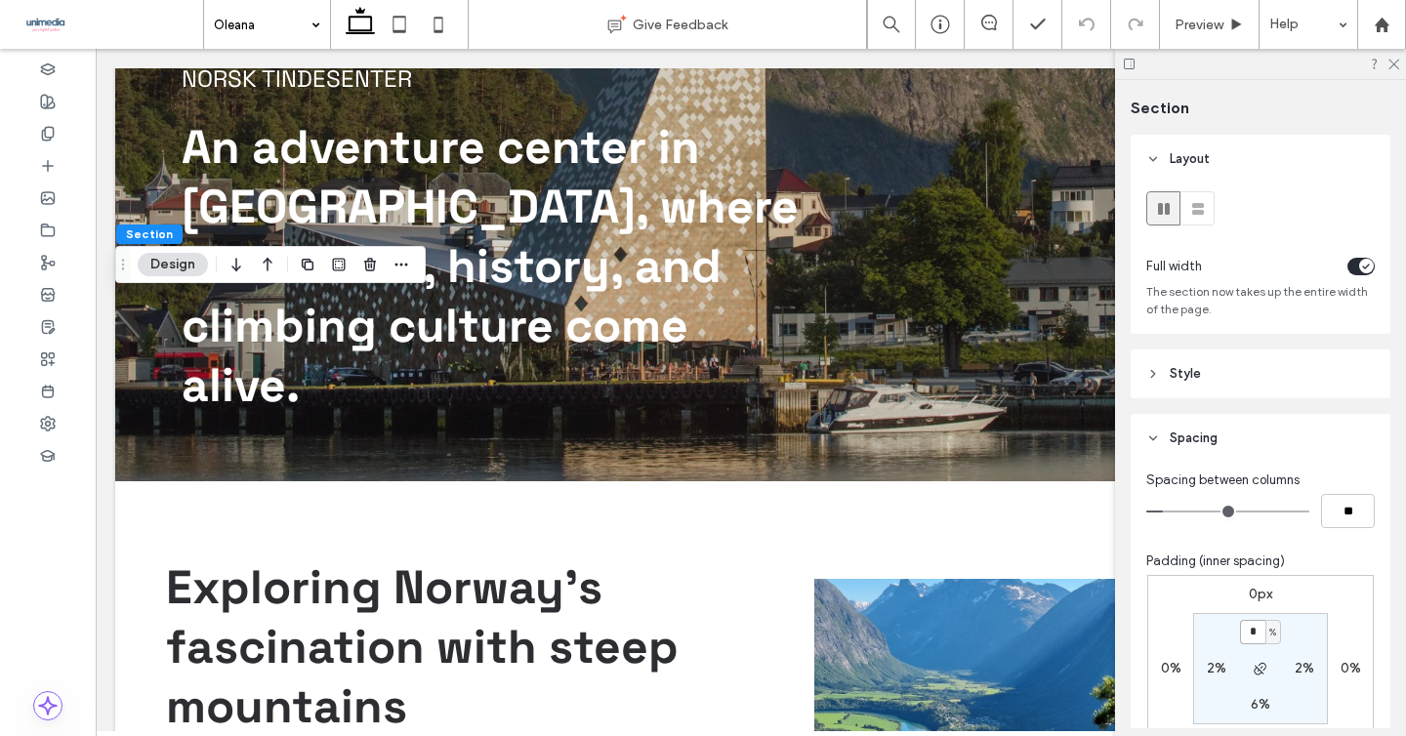
click at [1250, 630] on input "*" at bounding box center [1252, 632] width 25 height 24
type input "*"
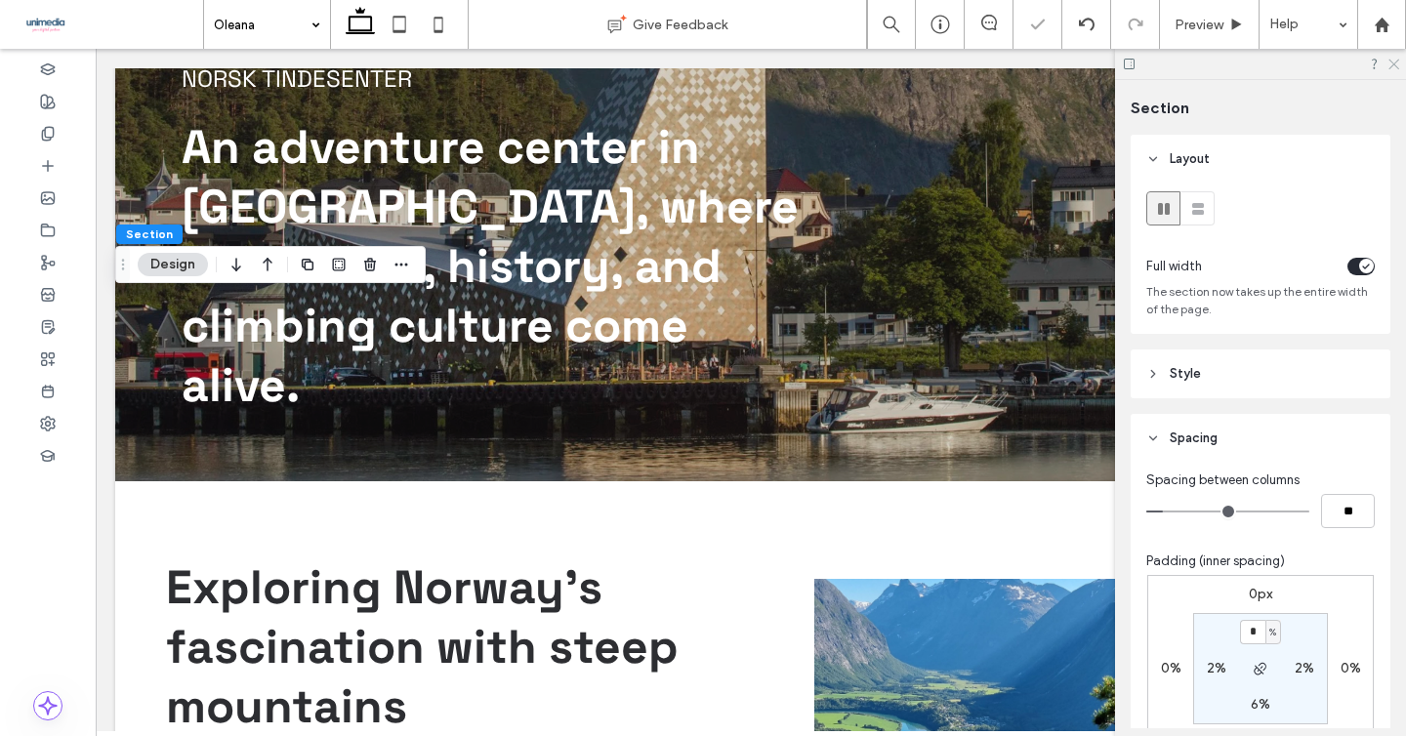
click at [1392, 60] on icon at bounding box center [1392, 63] width 13 height 13
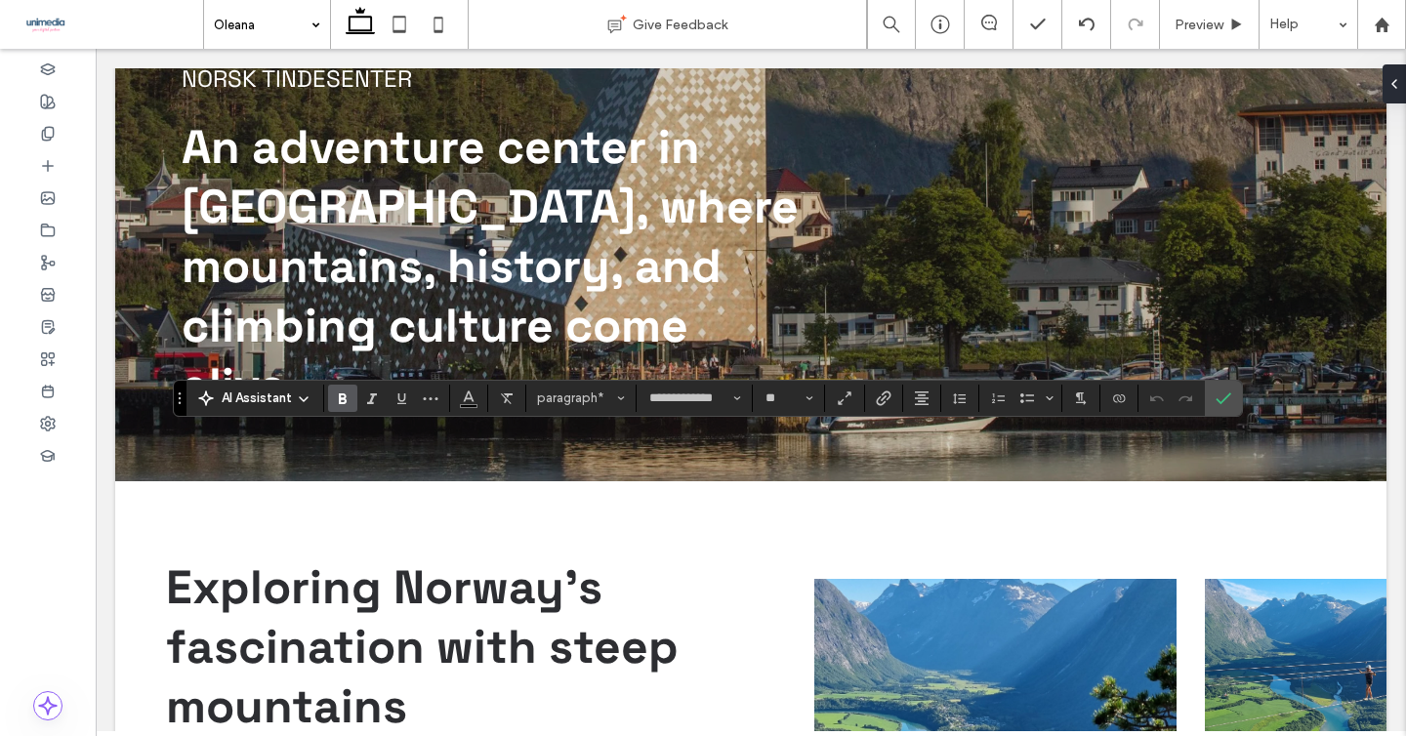
click at [347, 394] on icon "Bold" at bounding box center [343, 399] width 16 height 16
click at [1227, 399] on icon "Confirm" at bounding box center [1224, 399] width 16 height 16
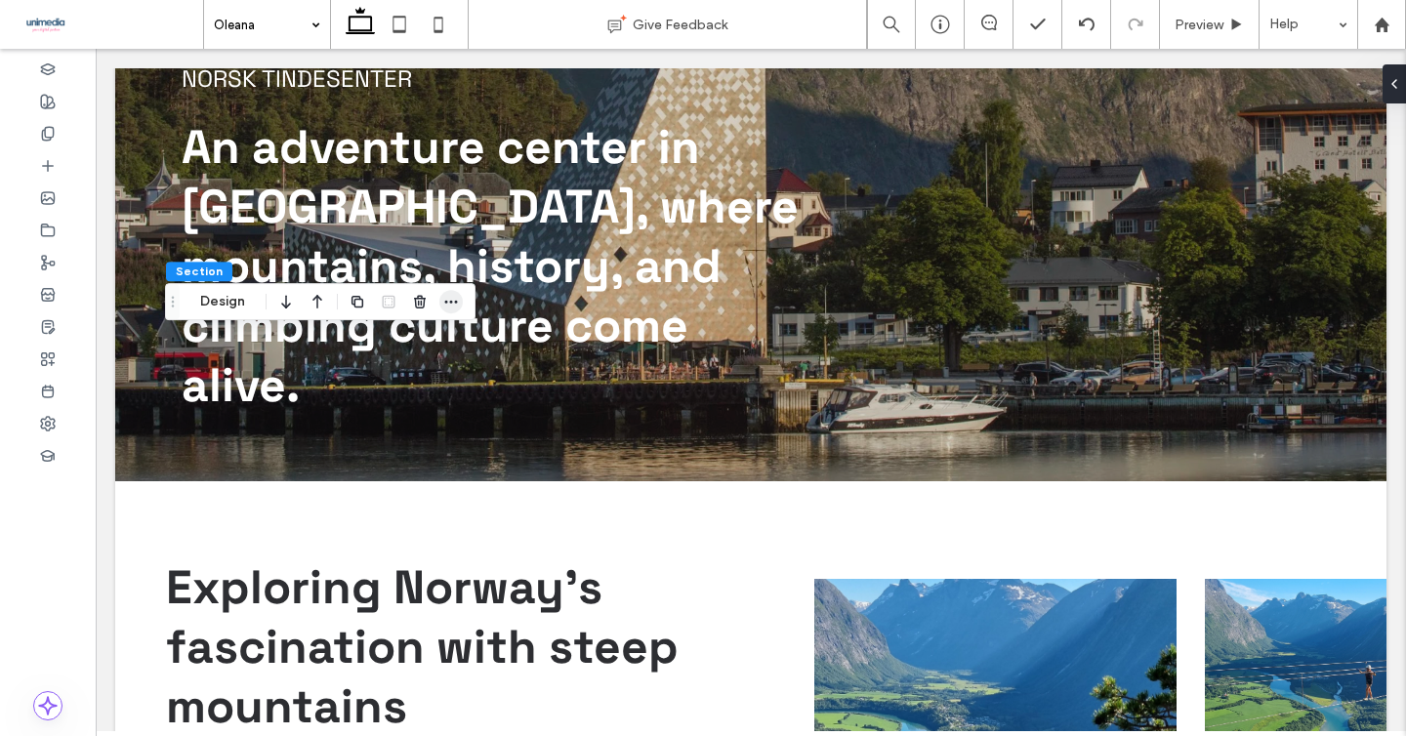
click at [447, 310] on span "button" at bounding box center [450, 301] width 23 height 23
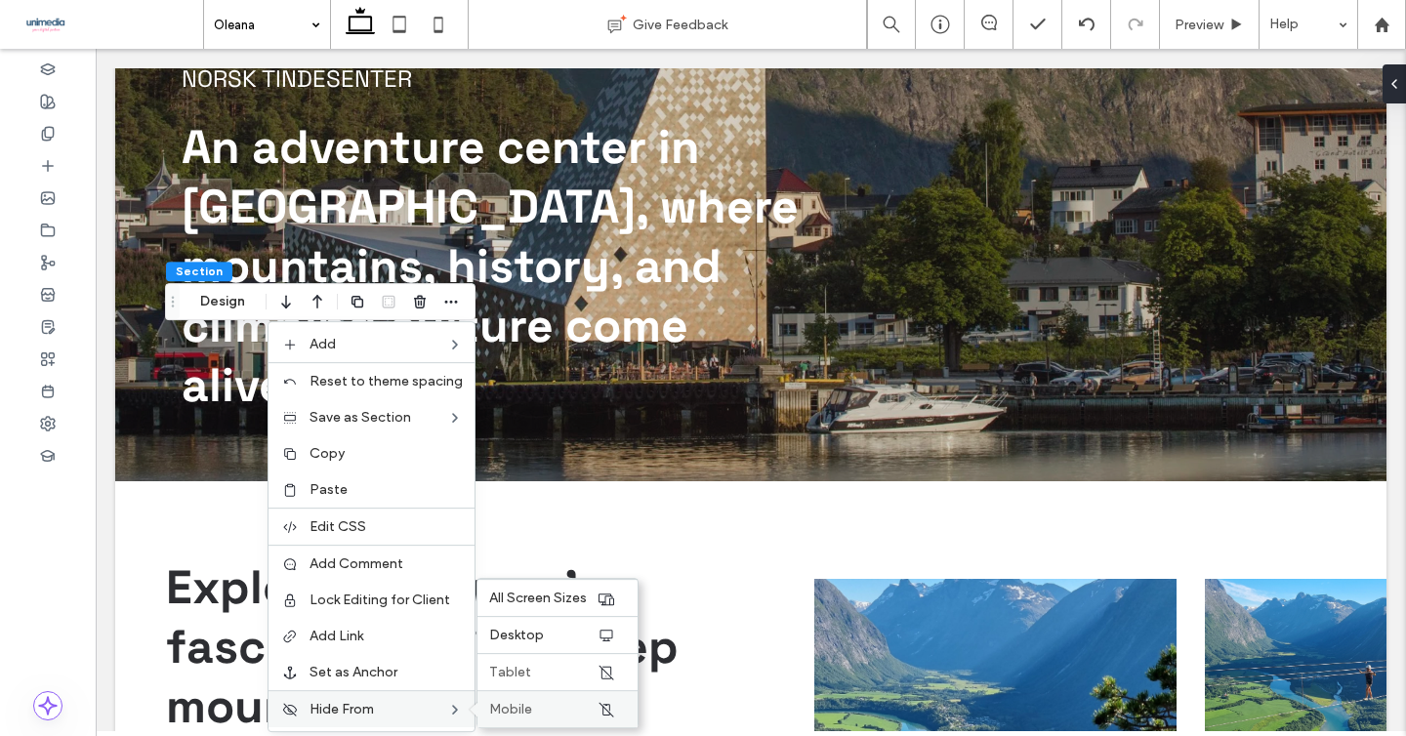
click at [524, 707] on span "Mobile" at bounding box center [510, 709] width 43 height 17
click at [524, 681] on span "Tablet" at bounding box center [510, 672] width 42 height 17
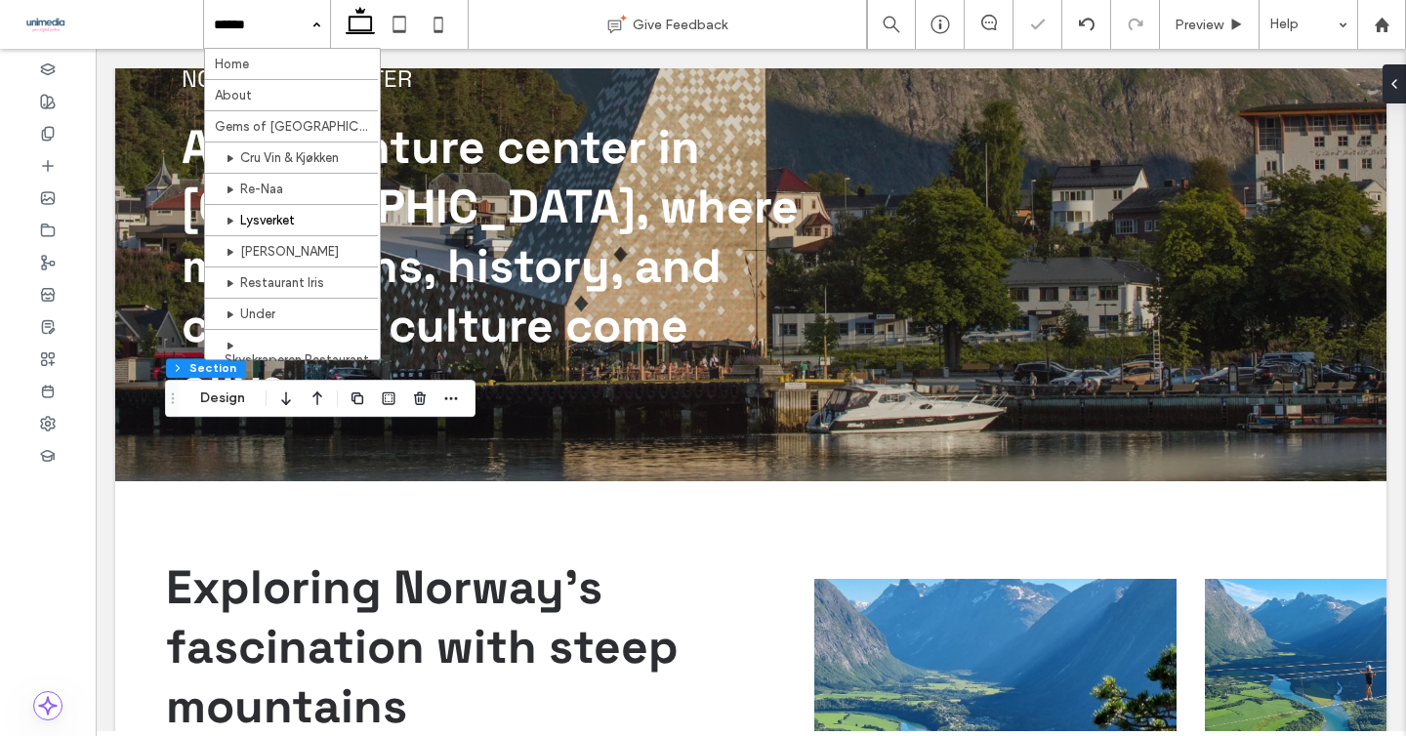
scroll to position [652, 0]
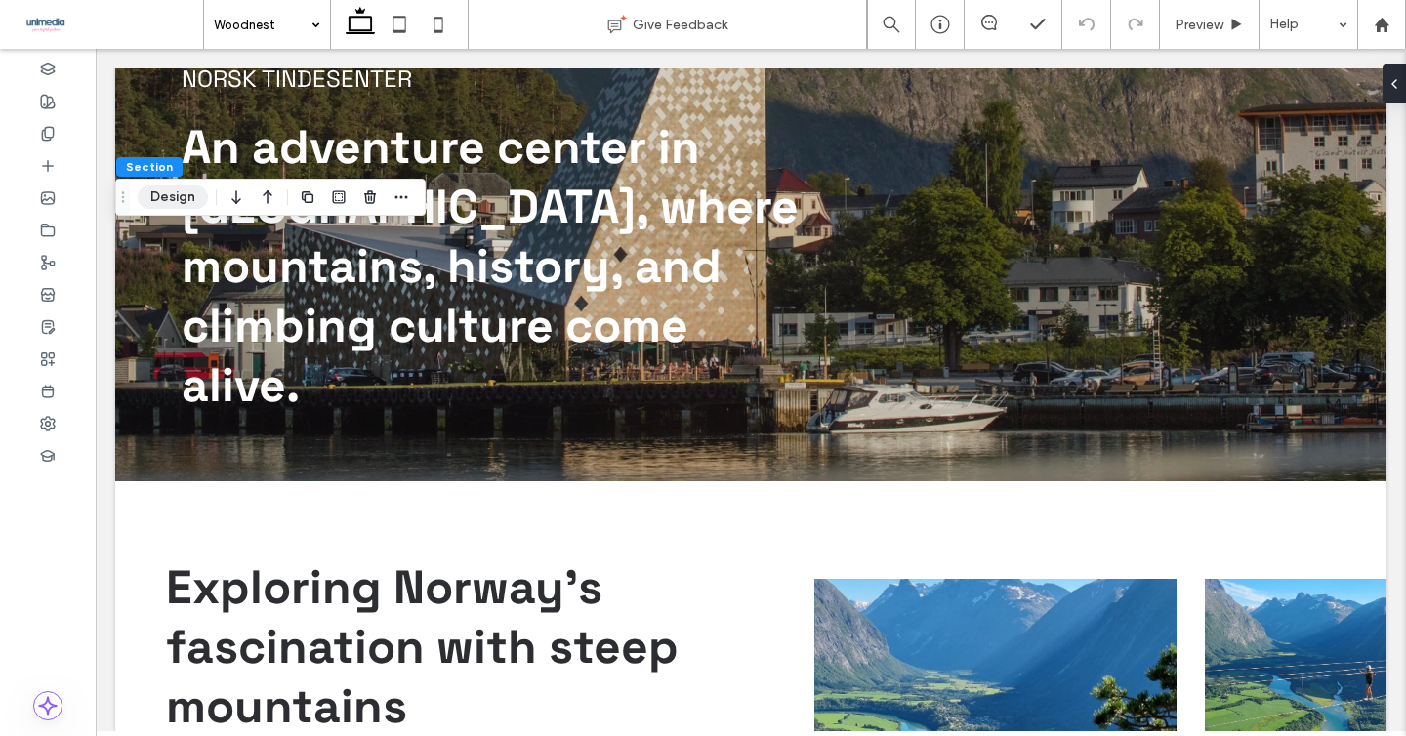
click at [155, 203] on button "Design" at bounding box center [173, 197] width 70 height 23
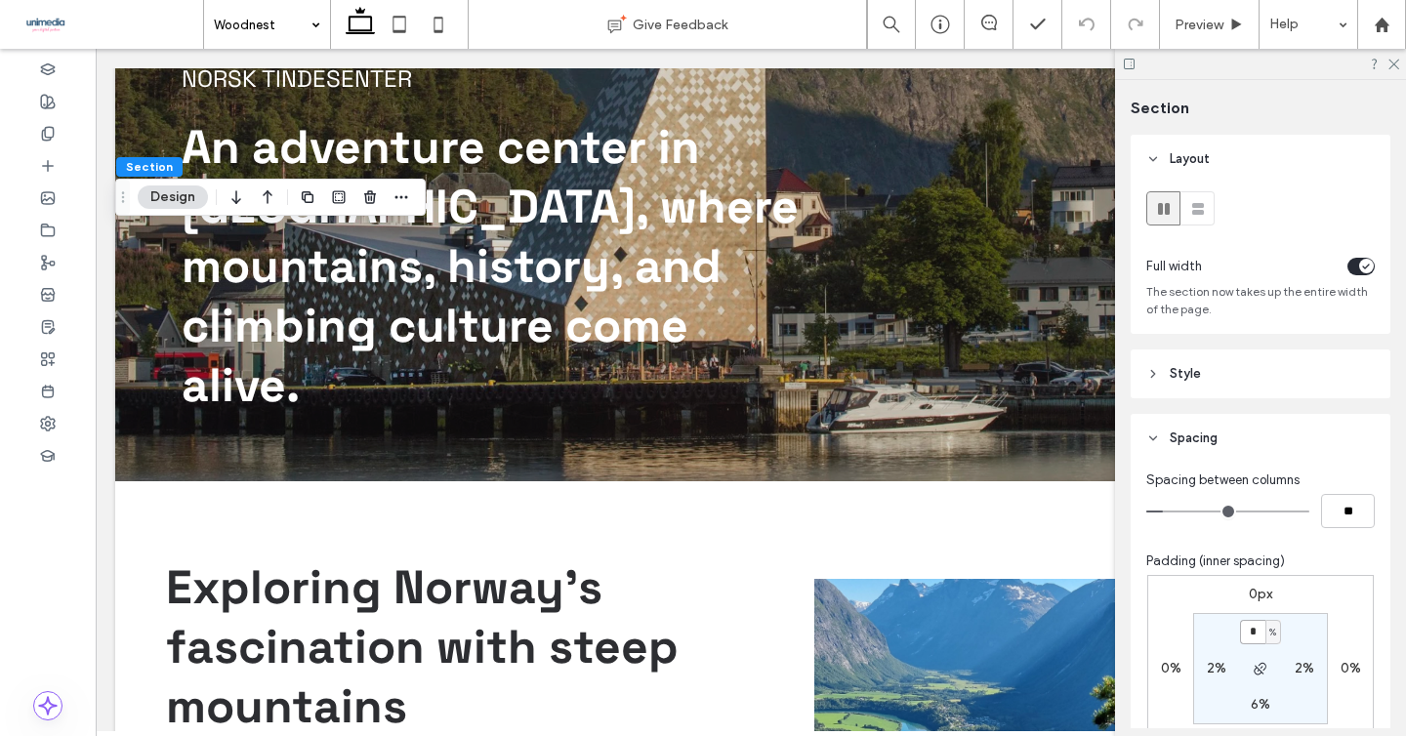
click at [1254, 634] on input "*" at bounding box center [1252, 632] width 25 height 24
type input "*"
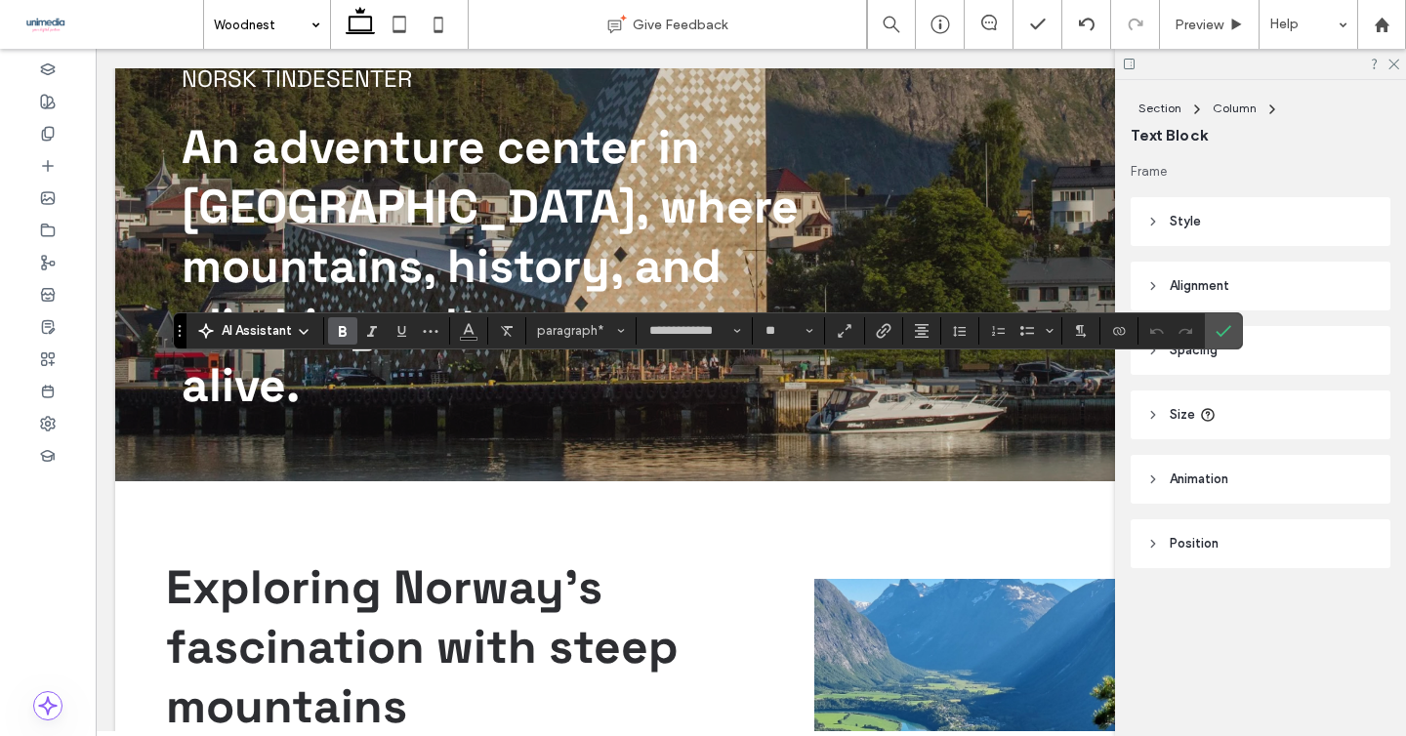
click at [342, 335] on use "Bold" at bounding box center [343, 331] width 8 height 11
click at [1212, 328] on label "Confirm" at bounding box center [1223, 330] width 29 height 35
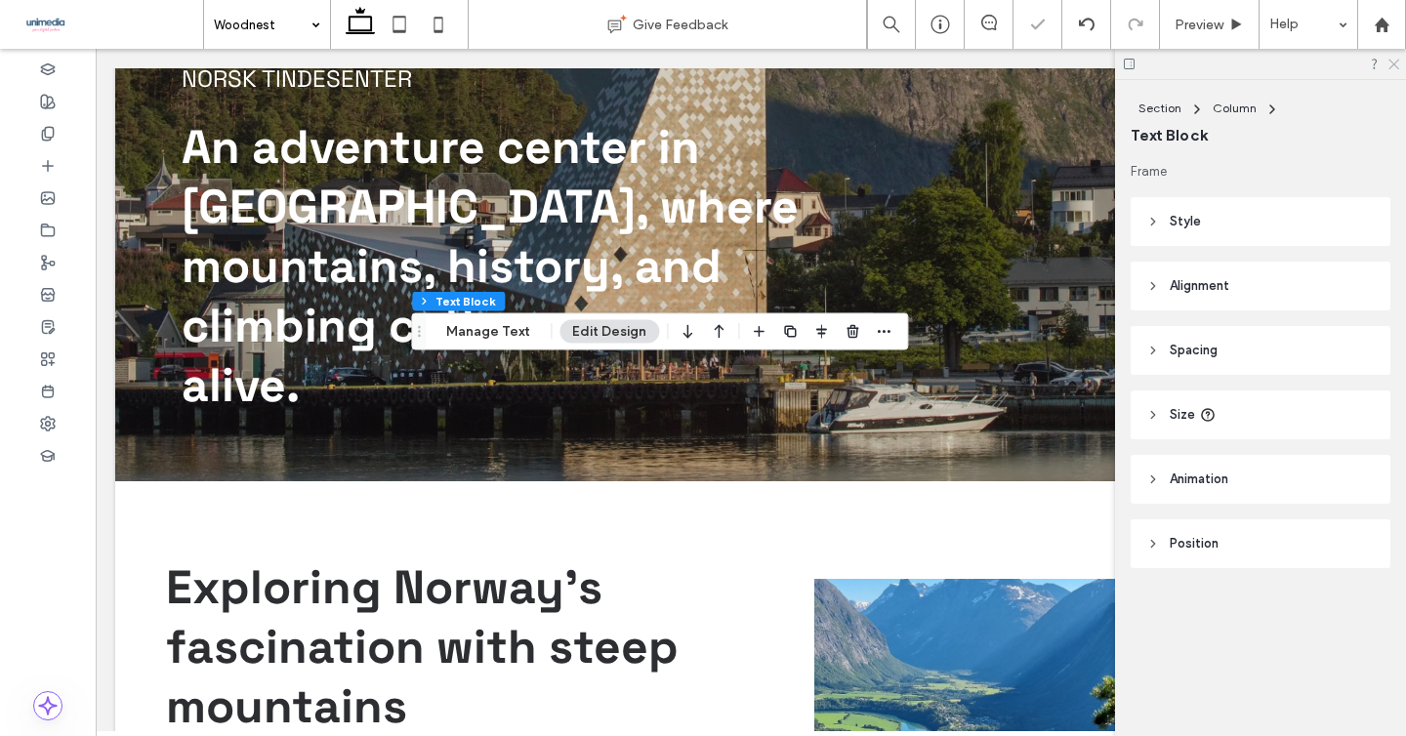
click at [1393, 63] on use at bounding box center [1393, 65] width 11 height 11
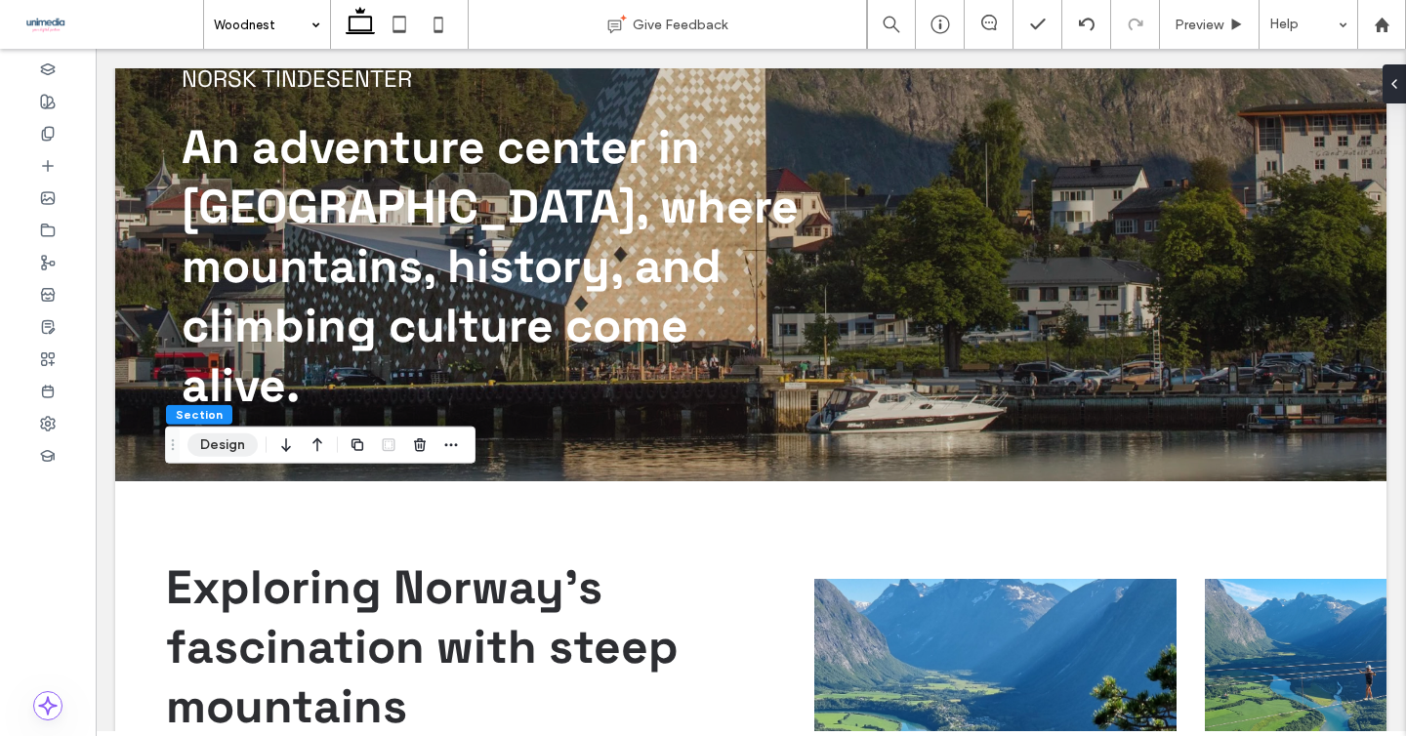
click at [214, 435] on button "Design" at bounding box center [222, 445] width 70 height 23
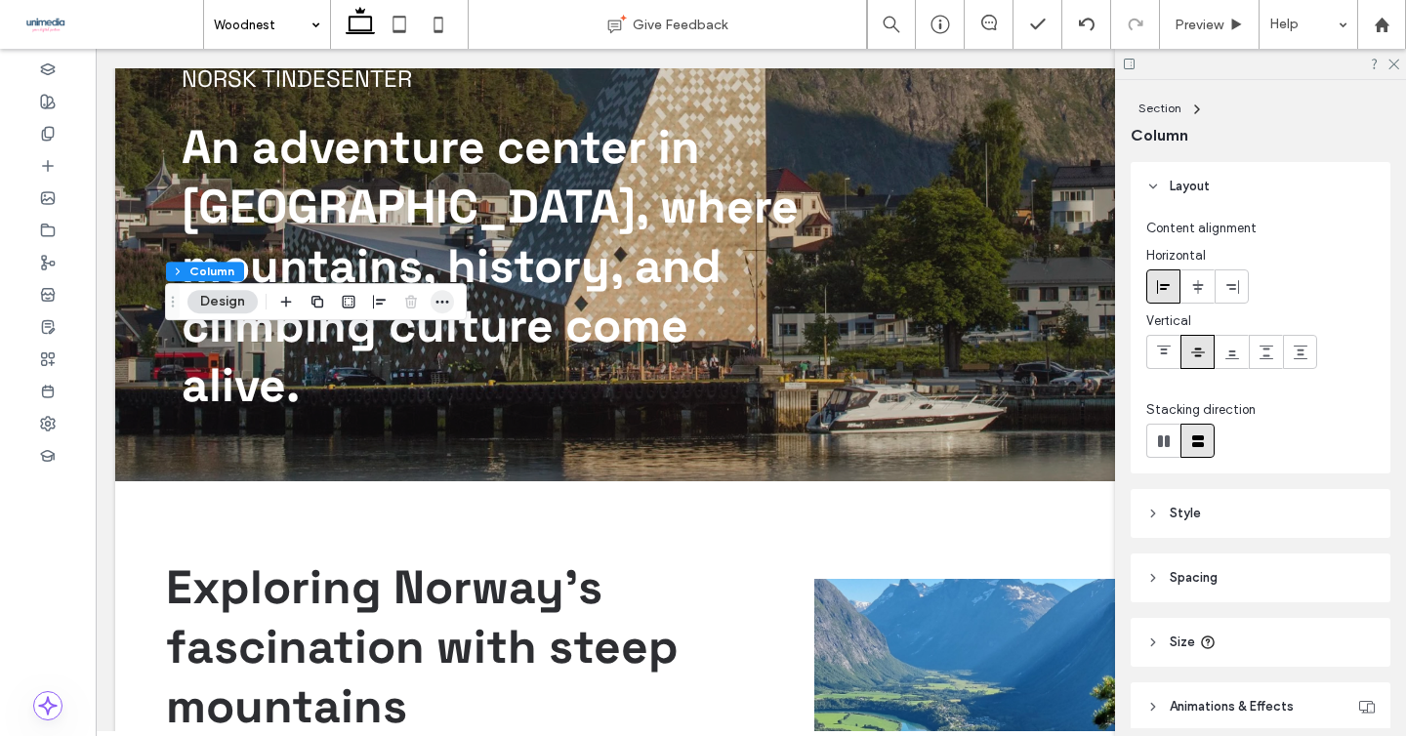
click at [447, 305] on icon "button" at bounding box center [443, 302] width 16 height 16
click at [1391, 61] on icon at bounding box center [1392, 63] width 13 height 13
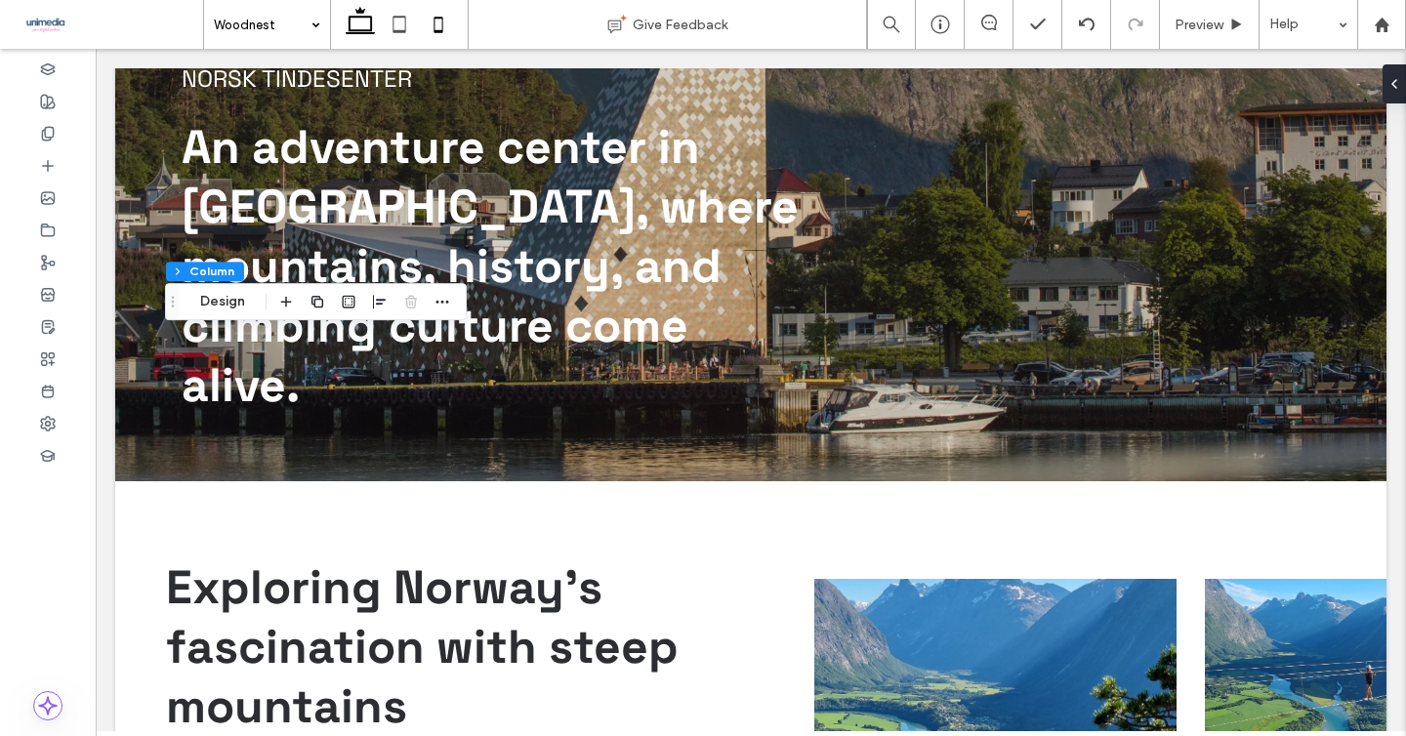
click at [437, 28] on icon at bounding box center [438, 24] width 39 height 39
type input "**"
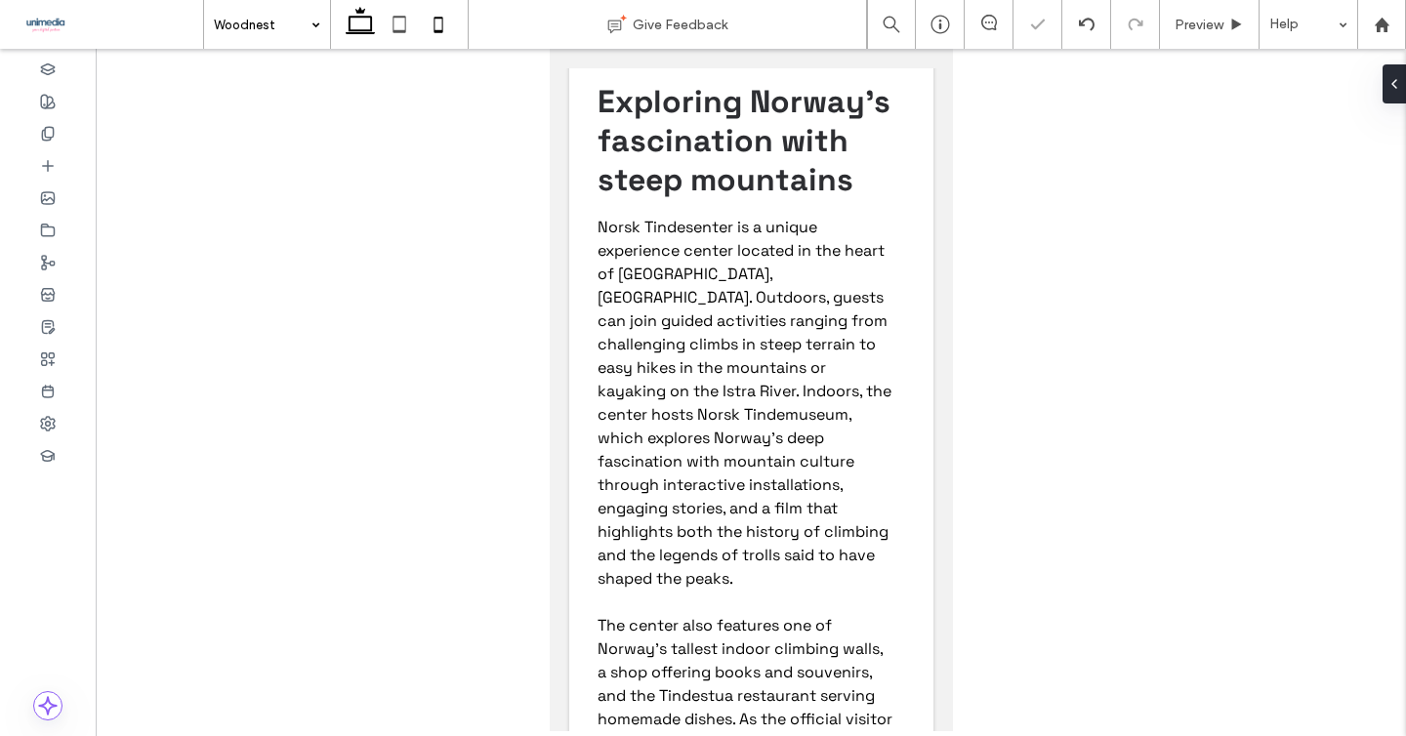
click at [368, 35] on icon at bounding box center [360, 24] width 39 height 39
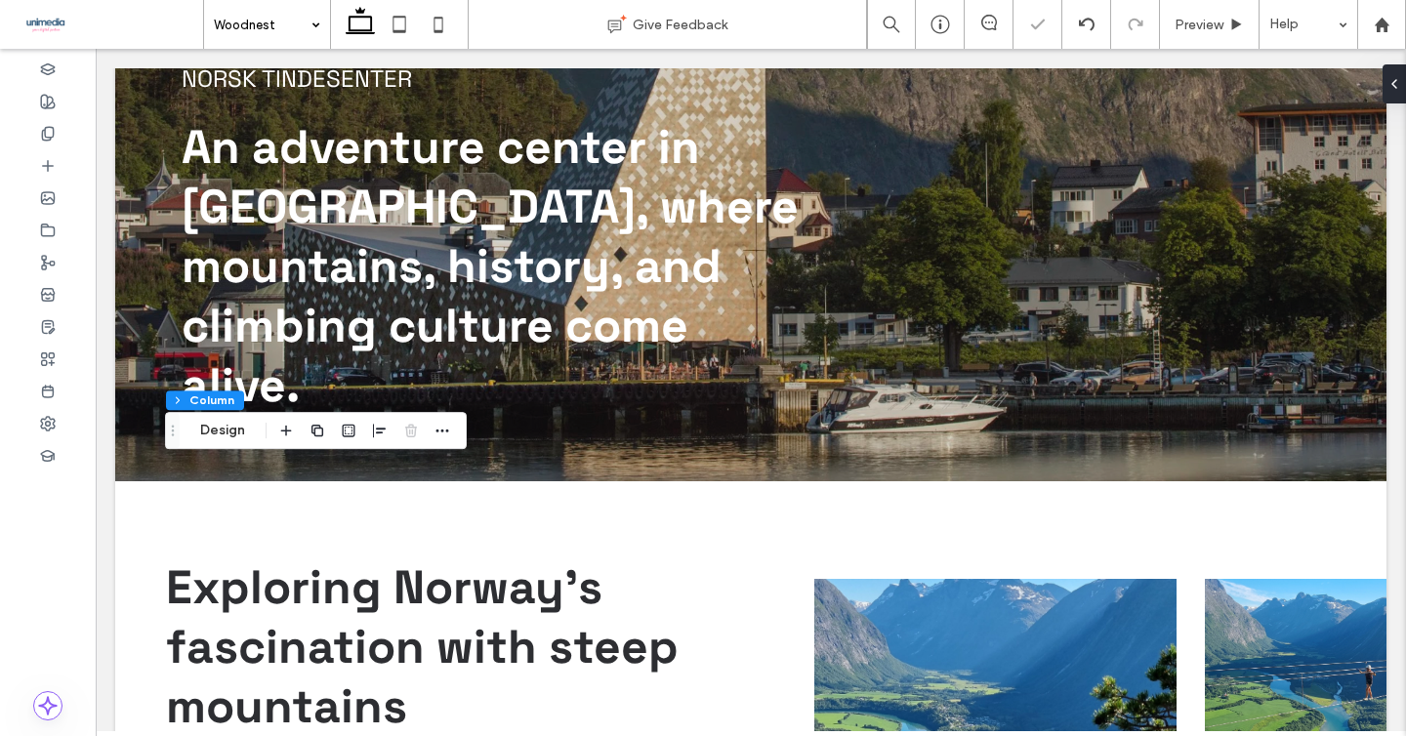
type input "***"
type input "****"
click at [452, 426] on icon "button" at bounding box center [451, 431] width 16 height 16
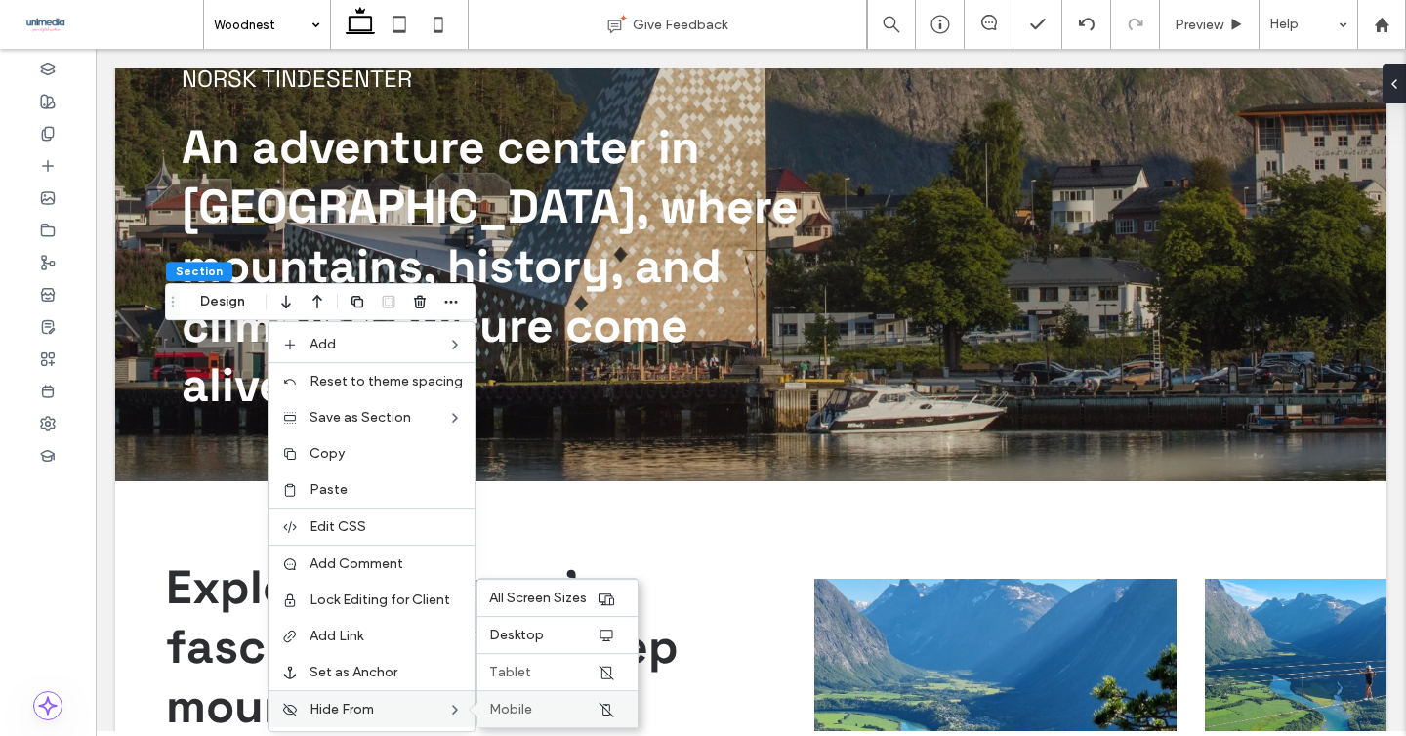
click at [534, 706] on label "Mobile" at bounding box center [542, 709] width 107 height 17
click at [540, 680] on label "Tablet" at bounding box center [542, 672] width 107 height 17
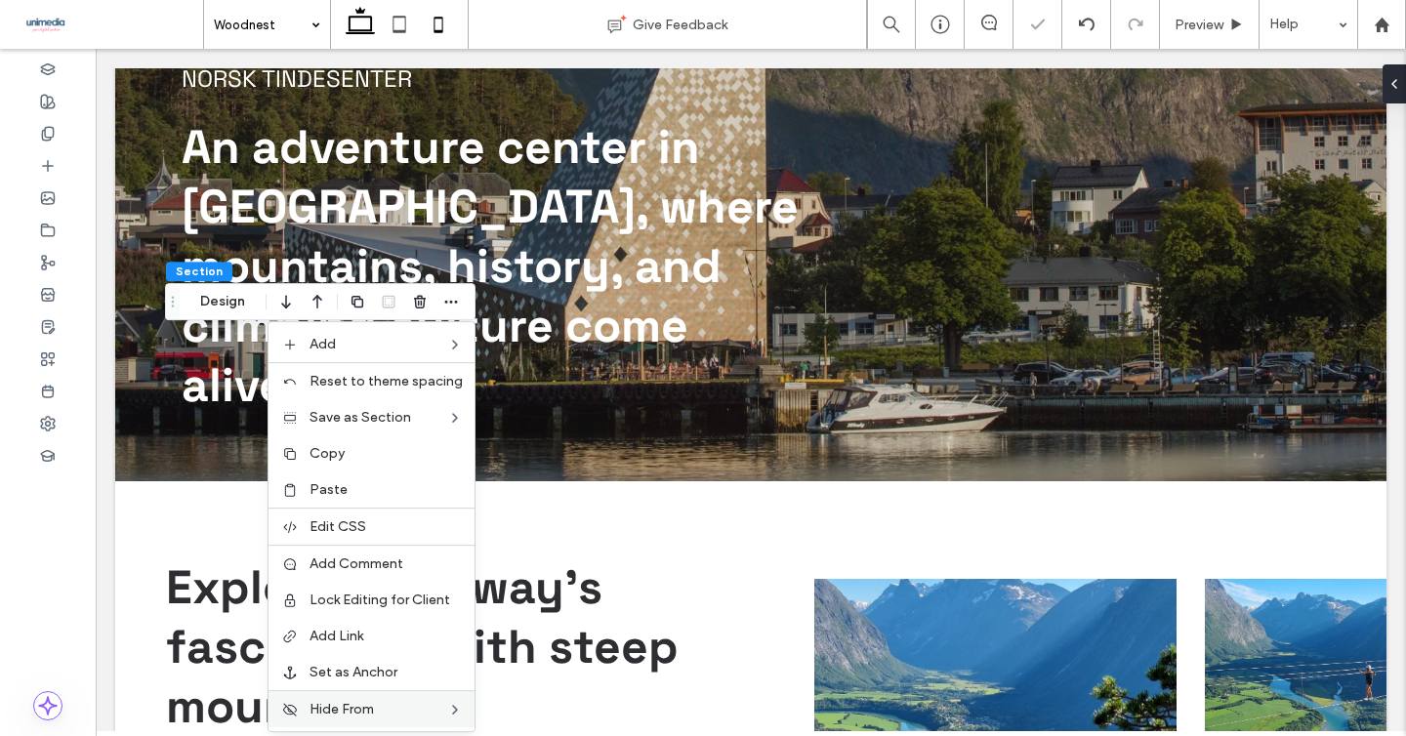
click at [454, 29] on icon at bounding box center [438, 24] width 39 height 39
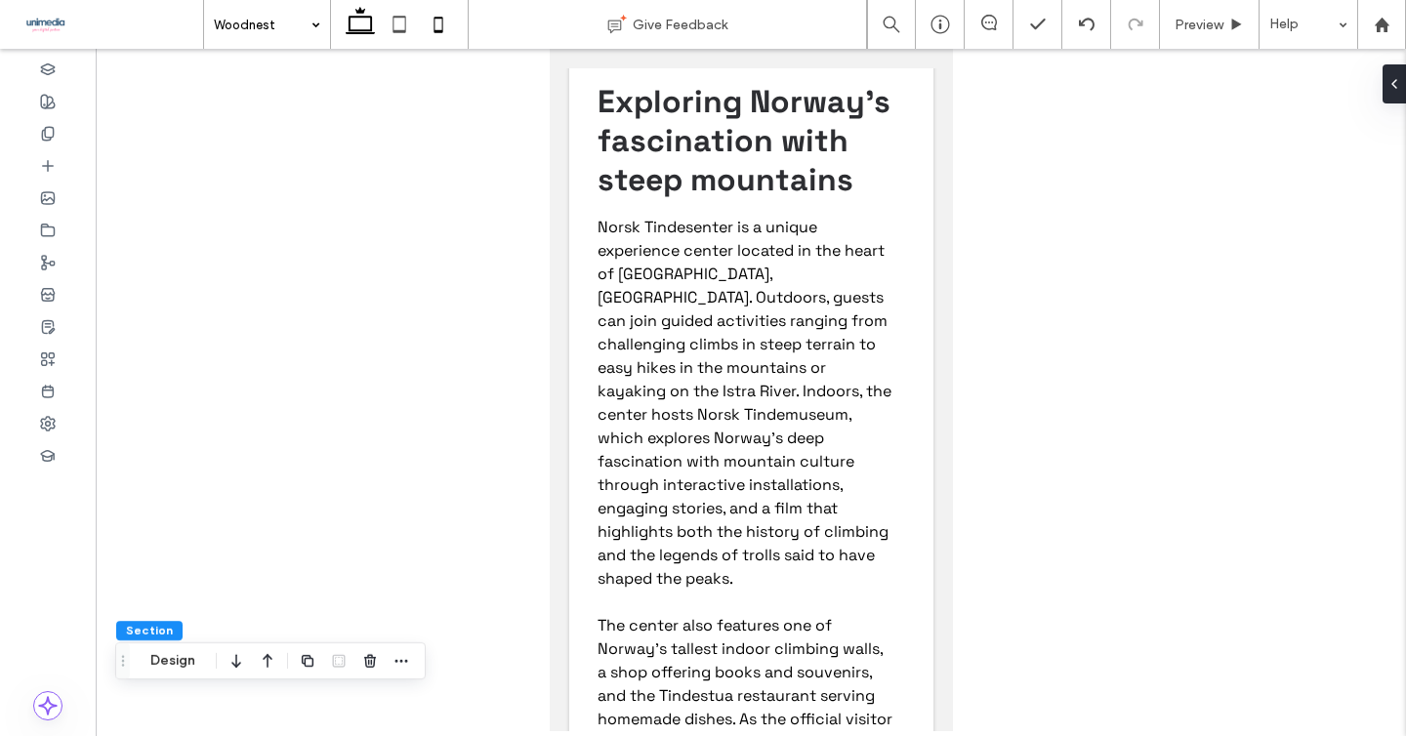
click at [370, 21] on use at bounding box center [360, 20] width 29 height 27
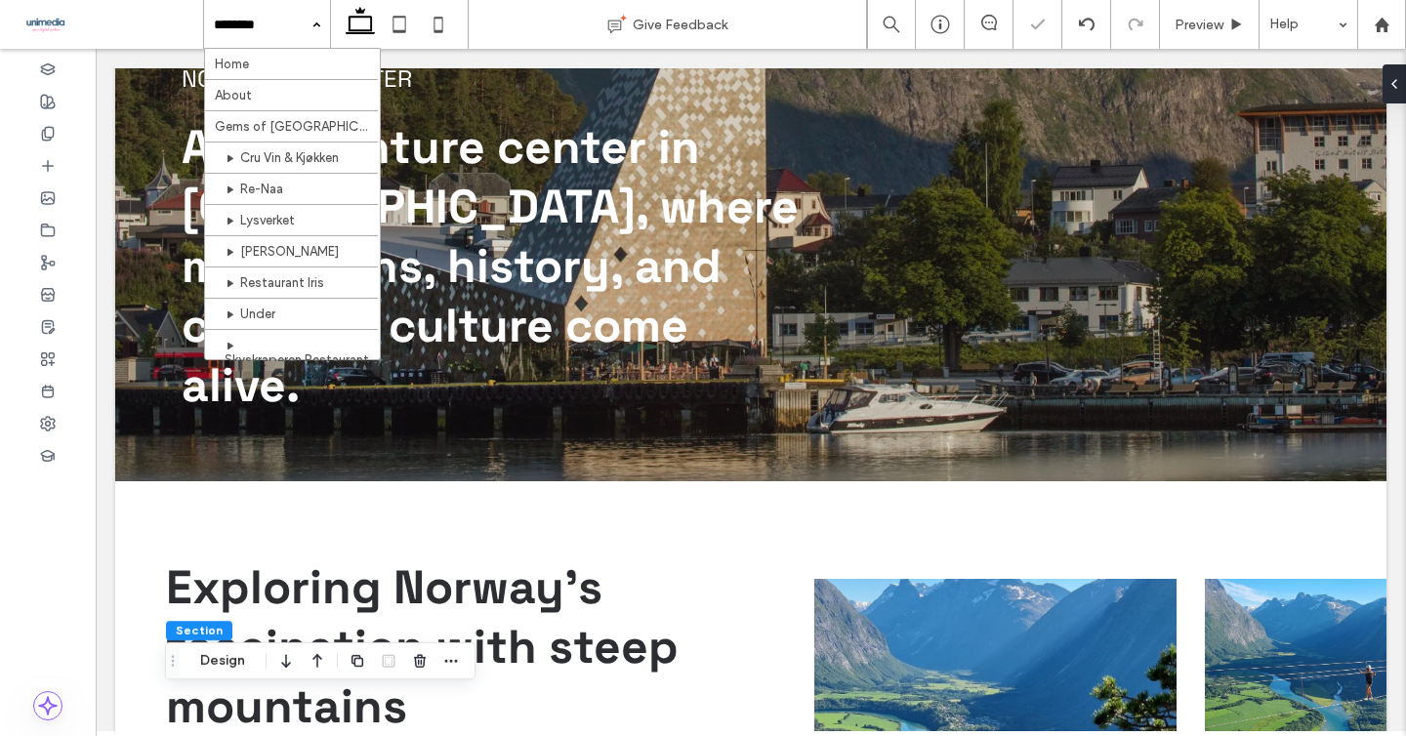
scroll to position [652, 0]
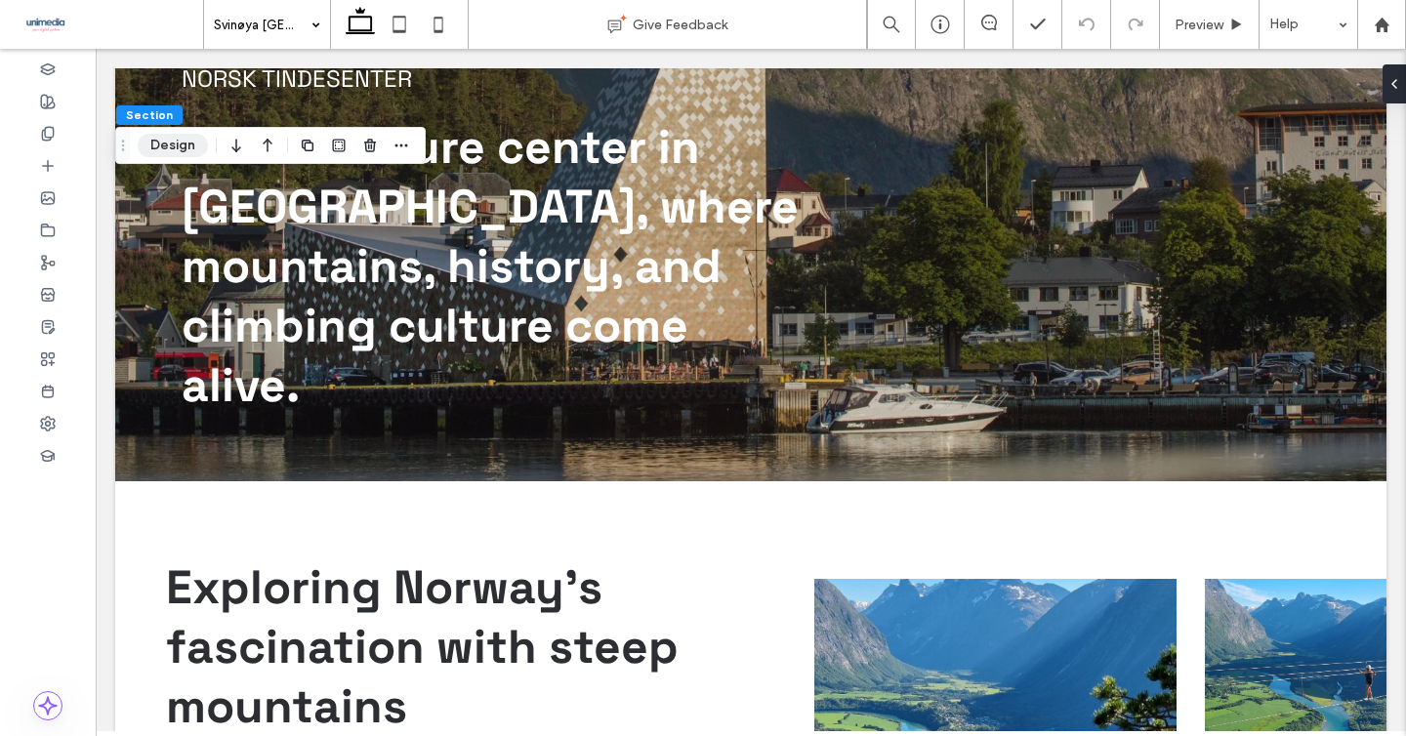
click at [162, 142] on button "Design" at bounding box center [173, 145] width 70 height 23
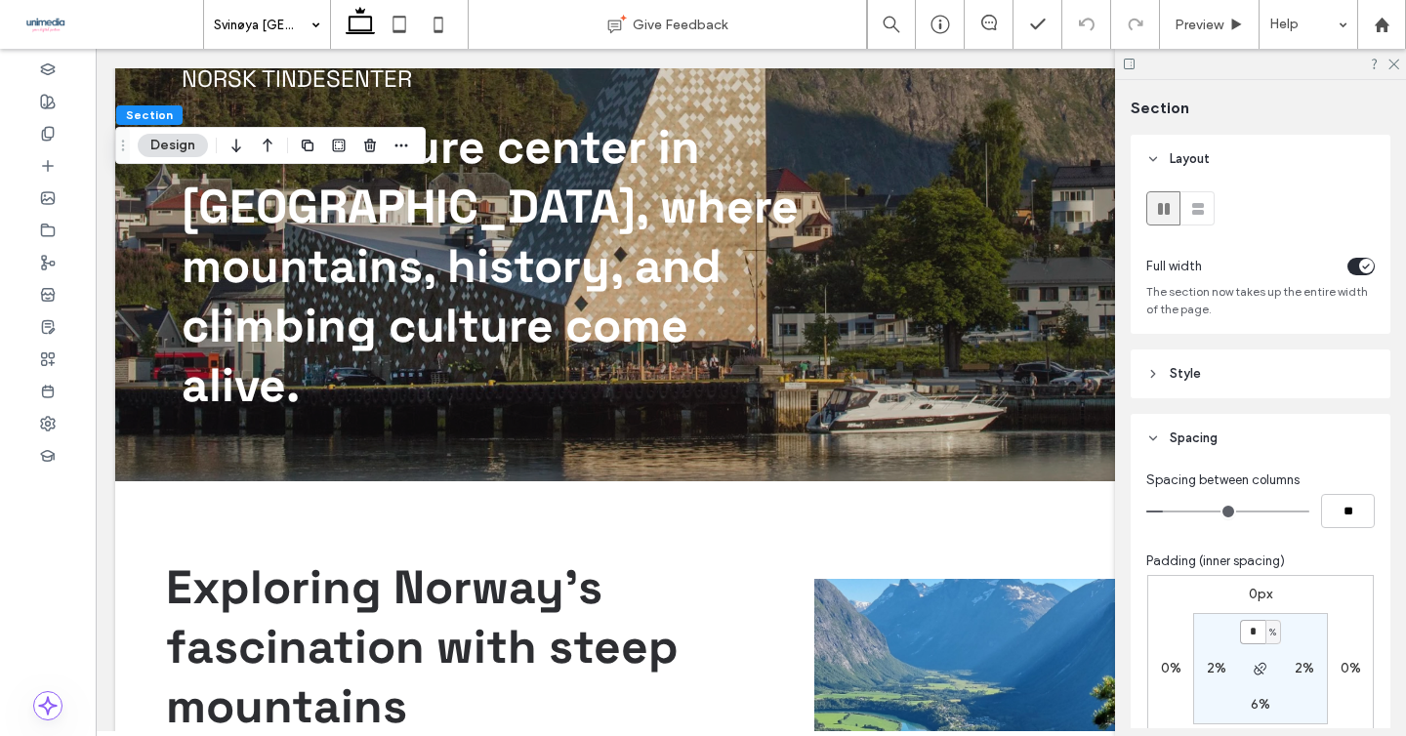
click at [1244, 629] on input "*" at bounding box center [1252, 632] width 25 height 24
type input "*"
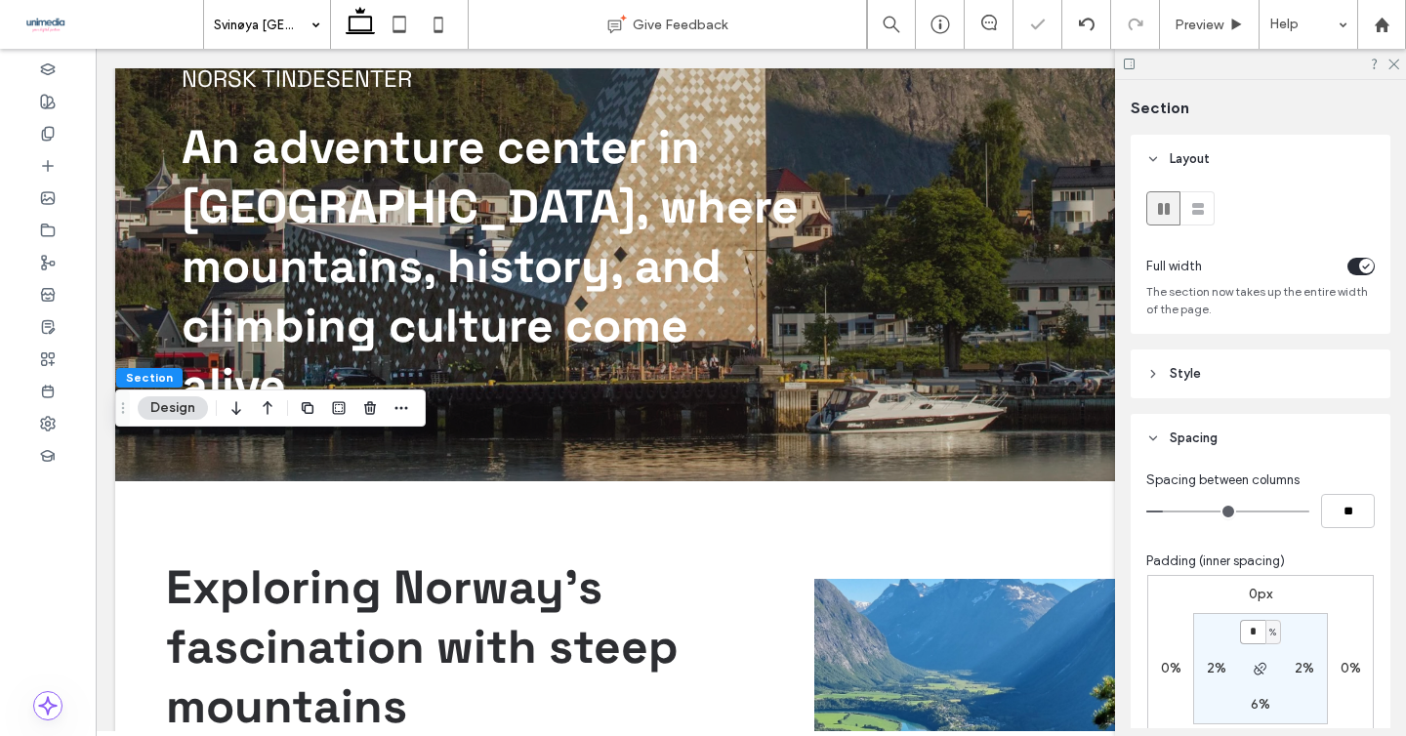
type input "*"
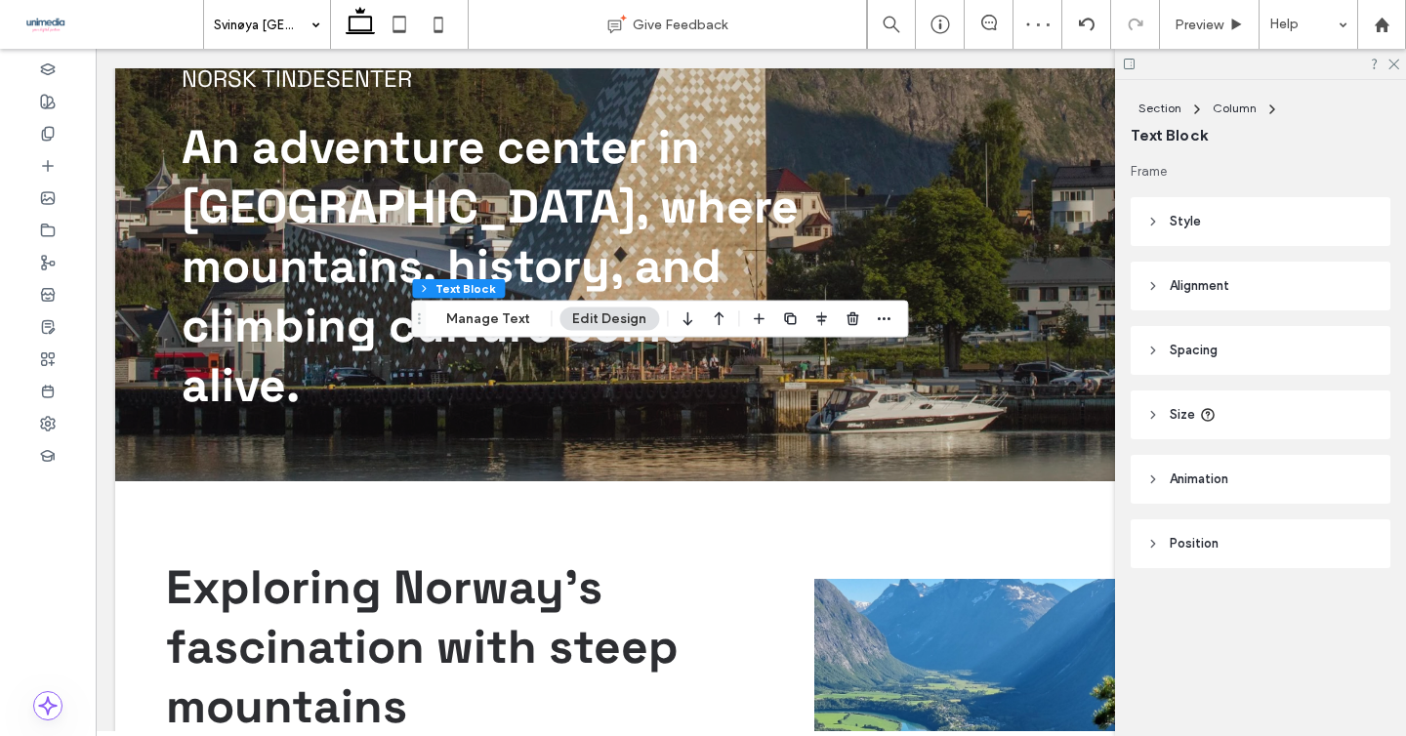
click at [1399, 68] on div at bounding box center [1260, 64] width 291 height 30
click at [1395, 59] on icon at bounding box center [1392, 63] width 13 height 13
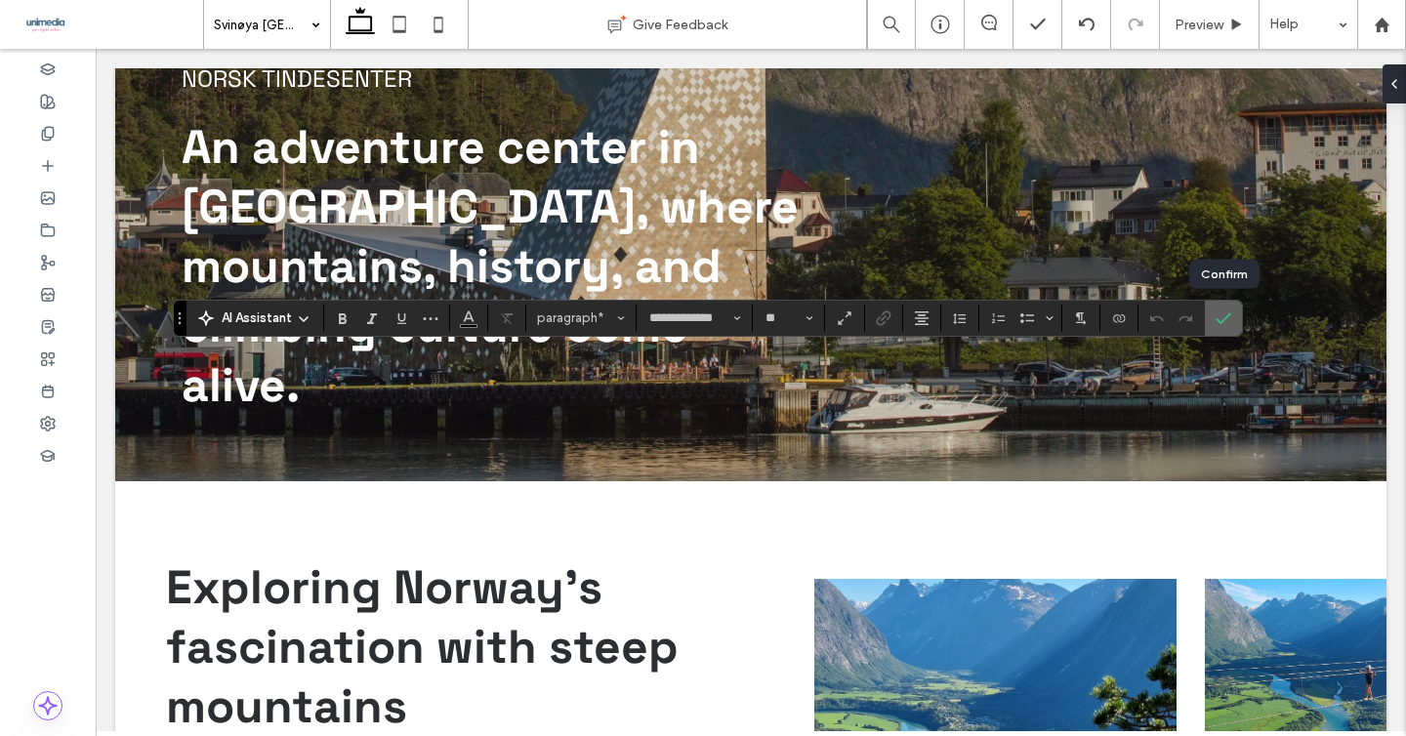
click at [1219, 314] on icon "Confirm" at bounding box center [1224, 318] width 16 height 16
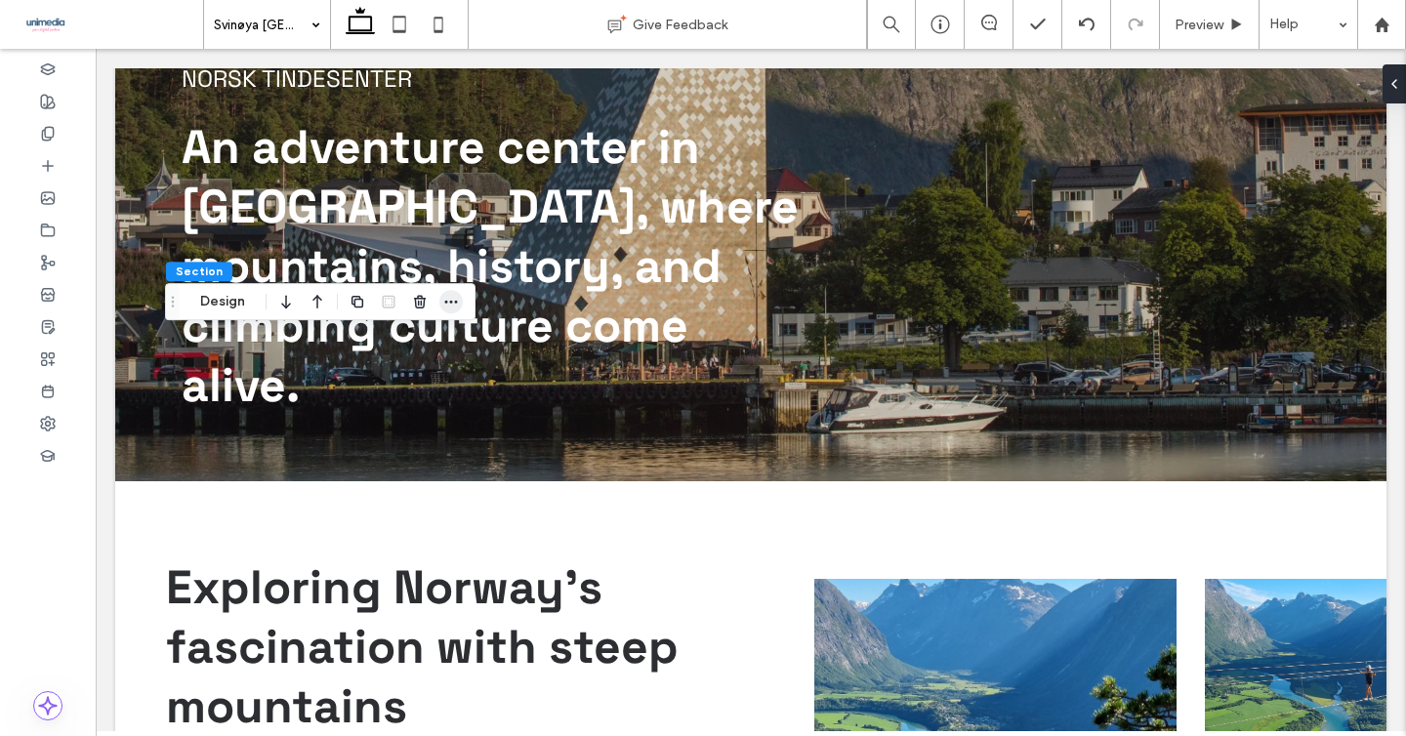
click at [462, 297] on span "button" at bounding box center [450, 301] width 23 height 23
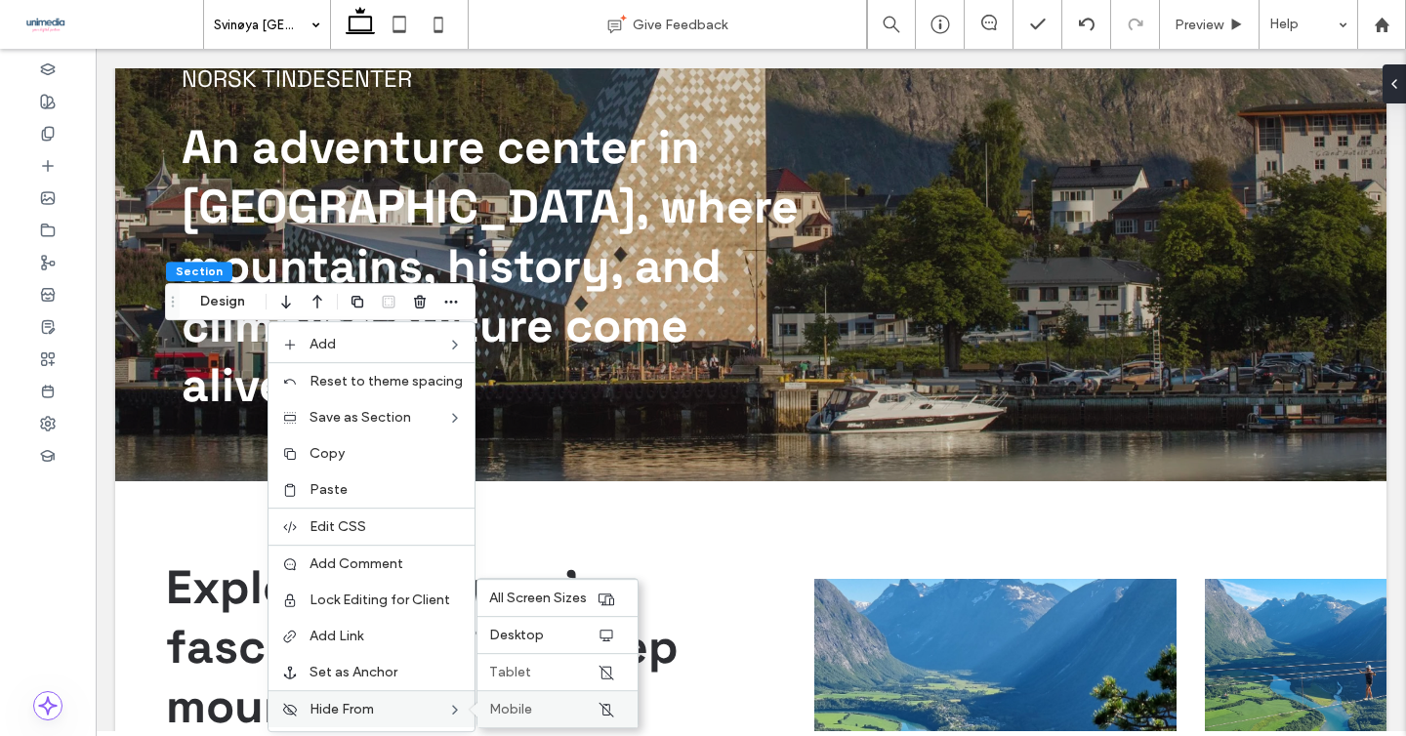
click at [504, 705] on span "Mobile" at bounding box center [510, 709] width 43 height 17
click at [526, 669] on span "Tablet" at bounding box center [510, 672] width 42 height 17
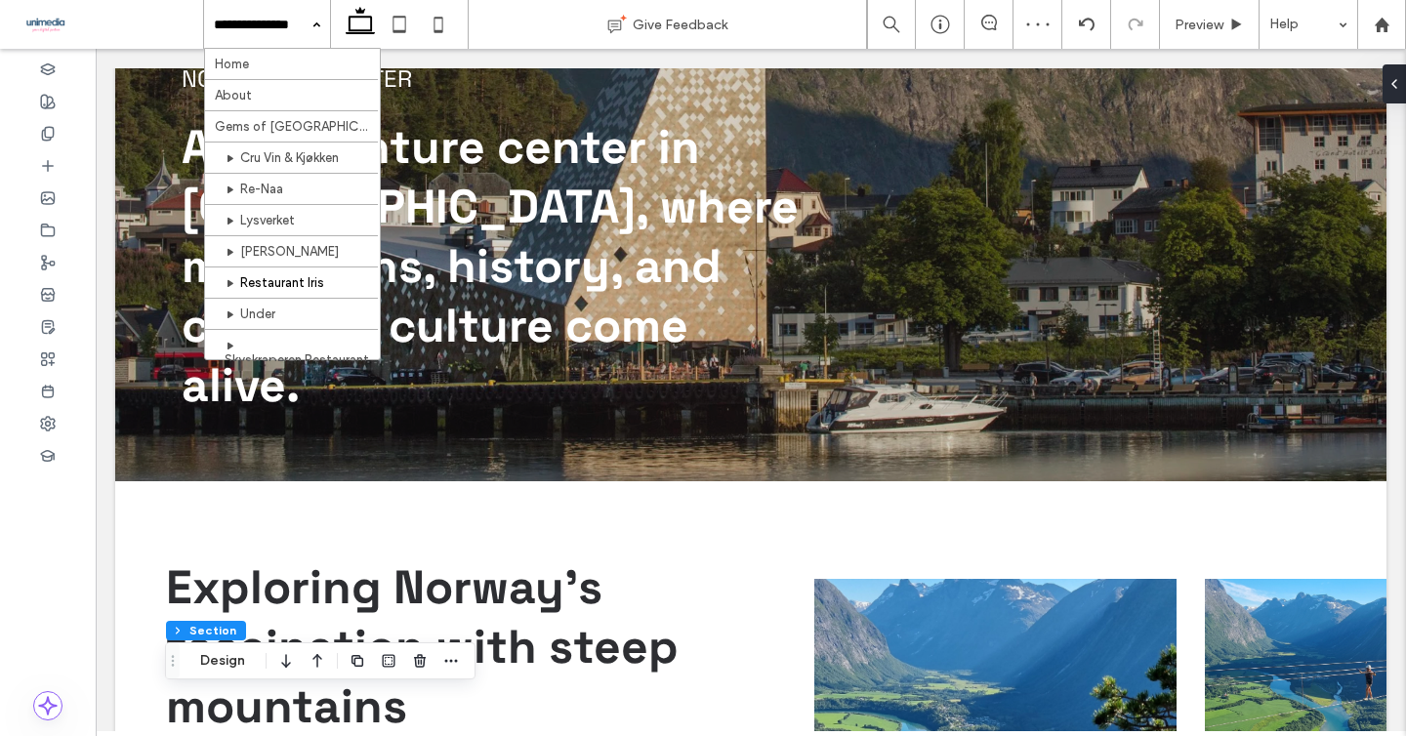
scroll to position [652, 0]
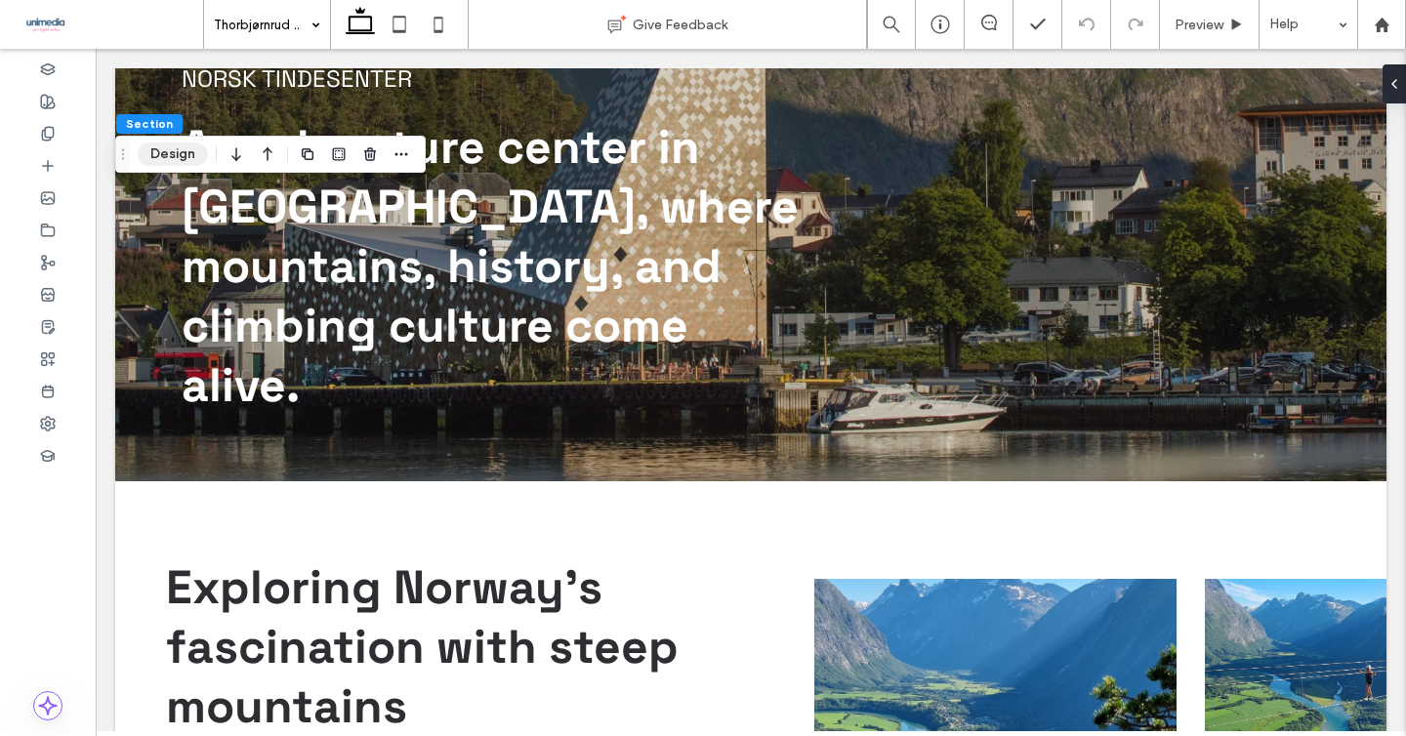
click at [191, 154] on button "Design" at bounding box center [173, 154] width 70 height 23
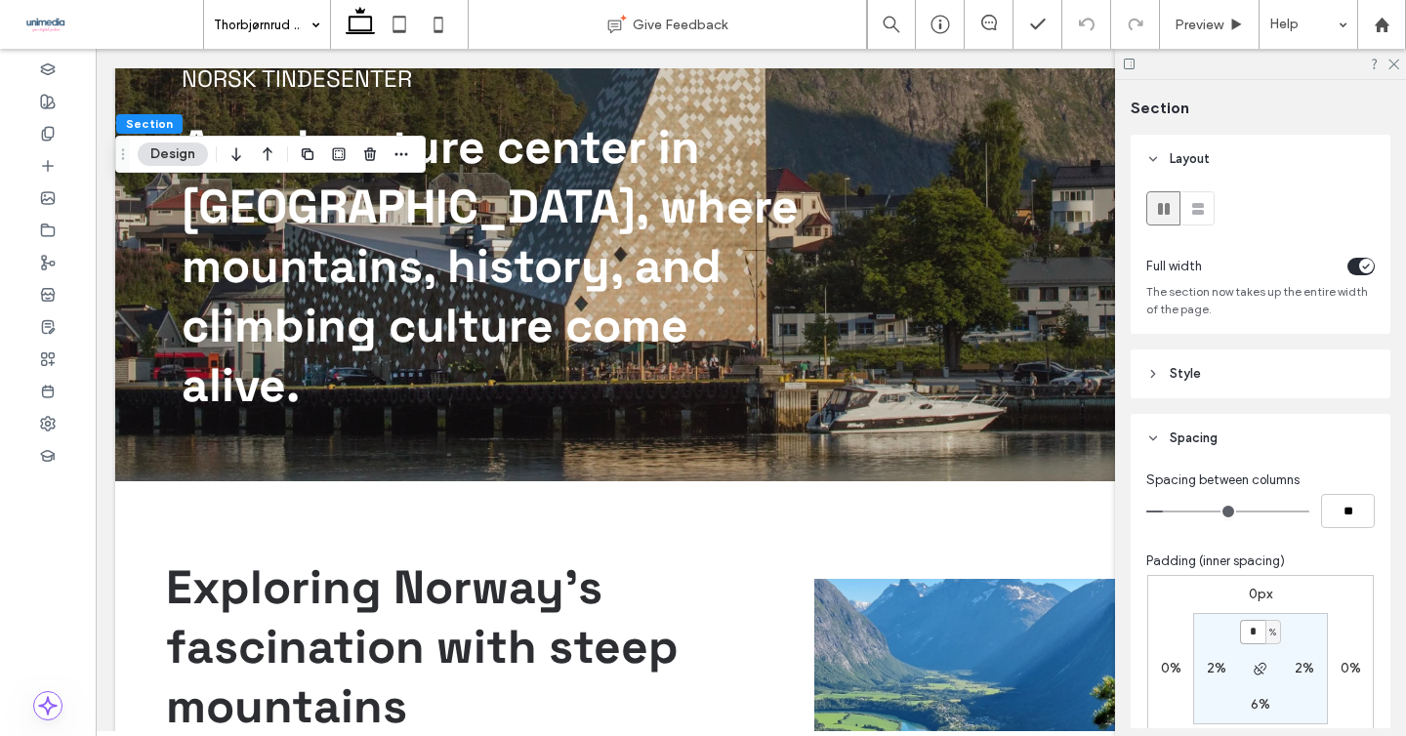
click at [1258, 634] on input "*" at bounding box center [1252, 632] width 25 height 24
type input "*"
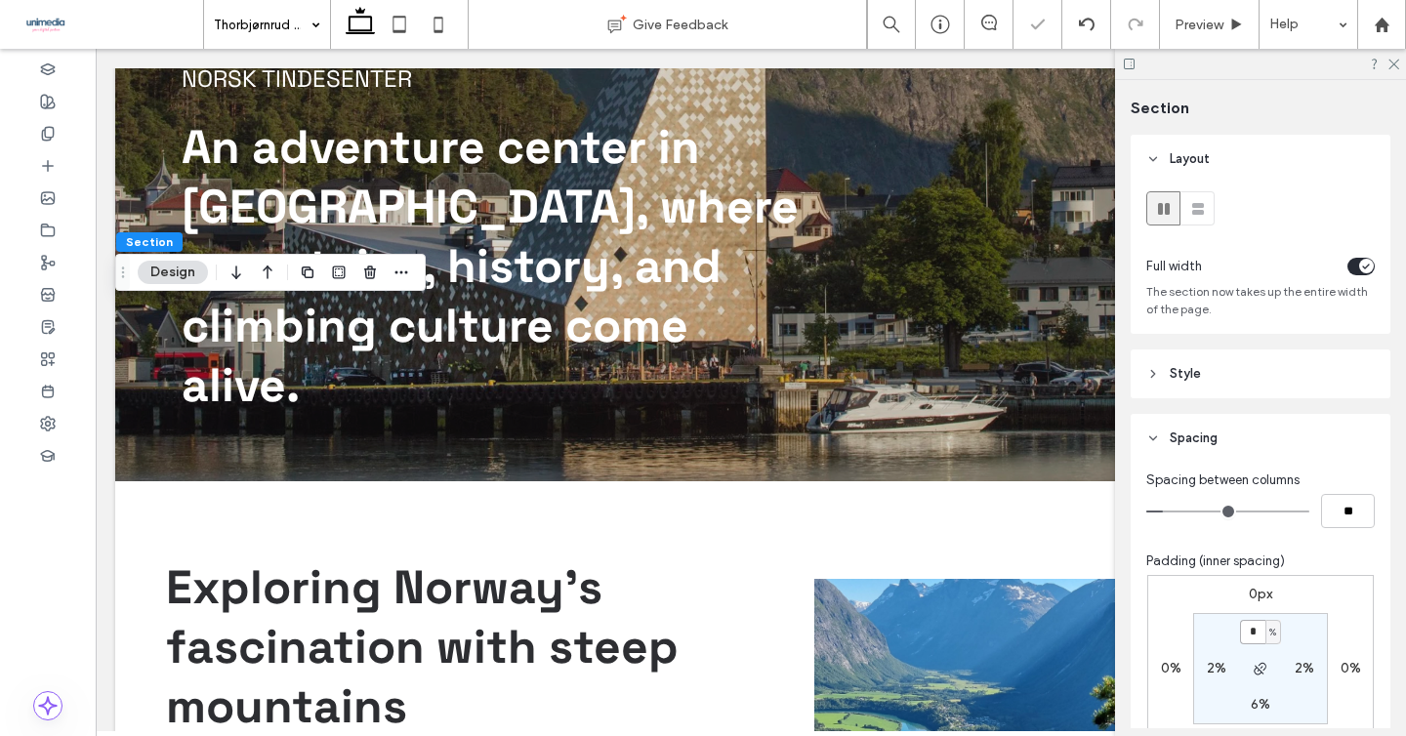
type input "*"
click at [1392, 56] on div at bounding box center [1260, 64] width 291 height 30
click at [1392, 61] on icon at bounding box center [1392, 63] width 13 height 13
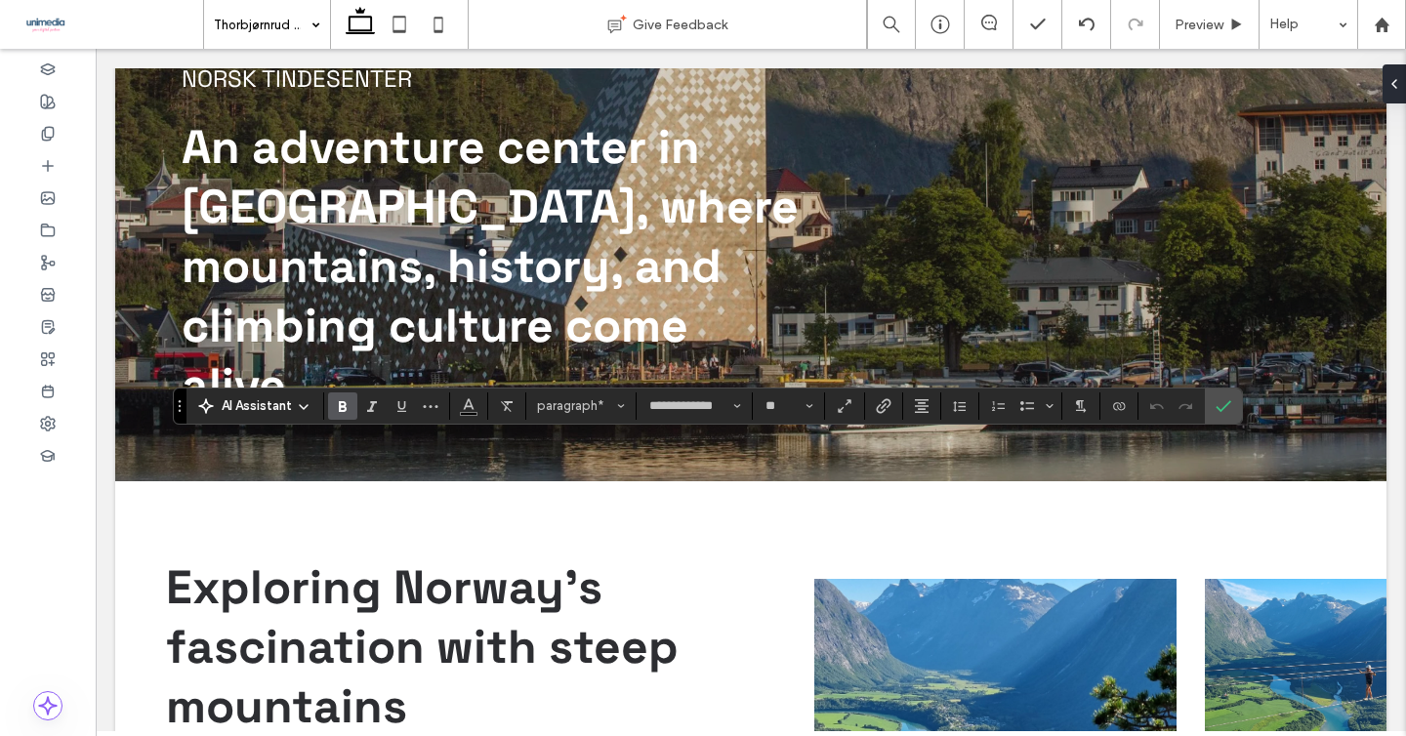
click at [342, 406] on use "Bold" at bounding box center [343, 406] width 8 height 11
click at [1235, 410] on label "Confirm" at bounding box center [1223, 406] width 29 height 35
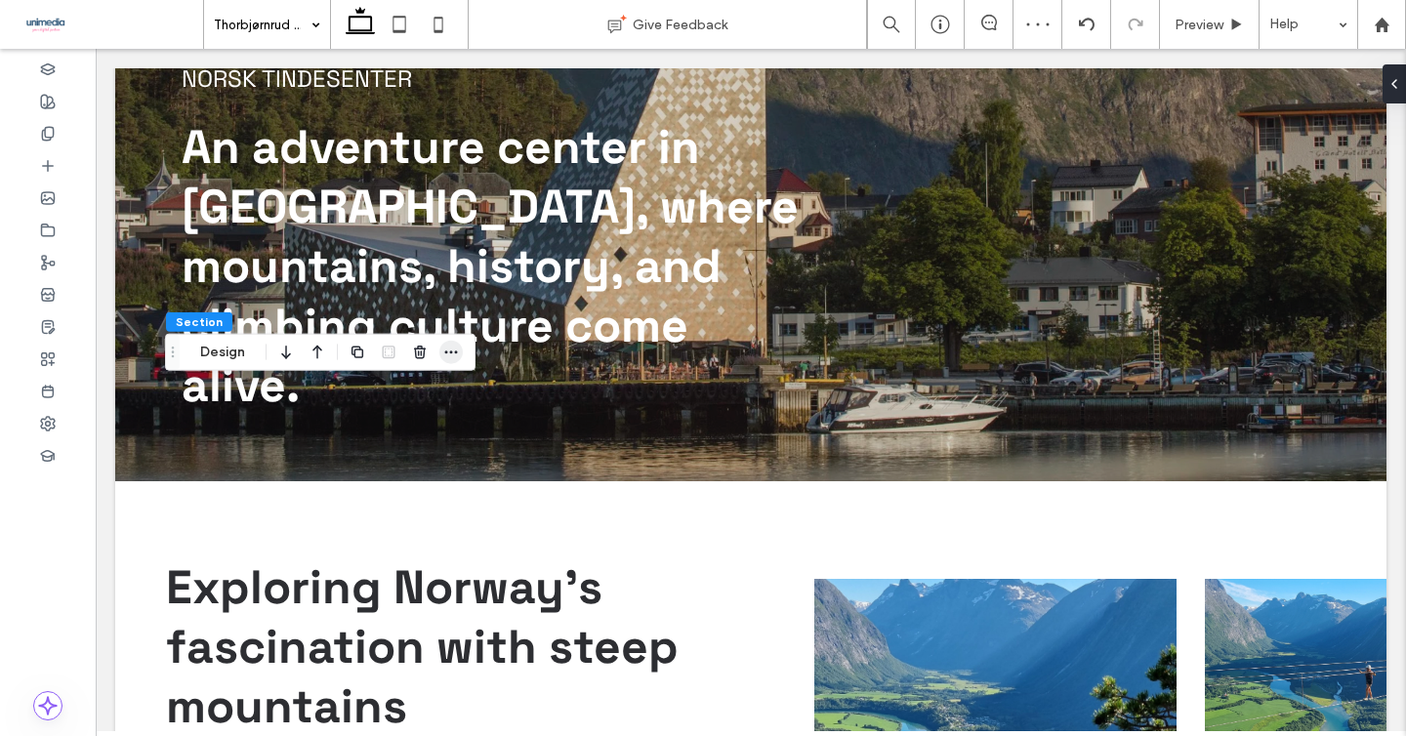
click at [454, 352] on icon "button" at bounding box center [451, 353] width 16 height 16
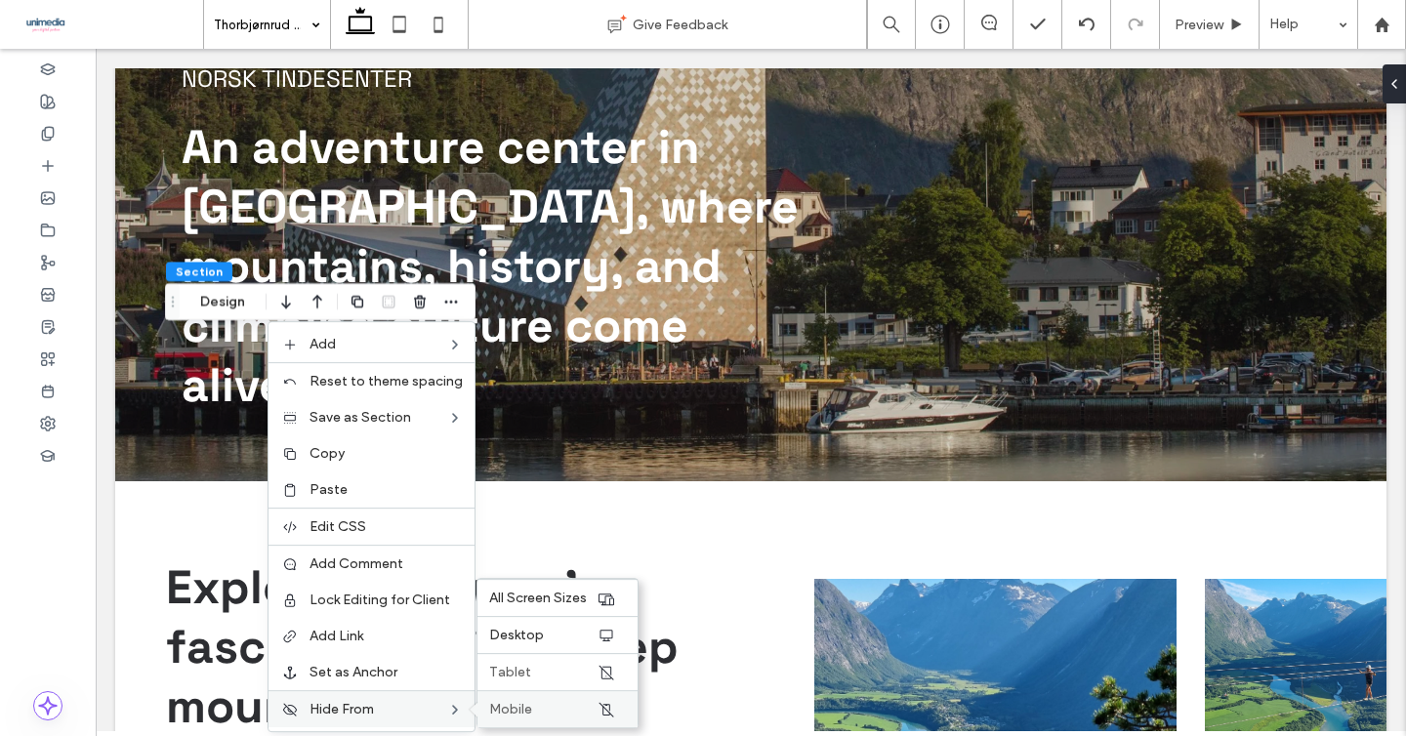
click at [489, 717] on span "Mobile" at bounding box center [510, 709] width 43 height 17
click at [513, 675] on span "Tablet" at bounding box center [510, 672] width 42 height 17
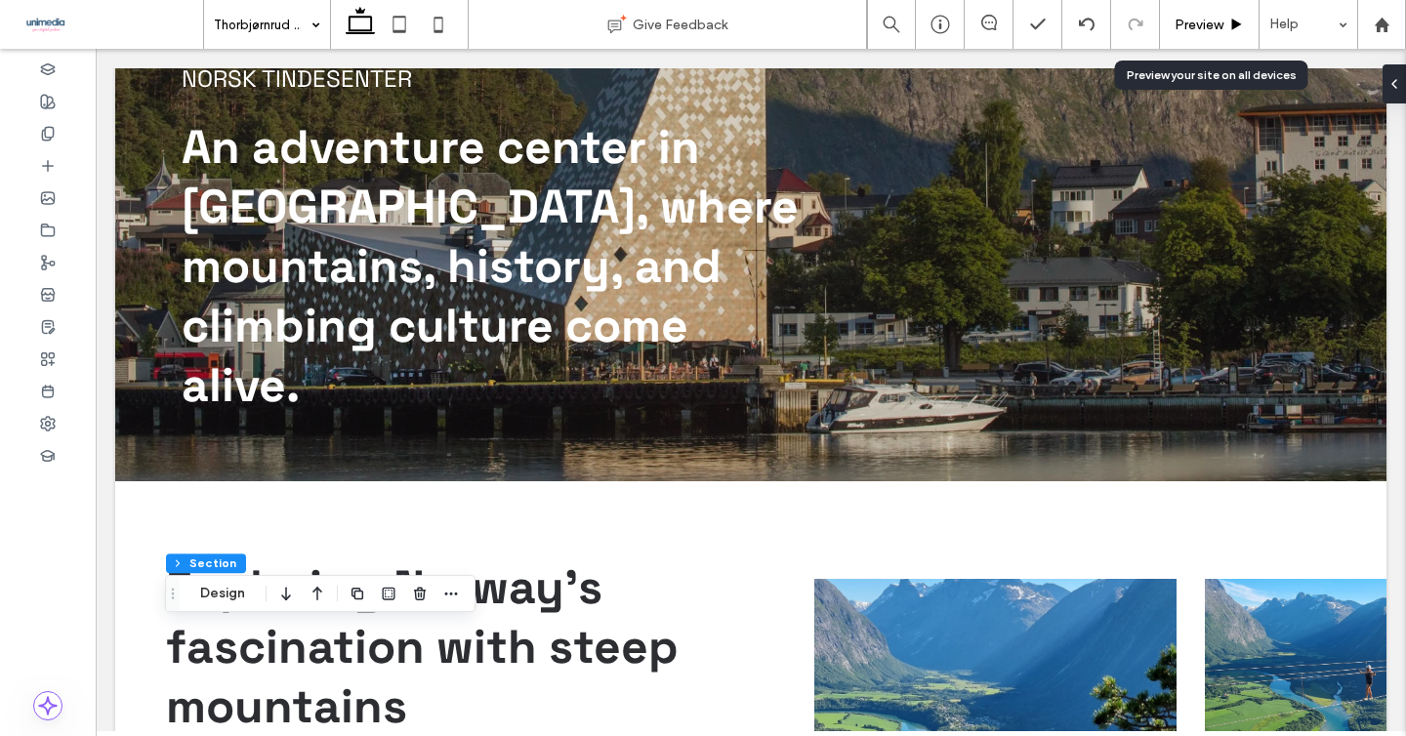
click at [1195, 31] on span "Preview" at bounding box center [1199, 25] width 49 height 17
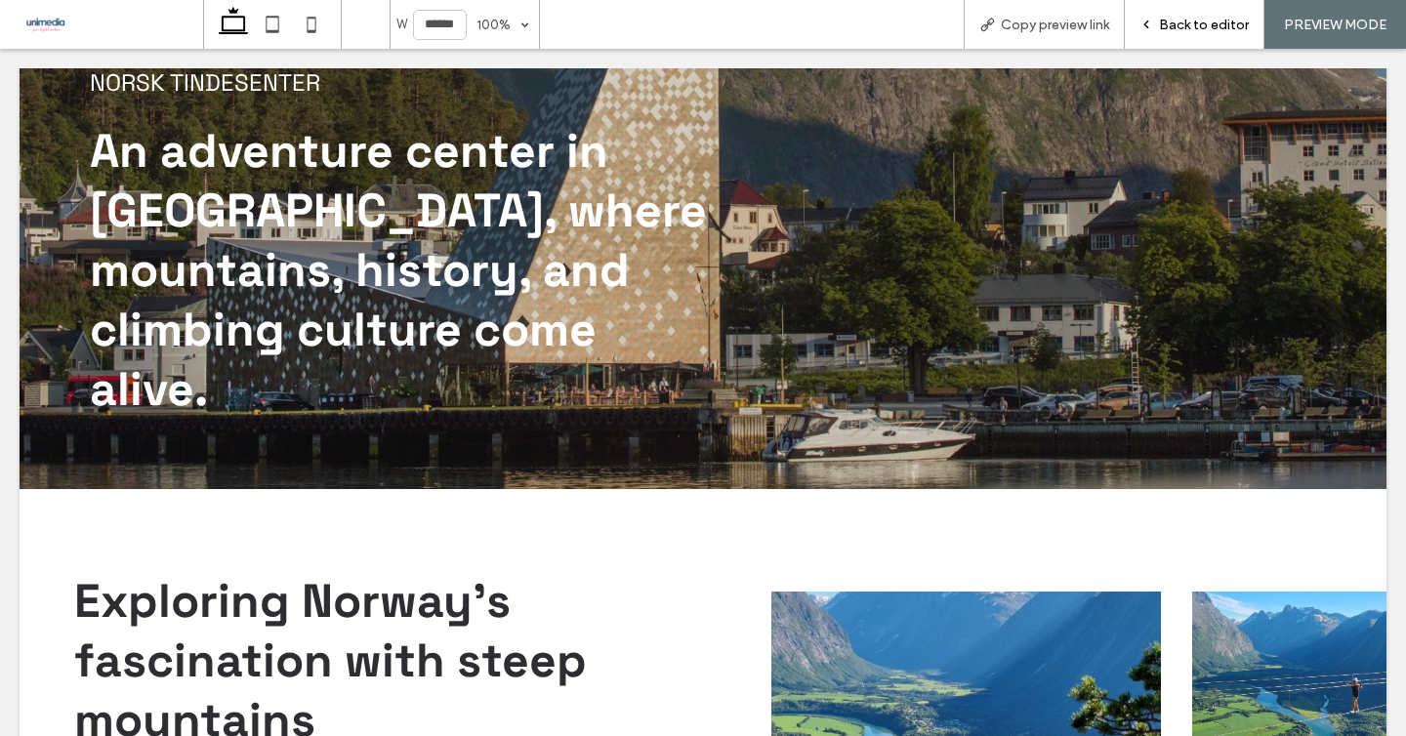
click at [1173, 24] on span "Back to editor" at bounding box center [1204, 25] width 90 height 17
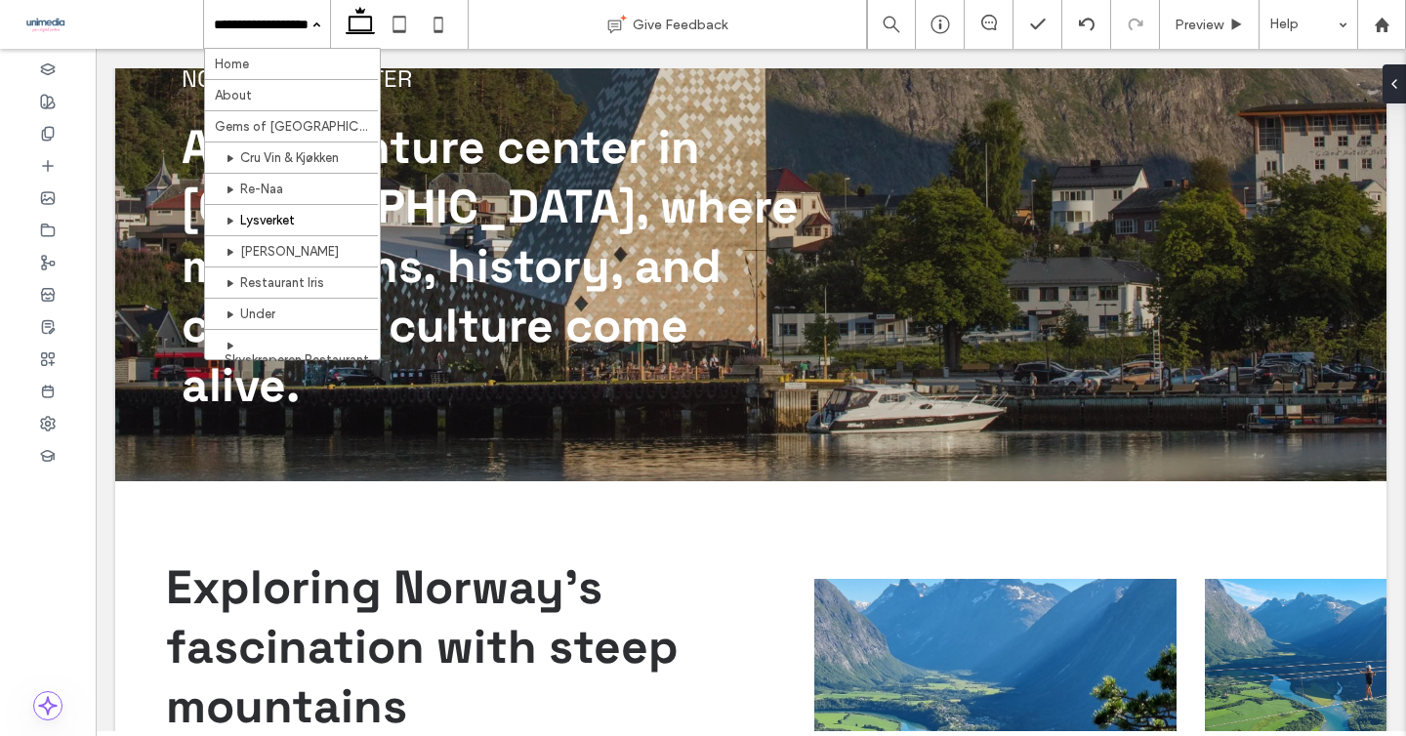
scroll to position [652, 0]
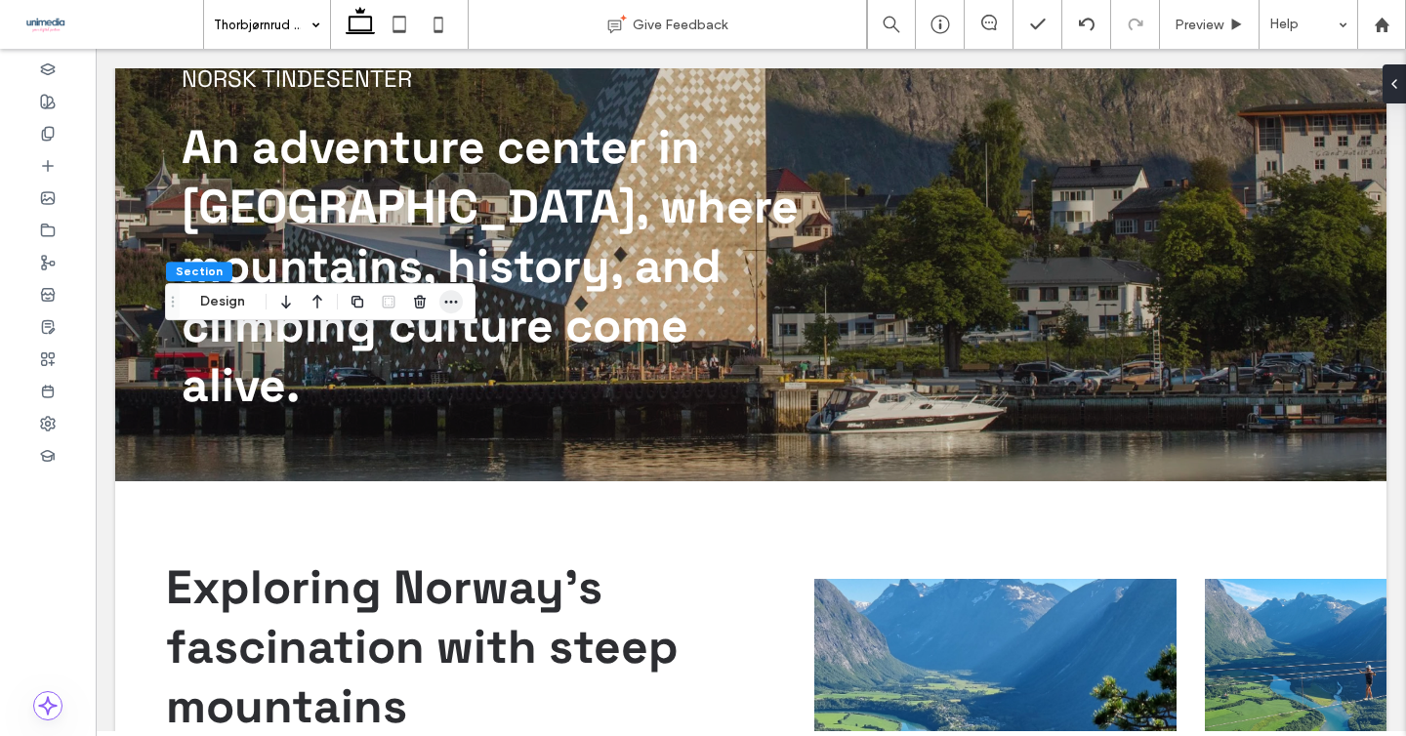
click at [447, 304] on icon "button" at bounding box center [451, 302] width 16 height 16
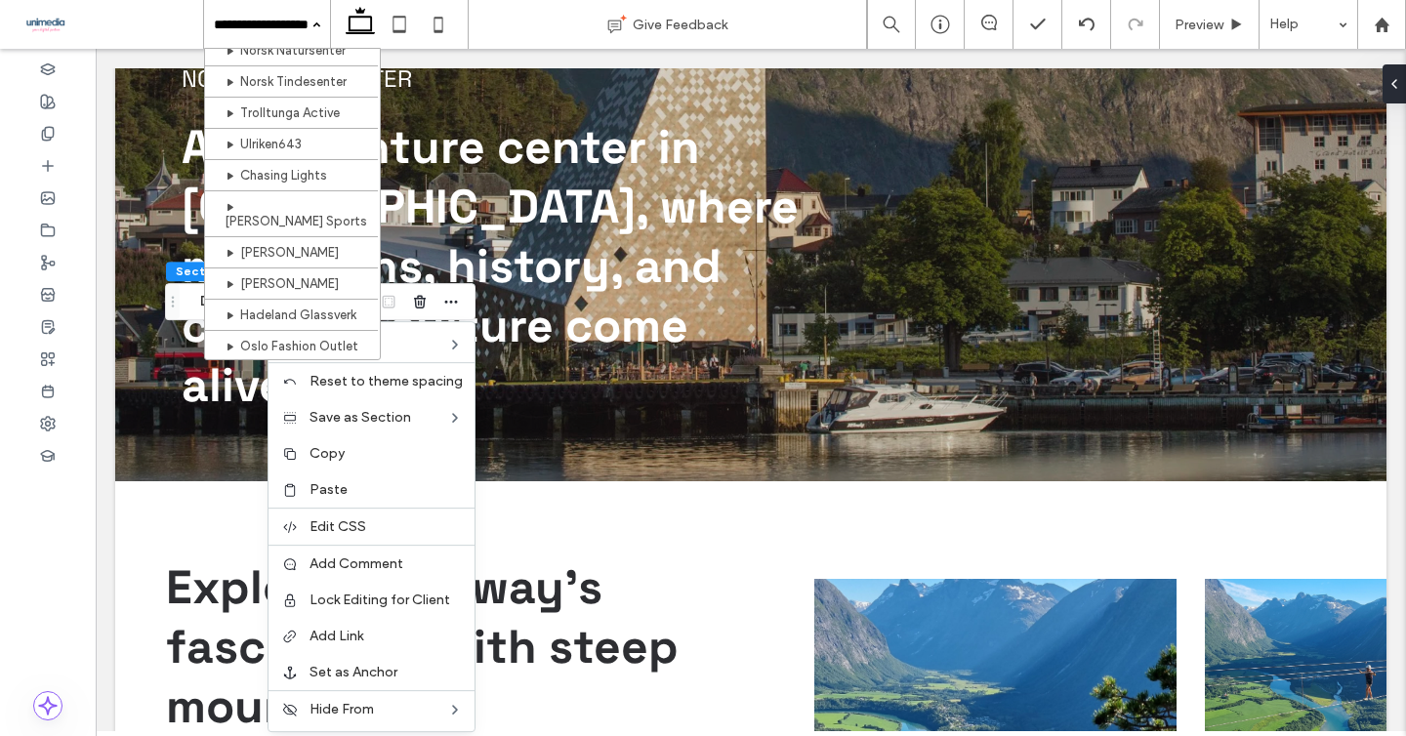
scroll to position [484, 0]
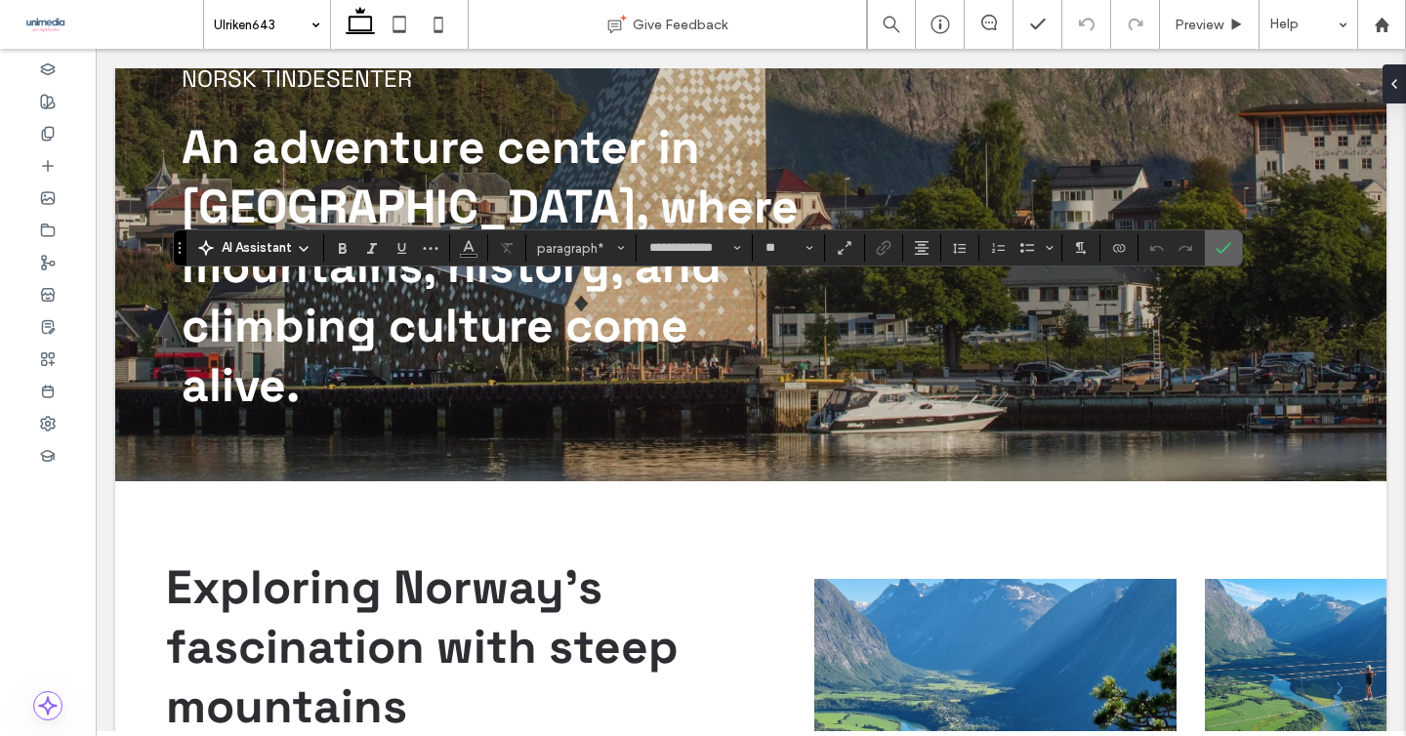
click at [1219, 245] on icon "Confirm" at bounding box center [1224, 248] width 16 height 16
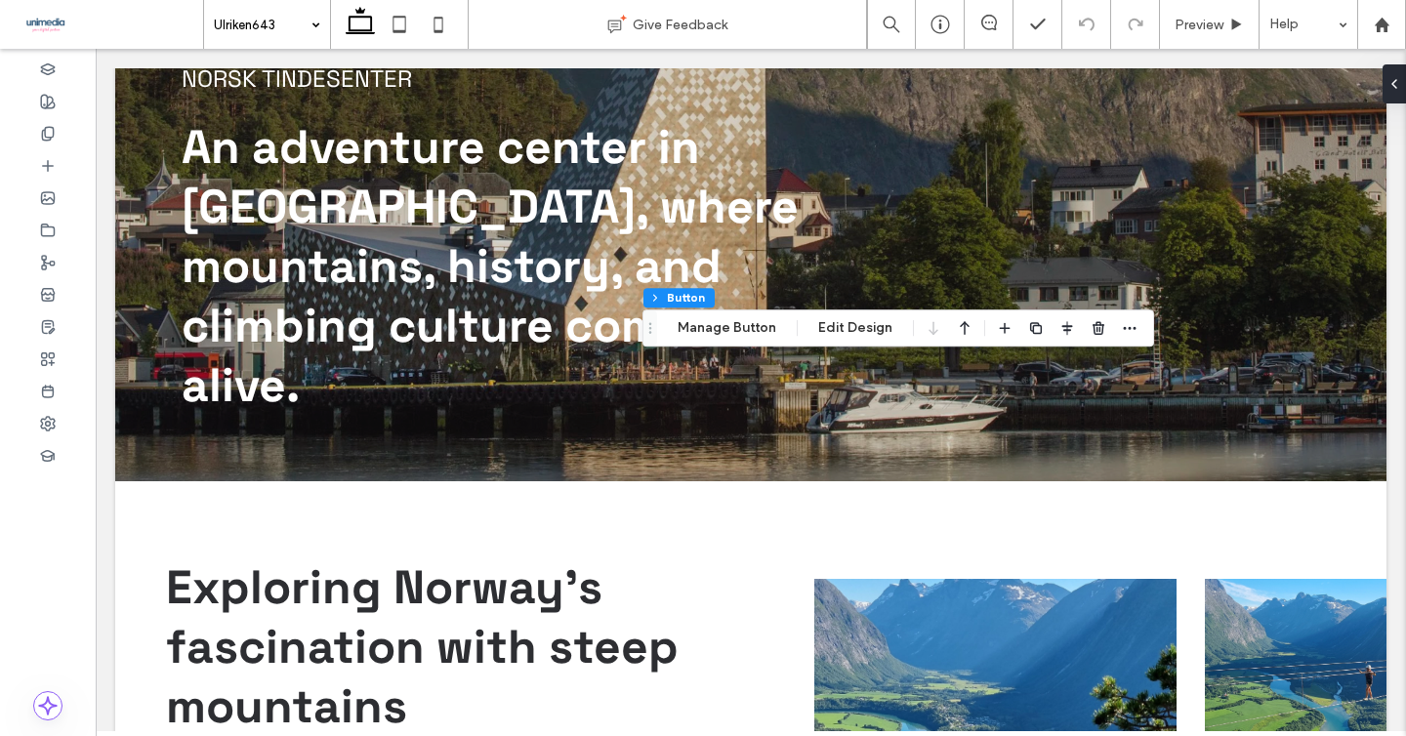
type input "**"
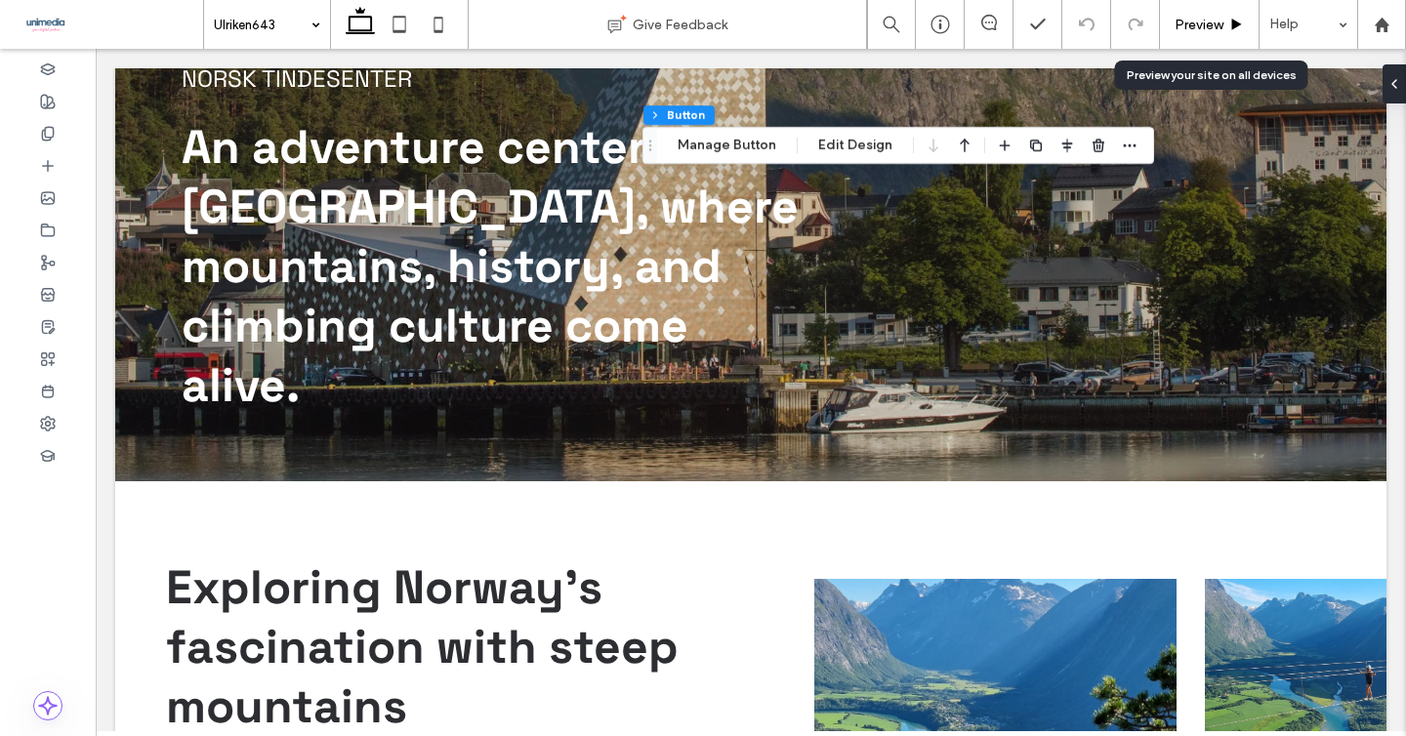
click at [1188, 32] on span "Preview" at bounding box center [1199, 25] width 49 height 17
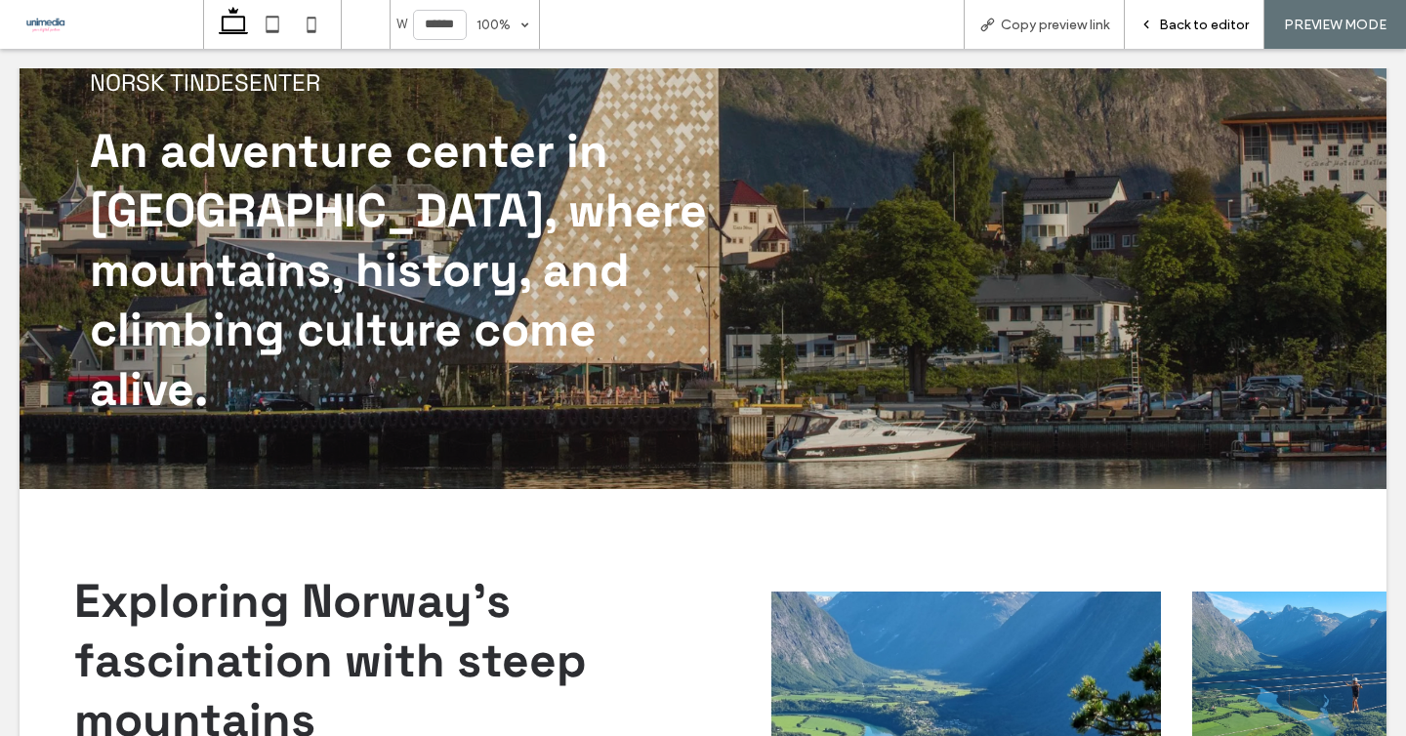
click at [1185, 10] on div "Back to editor" at bounding box center [1195, 24] width 140 height 49
click at [1175, 12] on div "Back to editor" at bounding box center [1195, 24] width 140 height 49
click at [1174, 20] on span "Back to editor" at bounding box center [1204, 25] width 90 height 17
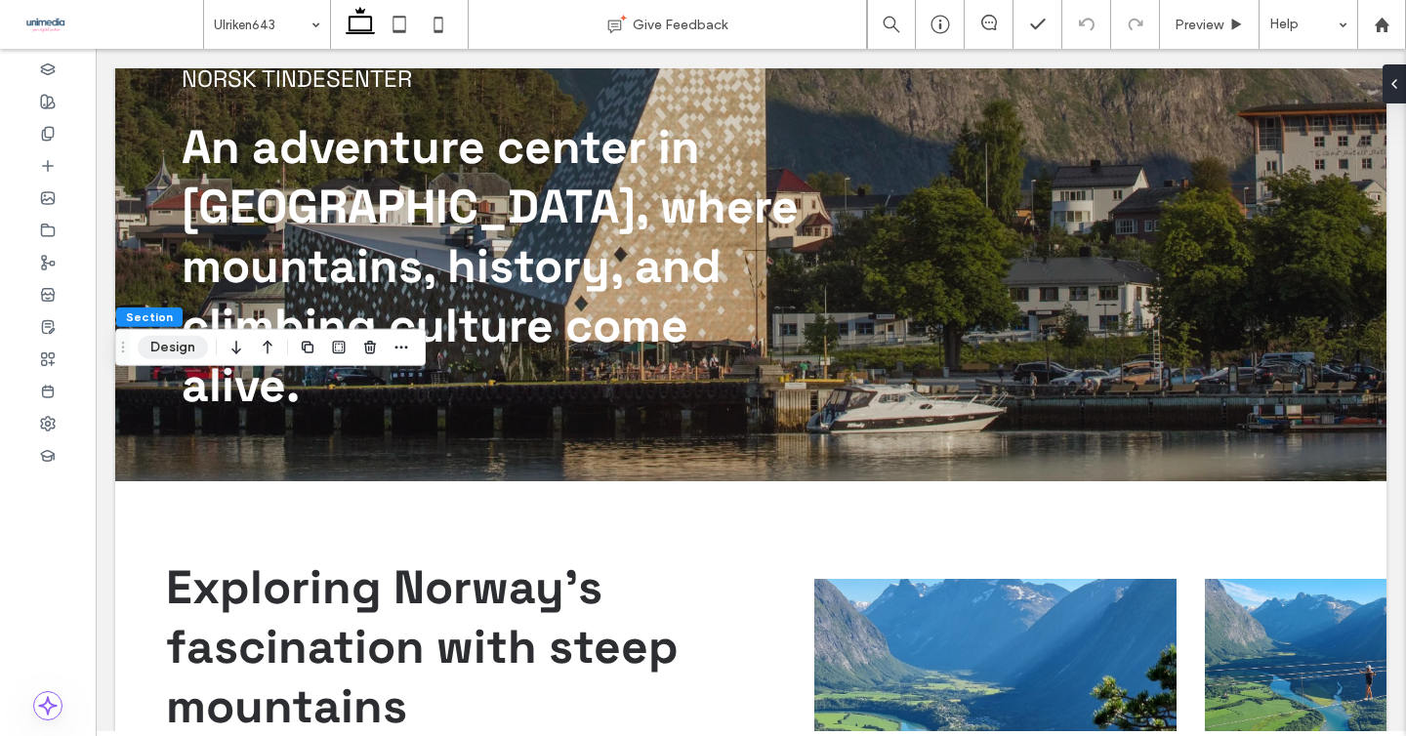
click at [177, 353] on button "Design" at bounding box center [173, 347] width 70 height 23
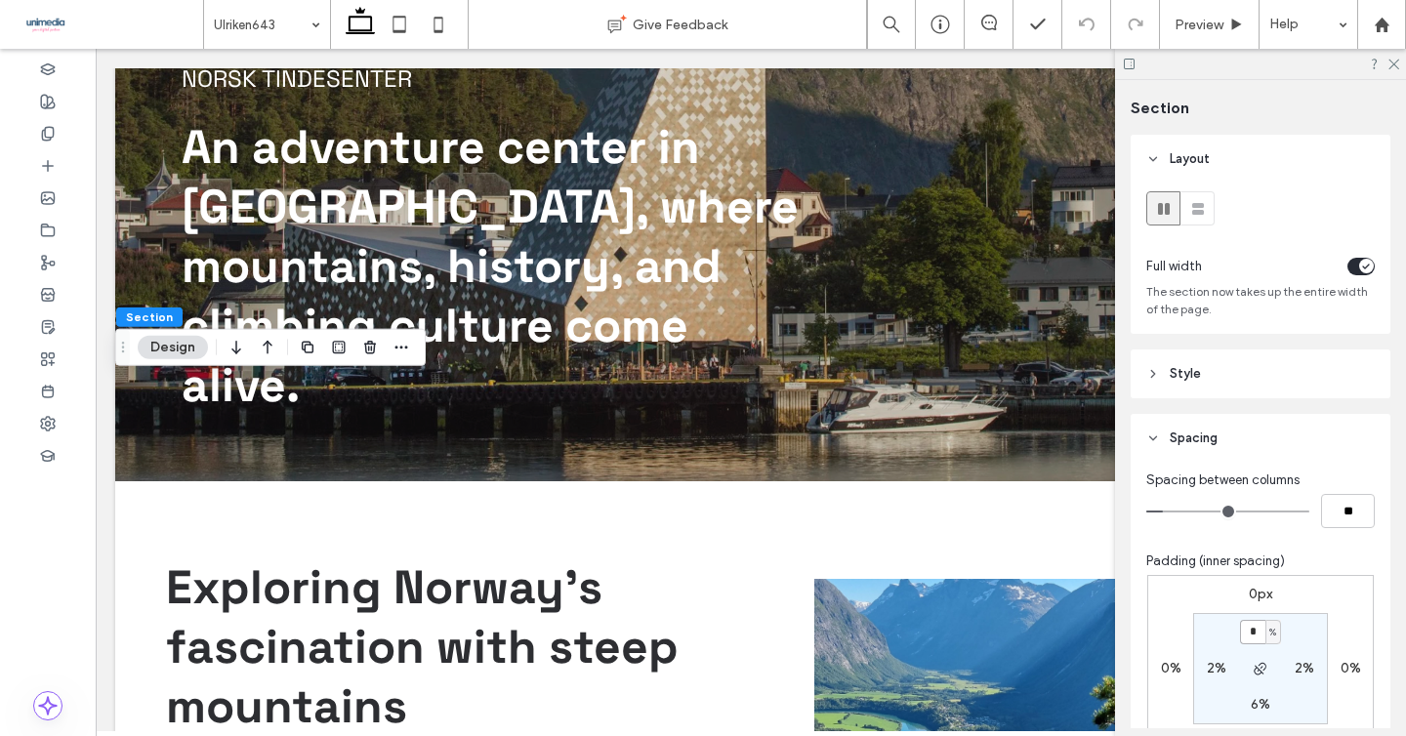
click at [1250, 634] on input "*" at bounding box center [1252, 632] width 25 height 24
type input "*"
click at [1178, 27] on span "Preview" at bounding box center [1199, 25] width 49 height 17
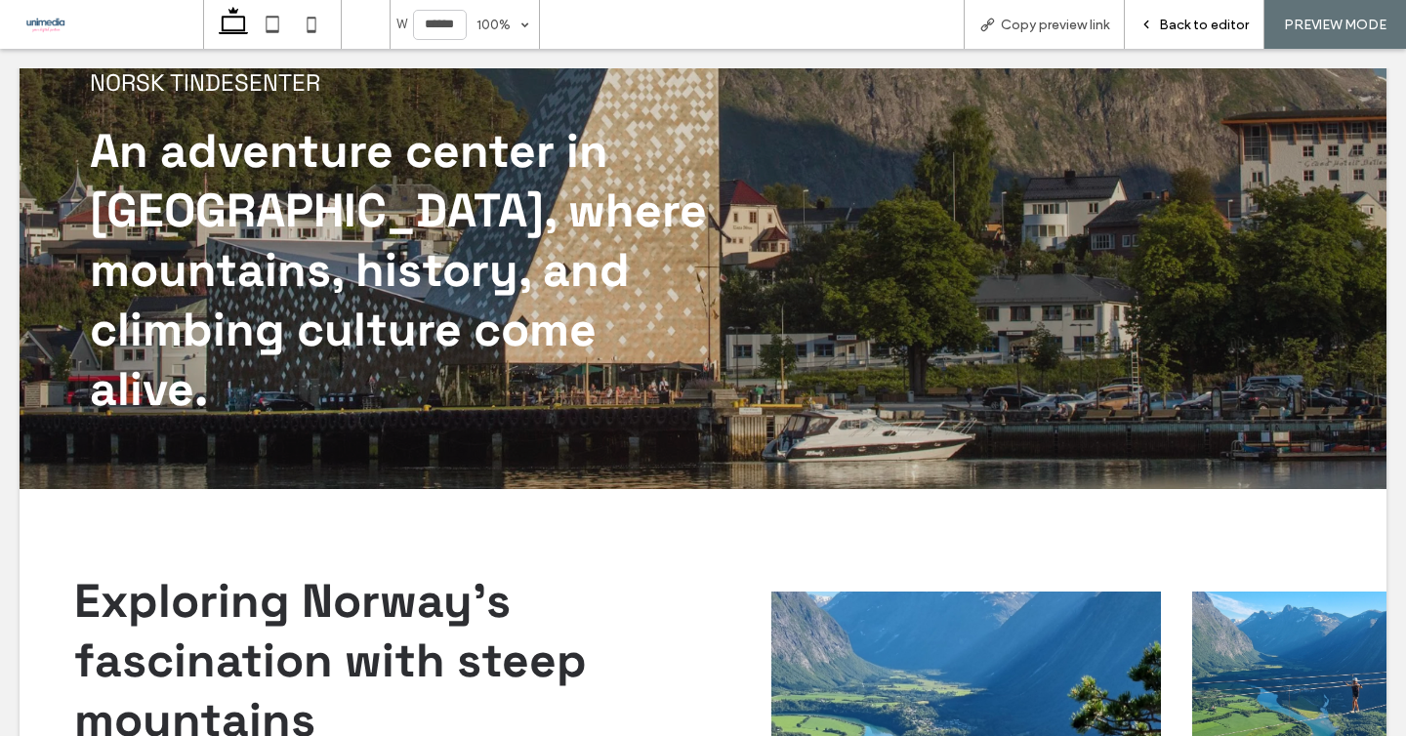
click at [1181, 21] on span "Back to editor" at bounding box center [1204, 25] width 90 height 17
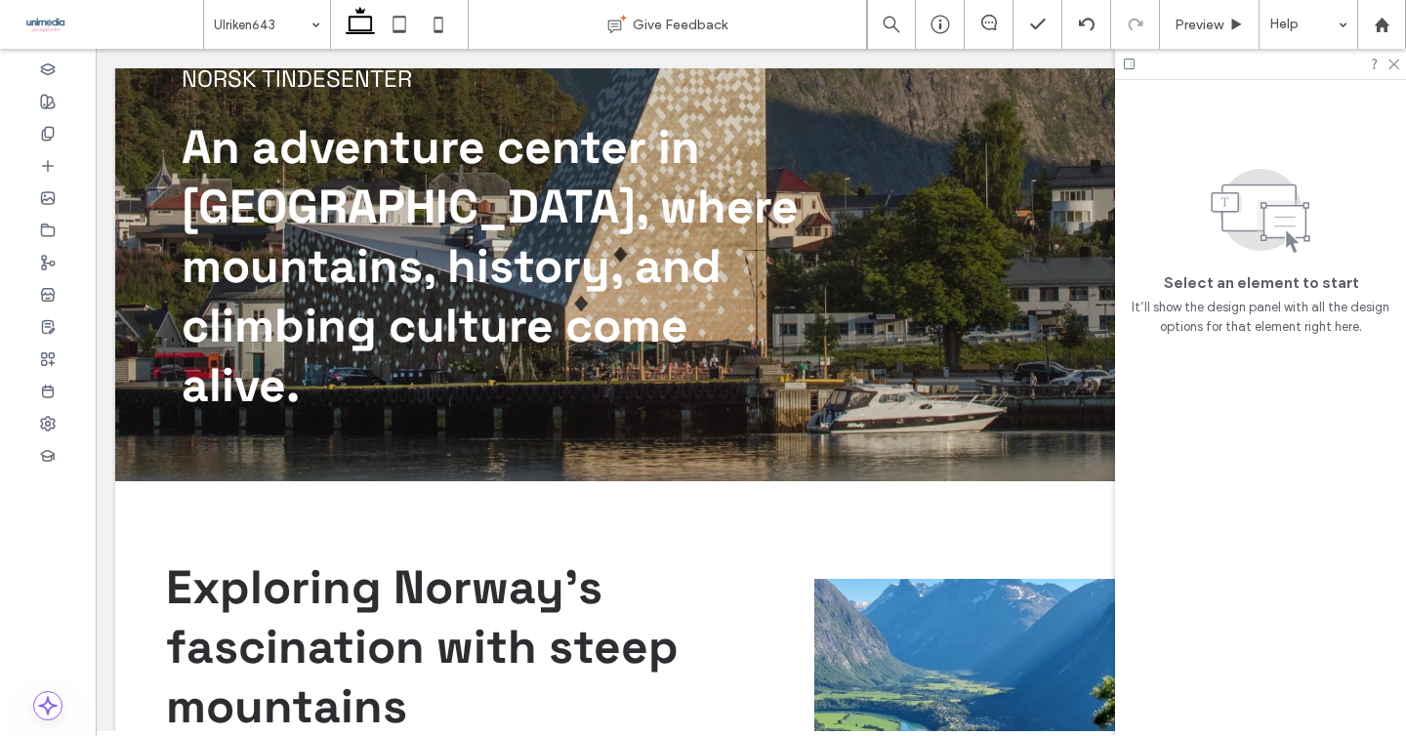
click at [1392, 71] on div at bounding box center [1260, 64] width 291 height 30
click at [1392, 62] on icon at bounding box center [1392, 63] width 13 height 13
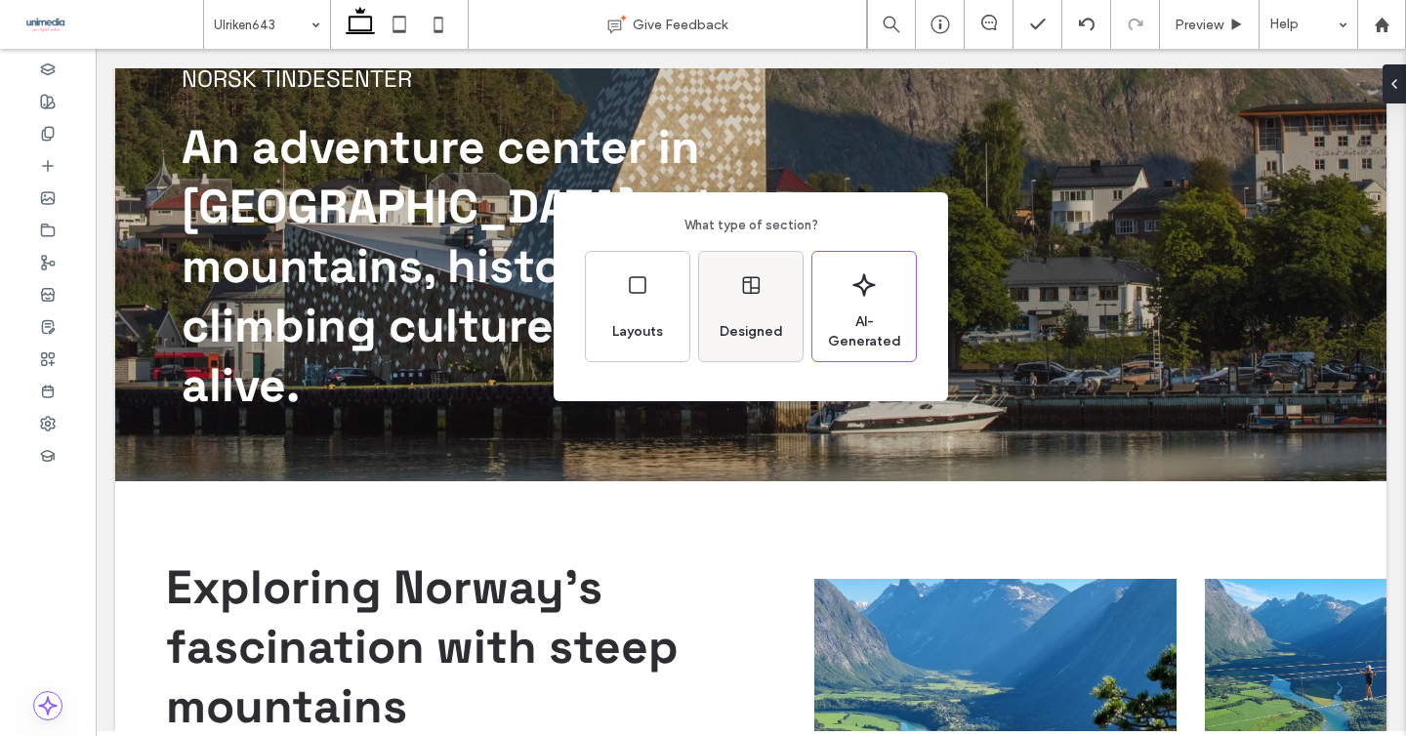
click at [733, 309] on div "Designed" at bounding box center [750, 306] width 103 height 109
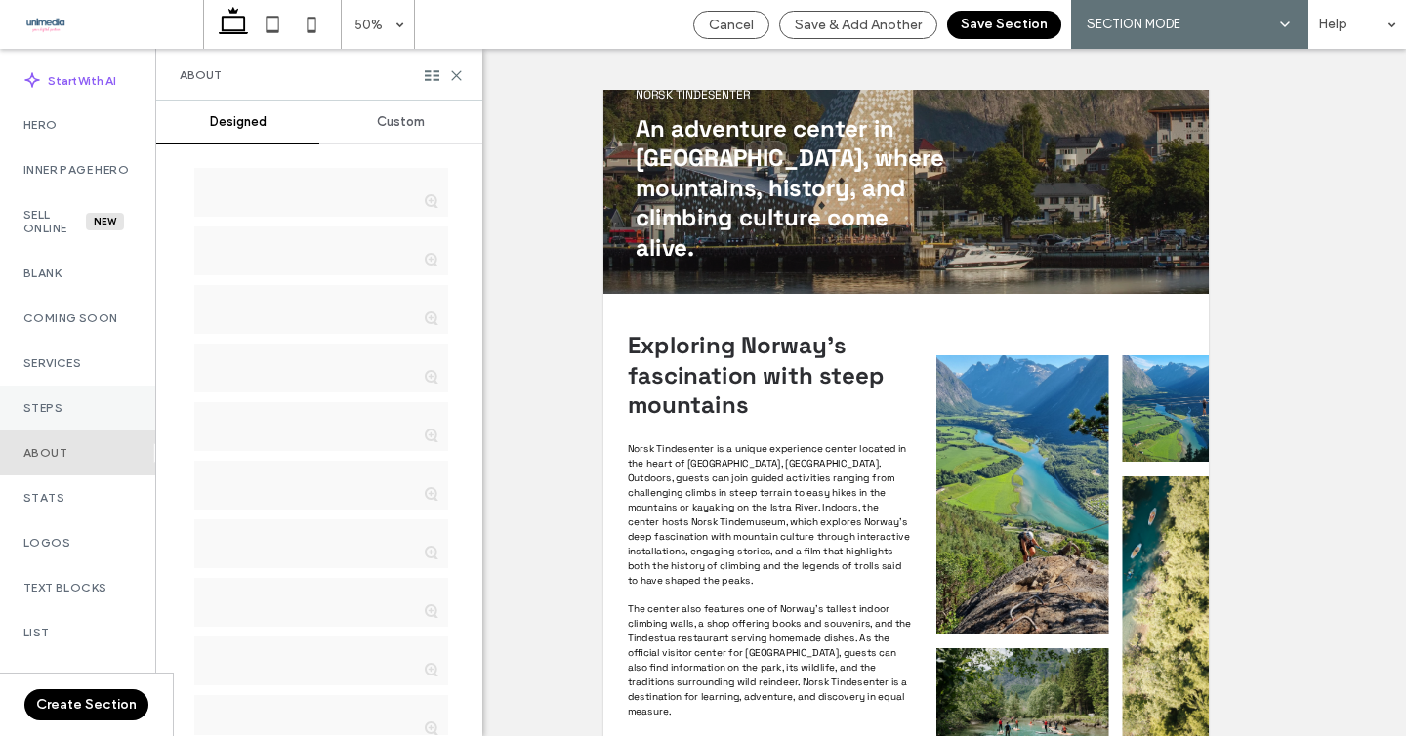
scroll to position [768, 0]
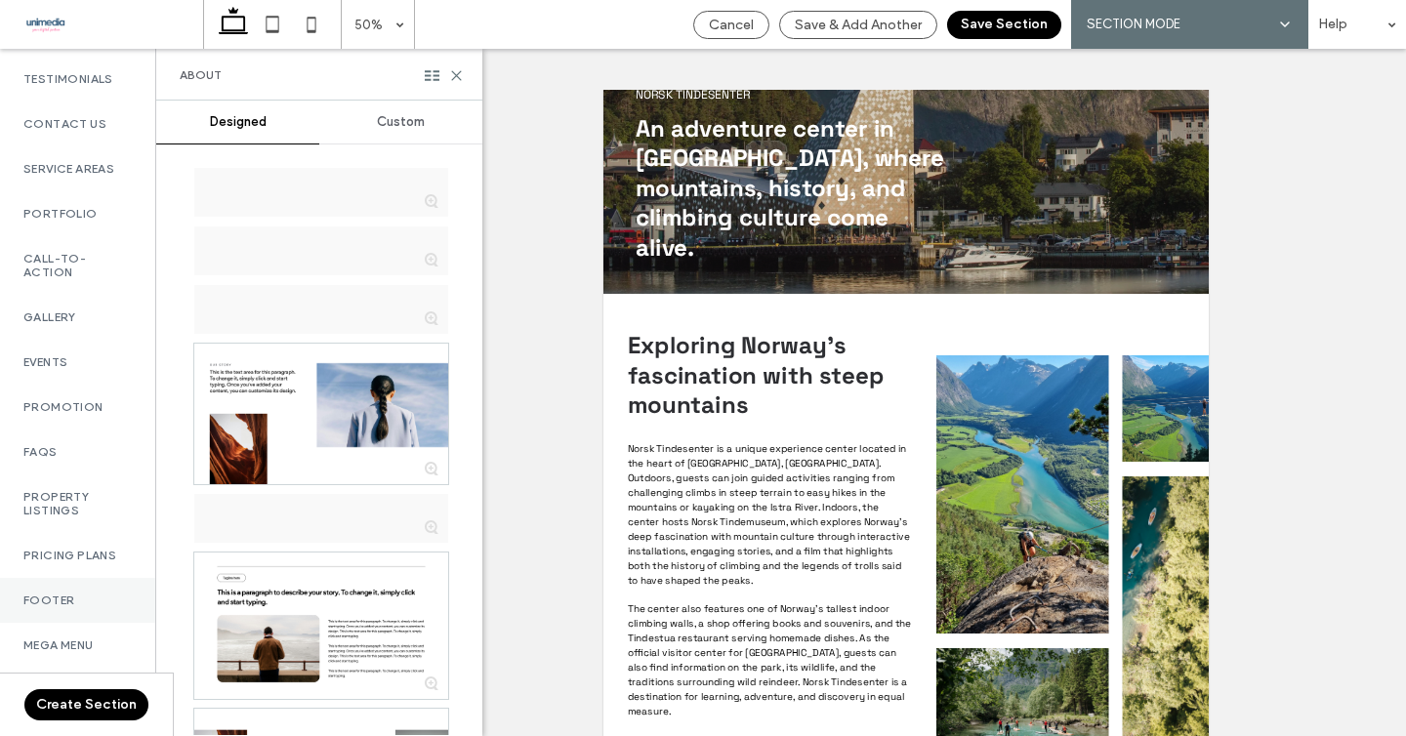
click at [66, 594] on label "Footer" at bounding box center [77, 601] width 108 height 14
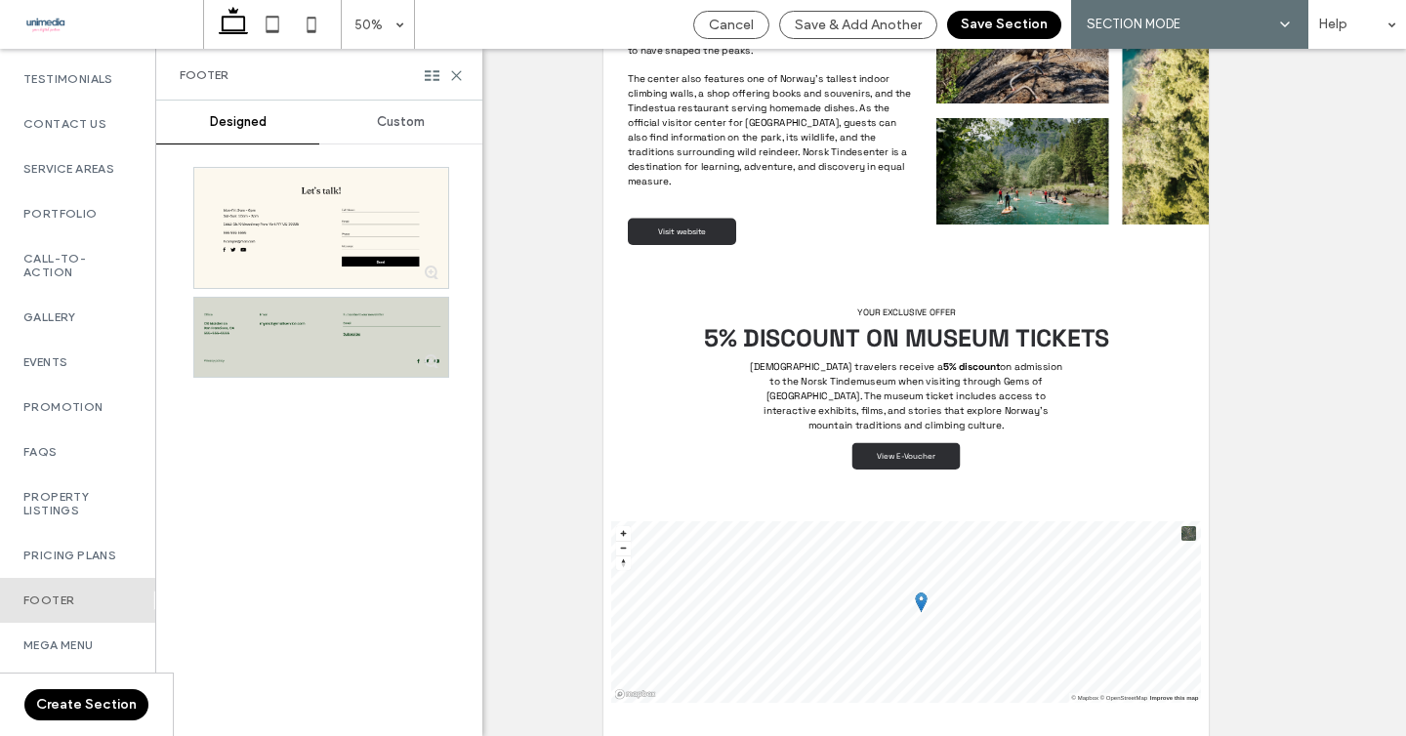
scroll to position [642, 0]
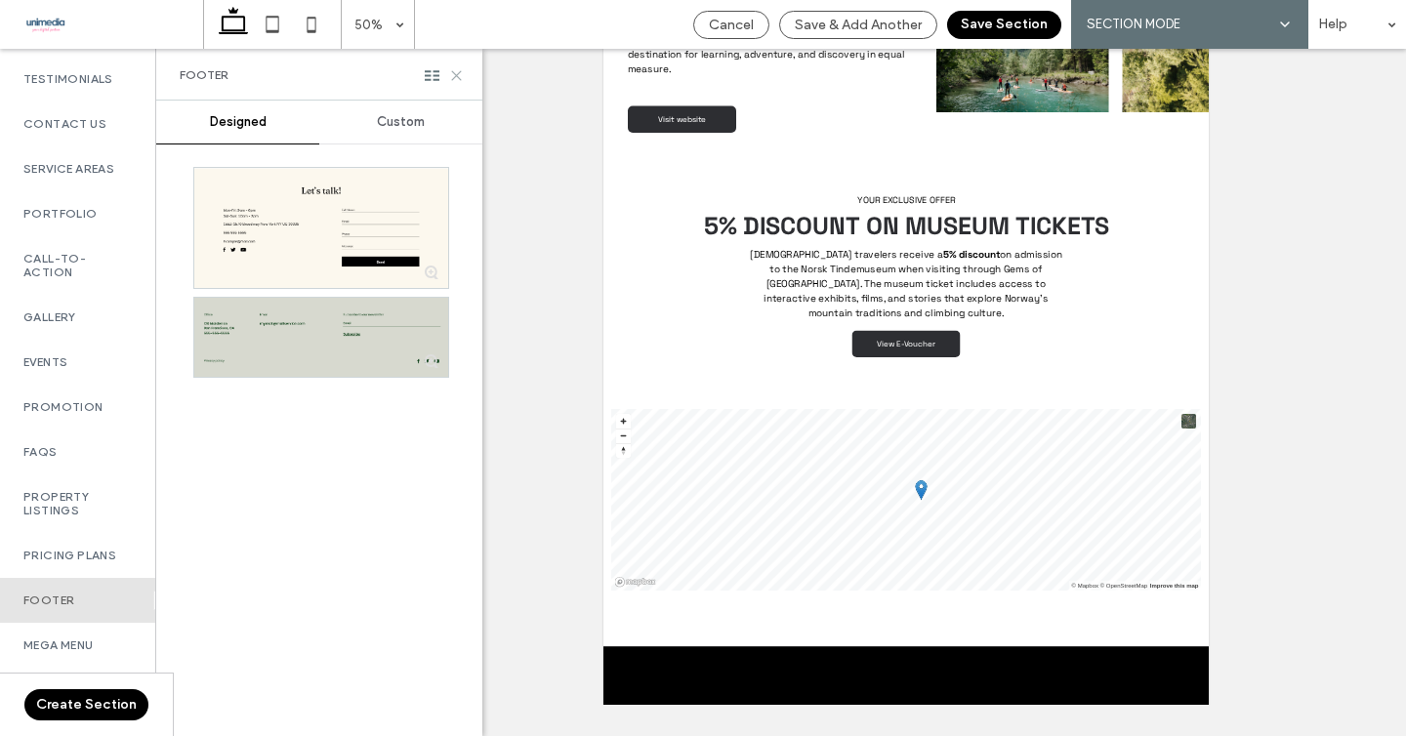
click at [453, 77] on use at bounding box center [456, 75] width 9 height 9
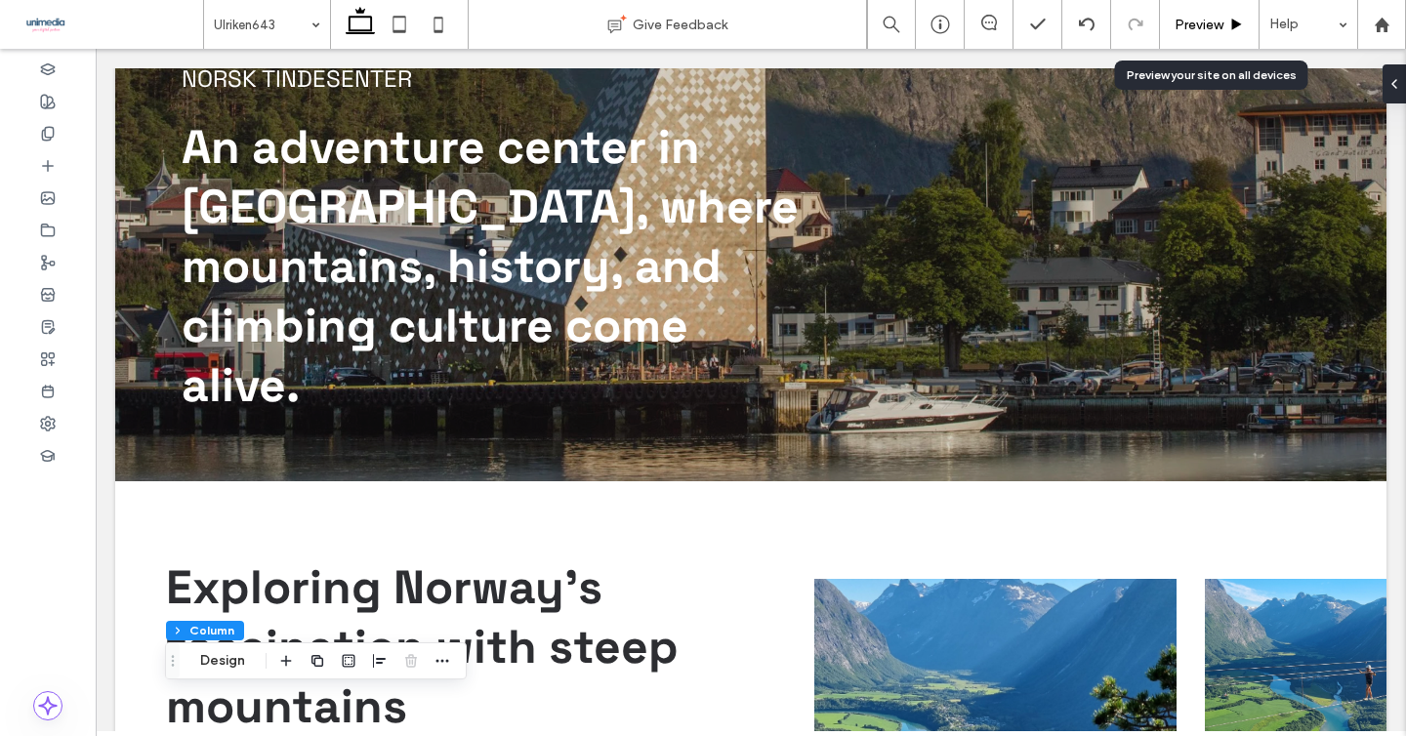
click at [1193, 12] on div "Preview" at bounding box center [1210, 24] width 100 height 49
click at [1191, 25] on span "Preview" at bounding box center [1199, 25] width 49 height 17
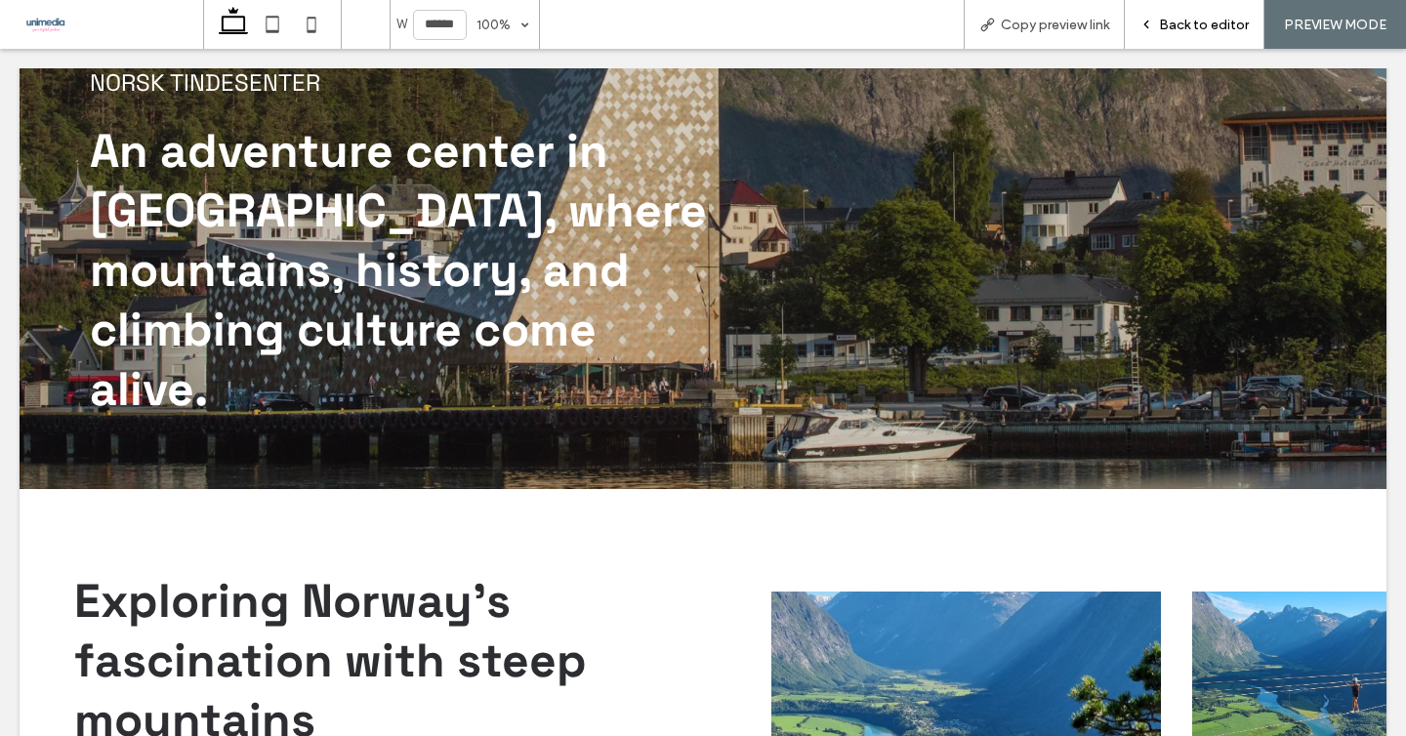
click at [1197, 22] on span "Back to editor" at bounding box center [1204, 25] width 90 height 17
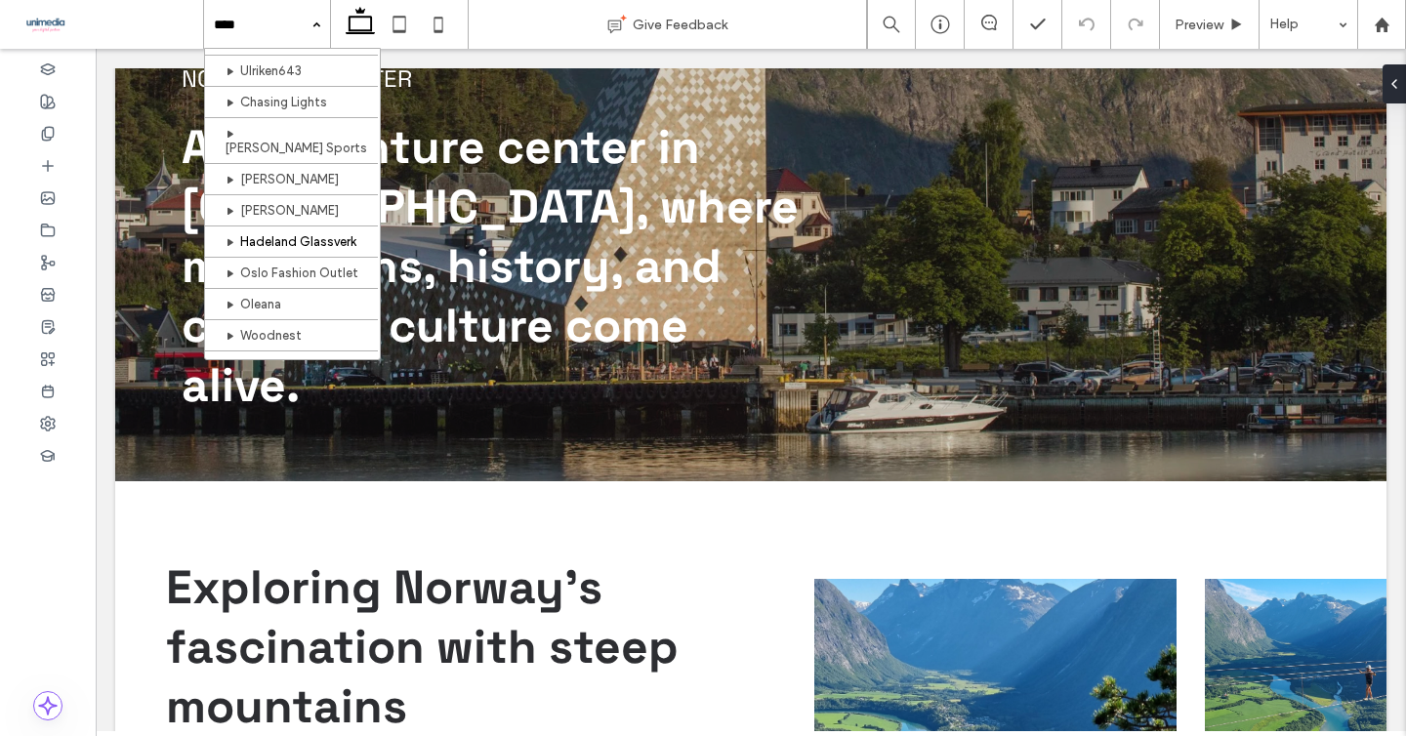
scroll to position [524, 0]
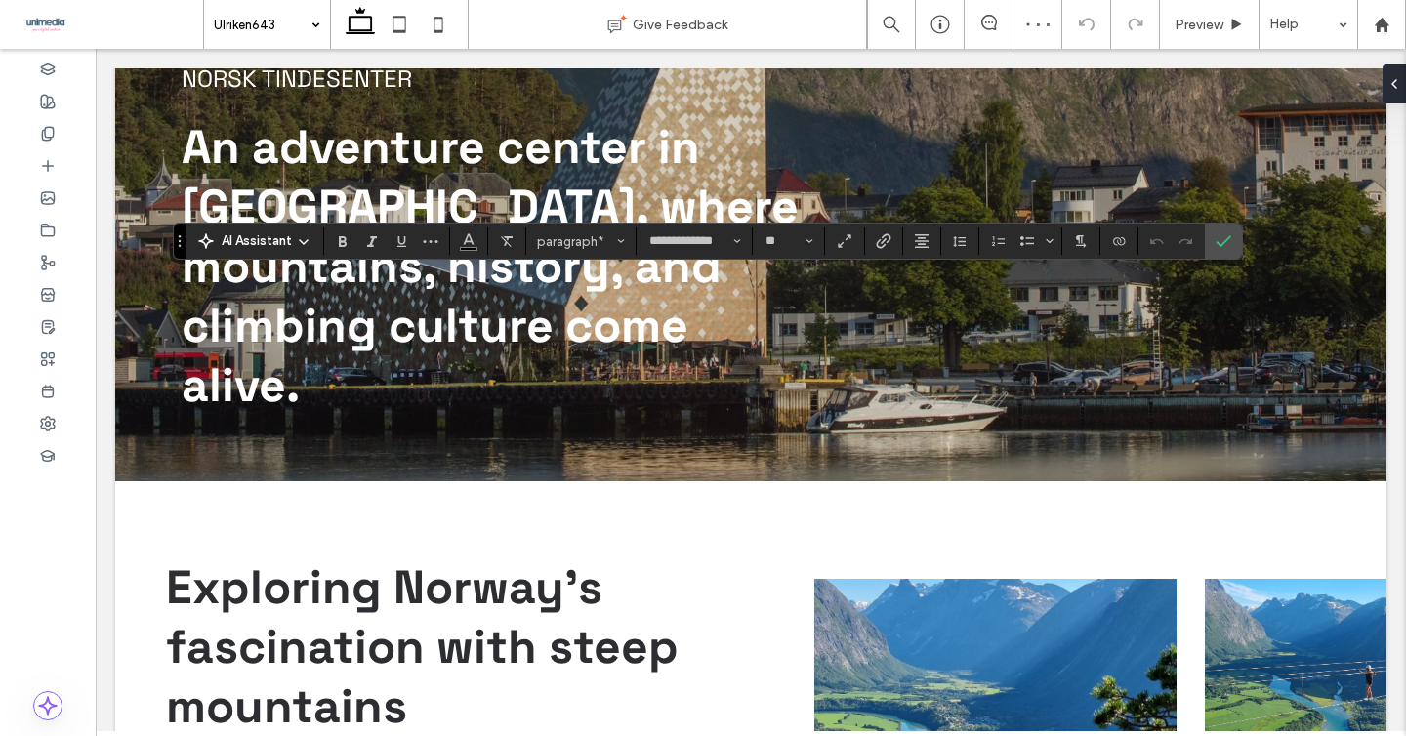
type input "**"
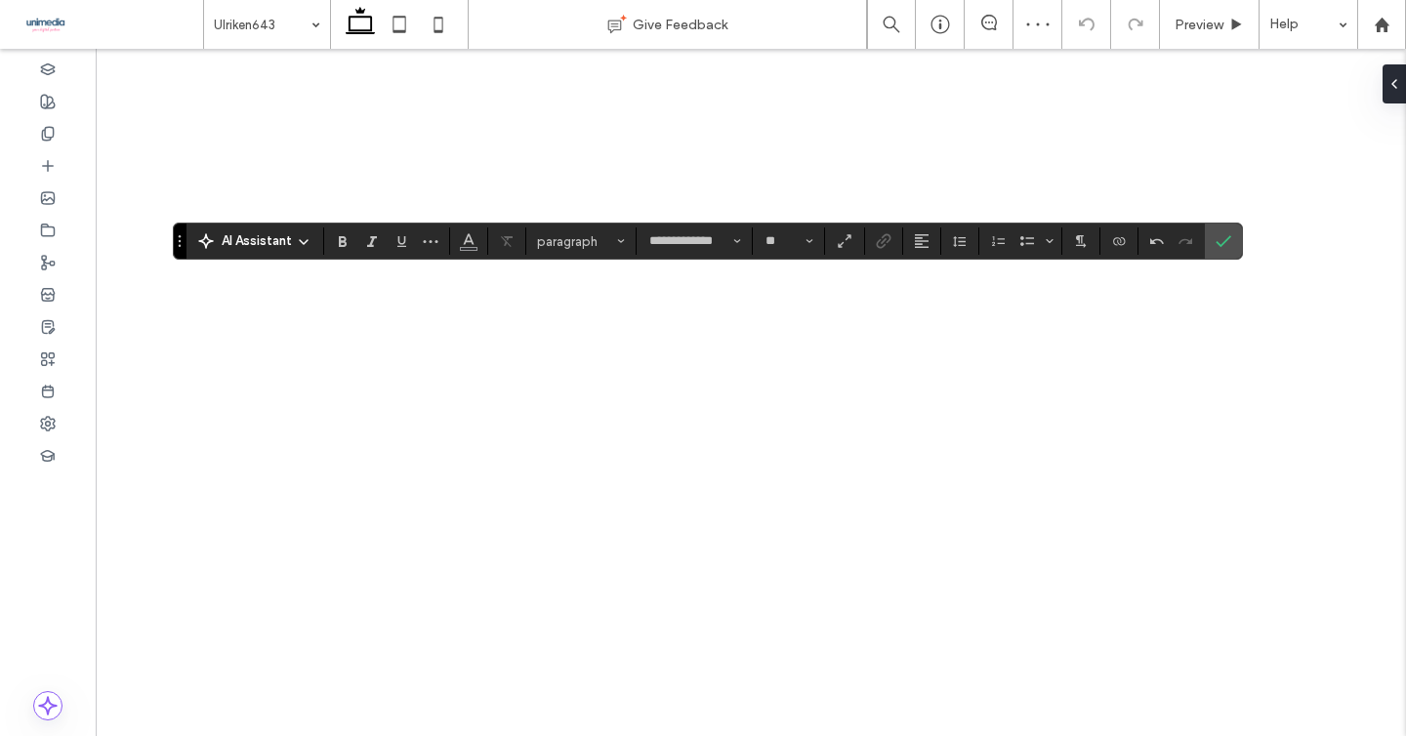
type input "**"
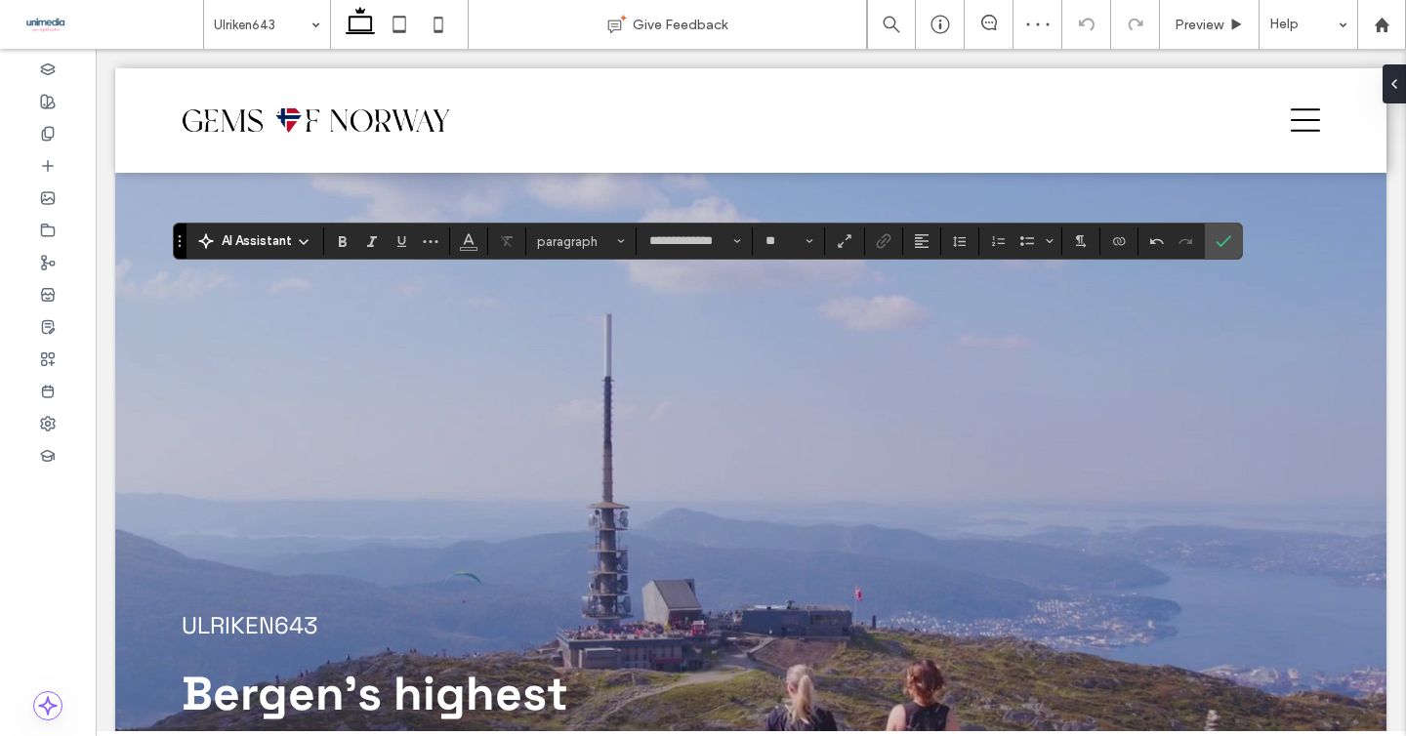
scroll to position [1792, 0]
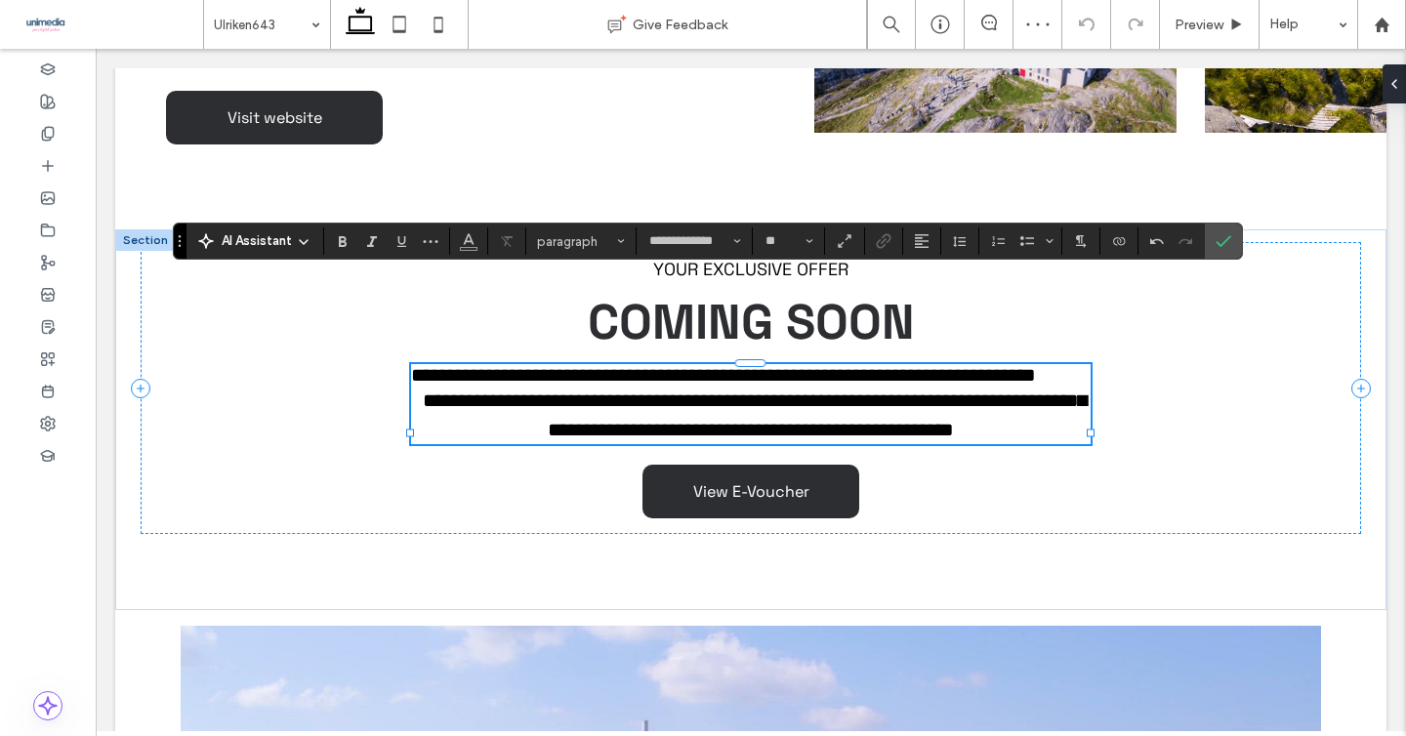
click at [665, 364] on p "**********" at bounding box center [750, 374] width 679 height 21
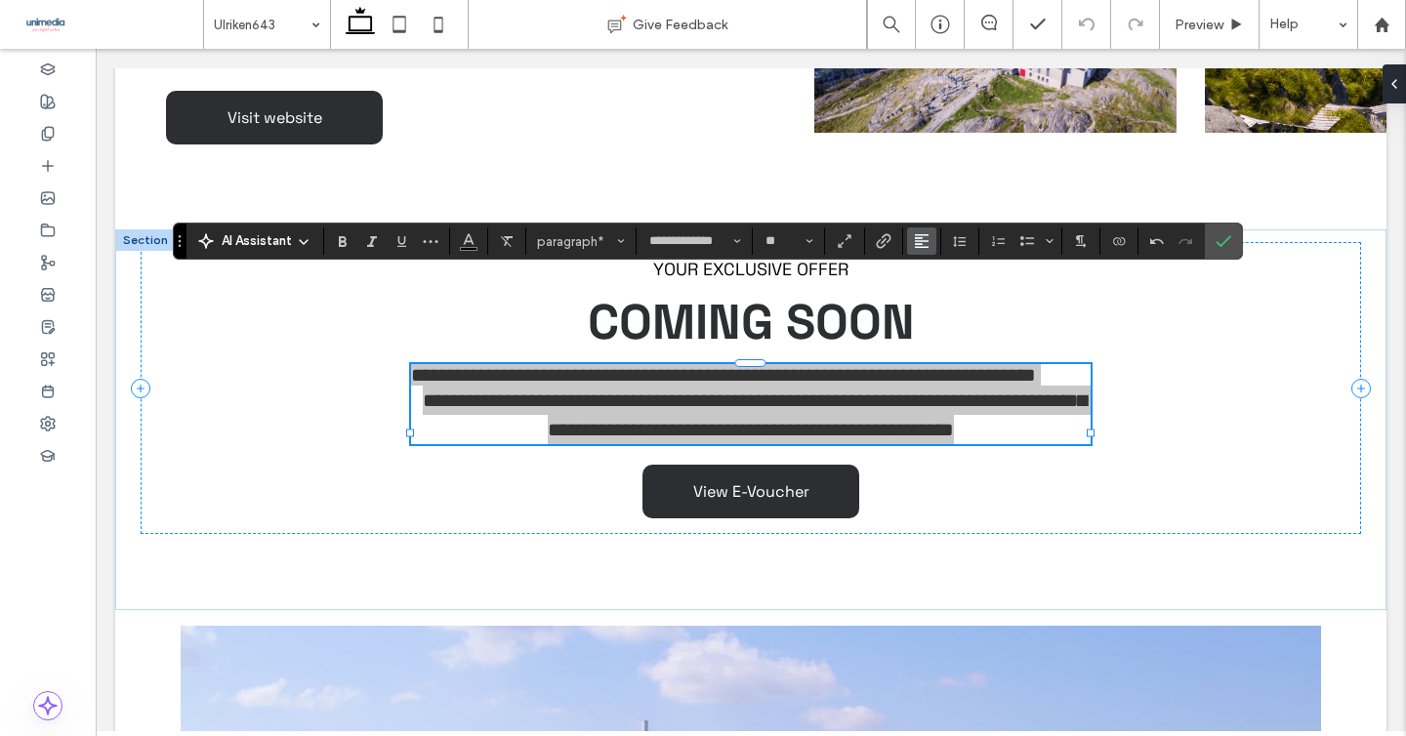
click at [920, 245] on icon "Alignment" at bounding box center [922, 241] width 16 height 16
click at [938, 303] on icon "ui.textEditor.alignment.center" at bounding box center [937, 302] width 16 height 16
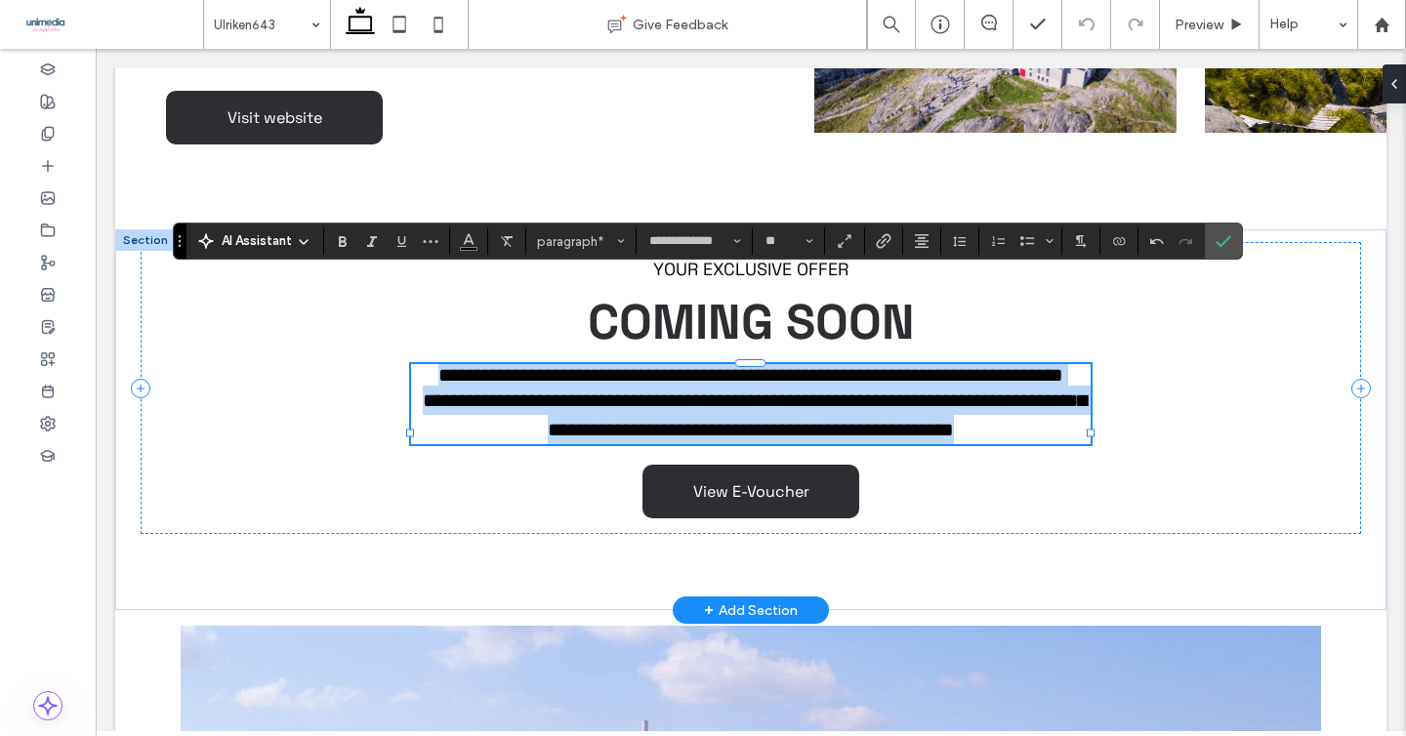
click at [846, 364] on p "**********" at bounding box center [750, 374] width 679 height 21
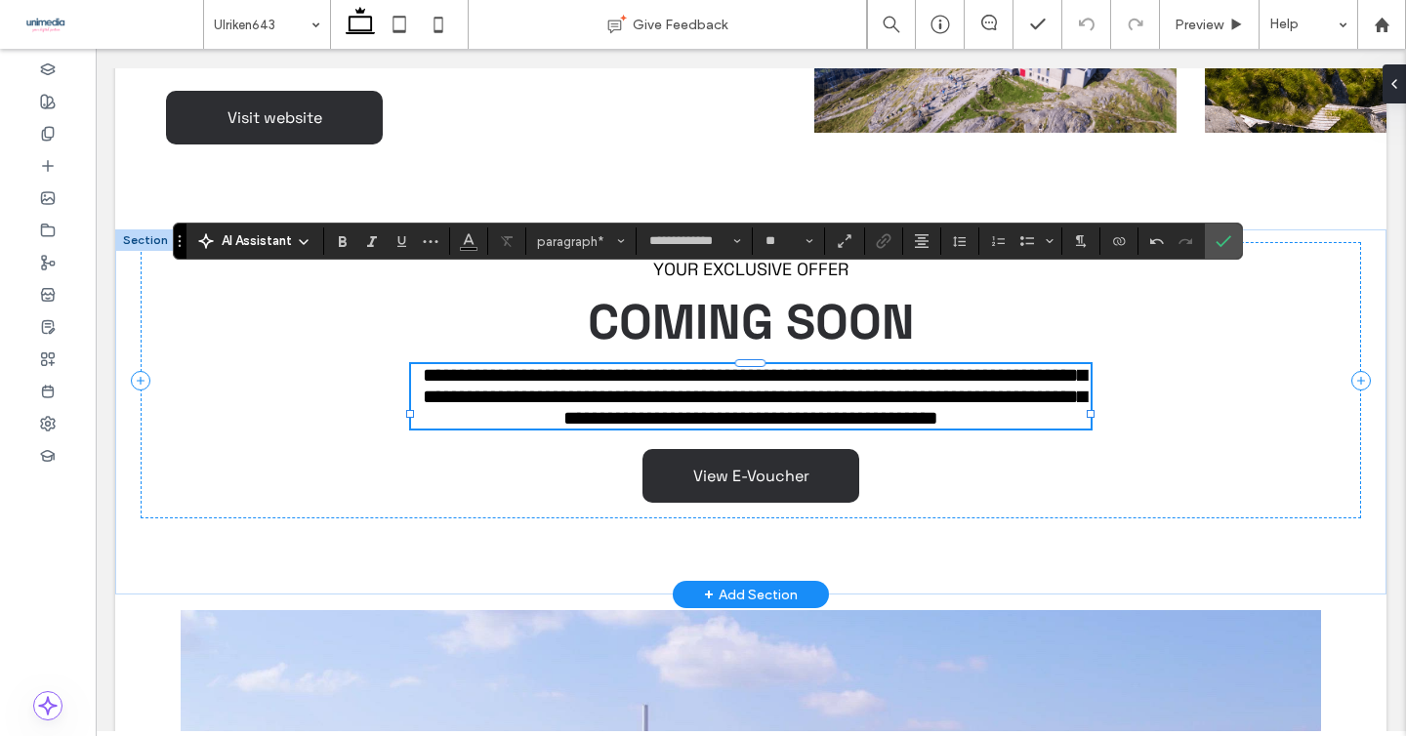
click at [883, 365] on span "**********" at bounding box center [755, 396] width 664 height 62
click at [959, 365] on span "**********" at bounding box center [755, 396] width 664 height 62
click at [793, 365] on span "**********" at bounding box center [755, 396] width 664 height 62
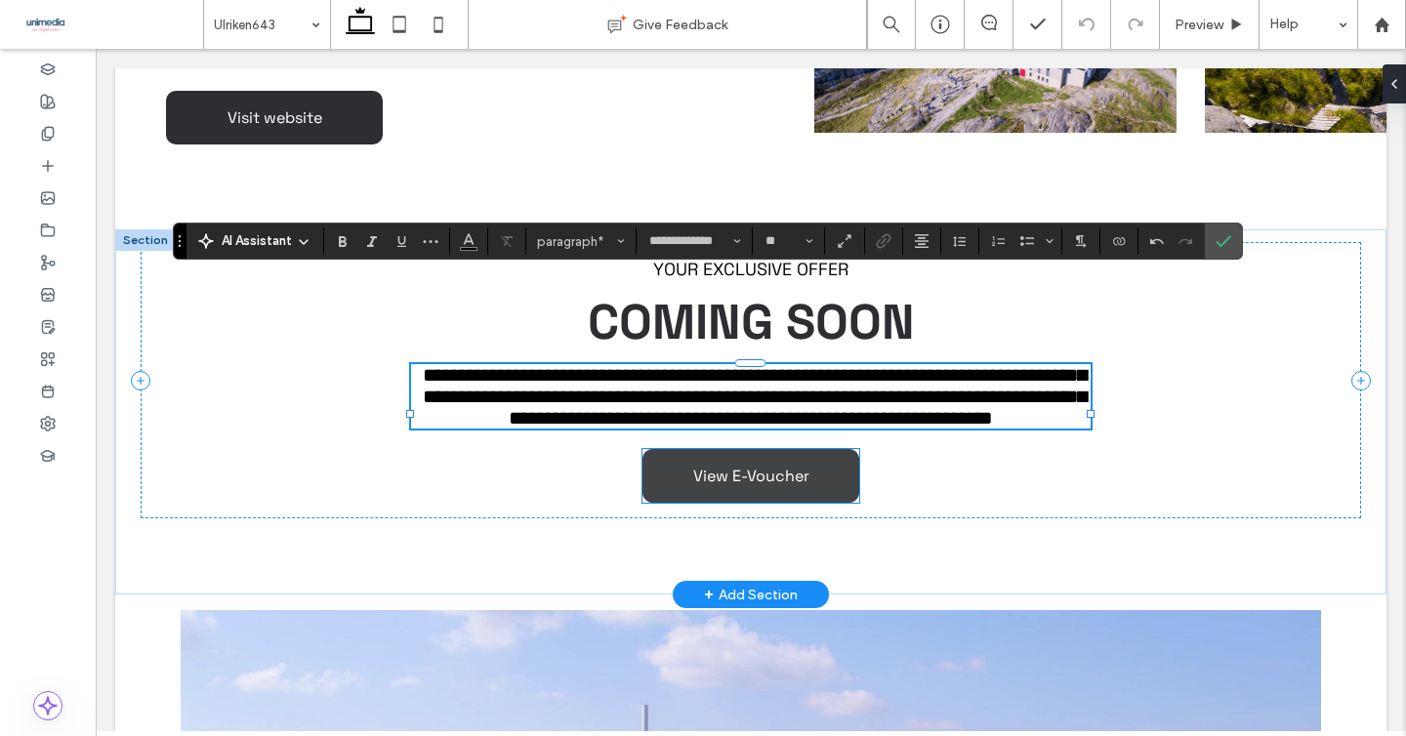
click at [735, 449] on link "View E-Voucher" at bounding box center [750, 476] width 217 height 54
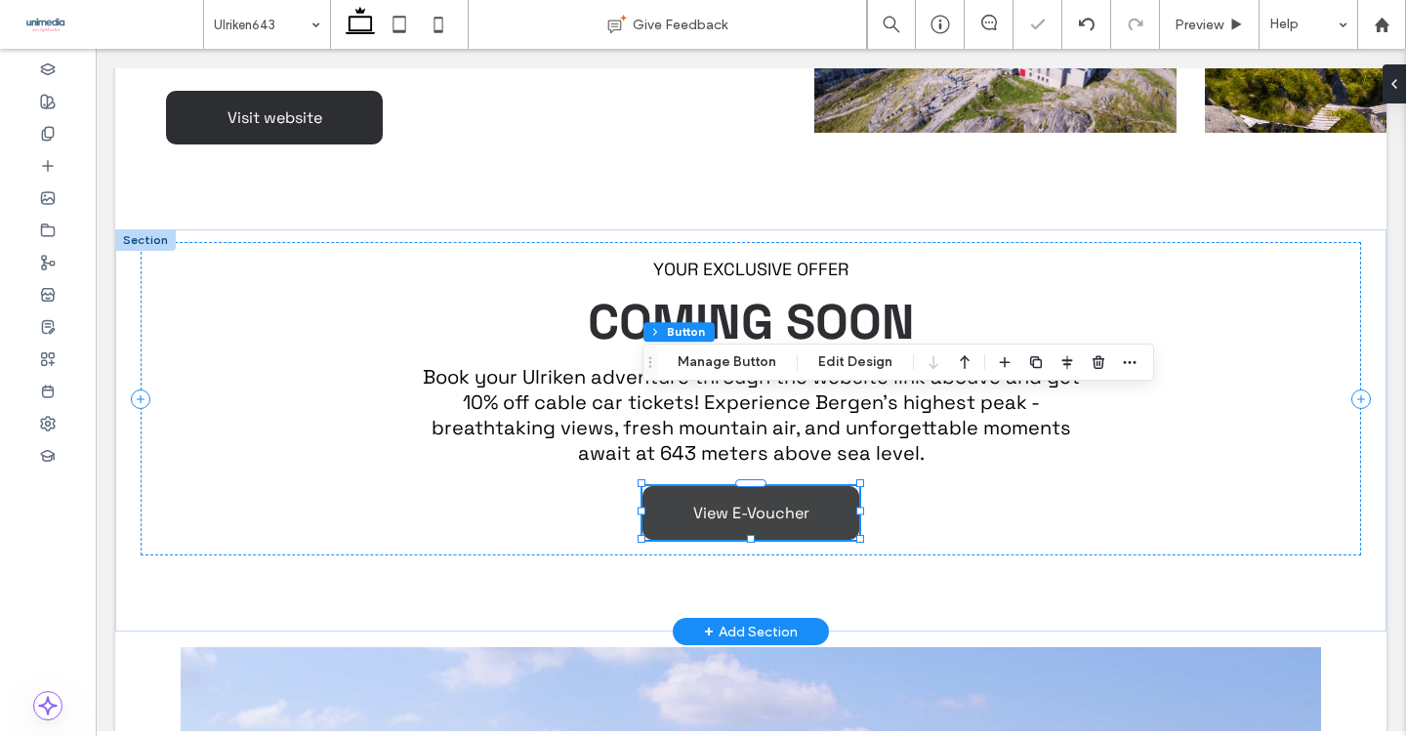
click at [735, 503] on span "View E-Voucher" at bounding box center [751, 513] width 116 height 21
click at [1150, 278] on div "YOUR EXCLUSIVE OFFER COMING SOON Book your Ulriken adventure through the websit…" at bounding box center [751, 398] width 1221 height 313
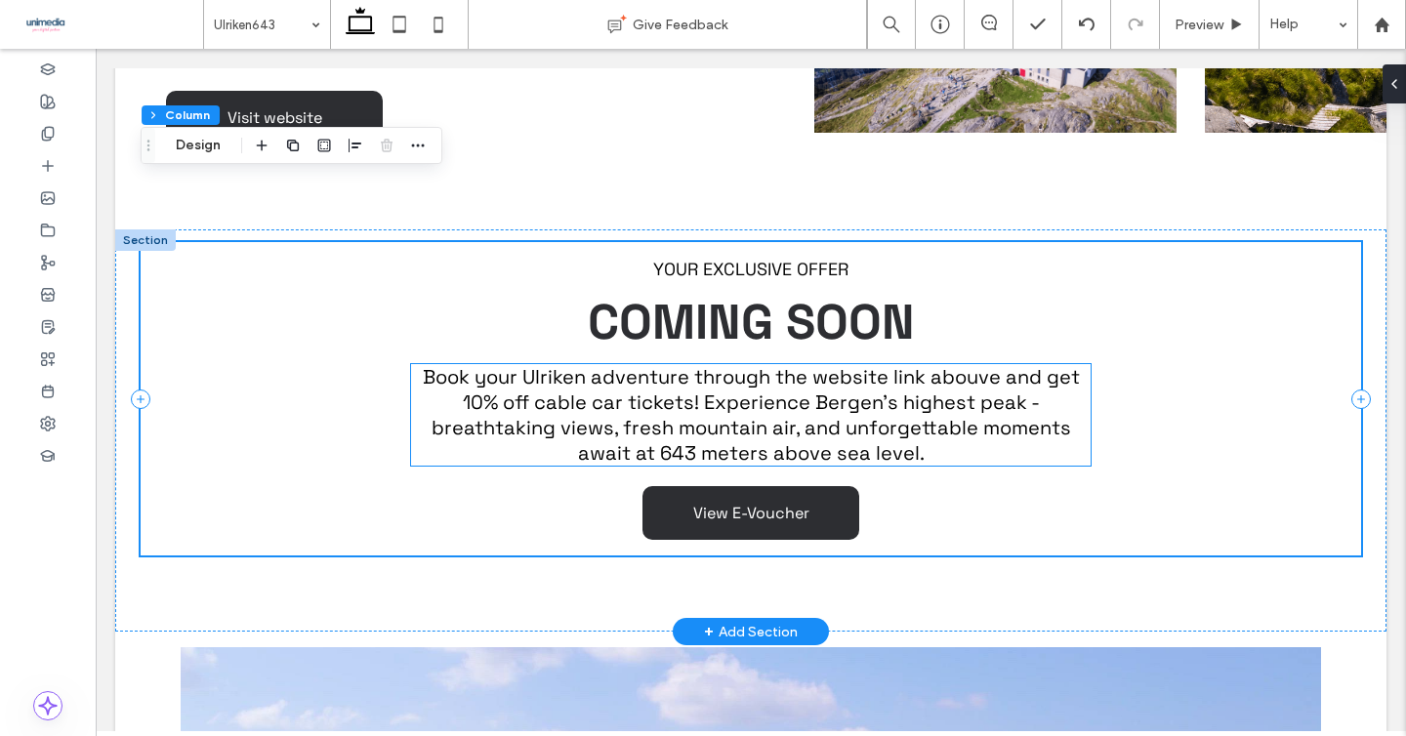
click at [973, 364] on span "Book your Ulriken adventure through the website link abouve and get 10% off cab…" at bounding box center [751, 415] width 657 height 102
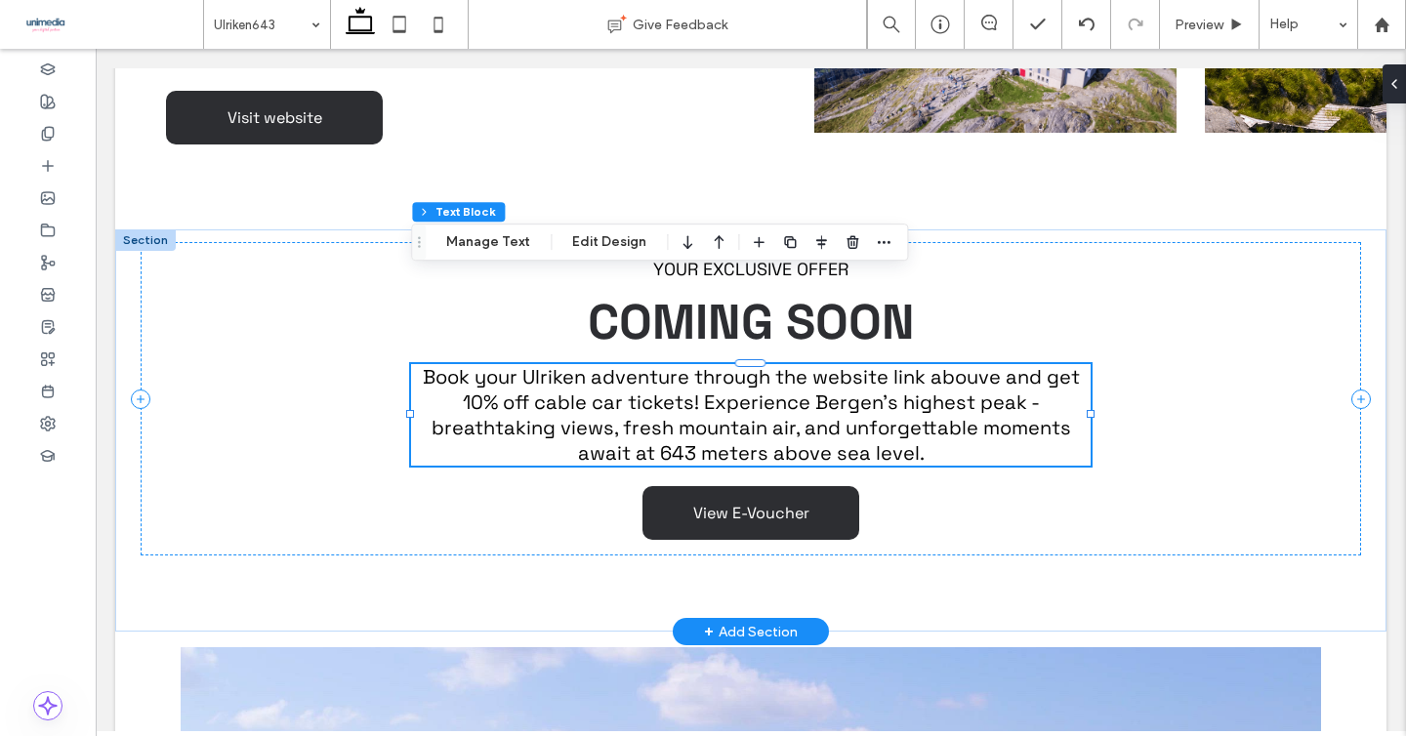
click at [973, 364] on span "Book your Ulriken adventure through the website link abouve and get 10% off cab…" at bounding box center [751, 415] width 657 height 102
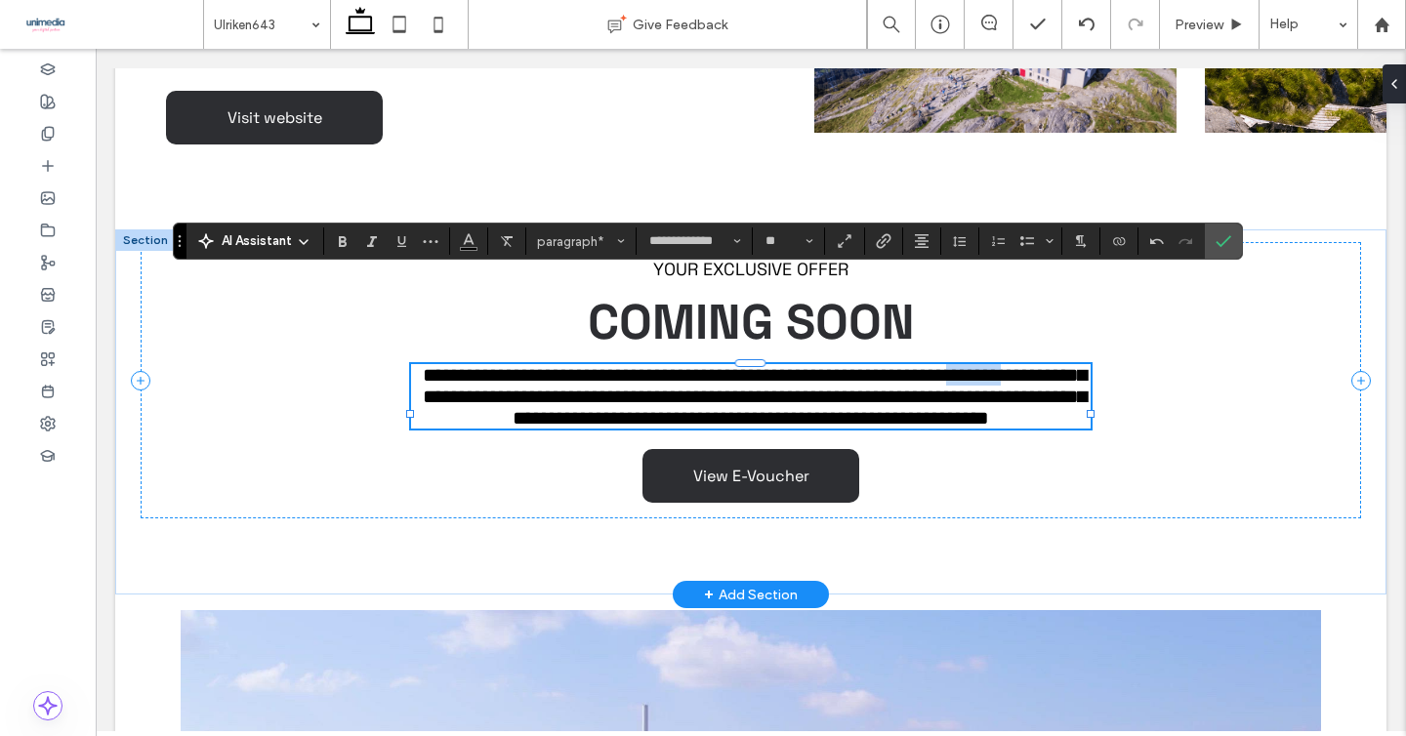
drag, startPoint x: 466, startPoint y: 309, endPoint x: 532, endPoint y: 306, distance: 66.5
click at [532, 365] on span "**********" at bounding box center [755, 396] width 664 height 62
click at [519, 365] on span "**********" at bounding box center [755, 396] width 664 height 62
drag, startPoint x: 544, startPoint y: 312, endPoint x: 414, endPoint y: 311, distance: 129.9
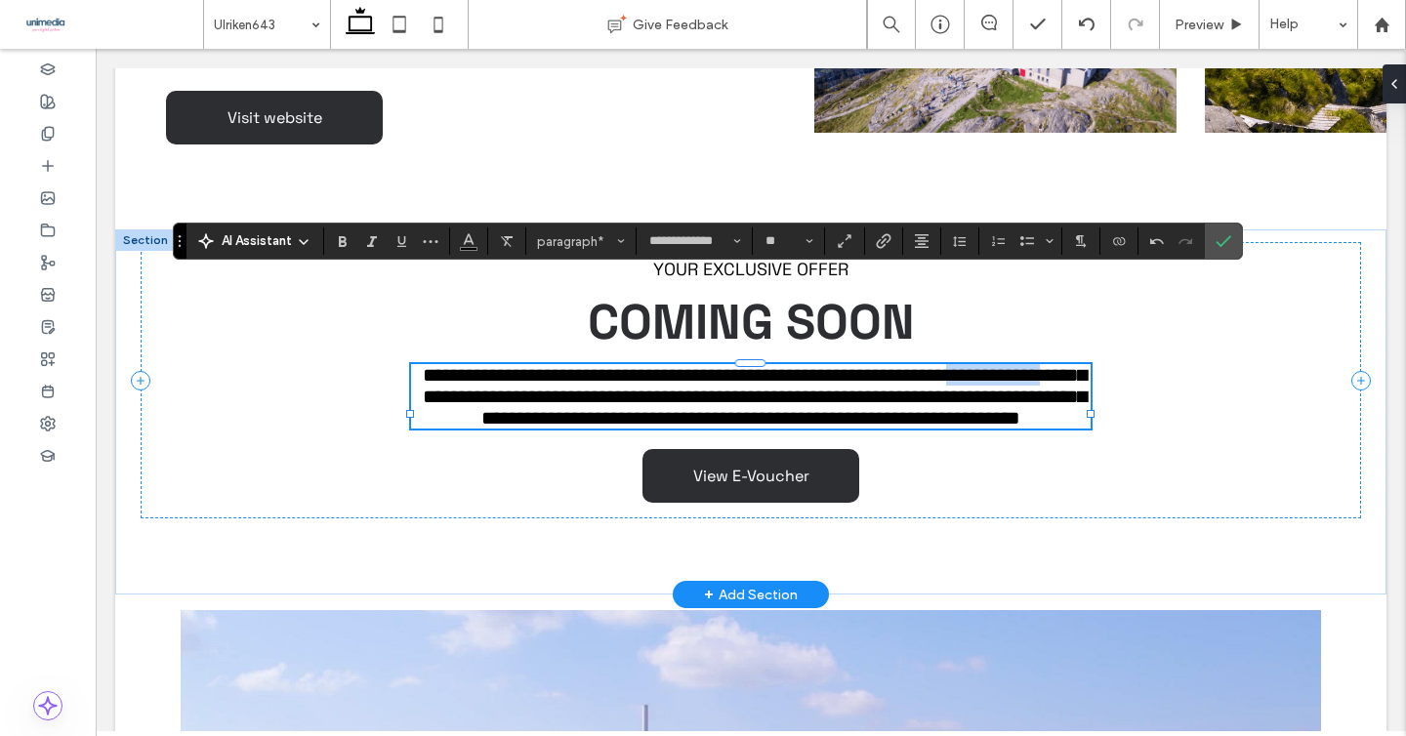
click at [414, 364] on p "**********" at bounding box center [750, 396] width 679 height 64
click at [339, 238] on use "Bold" at bounding box center [343, 241] width 8 height 11
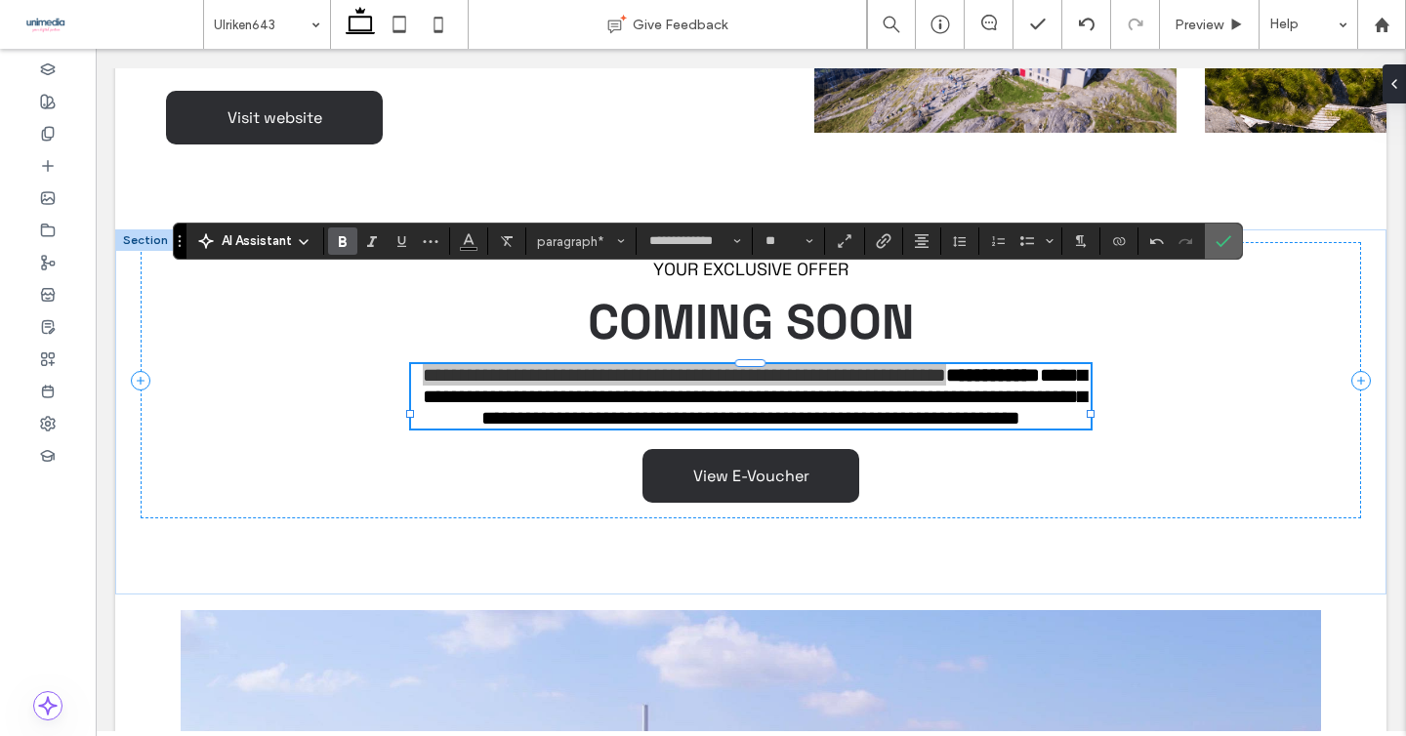
click at [1217, 240] on icon "Confirm" at bounding box center [1224, 241] width 16 height 16
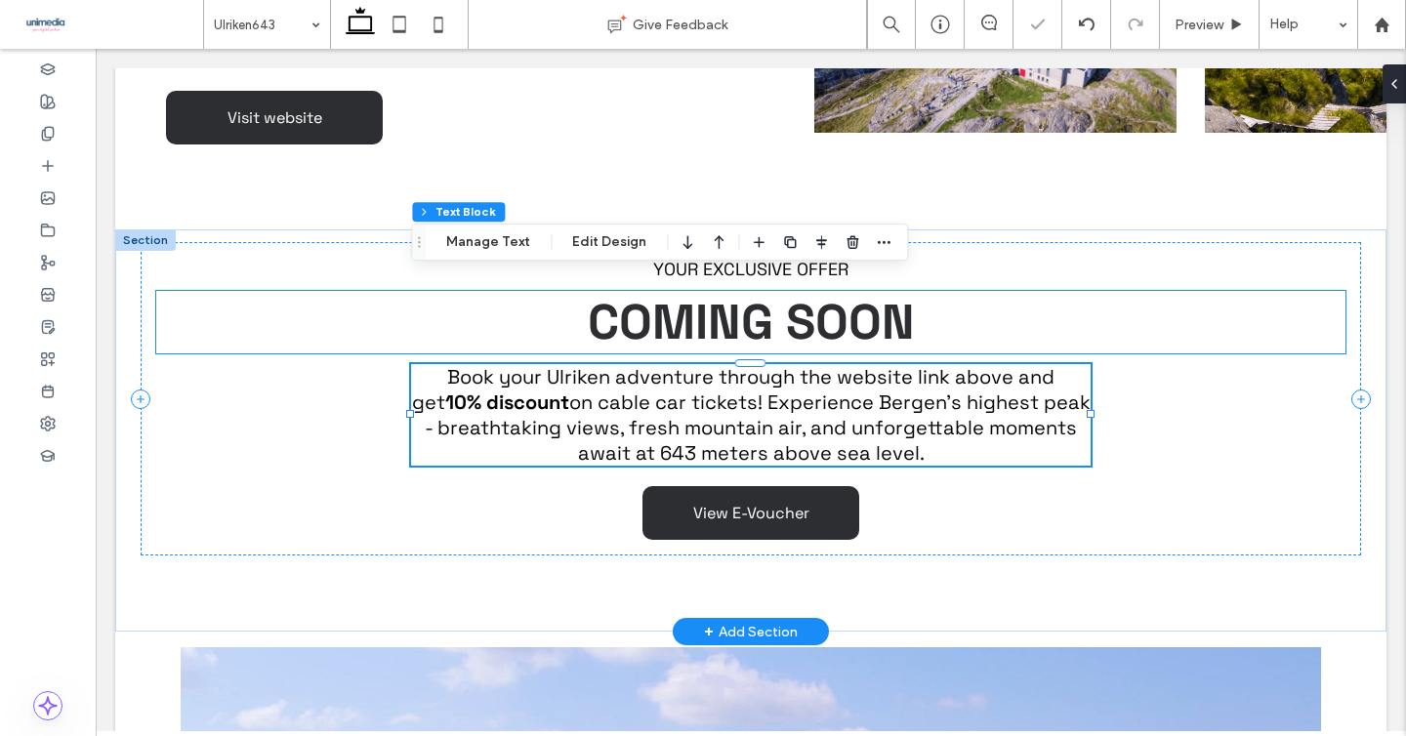
click at [820, 291] on span "COMING SOON" at bounding box center [751, 322] width 327 height 62
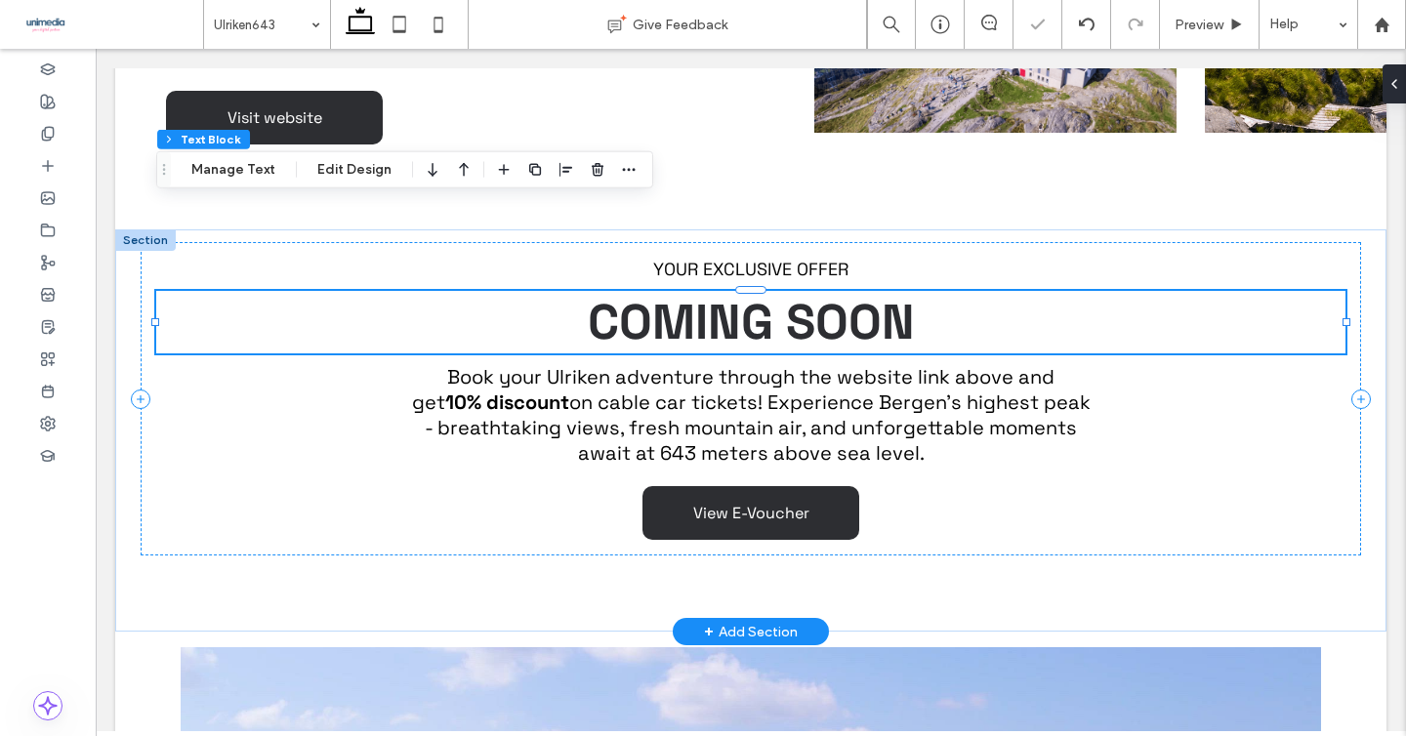
click at [820, 291] on span "COMING SOON" at bounding box center [751, 322] width 327 height 62
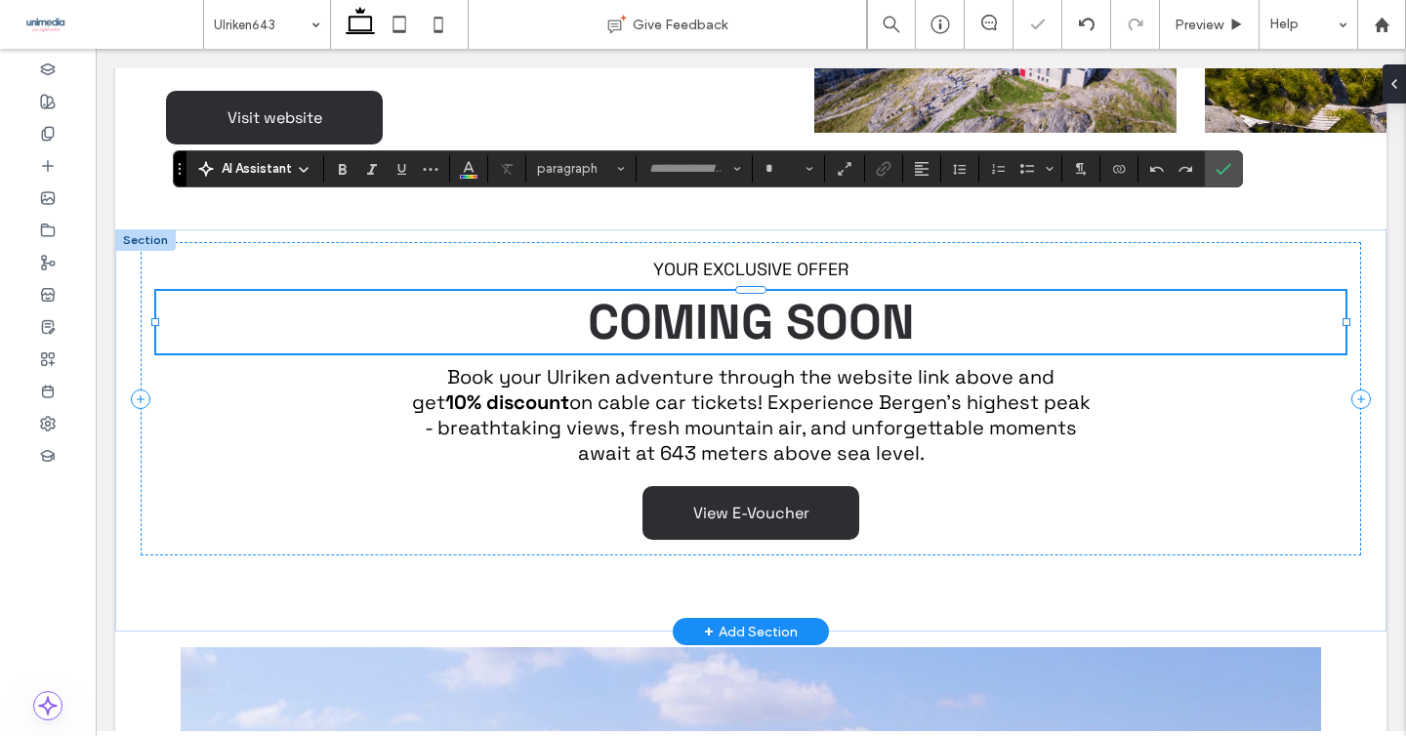
type input "**********"
type input "**"
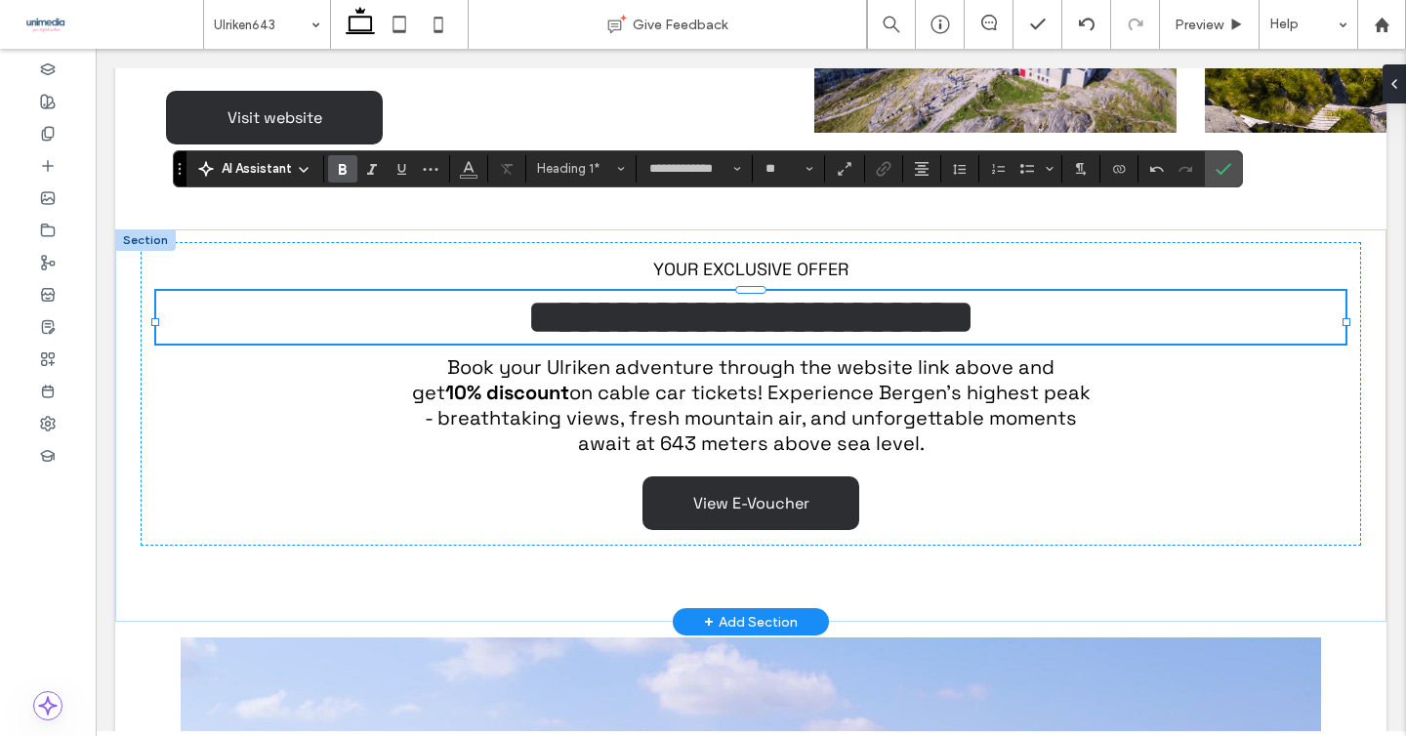
click at [1242, 242] on div "**********" at bounding box center [751, 394] width 1221 height 304
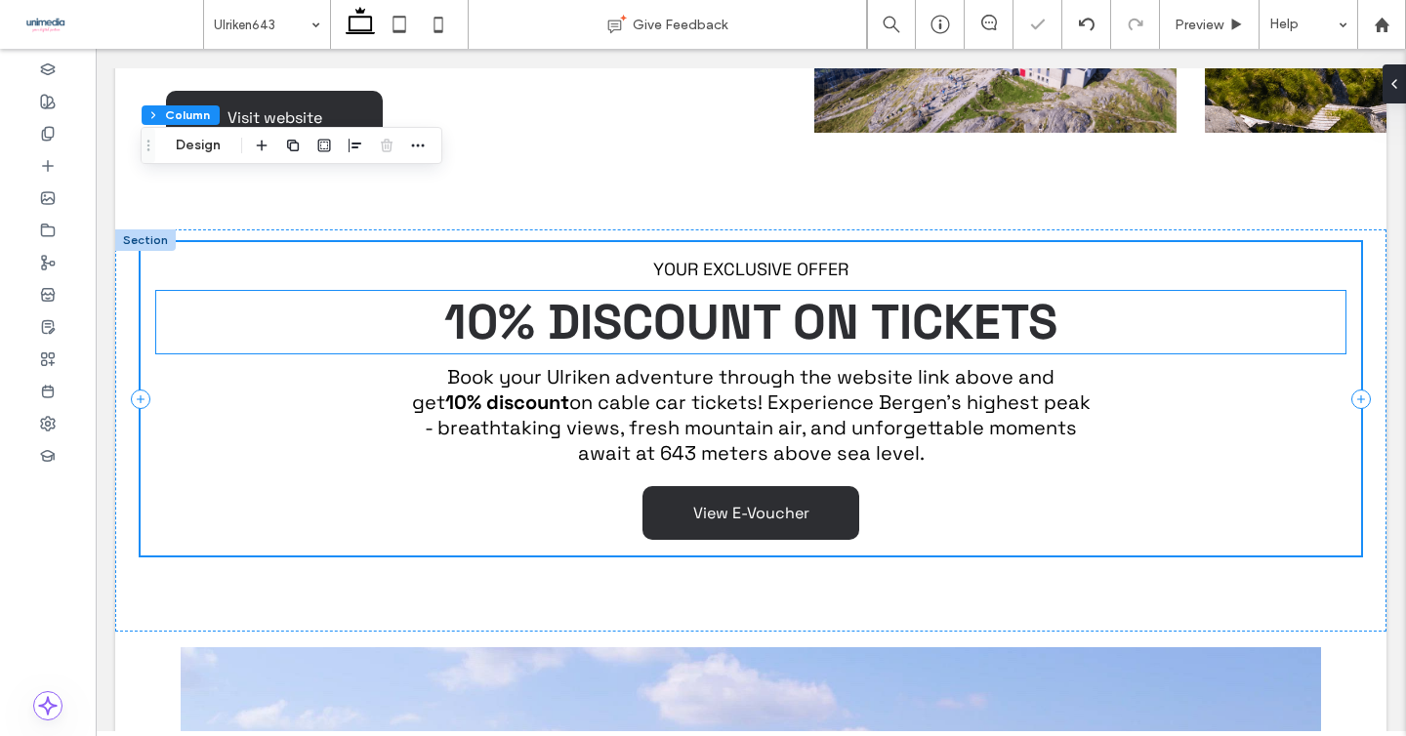
click at [1301, 291] on h1 "10% DISCOUNT ON TICKETS" at bounding box center [750, 322] width 1189 height 62
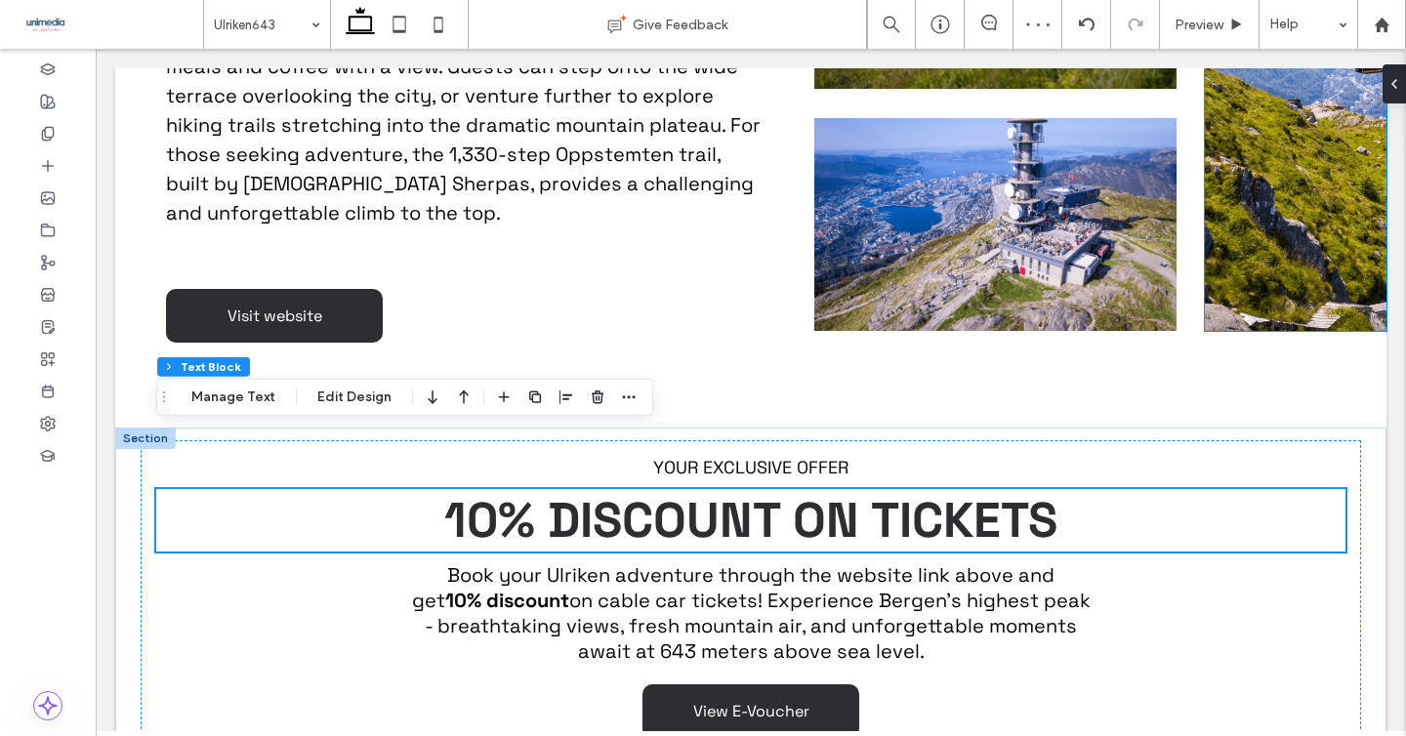
scroll to position [1625, 0]
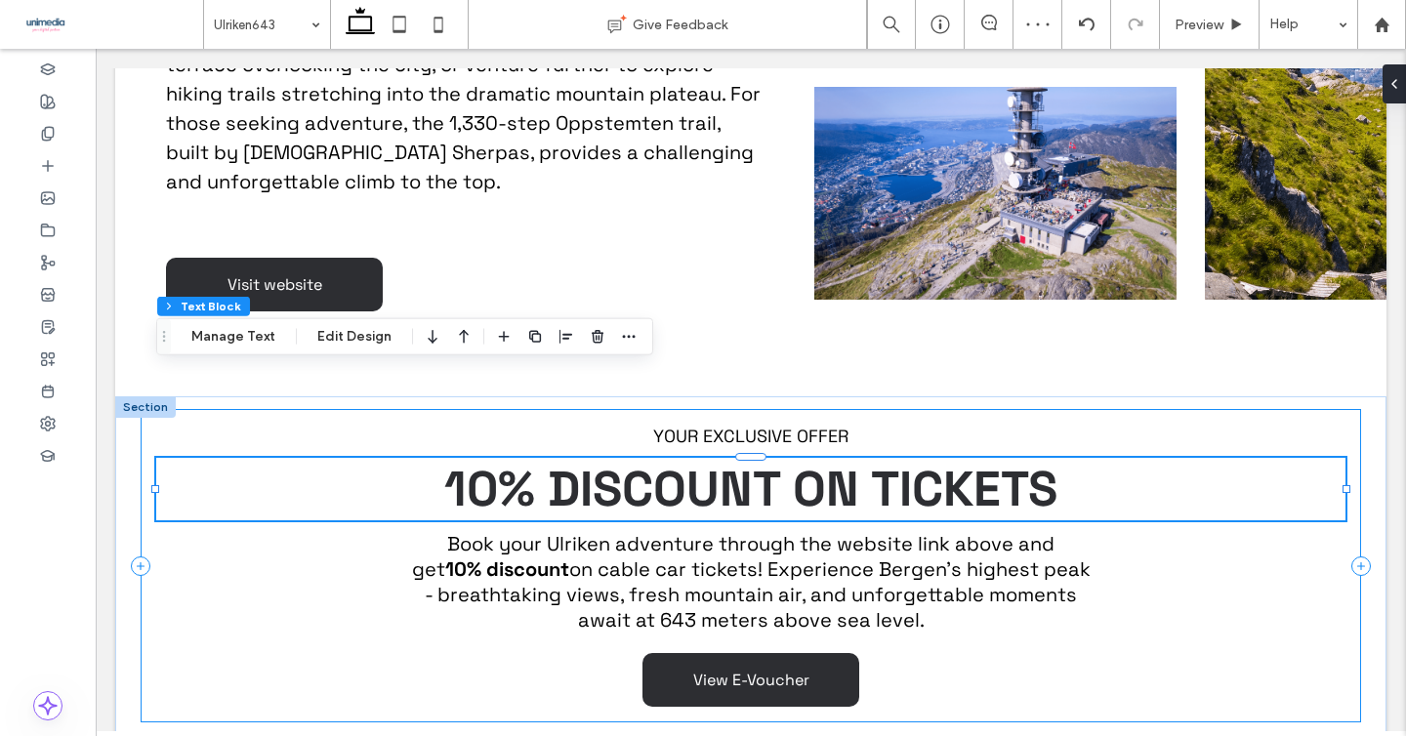
click at [818, 547] on div "YOUR EXCLUSIVE OFFER 10% DISCOUNT ON TICKETS Book your Ulriken adventure throug…" at bounding box center [751, 565] width 1221 height 313
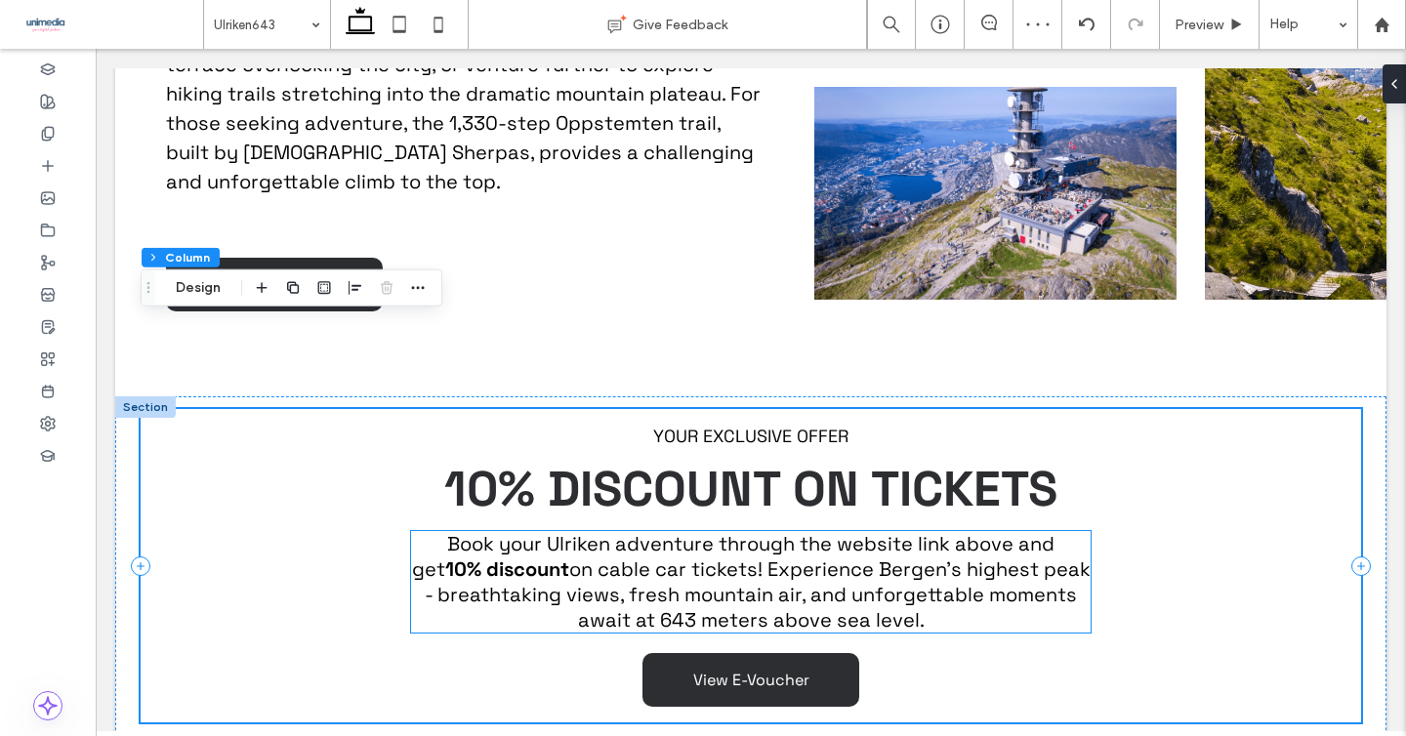
click at [847, 557] on span "on cable car tickets! Experience Bergen’s highest peak - breathtaking views, fr…" at bounding box center [758, 595] width 666 height 76
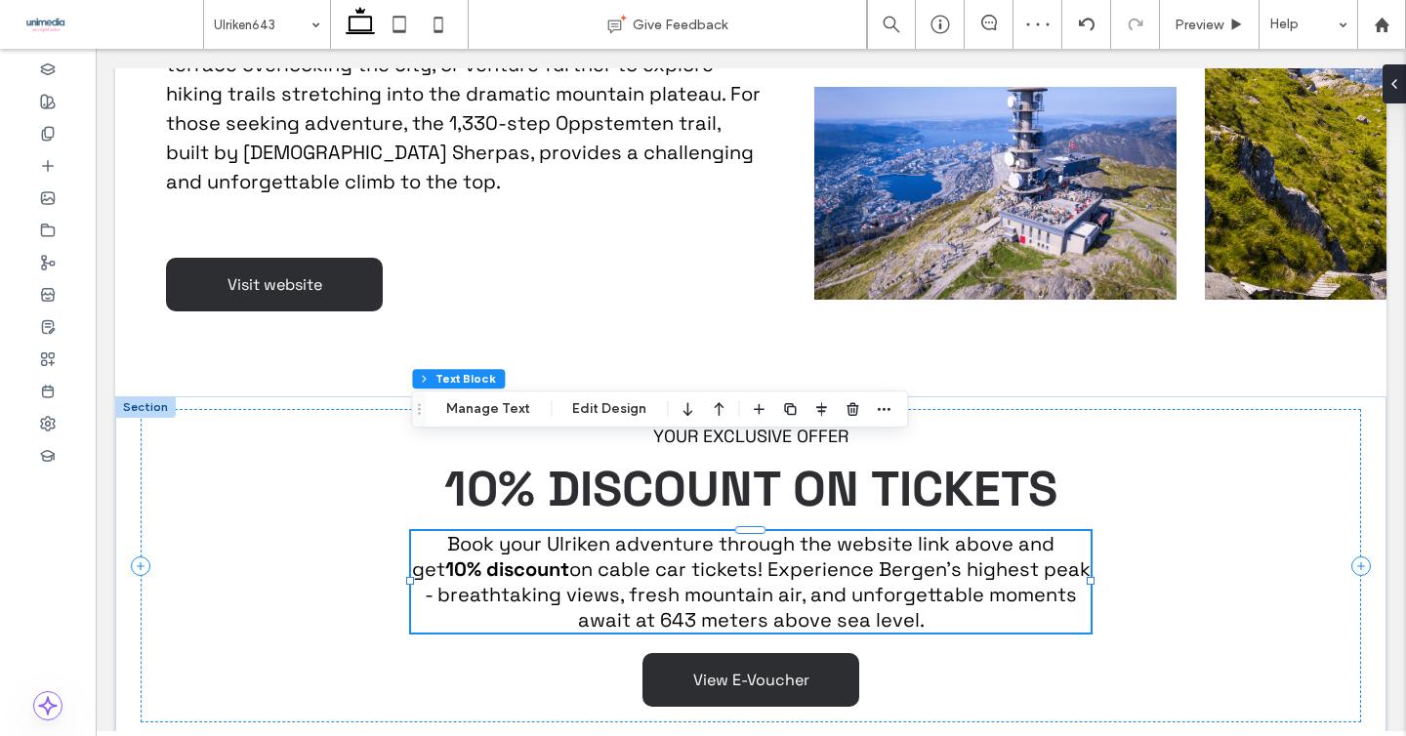
click at [847, 557] on span "on cable car tickets! Experience Bergen’s highest peak - breathtaking views, fr…" at bounding box center [758, 595] width 666 height 76
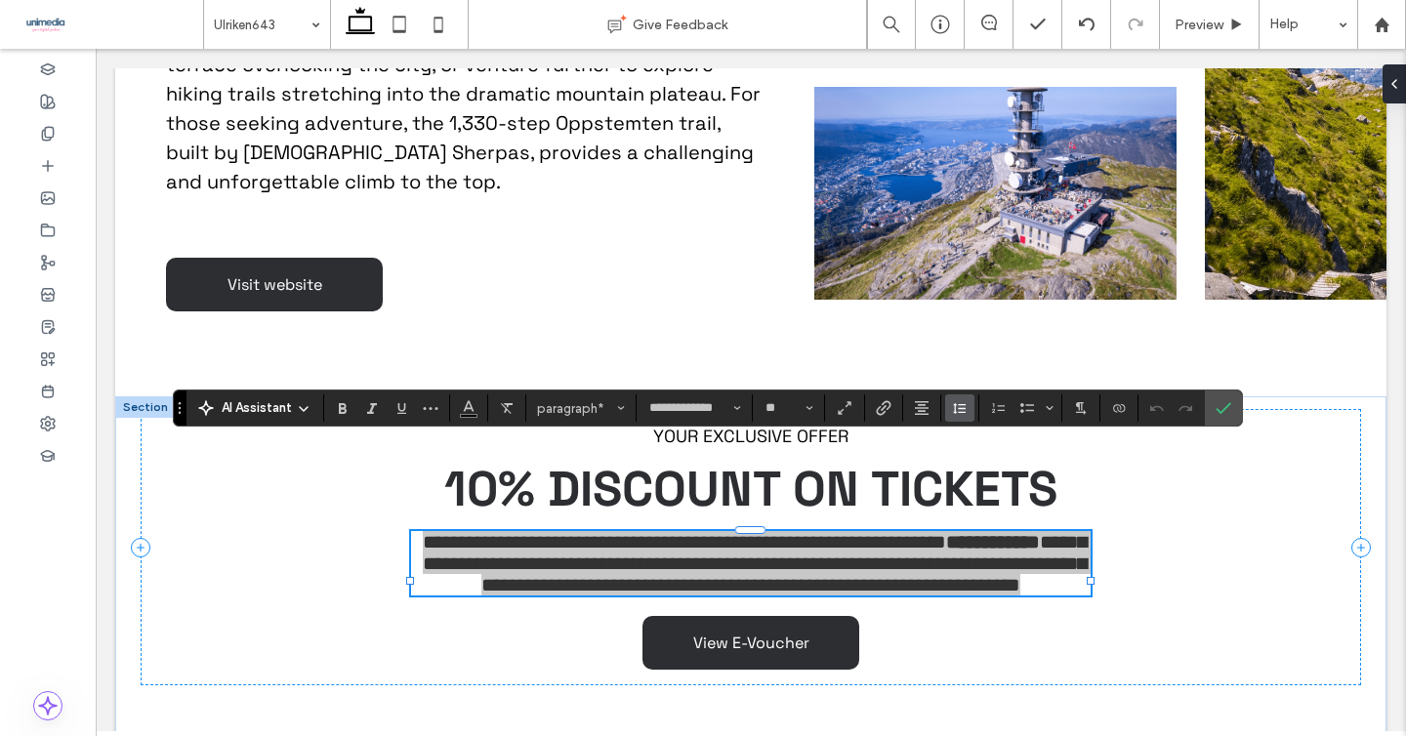
click at [961, 414] on icon "Line Height" at bounding box center [960, 408] width 16 height 16
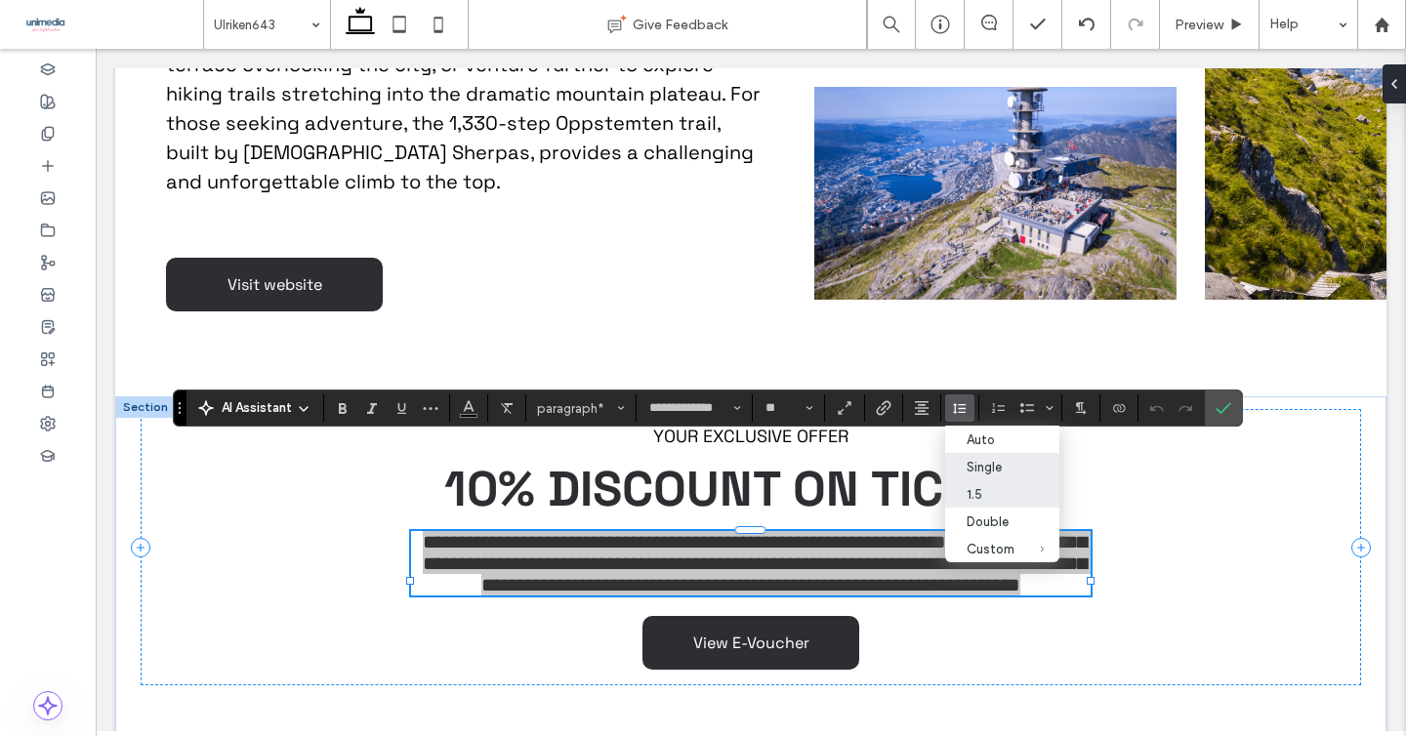
click at [991, 493] on div "1.5" at bounding box center [991, 494] width 48 height 15
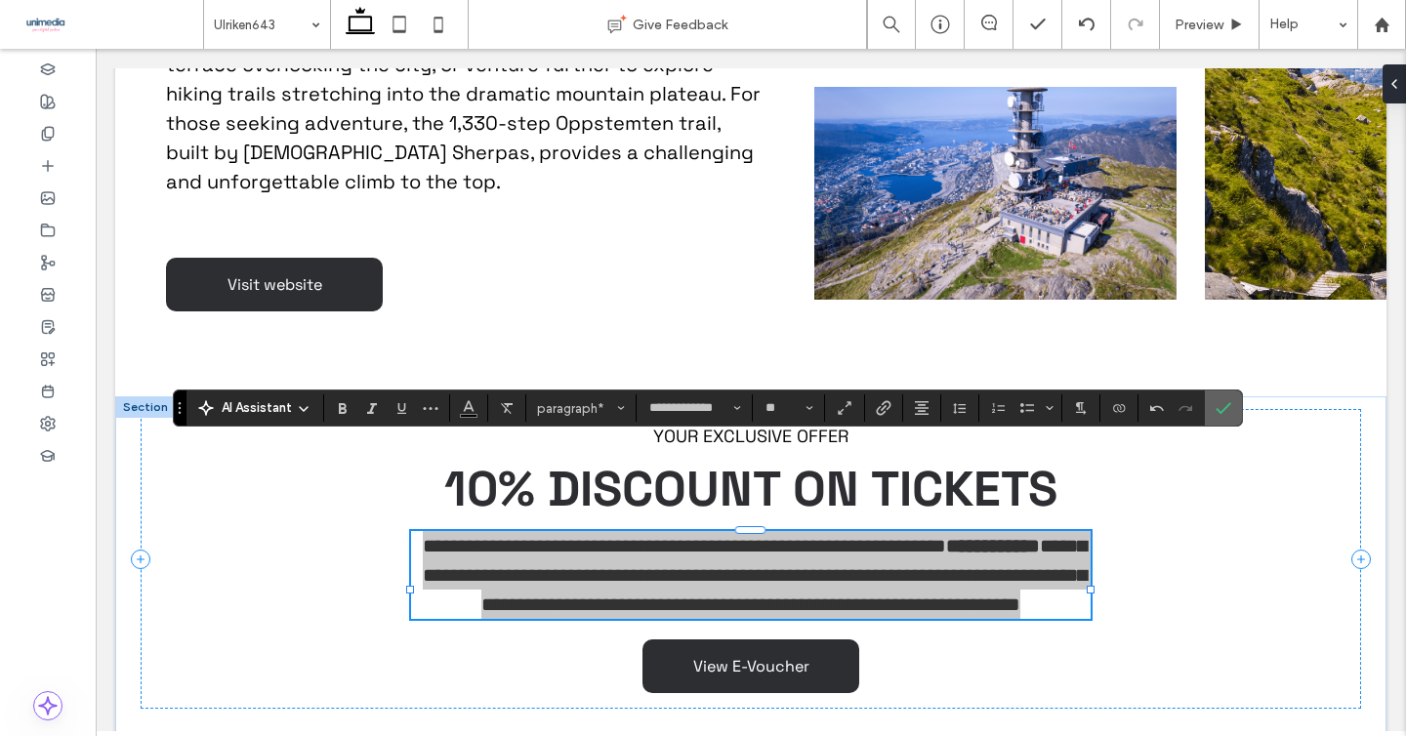
click at [1231, 403] on label "Confirm" at bounding box center [1223, 408] width 29 height 35
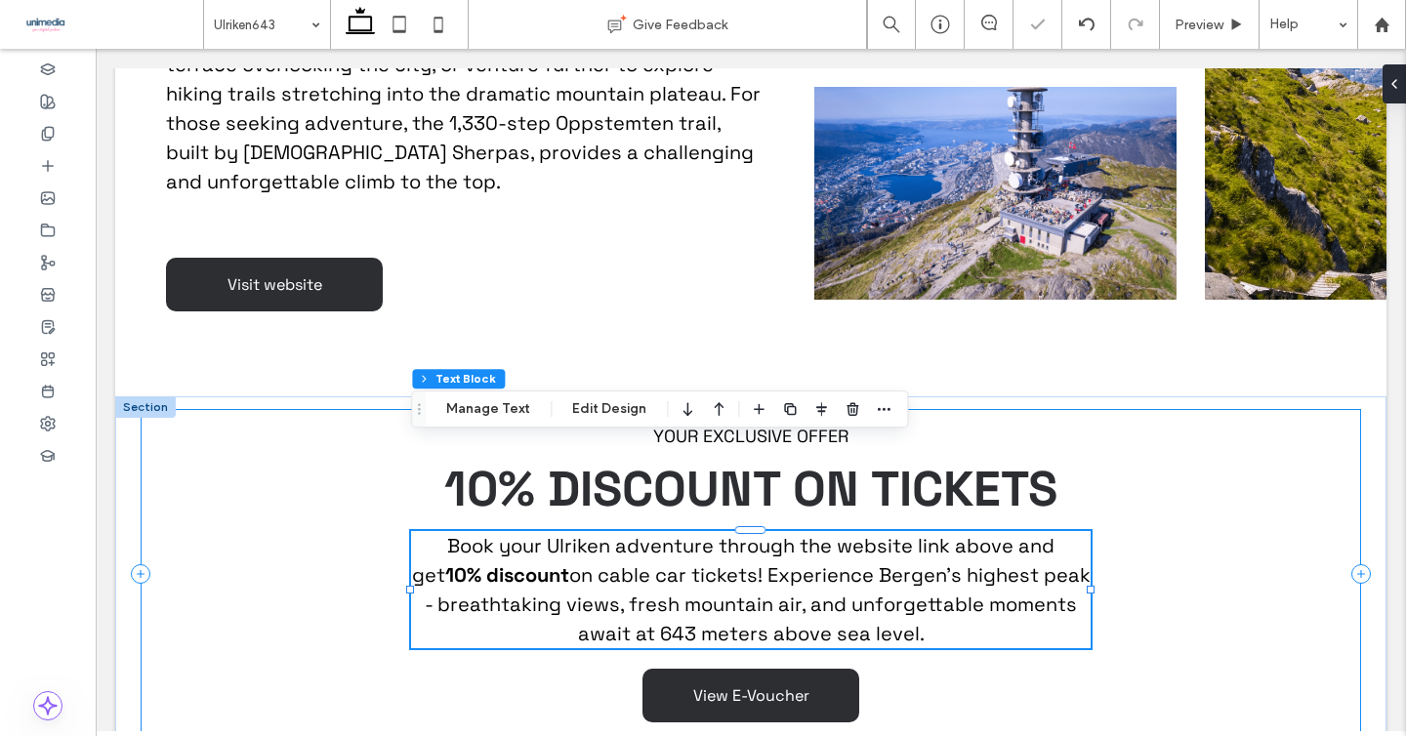
click at [1271, 528] on div "YOUR EXCLUSIVE OFFER 10% DISCOUNT ON TICKETS Book your Ulriken adventure throug…" at bounding box center [751, 573] width 1221 height 329
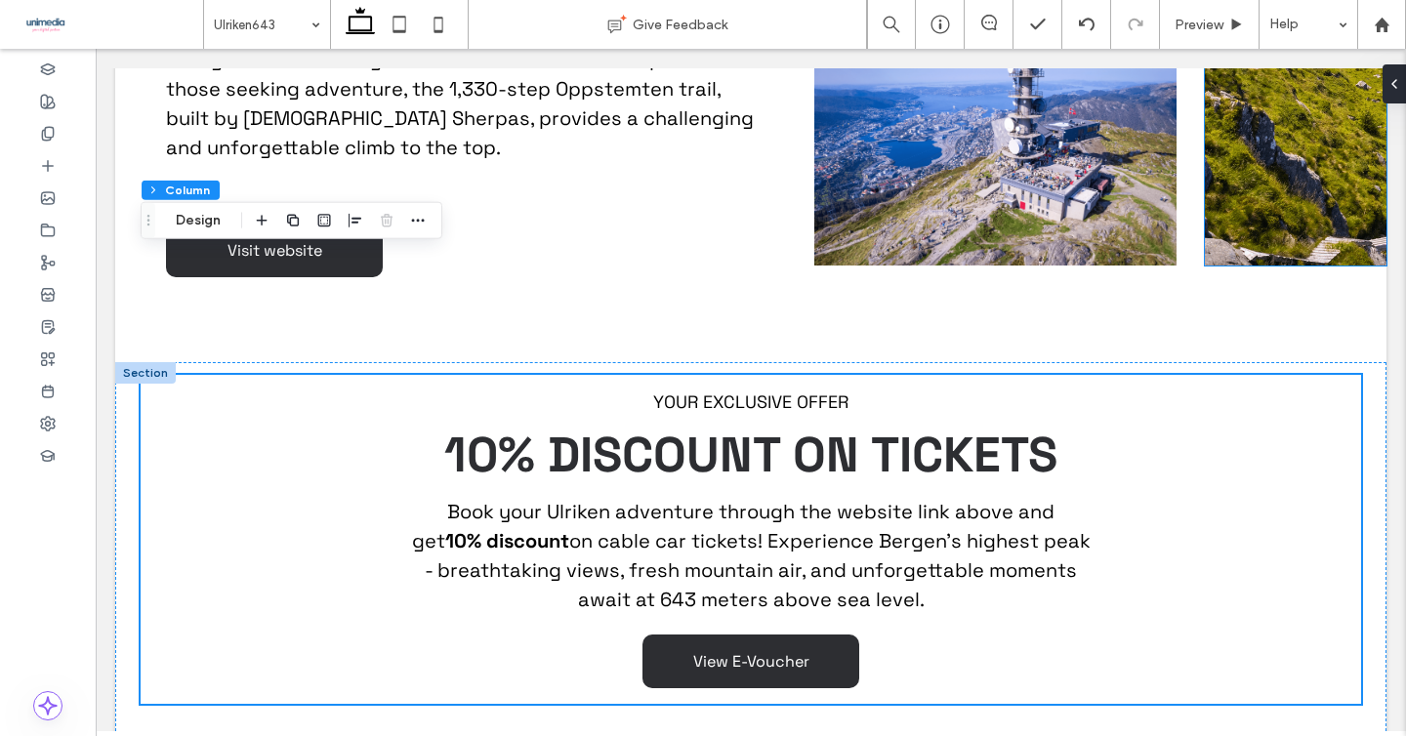
scroll to position [1692, 0]
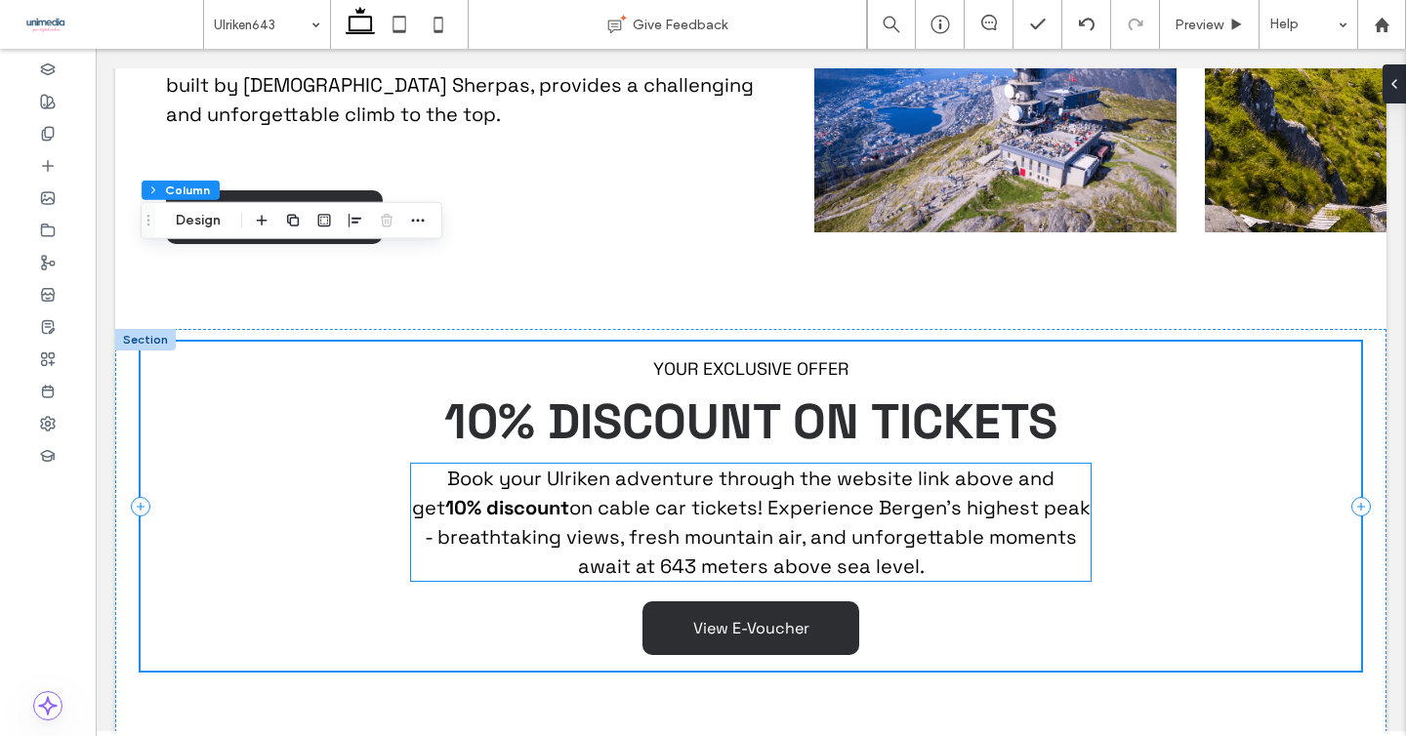
click at [945, 495] on span "on cable car tickets! Experience Bergen’s highest peak - breathtaking views, fr…" at bounding box center [758, 537] width 666 height 84
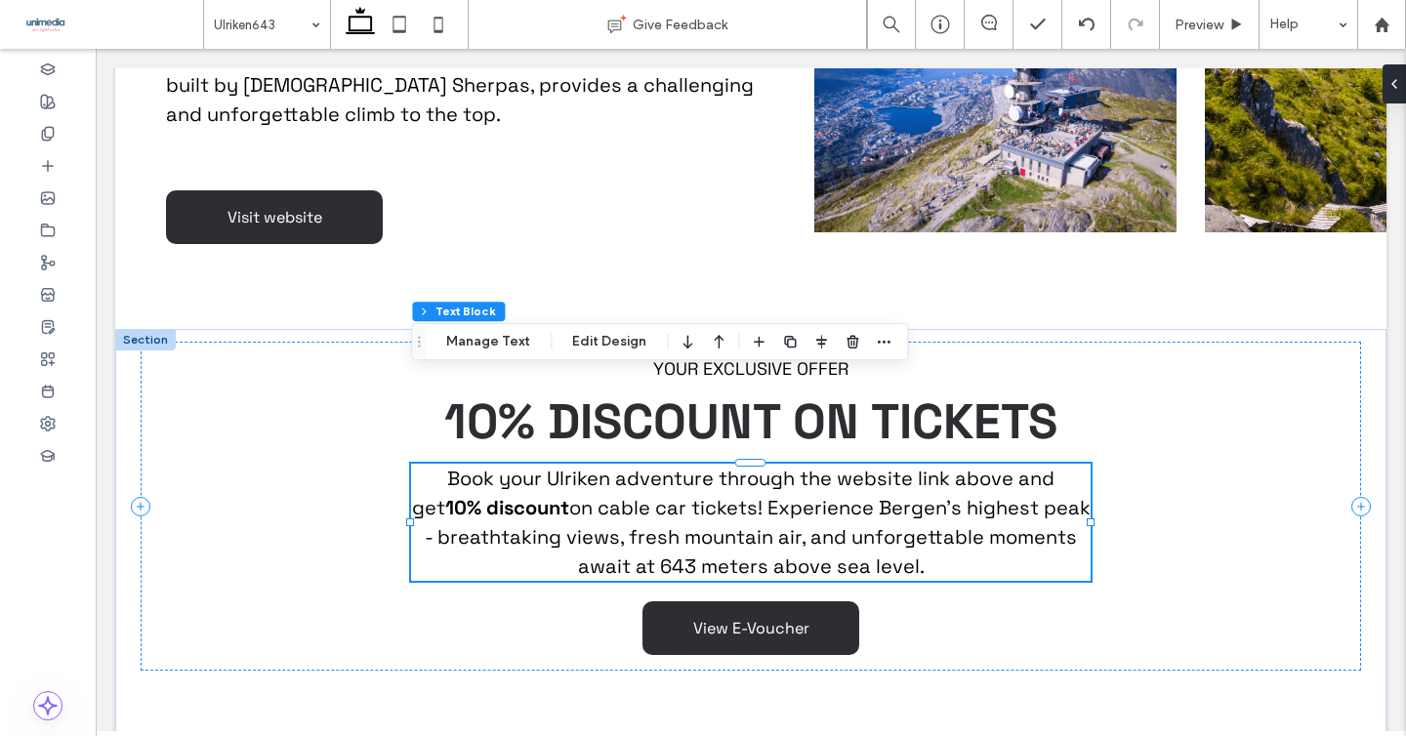
click at [945, 495] on span "on cable car tickets! Experience Bergen’s highest peak - breathtaking views, fr…" at bounding box center [758, 537] width 666 height 84
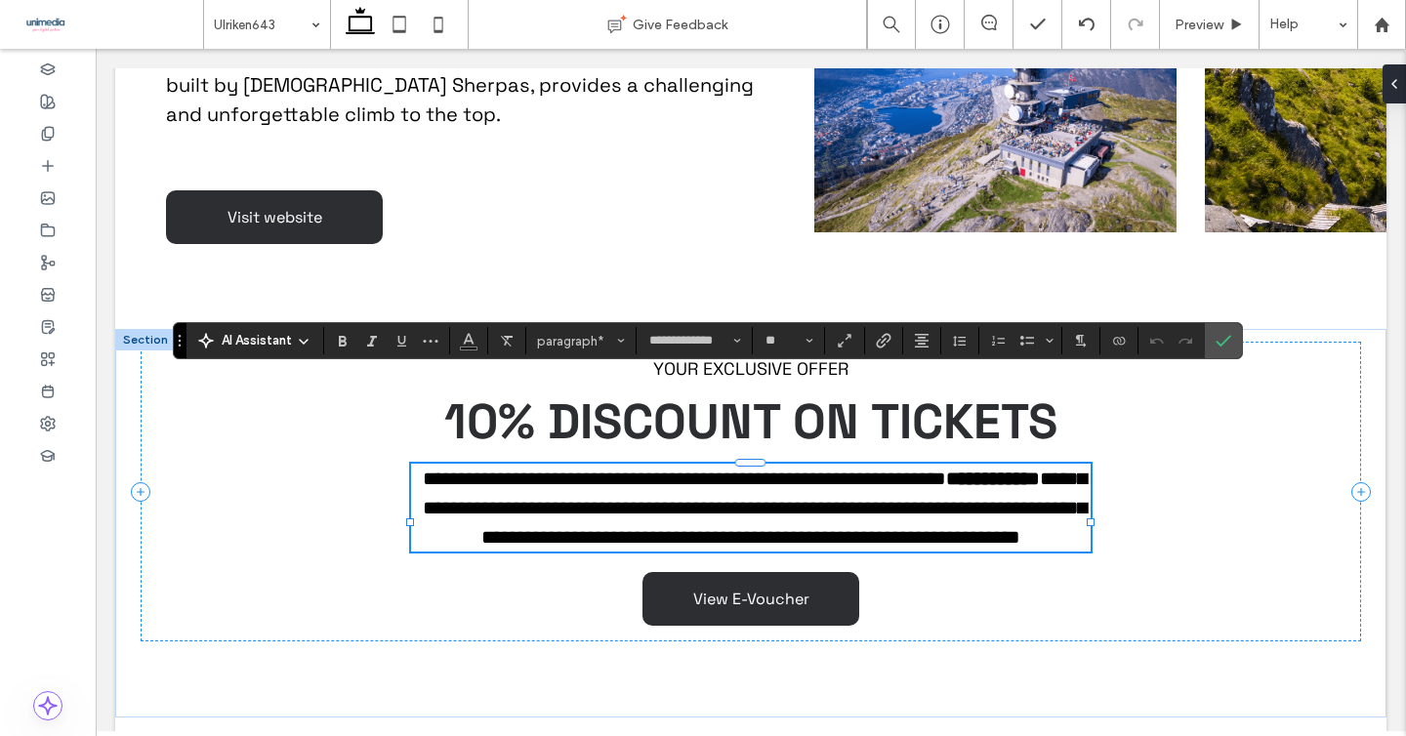
click at [859, 469] on span "**********" at bounding box center [755, 508] width 664 height 78
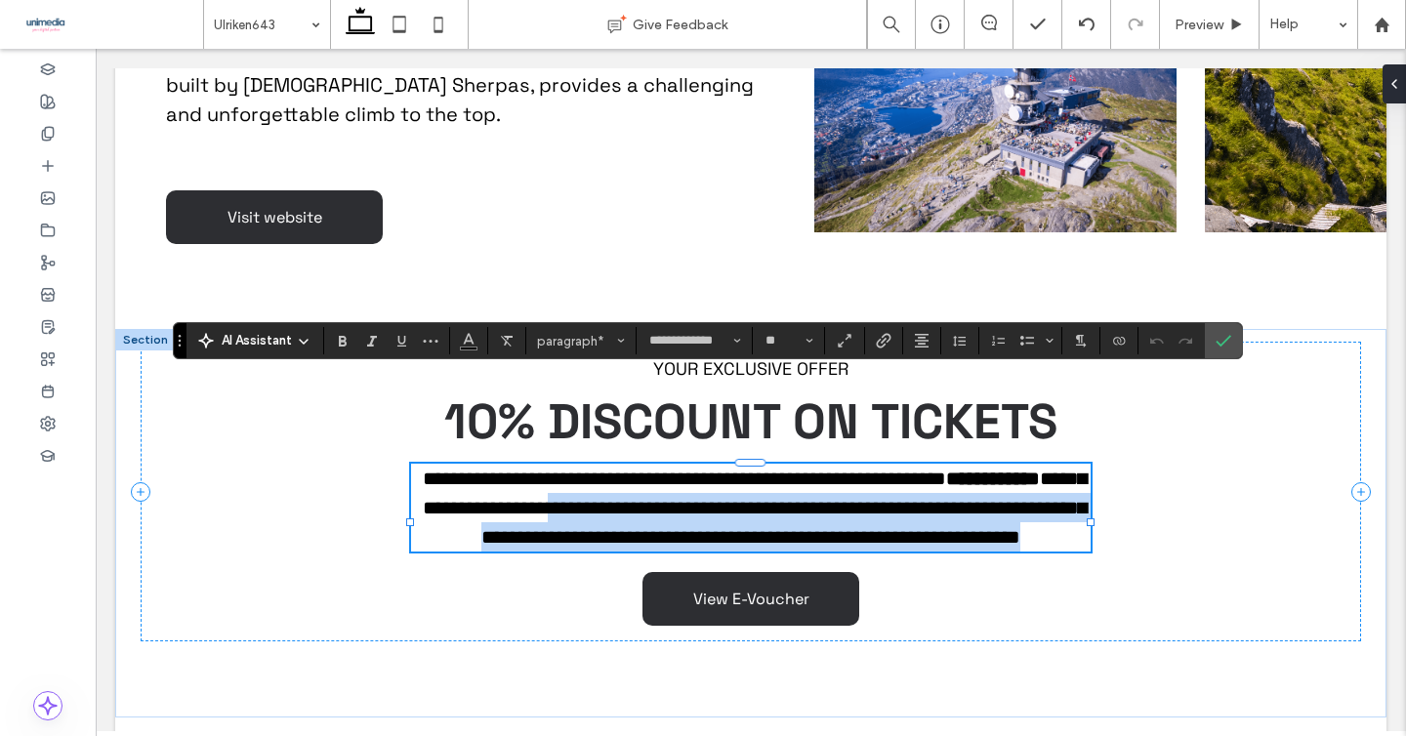
drag, startPoint x: 967, startPoint y: 476, endPoint x: 742, endPoint y: 412, distance: 233.6
click at [742, 464] on p "**********" at bounding box center [750, 508] width 679 height 88
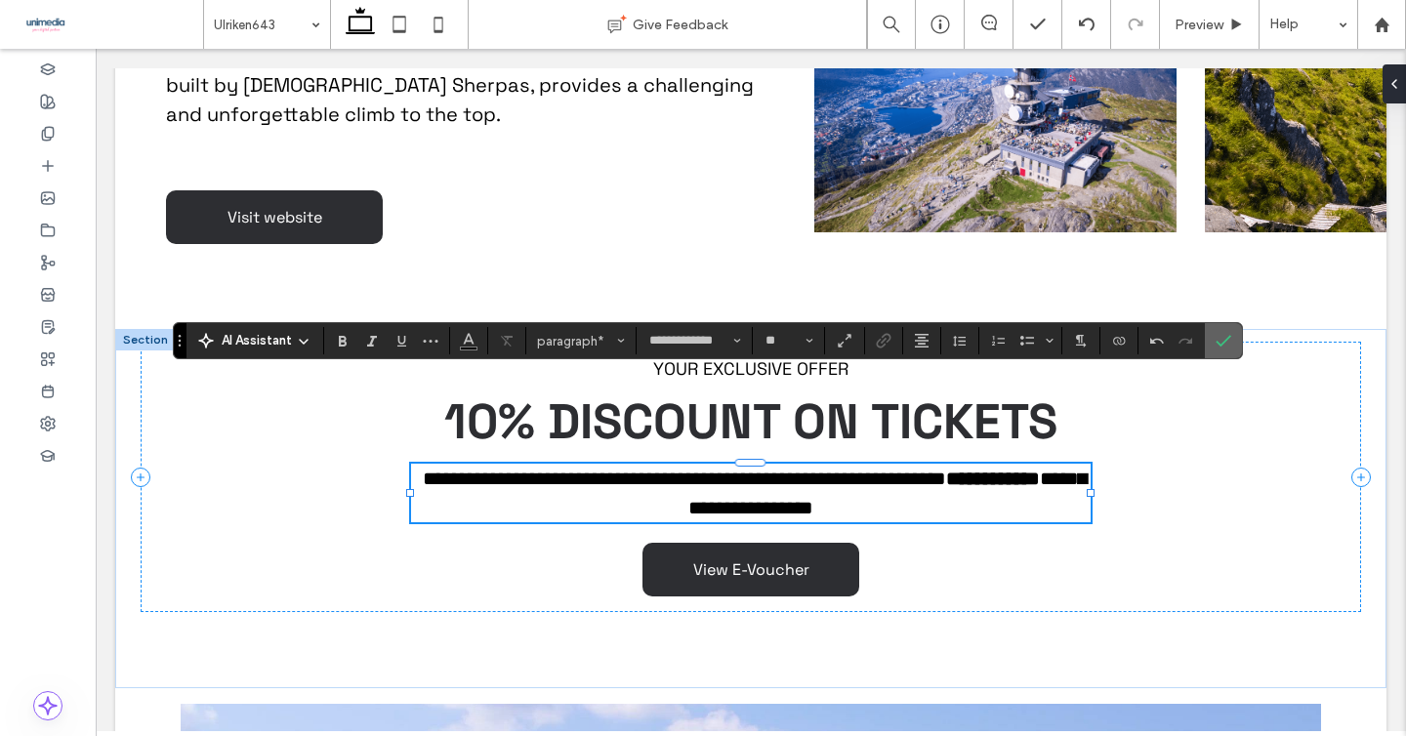
click at [1223, 336] on icon "Confirm" at bounding box center [1224, 341] width 16 height 16
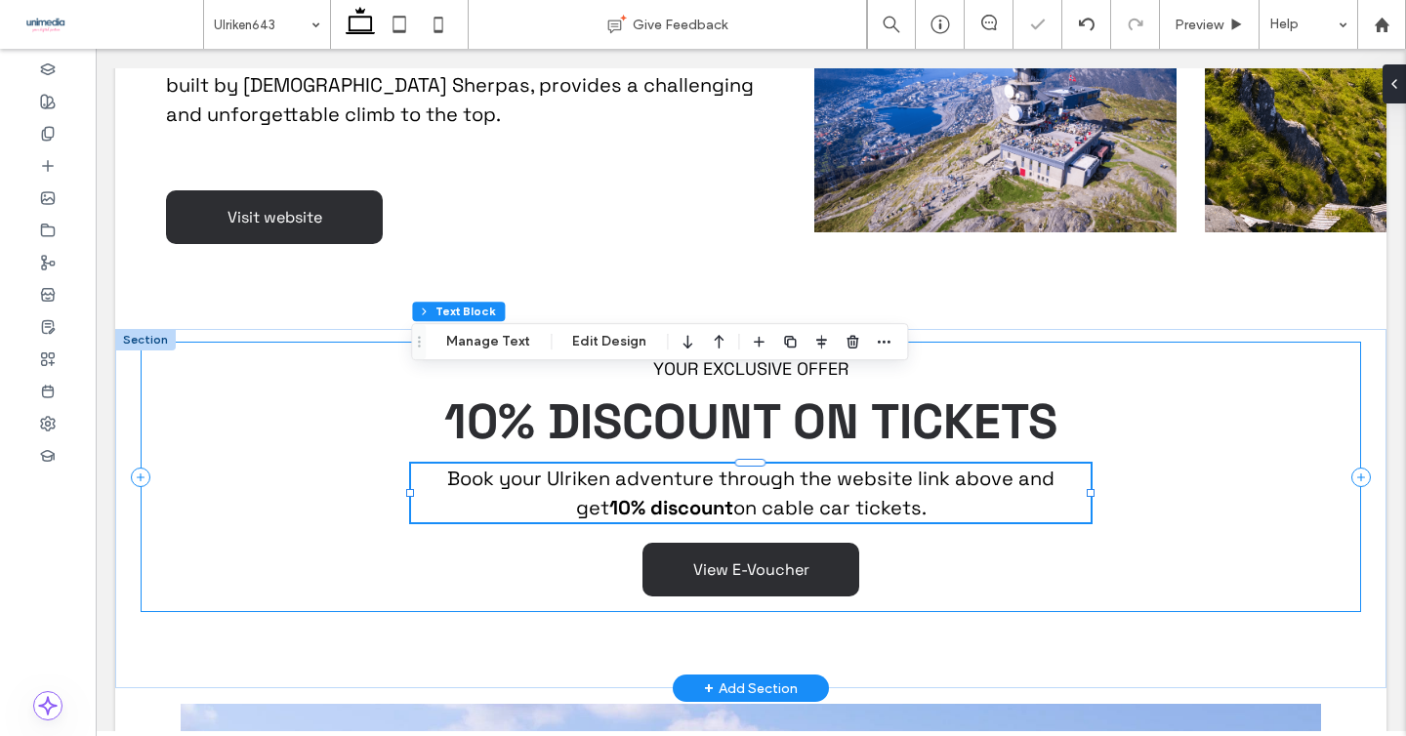
click at [1223, 418] on div "YOUR EXCLUSIVE OFFER 10% DISCOUNT ON TICKETS Book your Ulriken adventure throug…" at bounding box center [751, 477] width 1221 height 270
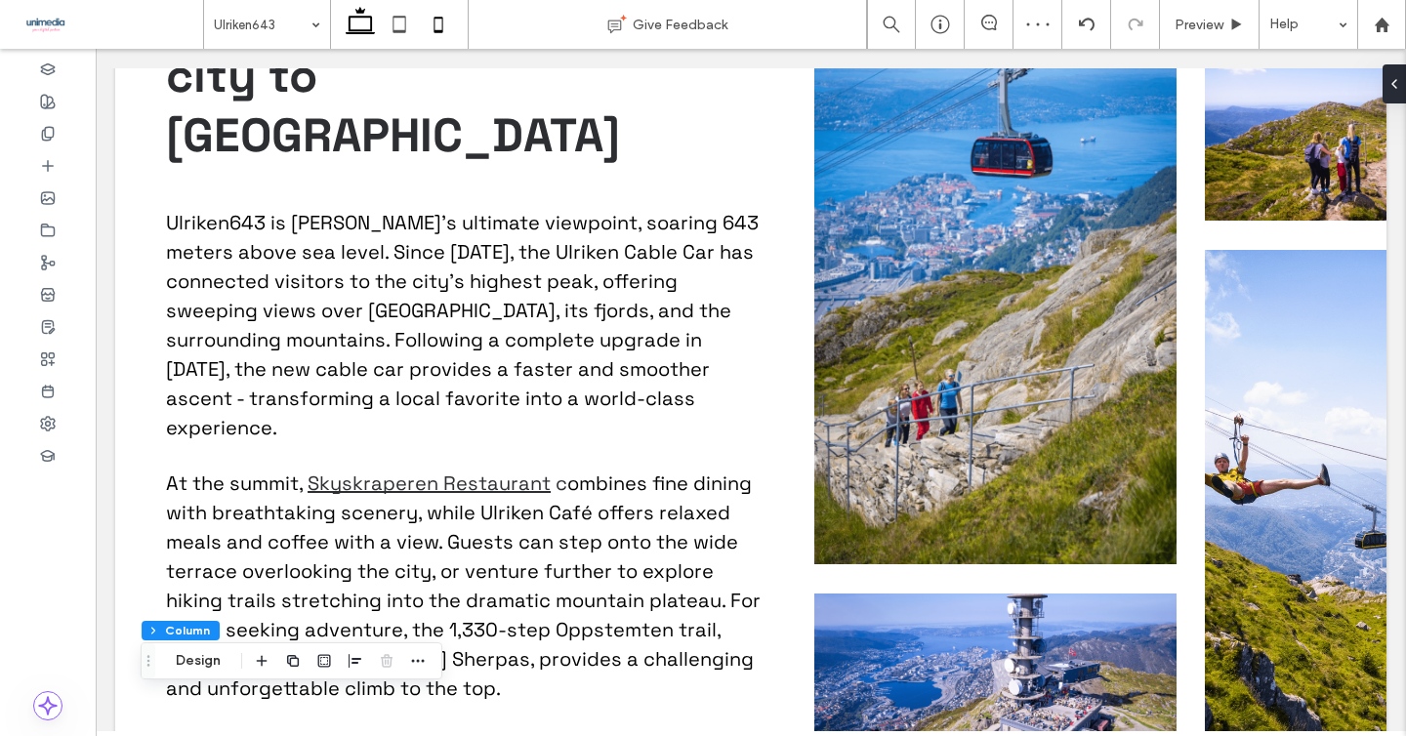
click at [435, 13] on icon at bounding box center [438, 24] width 39 height 39
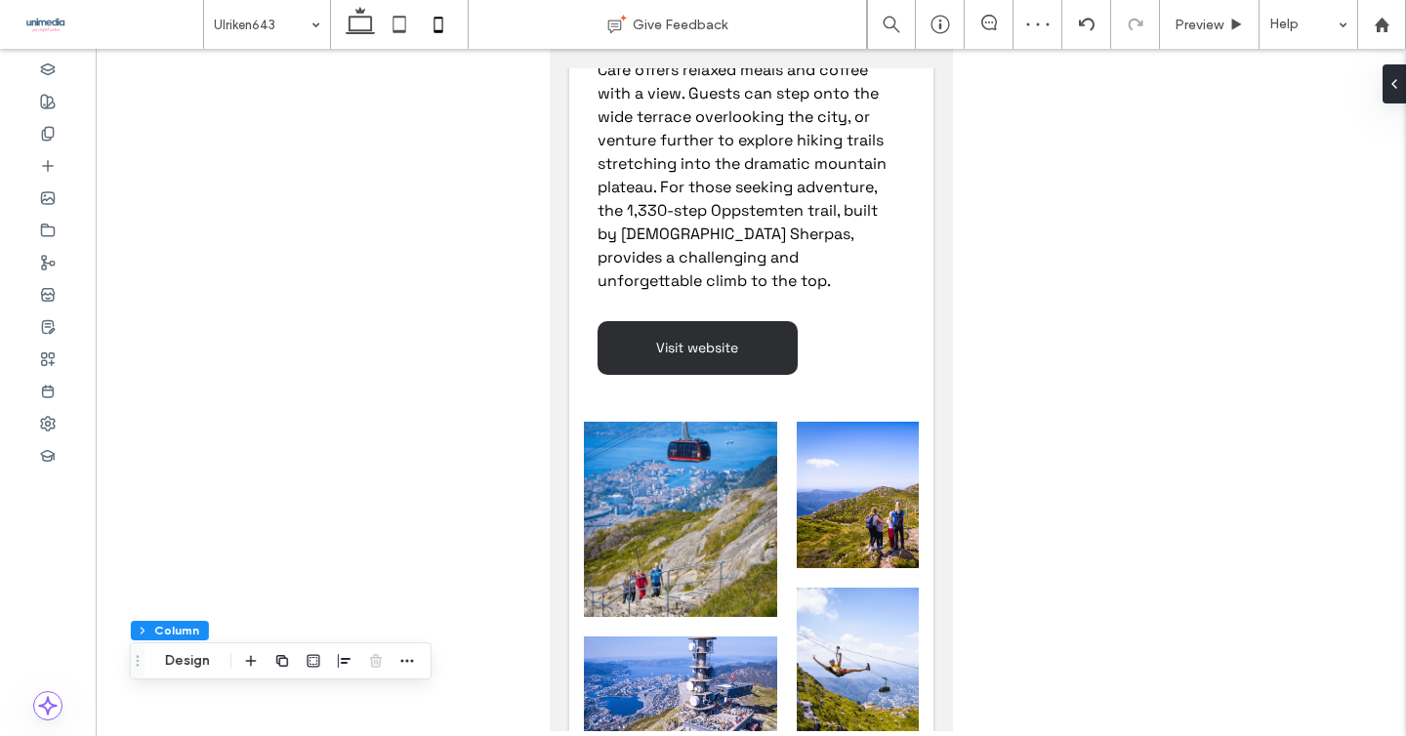
type input "**"
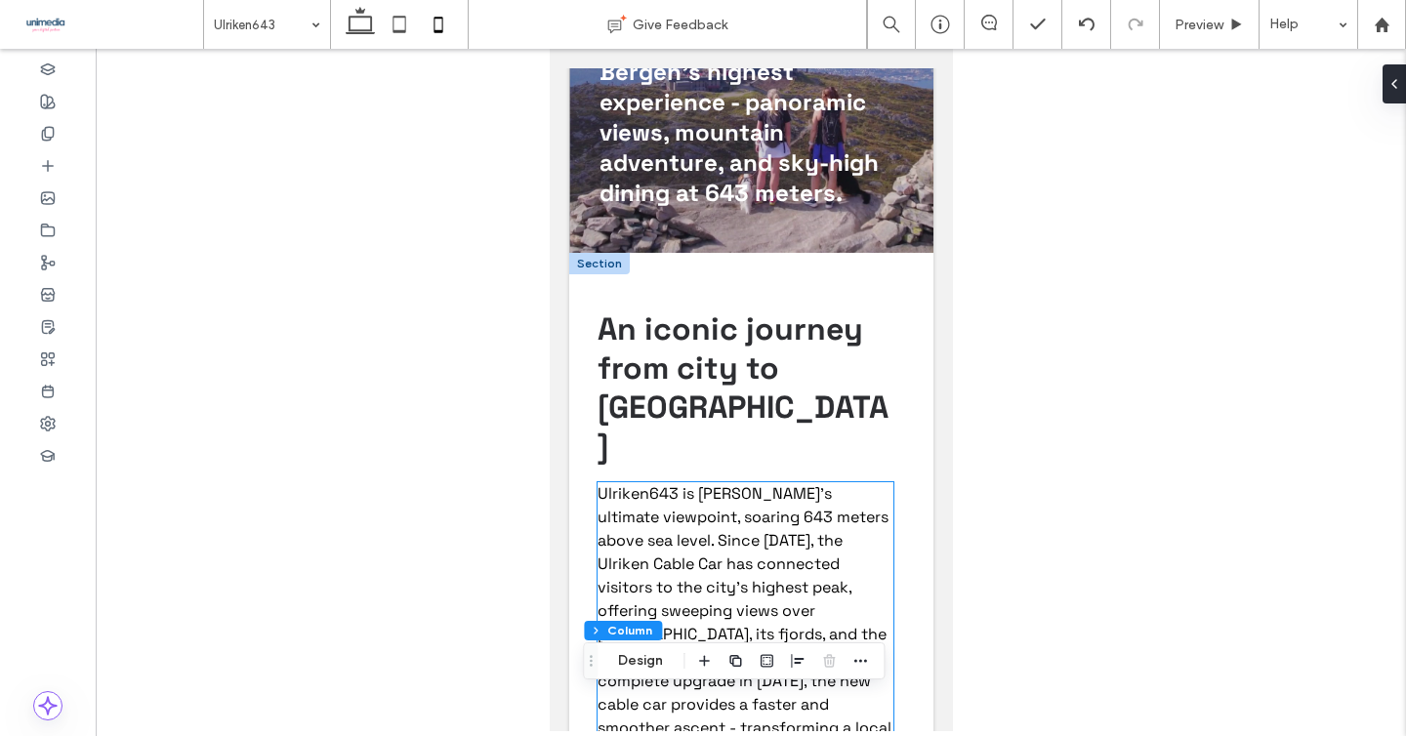
scroll to position [0, 0]
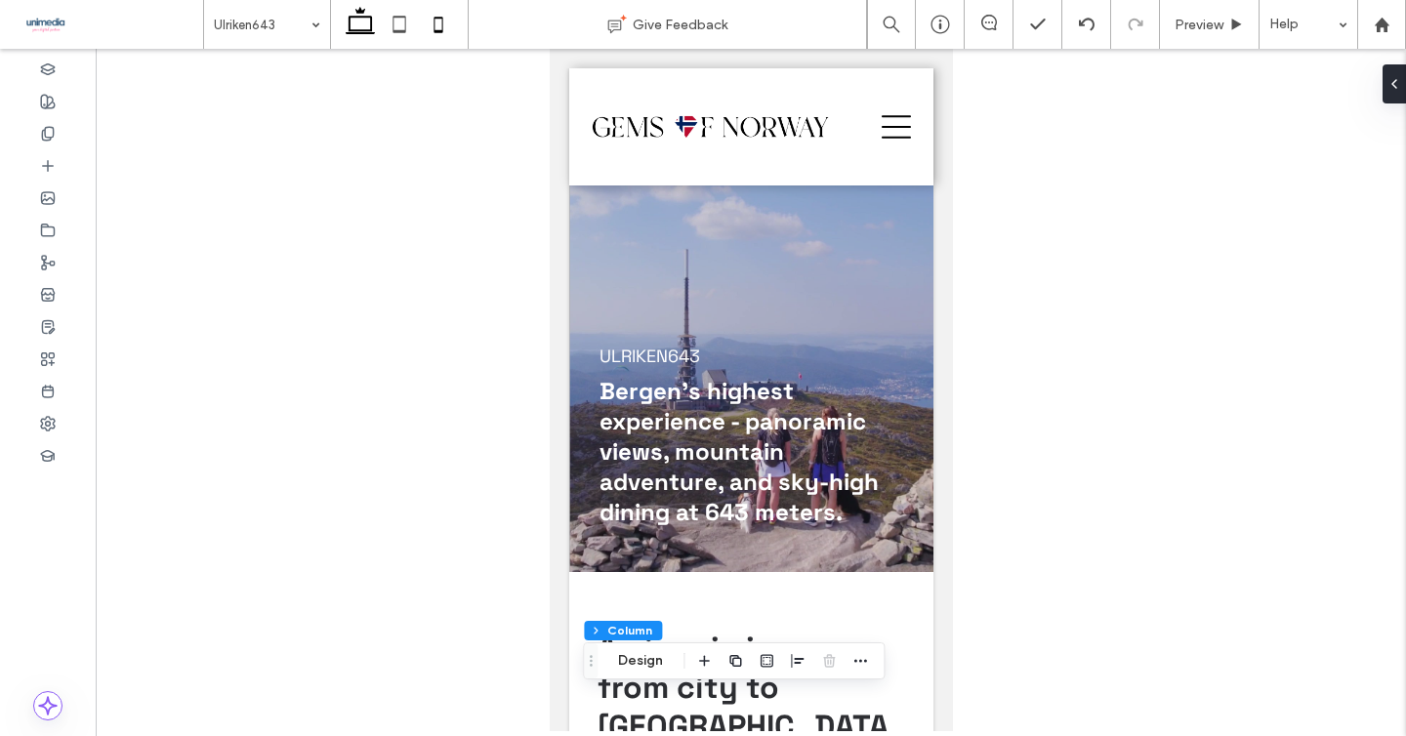
click at [360, 20] on icon at bounding box center [360, 24] width 39 height 39
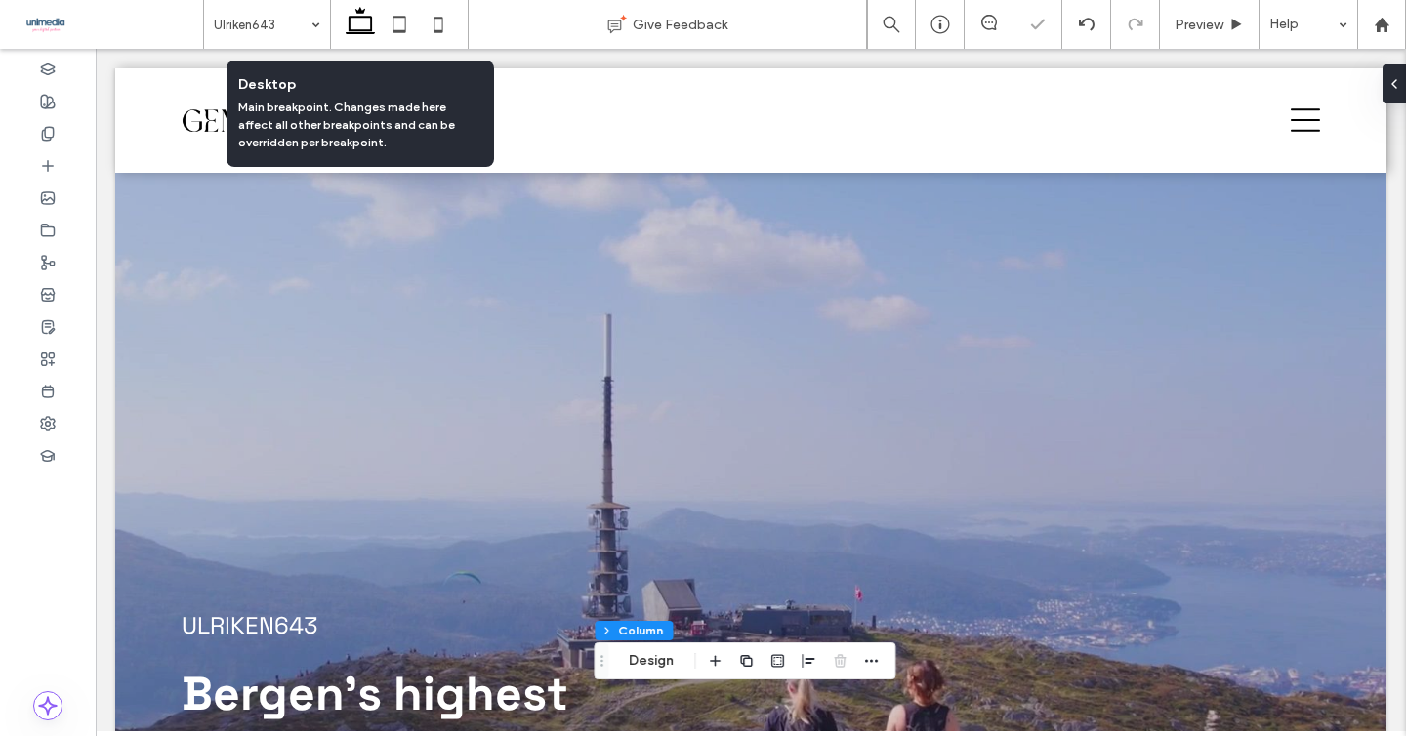
type input "***"
type input "****"
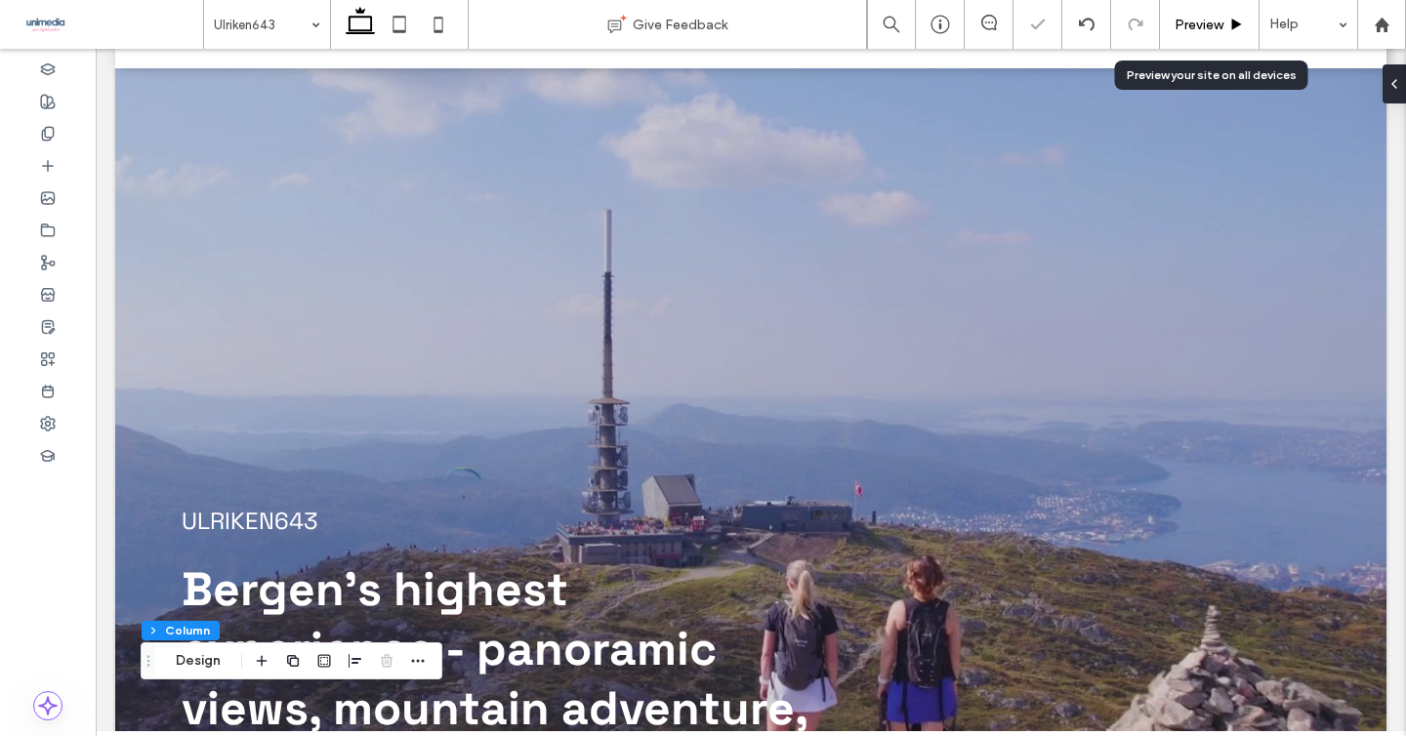
click at [1188, 18] on span "Preview" at bounding box center [1199, 25] width 49 height 17
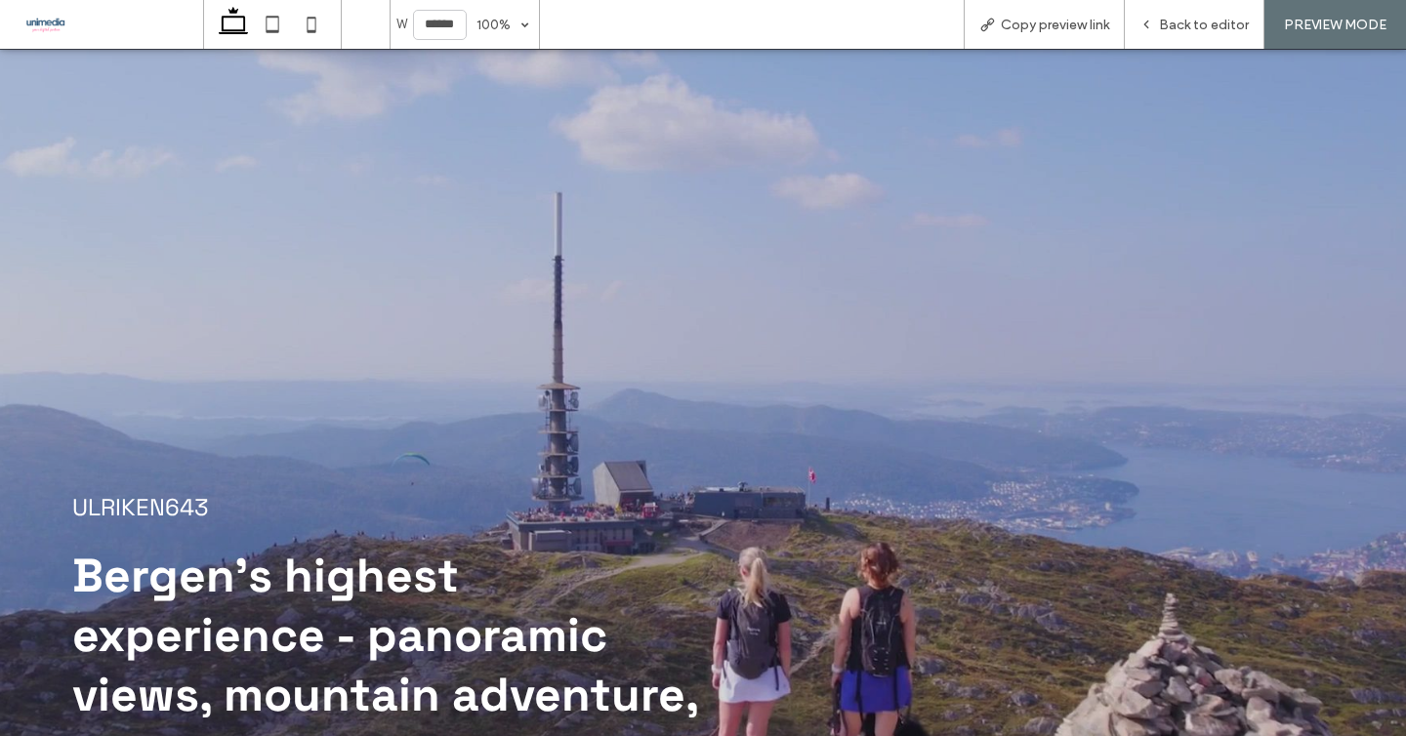
scroll to position [85, 0]
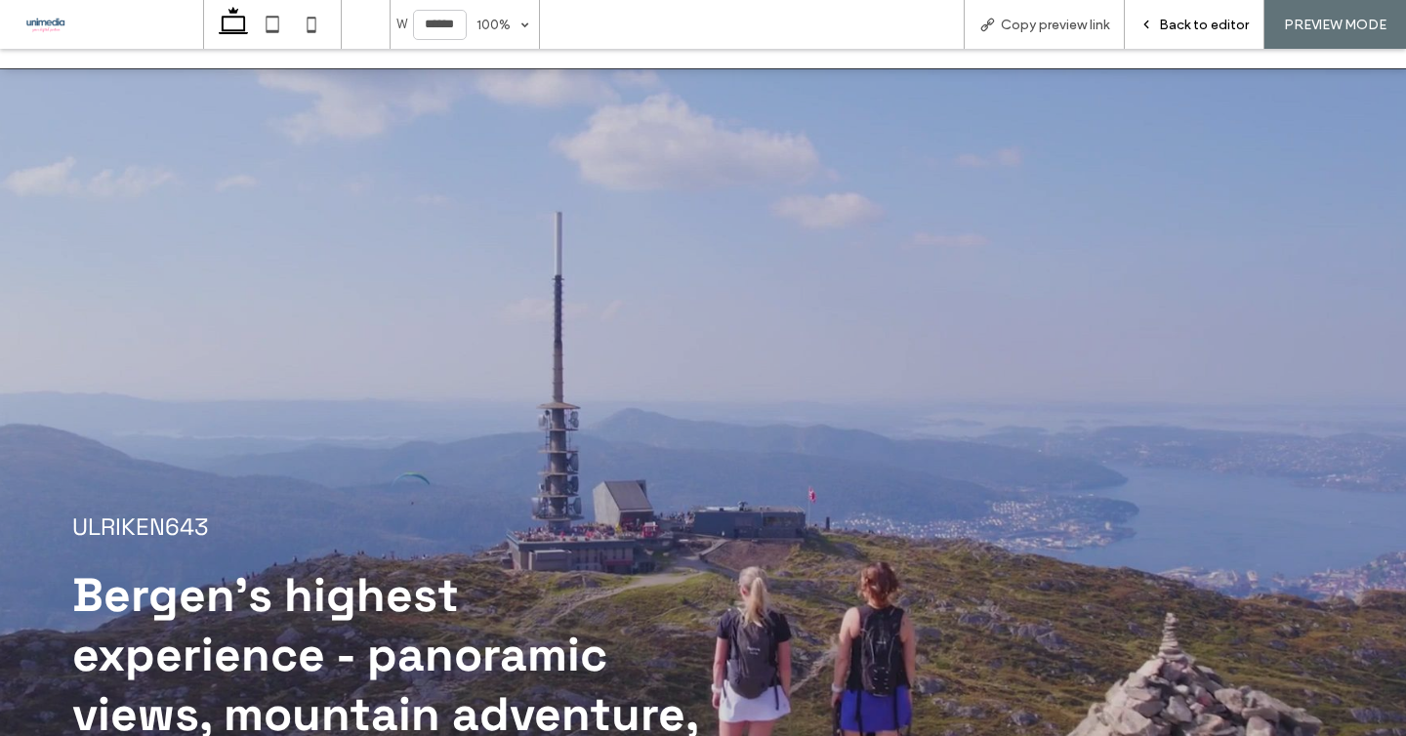
click at [1188, 20] on span "Back to editor" at bounding box center [1204, 25] width 90 height 17
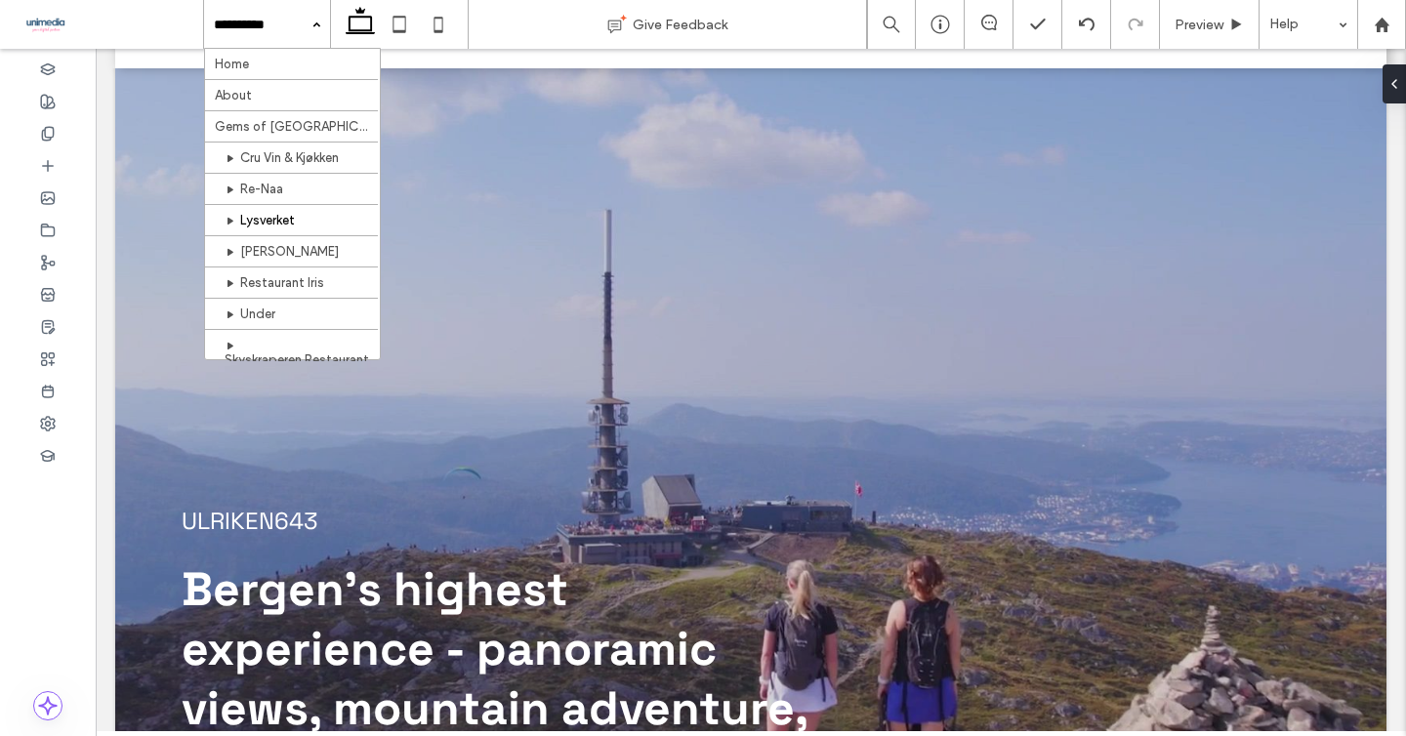
scroll to position [652, 0]
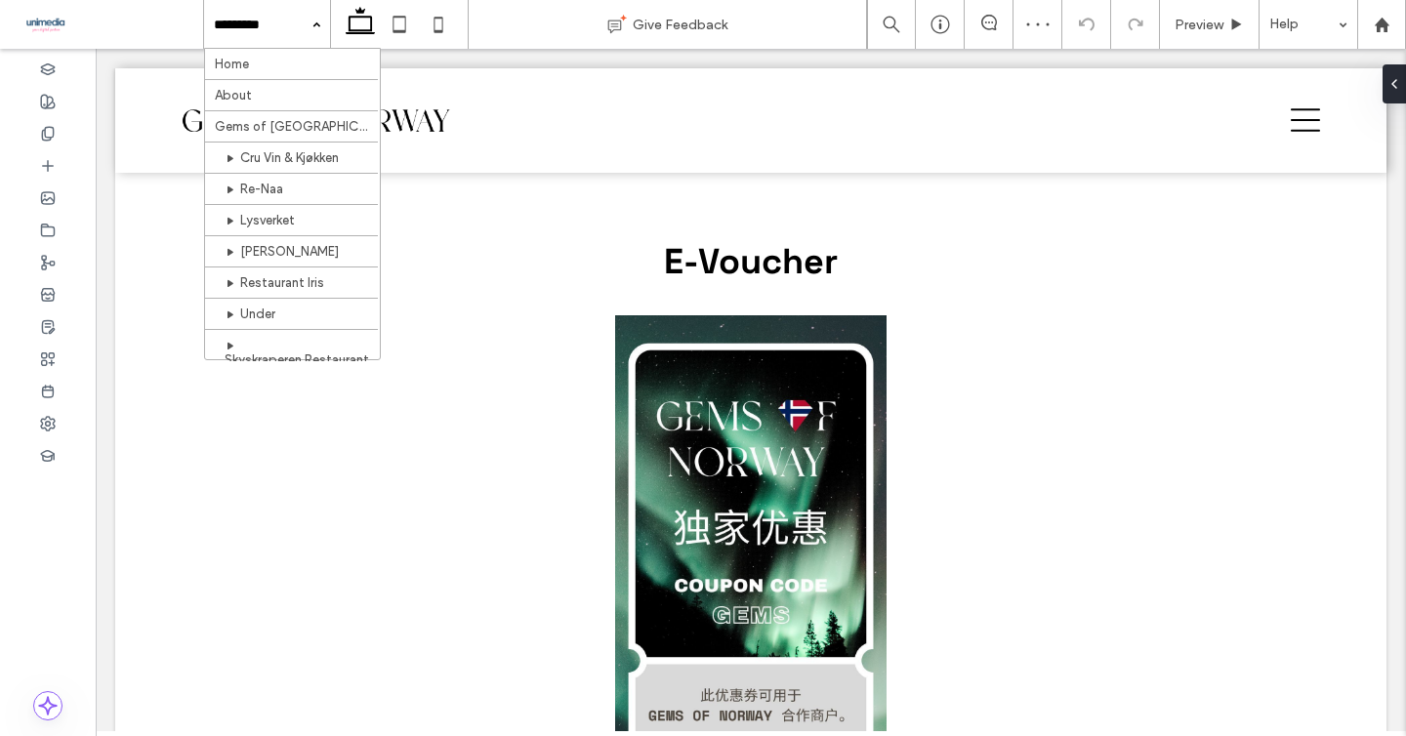
click at [280, 16] on input at bounding box center [262, 24] width 97 height 49
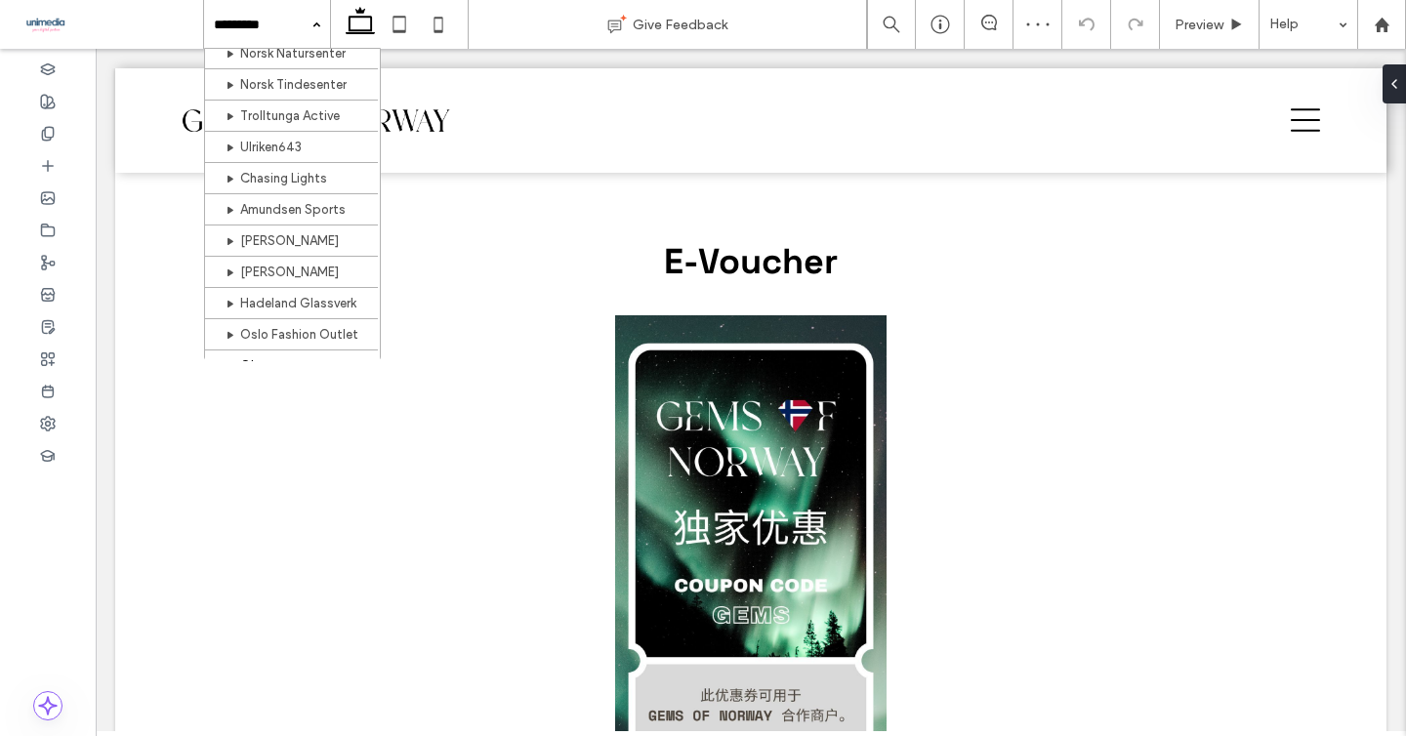
scroll to position [438, 0]
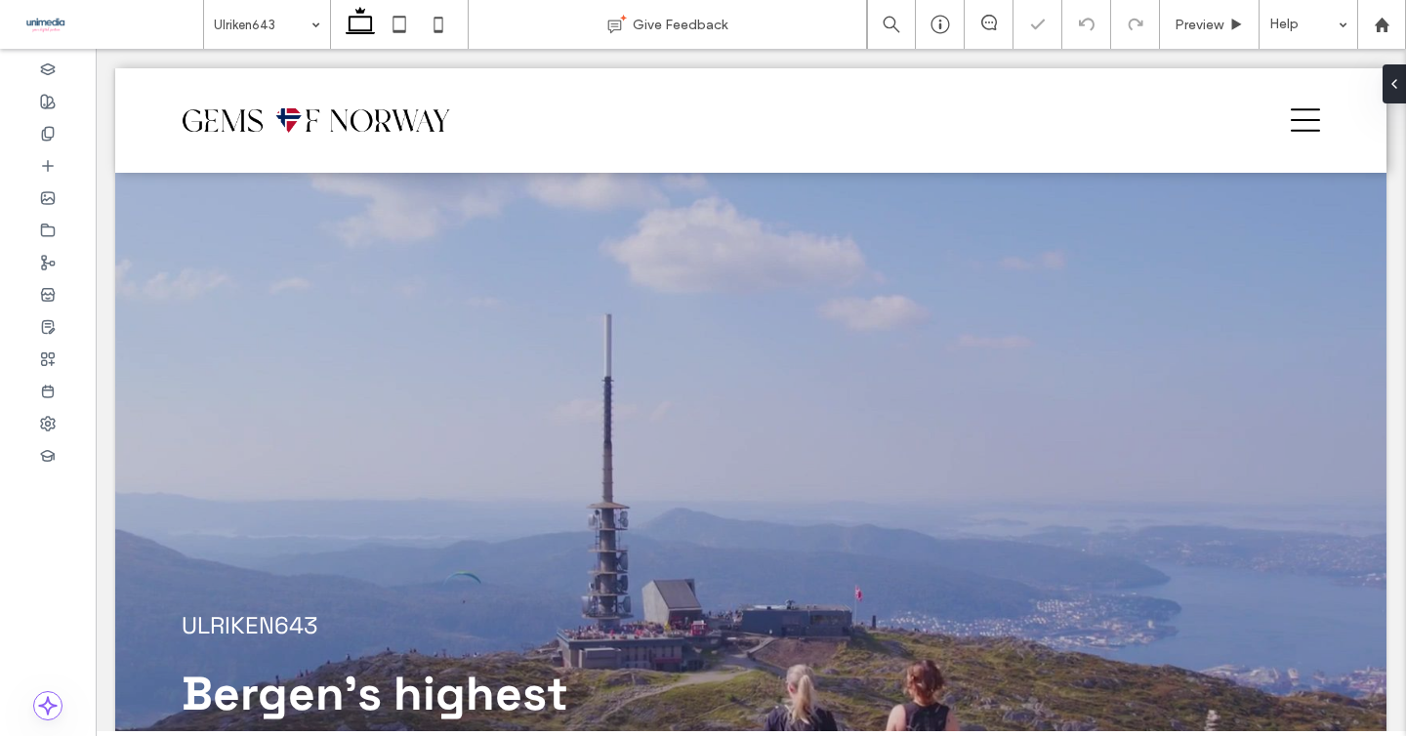
scroll to position [1912, 0]
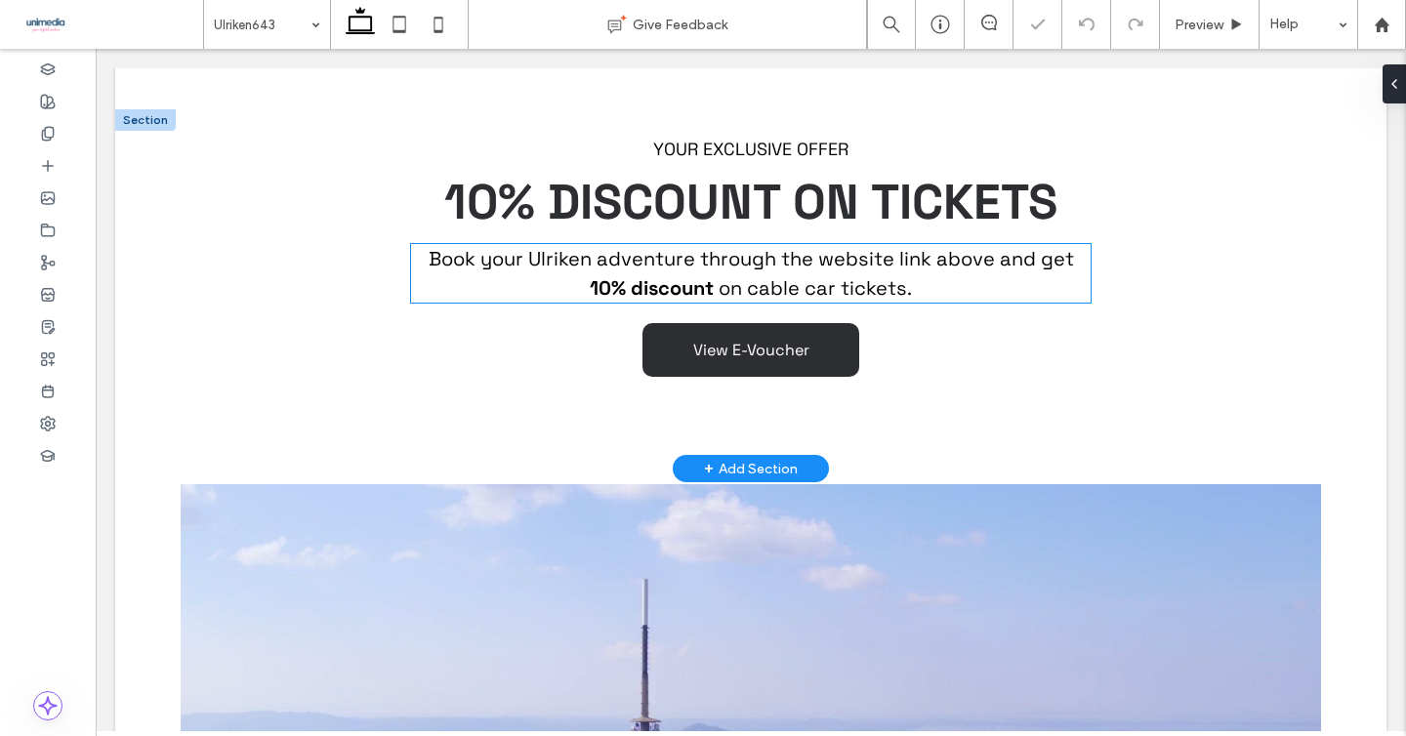
click at [903, 275] on span "on cable car tickets." at bounding box center [815, 287] width 193 height 25
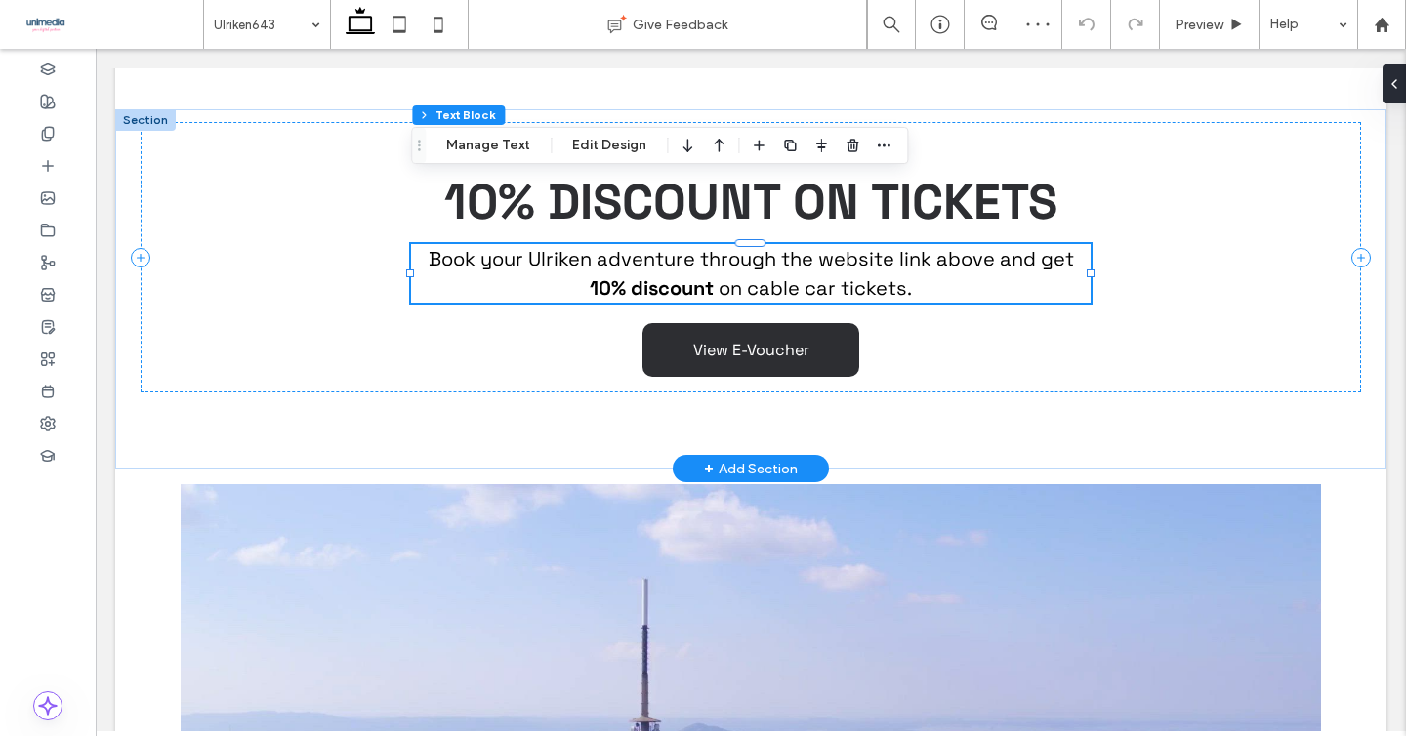
click at [903, 275] on span "on cable car tickets." at bounding box center [815, 287] width 193 height 25
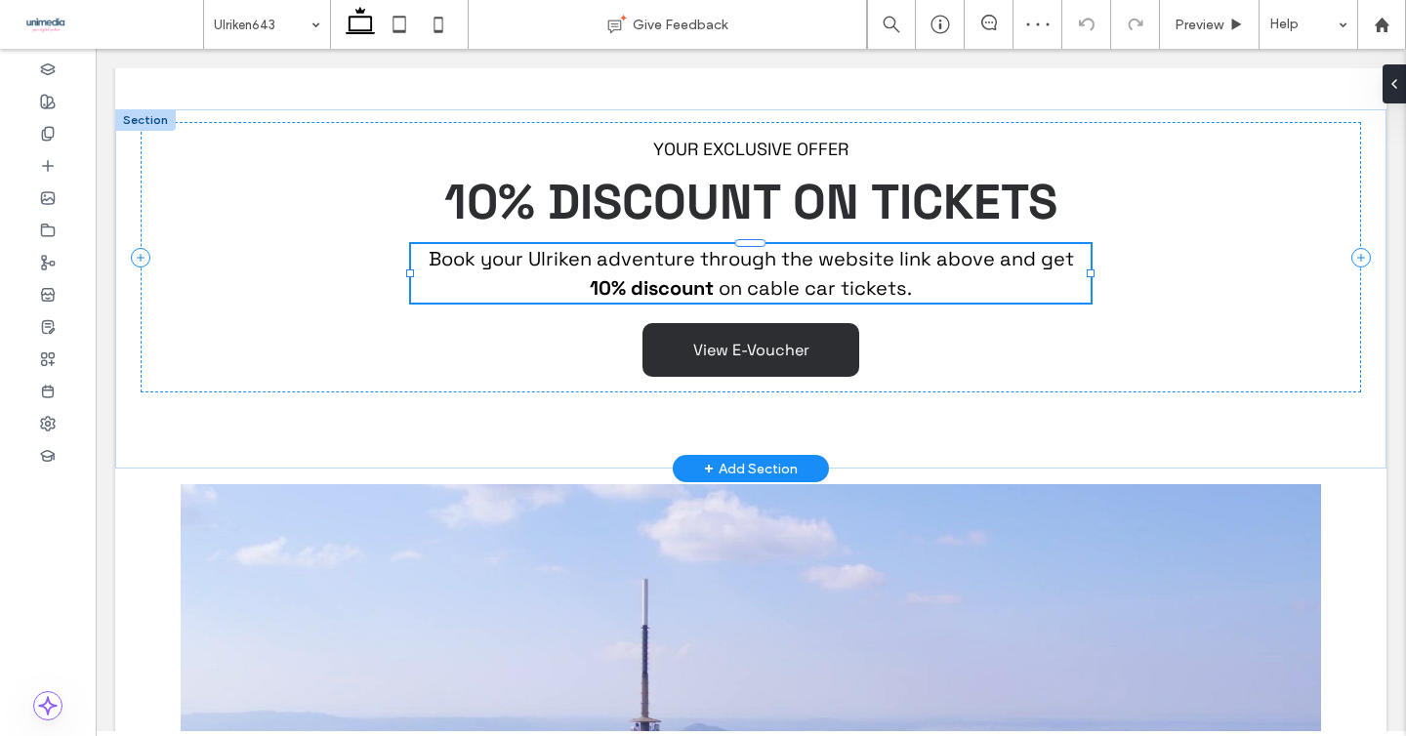
type input "**********"
type input "**"
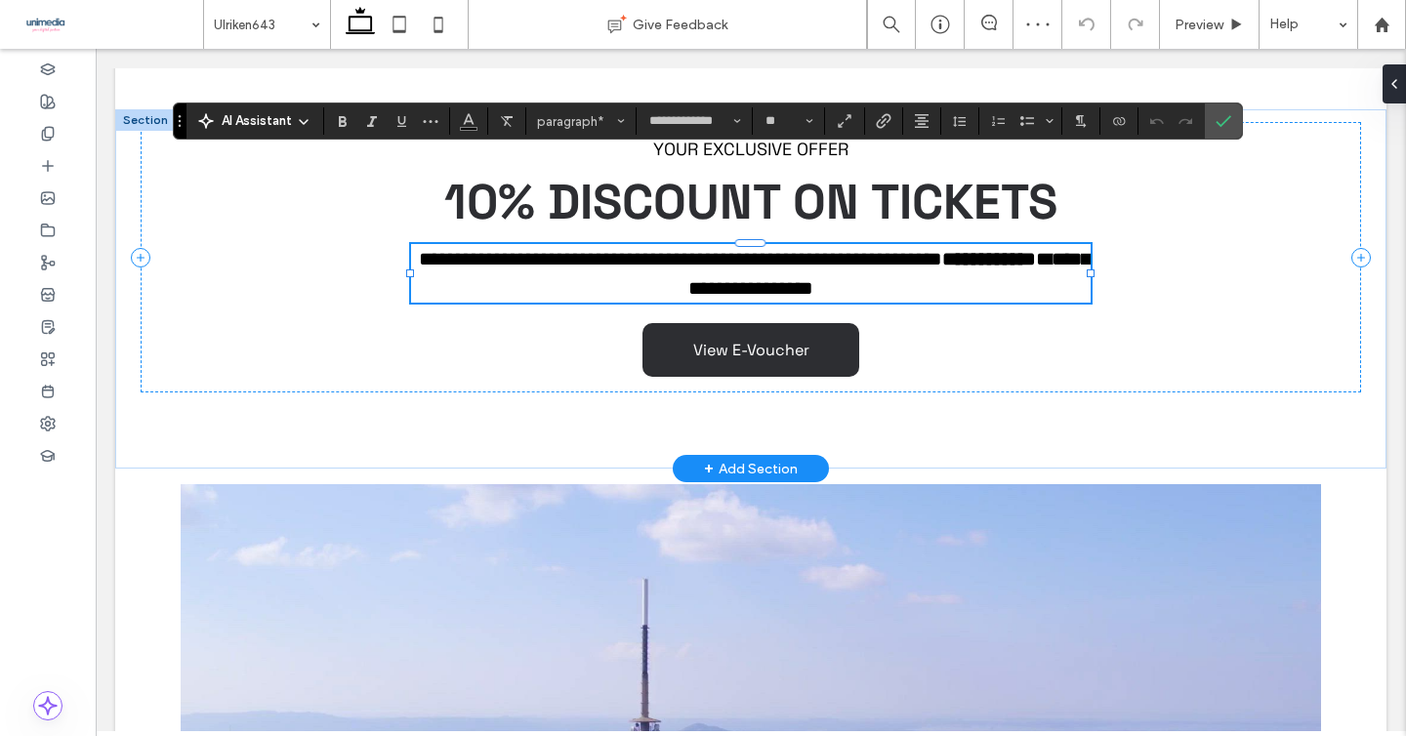
click at [942, 249] on span "**********" at bounding box center [680, 259] width 523 height 20
click at [758, 340] on span "View E-Voucher" at bounding box center [751, 350] width 116 height 21
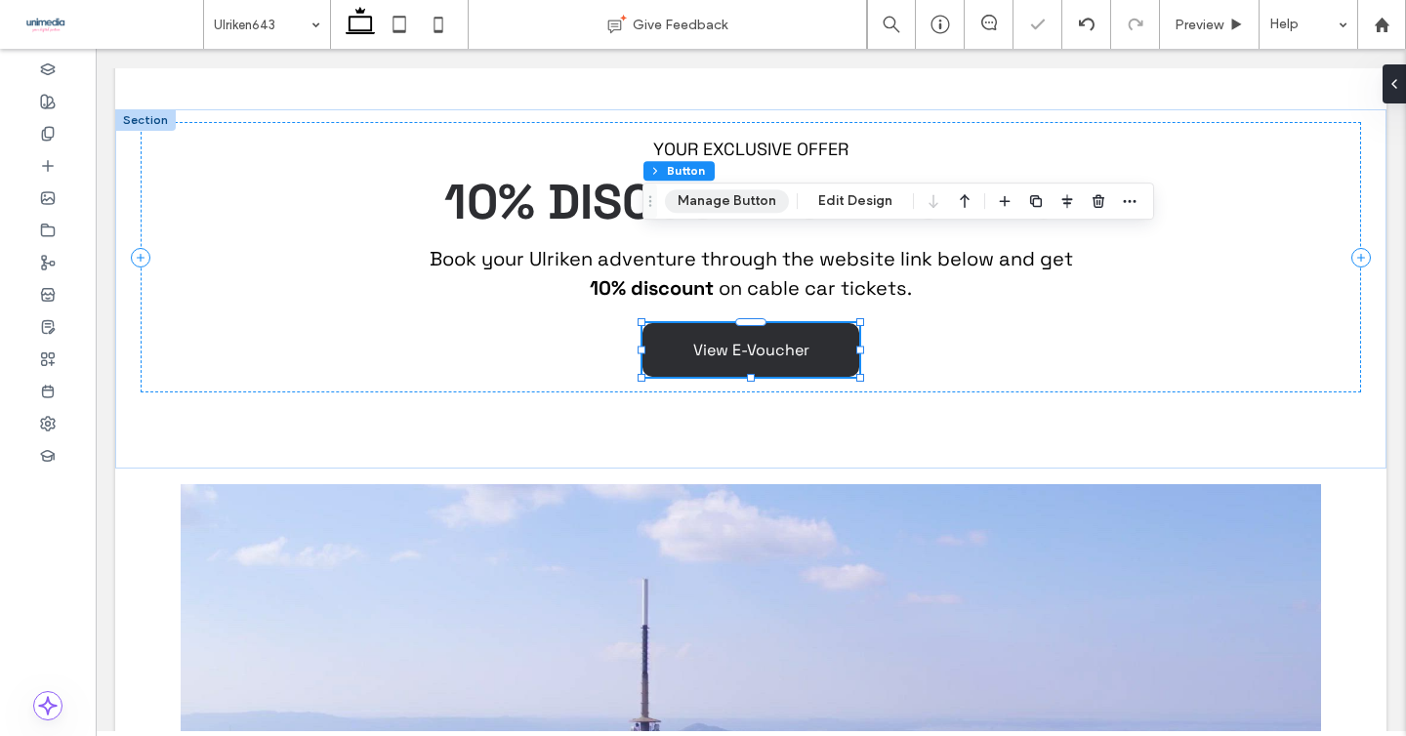
click at [715, 204] on button "Manage Button" at bounding box center [727, 200] width 124 height 23
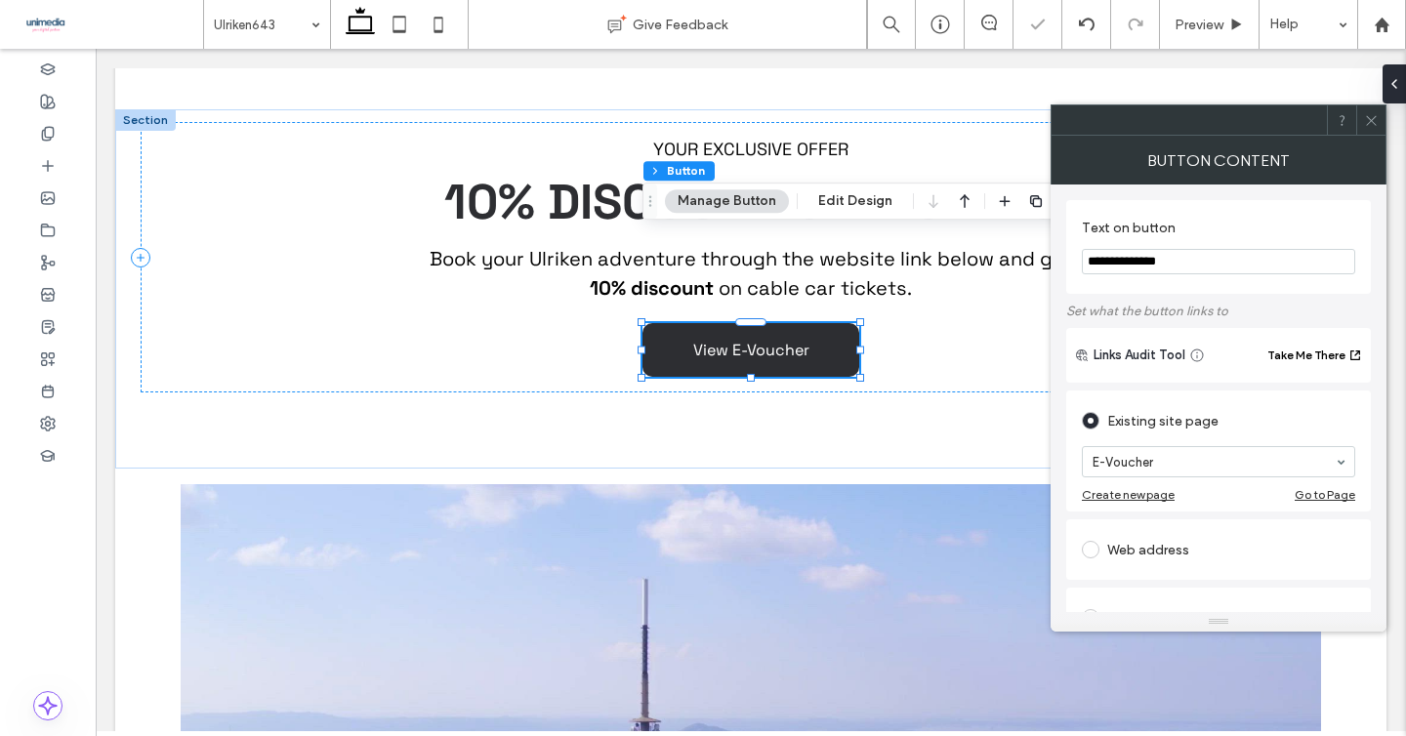
click at [1138, 263] on input "**********" at bounding box center [1218, 261] width 273 height 25
type input "**********"
click at [1258, 203] on div "**********" at bounding box center [1218, 247] width 305 height 94
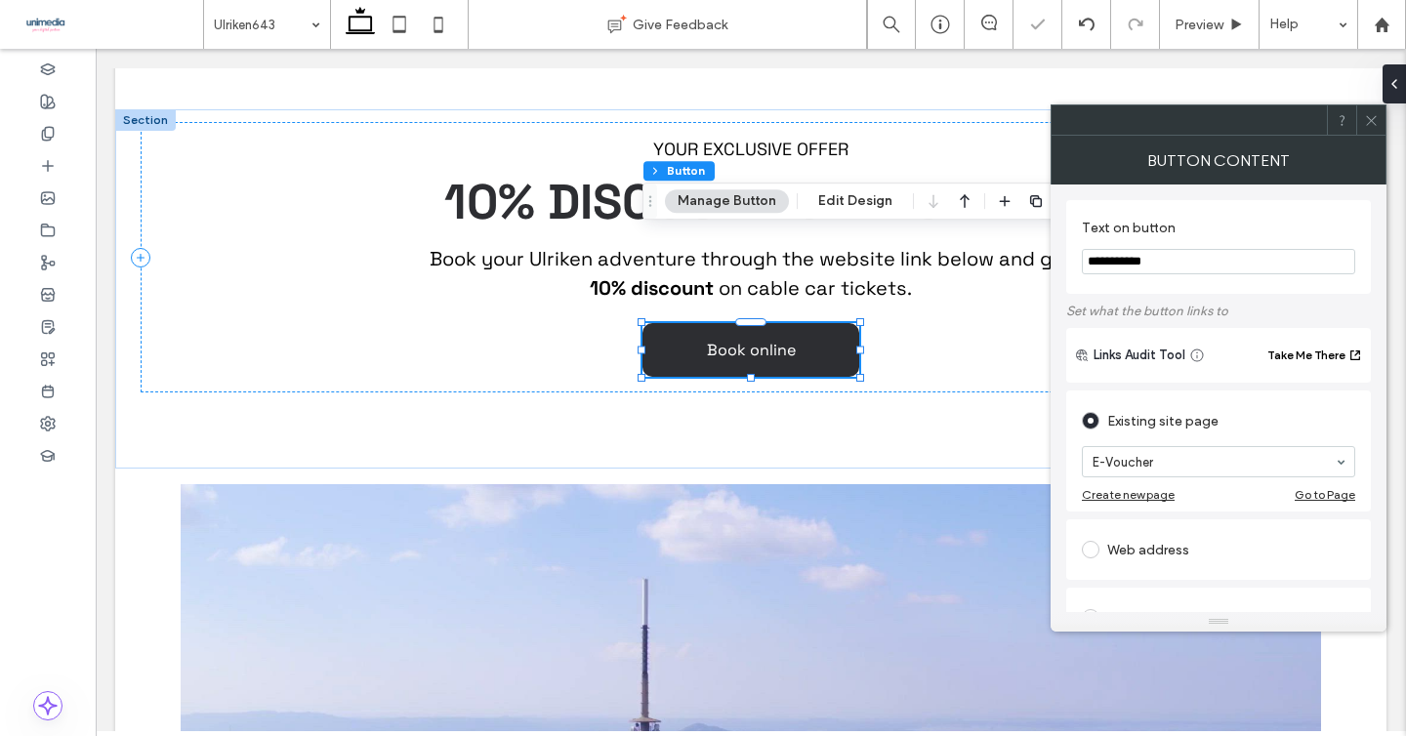
click at [1376, 125] on icon at bounding box center [1371, 120] width 15 height 15
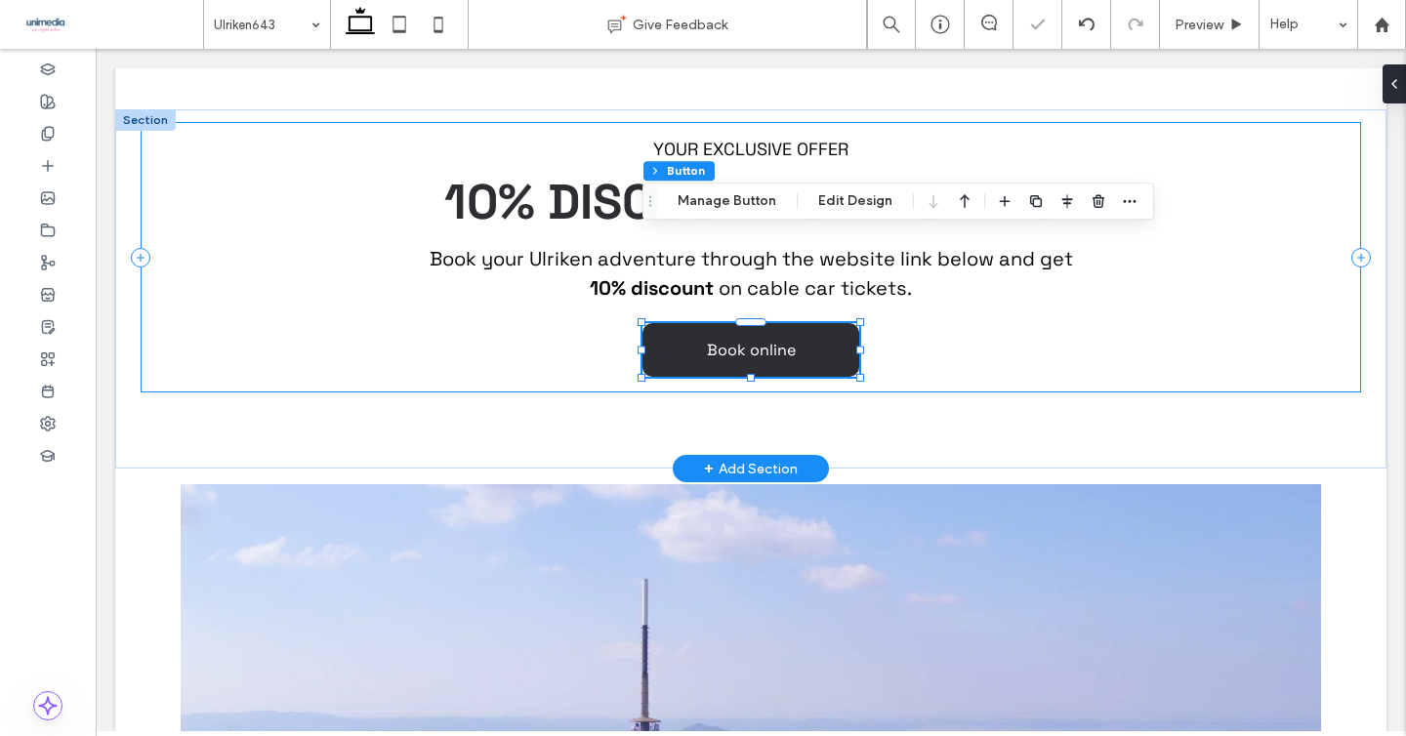
click at [1222, 283] on div "YOUR EXCLUSIVE OFFER 10% DISCOUNT ON TICKETS Book your Ulriken adventure throug…" at bounding box center [751, 257] width 1221 height 270
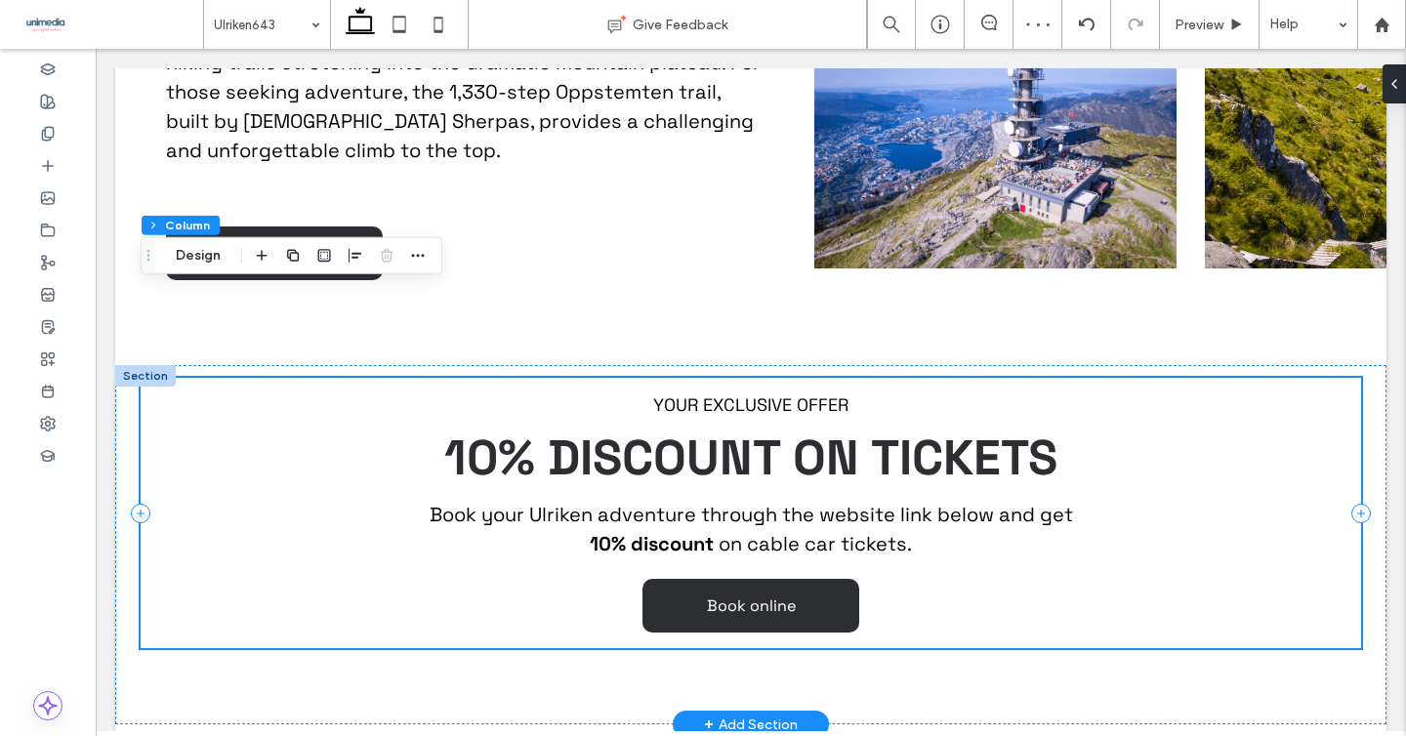
scroll to position [1650, 0]
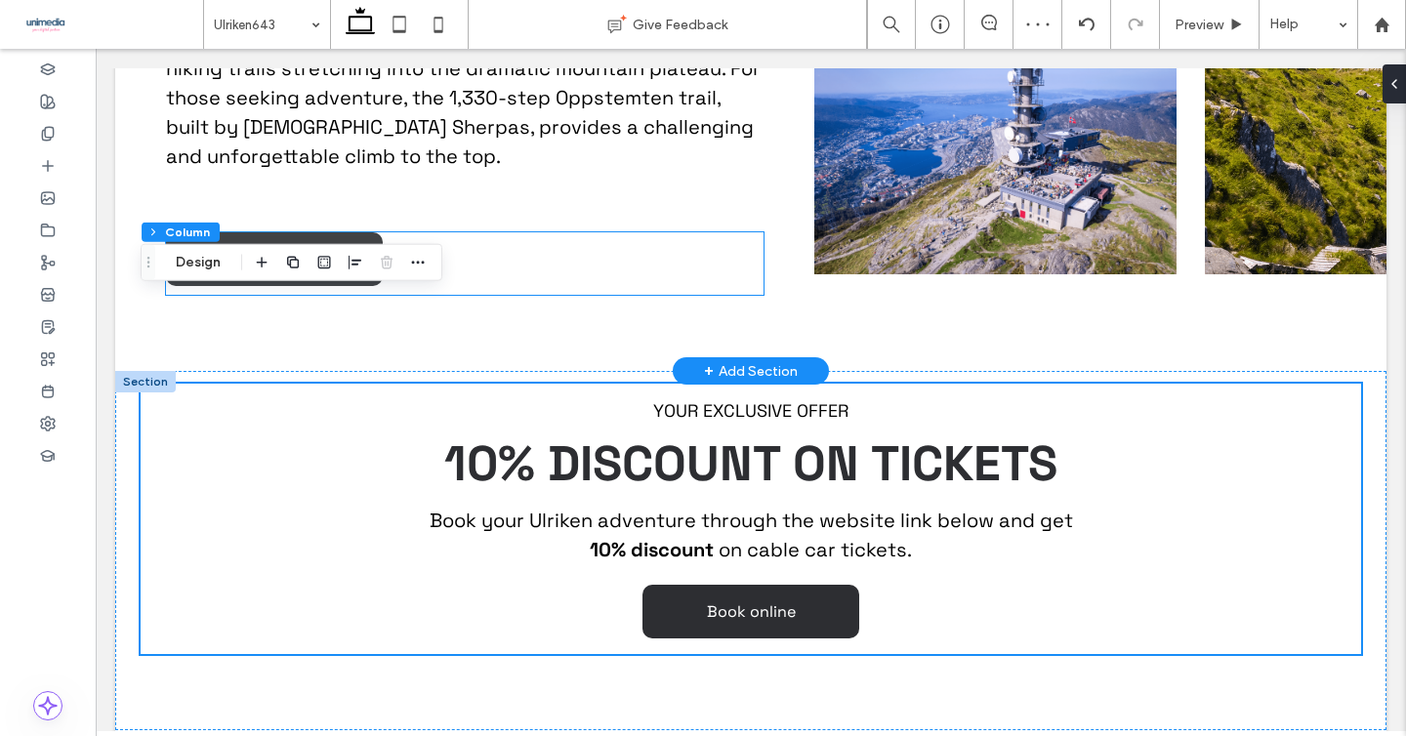
click at [320, 249] on span "Visit website" at bounding box center [275, 259] width 95 height 21
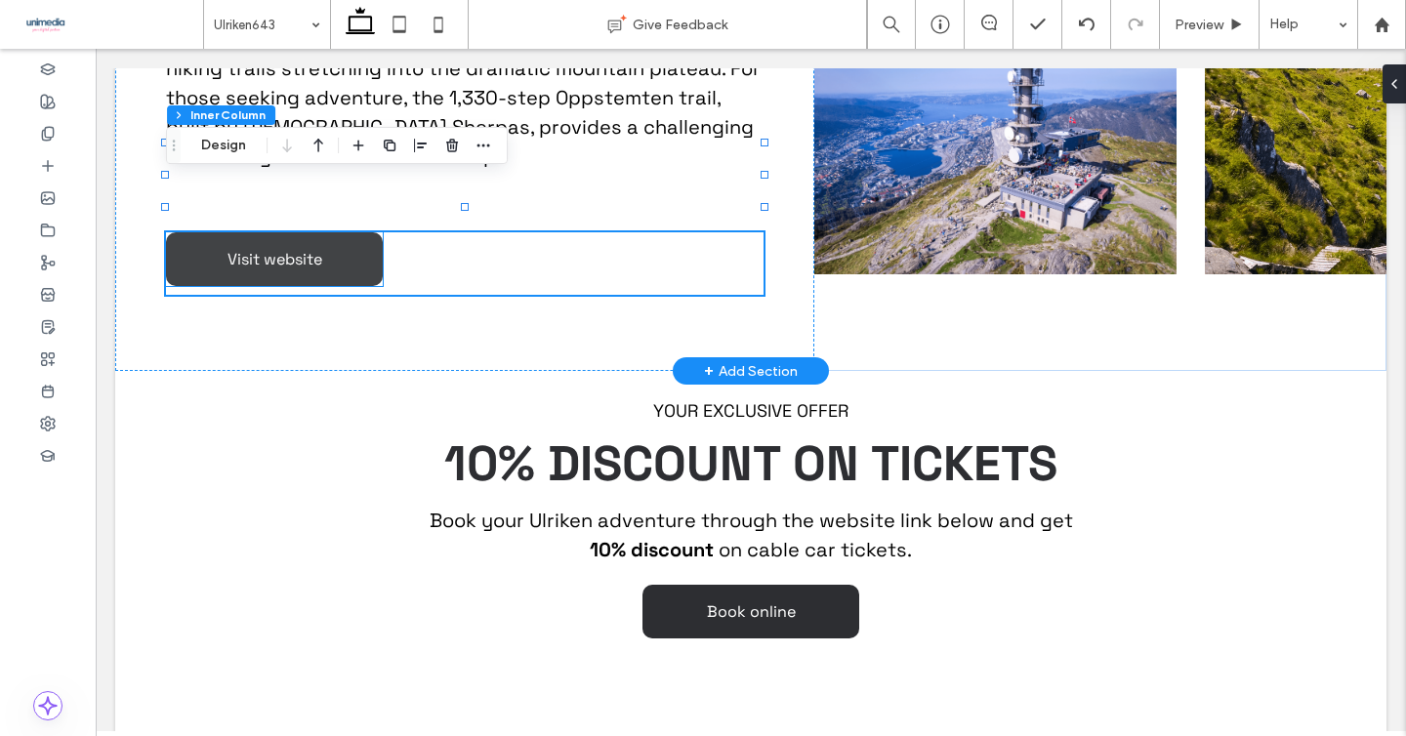
click at [239, 232] on link "Visit website" at bounding box center [274, 259] width 217 height 54
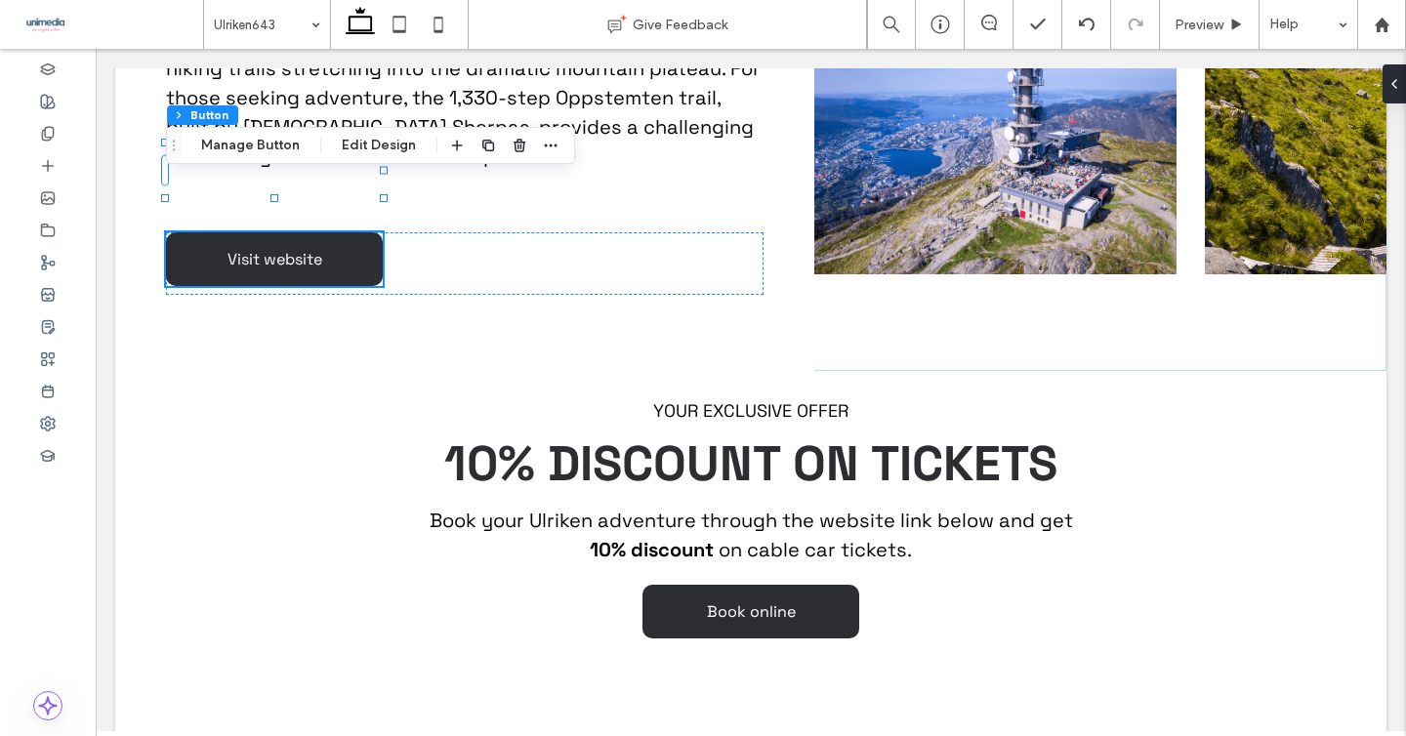
click at [243, 158] on div "Section Column Inner Column Button Manage Button Edit Design" at bounding box center [370, 145] width 409 height 37
type input "**"
click at [255, 142] on button "Manage Button" at bounding box center [250, 145] width 124 height 23
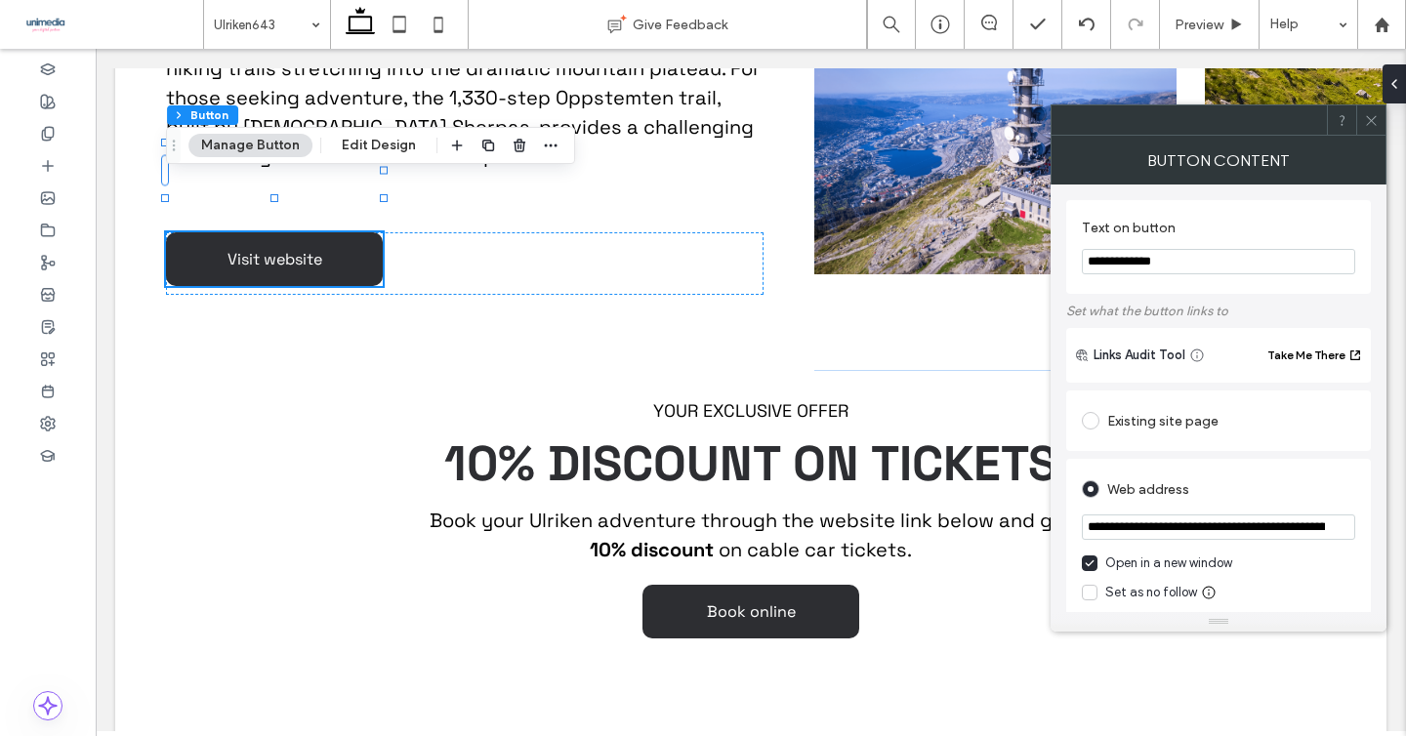
click at [1166, 537] on input "**********" at bounding box center [1218, 527] width 273 height 25
click at [1375, 119] on icon at bounding box center [1371, 120] width 15 height 15
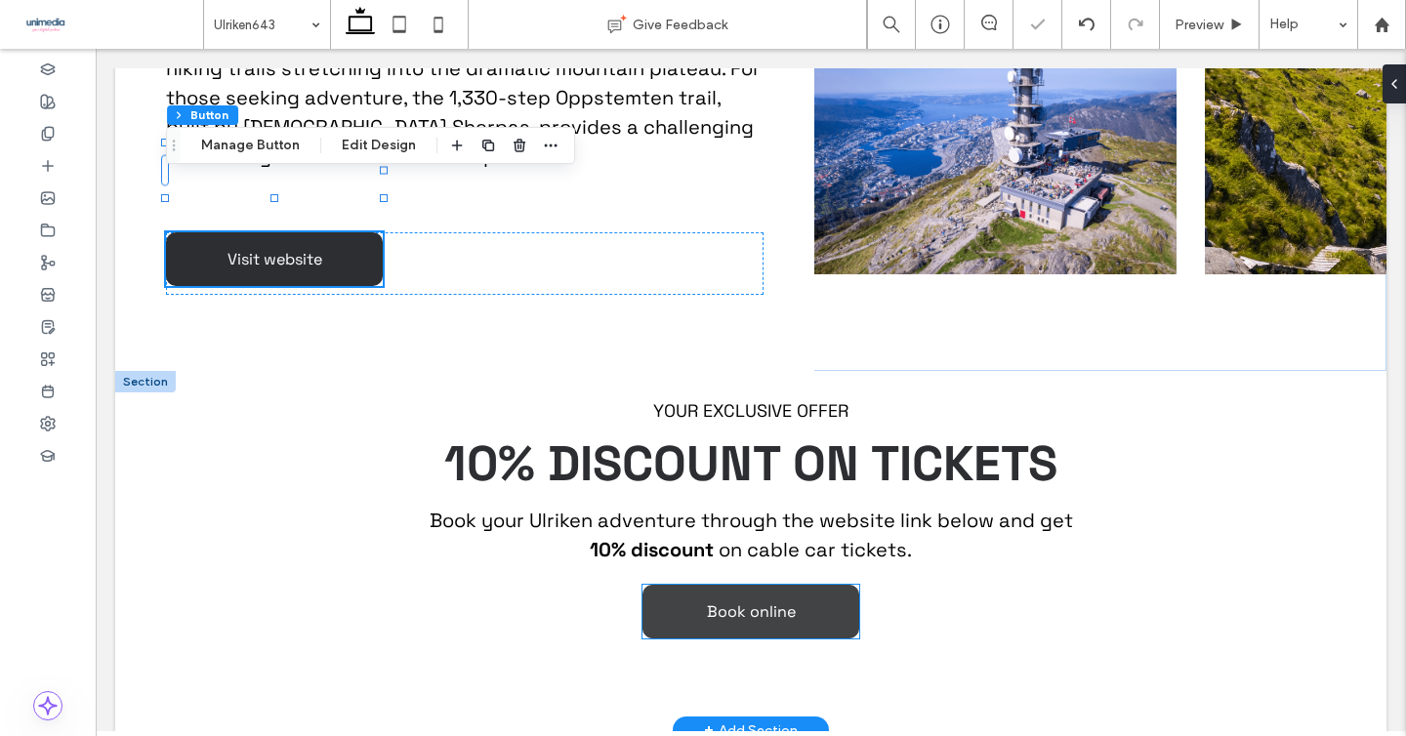
click at [765, 601] on span "Book online" at bounding box center [751, 611] width 89 height 21
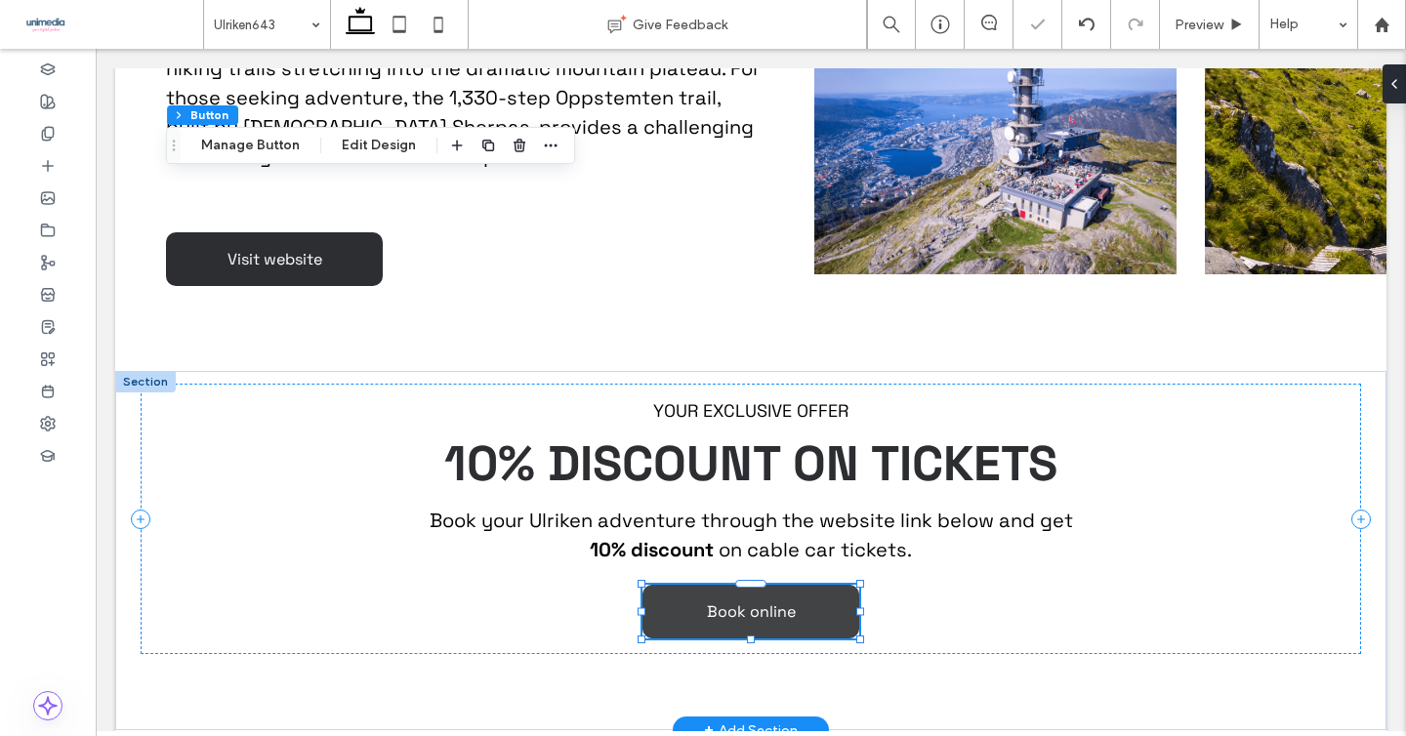
click at [747, 601] on span "Book online" at bounding box center [751, 611] width 89 height 21
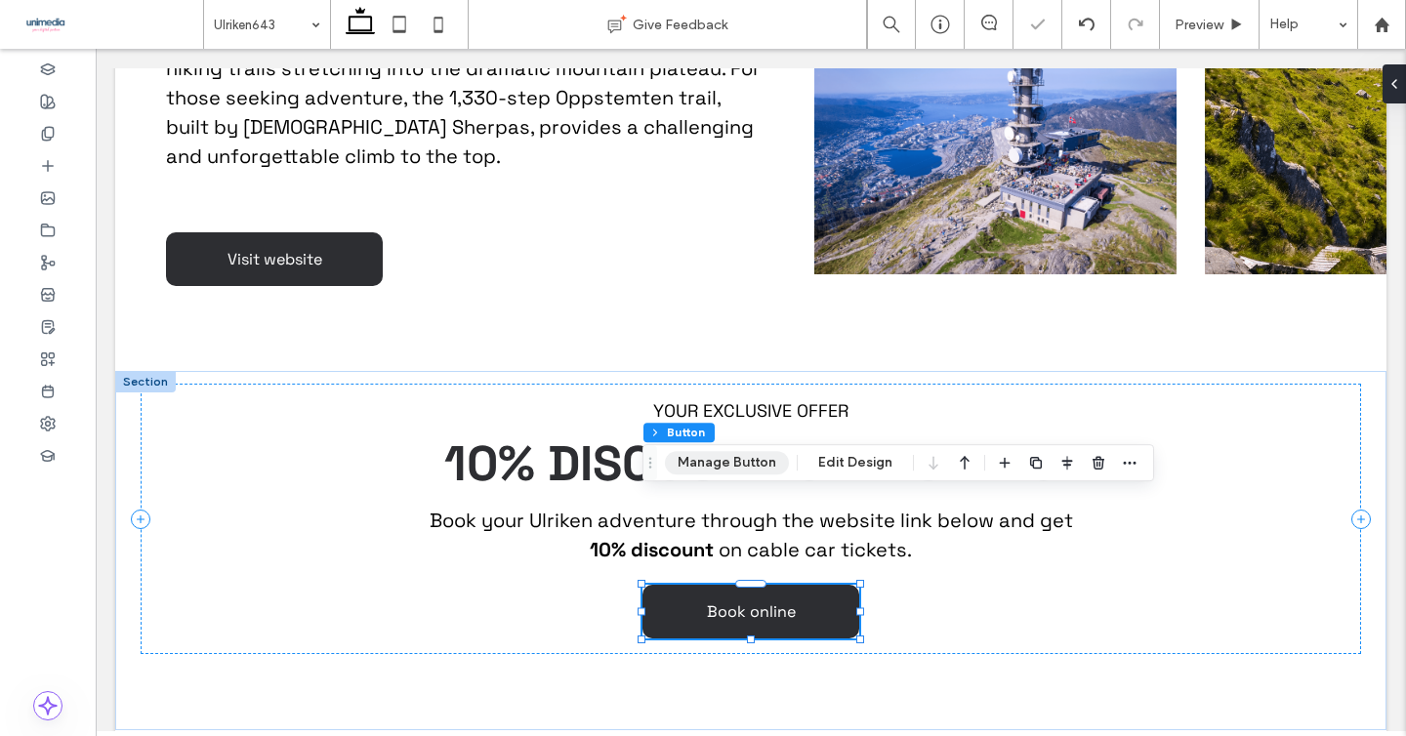
type input "**"
click at [737, 456] on button "Manage Button" at bounding box center [727, 462] width 124 height 23
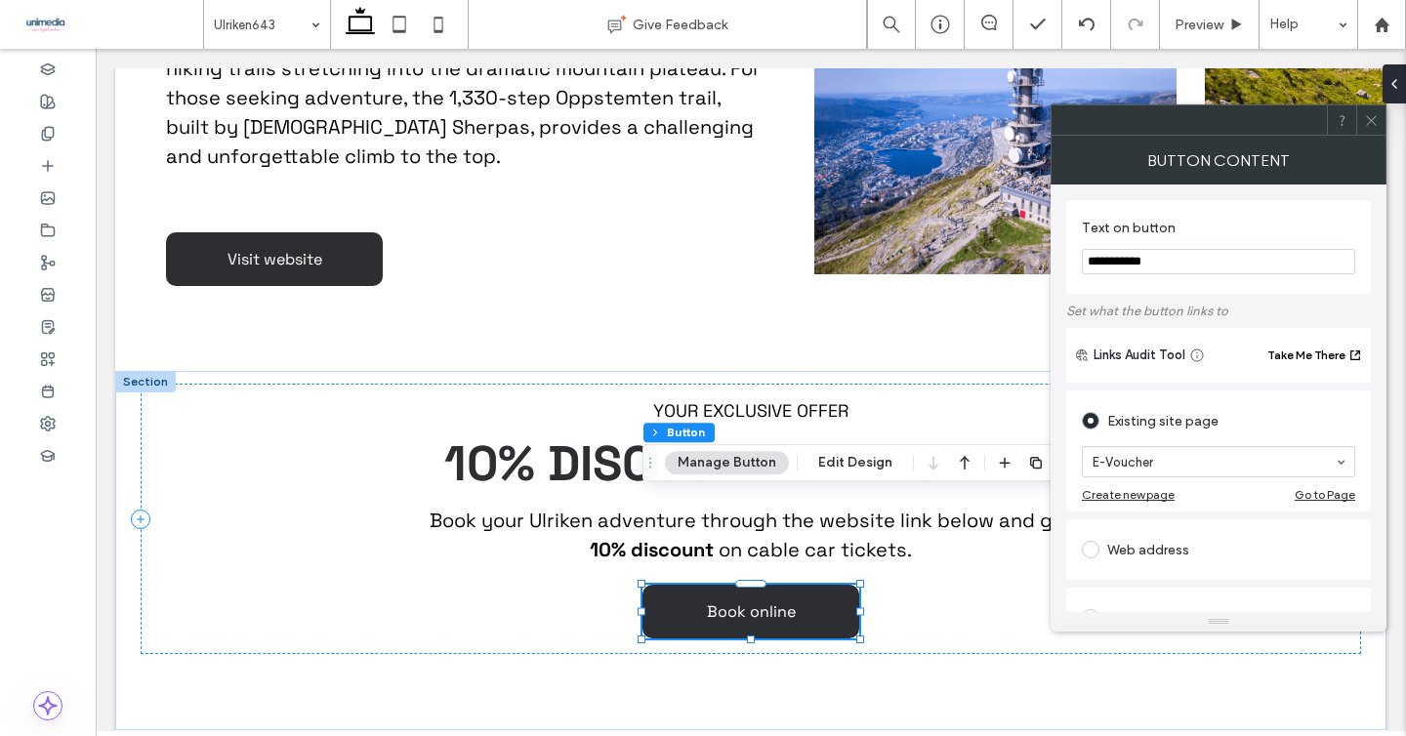
click at [1140, 545] on div "Web address" at bounding box center [1218, 549] width 273 height 31
click at [1143, 538] on input "url" at bounding box center [1218, 527] width 273 height 25
paste input "**********"
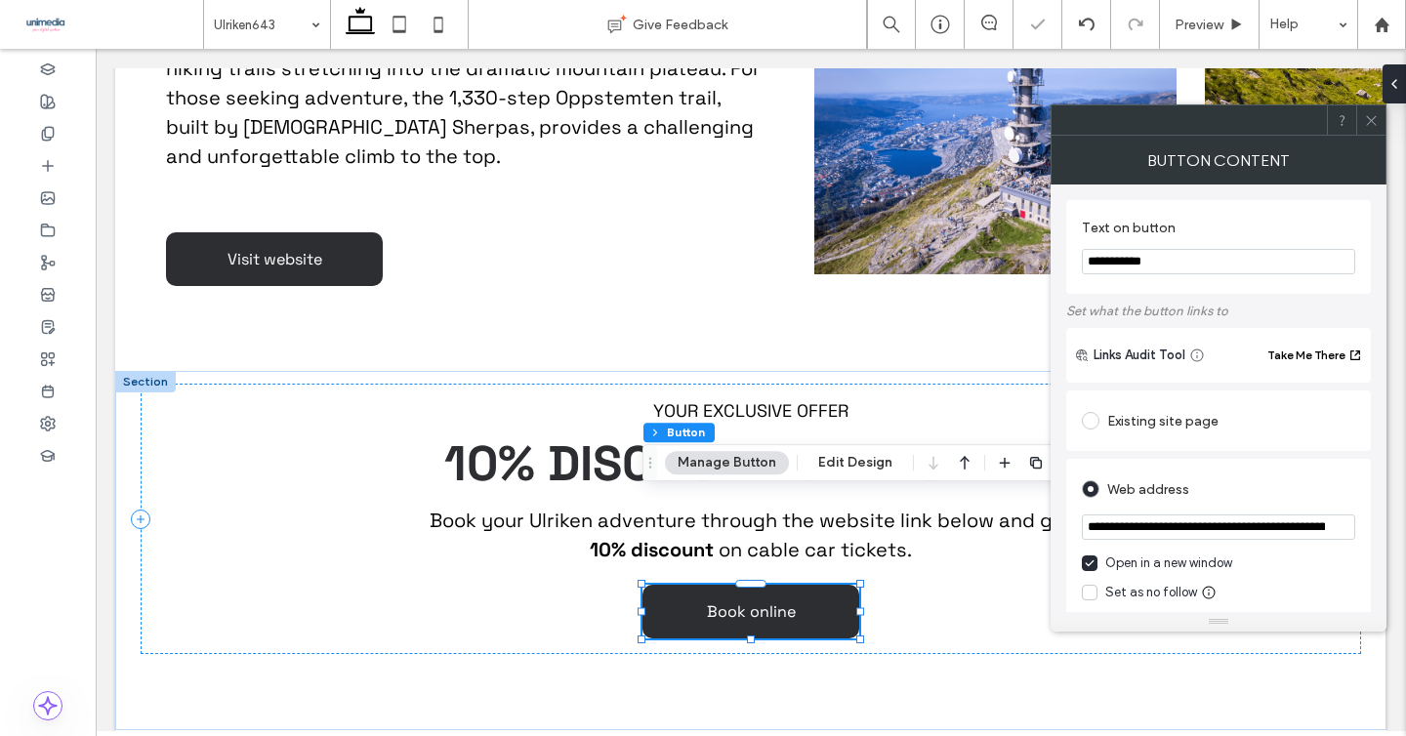
scroll to position [0, 378]
type input "**********"
click at [1214, 451] on div "Existing site page E-Voucher Create new page Go to Page" at bounding box center [1218, 421] width 305 height 61
click at [1375, 117] on icon at bounding box center [1371, 120] width 15 height 15
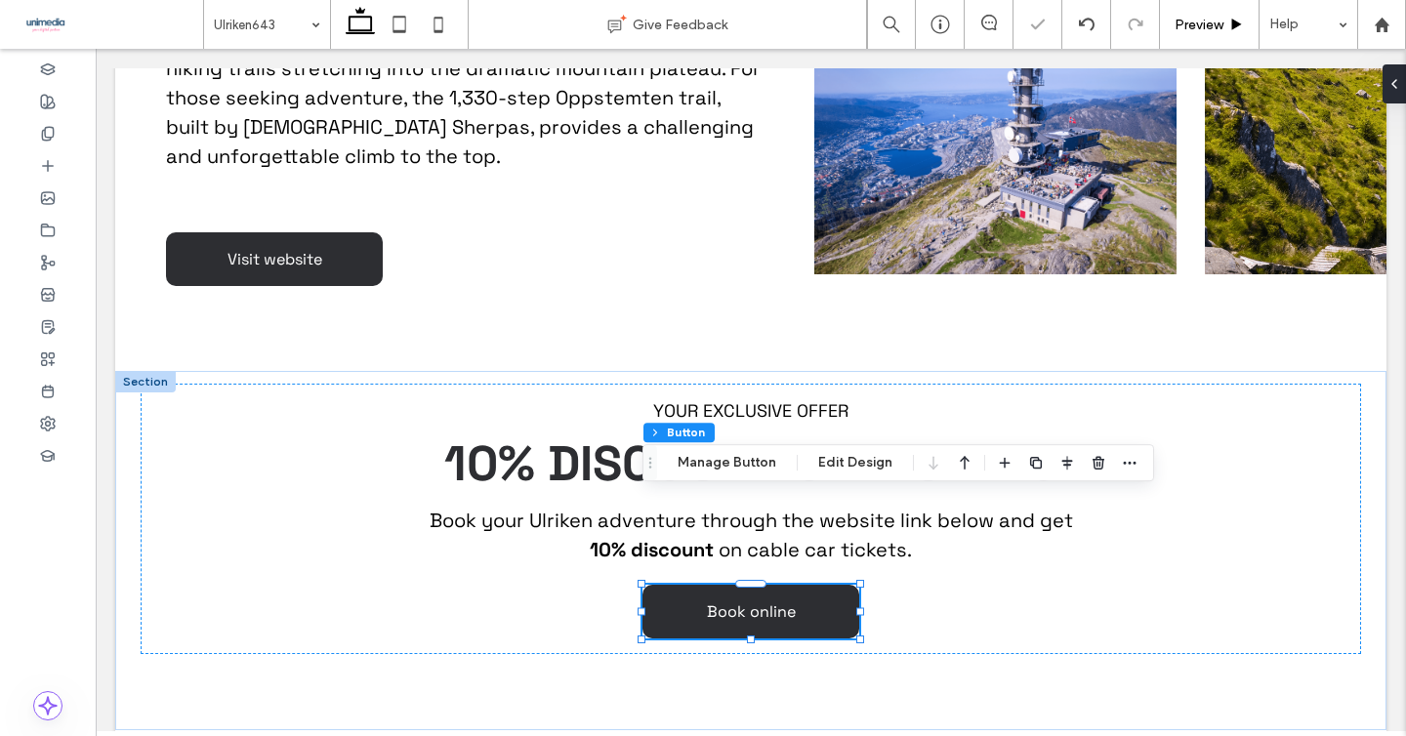
click at [1203, 13] on div "Preview" at bounding box center [1210, 24] width 100 height 49
click at [1189, 29] on span "Preview" at bounding box center [1199, 25] width 49 height 17
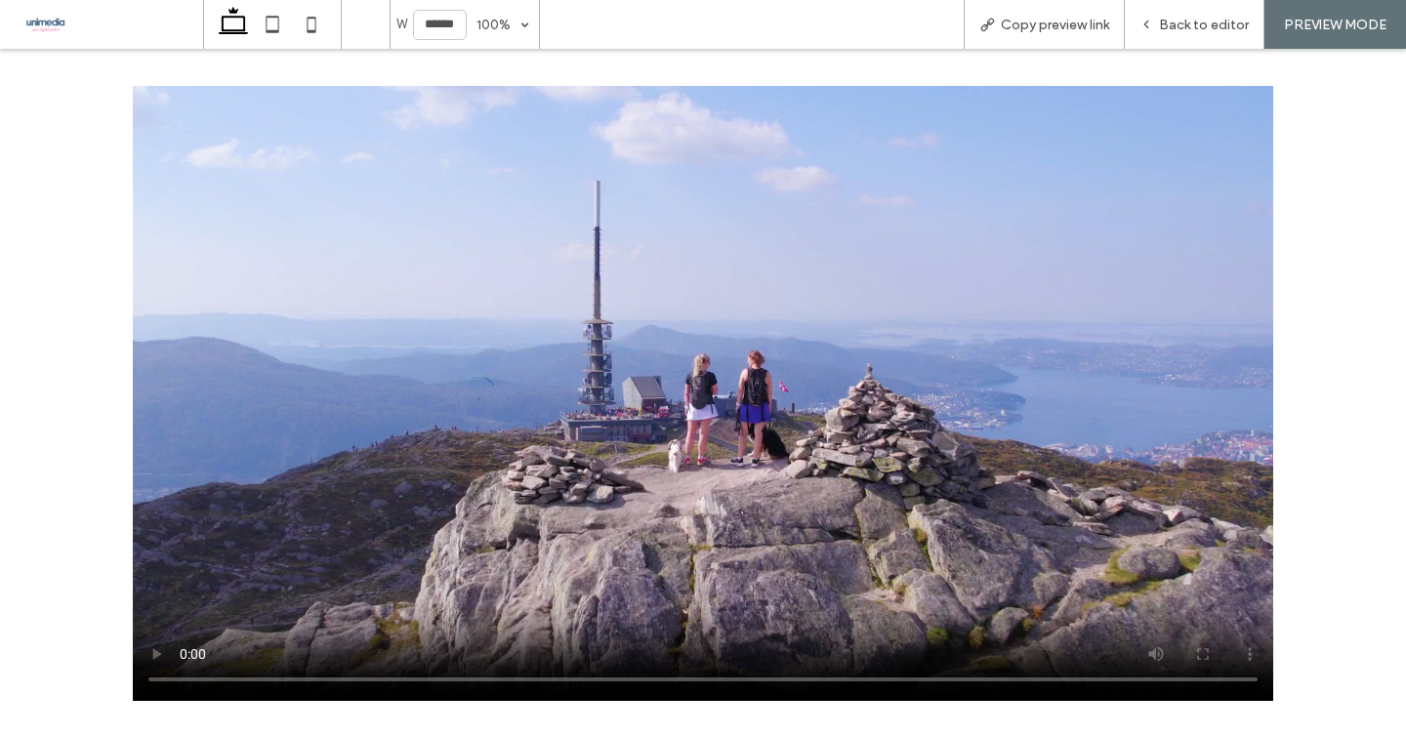
scroll to position [2235, 0]
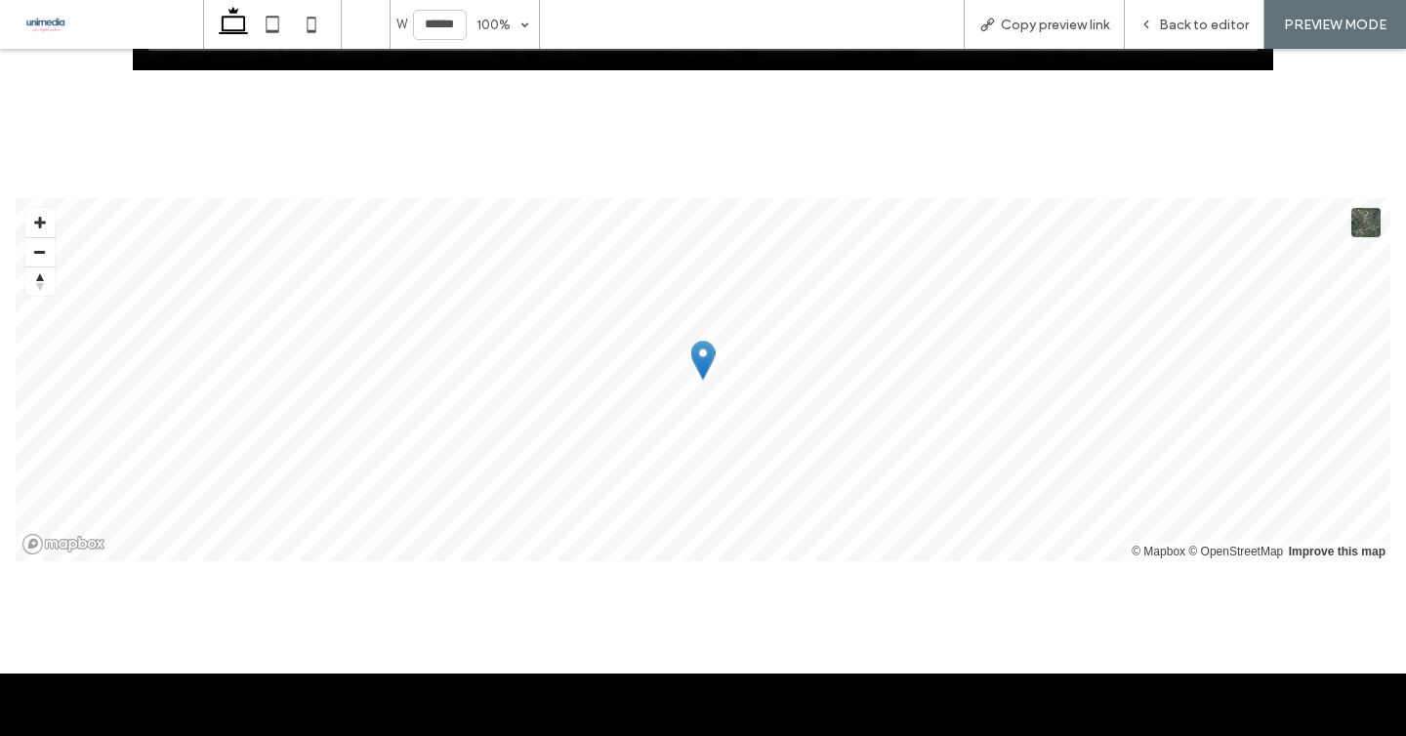
click at [1291, 160] on div at bounding box center [703, 134] width 1406 height 97
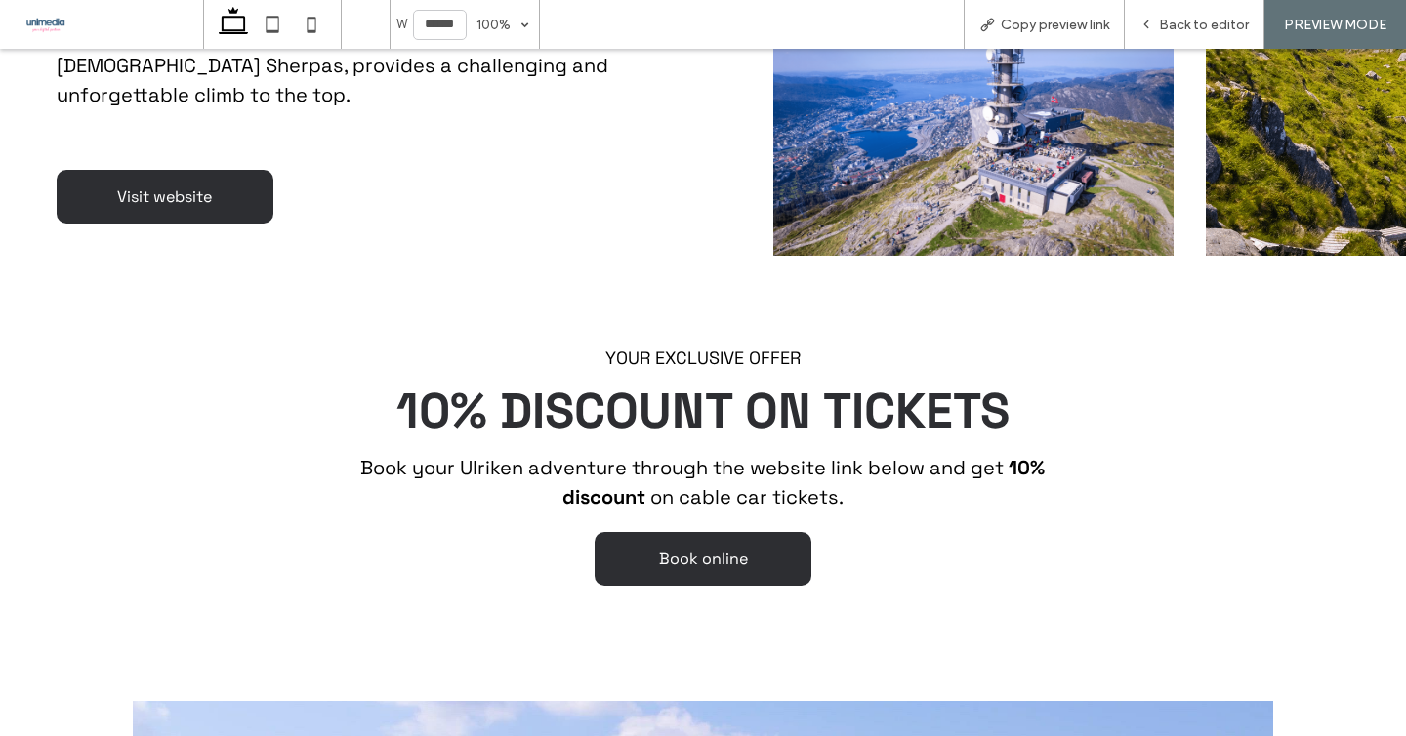
scroll to position [1700, 0]
